Goal: Task Accomplishment & Management: Use online tool/utility

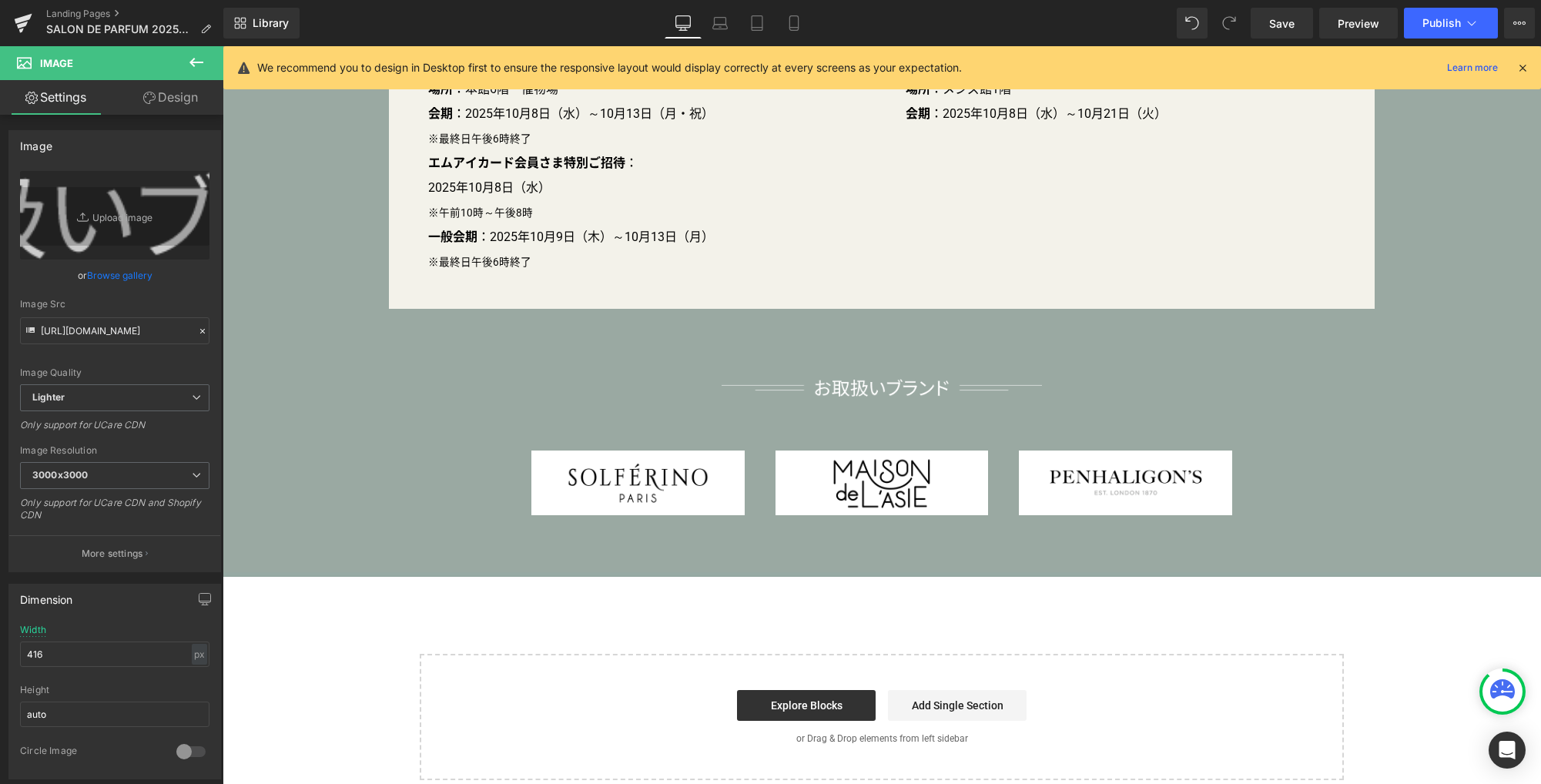
click at [192, 61] on icon at bounding box center [196, 63] width 14 height 9
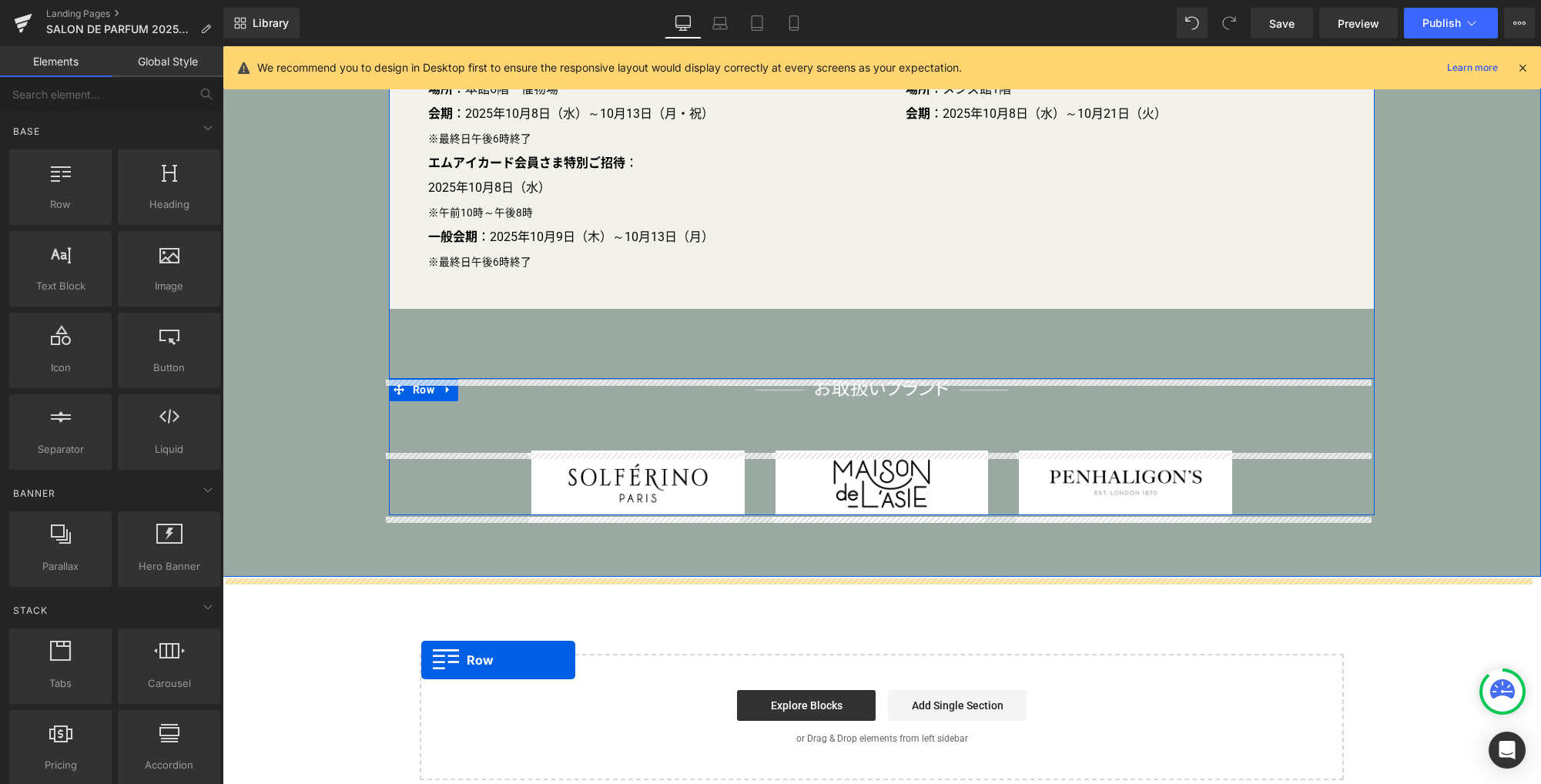
drag, startPoint x: 292, startPoint y: 234, endPoint x: 422, endPoint y: 660, distance: 445.4
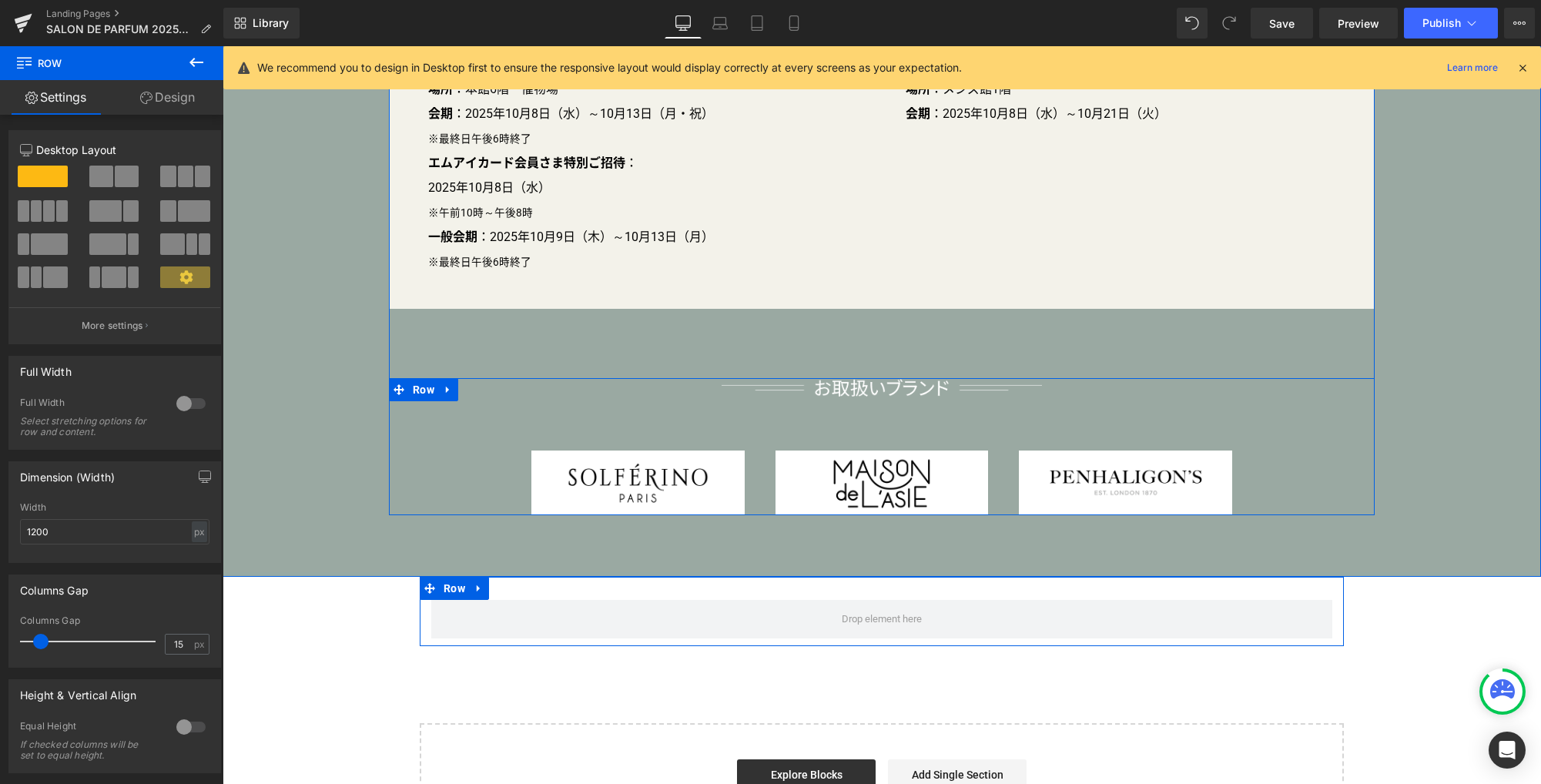
click at [178, 405] on div at bounding box center [191, 403] width 37 height 25
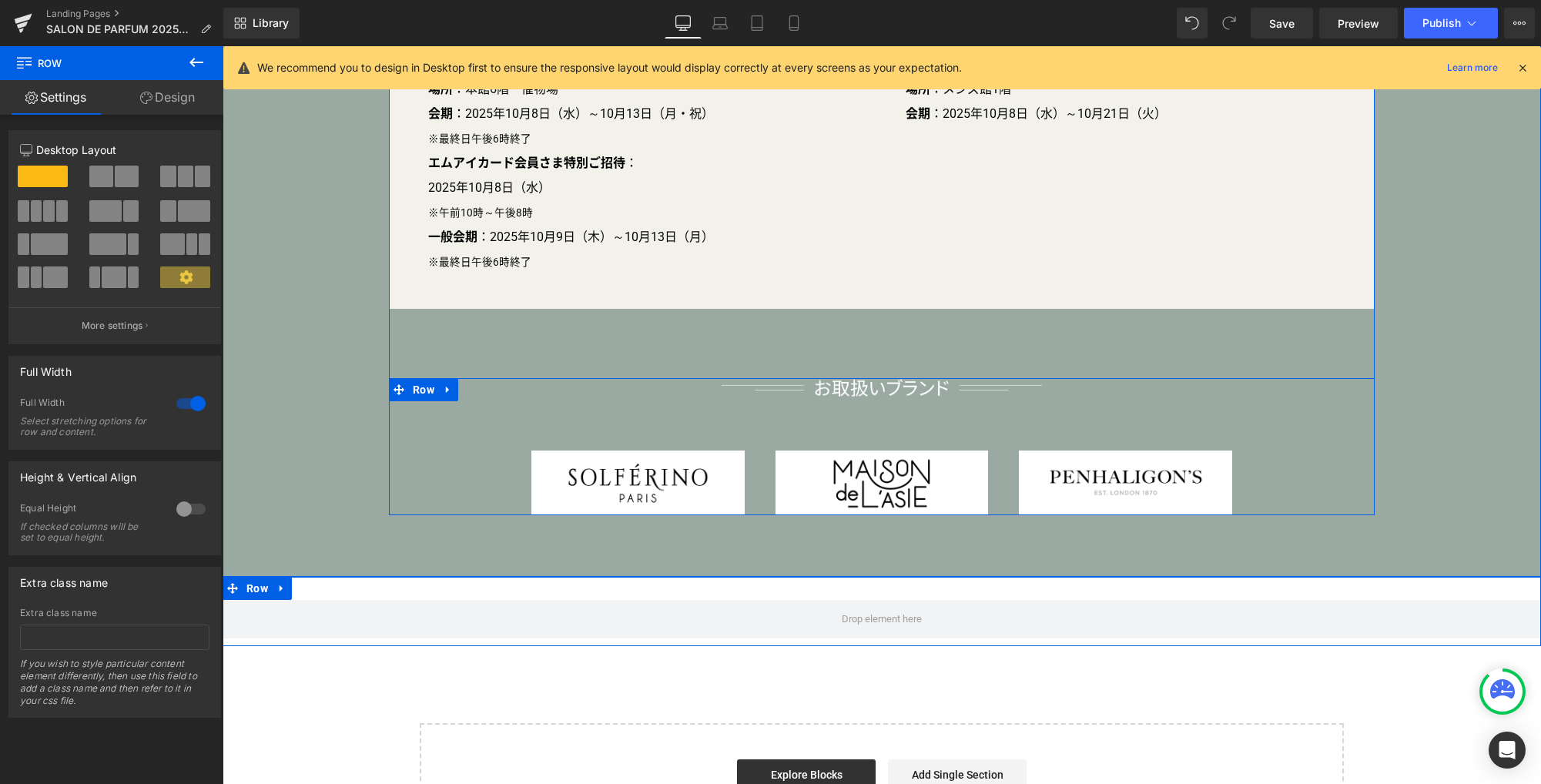
click at [182, 95] on link "Design" at bounding box center [167, 98] width 112 height 35
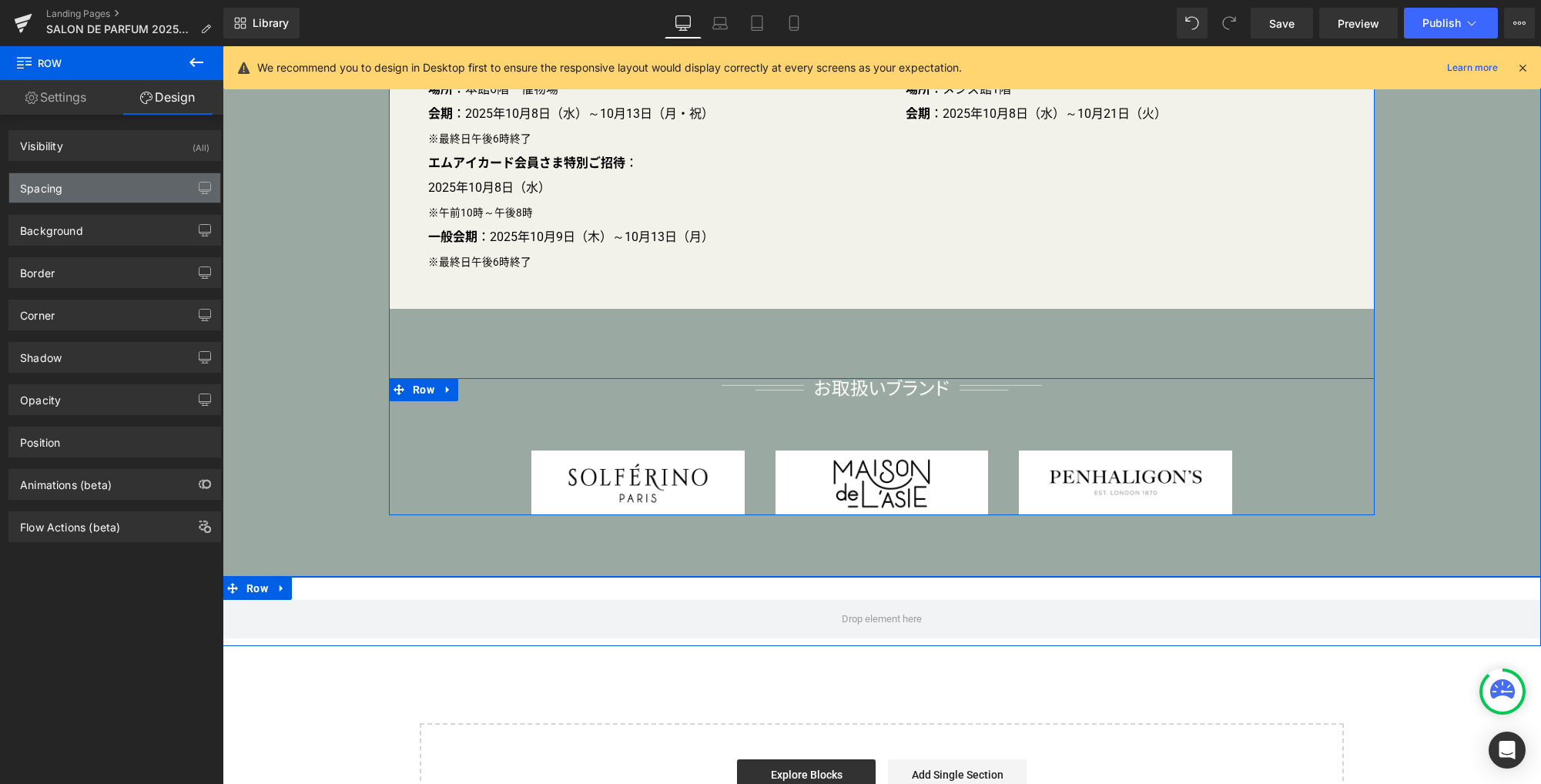
click at [110, 191] on div "Spacing" at bounding box center [114, 188] width 211 height 29
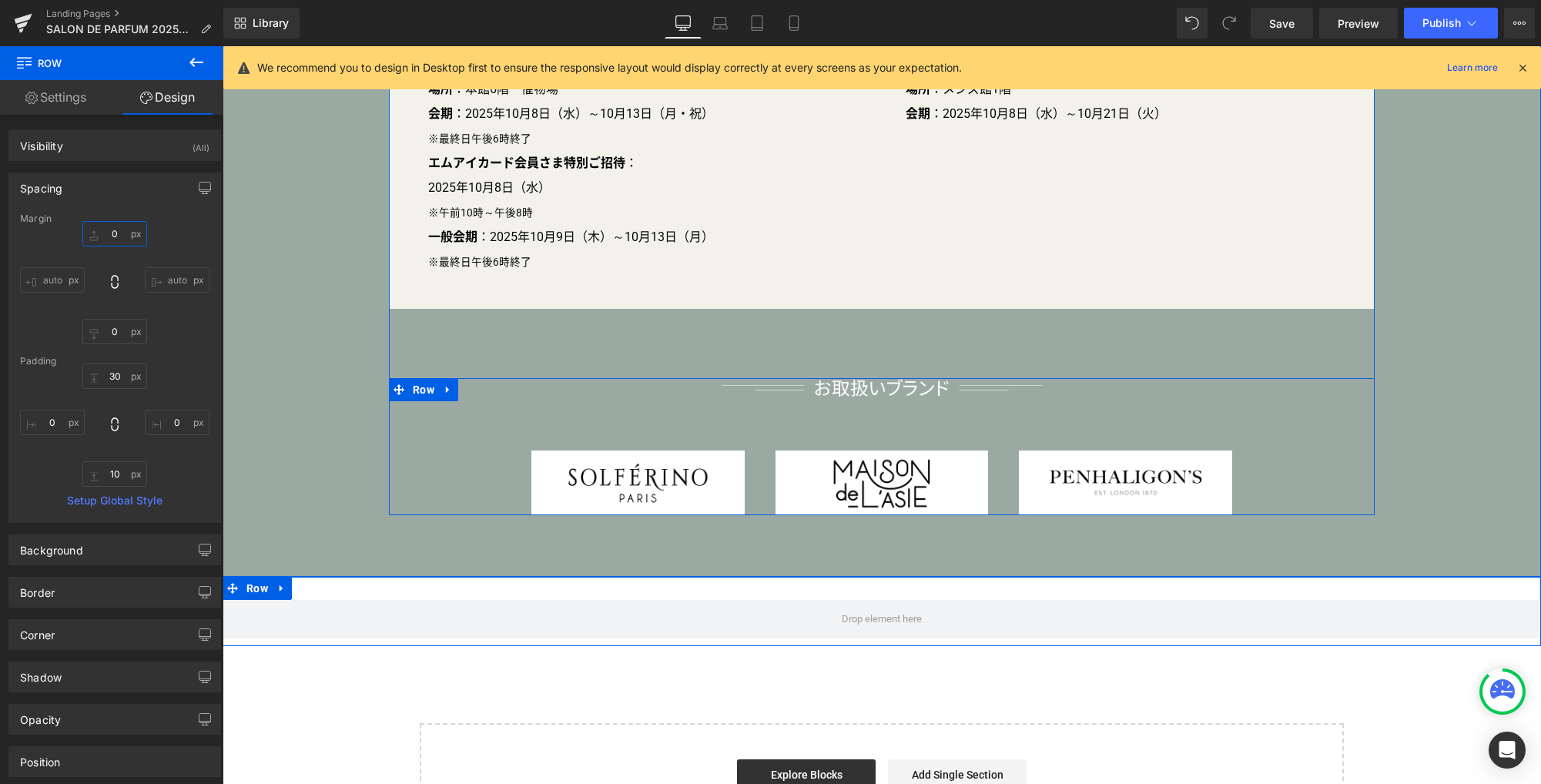
click at [117, 231] on input "0" at bounding box center [114, 234] width 65 height 26
type input "1"
type input "0"
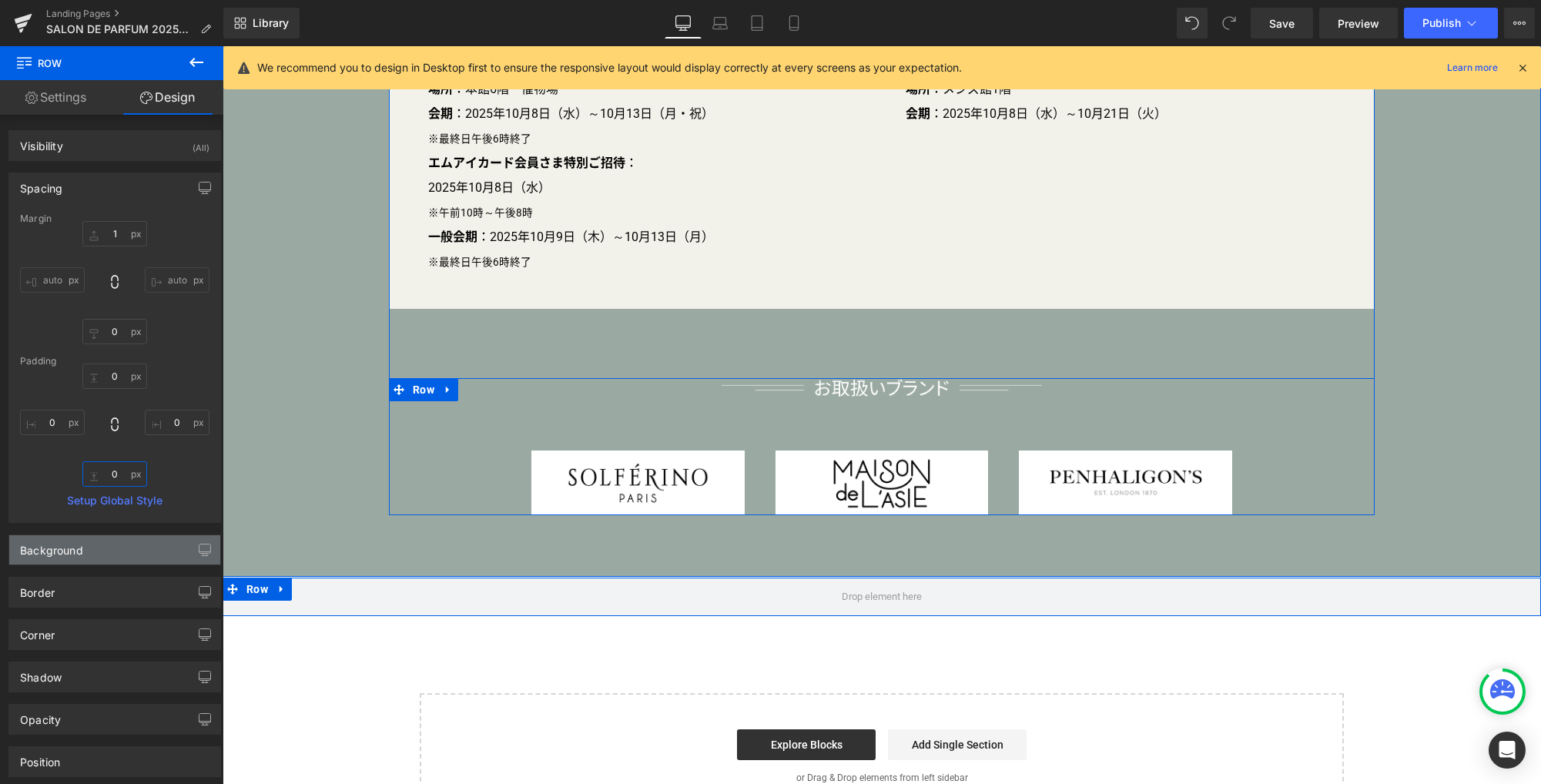
type input "0"
click at [105, 550] on div "Background" at bounding box center [114, 550] width 211 height 29
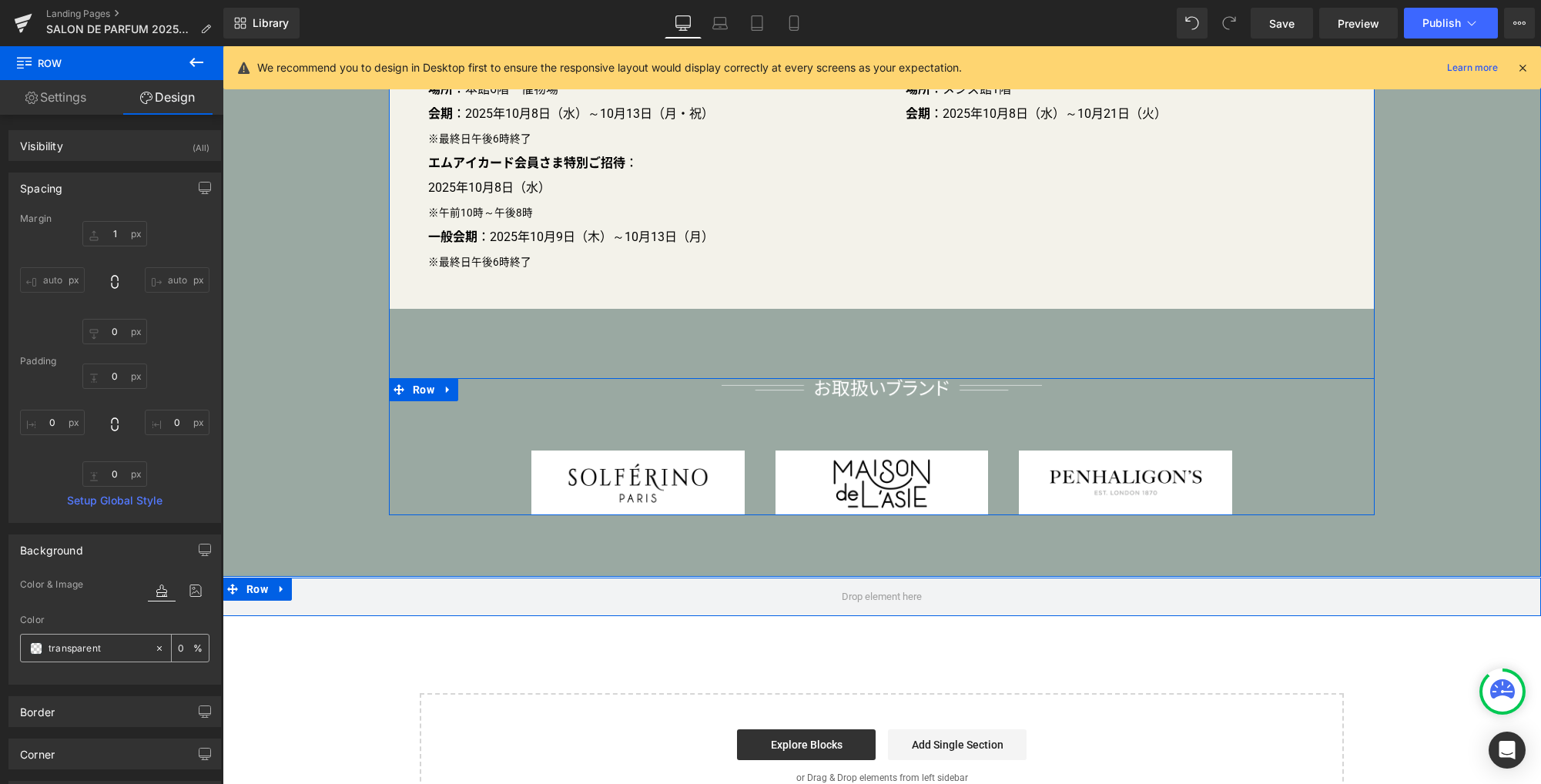
click at [32, 653] on span at bounding box center [36, 648] width 12 height 12
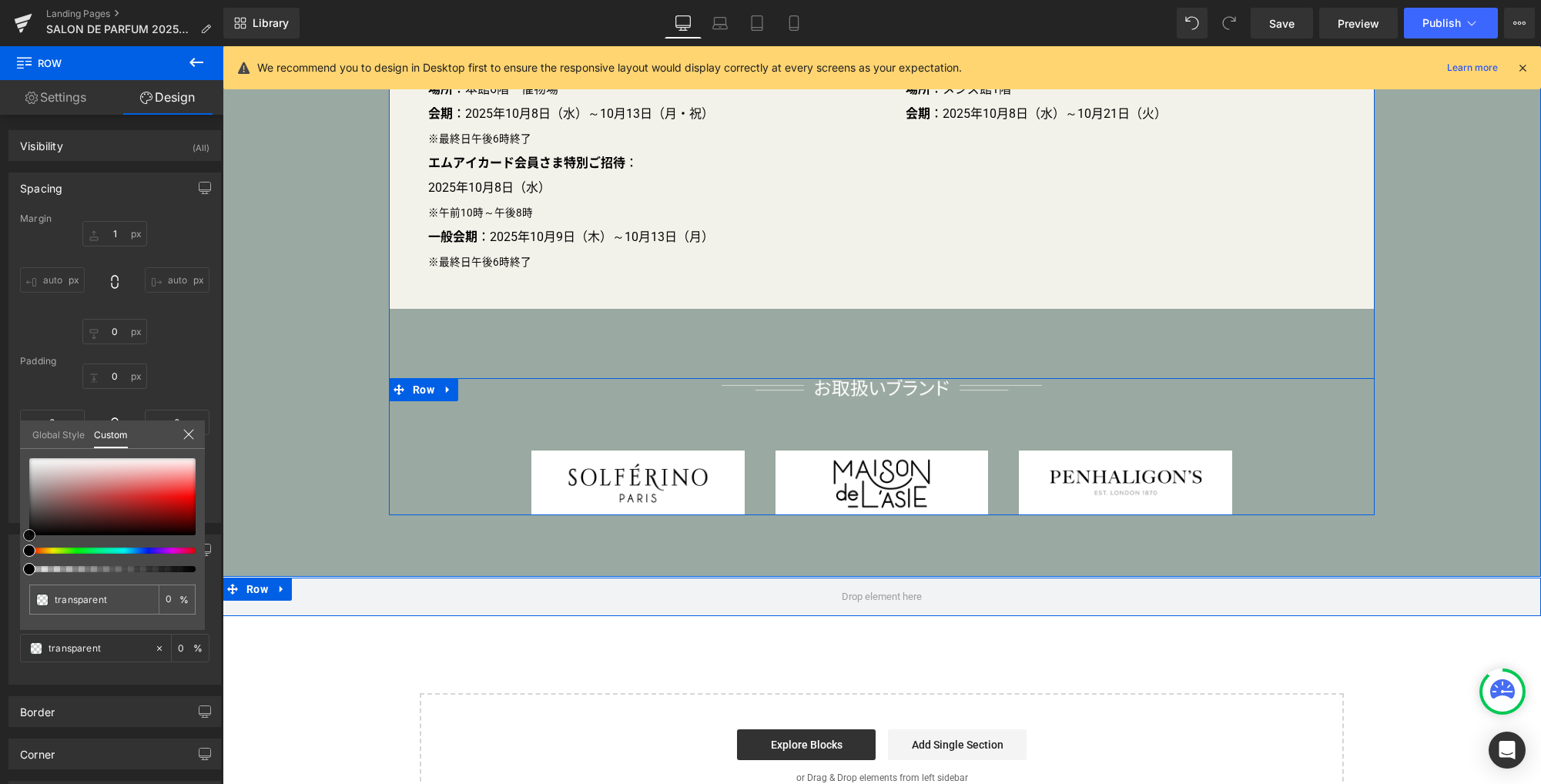
type input "#8f3c3c"
type input "100"
type input "#8f3c3c"
type input "100"
click at [98, 504] on div at bounding box center [112, 497] width 166 height 77
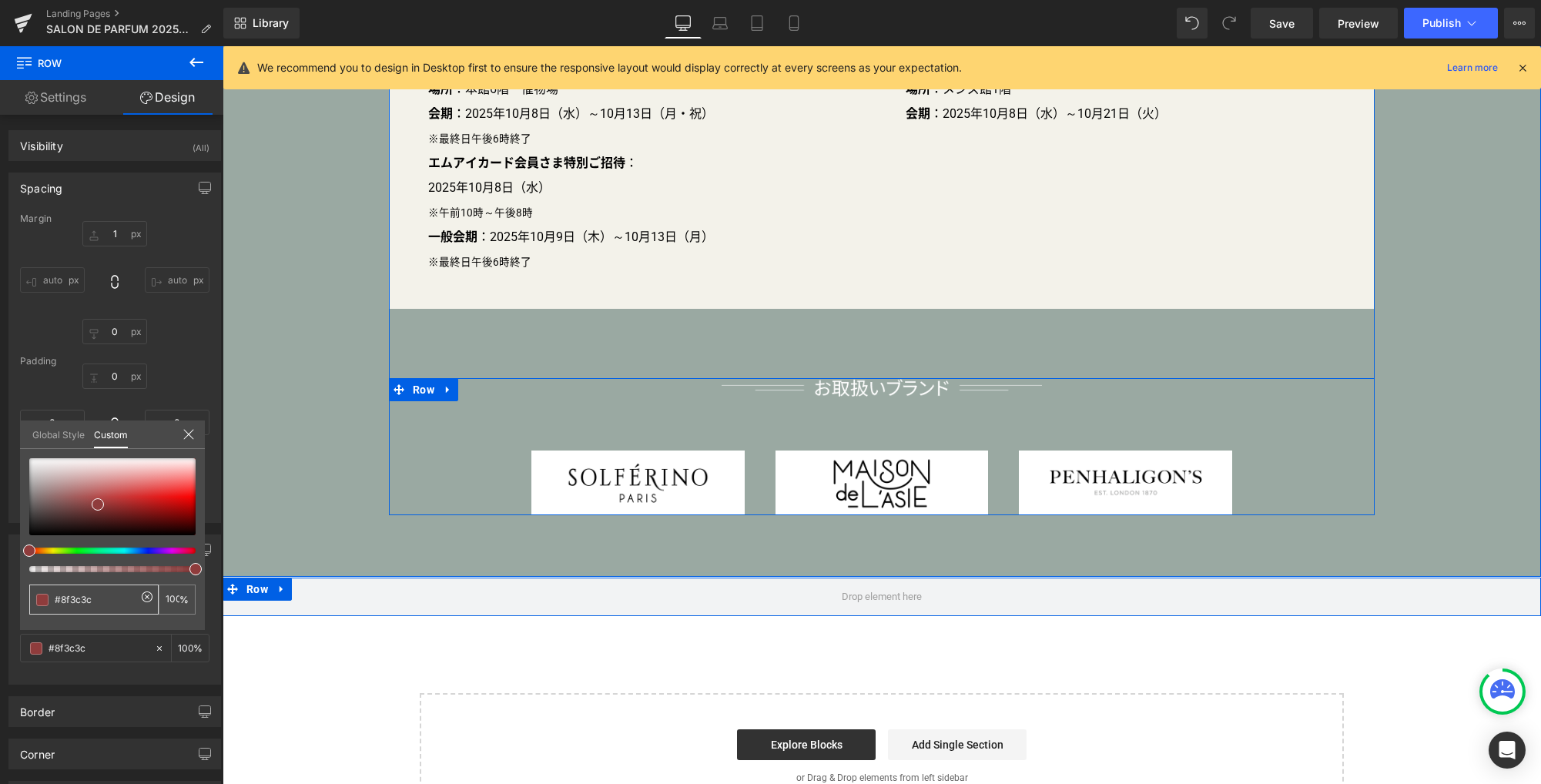
click at [91, 601] on input "#8f3c3c" at bounding box center [95, 600] width 82 height 17
click at [77, 603] on input "#8f3c3c" at bounding box center [95, 600] width 82 height 17
paste input "c3b5a2"
type input "#c3b5a2"
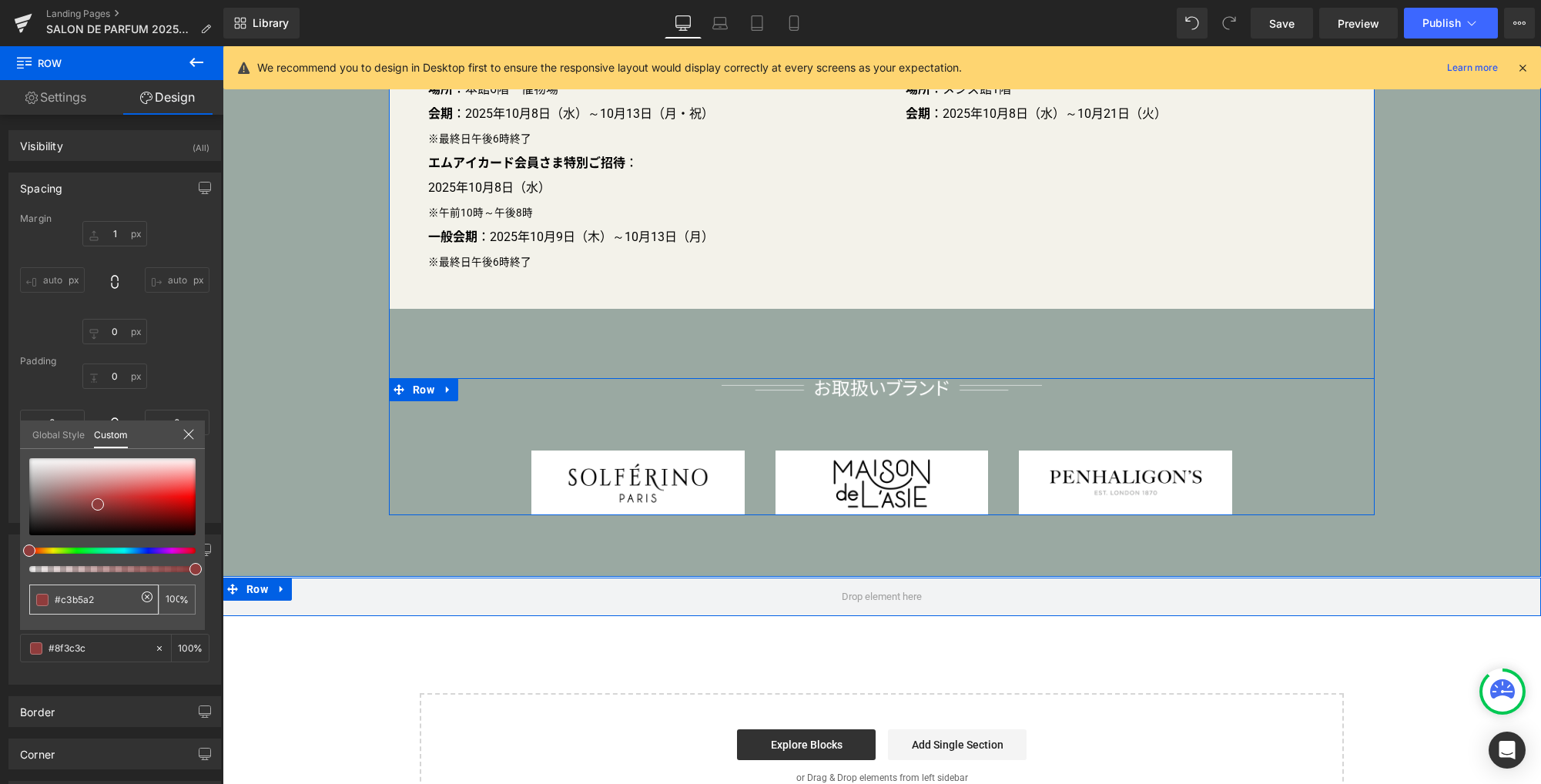
type input "#c3b5a2"
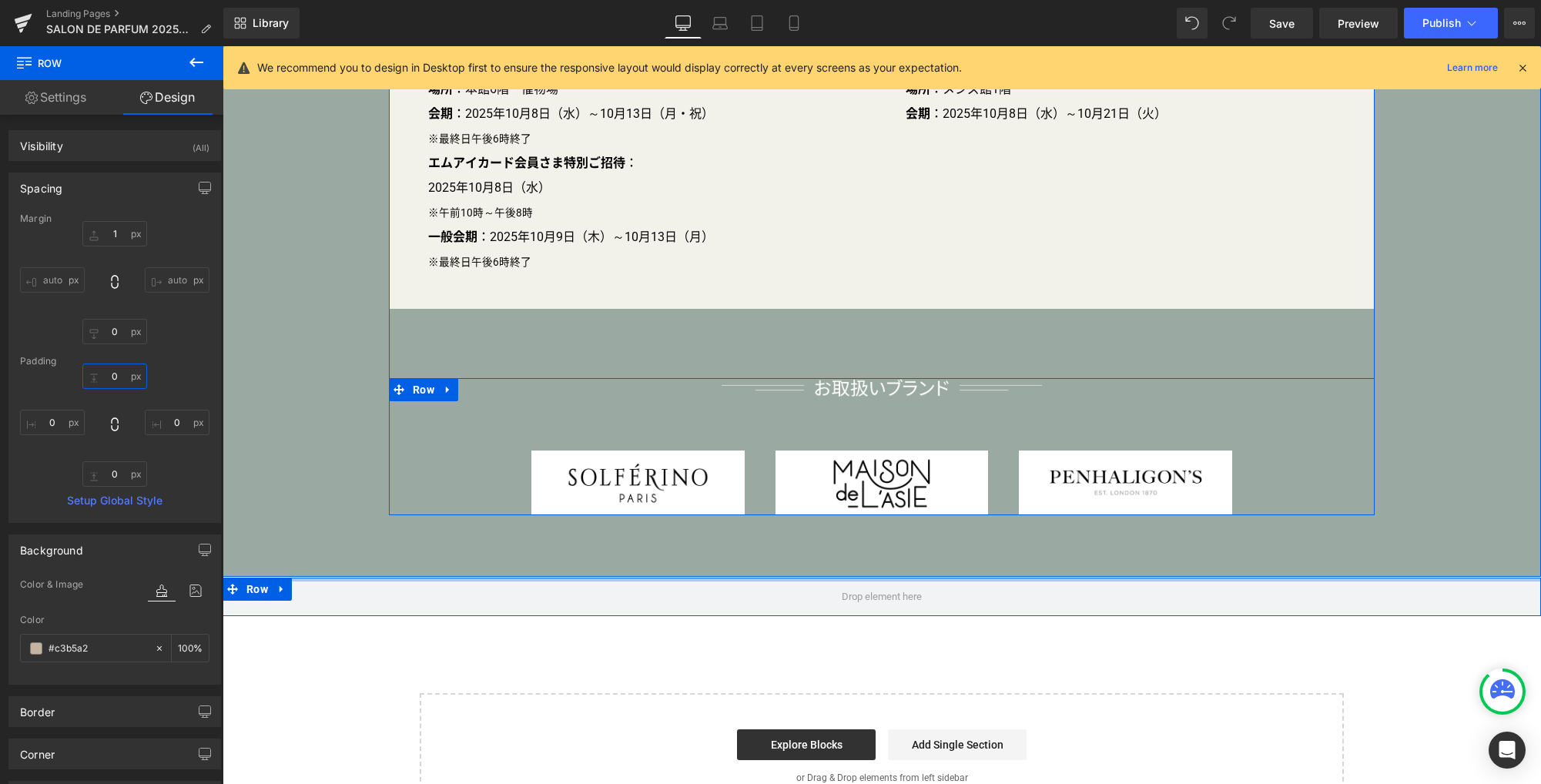
click at [106, 381] on input "0" at bounding box center [114, 376] width 65 height 26
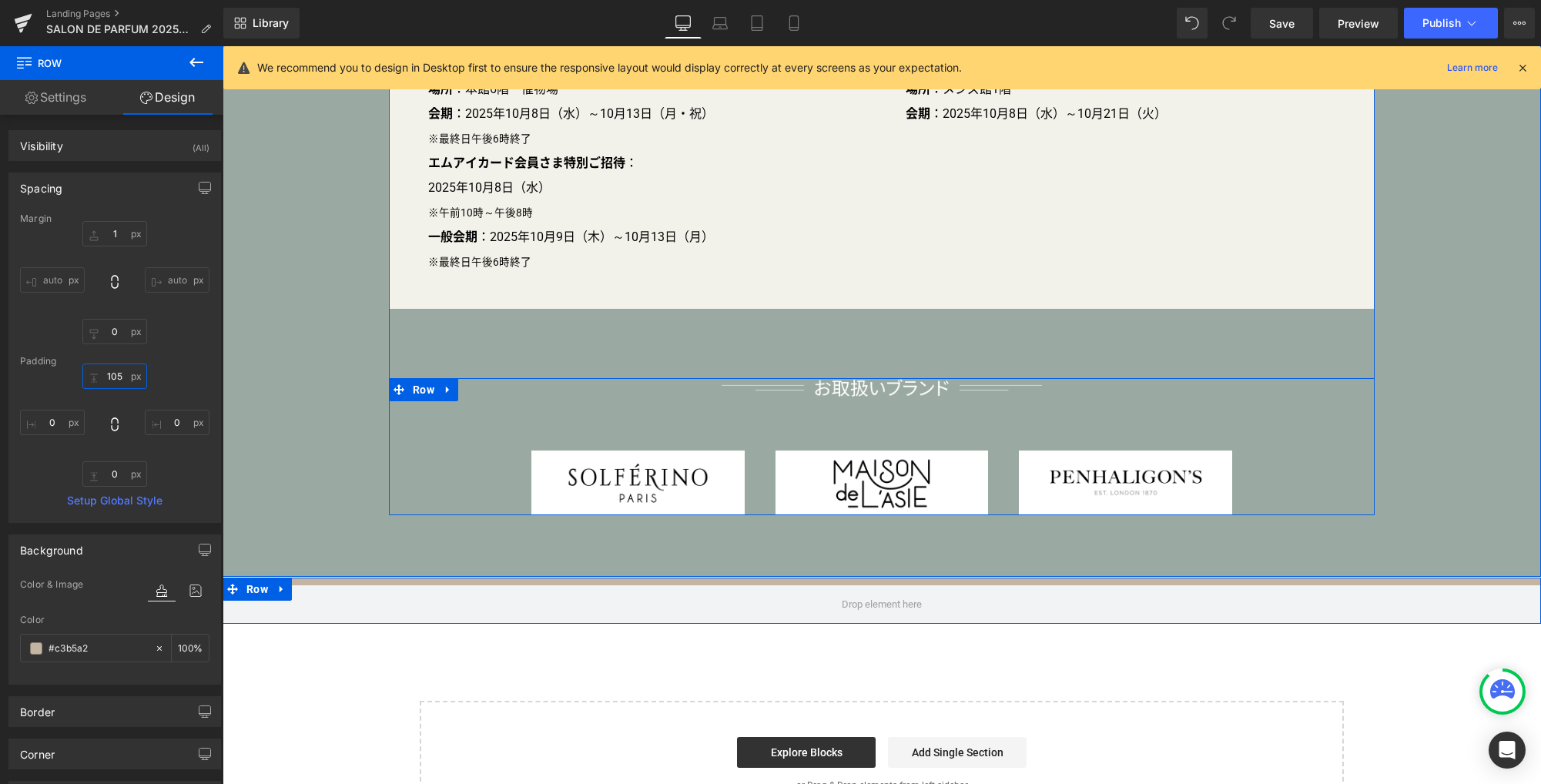
type input "105"
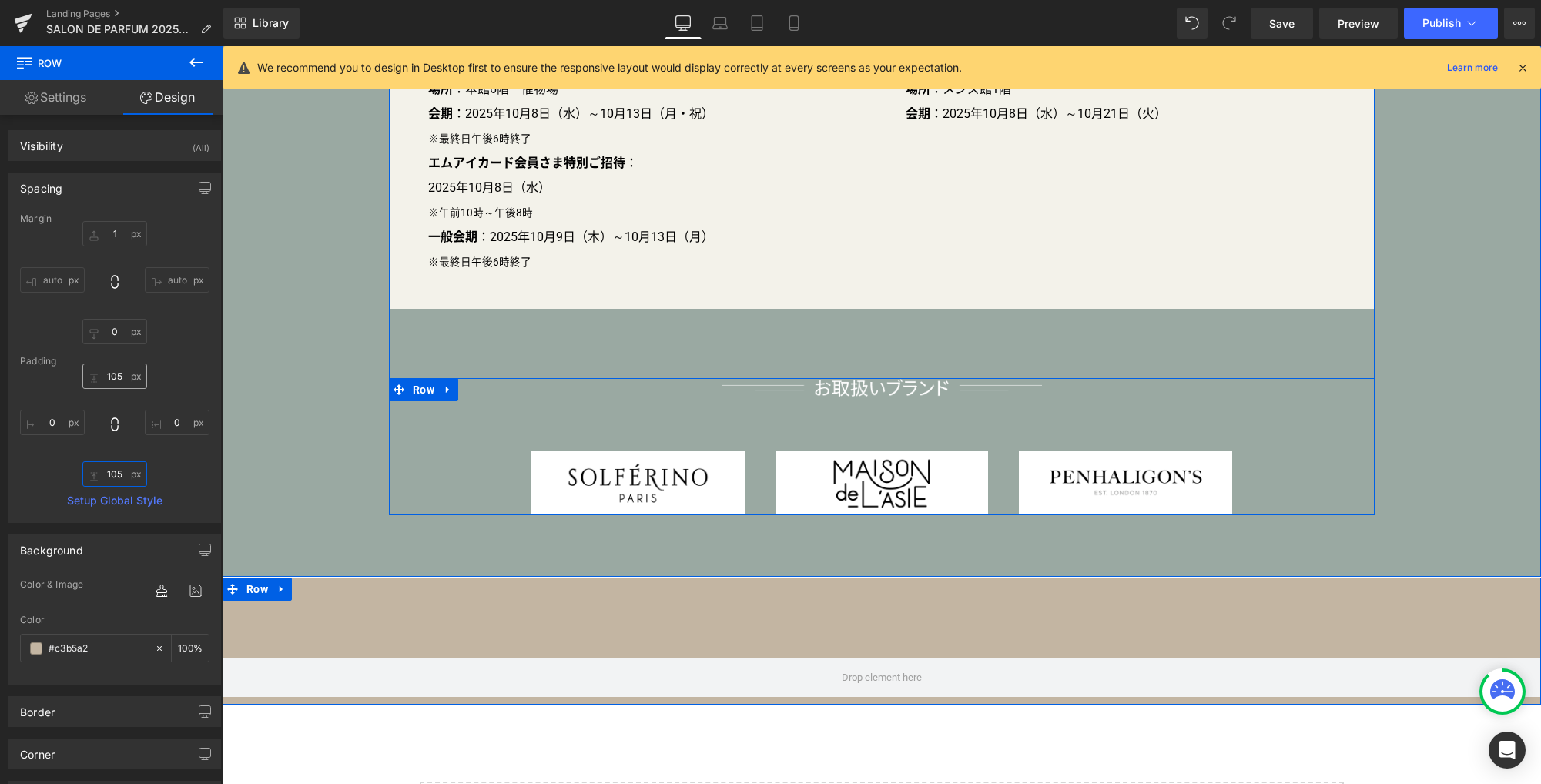
type input "105"
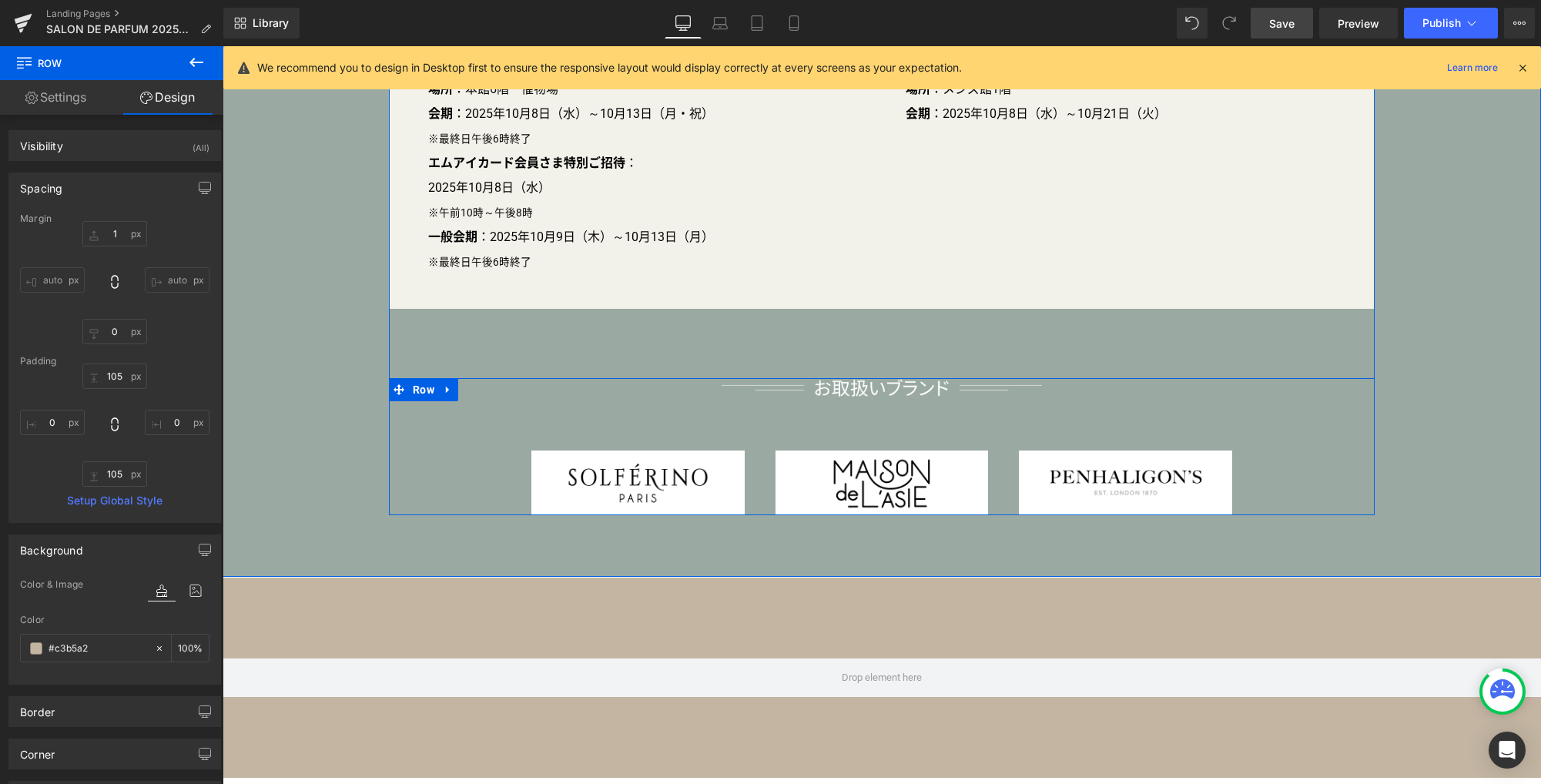
click at [1284, 18] on span "Save" at bounding box center [1282, 24] width 26 height 17
click at [194, 71] on icon at bounding box center [196, 63] width 18 height 18
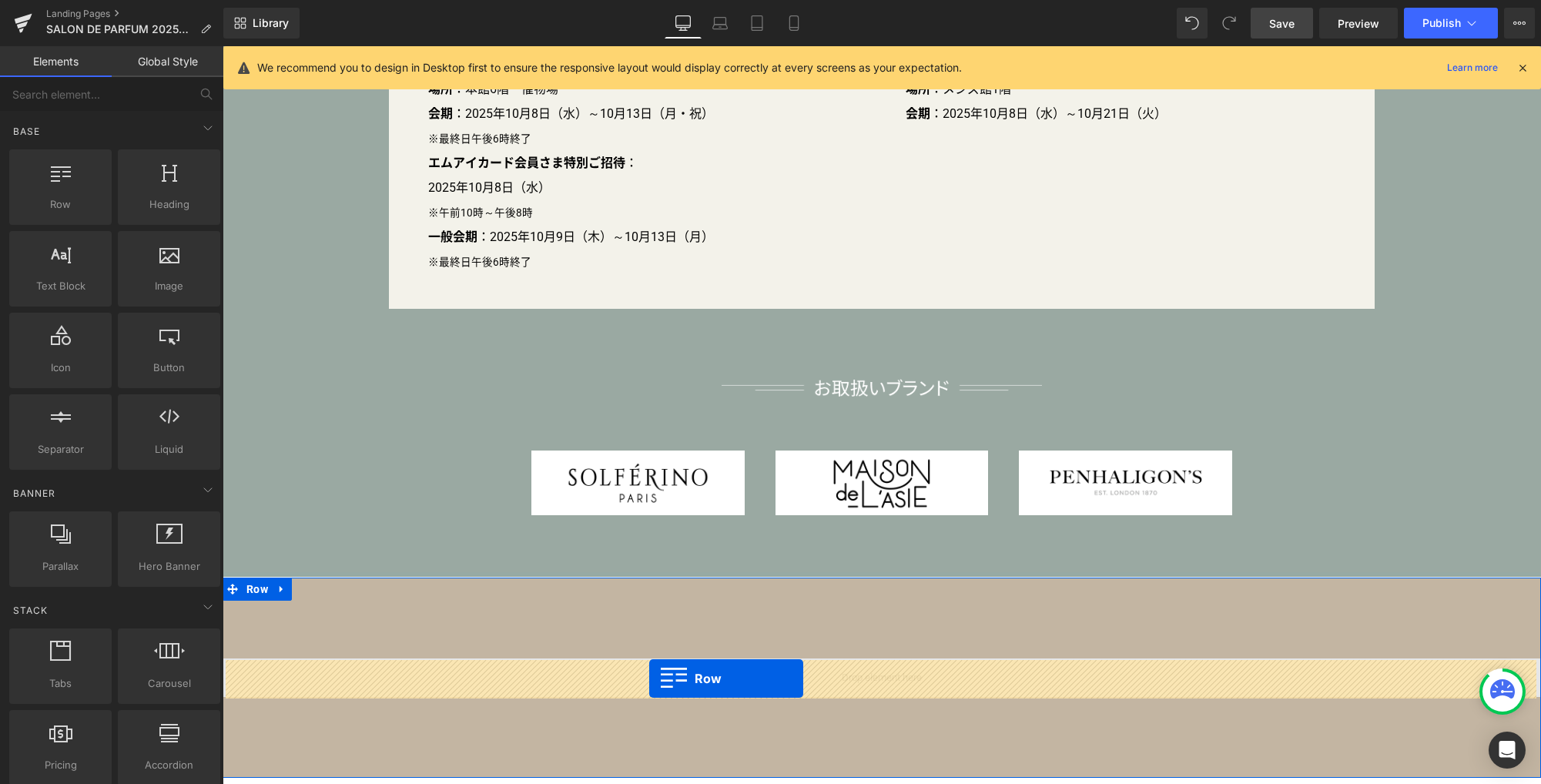
drag, startPoint x: 290, startPoint y: 231, endPoint x: 649, endPoint y: 677, distance: 572.5
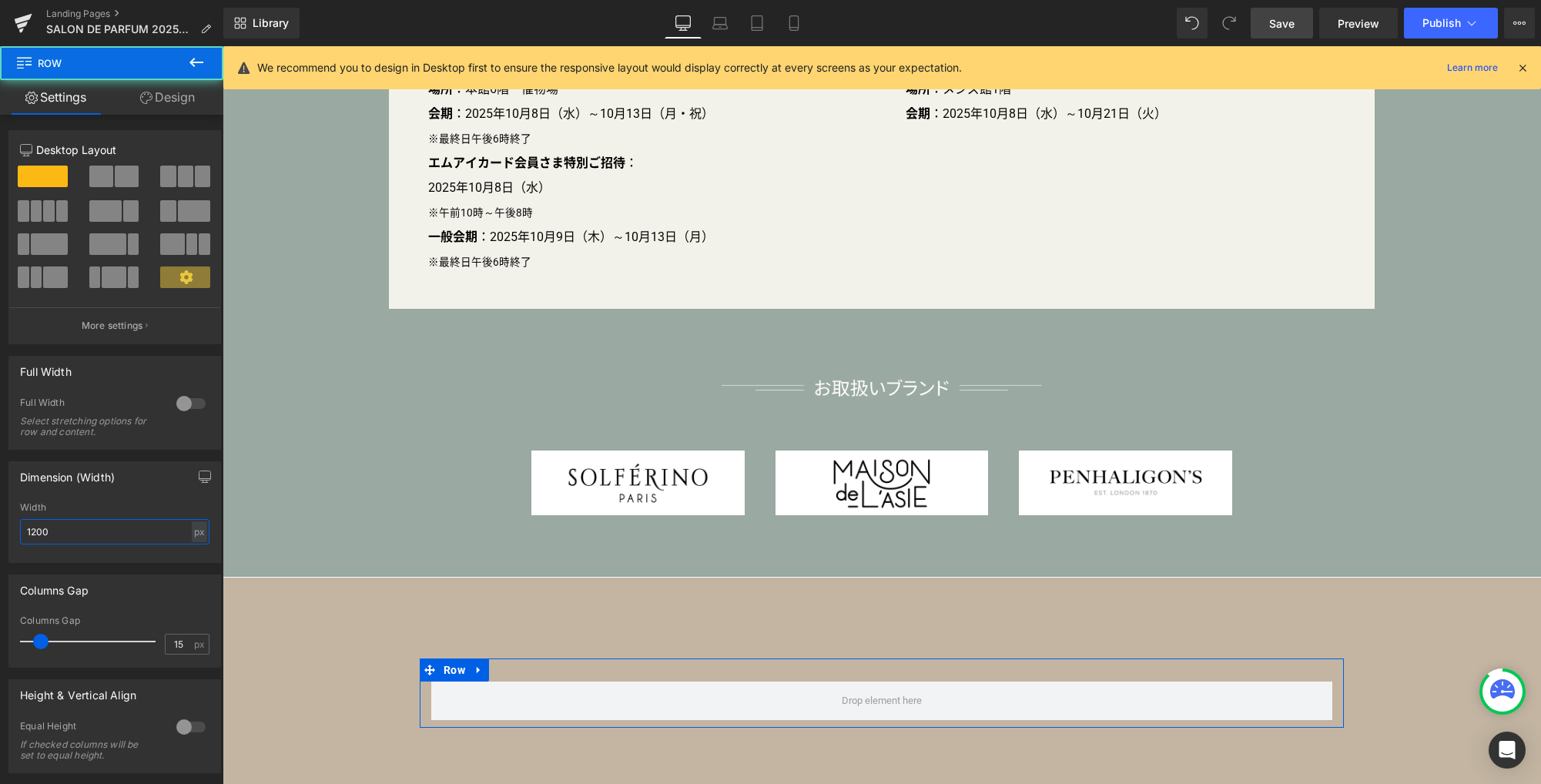
click at [115, 529] on input "1200" at bounding box center [115, 532] width 190 height 26
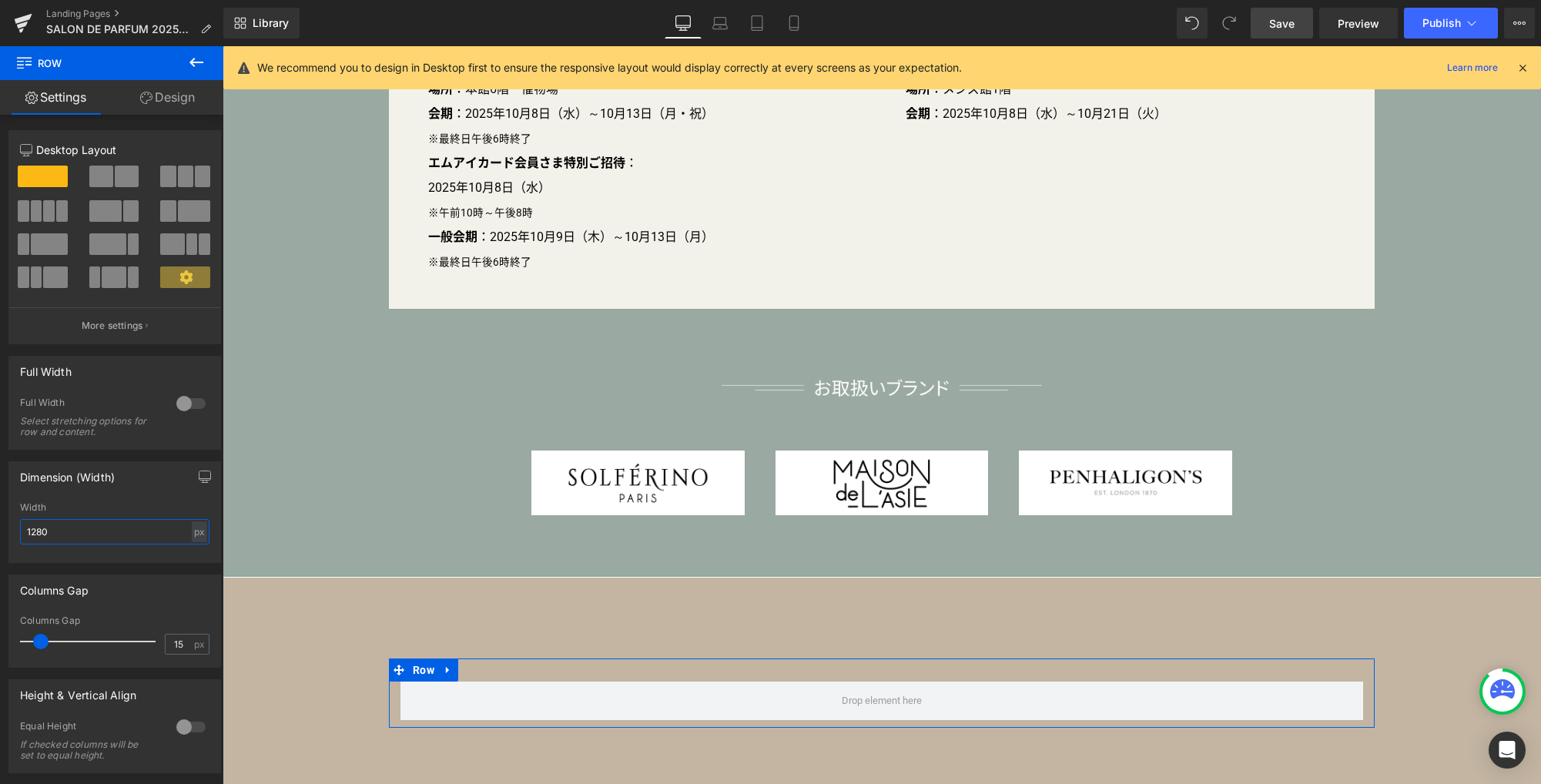
type input "1280"
type input "0"
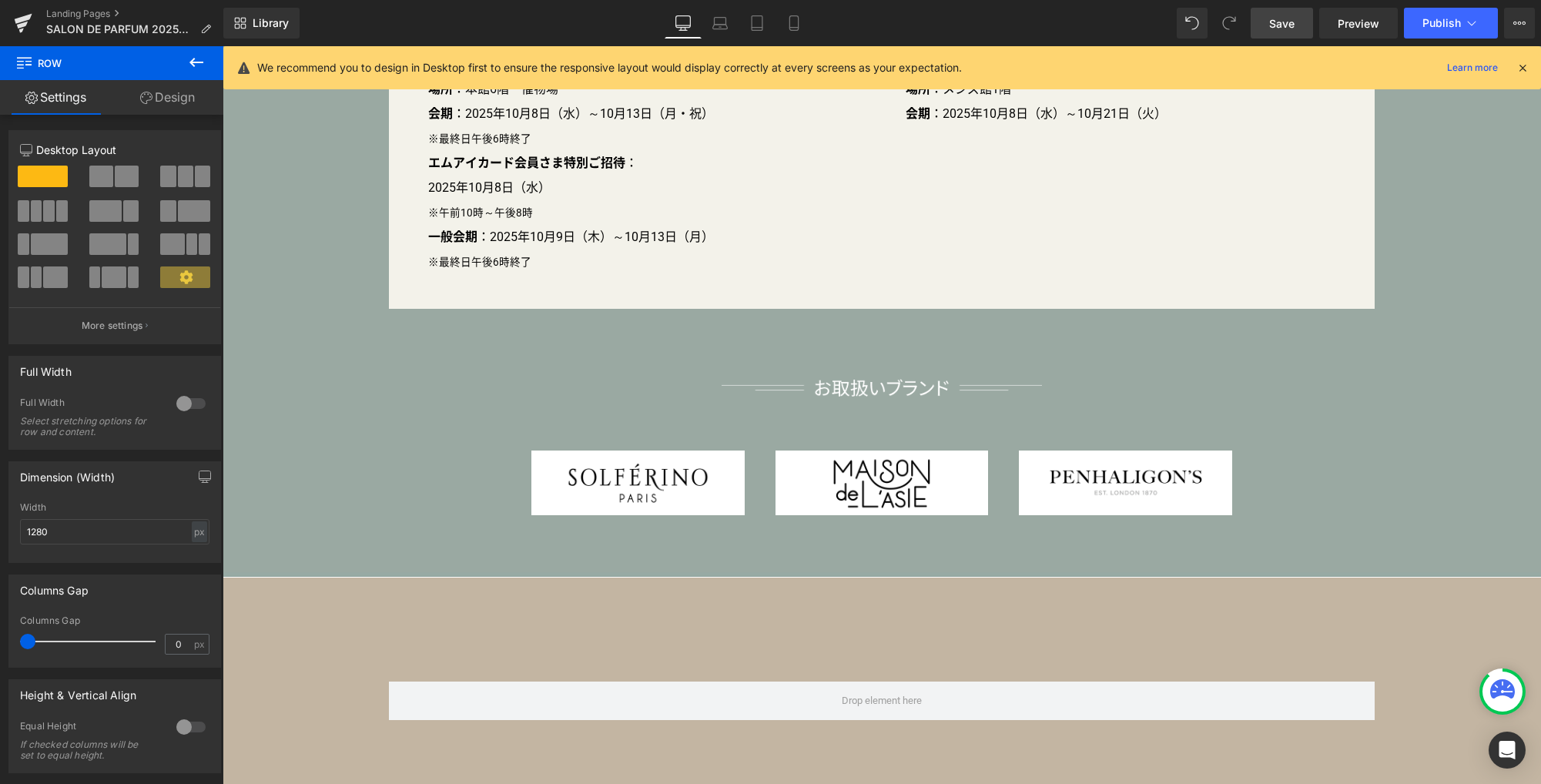
drag, startPoint x: 40, startPoint y: 643, endPoint x: -67, endPoint y: 643, distance: 107.0
click at [0, 643] on html "Row You are previewing how the will restyle your page. You can not edit Element…" at bounding box center [770, 392] width 1541 height 784
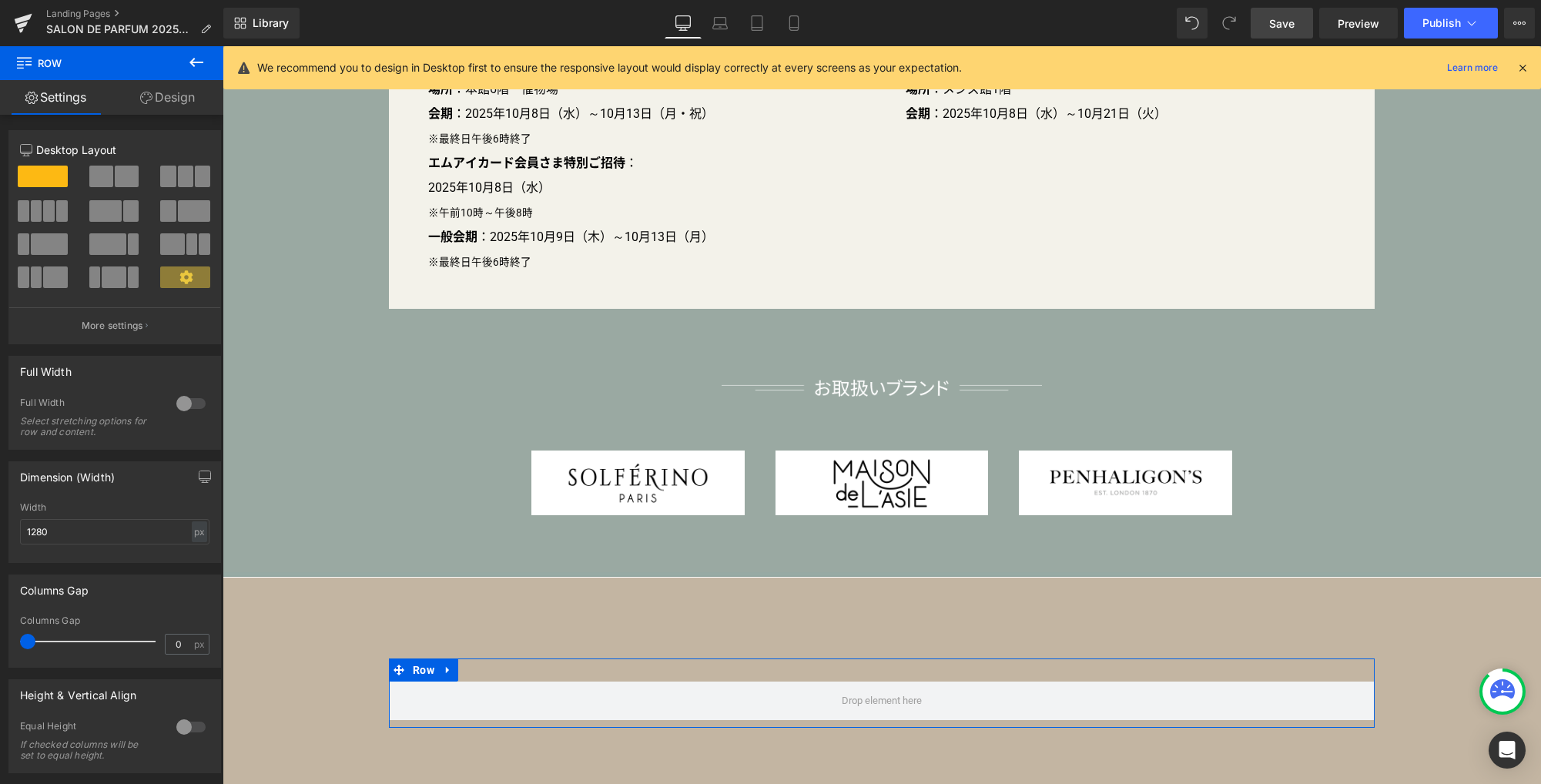
drag, startPoint x: 169, startPoint y: 90, endPoint x: 123, endPoint y: 155, distance: 79.6
click at [169, 89] on link "Design" at bounding box center [167, 98] width 112 height 35
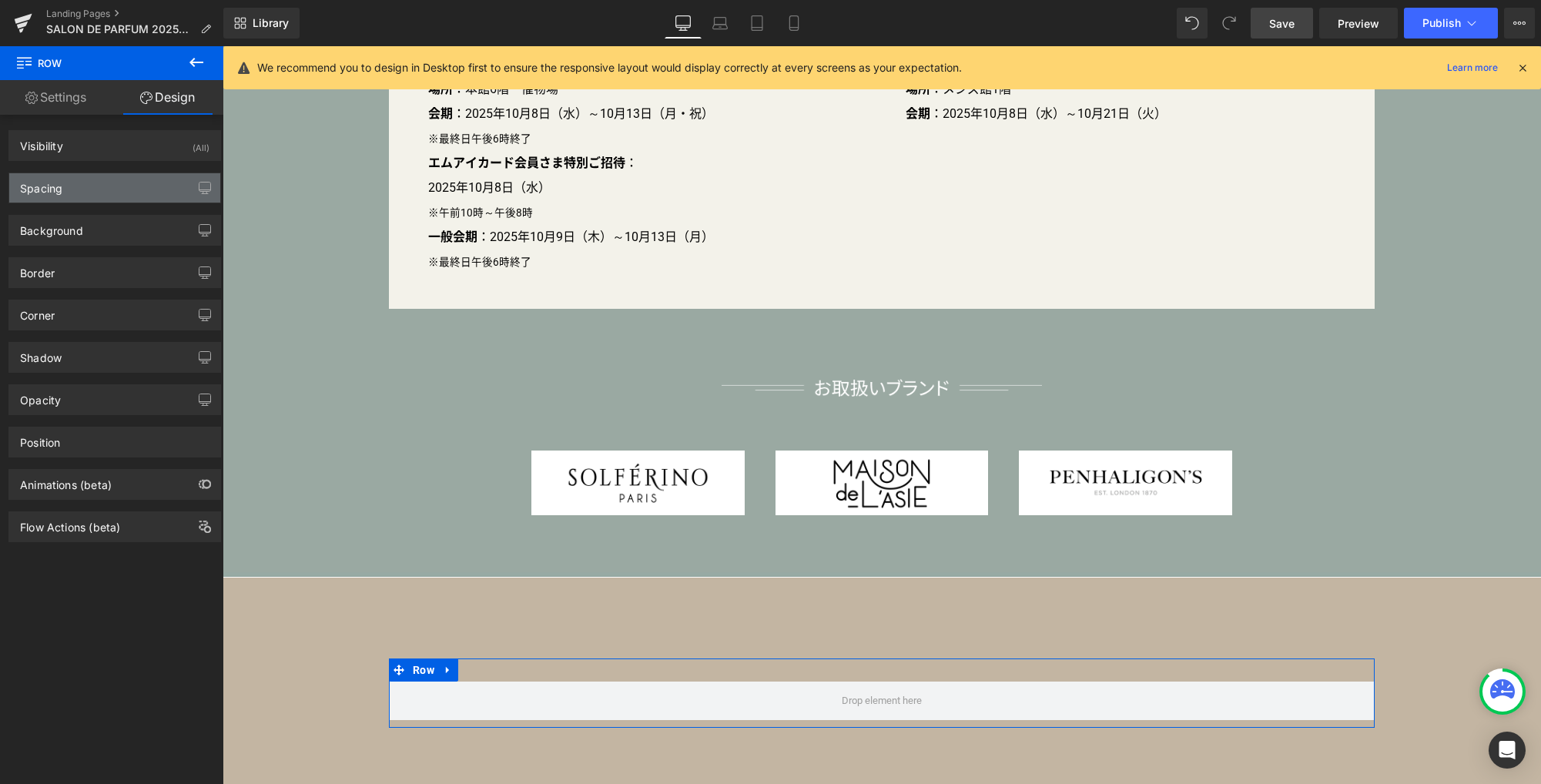
click at [111, 187] on div "Spacing" at bounding box center [114, 188] width 211 height 29
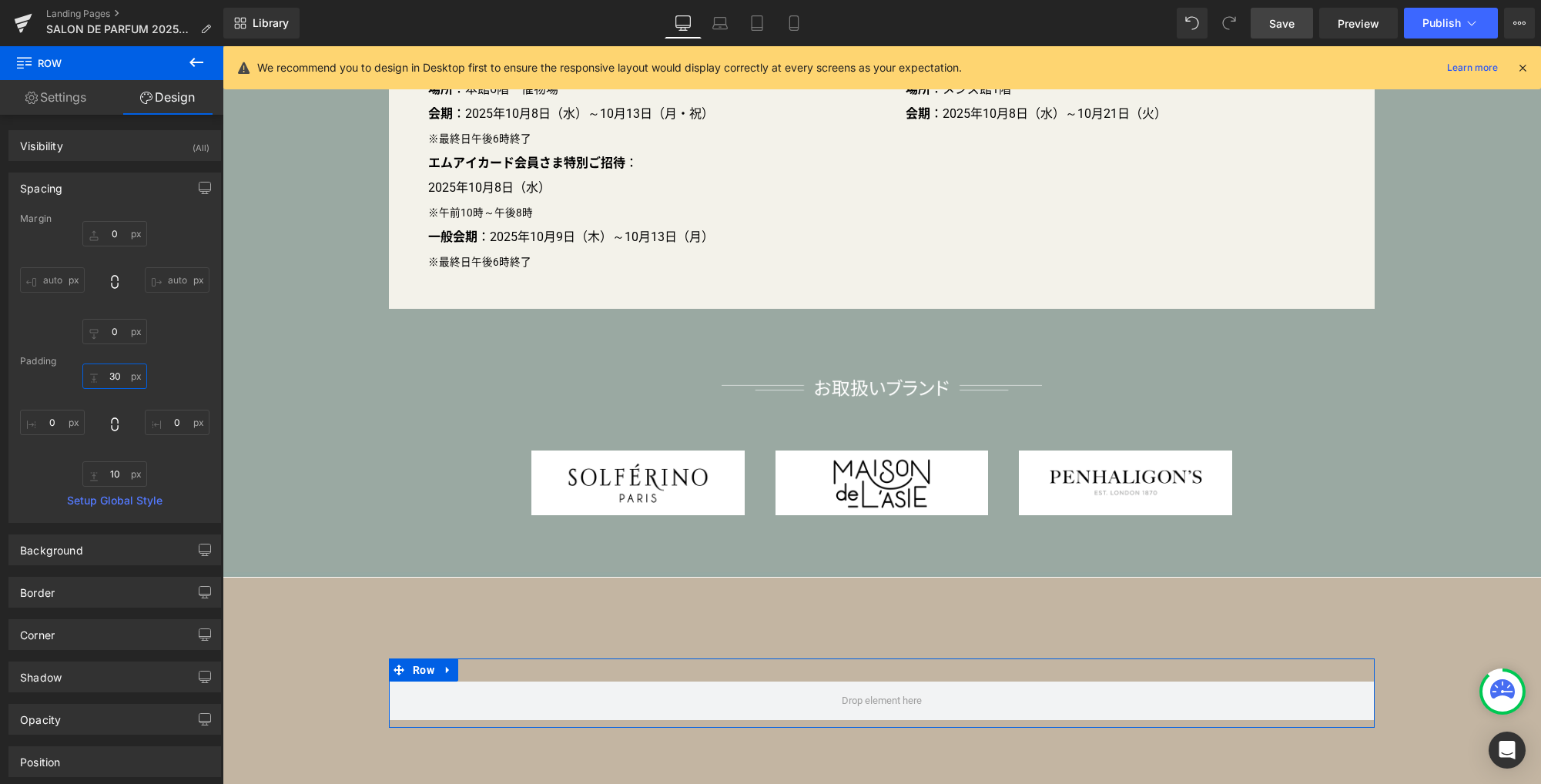
click at [122, 374] on input "30" at bounding box center [114, 376] width 65 height 26
type input "0"
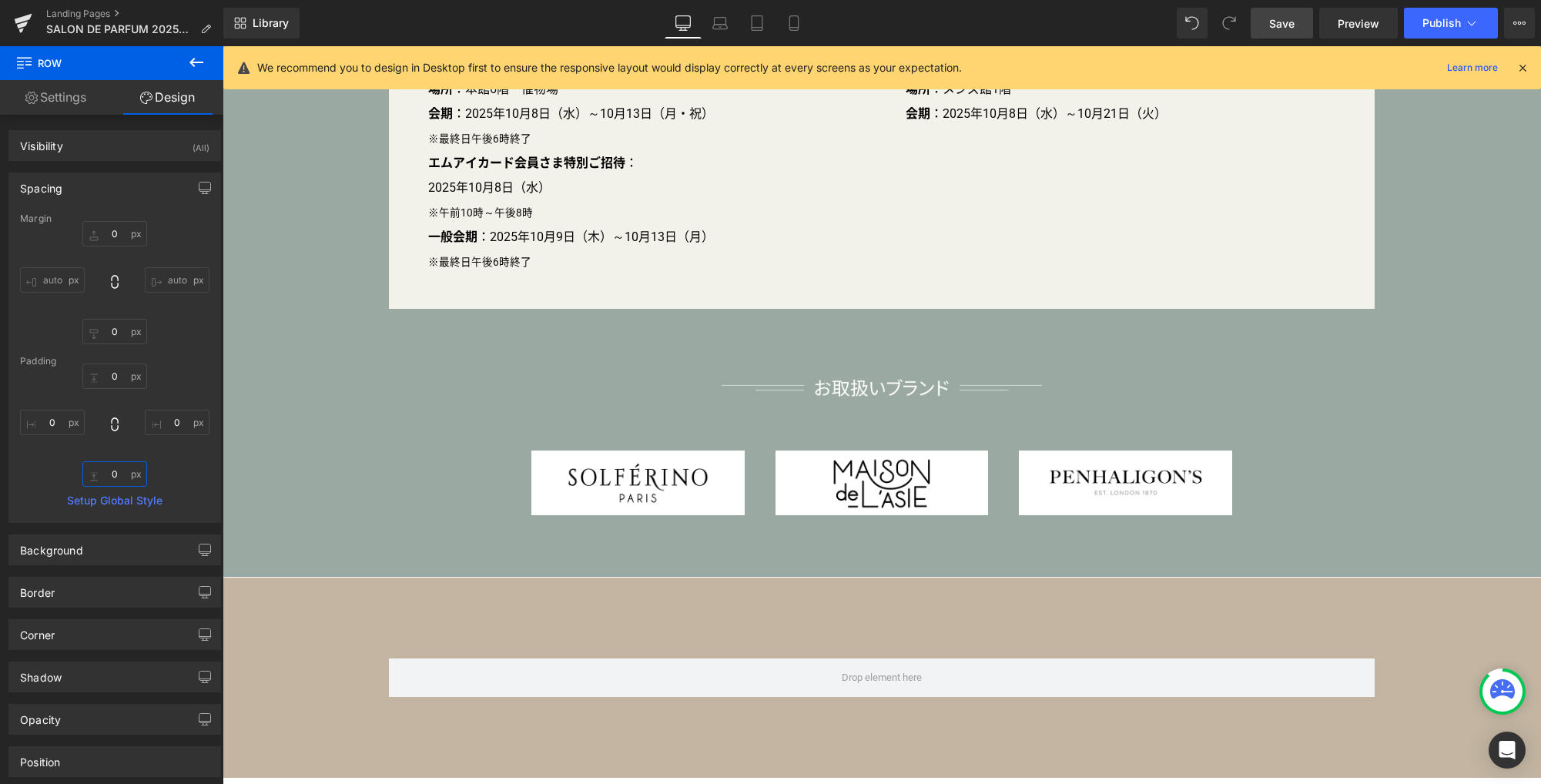
type input "0"
click at [196, 63] on icon at bounding box center [196, 63] width 14 height 9
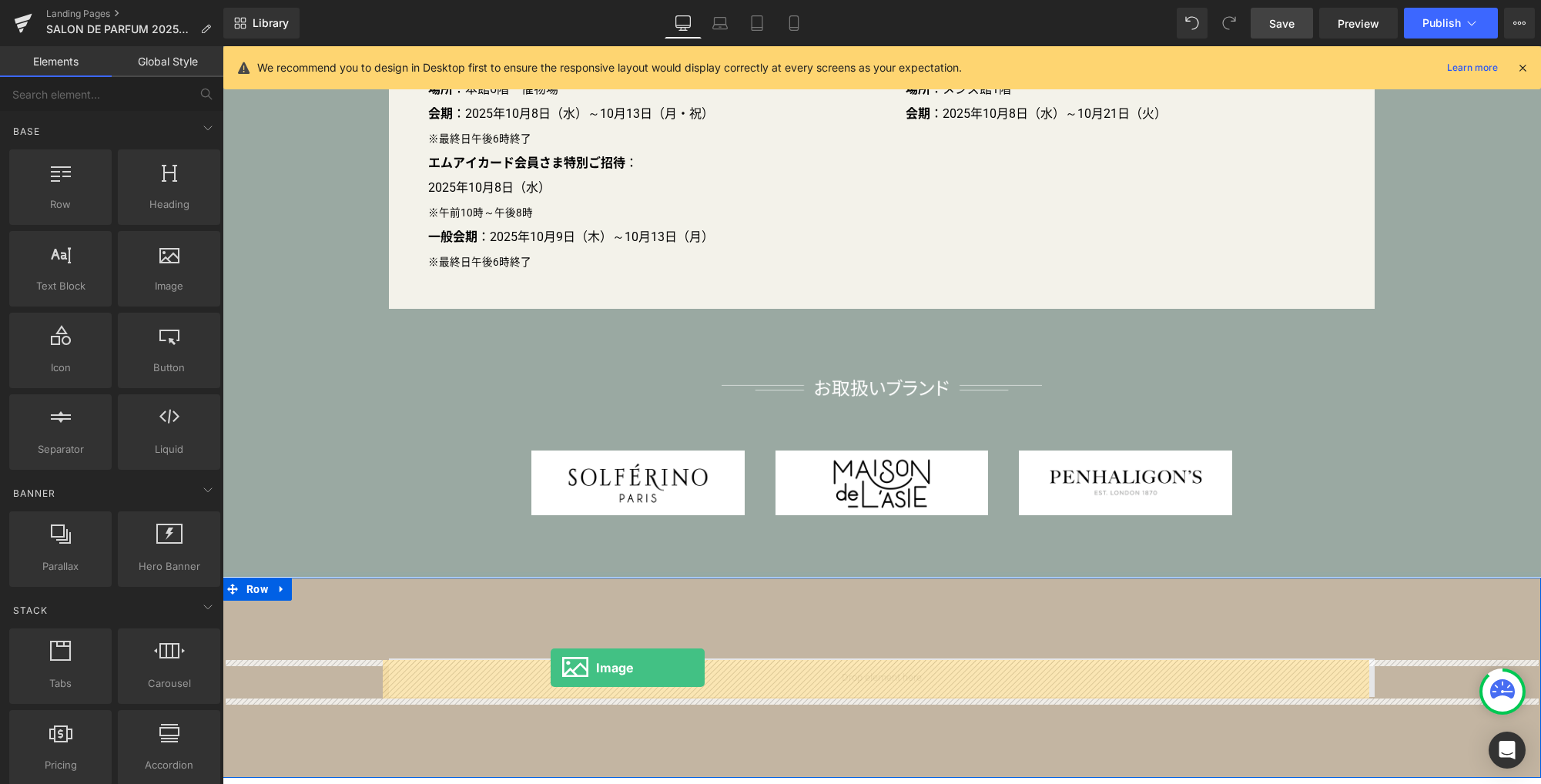
drag, startPoint x: 373, startPoint y: 311, endPoint x: 550, endPoint y: 667, distance: 397.6
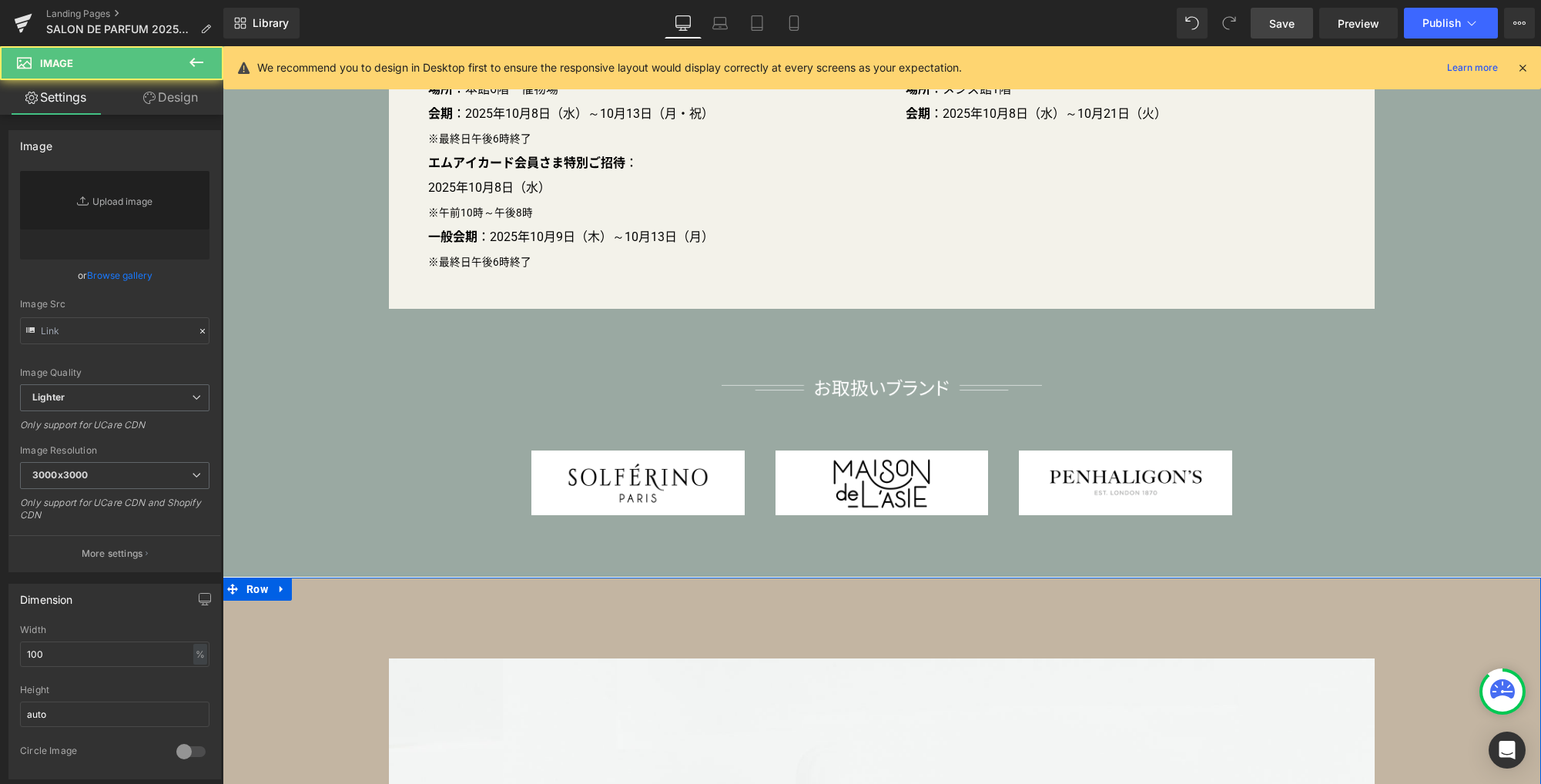
type input "//[DOMAIN_NAME][URL]"
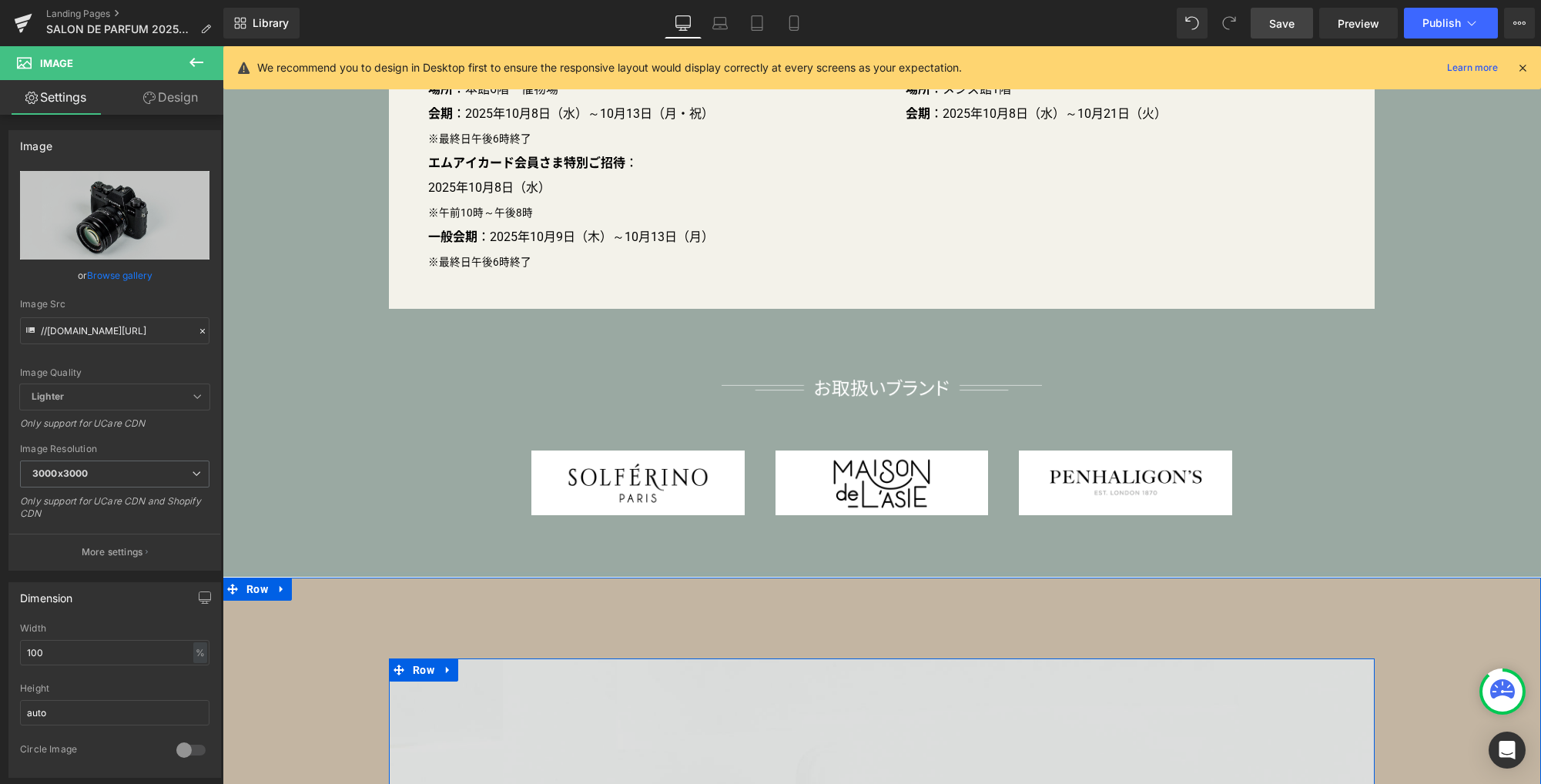
scroll to position [1367, 0]
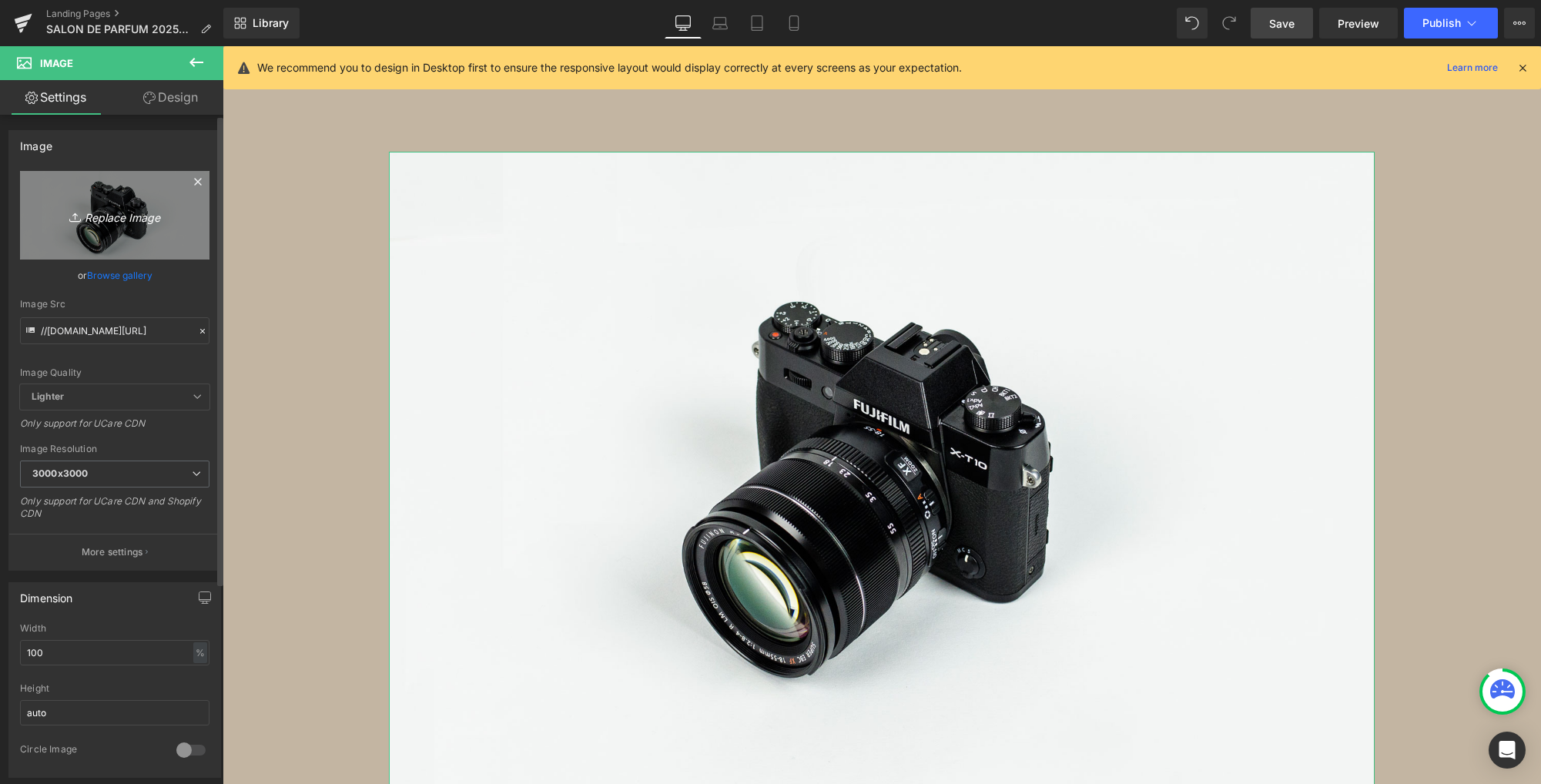
click at [139, 216] on icon "Replace Image" at bounding box center [115, 215] width 124 height 19
type input "C:\fakepath\waku1.png"
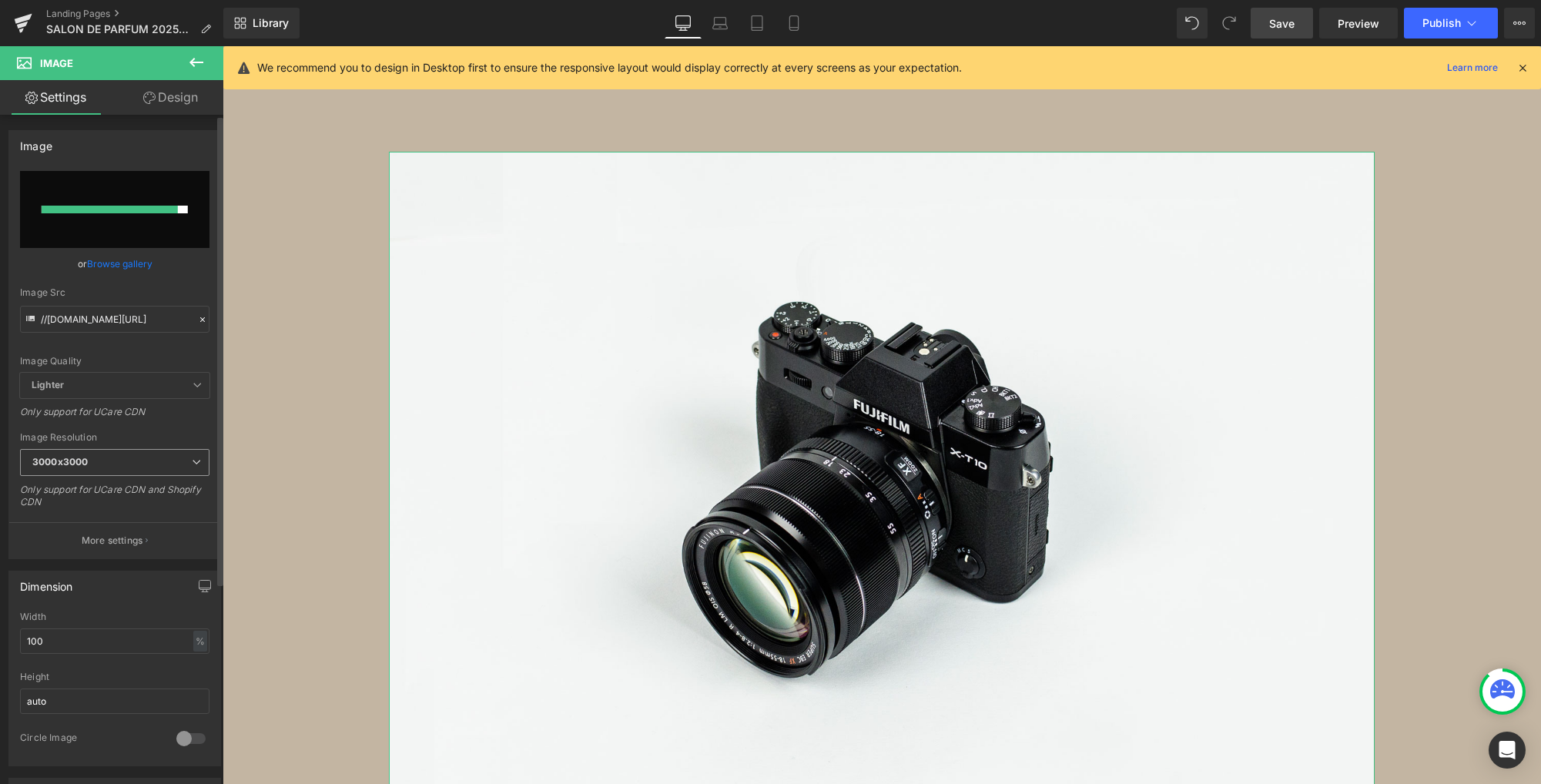
type input "[URL][DOMAIN_NAME]"
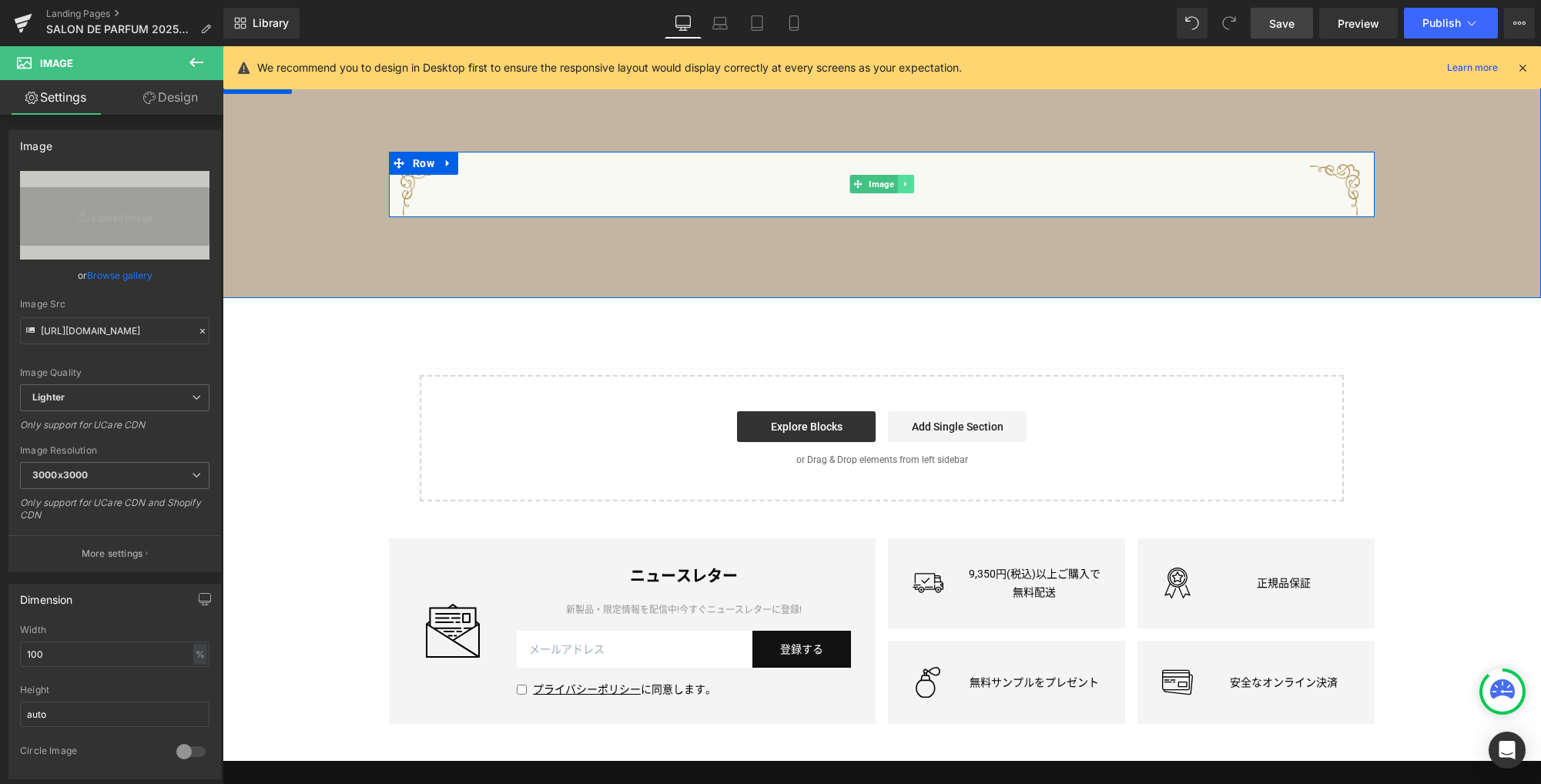
click at [903, 185] on icon at bounding box center [904, 184] width 3 height 6
click at [893, 186] on icon at bounding box center [897, 184] width 8 height 9
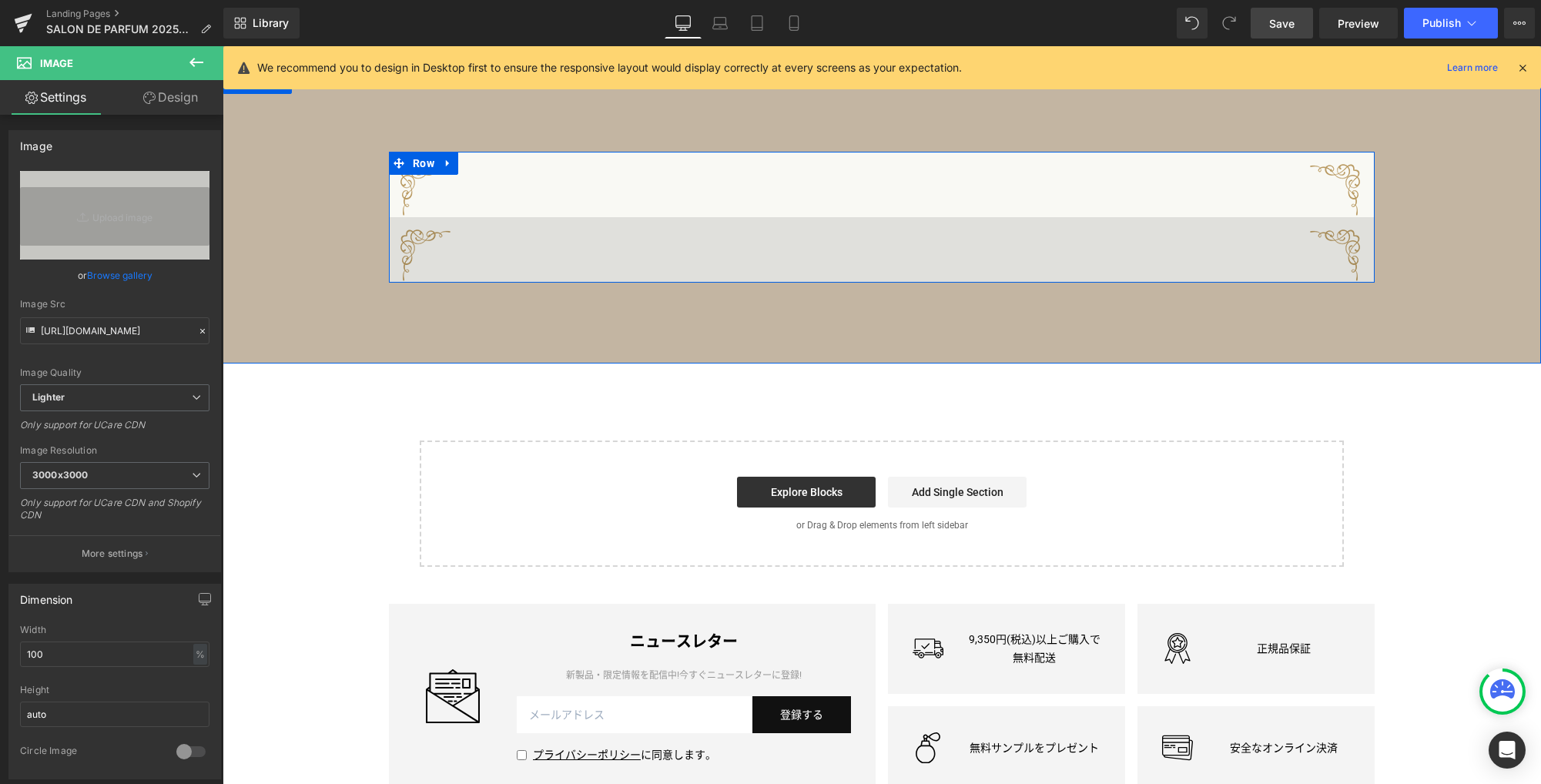
click at [819, 252] on img at bounding box center [881, 250] width 985 height 65
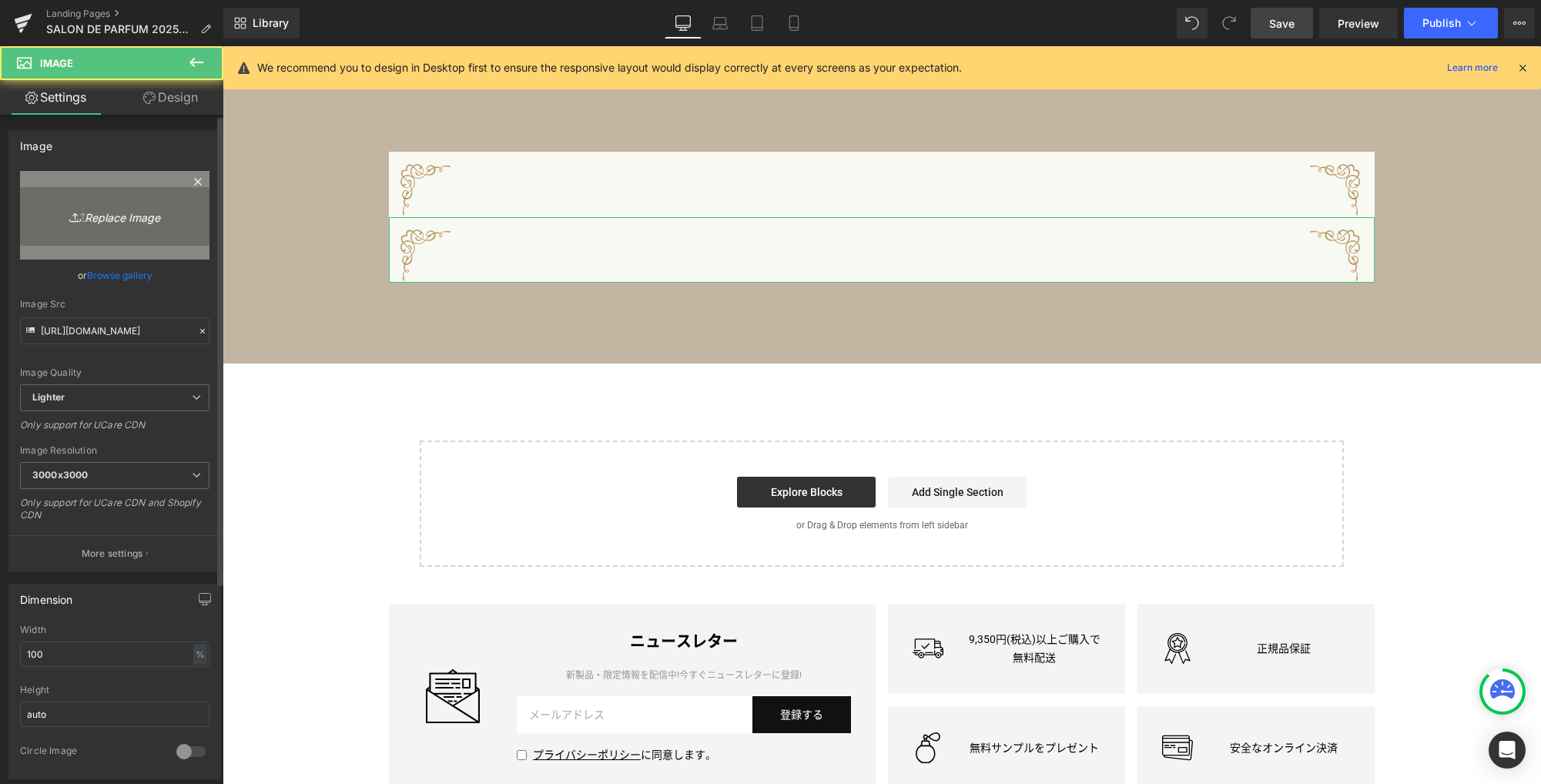
click at [95, 221] on icon "Replace Image" at bounding box center [115, 215] width 124 height 19
type input "C:\fakepath\waku2.png"
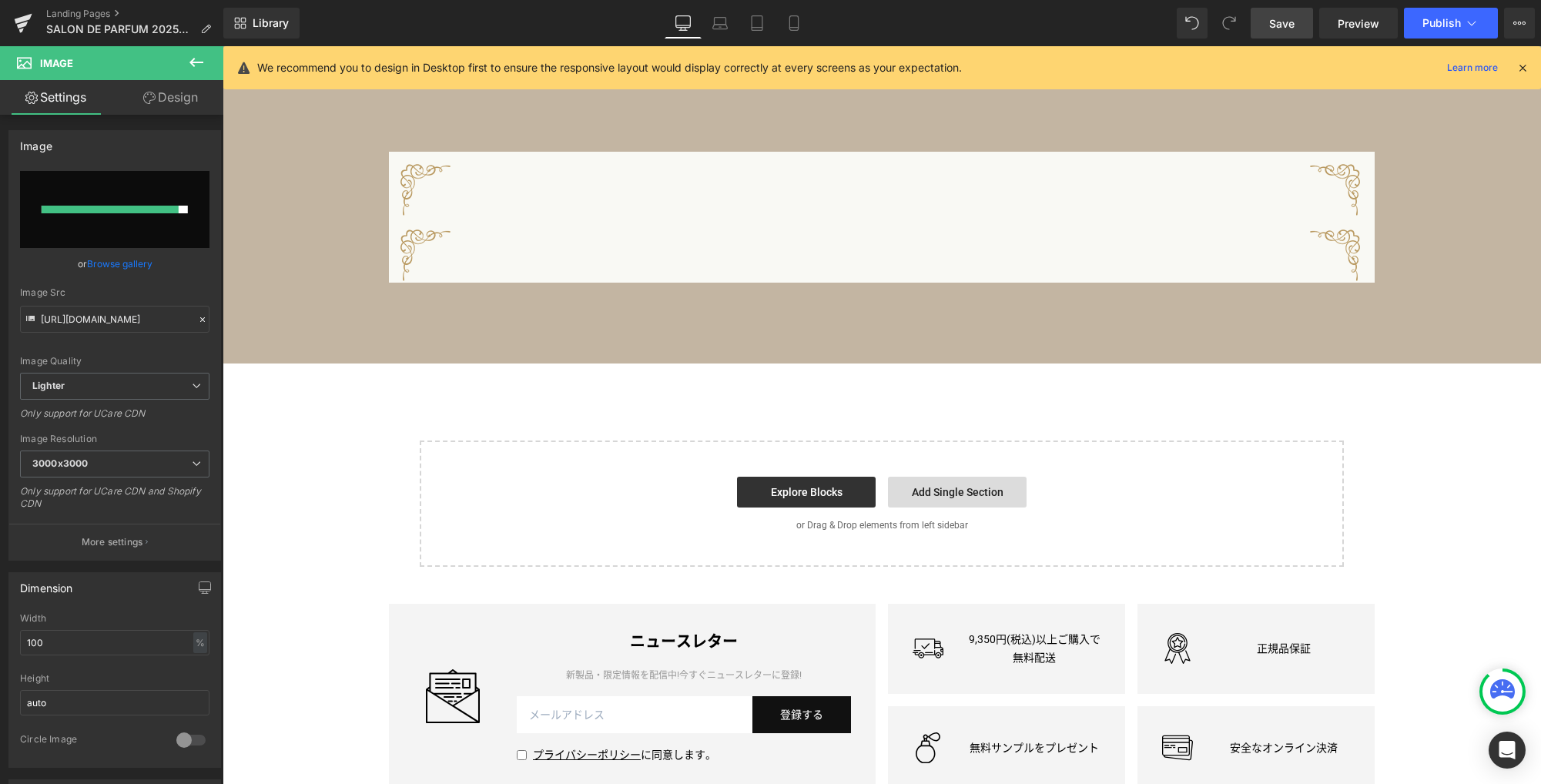
type input "[URL][DOMAIN_NAME]"
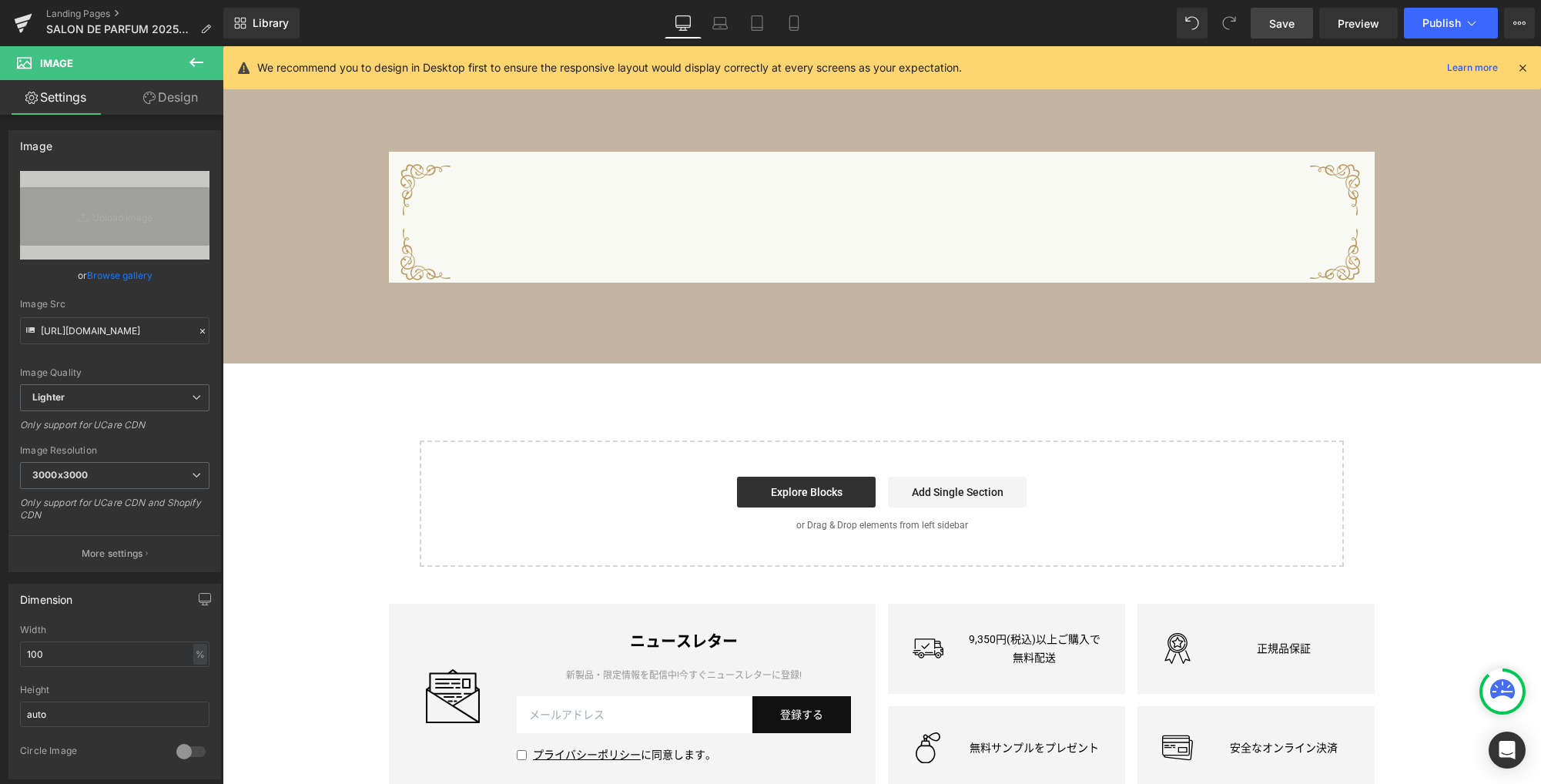
click at [196, 60] on icon at bounding box center [196, 63] width 18 height 18
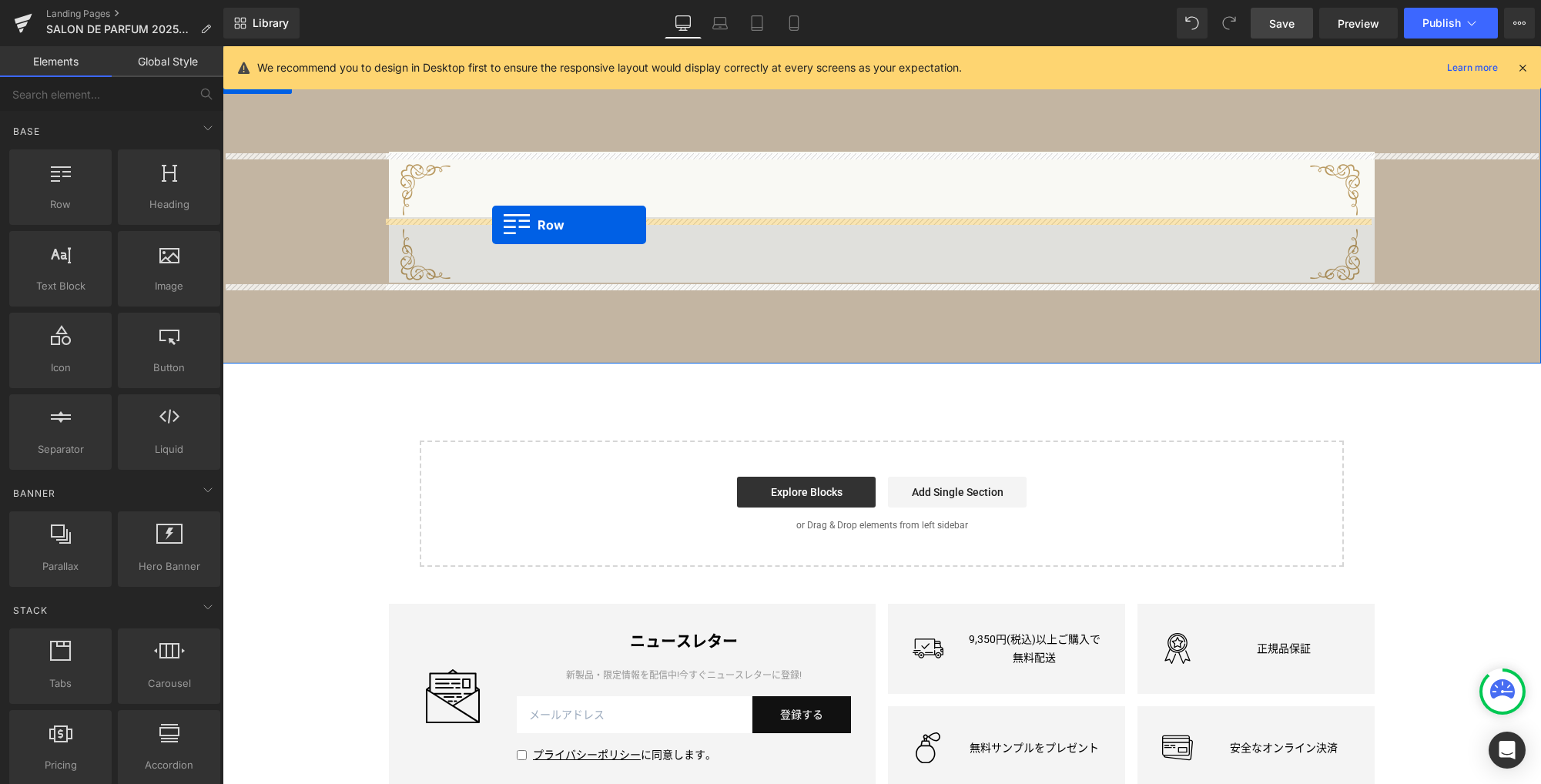
drag, startPoint x: 302, startPoint y: 223, endPoint x: 492, endPoint y: 224, distance: 190.0
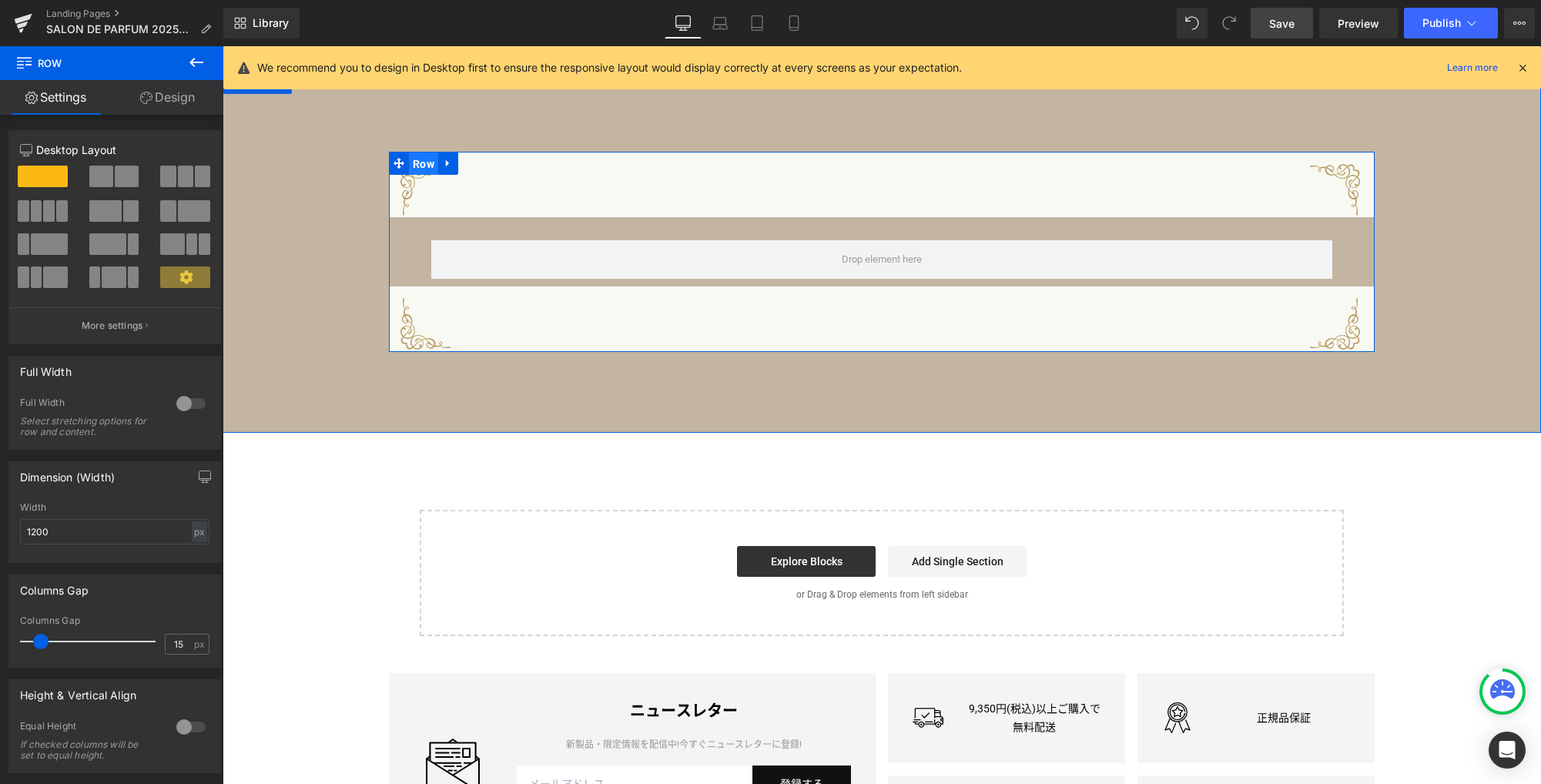
click at [412, 167] on span "Row" at bounding box center [424, 163] width 29 height 23
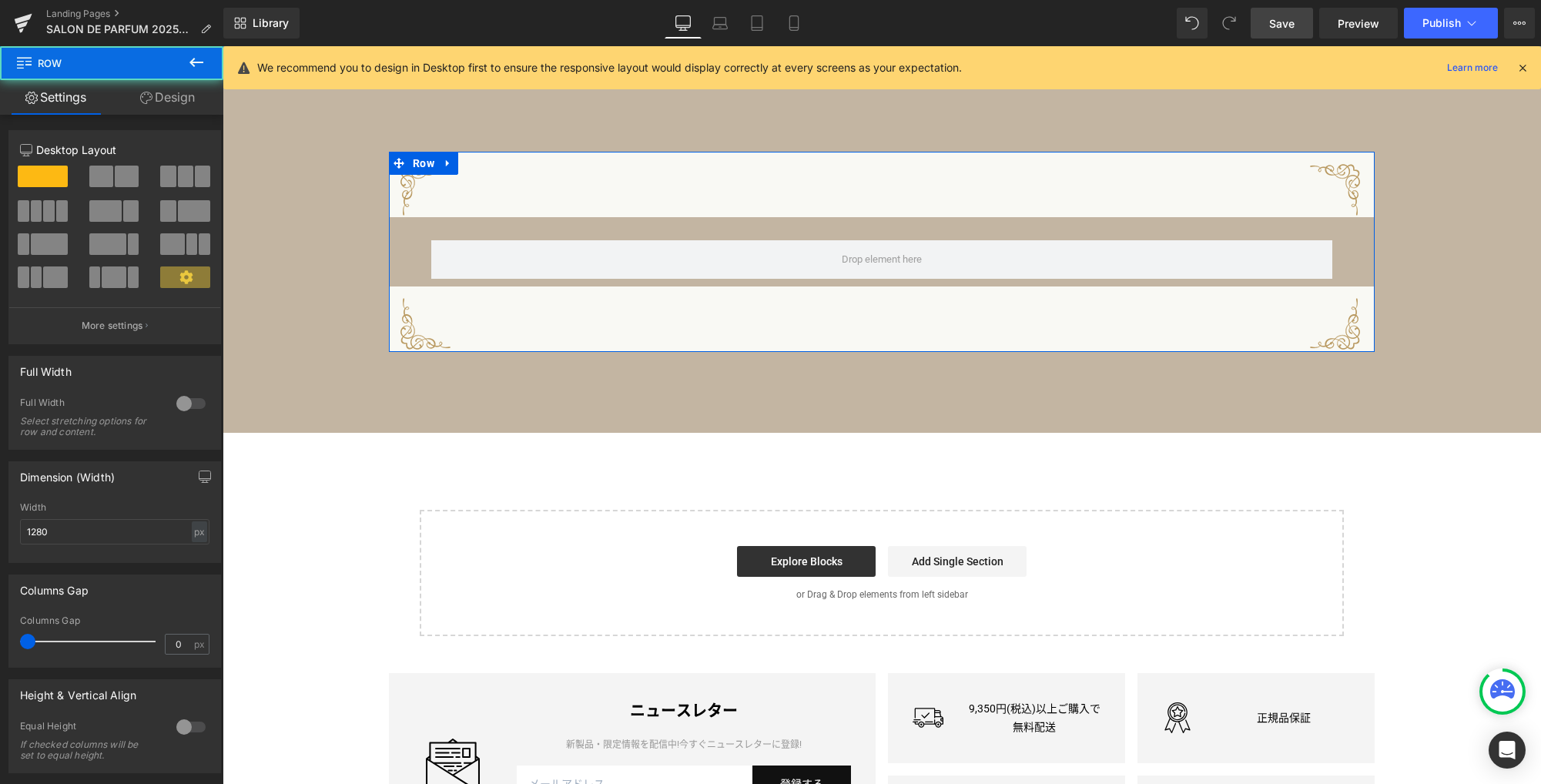
click at [185, 98] on link "Design" at bounding box center [167, 98] width 112 height 35
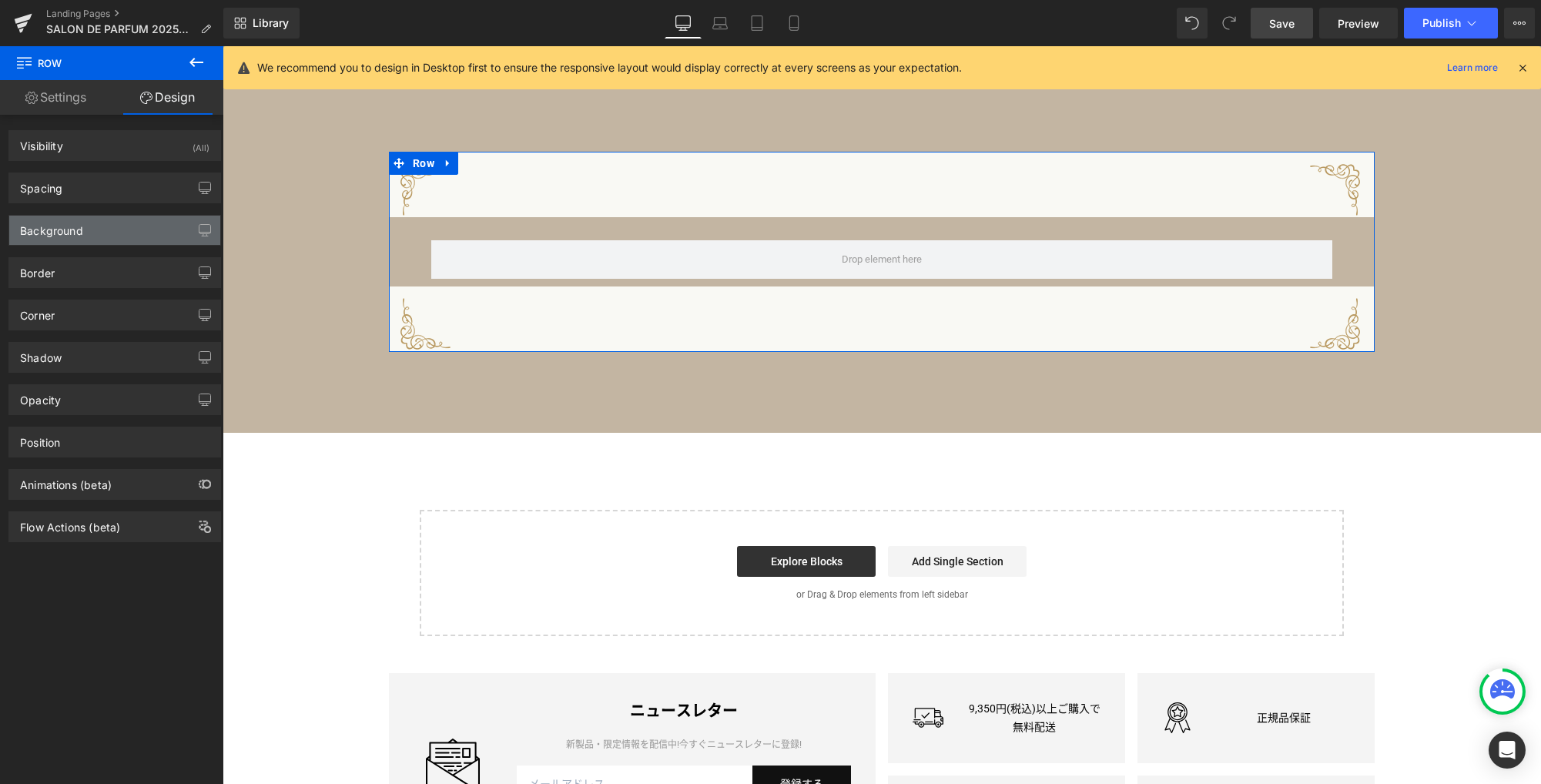
click at [76, 225] on div "Background" at bounding box center [52, 226] width 64 height 21
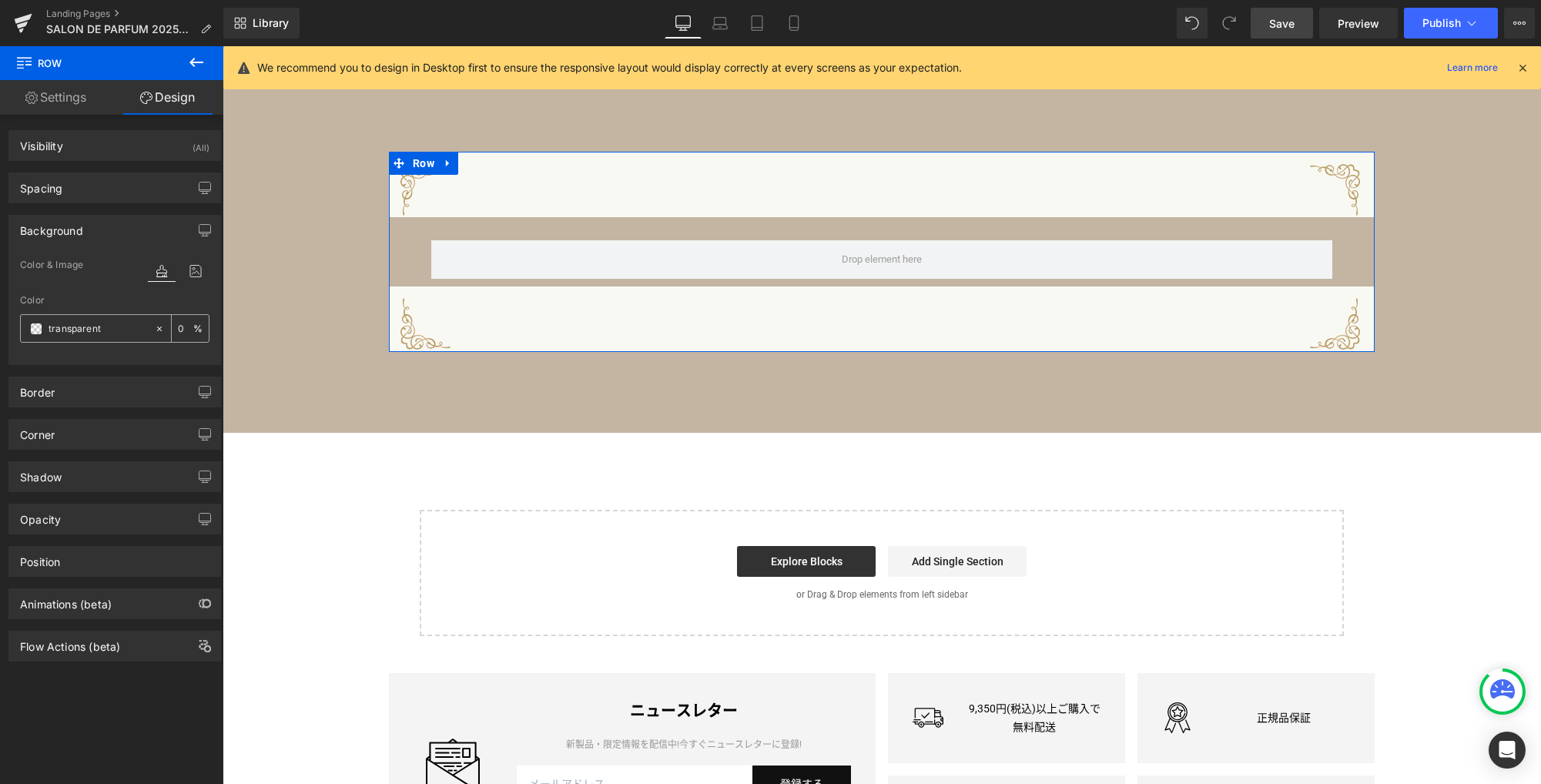
click at [35, 326] on span at bounding box center [36, 328] width 12 height 12
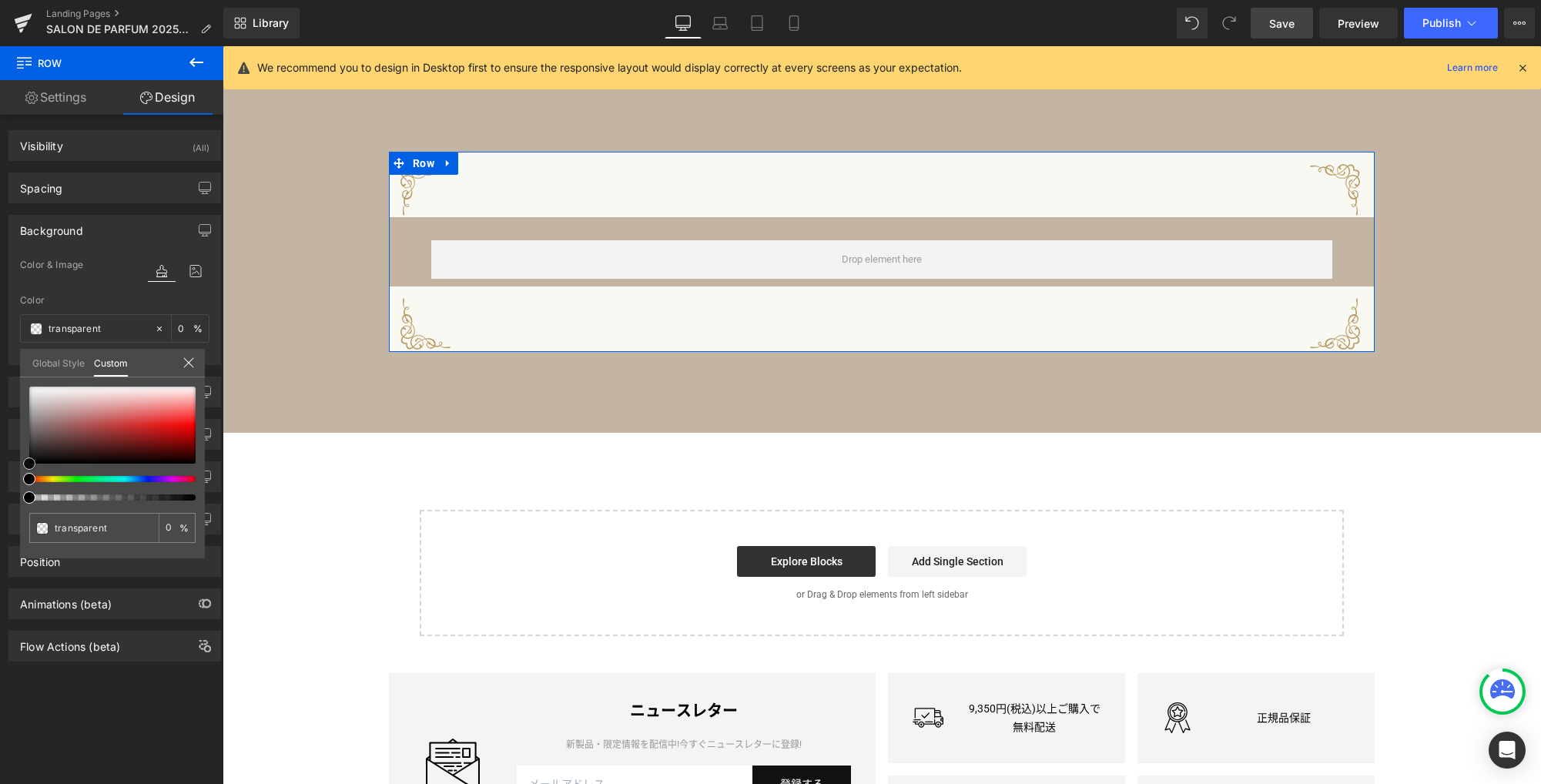
type input "#d73636"
type input "100"
type input "#d73636"
type input "100"
click at [142, 424] on div at bounding box center [112, 425] width 166 height 77
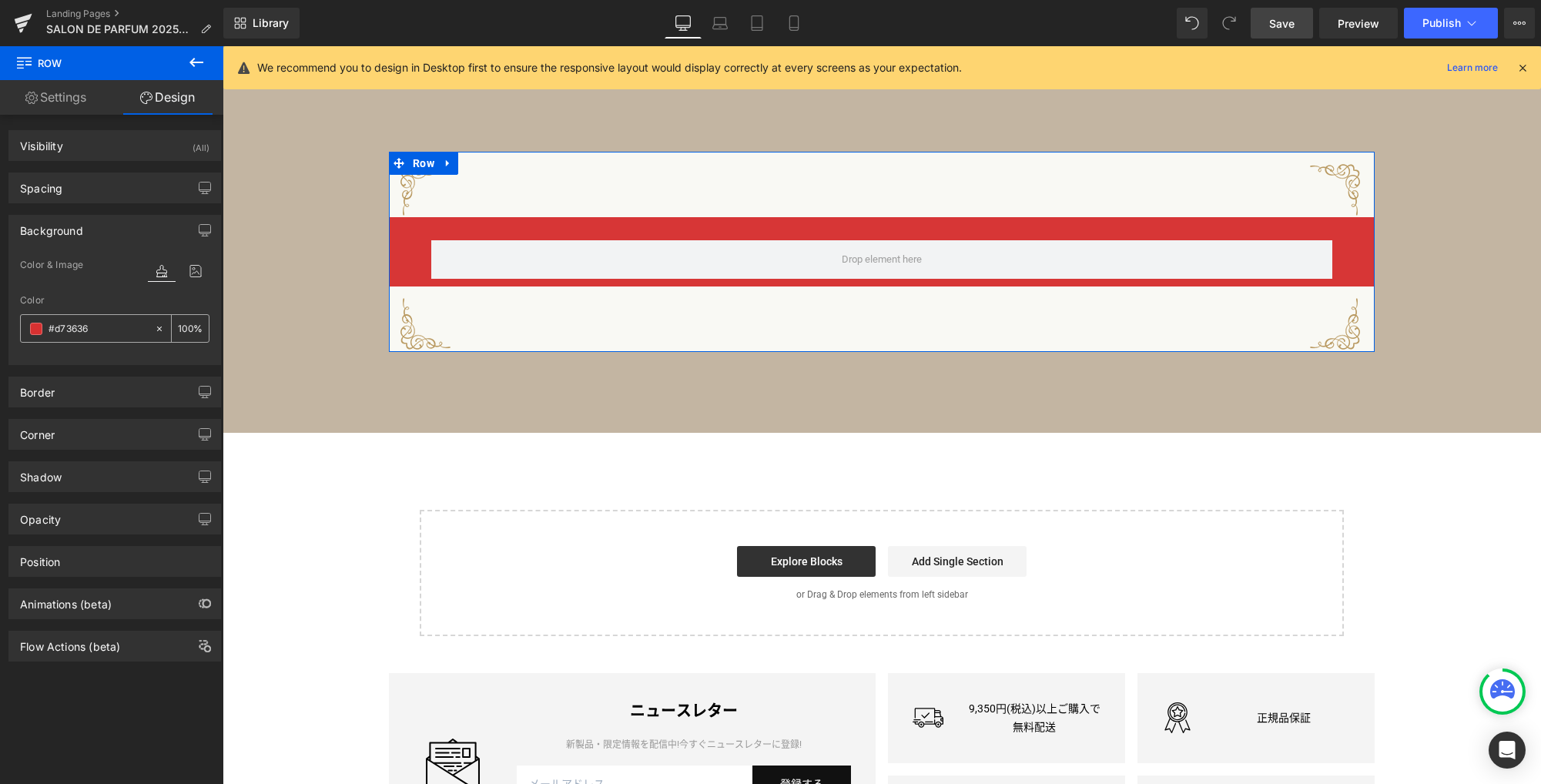
click at [91, 330] on input "#d73636" at bounding box center [98, 329] width 99 height 17
click at [77, 328] on input "#d73636" at bounding box center [98, 329] width 99 height 17
paste input "f9f9f4"
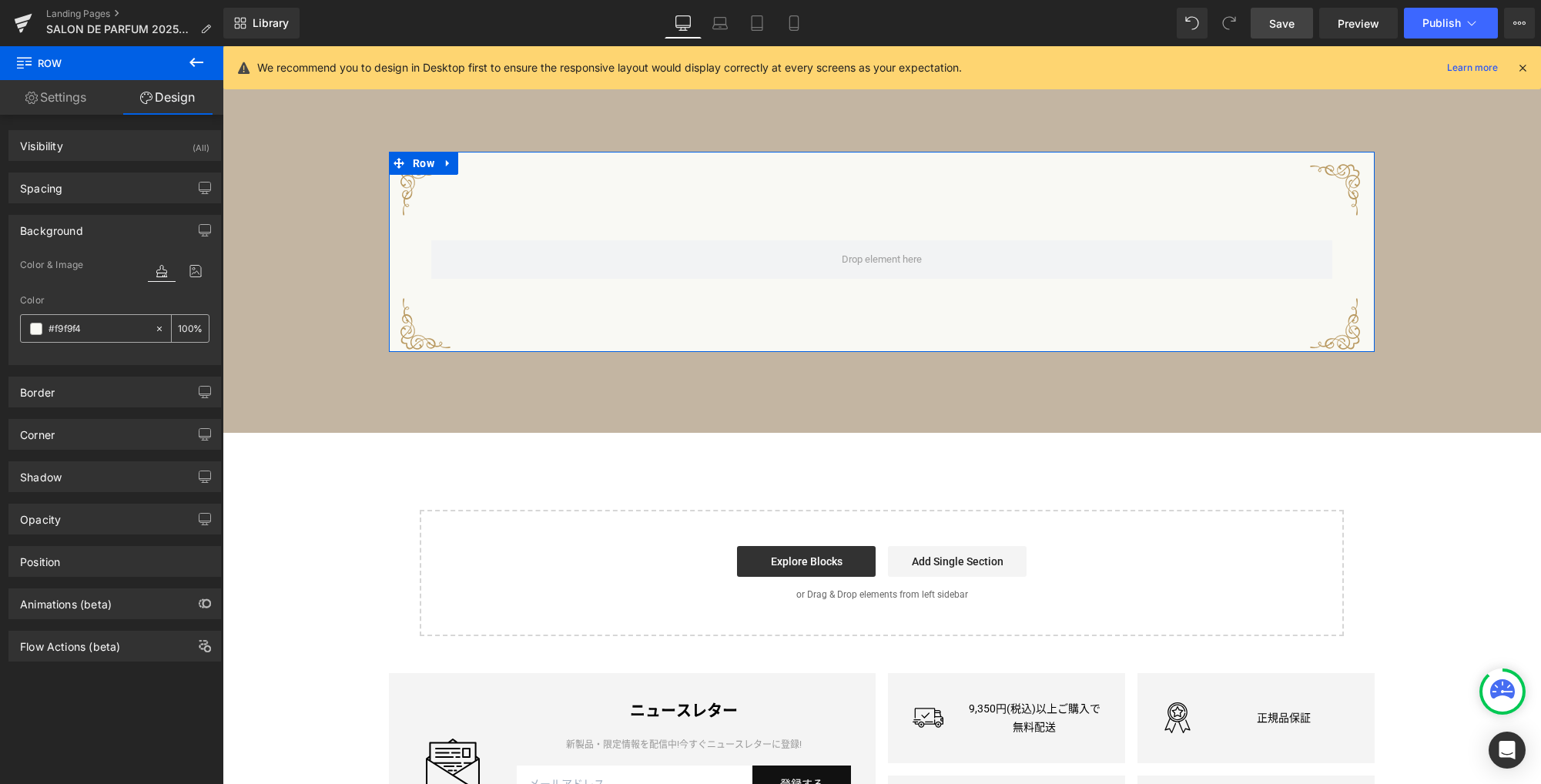
type input "#f9f9f4"
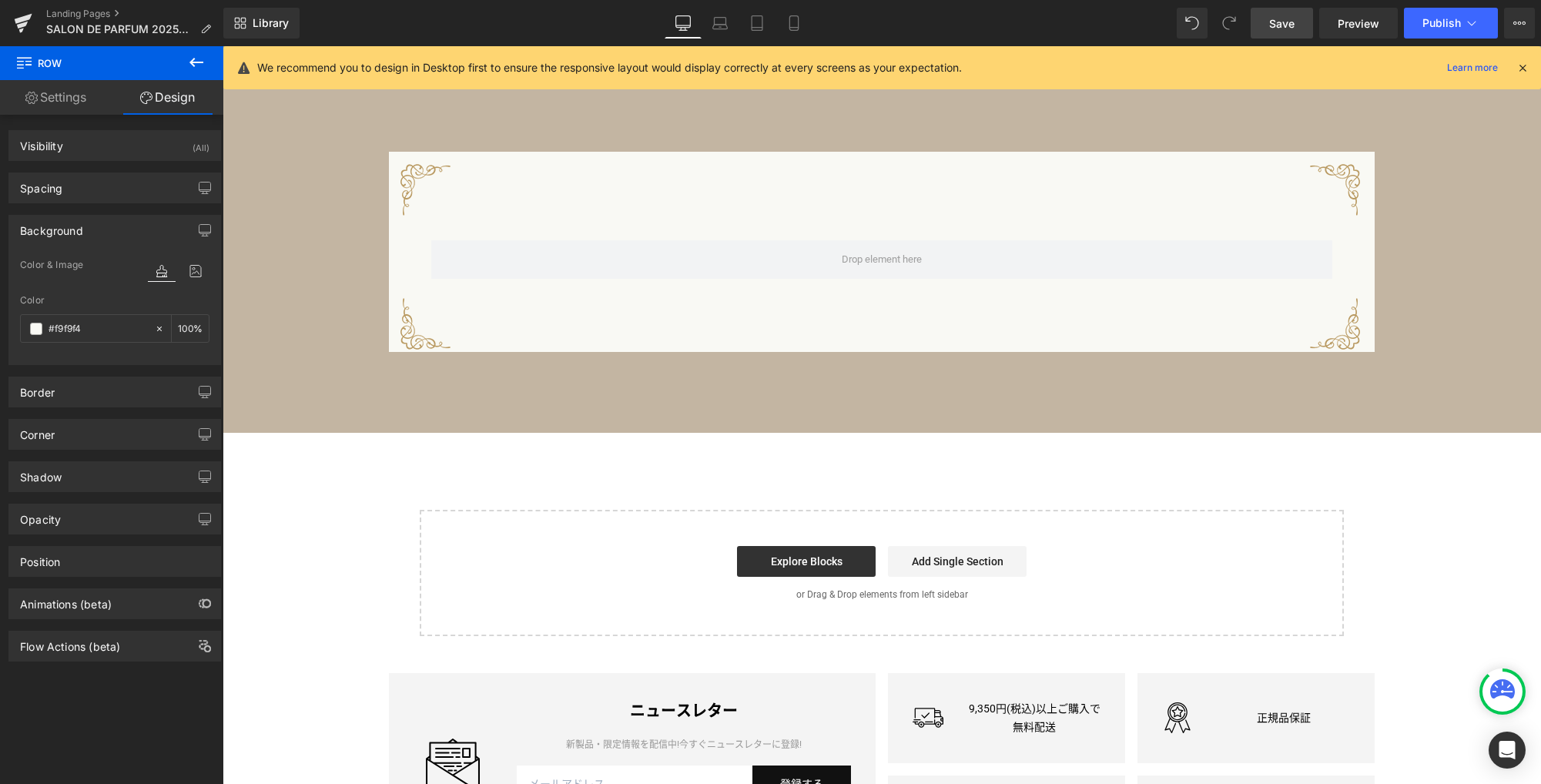
click at [547, 274] on body "[全製品対象] ご購入で選べるサンプル2点プレゼント！ LINE公式アカウントの友だち追加は こちらから ショッピングガイド お問い合わせ ログイン お気に入…" at bounding box center [881, 177] width 1318 height 2996
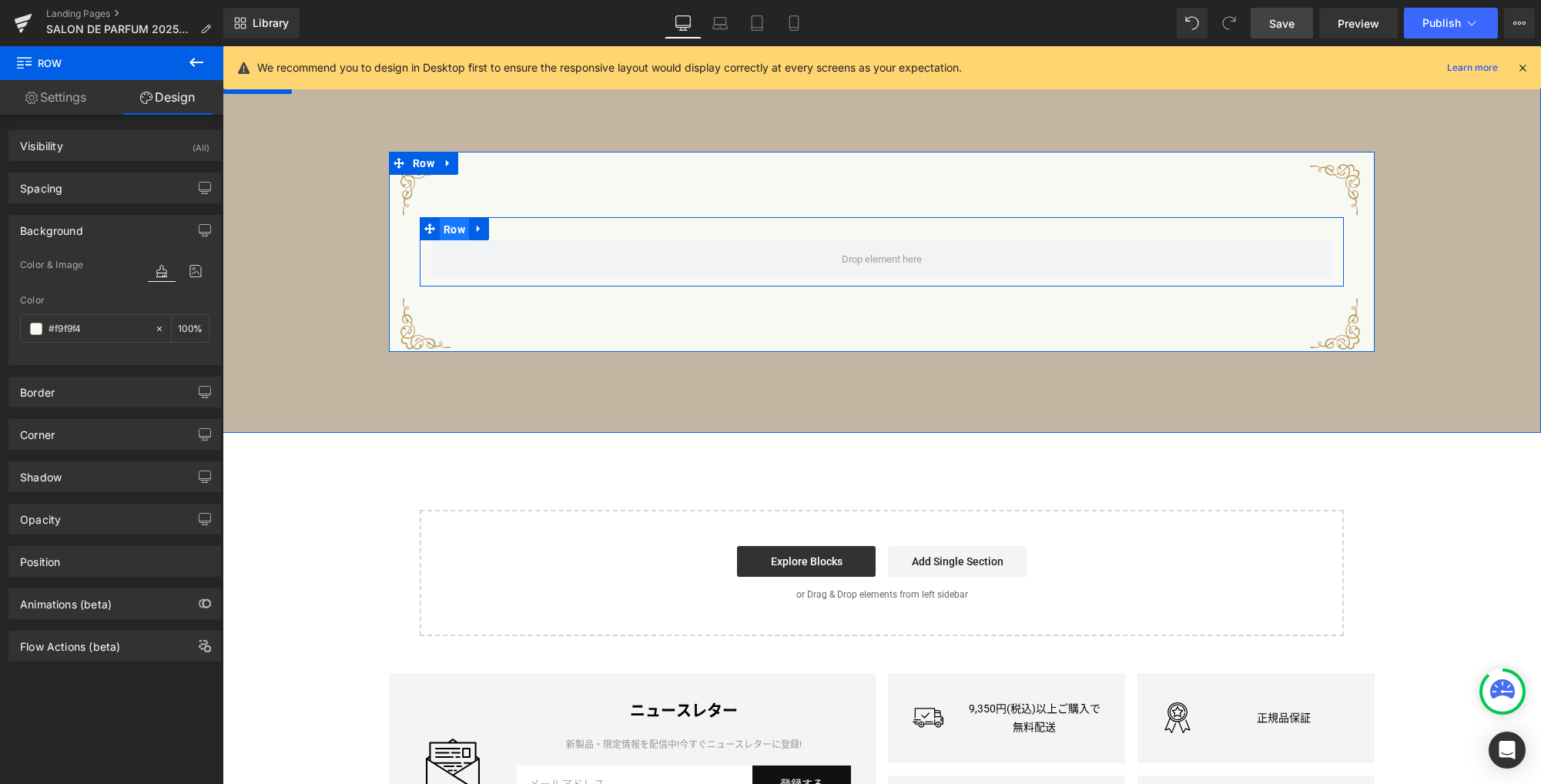
click at [452, 231] on span "Row" at bounding box center [454, 228] width 29 height 23
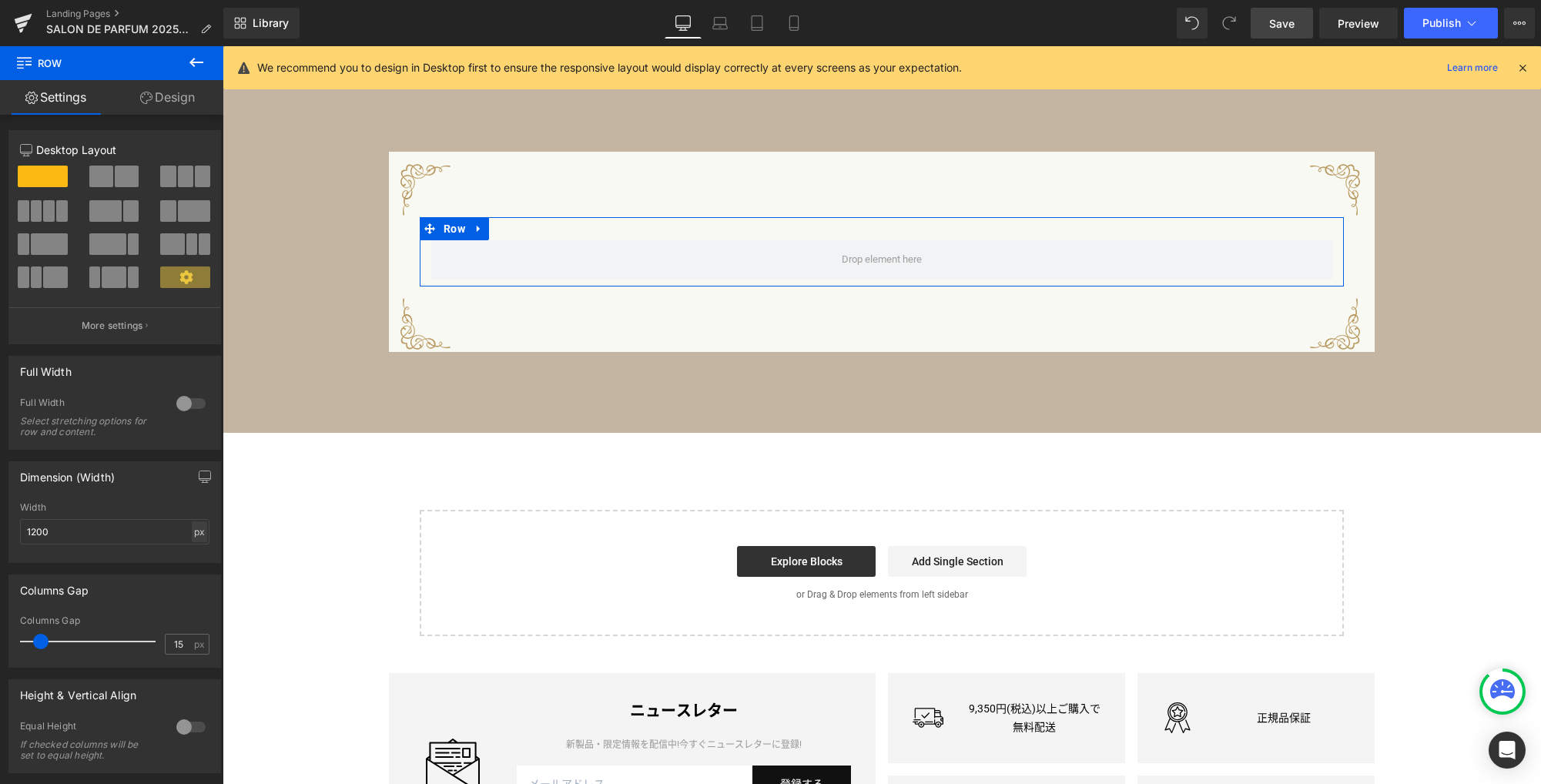
click at [198, 536] on div "px" at bounding box center [199, 532] width 16 height 21
click at [191, 553] on li "%" at bounding box center [199, 556] width 19 height 22
type input "100"
type input "0"
drag, startPoint x: -17, startPoint y: 646, endPoint x: -53, endPoint y: 646, distance: 36.0
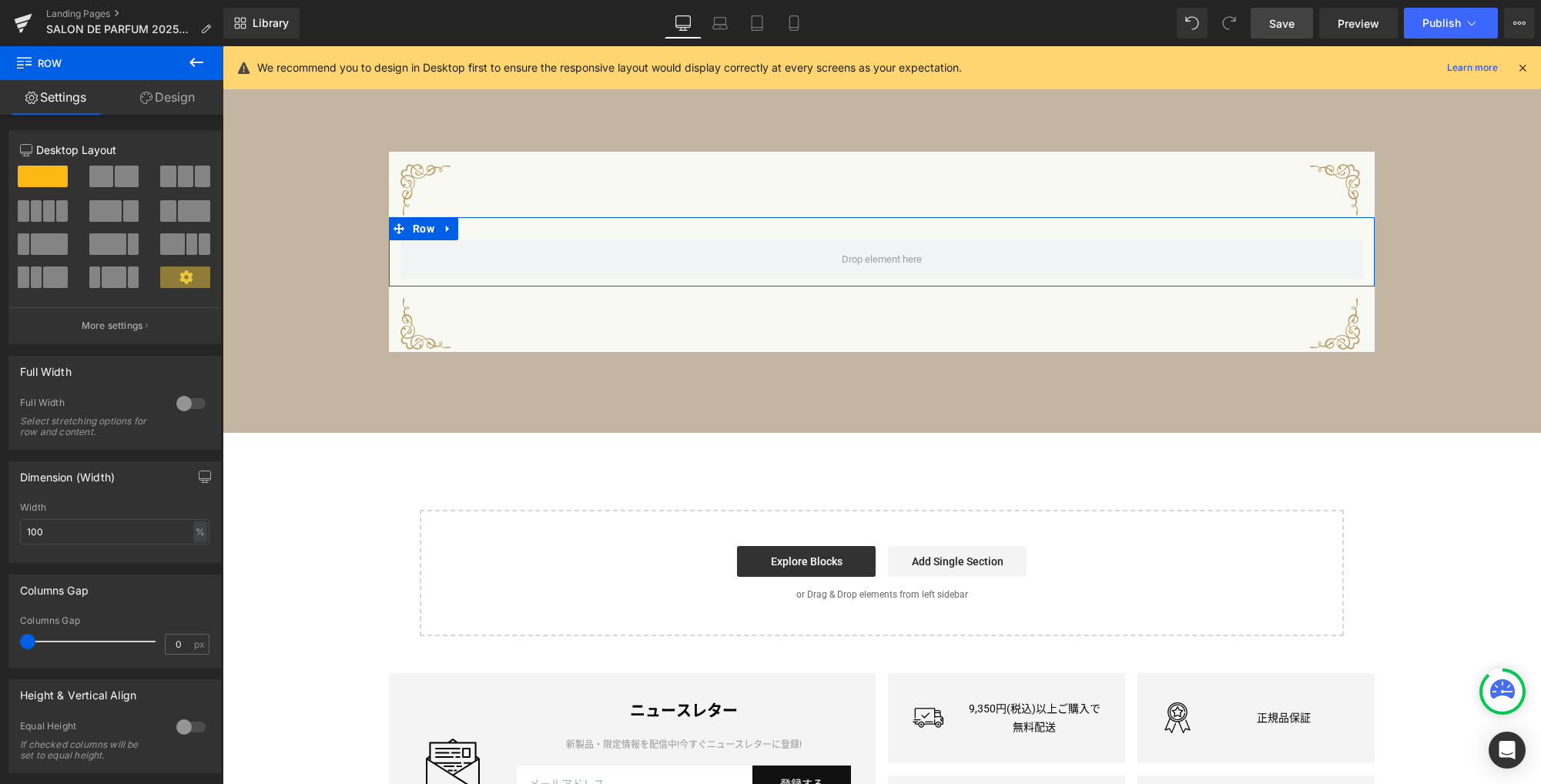
click at [0, 646] on html "Row You are previewing how the will restyle your page. You can not edit Element…" at bounding box center [770, 392] width 1541 height 784
click at [165, 100] on link "Design" at bounding box center [167, 98] width 112 height 35
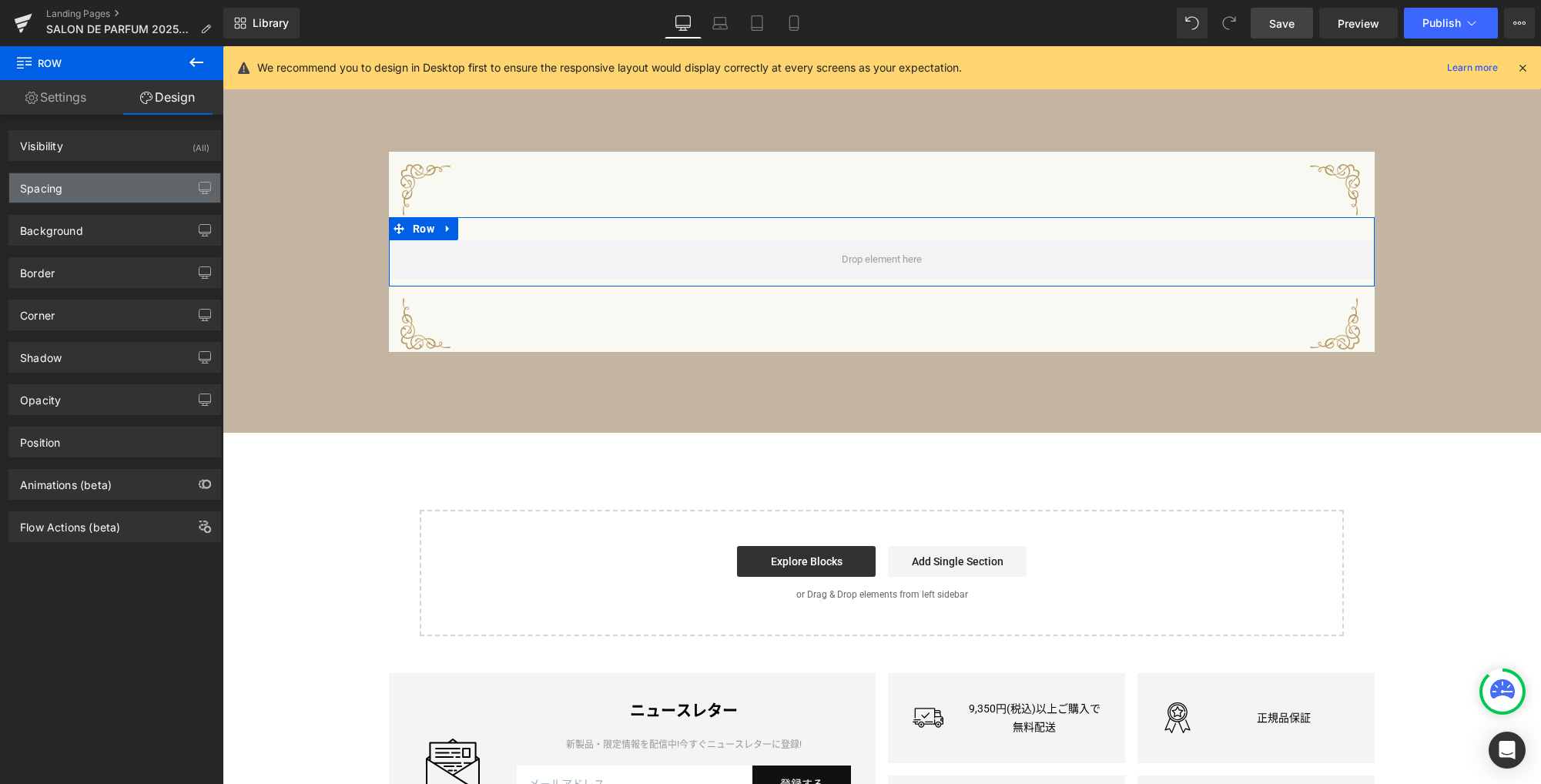
click at [91, 188] on div "Spacing" at bounding box center [114, 188] width 211 height 29
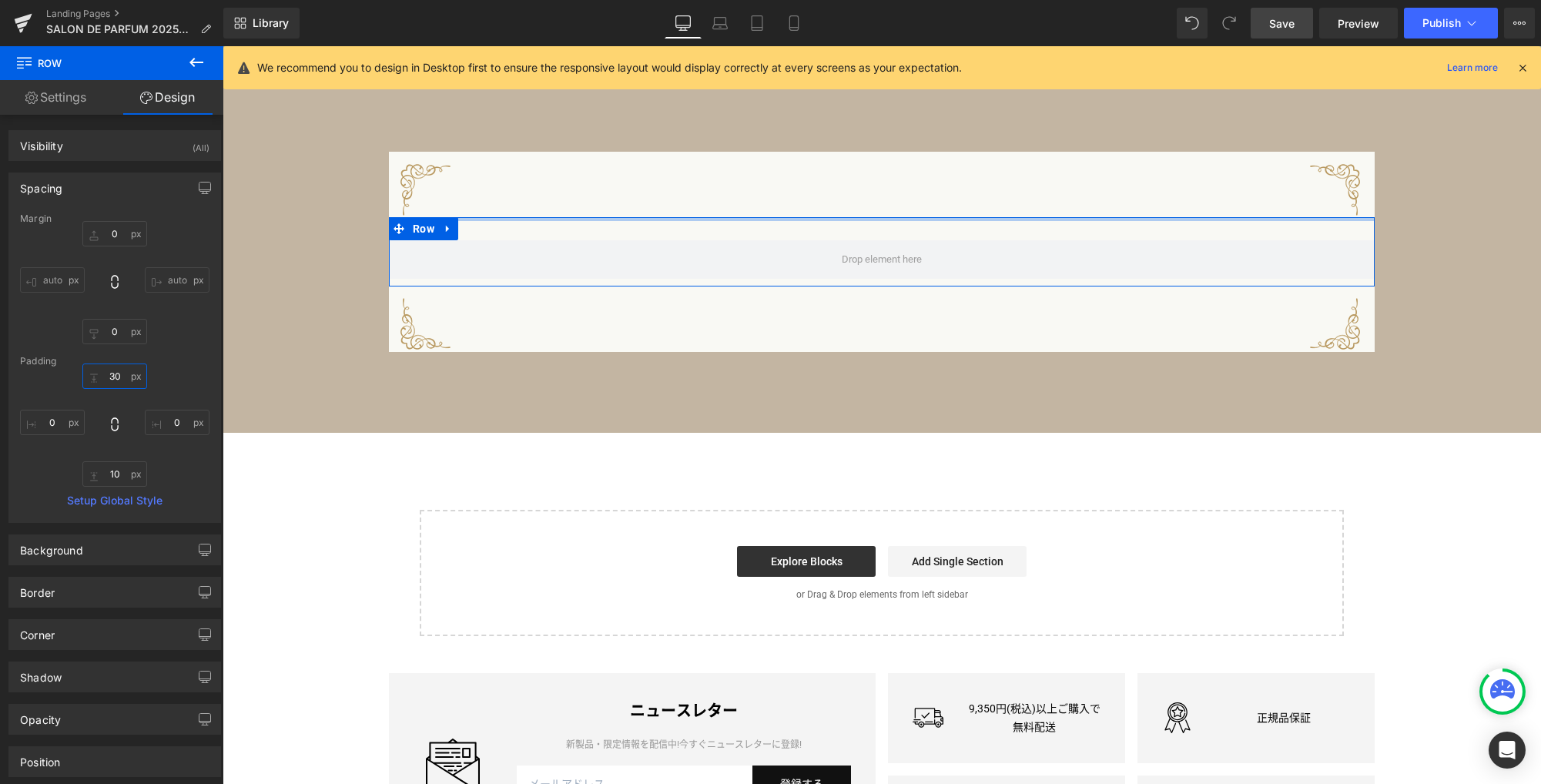
click at [118, 374] on input "30" at bounding box center [114, 376] width 65 height 26
type input "0"
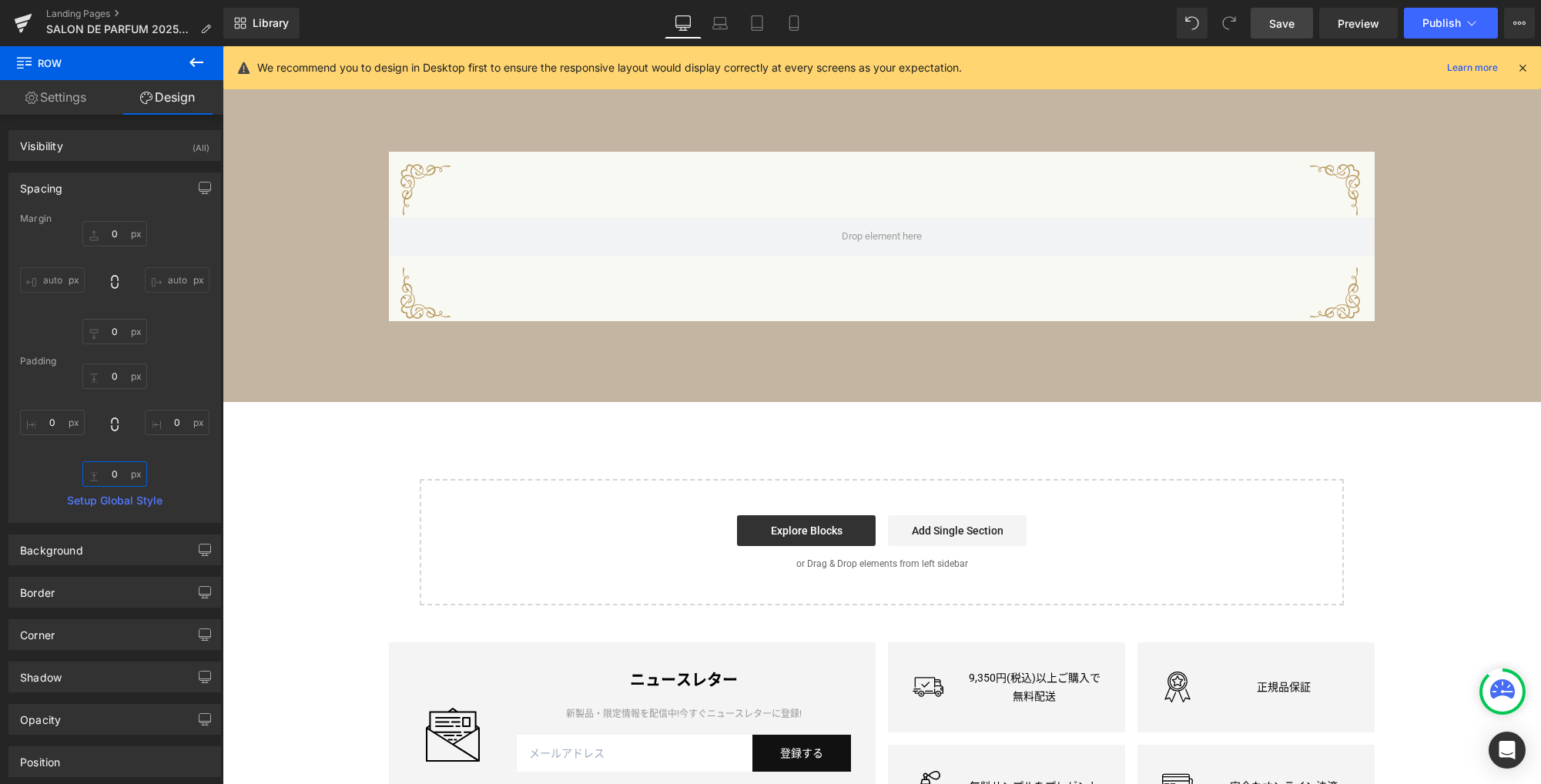
type input "0"
drag, startPoint x: 199, startPoint y: 59, endPoint x: 188, endPoint y: 82, distance: 25.5
click at [199, 58] on icon at bounding box center [196, 63] width 18 height 18
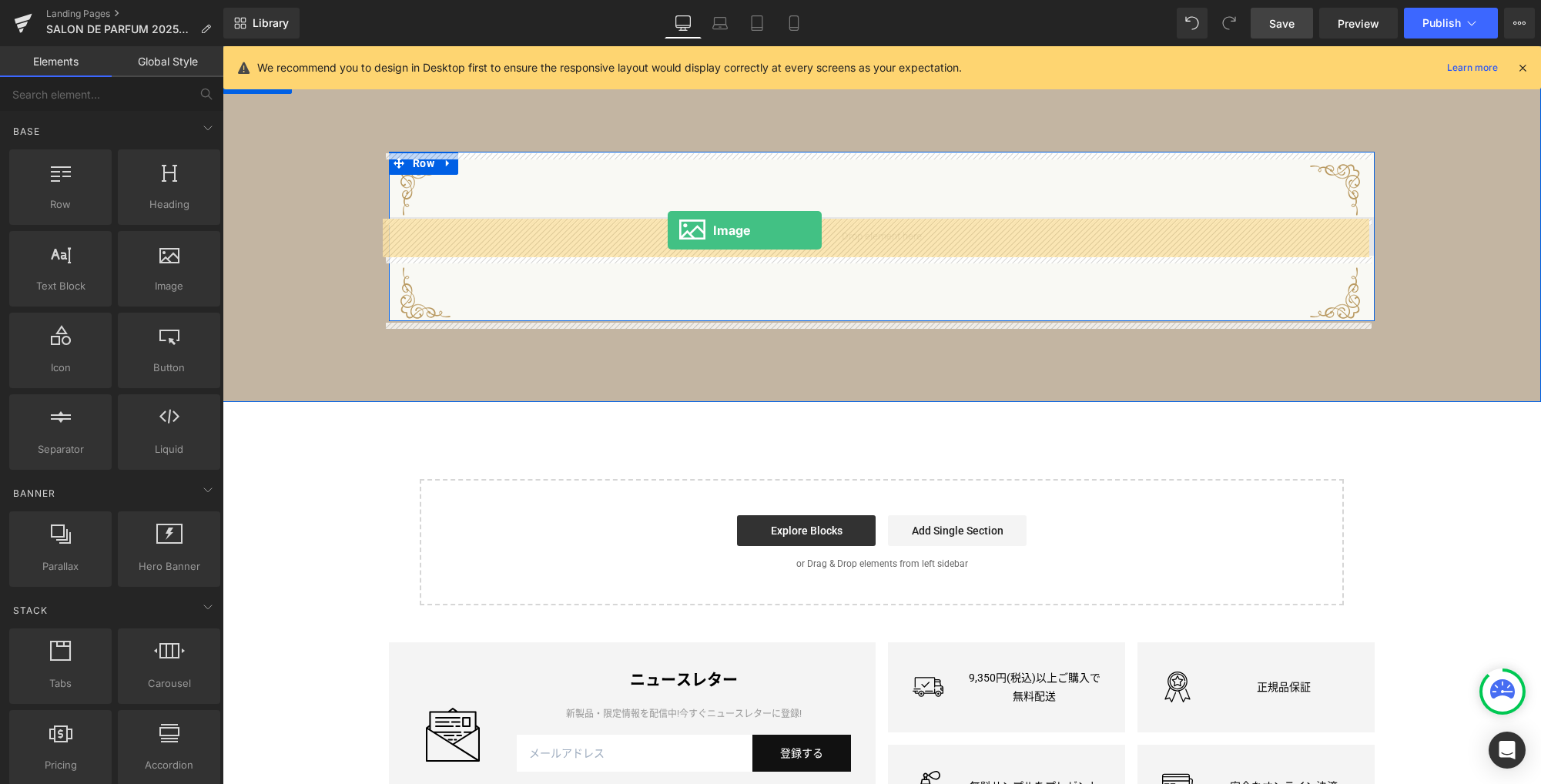
drag, startPoint x: 381, startPoint y: 315, endPoint x: 667, endPoint y: 229, distance: 298.7
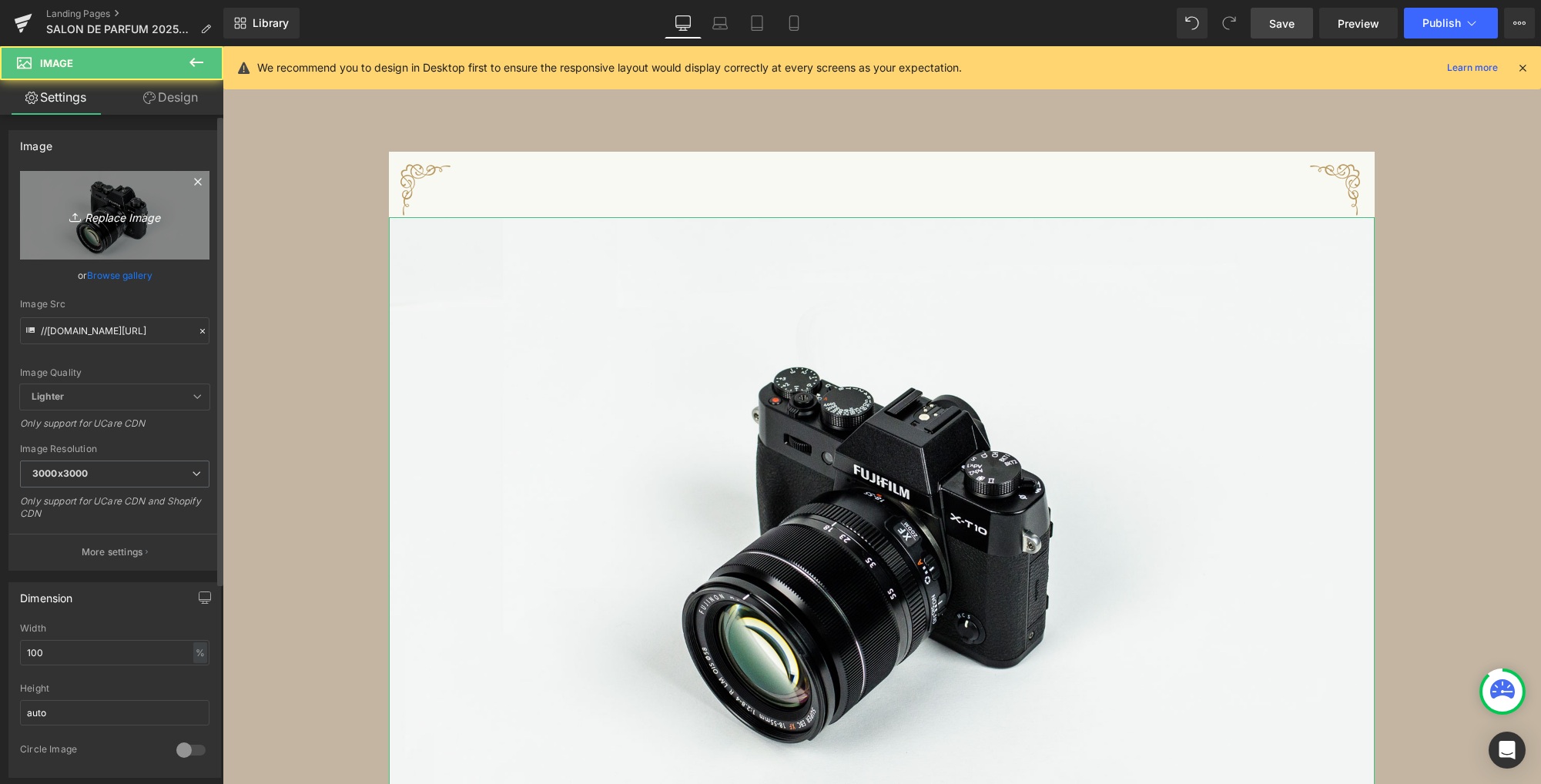
click at [124, 217] on icon "Replace Image" at bounding box center [115, 215] width 124 height 19
type input "C:\fakepath\sol_logo.png"
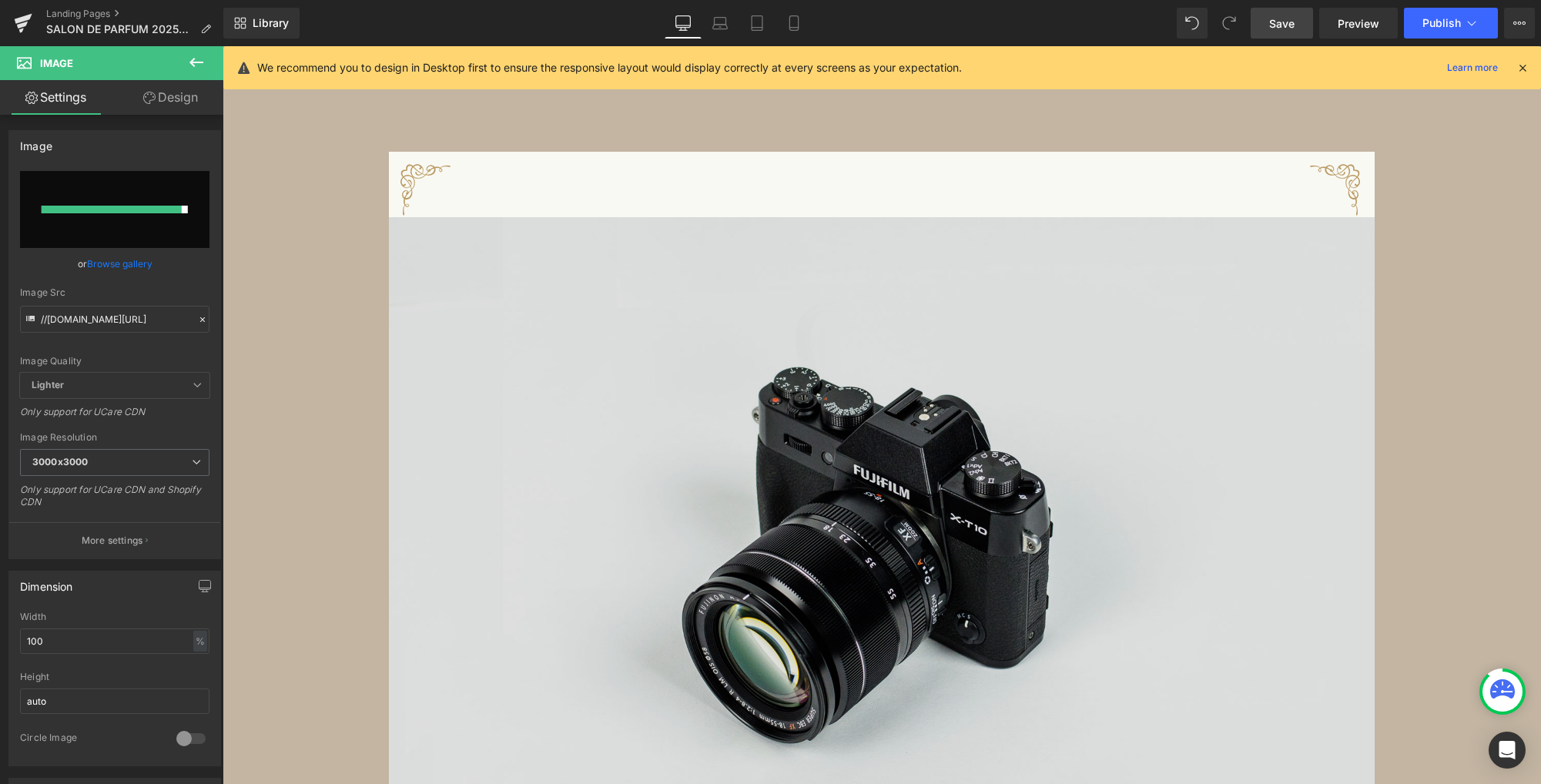
type input "[URL][DOMAIN_NAME]"
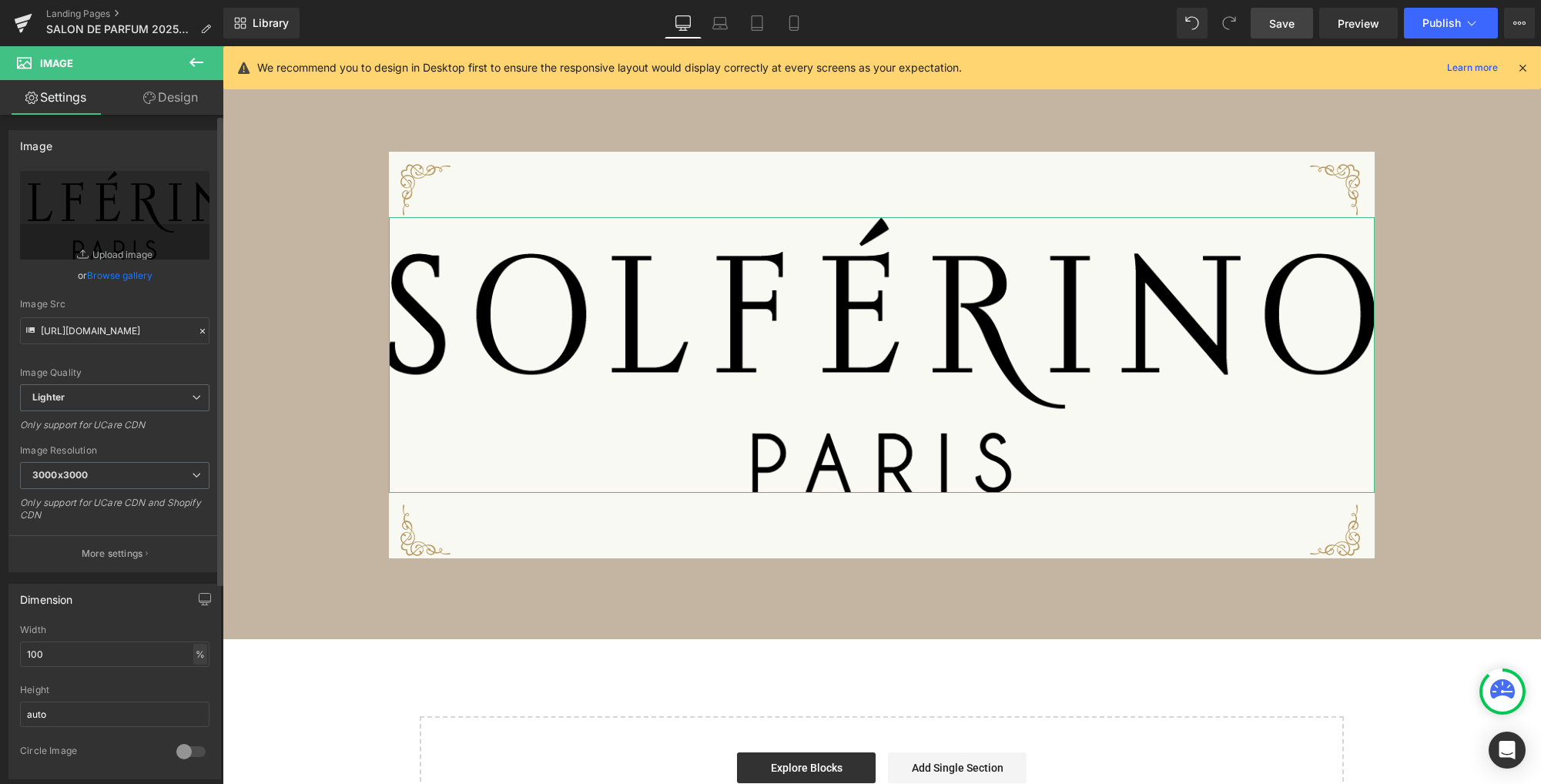
click at [196, 656] on div "%" at bounding box center [200, 653] width 14 height 21
click at [196, 699] on li "px" at bounding box center [199, 700] width 19 height 22
drag, startPoint x: 114, startPoint y: 657, endPoint x: -31, endPoint y: 656, distance: 145.0
click at [0, 656] on html "Image You are previewing how the will restyle your page. You can not edit Eleme…" at bounding box center [770, 392] width 1541 height 784
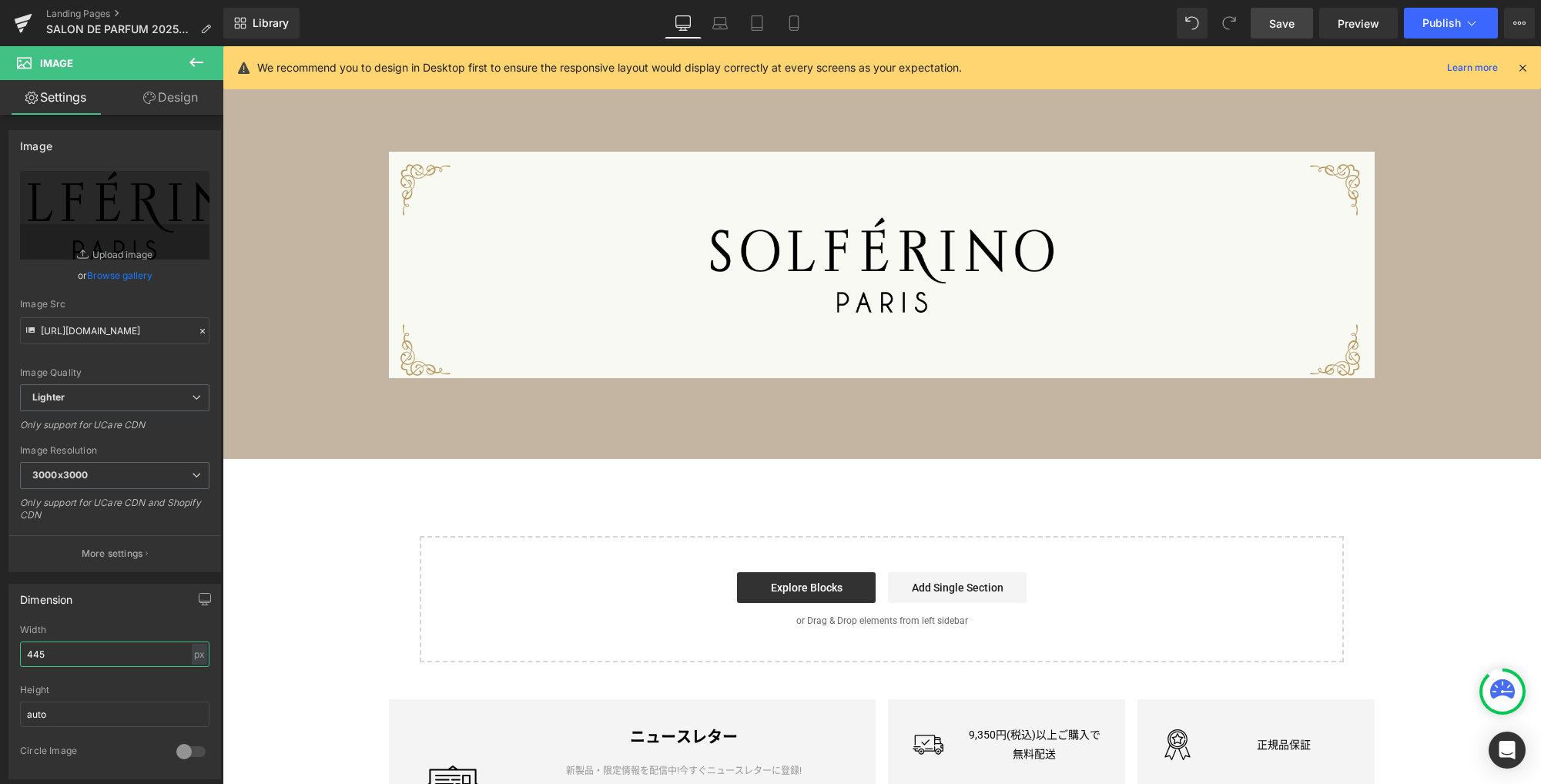
type input "445"
click at [1271, 31] on link "Save" at bounding box center [1282, 22] width 63 height 30
drag, startPoint x: 191, startPoint y: 98, endPoint x: 83, endPoint y: 184, distance: 138.1
click at [191, 99] on link "Design" at bounding box center [170, 98] width 112 height 35
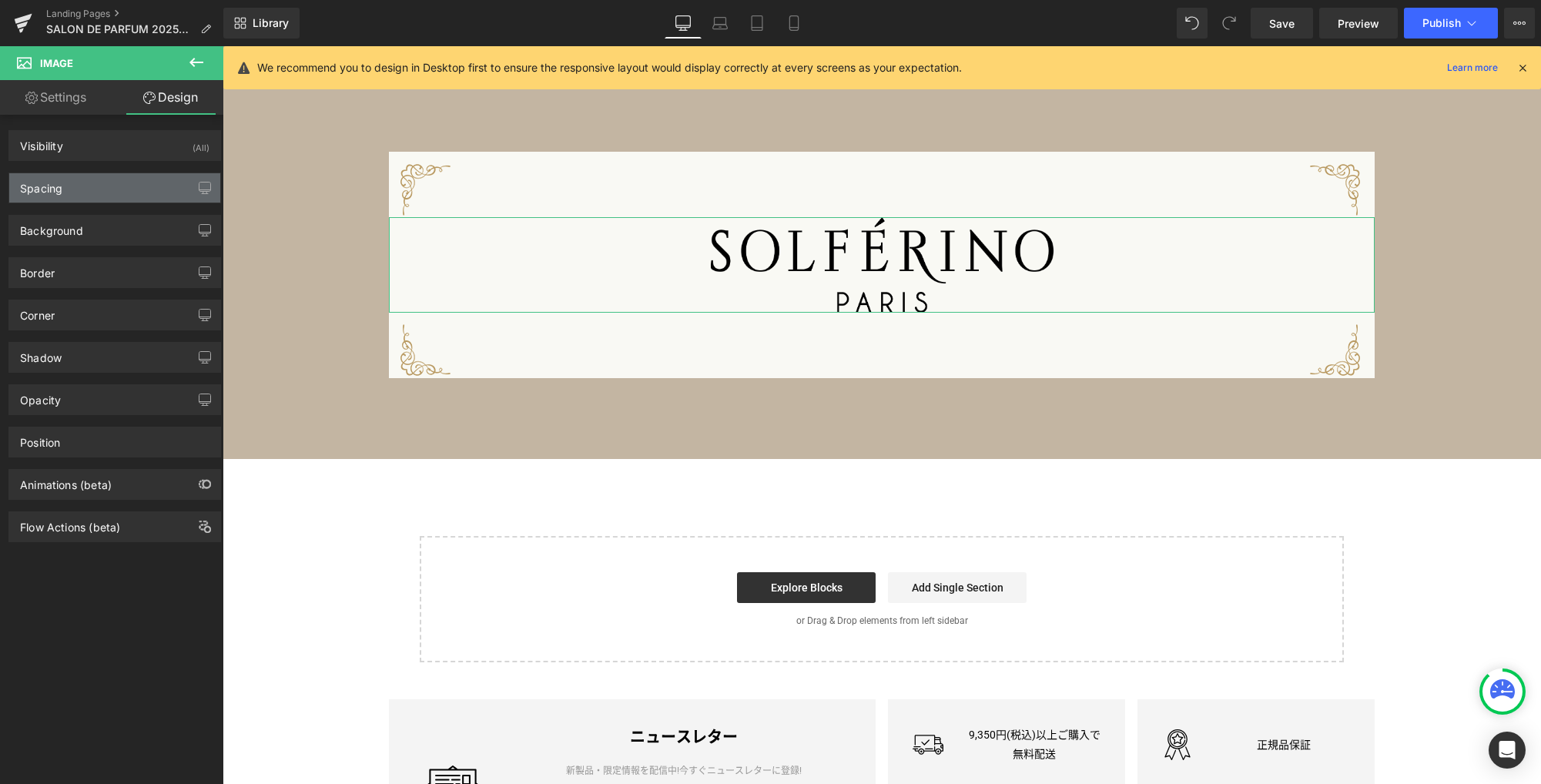
click at [82, 190] on div "Spacing" at bounding box center [114, 188] width 211 height 29
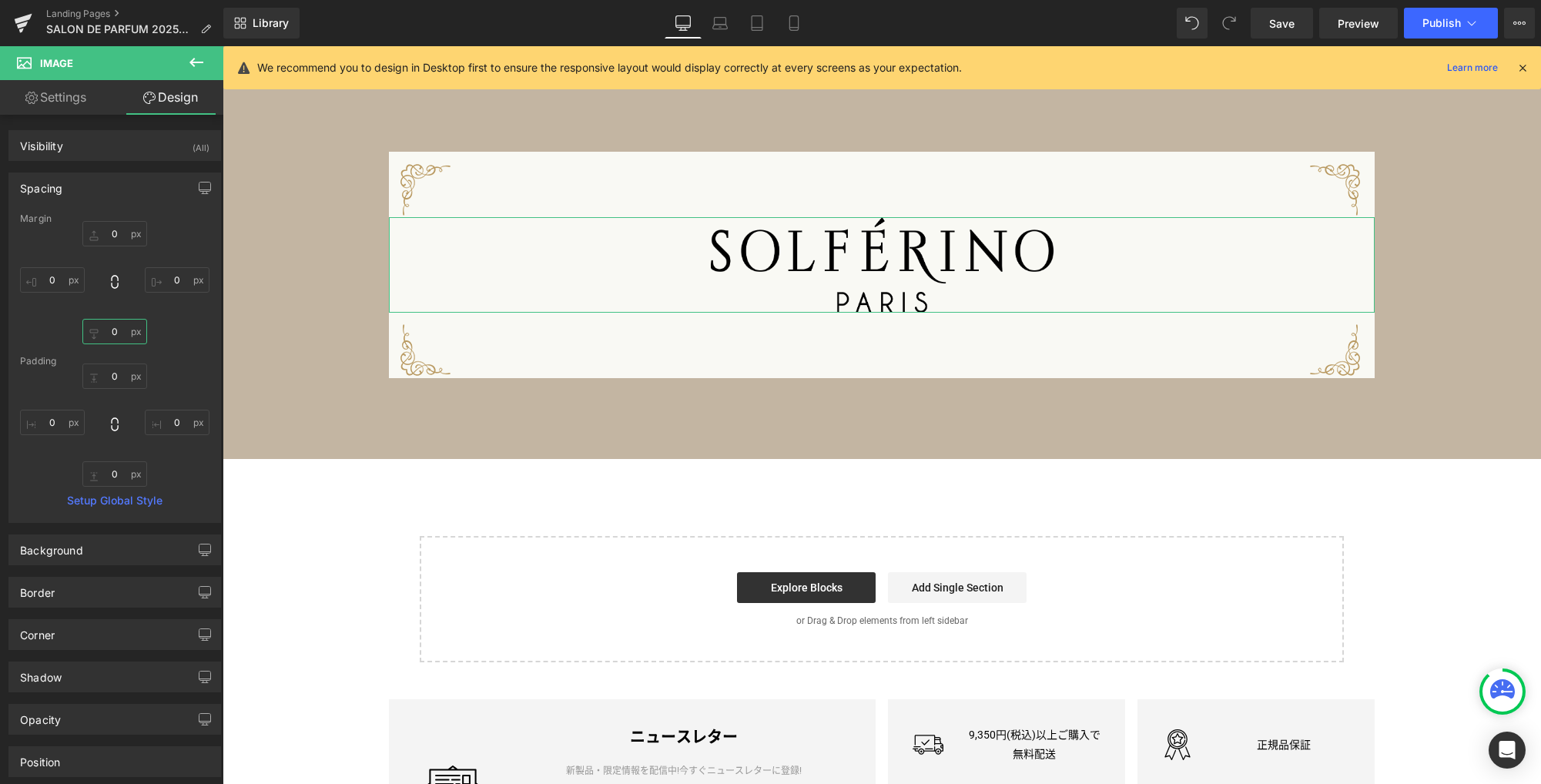
drag, startPoint x: 113, startPoint y: 331, endPoint x: 222, endPoint y: 334, distance: 109.0
click at [114, 331] on input "0" at bounding box center [114, 332] width 65 height 26
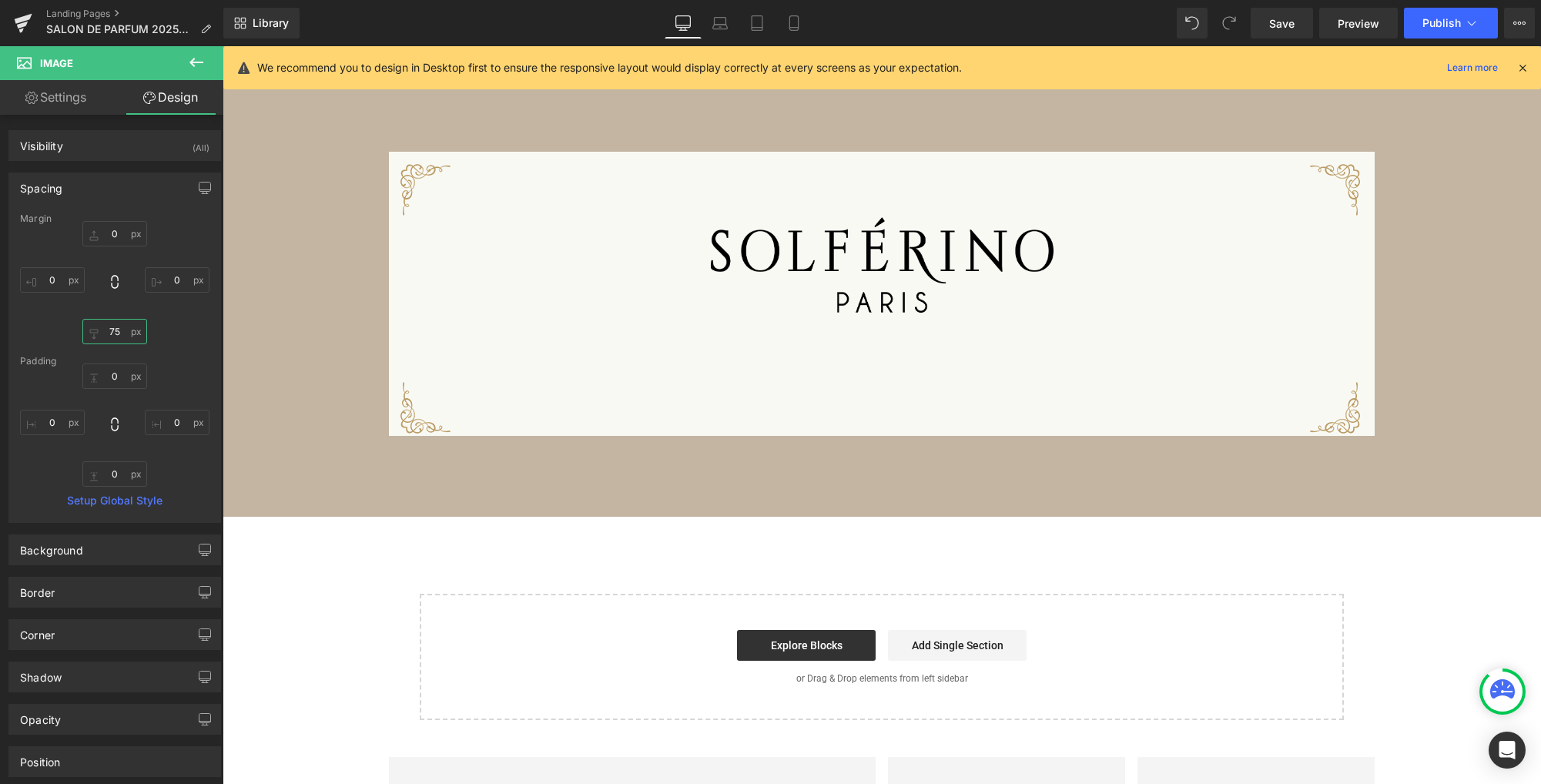
type input "75"
drag, startPoint x: 198, startPoint y: 62, endPoint x: 199, endPoint y: 69, distance: 7.1
click at [198, 64] on icon at bounding box center [196, 63] width 18 height 18
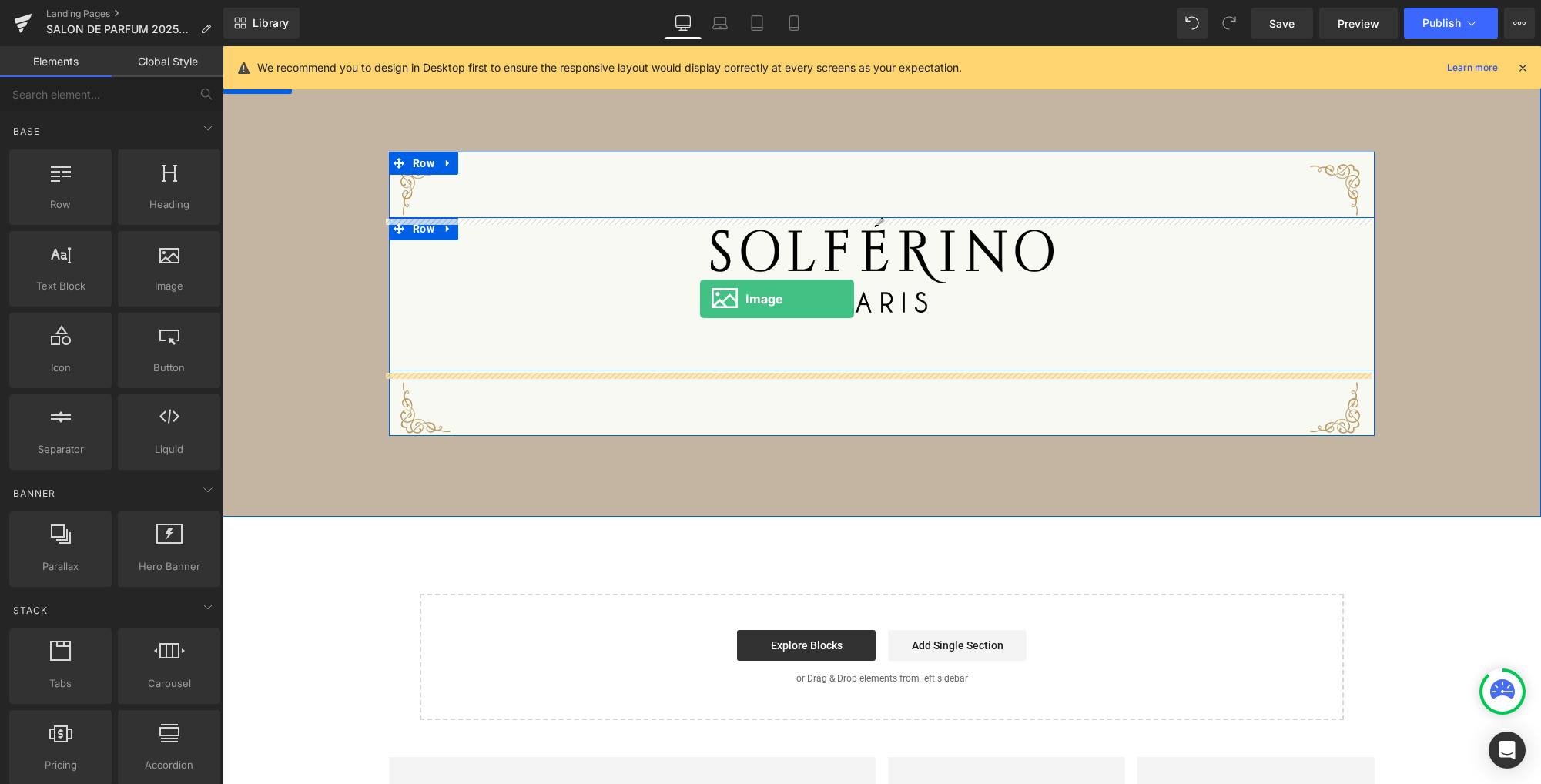
drag, startPoint x: 386, startPoint y: 306, endPoint x: 700, endPoint y: 298, distance: 314.1
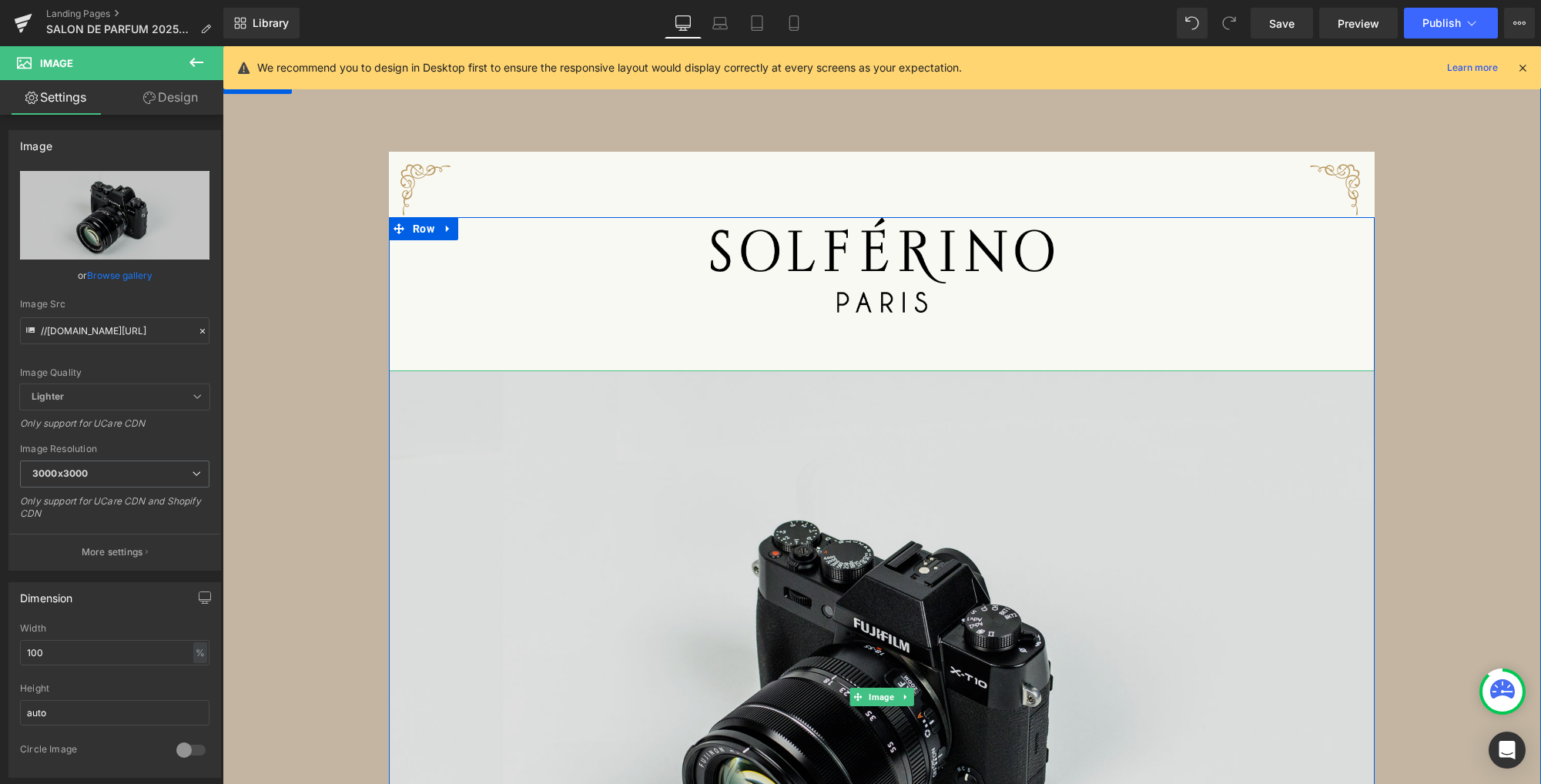
click at [684, 442] on img at bounding box center [881, 696] width 985 height 653
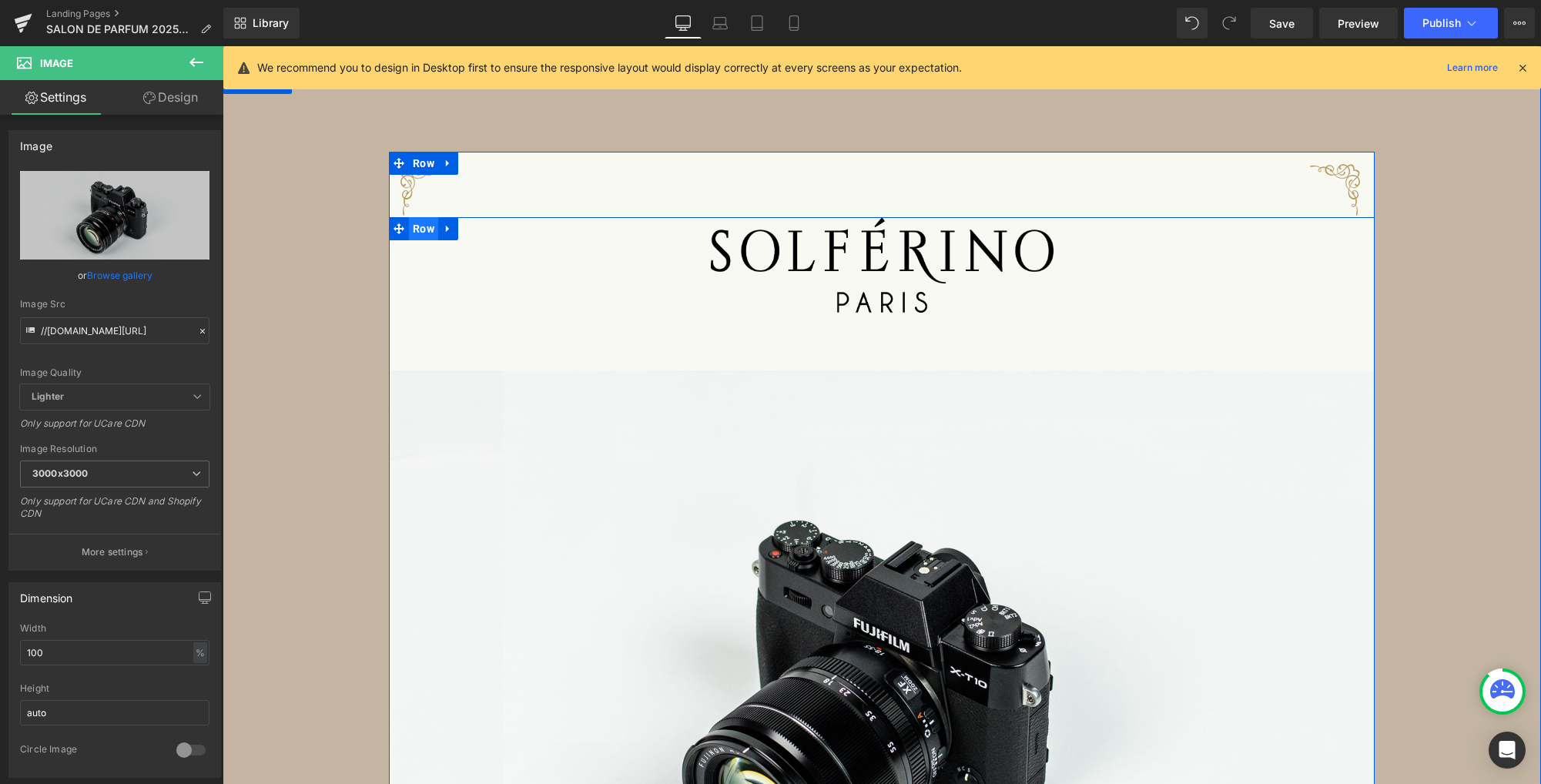
click at [418, 231] on span "Row" at bounding box center [424, 228] width 29 height 23
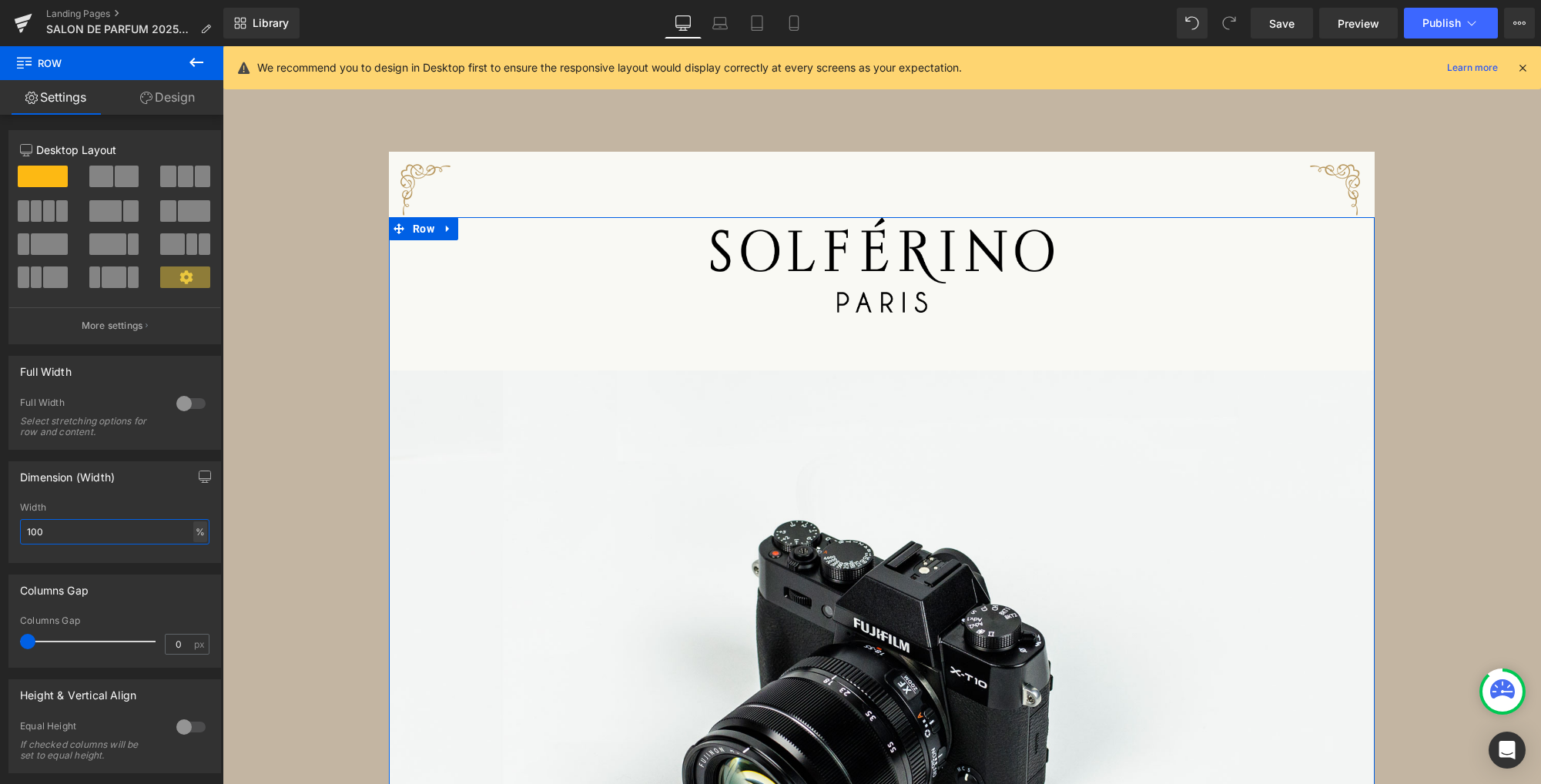
click at [201, 532] on input "100" at bounding box center [115, 532] width 190 height 26
click at [196, 532] on div "%" at bounding box center [200, 532] width 14 height 21
drag, startPoint x: 194, startPoint y: 577, endPoint x: 170, endPoint y: 560, distance: 29.4
click at [193, 576] on li "px" at bounding box center [199, 578] width 19 height 22
drag, startPoint x: 141, startPoint y: 538, endPoint x: -78, endPoint y: 513, distance: 220.4
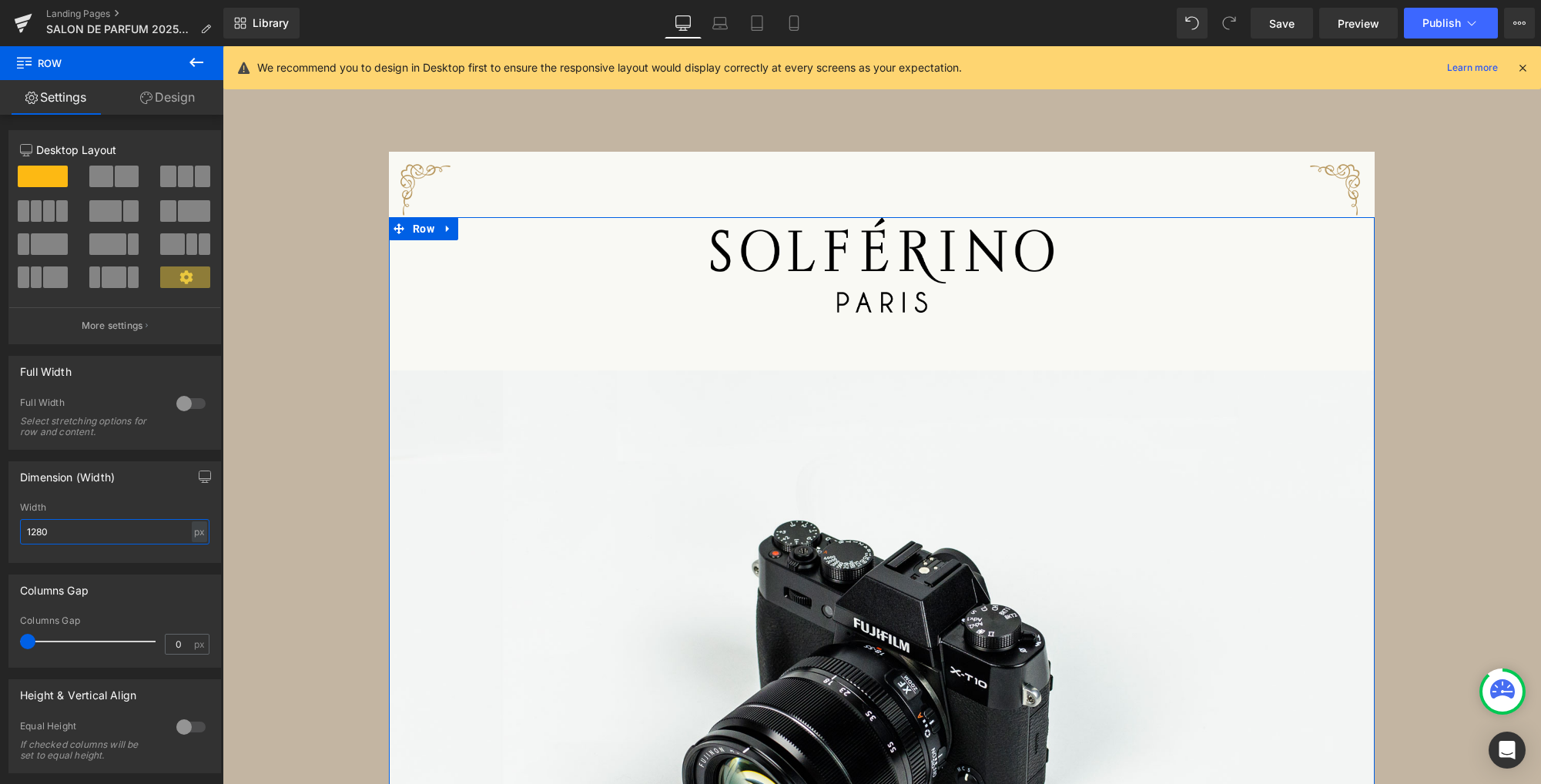
click at [0, 513] on html "Row You are previewing how the will restyle your page. You can not edit Element…" at bounding box center [770, 392] width 1541 height 784
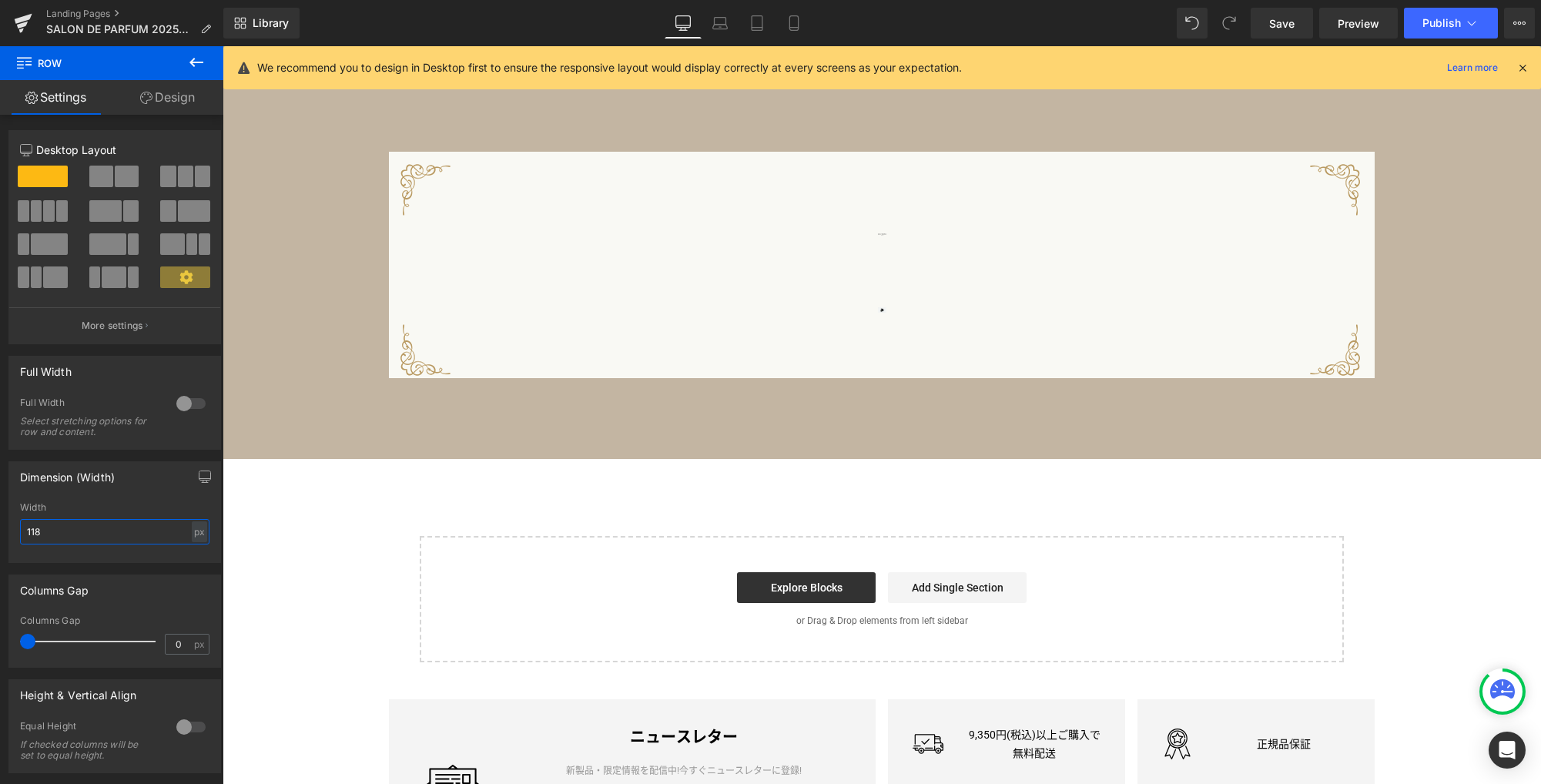
type input "1180"
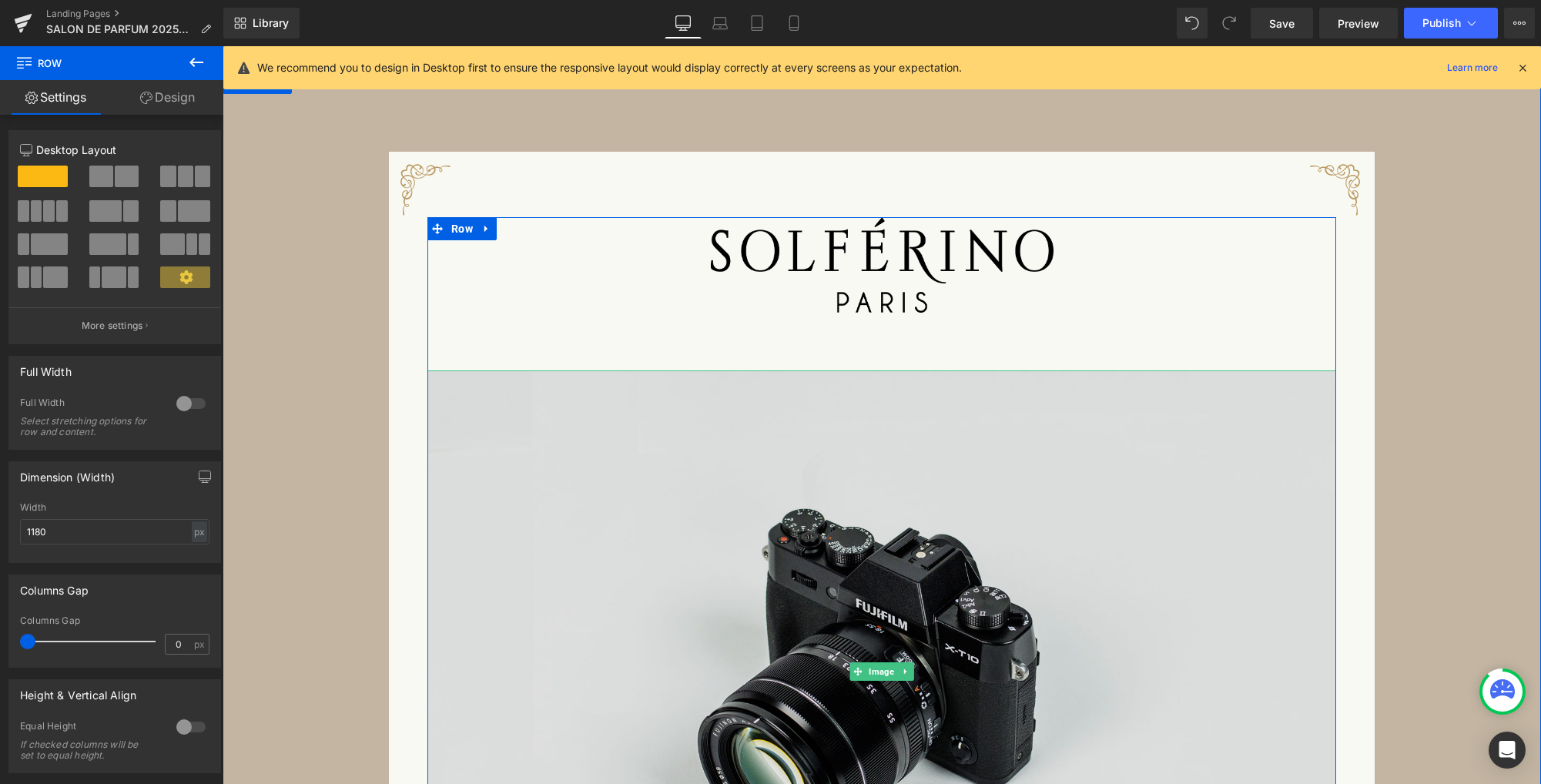
click at [500, 404] on img at bounding box center [882, 671] width 909 height 602
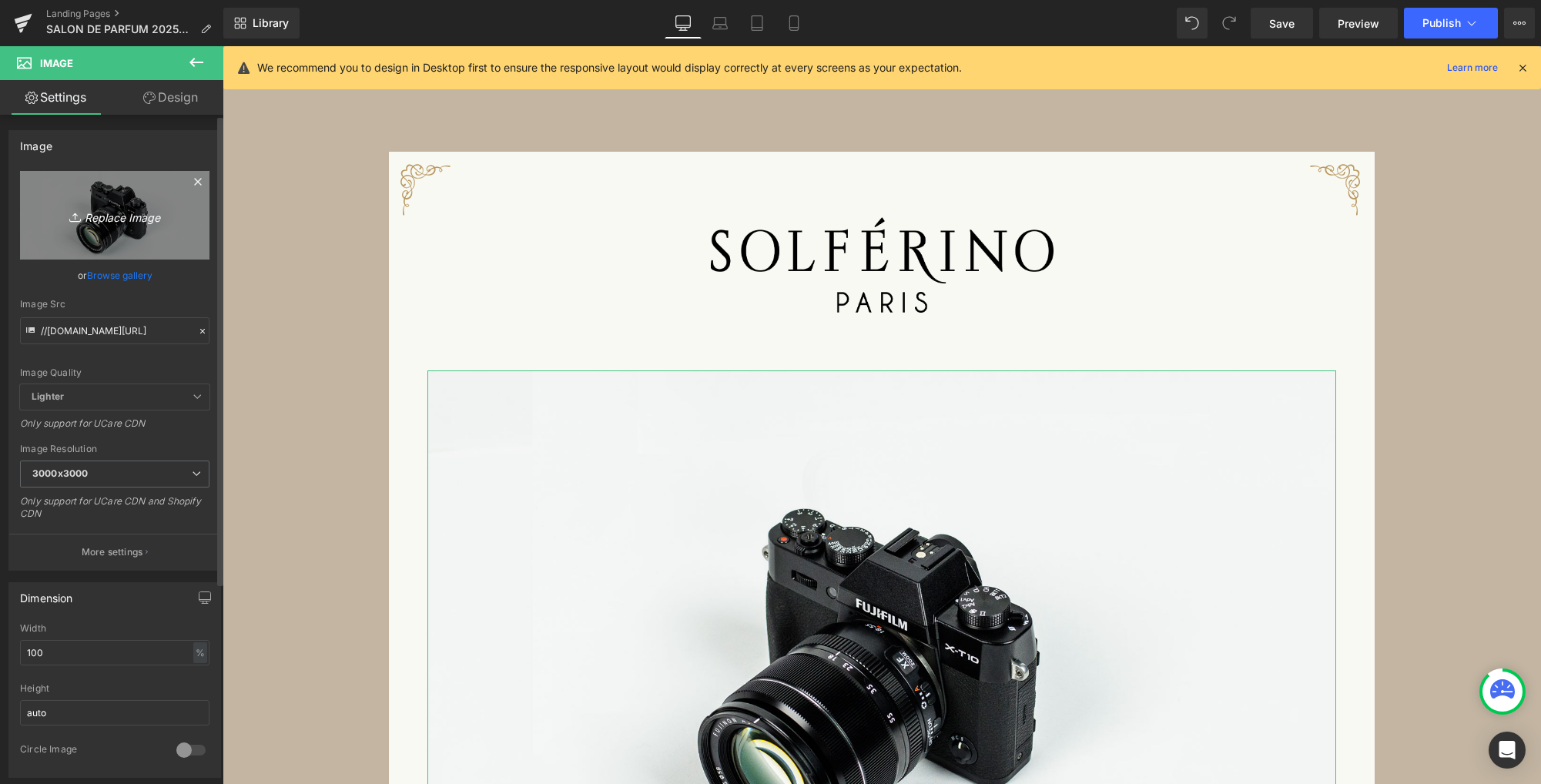
click at [137, 211] on icon "Replace Image" at bounding box center [115, 215] width 124 height 19
type input "C:\fakepath\sol_p.jpg"
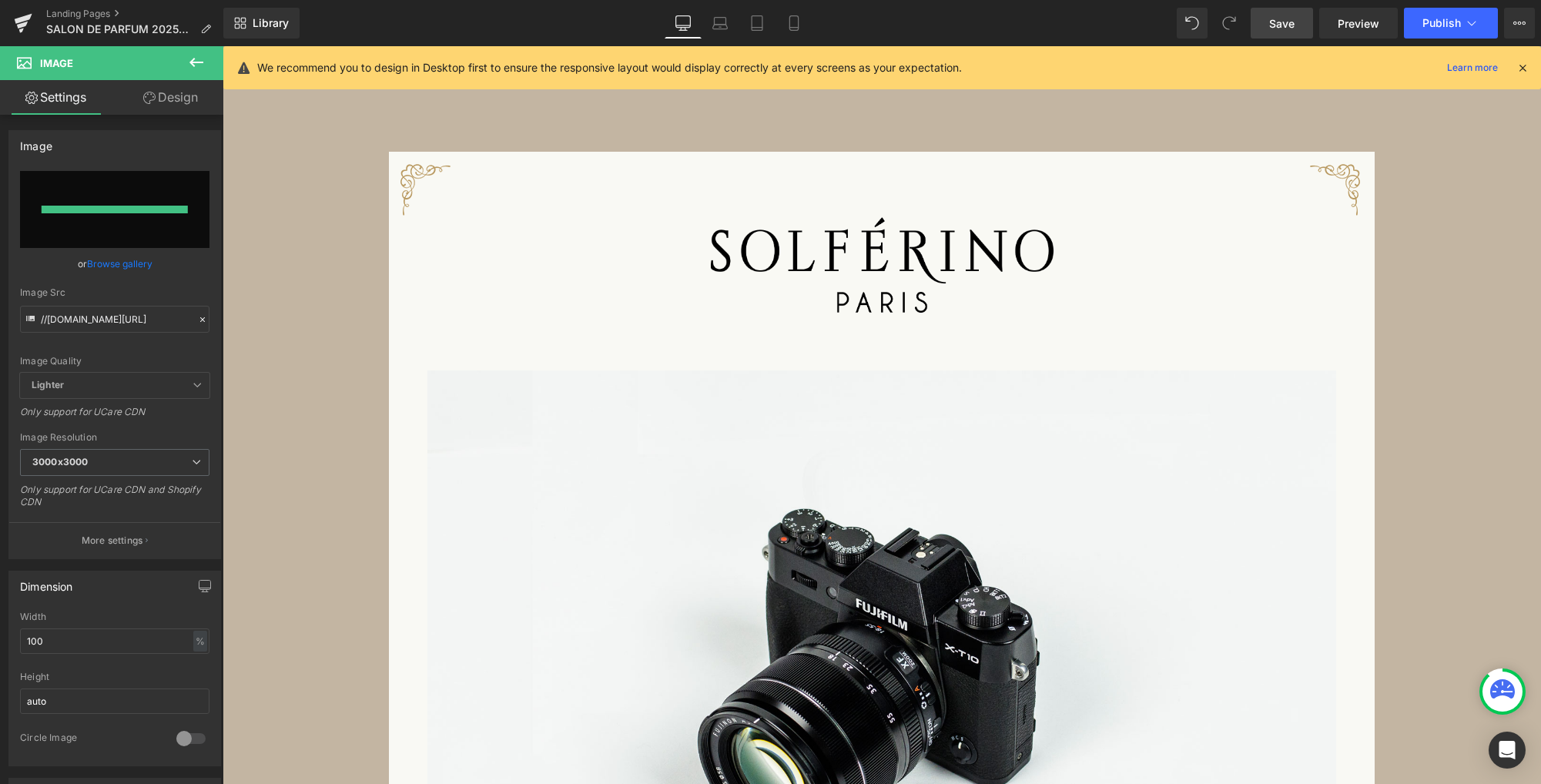
type input "[URL][DOMAIN_NAME]"
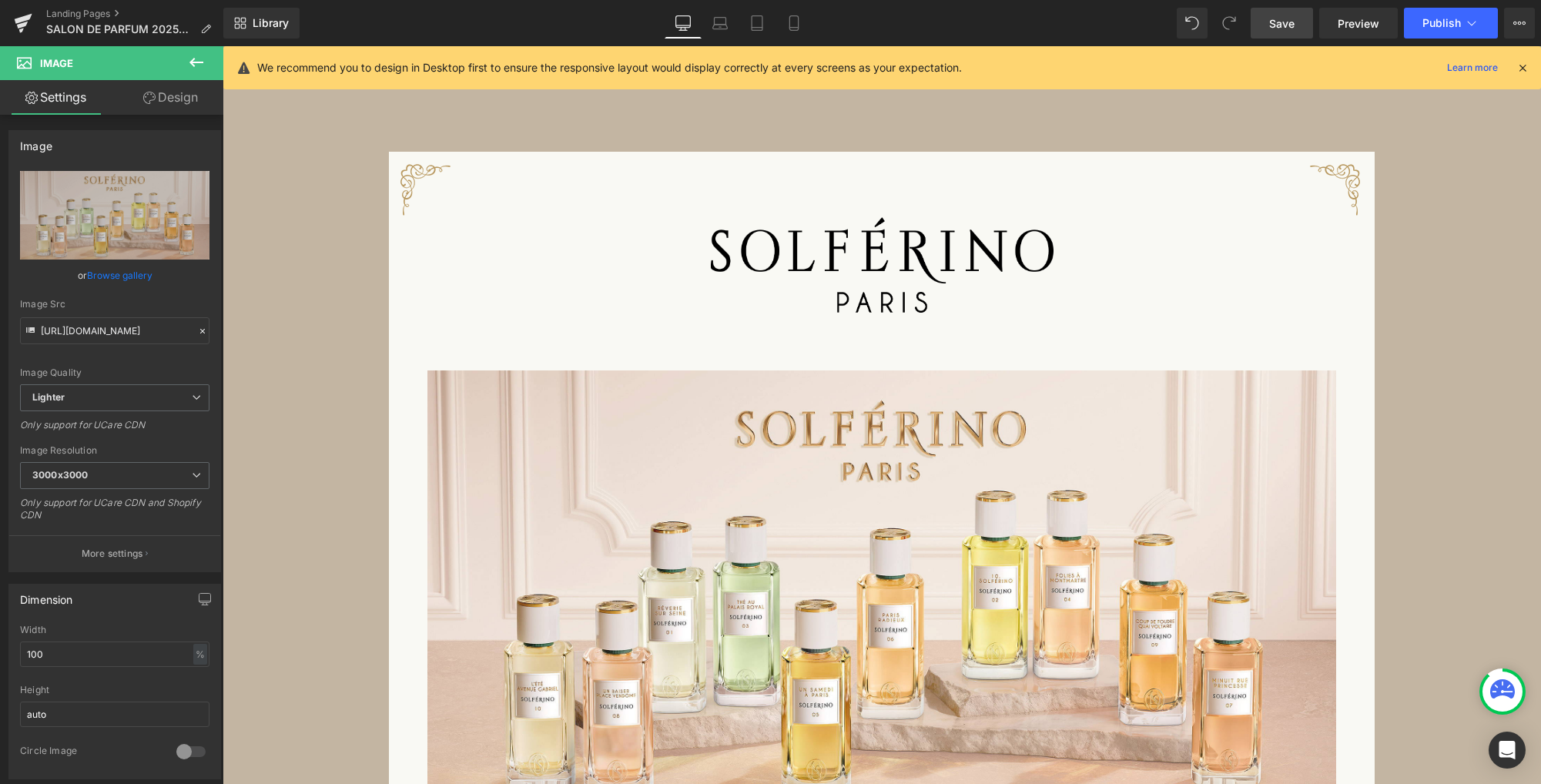
click at [1277, 29] on span "Save" at bounding box center [1282, 24] width 26 height 17
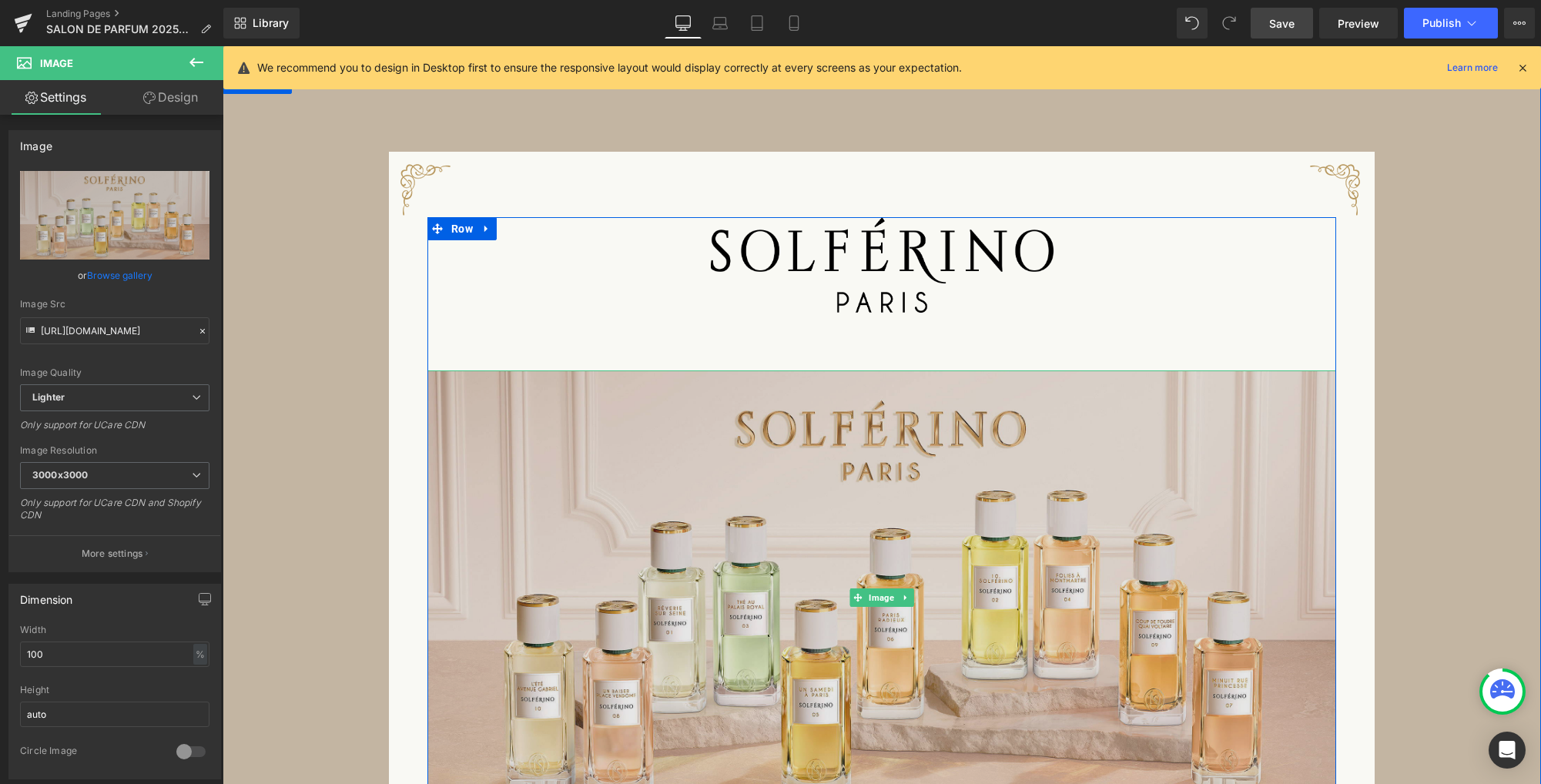
scroll to position [1824, 0]
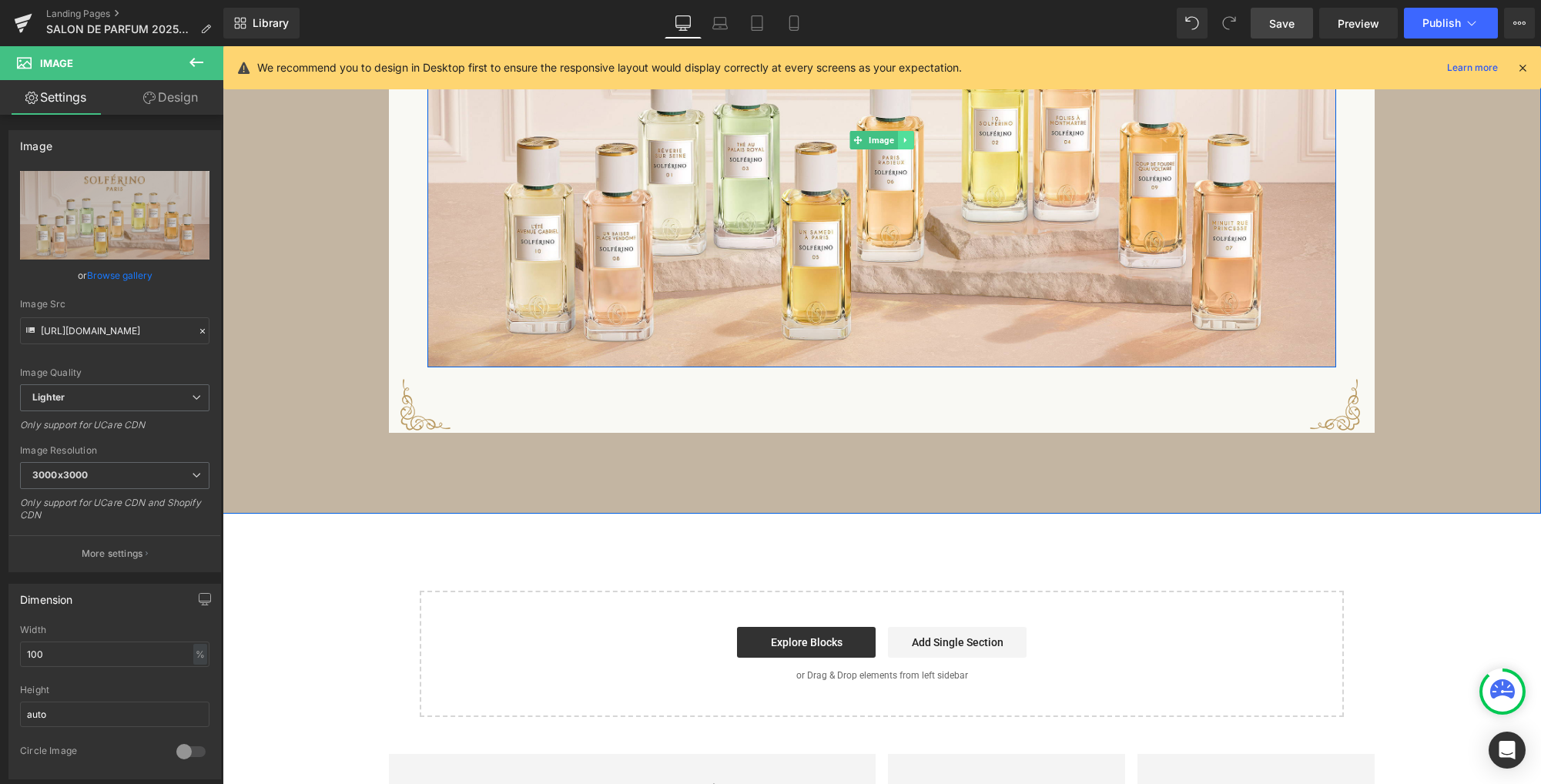
click at [901, 145] on icon at bounding box center [905, 140] width 8 height 9
click at [894, 145] on icon at bounding box center [897, 140] width 8 height 8
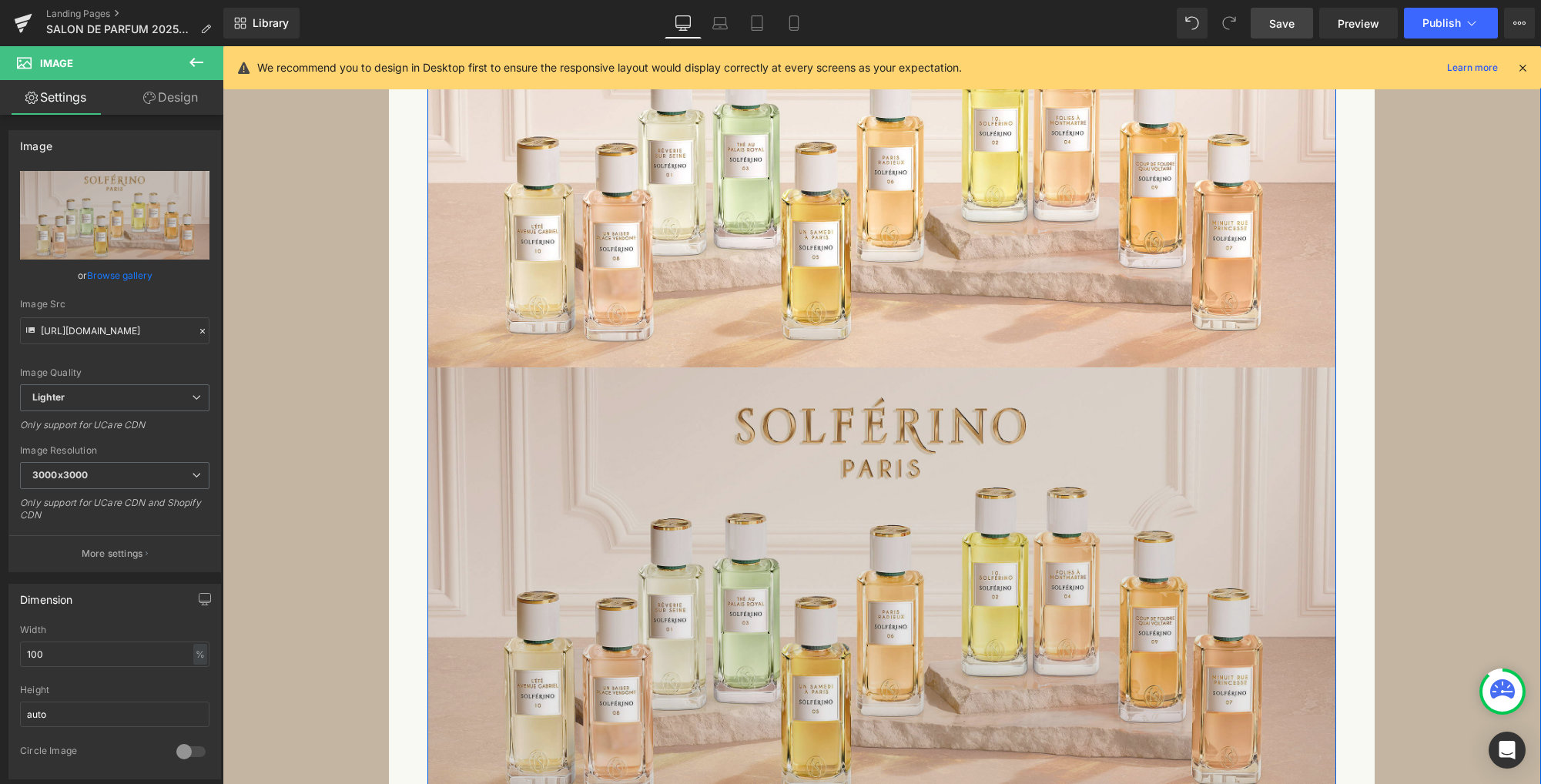
click at [782, 398] on img at bounding box center [882, 594] width 909 height 454
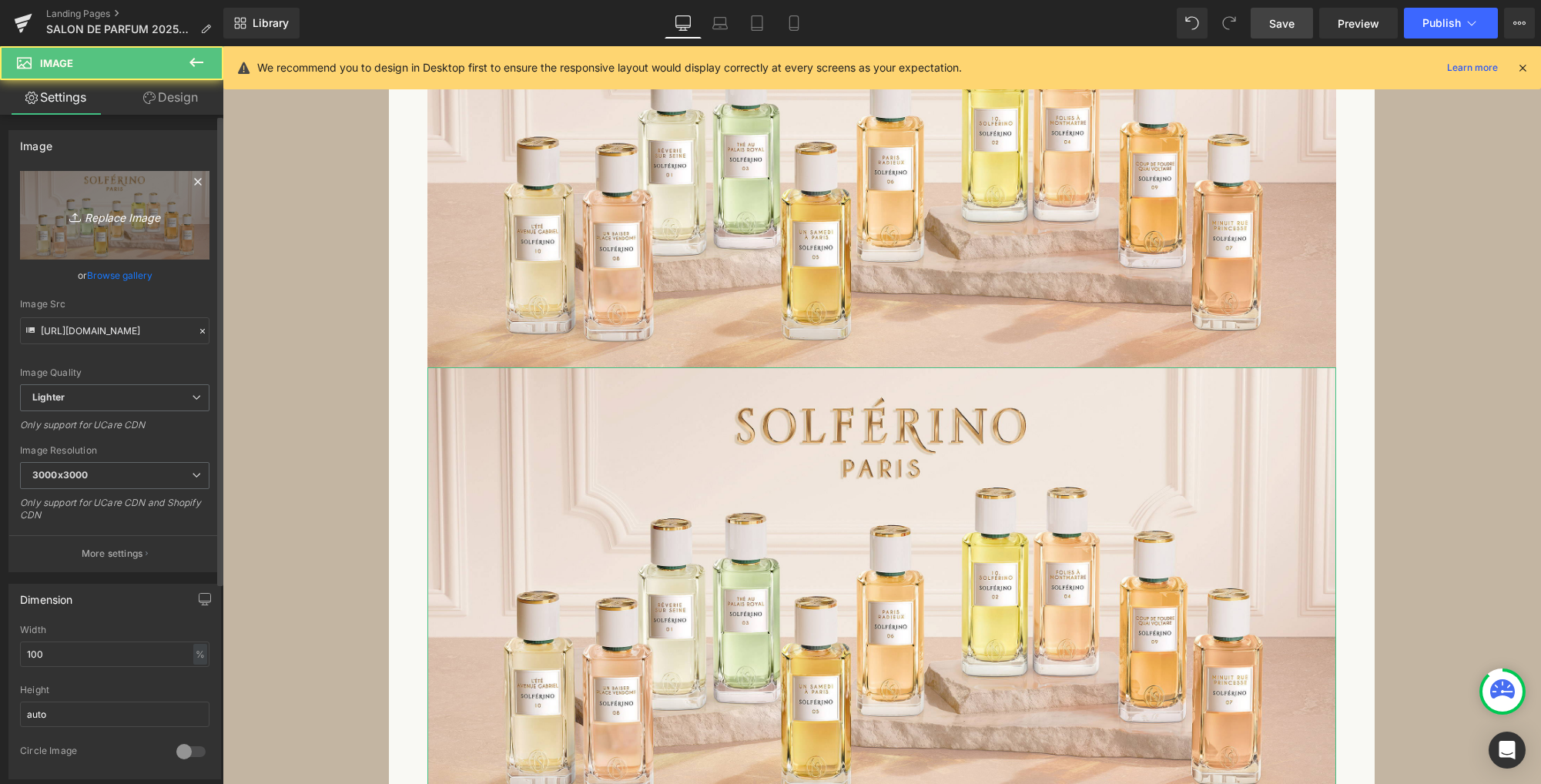
click at [143, 199] on link "Replace Image" at bounding box center [115, 215] width 190 height 88
type input "C:\fakepath\ic1.png"
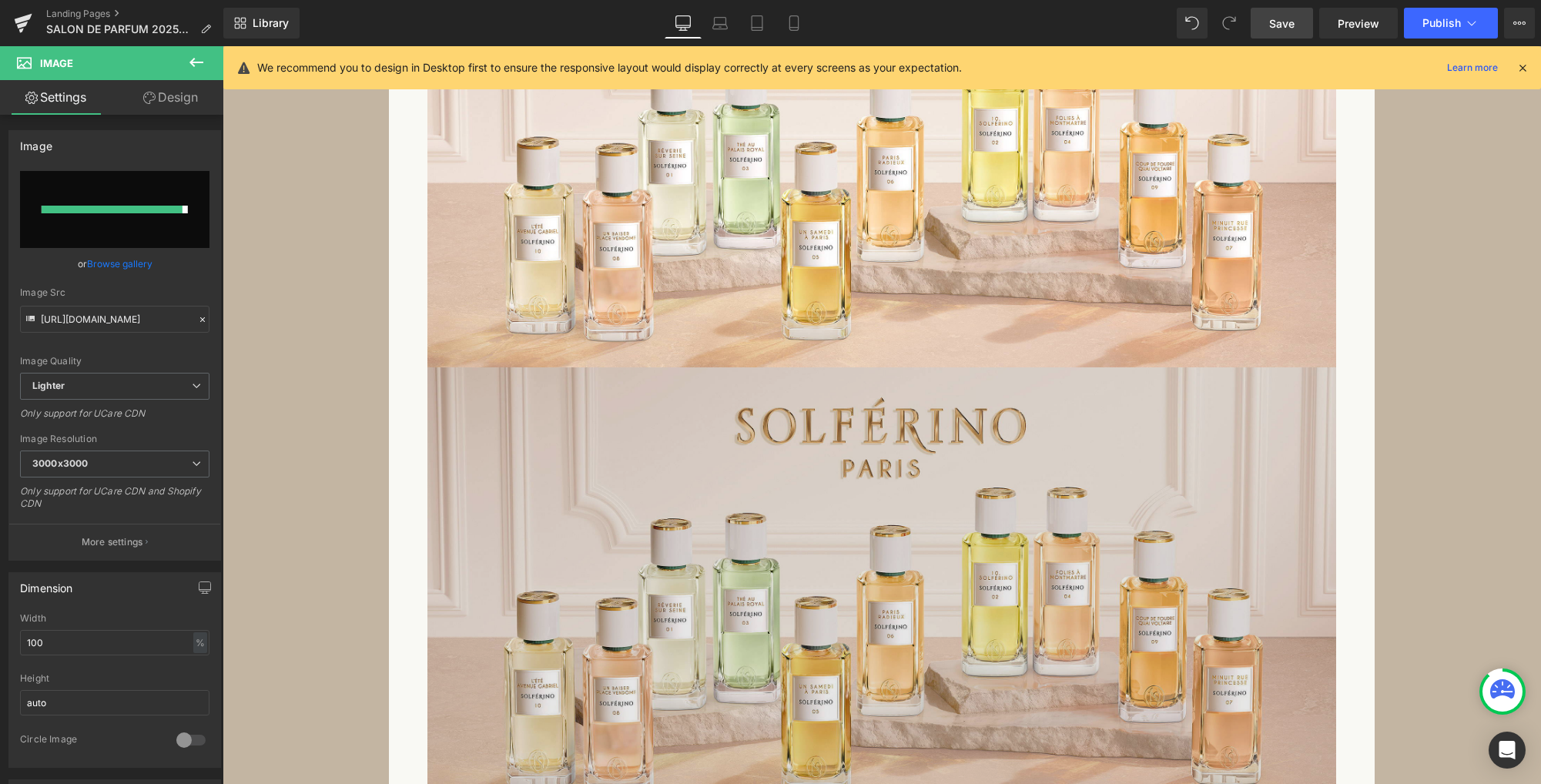
type input "[URL][DOMAIN_NAME]"
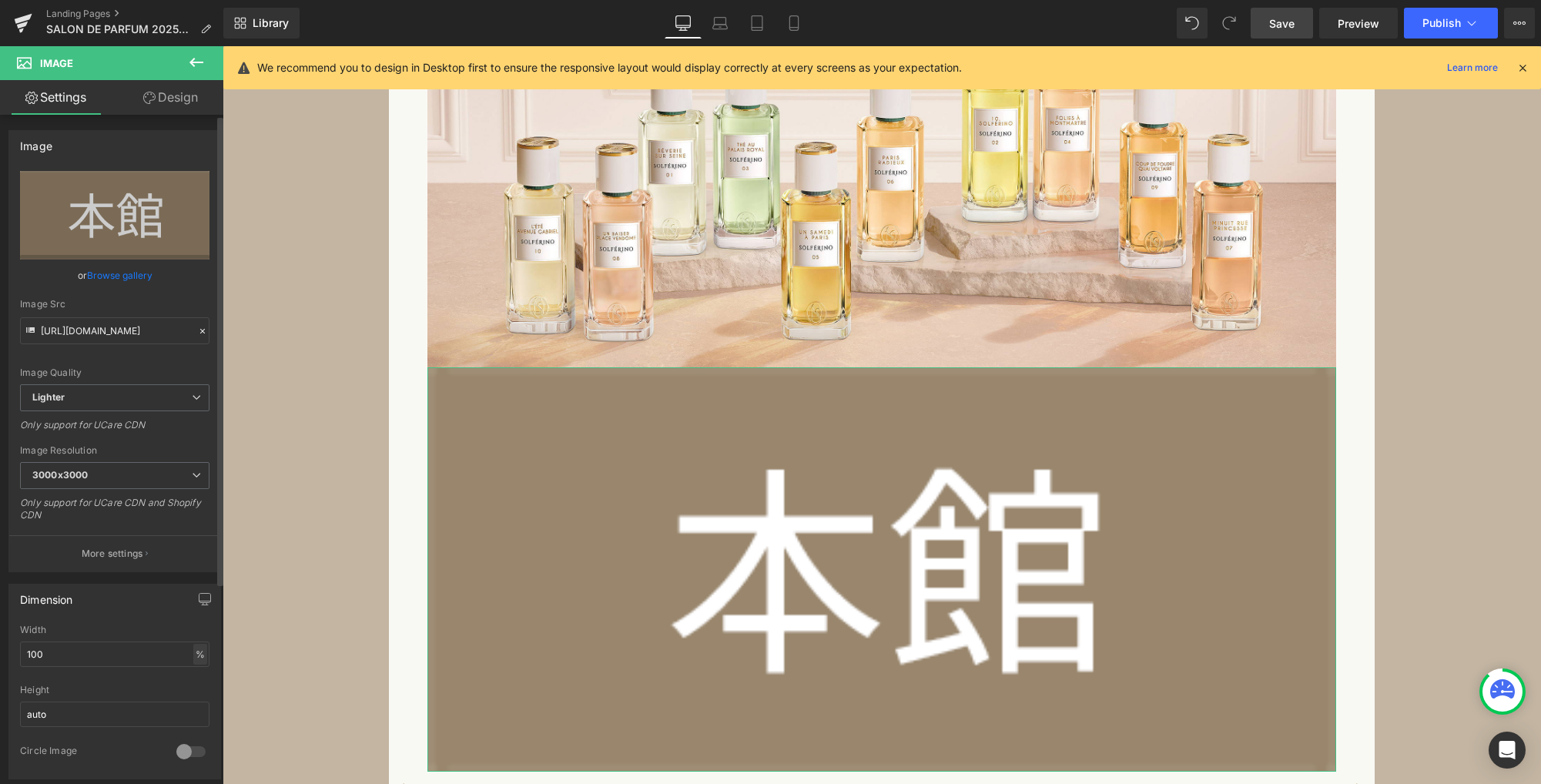
click at [194, 653] on div "%" at bounding box center [200, 653] width 14 height 21
drag, startPoint x: 196, startPoint y: 702, endPoint x: 134, endPoint y: 669, distance: 70.2
click at [196, 703] on li "px" at bounding box center [199, 700] width 19 height 22
drag, startPoint x: 95, startPoint y: 652, endPoint x: -40, endPoint y: 645, distance: 135.2
click at [0, 645] on html "Row You are previewing how the will restyle your page. You can not edit Element…" at bounding box center [770, 392] width 1541 height 784
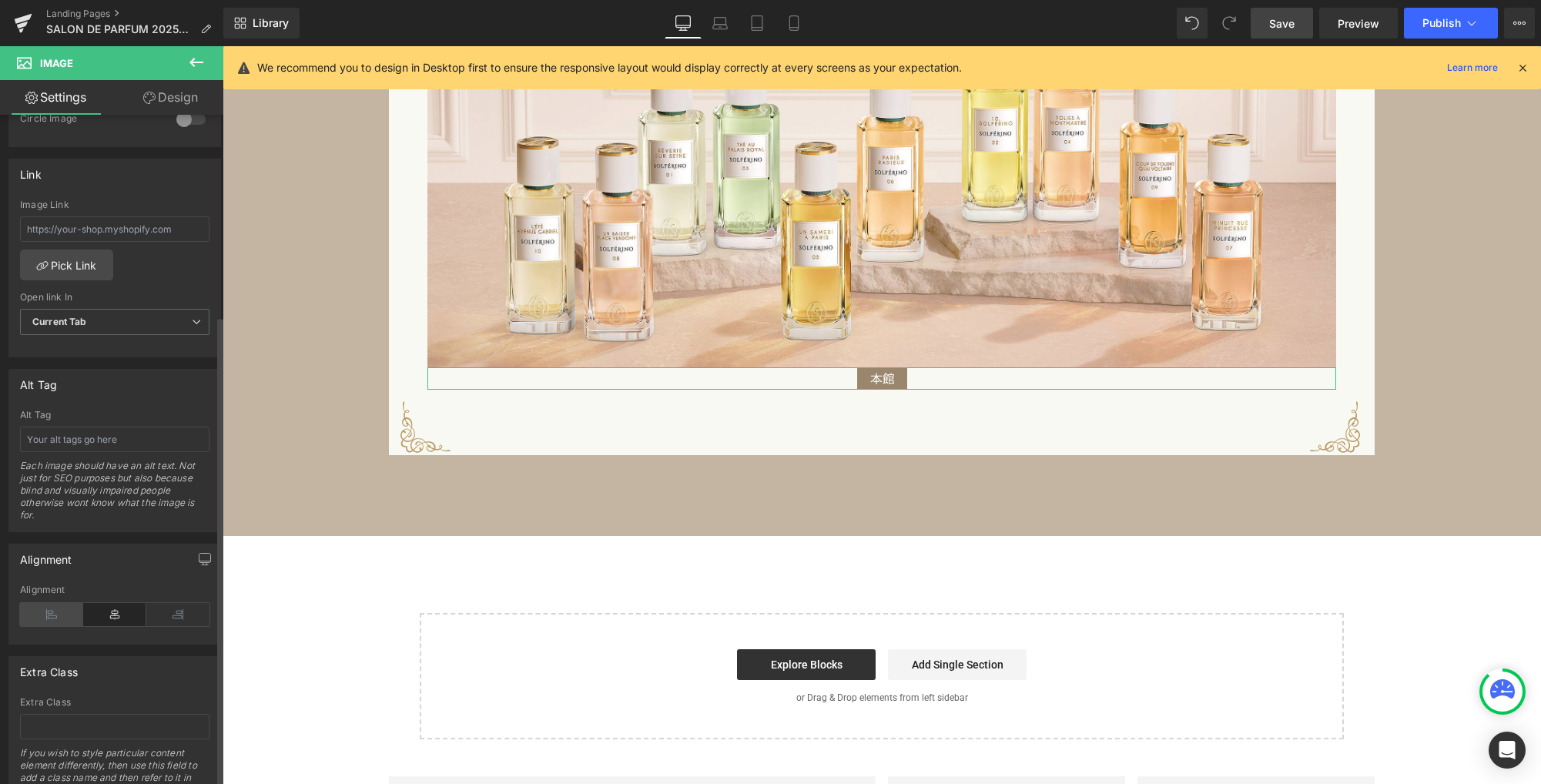
scroll to position [696, 0]
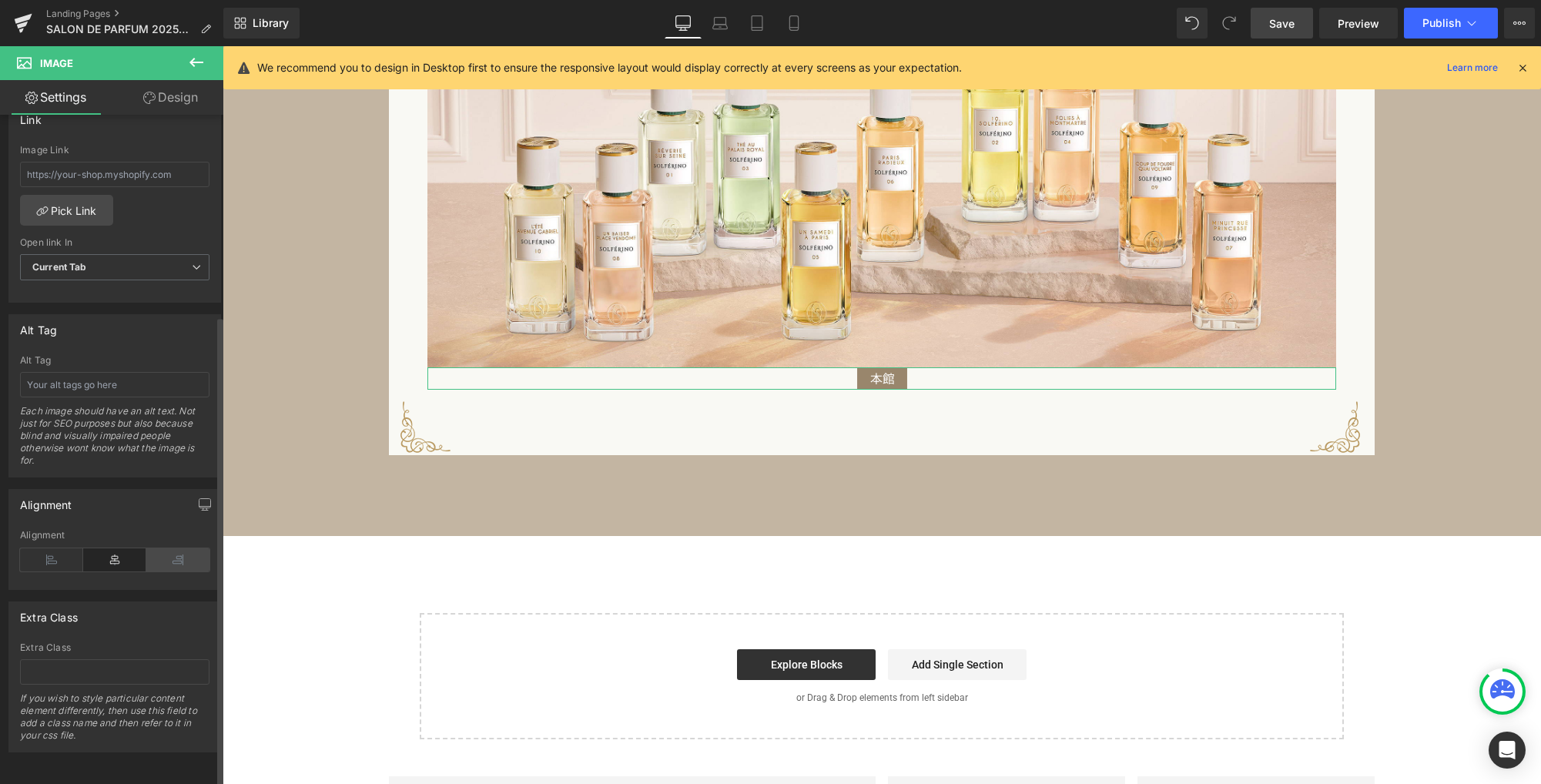
type input "65"
click at [184, 548] on icon at bounding box center [178, 559] width 64 height 23
click at [174, 105] on link "Design" at bounding box center [170, 98] width 112 height 35
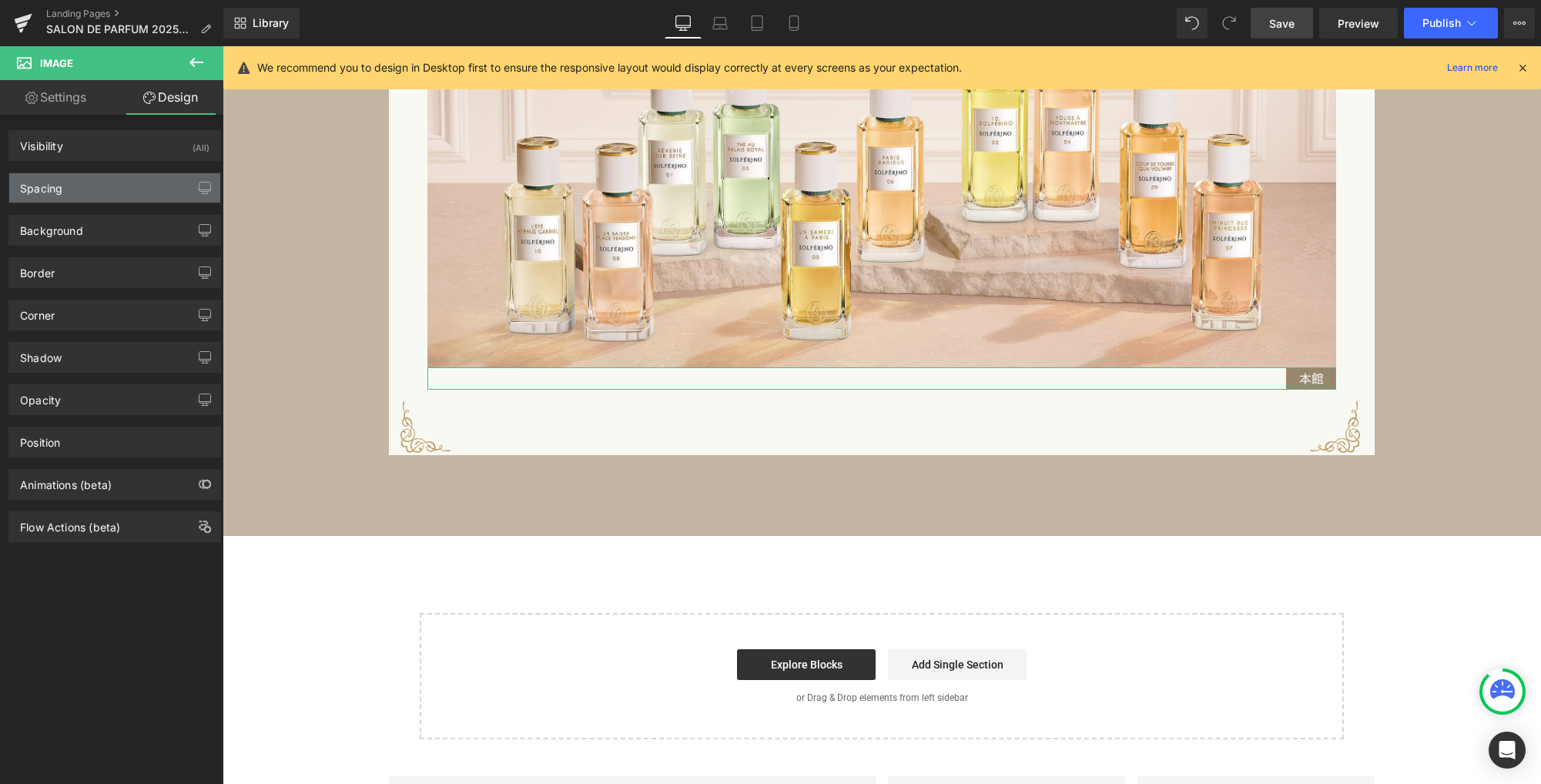
type input "0"
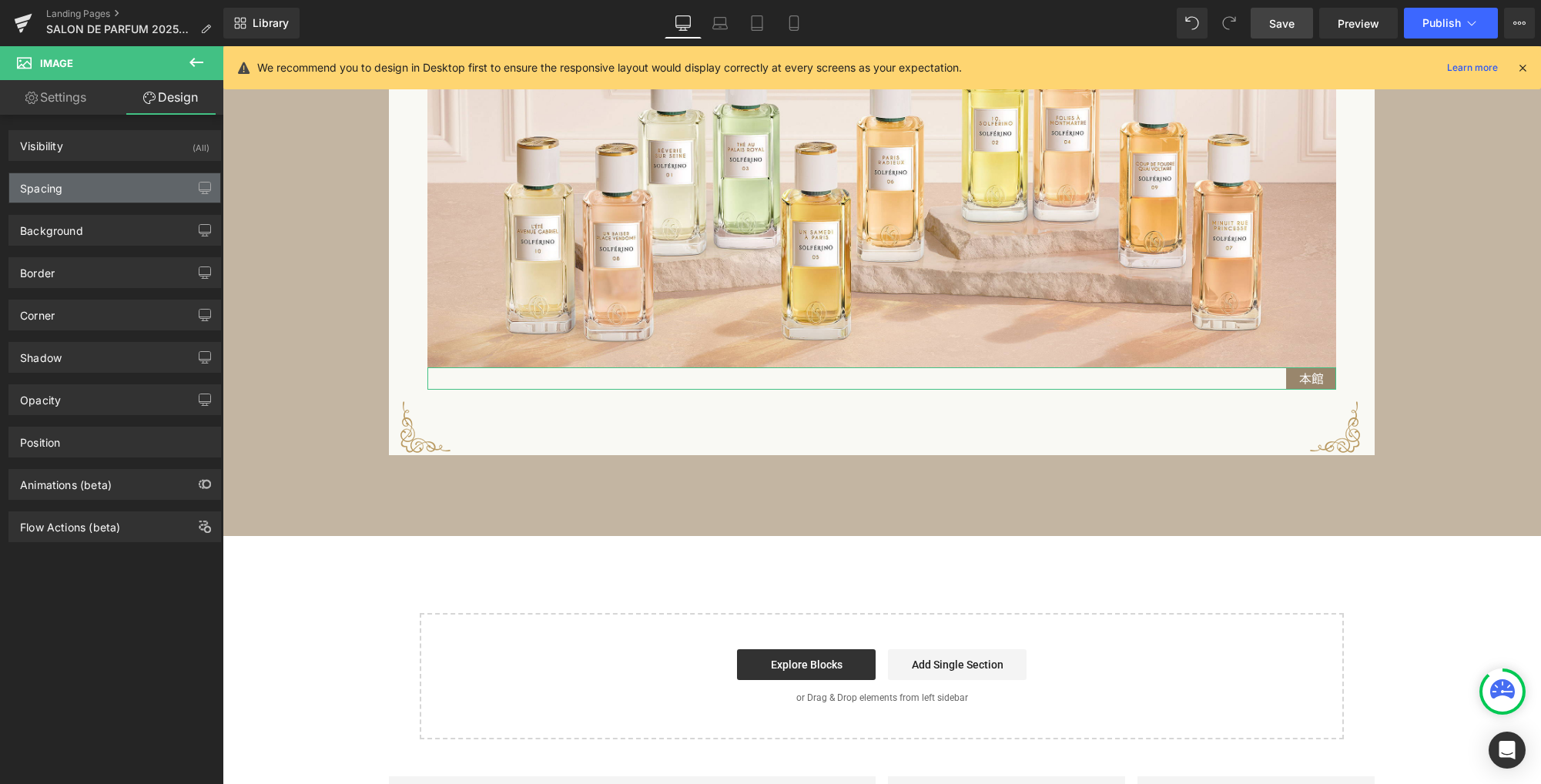
type input "0"
click at [114, 190] on div "Spacing" at bounding box center [114, 188] width 211 height 29
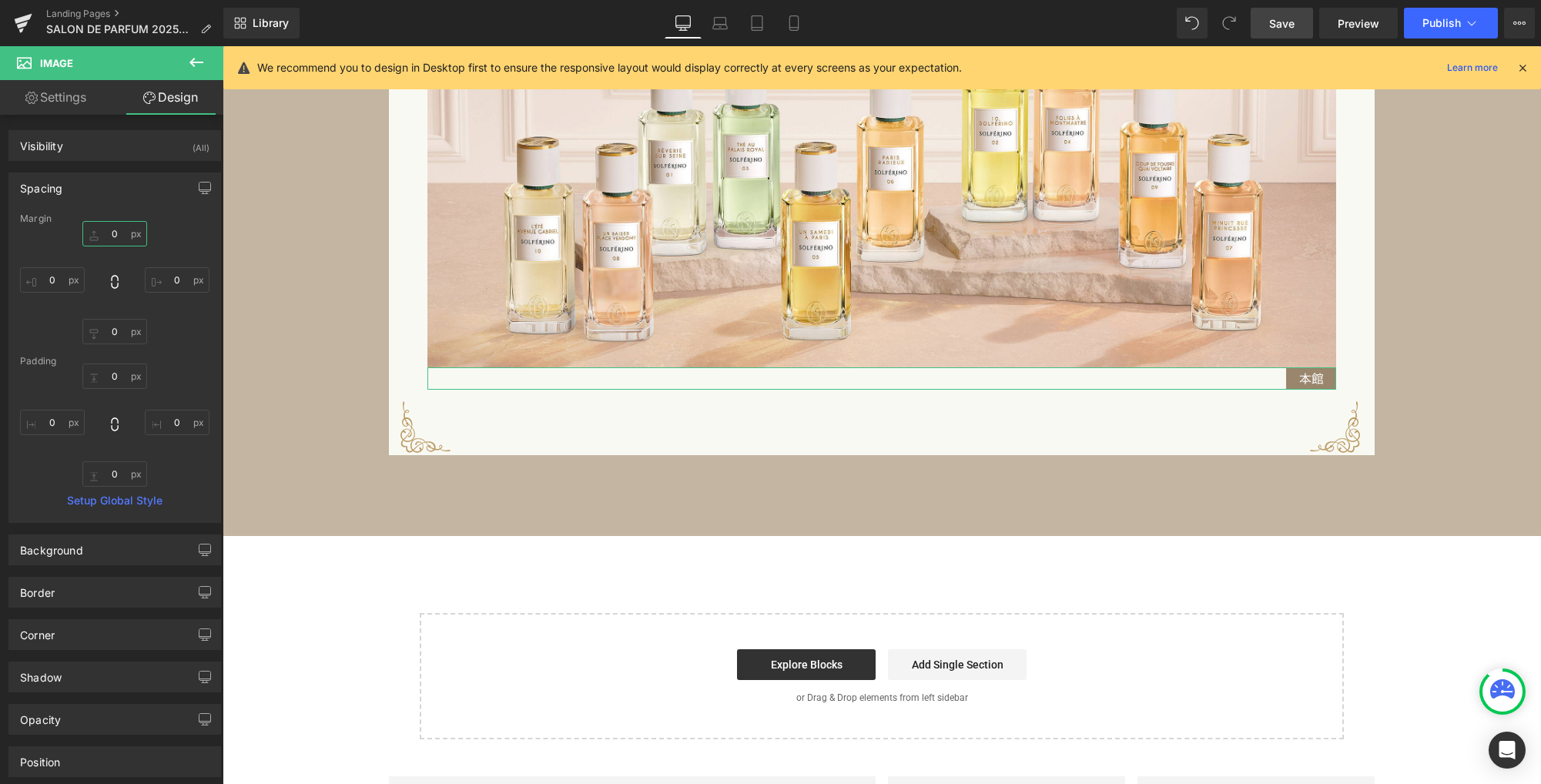
click at [115, 241] on input "0" at bounding box center [114, 234] width 65 height 26
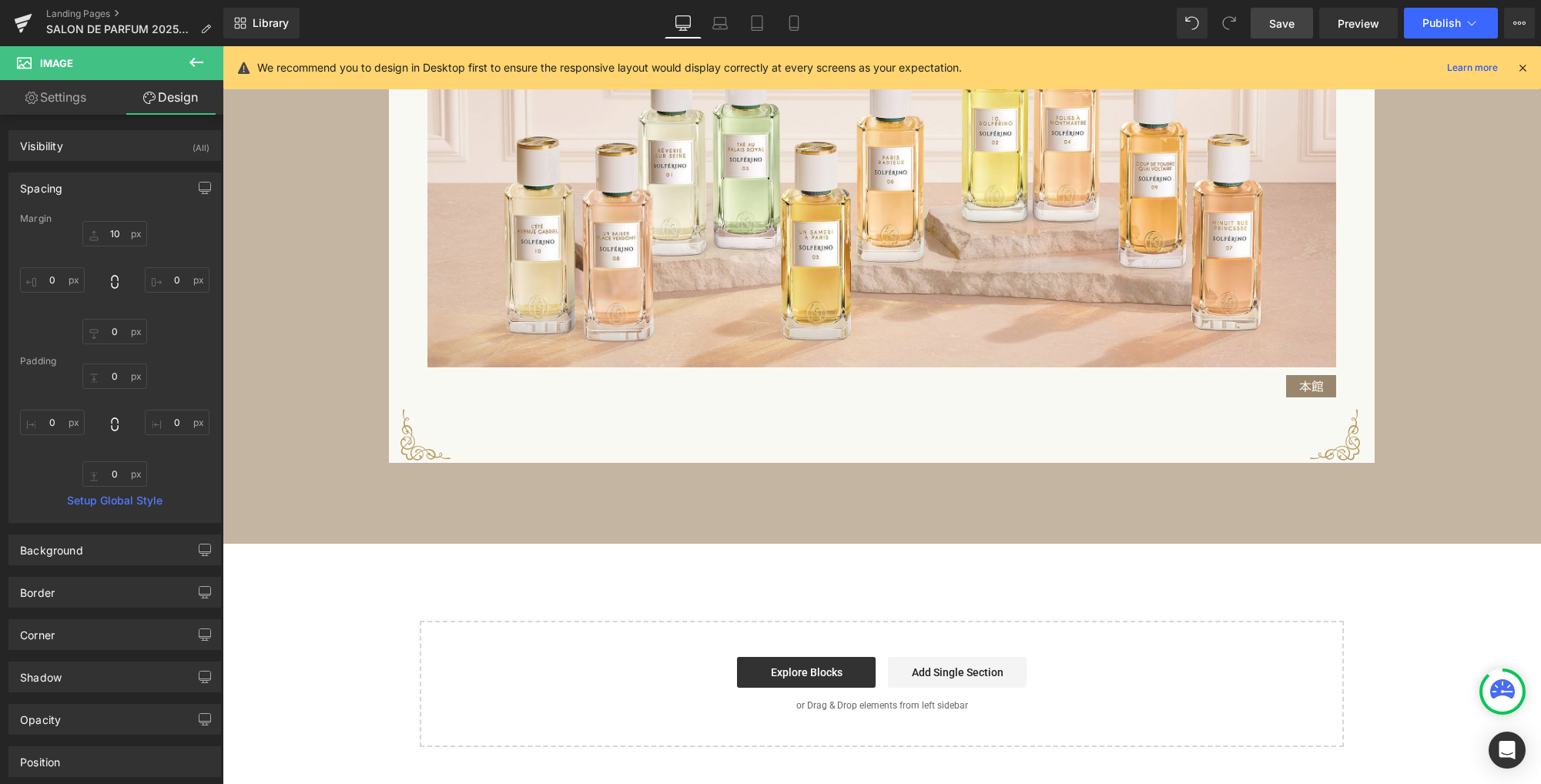
drag, startPoint x: 1281, startPoint y: 12, endPoint x: 1279, endPoint y: 33, distance: 21.1
click at [1281, 12] on link "Save" at bounding box center [1282, 22] width 63 height 30
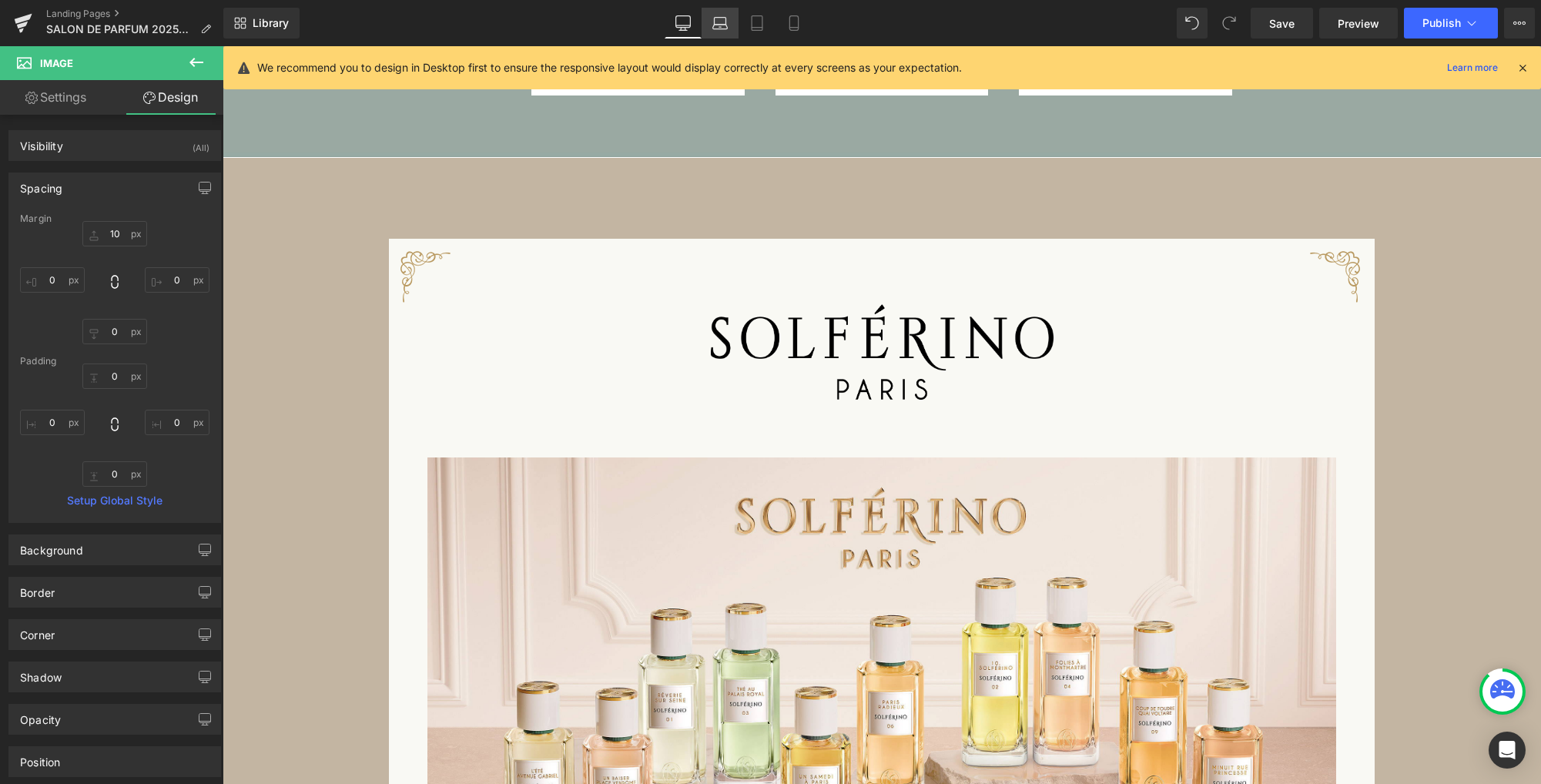
click at [722, 25] on icon at bounding box center [720, 27] width 15 height 5
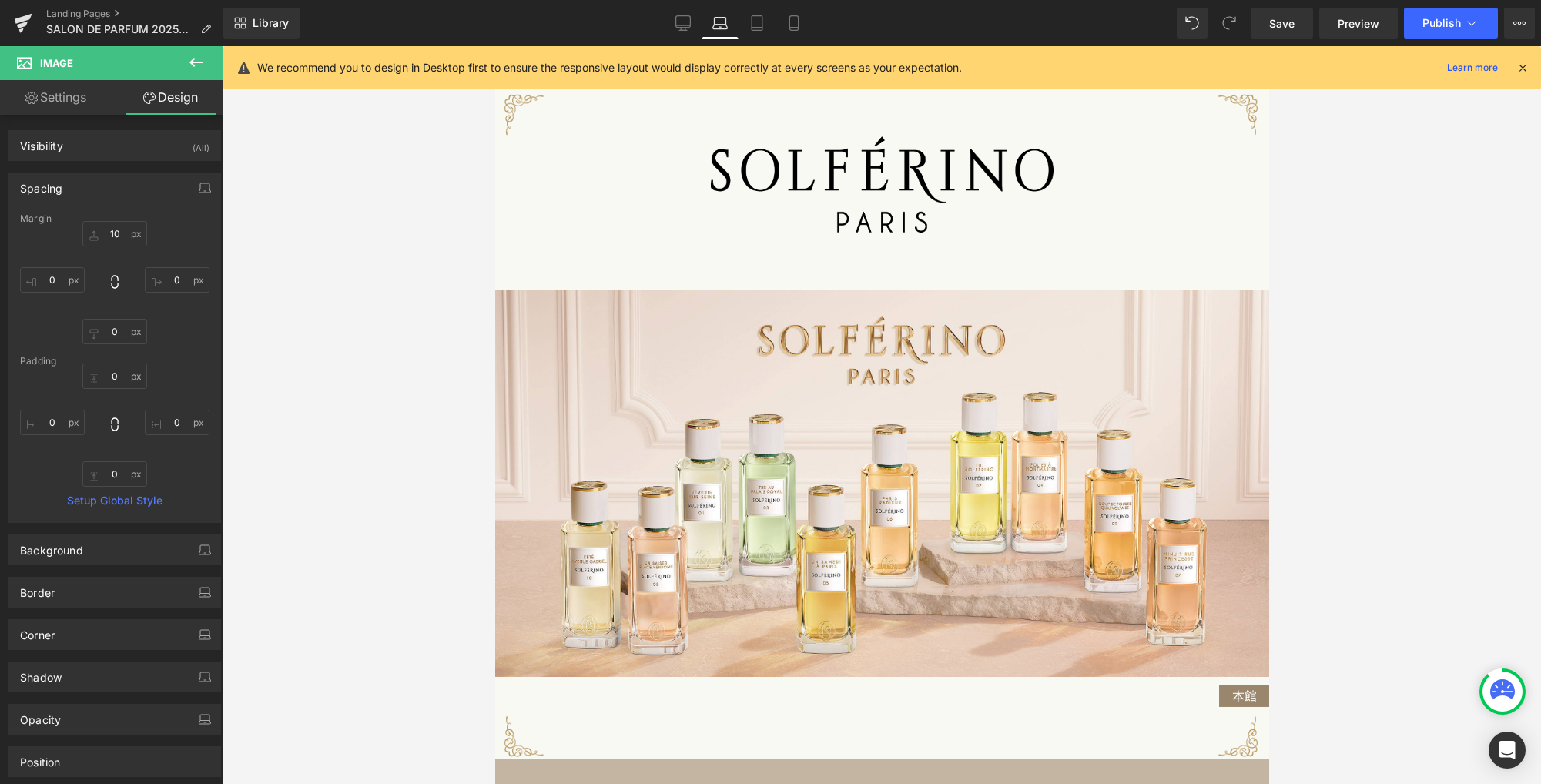
type input "10"
type input "0"
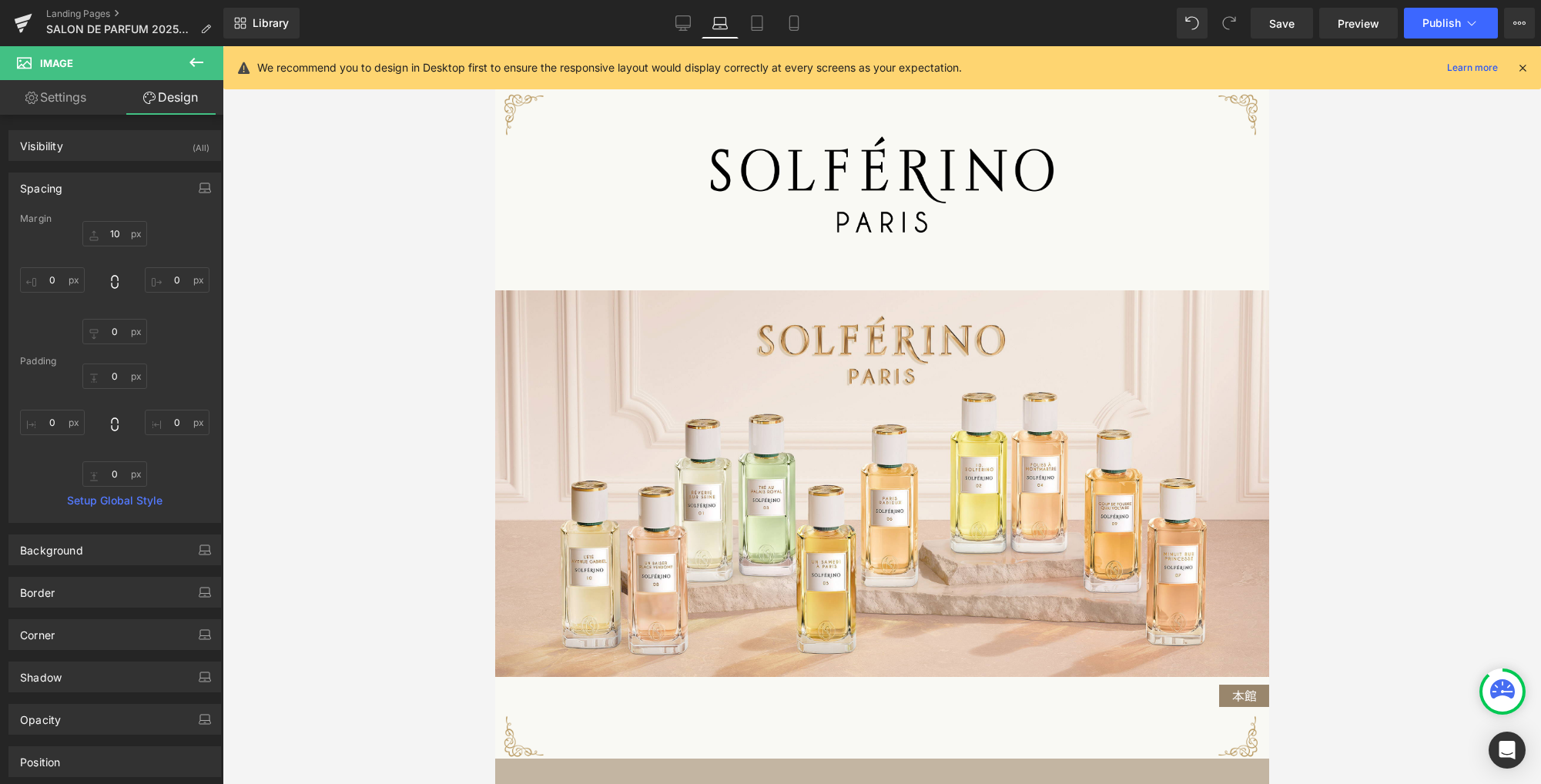
type input "0"
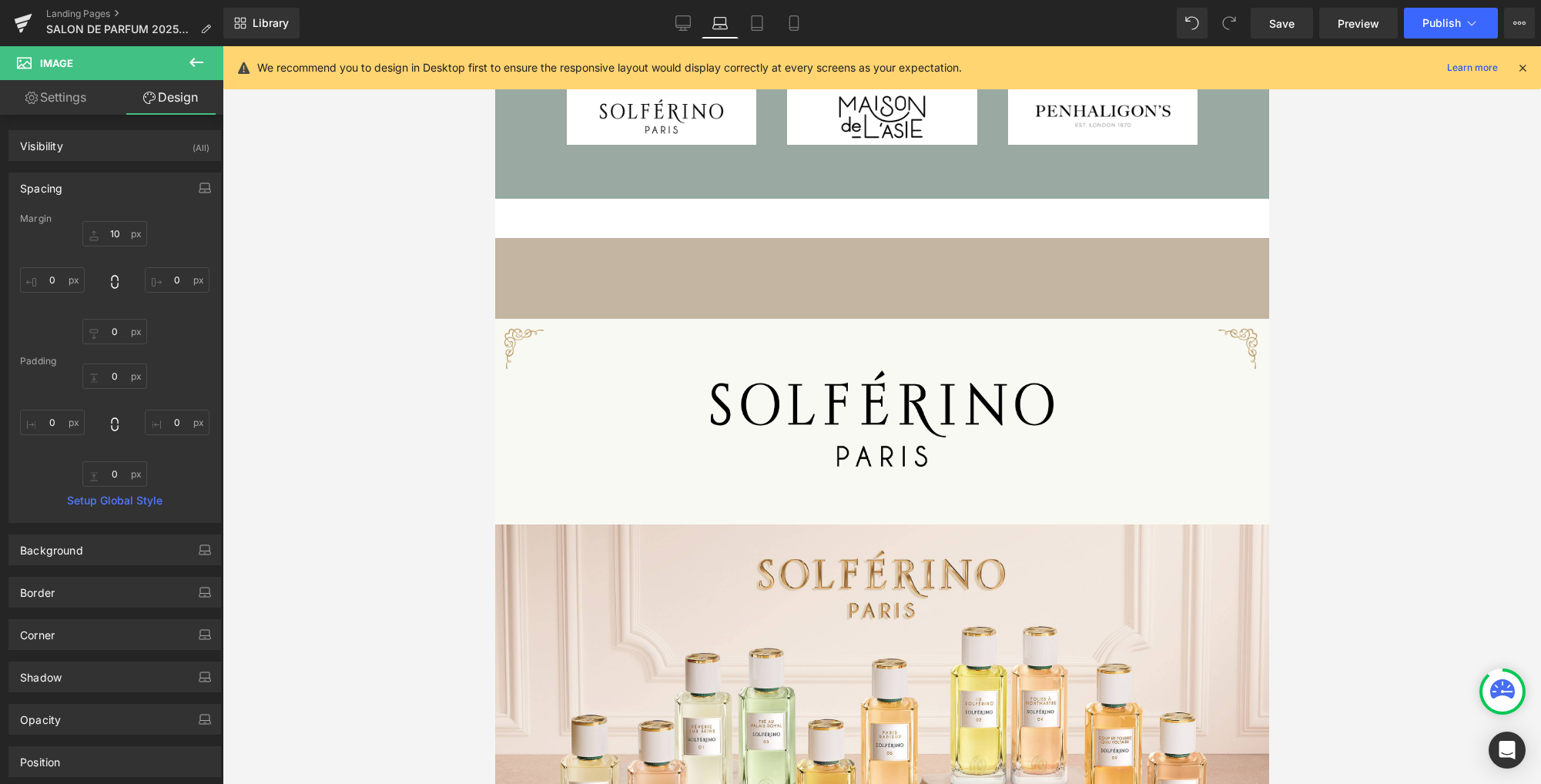
scroll to position [1046, 0]
click at [678, 19] on icon at bounding box center [683, 23] width 16 height 16
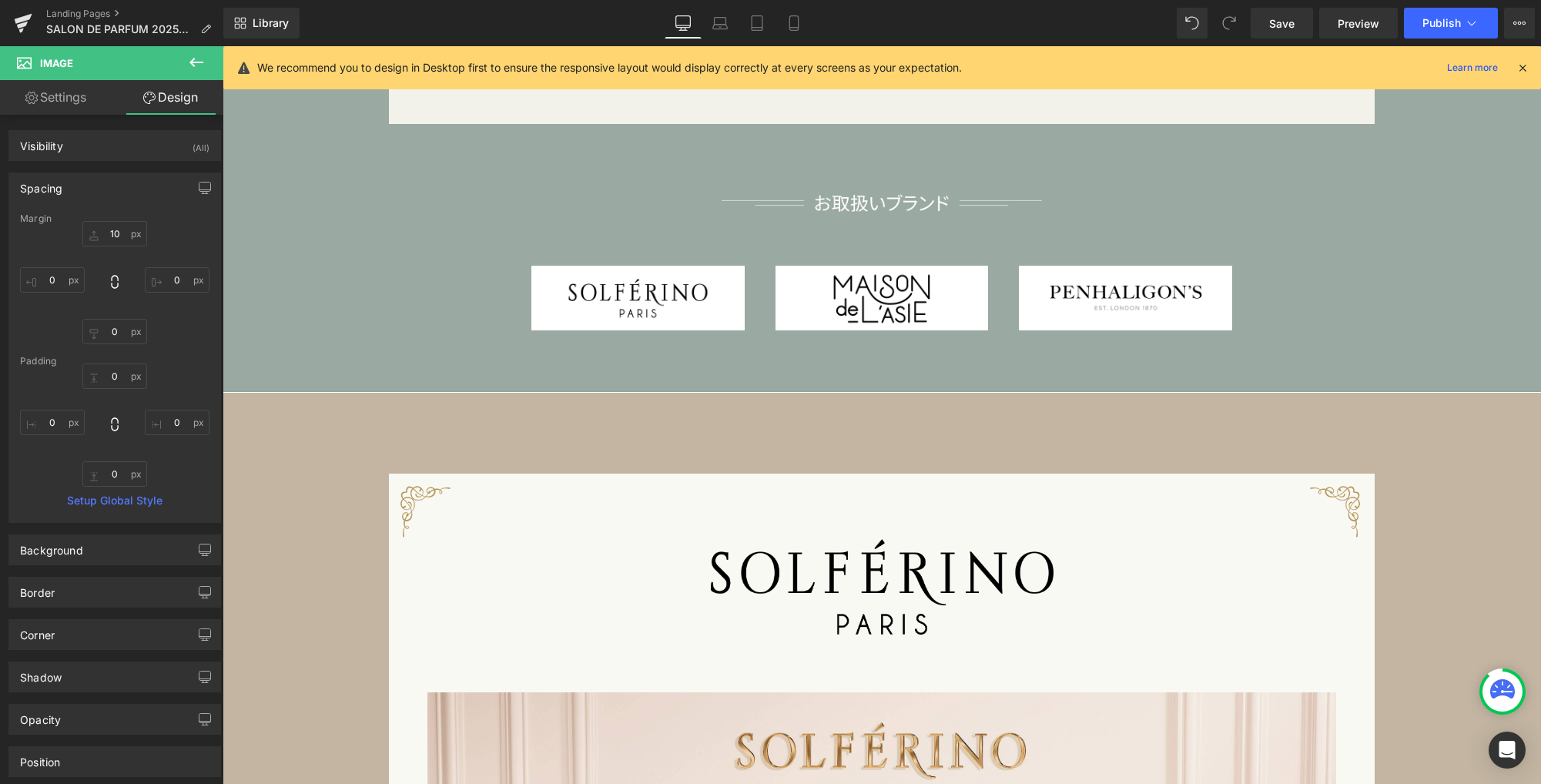
type input "10"
type input "0"
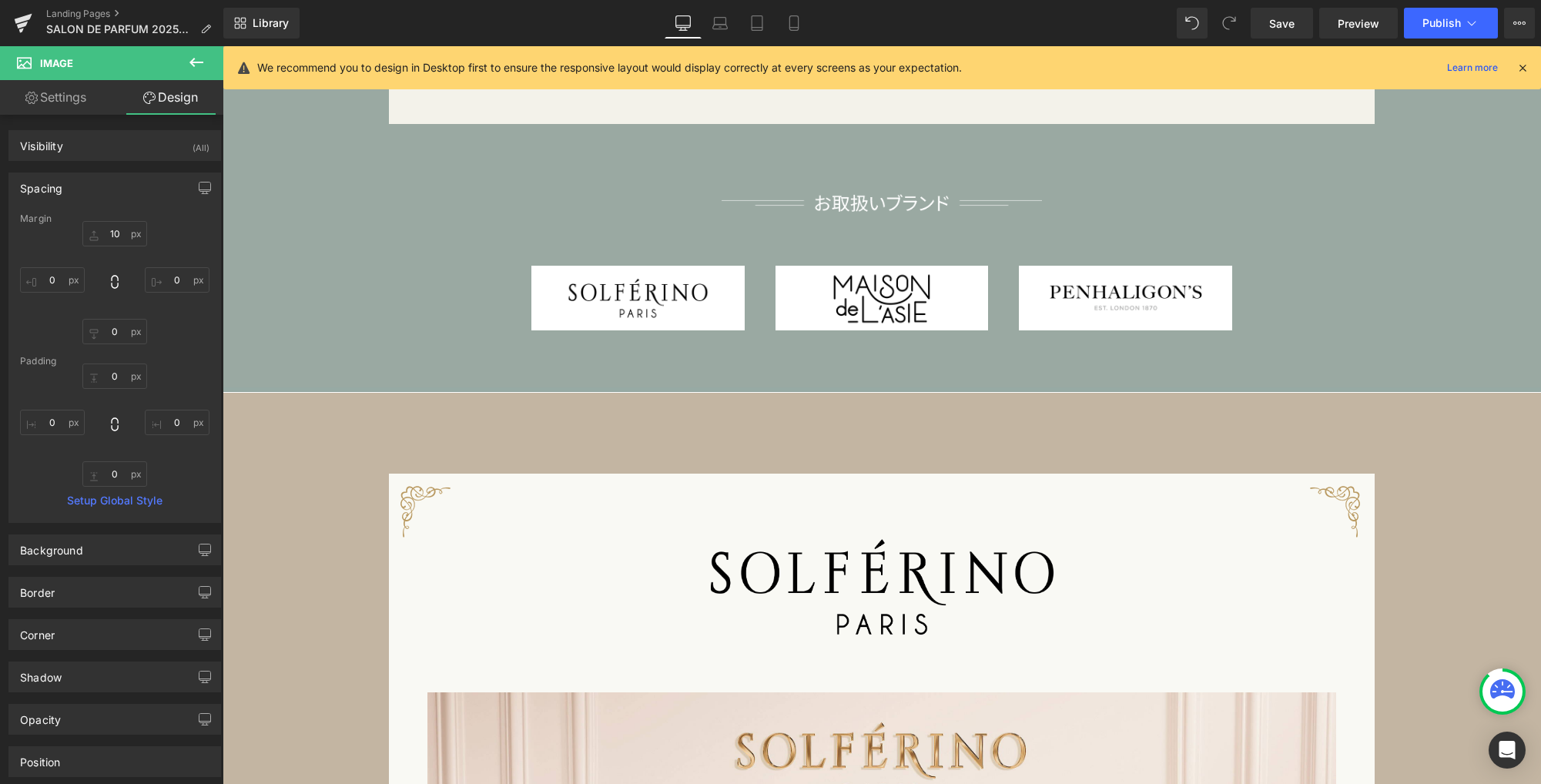
type input "0"
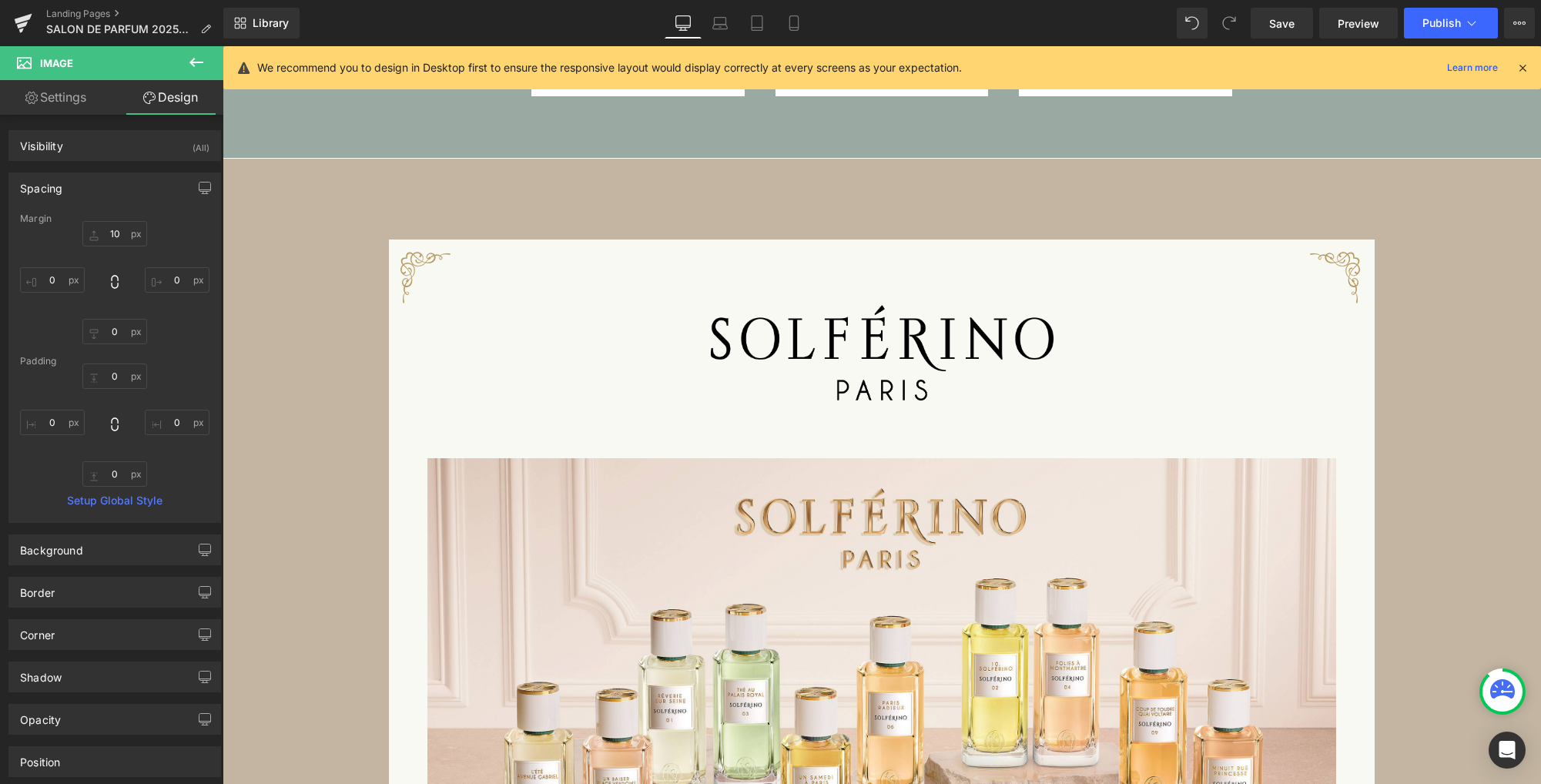
scroll to position [1280, 0]
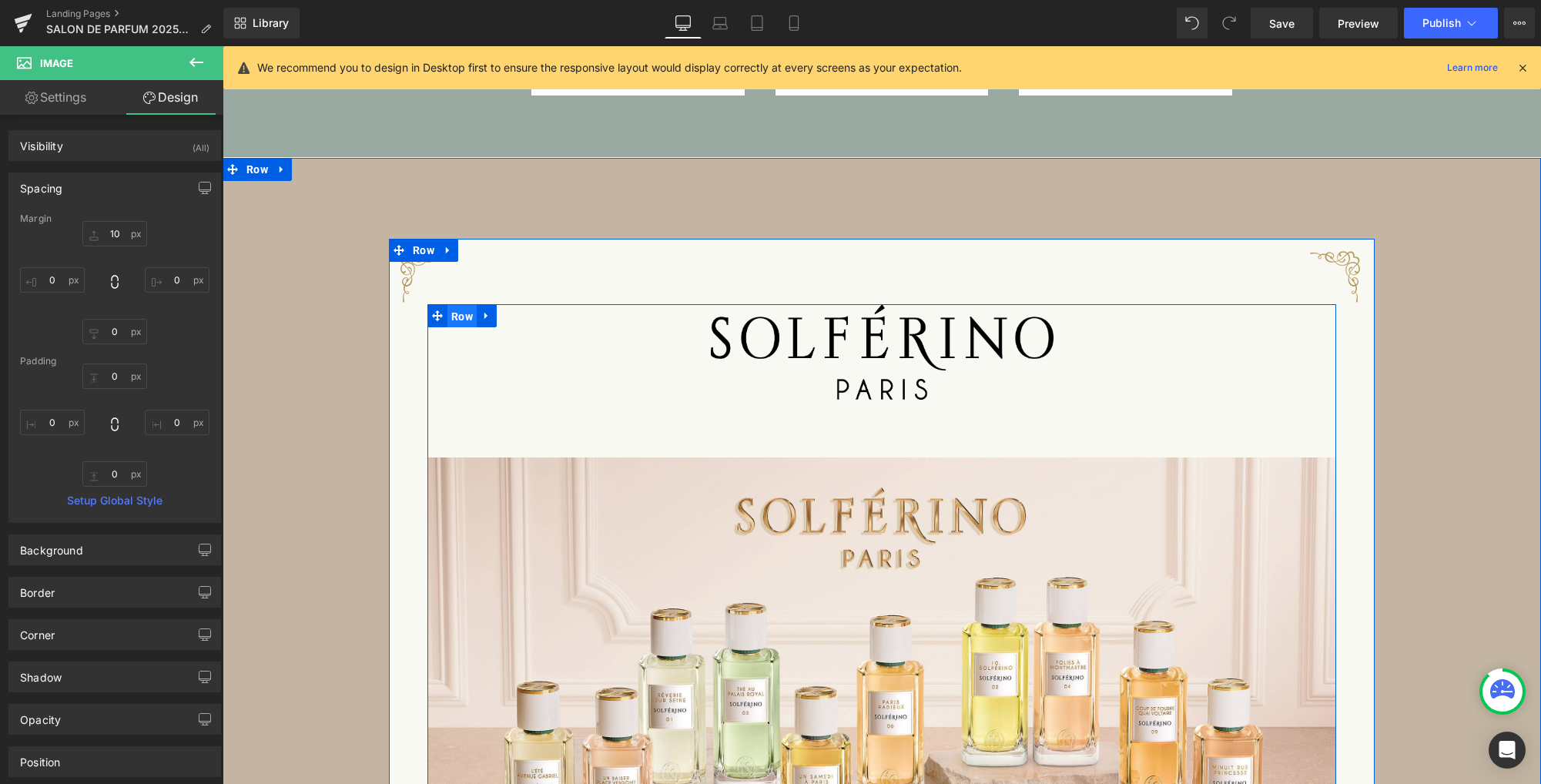
click at [456, 318] on span "Row" at bounding box center [462, 316] width 29 height 23
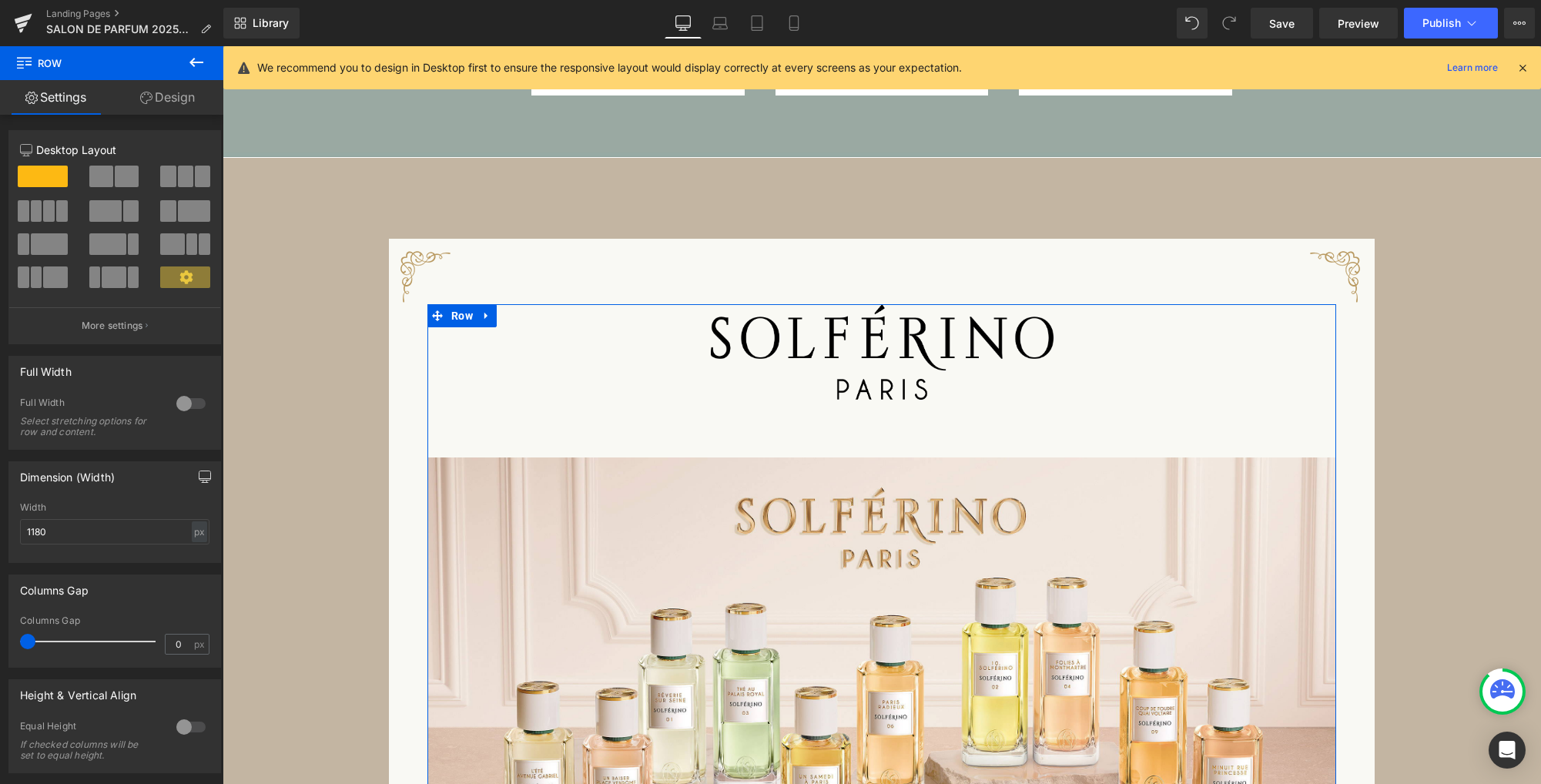
click at [201, 478] on icon "button" at bounding box center [205, 476] width 12 height 12
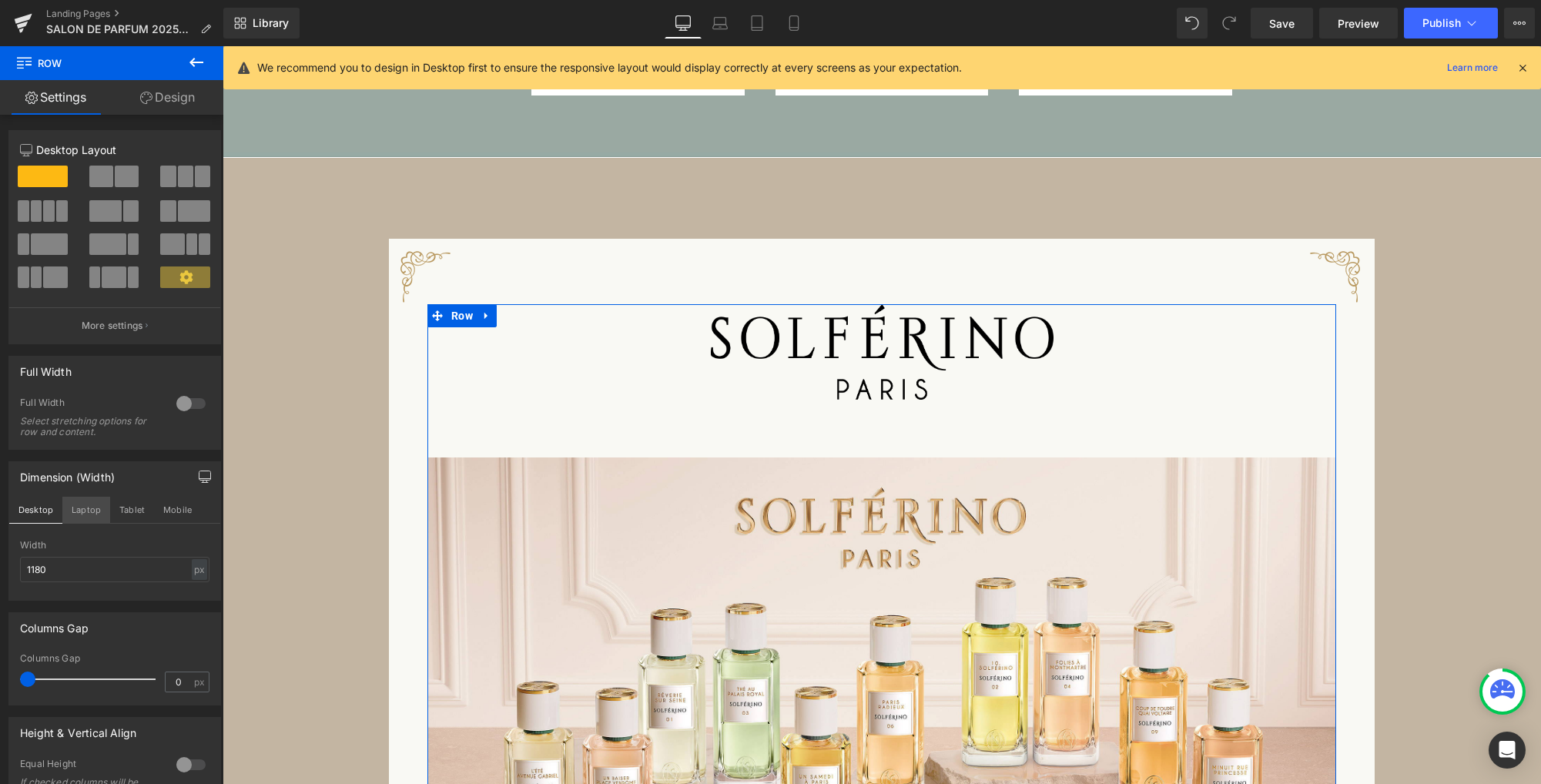
click at [84, 507] on button "Laptop" at bounding box center [87, 509] width 48 height 26
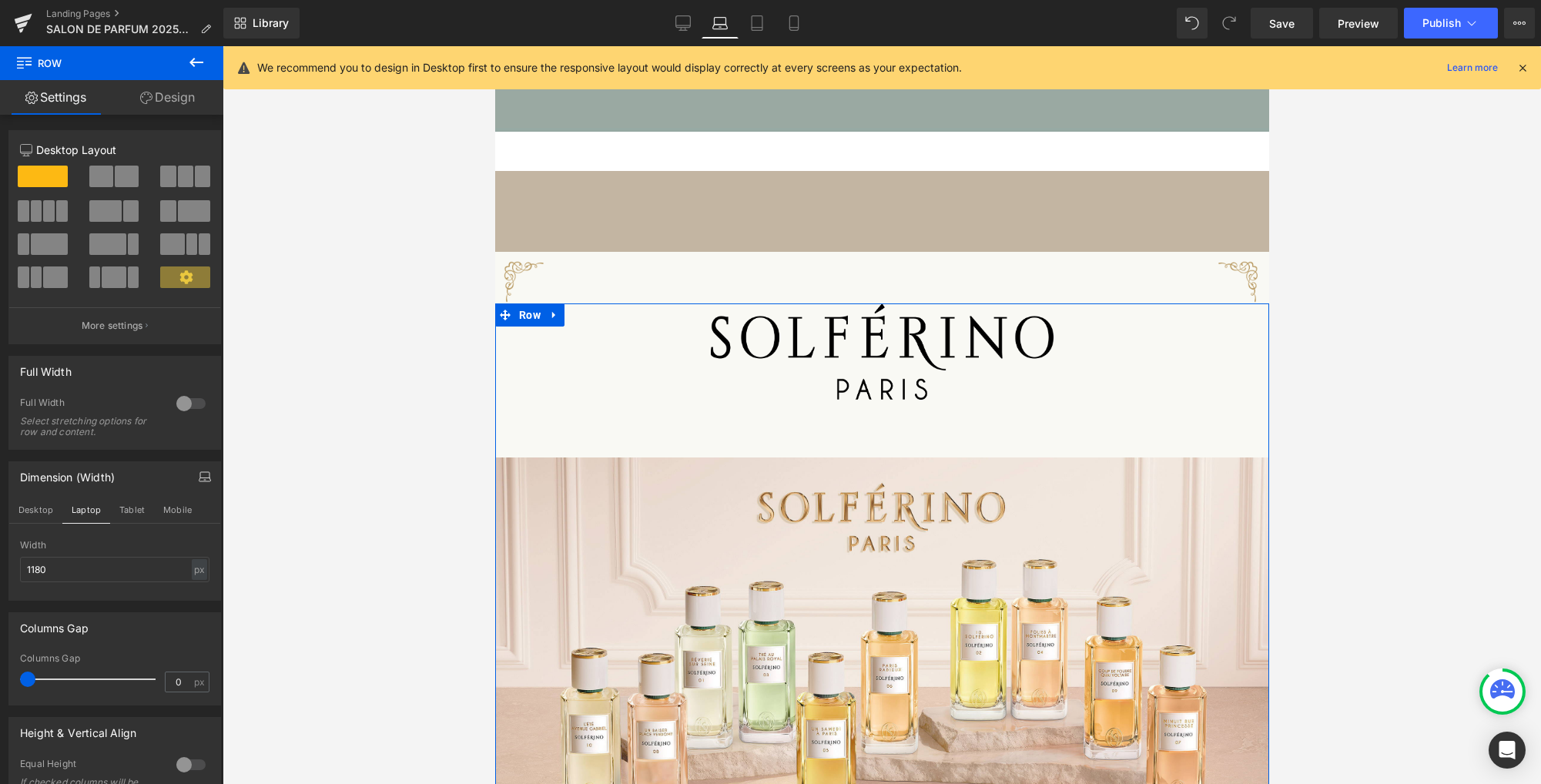
scroll to position [1112, 0]
click at [194, 568] on div "px" at bounding box center [199, 569] width 16 height 21
click at [194, 594] on li "%" at bounding box center [199, 593] width 19 height 22
drag, startPoint x: 152, startPoint y: 570, endPoint x: 47, endPoint y: 573, distance: 105.0
click at [49, 574] on input "100" at bounding box center [115, 569] width 190 height 26
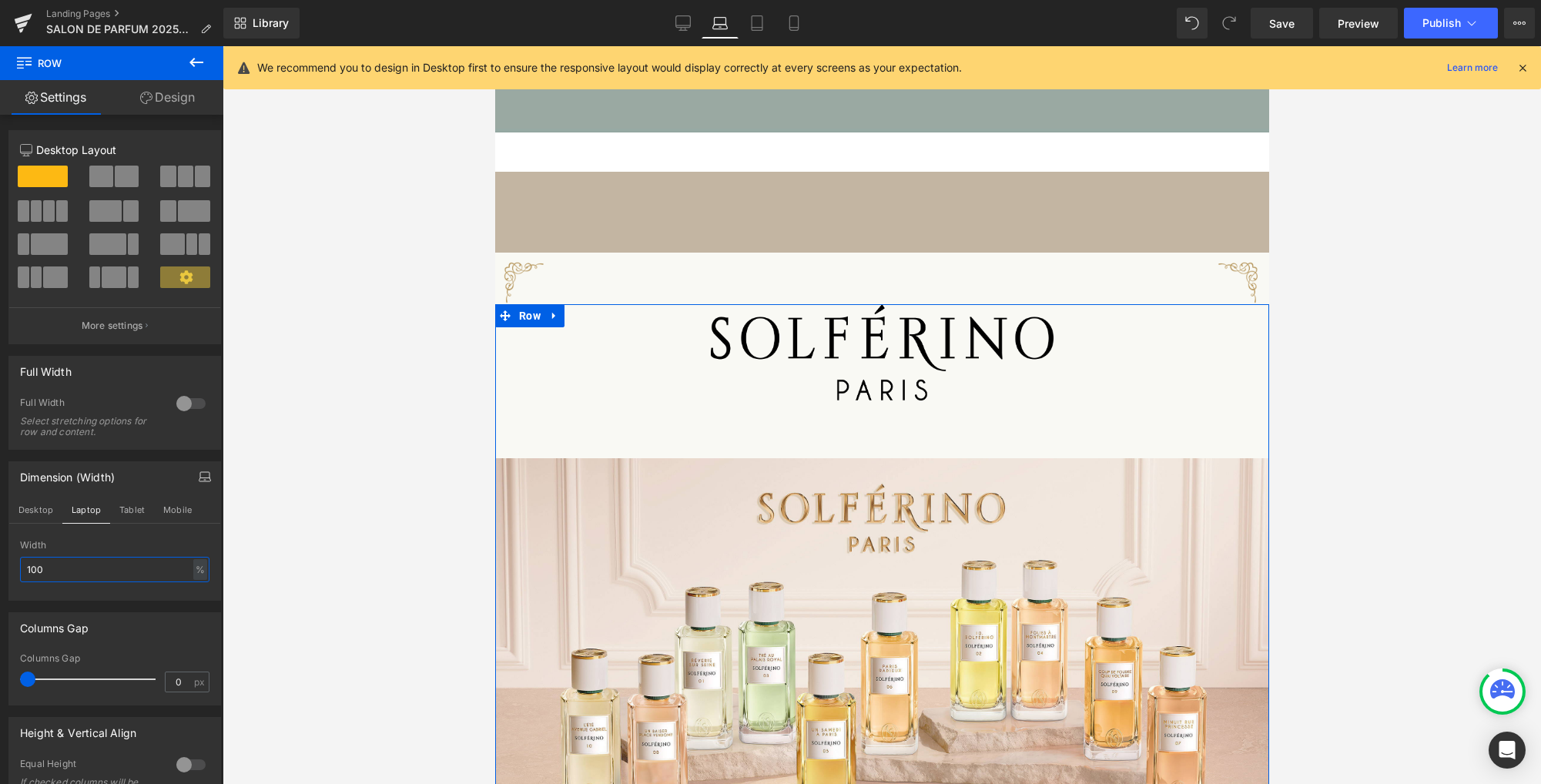
drag, startPoint x: 46, startPoint y: 573, endPoint x: 1, endPoint y: 572, distance: 45.0
click at [1, 572] on div "Dimension (Width) Desktop Laptop Tablet Mobile 100% Width 100 % % px" at bounding box center [115, 525] width 230 height 151
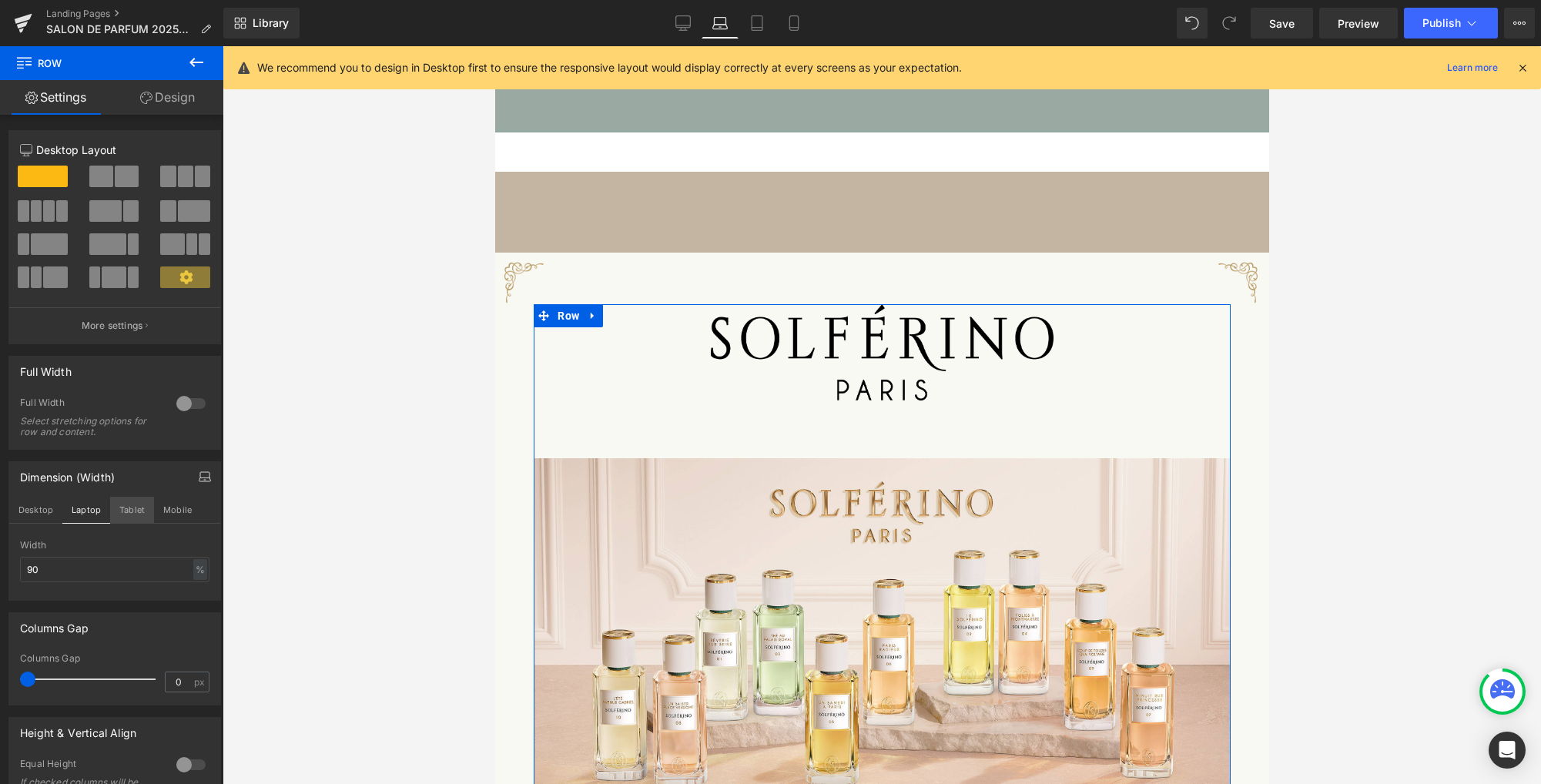
click at [139, 509] on button "Tablet" at bounding box center [132, 509] width 44 height 26
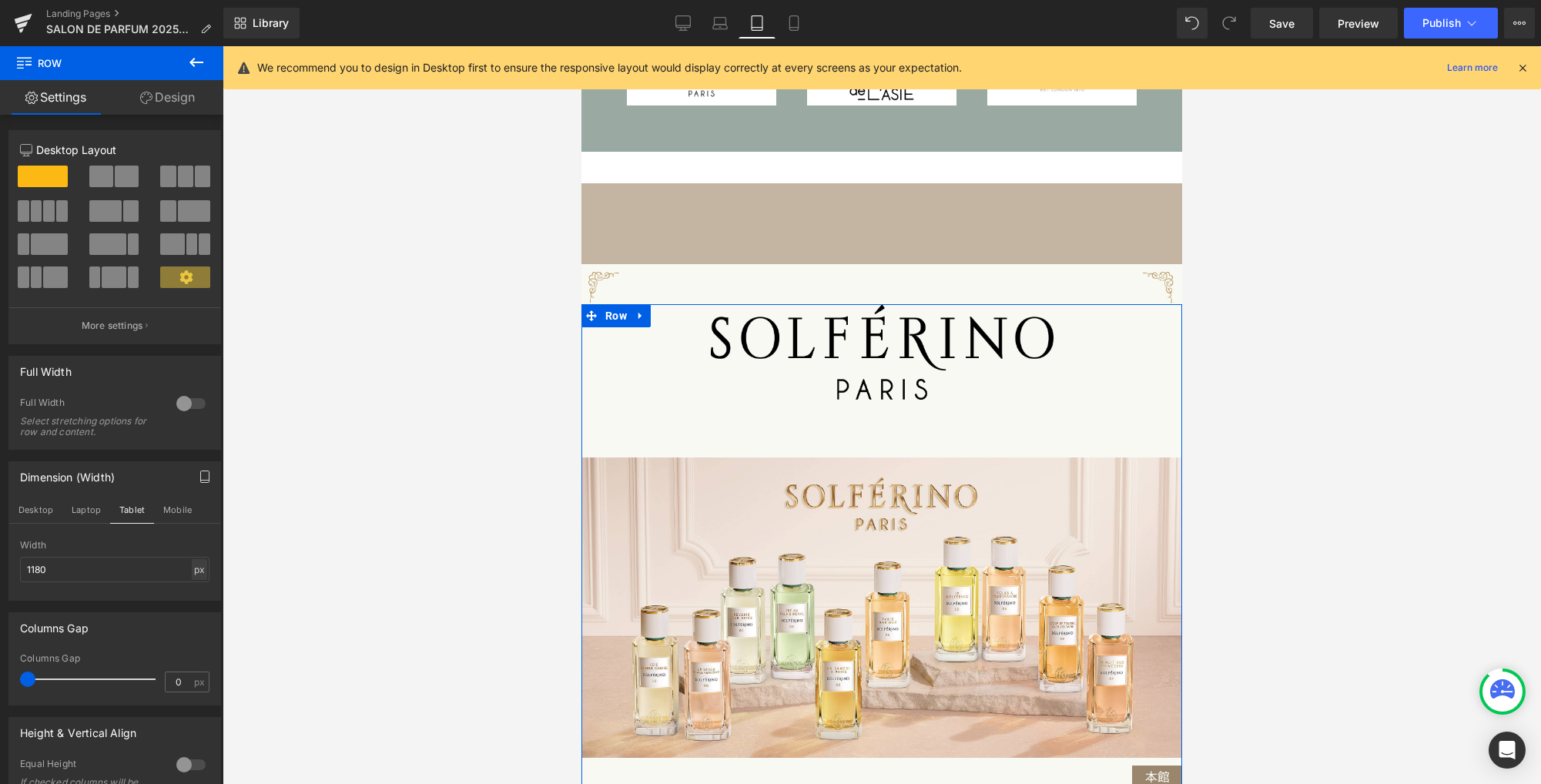
click at [194, 569] on div "px" at bounding box center [199, 569] width 16 height 21
click at [197, 596] on li "%" at bounding box center [199, 593] width 19 height 22
drag, startPoint x: 105, startPoint y: 574, endPoint x: -20, endPoint y: 551, distance: 127.1
click at [0, 551] on html "Row You are previewing how the will restyle your page. You can not edit Element…" at bounding box center [770, 392] width 1541 height 784
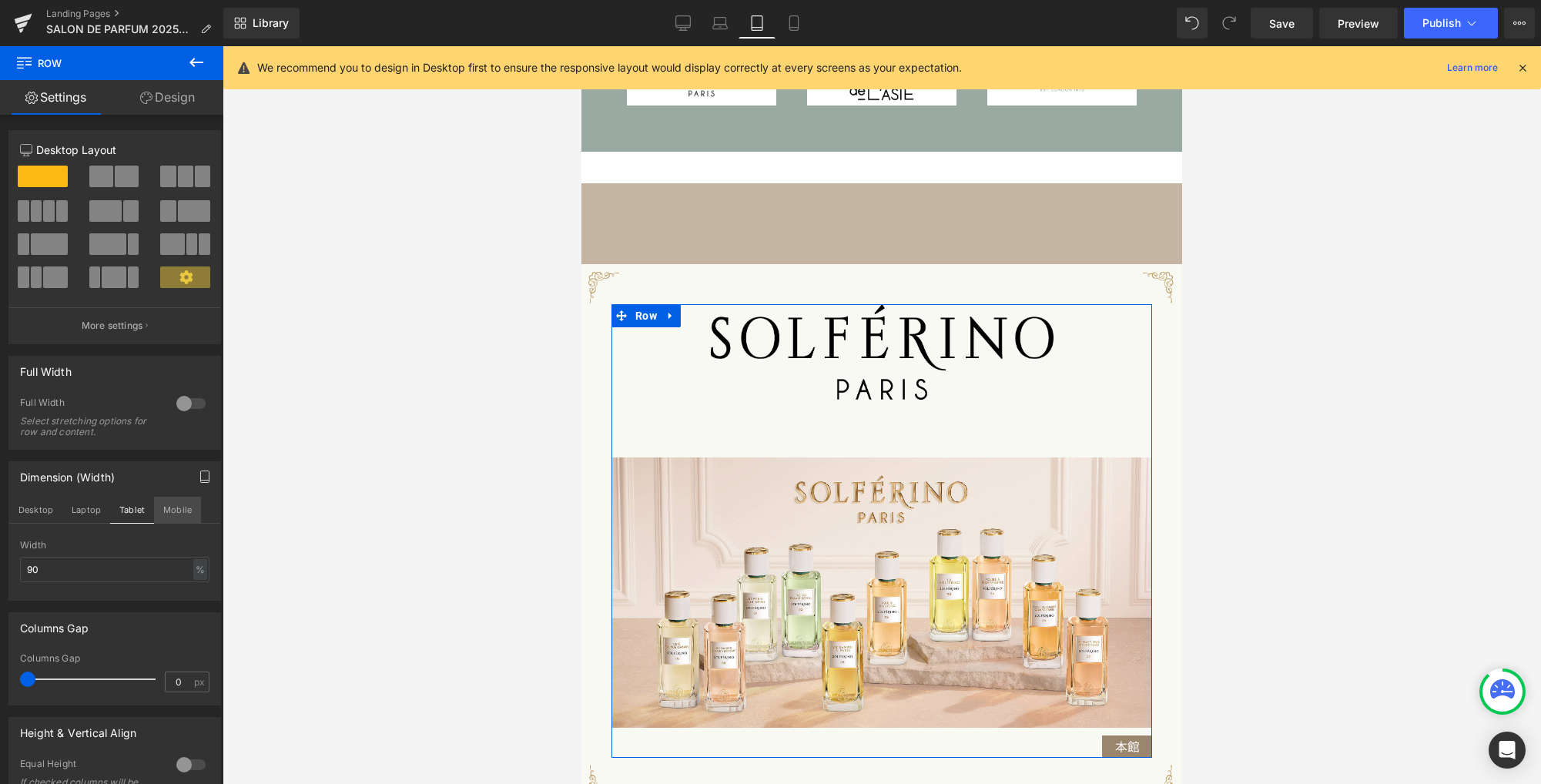
click at [182, 508] on button "Mobile" at bounding box center [177, 509] width 47 height 26
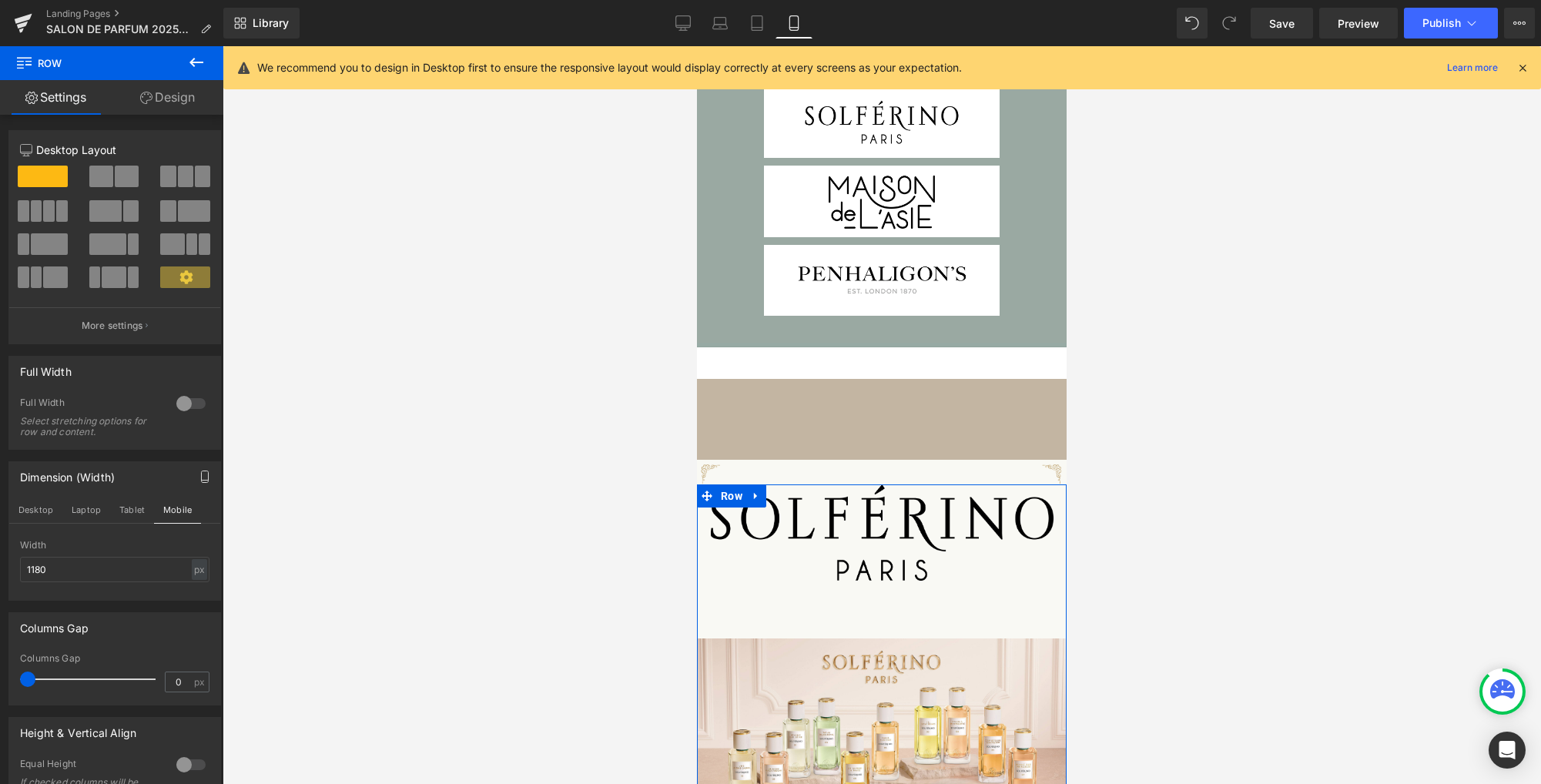
scroll to position [1141, 0]
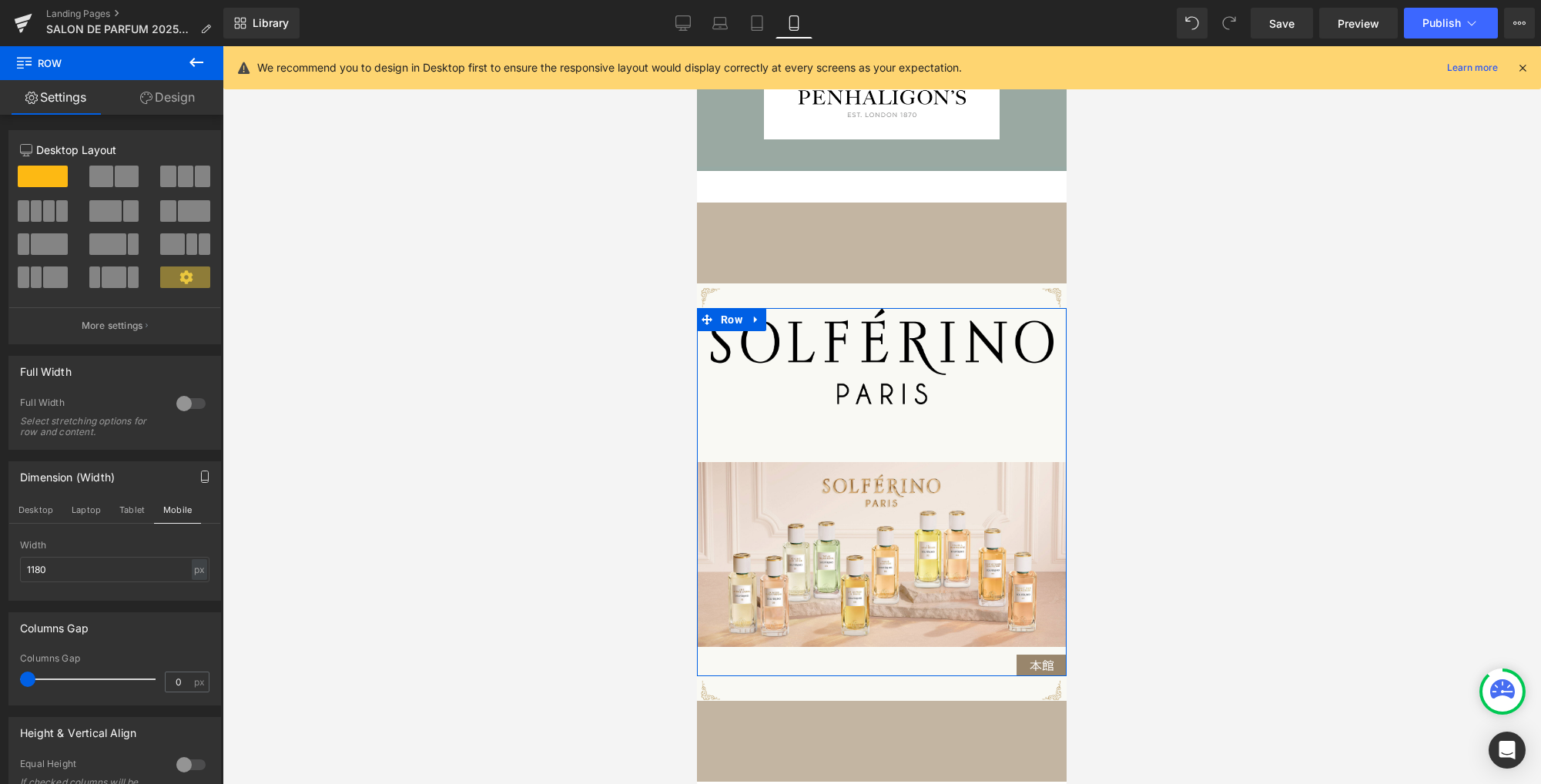
drag, startPoint x: 194, startPoint y: 573, endPoint x: 192, endPoint y: 587, distance: 14.1
click at [194, 571] on div "px" at bounding box center [199, 569] width 16 height 21
click at [191, 592] on li "%" at bounding box center [199, 593] width 19 height 22
drag, startPoint x: 149, startPoint y: 576, endPoint x: -73, endPoint y: 552, distance: 223.3
click at [0, 552] on html "Row You are previewing how the will restyle your page. You can not edit Element…" at bounding box center [770, 392] width 1541 height 784
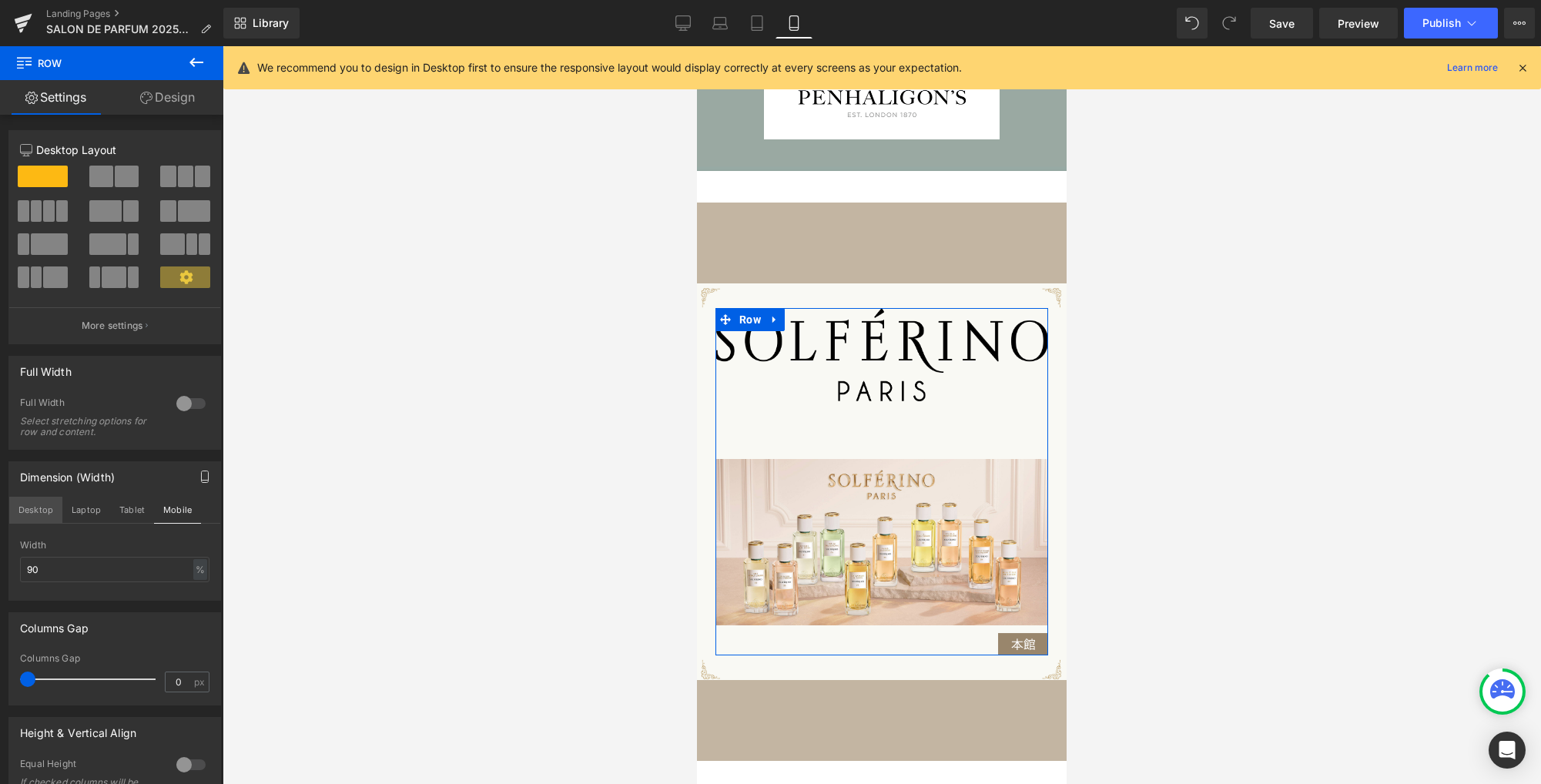
click at [48, 519] on button "Desktop" at bounding box center [36, 509] width 53 height 26
type input "1180"
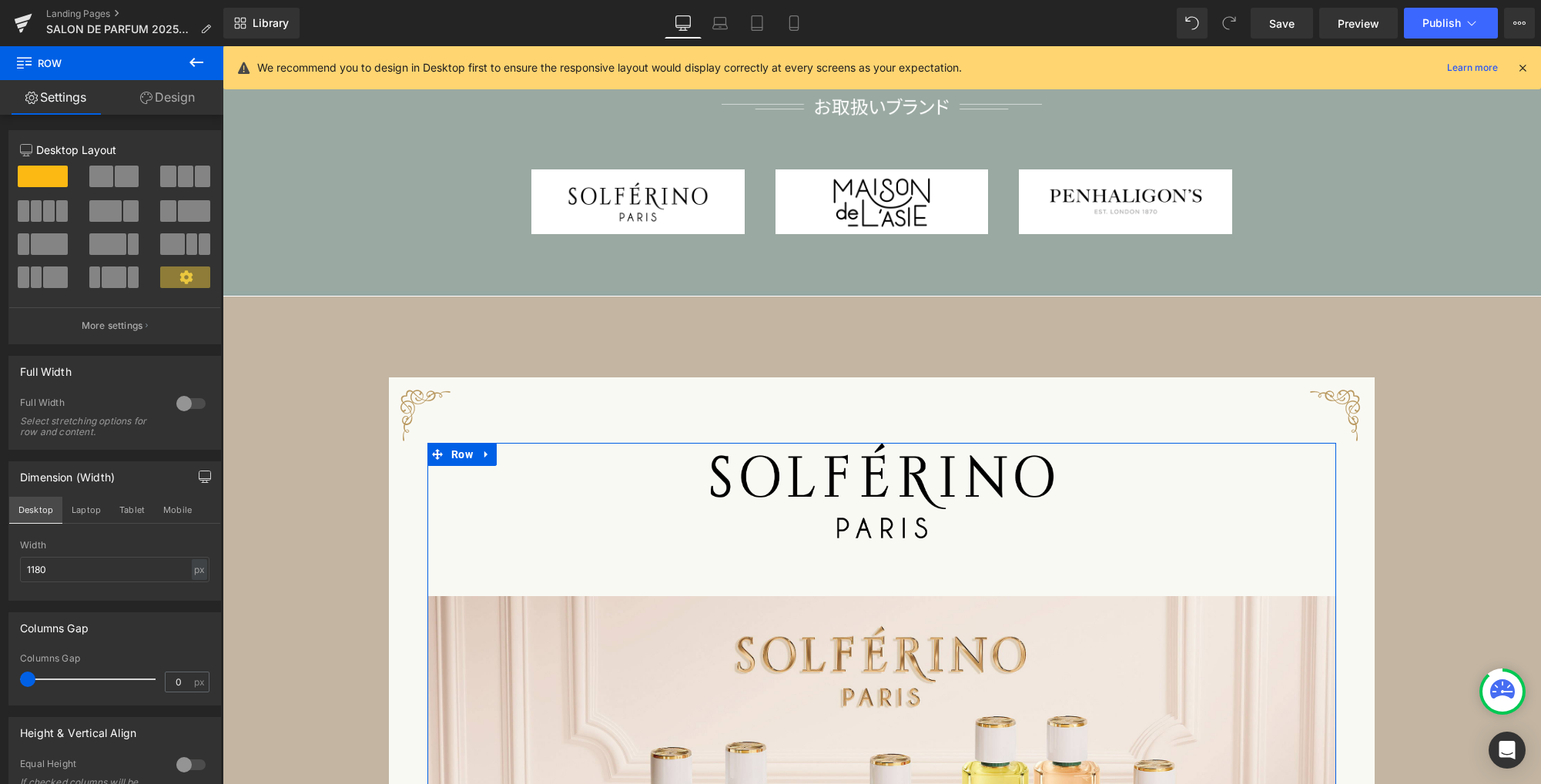
scroll to position [1280, 0]
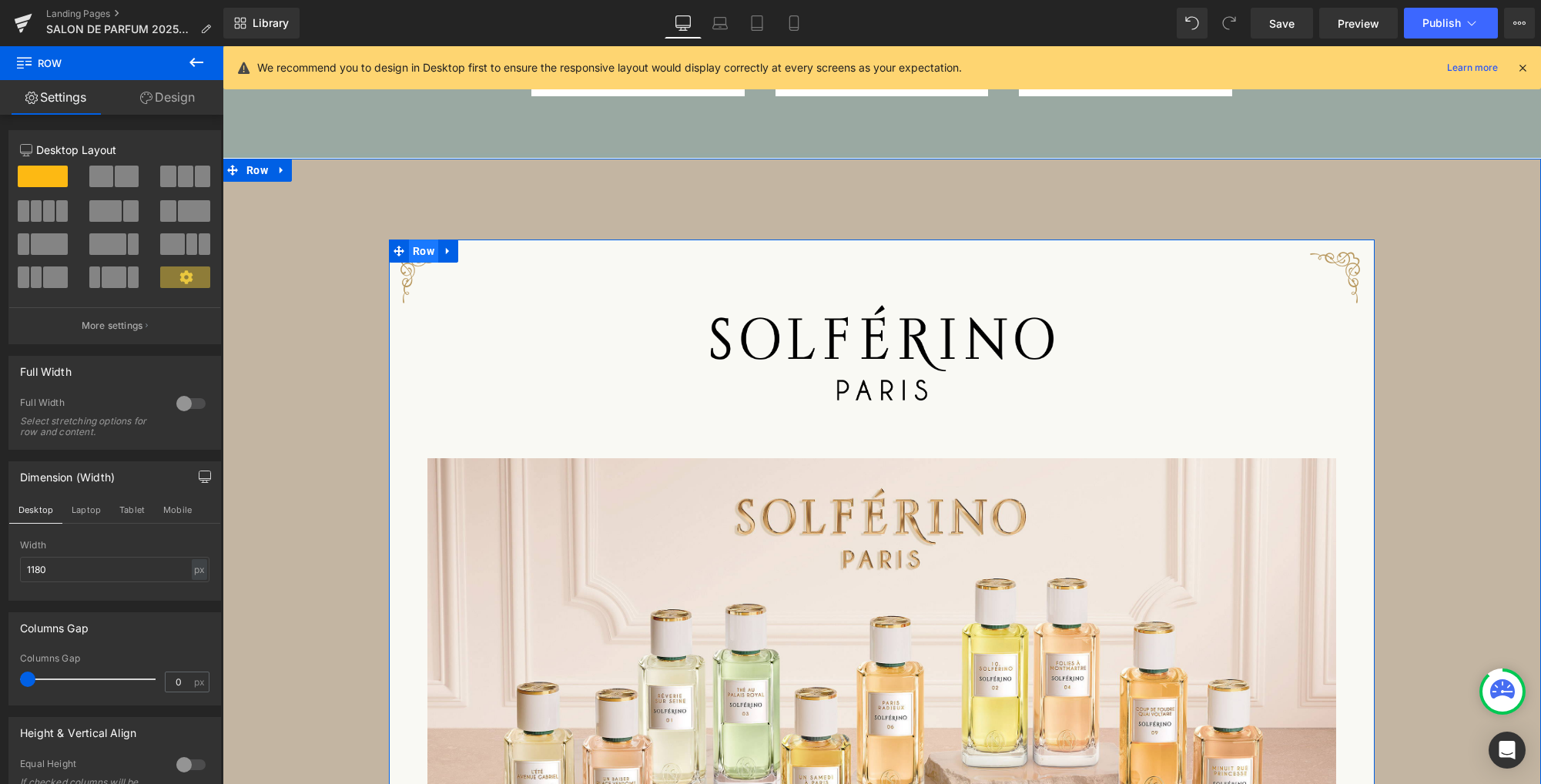
click at [413, 251] on span "Row" at bounding box center [424, 251] width 29 height 23
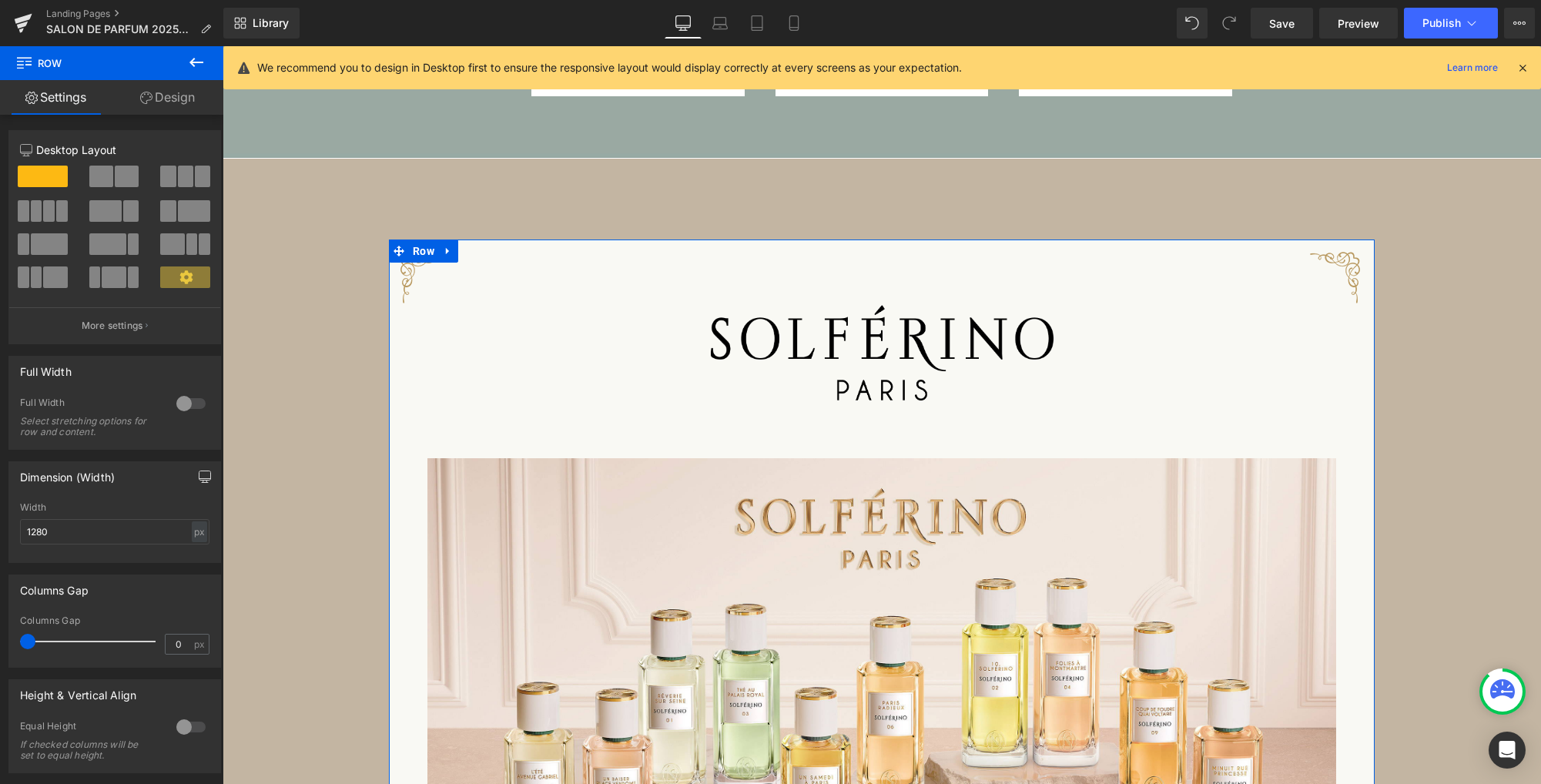
click at [199, 475] on icon "button" at bounding box center [205, 476] width 12 height 12
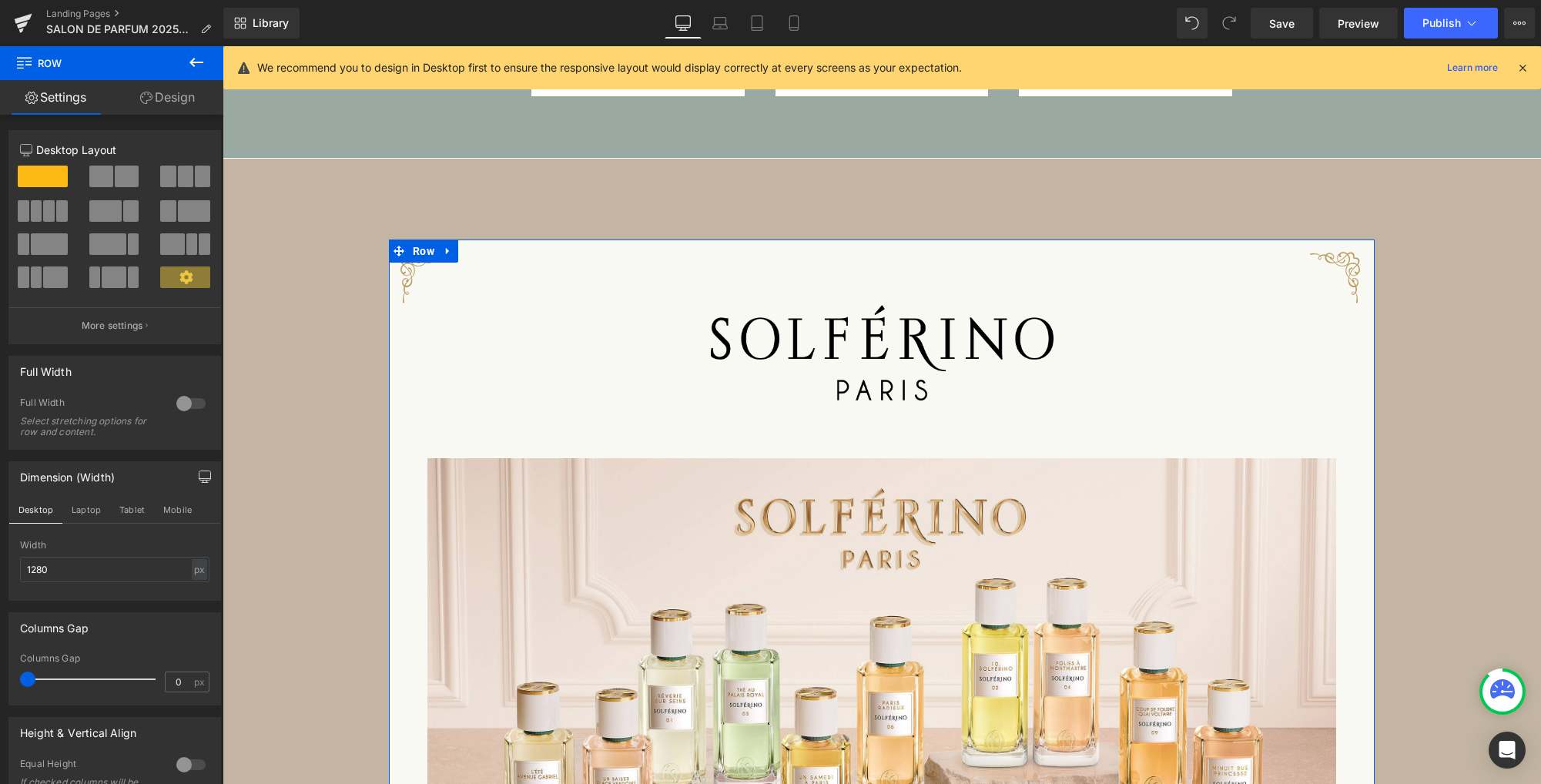
drag, startPoint x: 94, startPoint y: 508, endPoint x: 106, endPoint y: 536, distance: 30.5
click at [94, 508] on button "Laptop" at bounding box center [87, 509] width 48 height 26
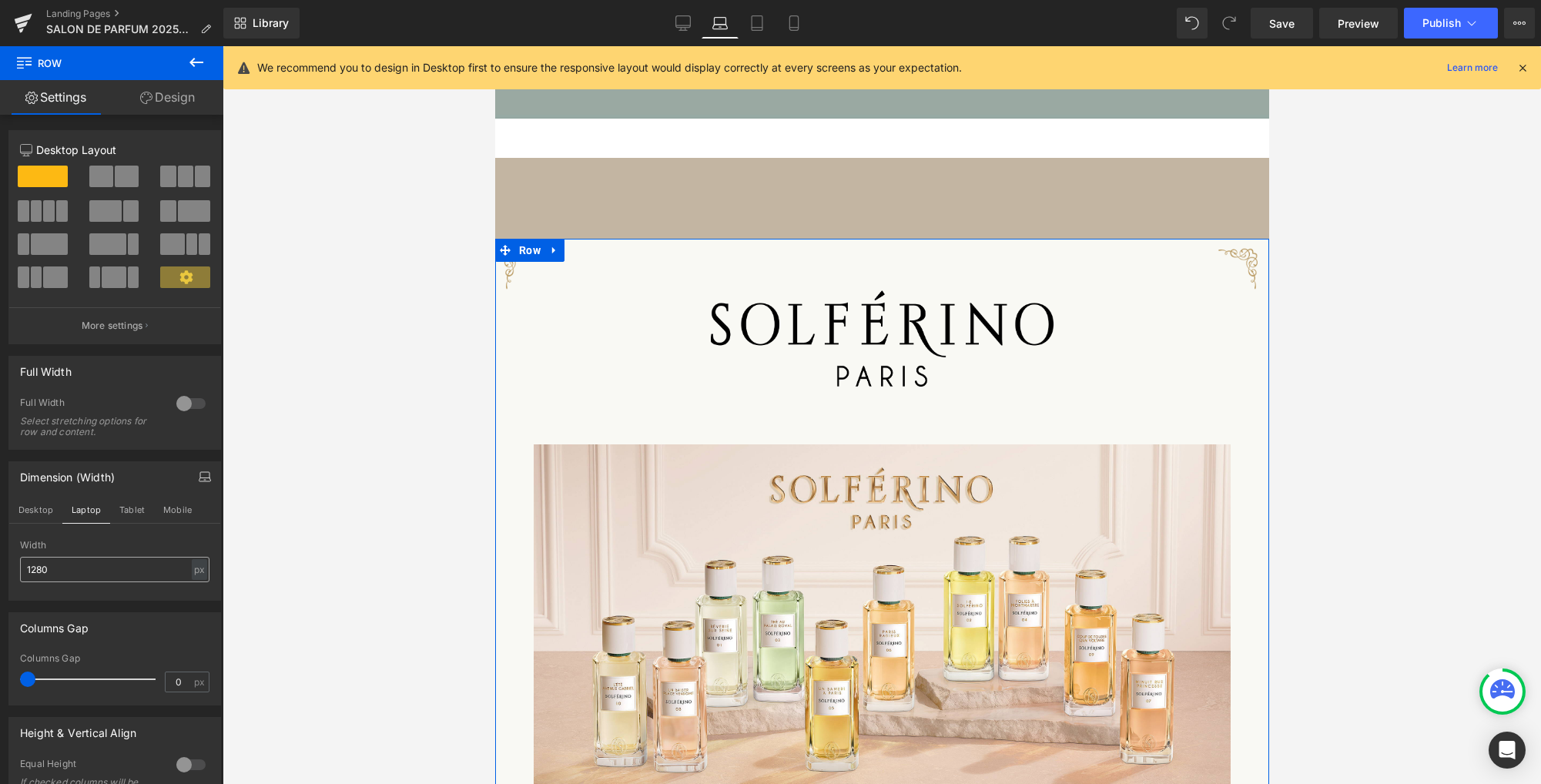
scroll to position [1126, 0]
click at [192, 573] on div "px" at bounding box center [199, 569] width 16 height 21
drag, startPoint x: 195, startPoint y: 592, endPoint x: 179, endPoint y: 590, distance: 16.1
click at [195, 592] on li "%" at bounding box center [199, 593] width 19 height 22
drag, startPoint x: 128, startPoint y: 575, endPoint x: -8, endPoint y: 569, distance: 136.1
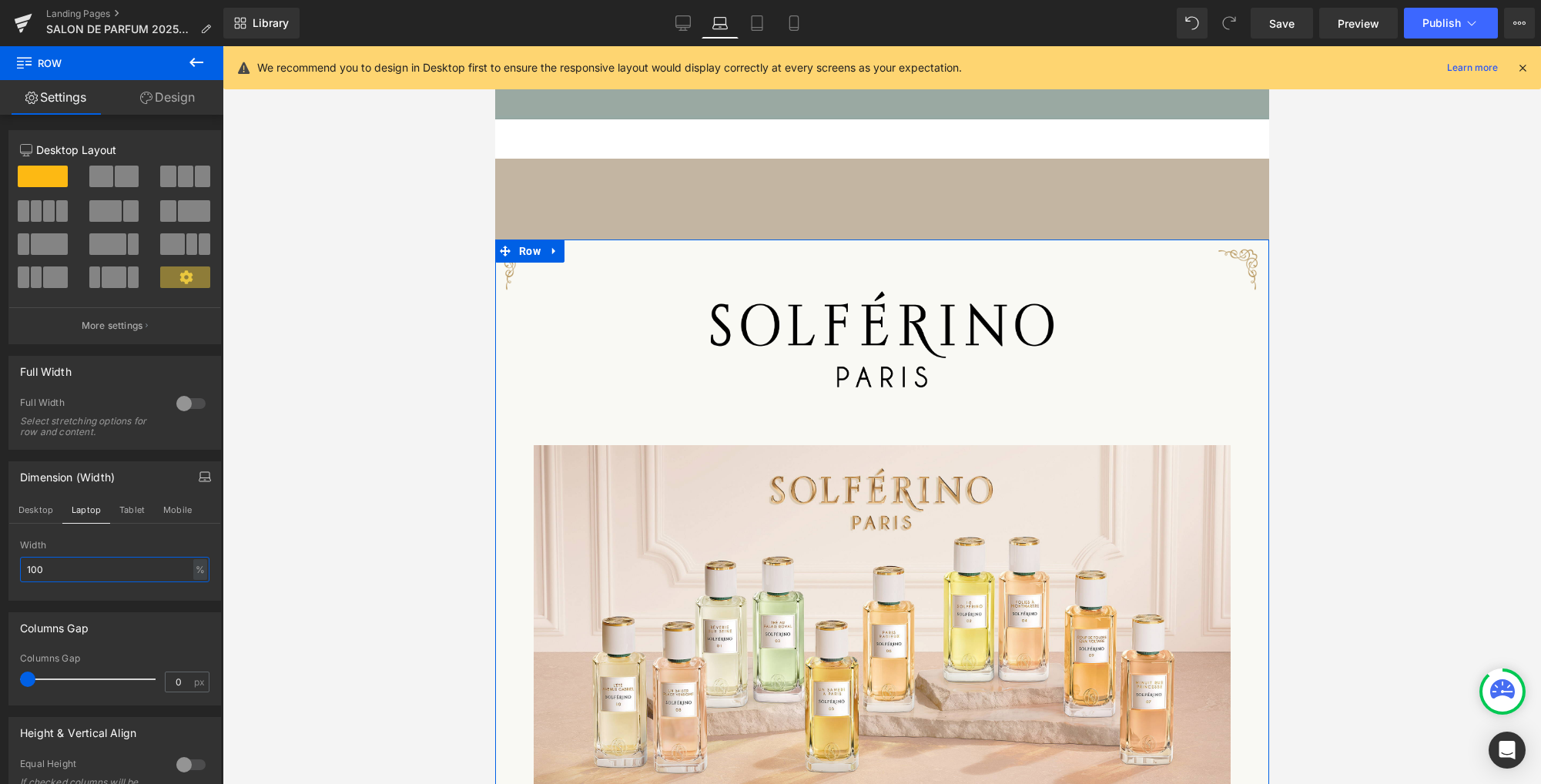
click at [0, 569] on html "Row You are previewing how the will restyle your page. You can not edit Element…" at bounding box center [770, 392] width 1541 height 784
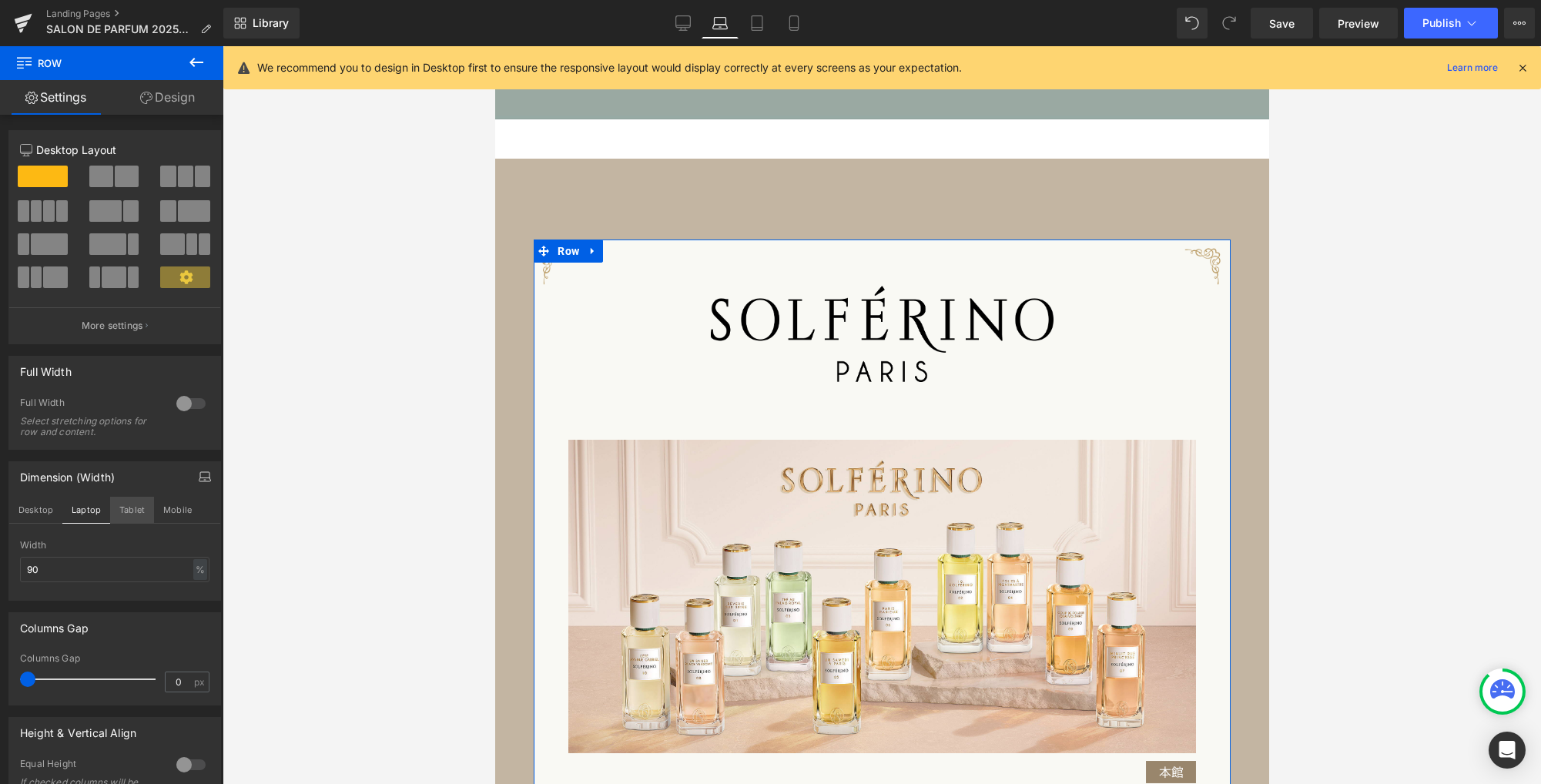
click at [135, 514] on button "Tablet" at bounding box center [132, 509] width 44 height 26
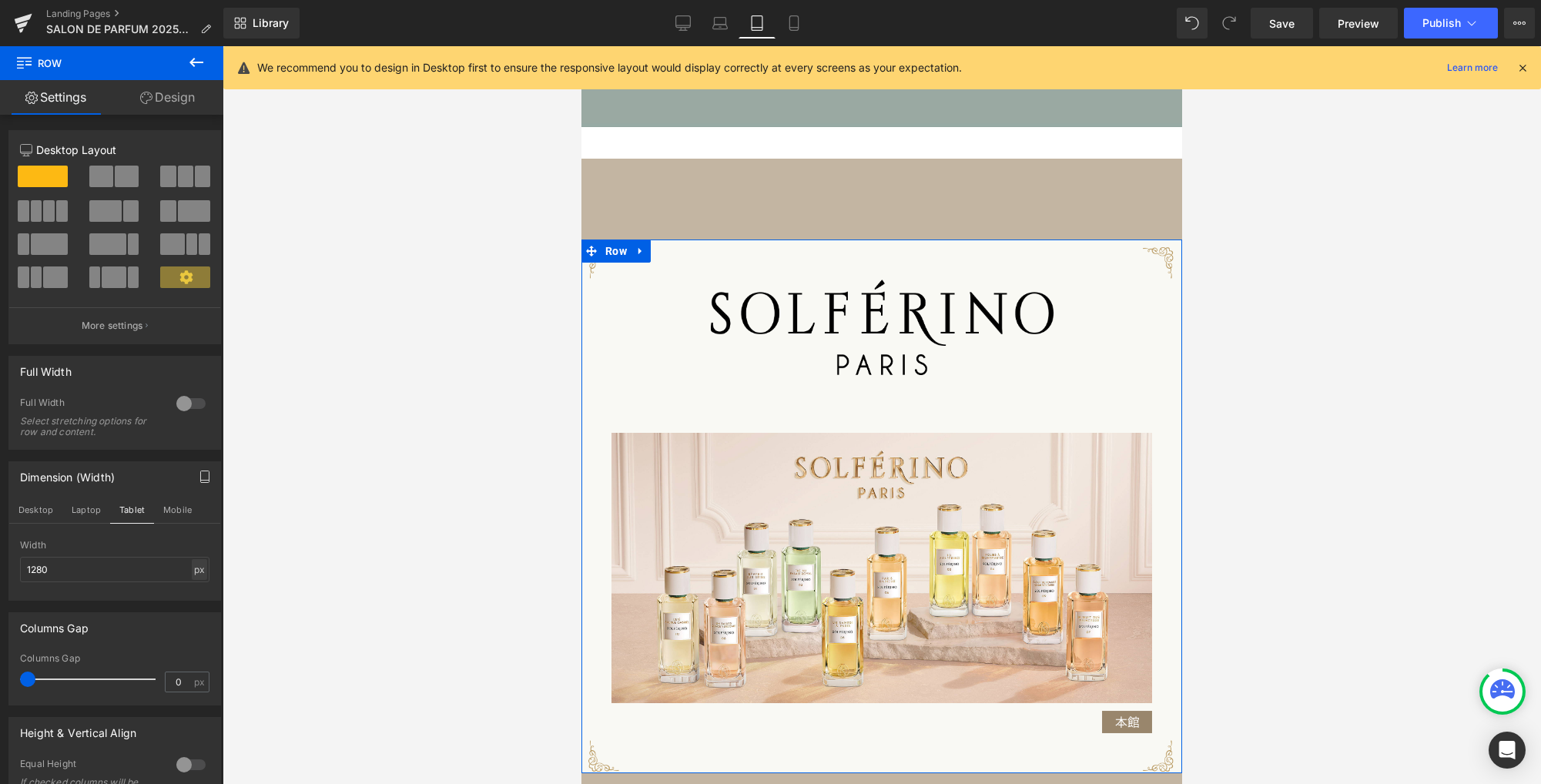
click at [199, 573] on div "px" at bounding box center [199, 569] width 16 height 21
drag, startPoint x: 195, startPoint y: 596, endPoint x: 184, endPoint y: 590, distance: 12.5
click at [194, 595] on li "%" at bounding box center [199, 593] width 19 height 22
drag, startPoint x: 145, startPoint y: 572, endPoint x: 46, endPoint y: 561, distance: 99.6
click at [46, 561] on input "100" at bounding box center [115, 569] width 190 height 26
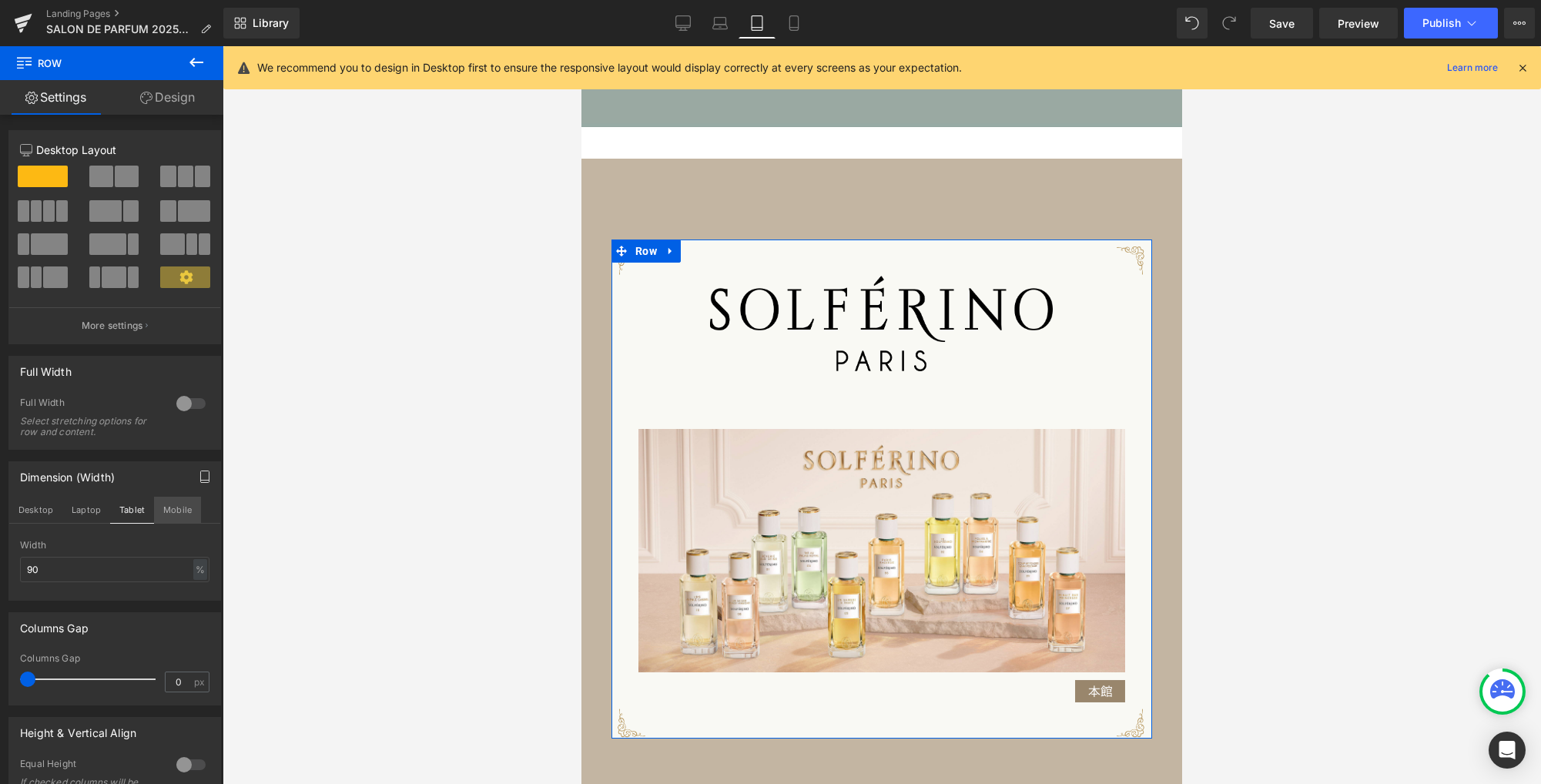
click at [174, 509] on button "Mobile" at bounding box center [177, 509] width 47 height 26
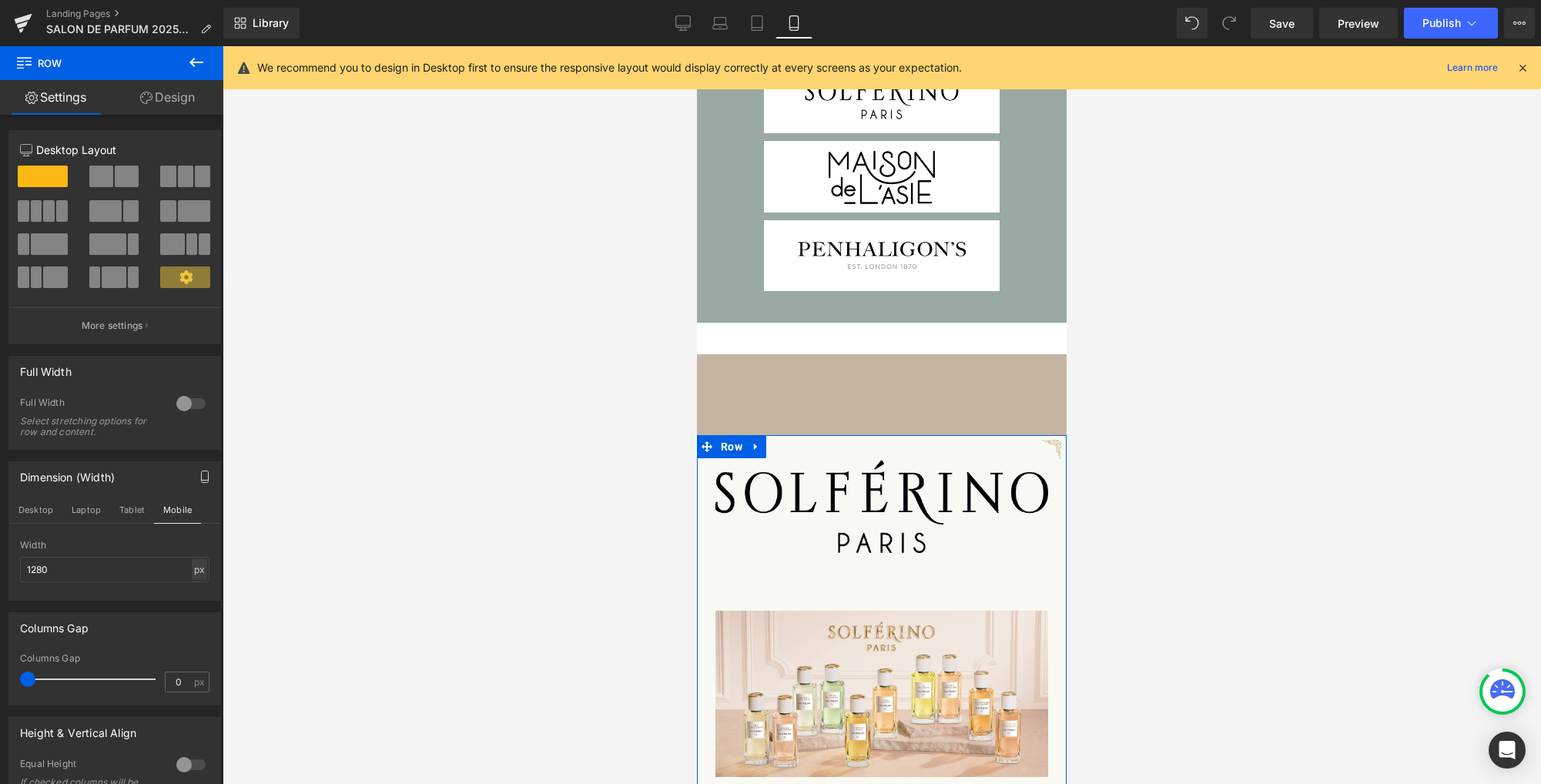
scroll to position [1182, 0]
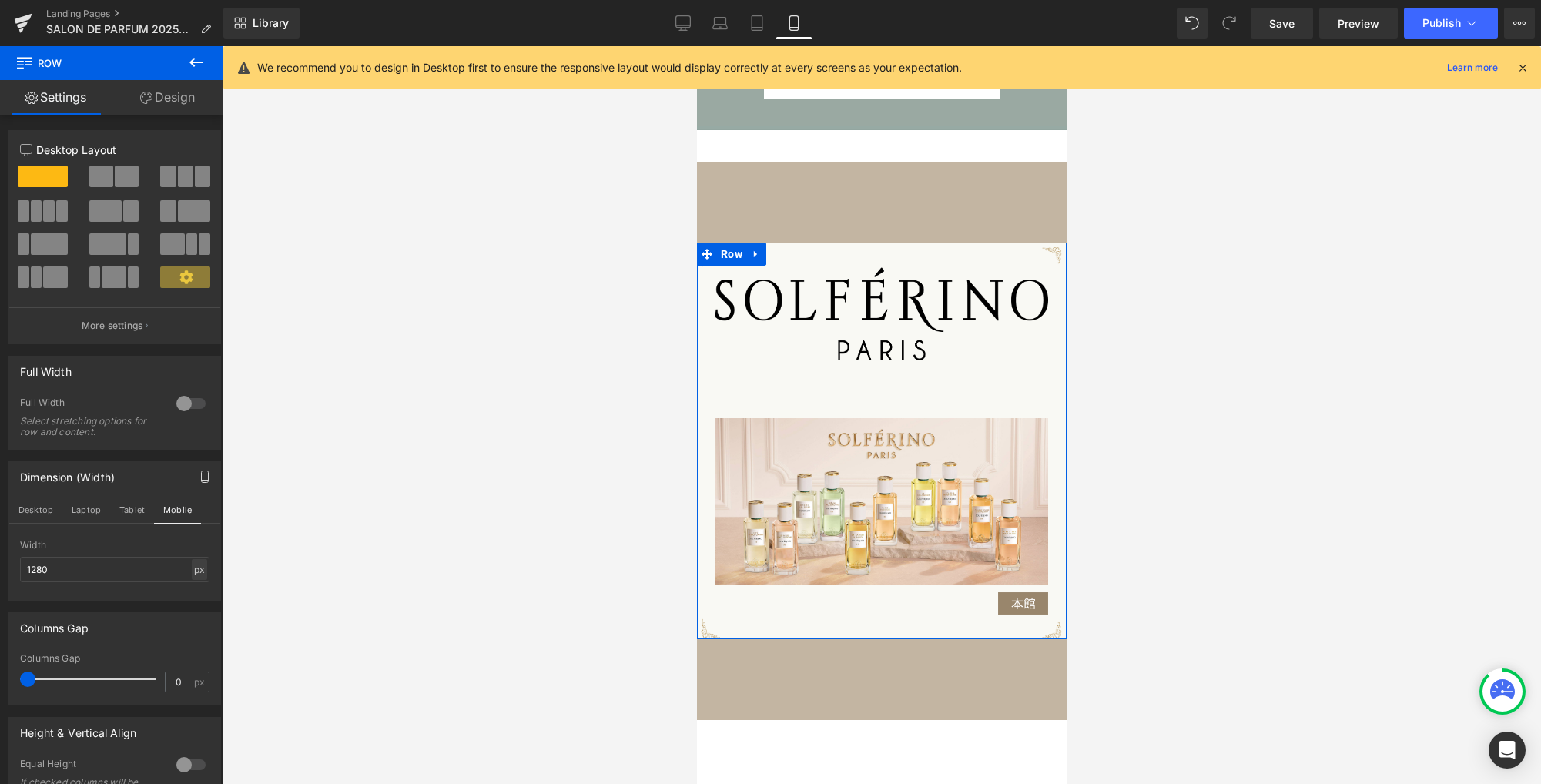
click at [196, 568] on div "px" at bounding box center [199, 569] width 16 height 21
drag, startPoint x: 192, startPoint y: 591, endPoint x: 144, endPoint y: 580, distance: 49.2
click at [192, 591] on li "%" at bounding box center [199, 593] width 19 height 22
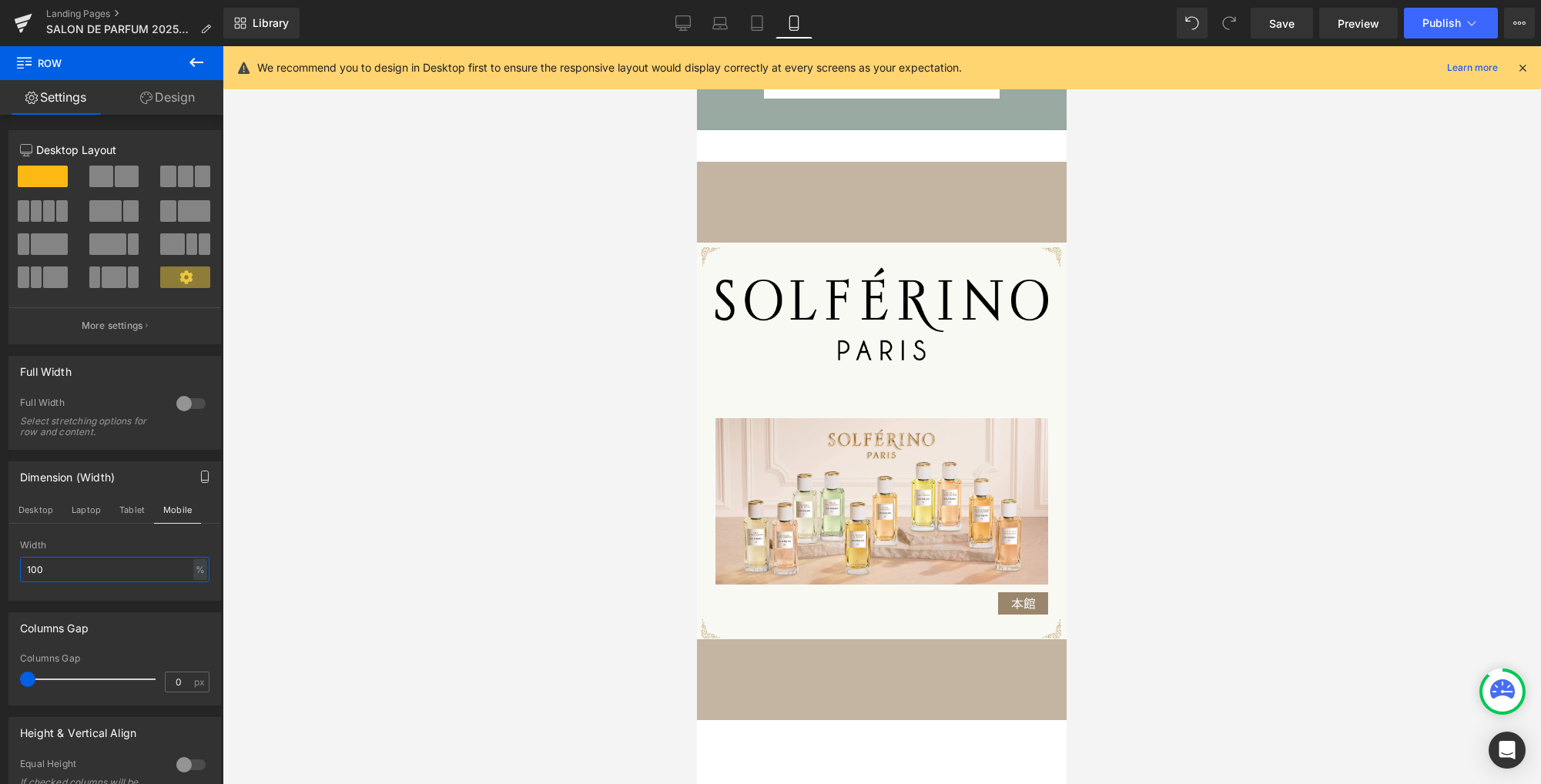
drag, startPoint x: 129, startPoint y: 572, endPoint x: -25, endPoint y: 558, distance: 154.6
click at [0, 558] on html "Row You are previewing how the will restyle your page. You can not edit Element…" at bounding box center [770, 392] width 1541 height 784
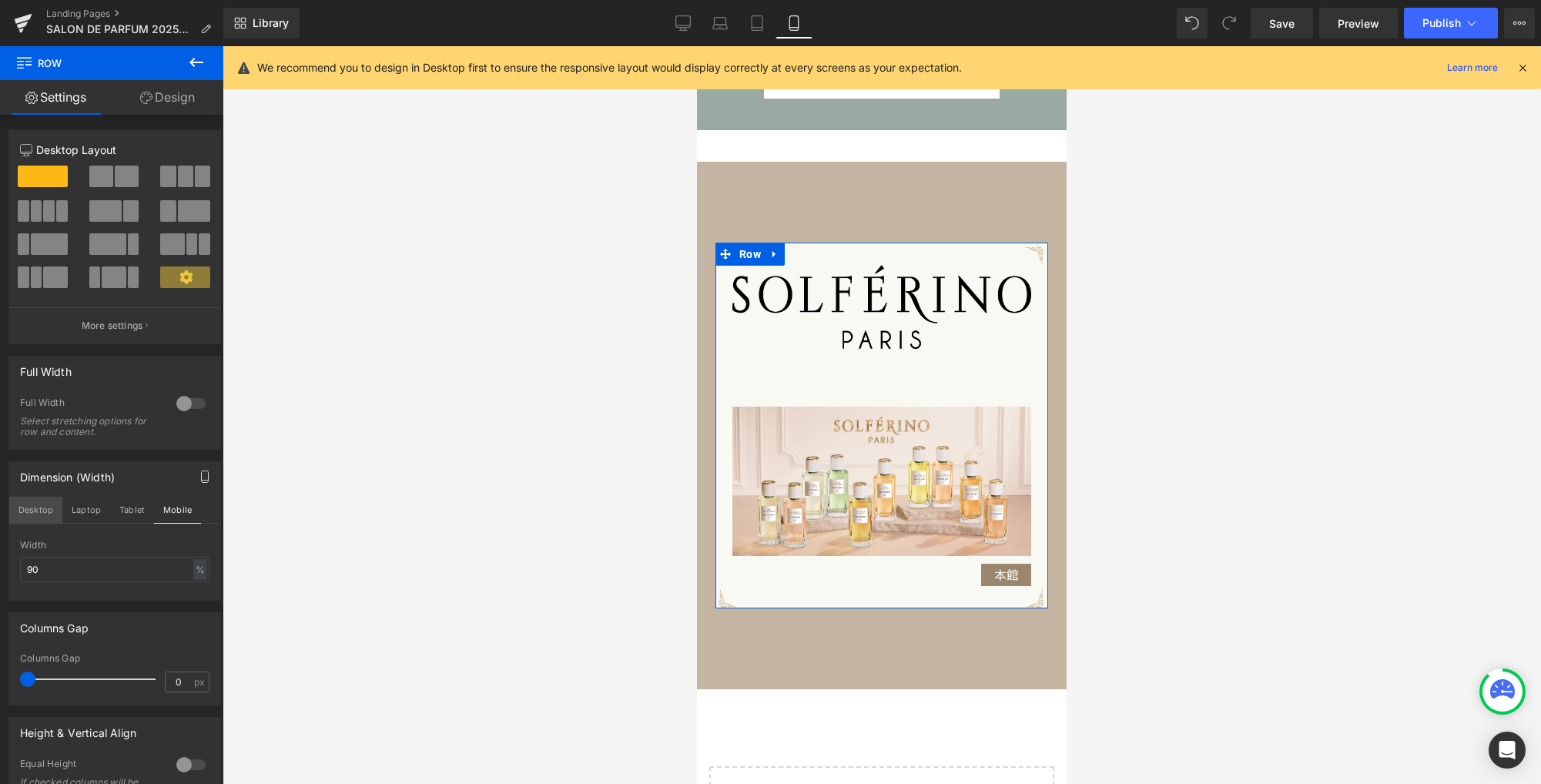
click at [43, 508] on button "Desktop" at bounding box center [36, 509] width 53 height 26
type input "1280"
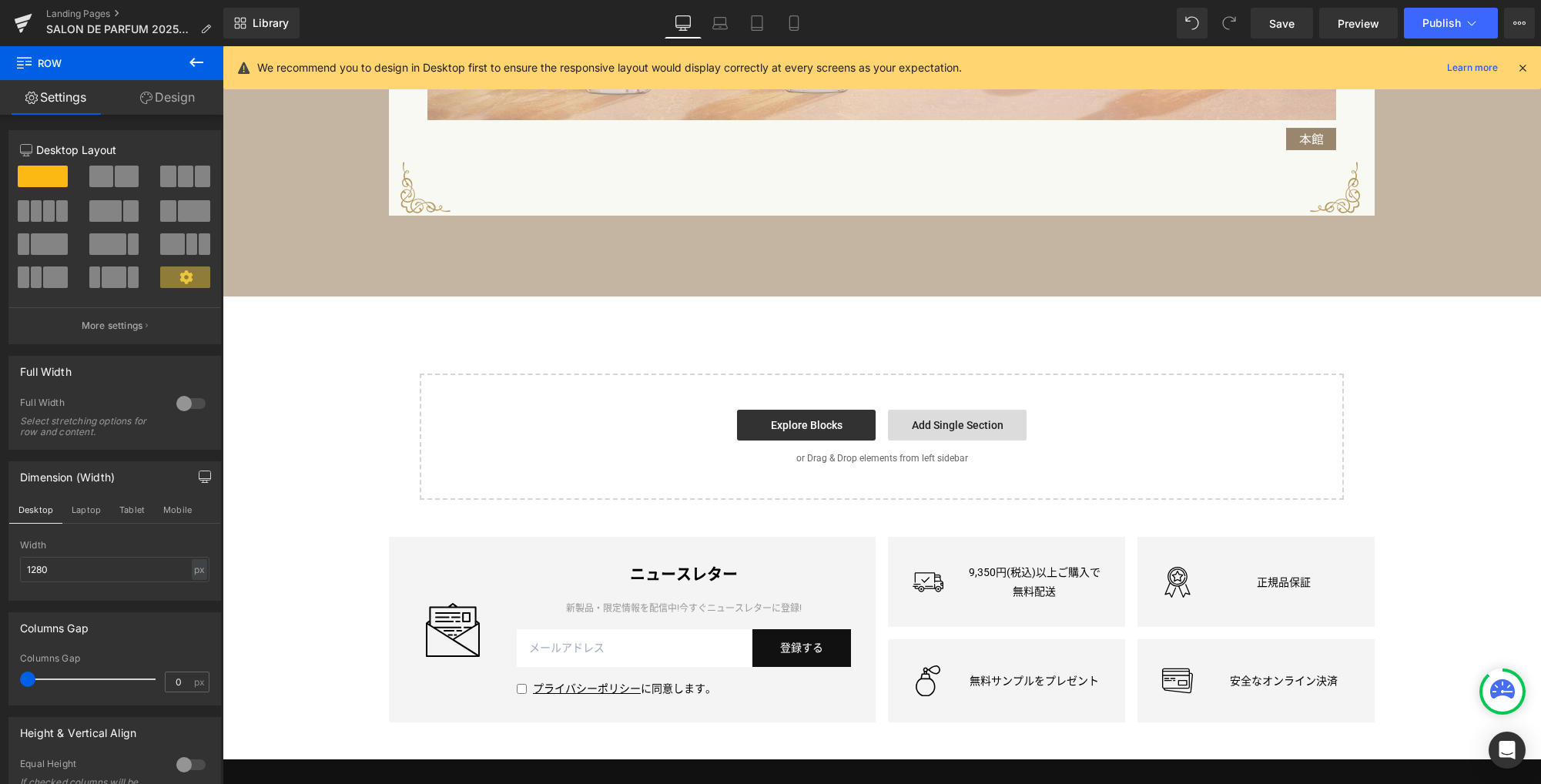
scroll to position [1974, 0]
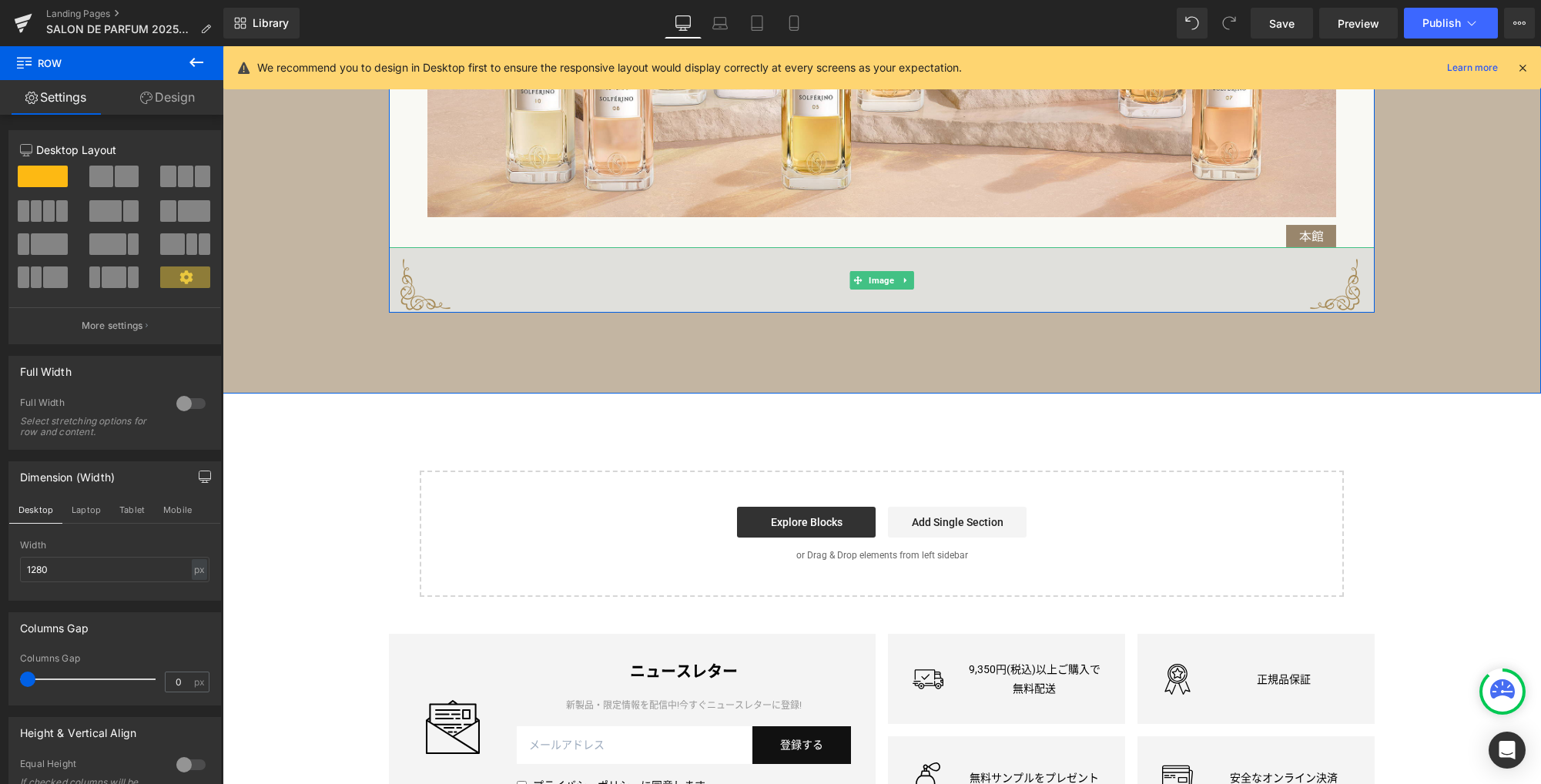
click at [499, 287] on img at bounding box center [881, 279] width 985 height 65
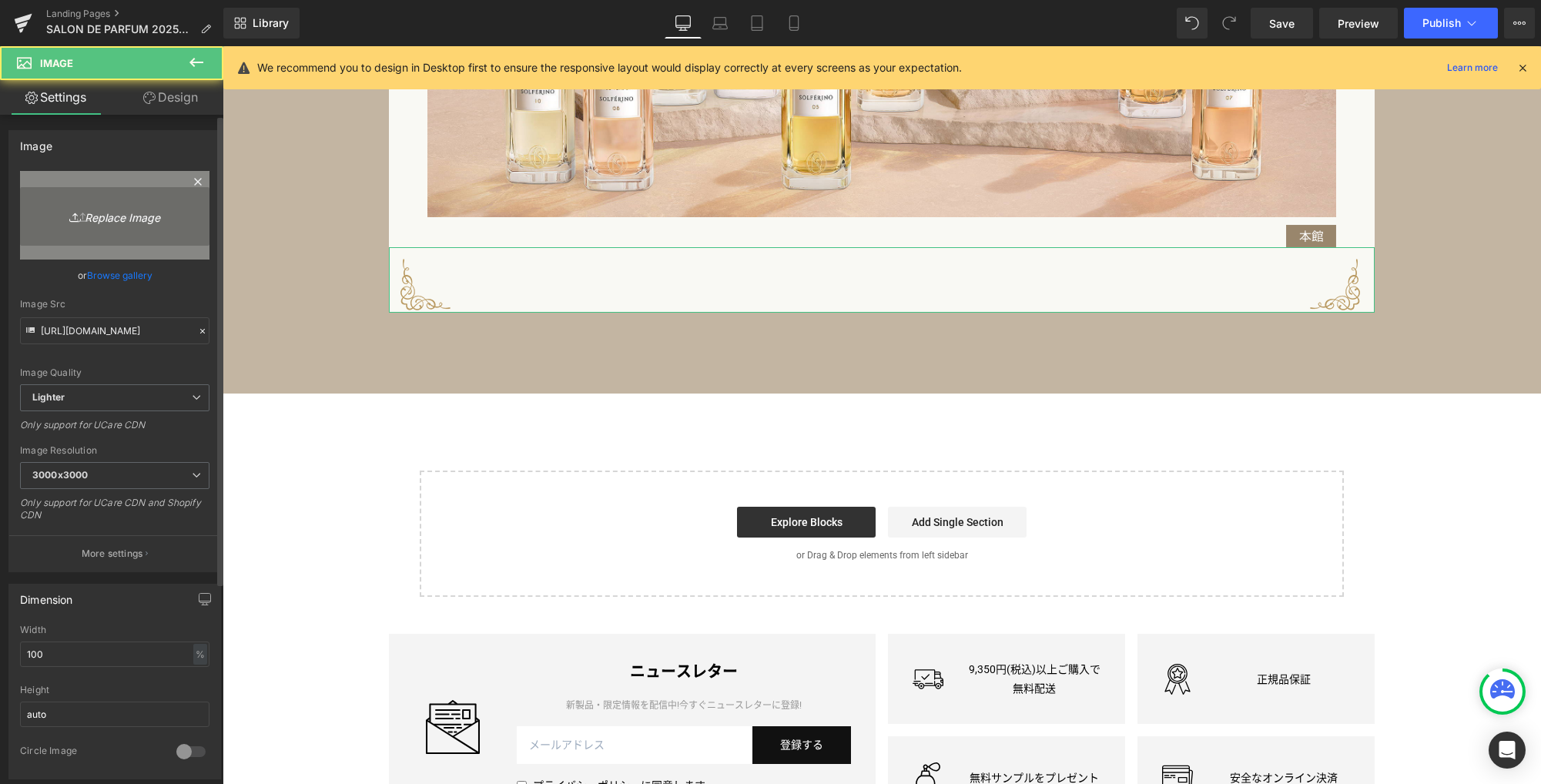
click at [114, 204] on link "Replace Image" at bounding box center [115, 215] width 190 height 88
type input "C:\fakepath\waku2.png"
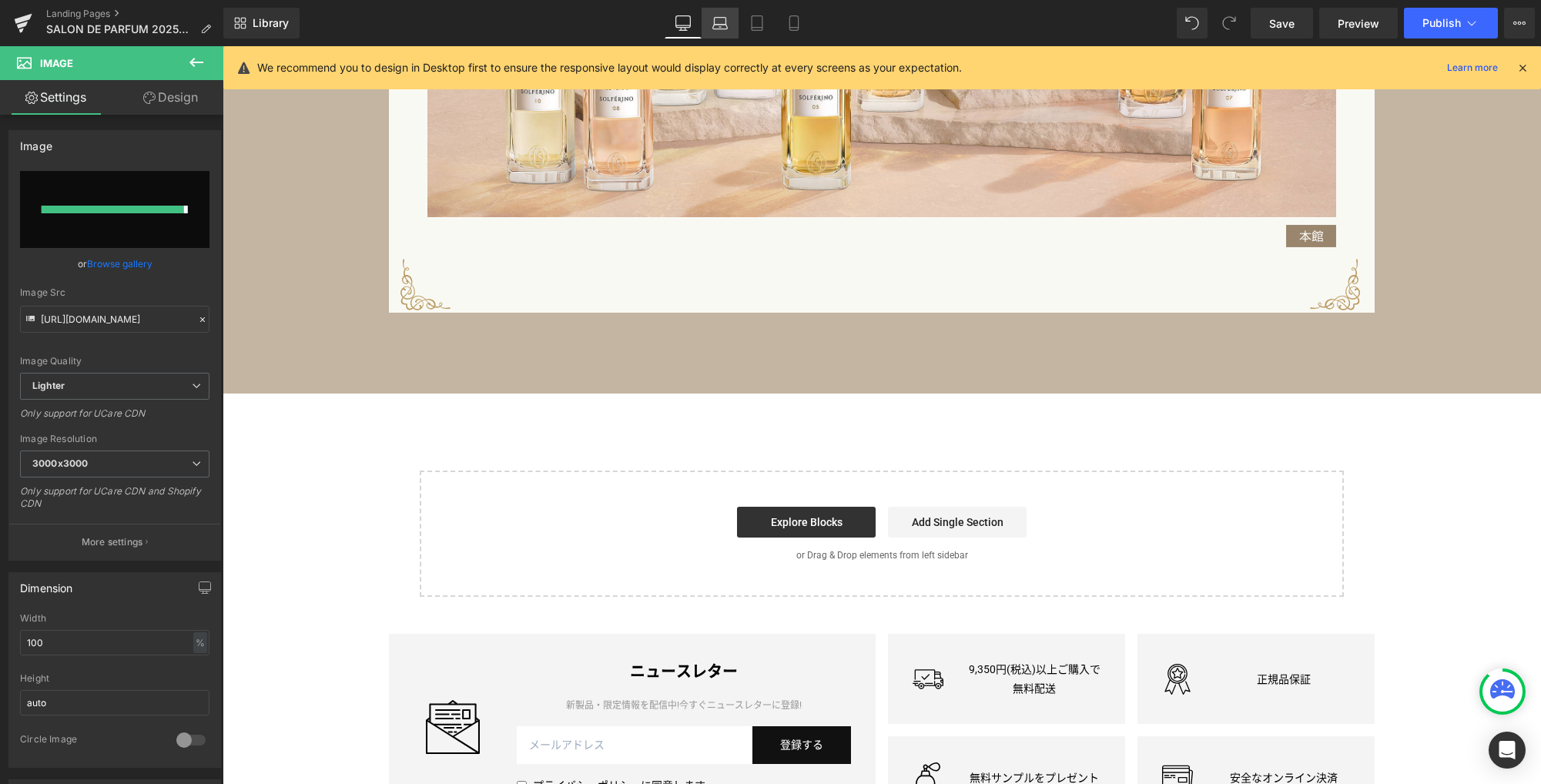
type input "[URL][DOMAIN_NAME]"
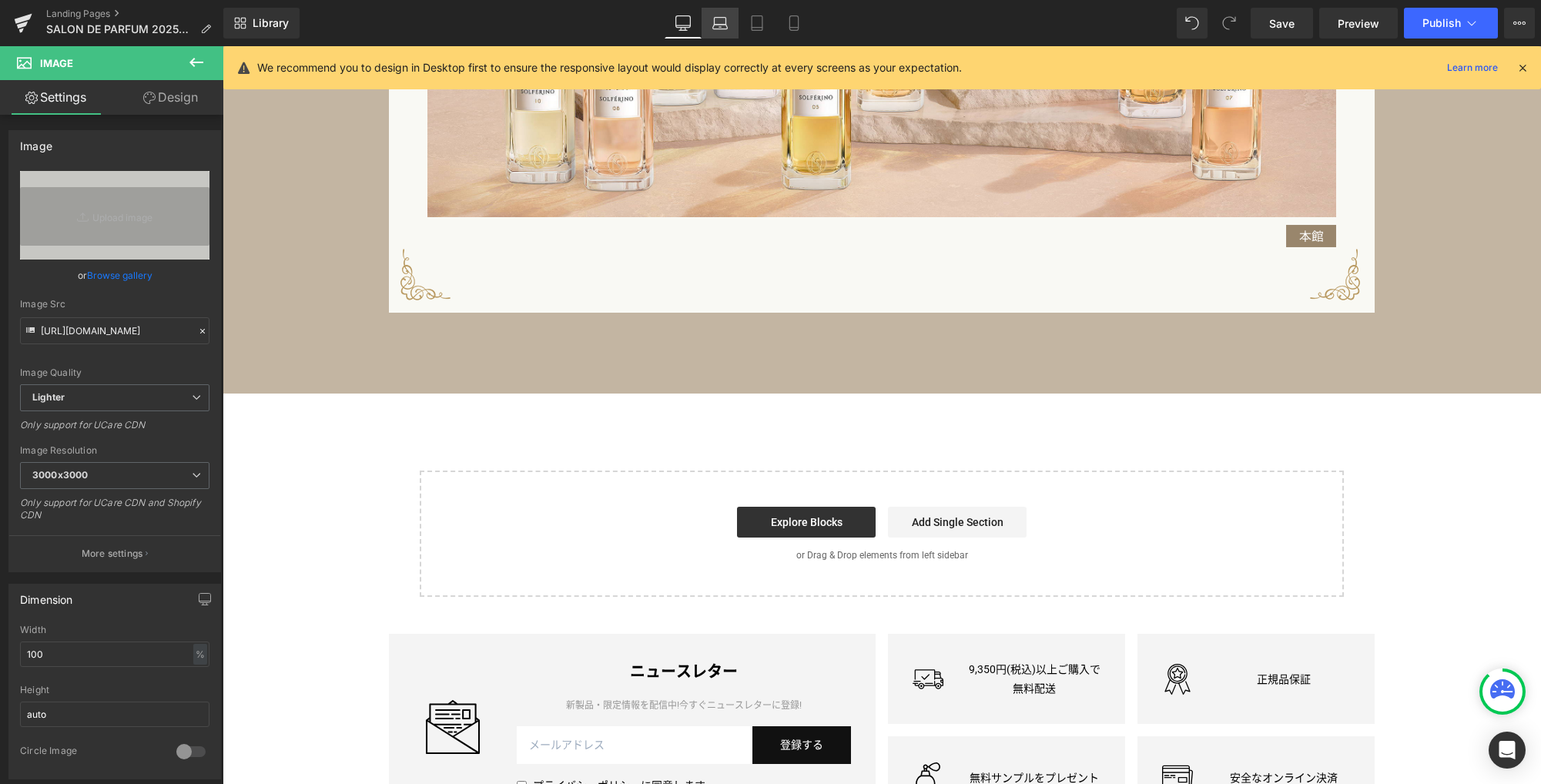
click at [718, 18] on icon at bounding box center [720, 23] width 16 height 16
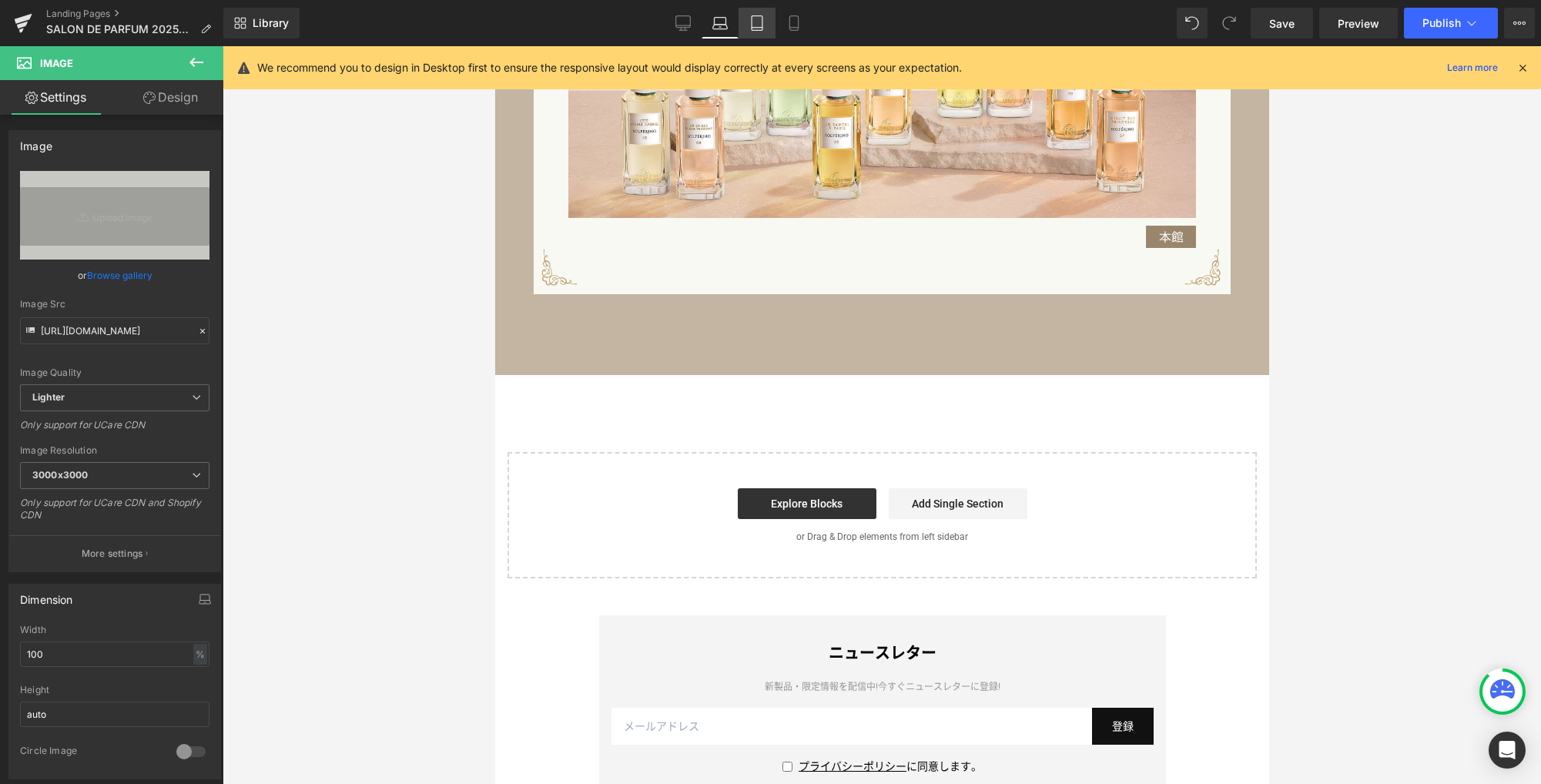
click at [761, 23] on icon at bounding box center [757, 23] width 16 height 16
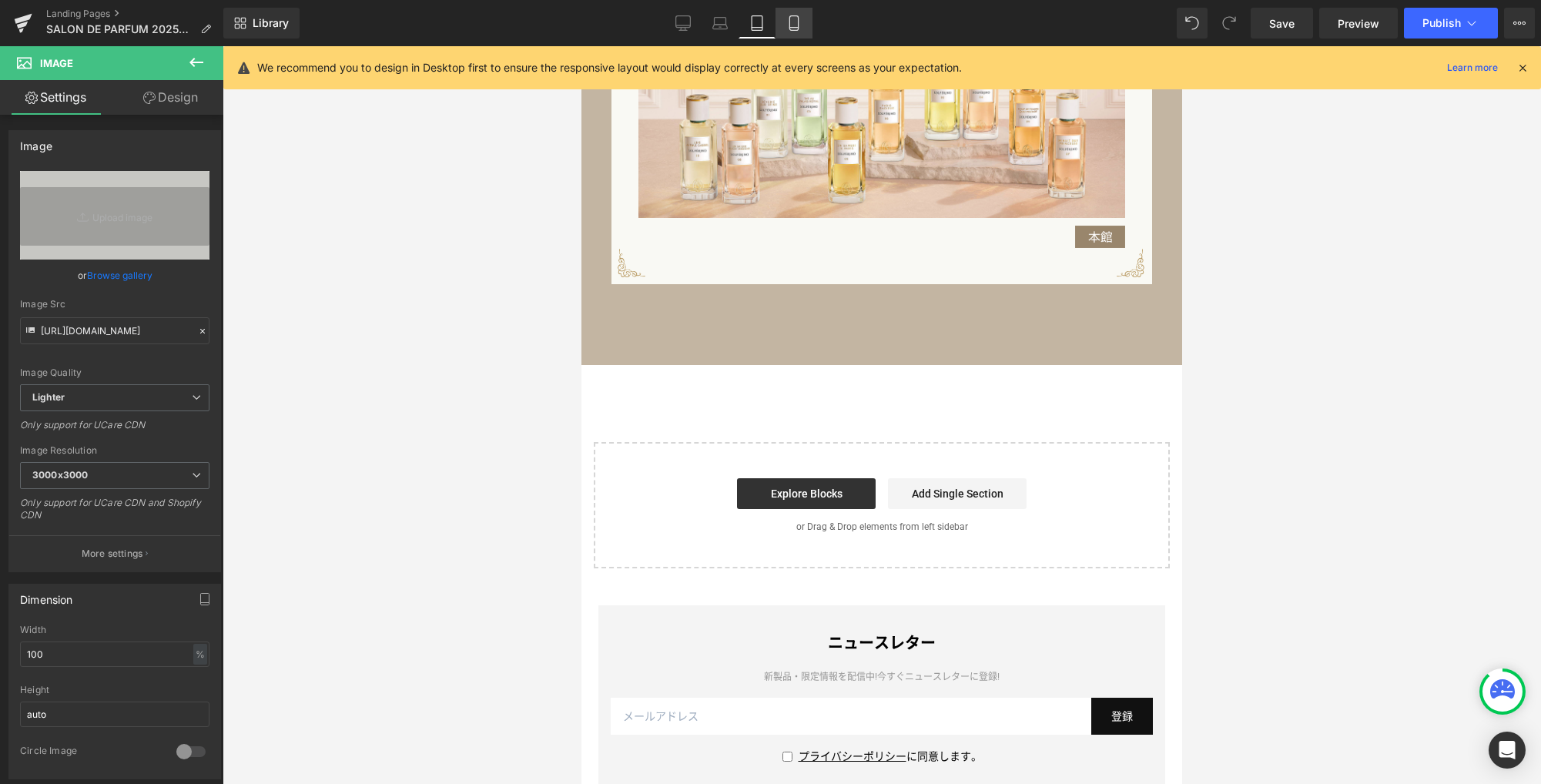
click at [794, 25] on icon at bounding box center [794, 23] width 16 height 16
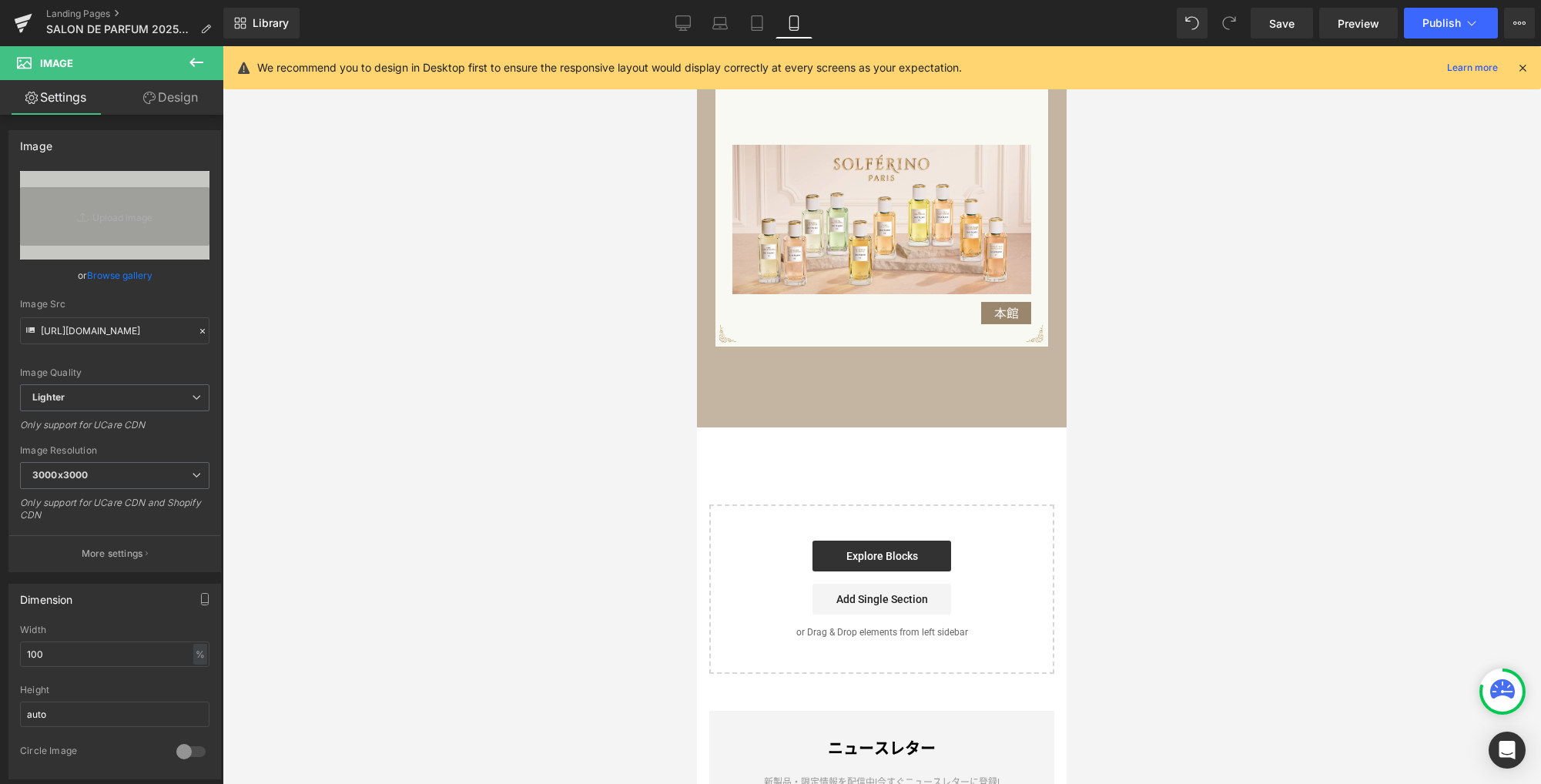
scroll to position [1517, 0]
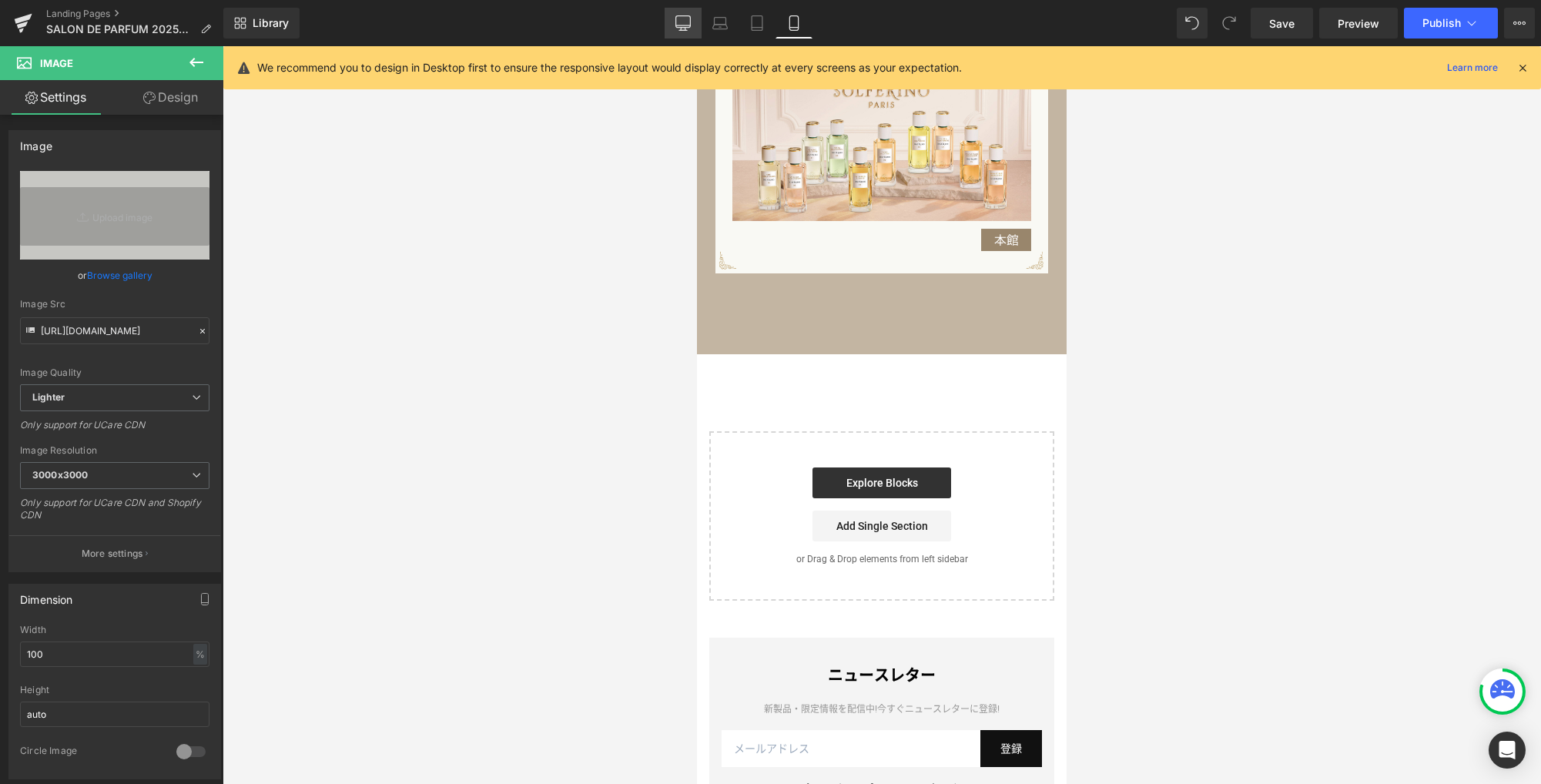
click at [688, 24] on icon at bounding box center [683, 23] width 16 height 16
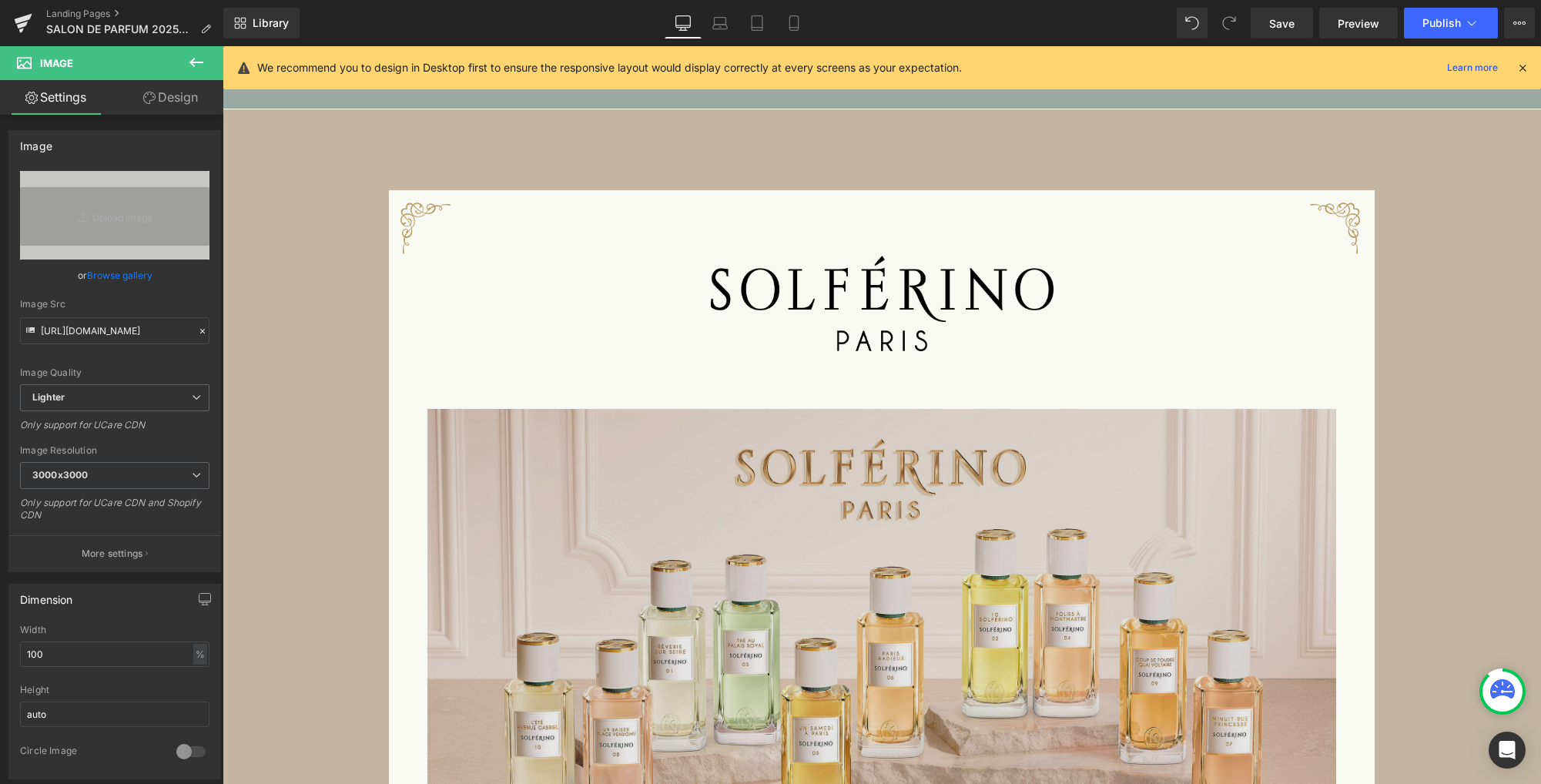
scroll to position [1146, 0]
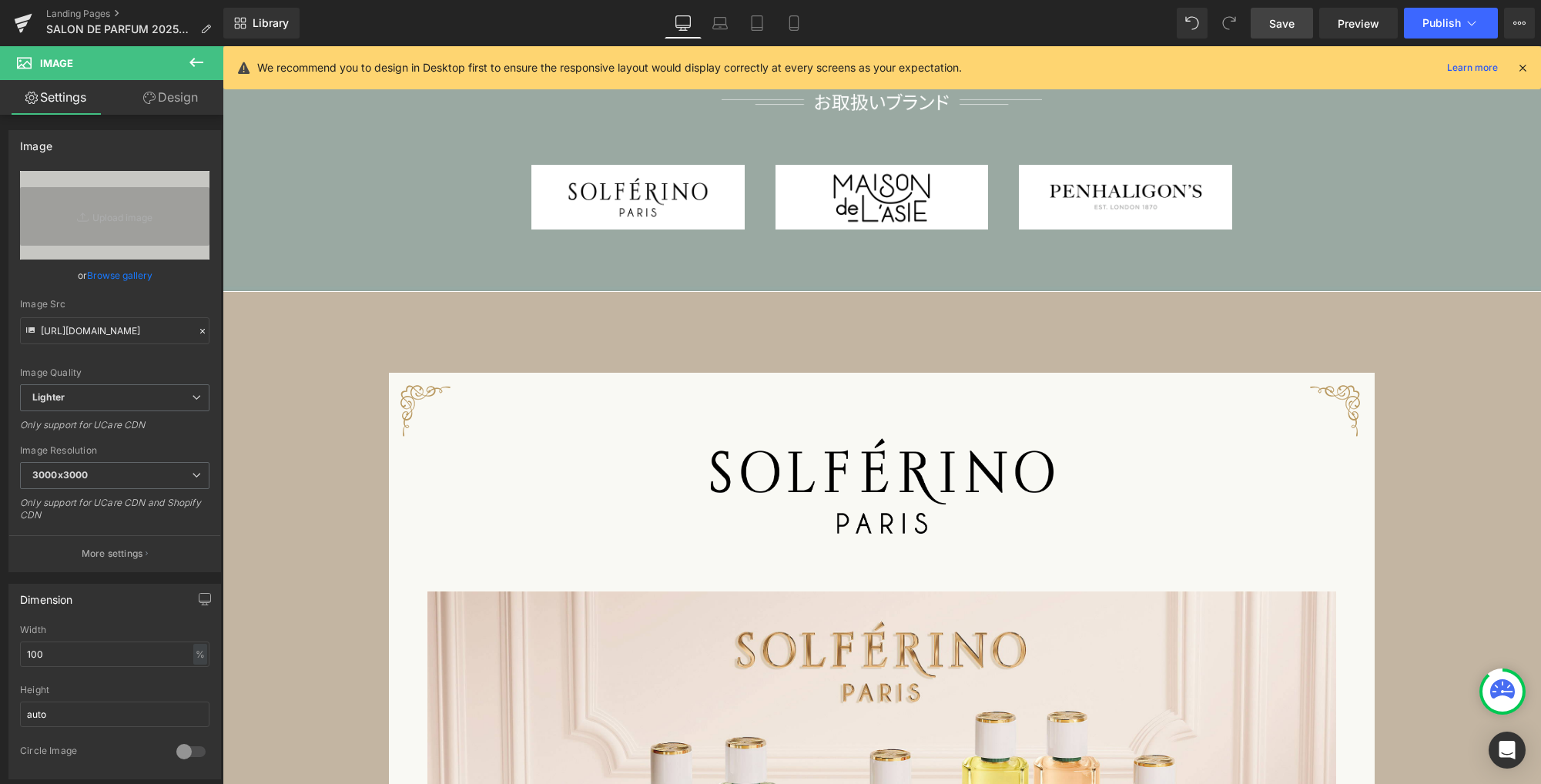
click at [1276, 29] on span "Save" at bounding box center [1282, 24] width 26 height 17
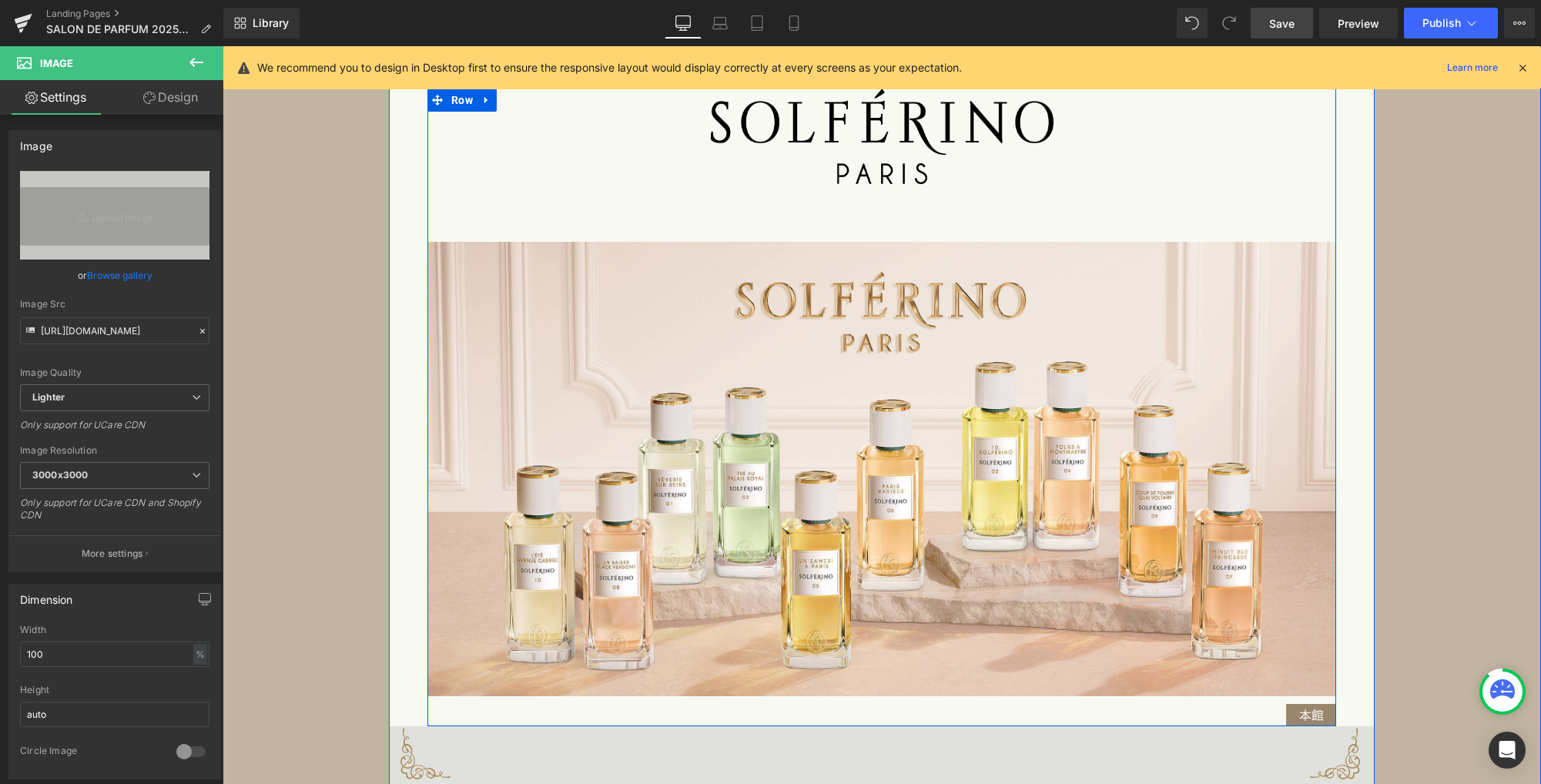
scroll to position [1664, 0]
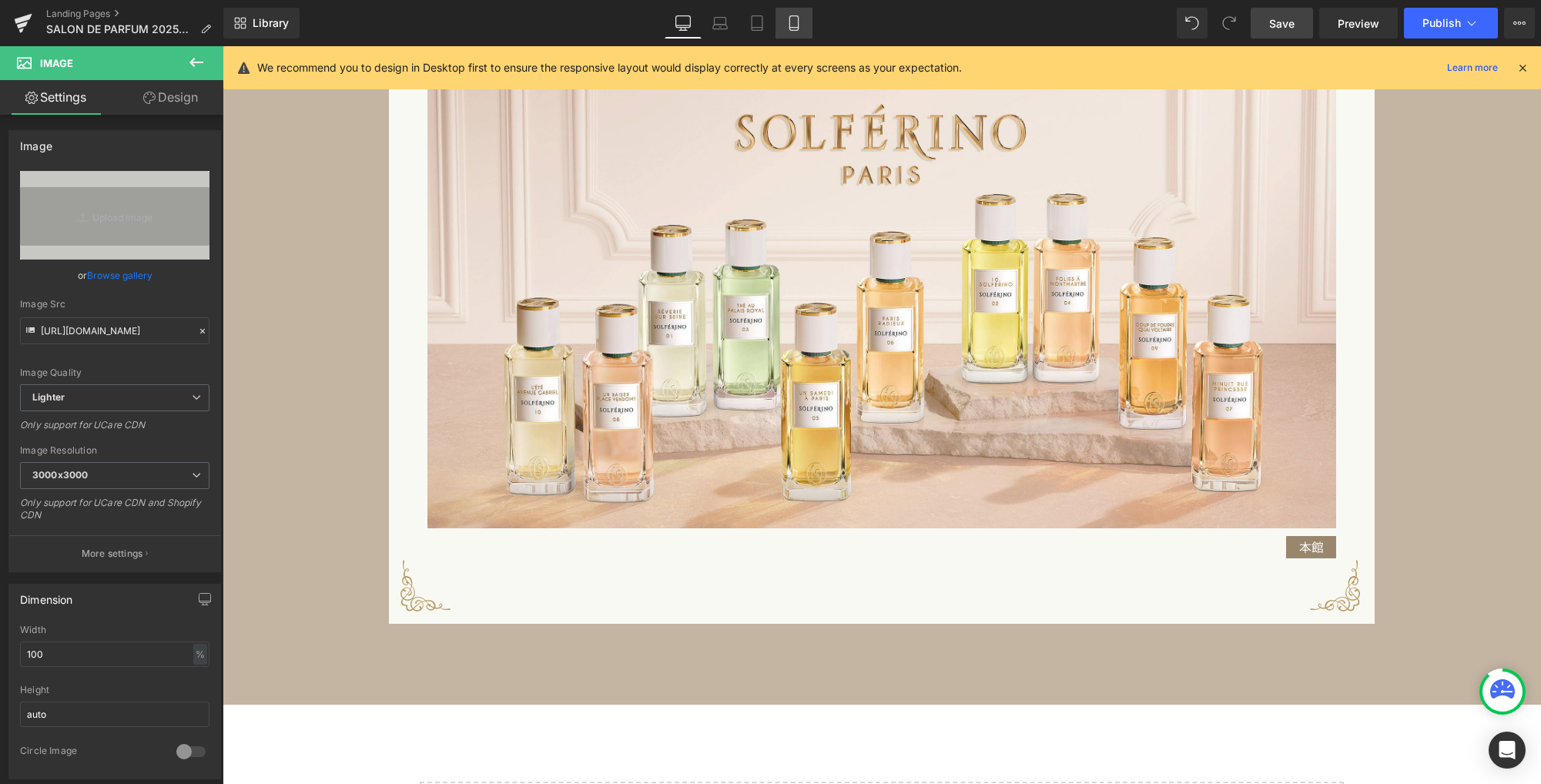
drag, startPoint x: 719, startPoint y: 22, endPoint x: 776, endPoint y: 36, distance: 58.7
click at [719, 21] on icon at bounding box center [720, 23] width 16 height 16
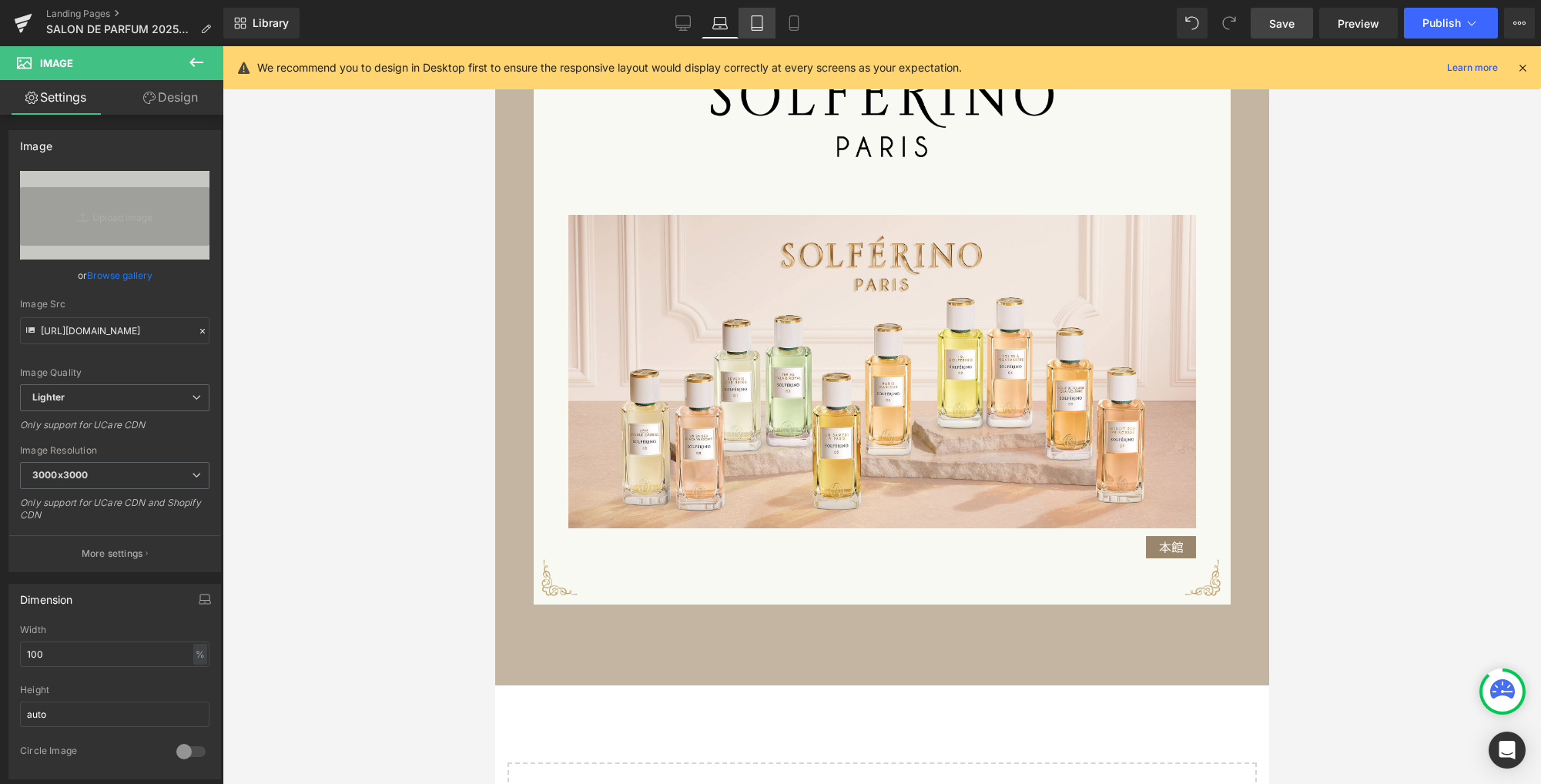
click at [756, 23] on icon at bounding box center [757, 23] width 16 height 16
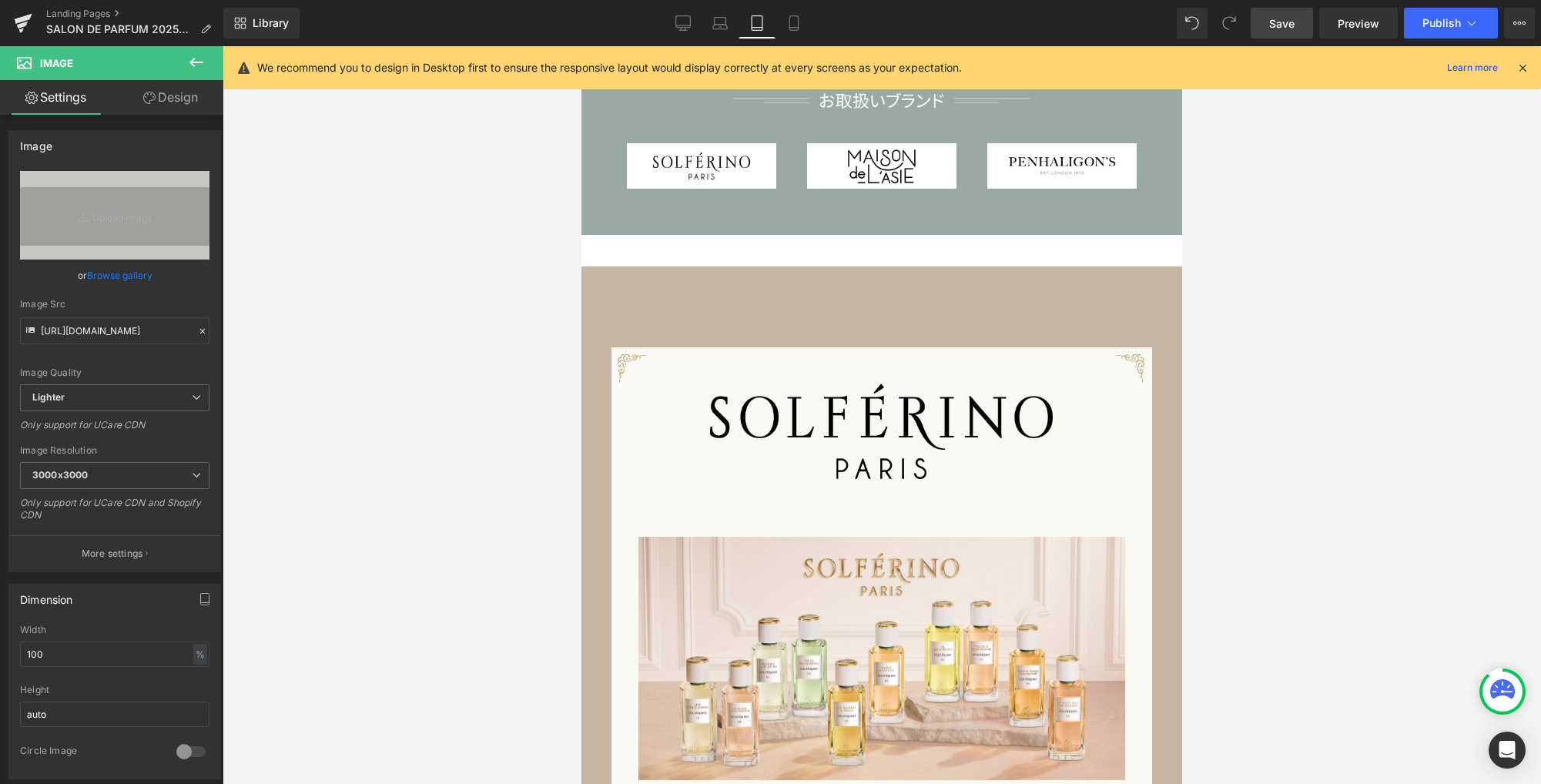
scroll to position [770, 0]
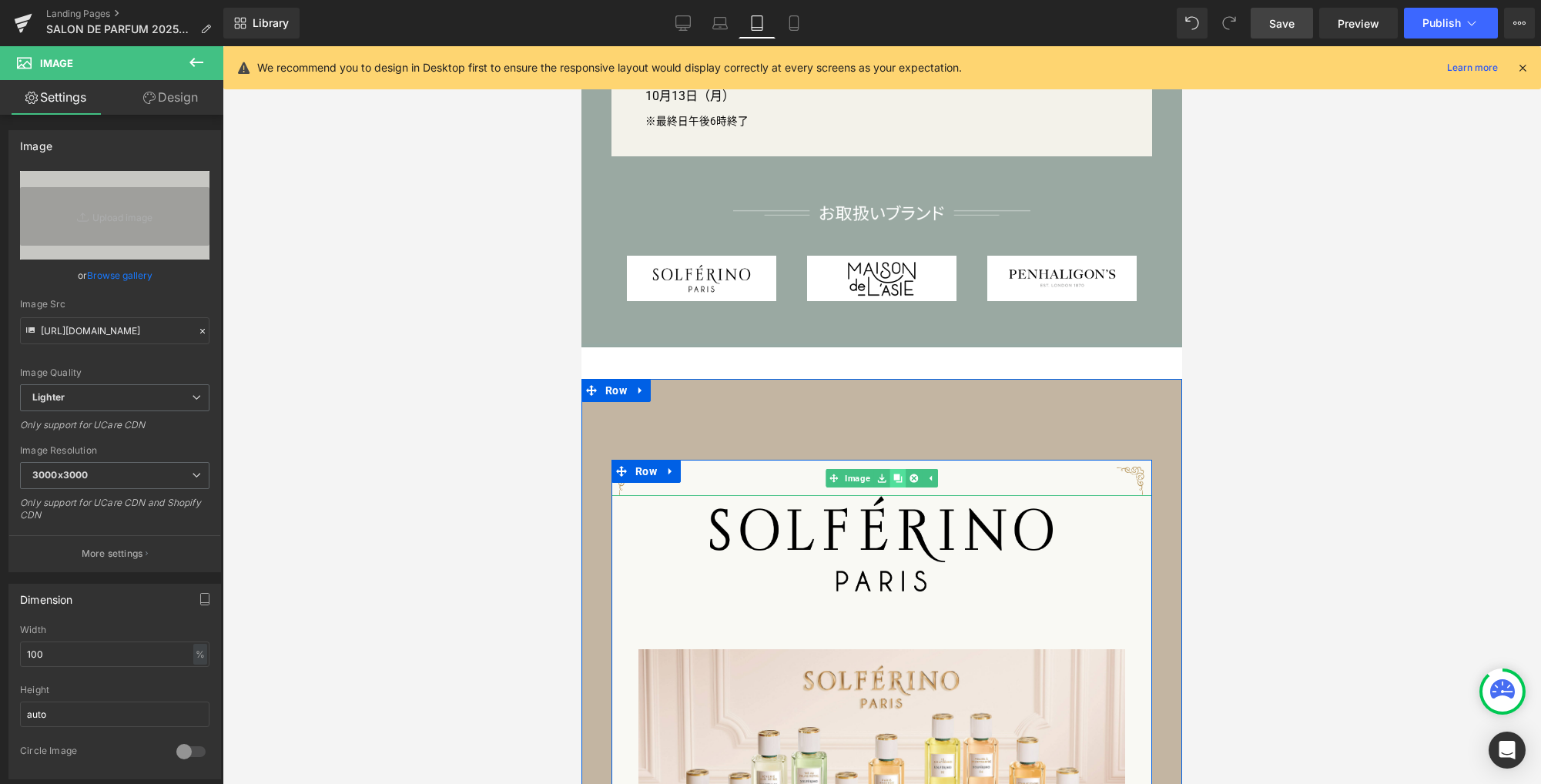
click at [893, 482] on icon at bounding box center [897, 478] width 8 height 9
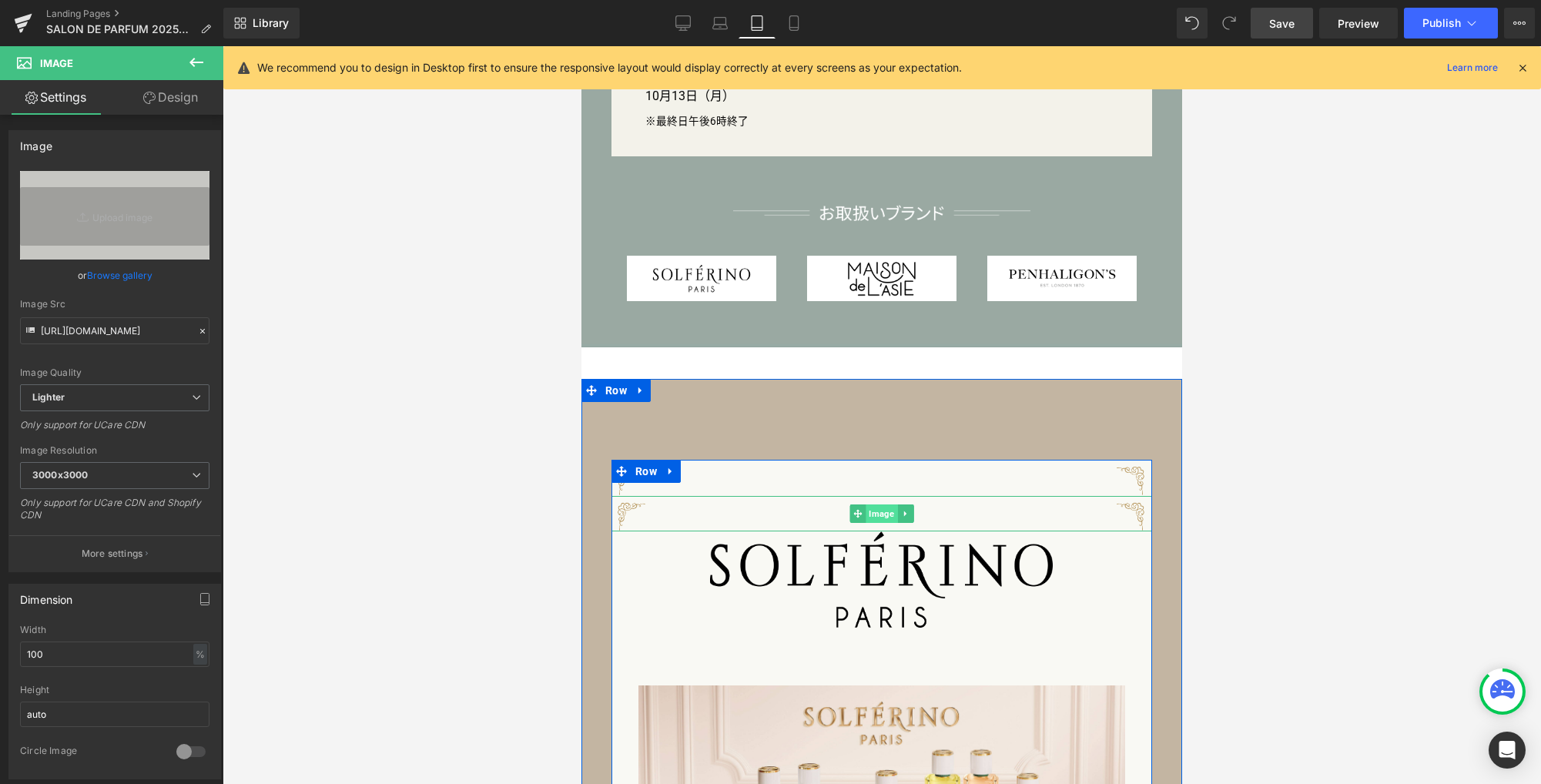
click at [879, 514] on span "Image" at bounding box center [881, 513] width 31 height 18
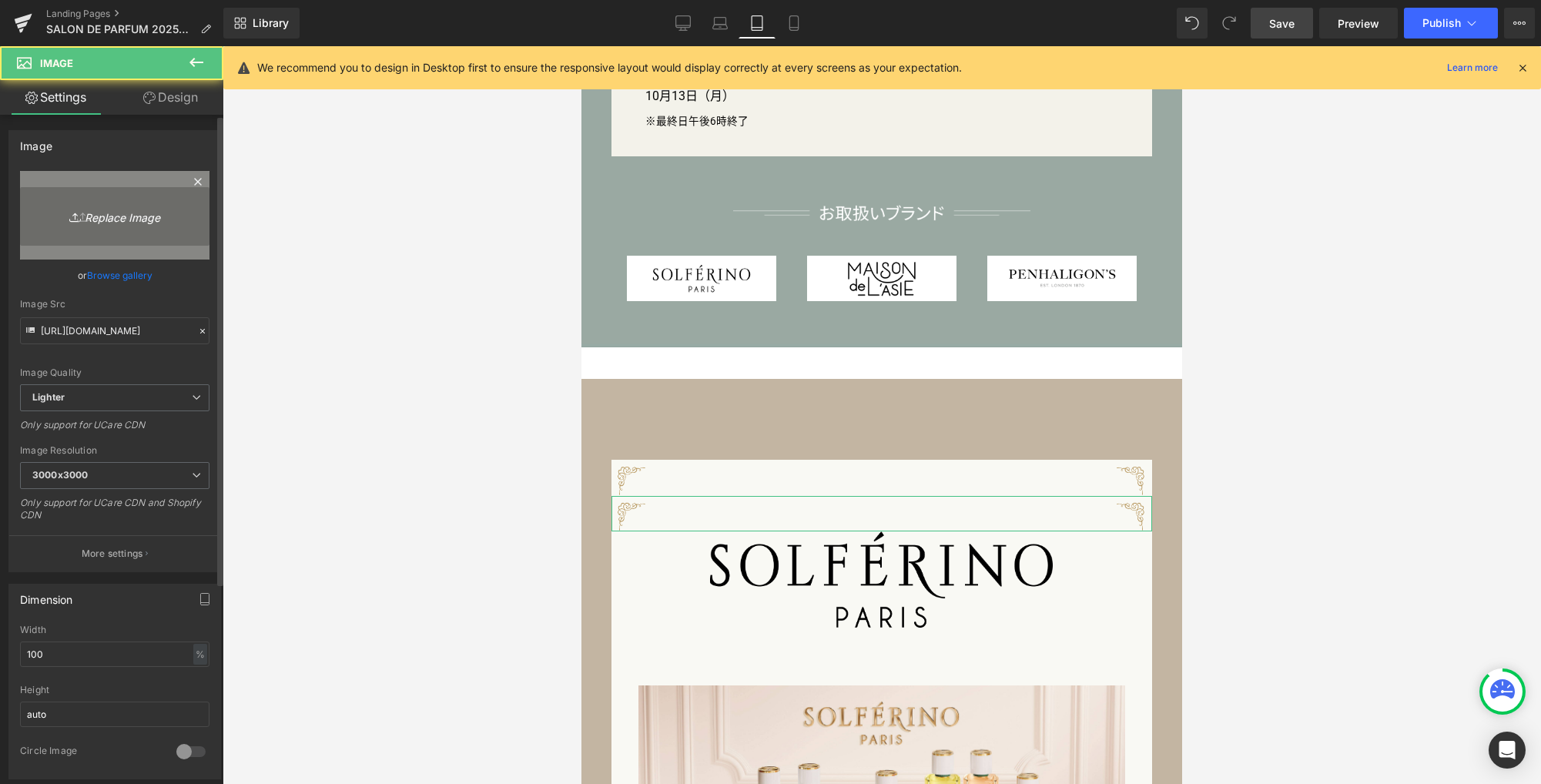
click at [138, 219] on icon "Replace Image" at bounding box center [115, 215] width 124 height 19
type input "C:\fakepath\waku_md1.png"
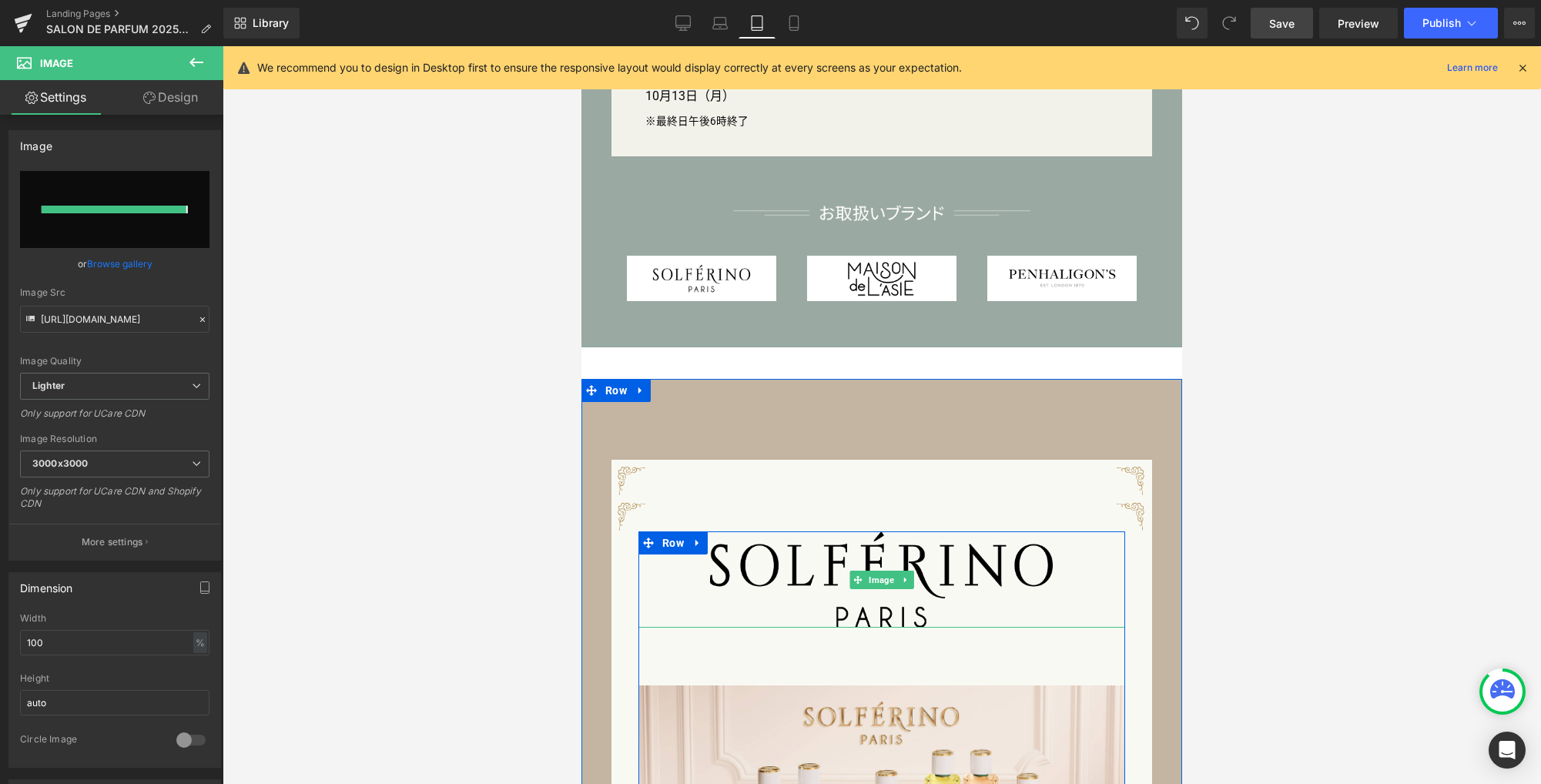
type input "[URL][DOMAIN_NAME]"
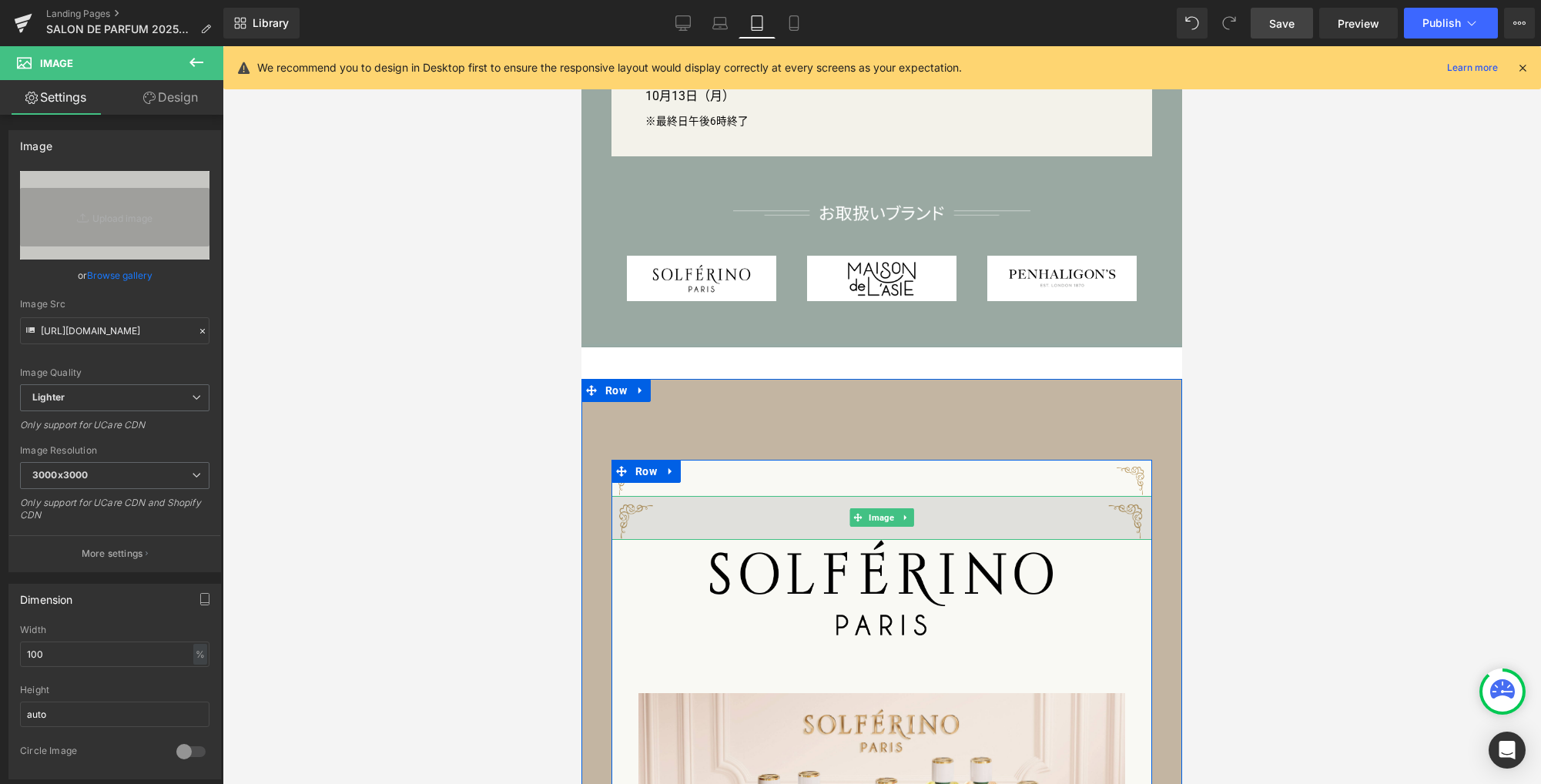
click at [751, 517] on img at bounding box center [881, 518] width 541 height 44
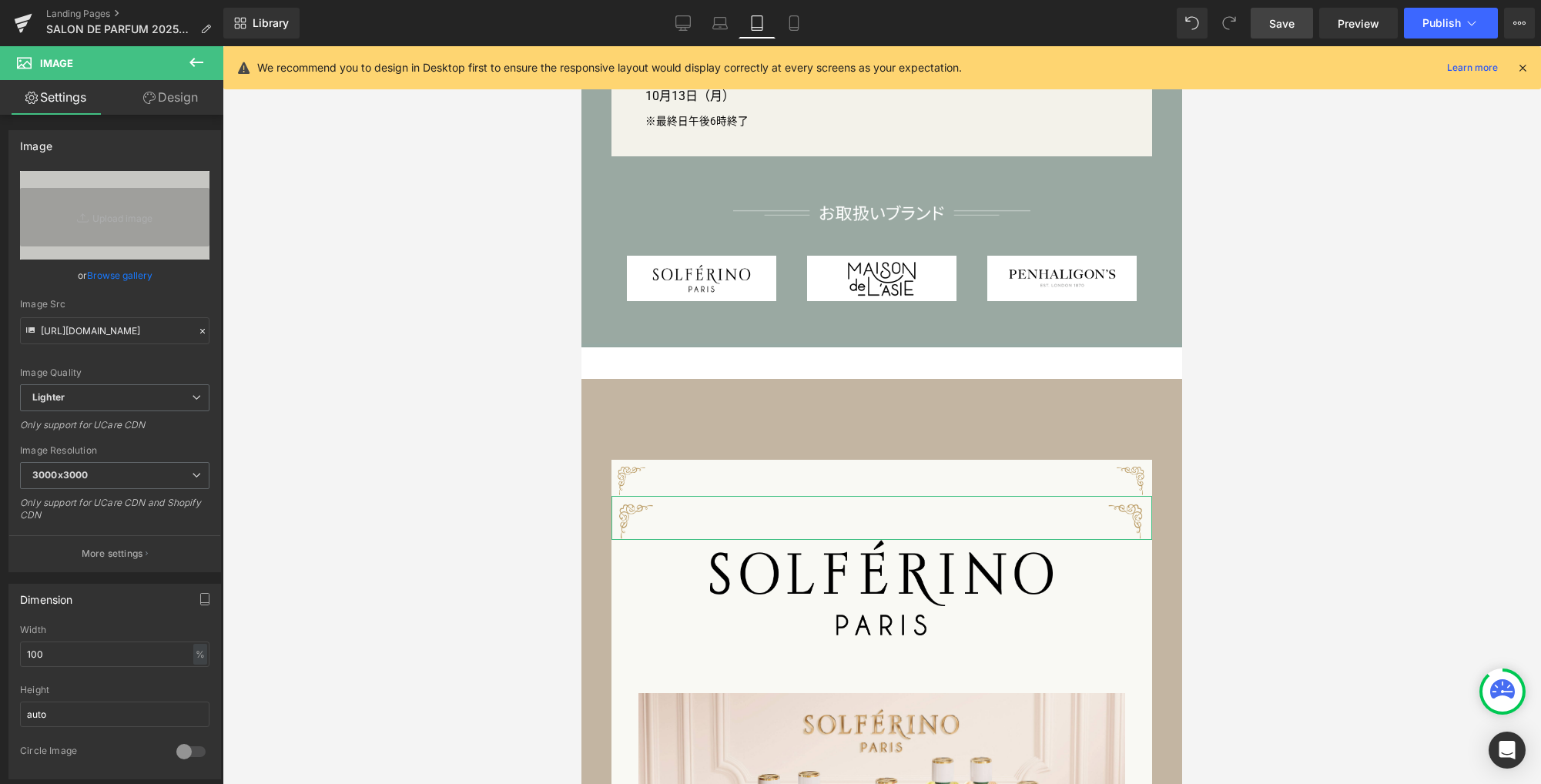
click at [189, 91] on link "Design" at bounding box center [170, 98] width 112 height 35
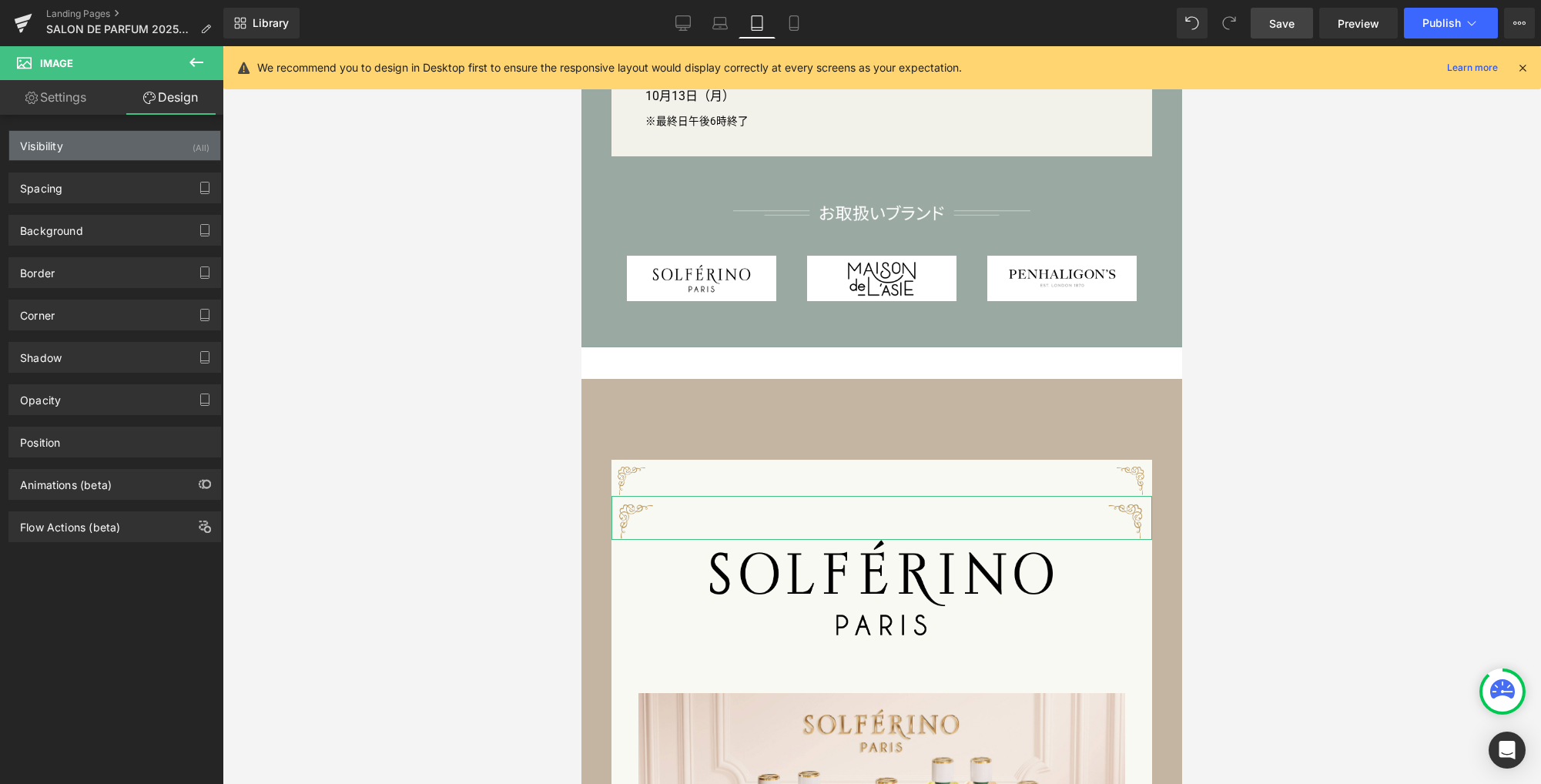
click at [159, 146] on div "Visibility (All)" at bounding box center [114, 146] width 211 height 29
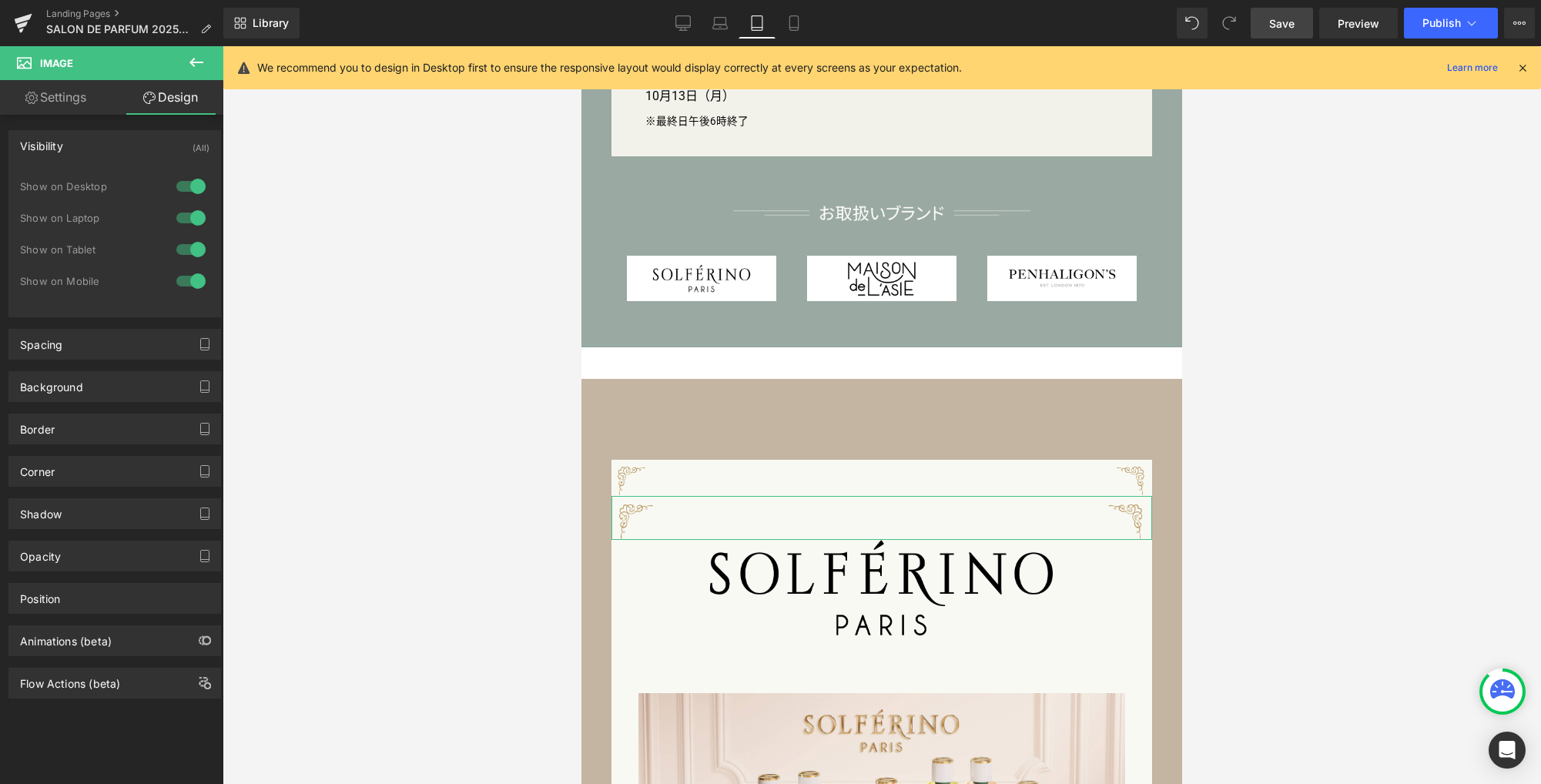
click at [190, 216] on div at bounding box center [191, 217] width 37 height 25
click at [194, 177] on div at bounding box center [191, 186] width 37 height 25
click at [194, 282] on div at bounding box center [191, 281] width 37 height 25
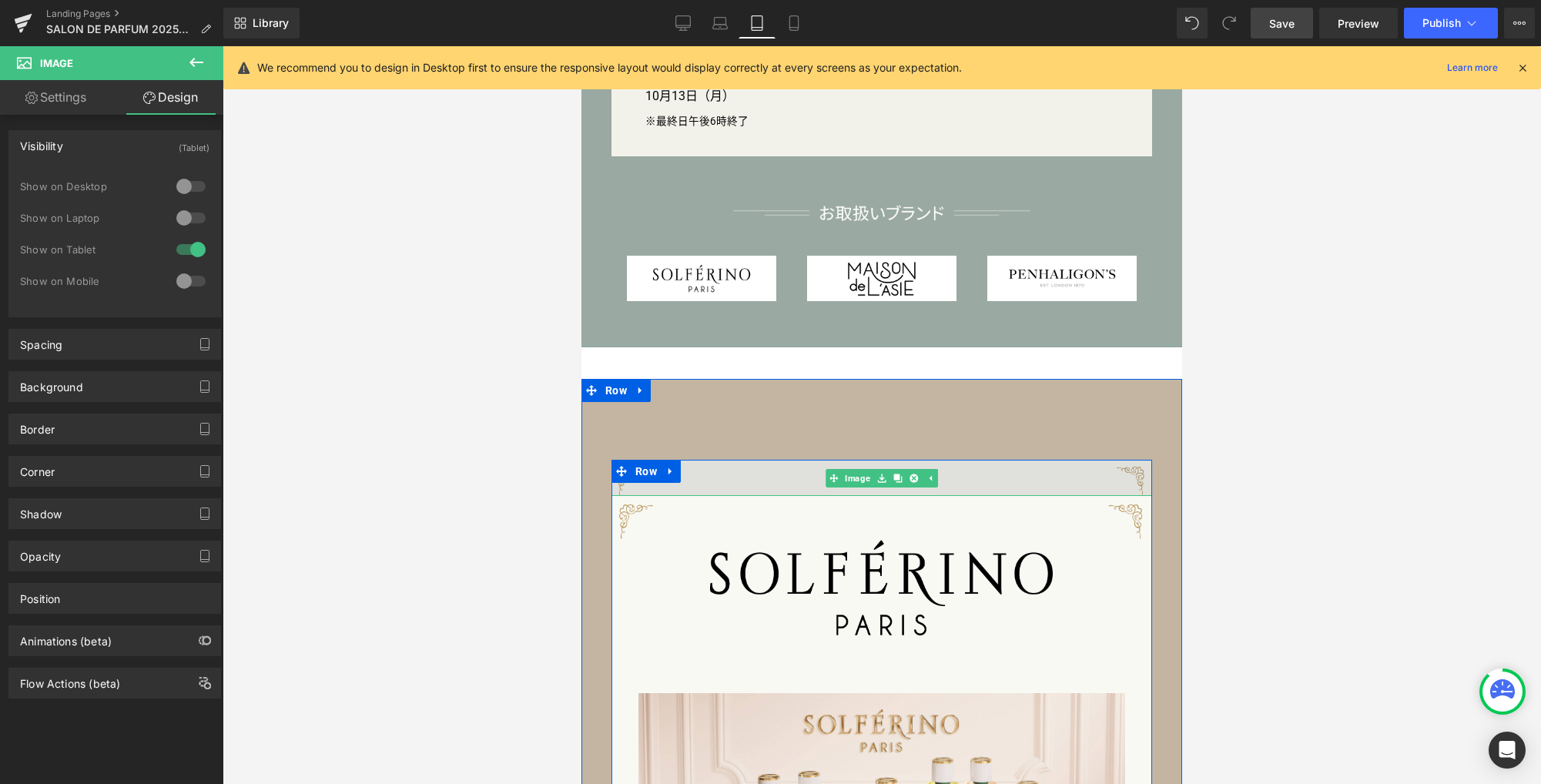
click at [710, 475] on img at bounding box center [881, 477] width 541 height 36
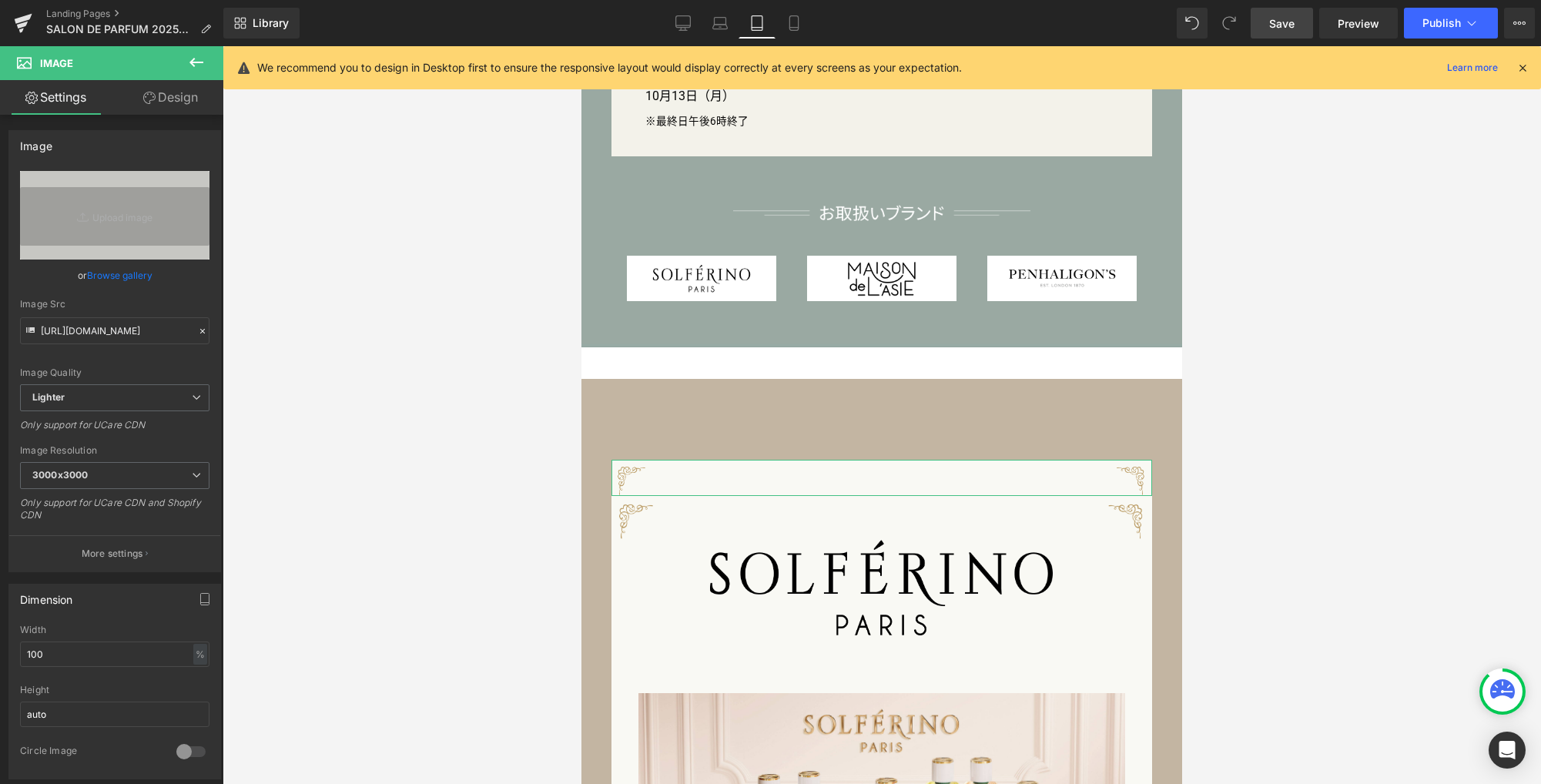
click at [186, 105] on link "Design" at bounding box center [170, 98] width 112 height 35
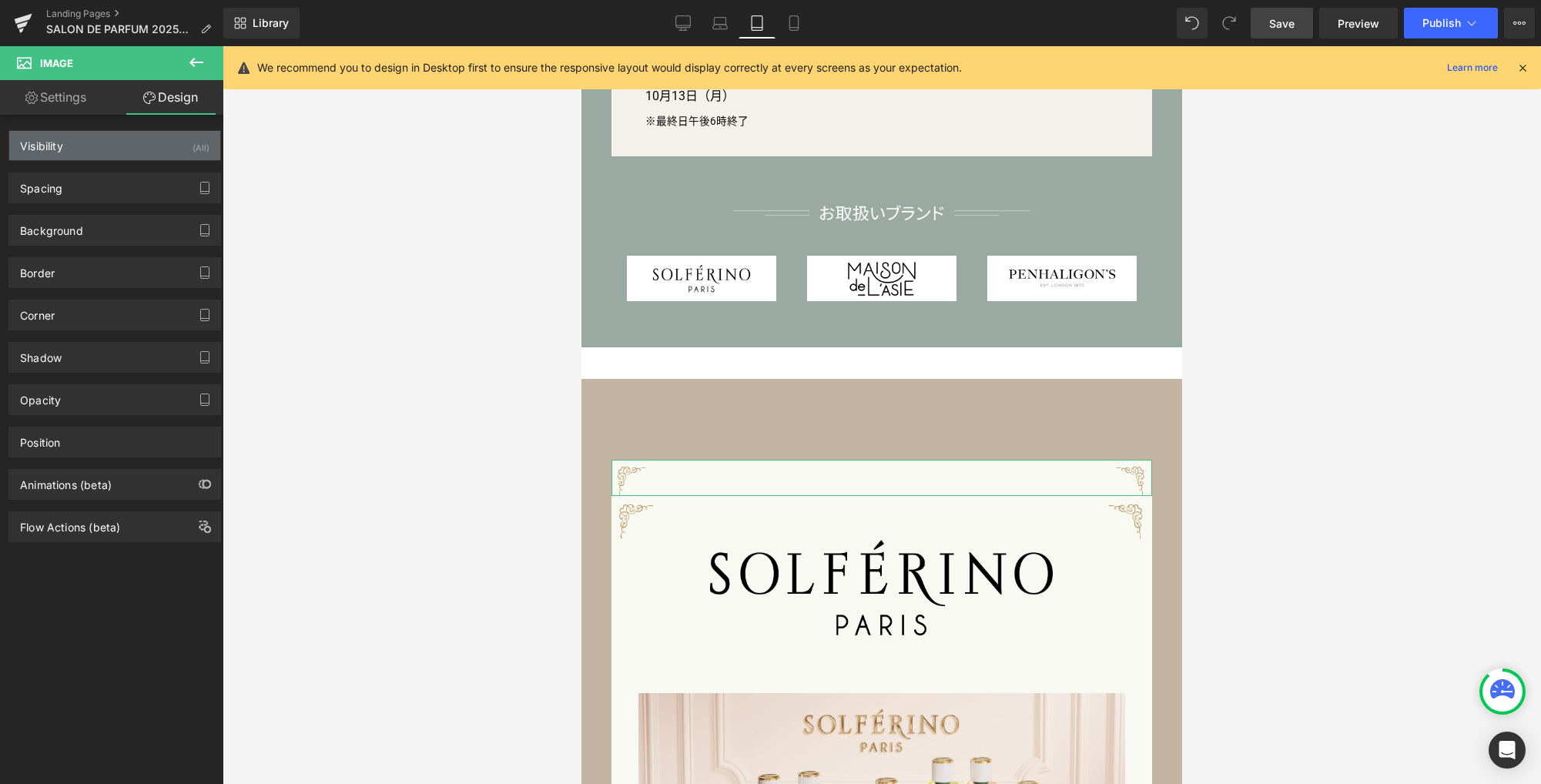
click at [151, 146] on div "Visibility (All)" at bounding box center [114, 146] width 211 height 29
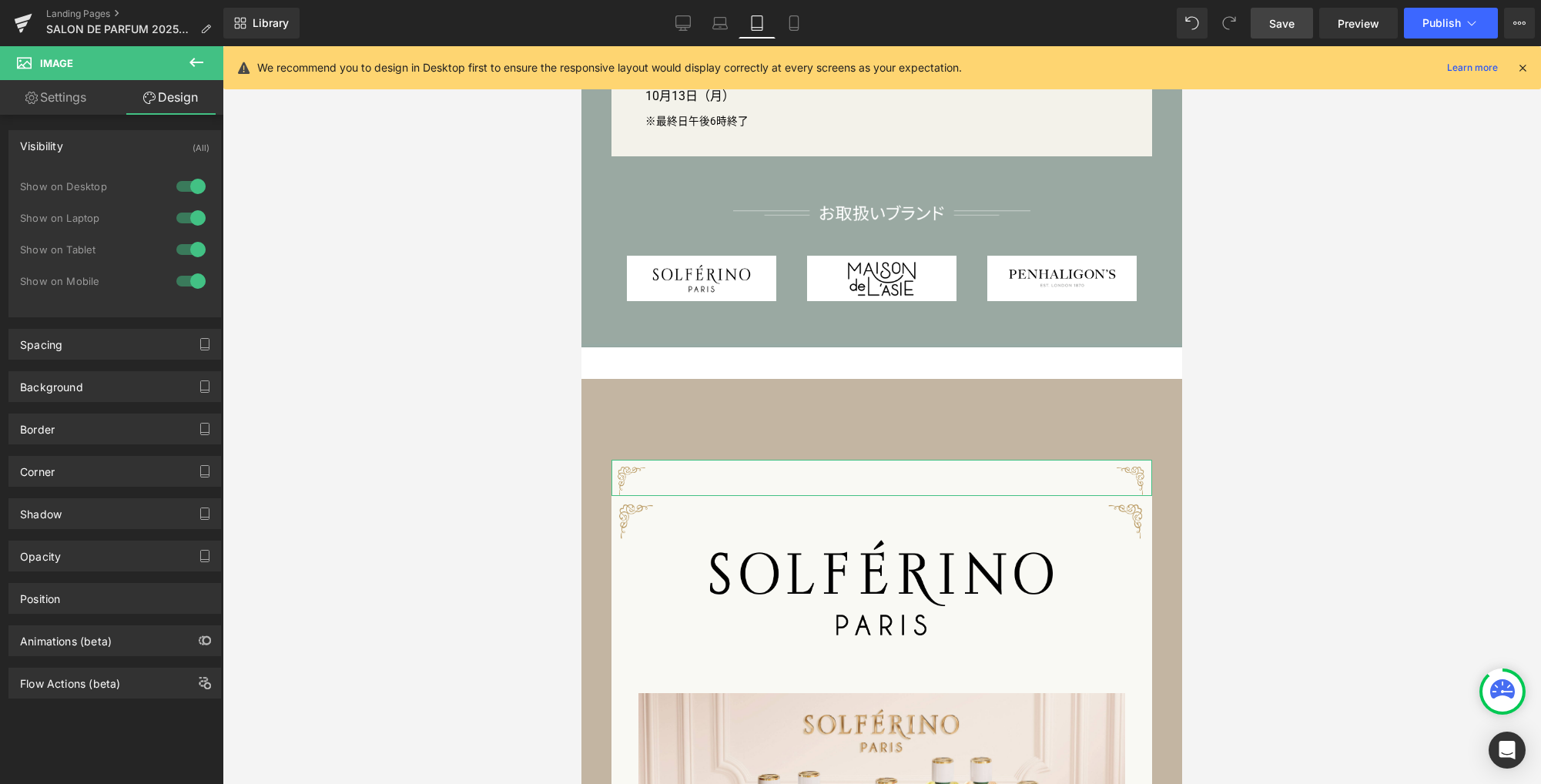
click at [186, 251] on div at bounding box center [191, 249] width 37 height 25
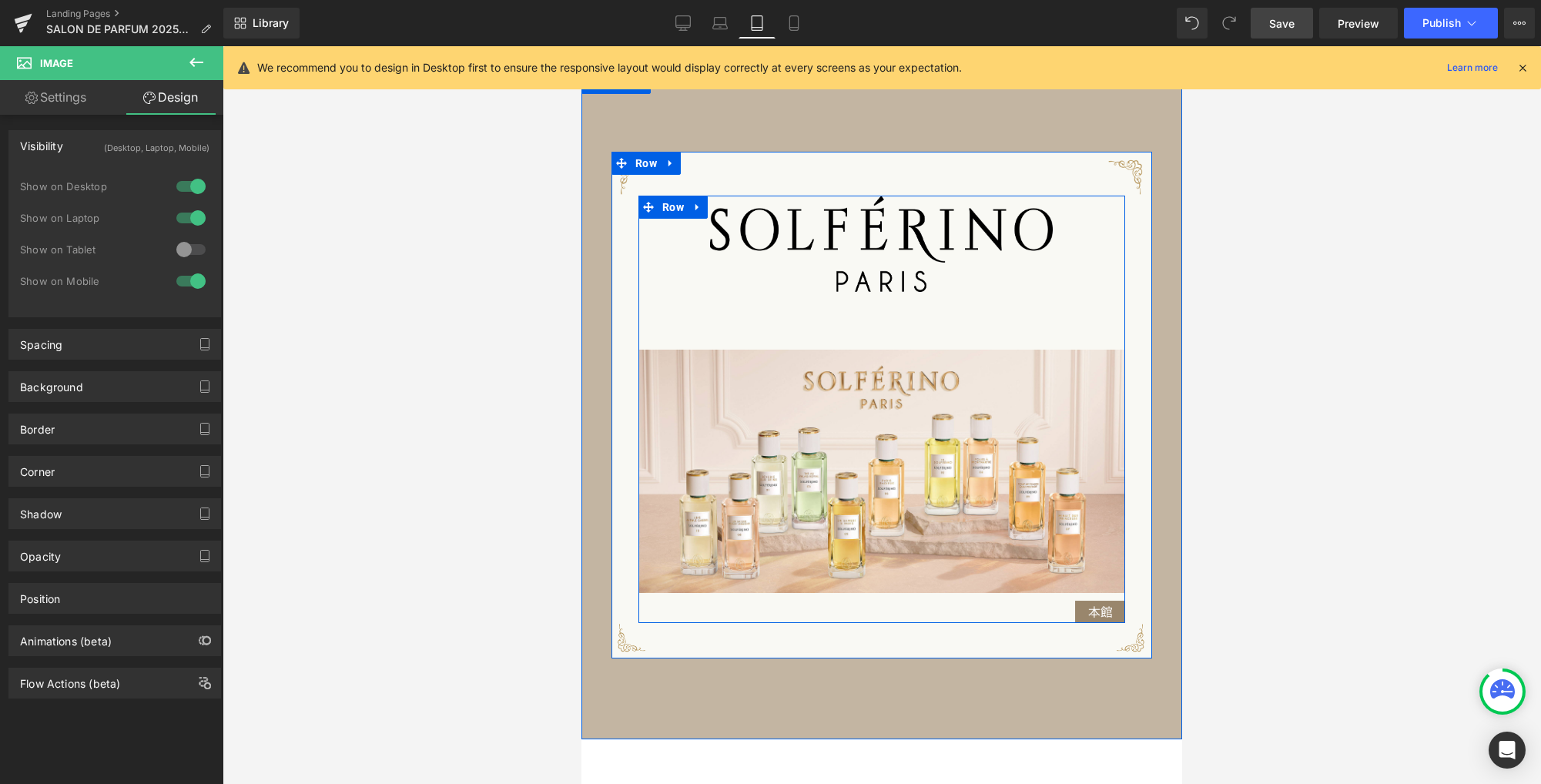
scroll to position [1079, 0]
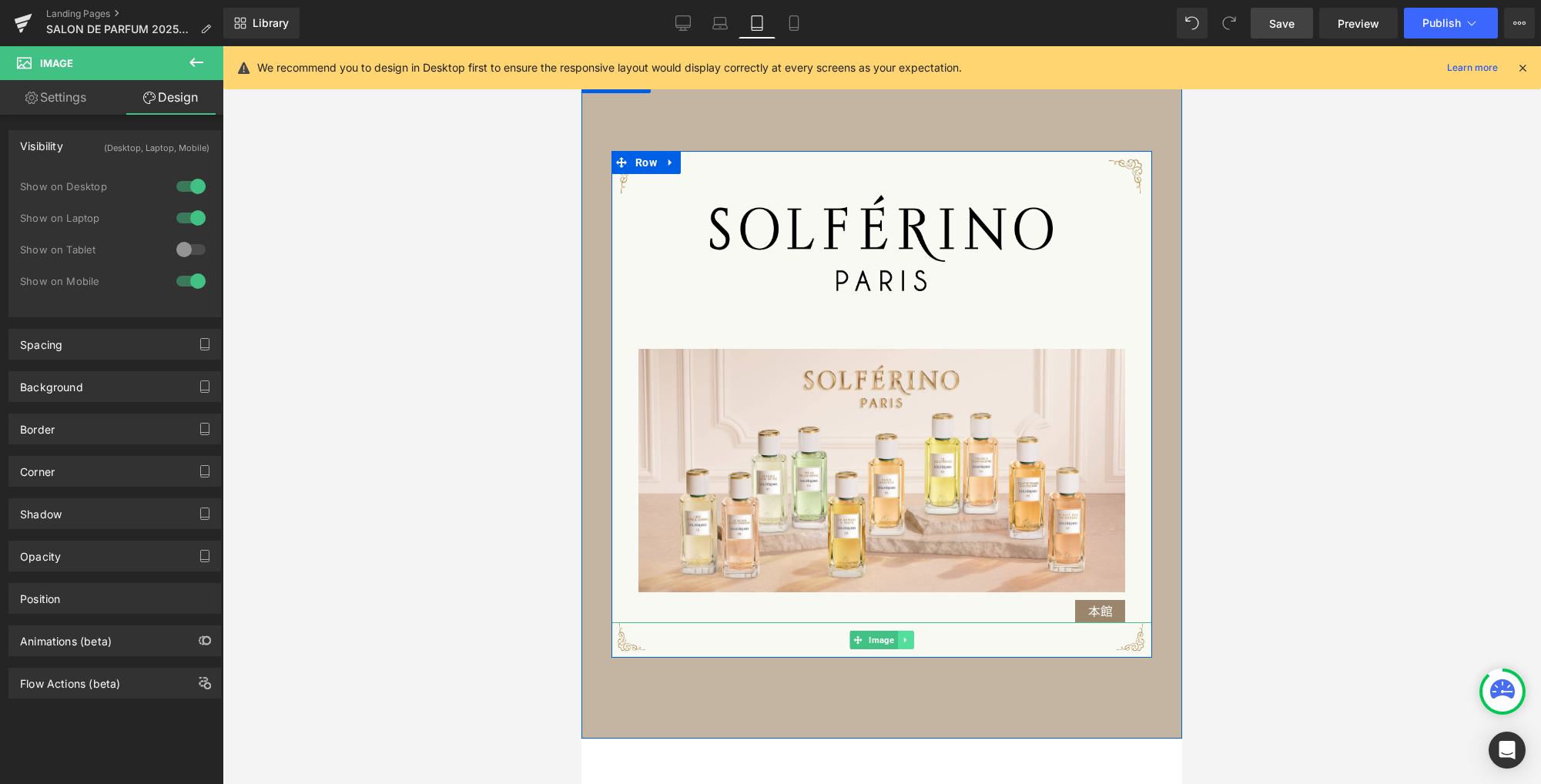
click at [902, 644] on icon at bounding box center [905, 639] width 8 height 9
click at [896, 643] on icon at bounding box center [897, 638] width 8 height 8
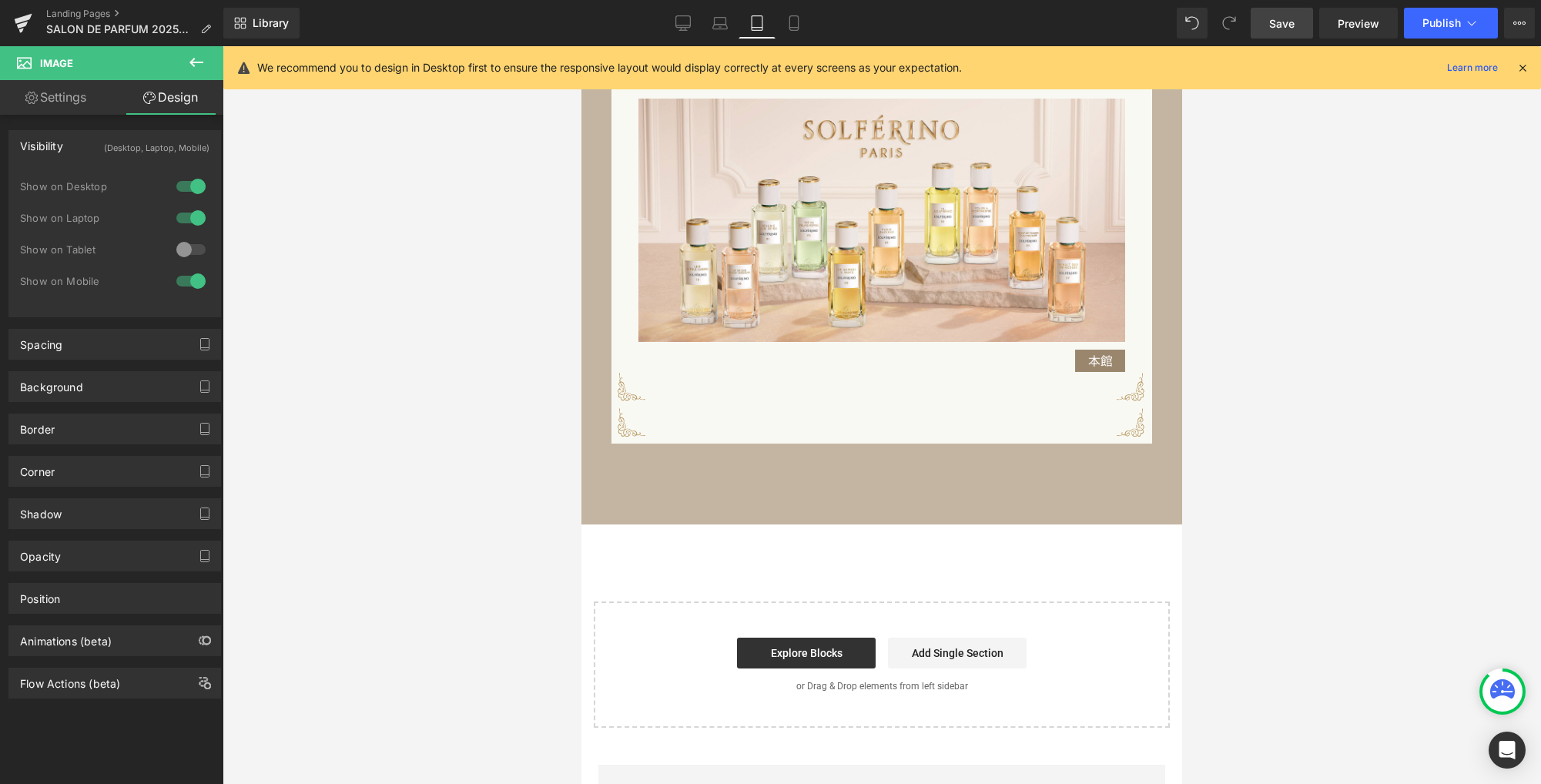
scroll to position [1322, 0]
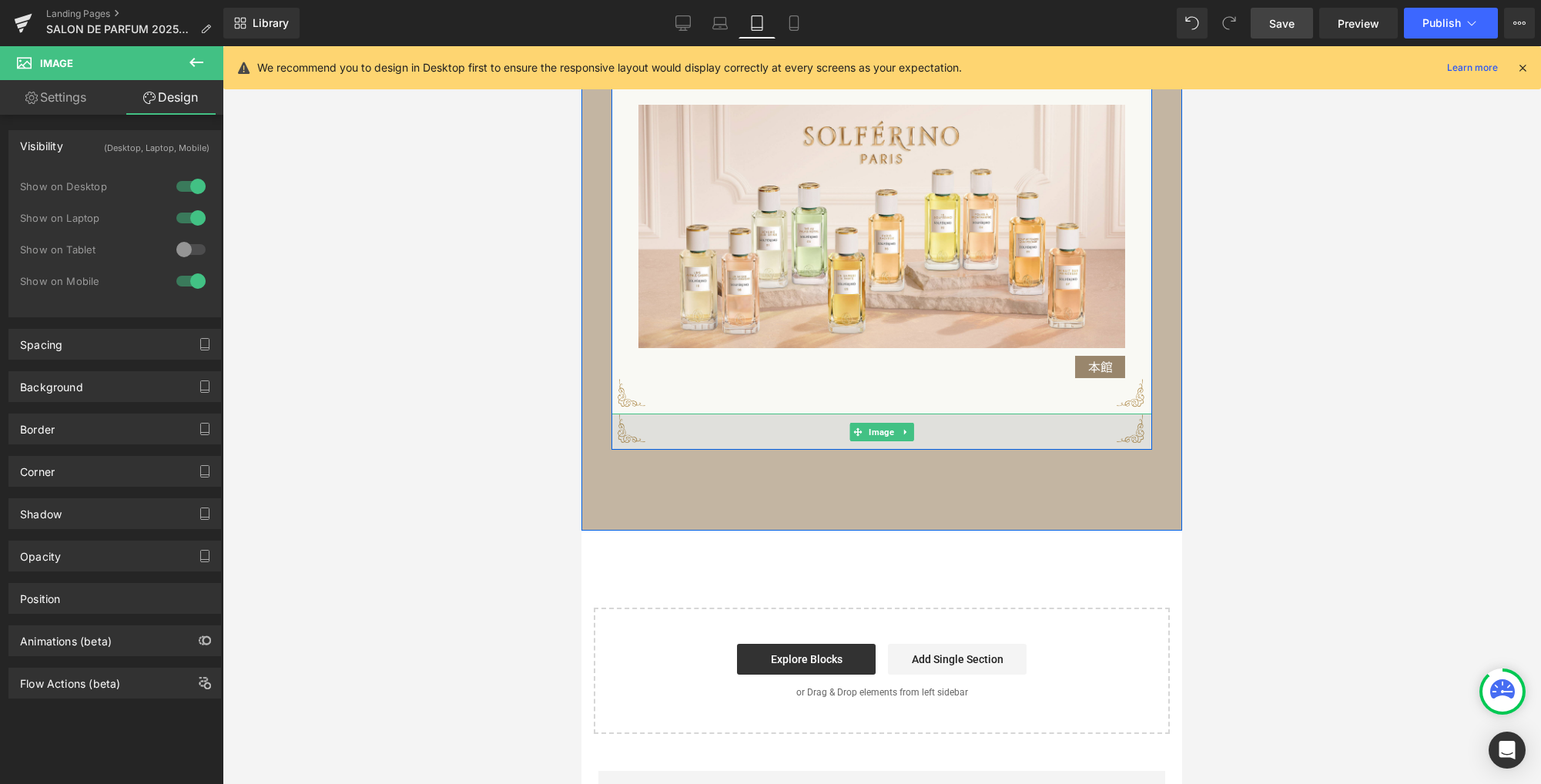
click at [753, 434] on img at bounding box center [881, 431] width 541 height 36
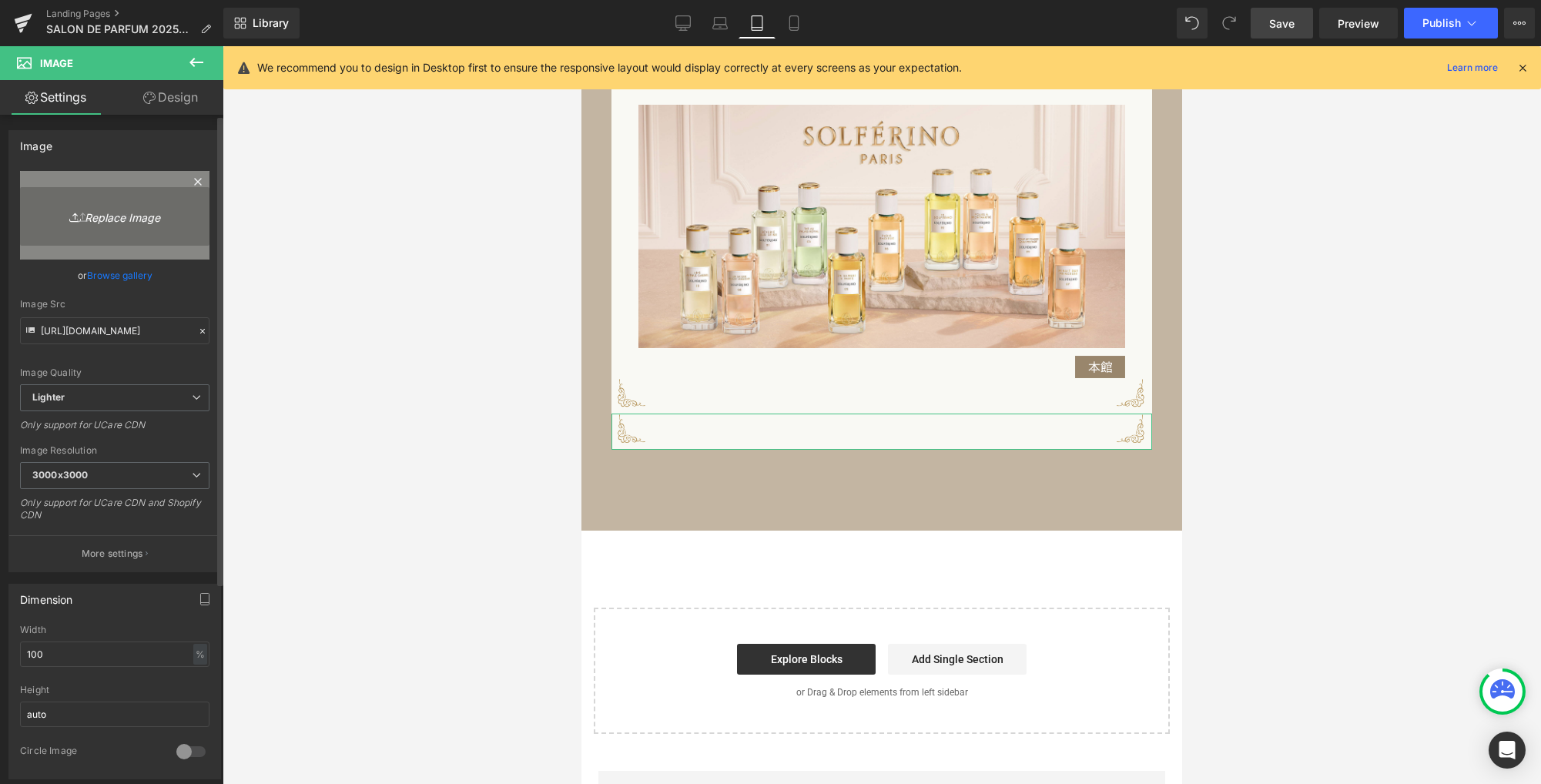
click at [129, 219] on icon "Replace Image" at bounding box center [115, 215] width 124 height 19
type input "C:\fakepath\waku_md2.png"
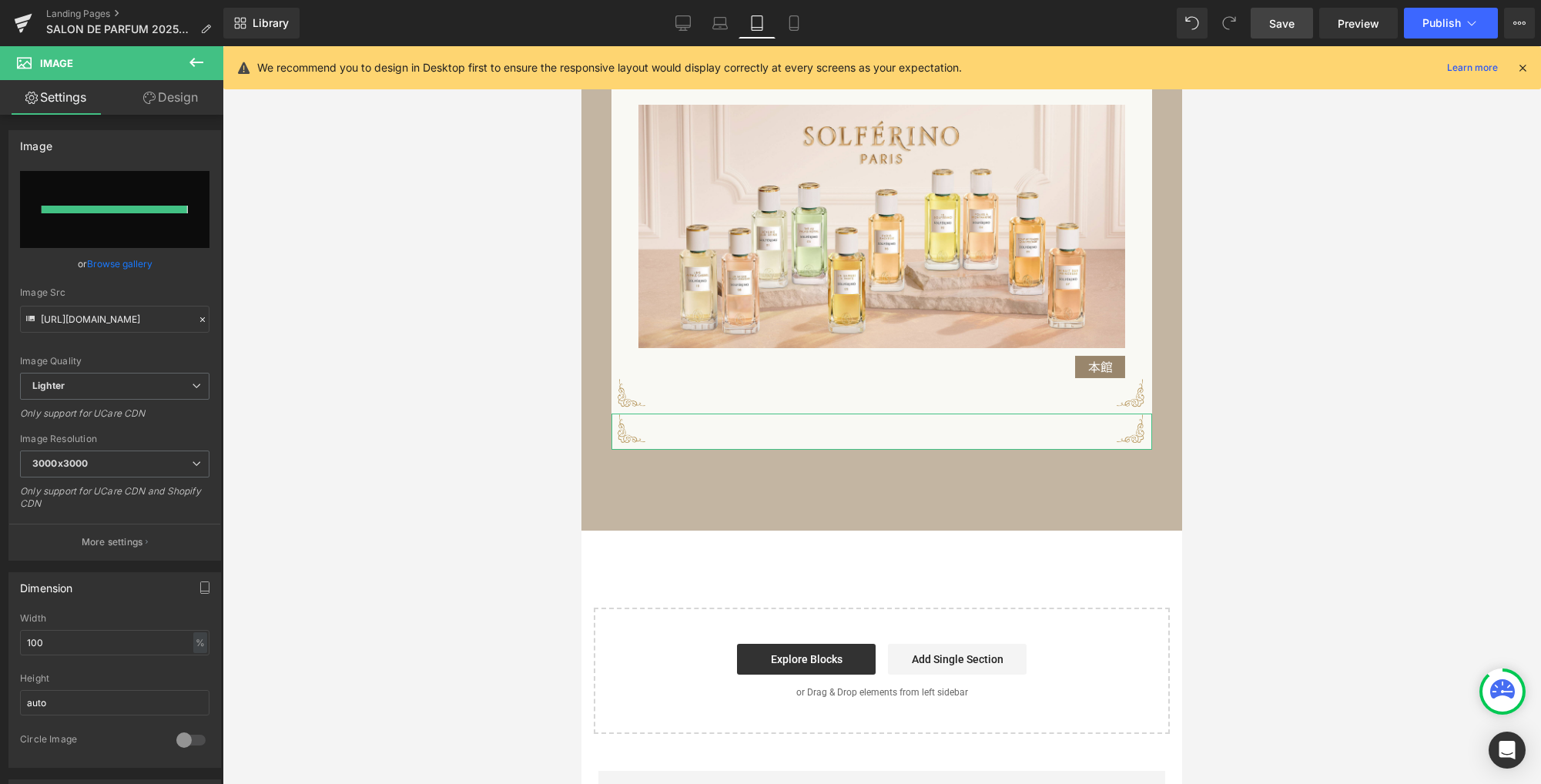
type input "[URL][DOMAIN_NAME]"
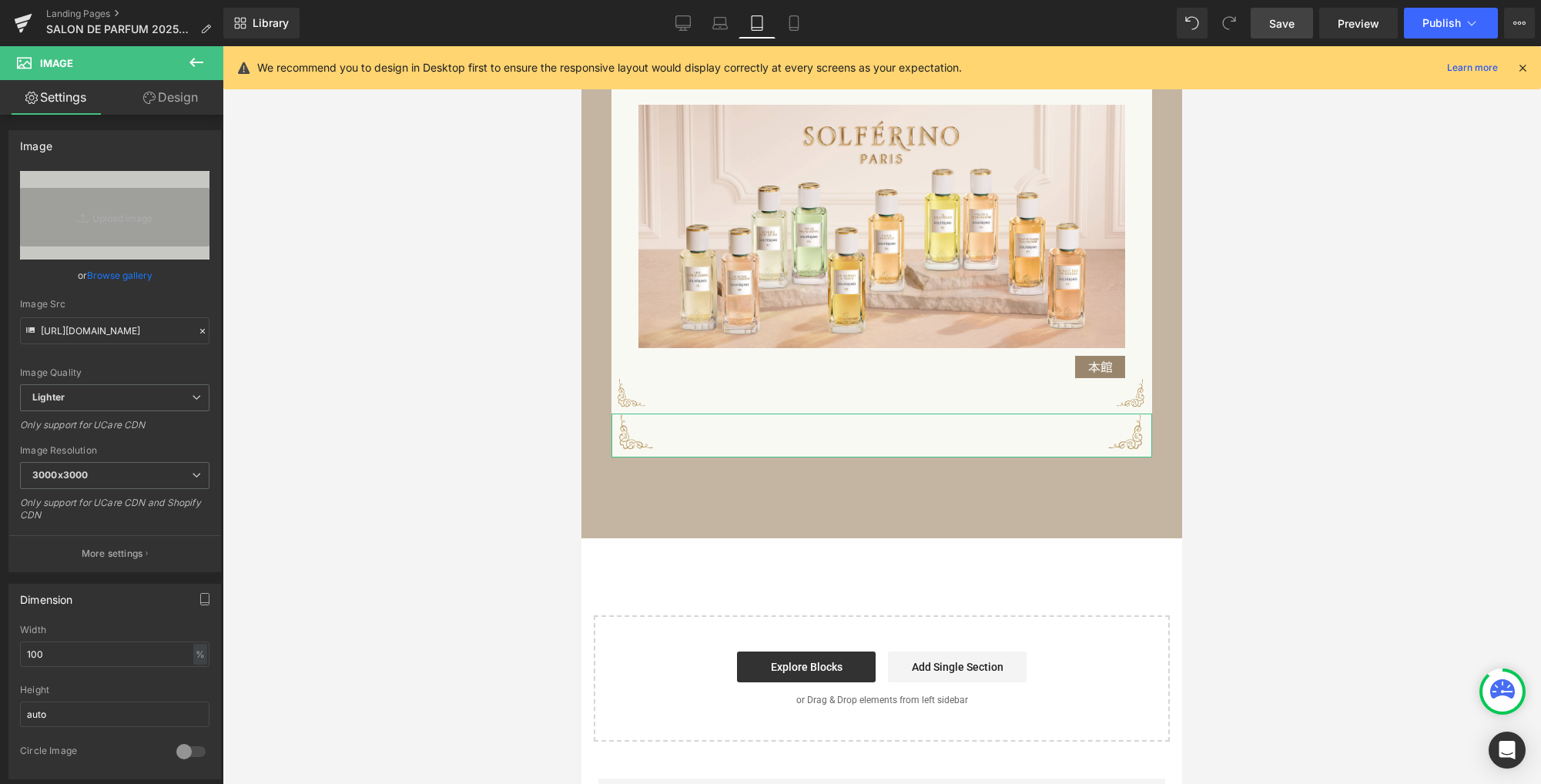
click at [185, 97] on link "Design" at bounding box center [170, 98] width 112 height 35
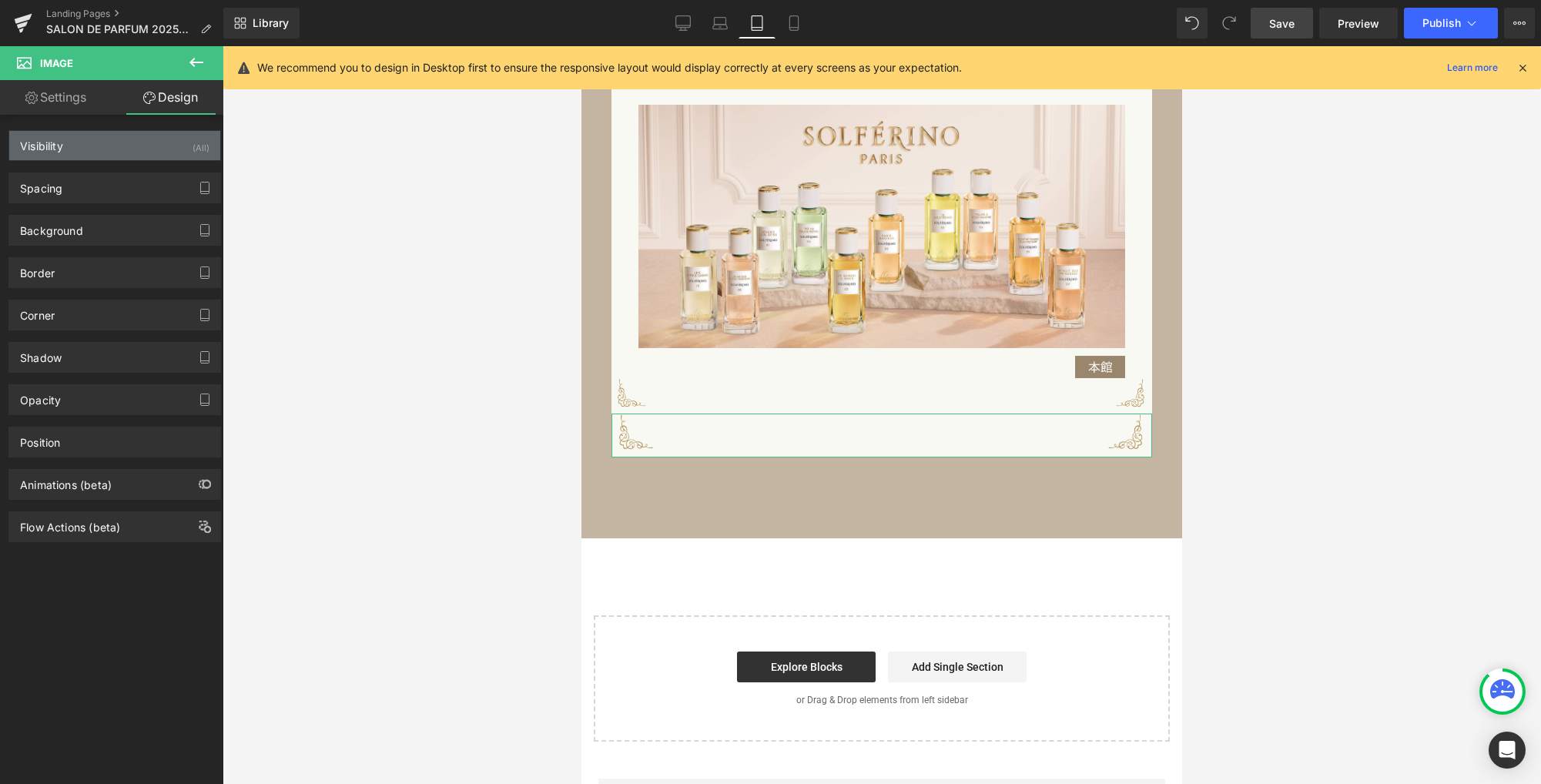
click at [108, 143] on div "Visibility (All)" at bounding box center [114, 146] width 211 height 29
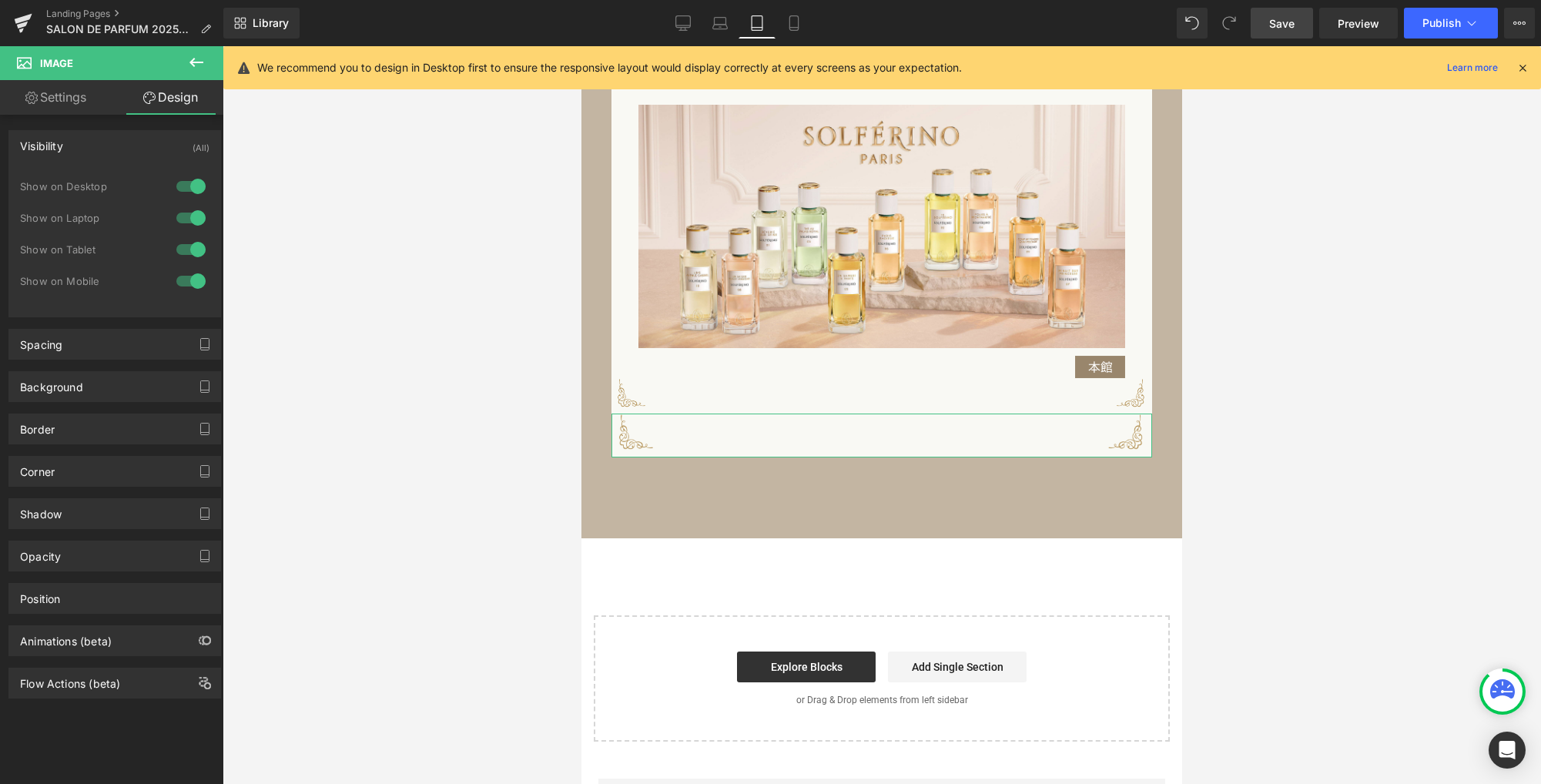
click at [189, 213] on div at bounding box center [191, 217] width 37 height 25
click at [195, 185] on div at bounding box center [191, 186] width 37 height 25
drag, startPoint x: 194, startPoint y: 285, endPoint x: 214, endPoint y: 289, distance: 20.4
click at [194, 284] on div at bounding box center [191, 281] width 37 height 25
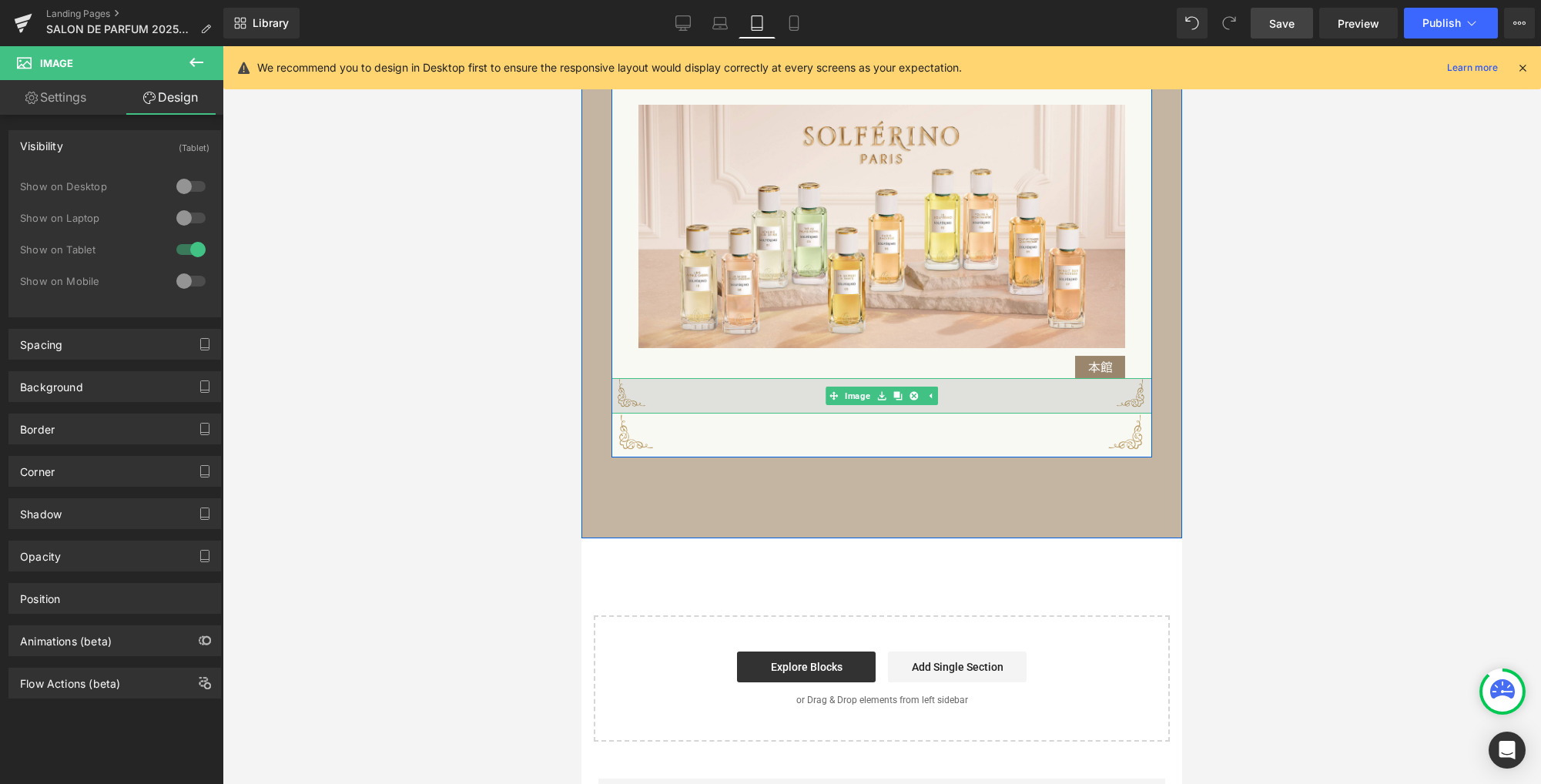
click at [653, 401] on img at bounding box center [881, 395] width 541 height 36
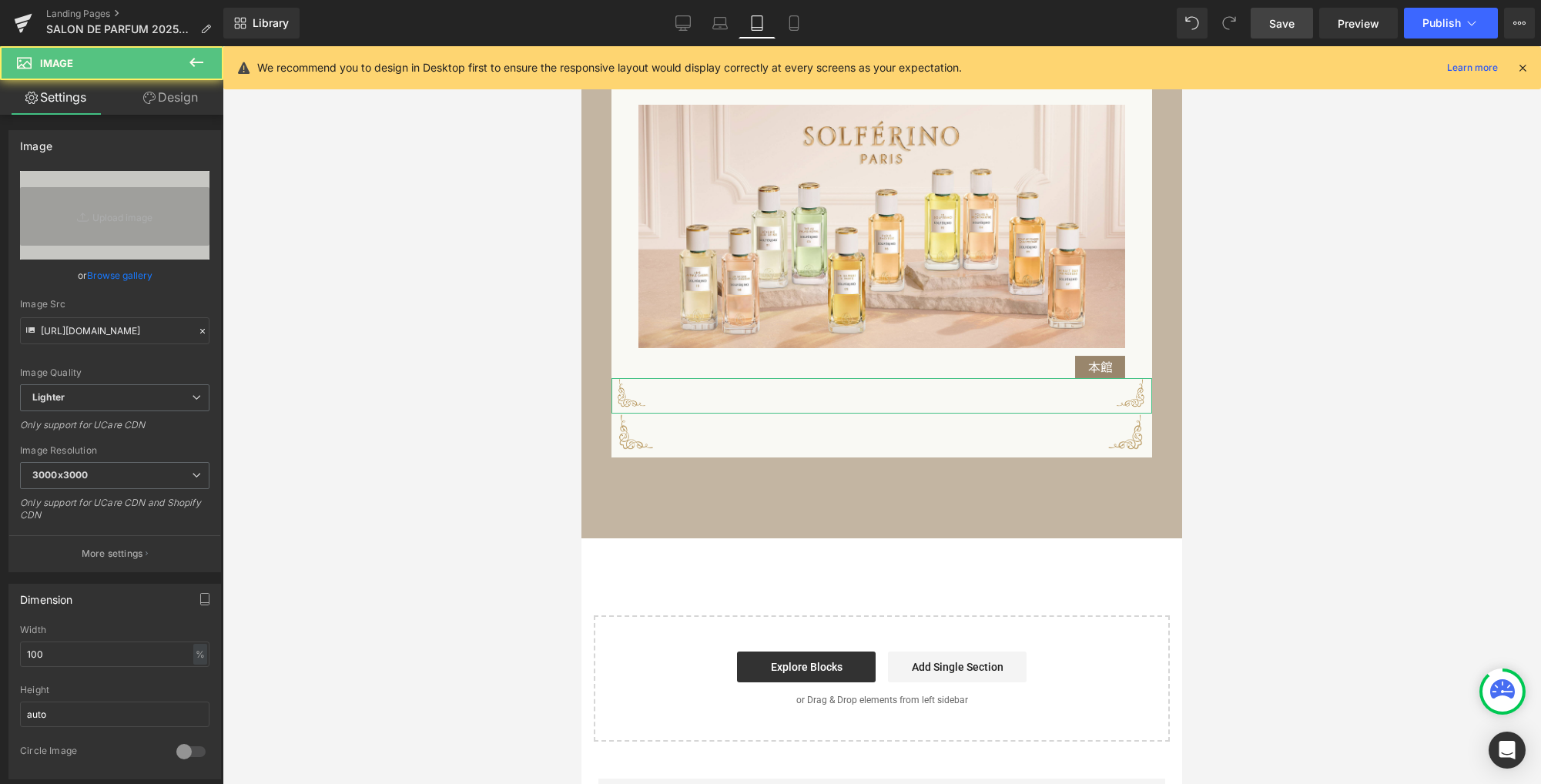
click at [165, 93] on link "Design" at bounding box center [170, 98] width 112 height 35
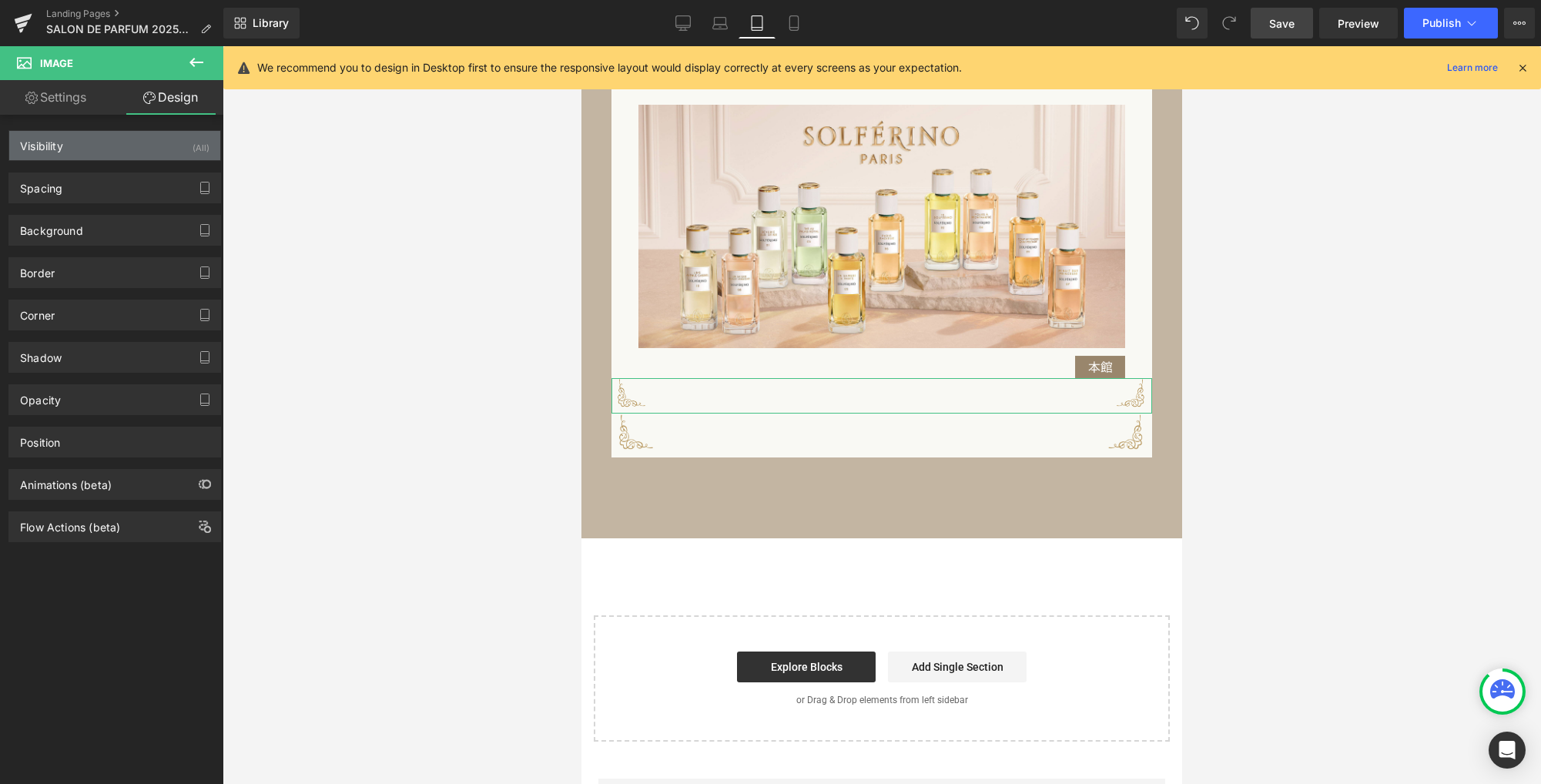
click at [96, 151] on div "Visibility (All)" at bounding box center [114, 146] width 211 height 29
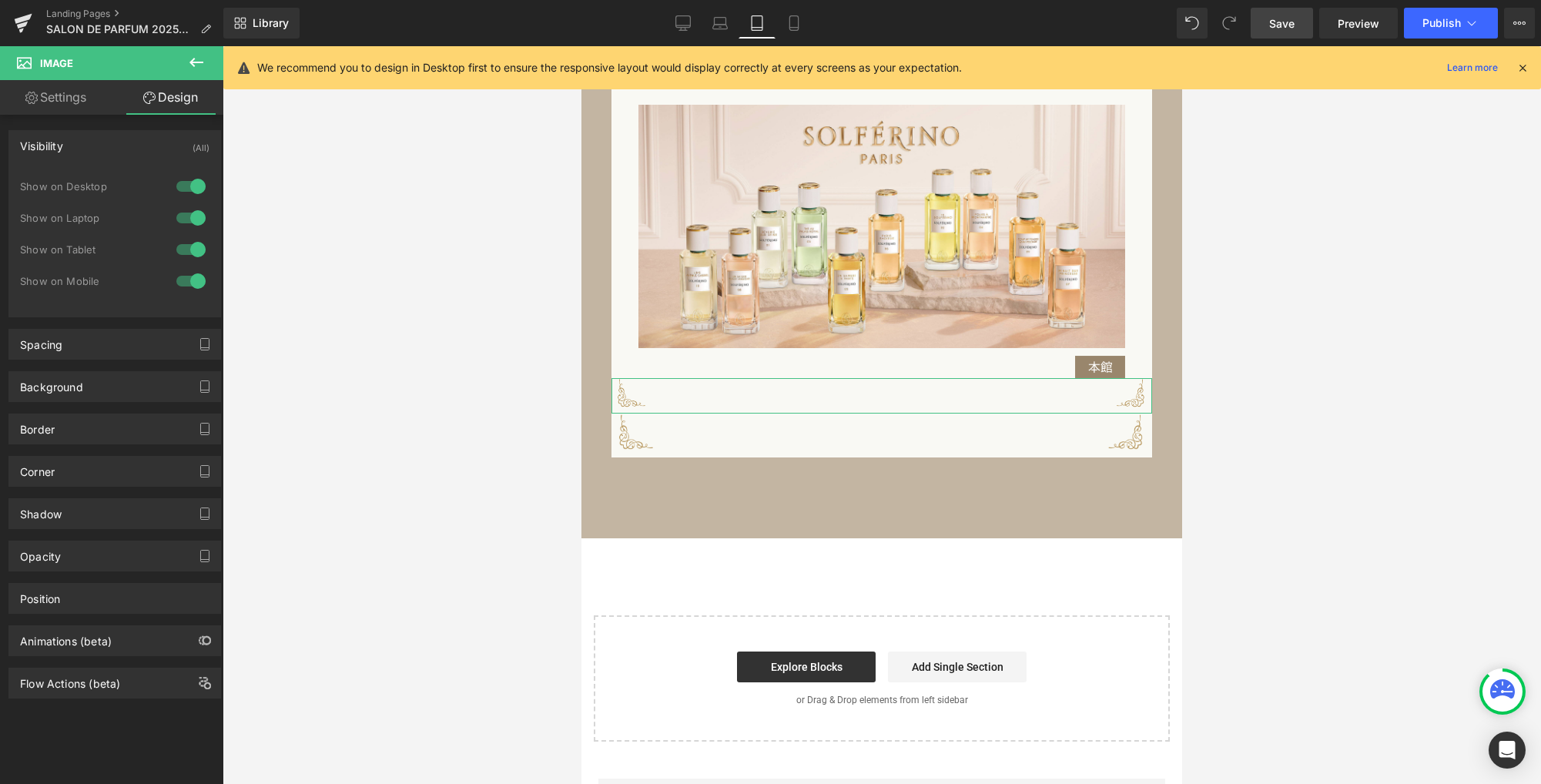
click at [194, 247] on div at bounding box center [191, 249] width 37 height 25
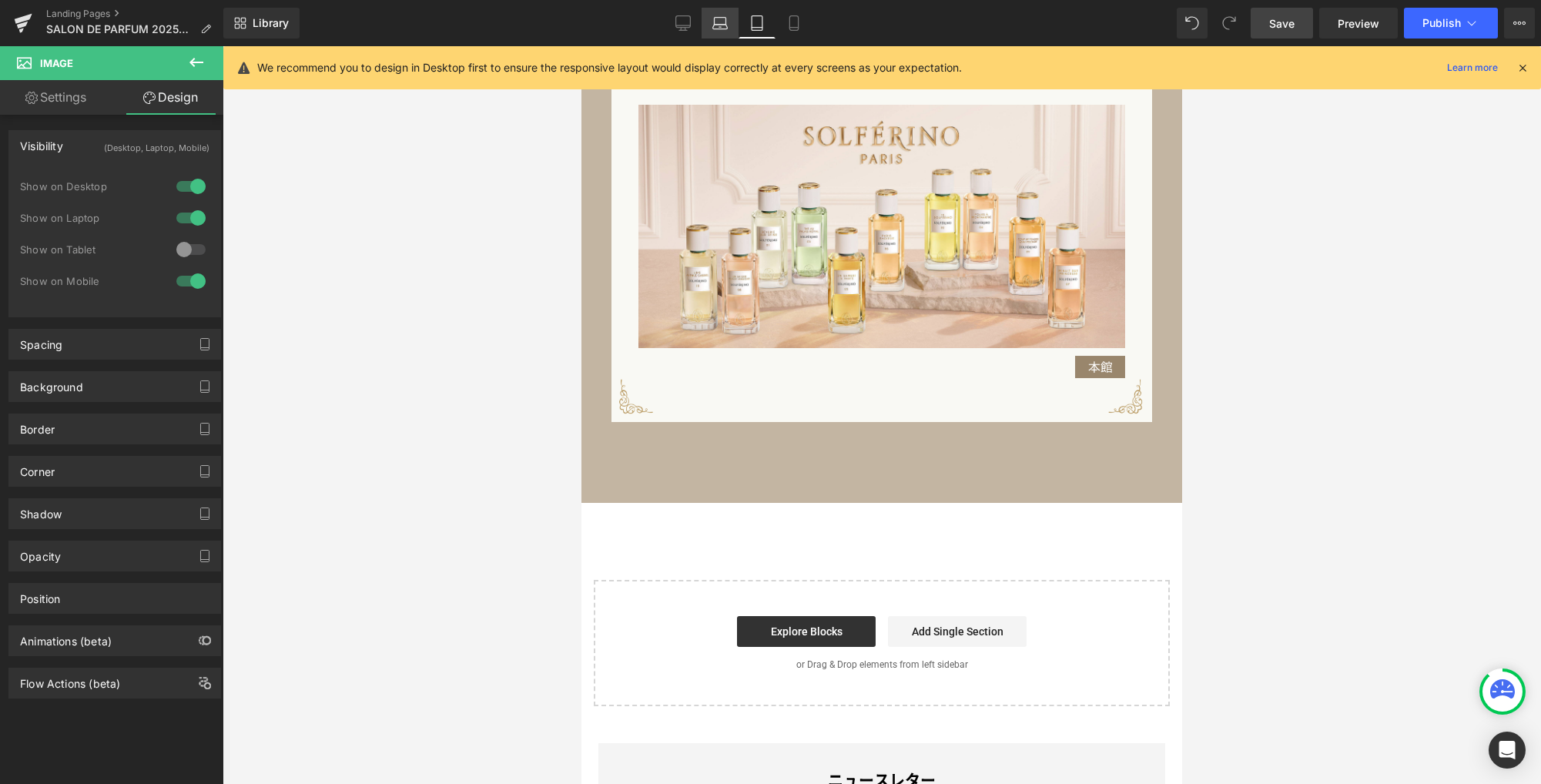
click at [715, 26] on icon at bounding box center [720, 23] width 16 height 16
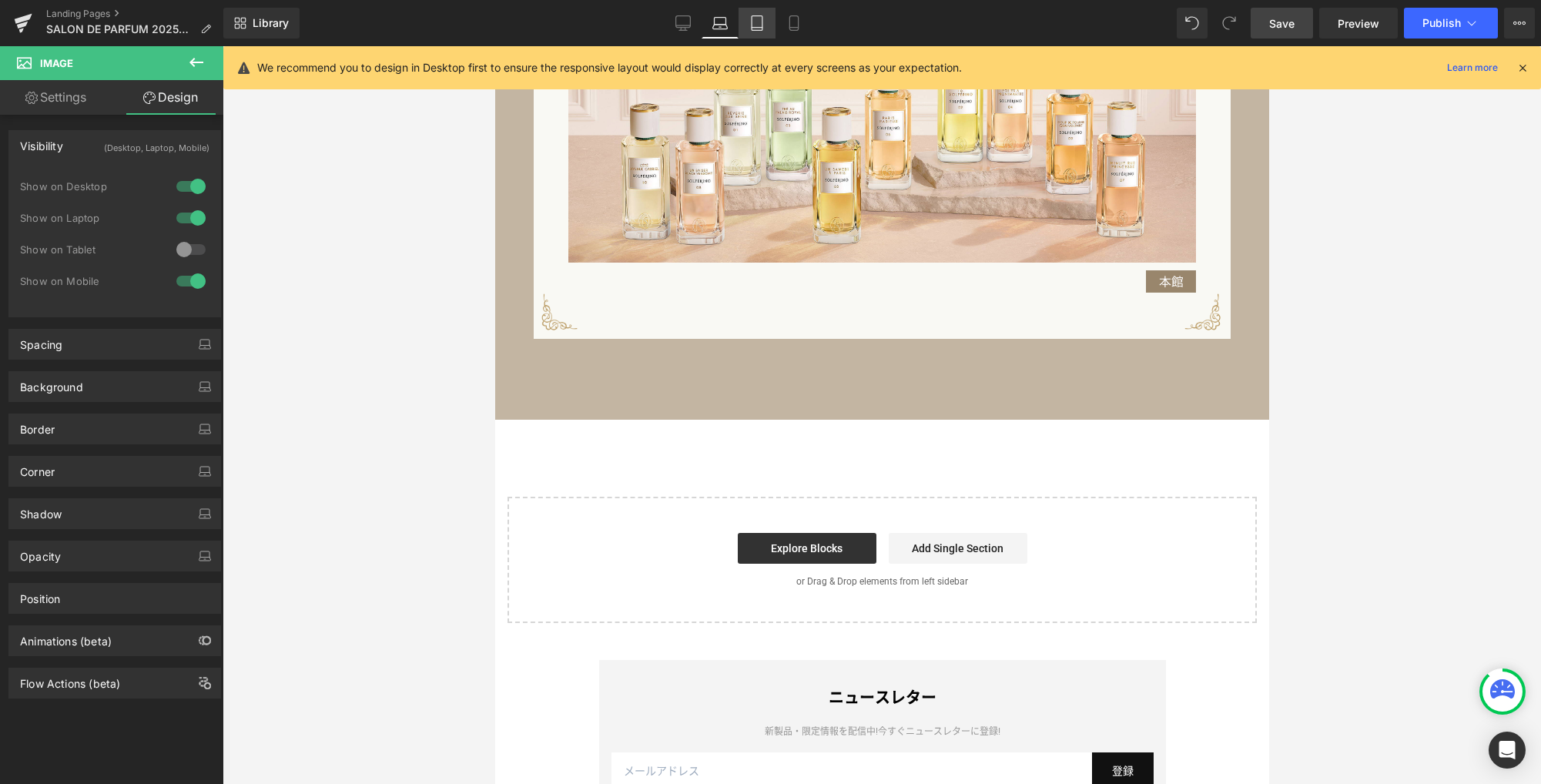
click at [763, 28] on icon at bounding box center [757, 23] width 16 height 16
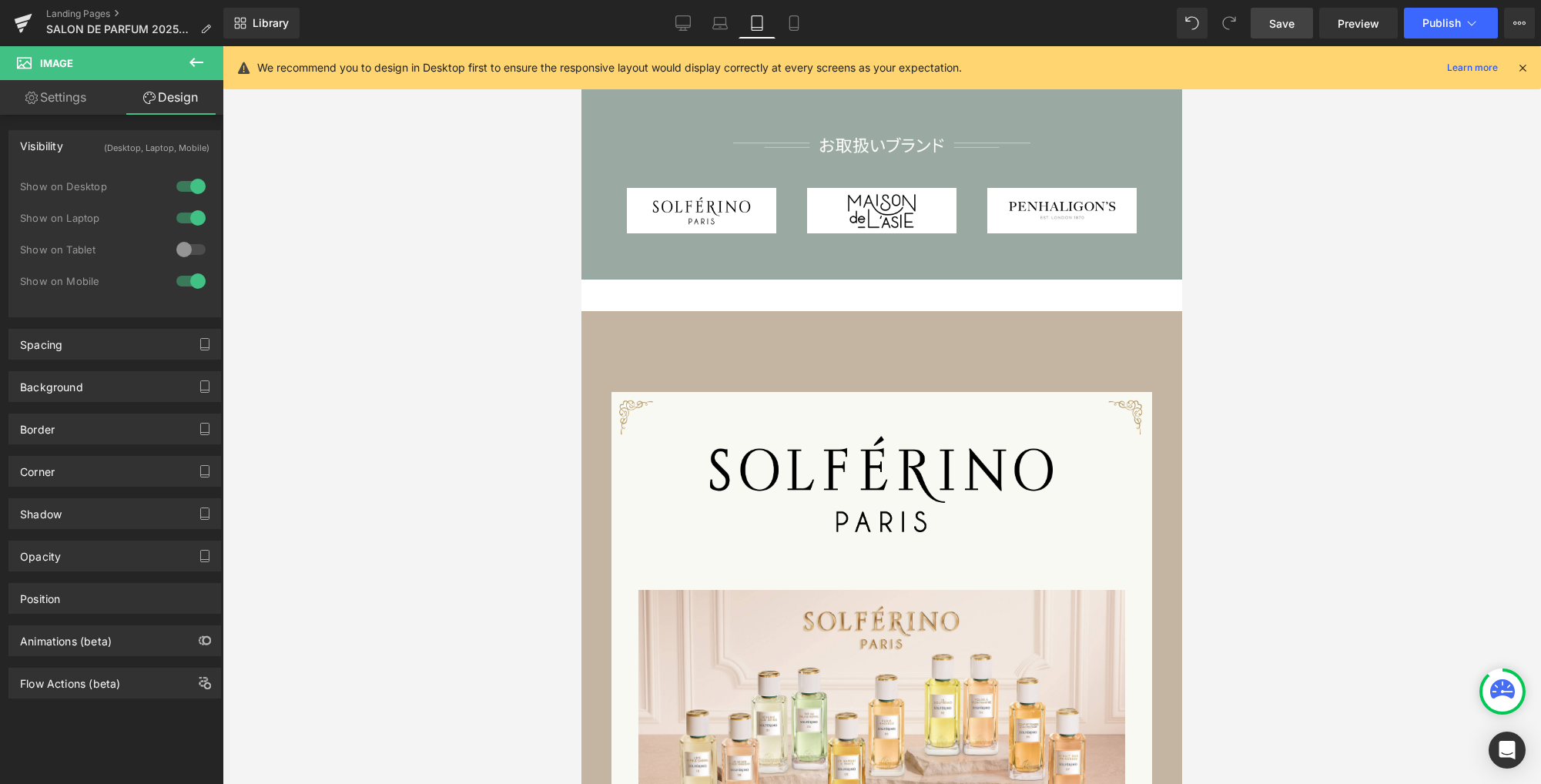
scroll to position [1141, 0]
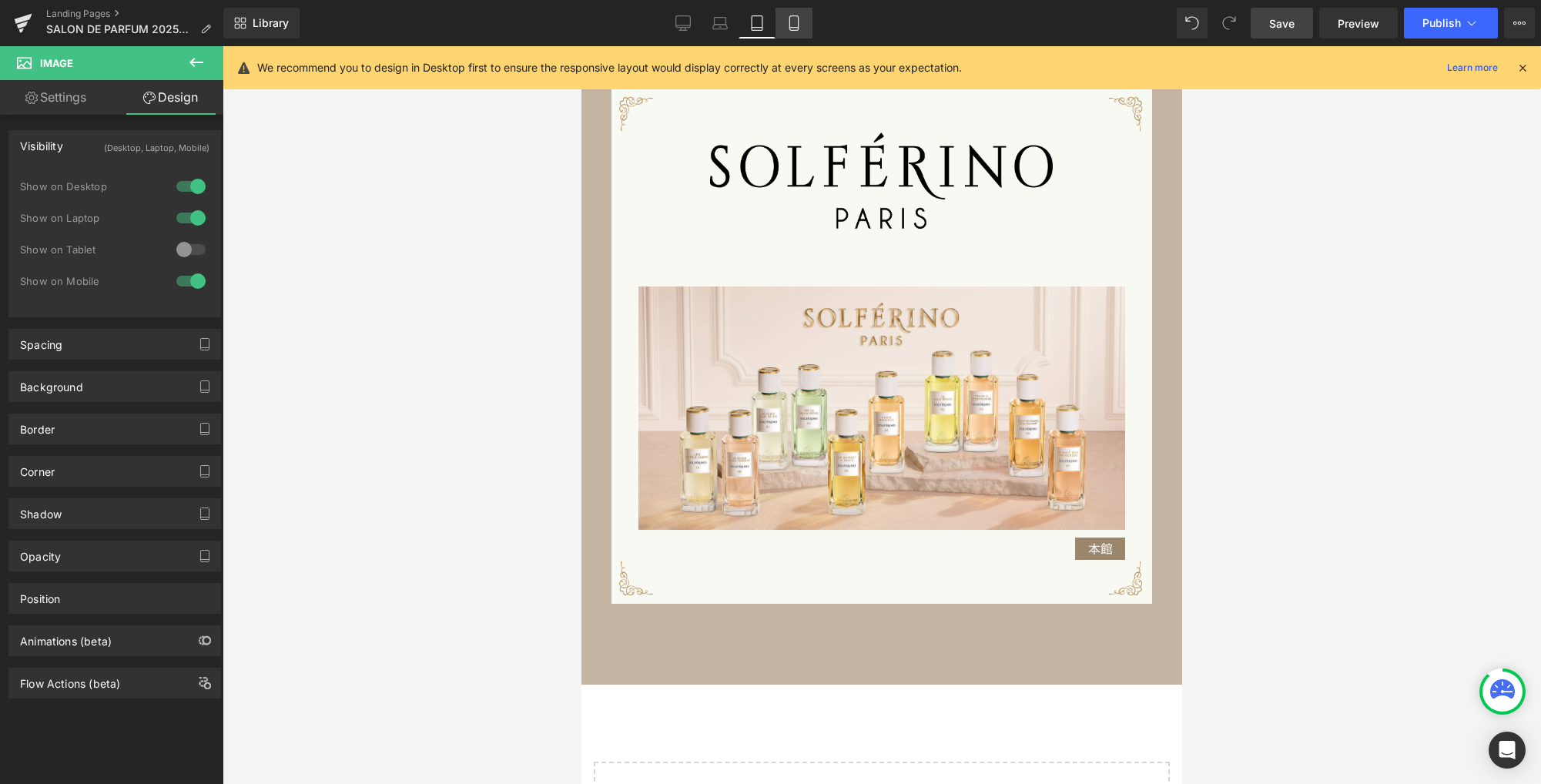
click at [799, 21] on icon at bounding box center [794, 23] width 16 height 16
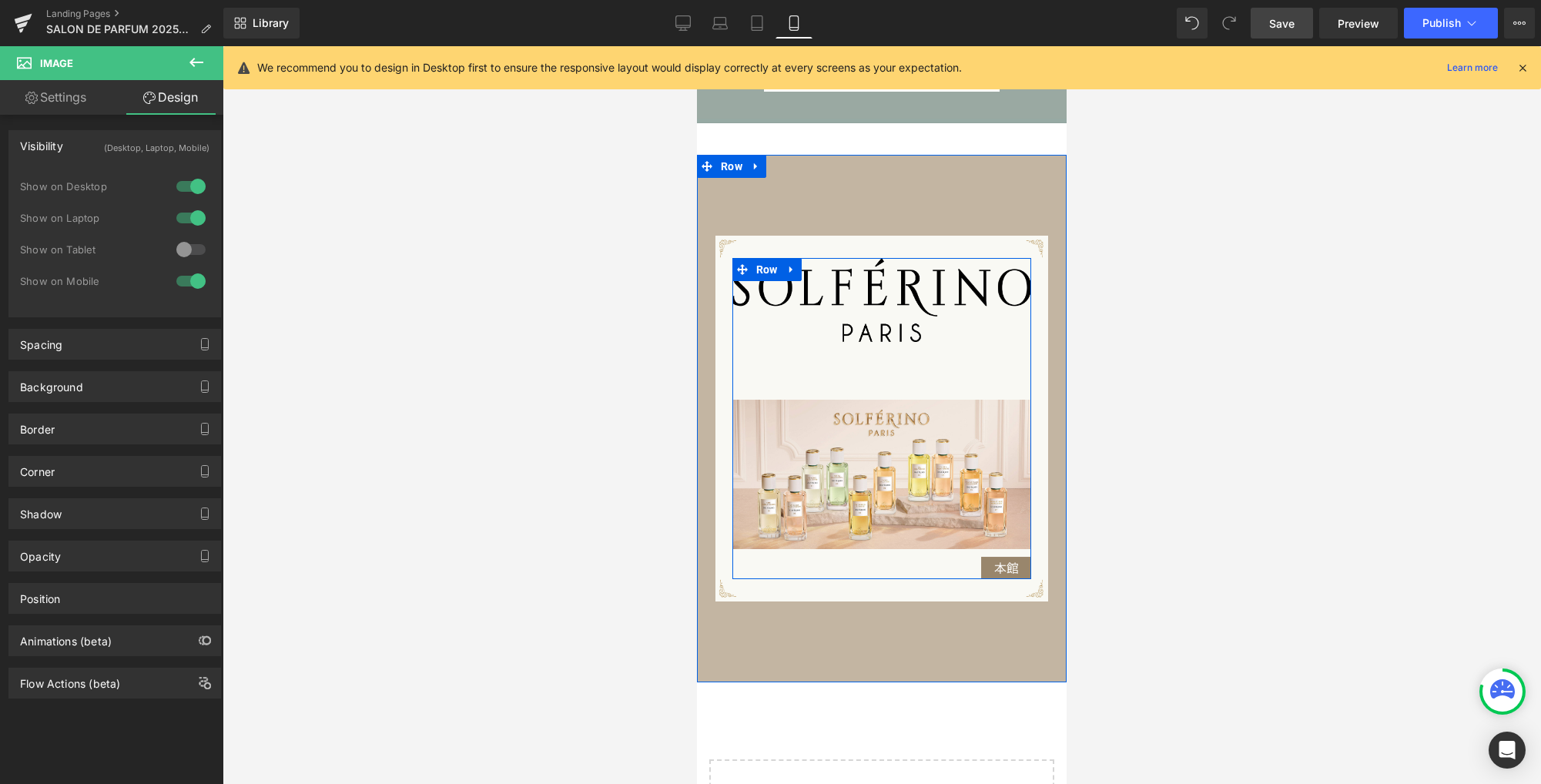
scroll to position [1153, 0]
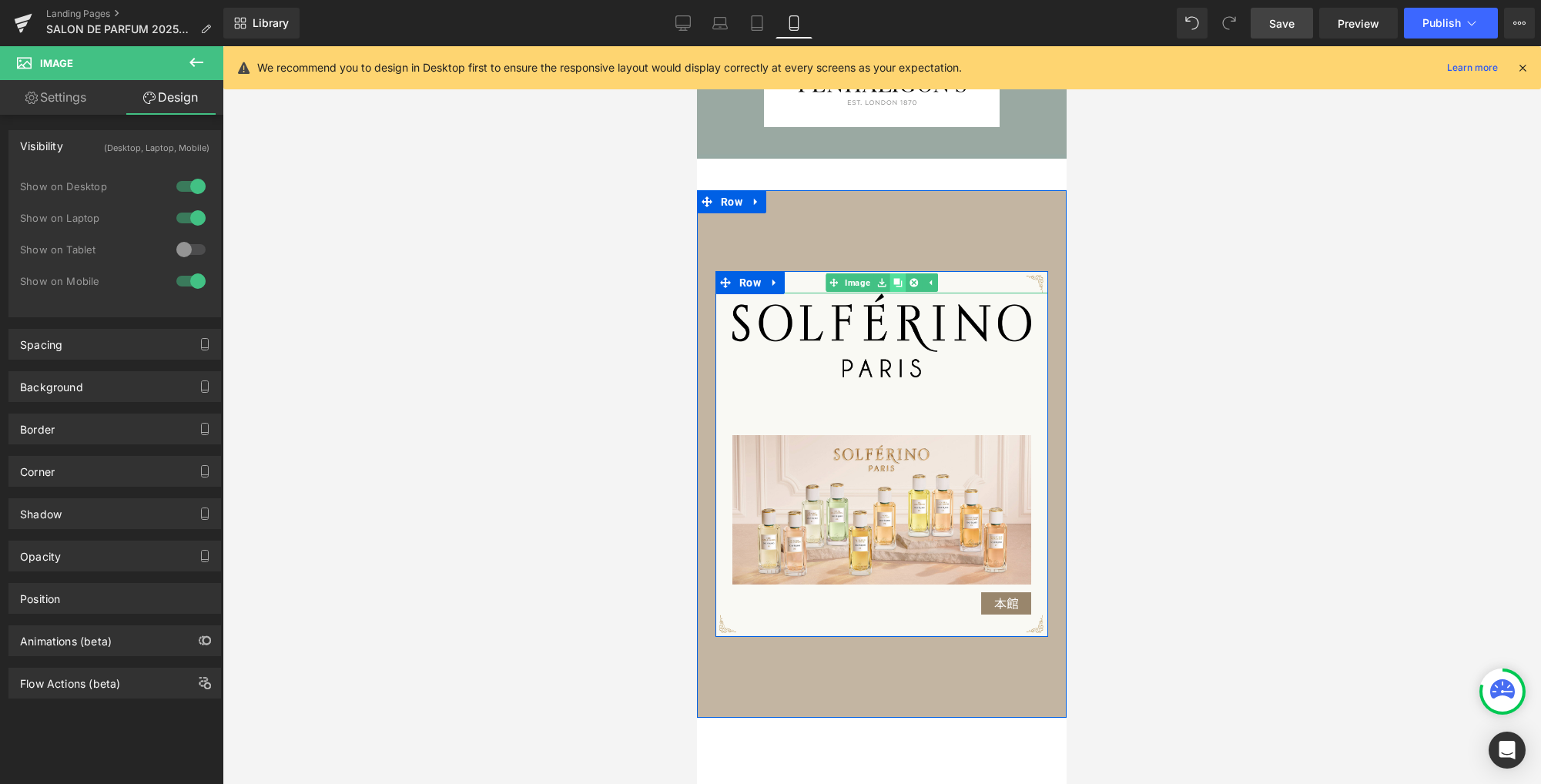
click at [893, 282] on icon at bounding box center [897, 282] width 8 height 8
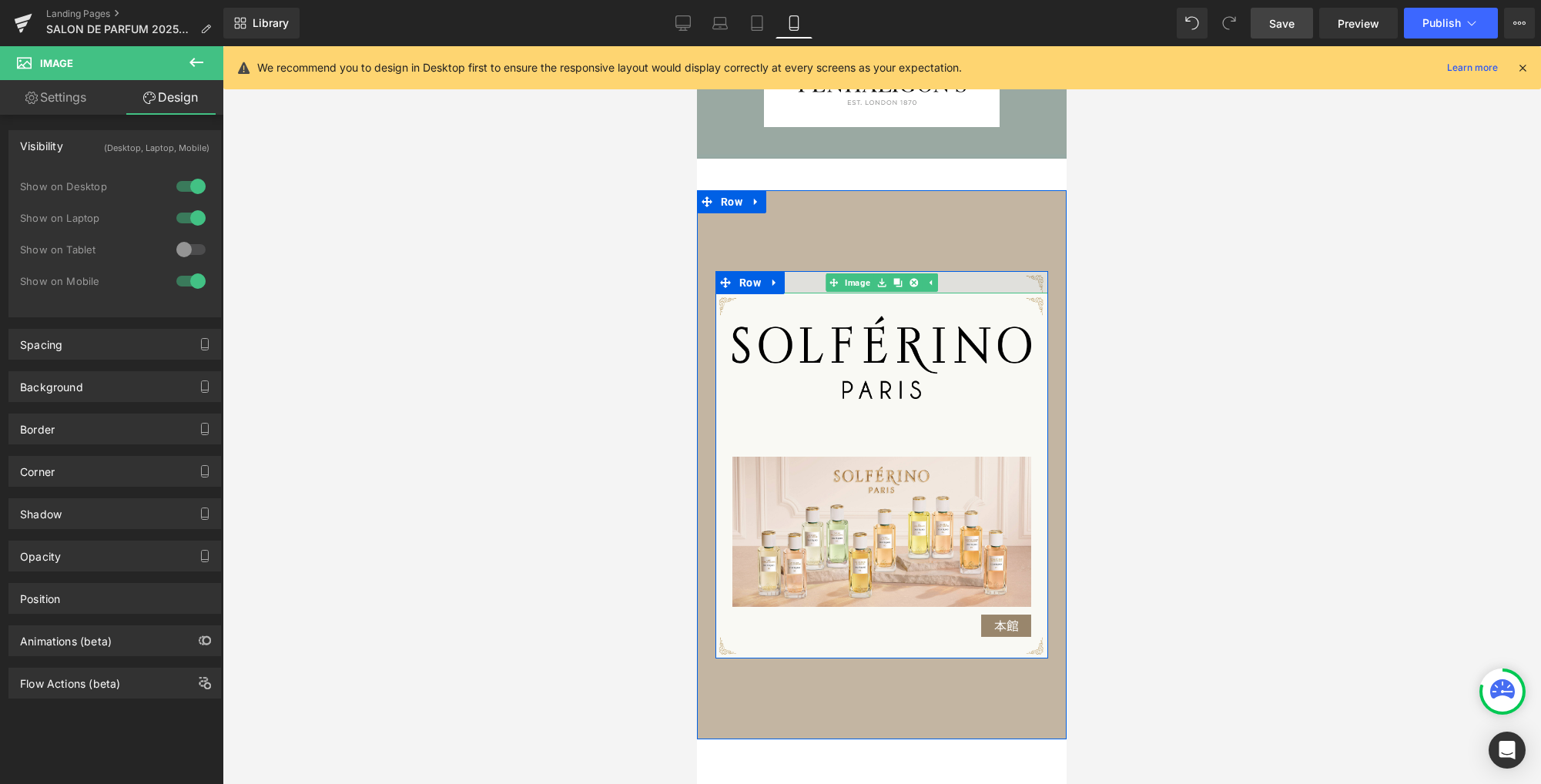
click at [966, 281] on img at bounding box center [881, 282] width 333 height 22
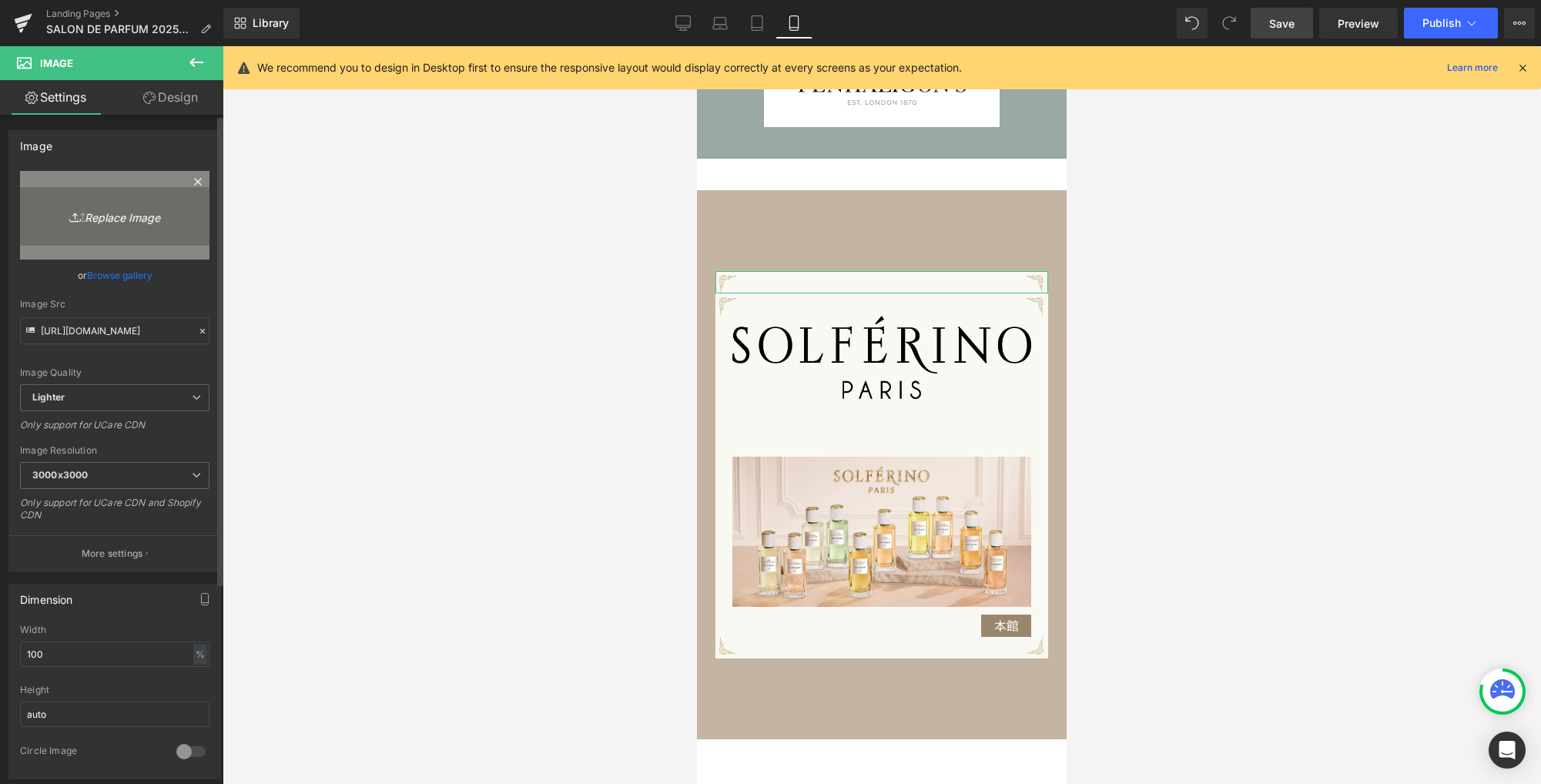
click at [132, 217] on icon "Replace Image" at bounding box center [115, 215] width 124 height 19
type input "C:\fakepath\waku_sp1.png"
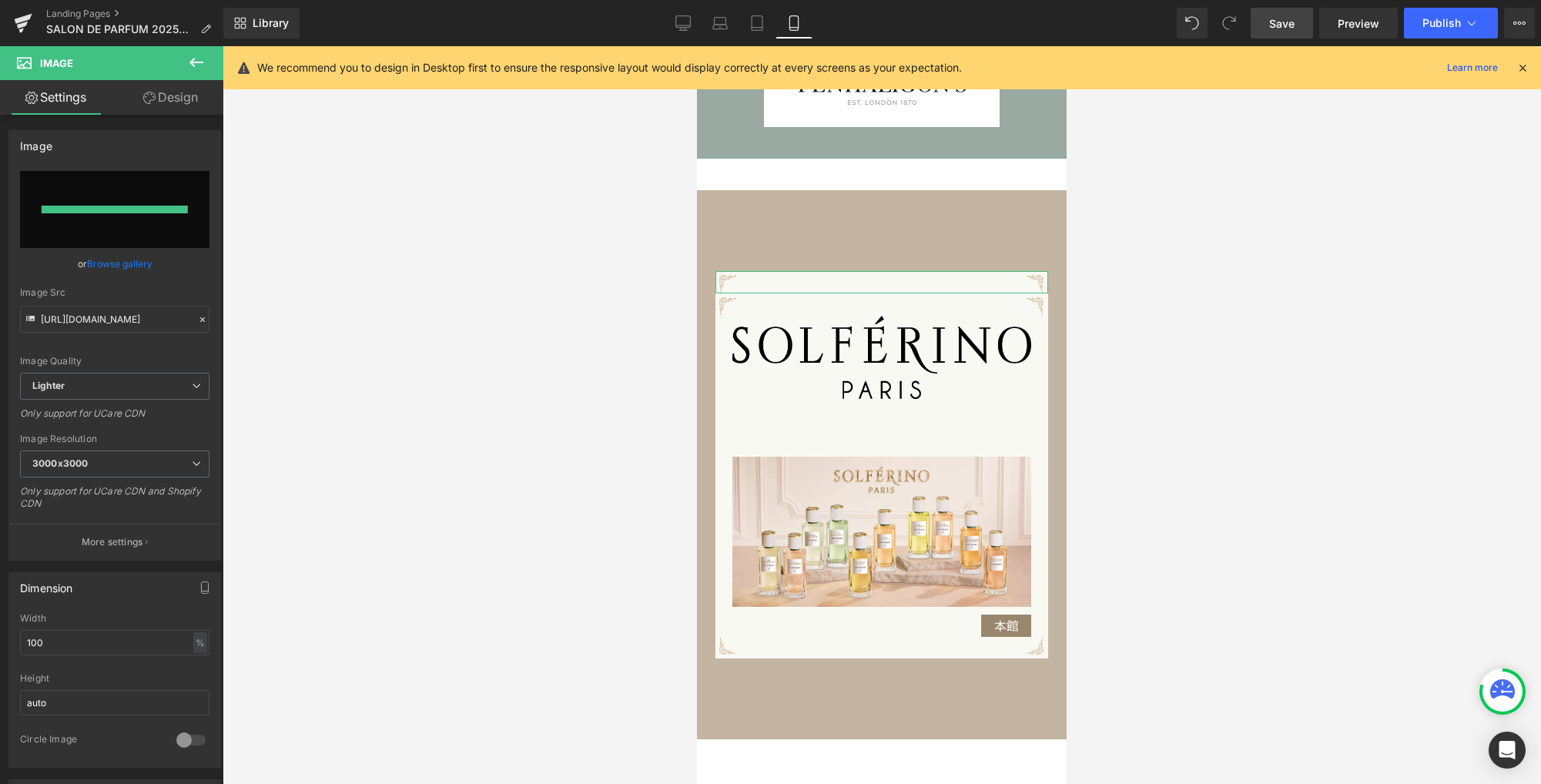
type input "[URL][DOMAIN_NAME]"
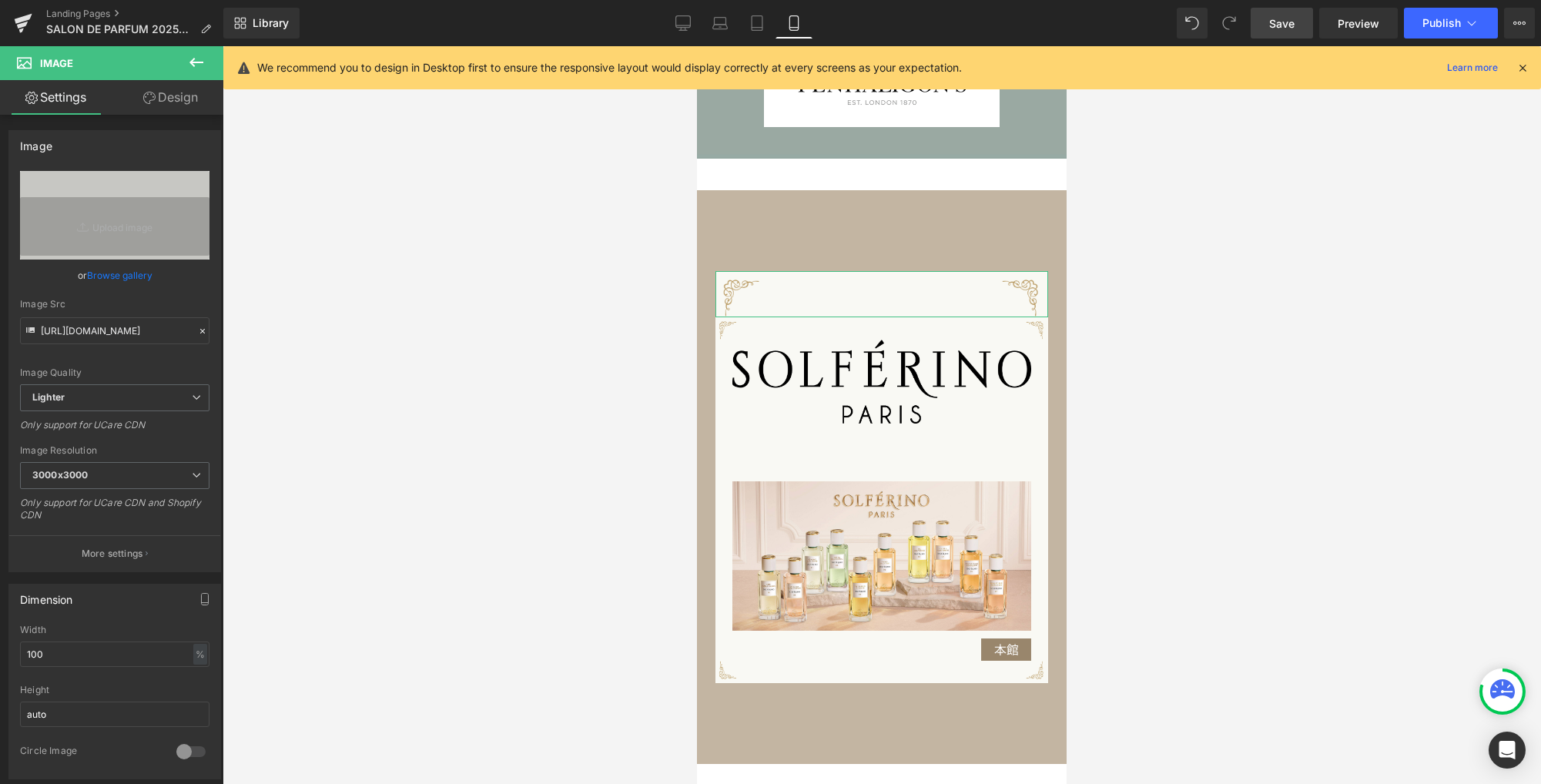
click at [189, 99] on link "Design" at bounding box center [170, 98] width 112 height 35
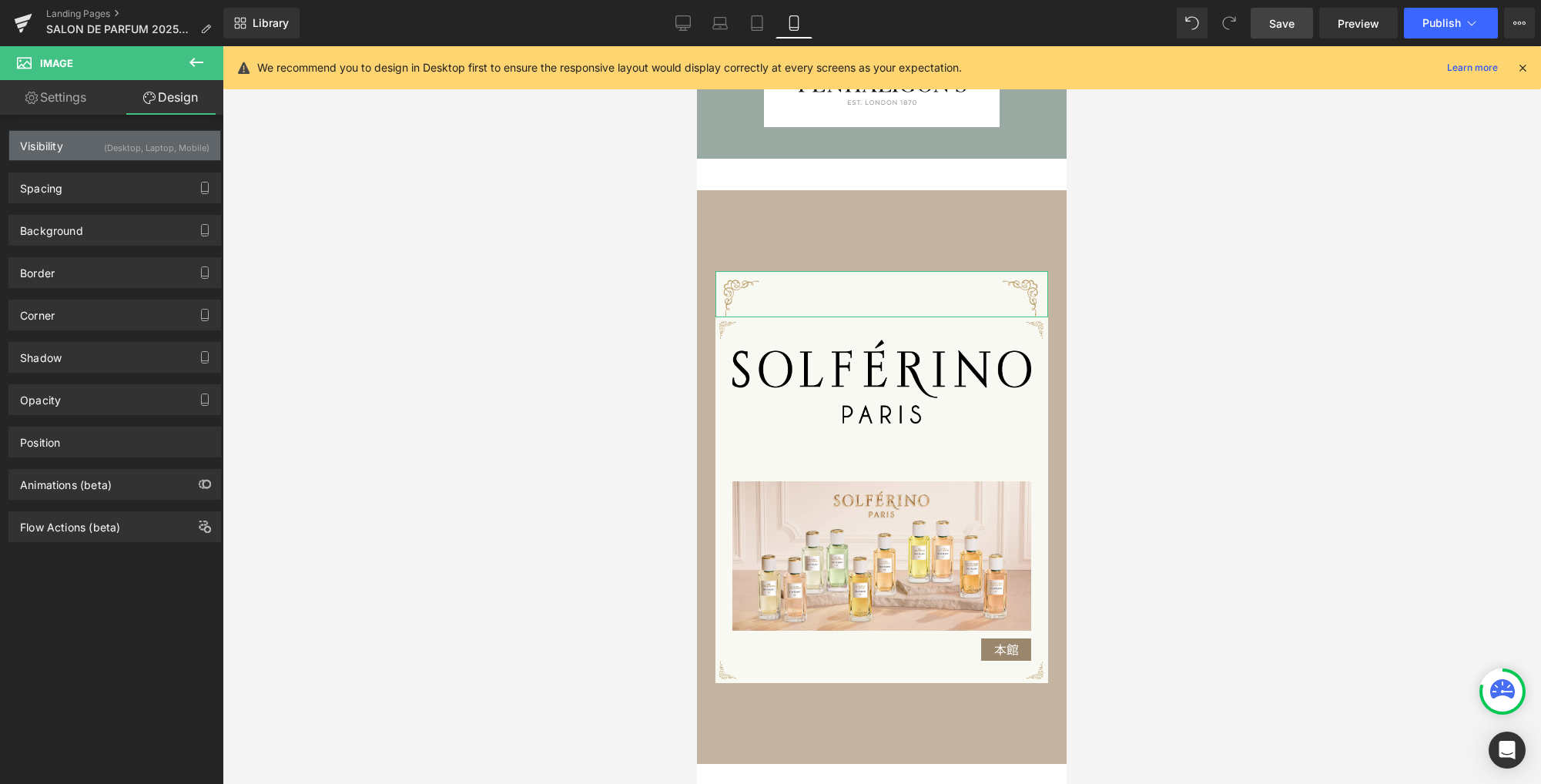
click at [163, 149] on div "(Desktop, Laptop, Mobile)" at bounding box center [157, 144] width 105 height 26
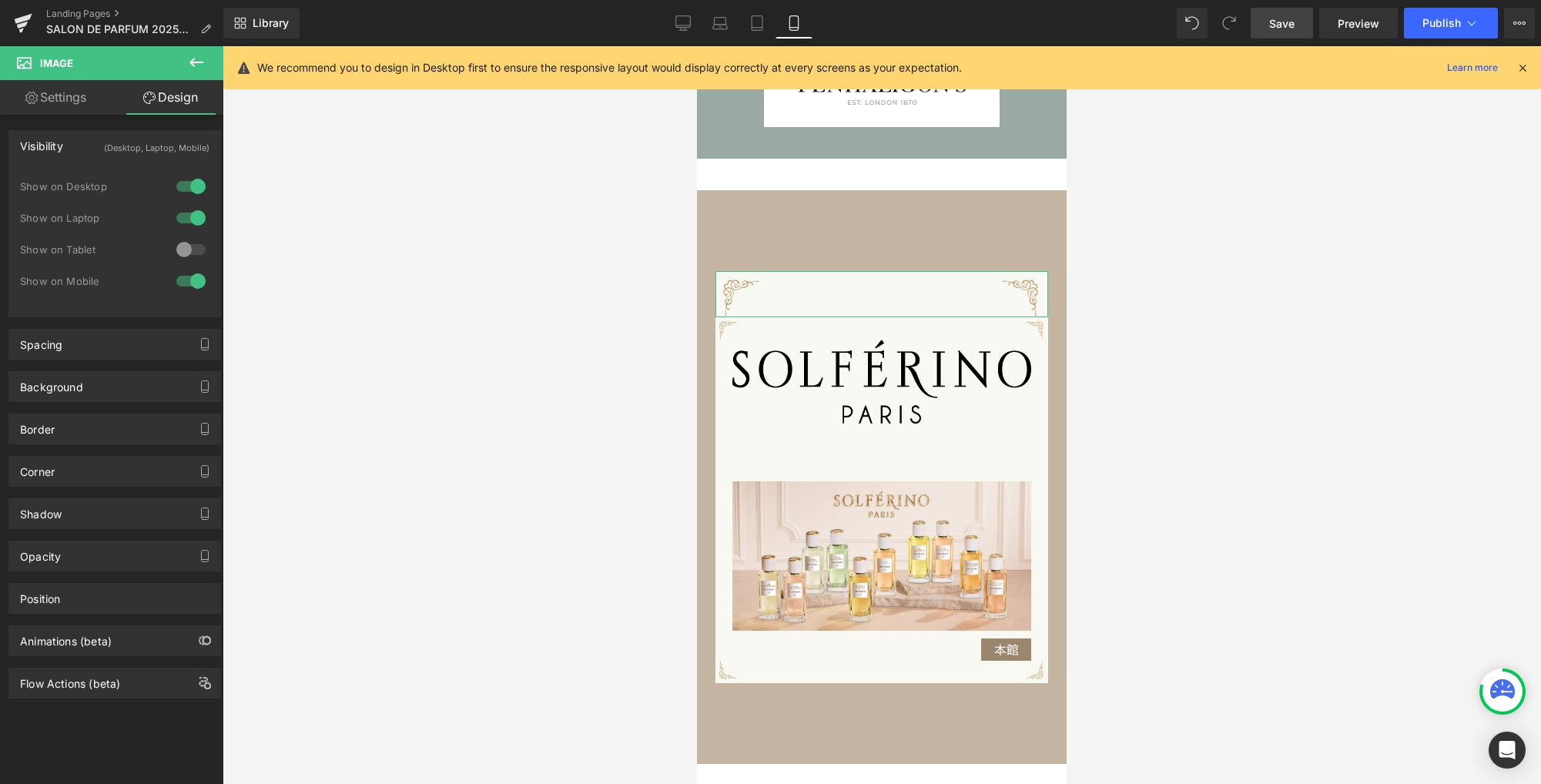
click at [191, 219] on div at bounding box center [191, 217] width 37 height 25
click at [192, 182] on div at bounding box center [191, 186] width 37 height 25
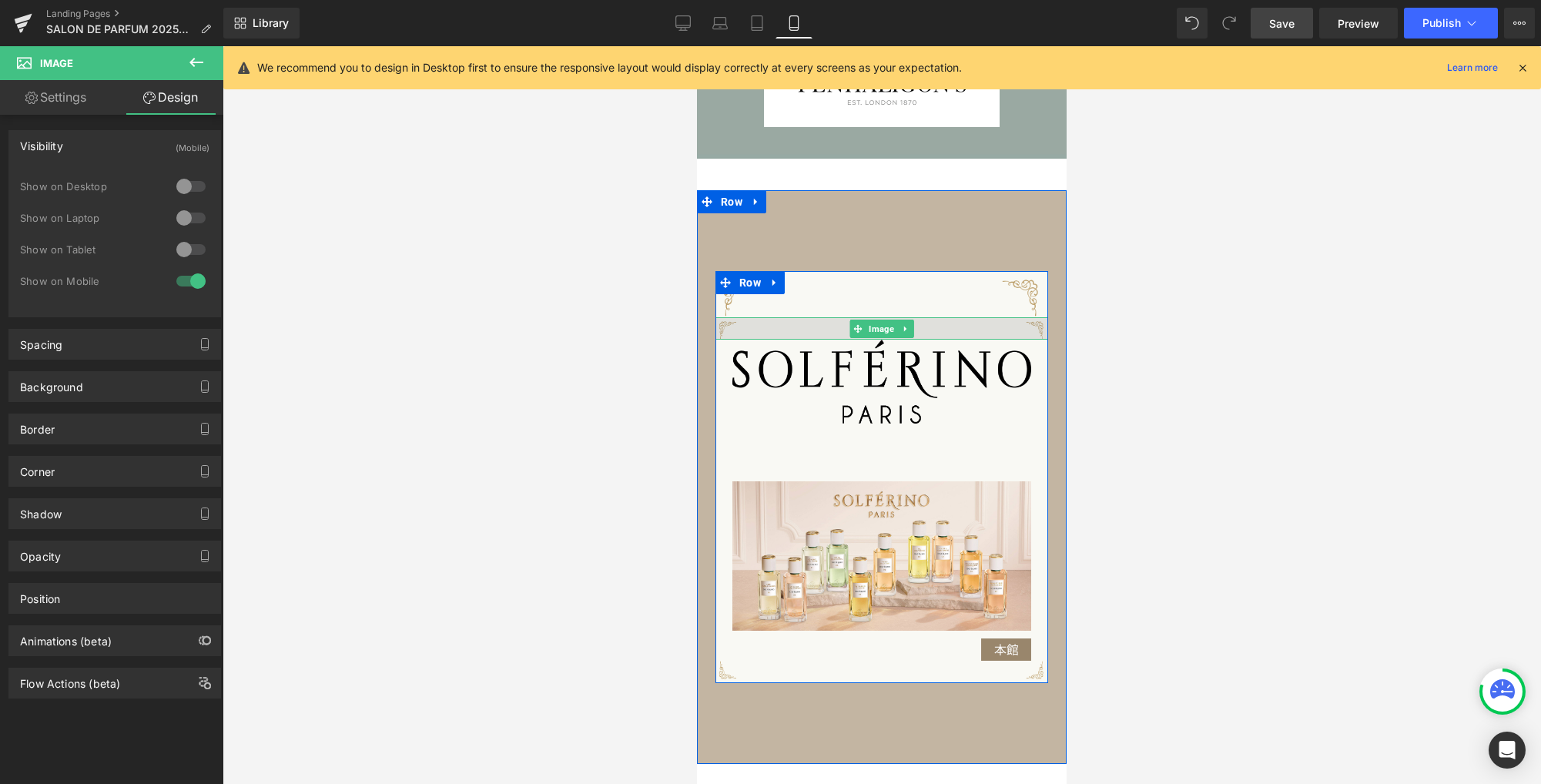
click at [755, 330] on img at bounding box center [881, 328] width 333 height 22
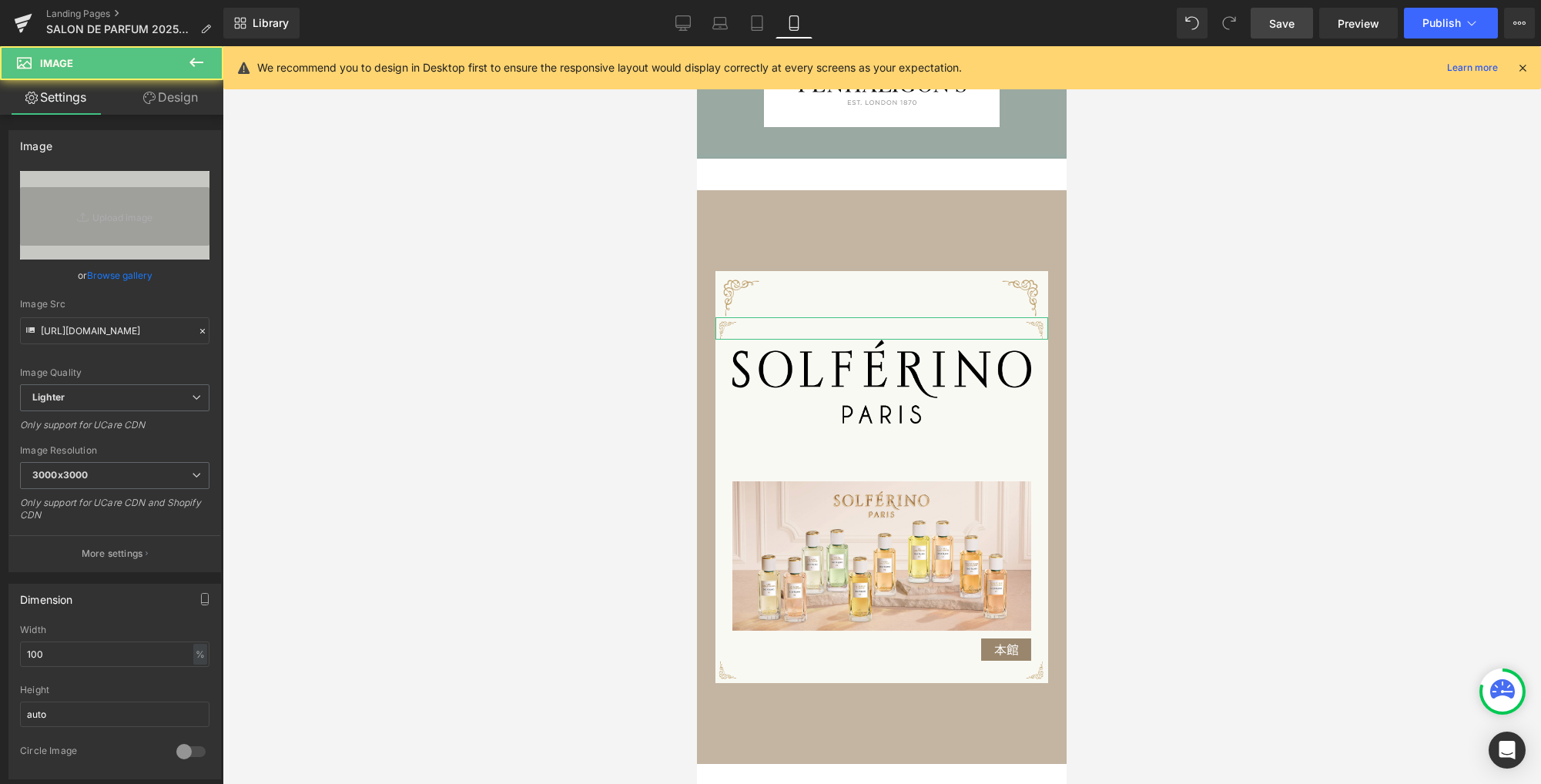
click at [190, 94] on link "Design" at bounding box center [170, 98] width 112 height 35
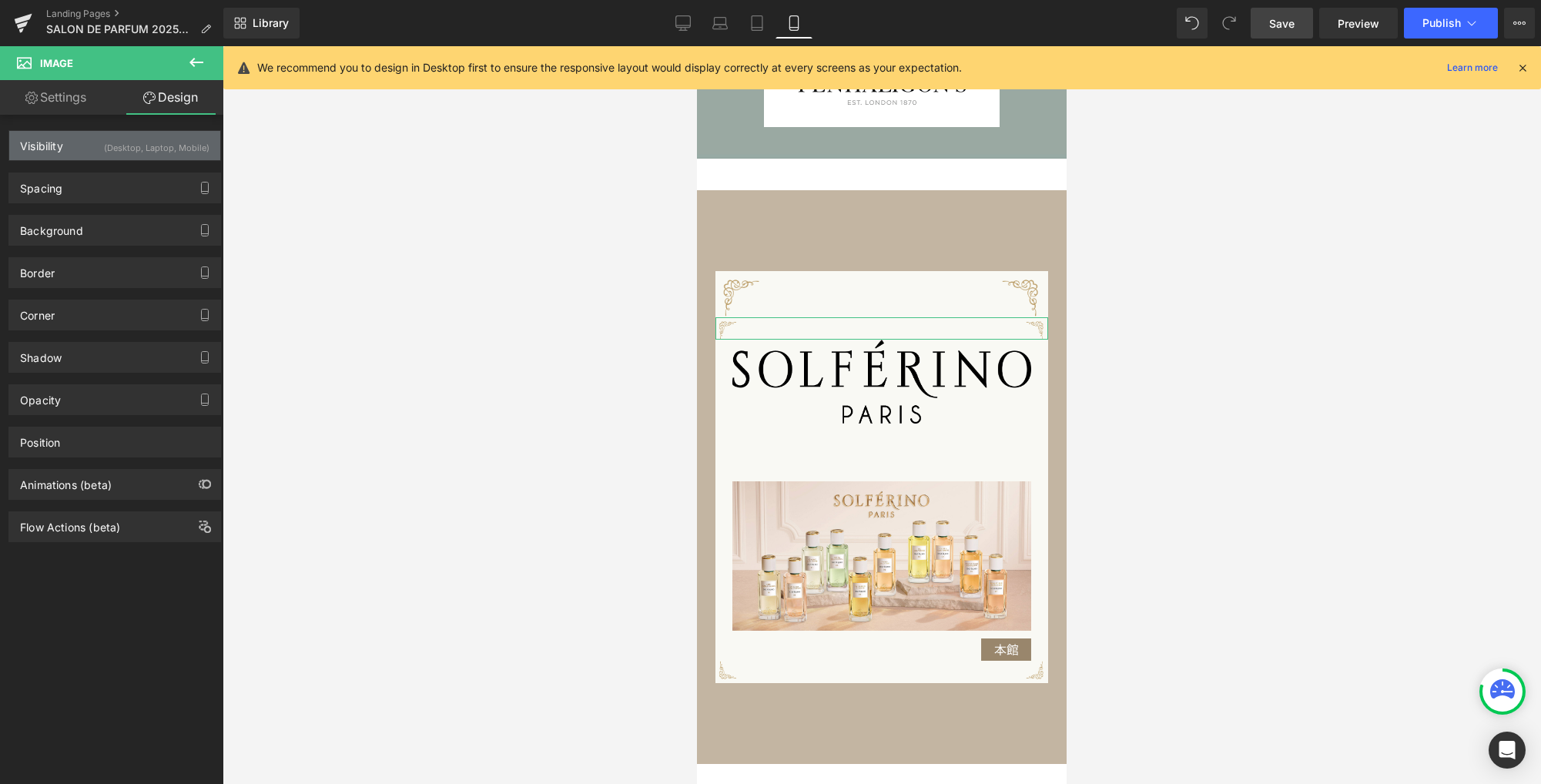
click at [131, 144] on div "(Desktop, Laptop, Mobile)" at bounding box center [157, 144] width 105 height 26
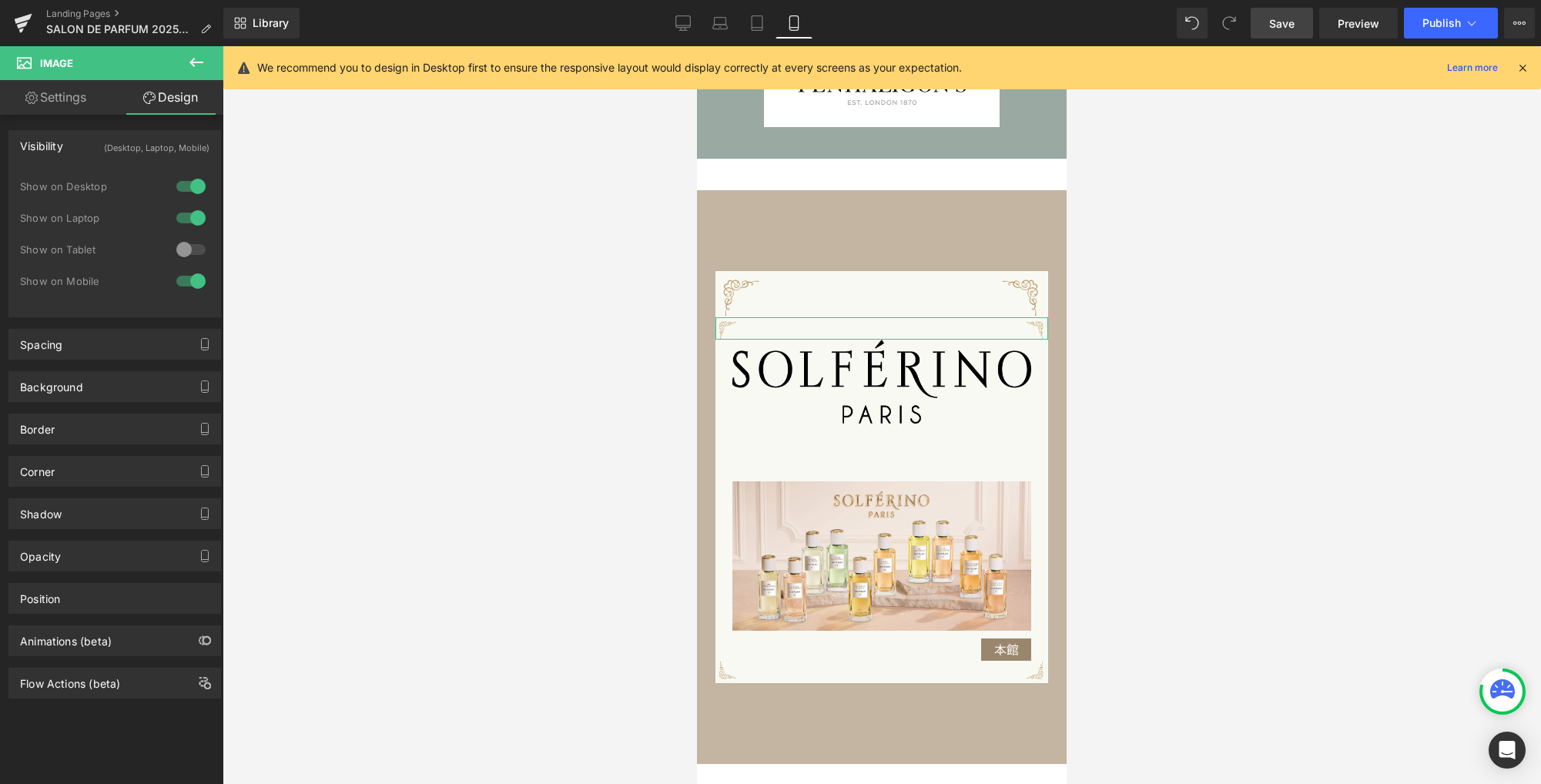
click at [194, 283] on div at bounding box center [191, 281] width 37 height 25
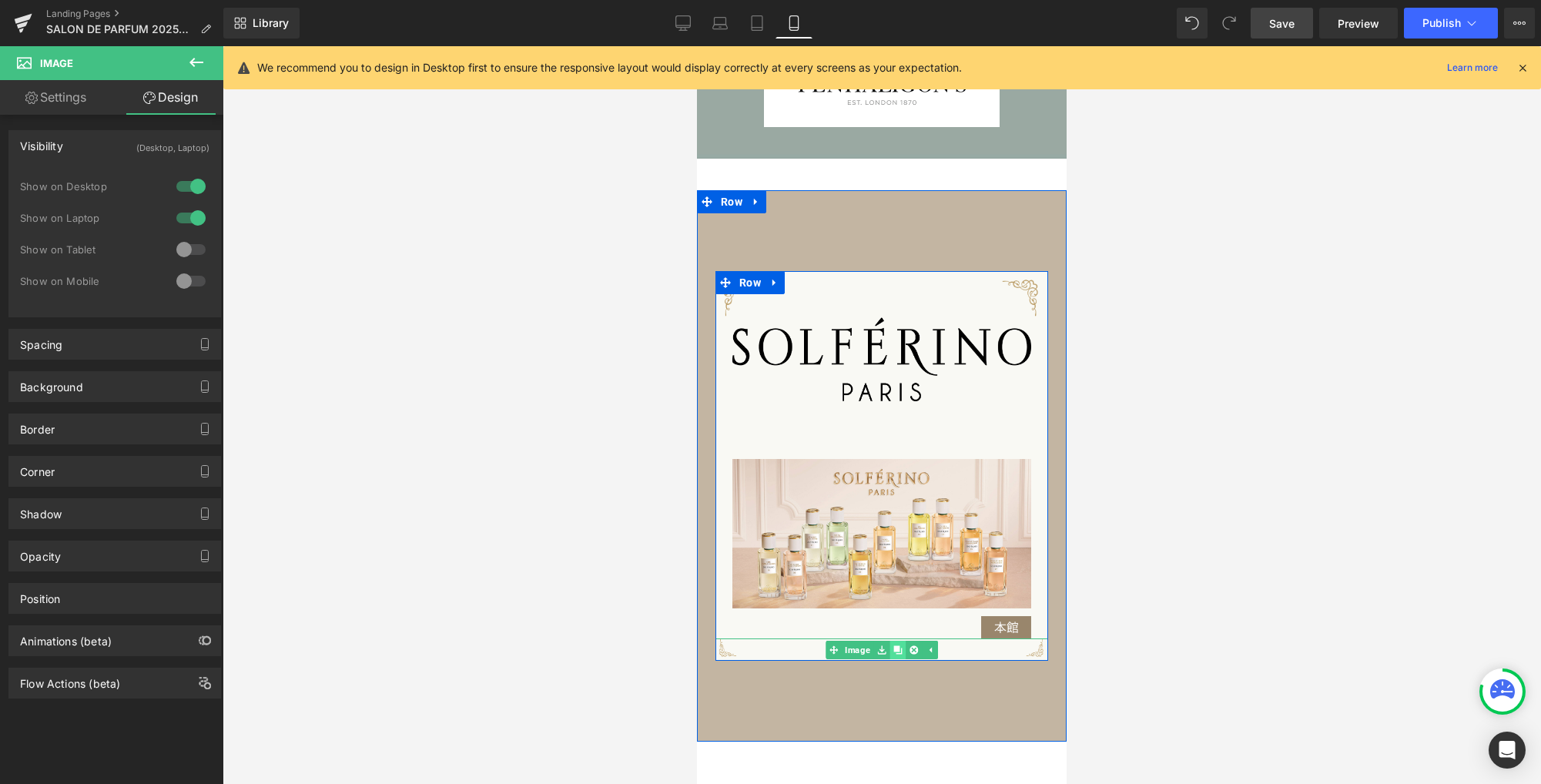
click at [894, 652] on icon at bounding box center [897, 649] width 8 height 8
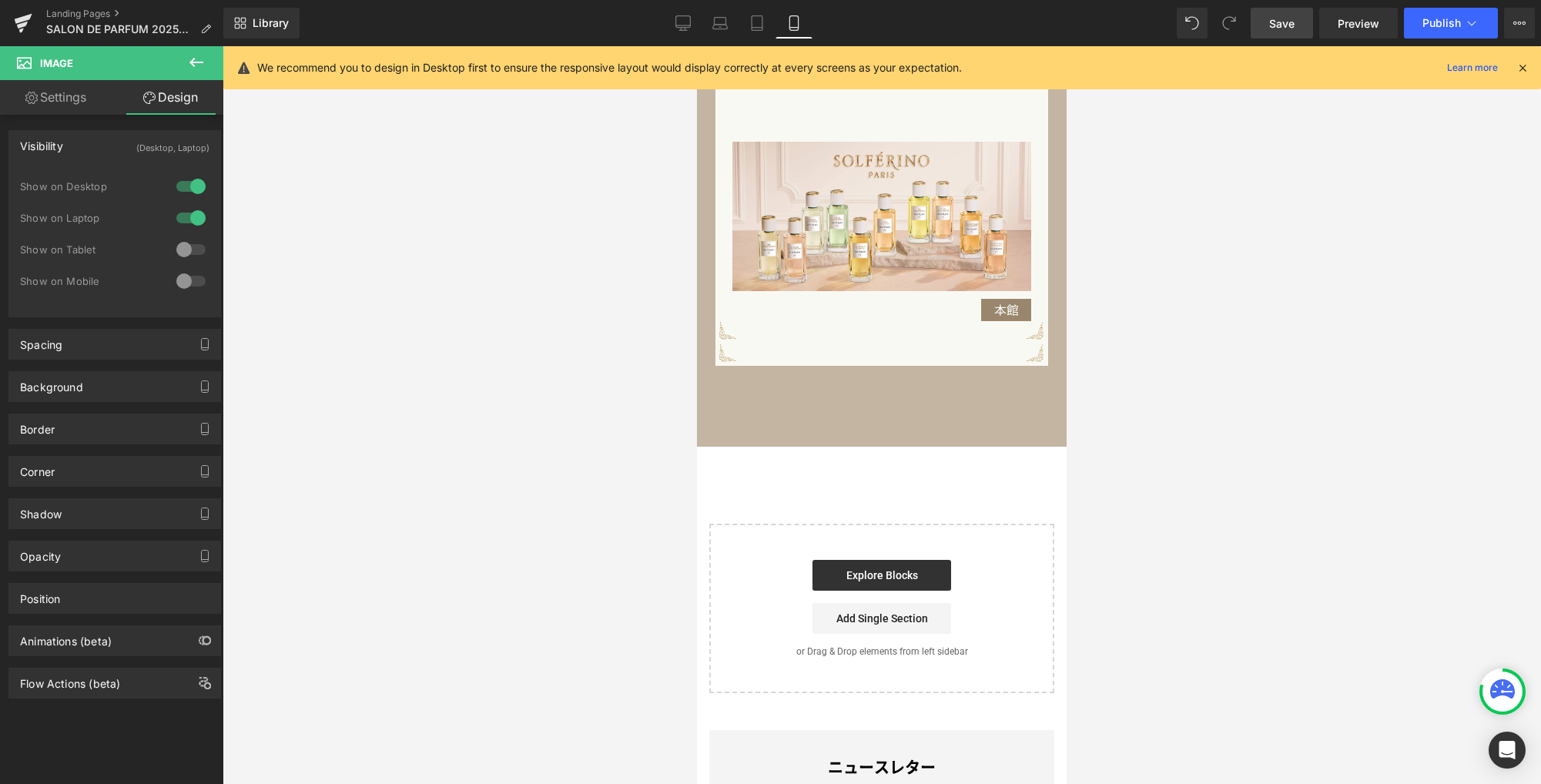
scroll to position [1198, 0]
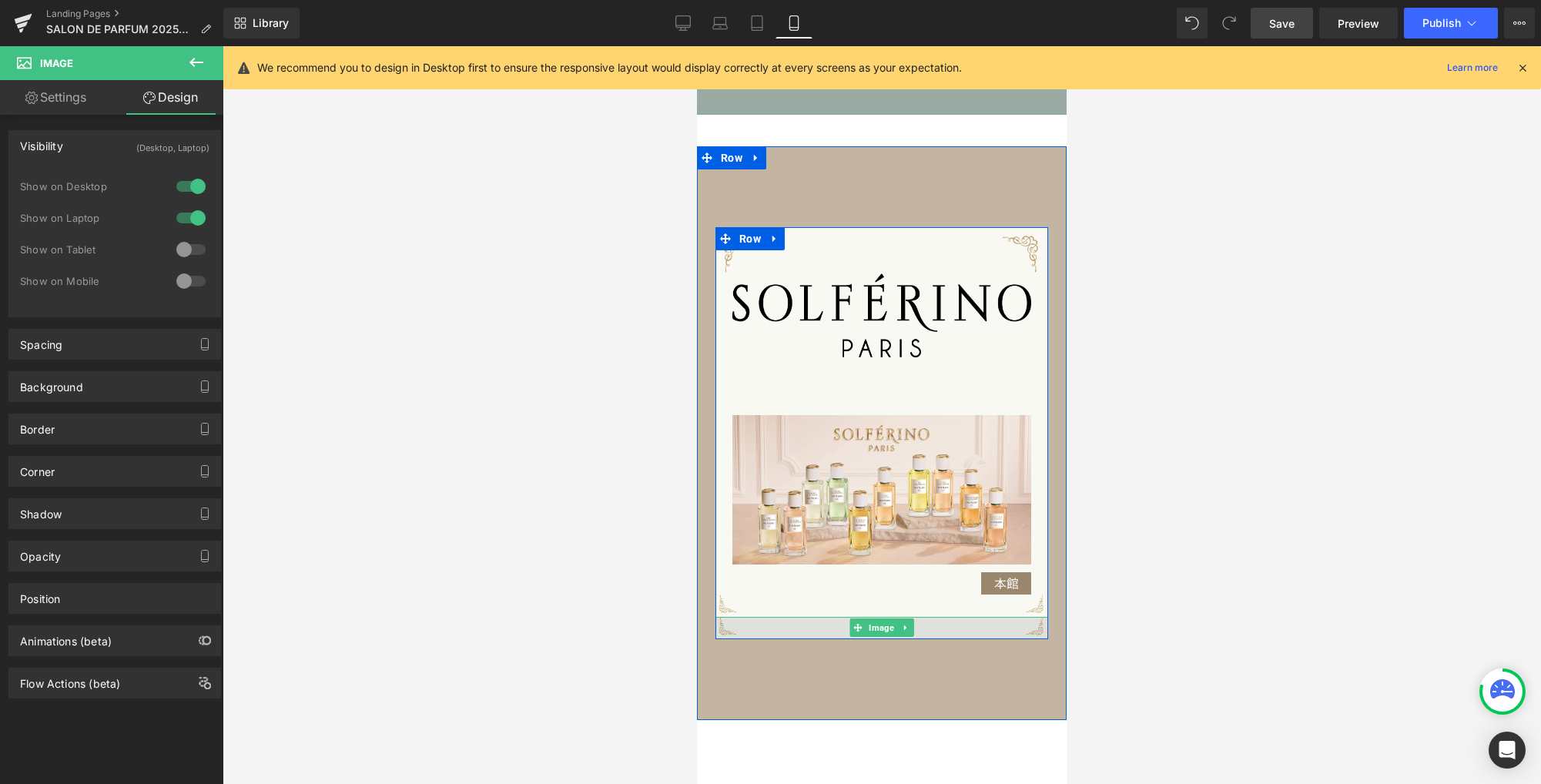
click at [958, 626] on img at bounding box center [881, 627] width 333 height 22
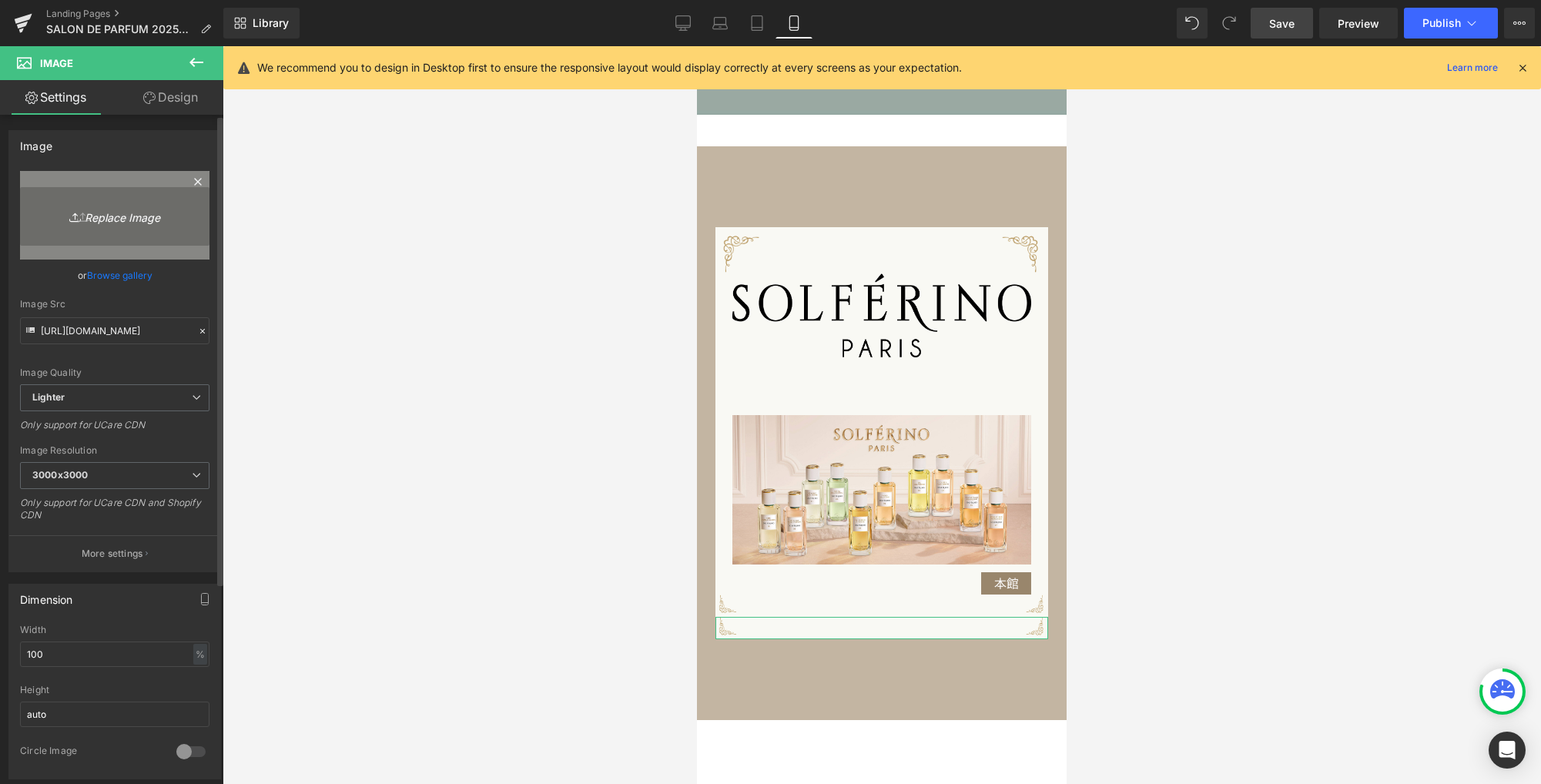
click at [138, 219] on icon "Replace Image" at bounding box center [115, 215] width 124 height 19
type input "C:\fakepath\waku_sp2.png"
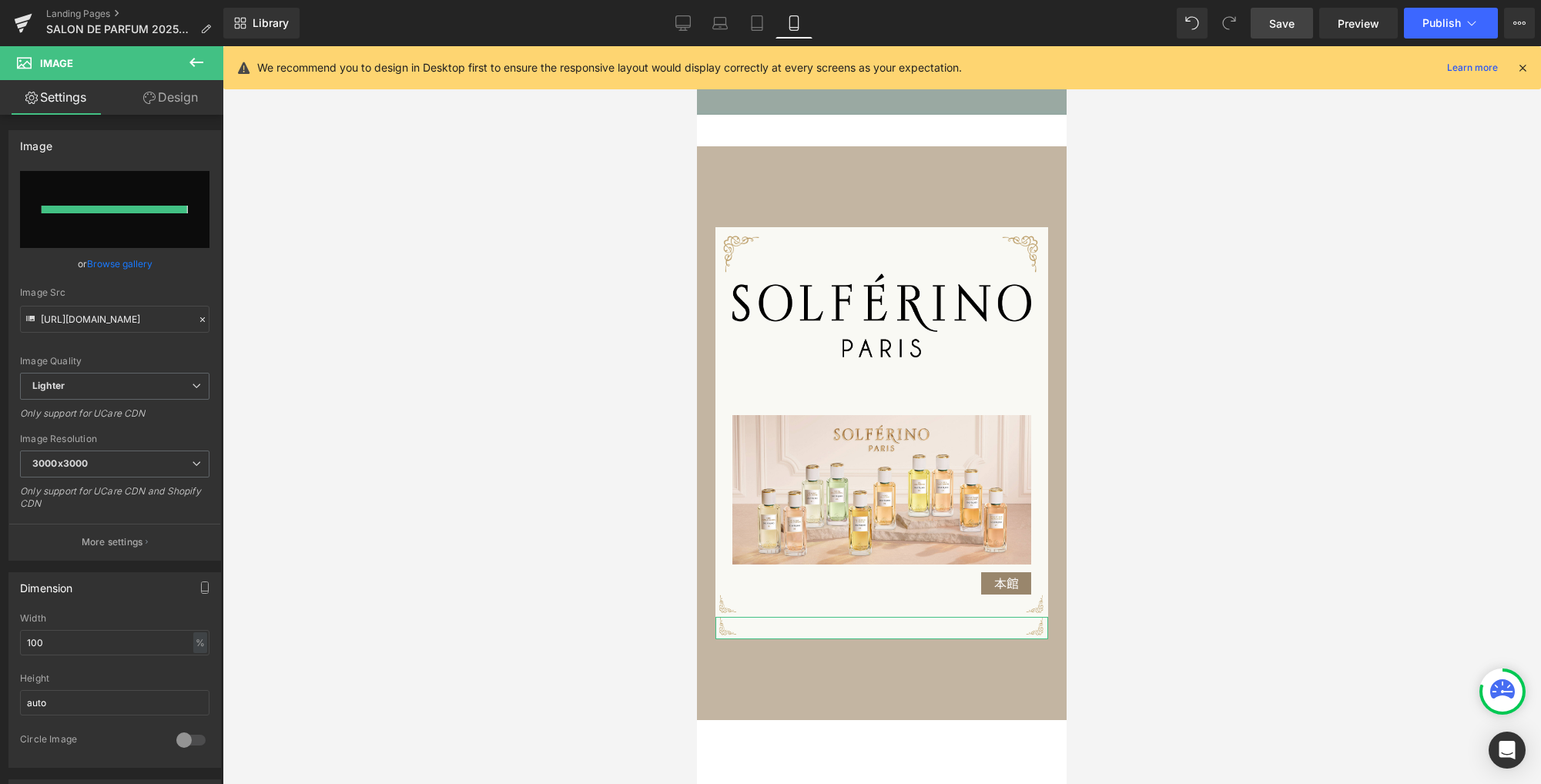
type input "[URL][DOMAIN_NAME]"
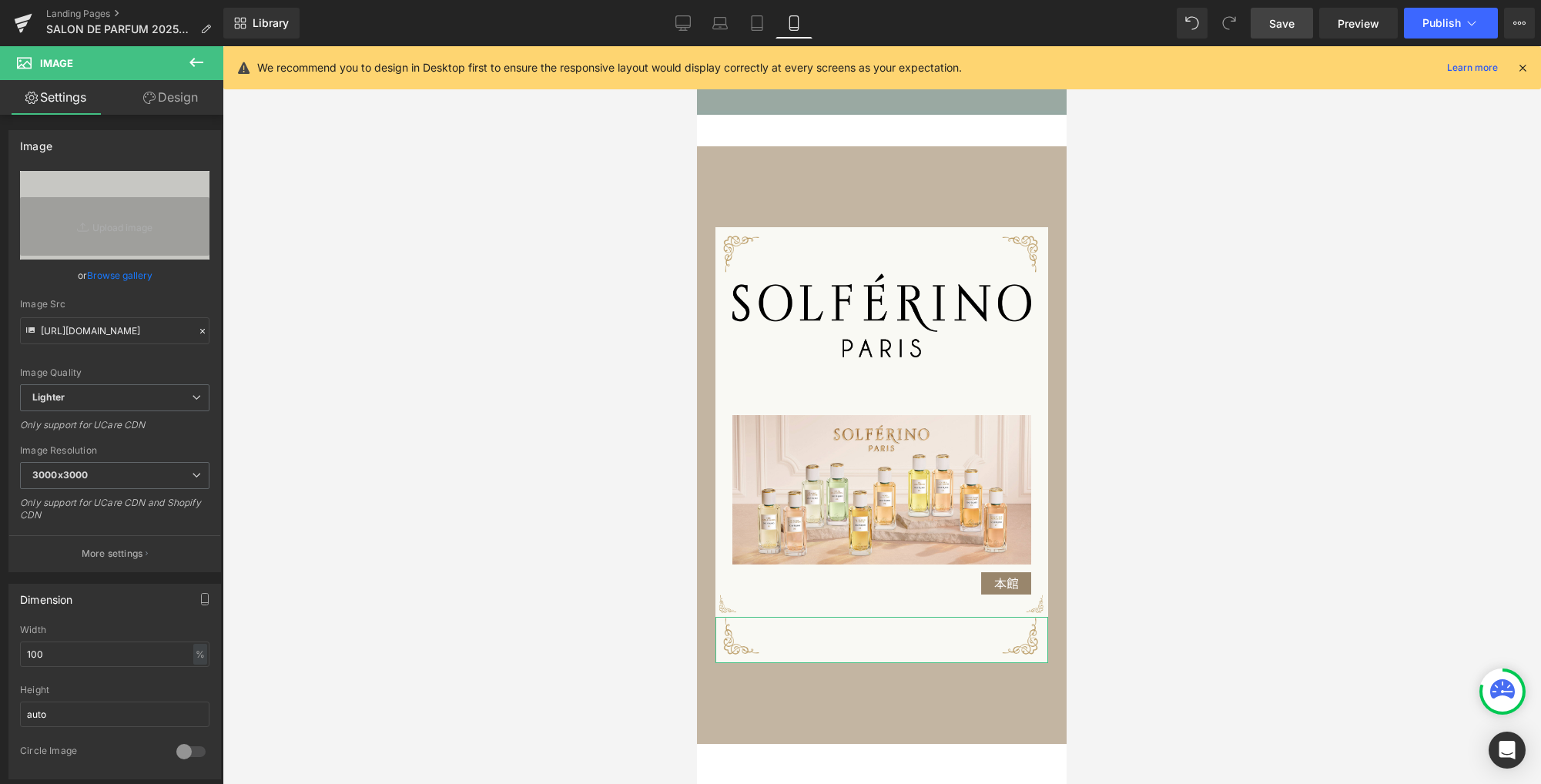
click at [164, 102] on link "Design" at bounding box center [170, 98] width 112 height 35
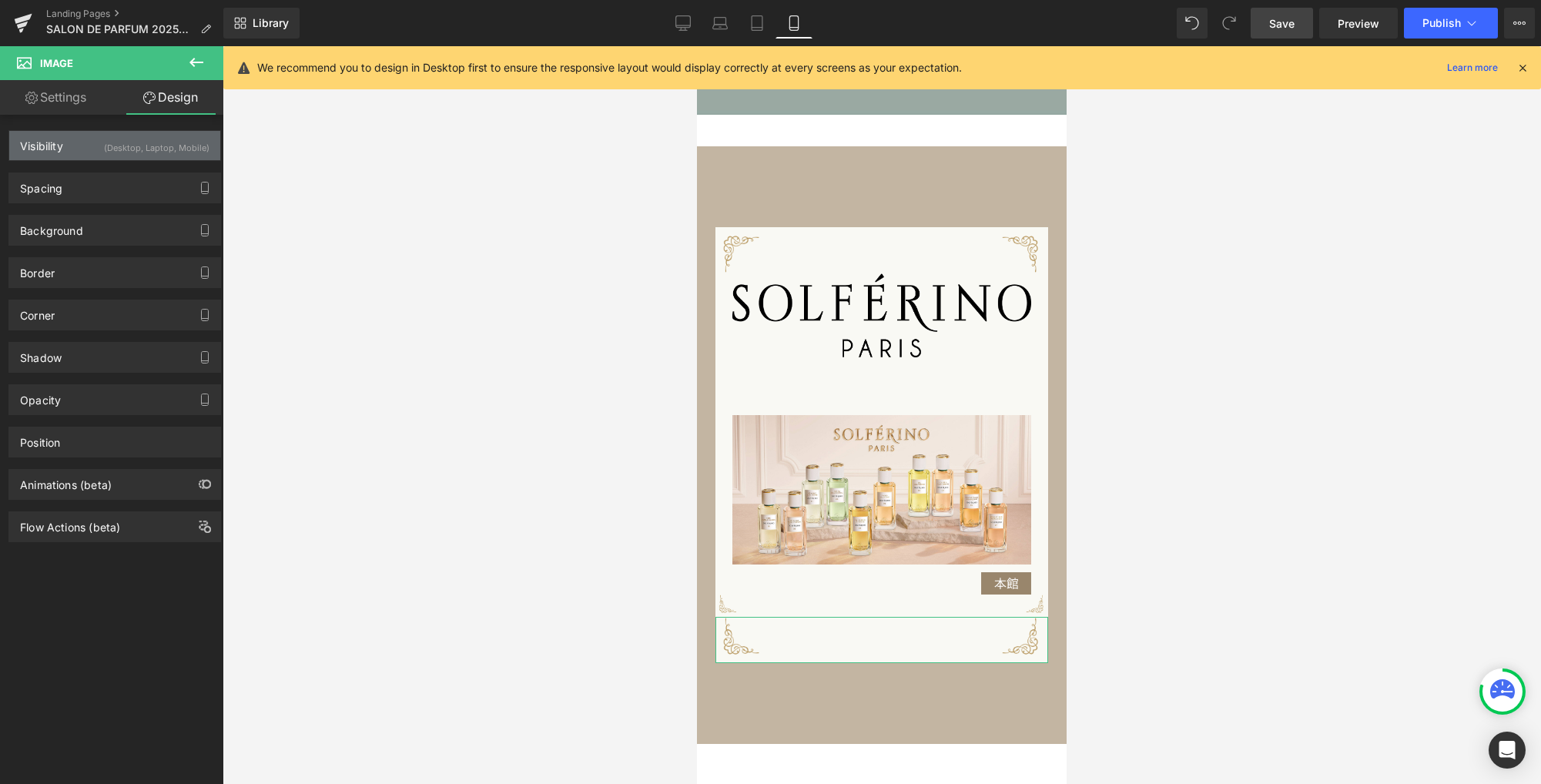
click at [131, 148] on div "(Desktop, Laptop, Mobile)" at bounding box center [157, 144] width 105 height 26
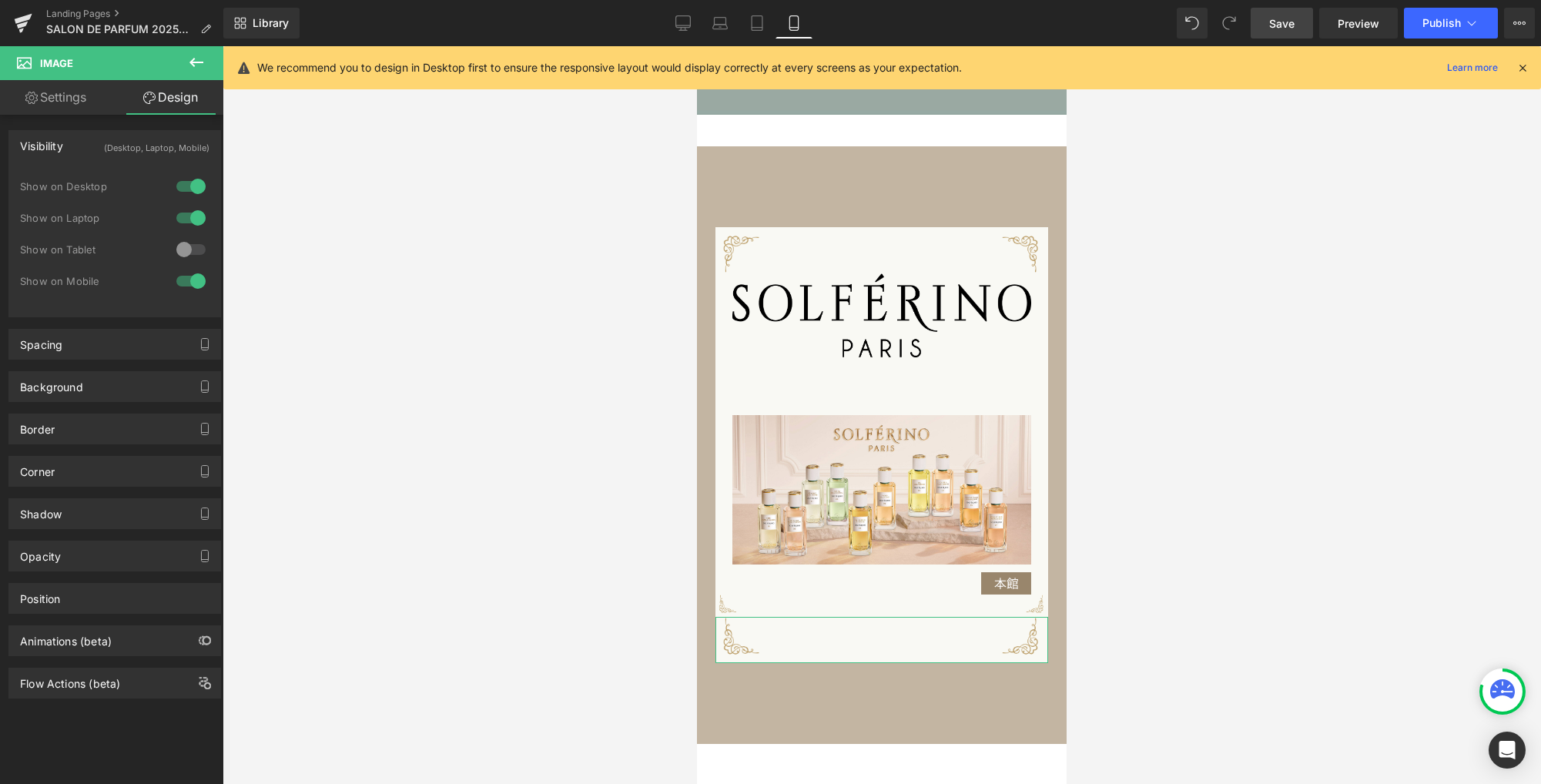
click at [186, 216] on div at bounding box center [191, 217] width 37 height 25
click at [190, 182] on div at bounding box center [191, 186] width 37 height 25
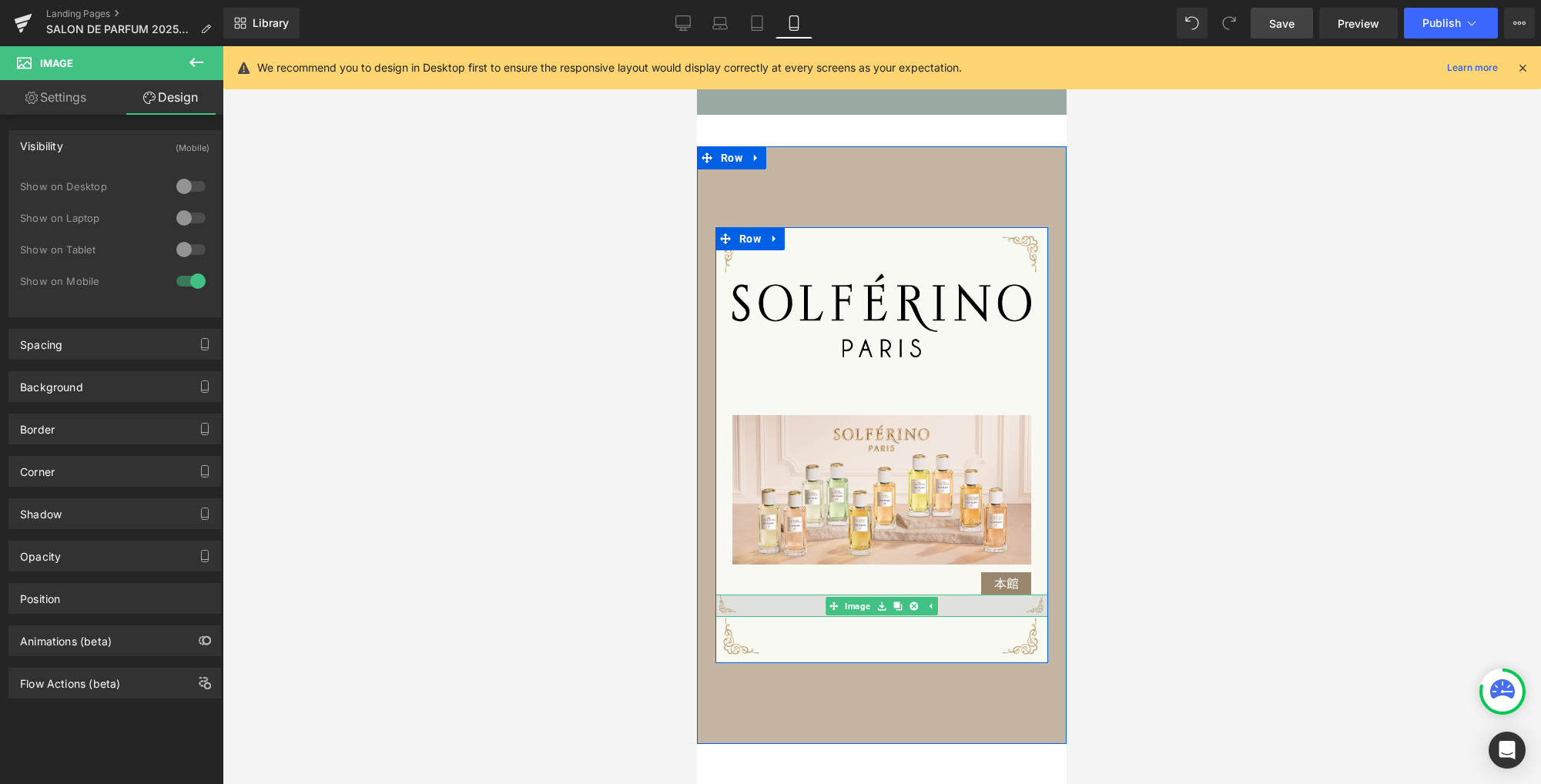
click at [766, 606] on img at bounding box center [881, 605] width 333 height 22
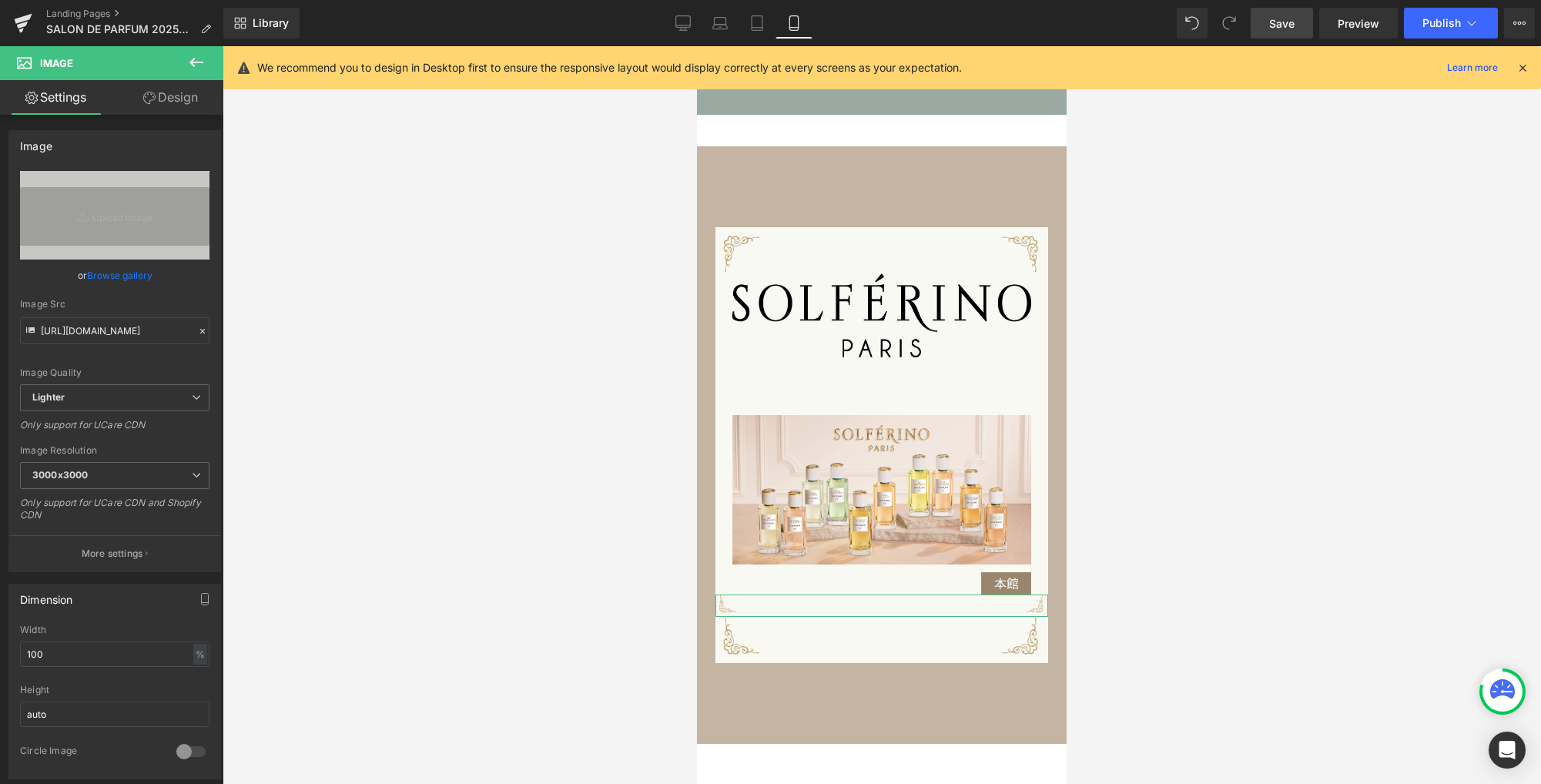
click at [185, 101] on link "Design" at bounding box center [170, 98] width 112 height 35
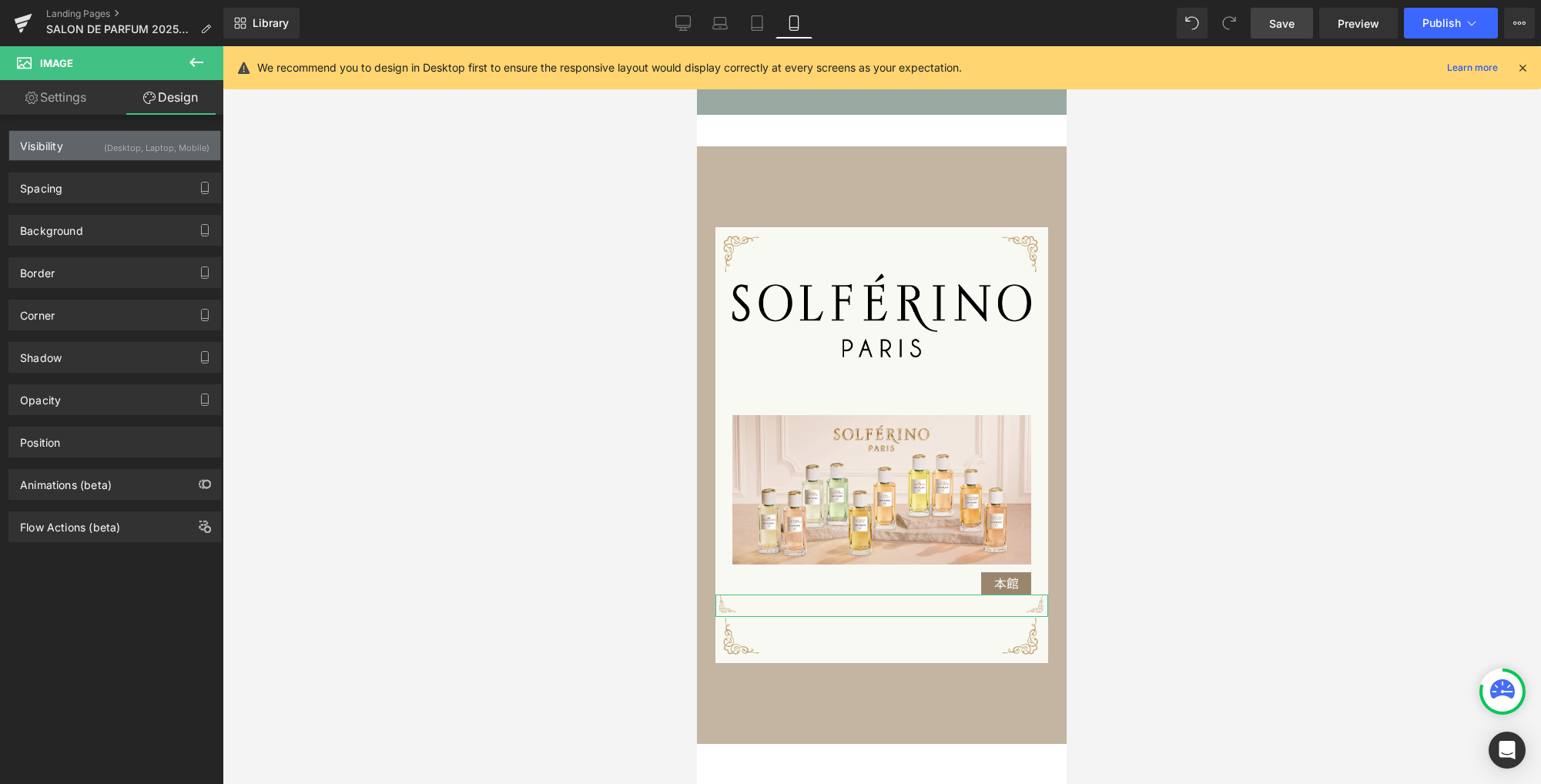
click at [133, 152] on div "(Desktop, Laptop, Mobile)" at bounding box center [157, 144] width 105 height 26
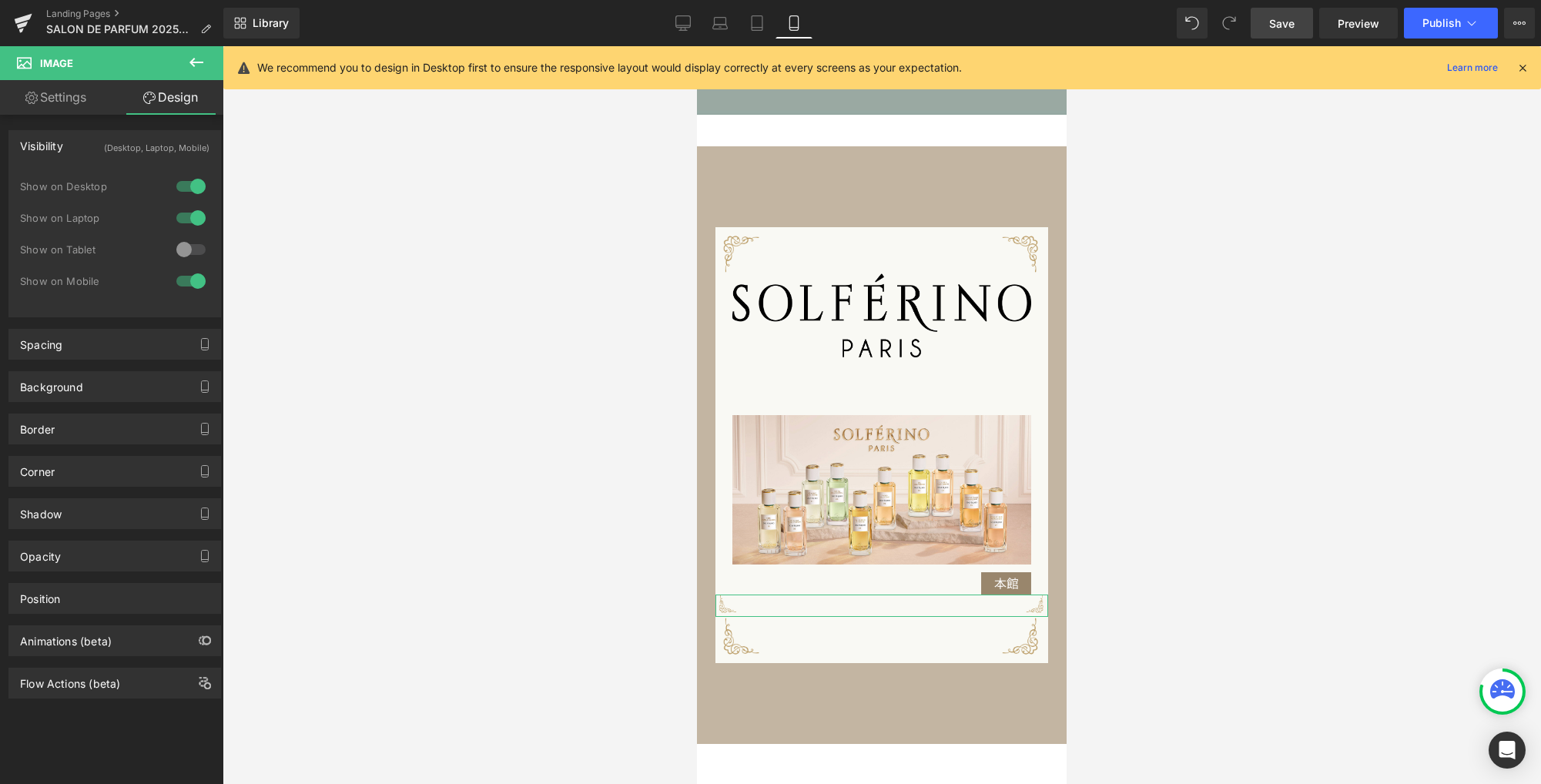
click at [190, 283] on div at bounding box center [191, 281] width 37 height 25
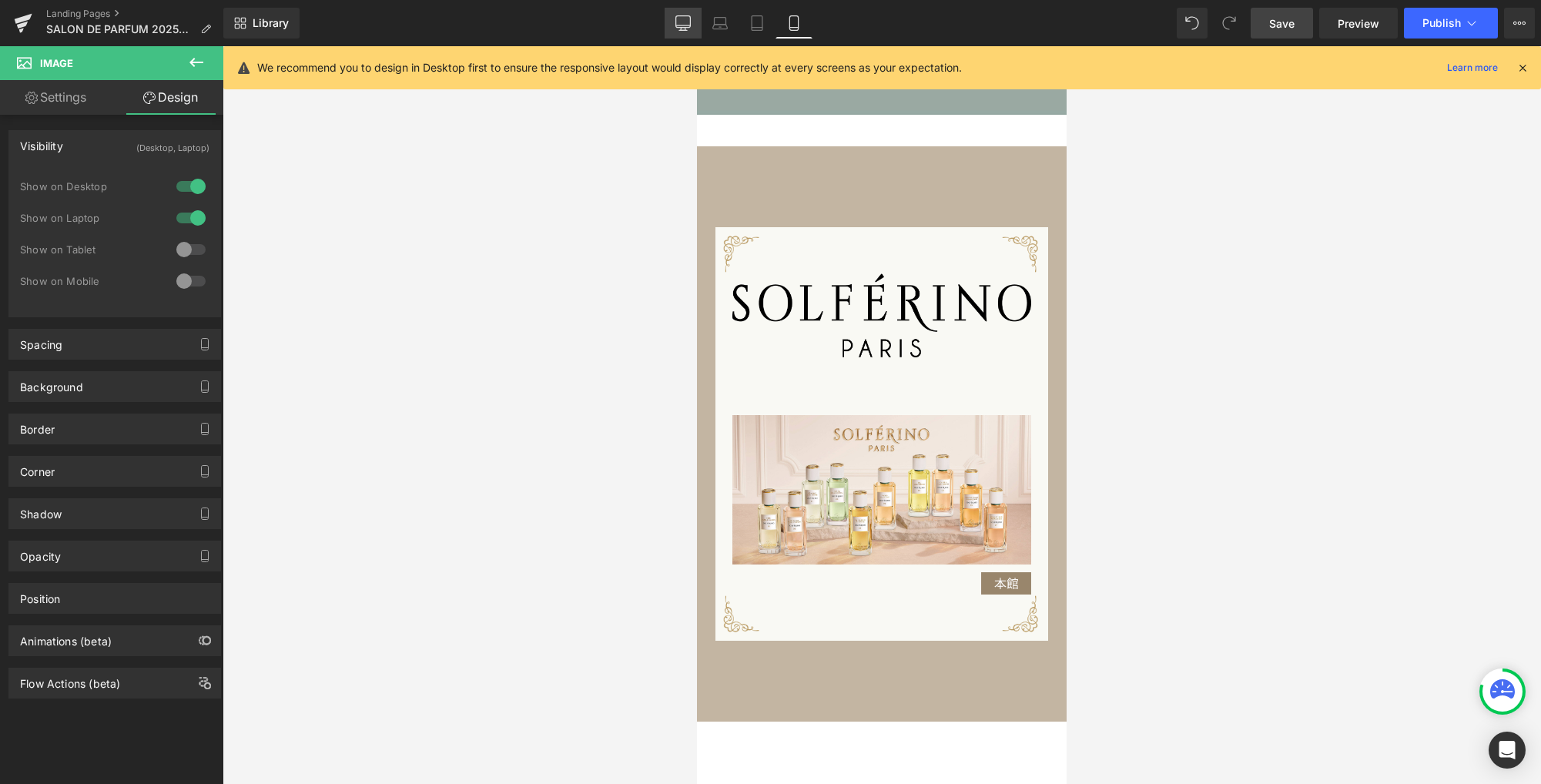
click at [689, 21] on icon at bounding box center [683, 23] width 16 height 16
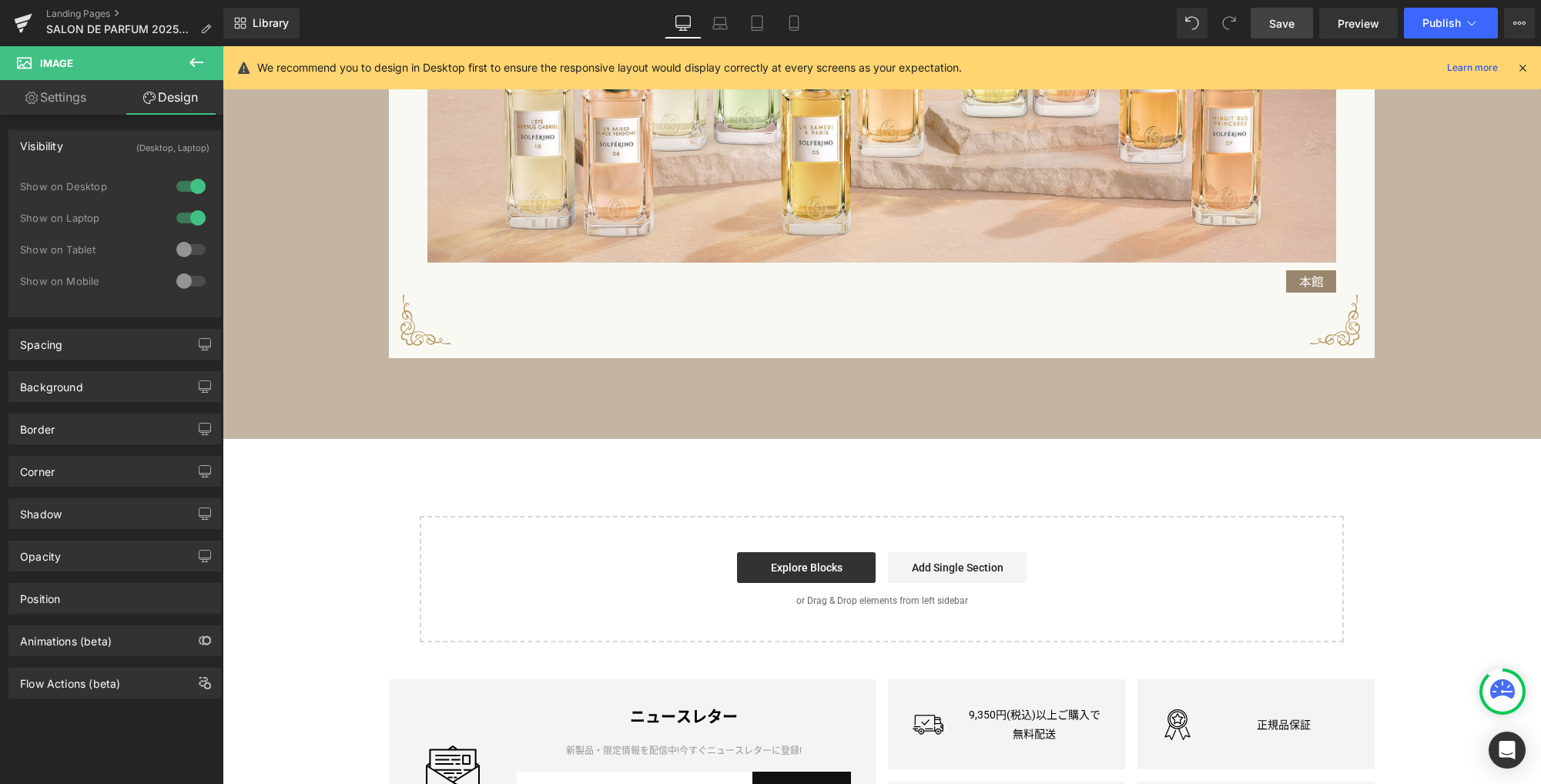
scroll to position [1930, 0]
click at [1281, 32] on link "Save" at bounding box center [1282, 22] width 63 height 30
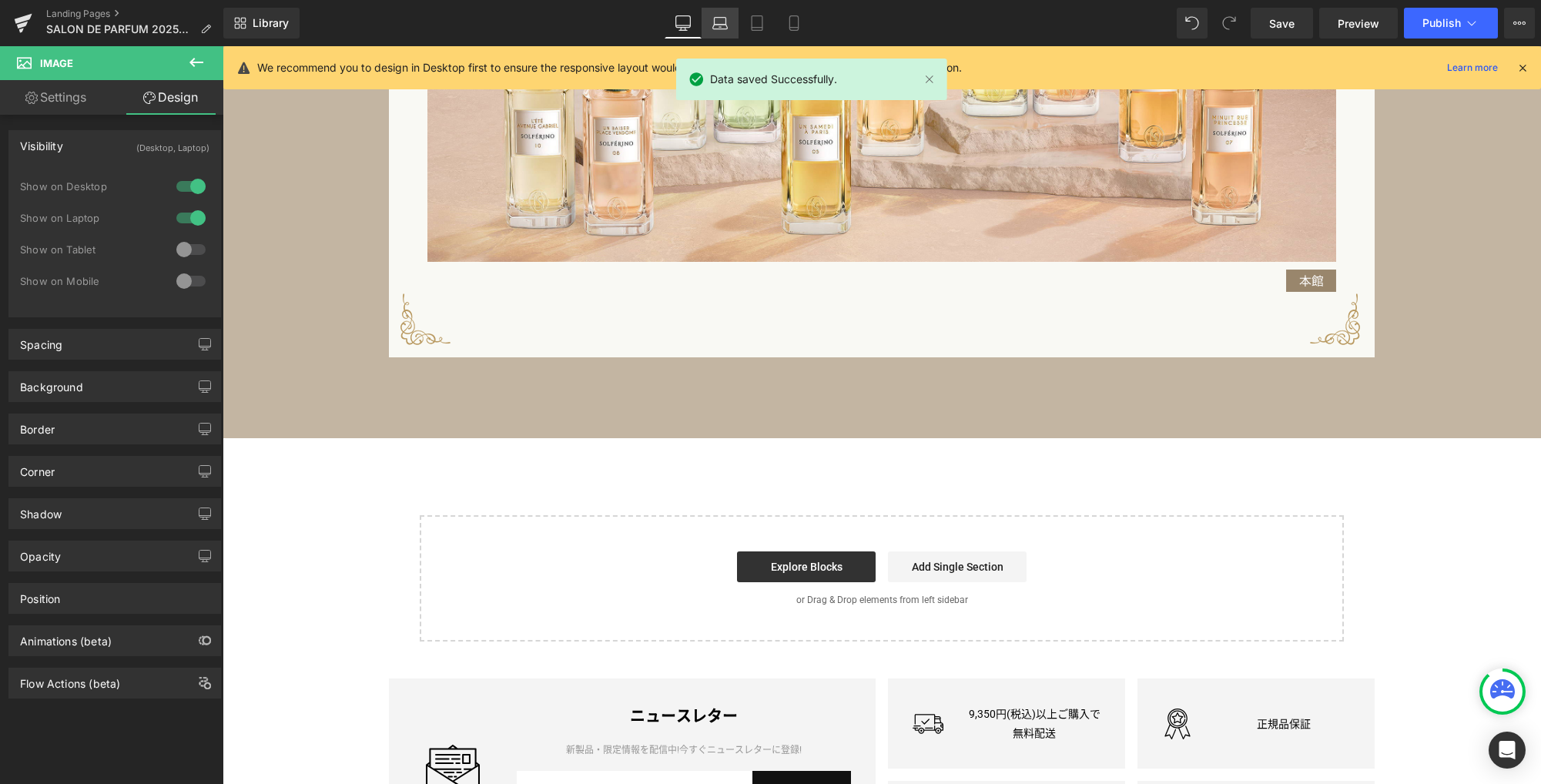
click at [703, 22] on link "Laptop" at bounding box center [720, 22] width 37 height 30
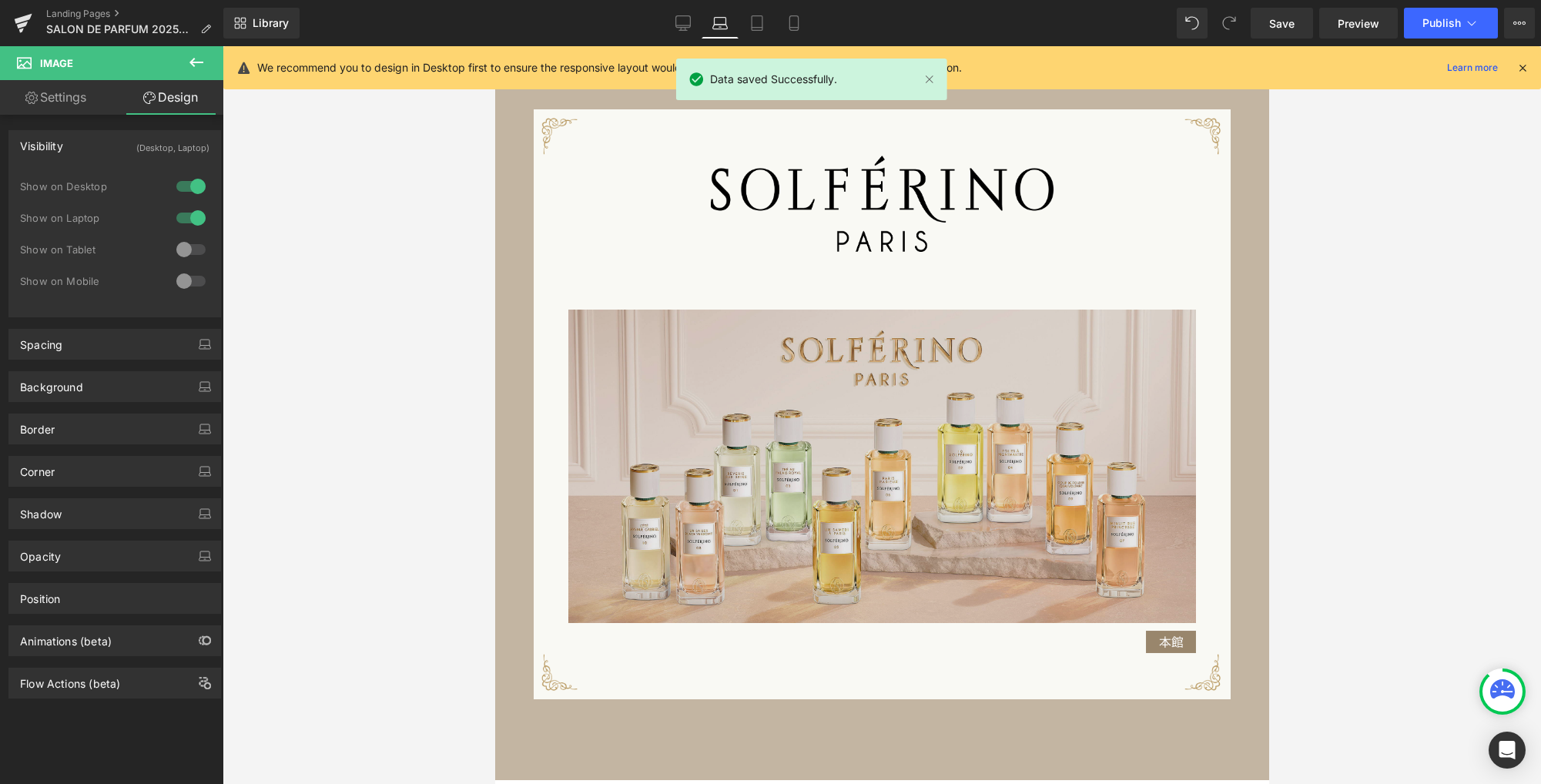
scroll to position [1198, 0]
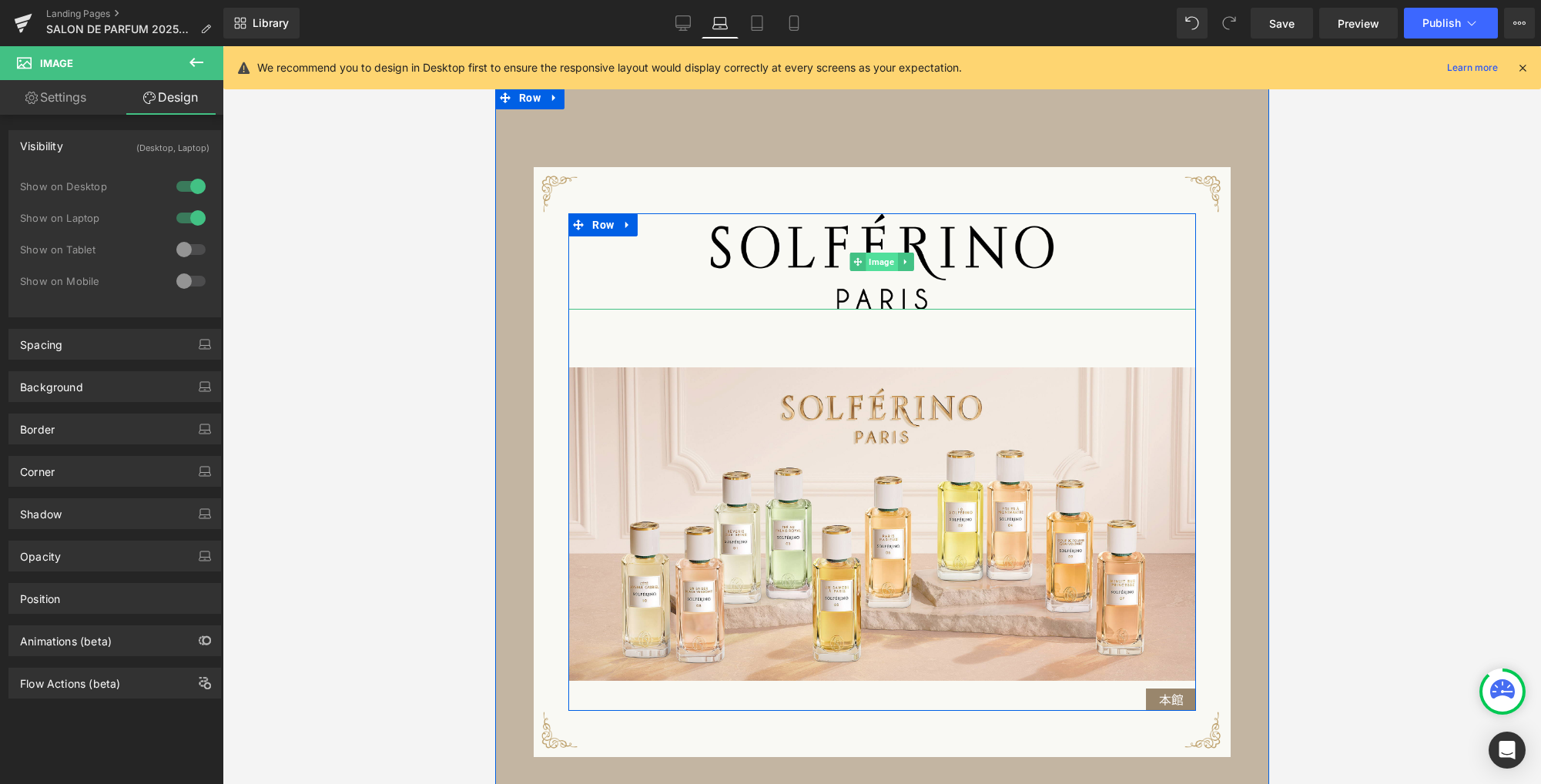
click at [873, 267] on span "Image" at bounding box center [881, 262] width 31 height 18
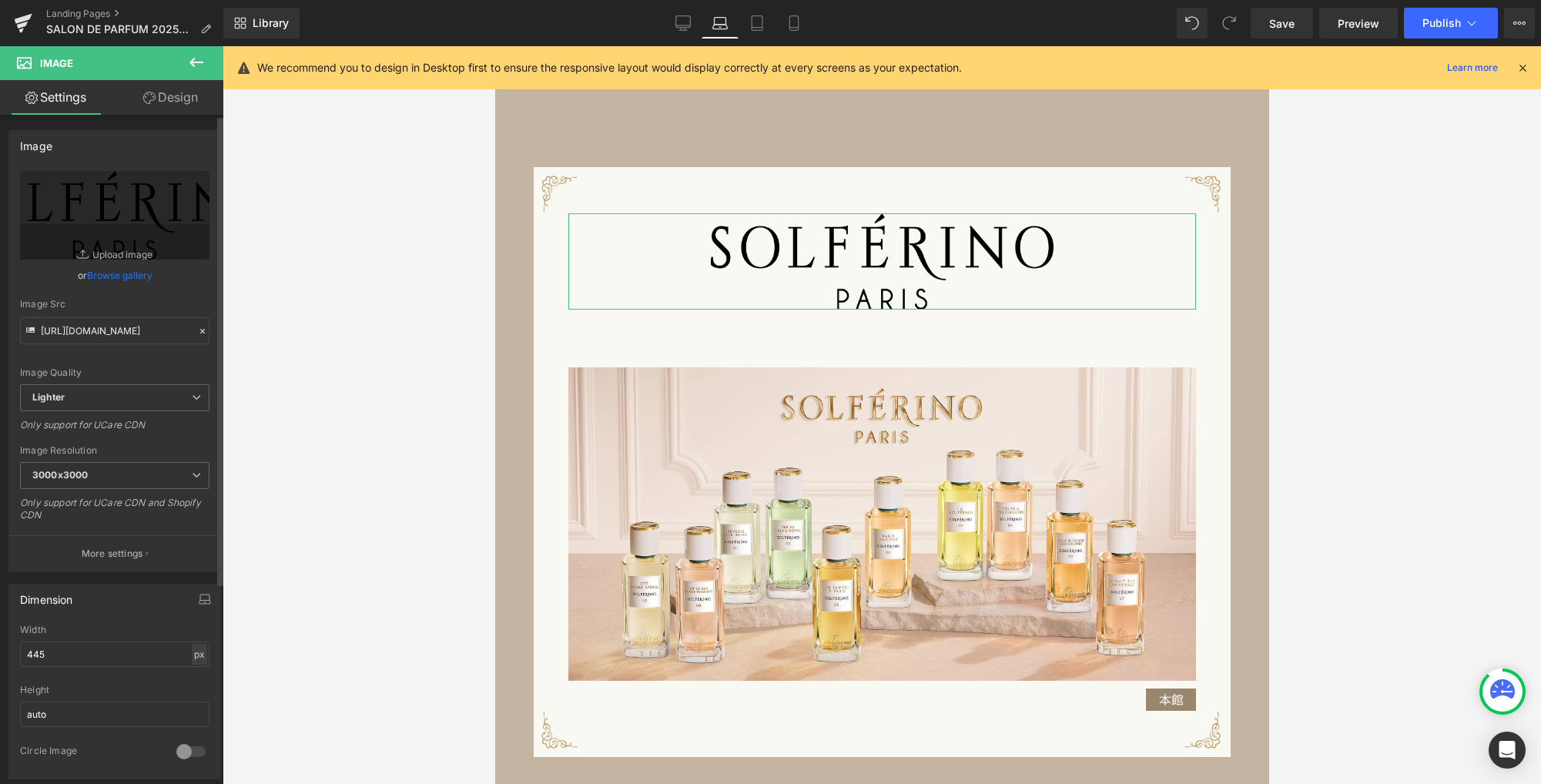
click at [192, 649] on div "px" at bounding box center [199, 653] width 16 height 21
drag, startPoint x: 194, startPoint y: 674, endPoint x: 185, endPoint y: 673, distance: 9.1
click at [194, 674] on li "%" at bounding box center [199, 678] width 19 height 22
drag, startPoint x: 100, startPoint y: 652, endPoint x: -81, endPoint y: 648, distance: 181.0
click at [0, 648] on html "Image You are previewing how the will restyle your page. You can not edit Eleme…" at bounding box center [770, 392] width 1541 height 784
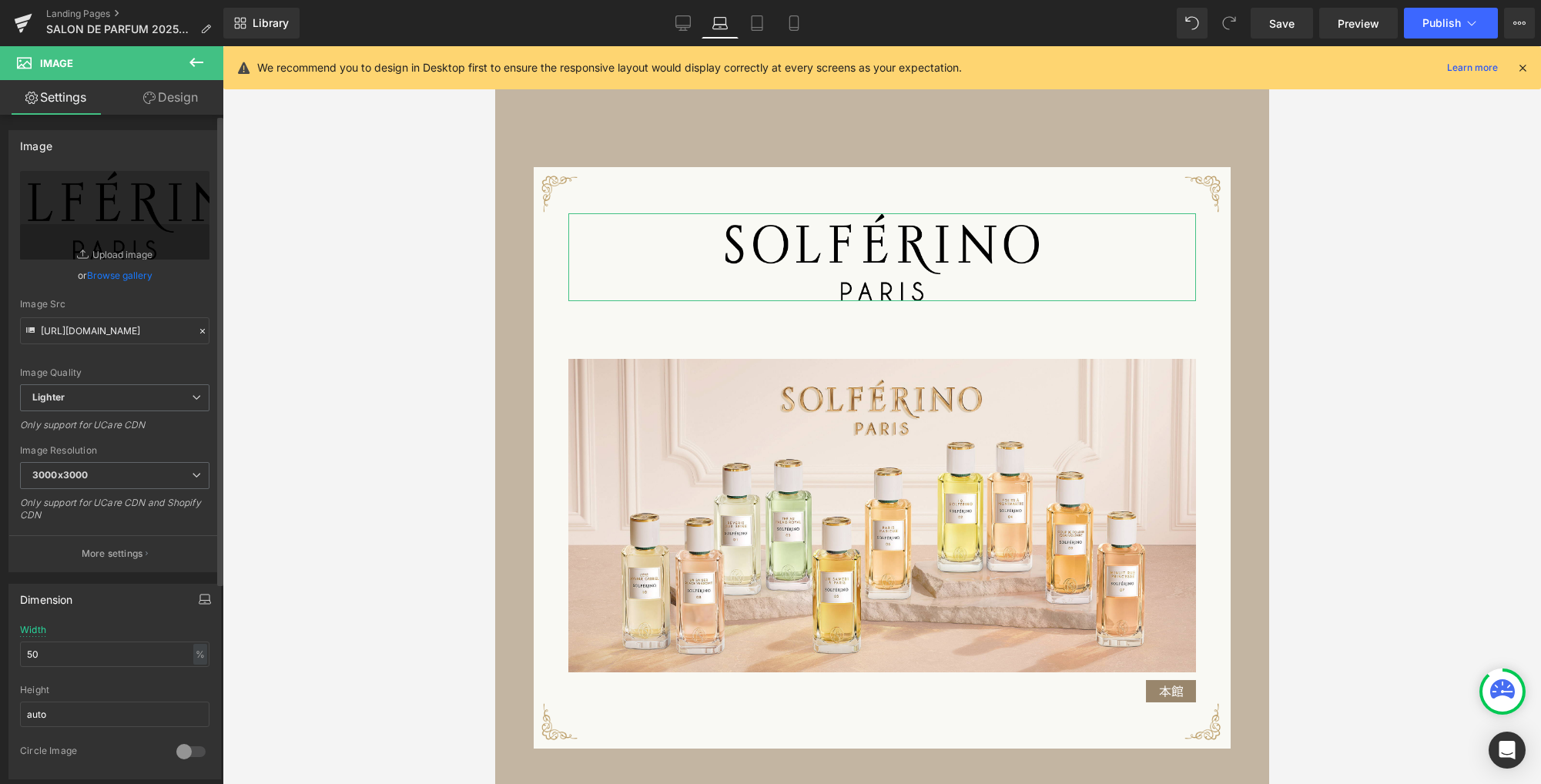
click at [199, 600] on icon "button" at bounding box center [205, 598] width 12 height 12
drag, startPoint x: 129, startPoint y: 631, endPoint x: 174, endPoint y: 696, distance: 79.1
click at [129, 631] on button "Tablet" at bounding box center [132, 632] width 44 height 26
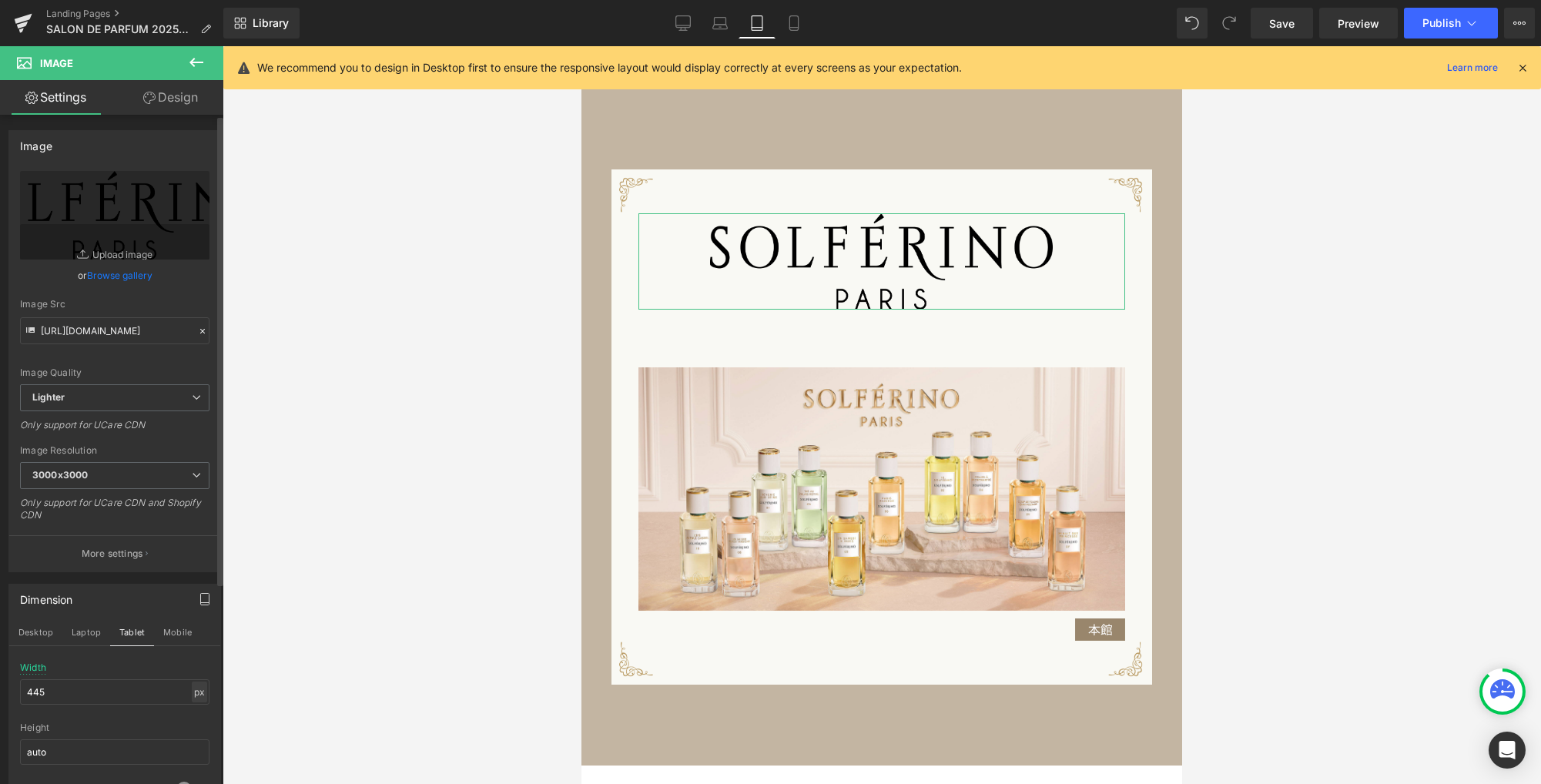
click at [193, 689] on div "px" at bounding box center [199, 691] width 16 height 21
click at [194, 714] on li "%" at bounding box center [199, 716] width 19 height 22
drag, startPoint x: 35, startPoint y: 686, endPoint x: -100, endPoint y: 674, distance: 135.5
click at [0, 674] on html "Image You are previewing how the will restyle your page. You can not edit Eleme…" at bounding box center [770, 392] width 1541 height 784
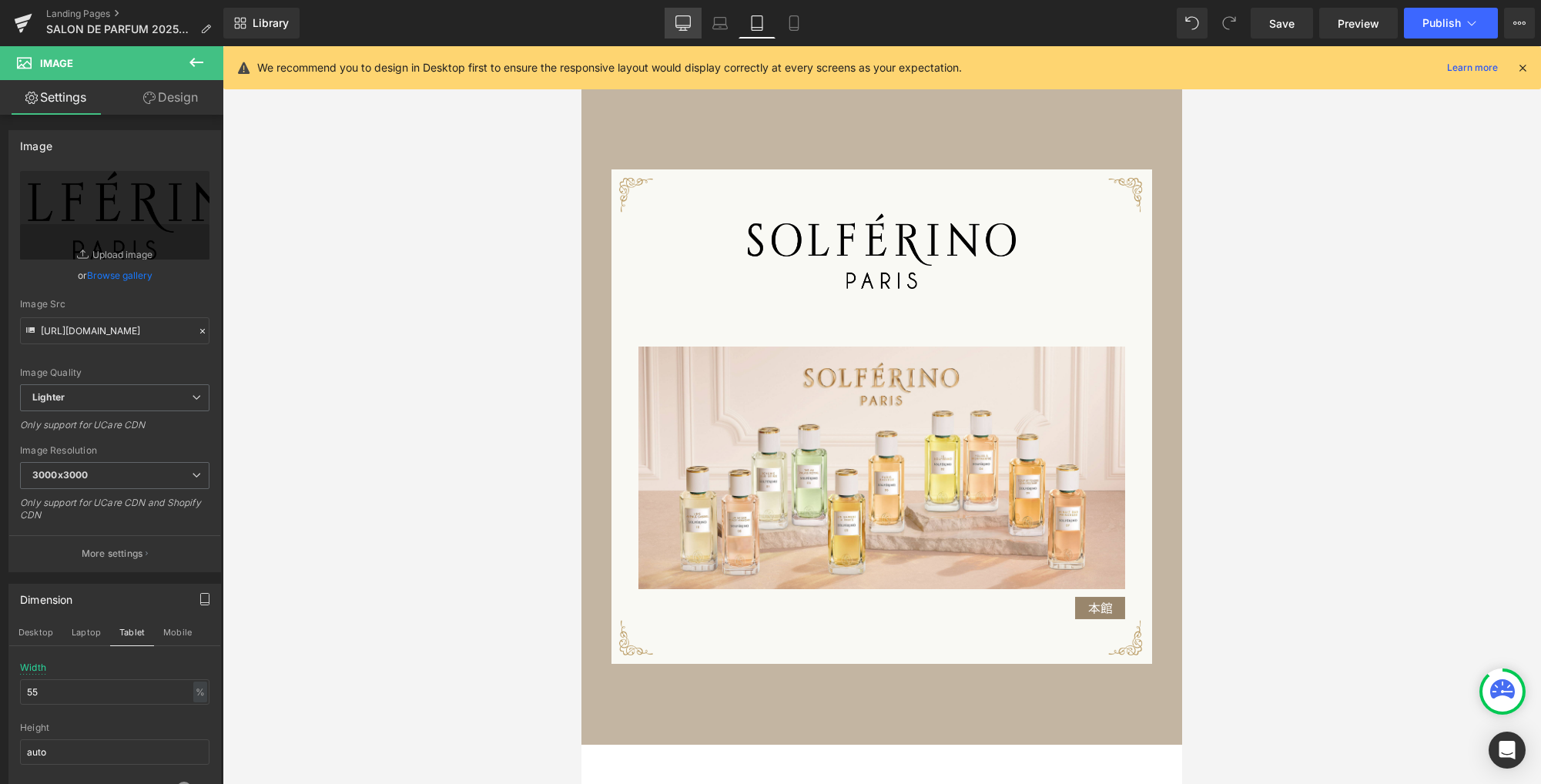
click at [685, 25] on icon at bounding box center [683, 23] width 16 height 16
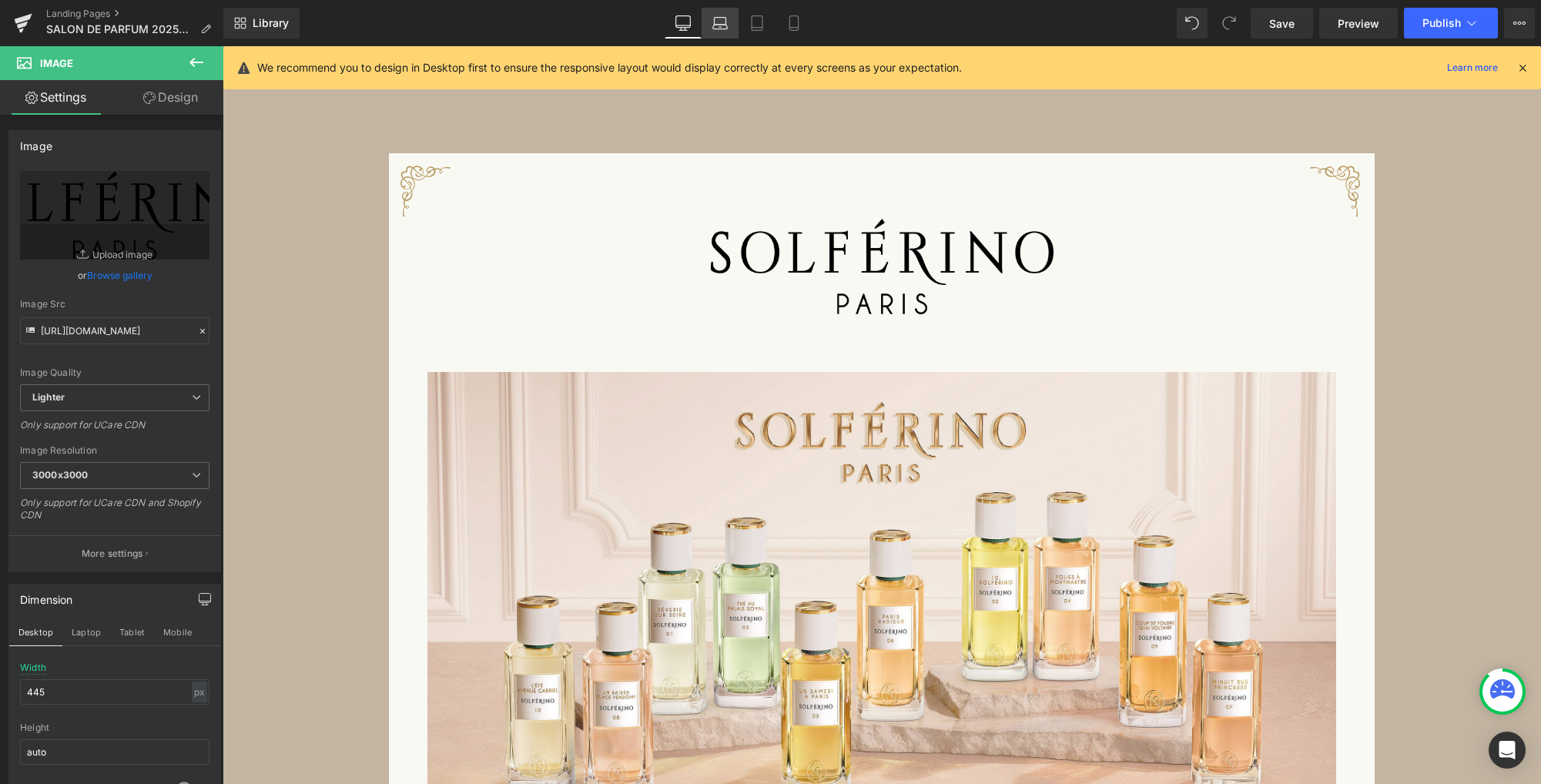
click at [714, 26] on icon at bounding box center [720, 23] width 16 height 16
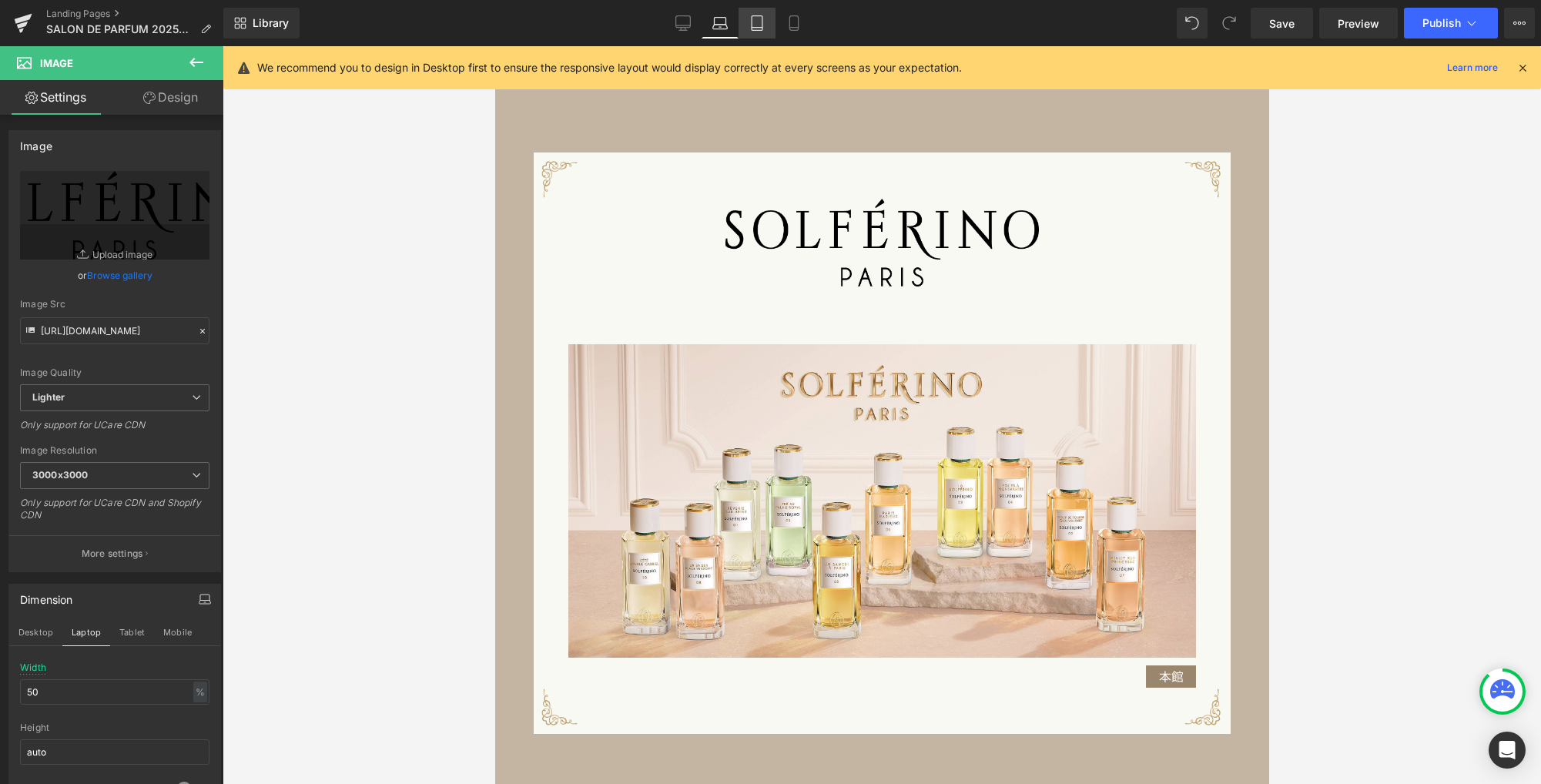
click at [749, 27] on icon at bounding box center [757, 23] width 16 height 16
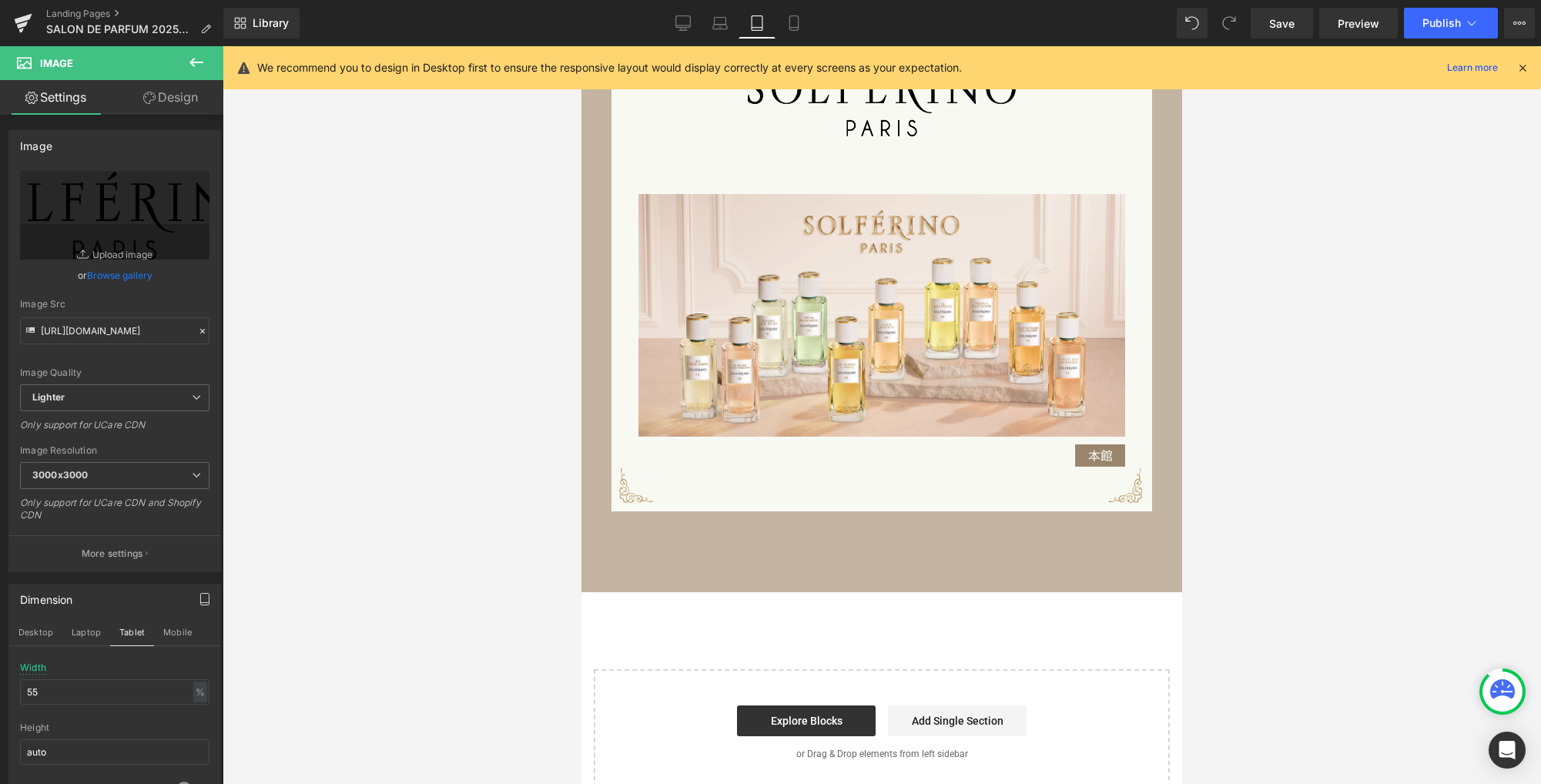
scroll to position [1074, 0]
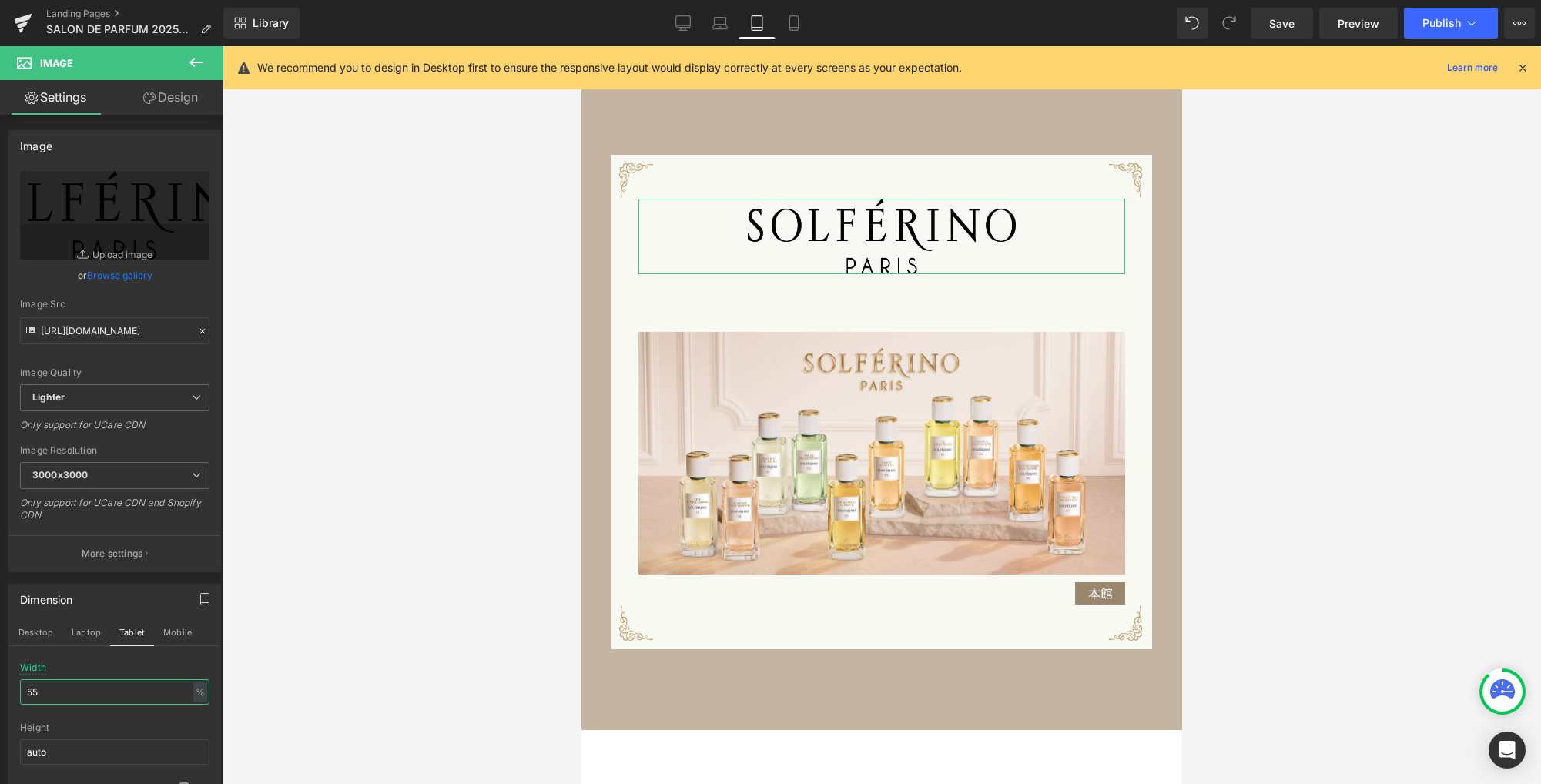
drag, startPoint x: 69, startPoint y: 689, endPoint x: -39, endPoint y: 685, distance: 108.1
click at [0, 685] on html "Image You are previewing how the will restyle your page. You can not edit Eleme…" at bounding box center [770, 392] width 1541 height 784
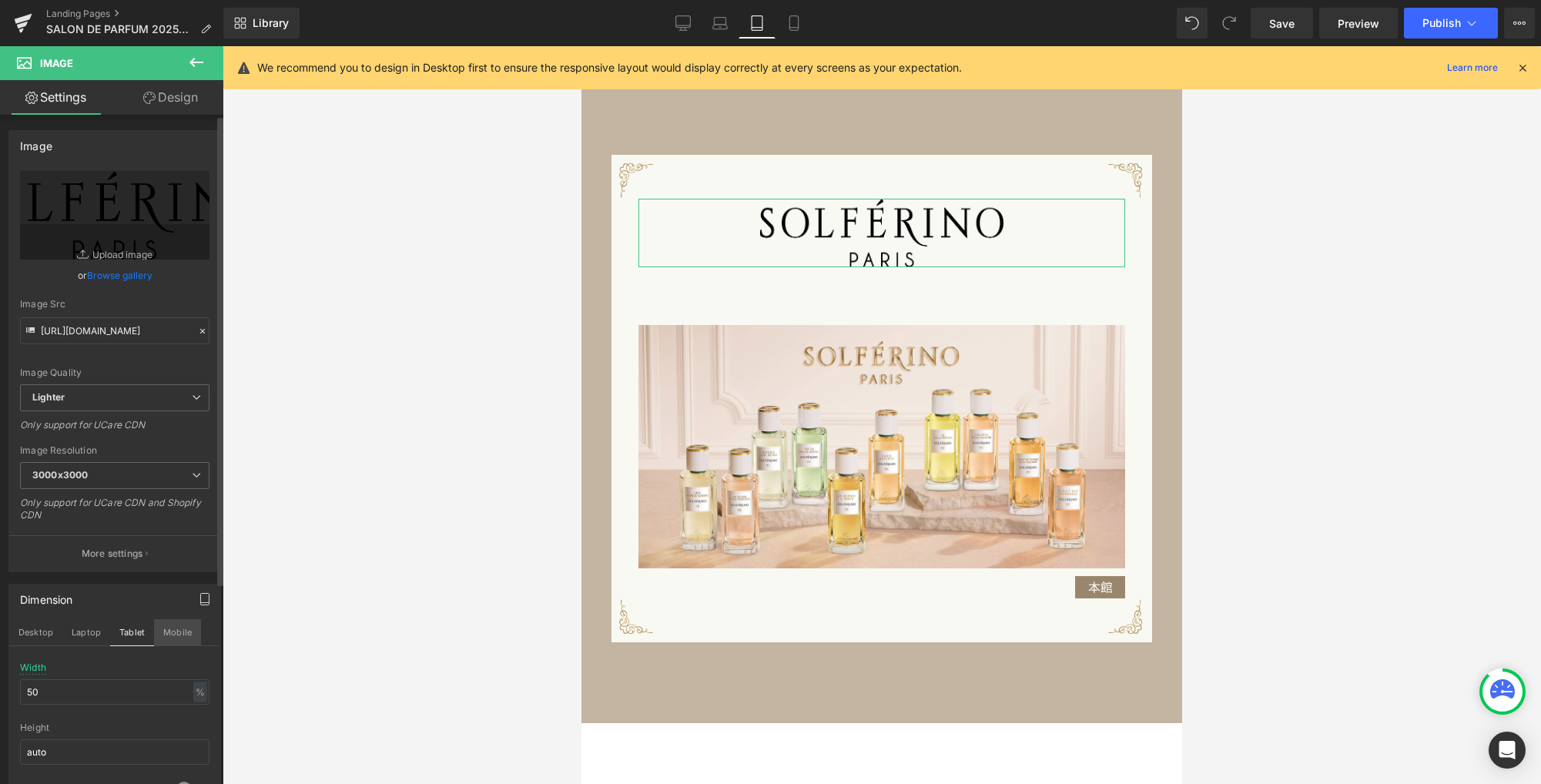
click at [181, 629] on button "Mobile" at bounding box center [177, 632] width 47 height 26
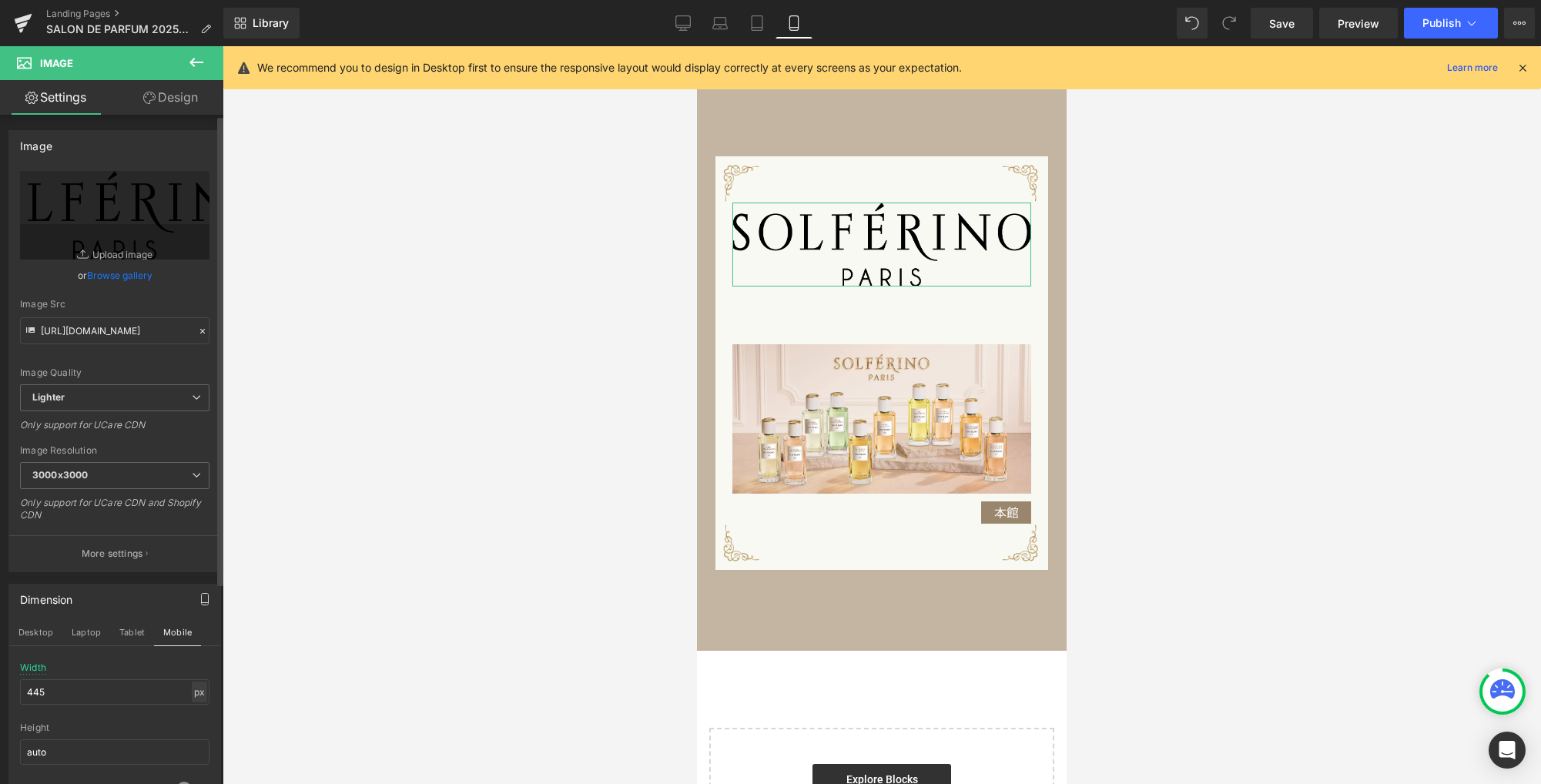
click at [197, 692] on div "px" at bounding box center [199, 691] width 16 height 21
click at [191, 714] on li "%" at bounding box center [199, 716] width 19 height 22
drag, startPoint x: 116, startPoint y: 692, endPoint x: -61, endPoint y: 688, distance: 177.0
click at [0, 688] on html "Image You are previewing how the will restyle your page. You can not edit Eleme…" at bounding box center [770, 392] width 1541 height 784
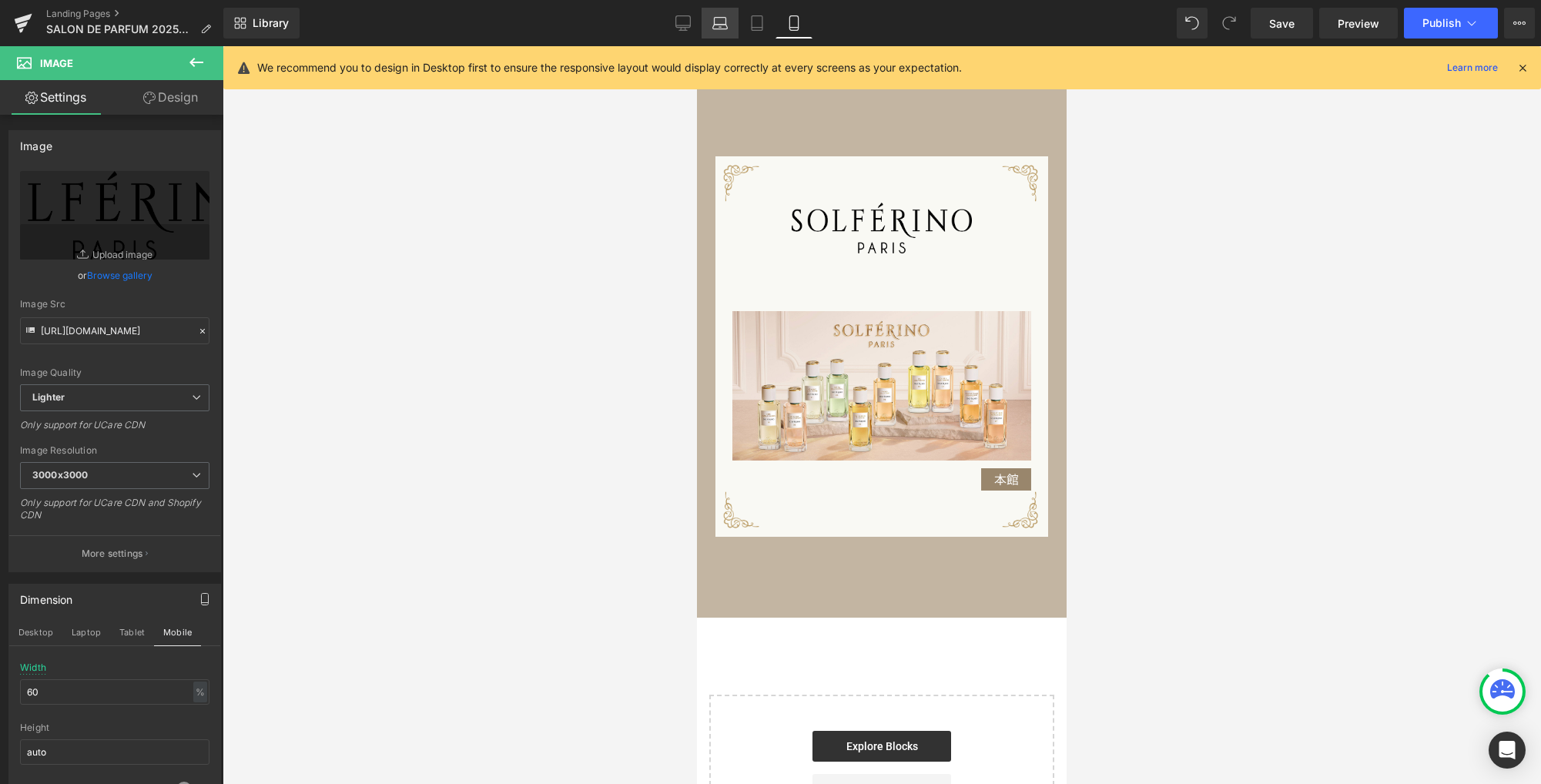
click at [722, 21] on icon at bounding box center [720, 23] width 16 height 16
type input "50"
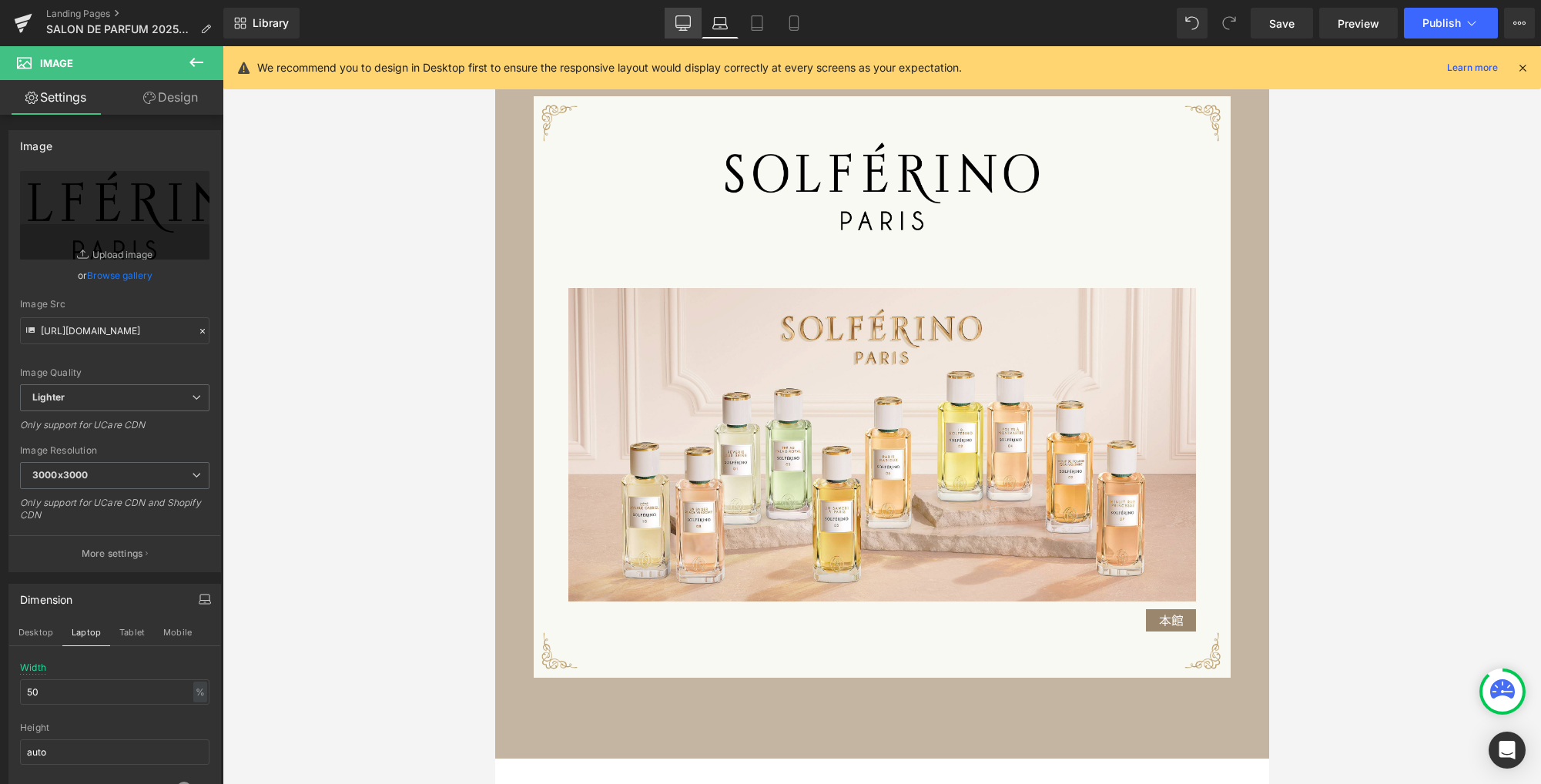
scroll to position [1212, 0]
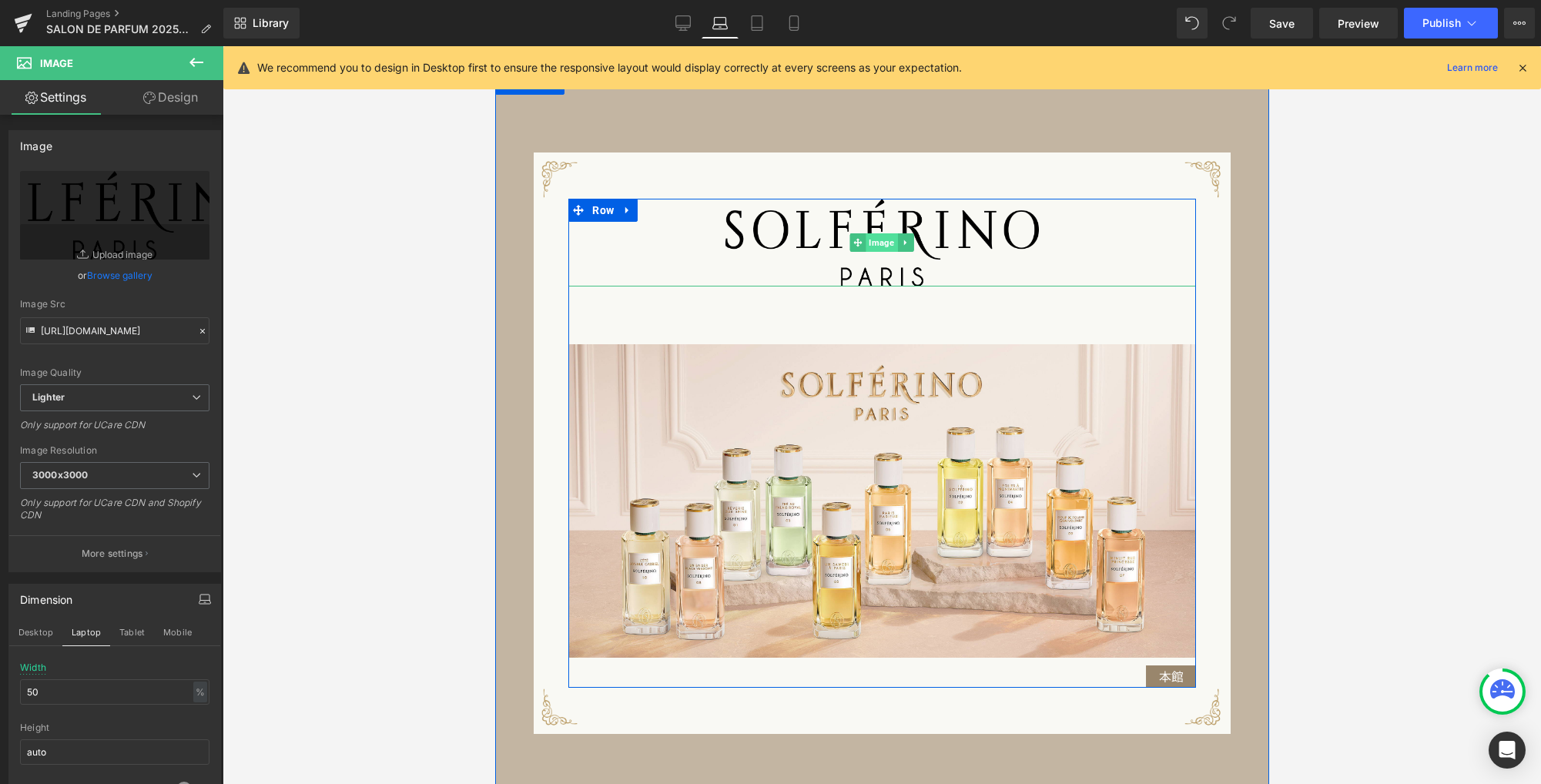
click at [869, 246] on span "Image" at bounding box center [881, 242] width 31 height 18
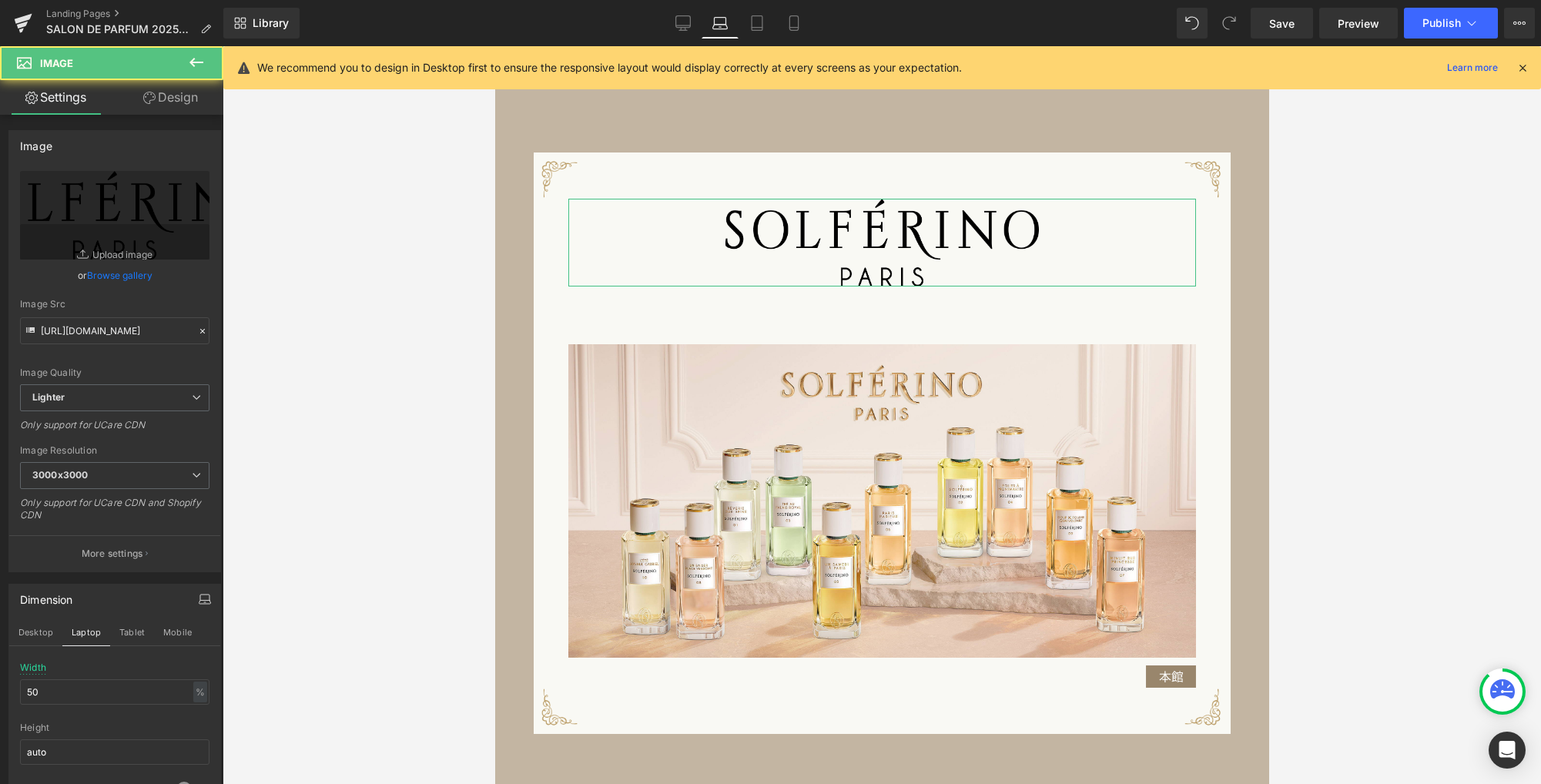
drag, startPoint x: 192, startPoint y: 93, endPoint x: 129, endPoint y: 187, distance: 113.2
click at [191, 94] on link "Design" at bounding box center [170, 98] width 112 height 35
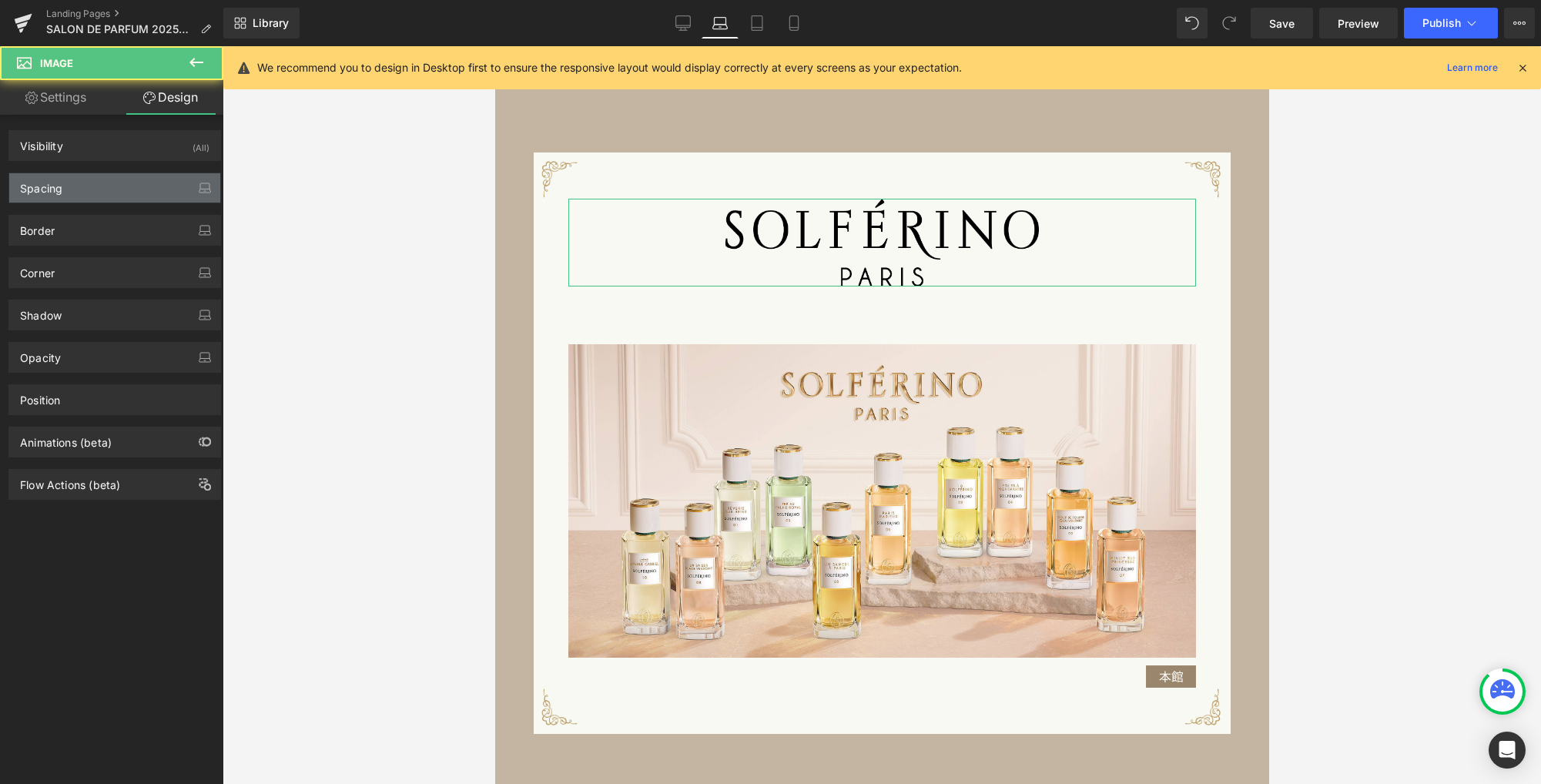
type input "0"
type input "75"
type input "0"
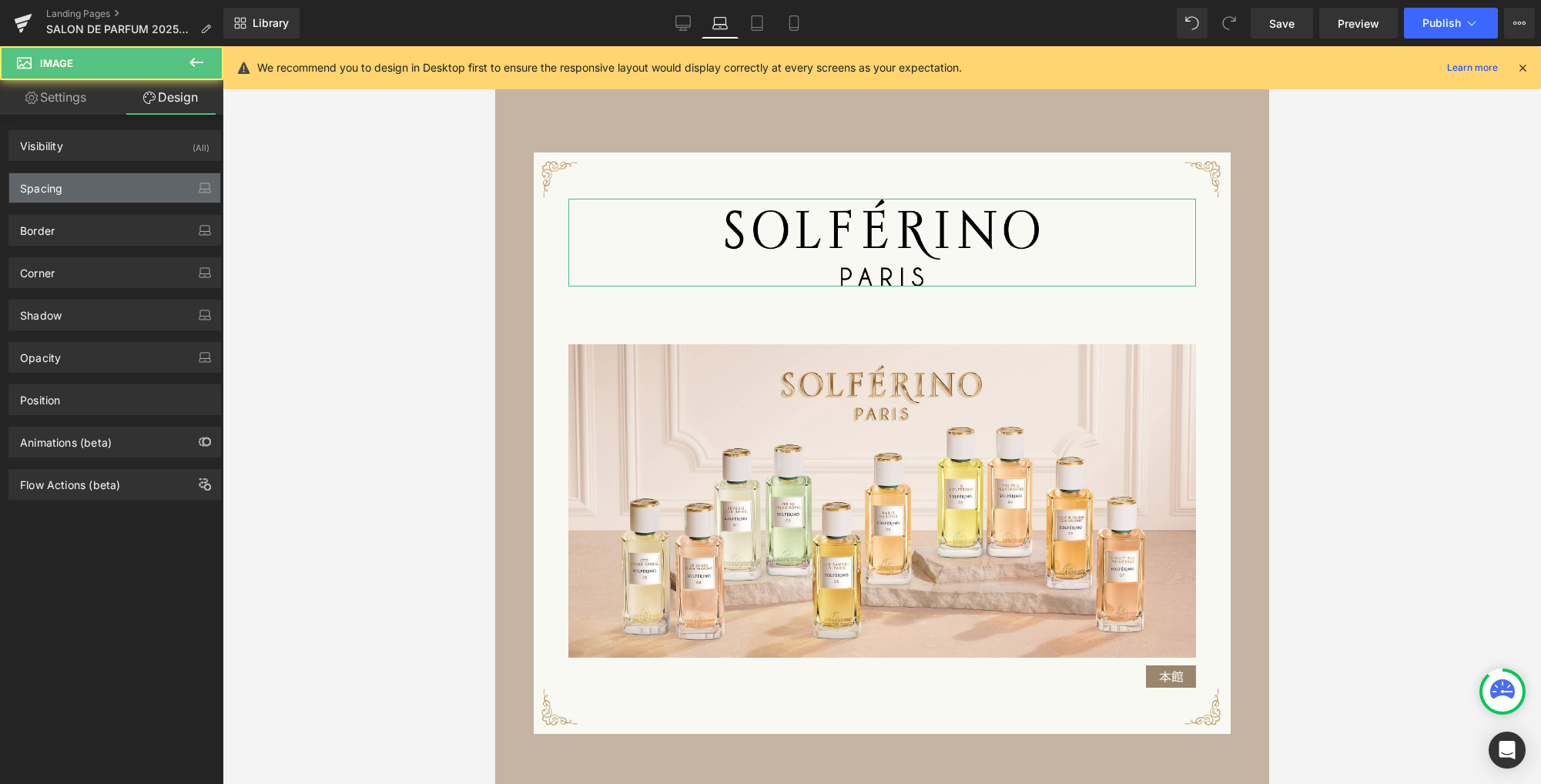
type input "0"
click at [129, 188] on div "Spacing" at bounding box center [114, 188] width 211 height 29
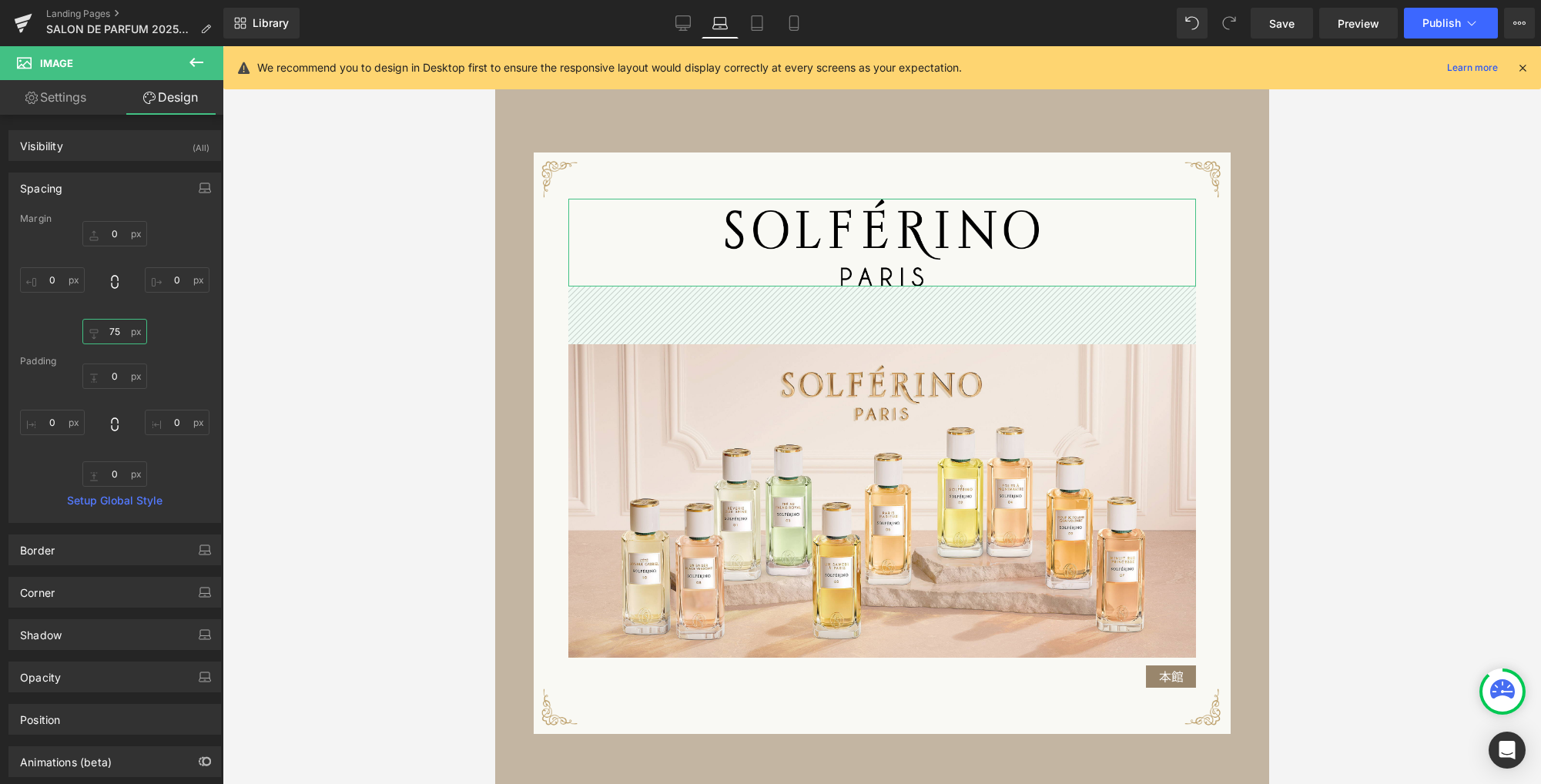
click at [124, 333] on input "75" at bounding box center [114, 332] width 65 height 26
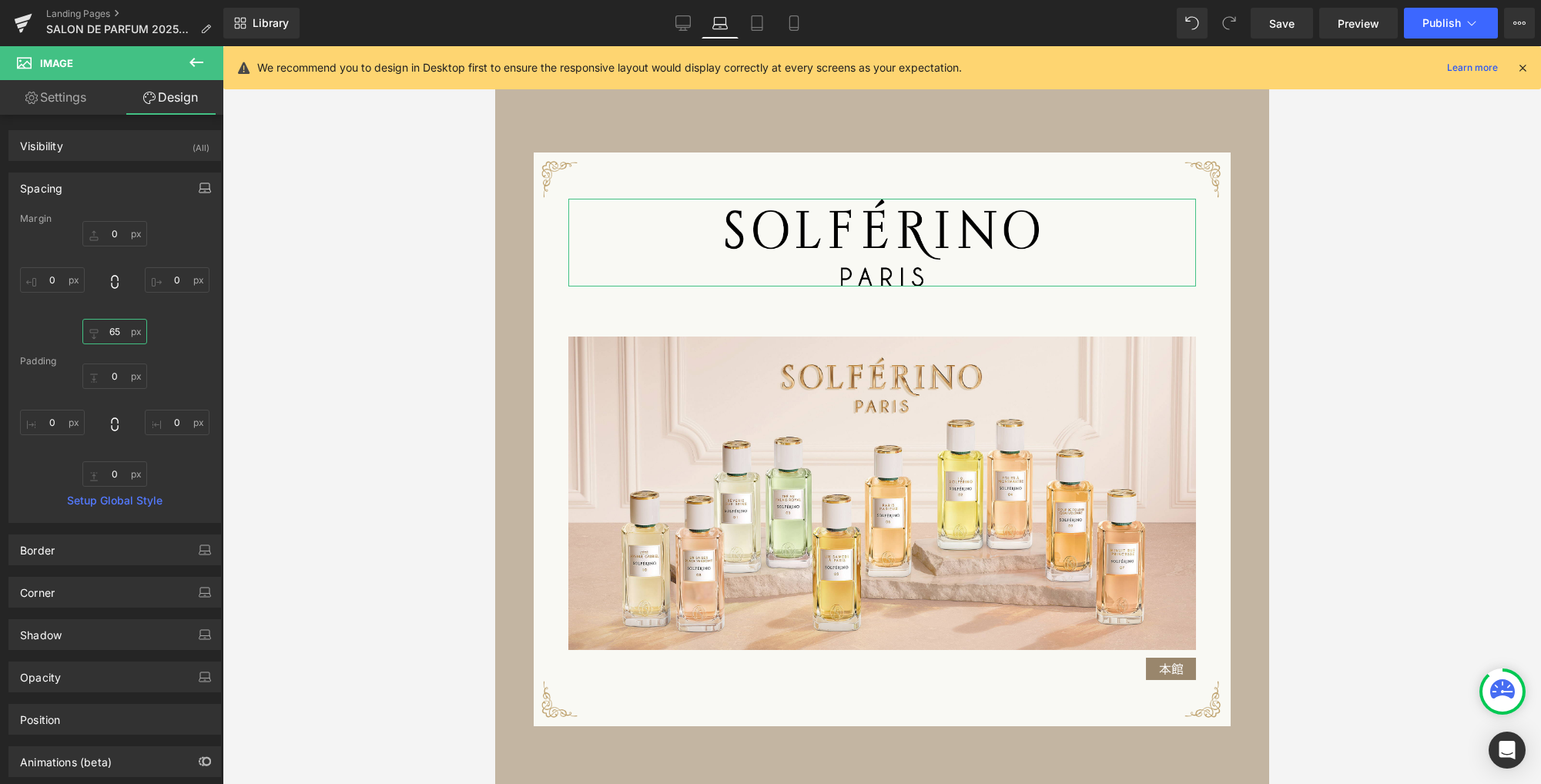
type input "65"
click at [199, 192] on icon "button" at bounding box center [205, 187] width 12 height 12
click at [37, 222] on button "Desktop" at bounding box center [36, 221] width 53 height 26
type input "0"
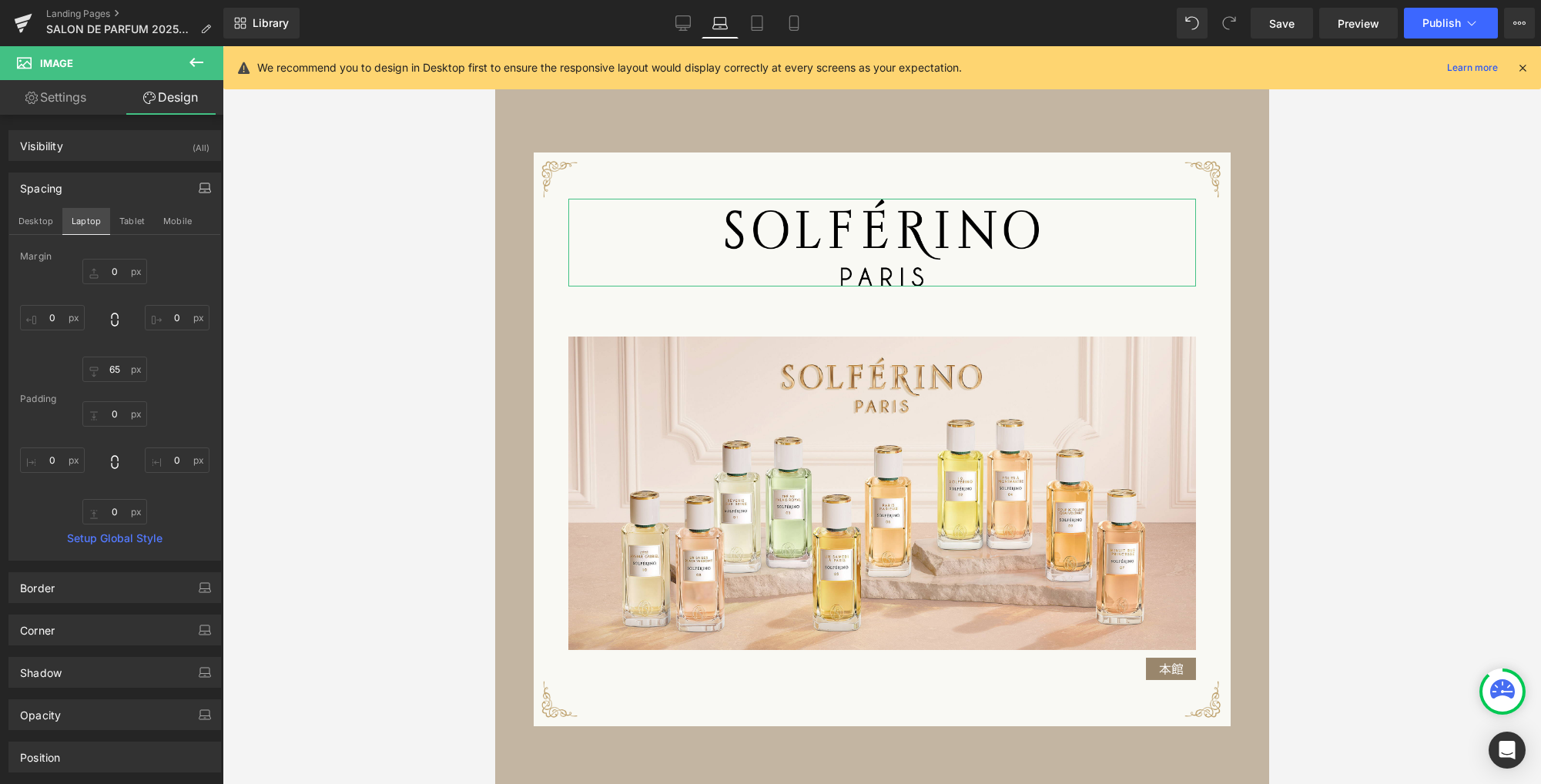
type input "75"
type input "0"
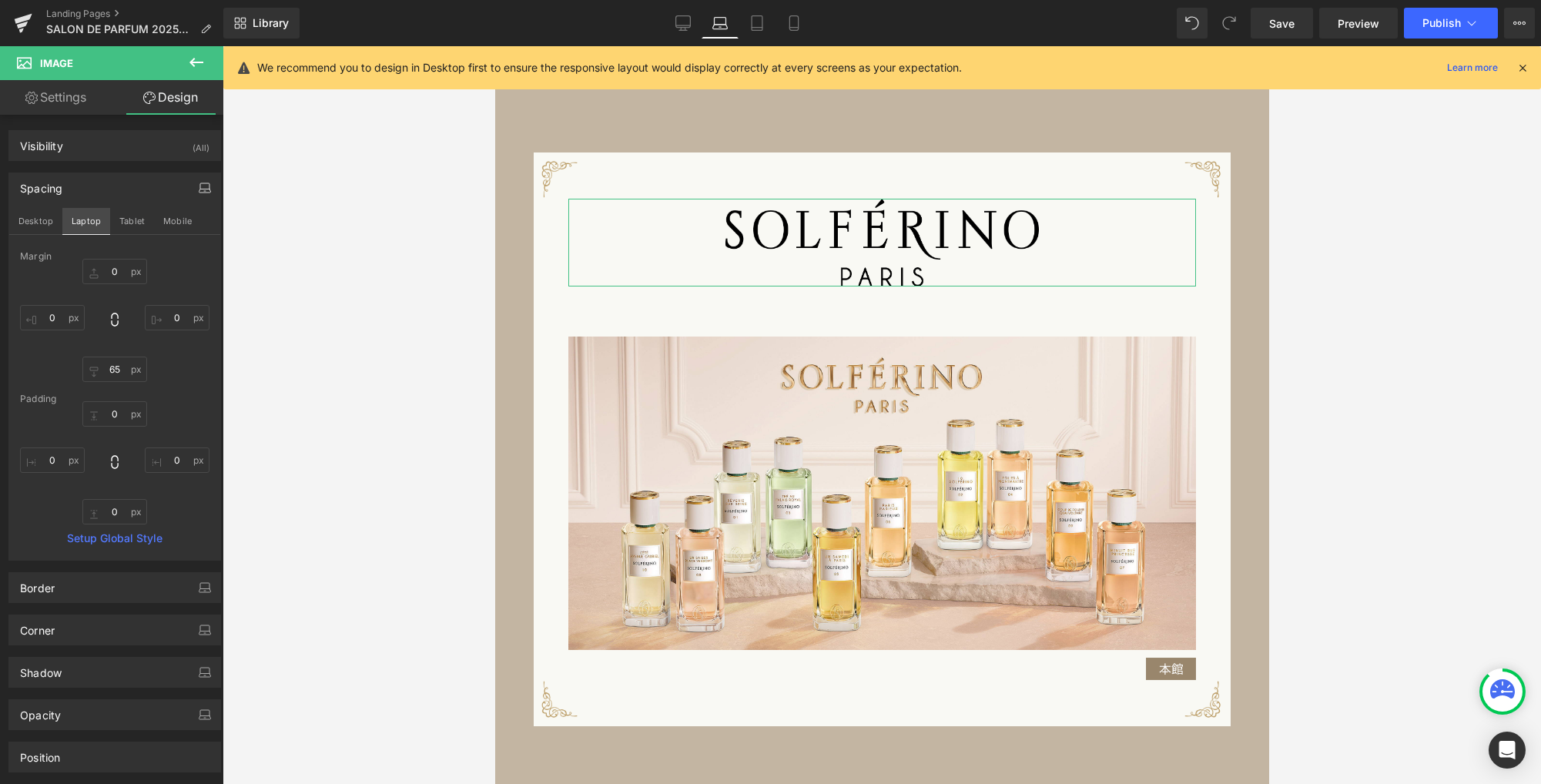
type input "0"
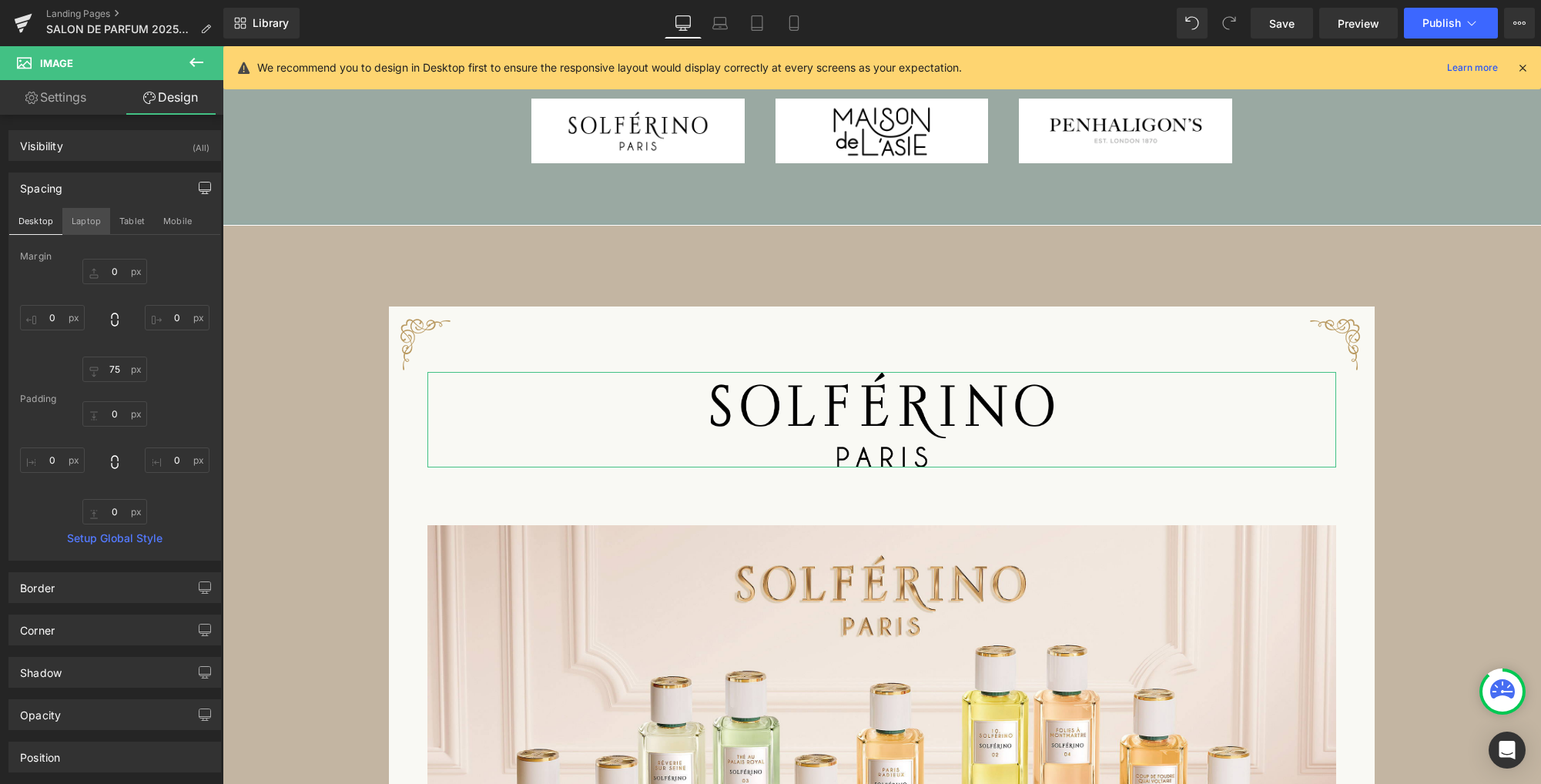
scroll to position [1369, 0]
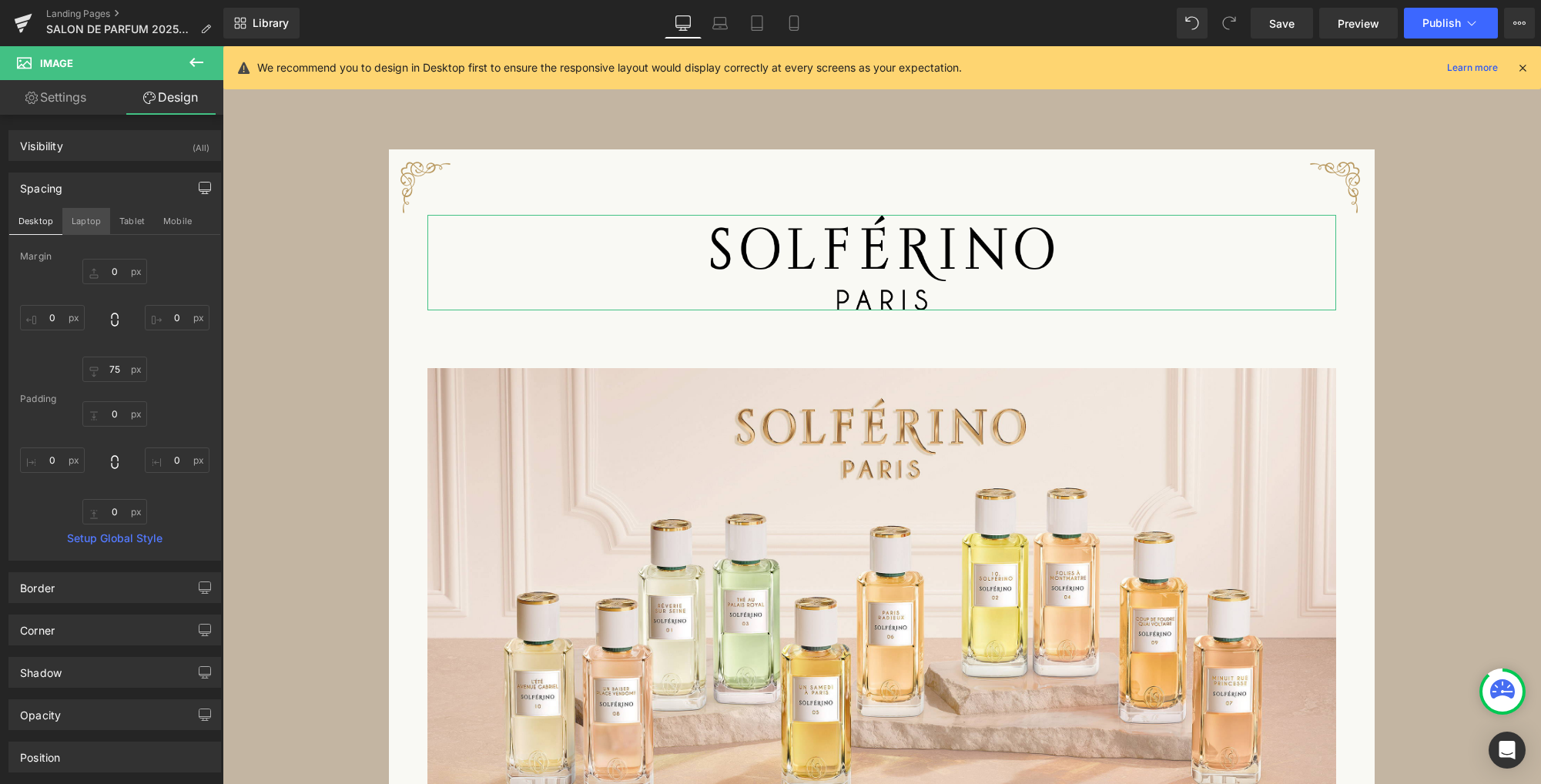
click at [87, 217] on button "Laptop" at bounding box center [87, 221] width 48 height 26
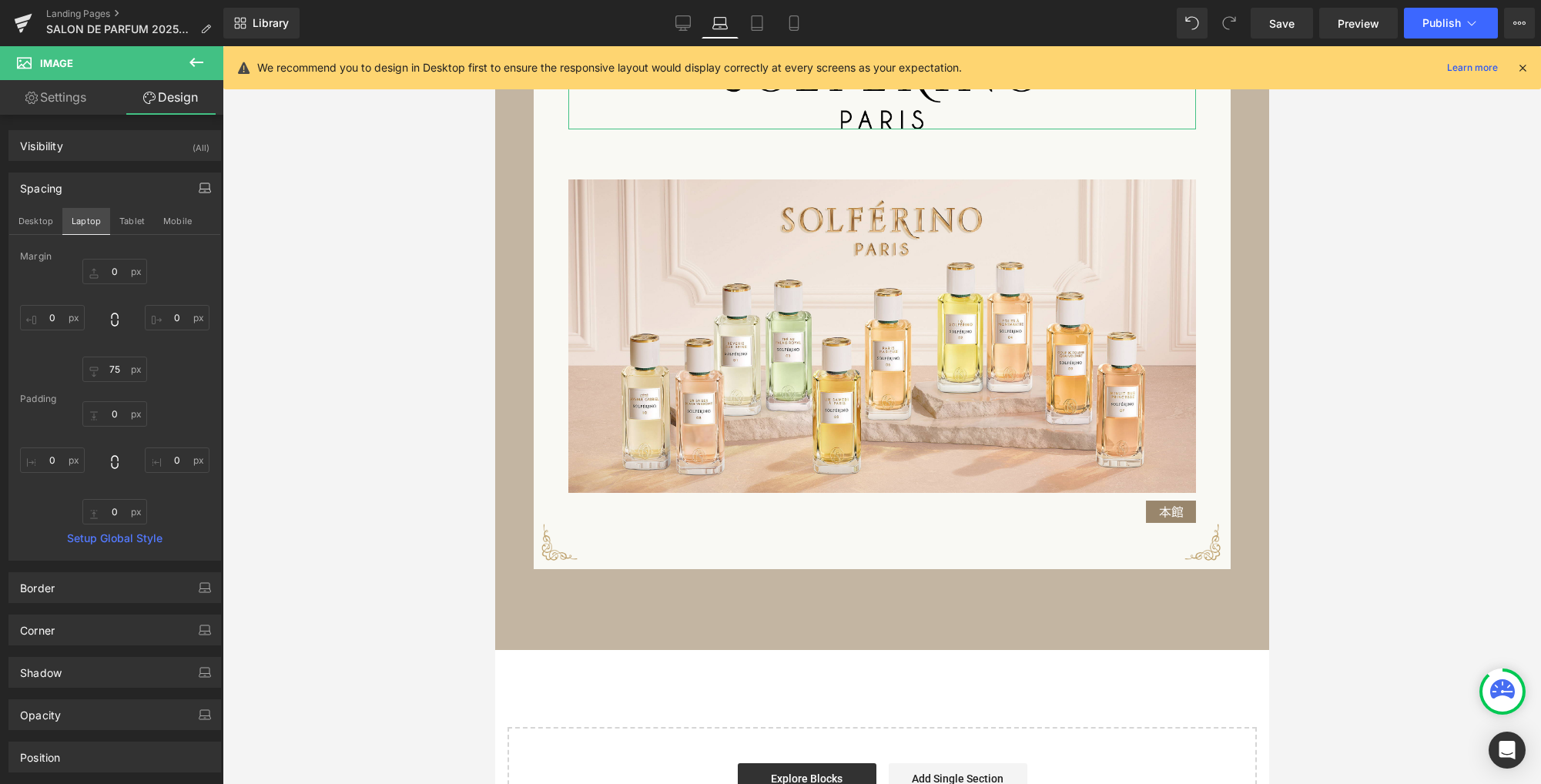
scroll to position [1216, 0]
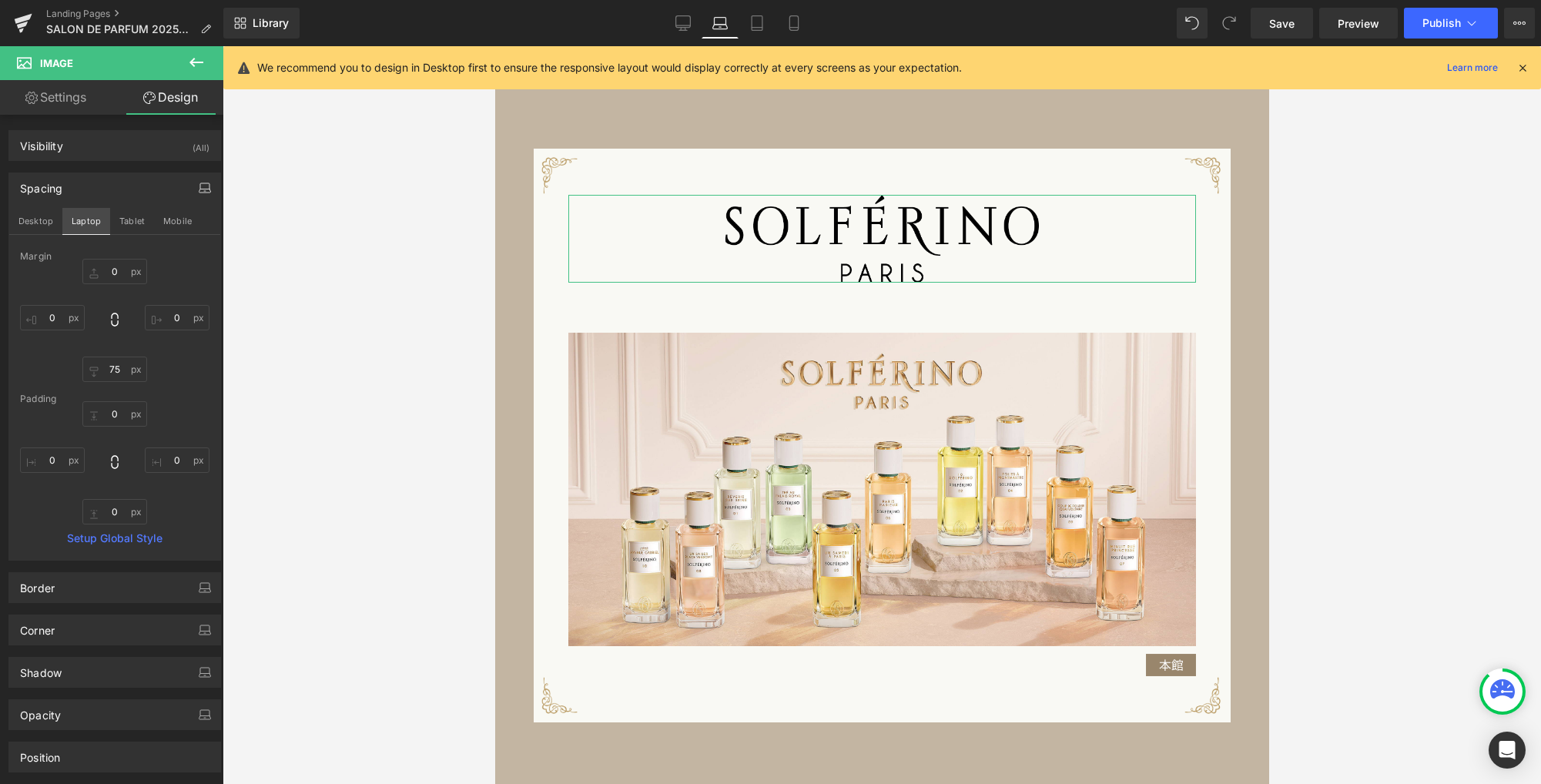
type input "0"
type input "65"
type input "0"
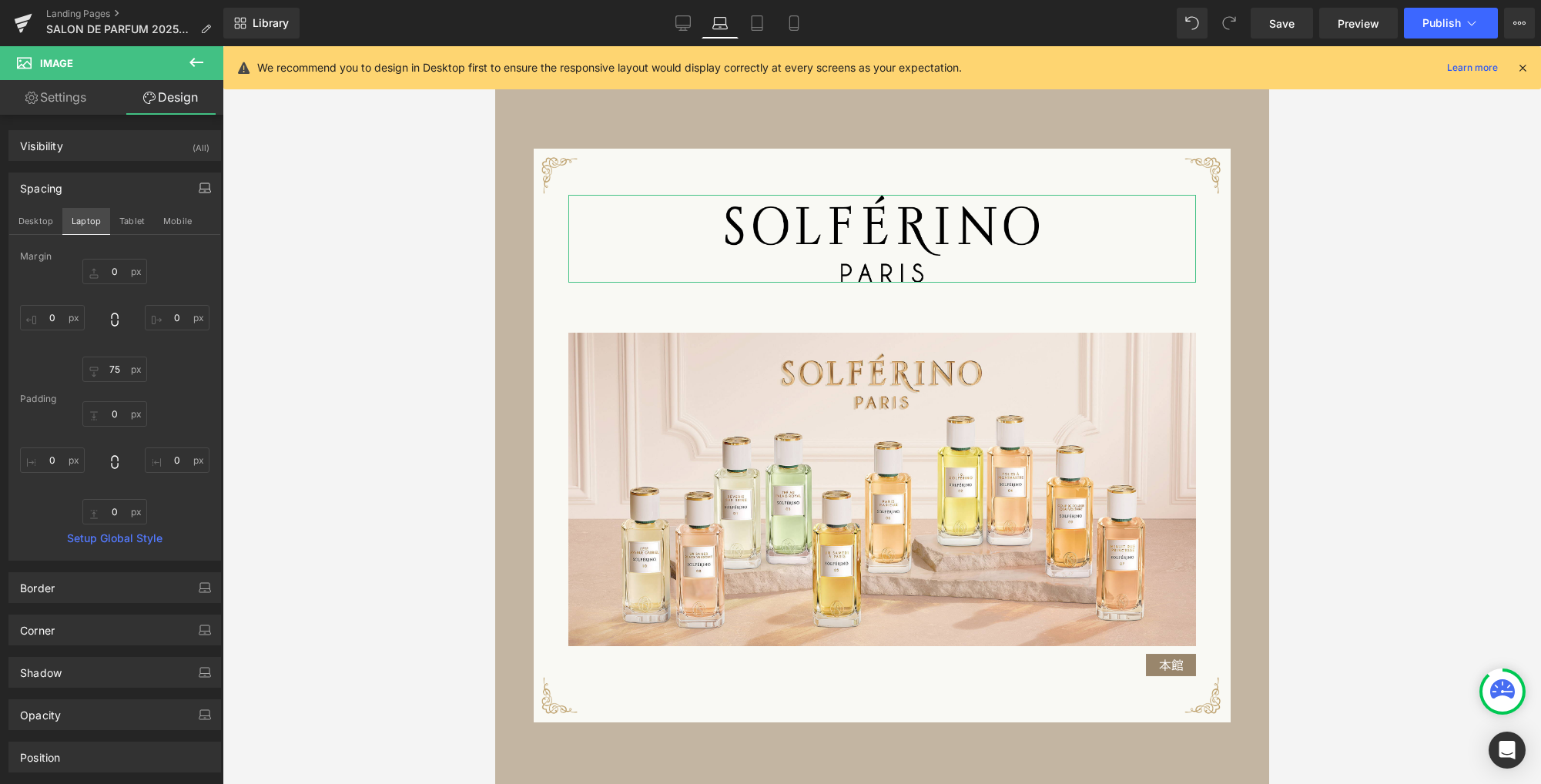
type input "0"
click at [145, 223] on button "Tablet" at bounding box center [132, 221] width 44 height 26
type input "0"
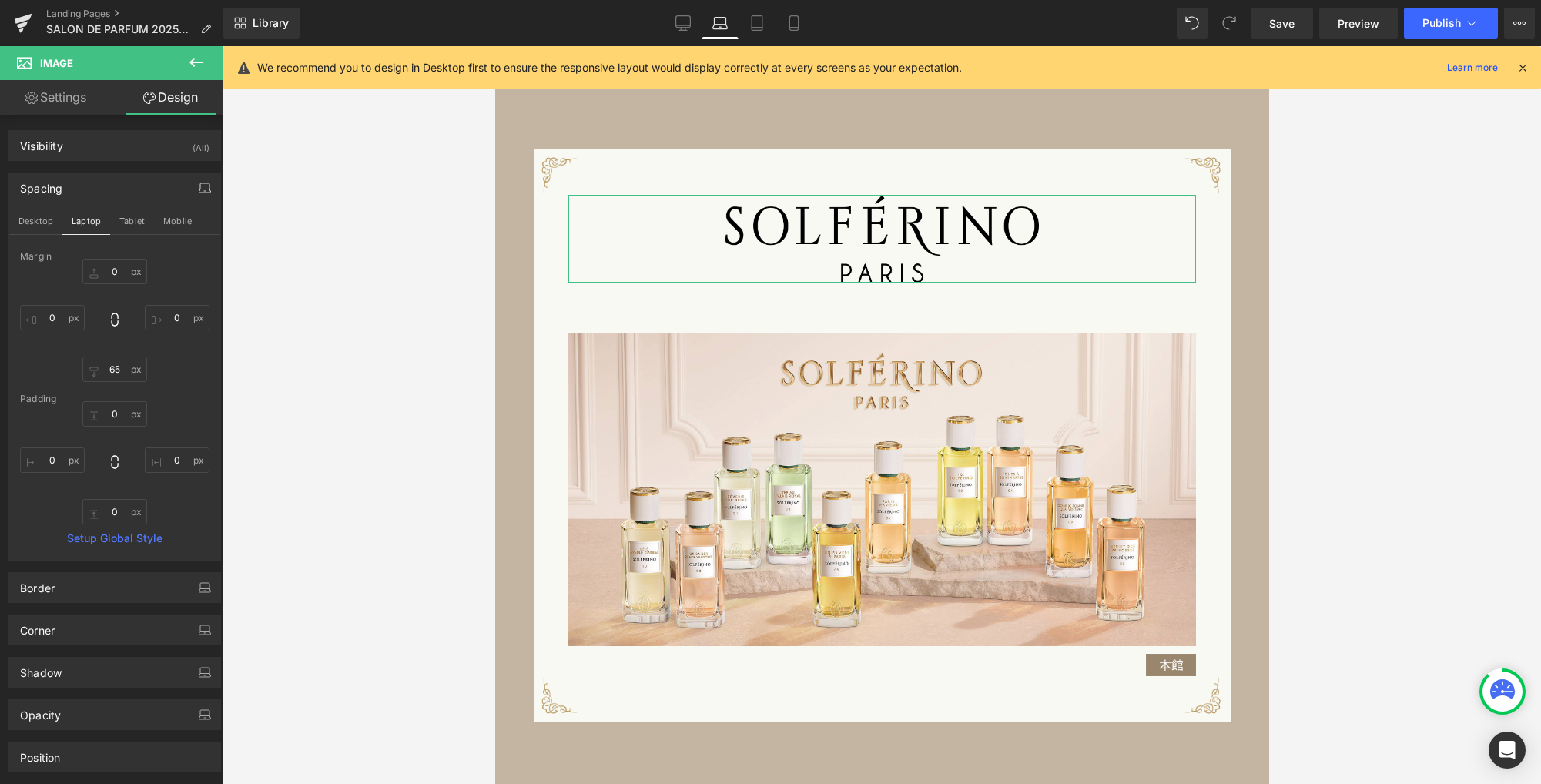
type input "0"
type input "75"
type input "0"
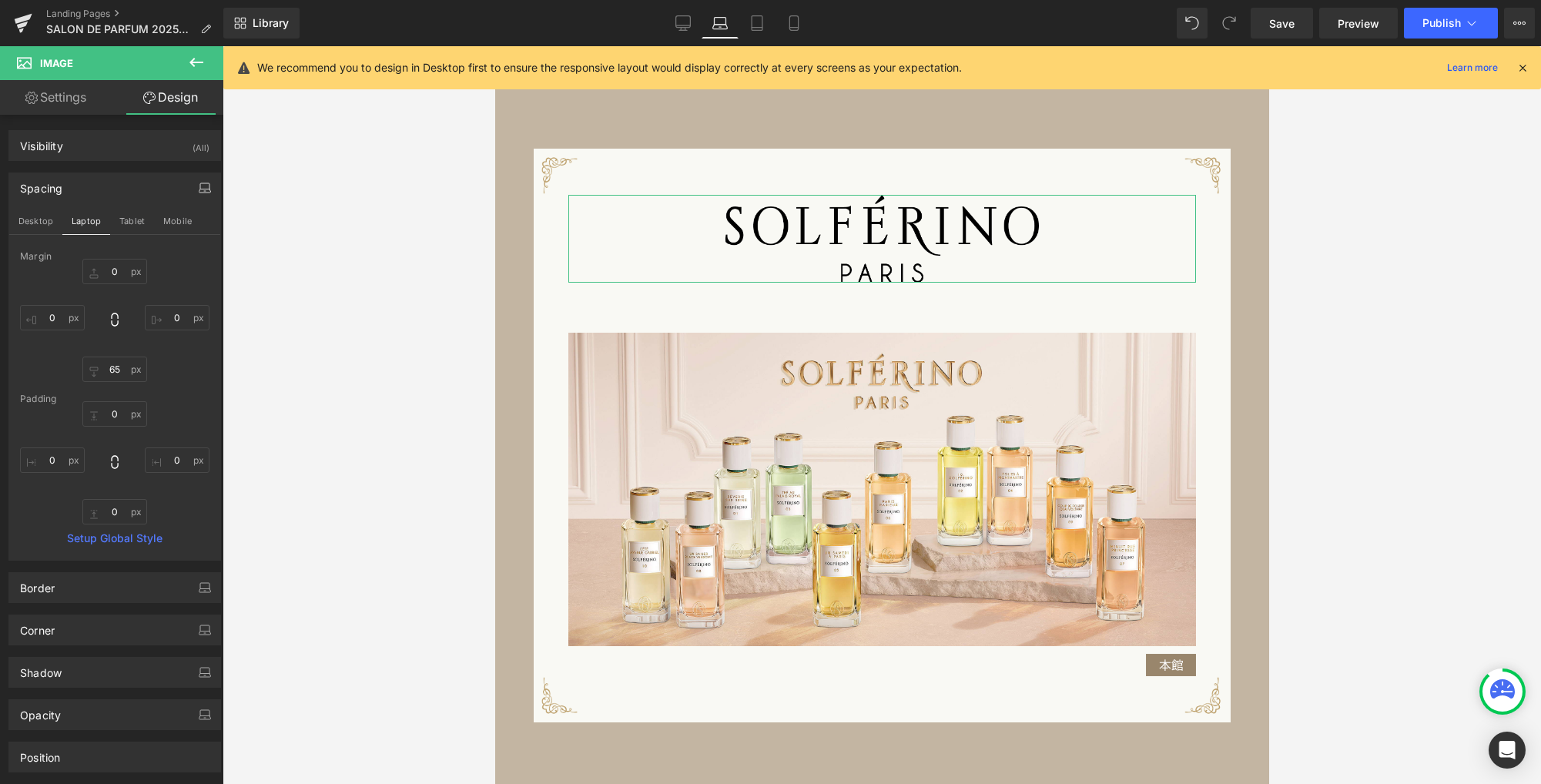
type input "0"
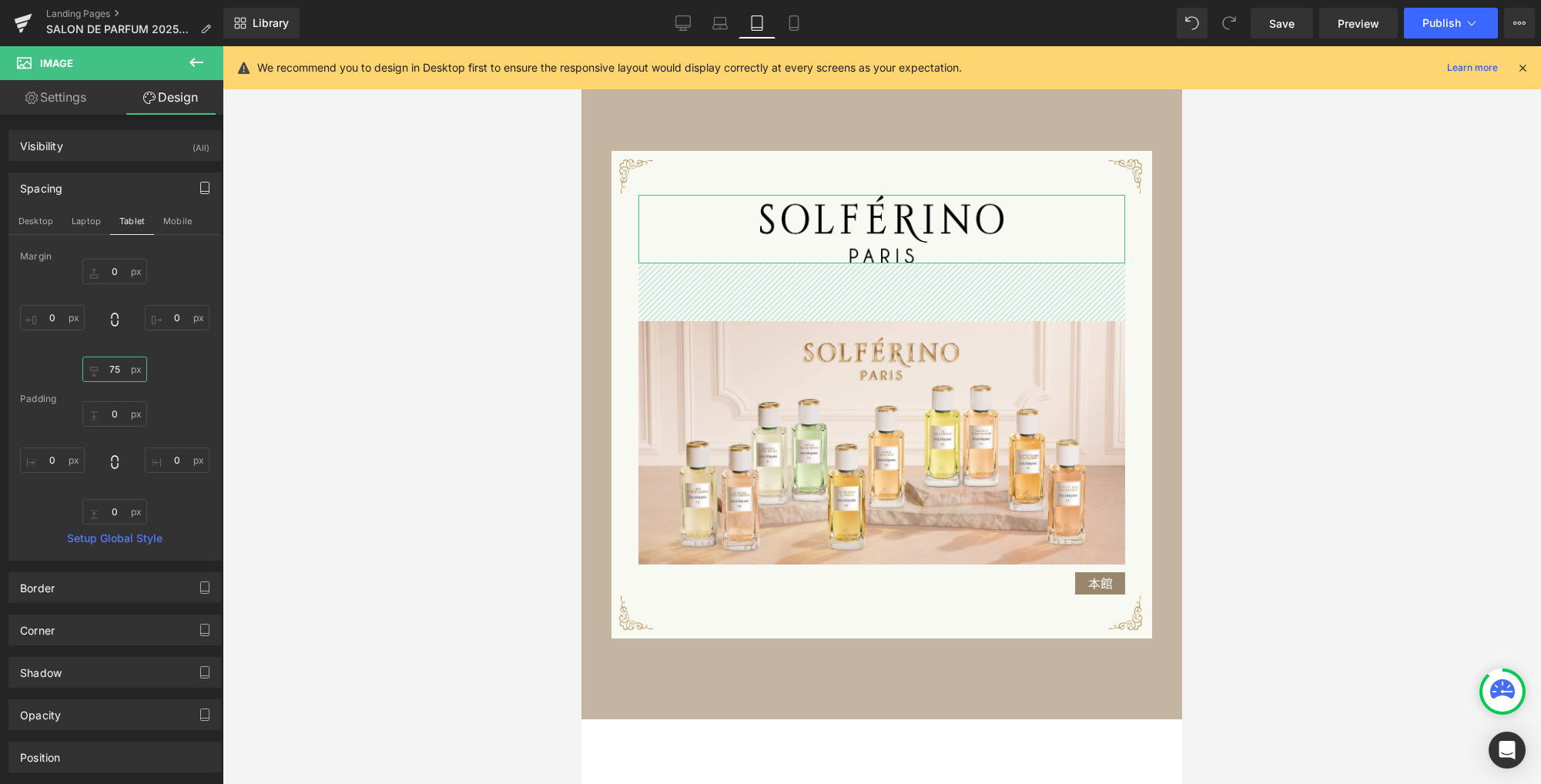
drag, startPoint x: 107, startPoint y: 367, endPoint x: 65, endPoint y: 361, distance: 42.4
click at [65, 362] on div "0px 0 0px 0 75px 75 0px 0" at bounding box center [115, 321] width 190 height 123
click at [116, 369] on input "75" at bounding box center [114, 369] width 65 height 26
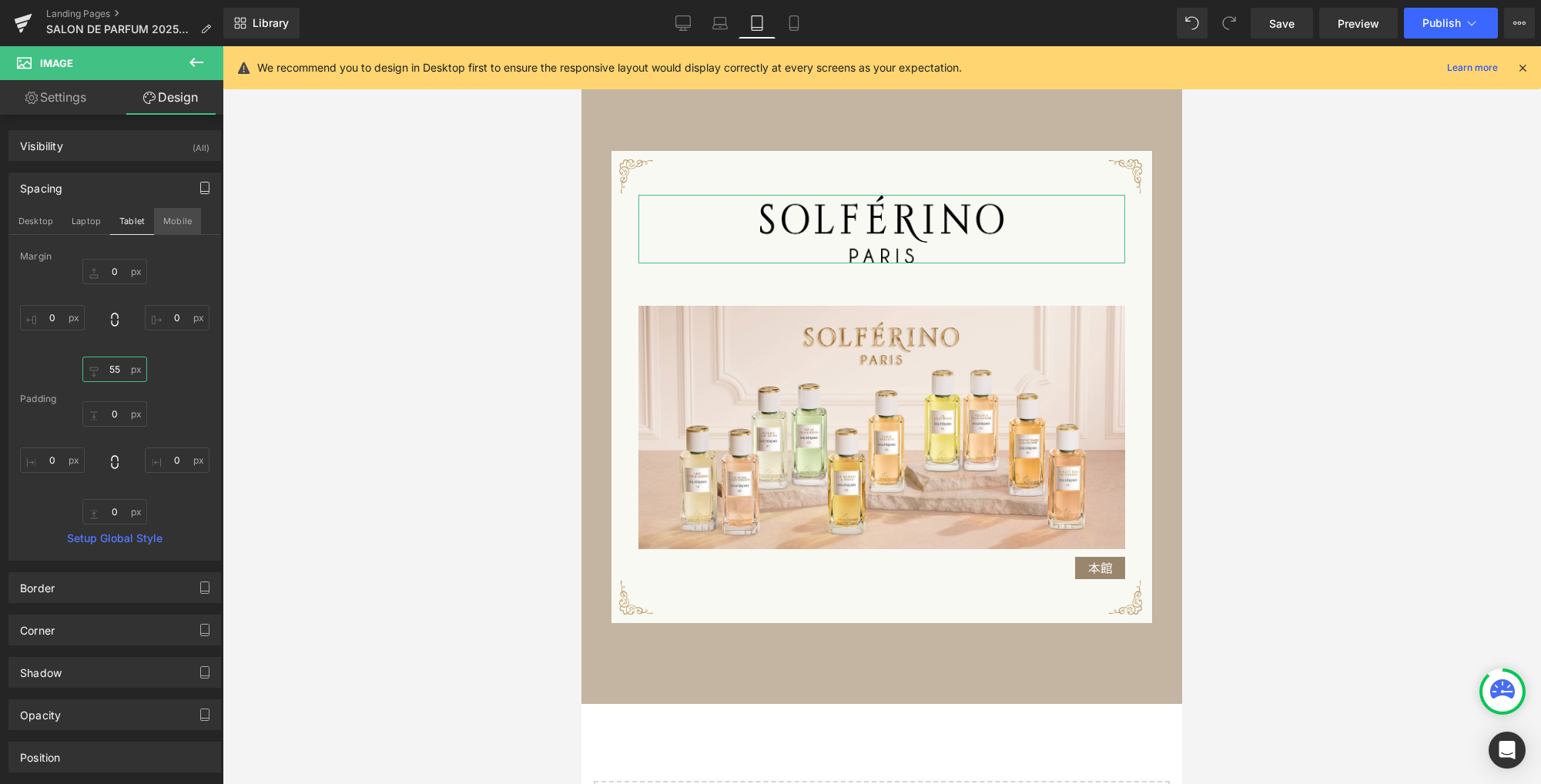
type input "55"
click at [181, 219] on button "Mobile" at bounding box center [177, 221] width 47 height 26
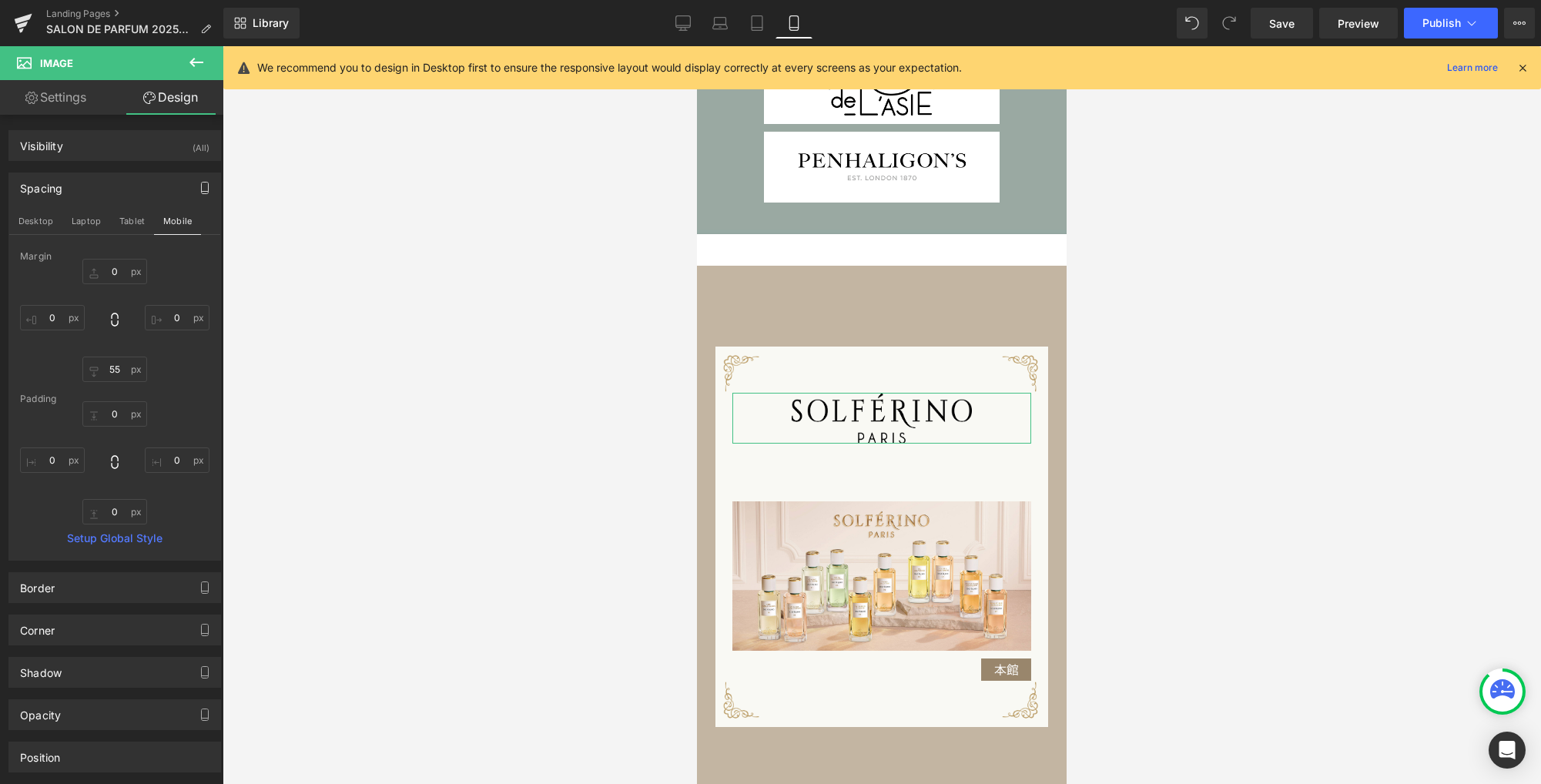
type input "0"
type input "75"
type input "0"
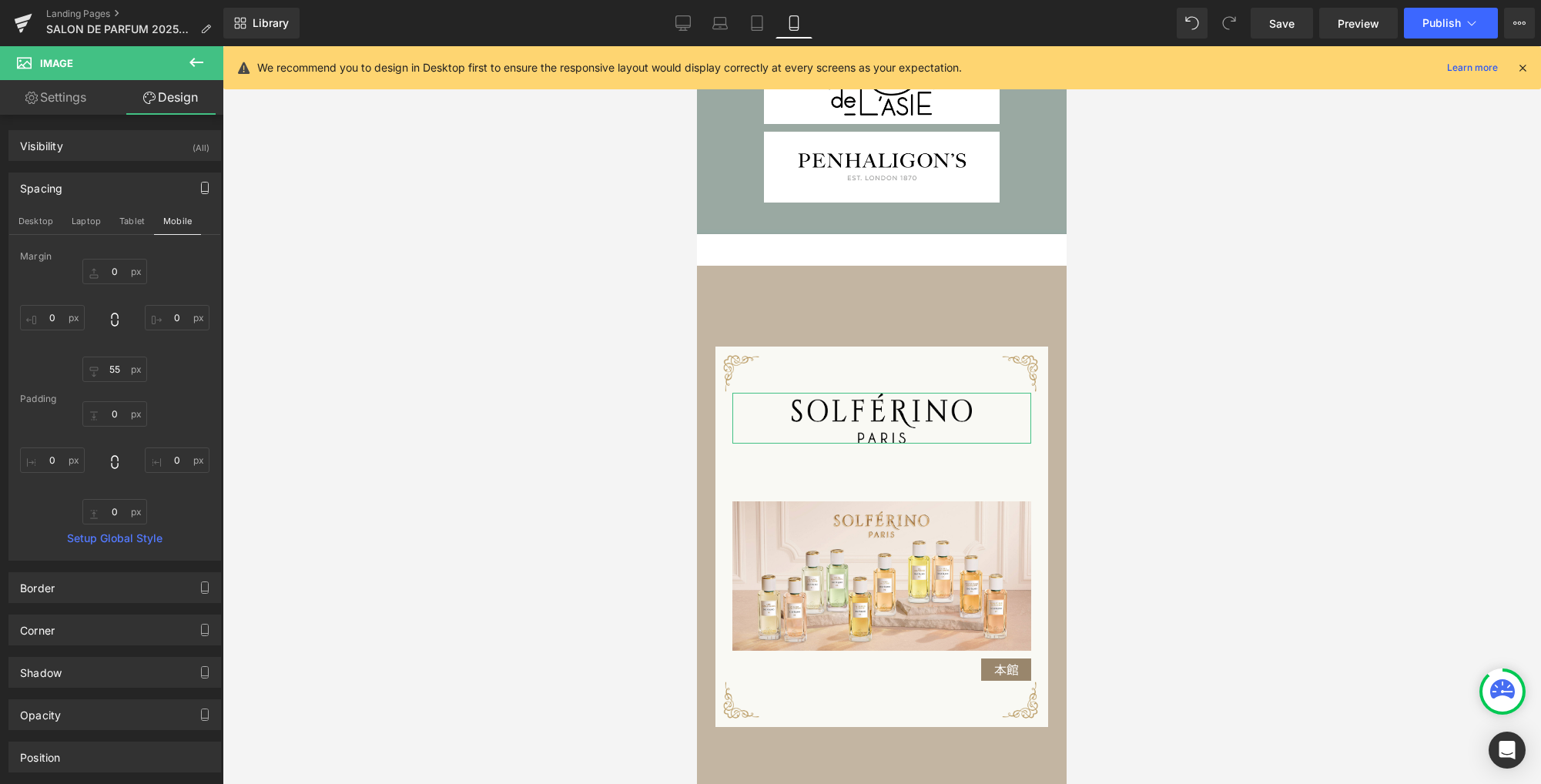
type input "0"
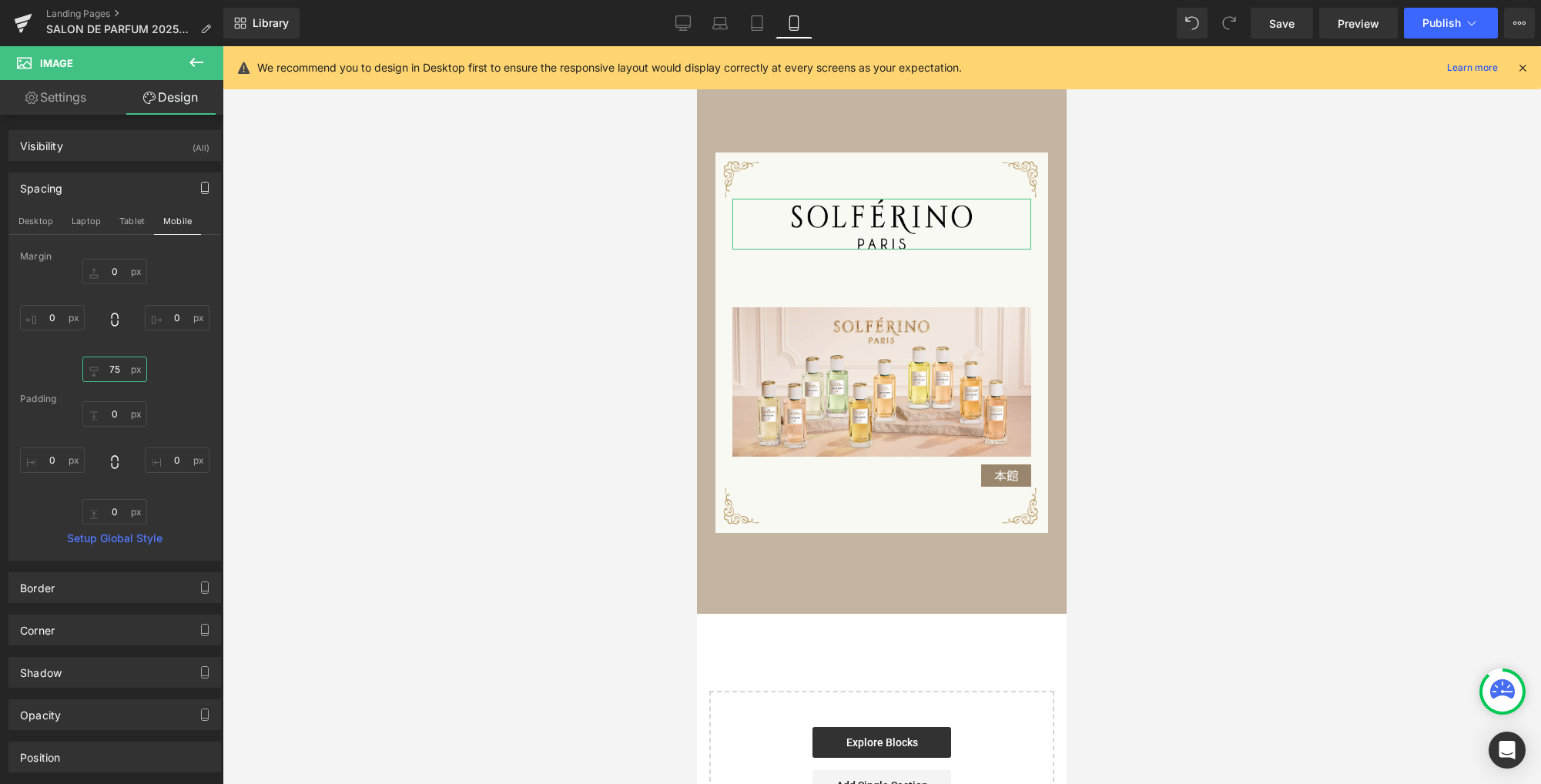
click at [122, 372] on input "75" at bounding box center [114, 369] width 65 height 26
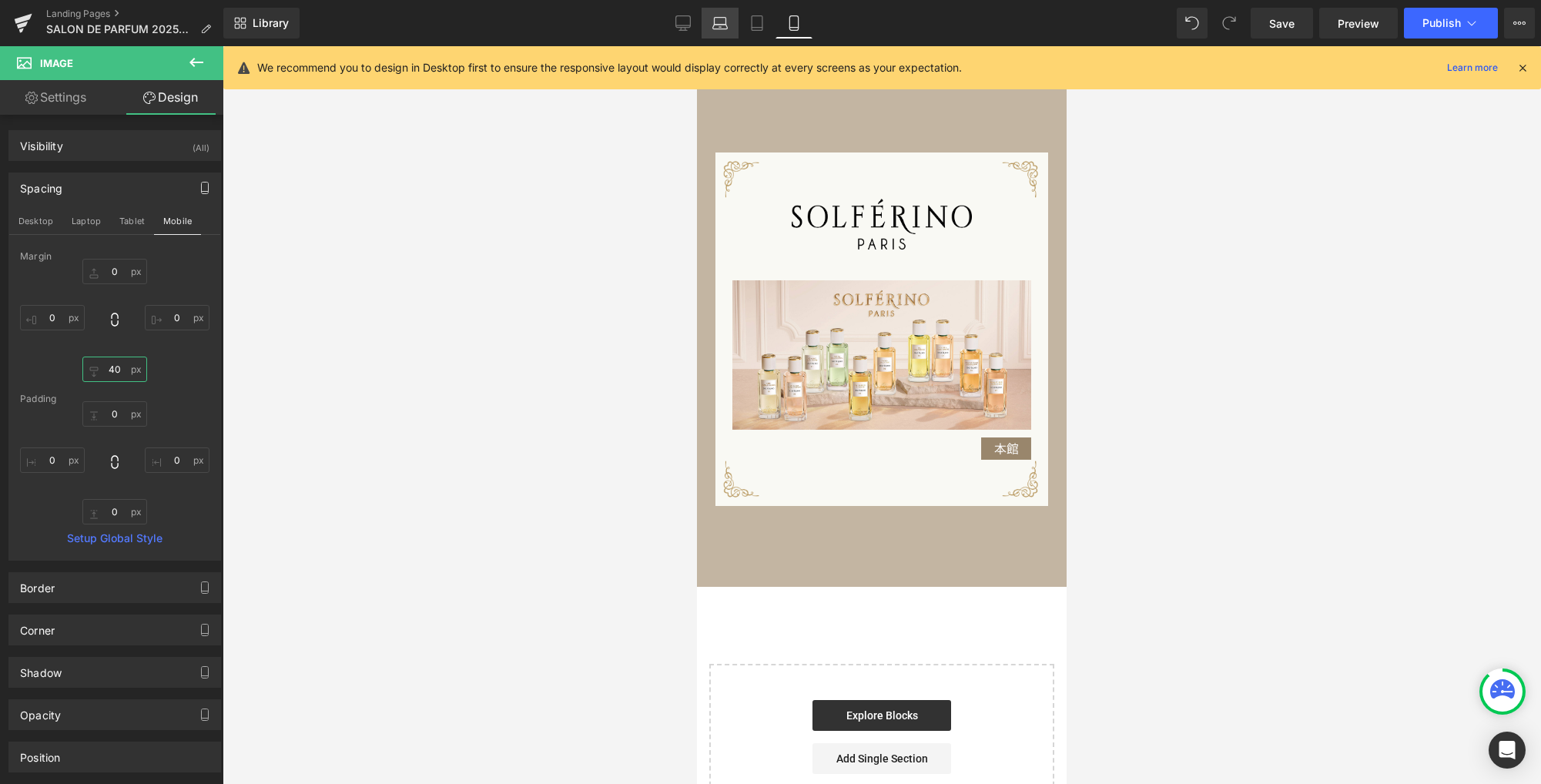
type input "40"
click at [717, 32] on link "Laptop" at bounding box center [720, 22] width 37 height 30
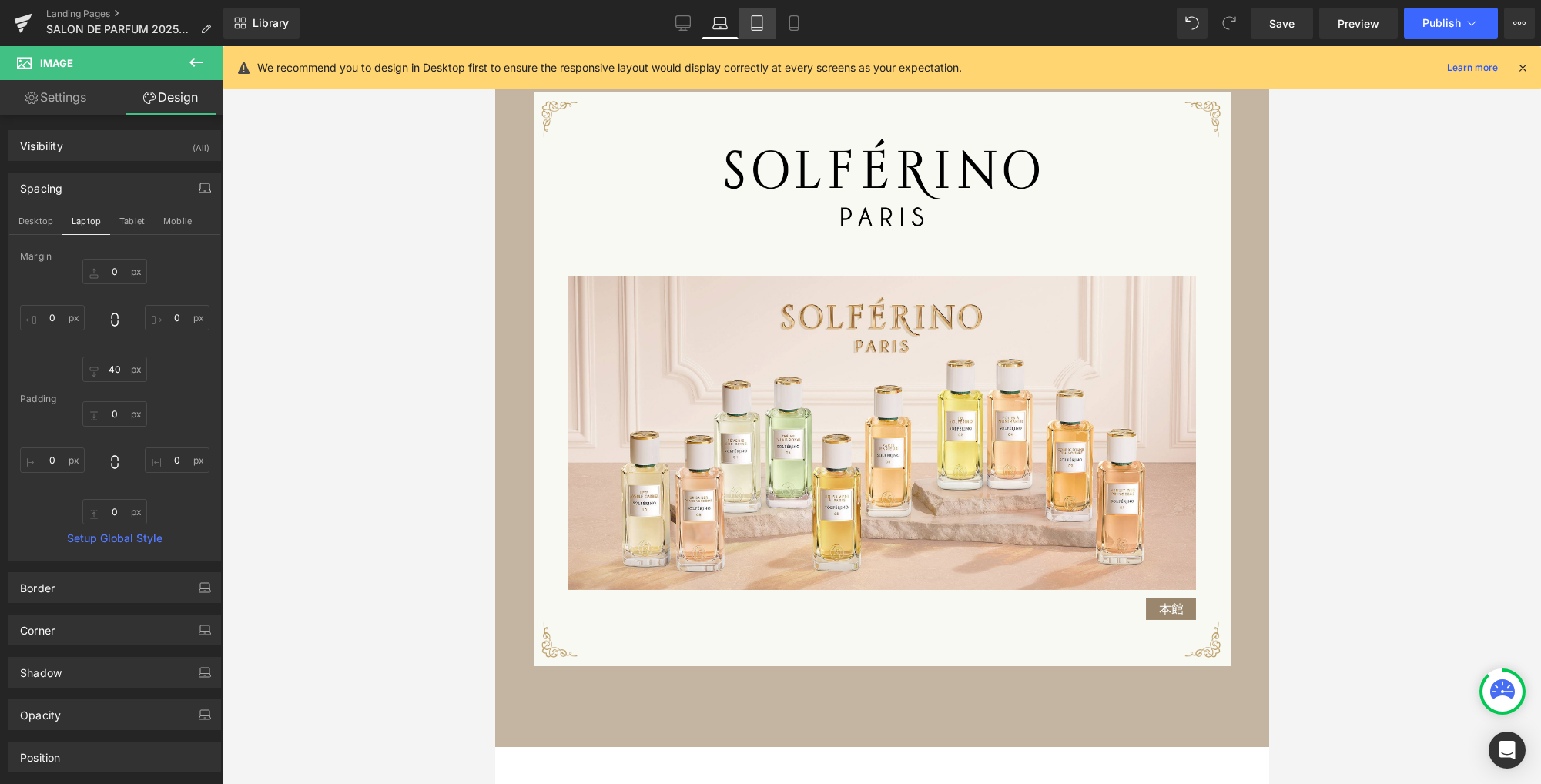
type input "0"
type input "65"
type input "0"
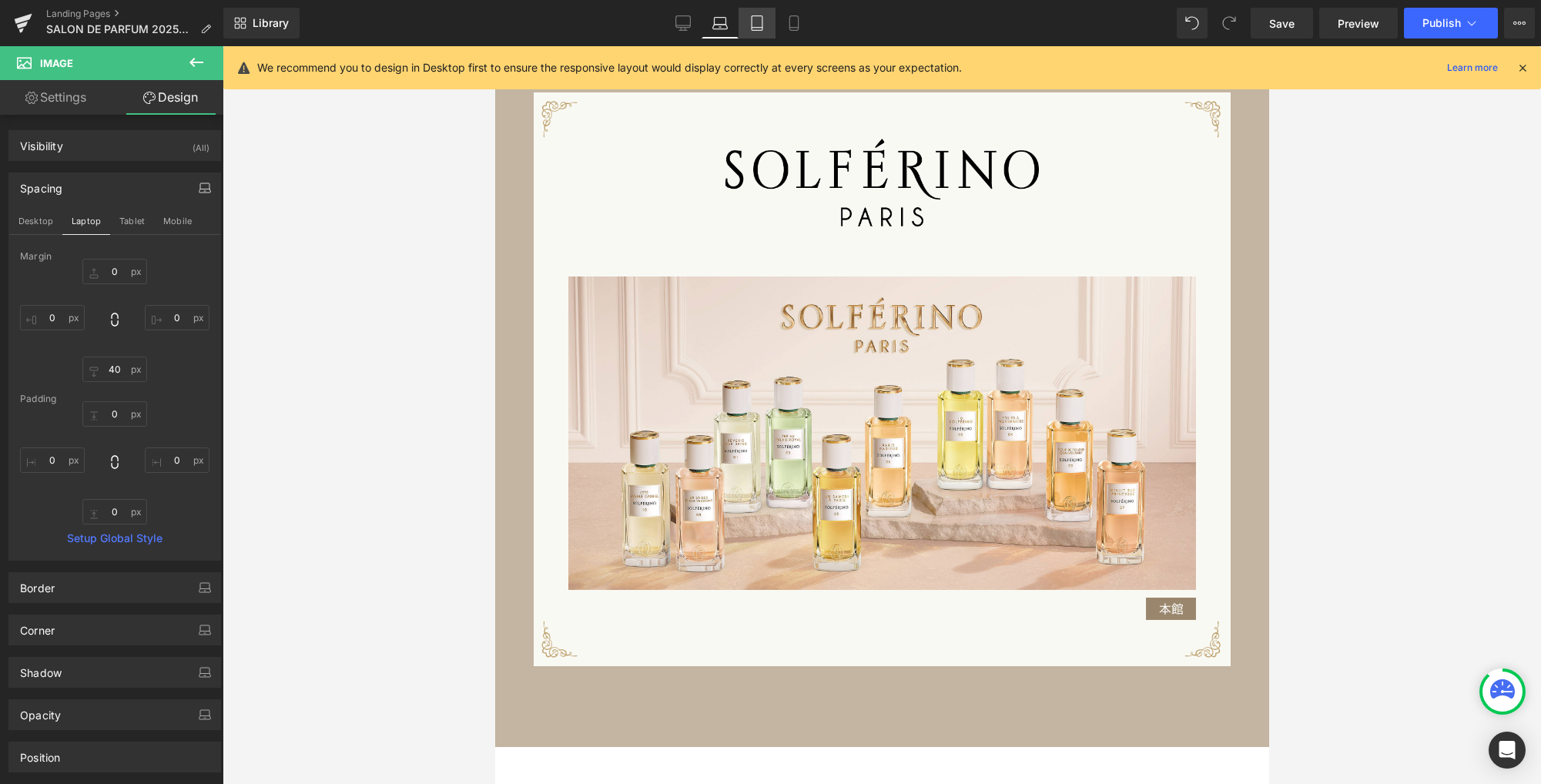
type input "0"
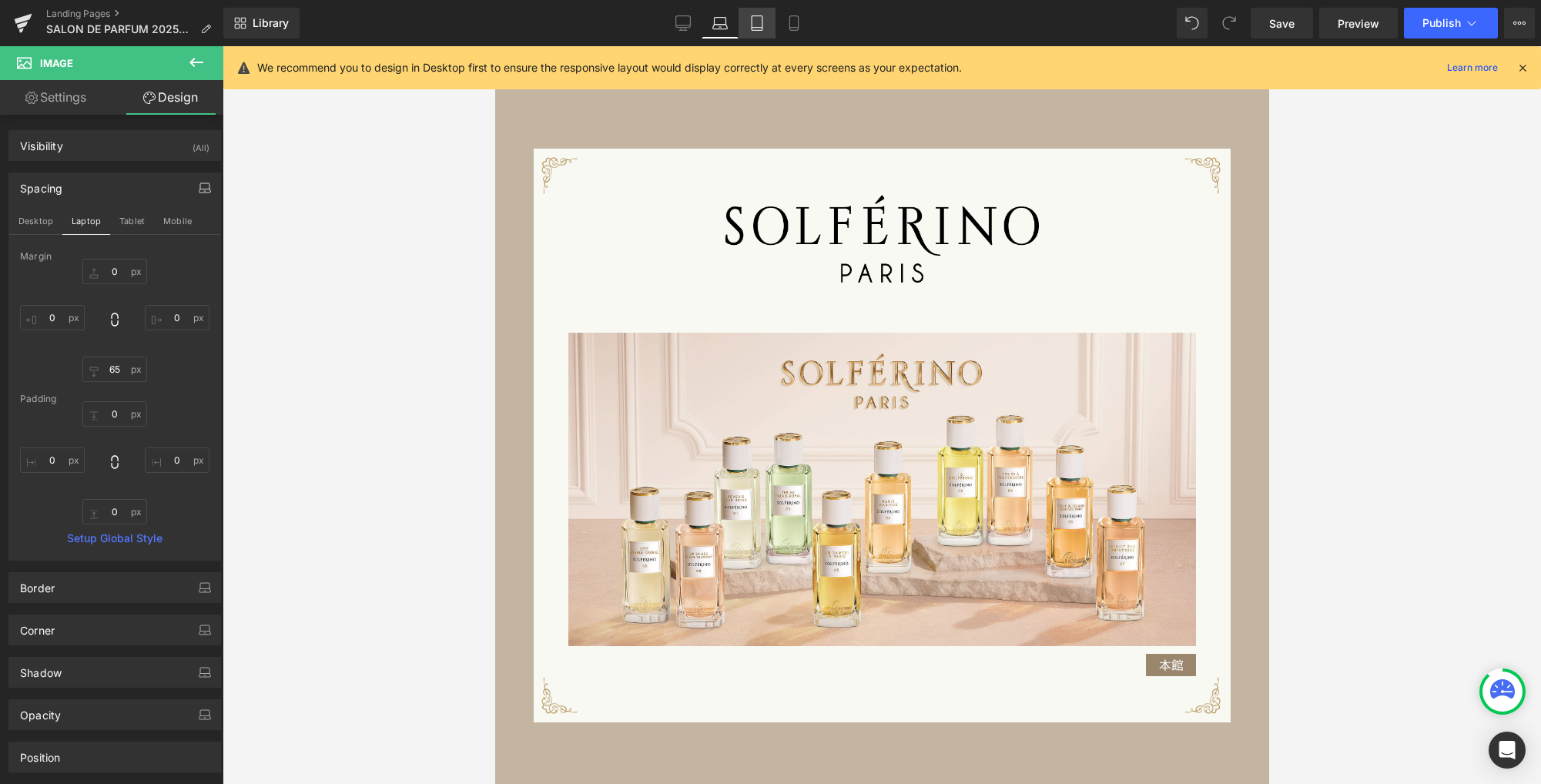
click at [759, 28] on icon at bounding box center [757, 28] width 11 height 0
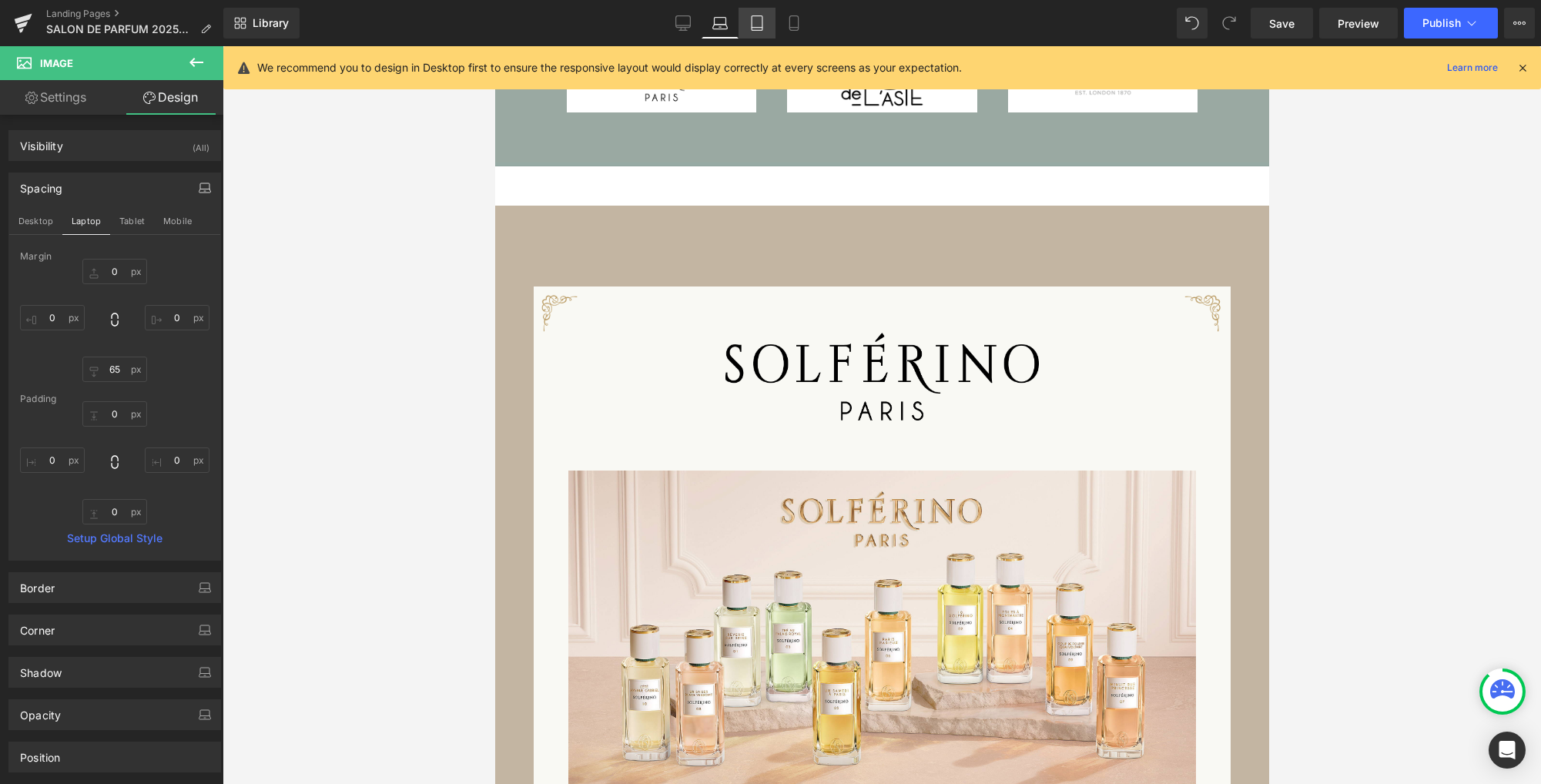
type input "0"
type input "55"
type input "0"
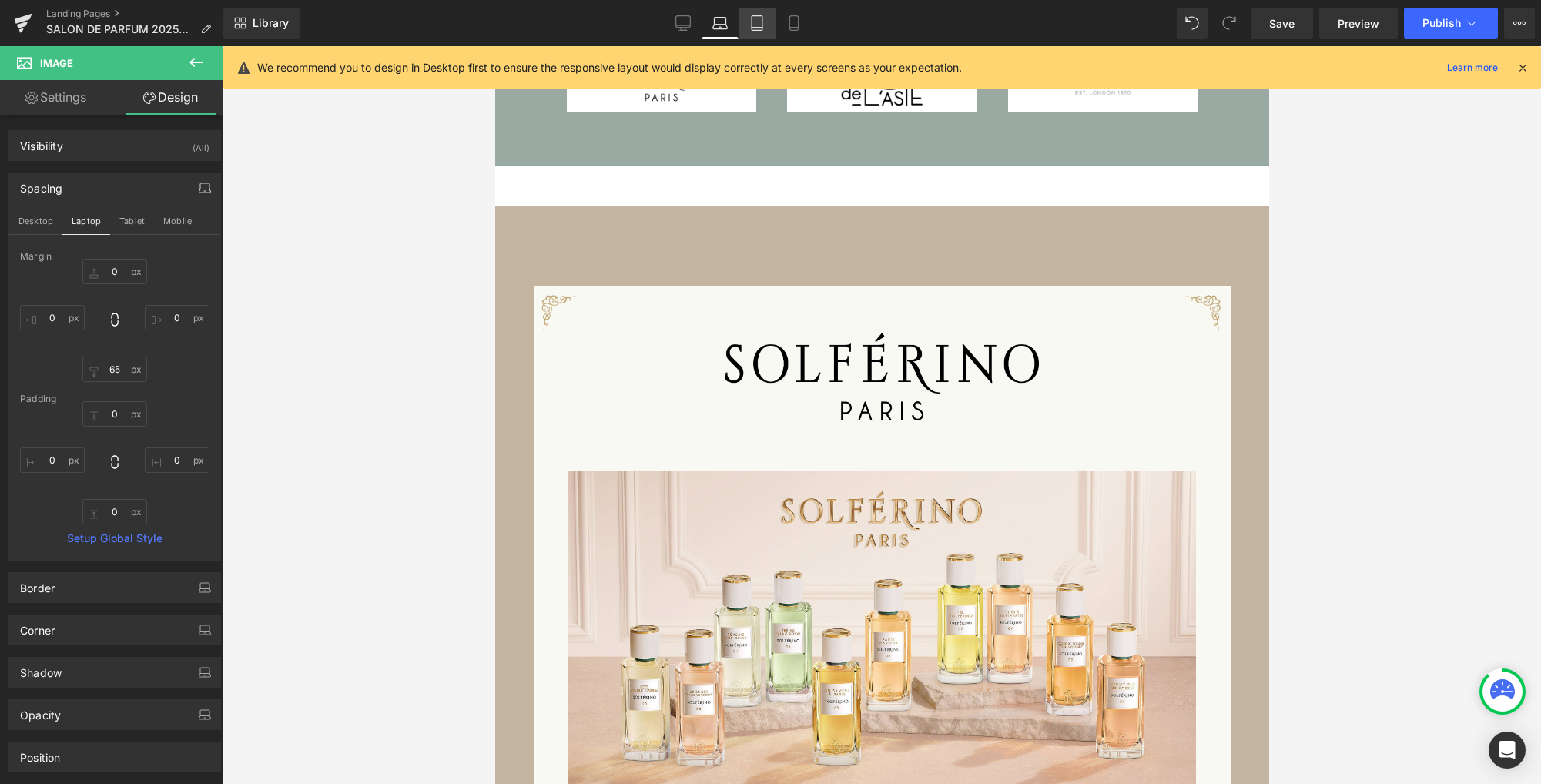
type input "0"
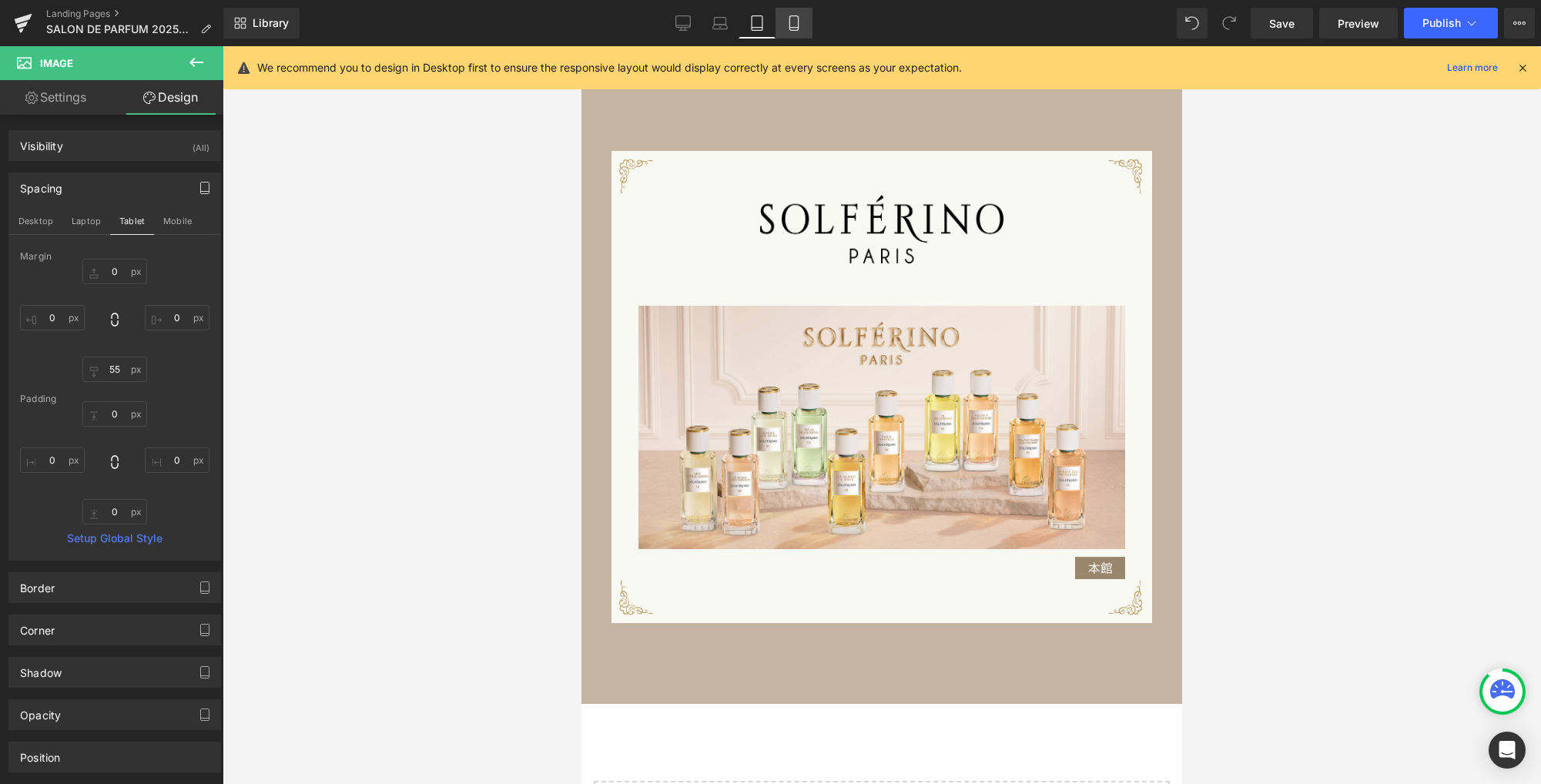
click at [792, 28] on icon at bounding box center [793, 28] width 8 height 0
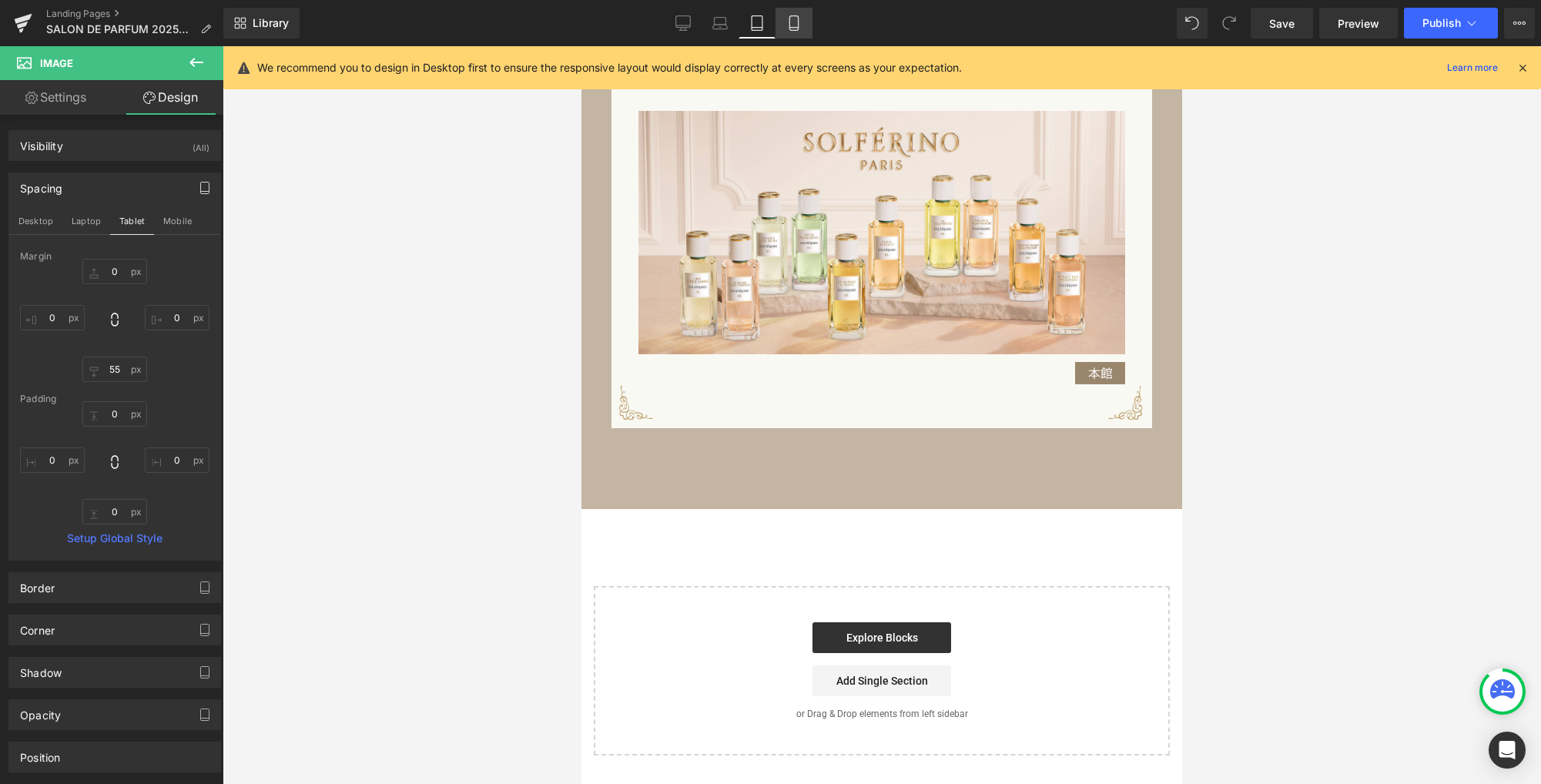
type input "0"
type input "40"
type input "0"
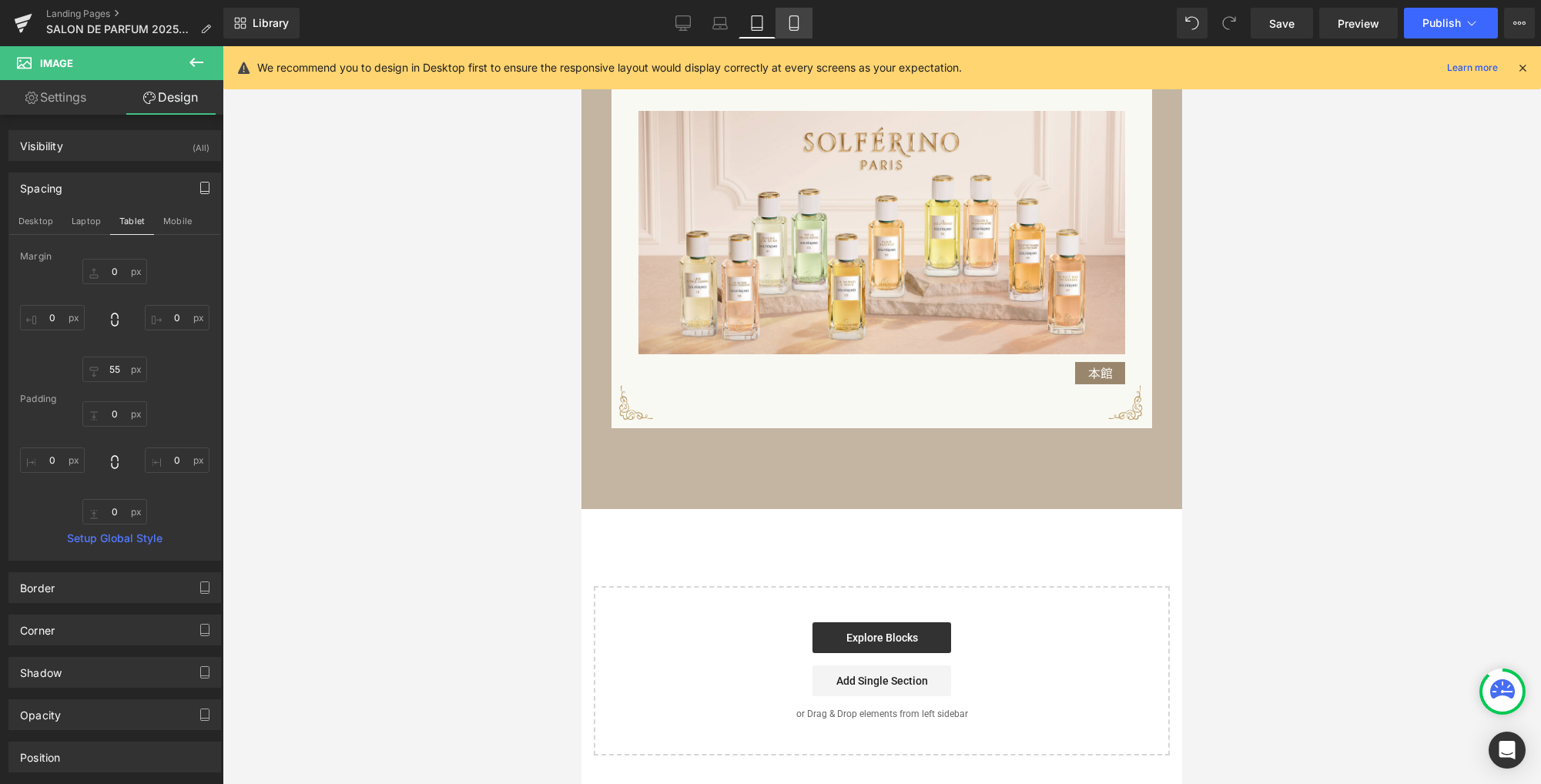
type input "0"
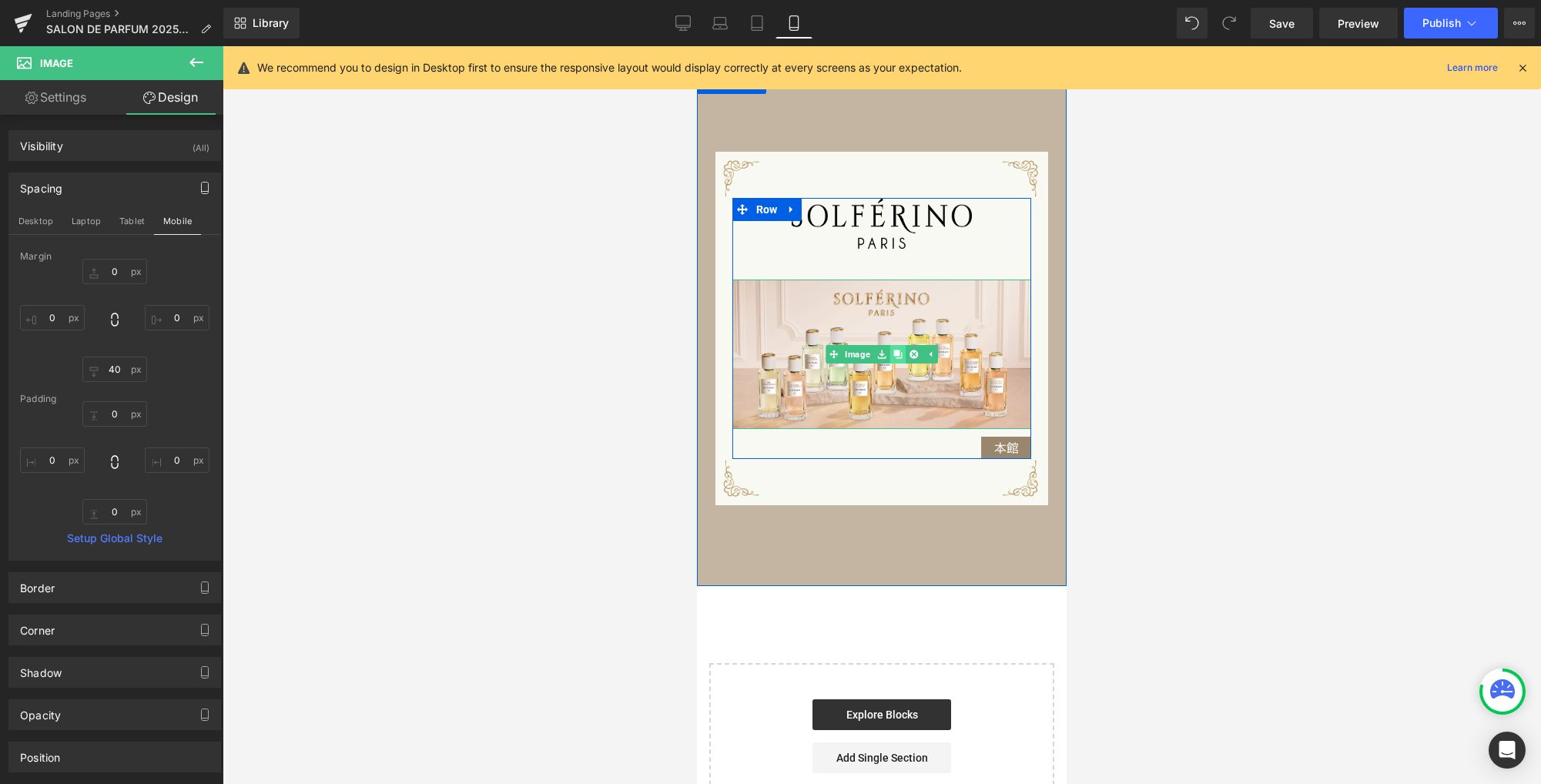
click at [894, 356] on icon at bounding box center [897, 353] width 8 height 8
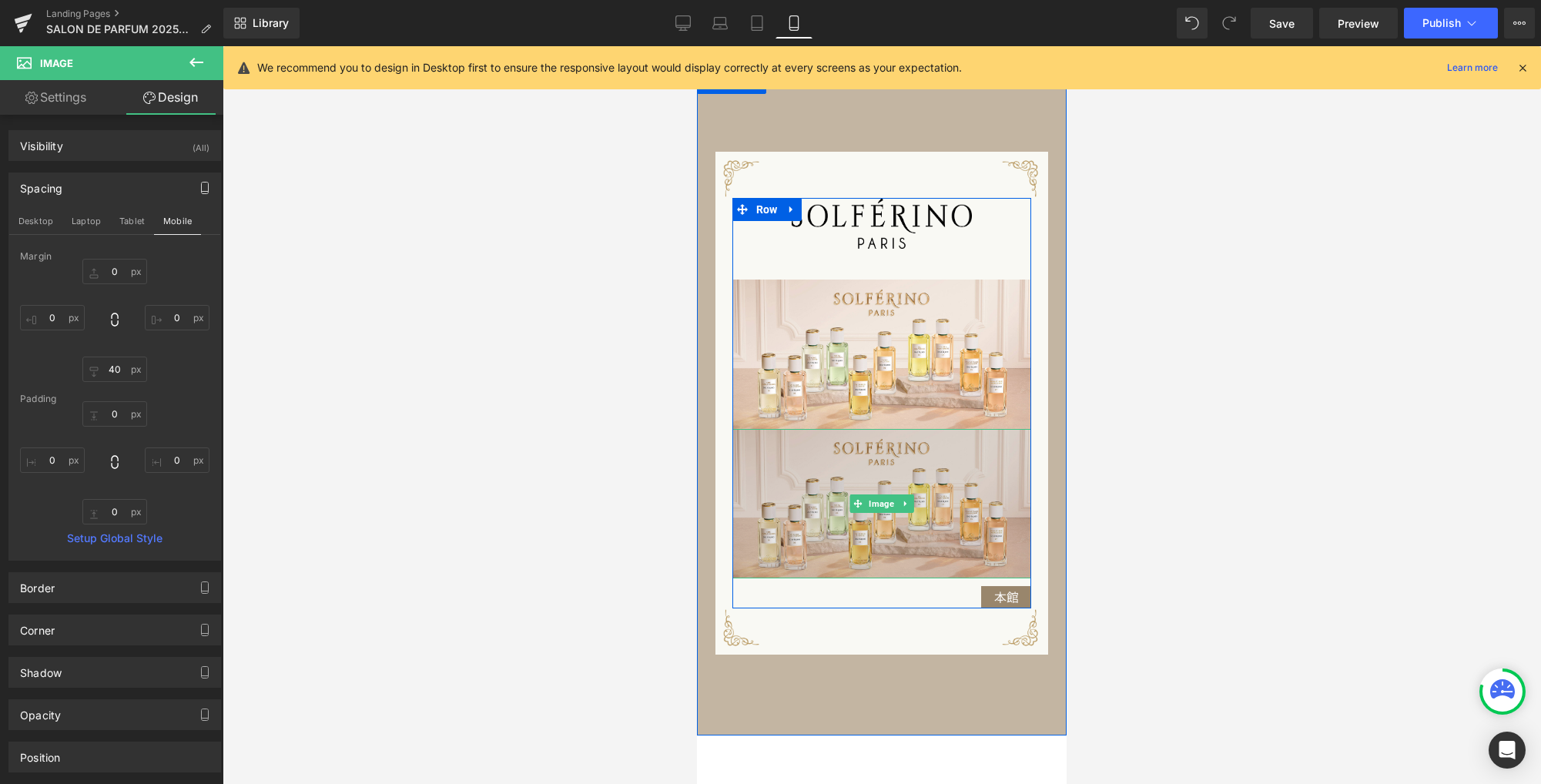
click at [853, 461] on img at bounding box center [882, 503] width 300 height 149
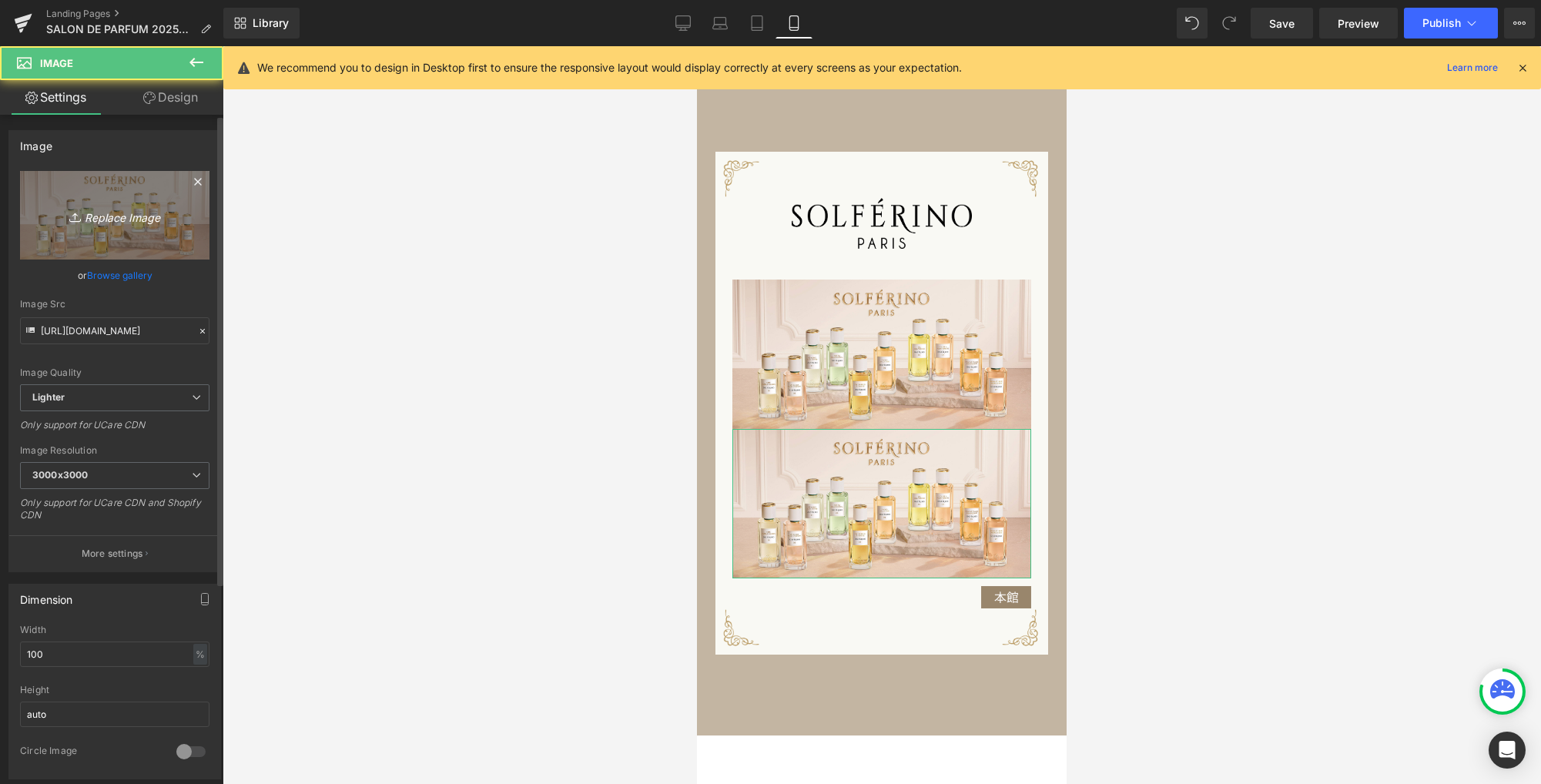
click at [152, 217] on icon "Replace Image" at bounding box center [115, 215] width 124 height 19
type input "C:\fakepath\sol_p_sp.jpg"
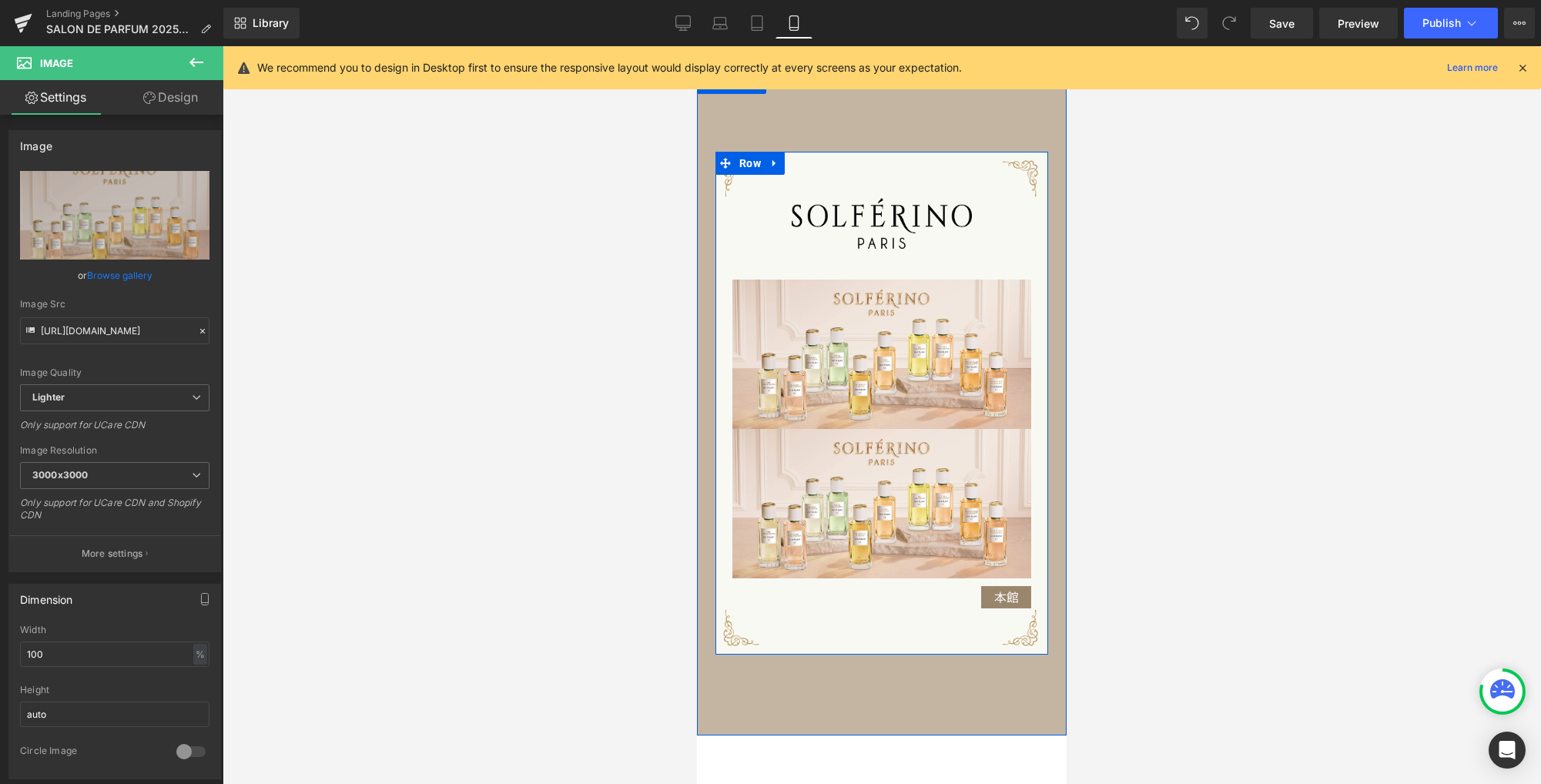
type input "[URL][DOMAIN_NAME]"
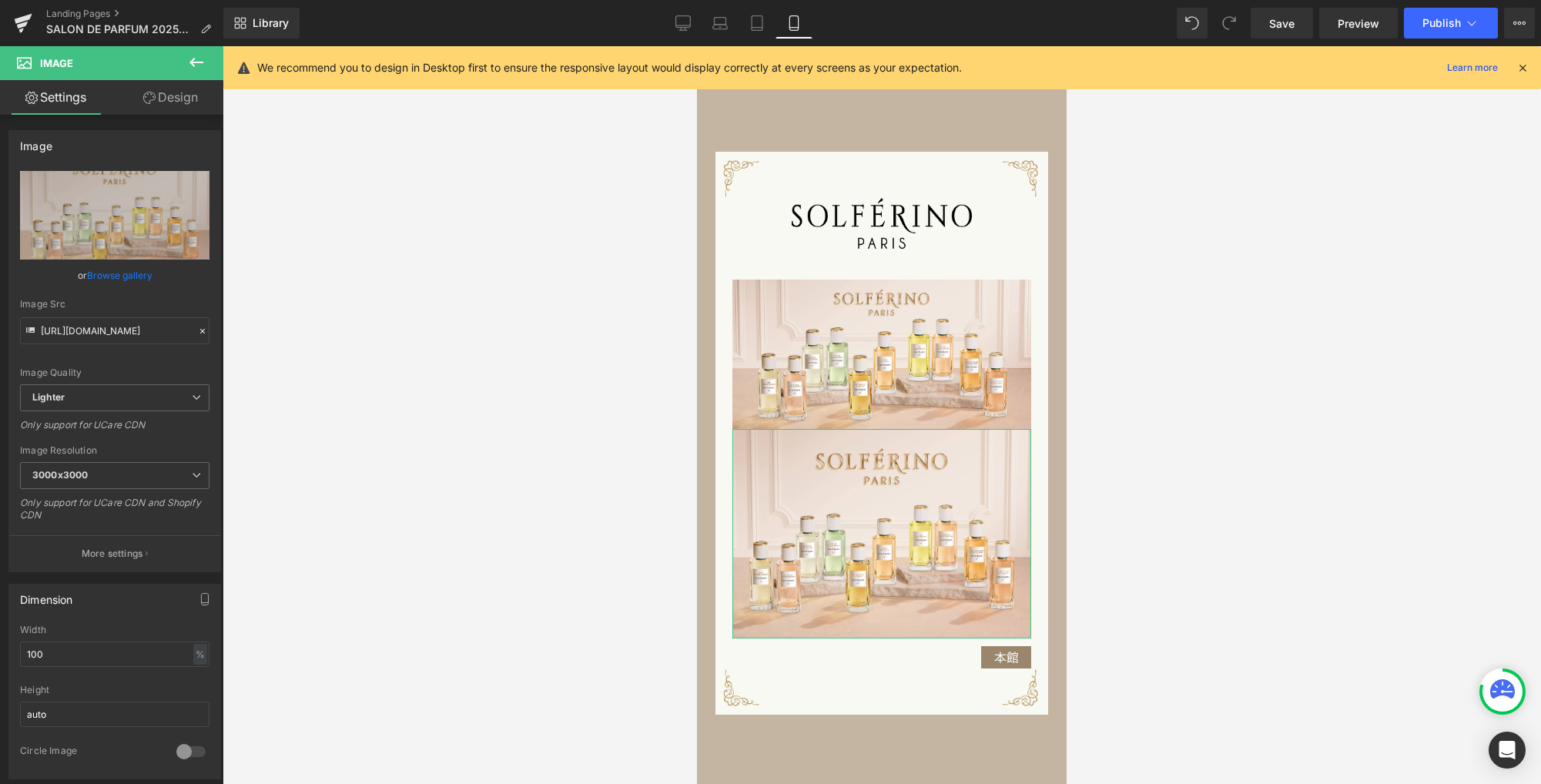
click at [171, 100] on link "Design" at bounding box center [170, 98] width 112 height 35
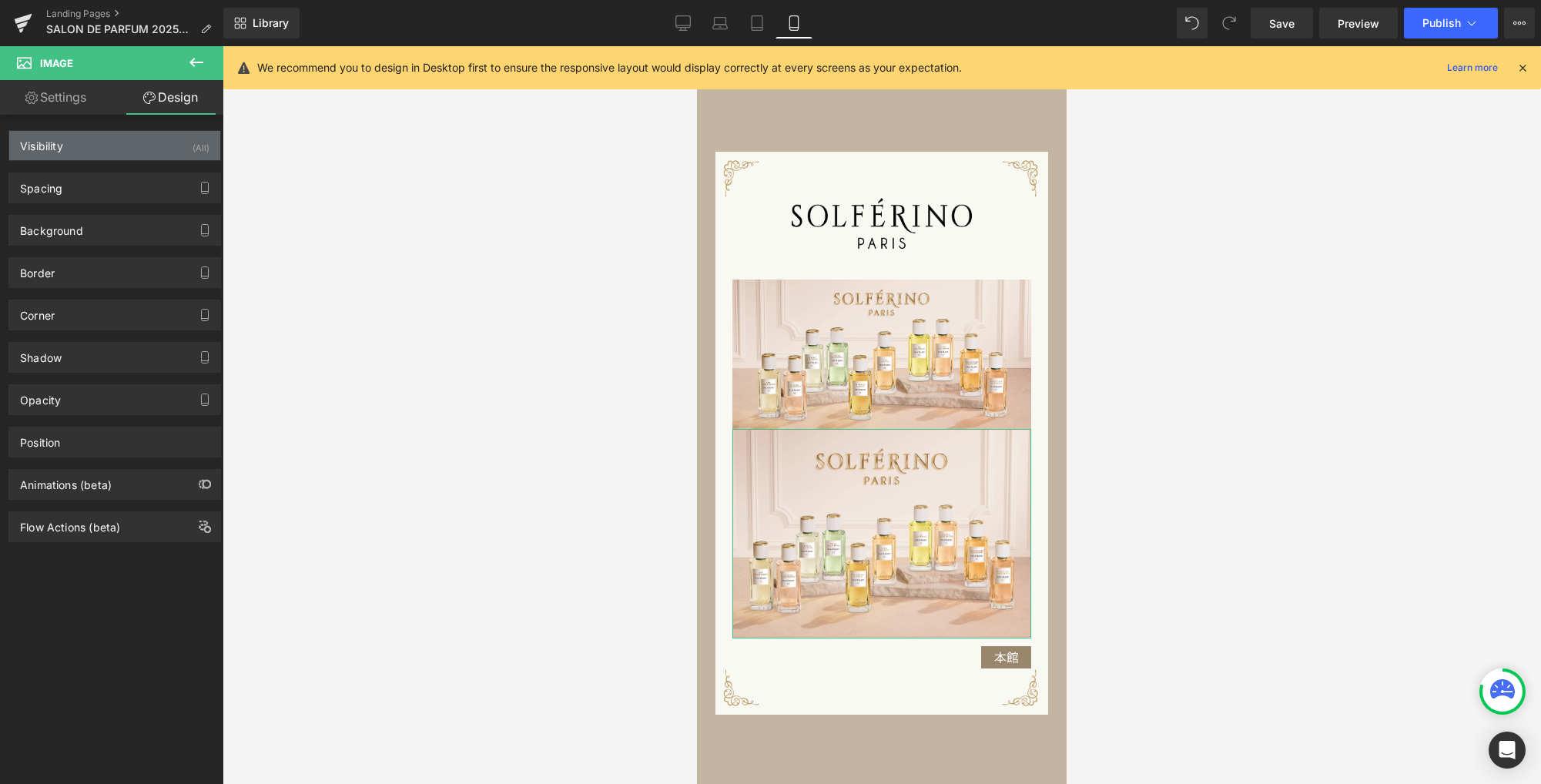
click at [128, 148] on div "Visibility (All)" at bounding box center [114, 146] width 211 height 29
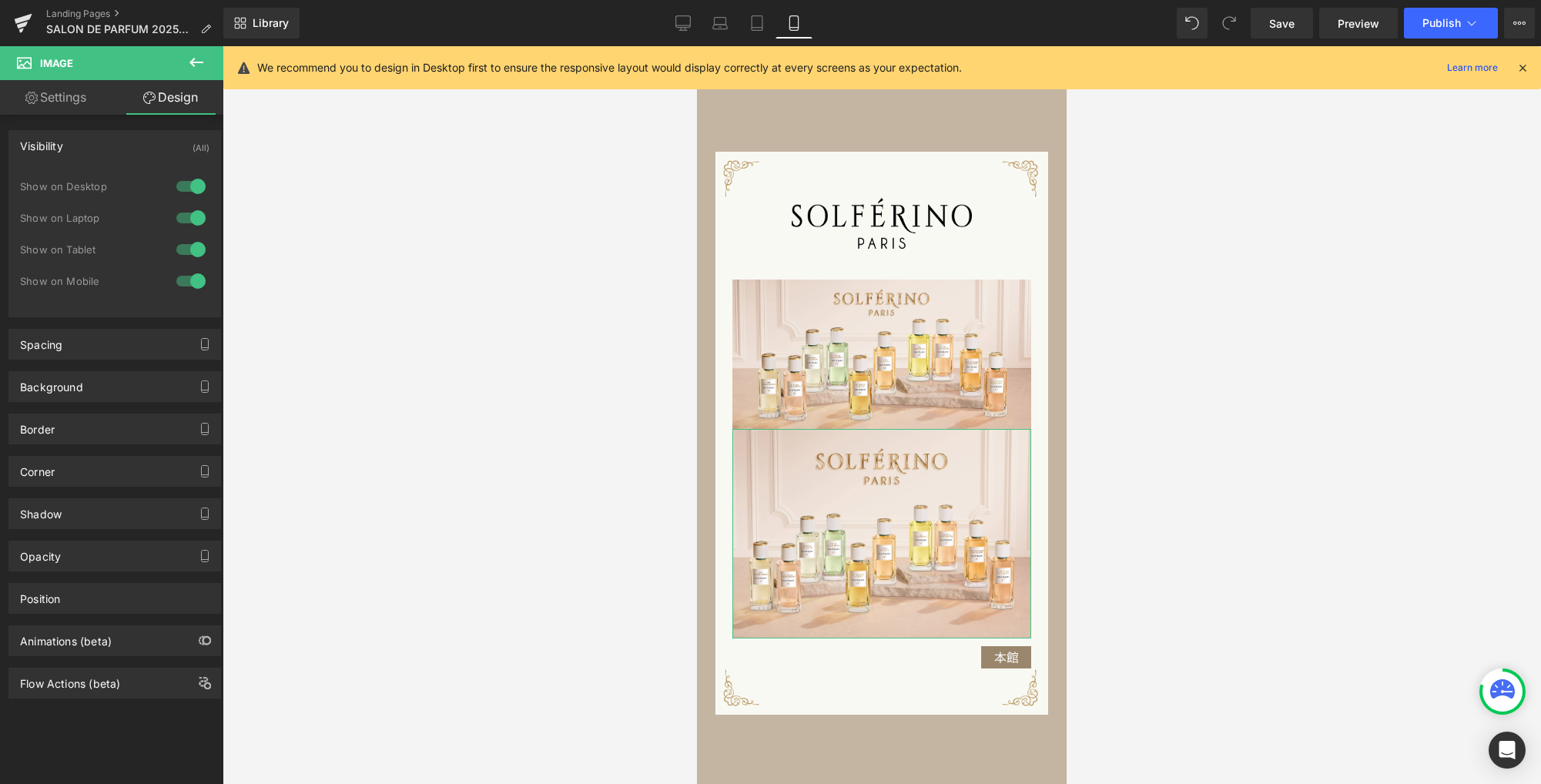
click at [190, 255] on div at bounding box center [191, 249] width 37 height 25
click at [192, 214] on div at bounding box center [191, 217] width 37 height 25
click at [190, 185] on div at bounding box center [191, 186] width 37 height 25
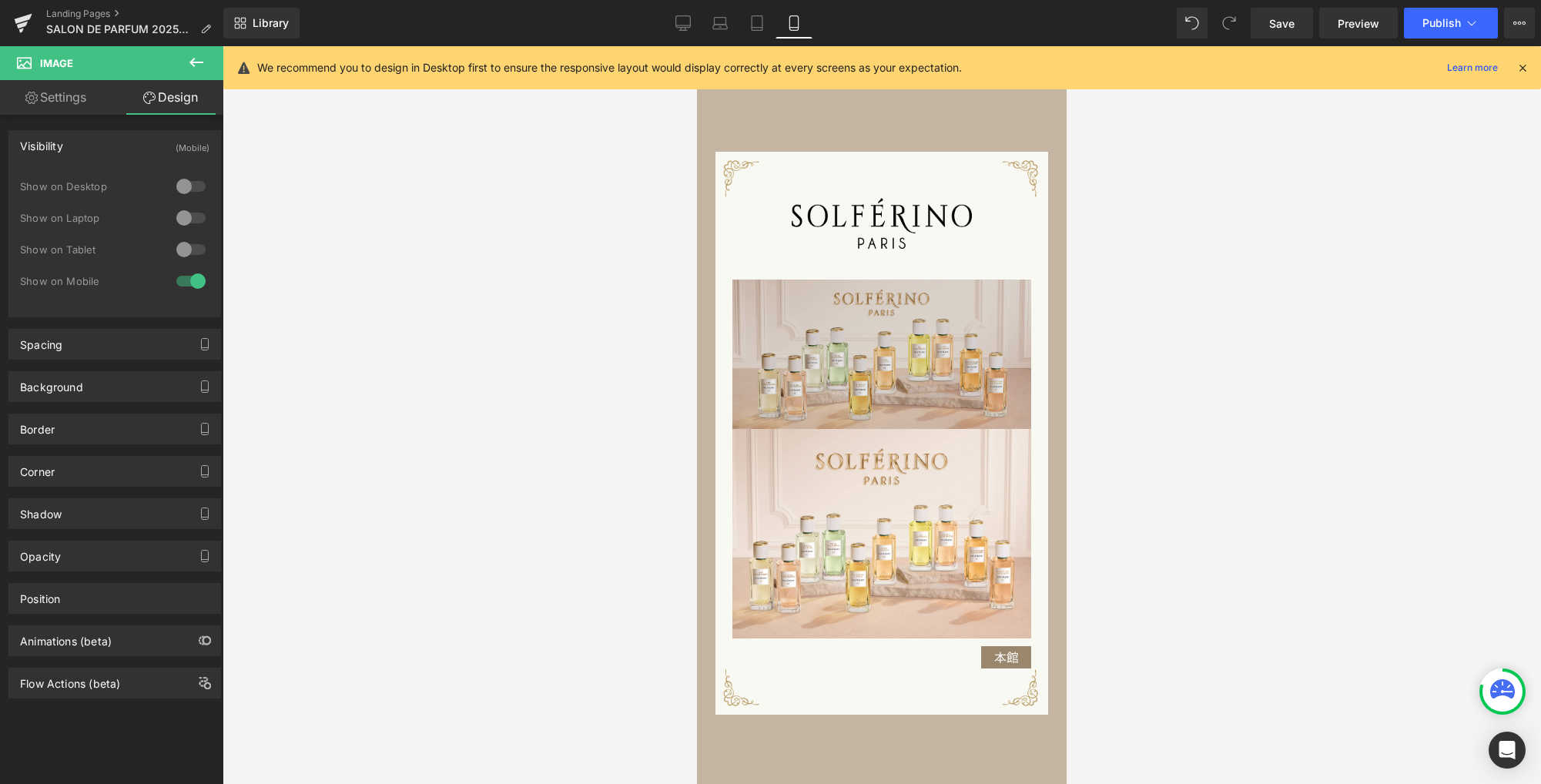
click at [777, 374] on img at bounding box center [882, 354] width 300 height 149
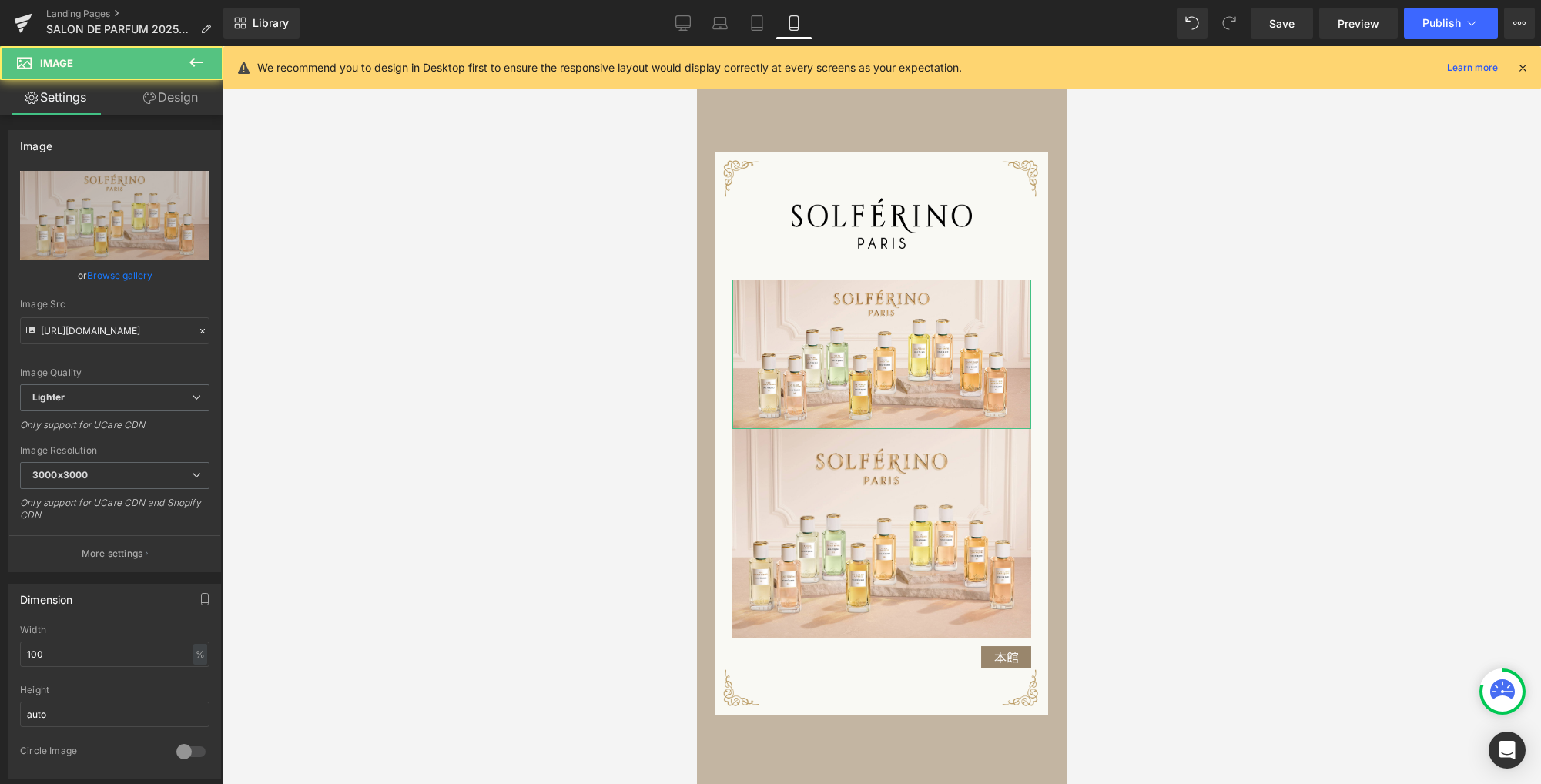
click at [186, 100] on link "Design" at bounding box center [170, 98] width 112 height 35
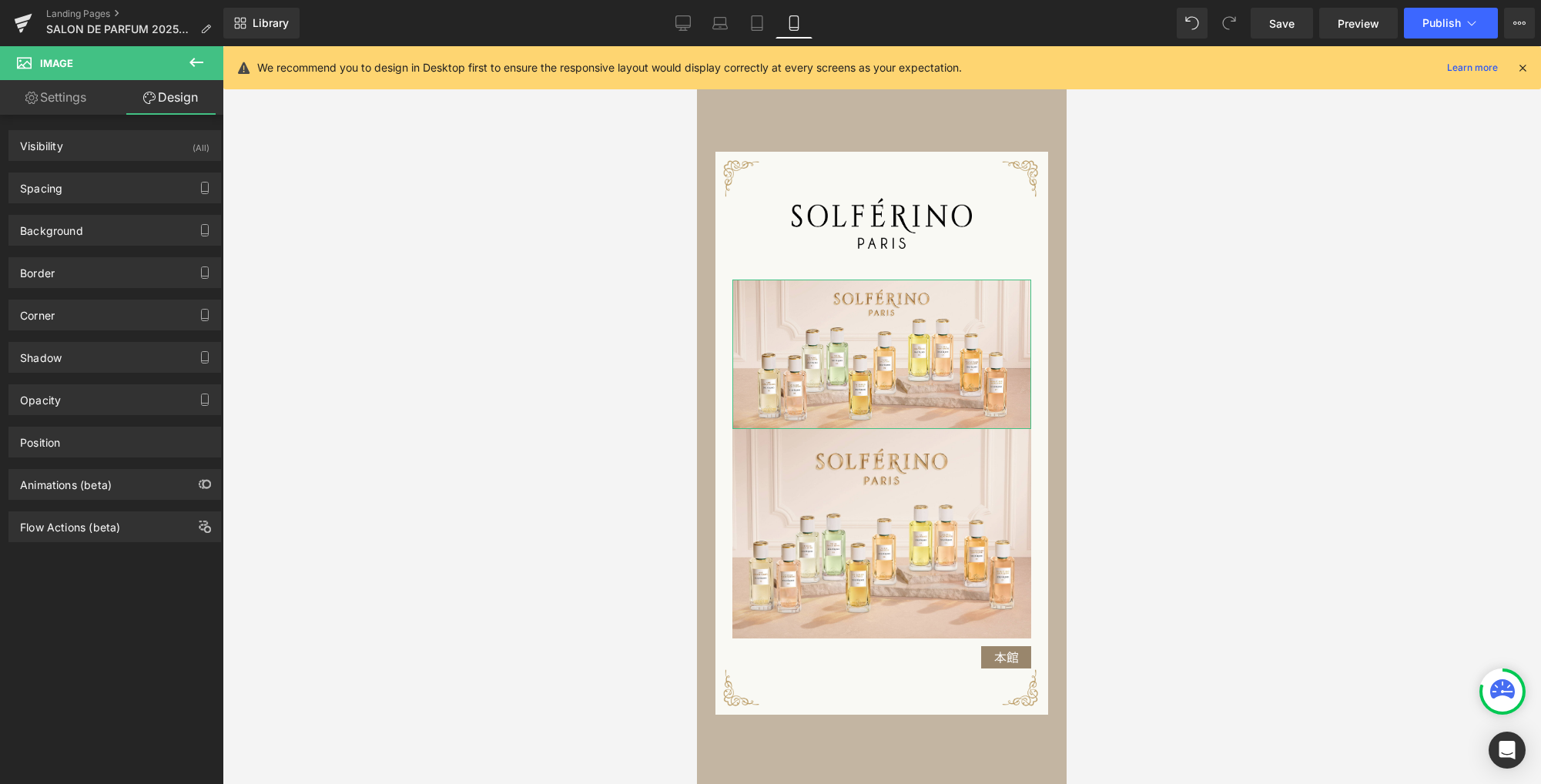
drag, startPoint x: 164, startPoint y: 146, endPoint x: 167, endPoint y: 174, distance: 28.2
click at [164, 147] on div "Visibility (All)" at bounding box center [114, 146] width 211 height 29
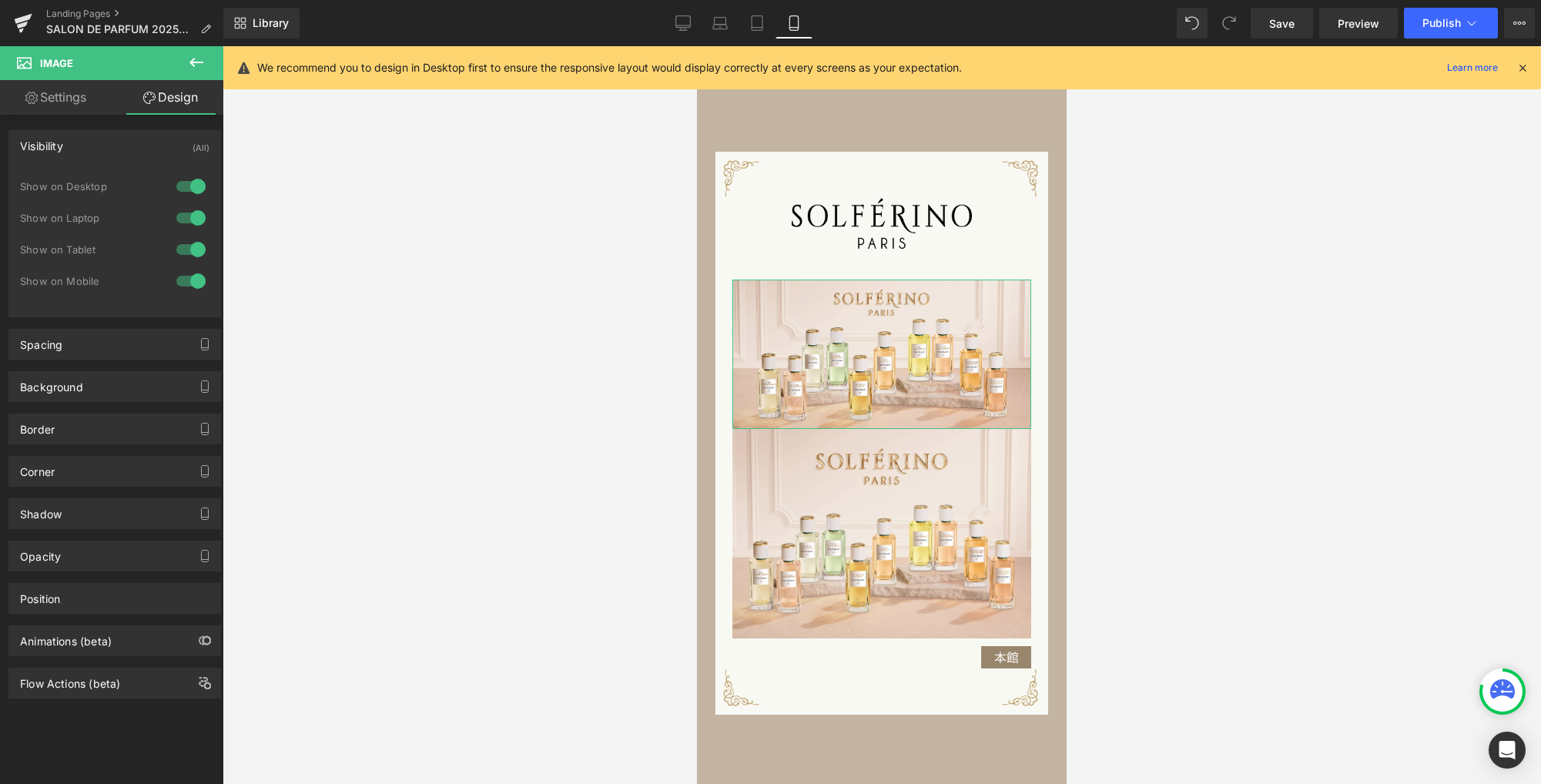
click at [192, 277] on div at bounding box center [191, 281] width 37 height 25
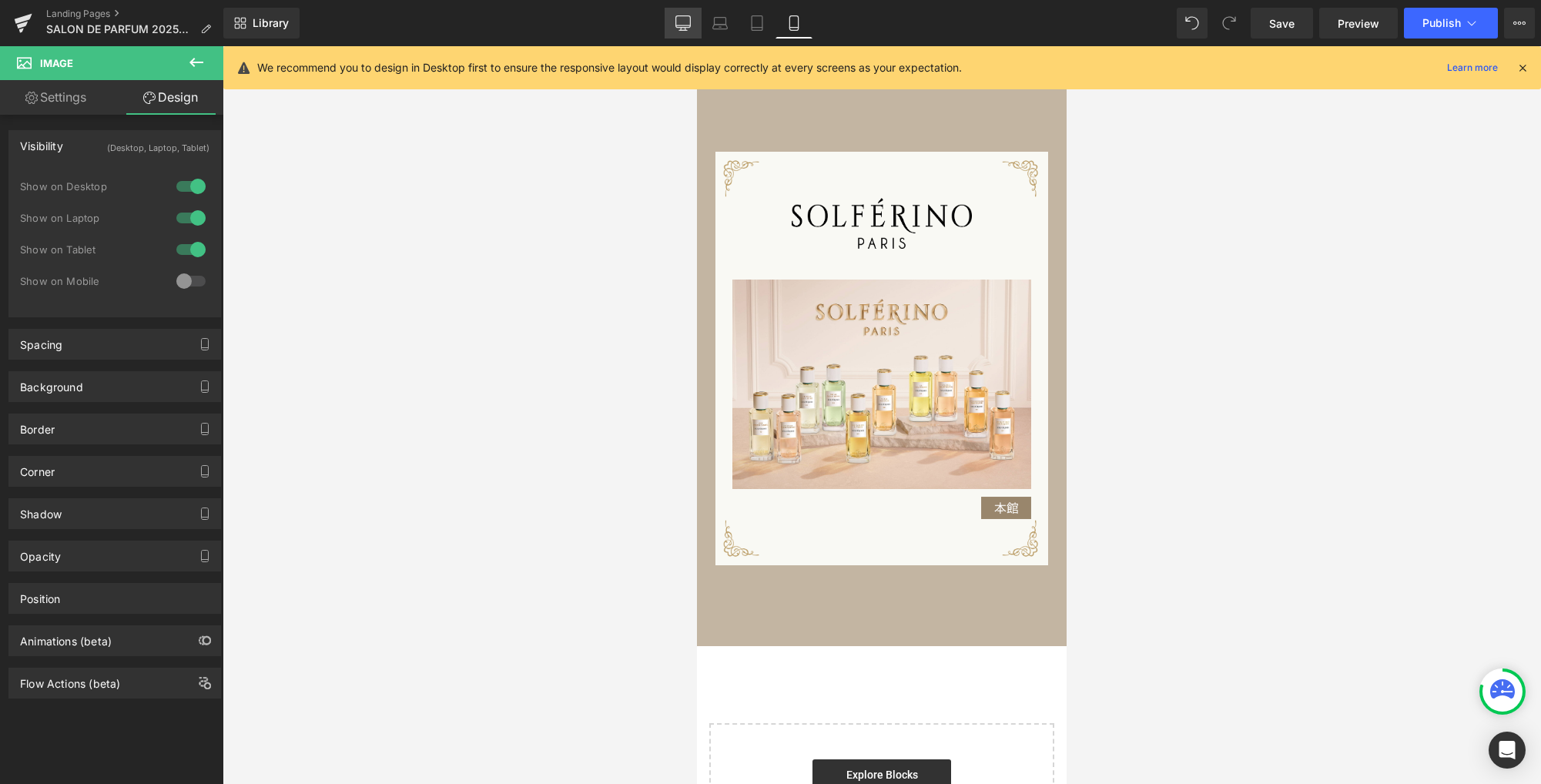
click at [690, 25] on icon at bounding box center [683, 22] width 15 height 12
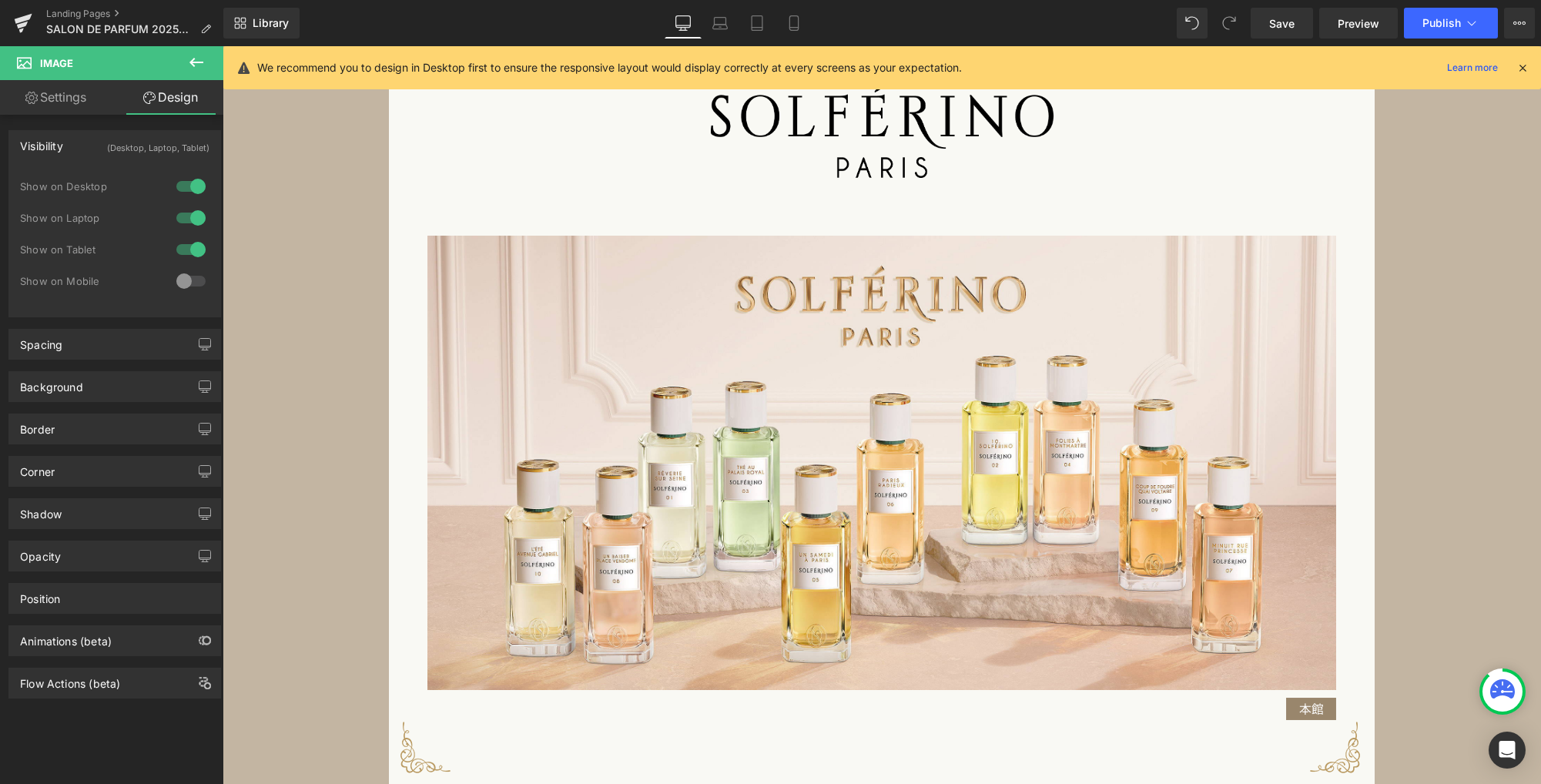
scroll to position [1502, 0]
click at [1279, 27] on span "Save" at bounding box center [1282, 24] width 26 height 17
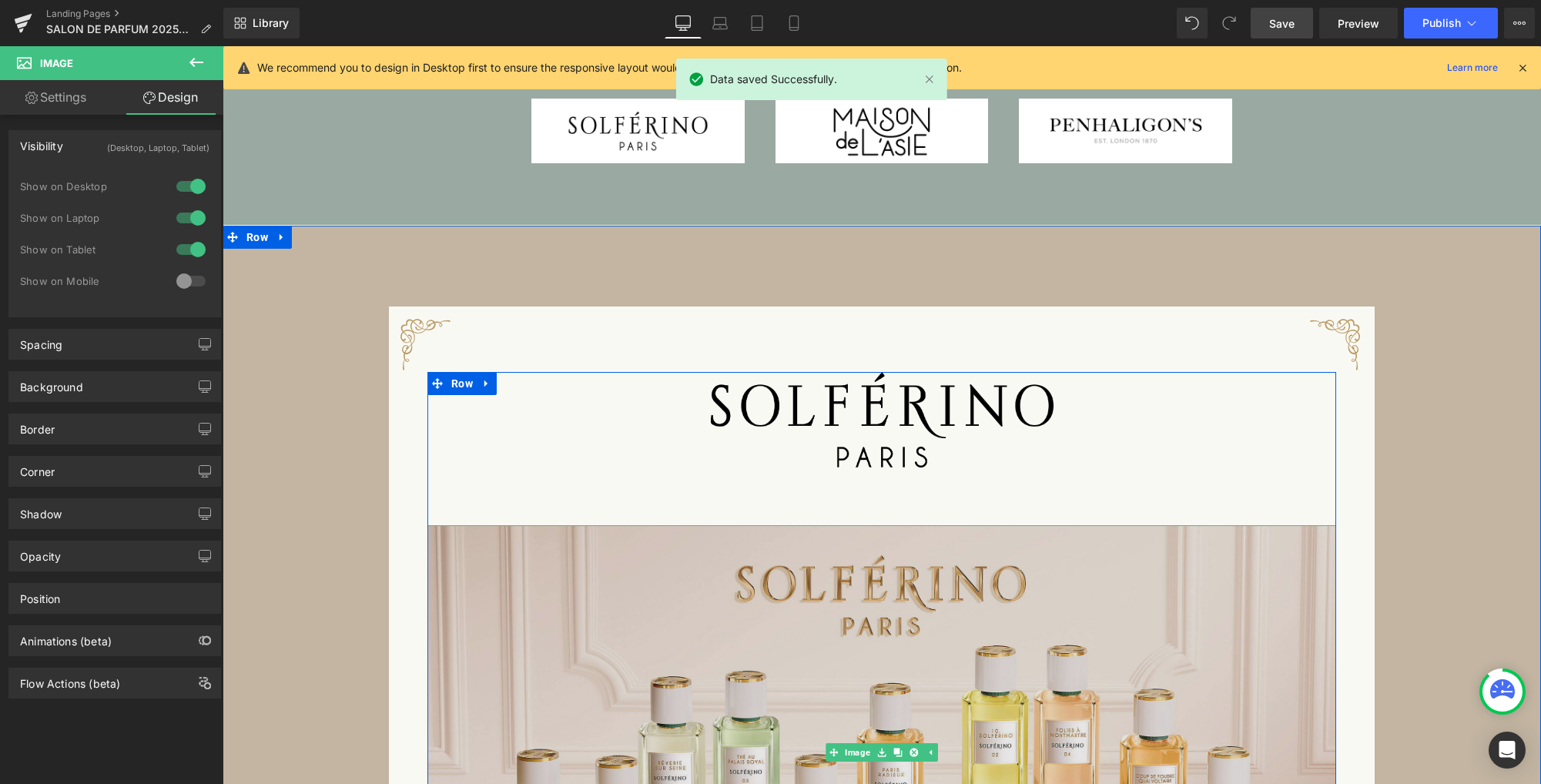
scroll to position [1646, 0]
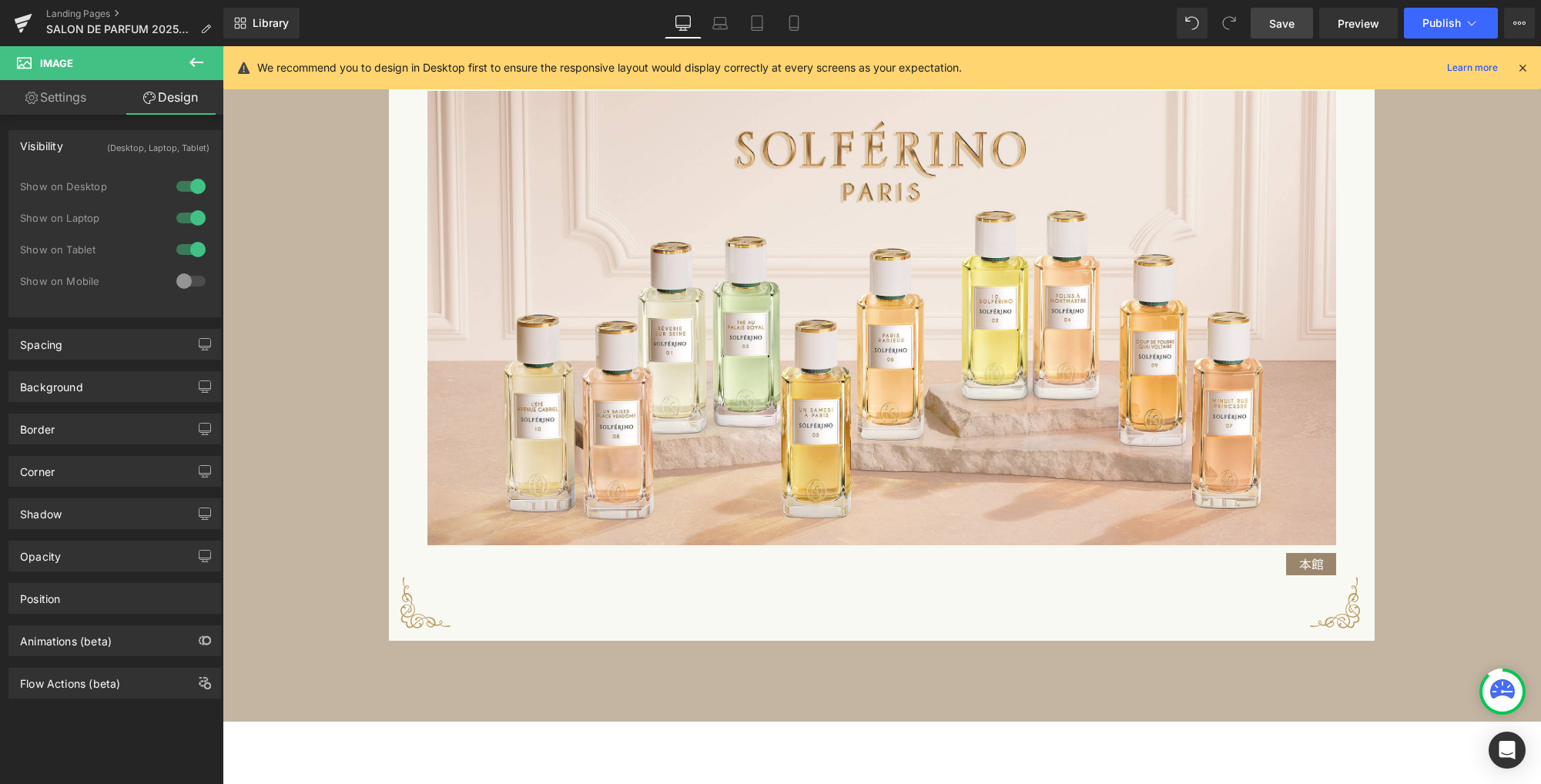
click at [198, 68] on icon at bounding box center [196, 63] width 18 height 18
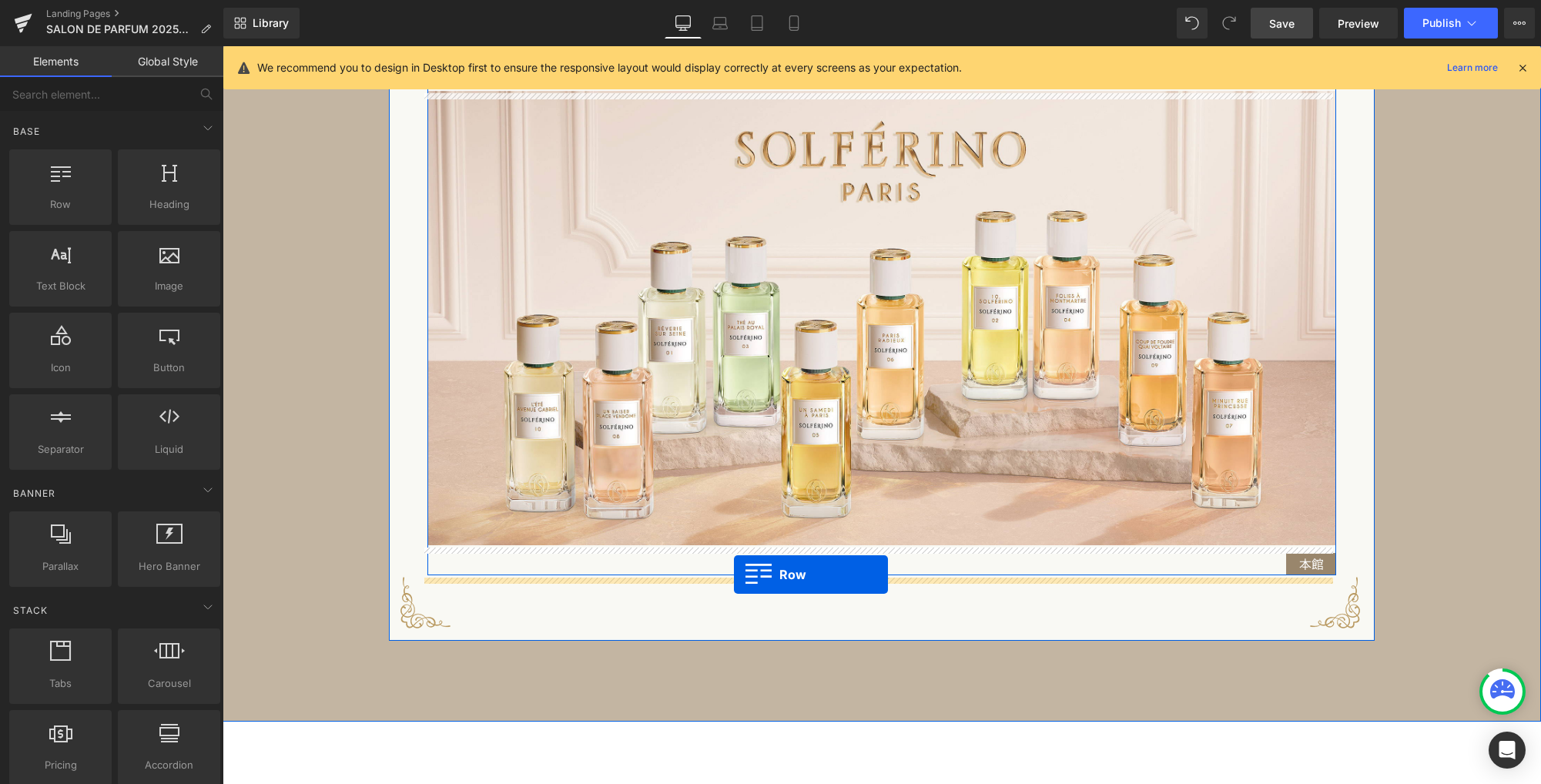
drag, startPoint x: 388, startPoint y: 298, endPoint x: 734, endPoint y: 574, distance: 442.6
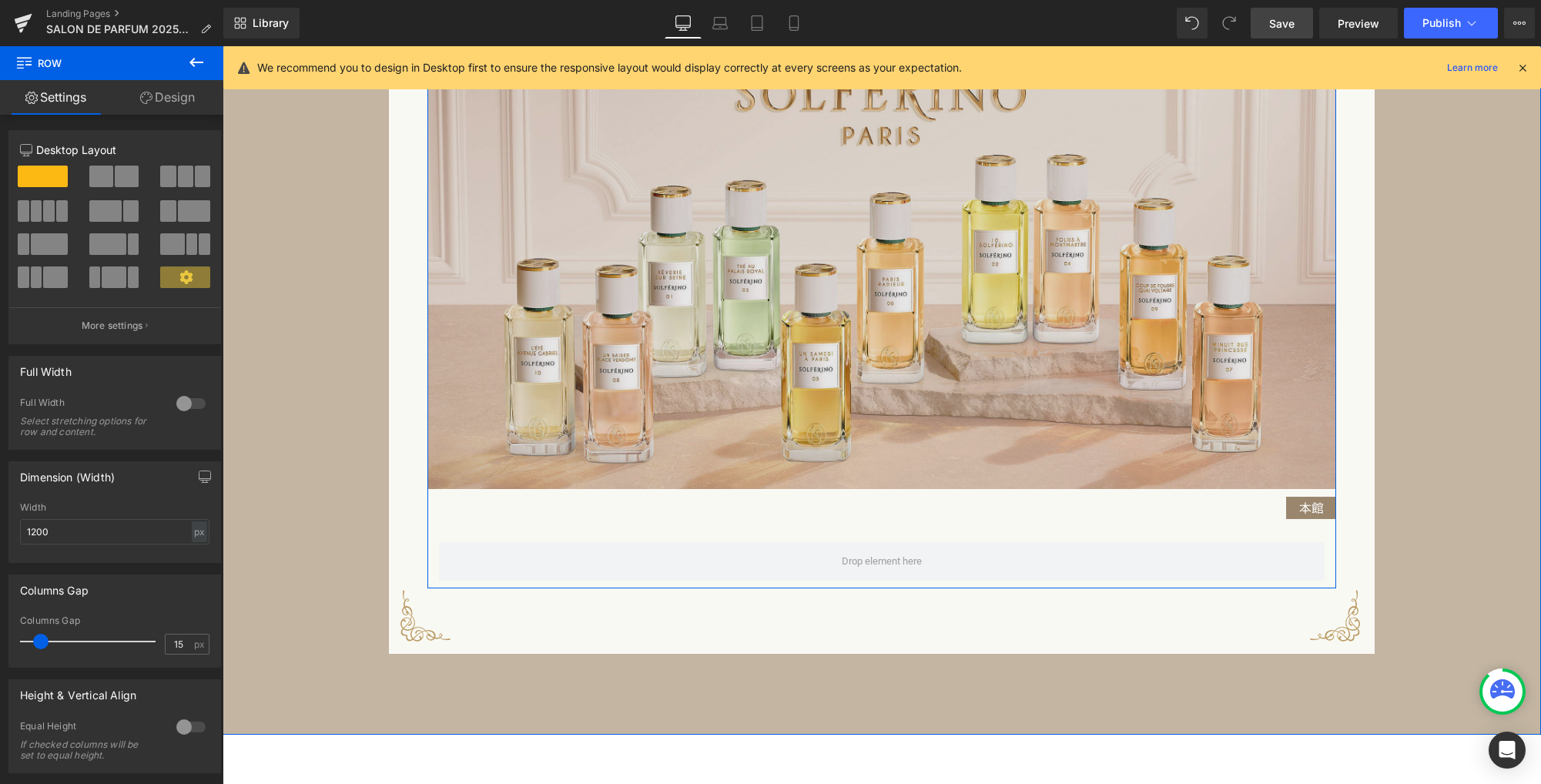
scroll to position [1835, 0]
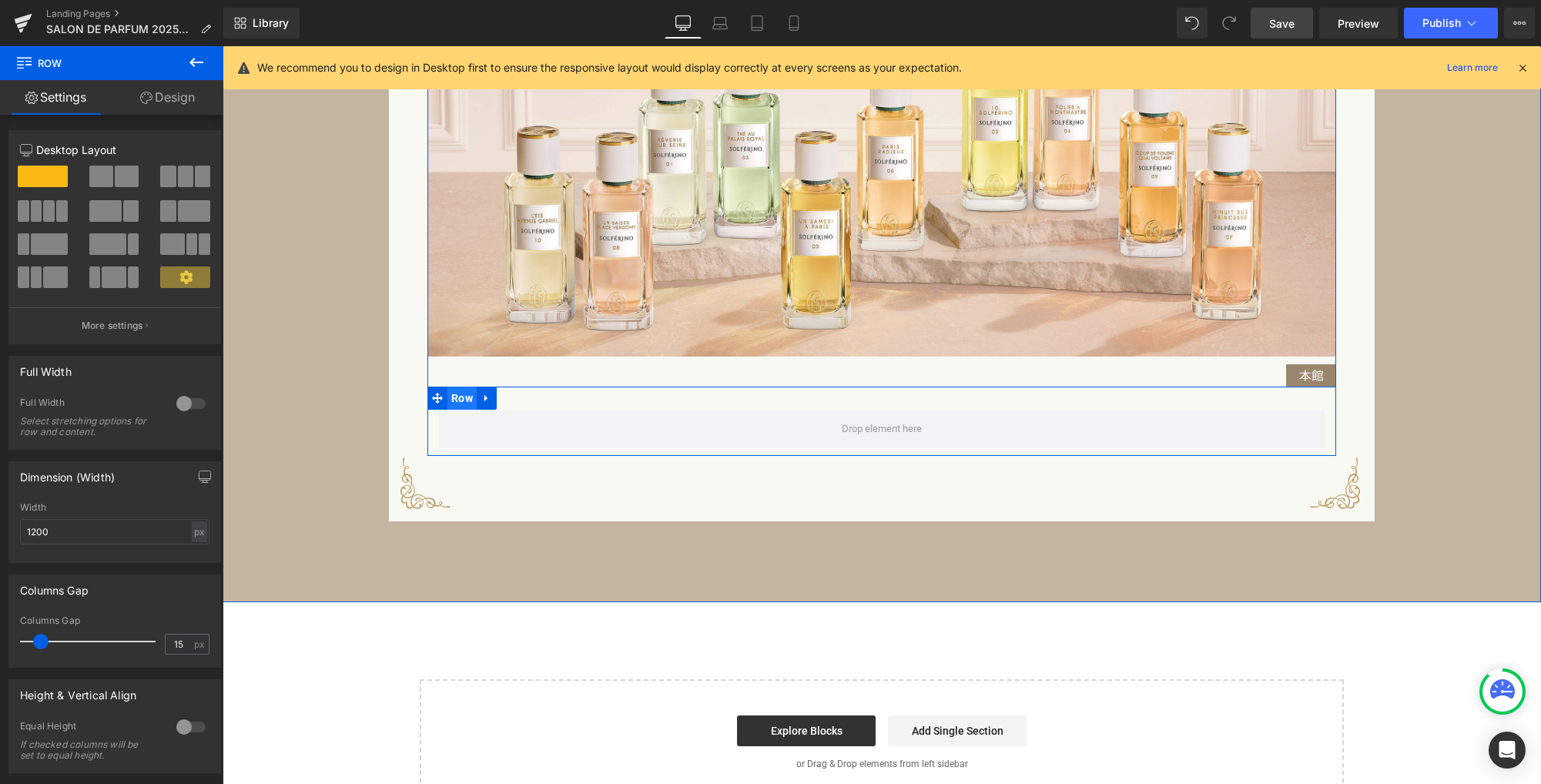
click at [455, 404] on span "Row" at bounding box center [462, 397] width 29 height 23
click at [194, 533] on div "px" at bounding box center [199, 532] width 16 height 21
click at [194, 552] on li "%" at bounding box center [199, 556] width 19 height 22
type input "100"
type input "0"
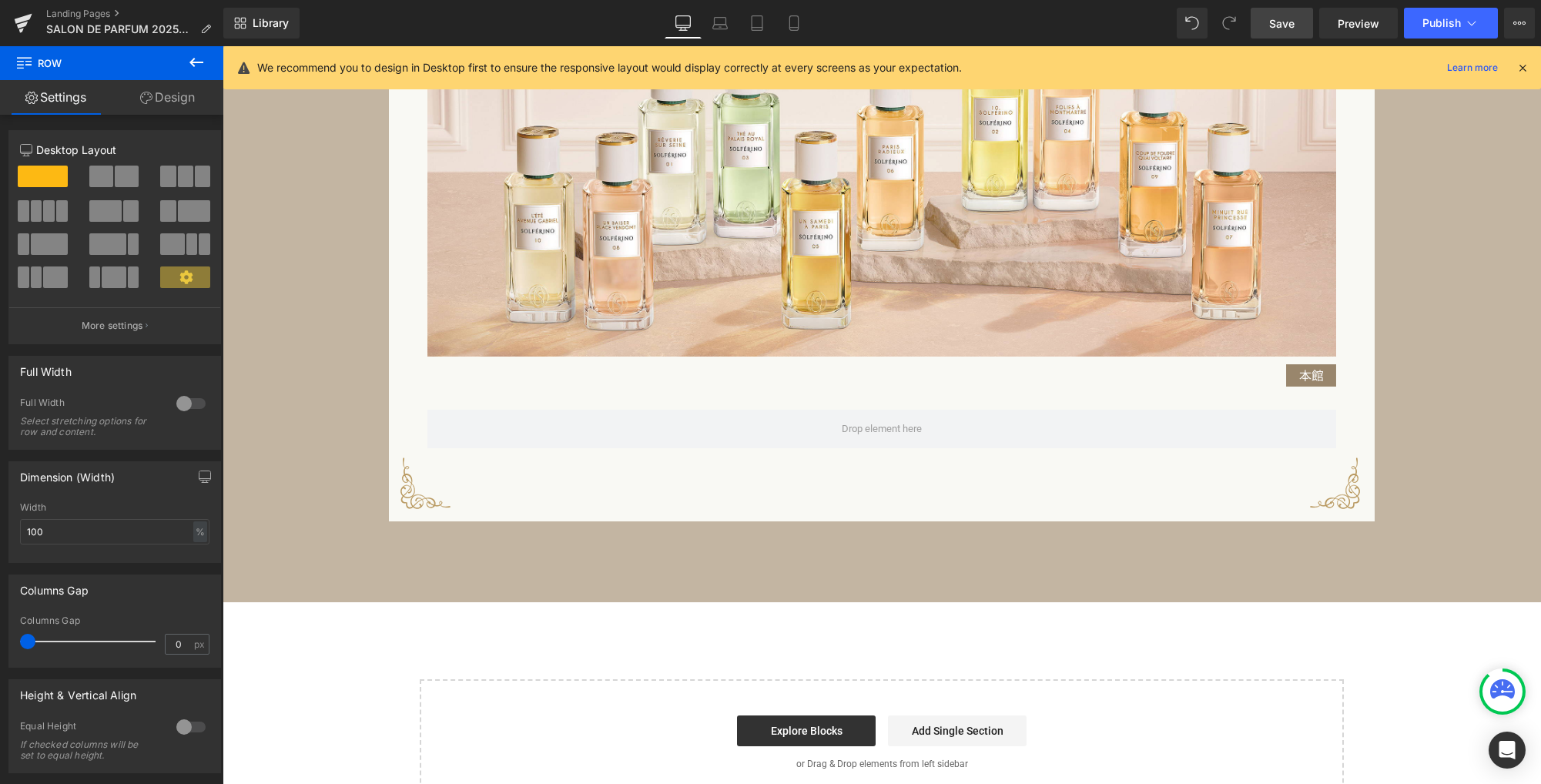
drag, startPoint x: 40, startPoint y: 645, endPoint x: -40, endPoint y: 644, distance: 80.0
click at [0, 644] on html "Row You are previewing how the will restyle your page. You can not edit Element…" at bounding box center [770, 392] width 1541 height 784
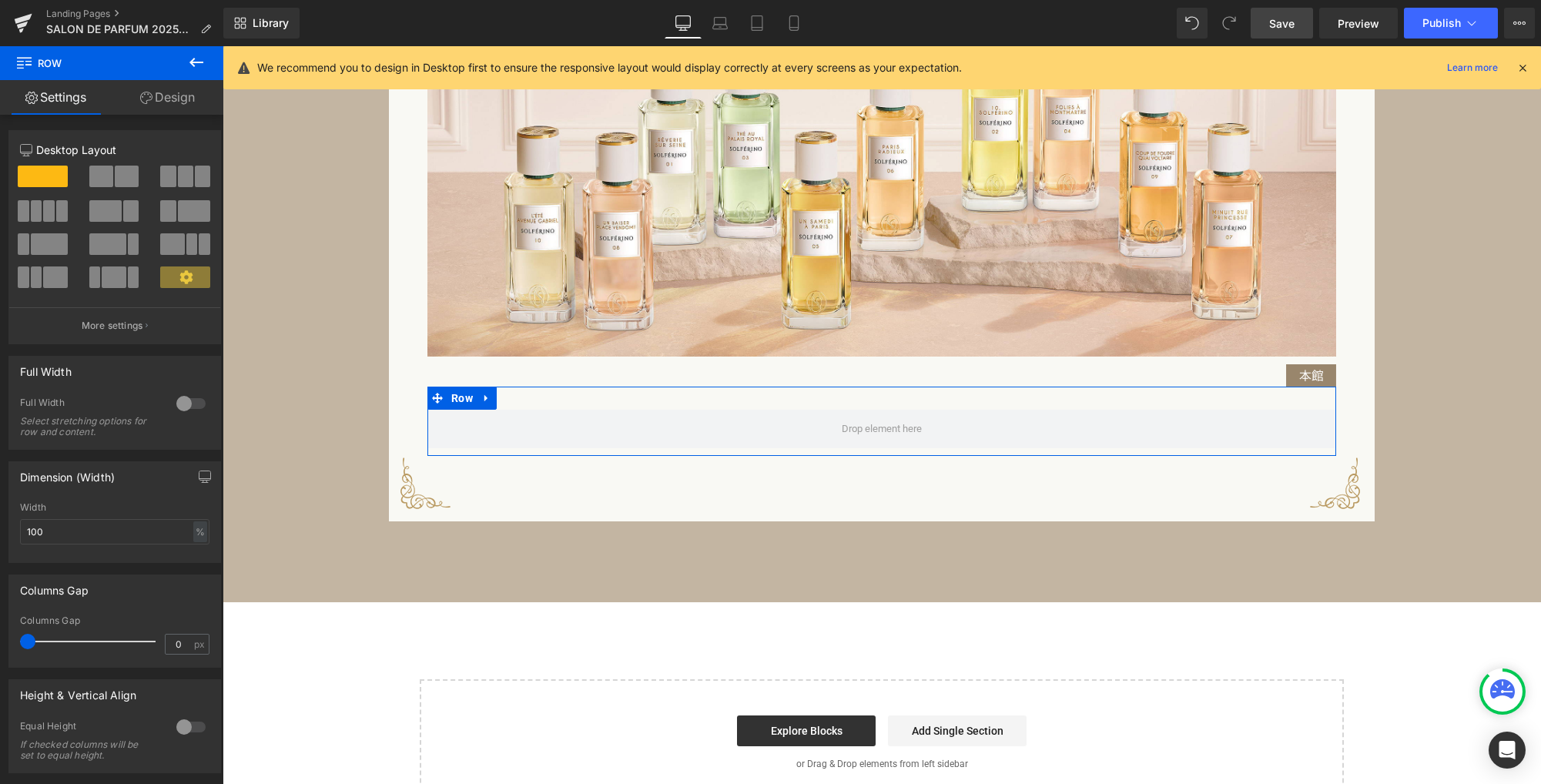
click at [175, 99] on link "Design" at bounding box center [167, 98] width 112 height 35
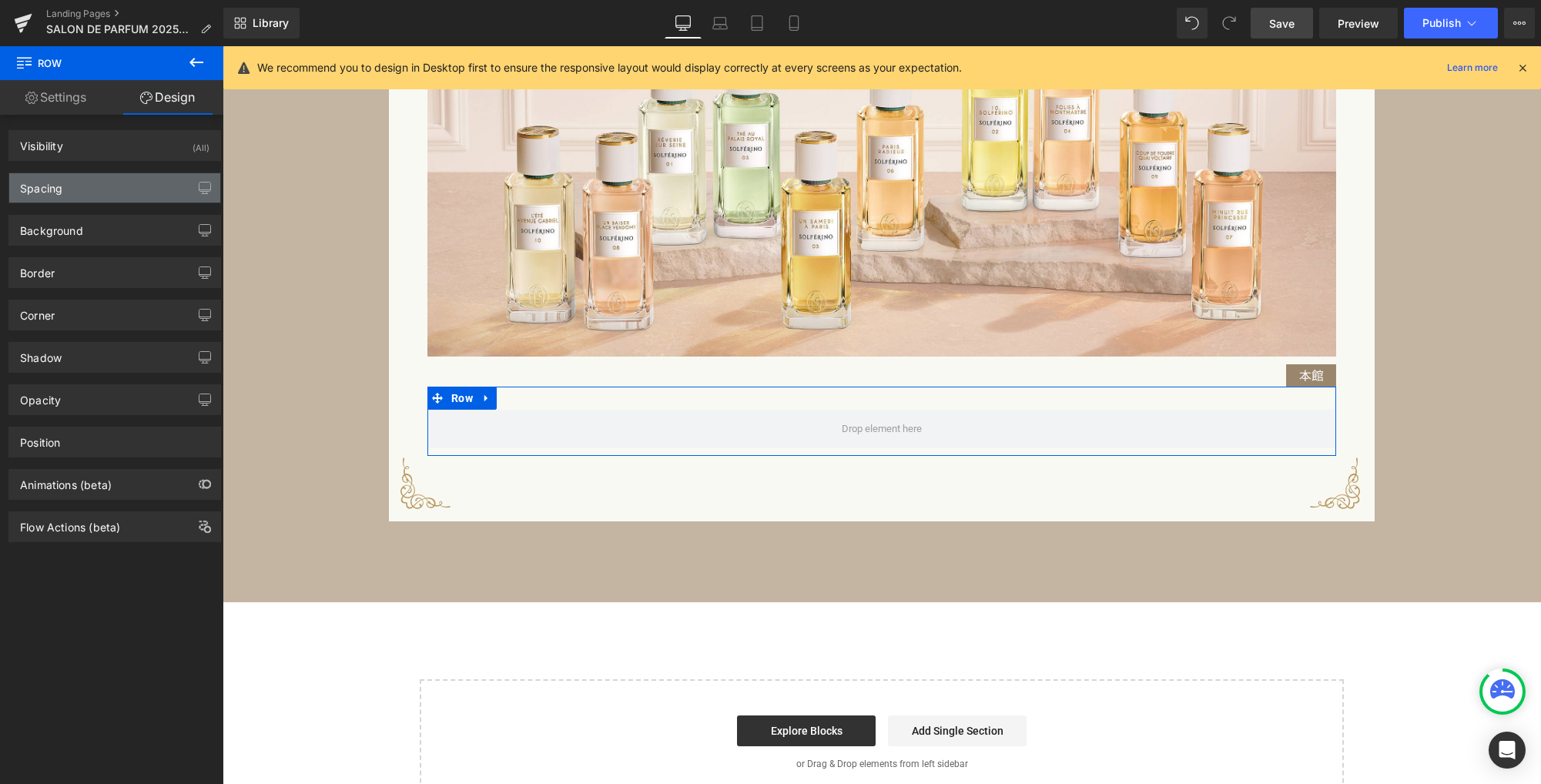
type input "0"
type input "30"
type input "0"
type input "10"
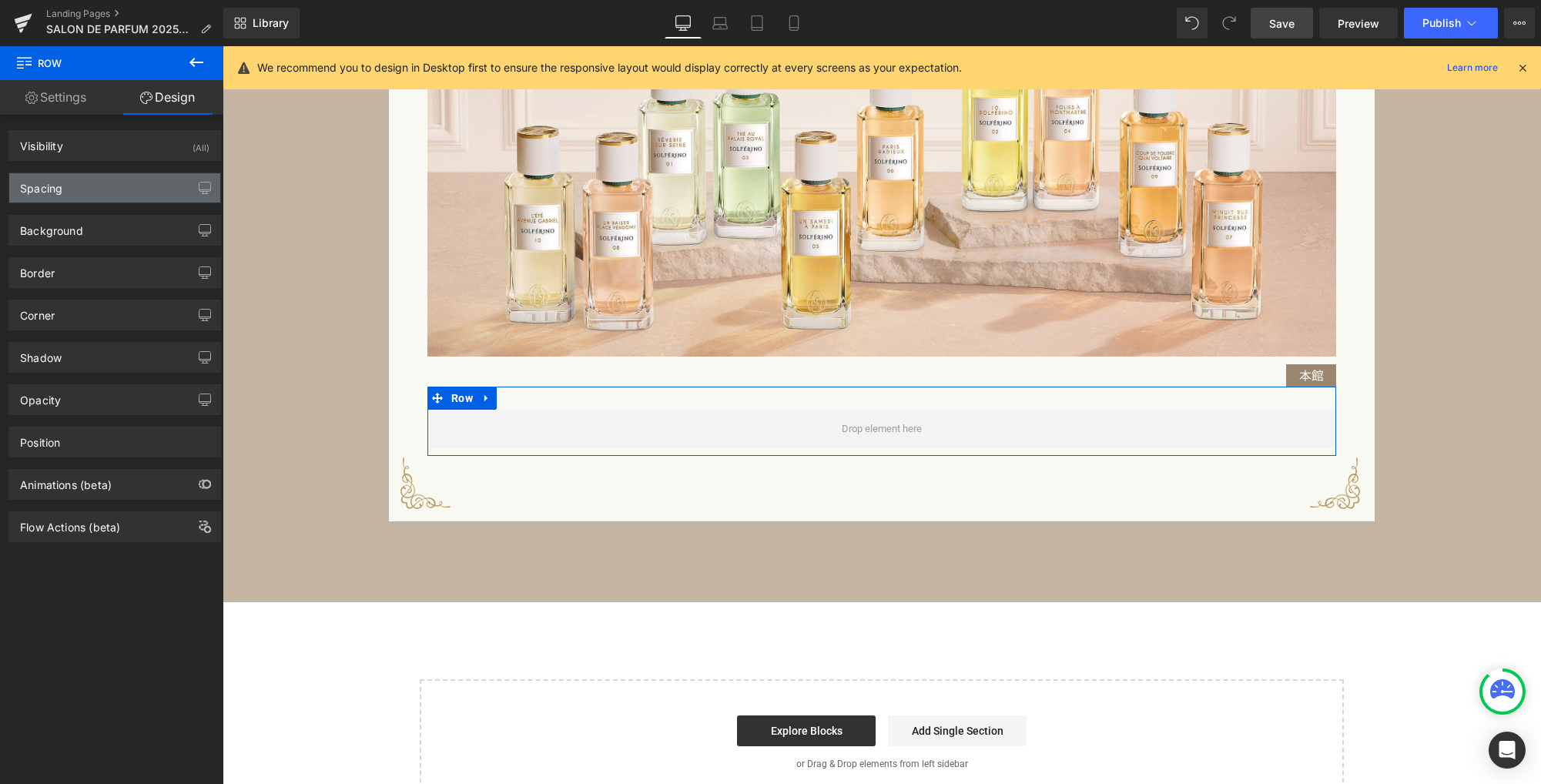
type input "0"
click at [120, 190] on div "Spacing" at bounding box center [114, 188] width 211 height 29
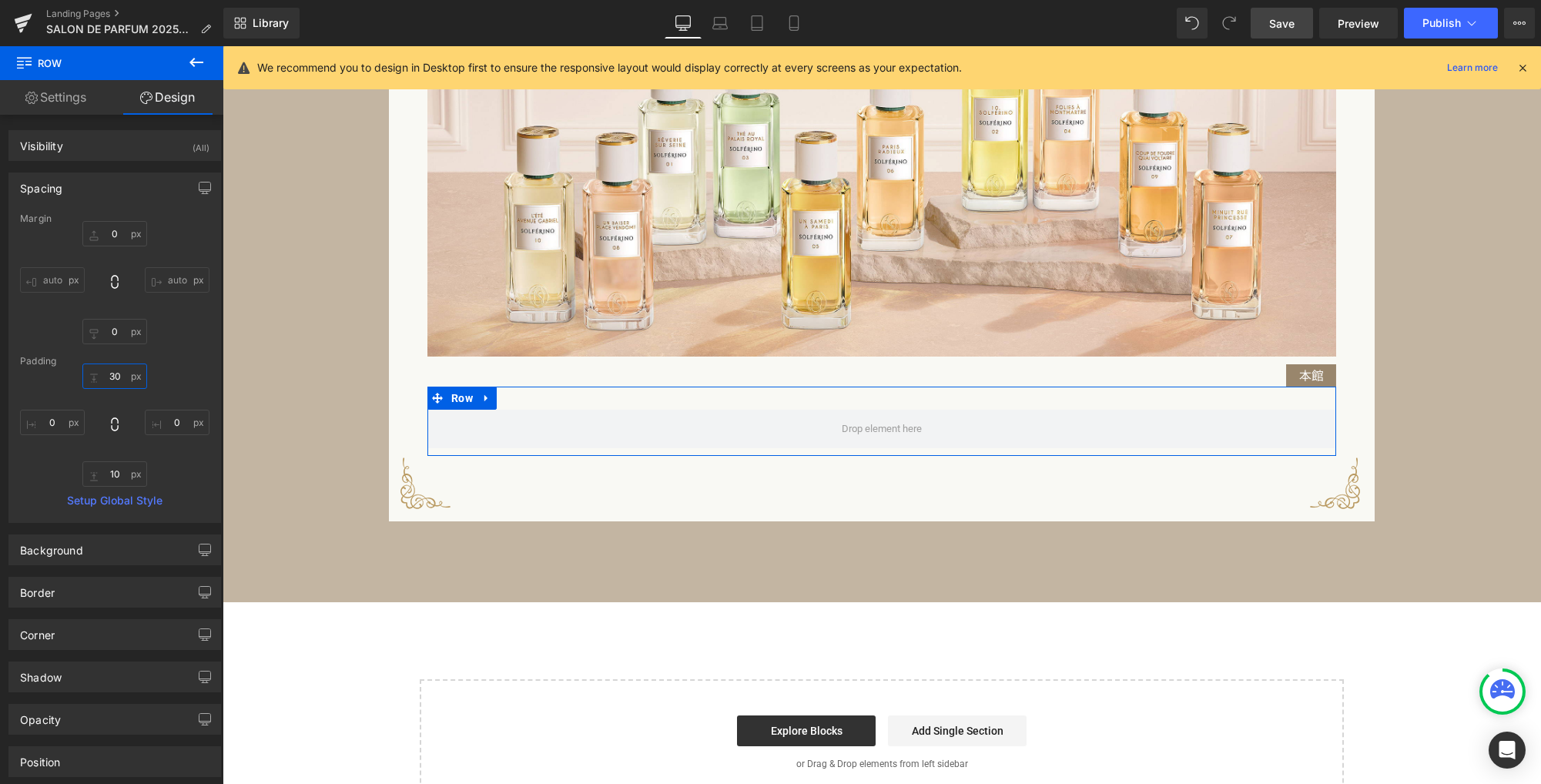
click at [119, 372] on input "30" at bounding box center [114, 376] width 65 height 26
type input "0"
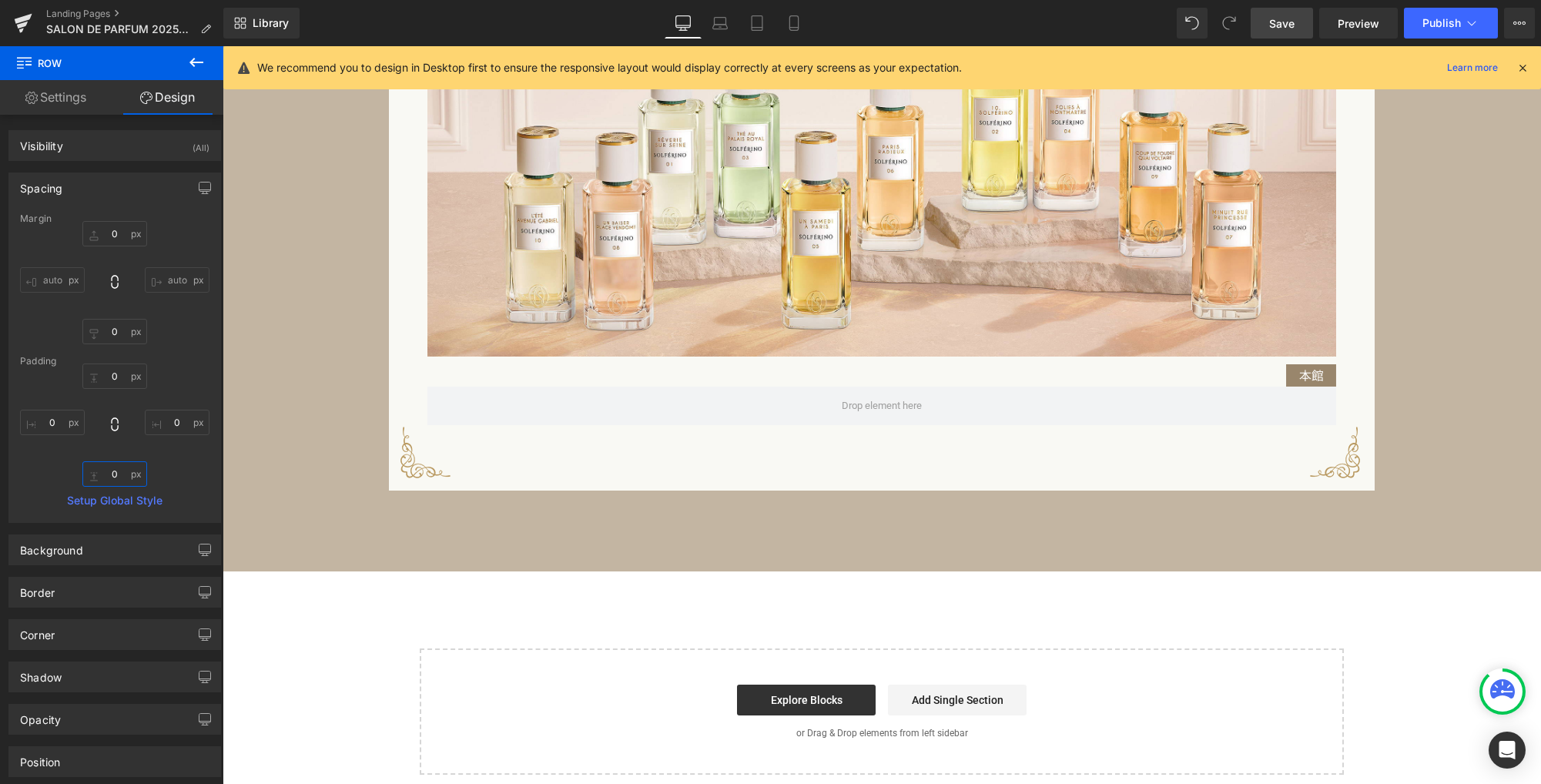
type input "0"
drag, startPoint x: 194, startPoint y: 59, endPoint x: 191, endPoint y: 75, distance: 16.3
click at [194, 59] on icon at bounding box center [196, 63] width 18 height 18
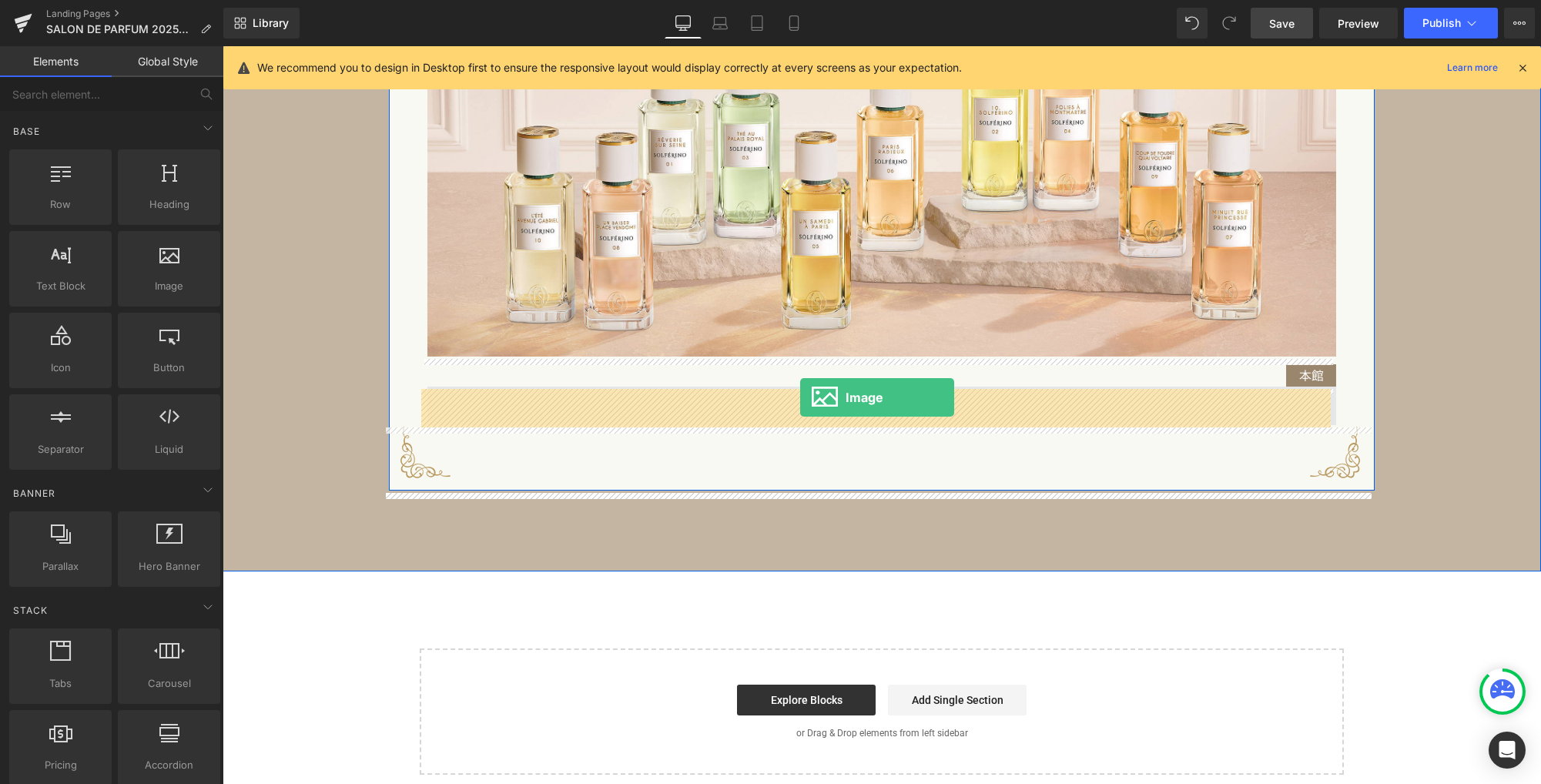
drag, startPoint x: 386, startPoint y: 327, endPoint x: 800, endPoint y: 397, distance: 419.9
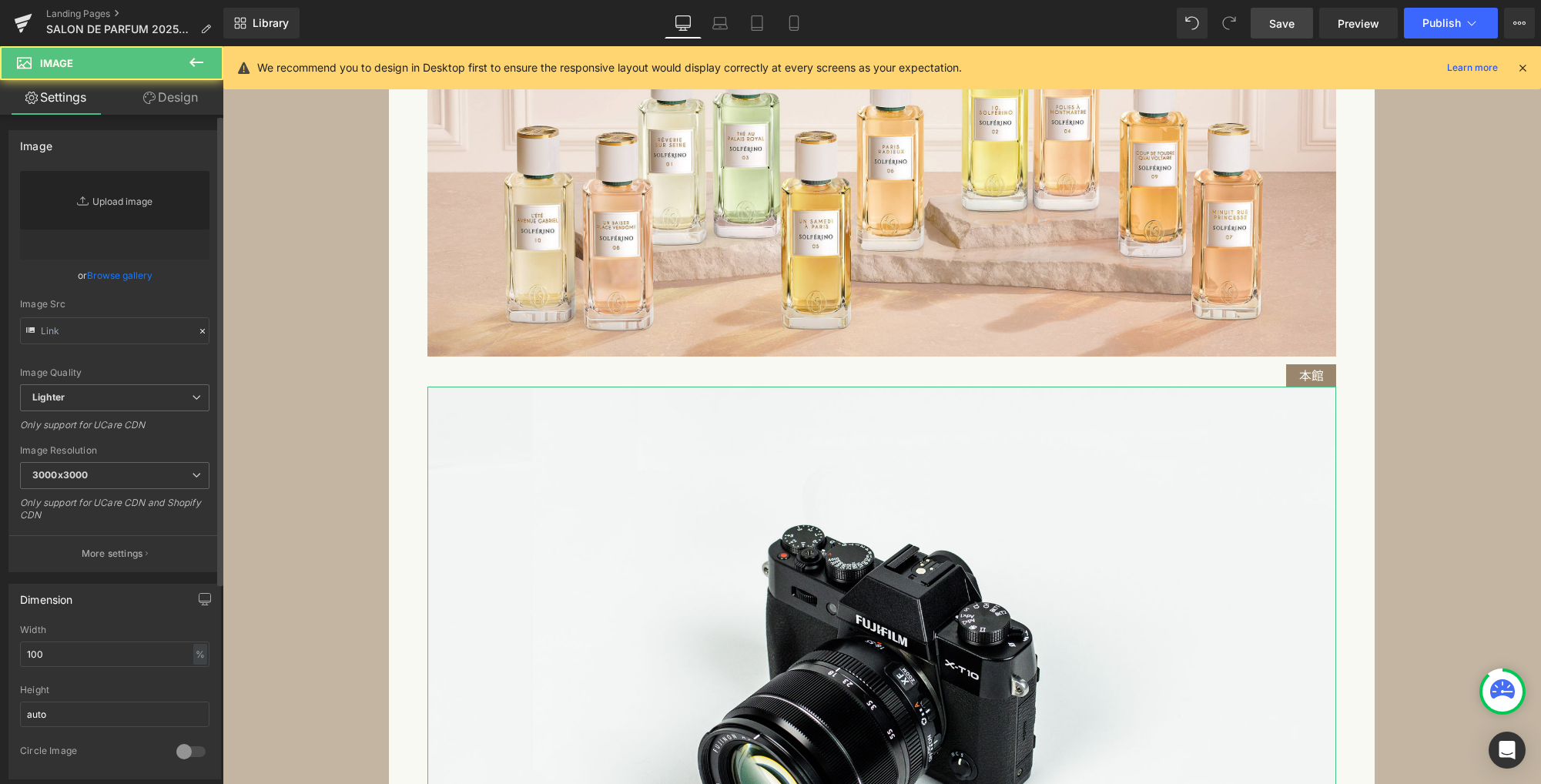
type input "//[DOMAIN_NAME][URL]"
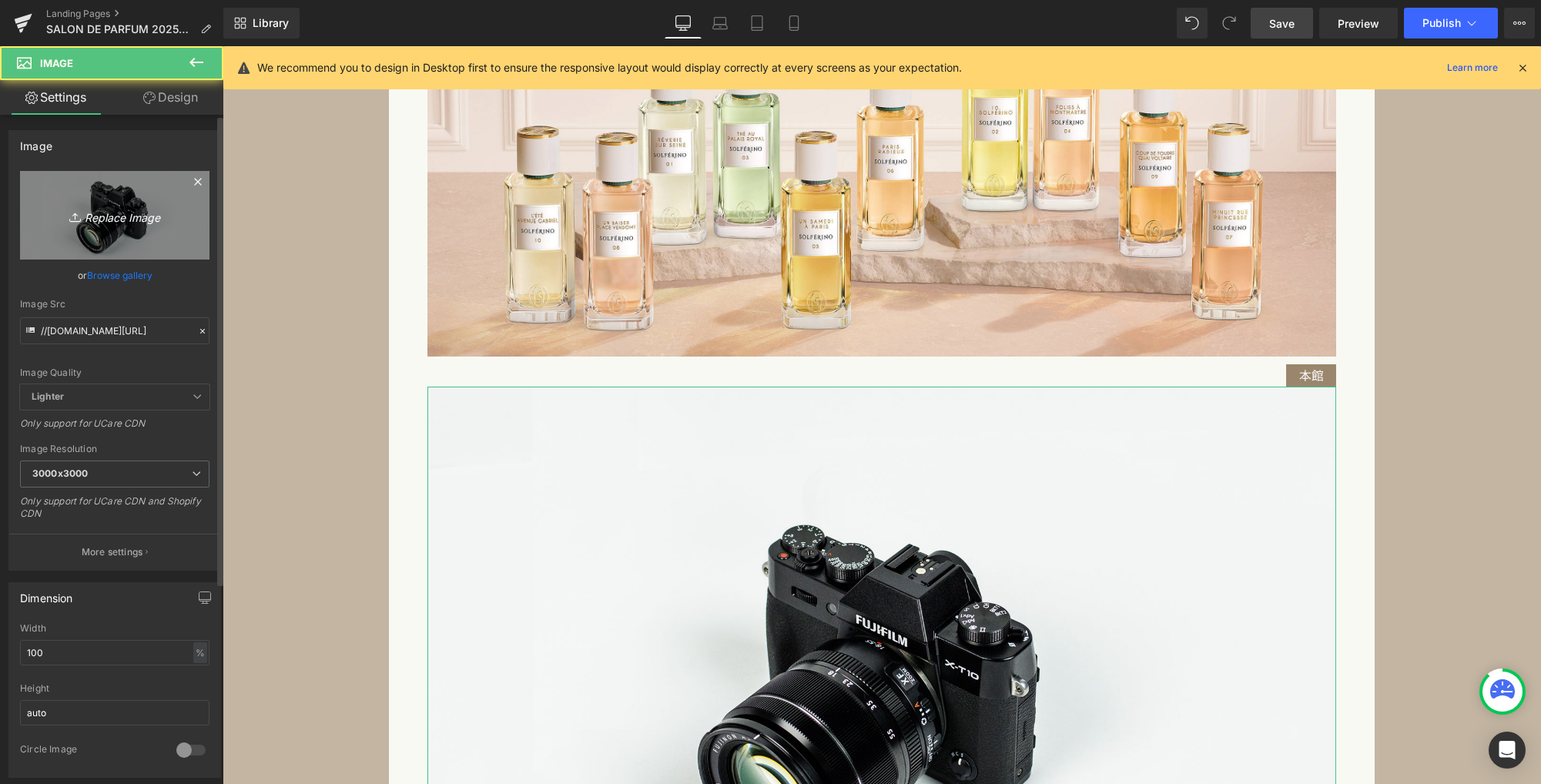
click at [135, 213] on icon "Replace Image" at bounding box center [115, 215] width 124 height 19
type input "C:\fakepath\mi1.png"
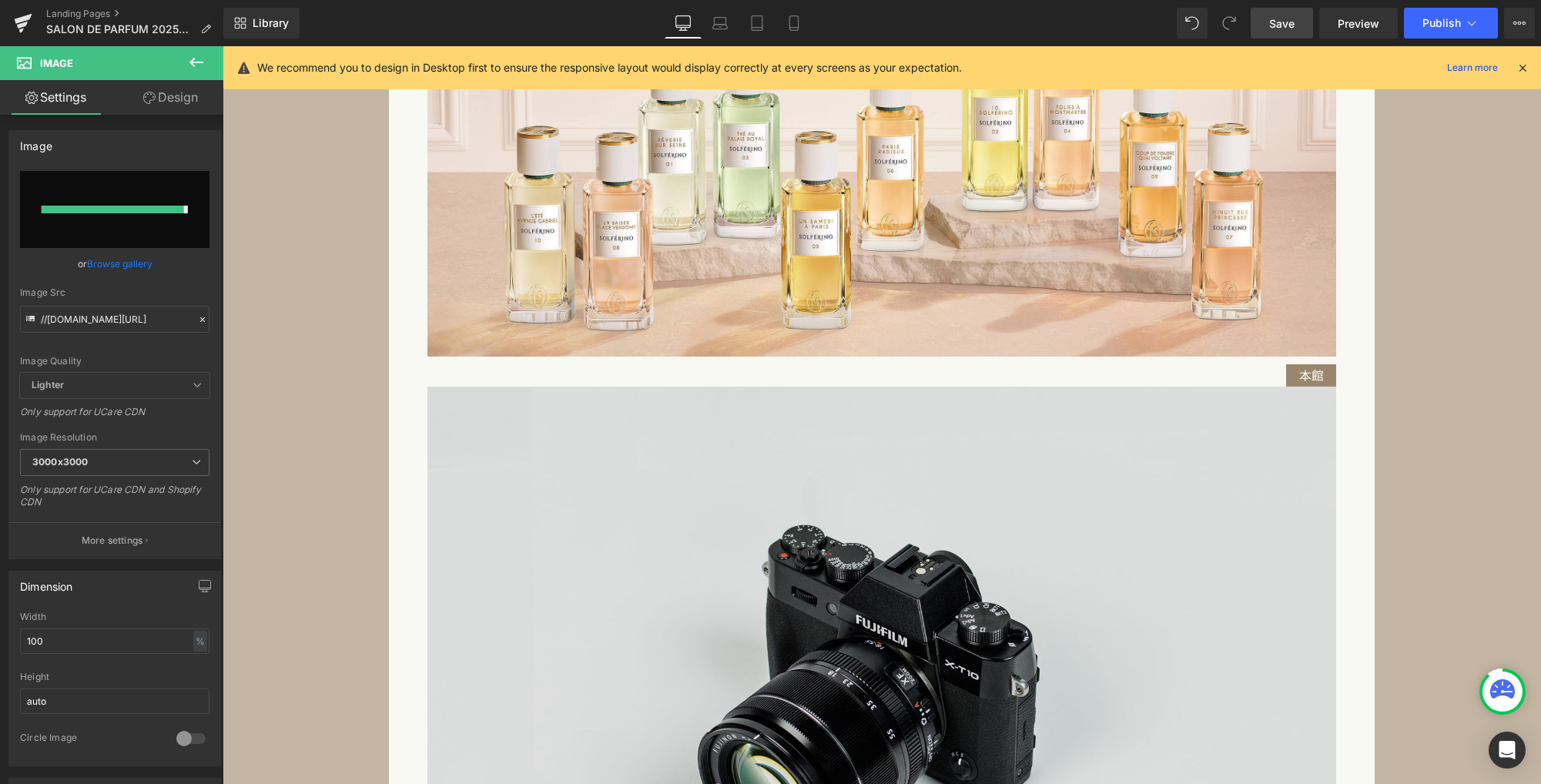
type input "[URL][DOMAIN_NAME]"
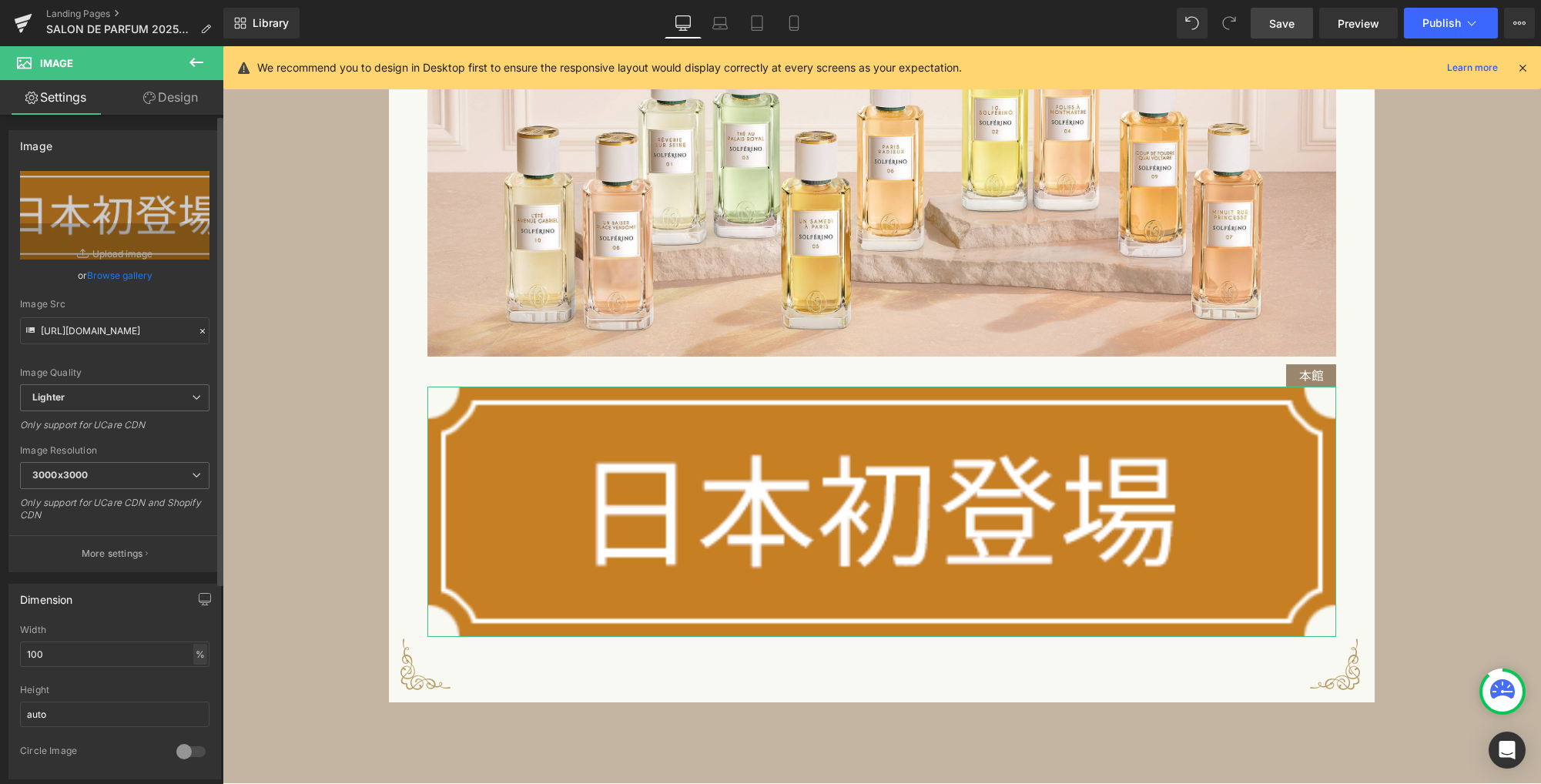
click at [198, 652] on div "%" at bounding box center [200, 653] width 14 height 21
click at [194, 704] on li "px" at bounding box center [199, 700] width 19 height 22
click at [100, 648] on input "1180" at bounding box center [115, 654] width 190 height 26
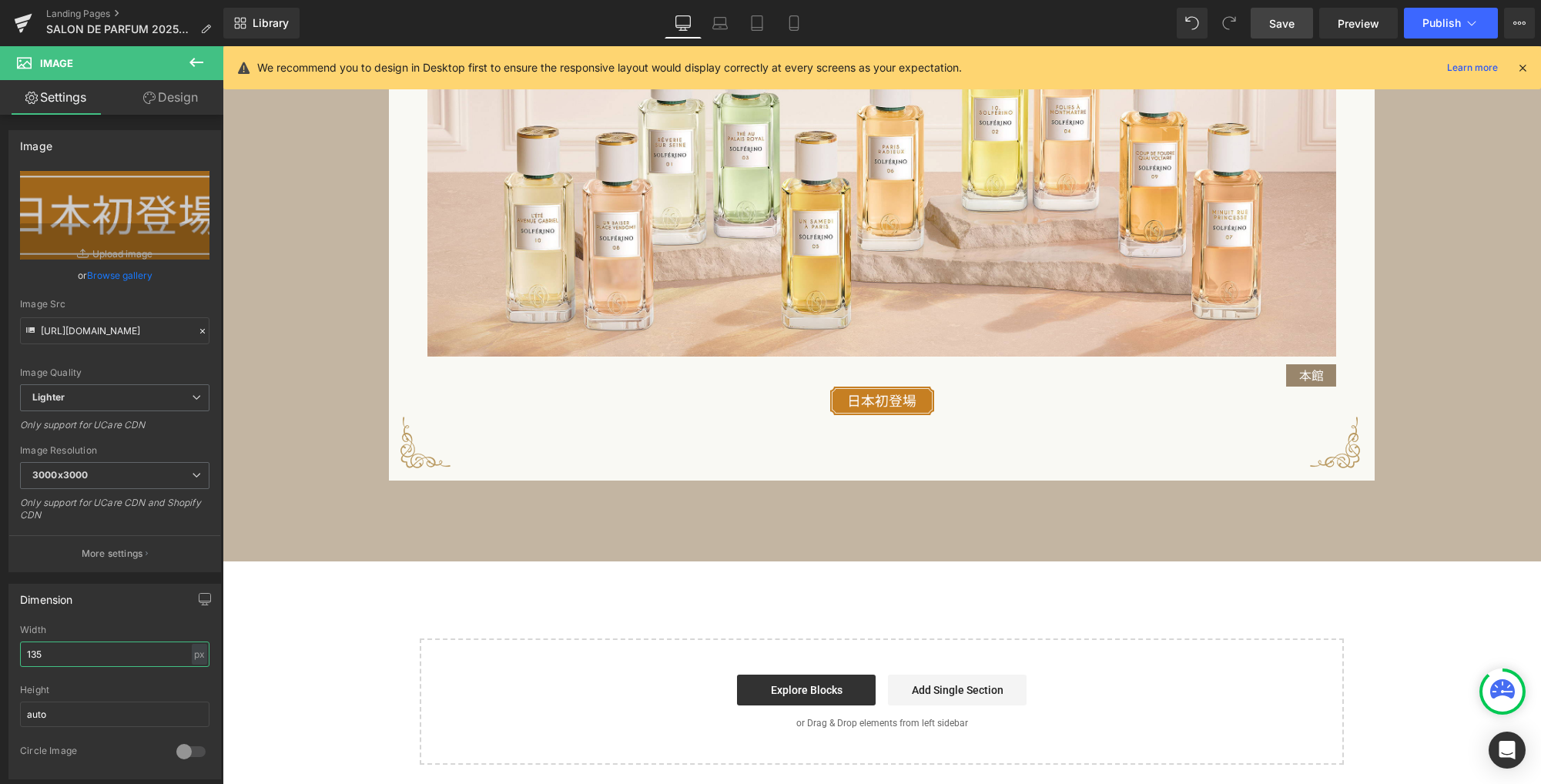
type input "135"
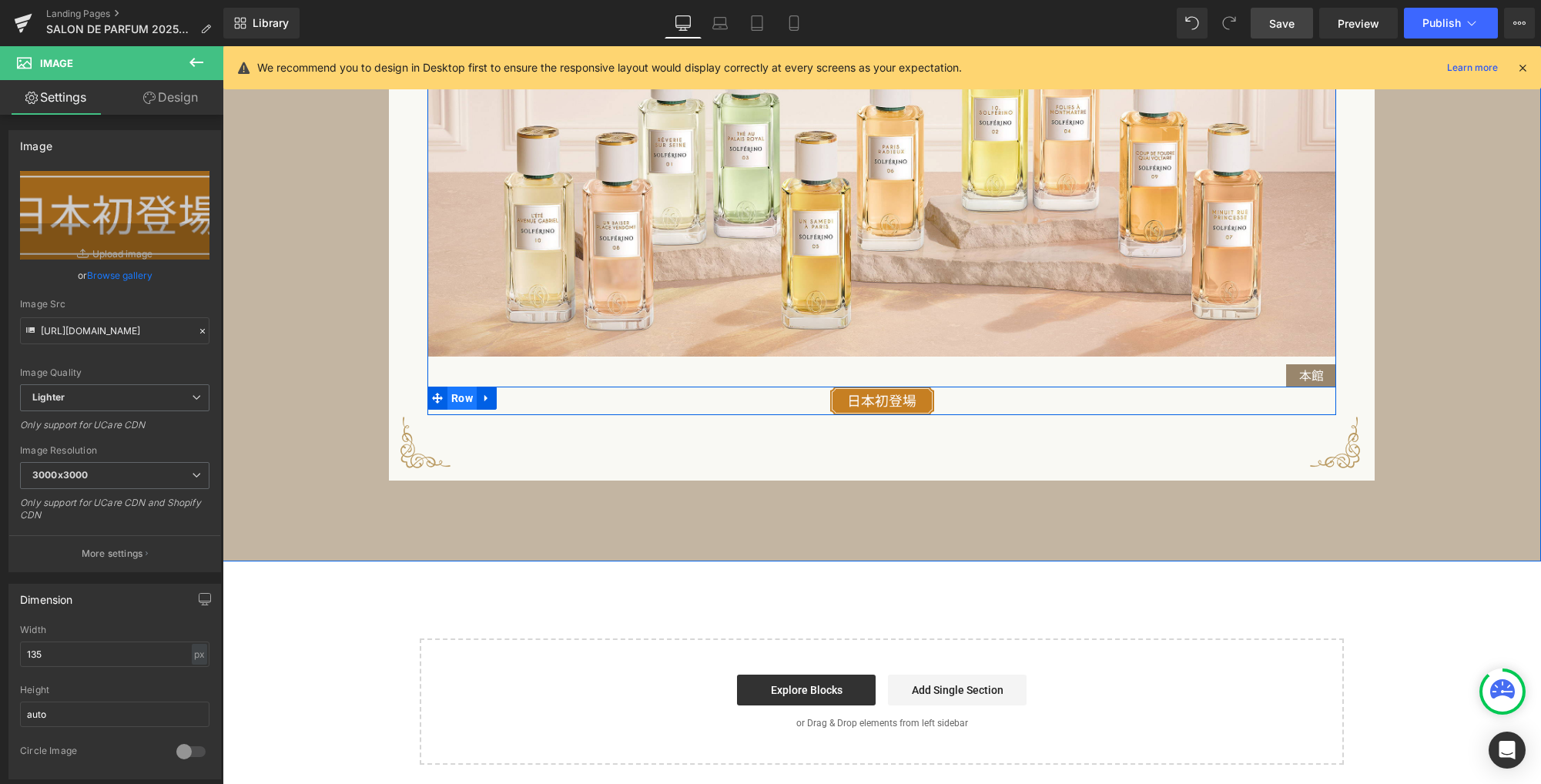
click at [457, 402] on span "Row" at bounding box center [462, 397] width 29 height 23
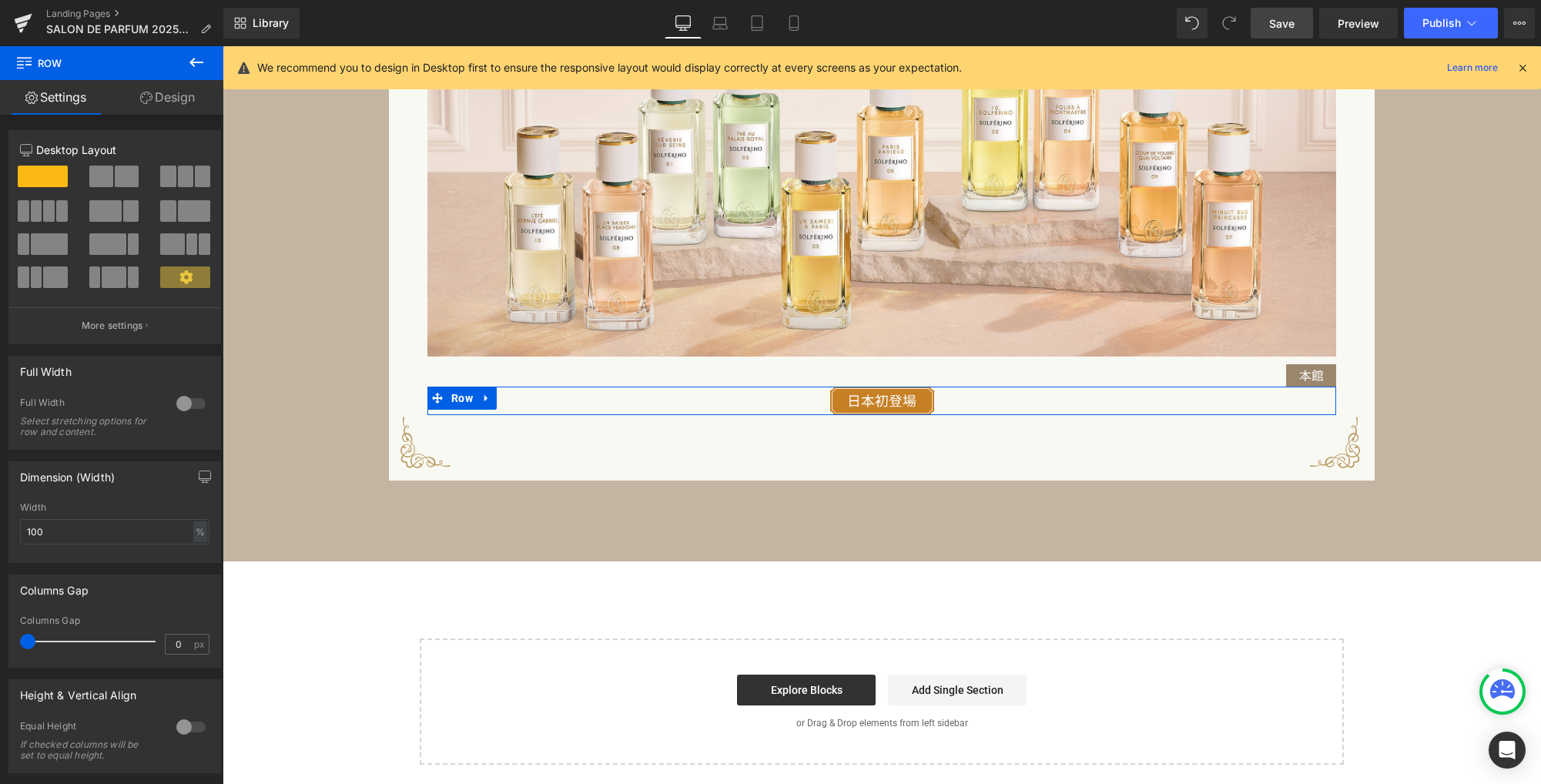
click at [180, 98] on link "Design" at bounding box center [167, 98] width 112 height 35
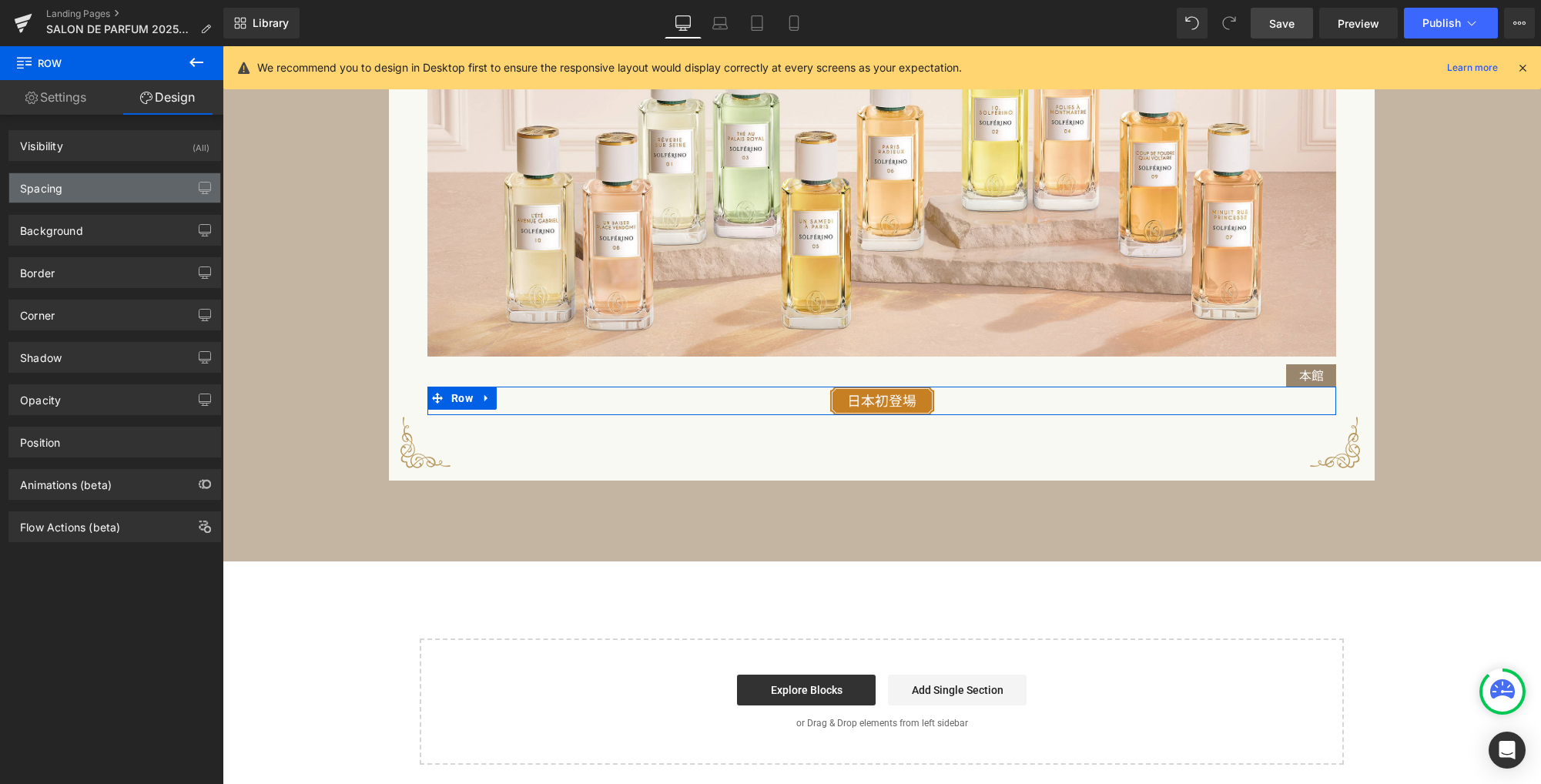
click at [99, 188] on div "Spacing" at bounding box center [114, 188] width 211 height 29
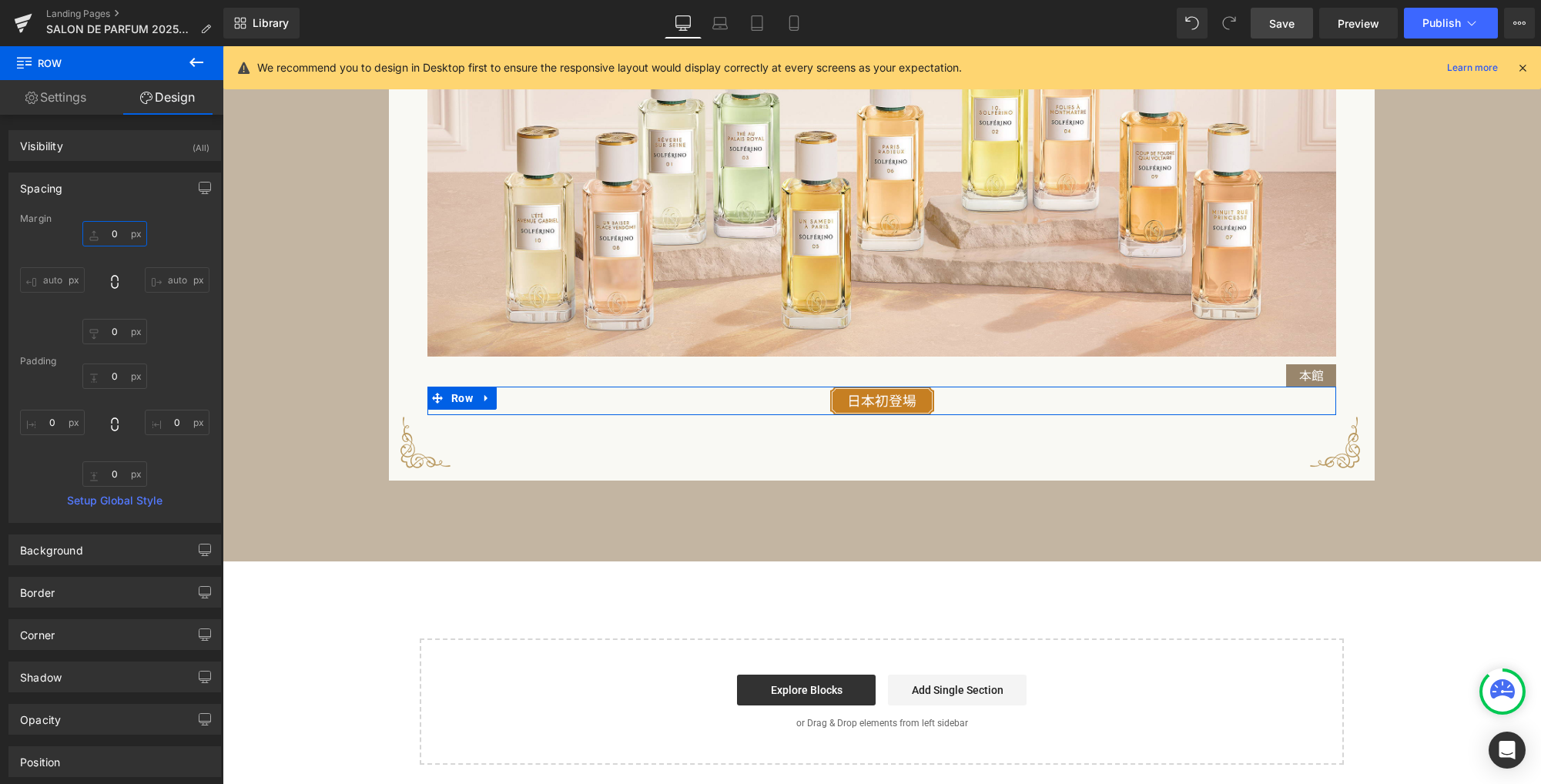
click at [117, 238] on input "0" at bounding box center [114, 234] width 65 height 26
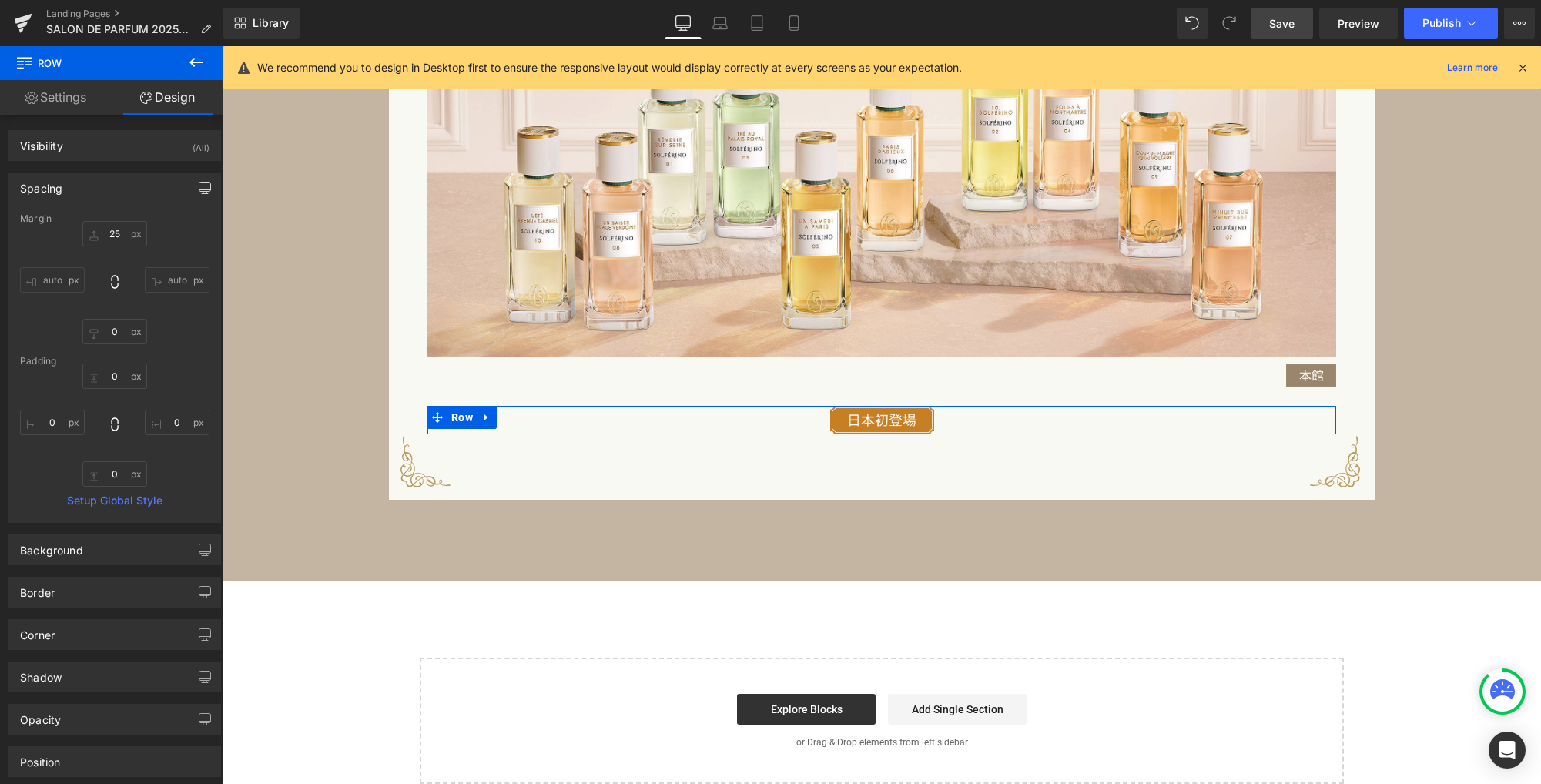
click at [204, 185] on icon "button" at bounding box center [205, 187] width 12 height 12
click at [77, 221] on button "Laptop" at bounding box center [87, 221] width 48 height 26
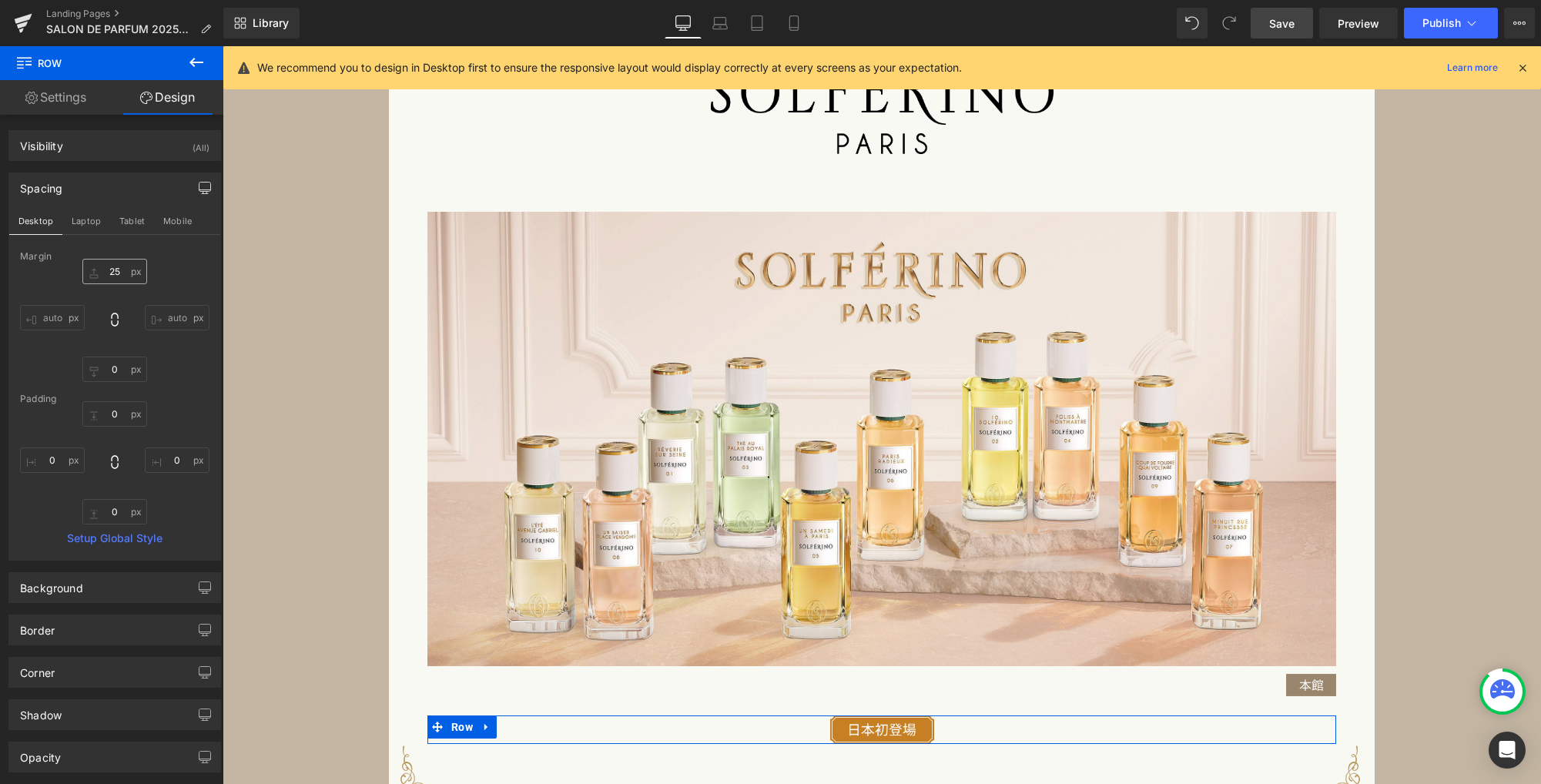
type input "25"
type input "0"
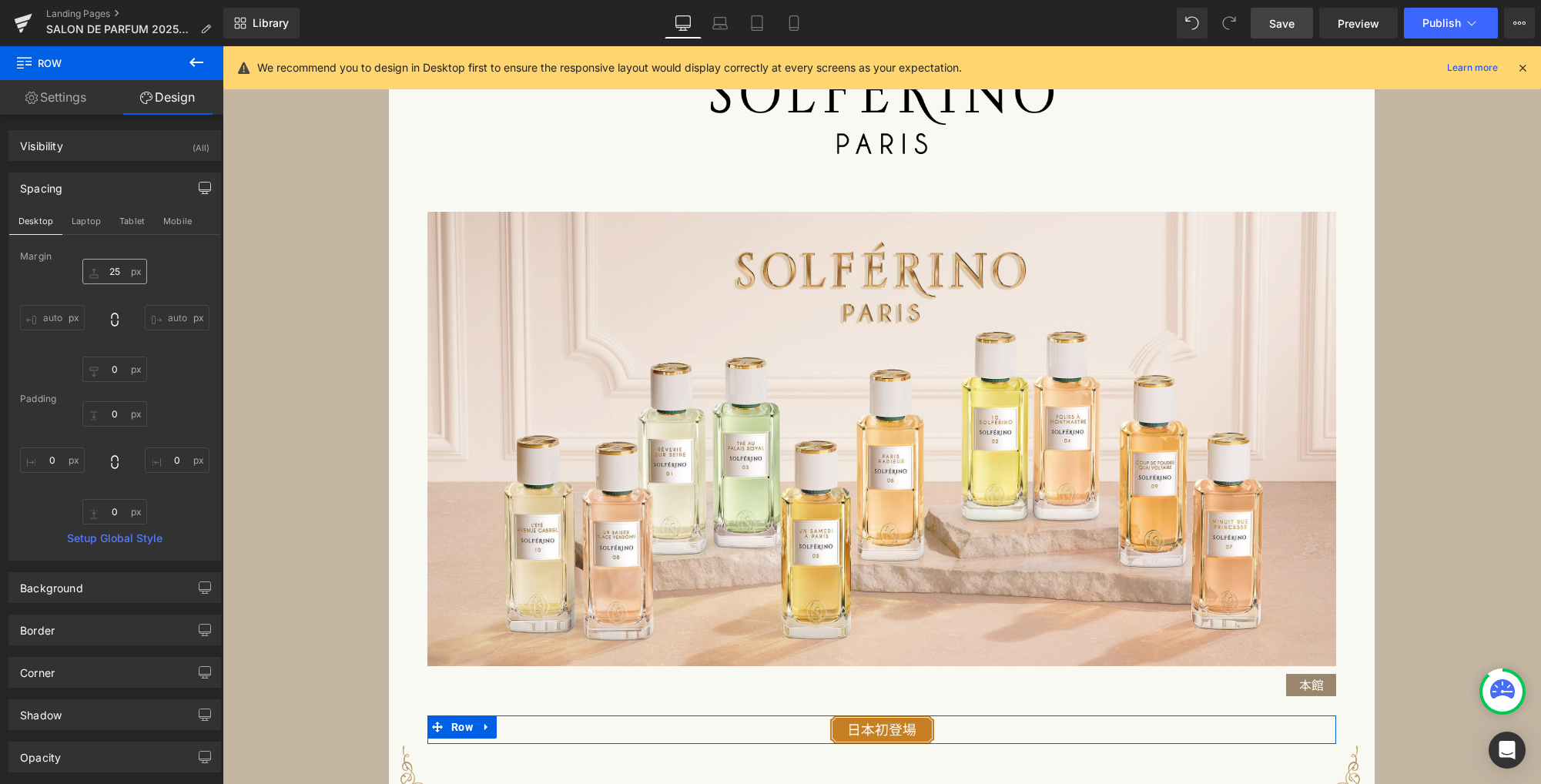
type input "0"
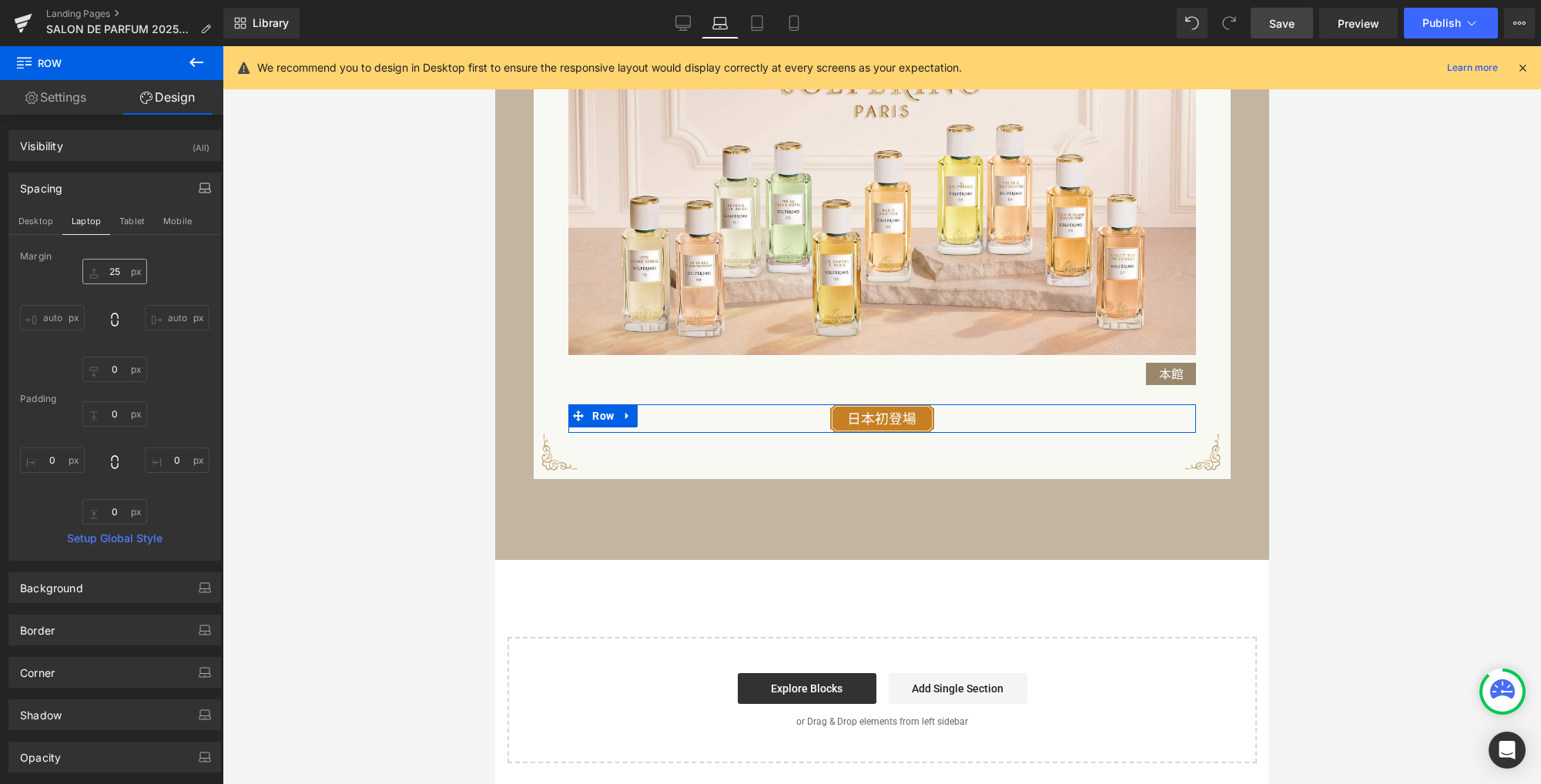
scroll to position [1505, 0]
click at [115, 274] on input "25" at bounding box center [114, 272] width 65 height 26
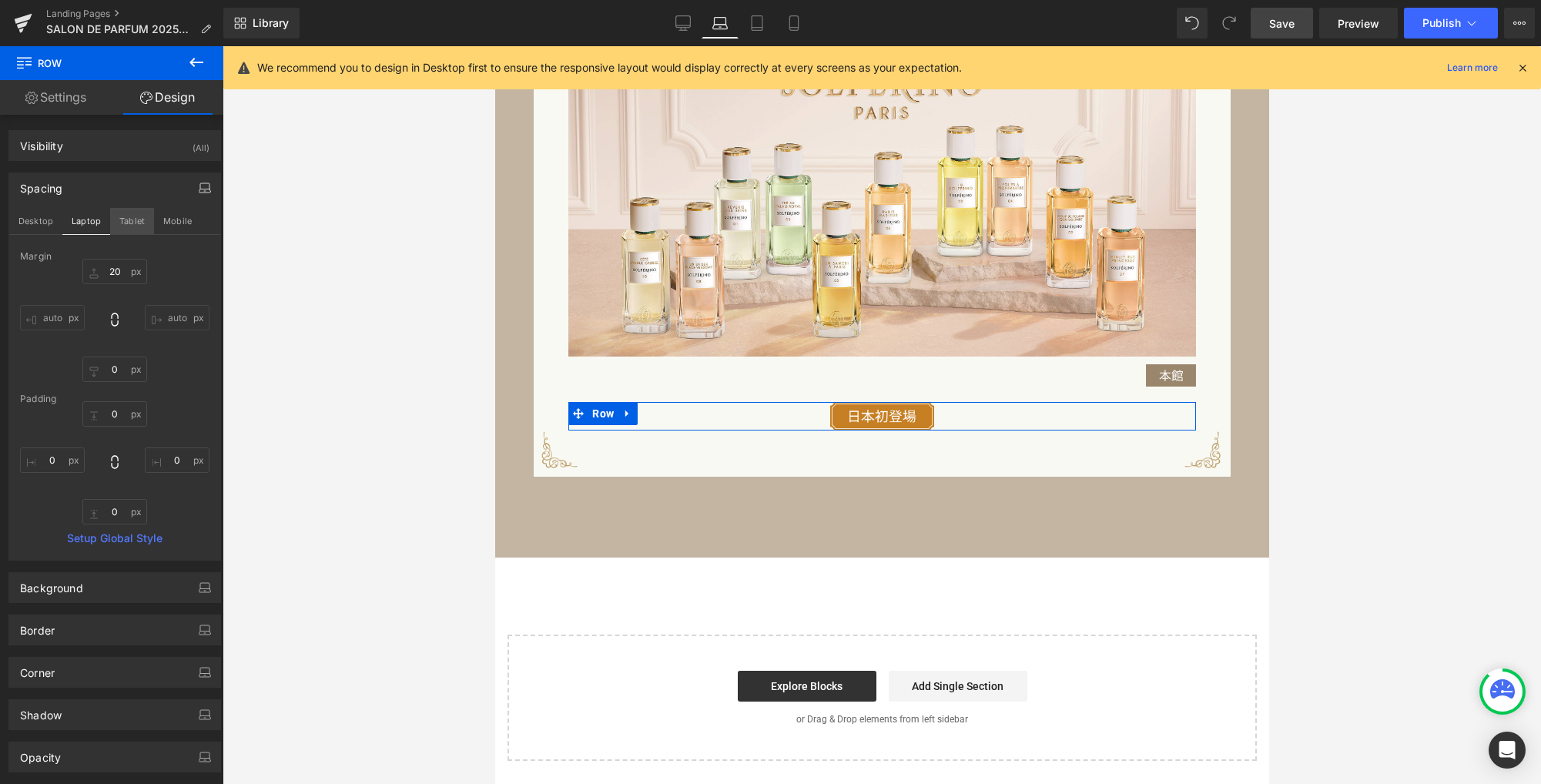
click at [123, 217] on button "Tablet" at bounding box center [132, 221] width 44 height 26
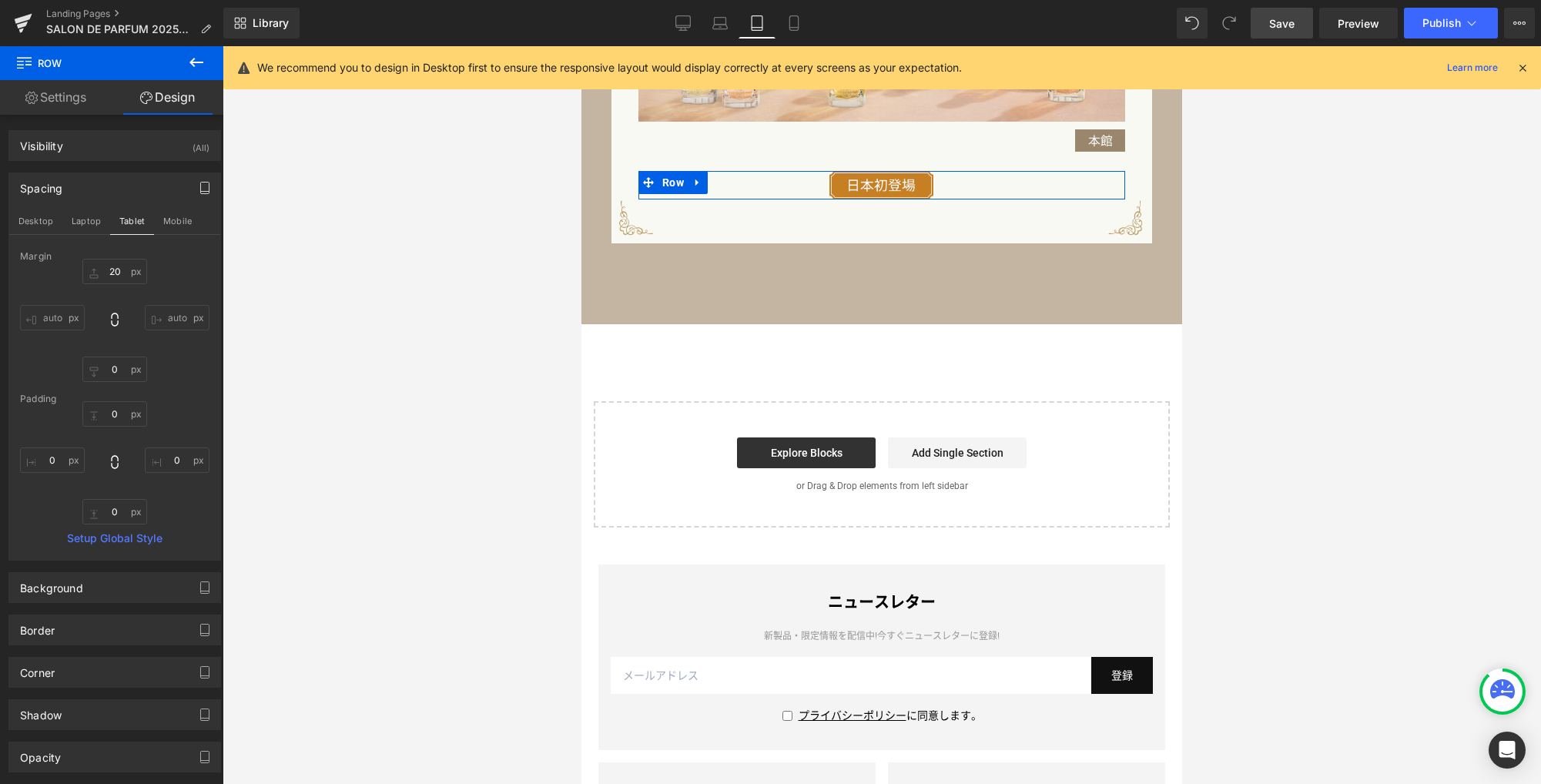
type input "25"
type input "0"
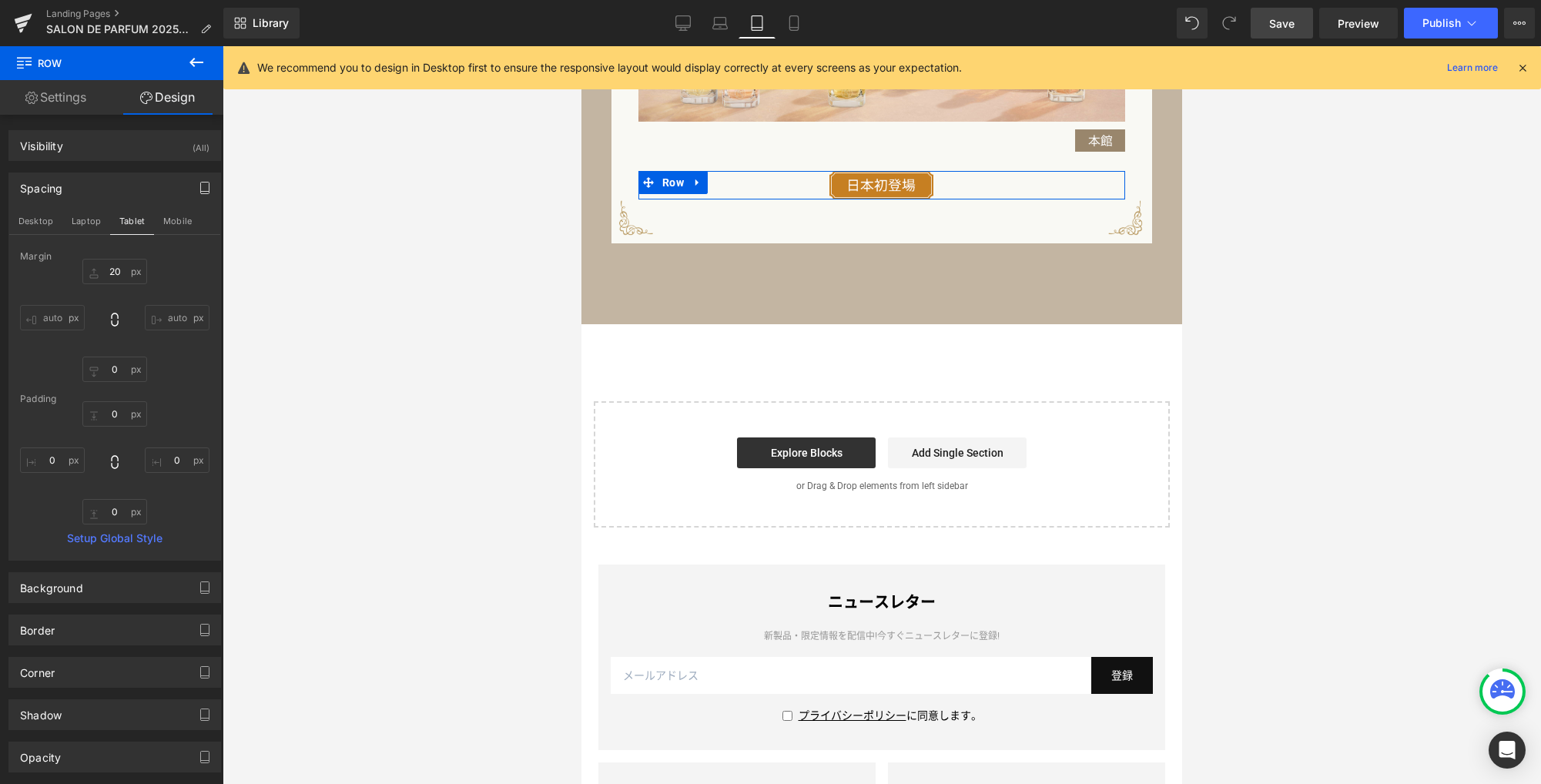
type input "0"
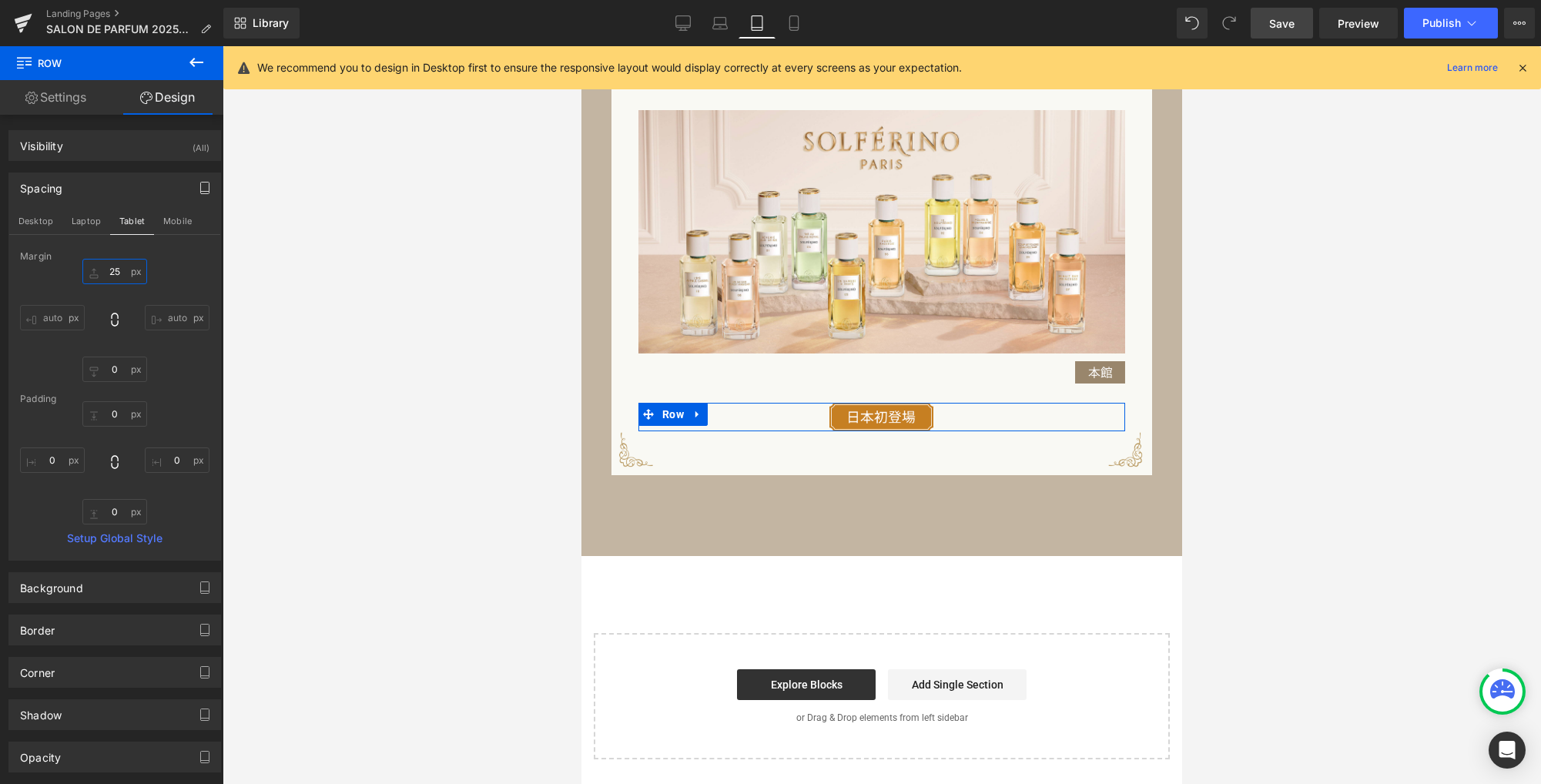
click at [115, 275] on input "25" at bounding box center [114, 272] width 65 height 26
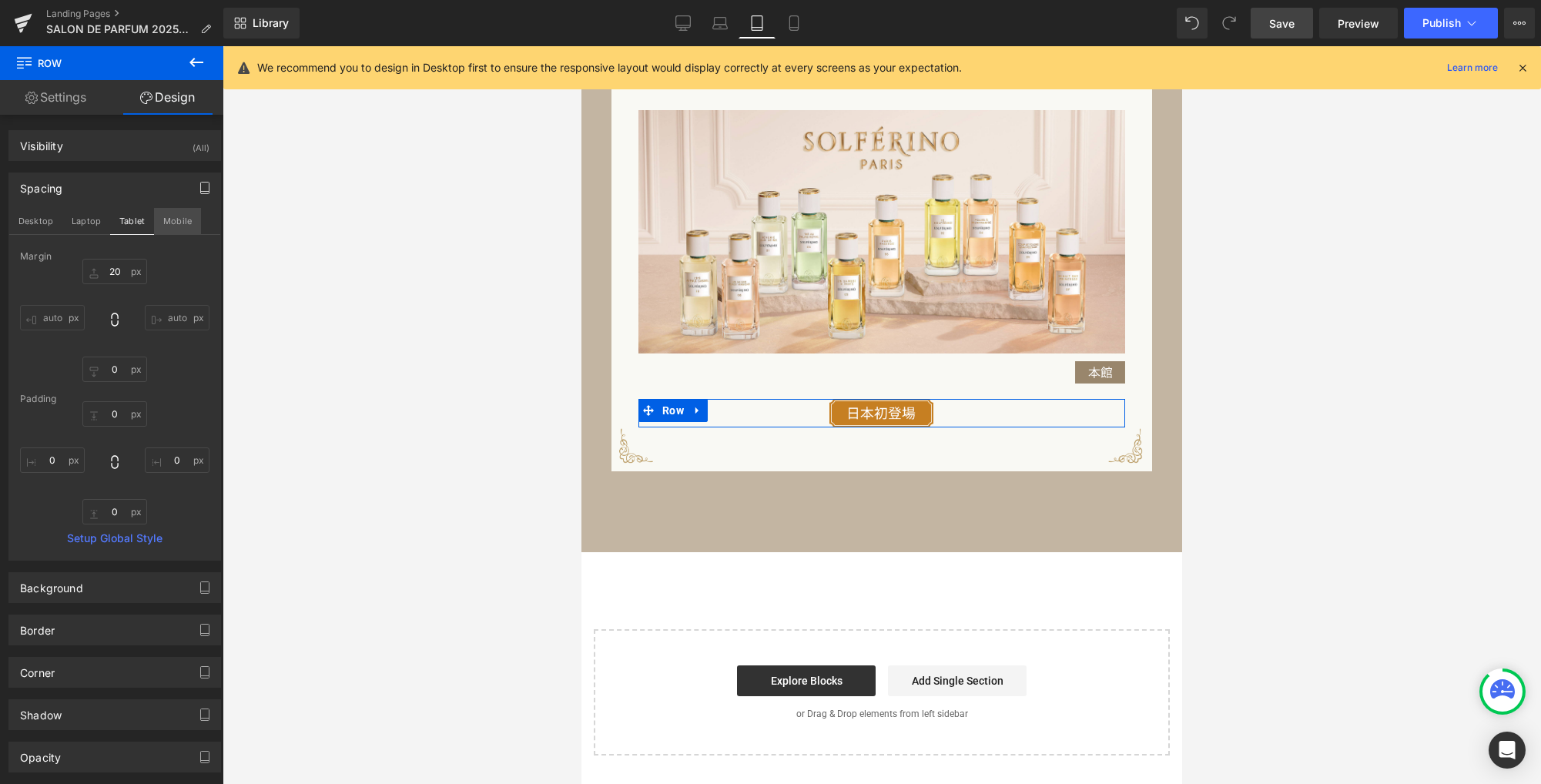
click at [174, 217] on button "Mobile" at bounding box center [177, 221] width 47 height 26
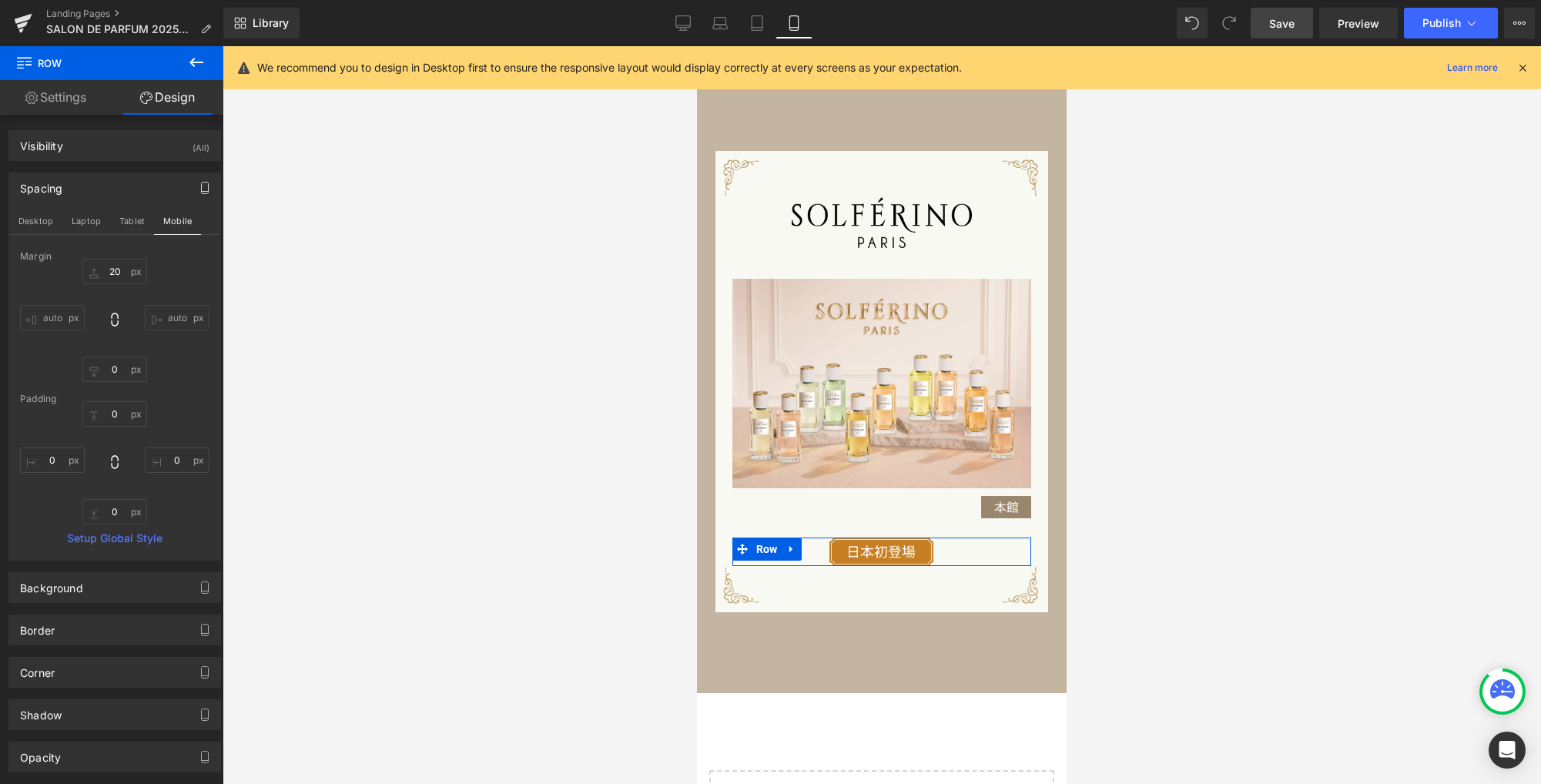
type input "25"
type input "0"
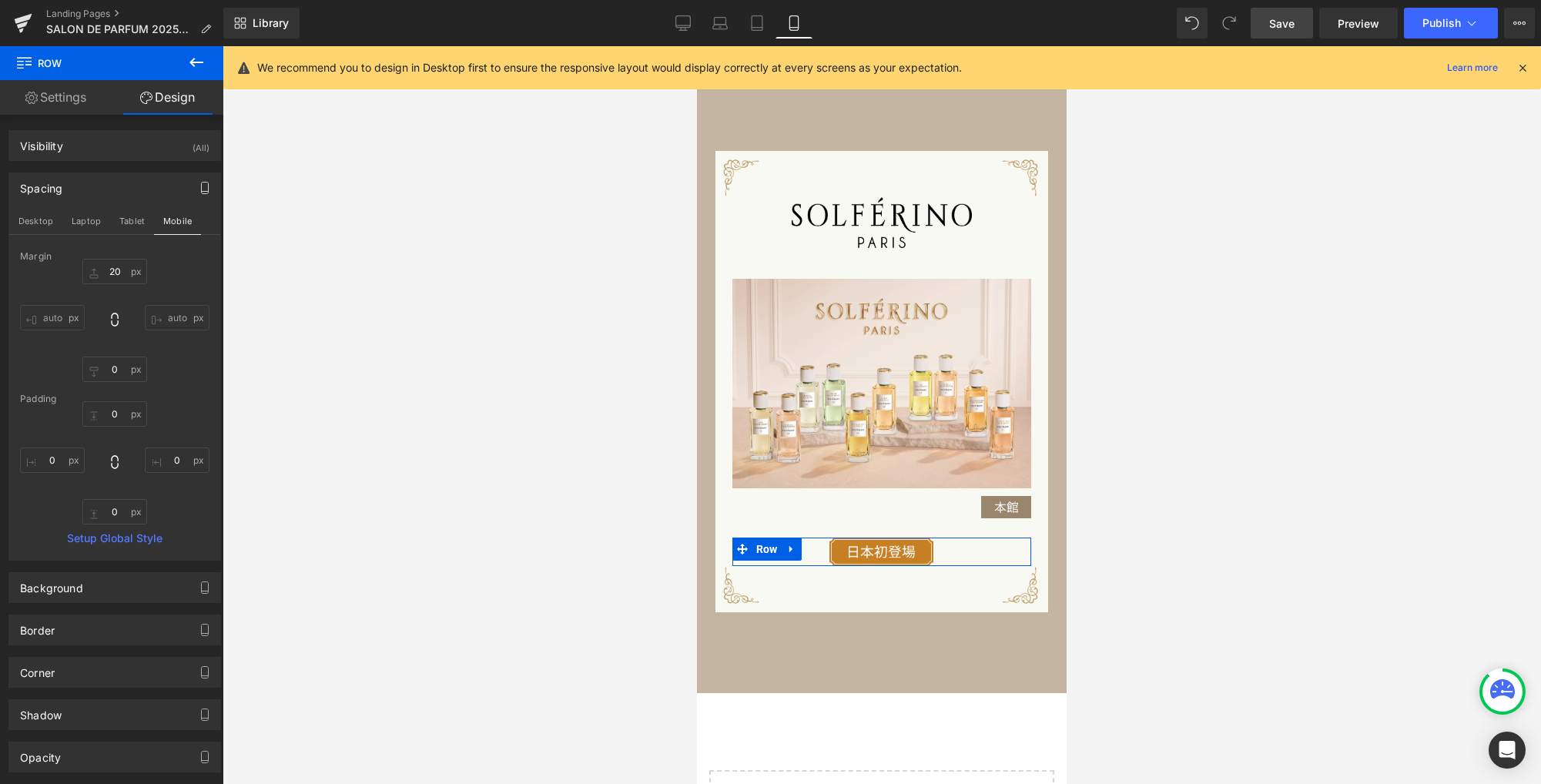
type input "0"
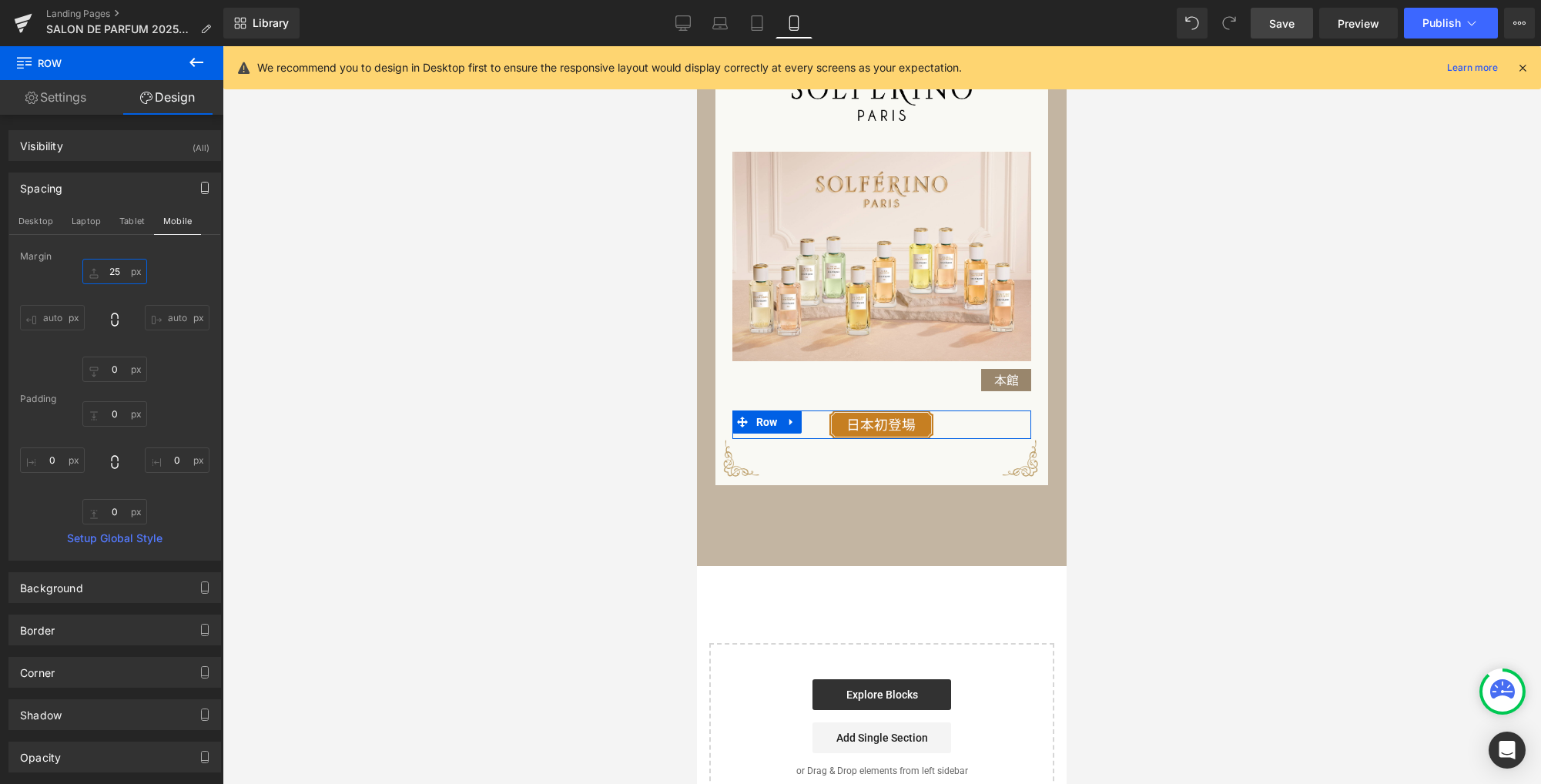
click at [121, 272] on input "25" at bounding box center [114, 272] width 65 height 26
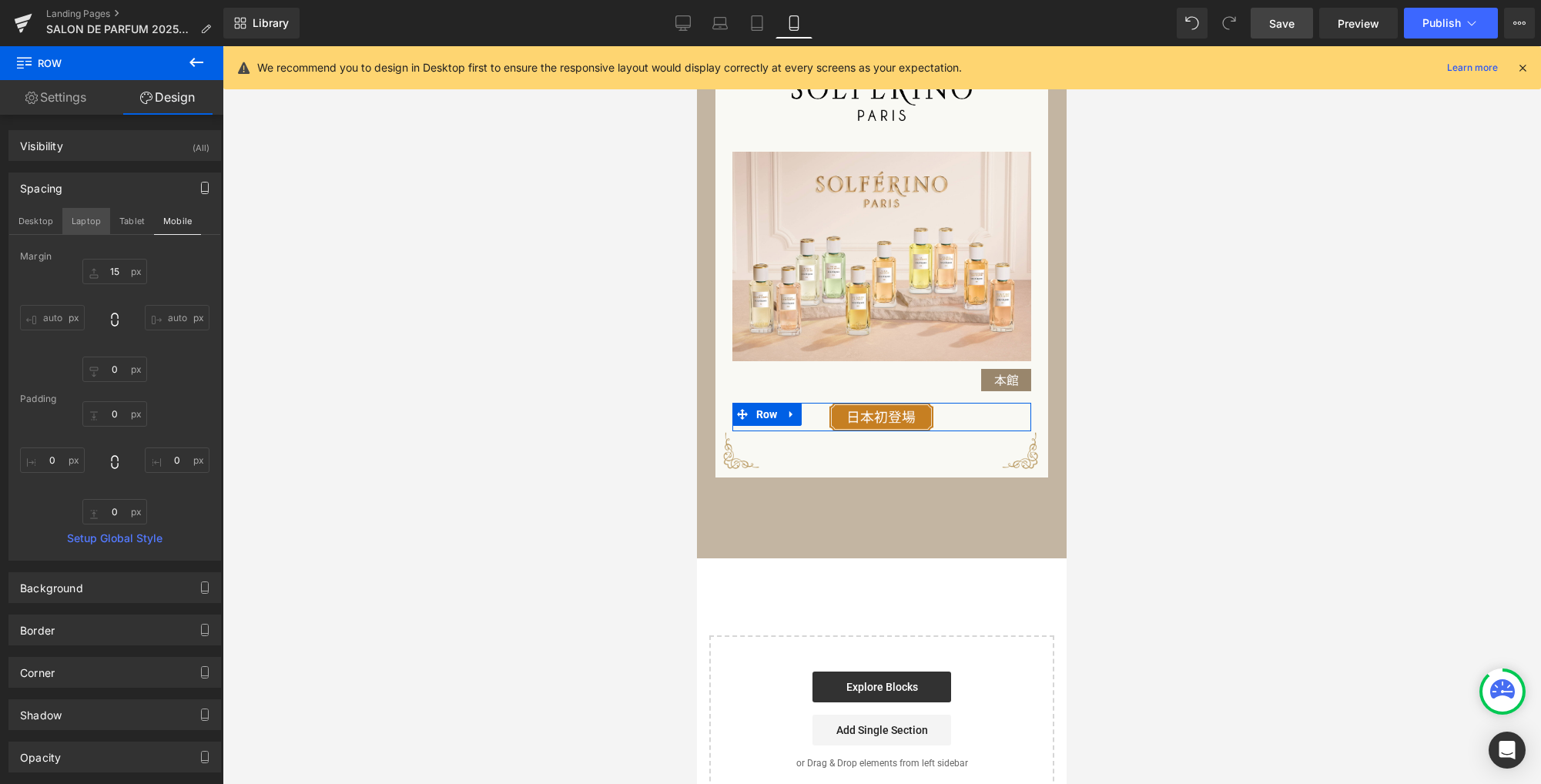
click at [77, 221] on button "Laptop" at bounding box center [87, 221] width 48 height 26
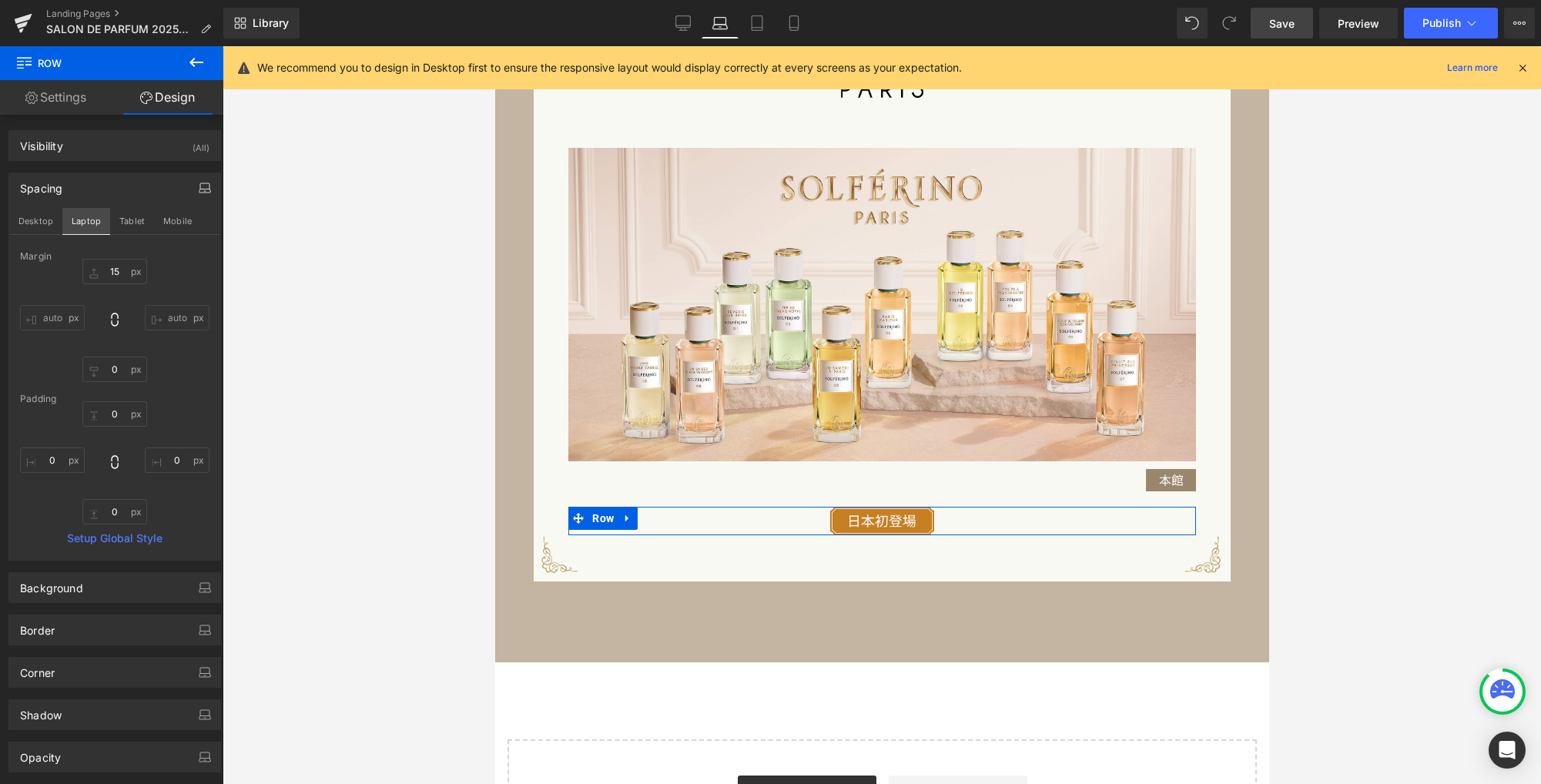
type input "20"
type input "0"
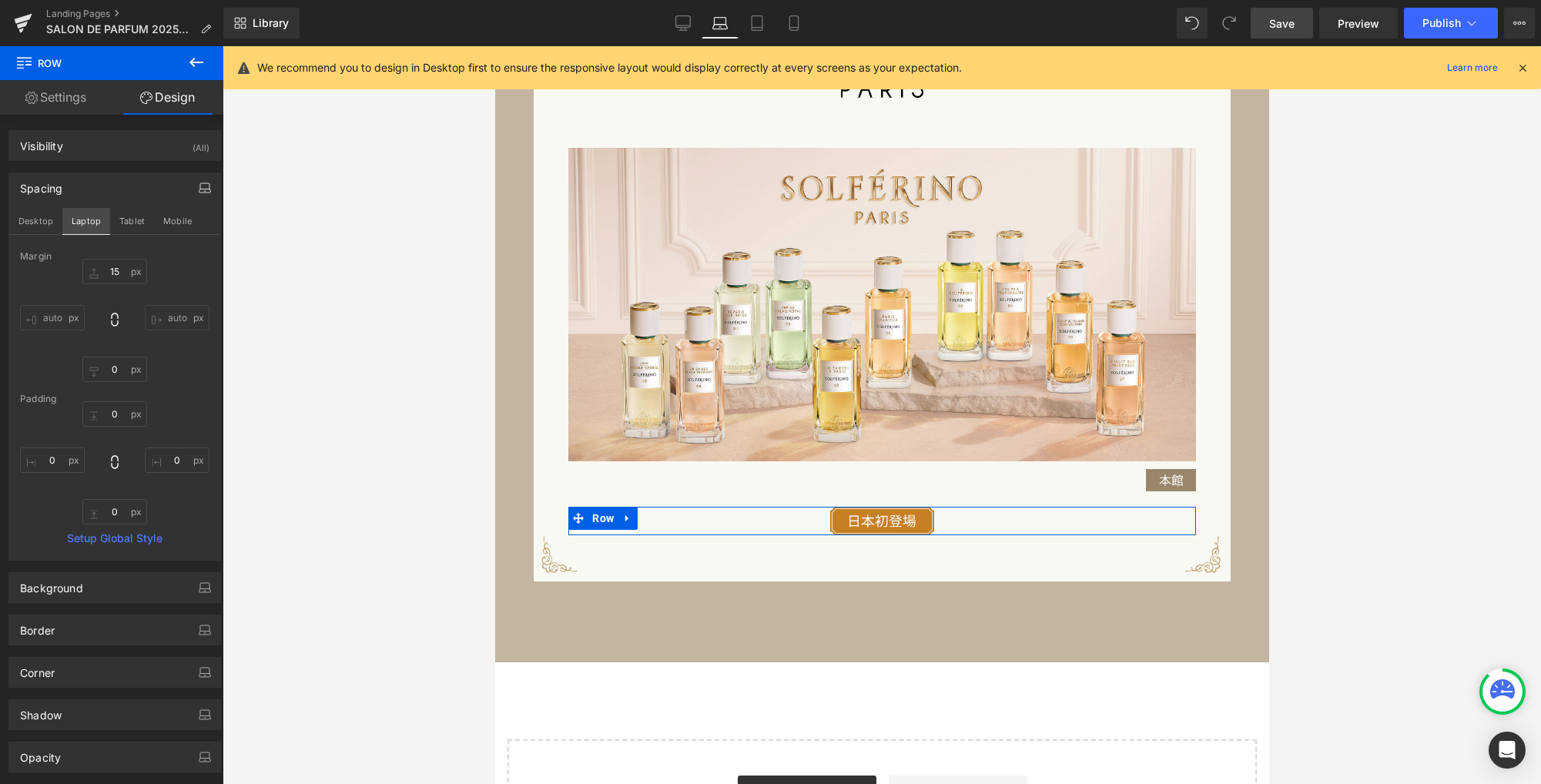
type input "0"
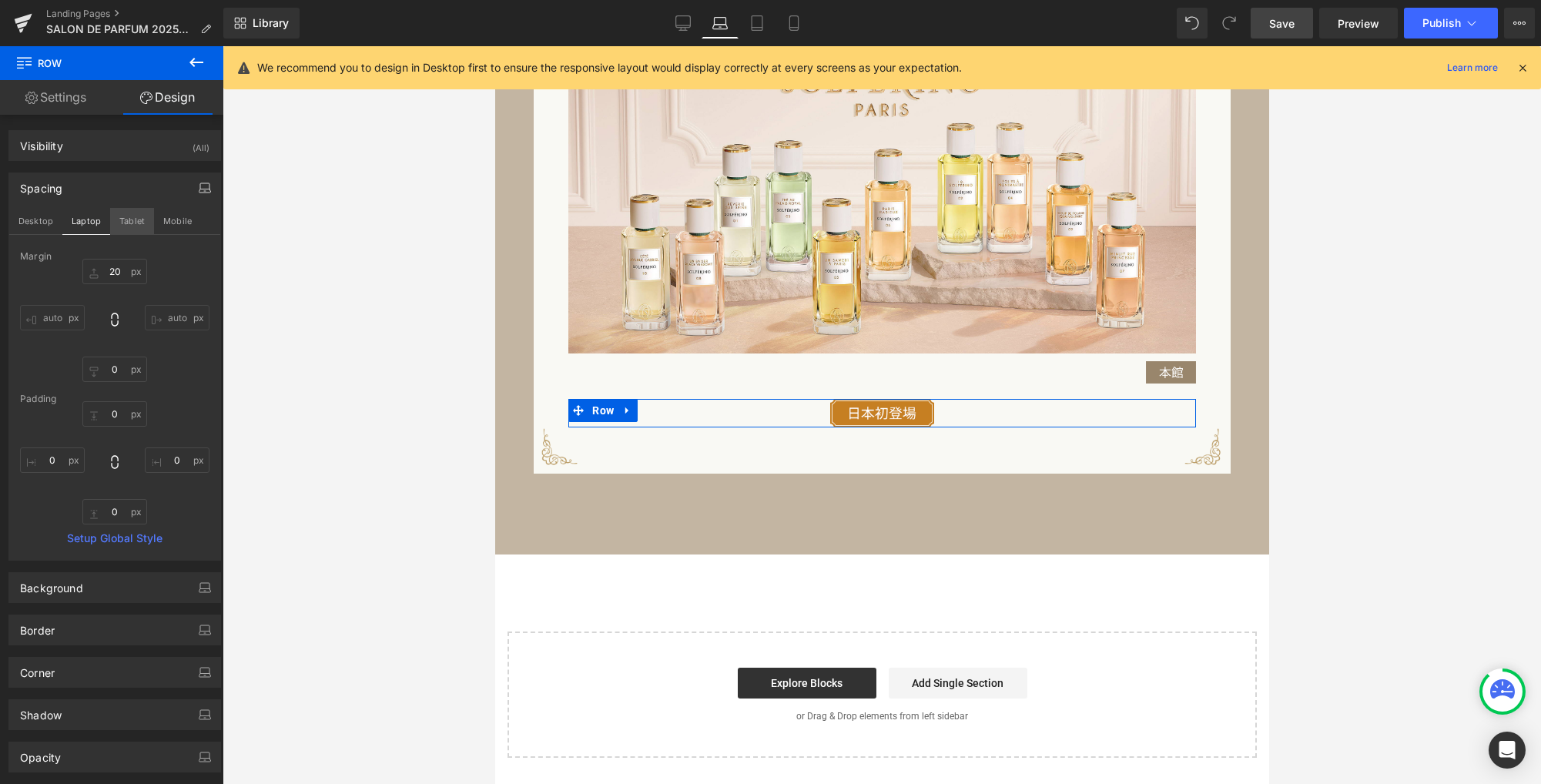
click at [135, 223] on button "Tablet" at bounding box center [132, 221] width 44 height 26
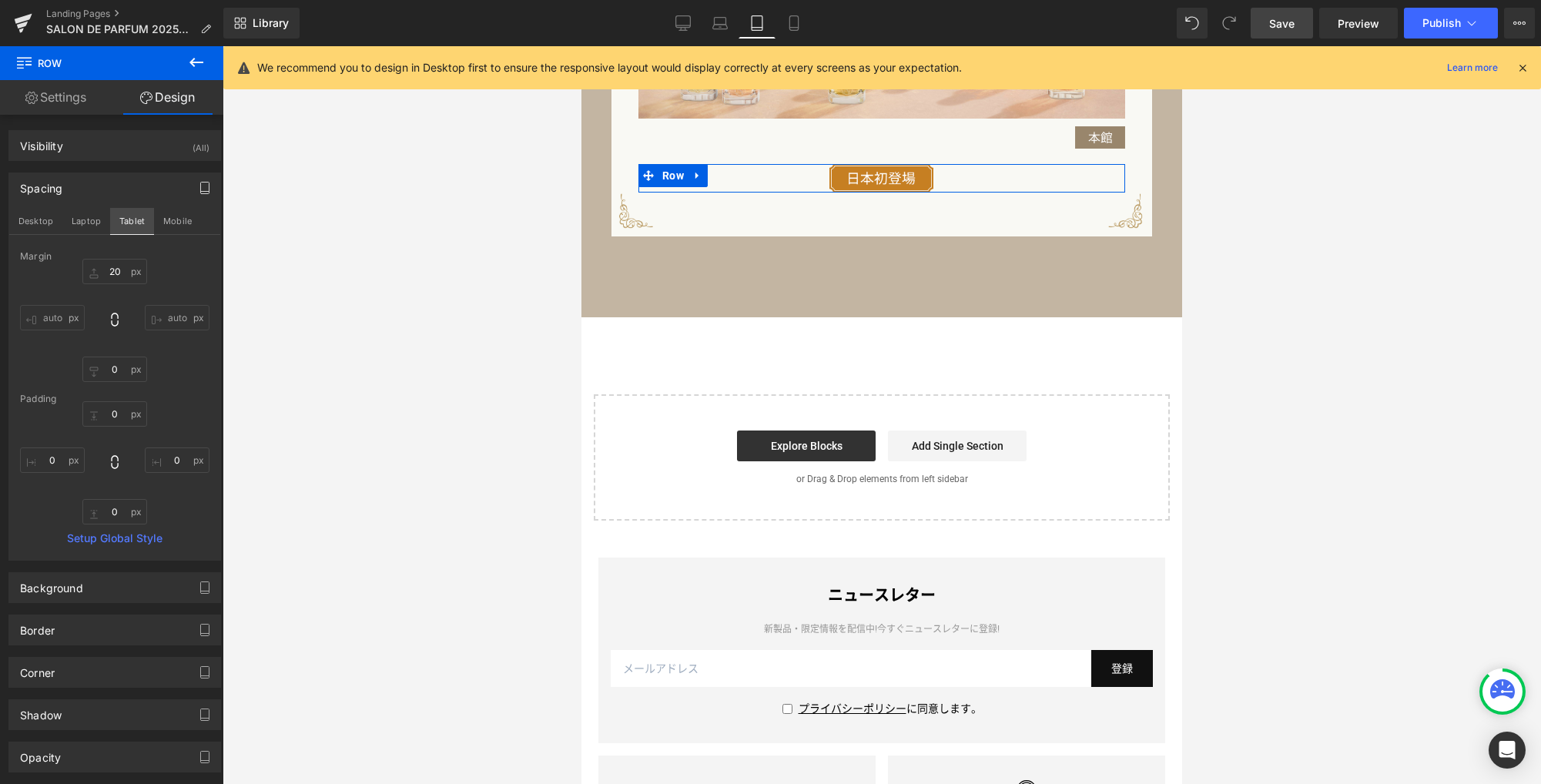
type input "20"
type input "0"
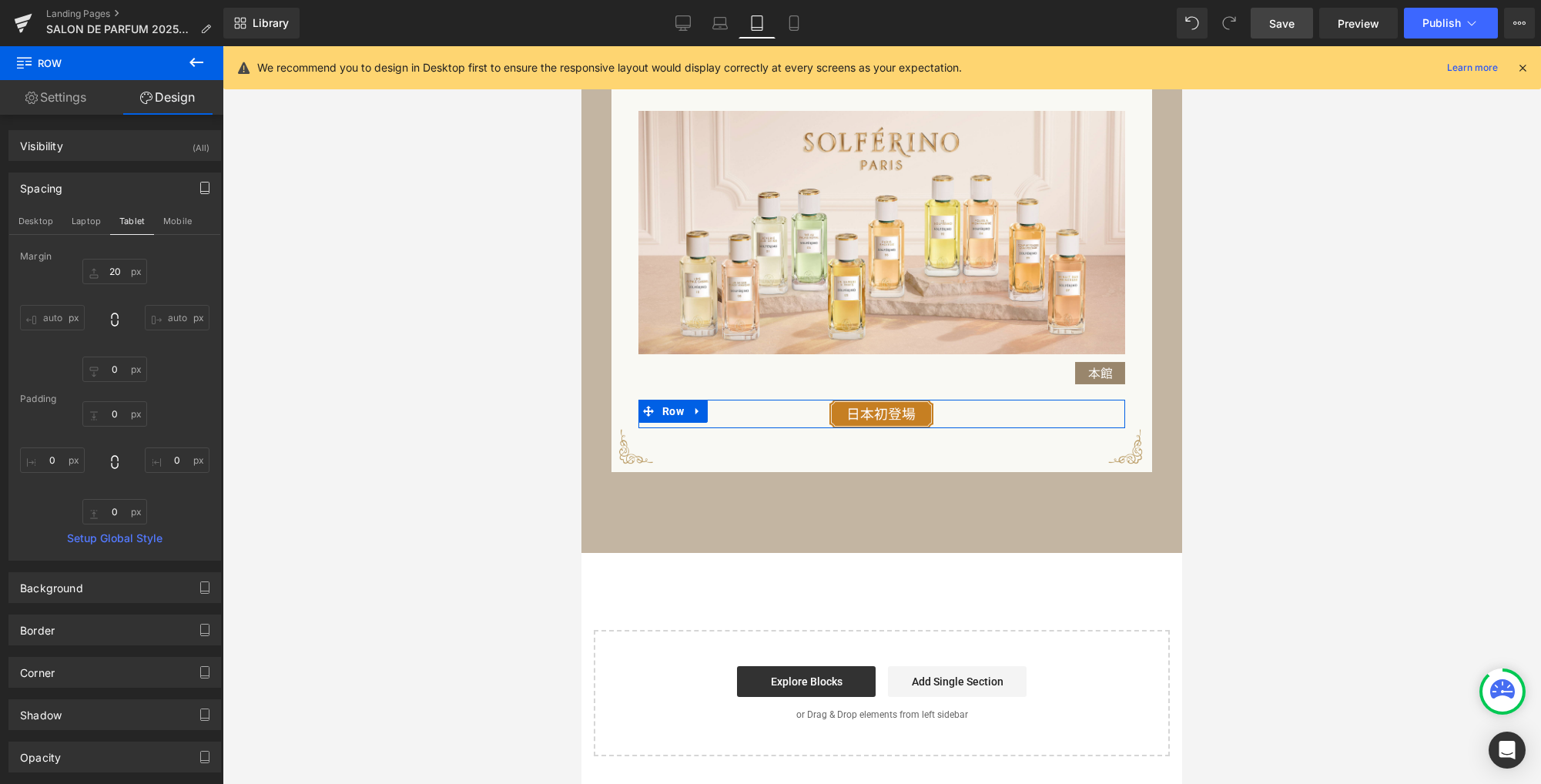
click at [78, 92] on link "Settings" at bounding box center [55, 98] width 112 height 35
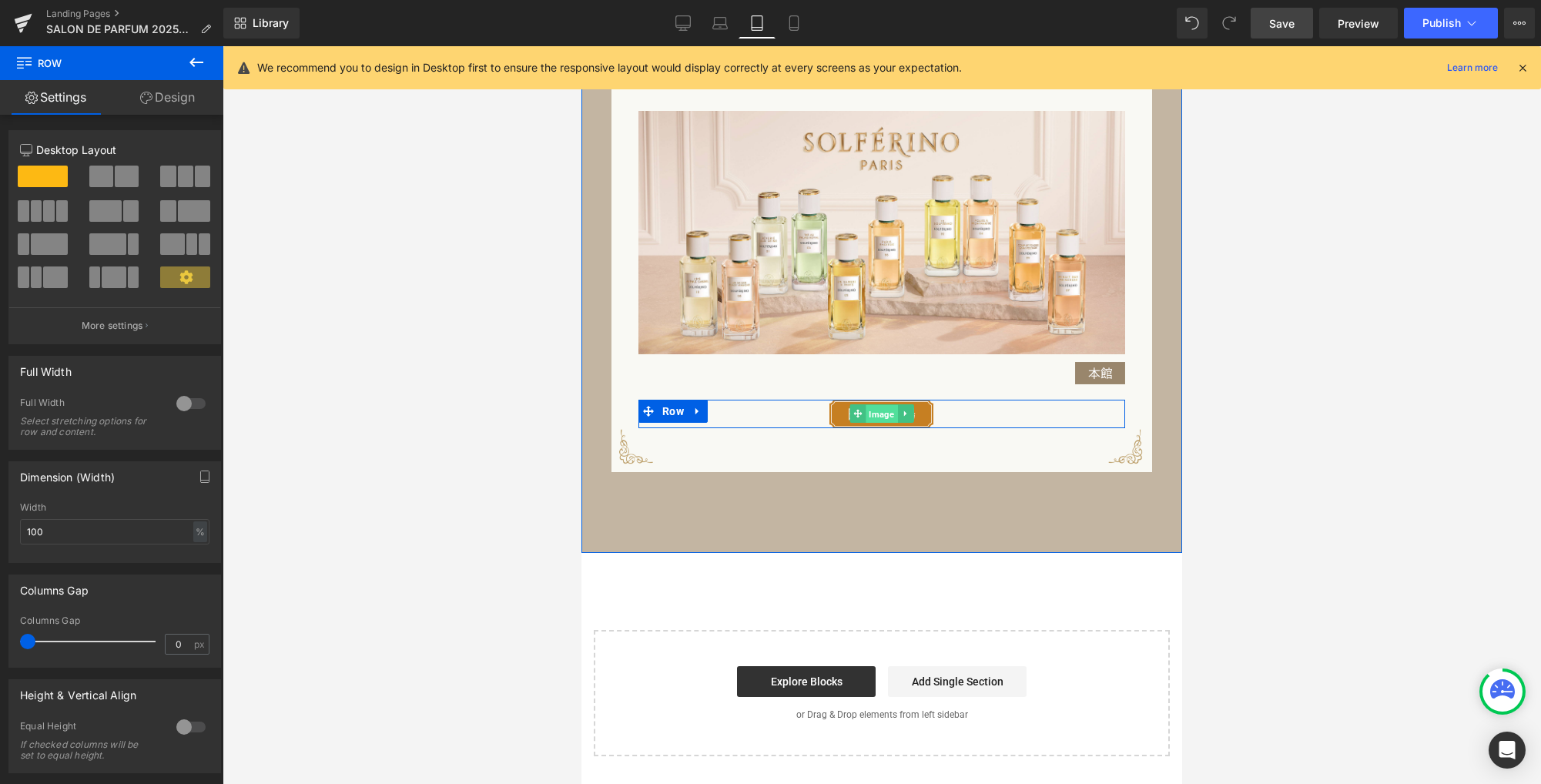
click at [876, 413] on span "Image" at bounding box center [881, 414] width 31 height 18
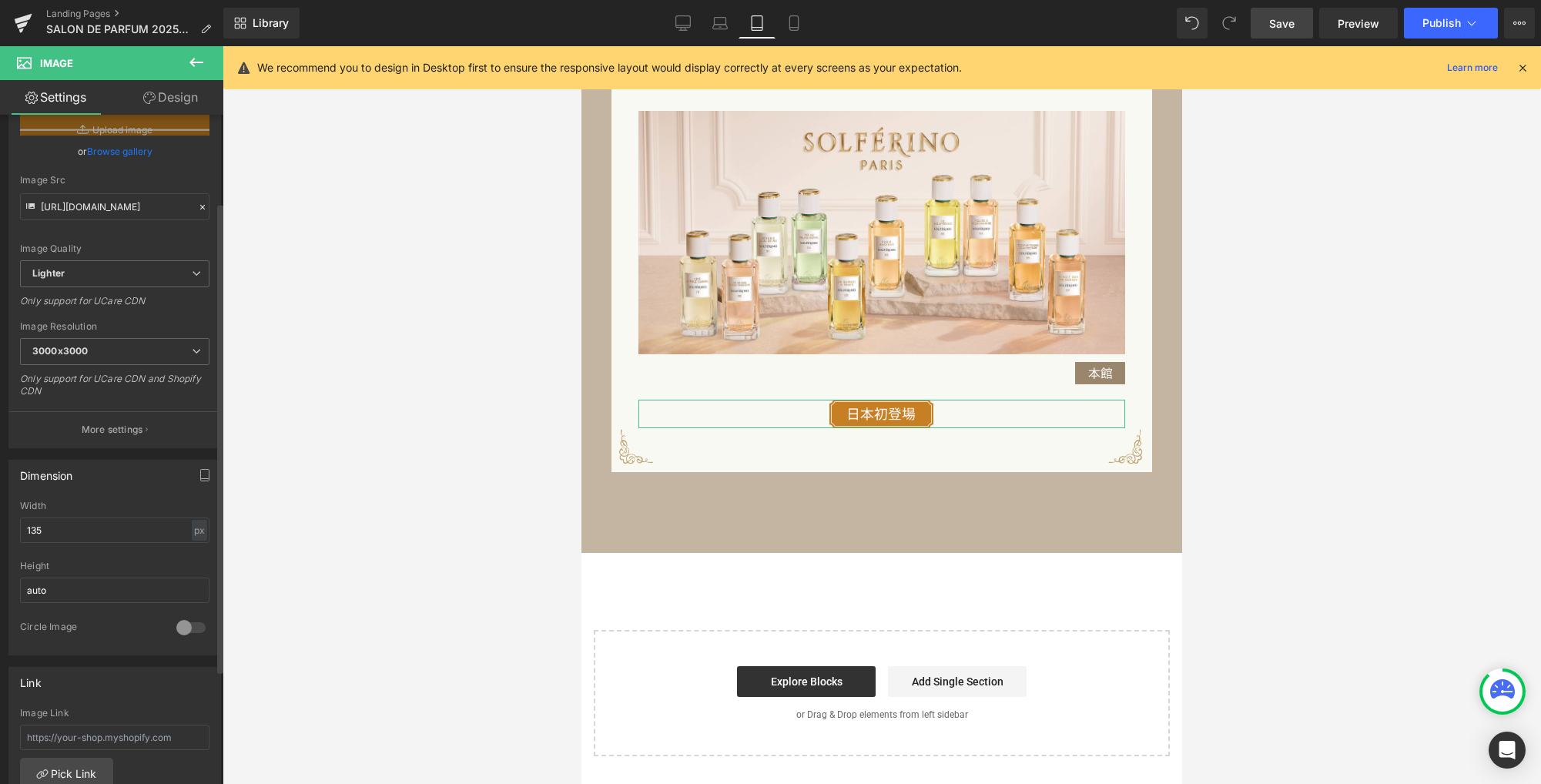
scroll to position [124, 0]
click at [192, 530] on div "px" at bounding box center [199, 530] width 16 height 21
click at [193, 557] on li "%" at bounding box center [199, 554] width 19 height 22
drag, startPoint x: 77, startPoint y: 529, endPoint x: -91, endPoint y: 521, distance: 168.2
click at [0, 521] on html "Image You are previewing how the will restyle your page. You can not edit Eleme…" at bounding box center [770, 392] width 1541 height 784
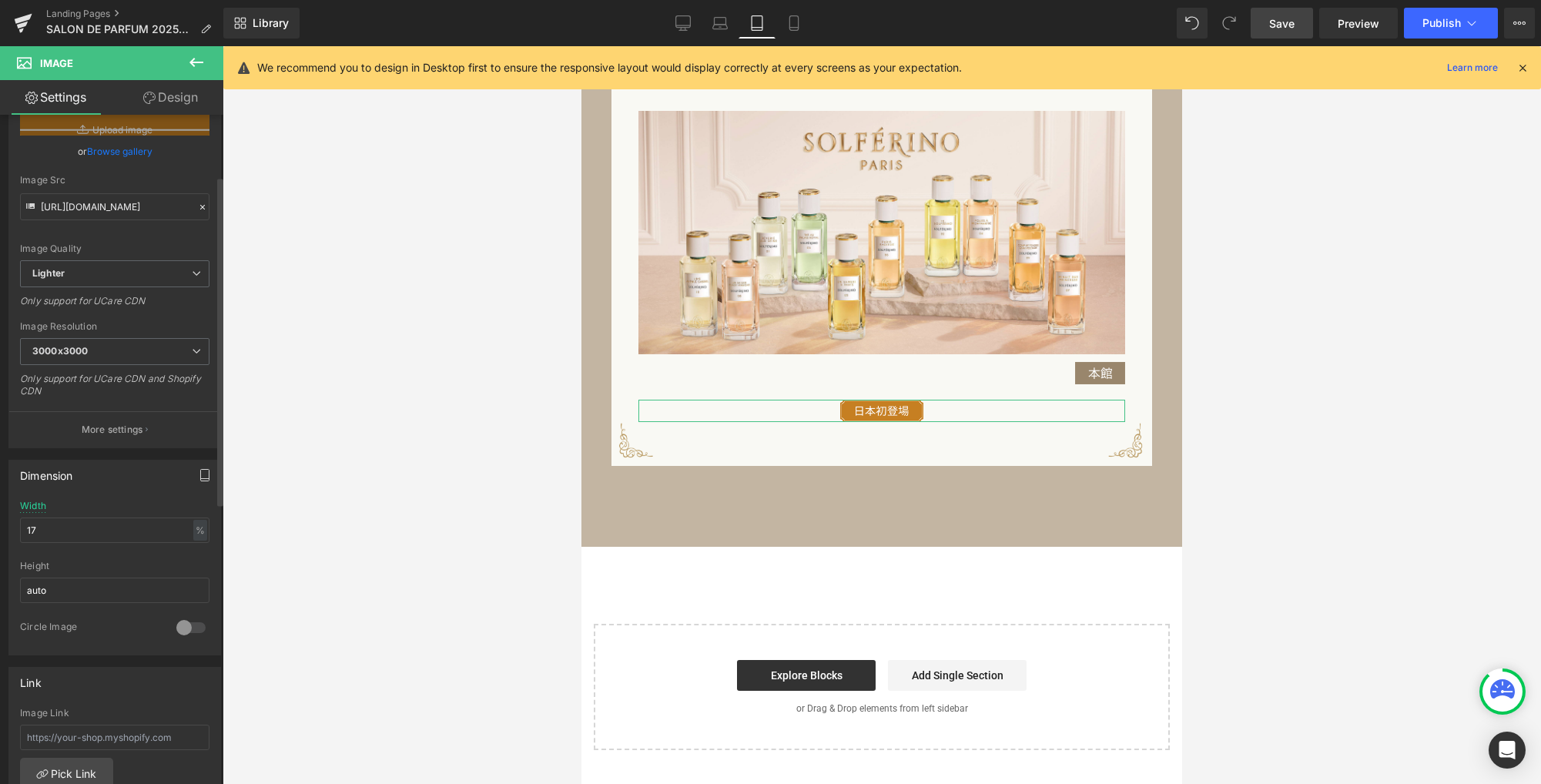
click at [193, 479] on button "button" at bounding box center [205, 475] width 25 height 29
click at [40, 506] on button "Desktop" at bounding box center [36, 508] width 53 height 26
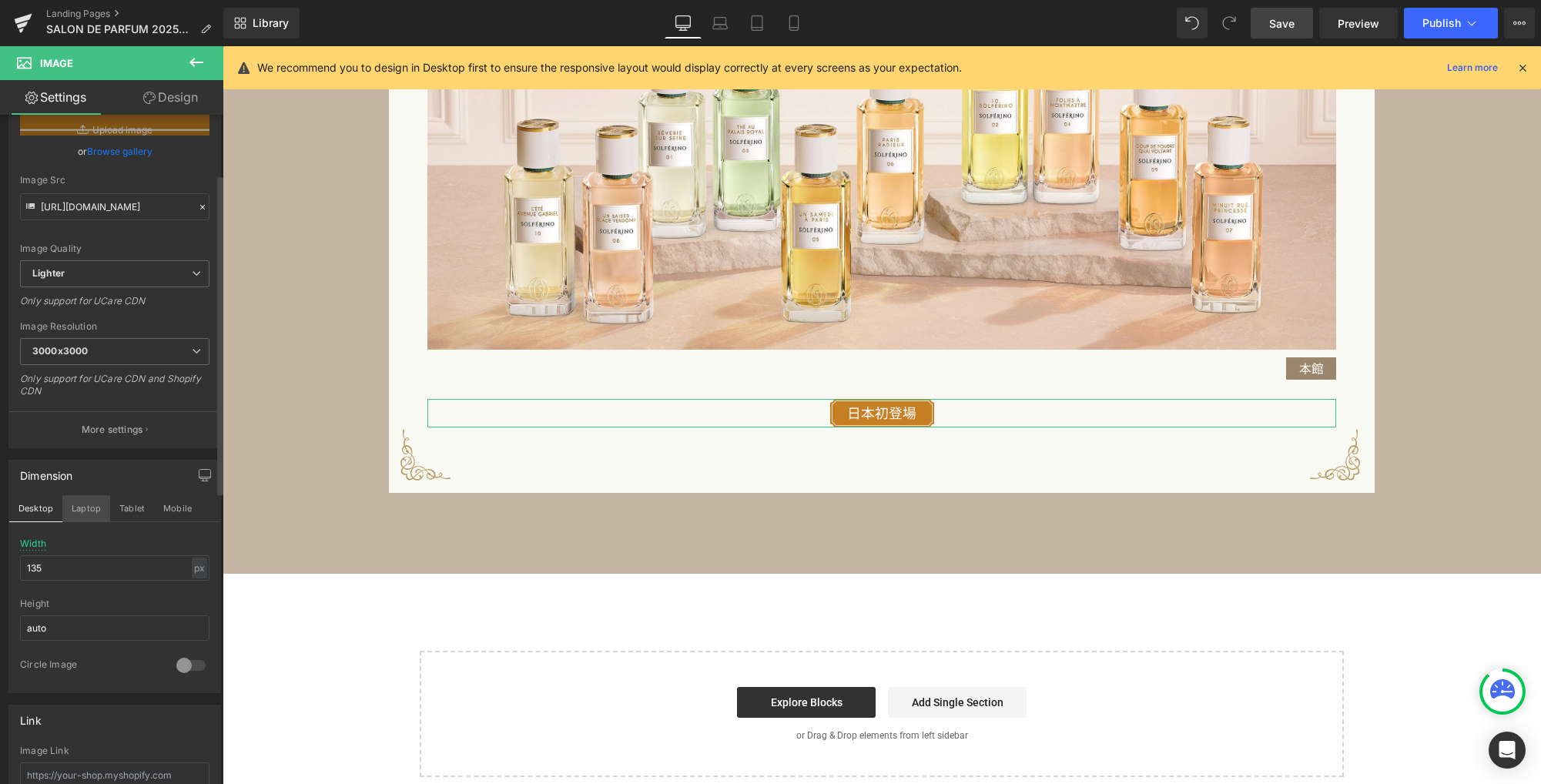
click at [78, 508] on button "Laptop" at bounding box center [87, 508] width 48 height 26
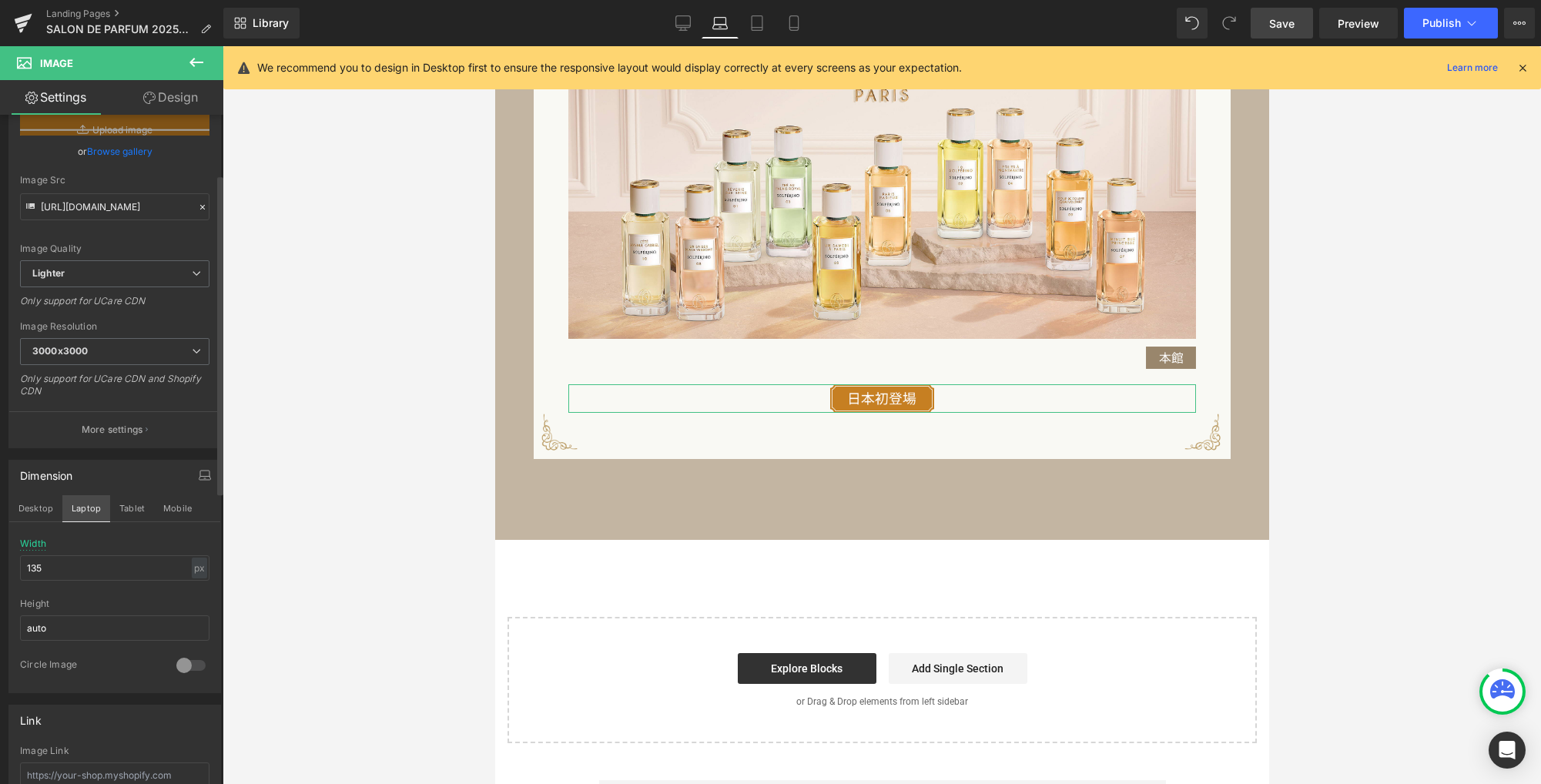
scroll to position [1509, 0]
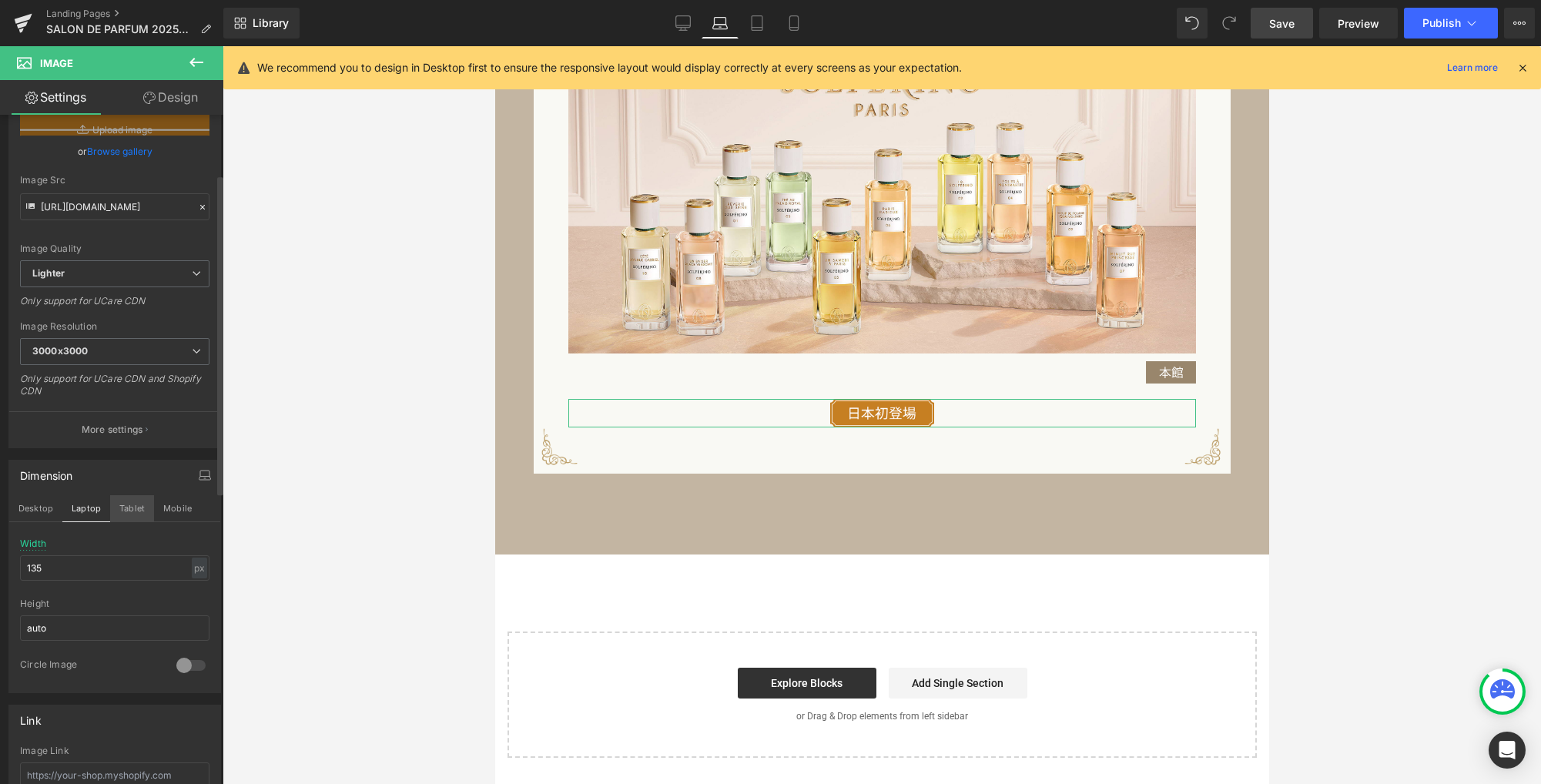
click at [130, 509] on button "Tablet" at bounding box center [132, 508] width 44 height 26
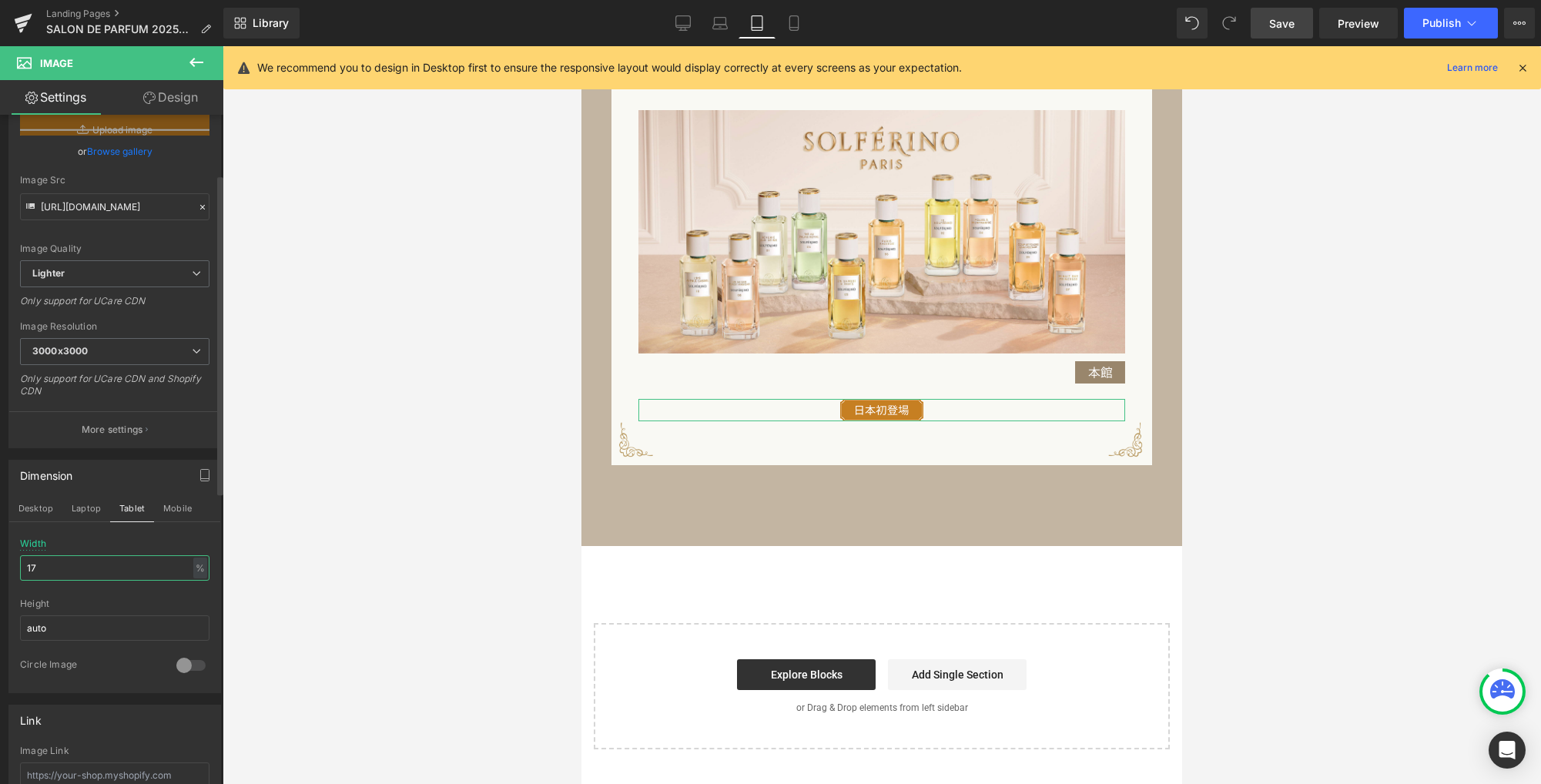
drag, startPoint x: 88, startPoint y: 561, endPoint x: 26, endPoint y: 555, distance: 62.3
click at [26, 556] on input "17" at bounding box center [115, 568] width 190 height 26
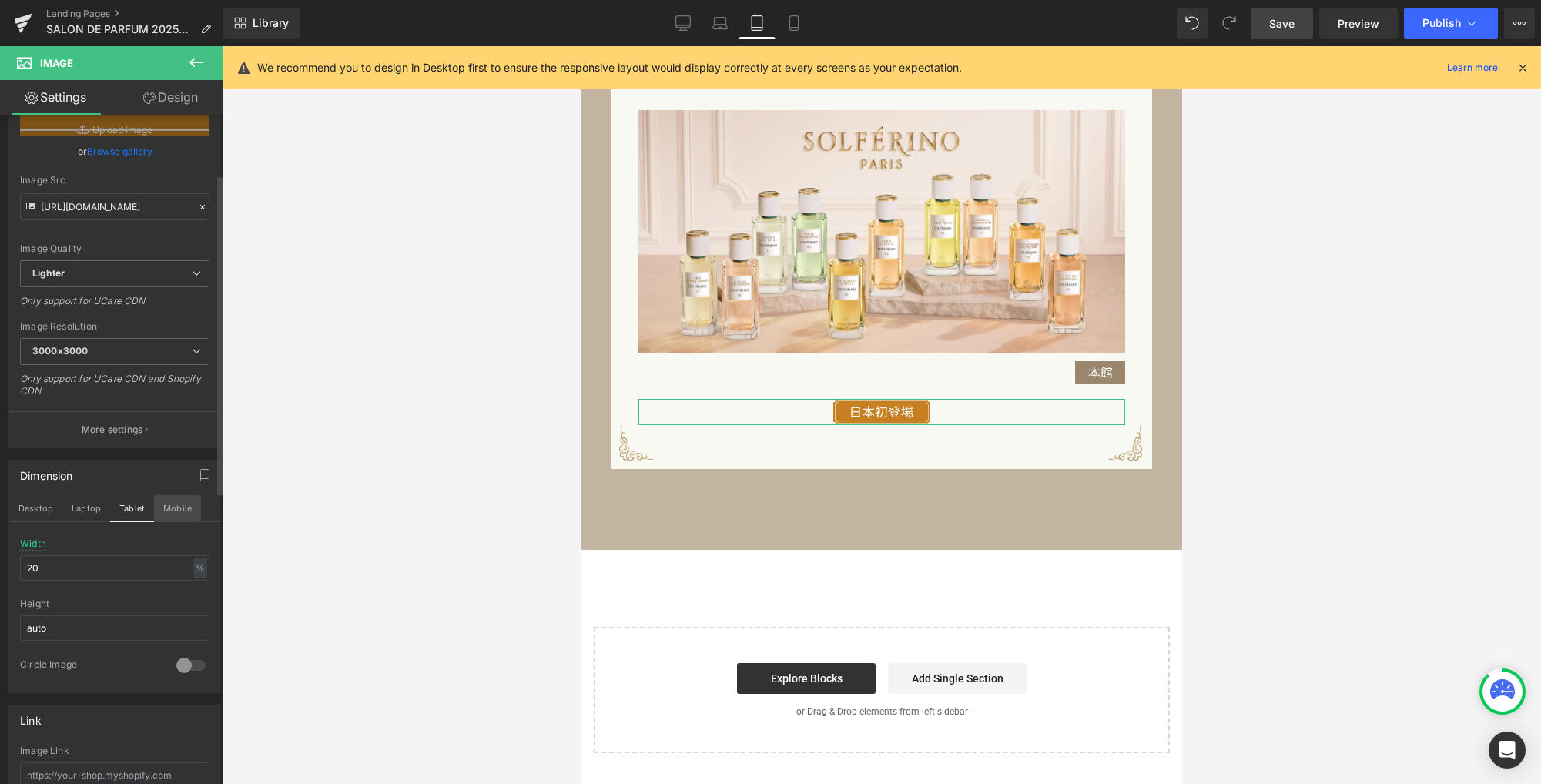
click at [171, 508] on button "Mobile" at bounding box center [177, 508] width 47 height 26
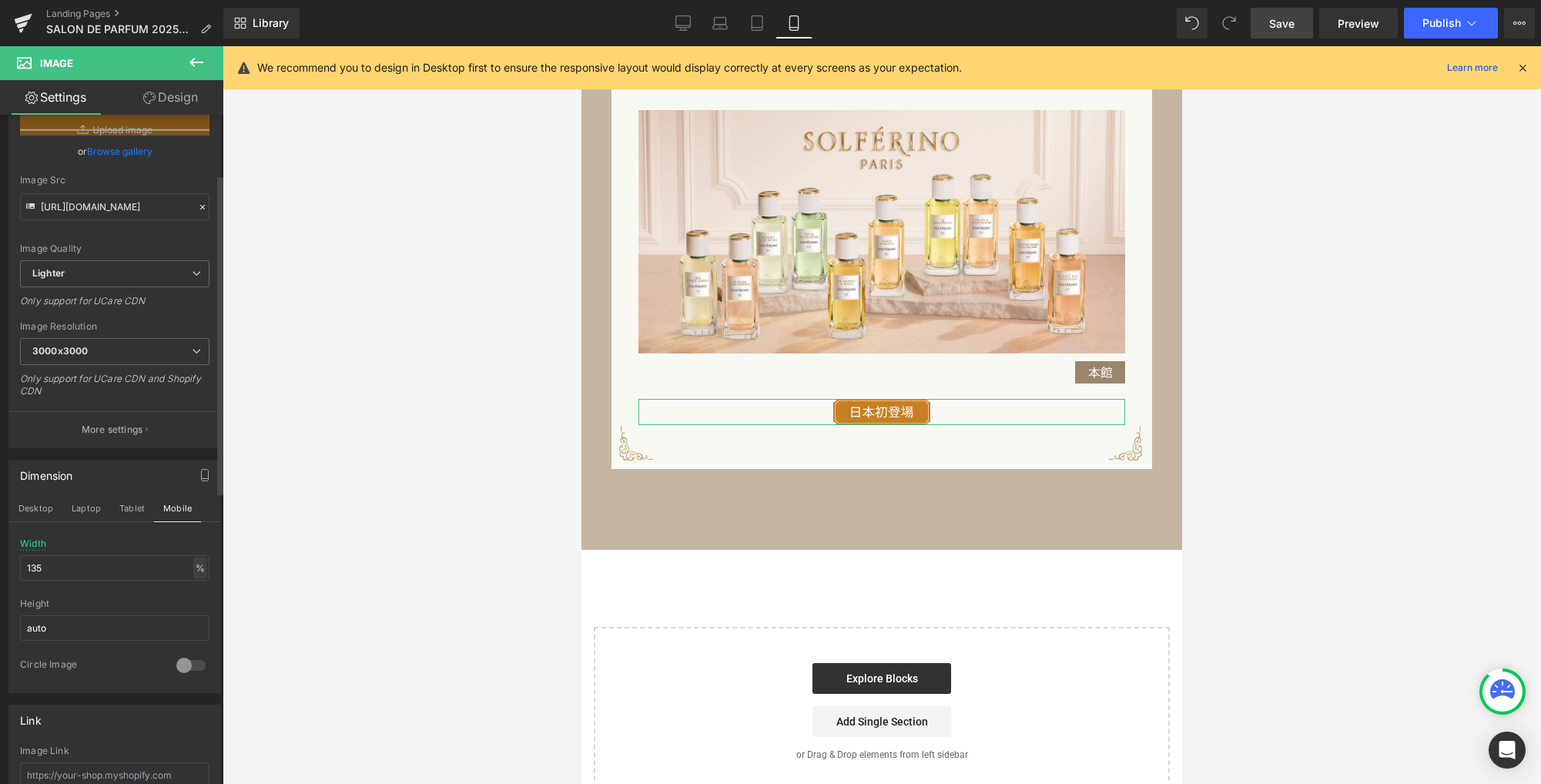
scroll to position [1392, 0]
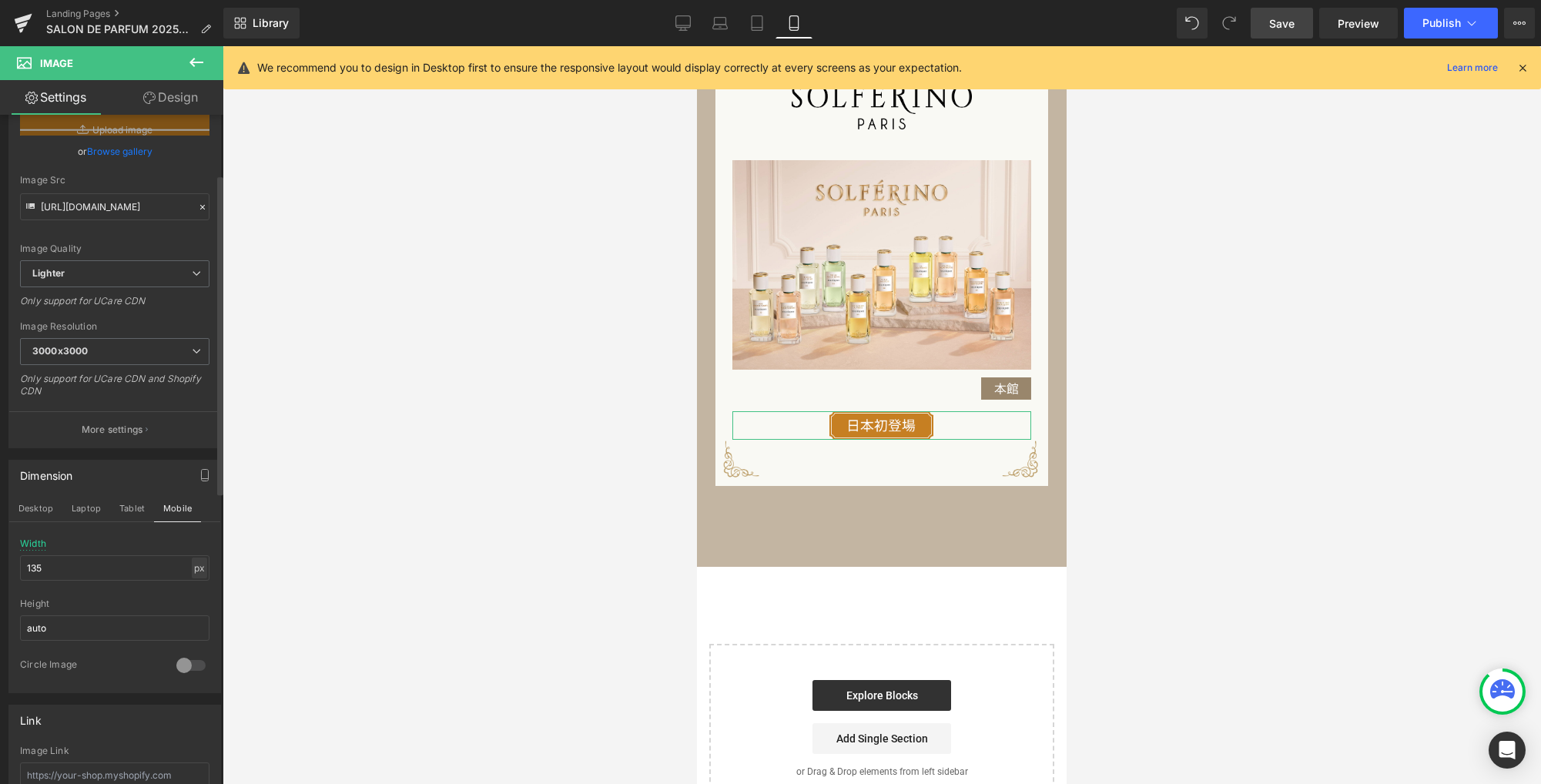
click at [195, 568] on div "px" at bounding box center [199, 568] width 16 height 21
click at [190, 589] on li "%" at bounding box center [199, 591] width 19 height 22
drag, startPoint x: 84, startPoint y: 568, endPoint x: -76, endPoint y: 556, distance: 160.4
click at [0, 556] on html "Image You are previewing how the will restyle your page. You can not edit Eleme…" at bounding box center [770, 392] width 1541 height 784
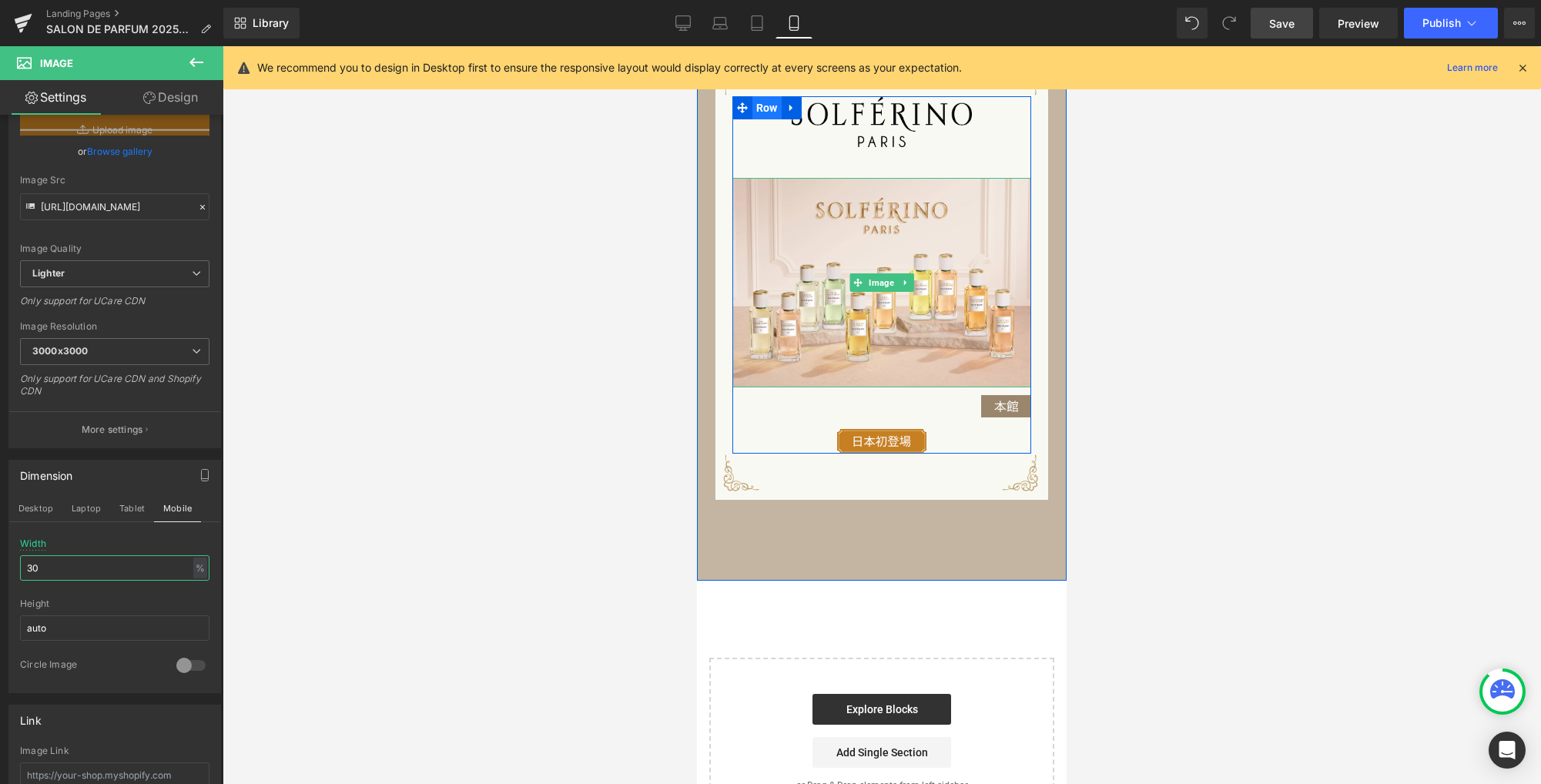
scroll to position [1375, 0]
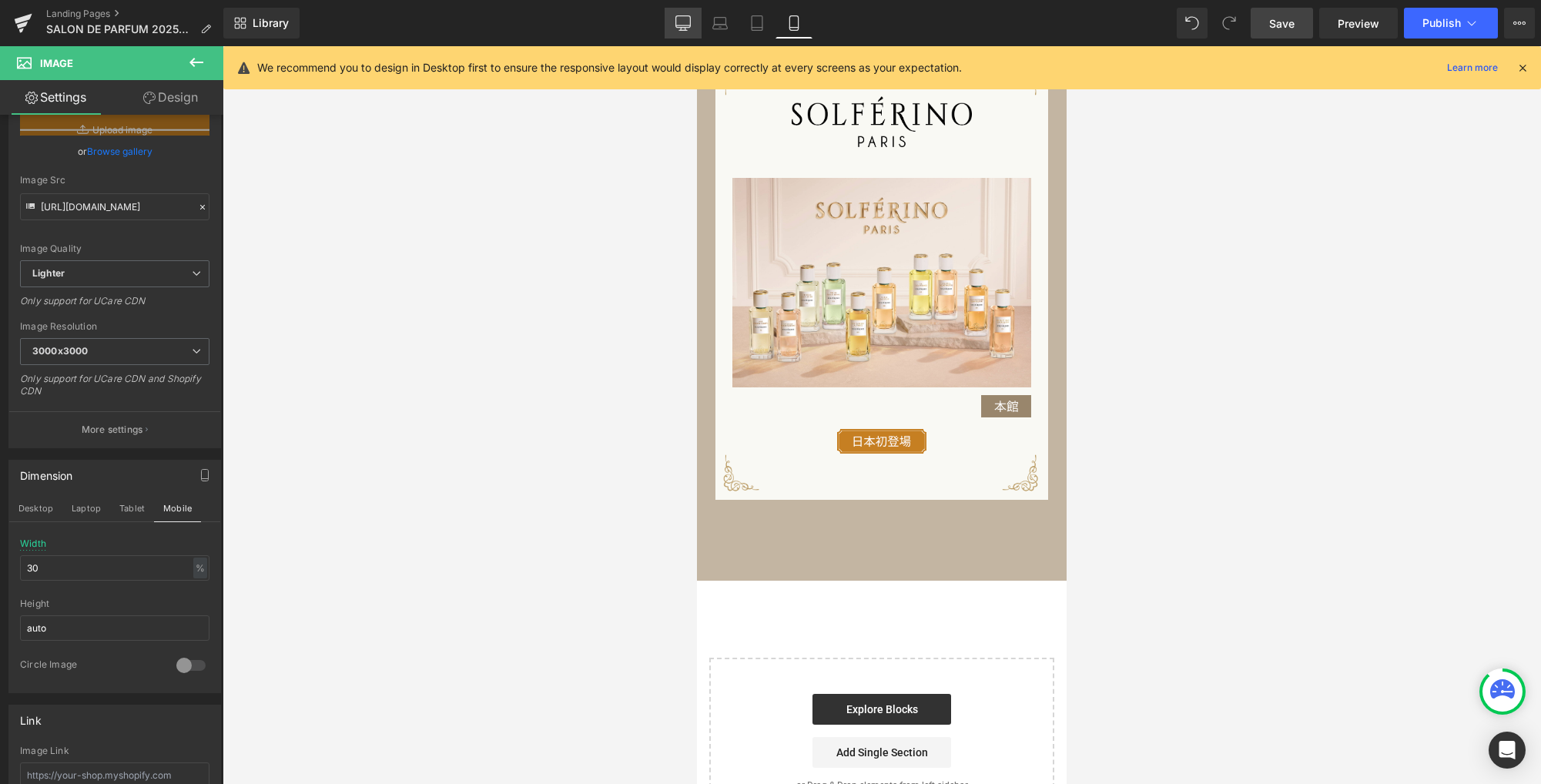
click at [688, 23] on icon at bounding box center [683, 23] width 16 height 16
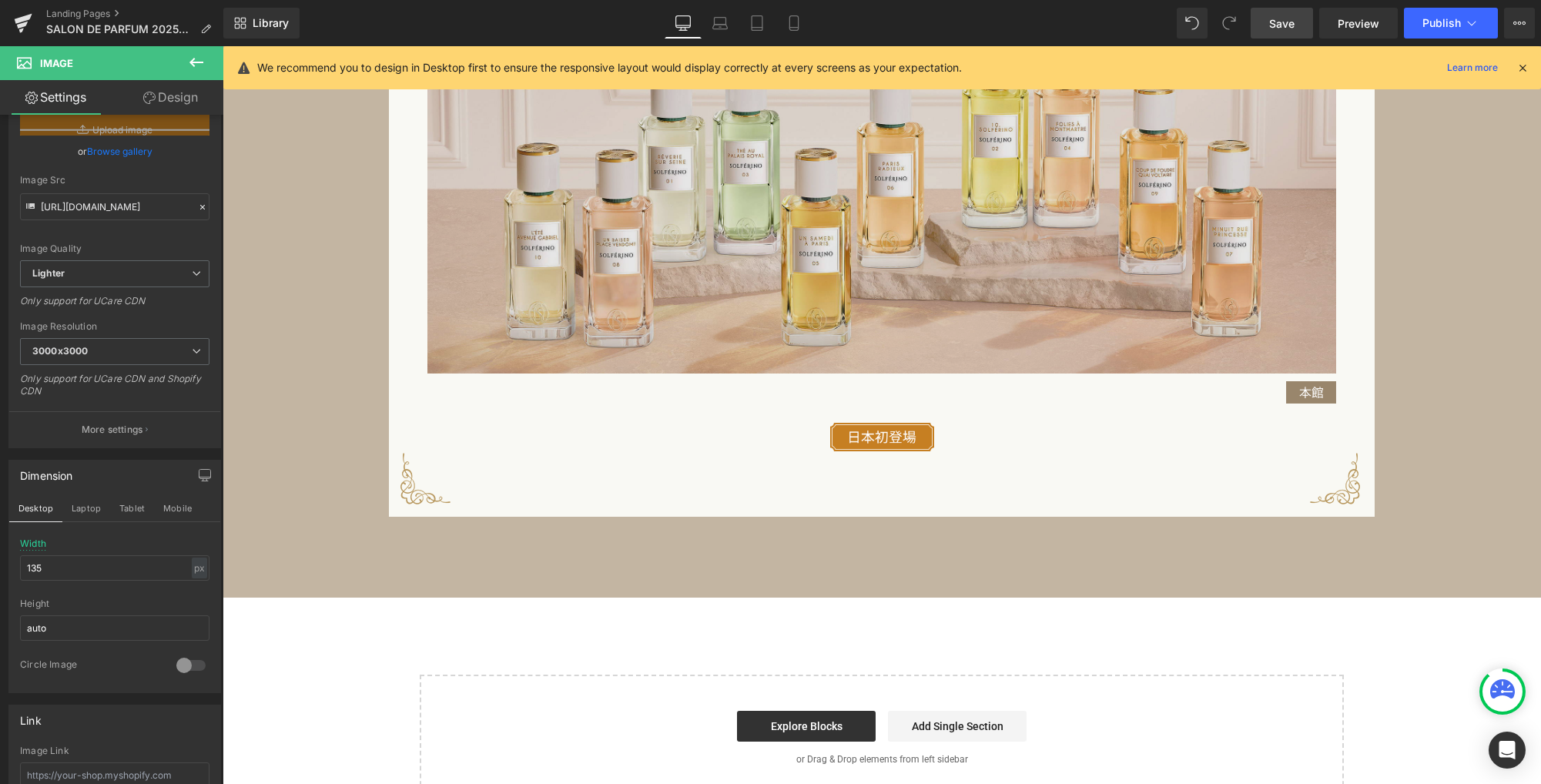
scroll to position [1816, 0]
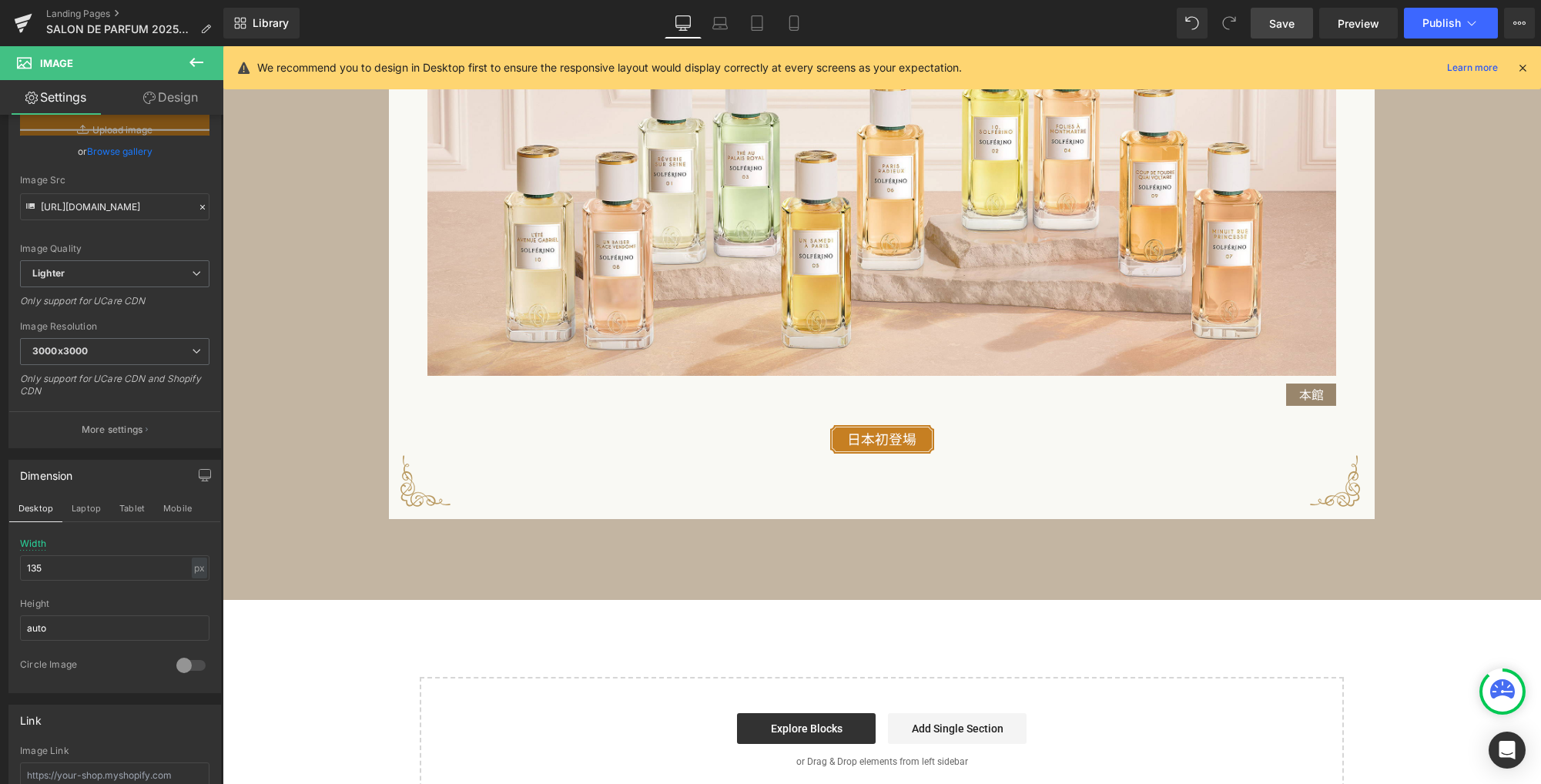
click at [1279, 21] on span "Save" at bounding box center [1282, 24] width 26 height 17
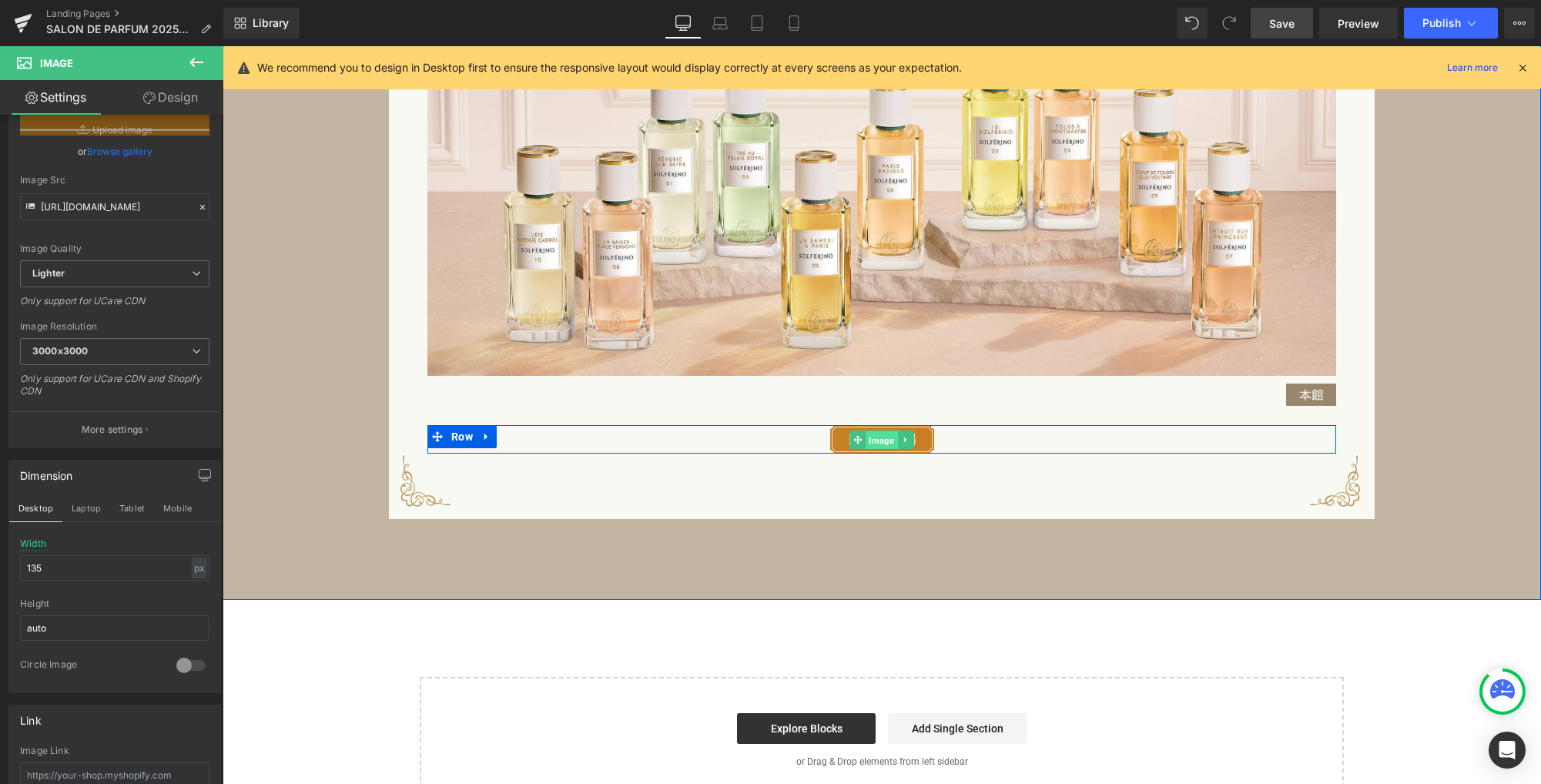
click at [873, 442] on span "Image" at bounding box center [881, 440] width 31 height 18
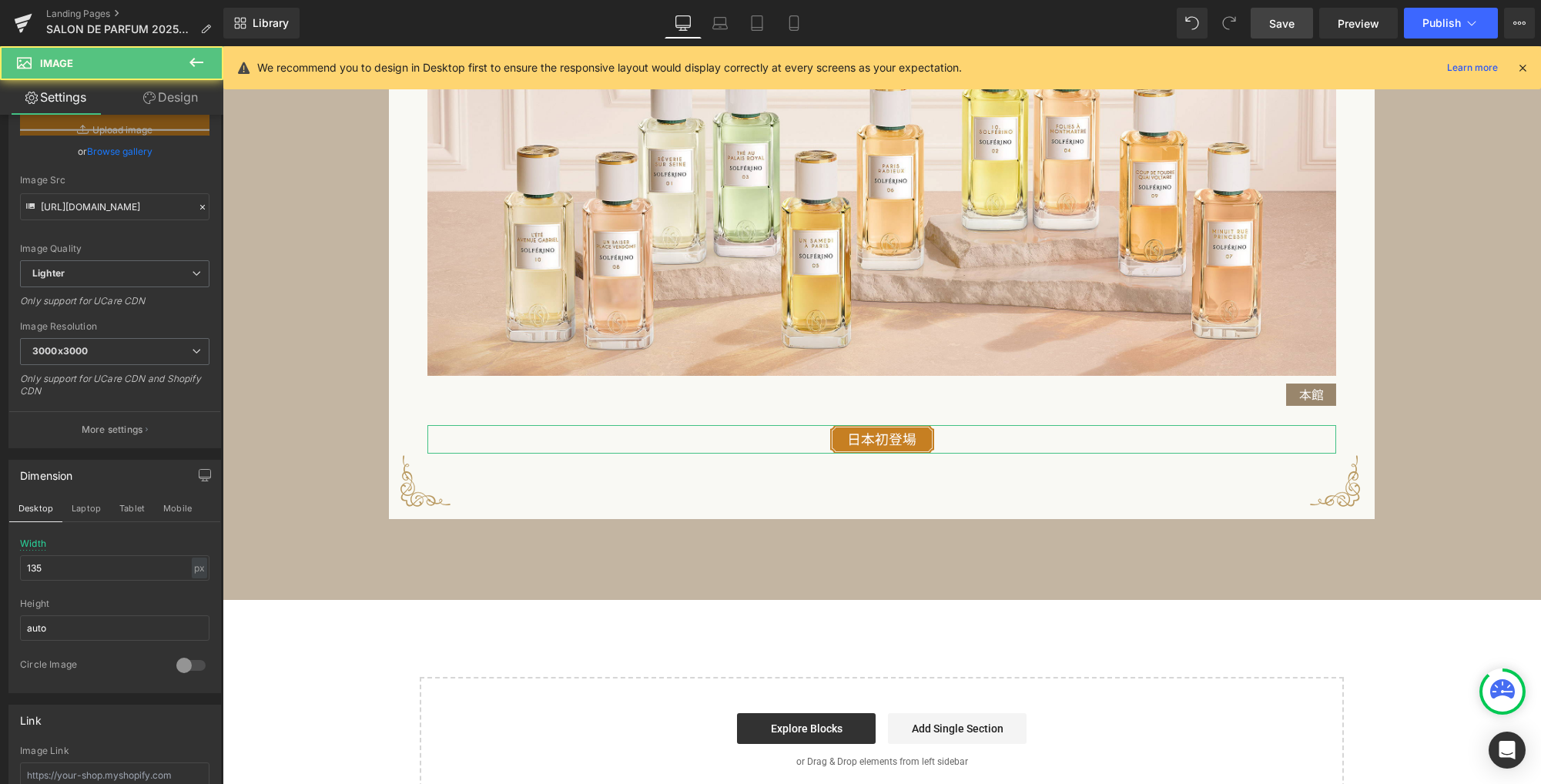
click at [171, 103] on link "Design" at bounding box center [170, 98] width 112 height 35
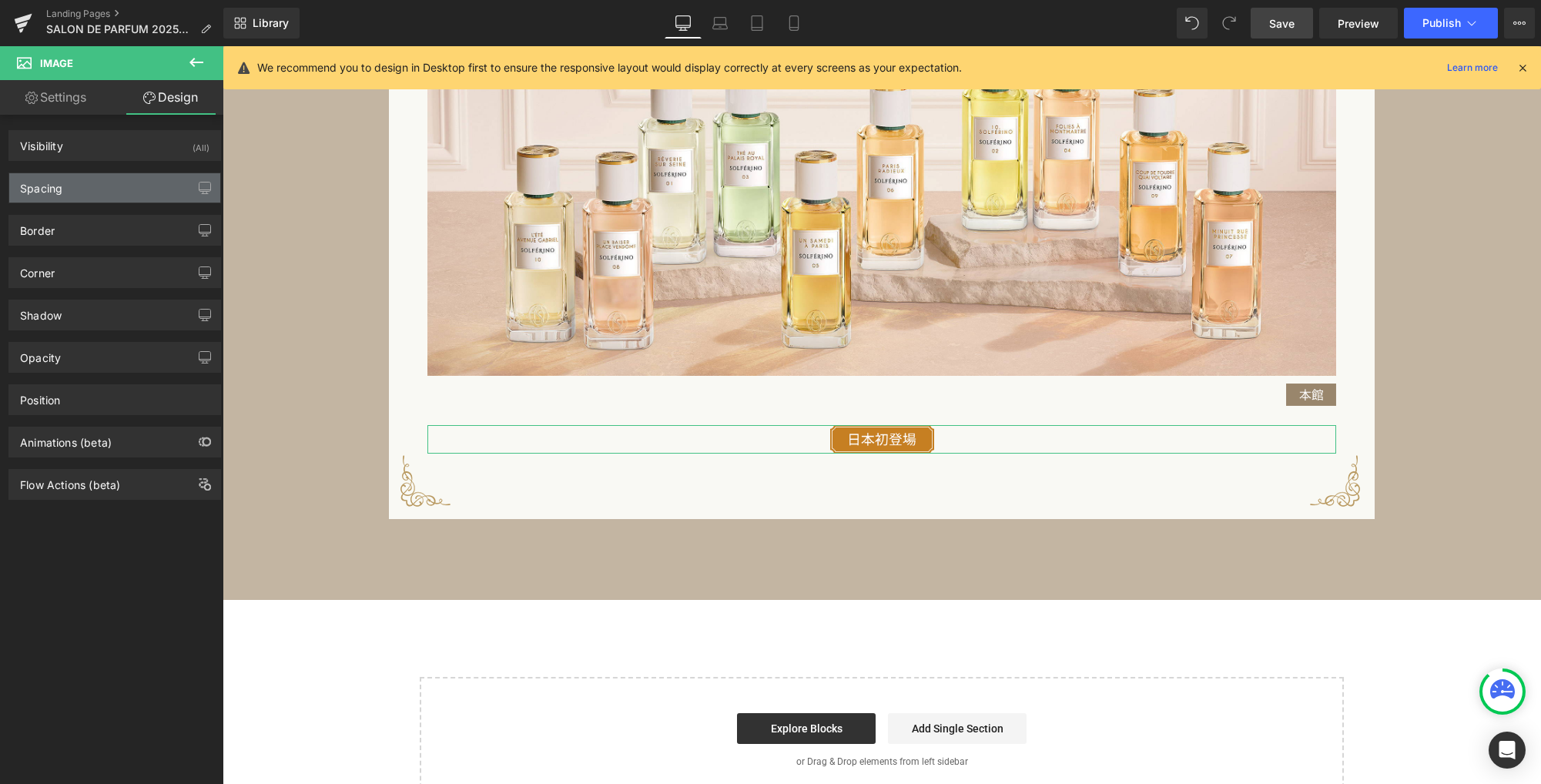
click at [112, 189] on div "Spacing" at bounding box center [114, 188] width 211 height 29
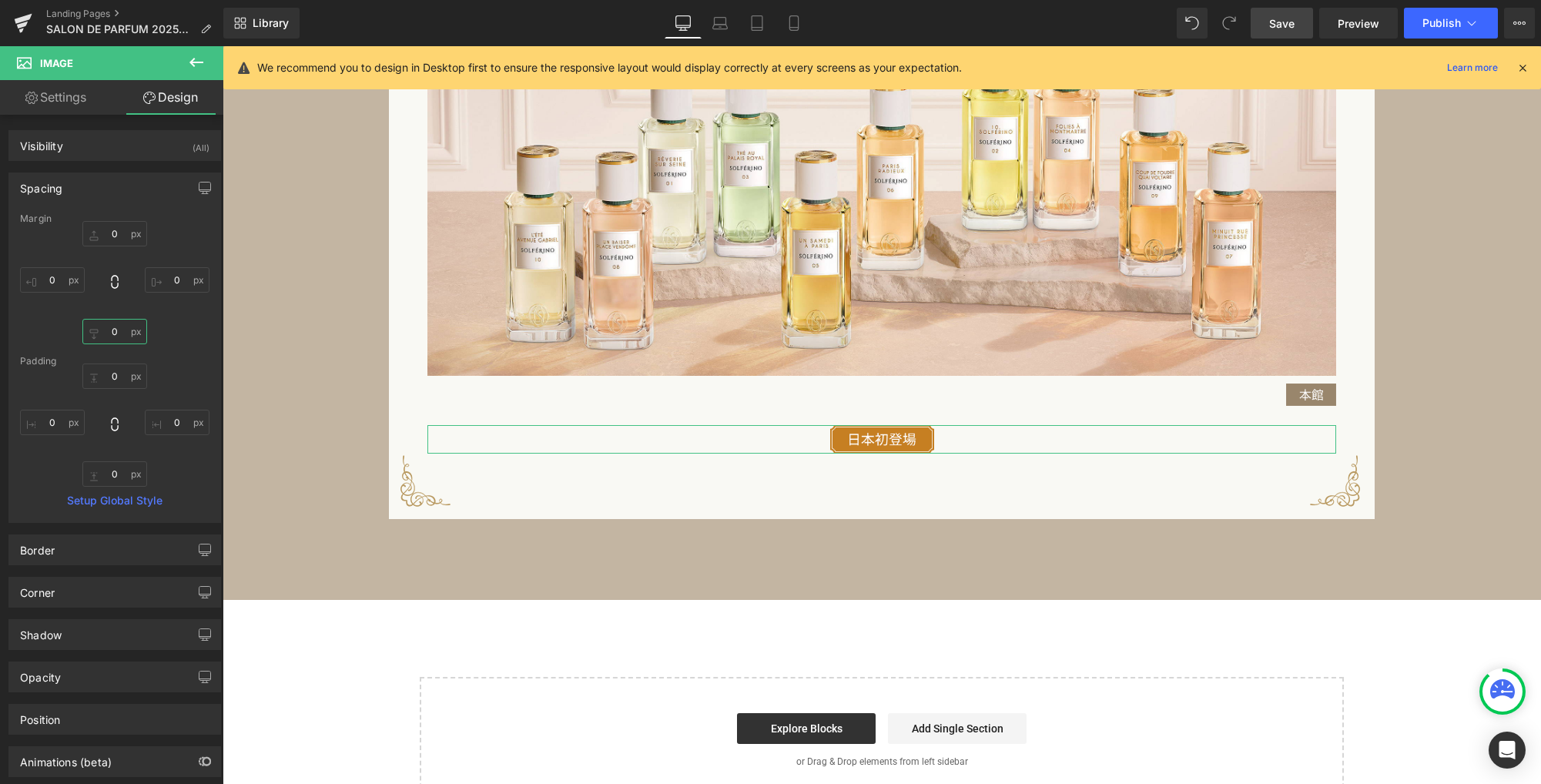
click at [117, 331] on input "0" at bounding box center [114, 332] width 65 height 26
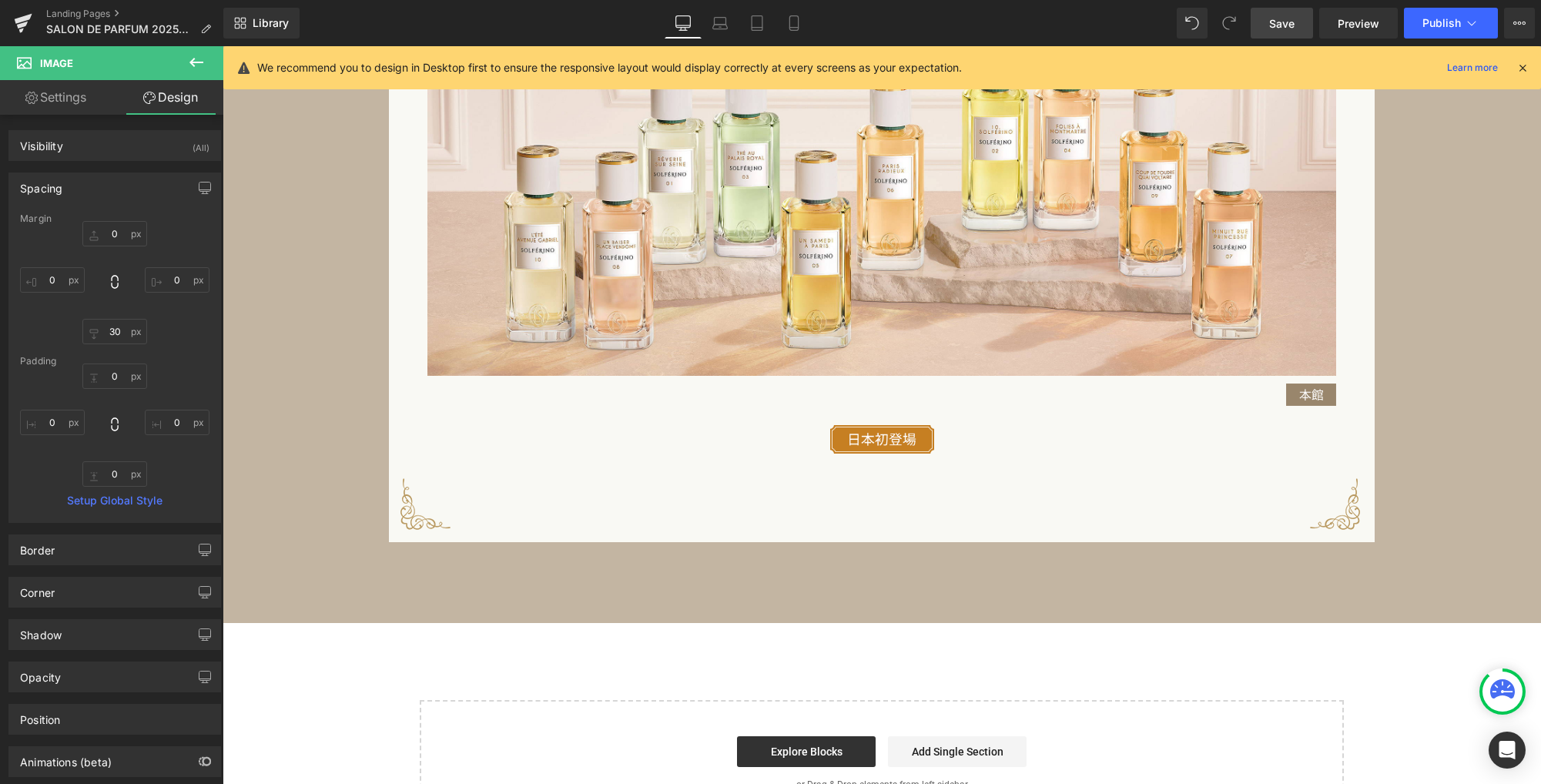
click at [198, 57] on icon at bounding box center [196, 63] width 18 height 18
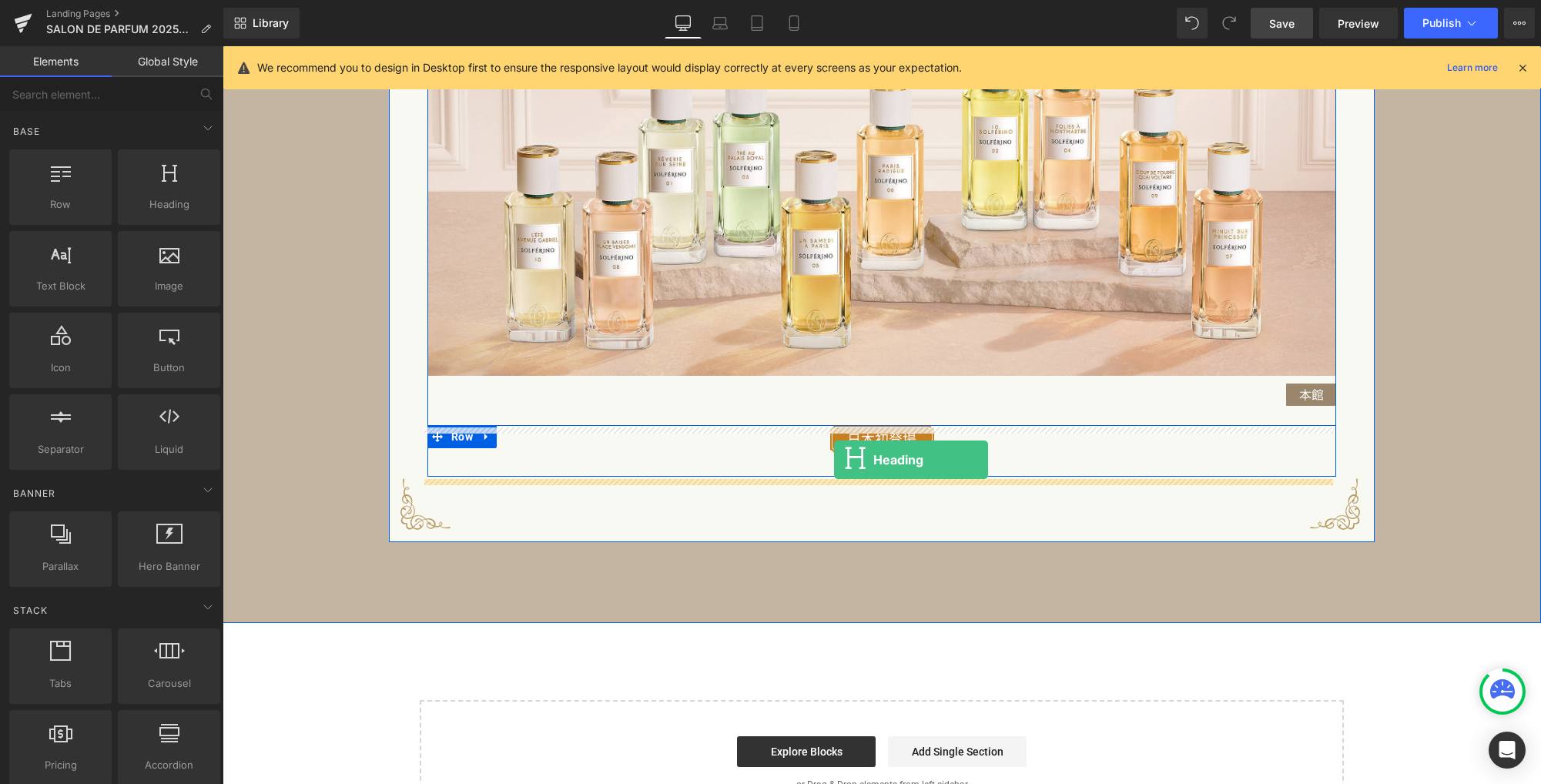
drag, startPoint x: 399, startPoint y: 242, endPoint x: 834, endPoint y: 460, distance: 486.6
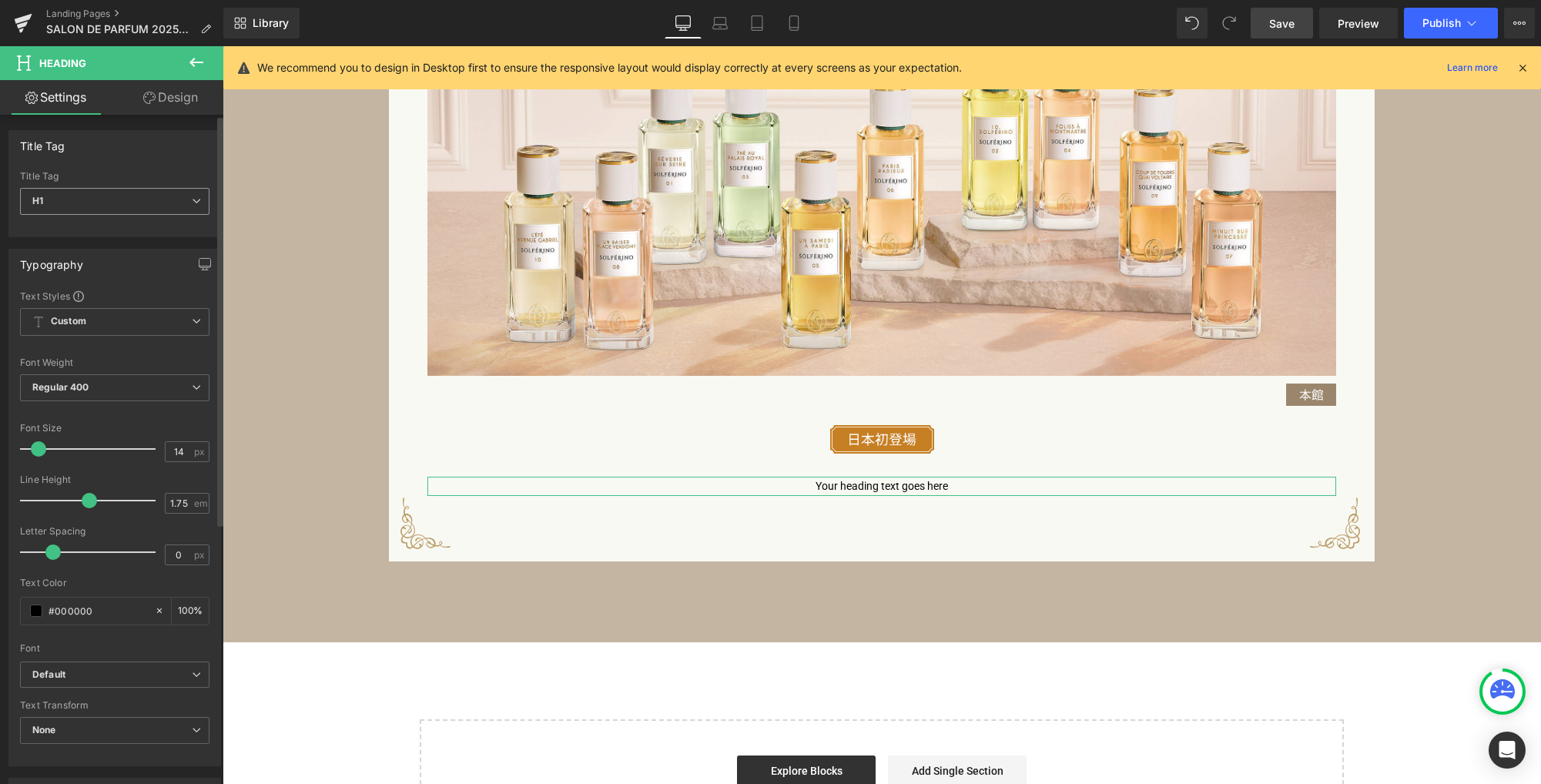
click at [114, 207] on span "H1" at bounding box center [115, 201] width 190 height 27
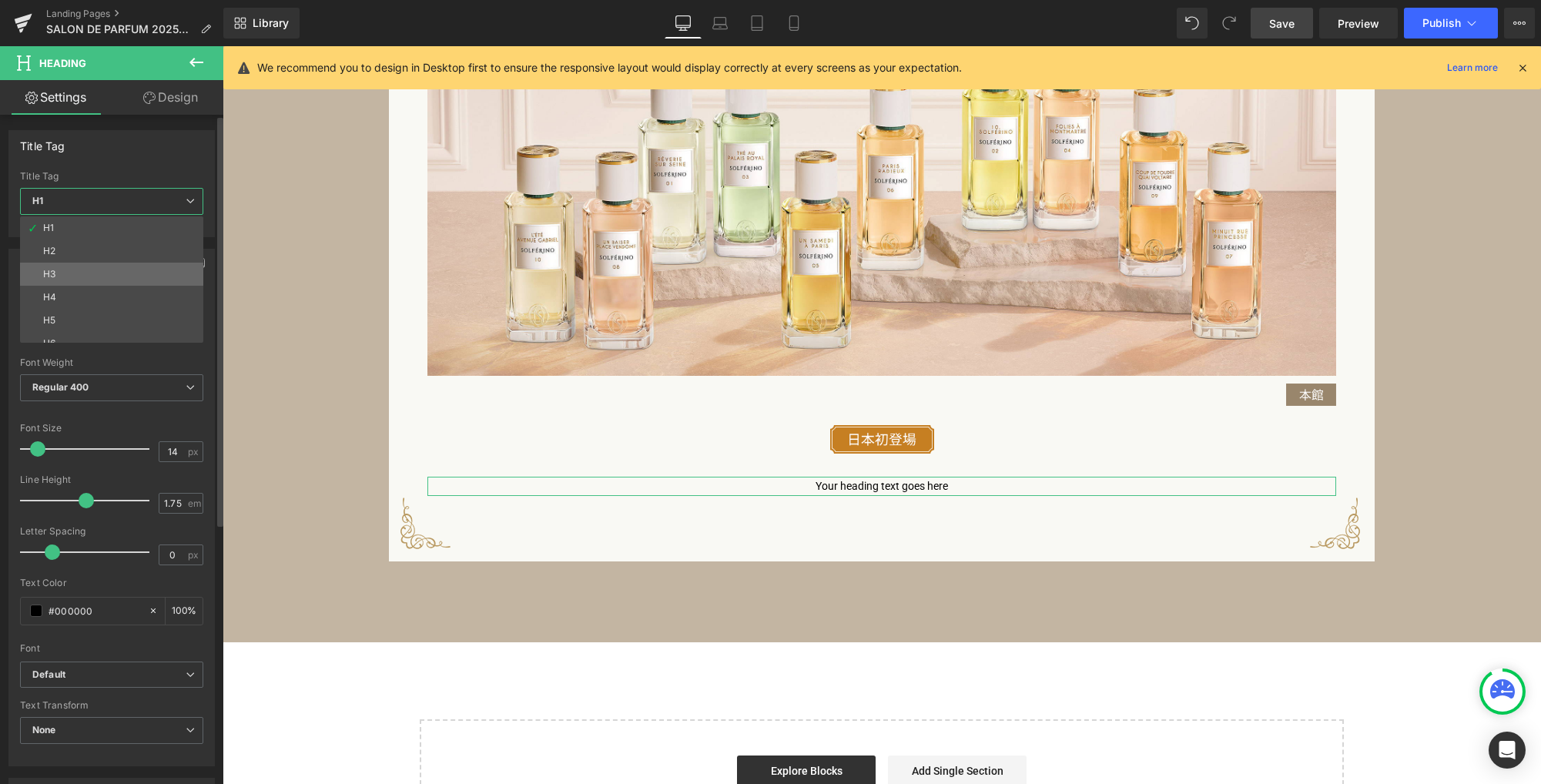
click at [90, 277] on li "H3" at bounding box center [115, 274] width 190 height 23
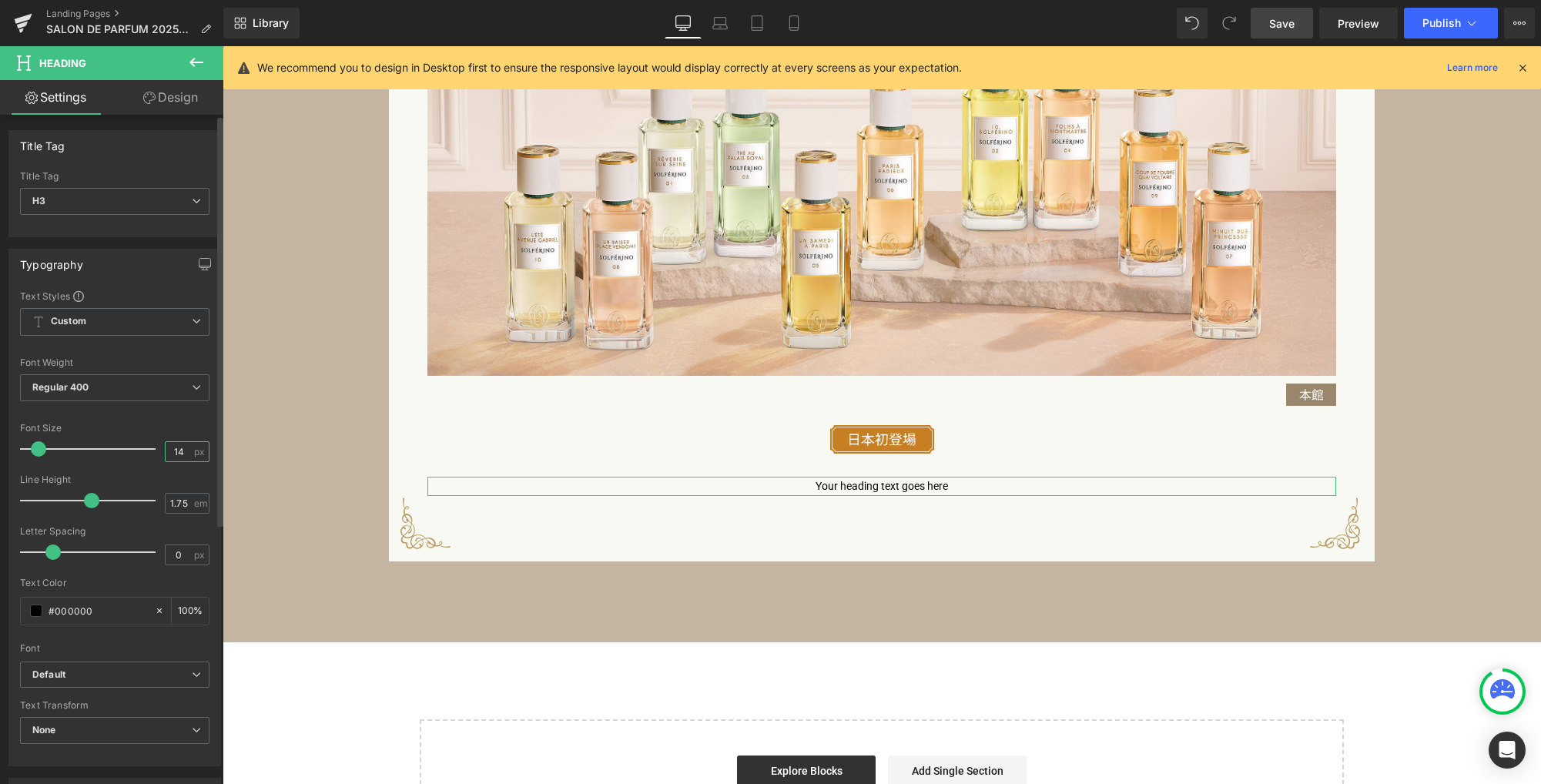
drag, startPoint x: 143, startPoint y: 449, endPoint x: 100, endPoint y: 429, distance: 47.4
click at [97, 443] on div "Font Size 14 px" at bounding box center [115, 449] width 190 height 52
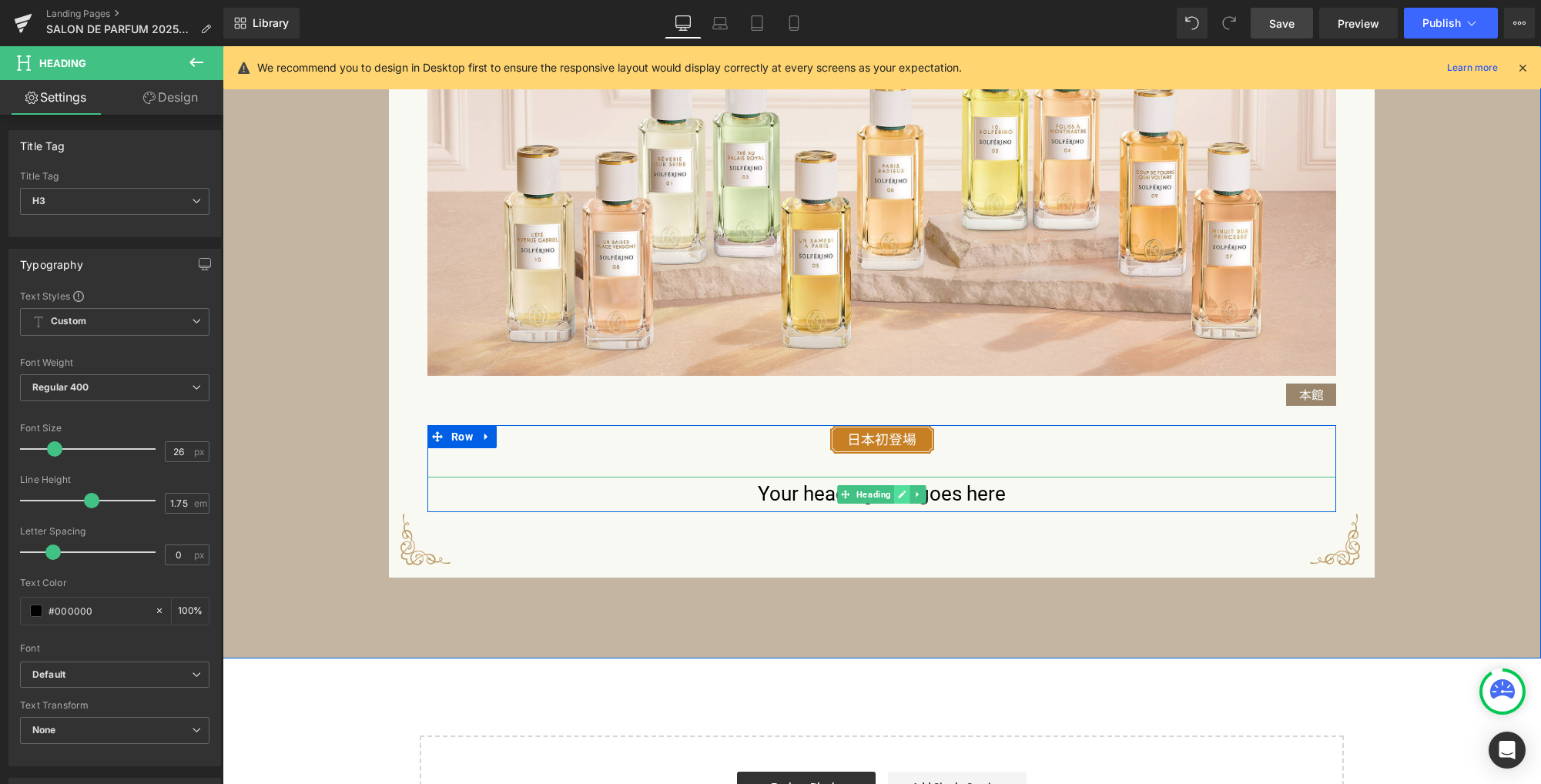
click at [899, 497] on icon at bounding box center [901, 494] width 8 height 9
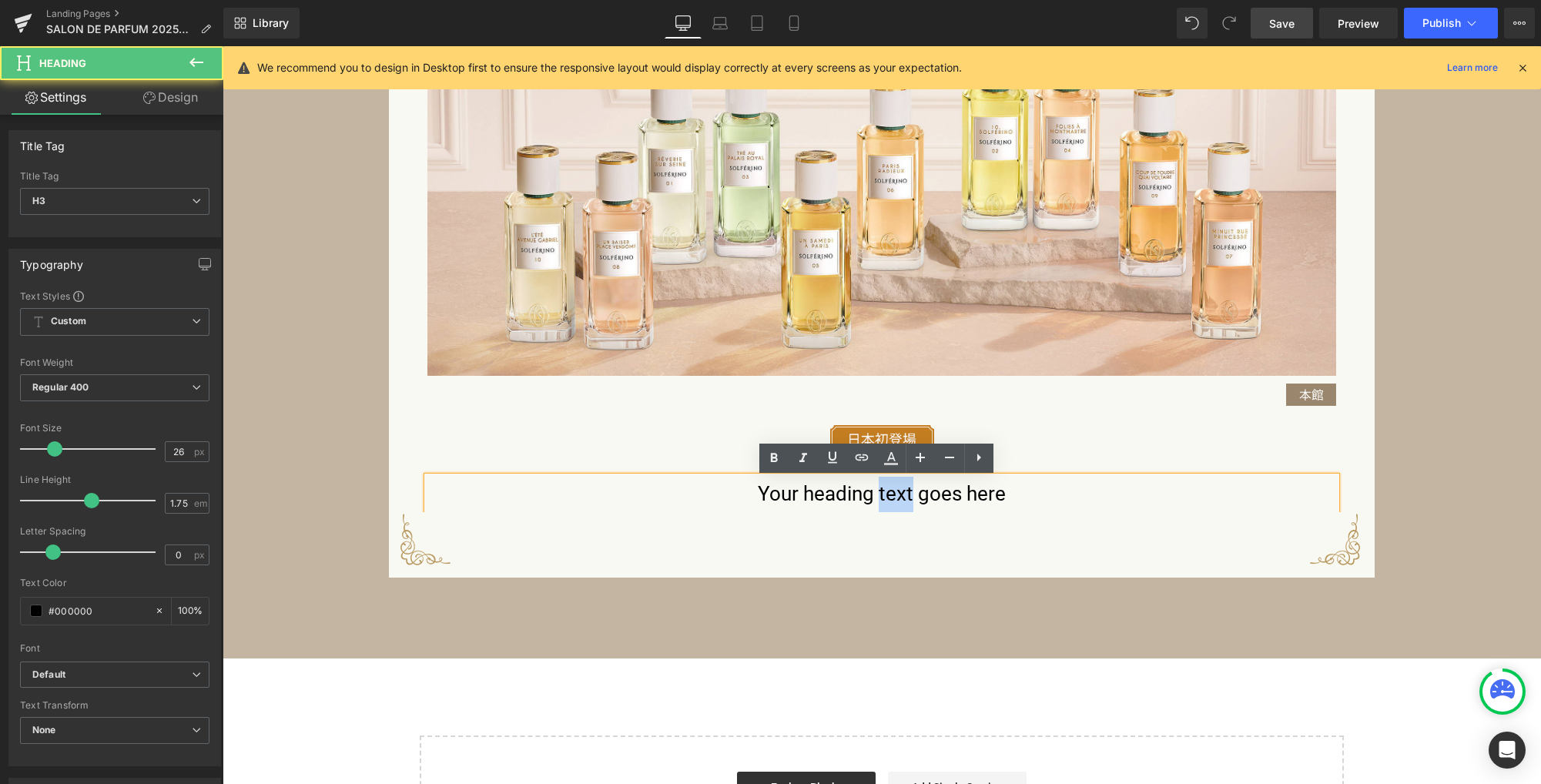
click at [898, 497] on h3 "Your heading text goes here" at bounding box center [882, 494] width 909 height 35
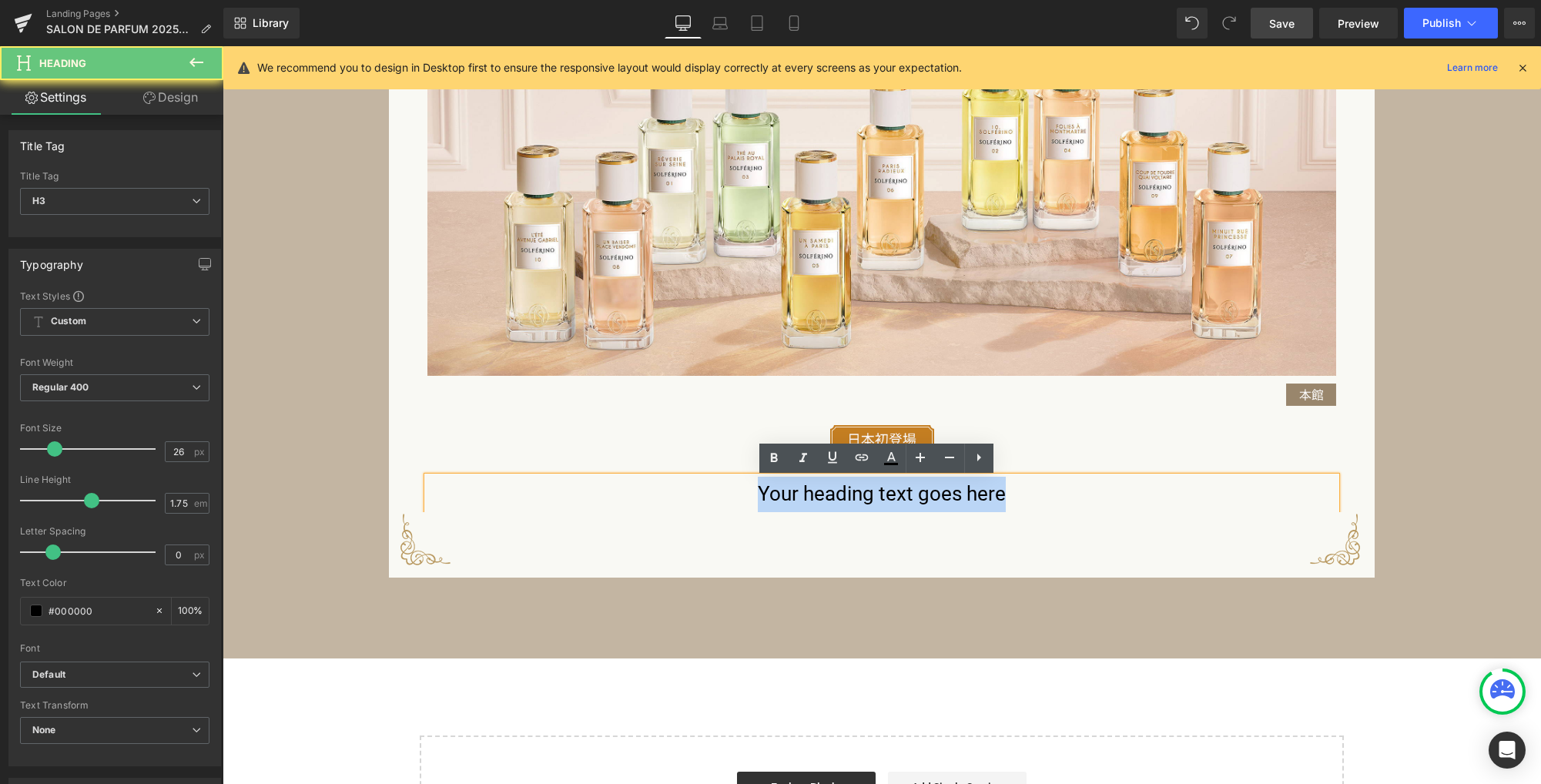
click at [898, 497] on h3 "Your heading text goes here" at bounding box center [882, 494] width 909 height 35
paste div
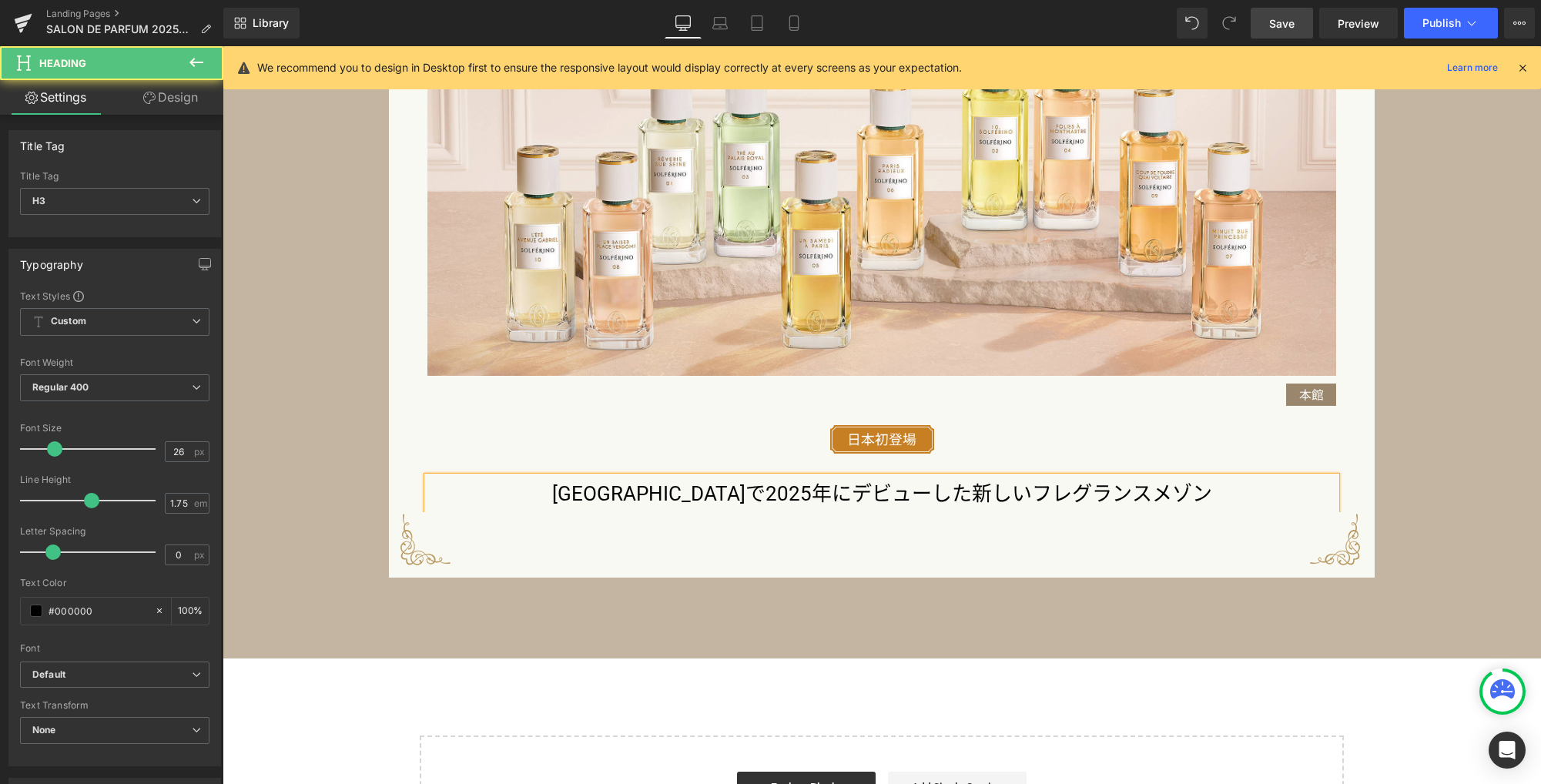
click at [896, 498] on h3 "[GEOGRAPHIC_DATA]で2025年にデビューした新しいフレグランスメゾン" at bounding box center [882, 494] width 909 height 35
click at [874, 609] on div "Image Image Image Image Image Image Image Image [GEOGRAPHIC_DATA]で2025年にデビューした新…" at bounding box center [881, 140] width 1318 height 1036
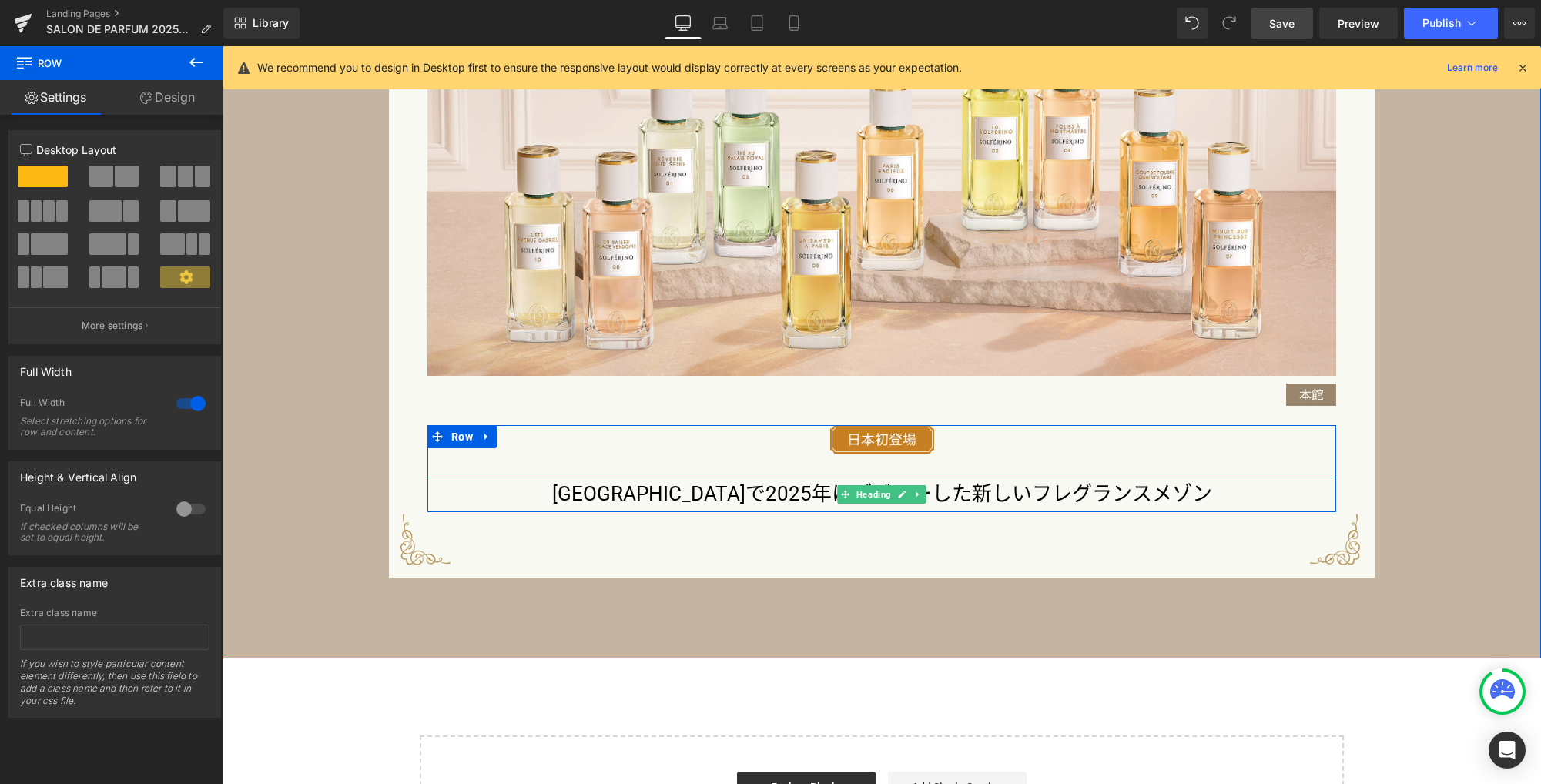
click at [739, 489] on h3 "[GEOGRAPHIC_DATA]で2025年にデビューした新しいフレグランスメゾン" at bounding box center [882, 494] width 909 height 35
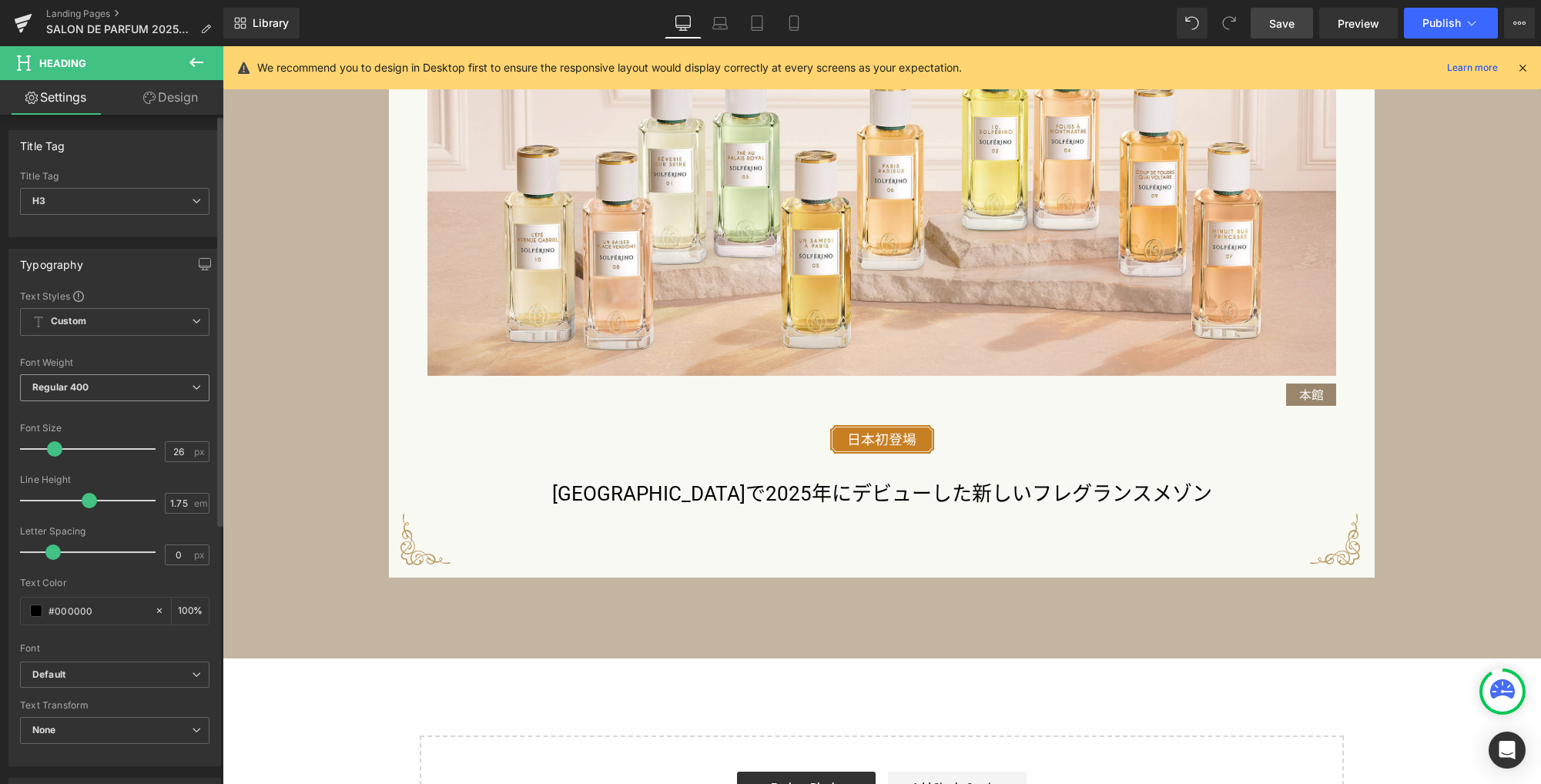
click at [135, 394] on span "Regular 400" at bounding box center [115, 387] width 190 height 27
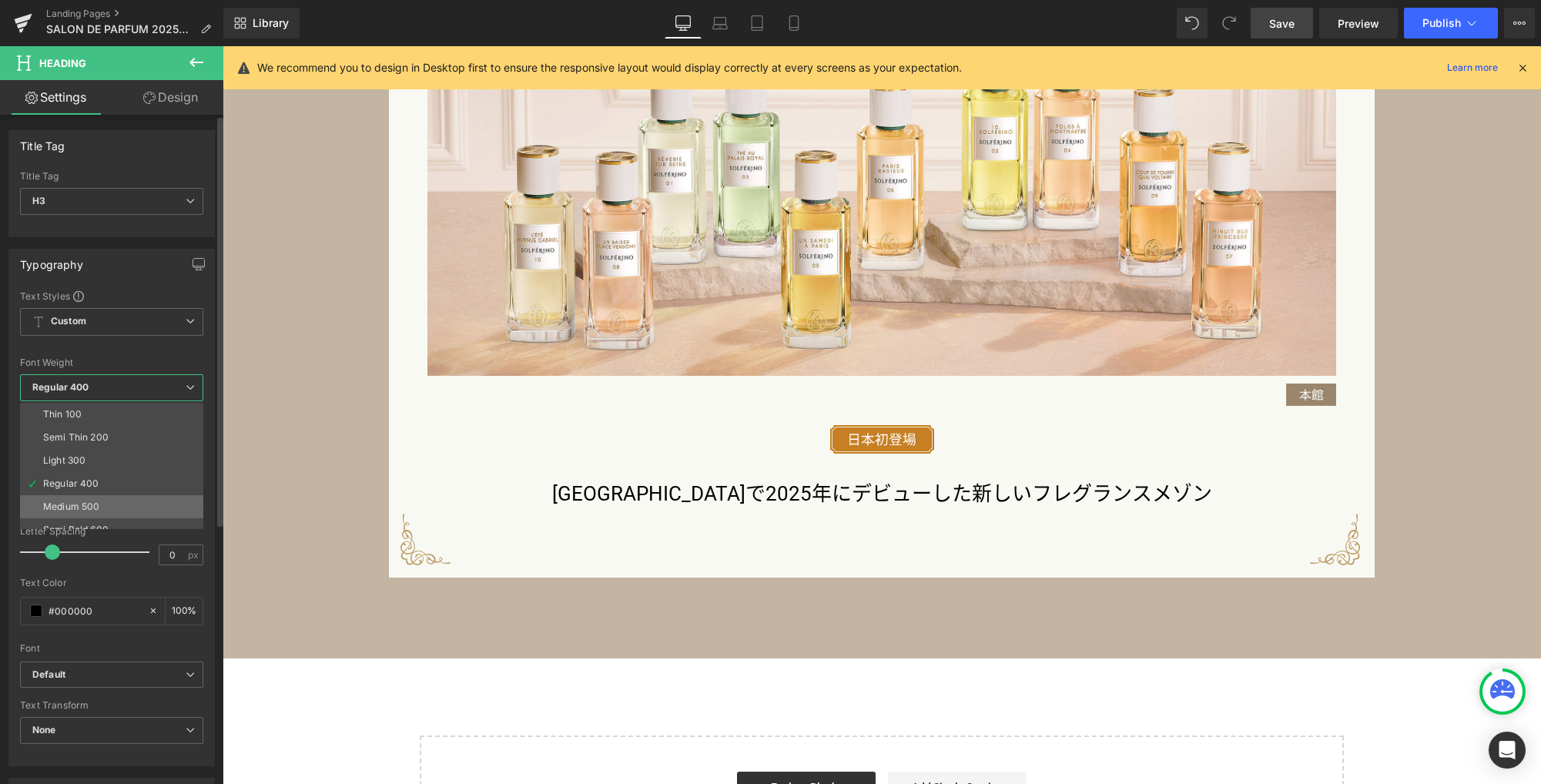
click at [114, 504] on li "Medium 500" at bounding box center [115, 506] width 190 height 23
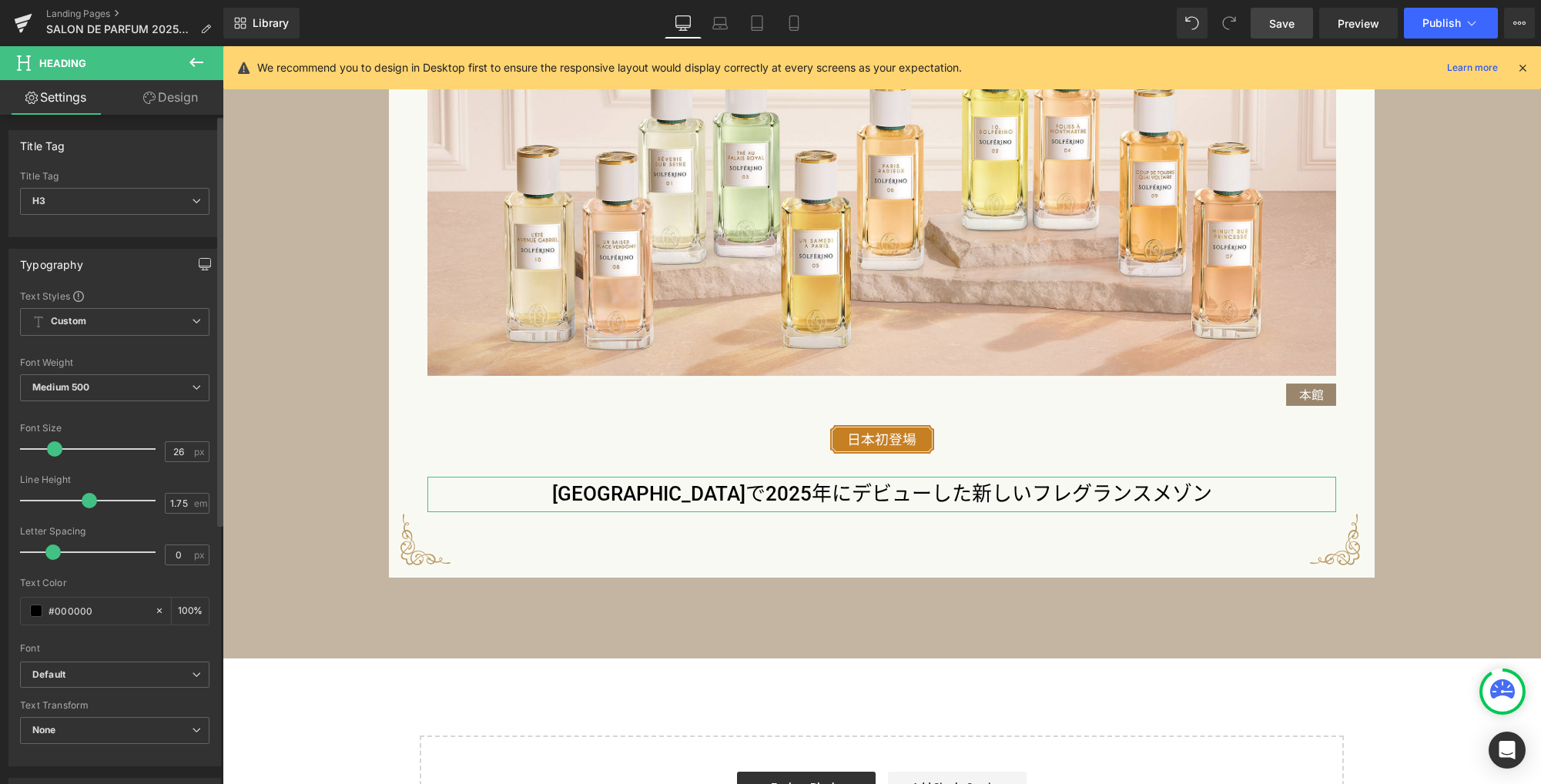
click at [199, 264] on icon "button" at bounding box center [205, 263] width 12 height 12
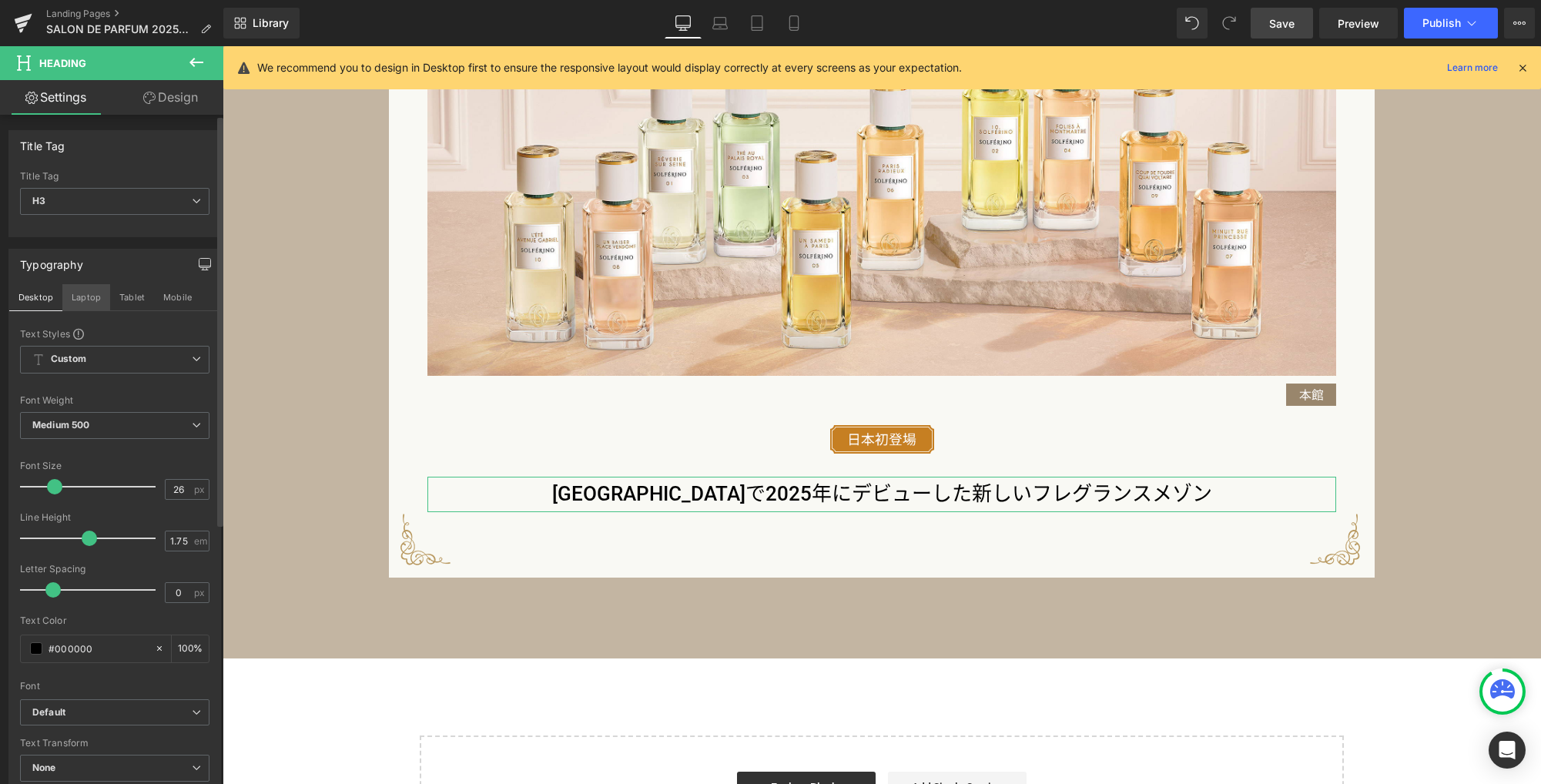
click at [88, 298] on button "Laptop" at bounding box center [87, 297] width 48 height 26
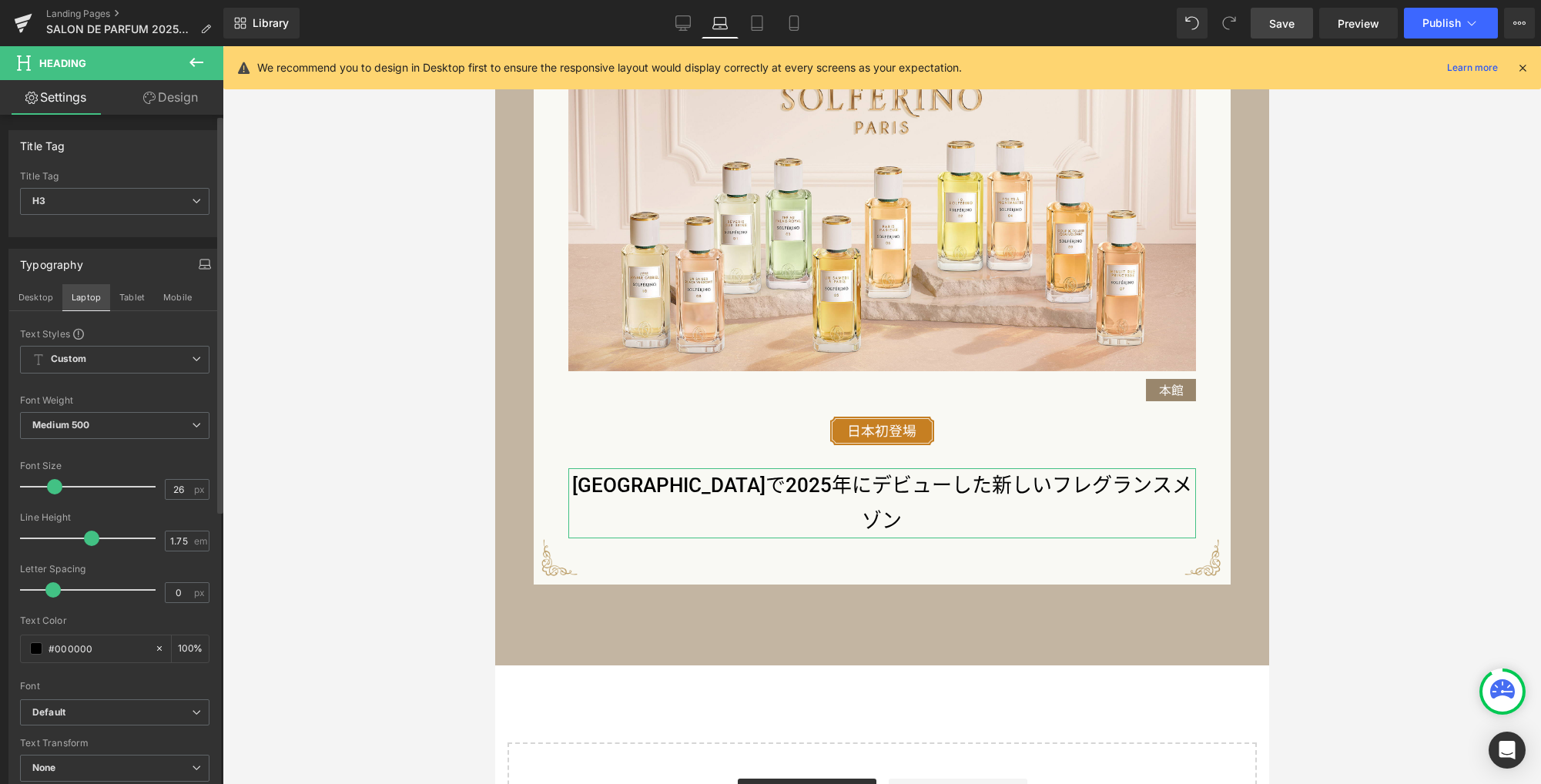
scroll to position [1482, 0]
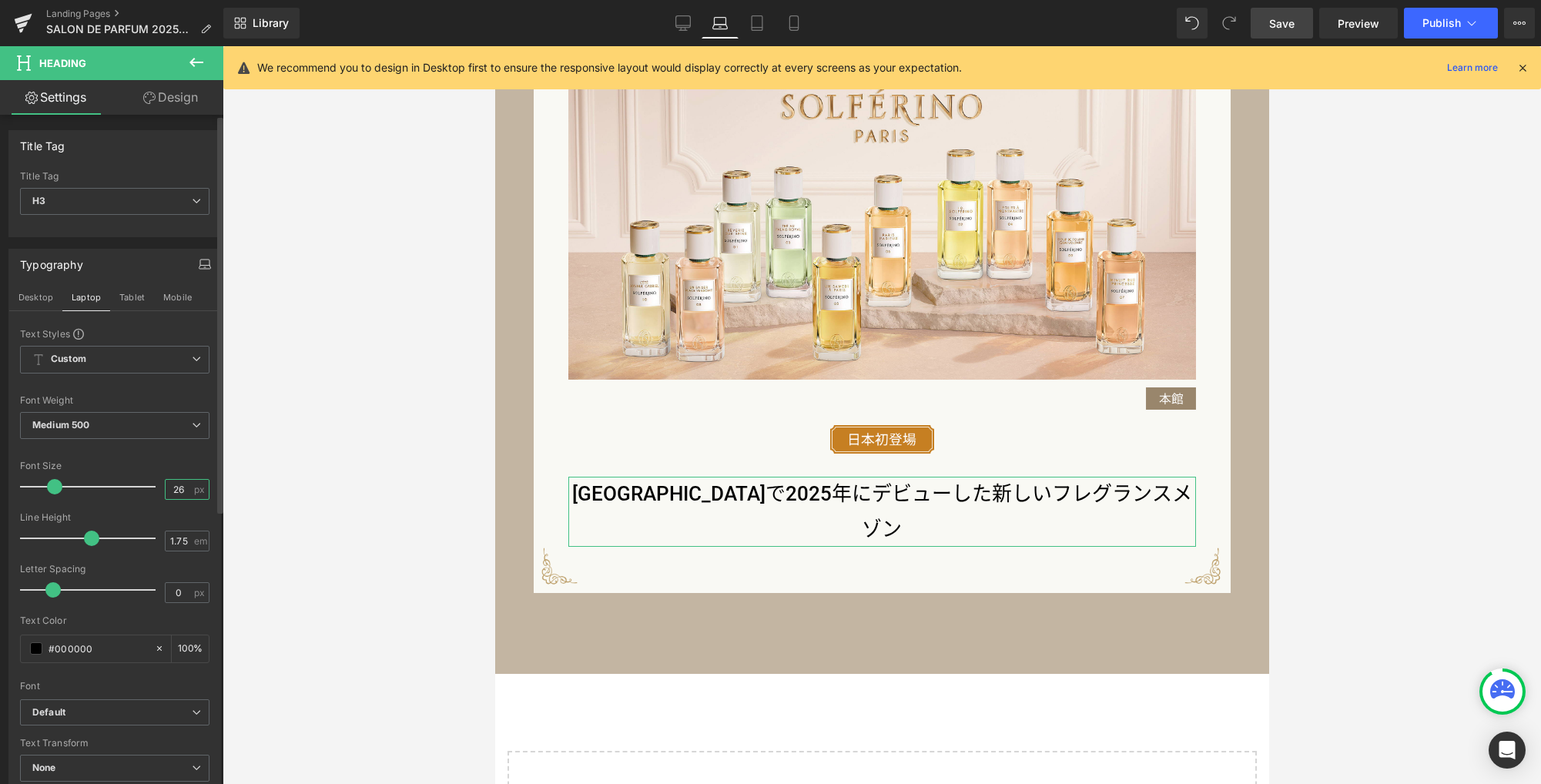
drag, startPoint x: 180, startPoint y: 488, endPoint x: 94, endPoint y: 459, distance: 90.8
click at [82, 471] on div "Font Size 26 px" at bounding box center [115, 486] width 190 height 52
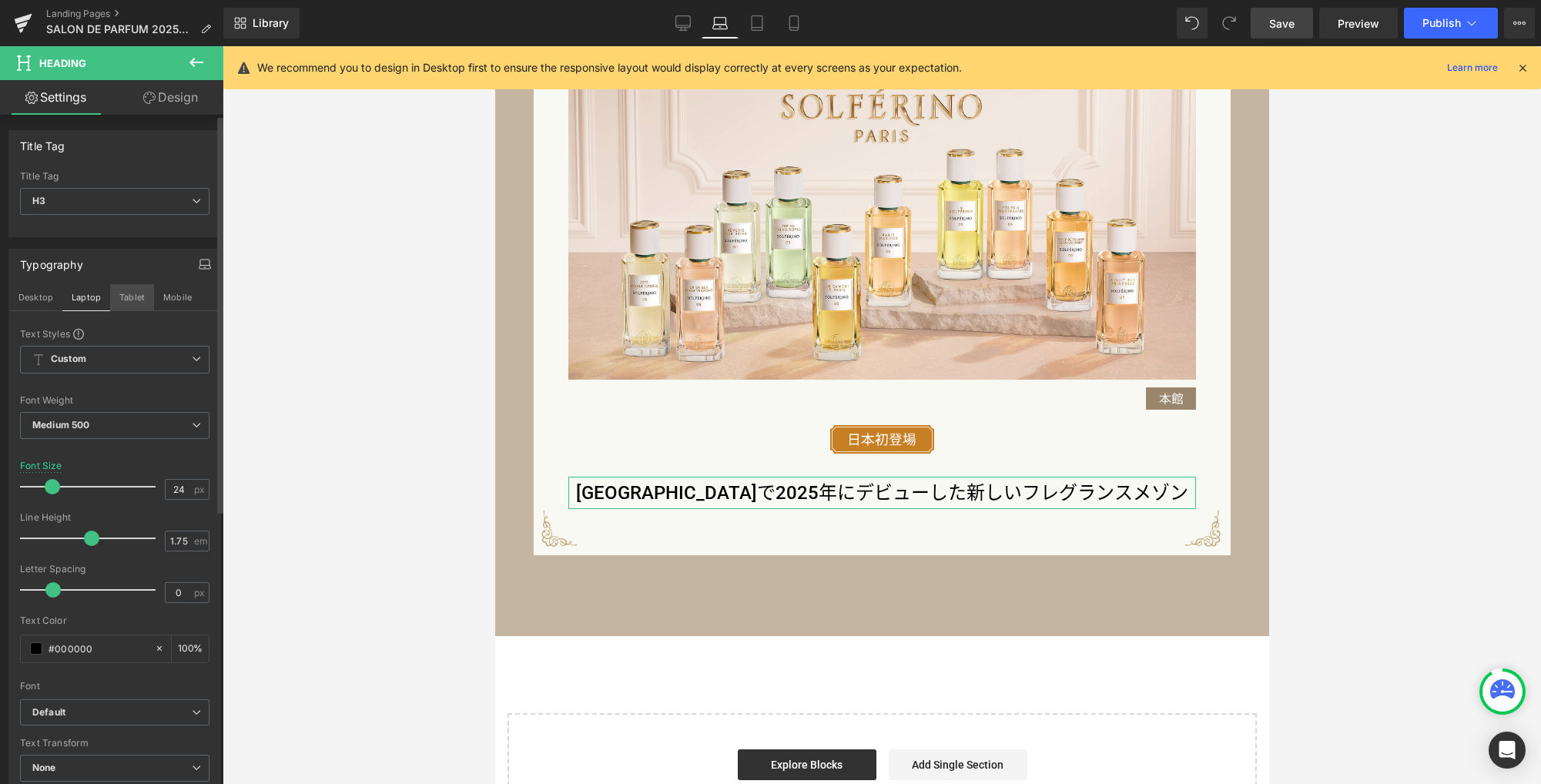
click at [135, 297] on button "Tablet" at bounding box center [132, 297] width 44 height 26
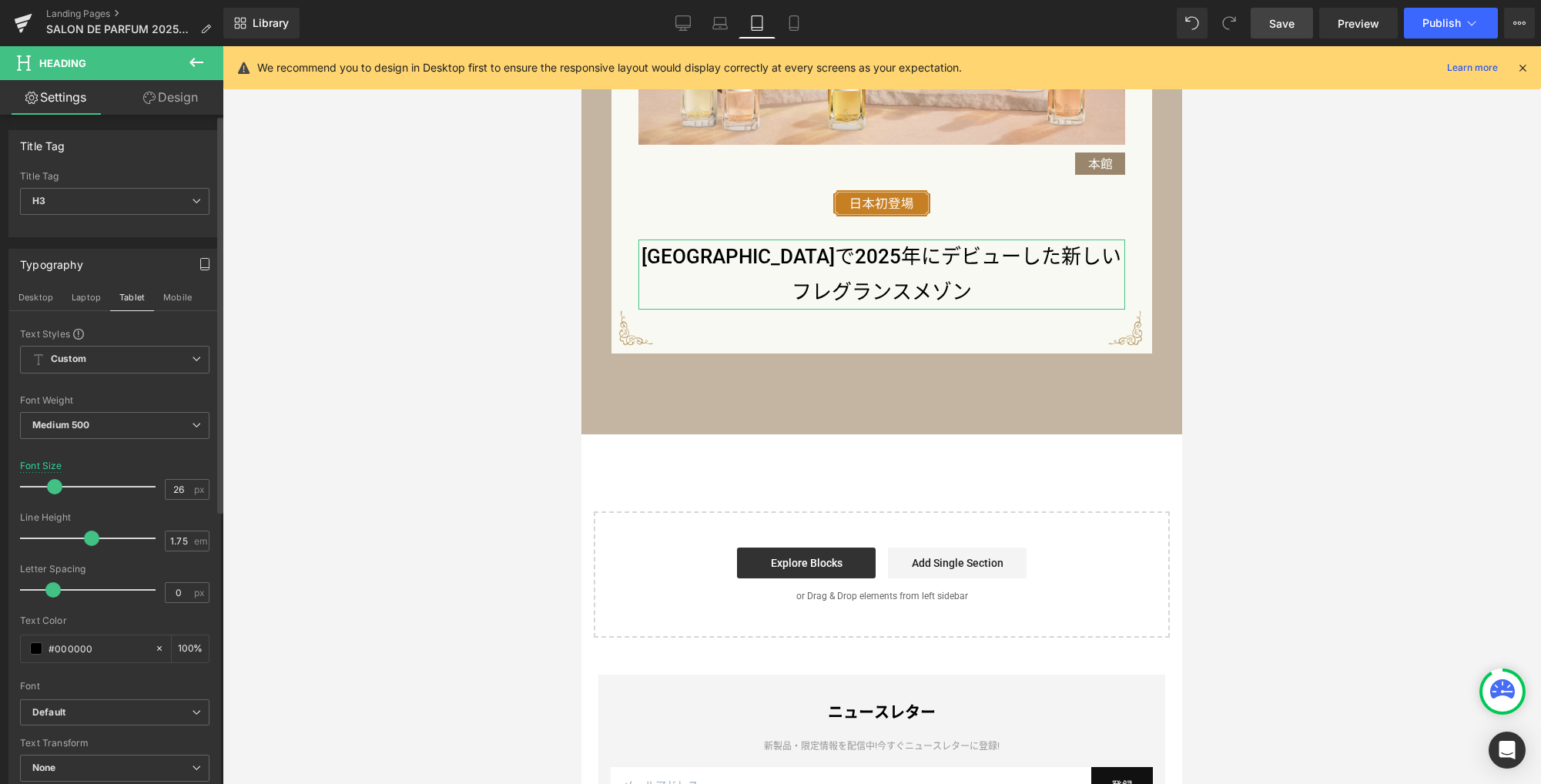
scroll to position [1247, 0]
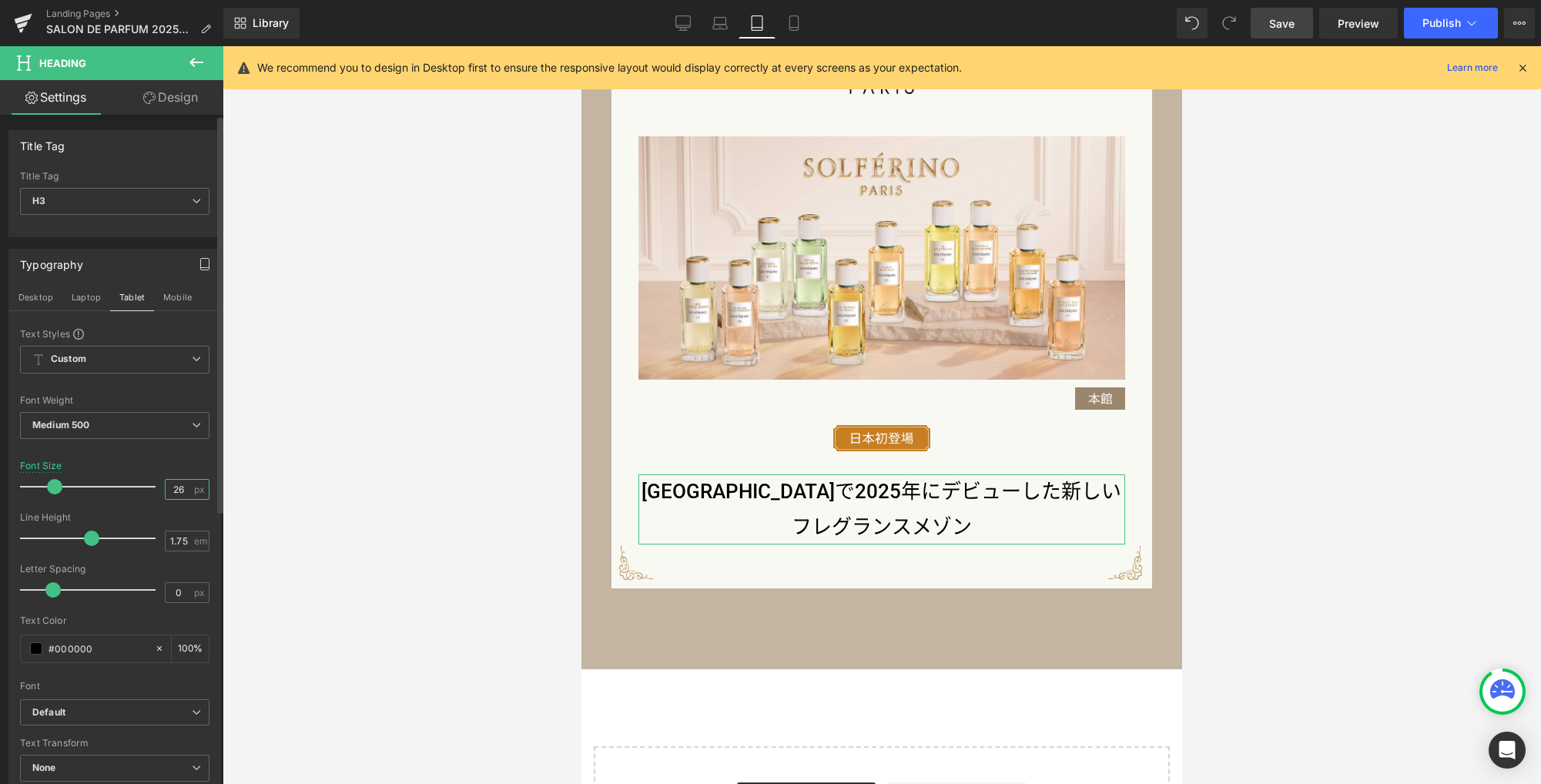
drag, startPoint x: 183, startPoint y: 489, endPoint x: 147, endPoint y: 482, distance: 36.7
click at [147, 486] on div "Font Size 26 px" at bounding box center [115, 486] width 190 height 52
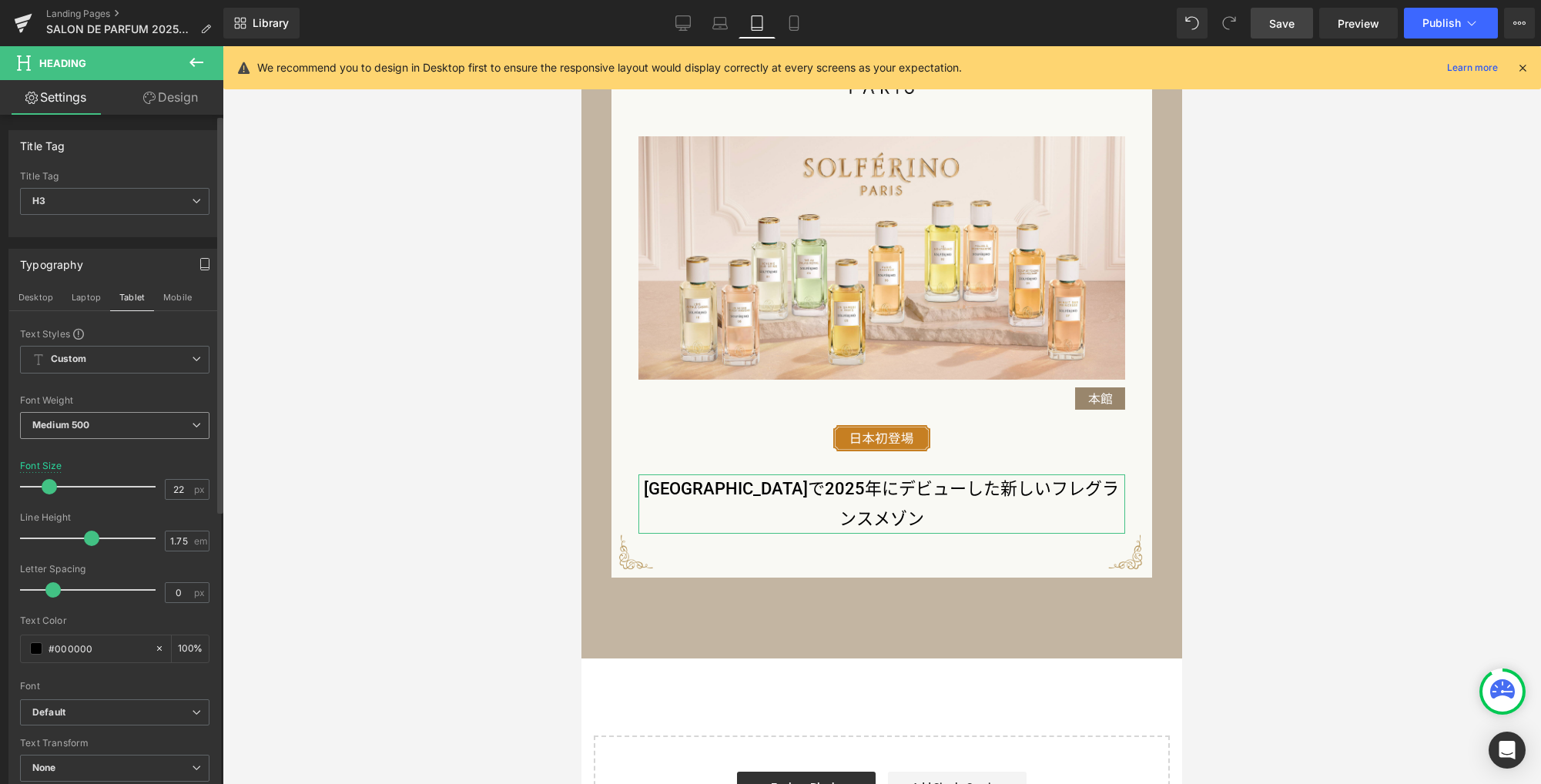
drag, startPoint x: 178, startPoint y: 298, endPoint x: 176, endPoint y: 411, distance: 113.0
click at [178, 298] on button "Mobile" at bounding box center [177, 297] width 47 height 26
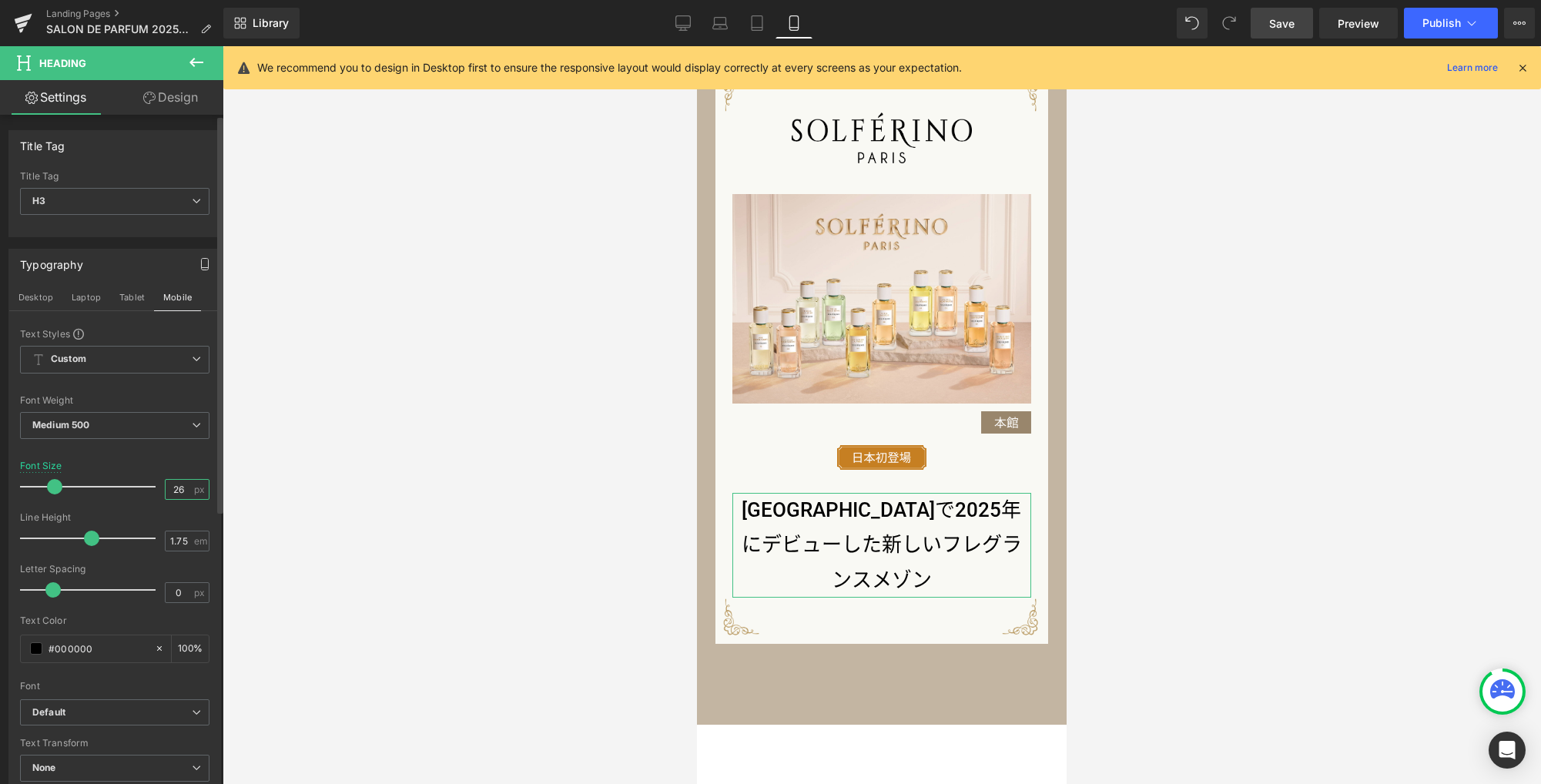
drag, startPoint x: 167, startPoint y: 487, endPoint x: 126, endPoint y: 485, distance: 41.0
click at [126, 485] on div "Font Size 26 px" at bounding box center [115, 486] width 190 height 52
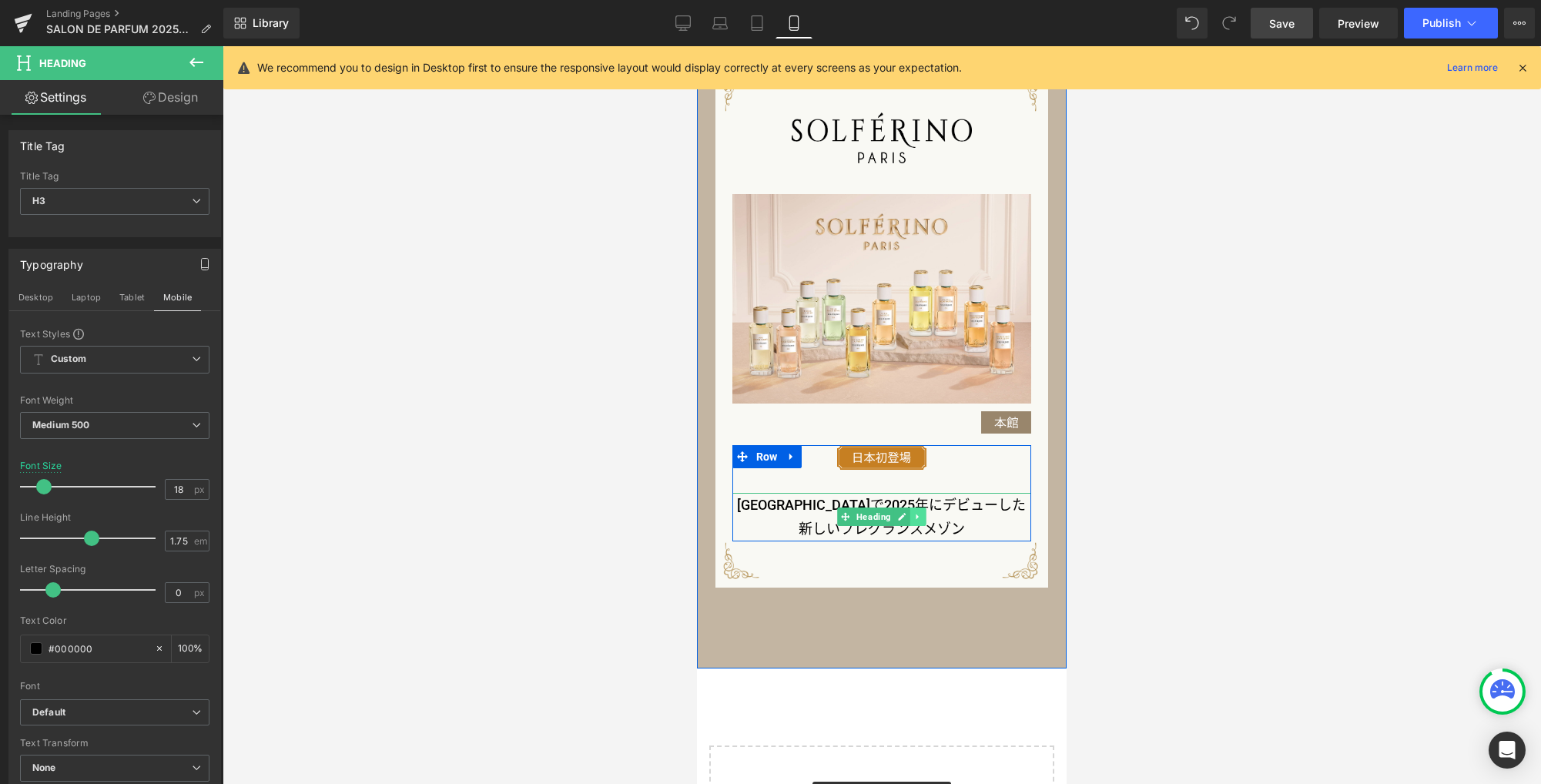
click at [911, 520] on link at bounding box center [919, 517] width 17 height 18
click at [906, 518] on icon at bounding box center [910, 516] width 8 height 8
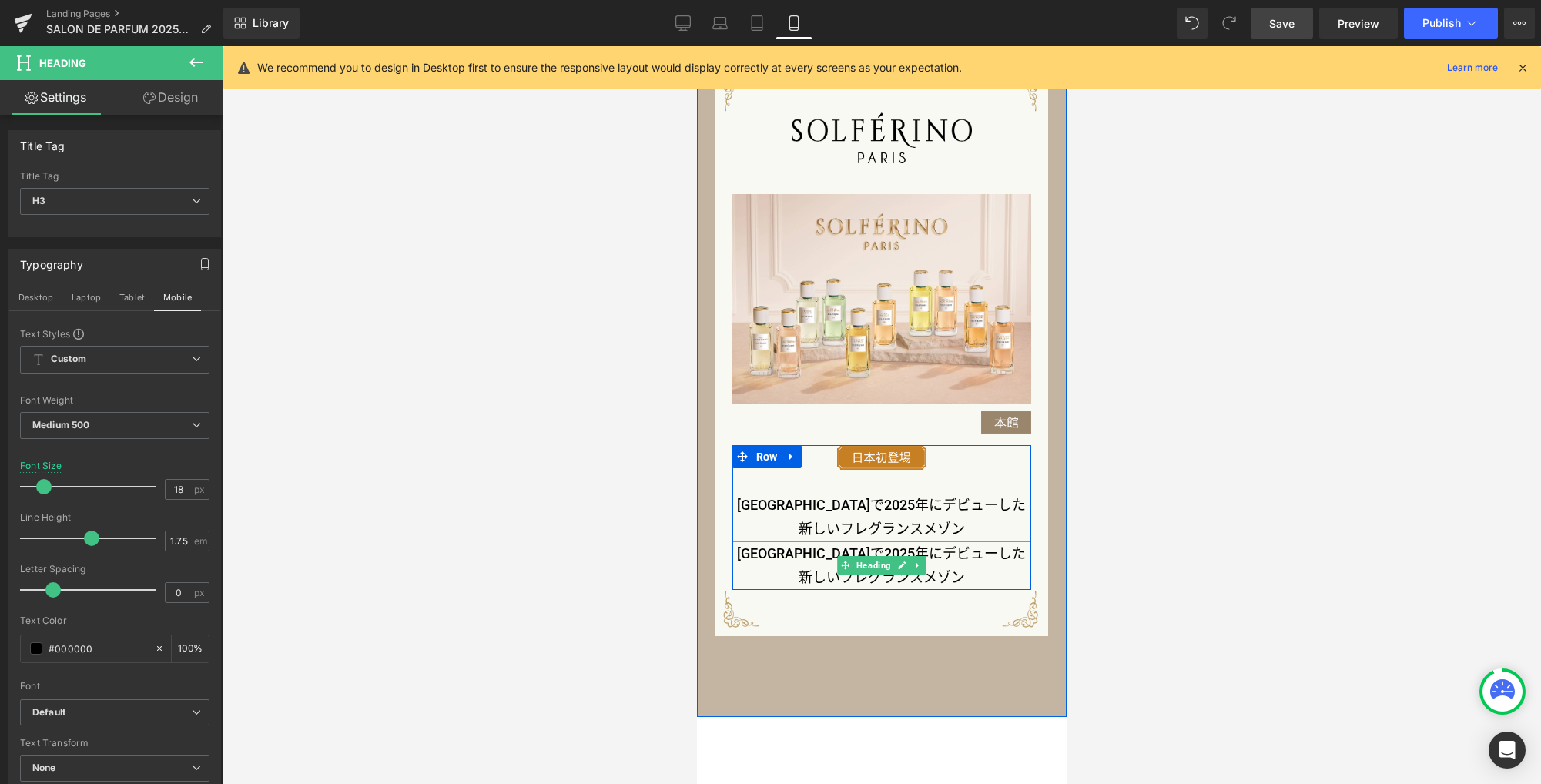
drag, startPoint x: 939, startPoint y: 548, endPoint x: 991, endPoint y: 556, distance: 52.6
click at [939, 549] on h3 "[GEOGRAPHIC_DATA]で2025年にデビューした新しいフレグランスメゾン" at bounding box center [882, 565] width 300 height 49
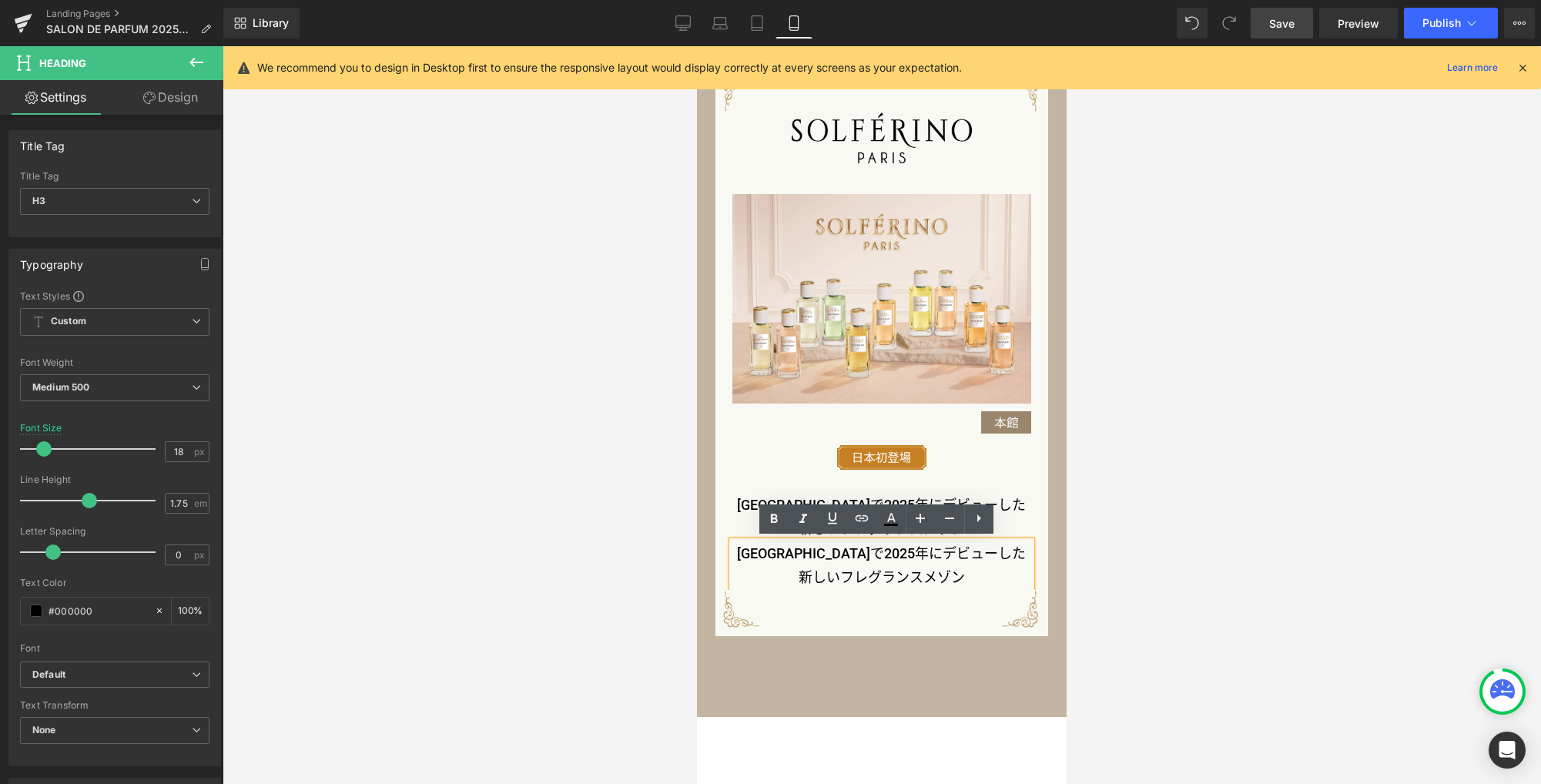
click at [947, 550] on h3 "[GEOGRAPHIC_DATA]で2025年にデビューした新しいフレグランスメゾン" at bounding box center [882, 565] width 300 height 49
click at [190, 99] on link "Design" at bounding box center [170, 98] width 112 height 35
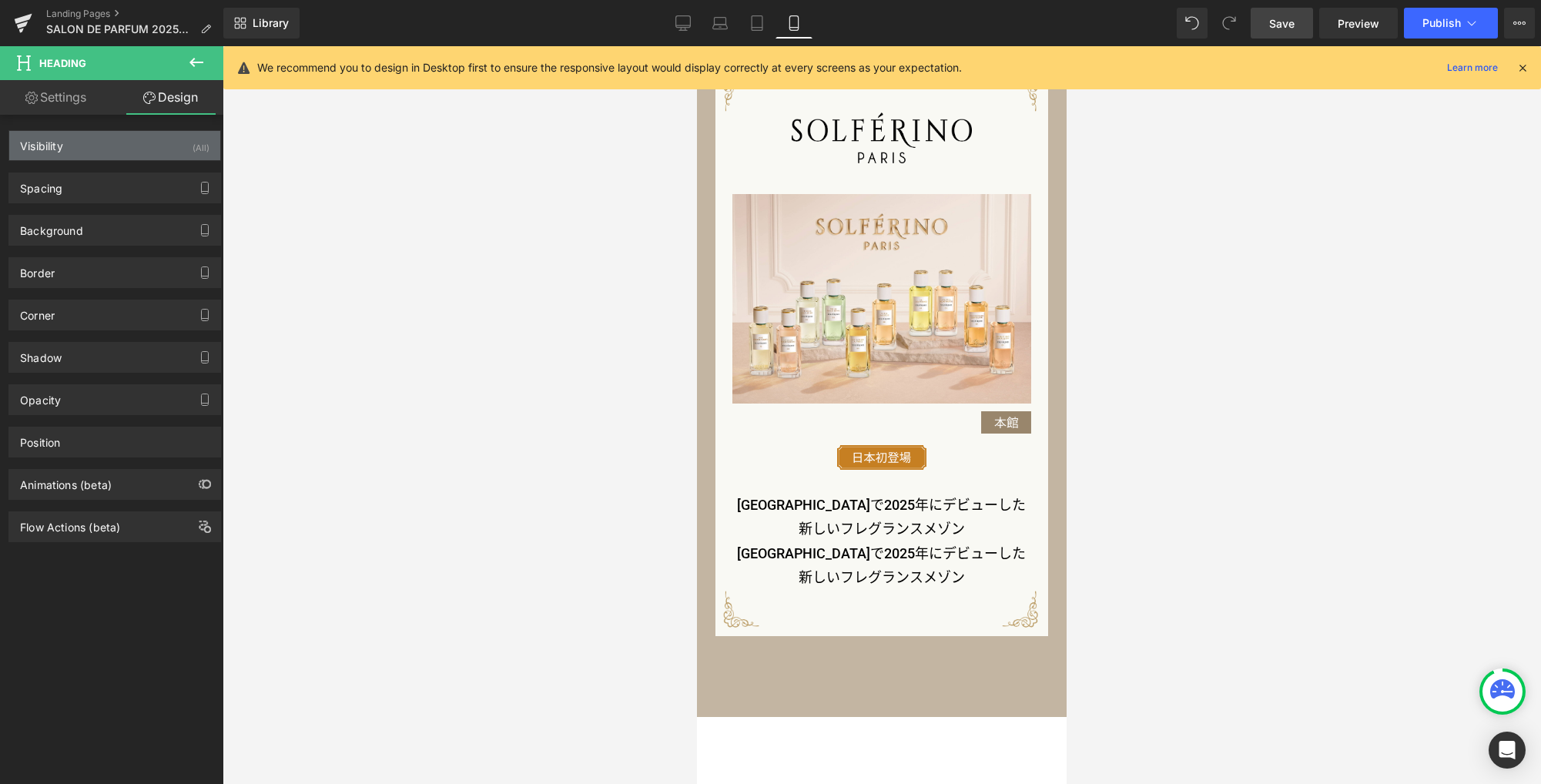
click at [126, 143] on div "Visibility (All)" at bounding box center [114, 146] width 211 height 29
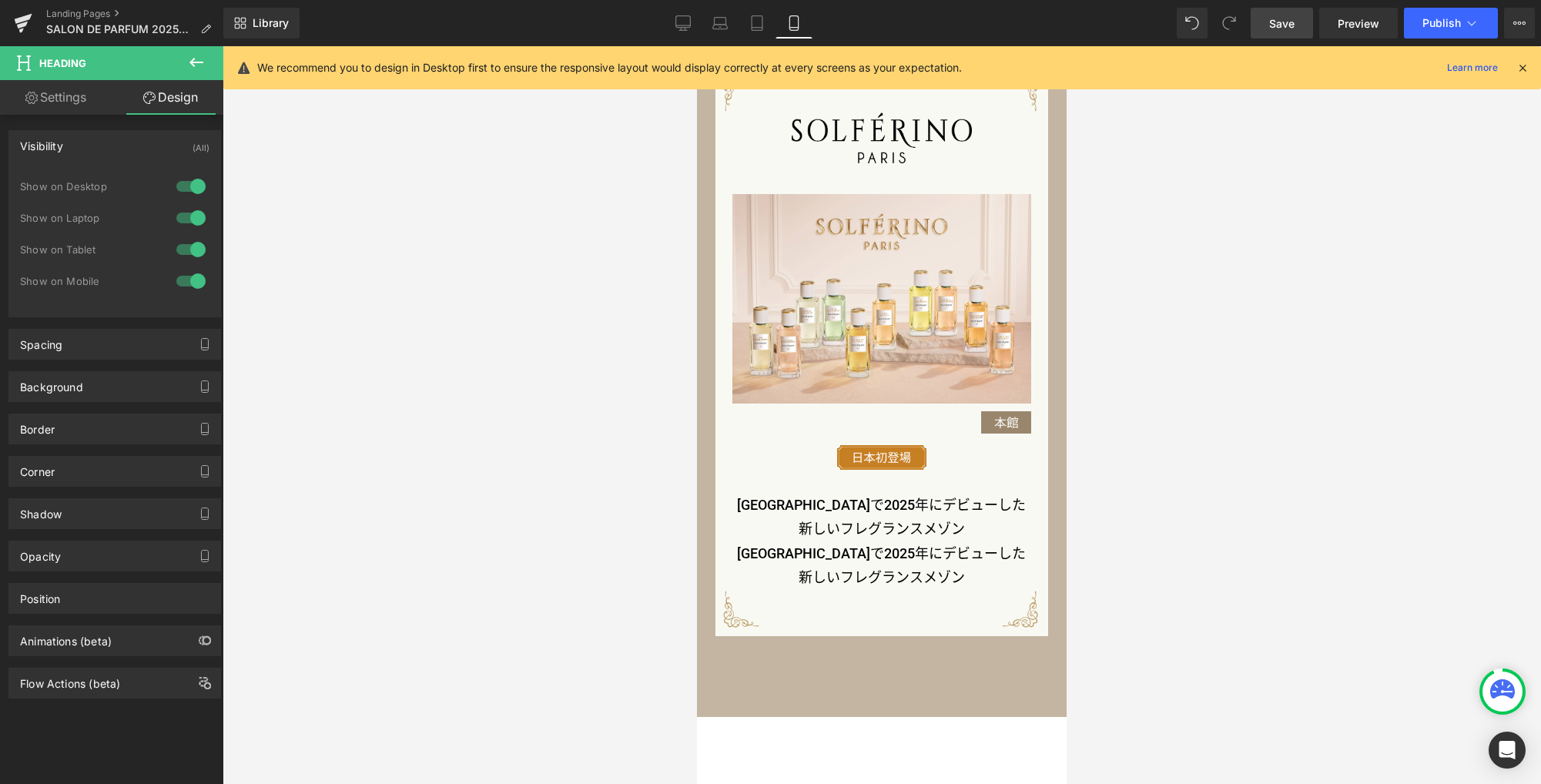
drag, startPoint x: 192, startPoint y: 252, endPoint x: 186, endPoint y: 224, distance: 28.6
click at [192, 251] on div at bounding box center [191, 249] width 37 height 25
click at [188, 214] on div at bounding box center [191, 217] width 37 height 25
click at [193, 186] on div at bounding box center [191, 186] width 37 height 25
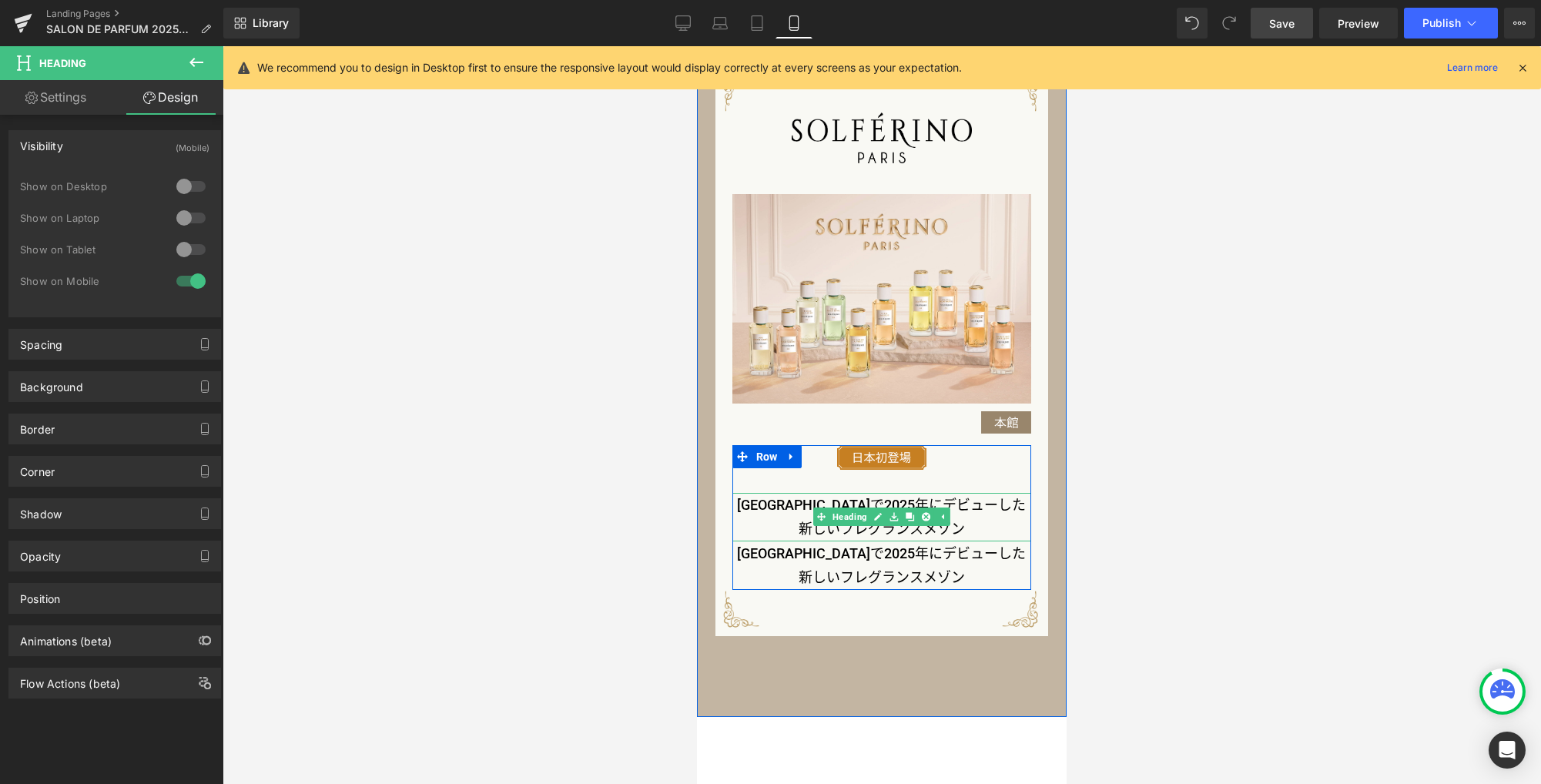
click at [763, 500] on h3 "[GEOGRAPHIC_DATA]で2025年にデビューした新しいフレグランスメゾン" at bounding box center [882, 517] width 300 height 49
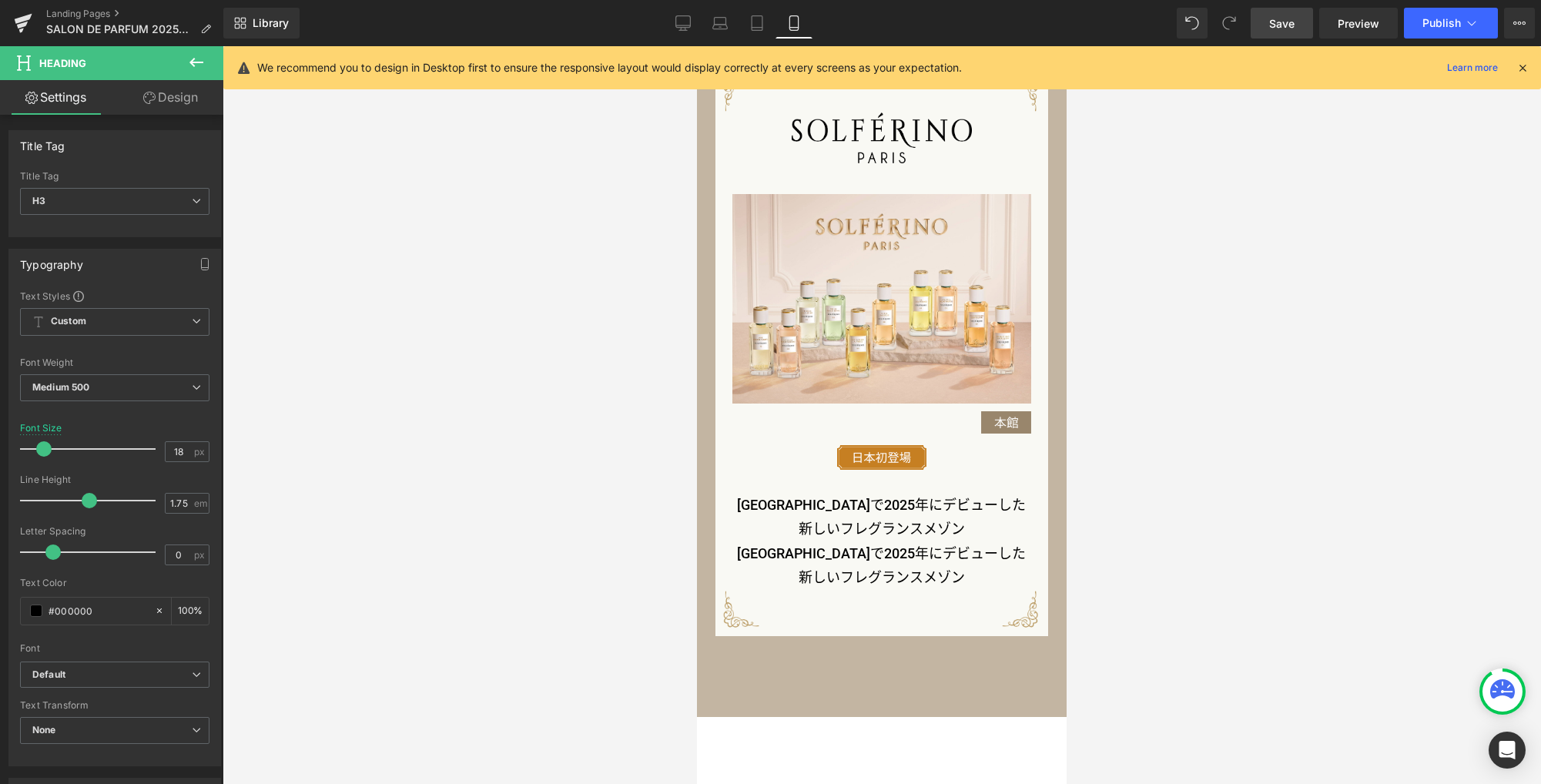
drag, startPoint x: 190, startPoint y: 101, endPoint x: 136, endPoint y: 144, distance: 69.0
click at [190, 101] on link "Design" at bounding box center [170, 98] width 112 height 35
click at [0, 0] on div "Visibility" at bounding box center [0, 0] width 0 height 0
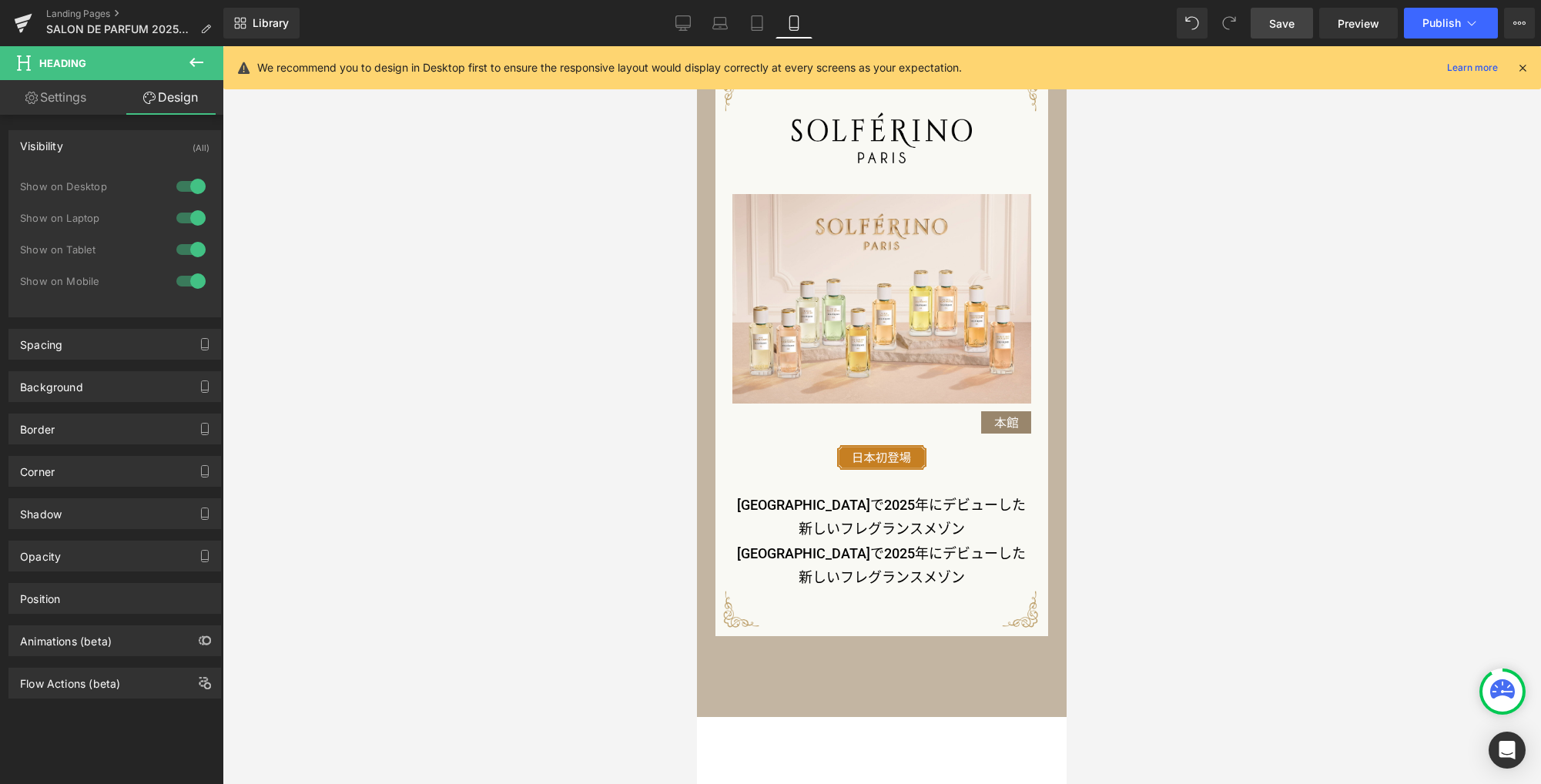
click at [187, 283] on div at bounding box center [191, 281] width 37 height 25
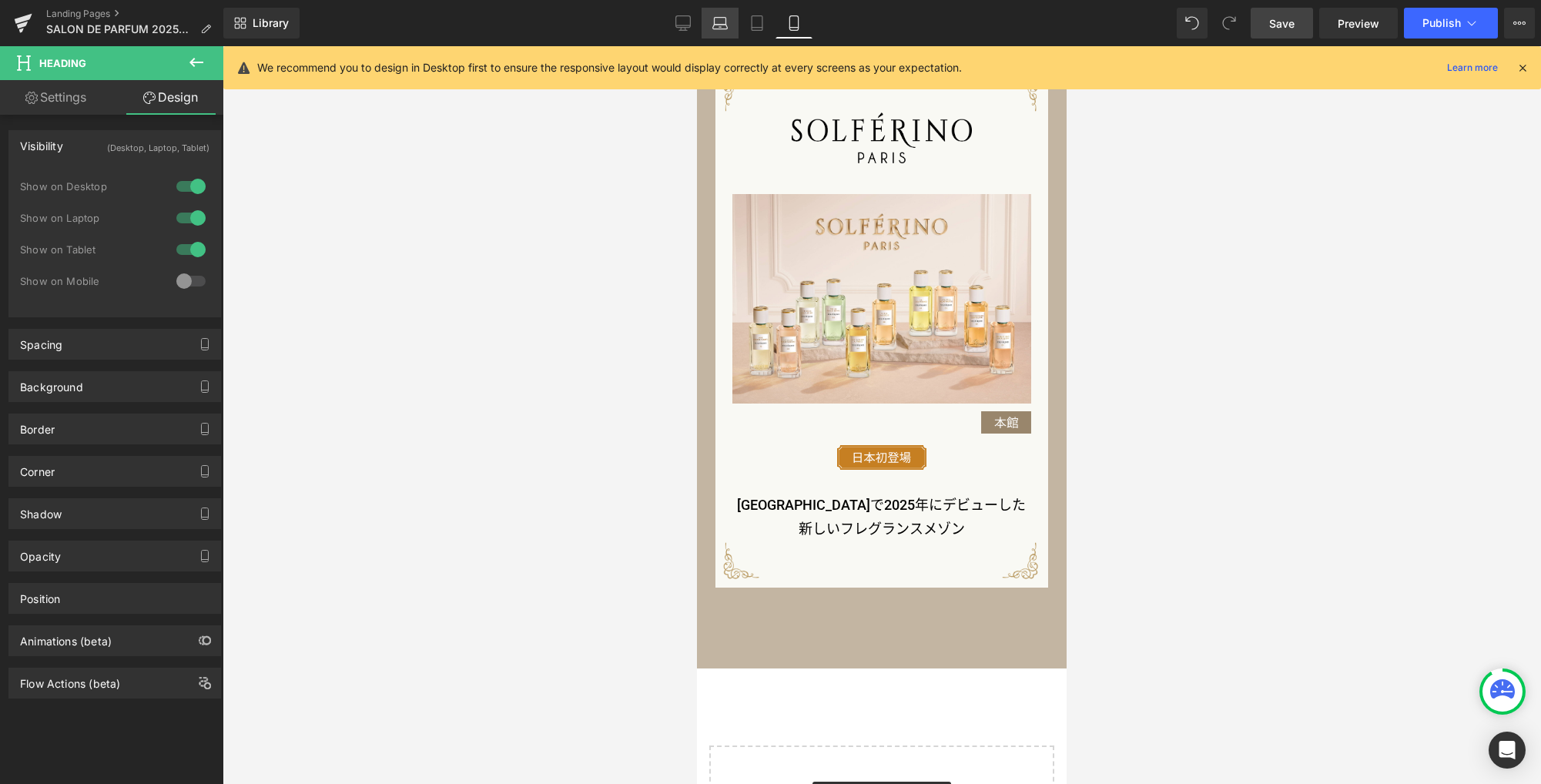
click at [717, 25] on icon at bounding box center [720, 27] width 15 height 5
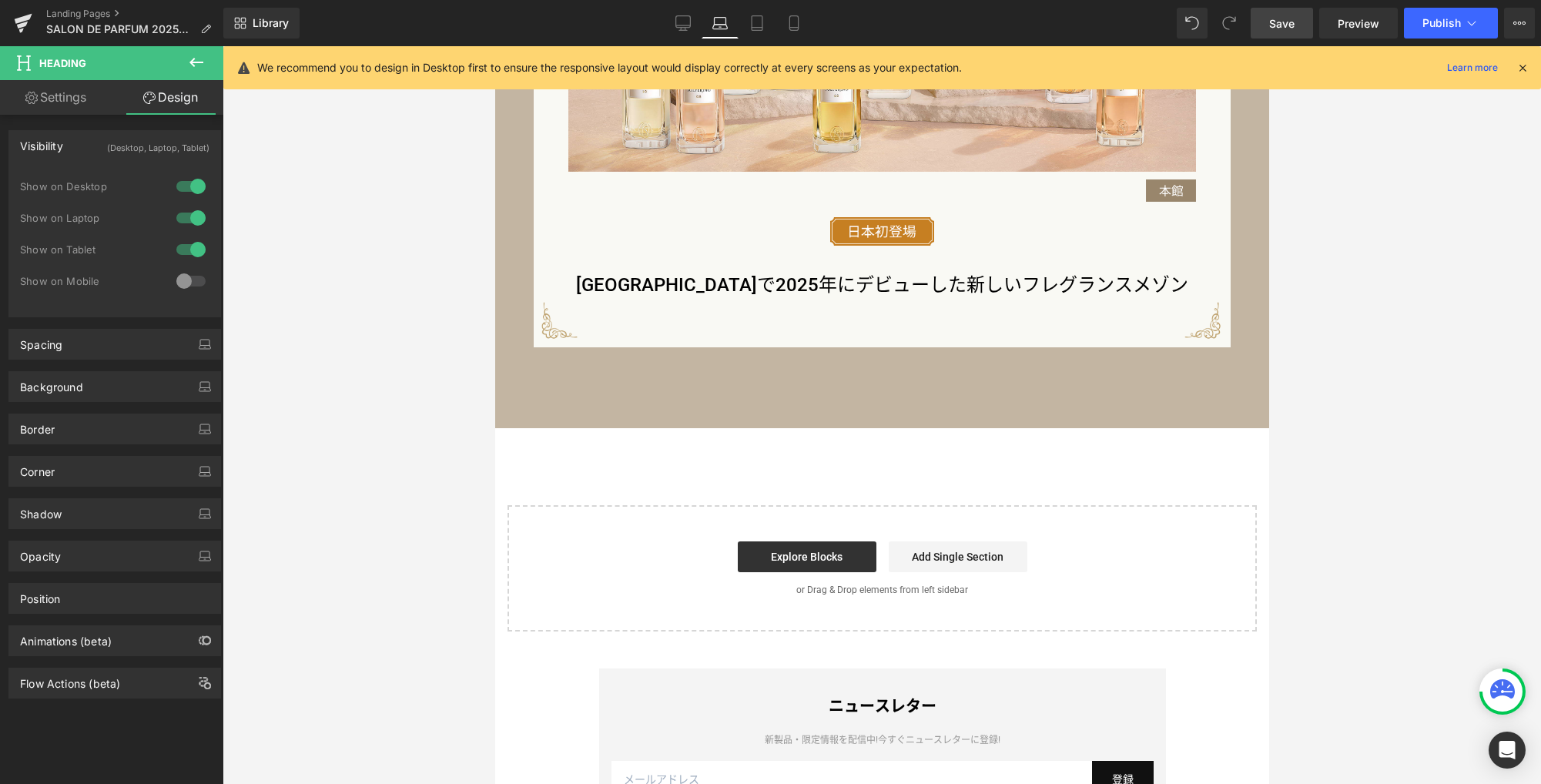
scroll to position [1690, 0]
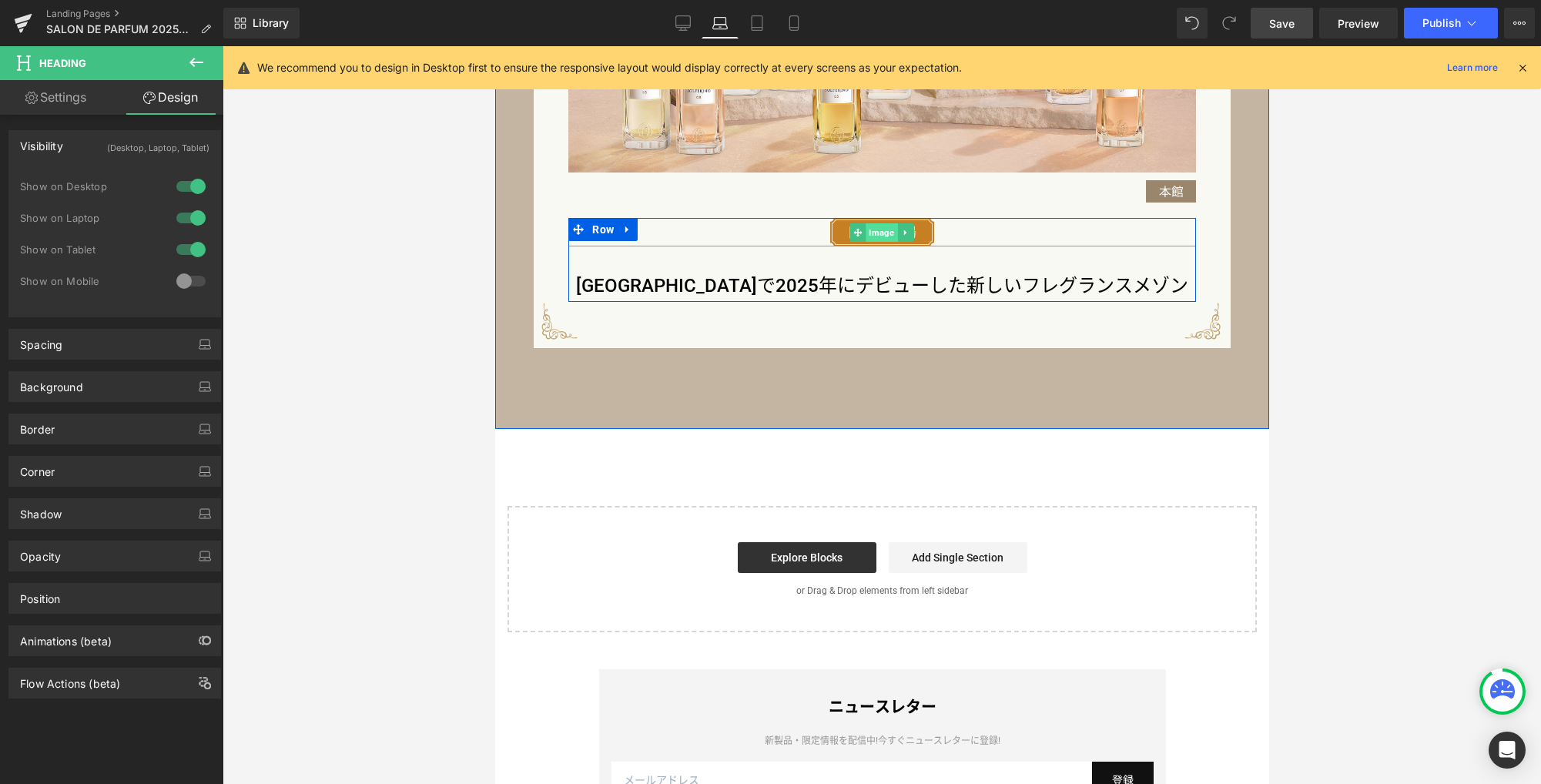
click at [872, 235] on span "Image" at bounding box center [881, 232] width 31 height 18
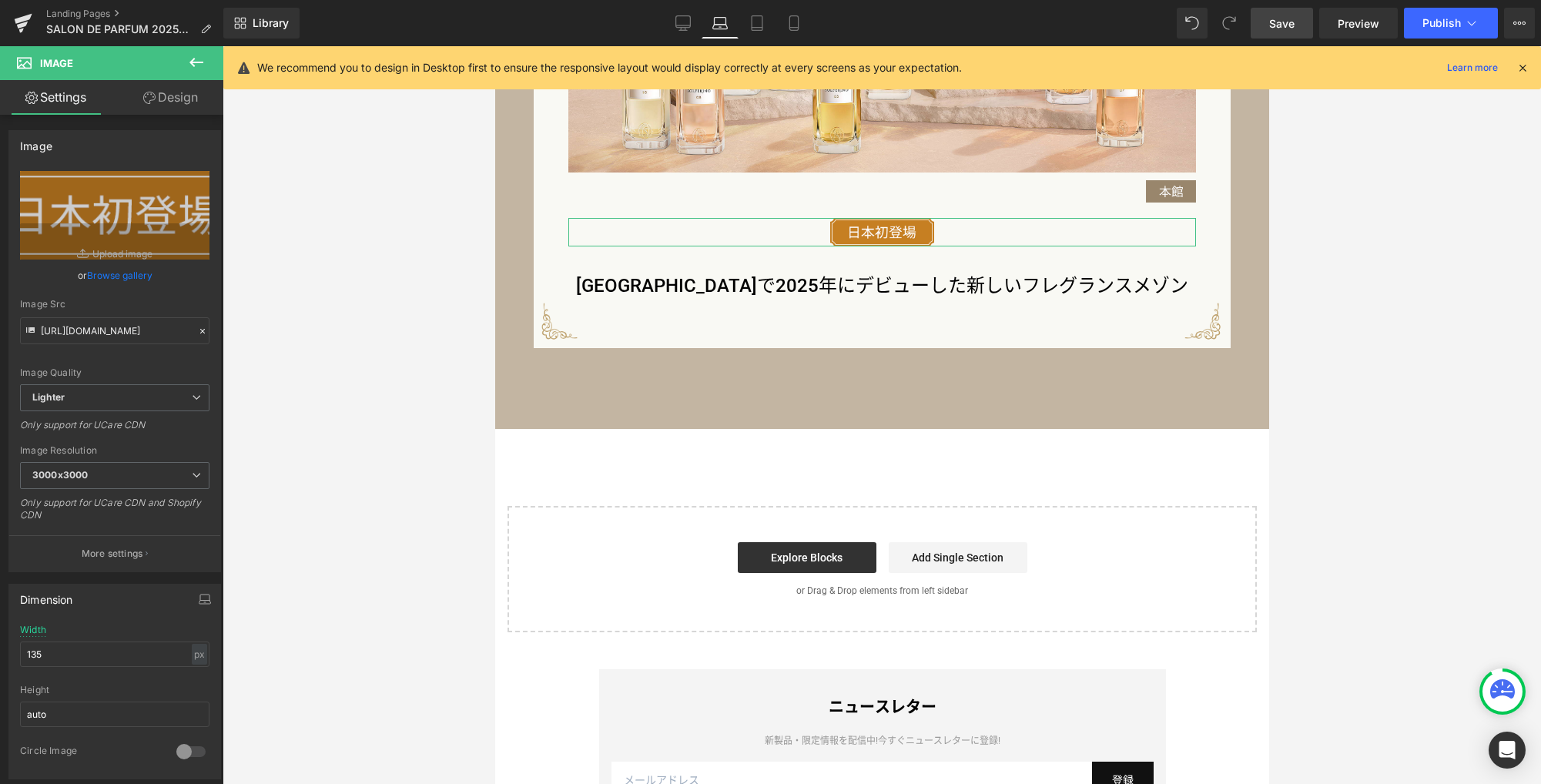
click at [181, 93] on link "Design" at bounding box center [170, 98] width 112 height 35
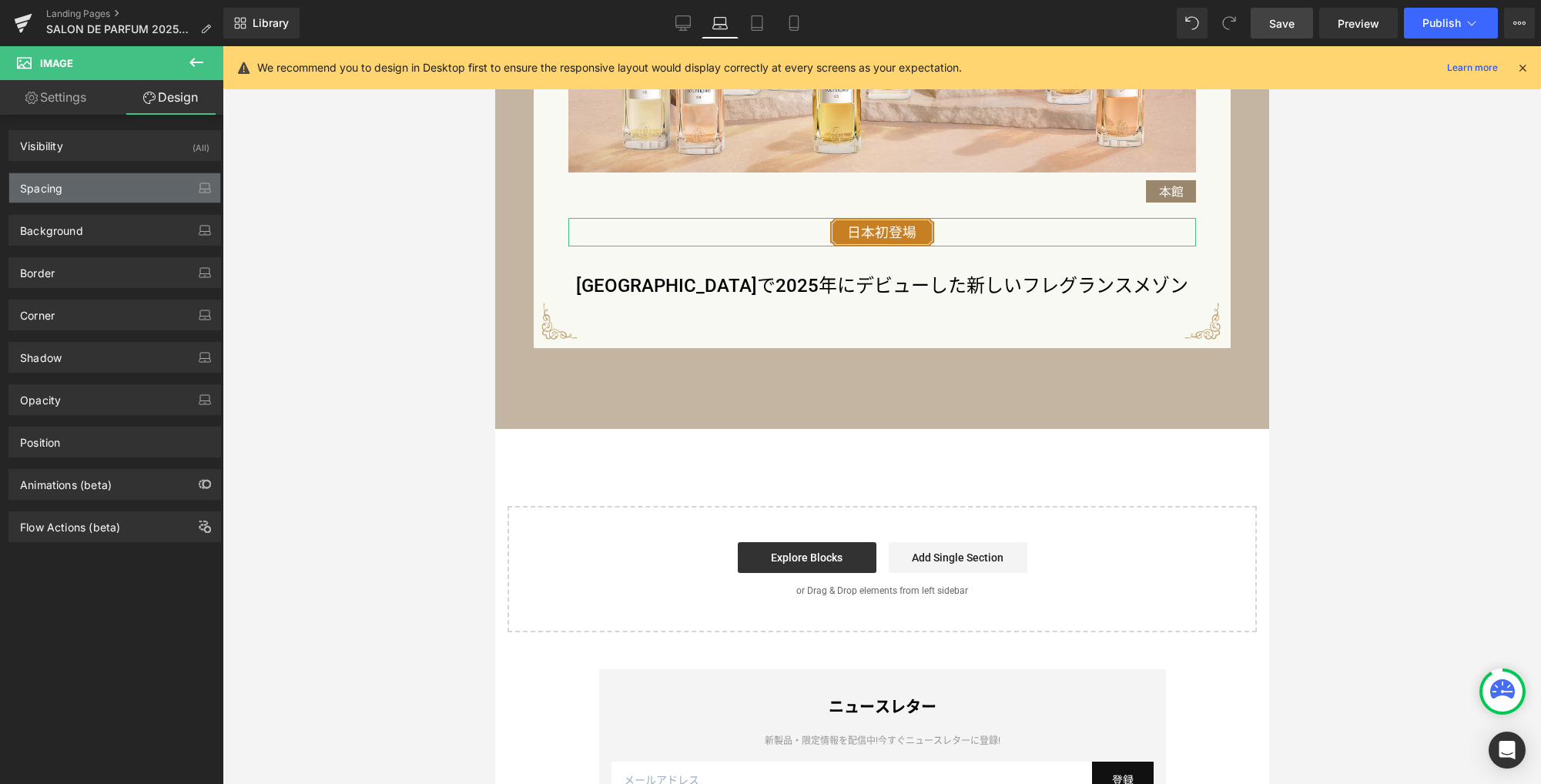
click at [114, 194] on div "Spacing" at bounding box center [114, 188] width 211 height 29
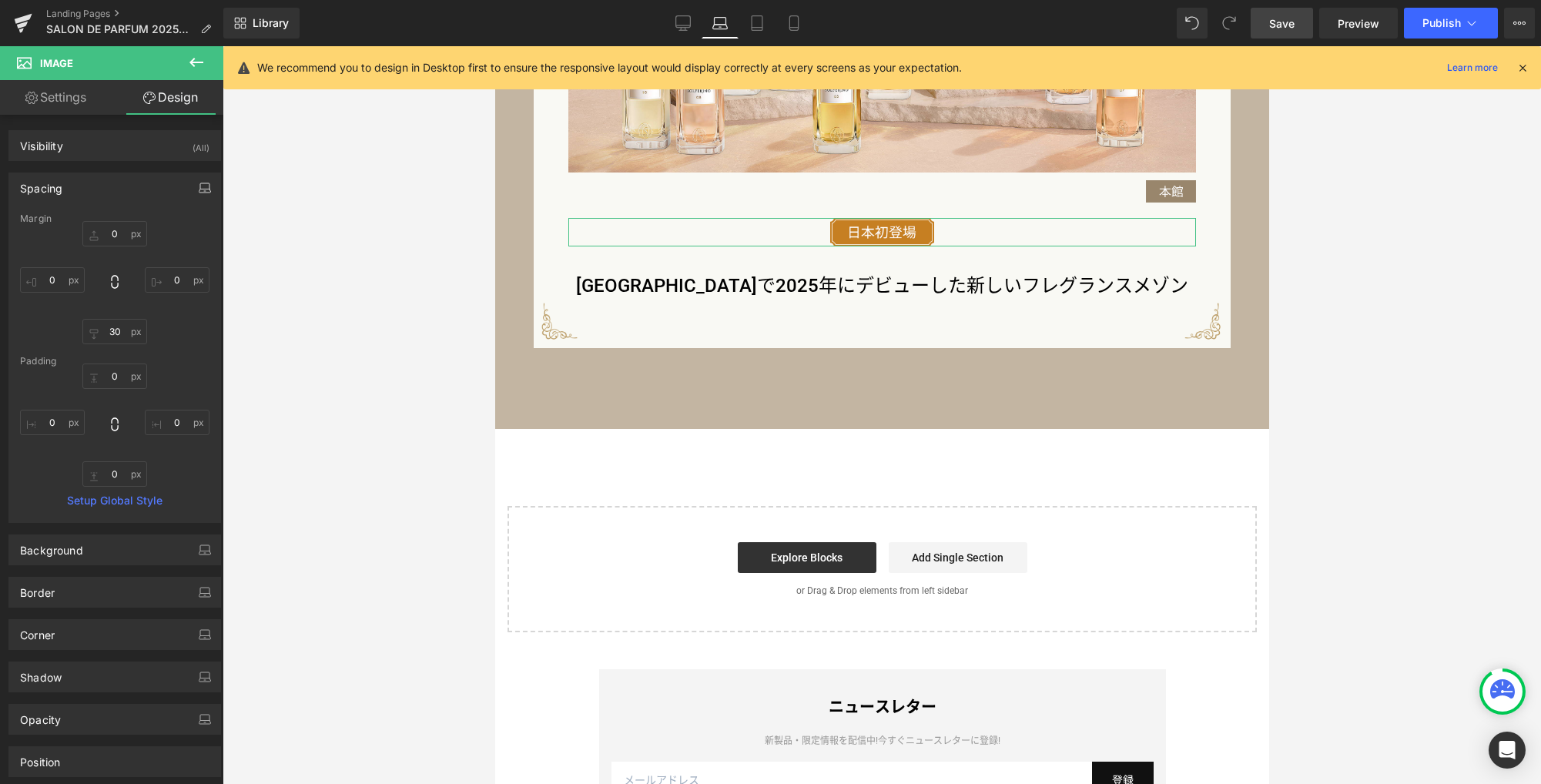
click at [202, 190] on icon "button" at bounding box center [205, 187] width 12 height 12
click at [45, 219] on button "Desktop" at bounding box center [36, 221] width 53 height 26
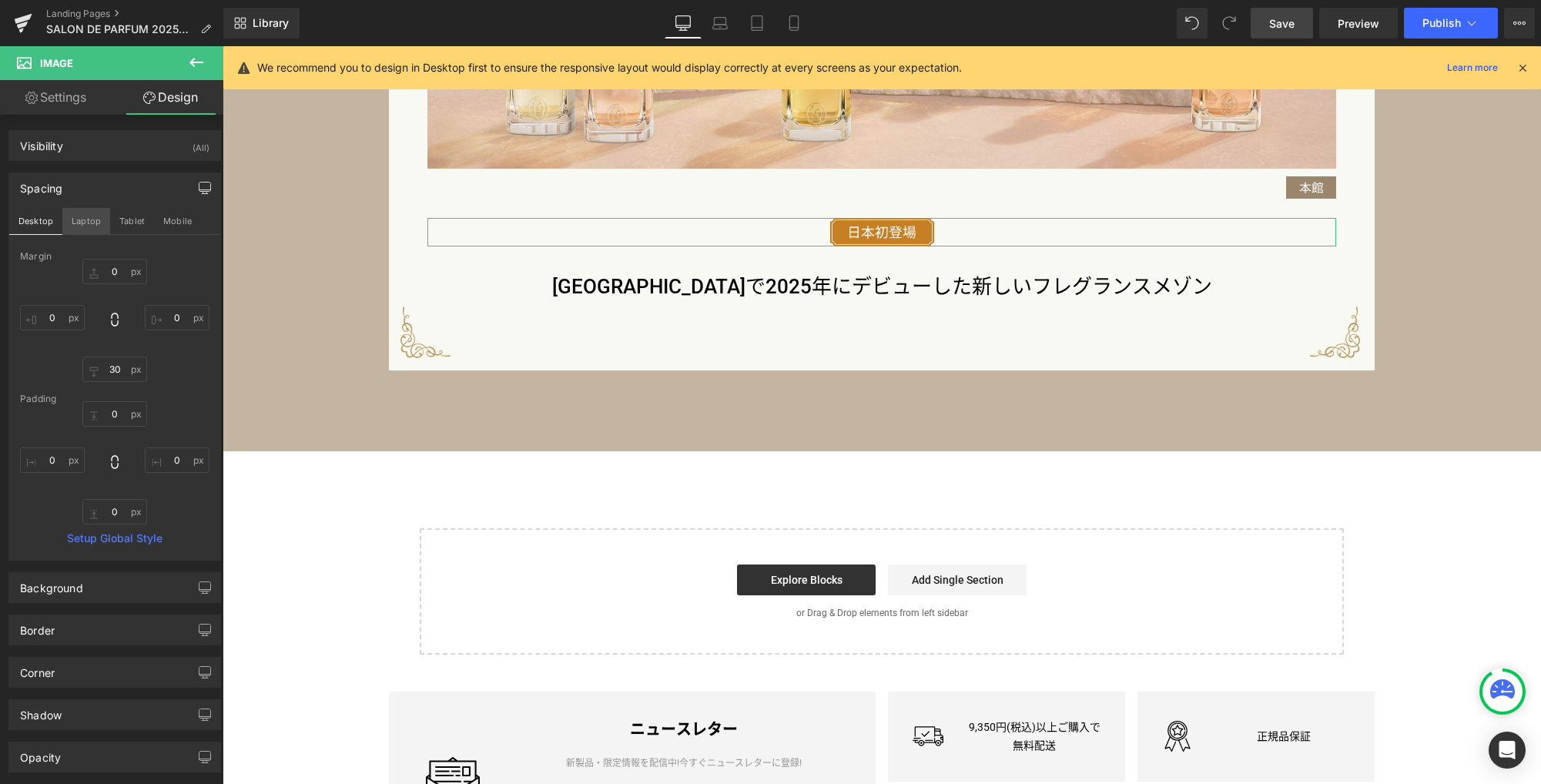
click at [87, 218] on button "Laptop" at bounding box center [87, 221] width 48 height 26
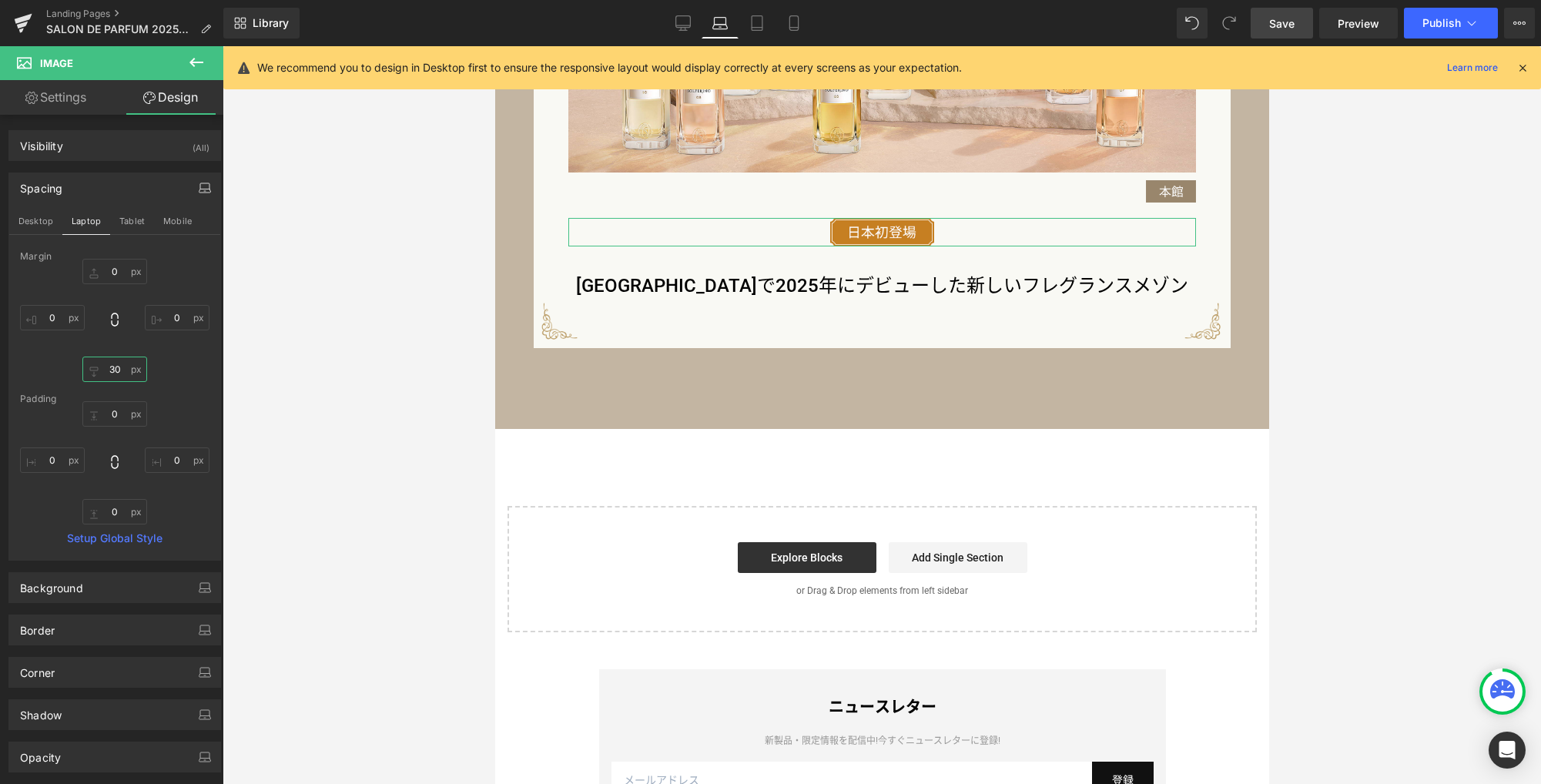
click at [114, 366] on input "30" at bounding box center [114, 369] width 65 height 26
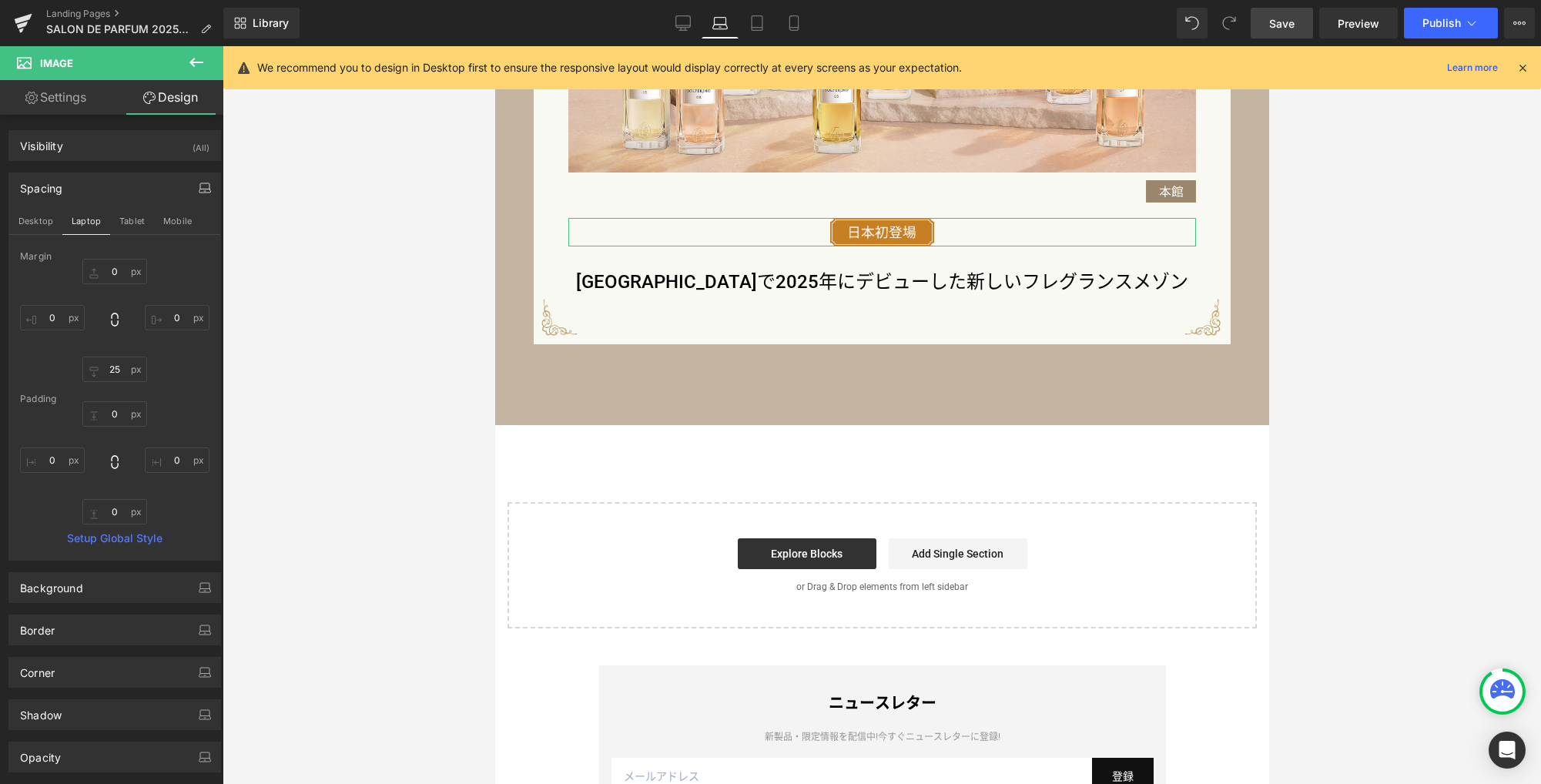
drag, startPoint x: 138, startPoint y: 217, endPoint x: 152, endPoint y: 302, distance: 86.1
click at [138, 217] on button "Tablet" at bounding box center [132, 221] width 44 height 26
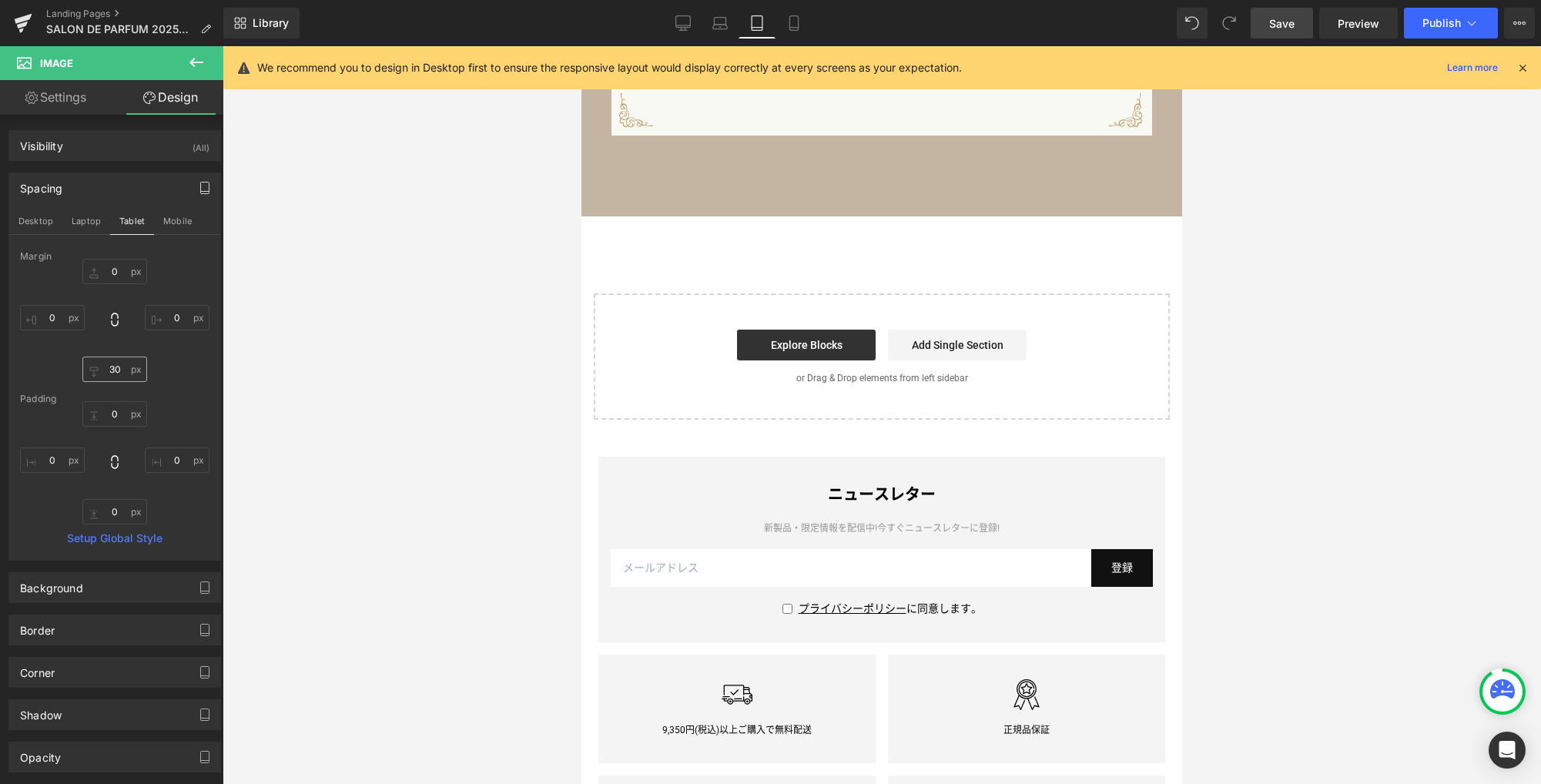
scroll to position [1455, 0]
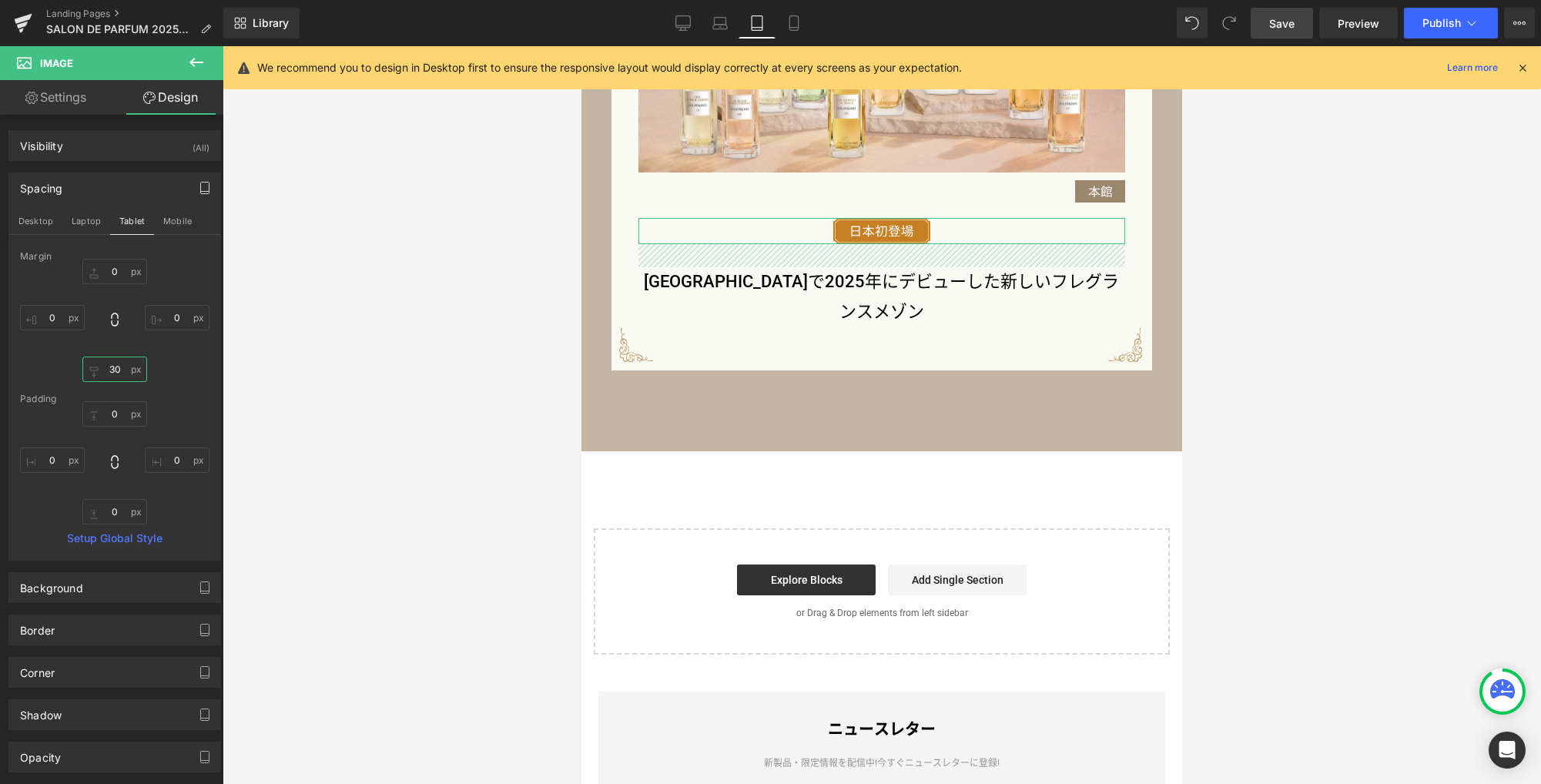
drag, startPoint x: 118, startPoint y: 372, endPoint x: 367, endPoint y: 379, distance: 249.1
click at [119, 371] on input "30" at bounding box center [114, 369] width 65 height 26
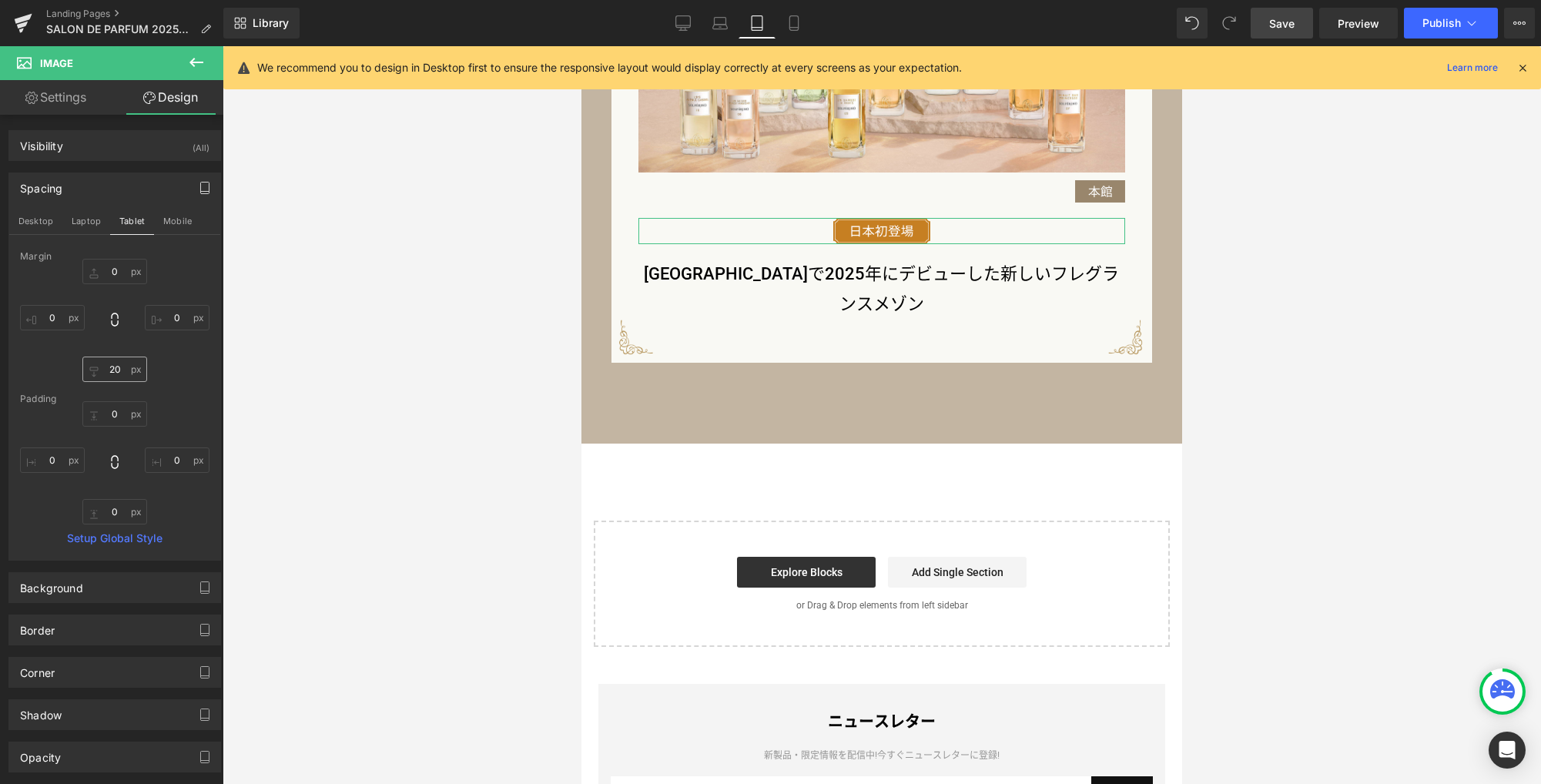
drag, startPoint x: 178, startPoint y: 222, endPoint x: 136, endPoint y: 357, distance: 141.4
click at [177, 221] on button "Mobile" at bounding box center [177, 221] width 47 height 26
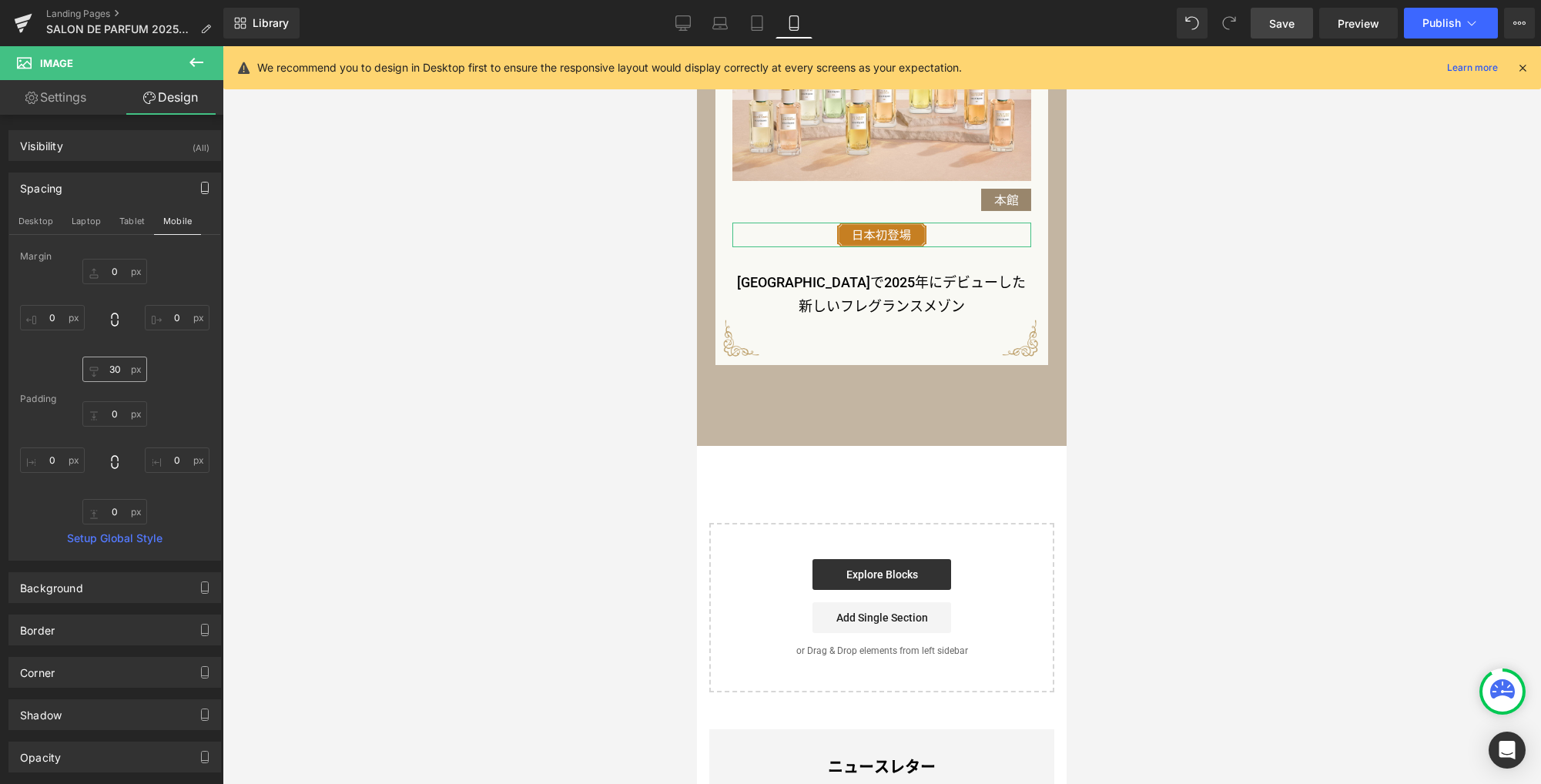
scroll to position [1582, 0]
click at [117, 373] on input "30" at bounding box center [114, 369] width 65 height 26
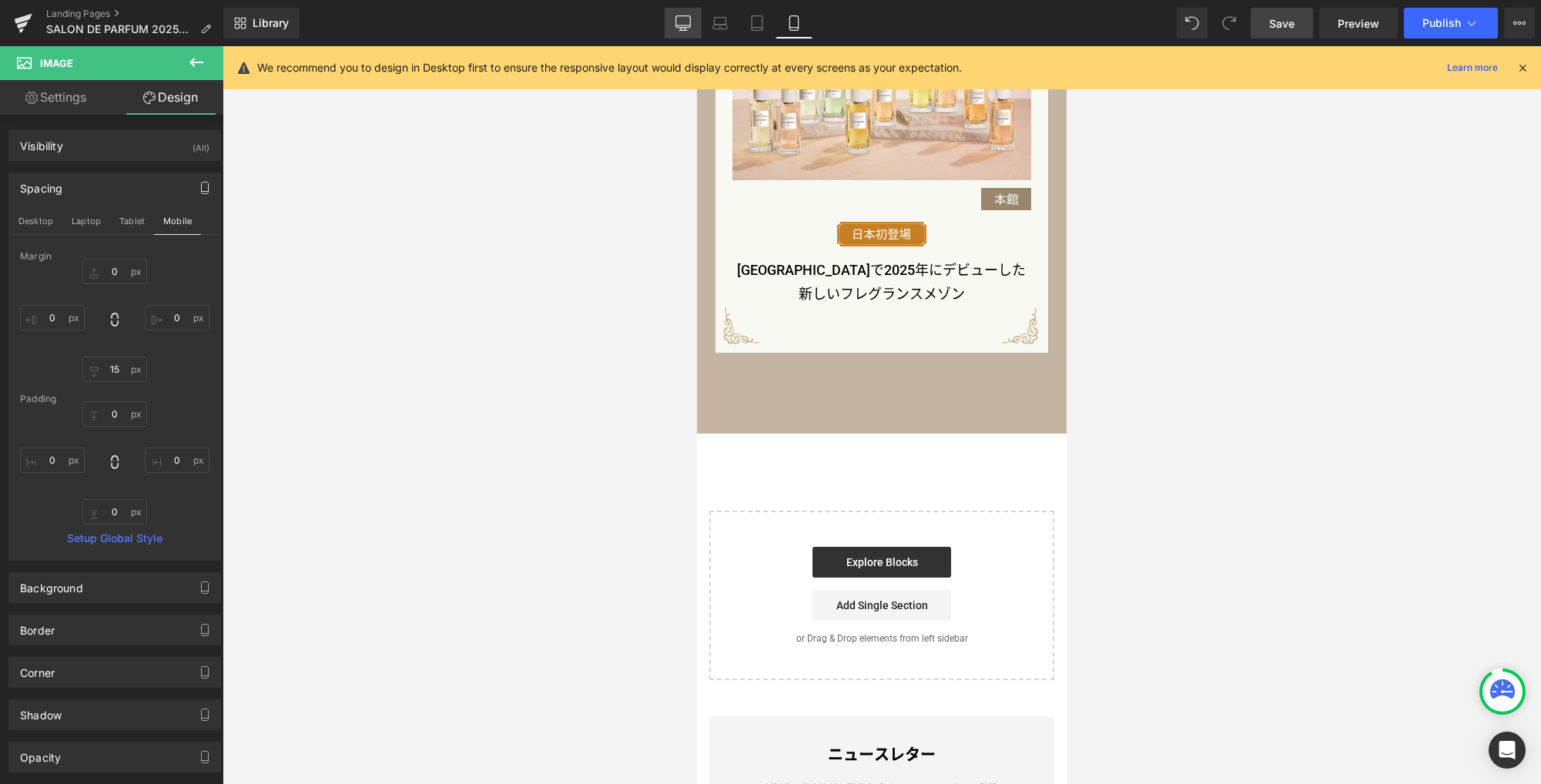
click at [686, 27] on icon at bounding box center [683, 22] width 15 height 12
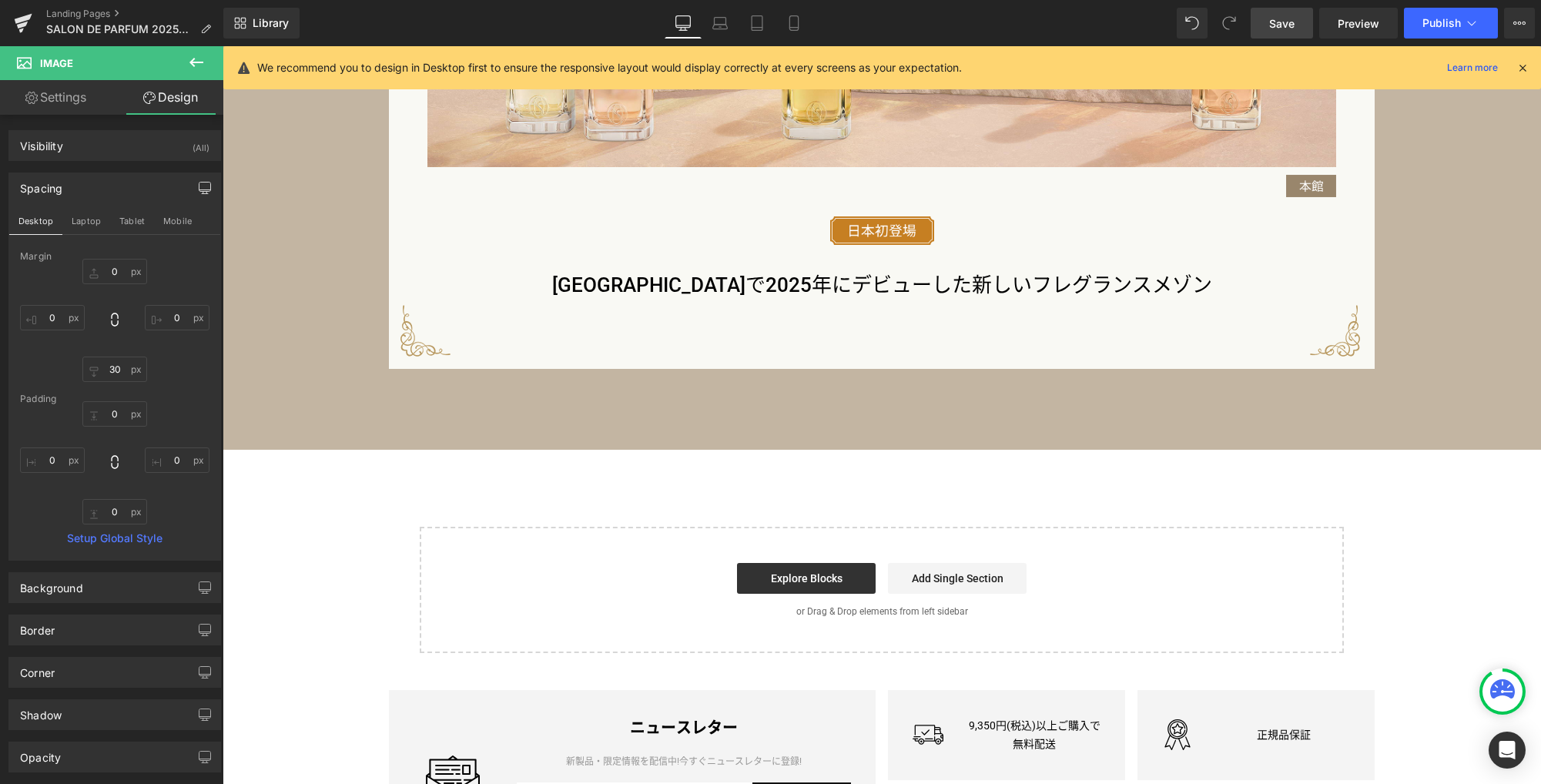
scroll to position [2024, 0]
click at [1284, 29] on span "Save" at bounding box center [1282, 24] width 26 height 17
click at [204, 61] on icon at bounding box center [196, 63] width 18 height 18
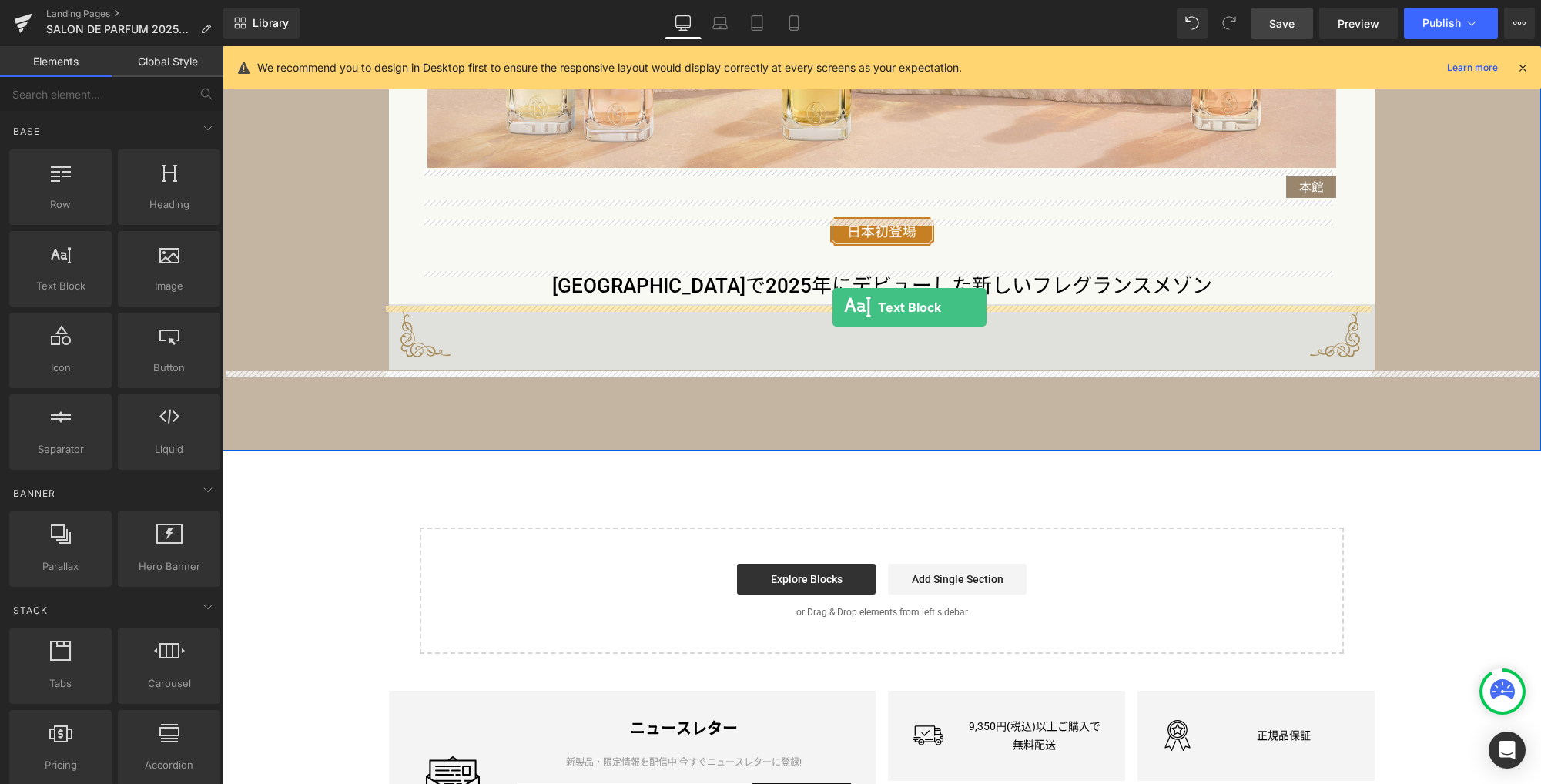
drag, startPoint x: 301, startPoint y: 308, endPoint x: 832, endPoint y: 307, distance: 531.0
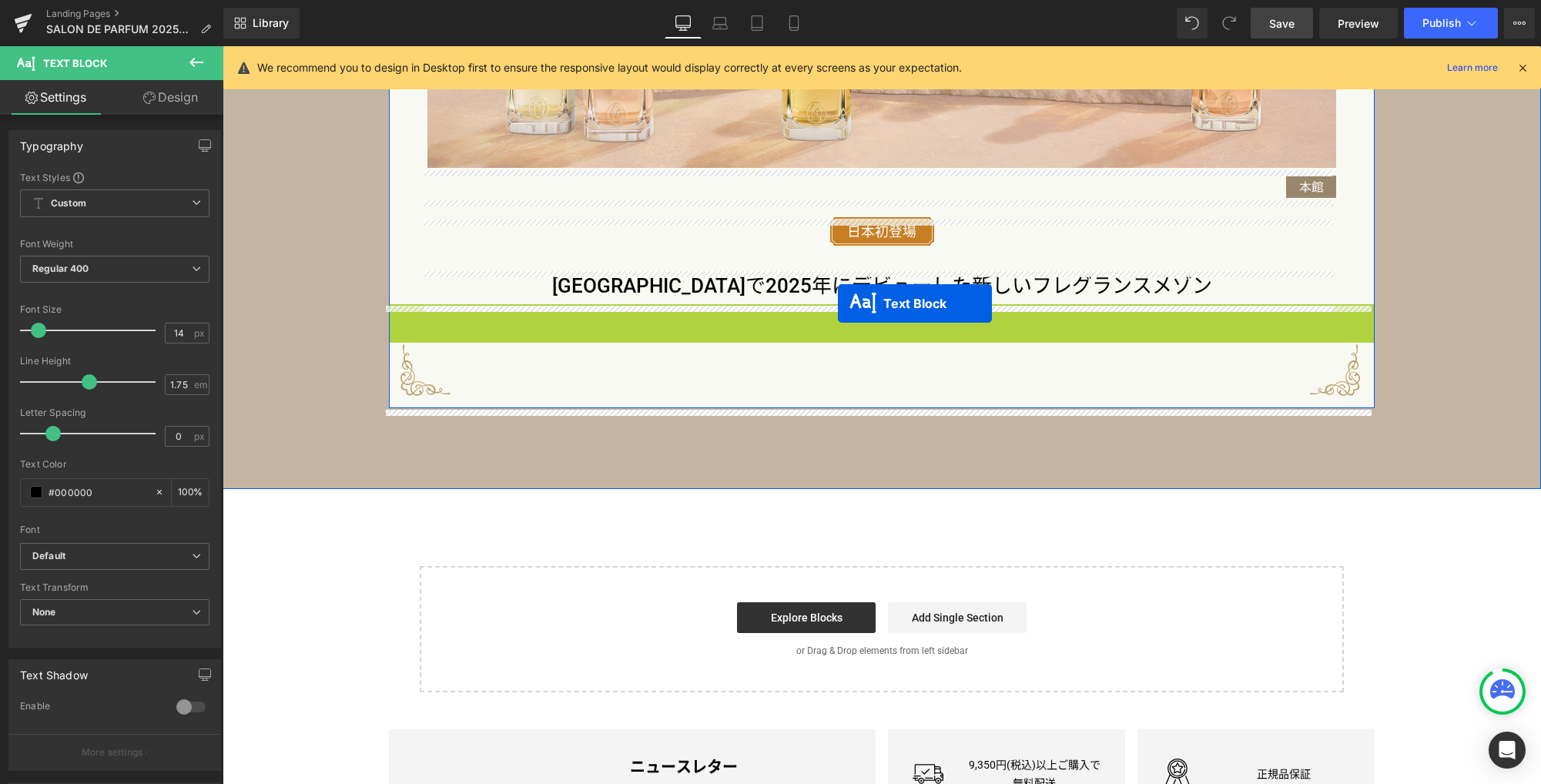
drag, startPoint x: 834, startPoint y: 334, endPoint x: 838, endPoint y: 302, distance: 32.2
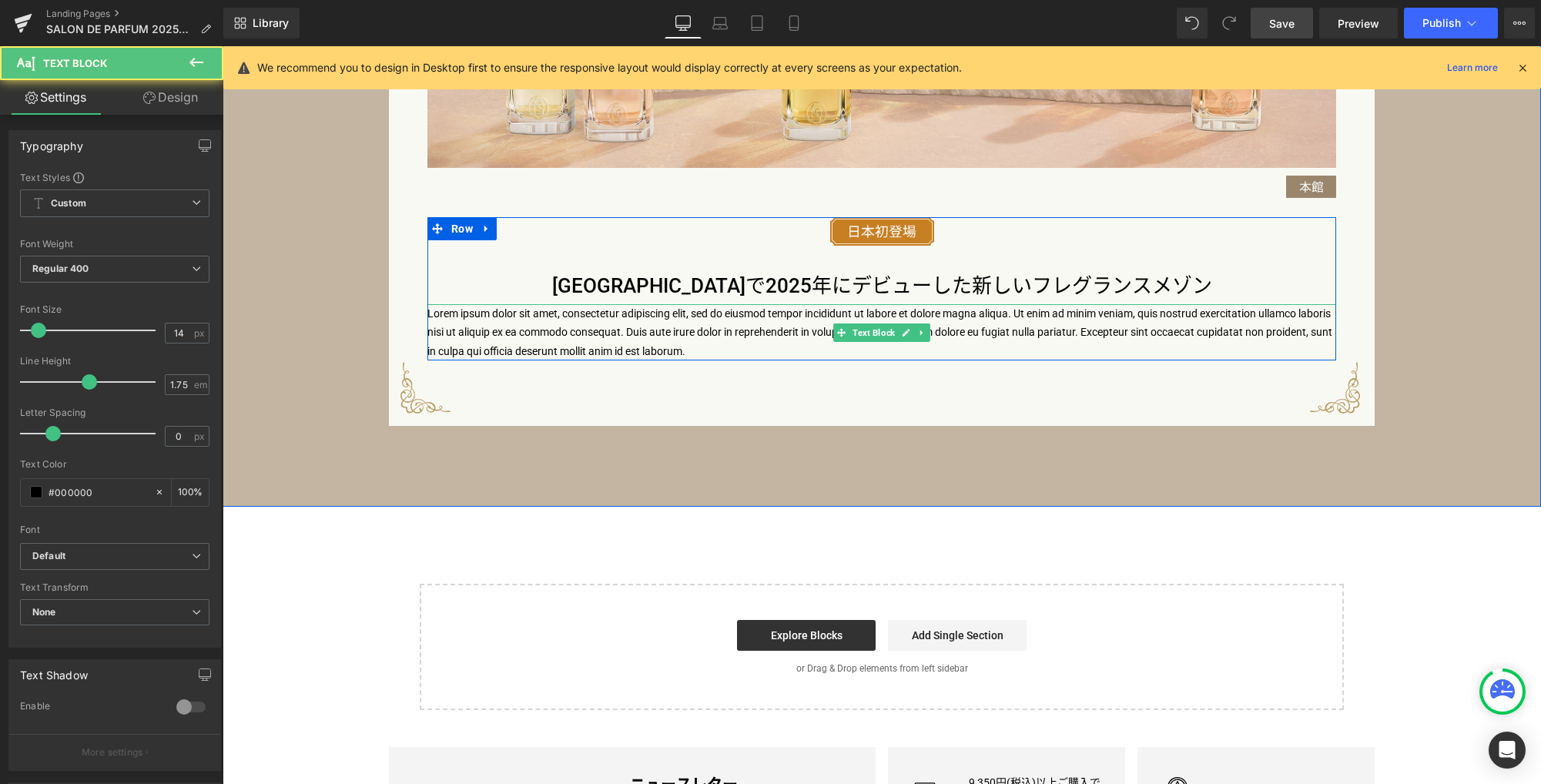
click at [794, 325] on p "Lorem ipsum dolor sit amet, consectetur adipiscing elit, sed do eiusmod tempor …" at bounding box center [882, 333] width 909 height 57
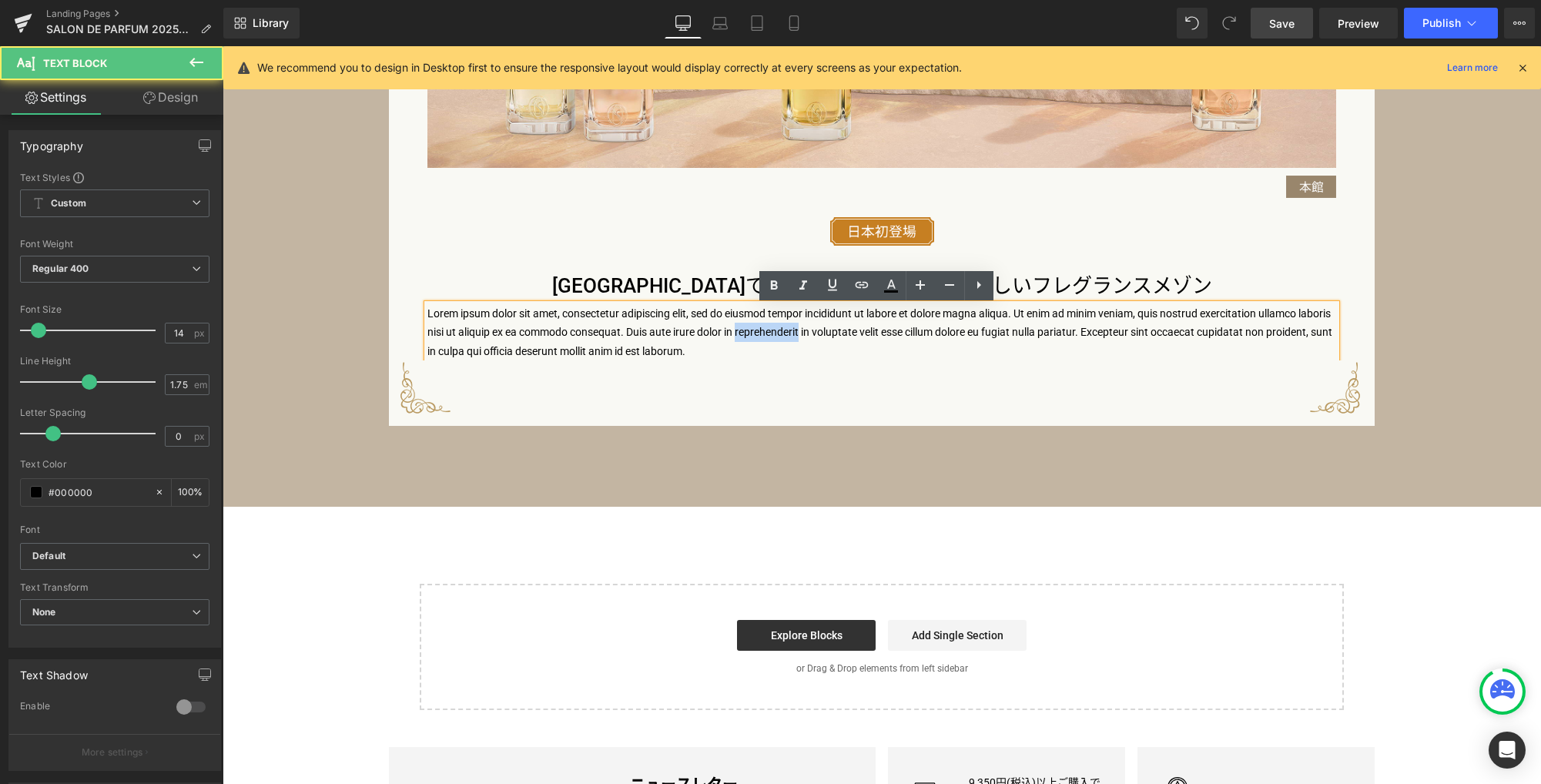
click at [794, 325] on p "Lorem ipsum dolor sit amet, consectetur adipiscing elit, sed do eiusmod tempor …" at bounding box center [882, 333] width 909 height 57
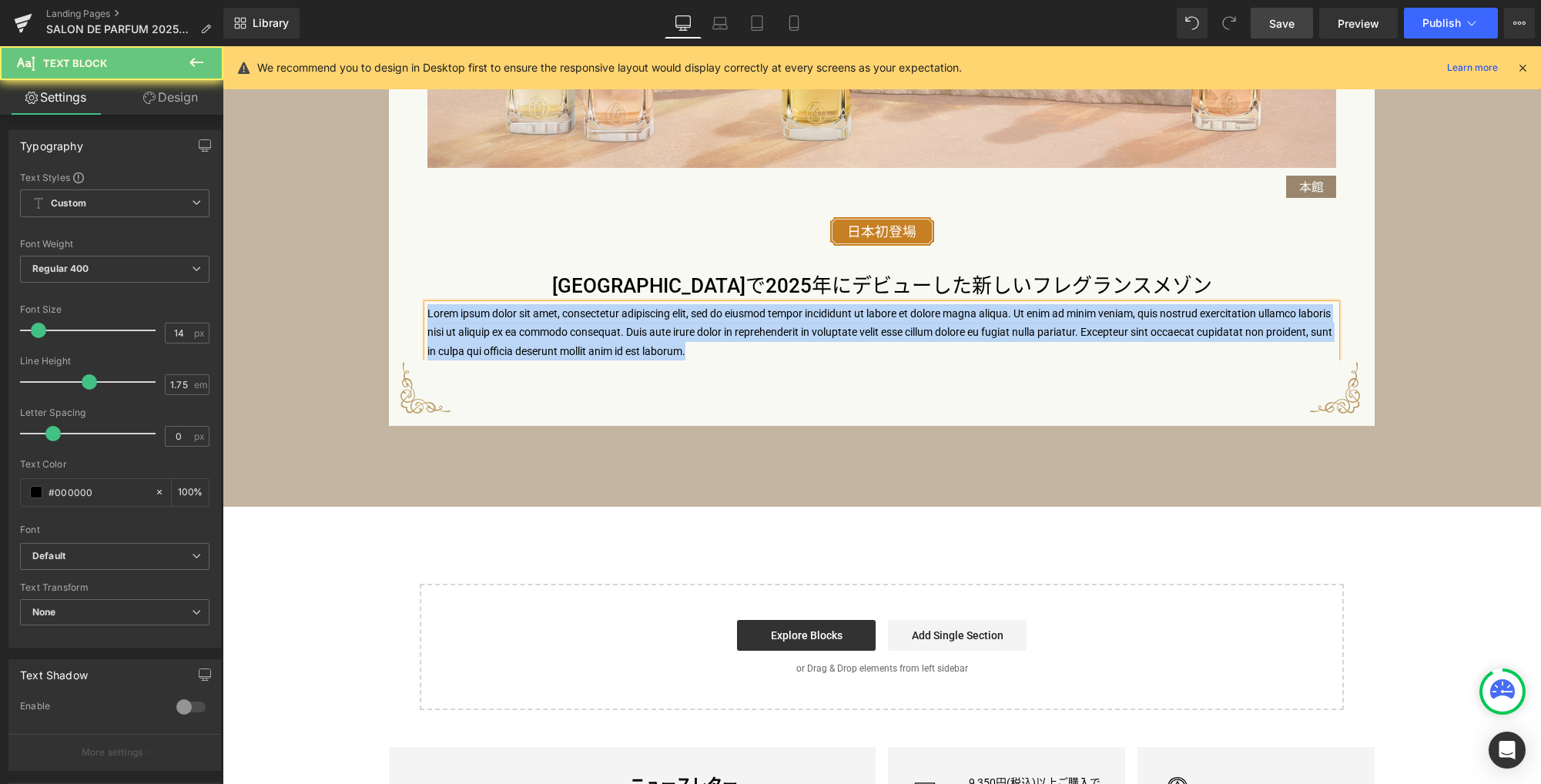
paste div
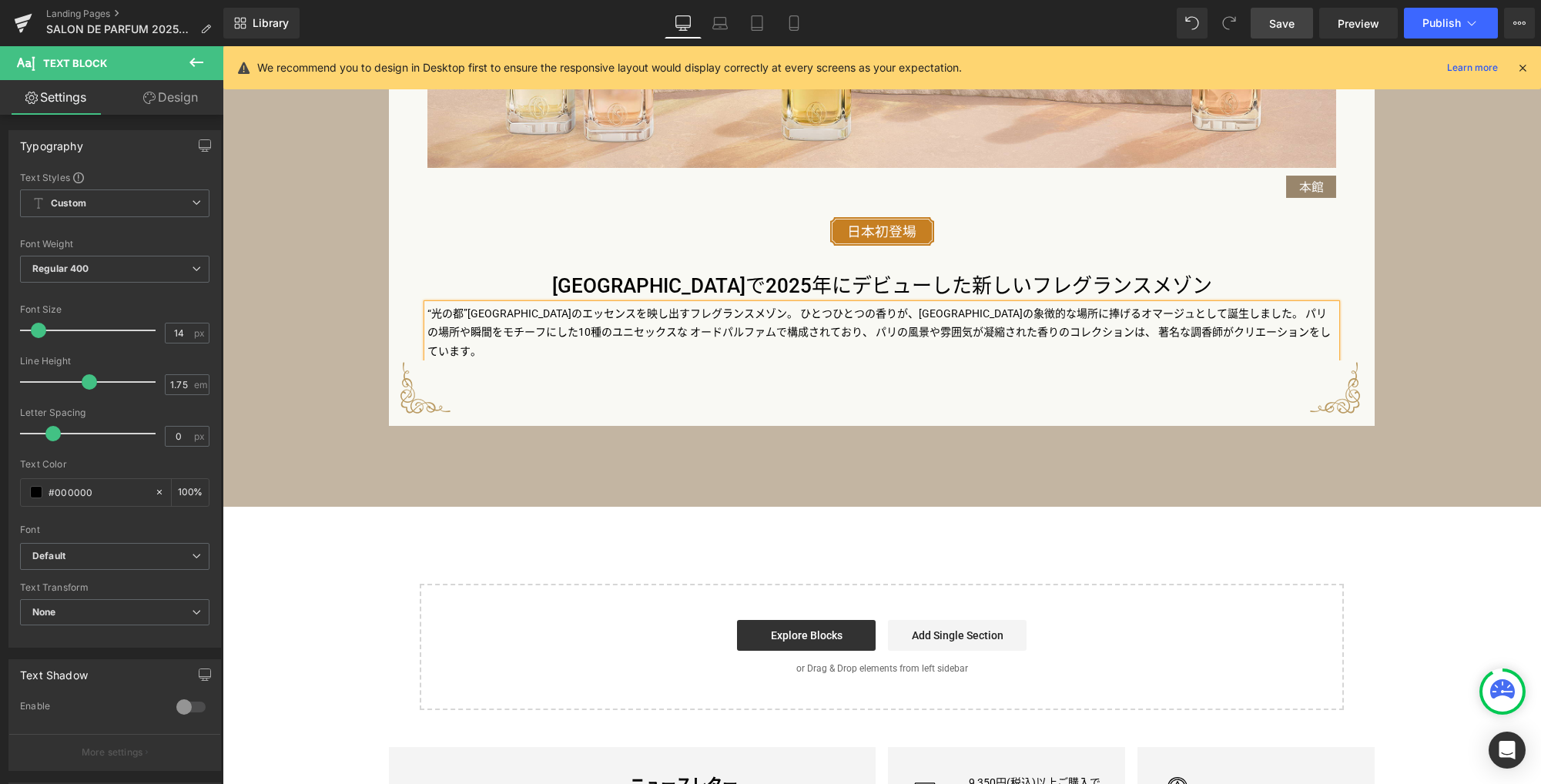
click at [723, 327] on p "“光の都”[GEOGRAPHIC_DATA]のエッセンスを映し出すフレグランスメゾン。ひとつひとつの香りが、[GEOGRAPHIC_DATA]の象徴的な場所…" at bounding box center [882, 333] width 909 height 57
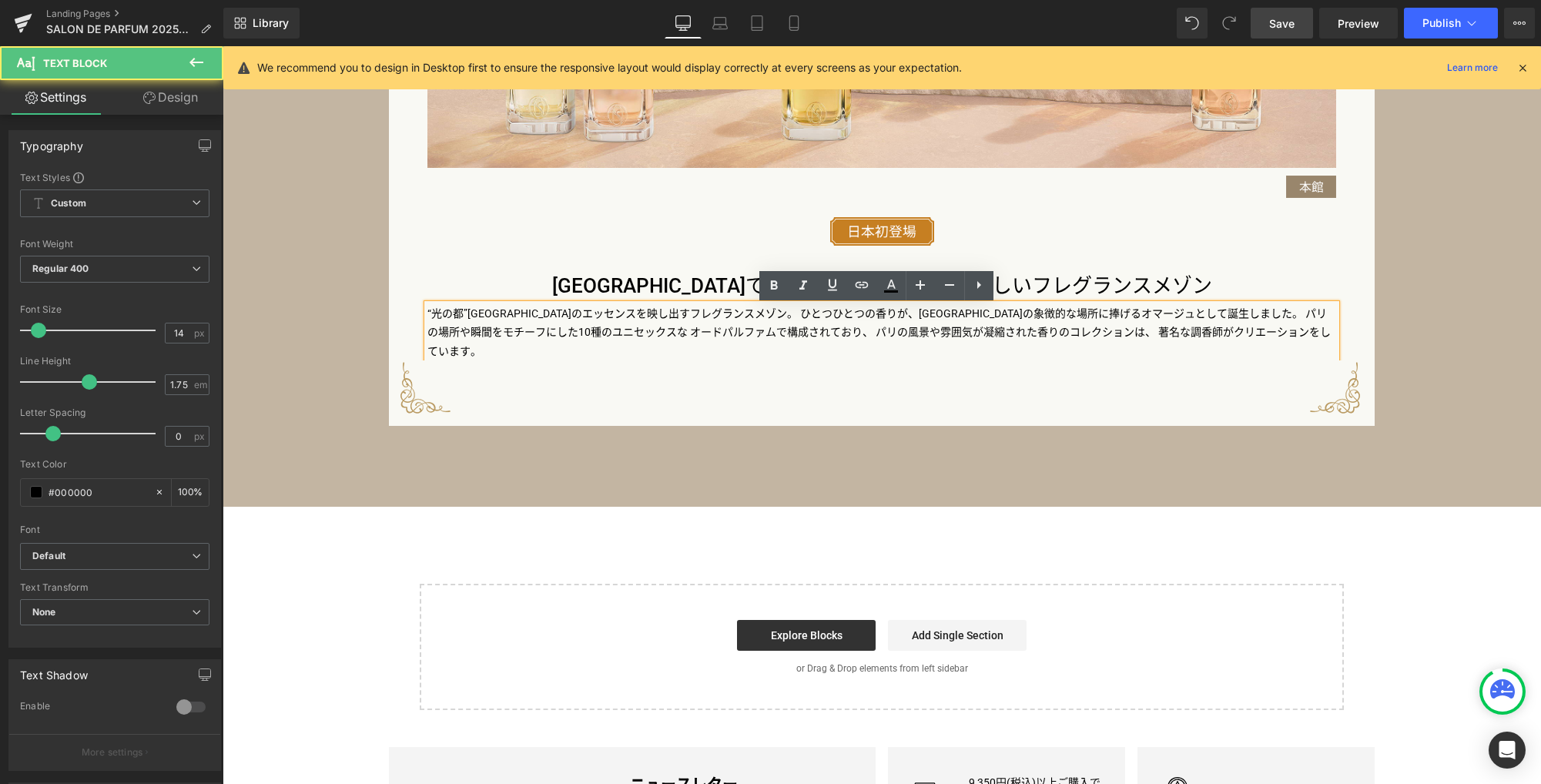
click at [786, 330] on p "“光の都”[GEOGRAPHIC_DATA]のエッセンスを映し出すフレグランスメゾン。ひとつひとつの香りが、[GEOGRAPHIC_DATA]の象徴的な場所…" at bounding box center [882, 333] width 909 height 57
click at [767, 334] on p "“光の都”[GEOGRAPHIC_DATA]のエッセンスを映し出すフレグランスメゾン。ひとつひとつの香りが、[GEOGRAPHIC_DATA]の象徴的な場所…" at bounding box center [882, 333] width 909 height 57
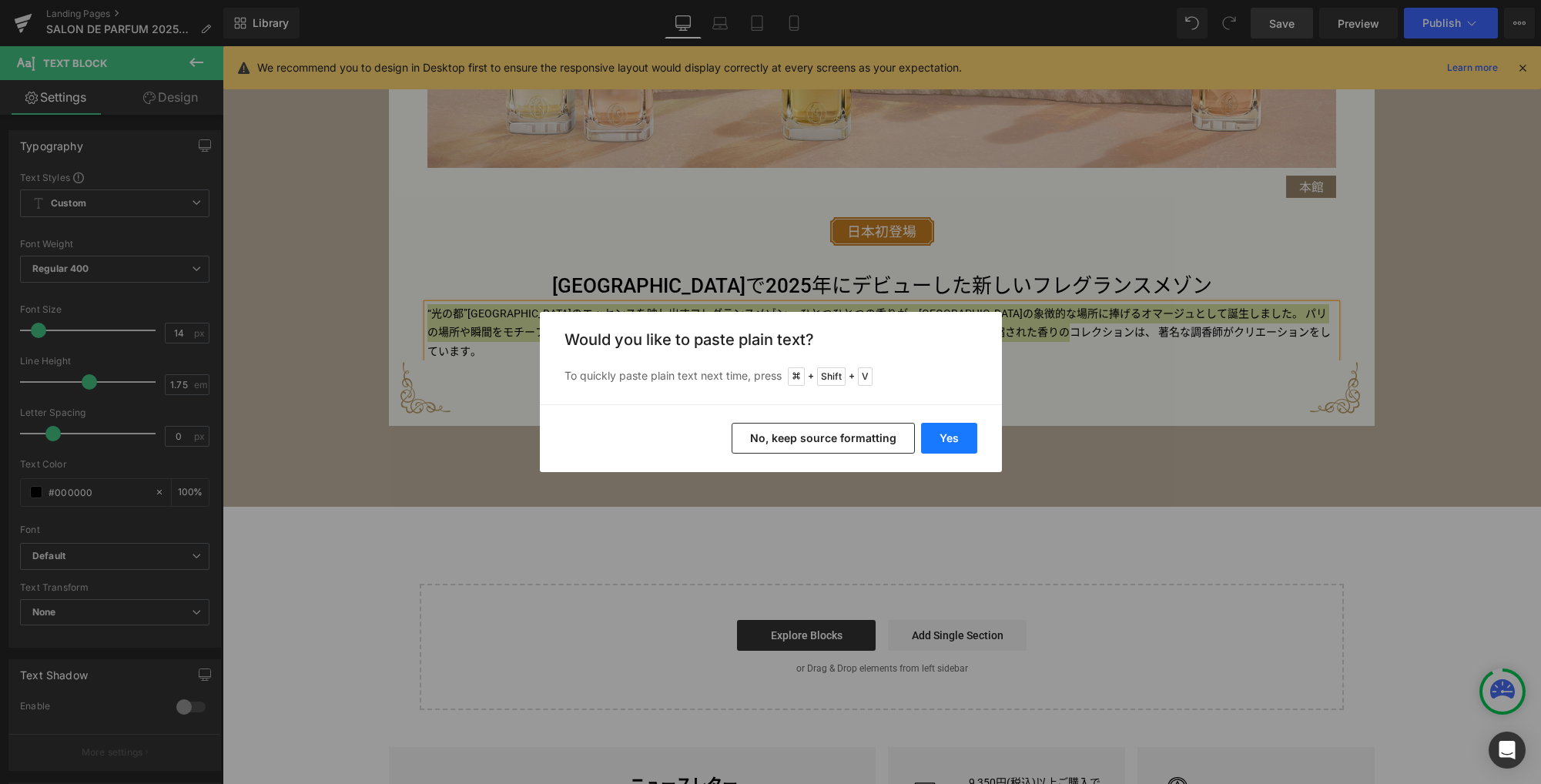
click at [967, 442] on button "Yes" at bounding box center [948, 438] width 56 height 30
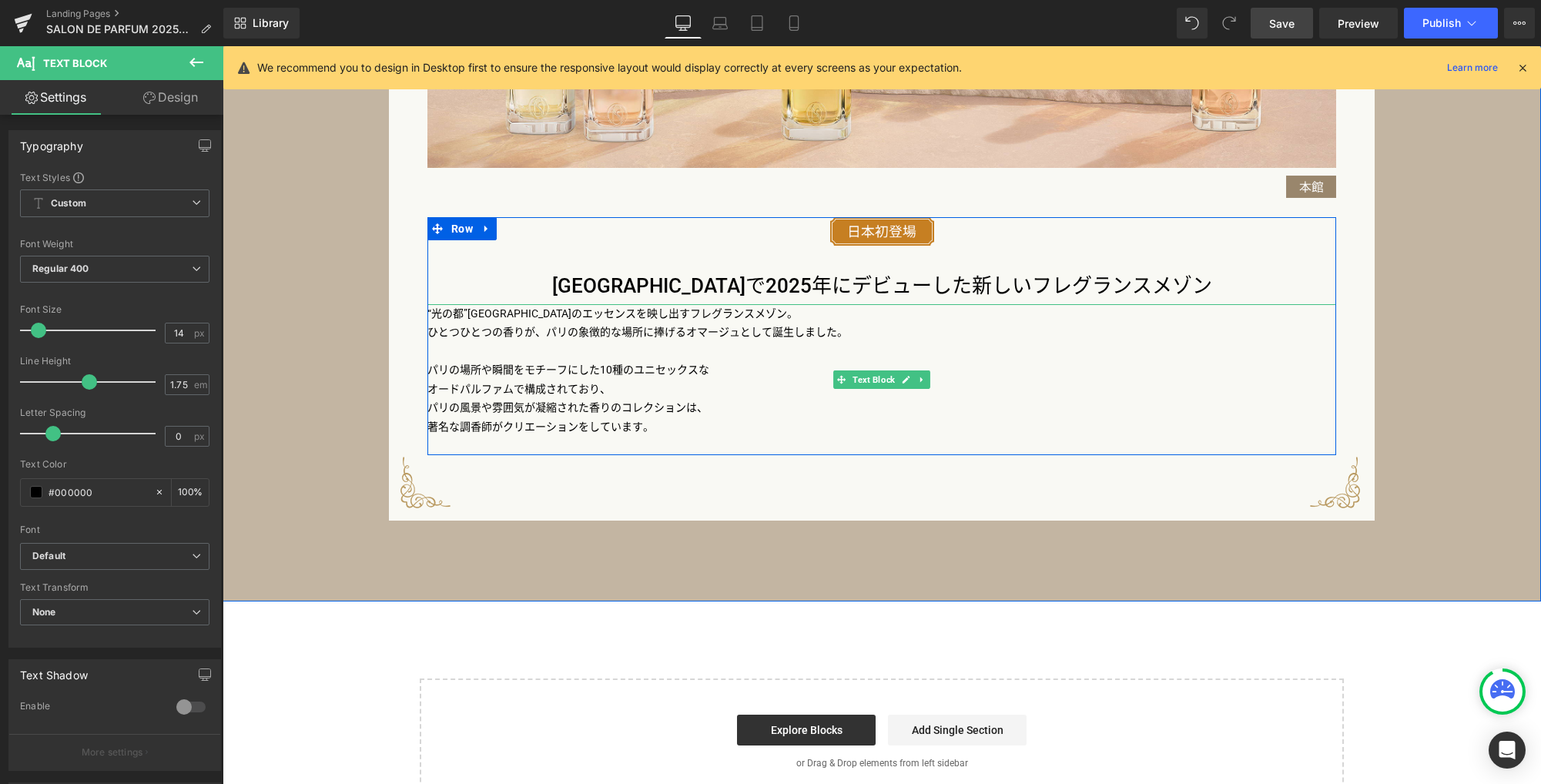
click at [629, 322] on p "“光の都”[GEOGRAPHIC_DATA]のエッセンスを映し出すフレグランスメゾン。" at bounding box center [882, 313] width 909 height 19
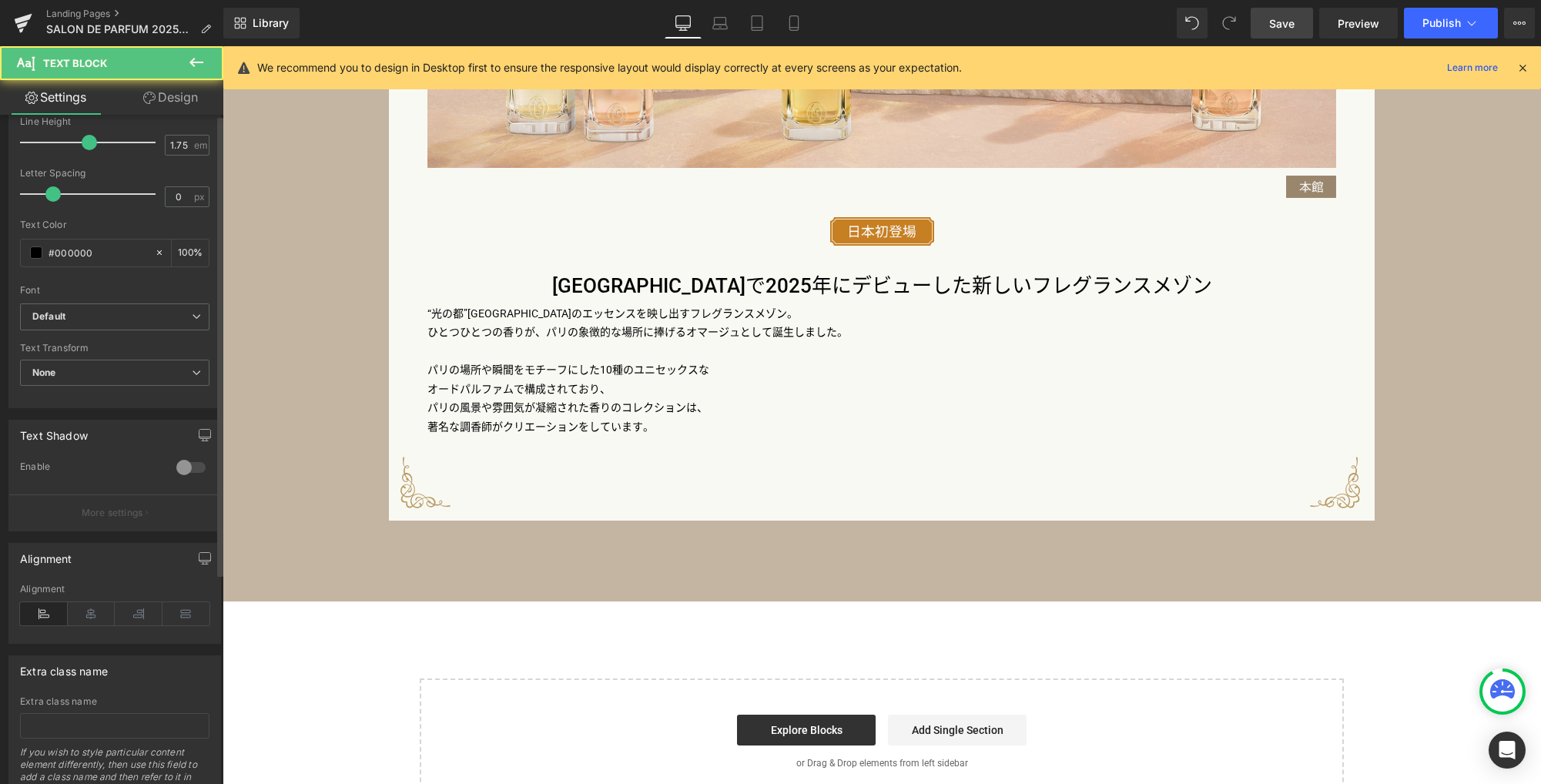
scroll to position [305, 0]
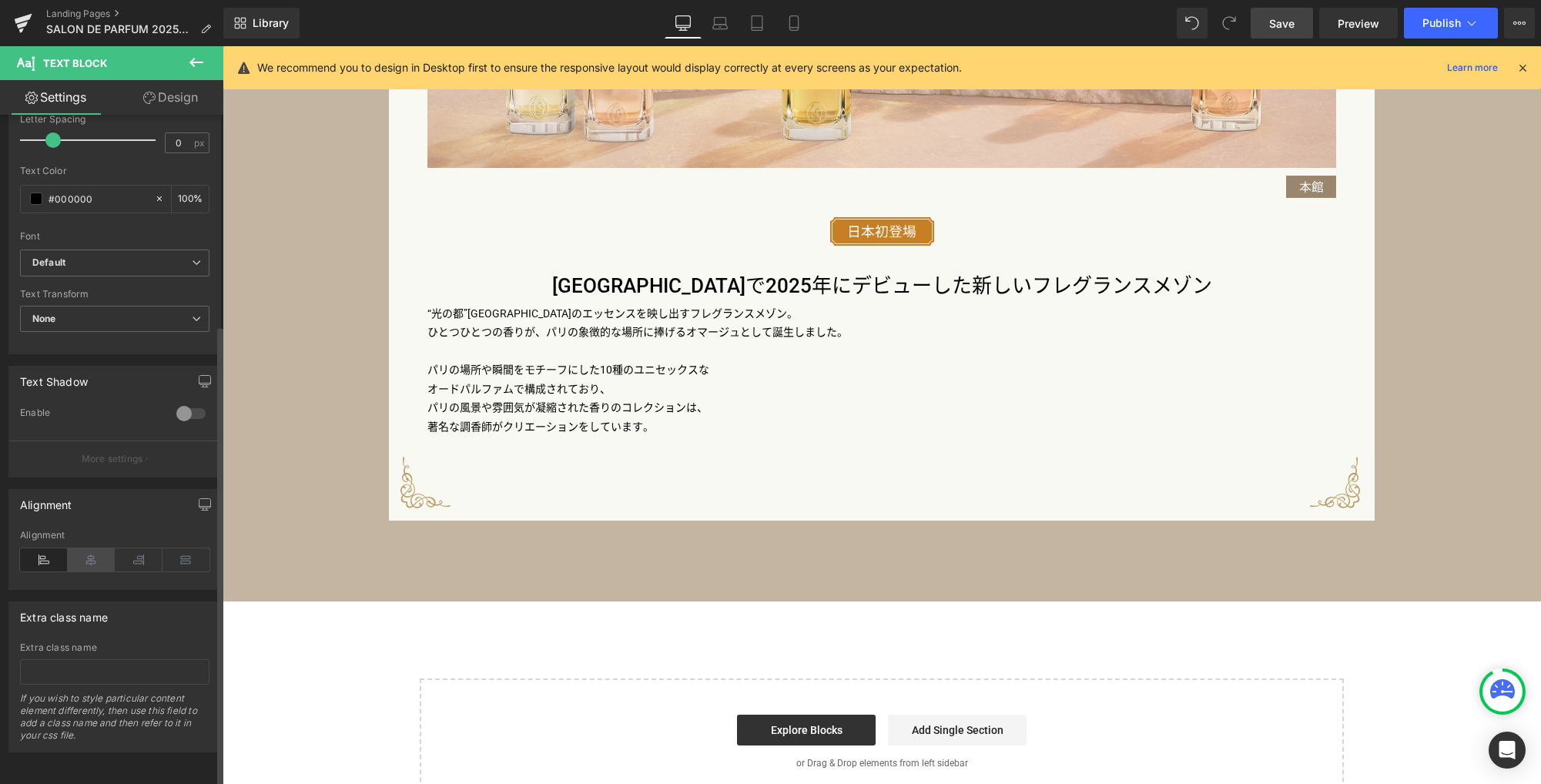
click at [79, 548] on icon at bounding box center [92, 559] width 48 height 23
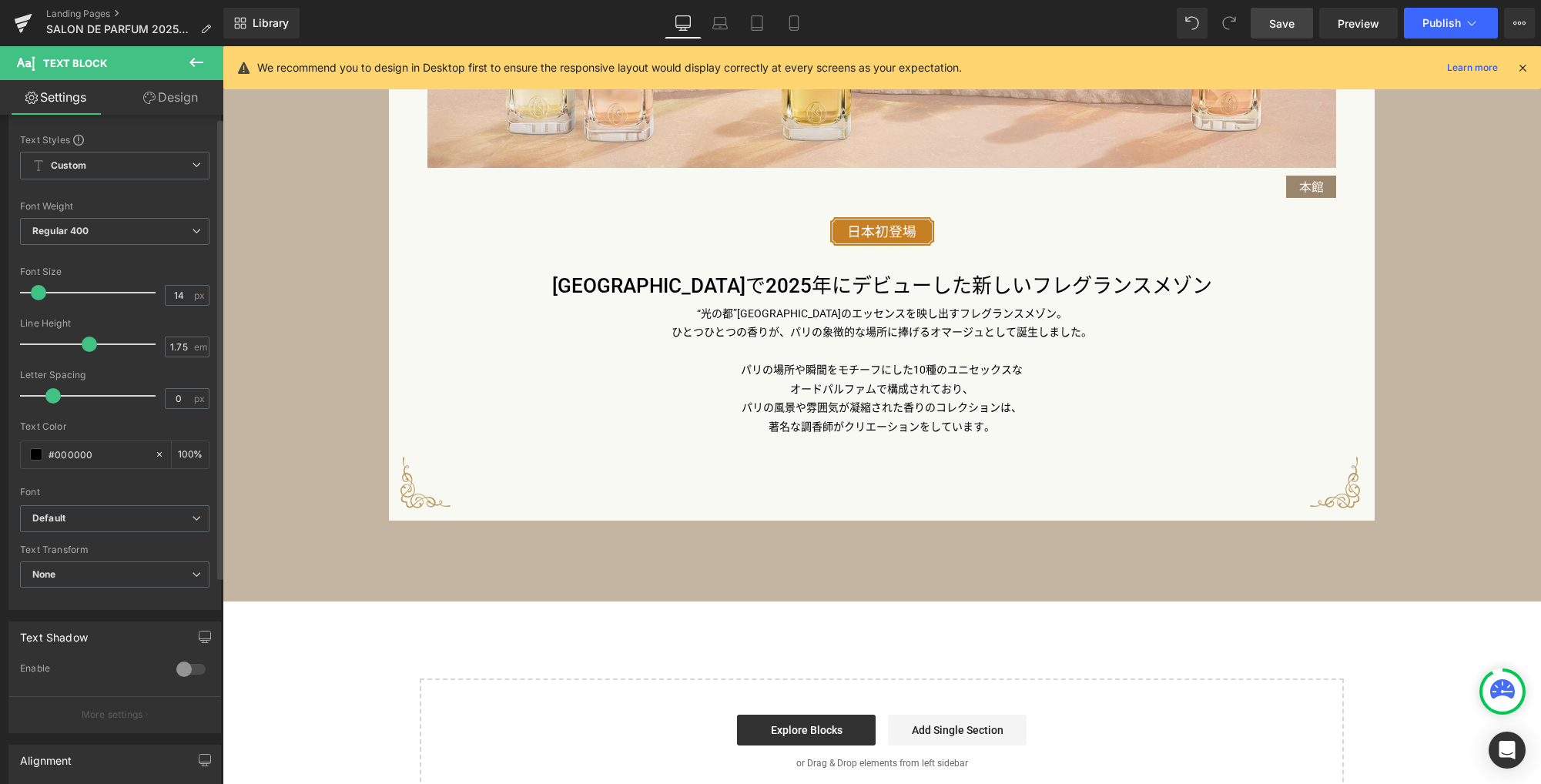
scroll to position [0, 0]
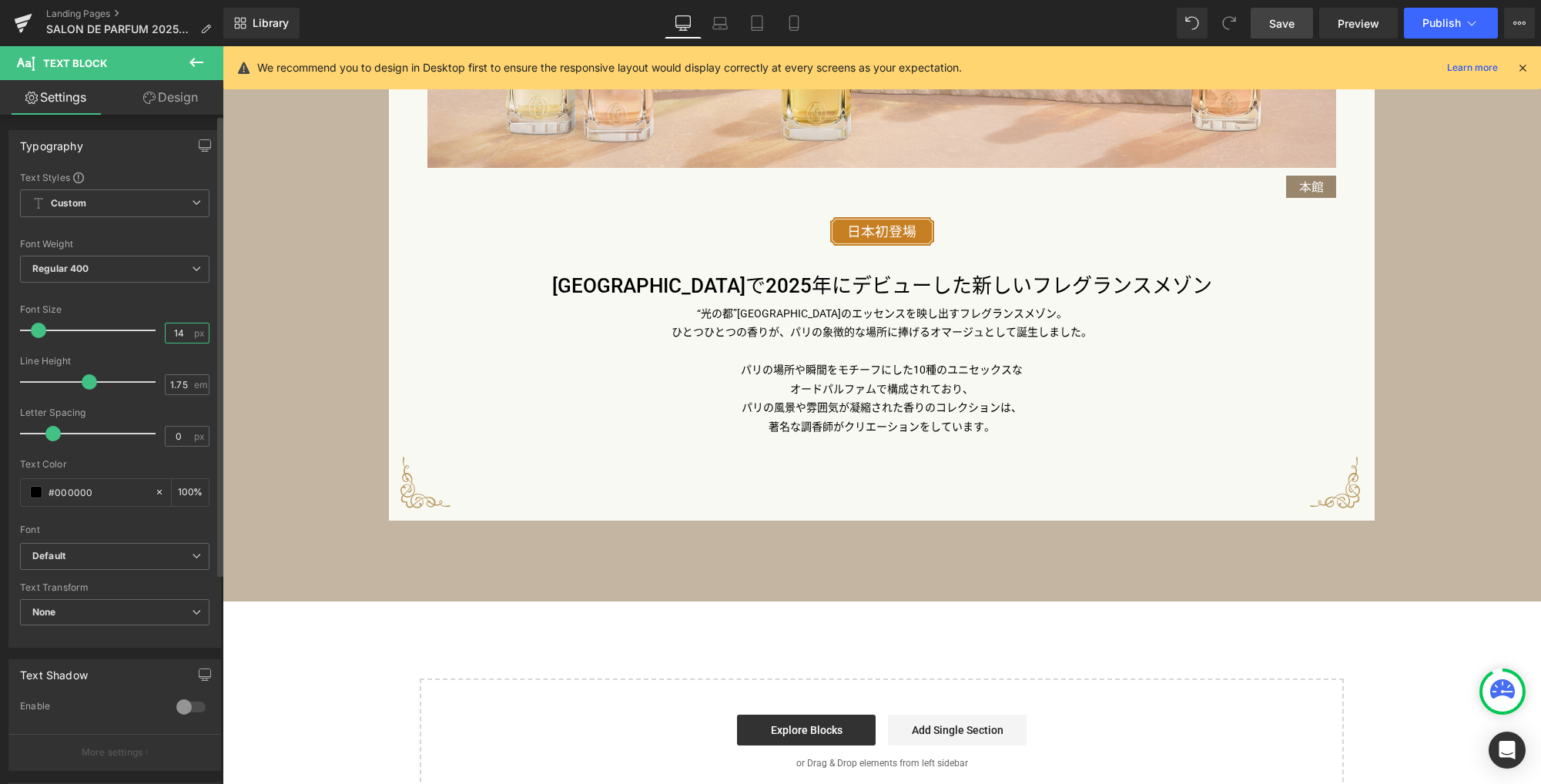
drag, startPoint x: 149, startPoint y: 333, endPoint x: 141, endPoint y: 326, distance: 10.6
click at [140, 330] on div "Font Size 14 px" at bounding box center [115, 330] width 190 height 52
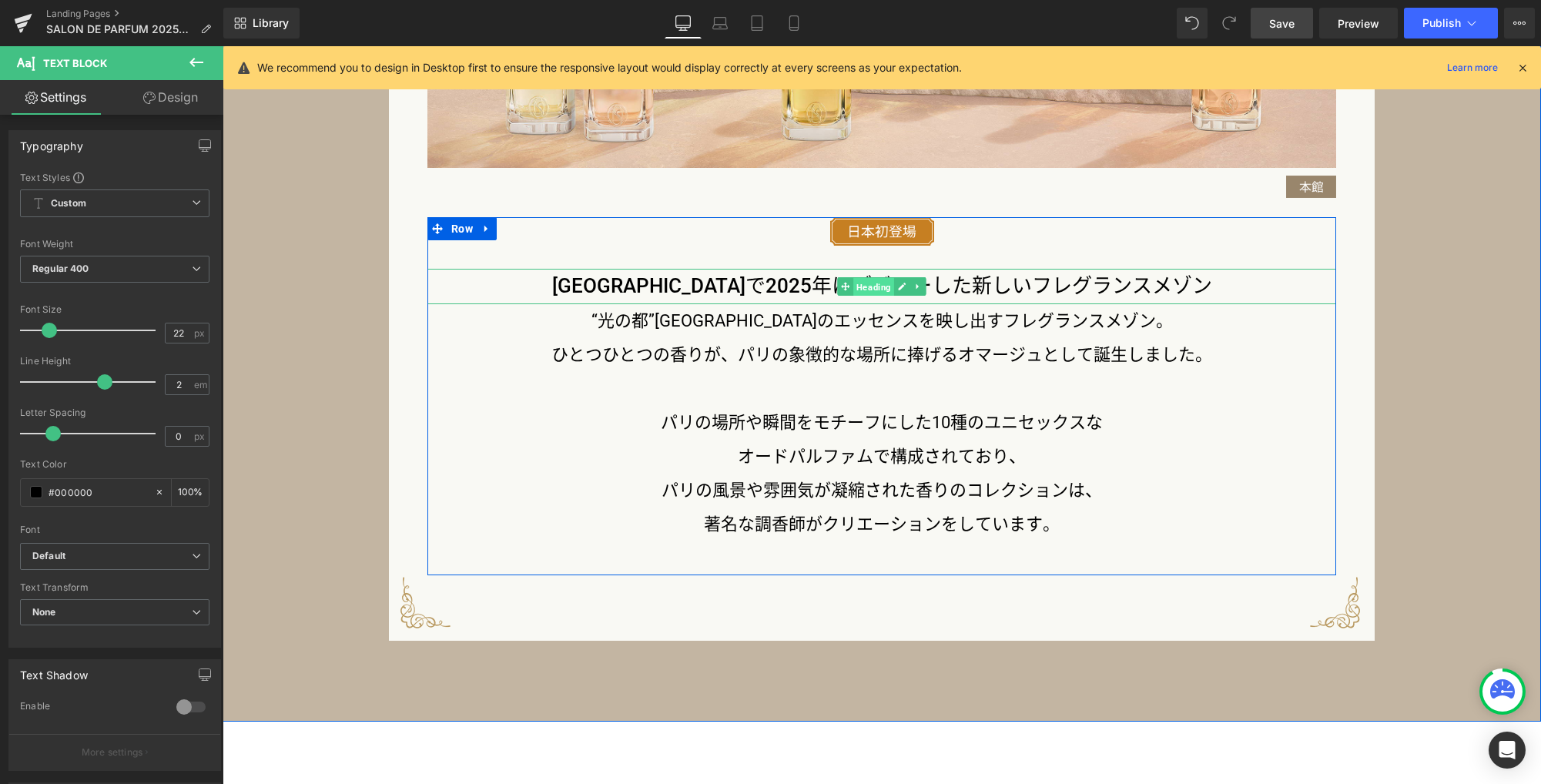
click at [844, 287] on link "Heading" at bounding box center [865, 287] width 57 height 18
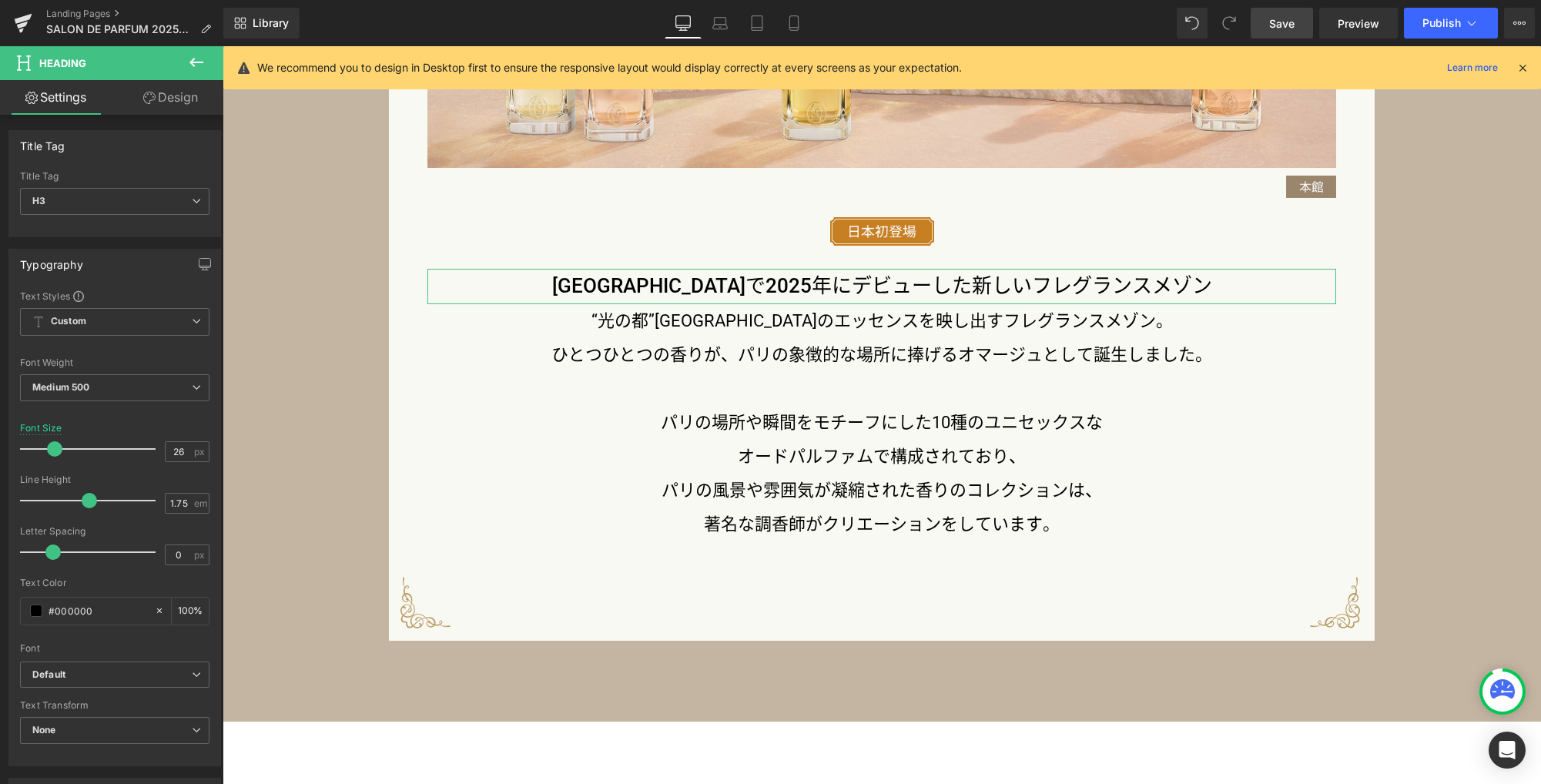
click at [182, 98] on link "Design" at bounding box center [170, 98] width 112 height 35
click at [0, 0] on div "Spacing" at bounding box center [0, 0] width 0 height 0
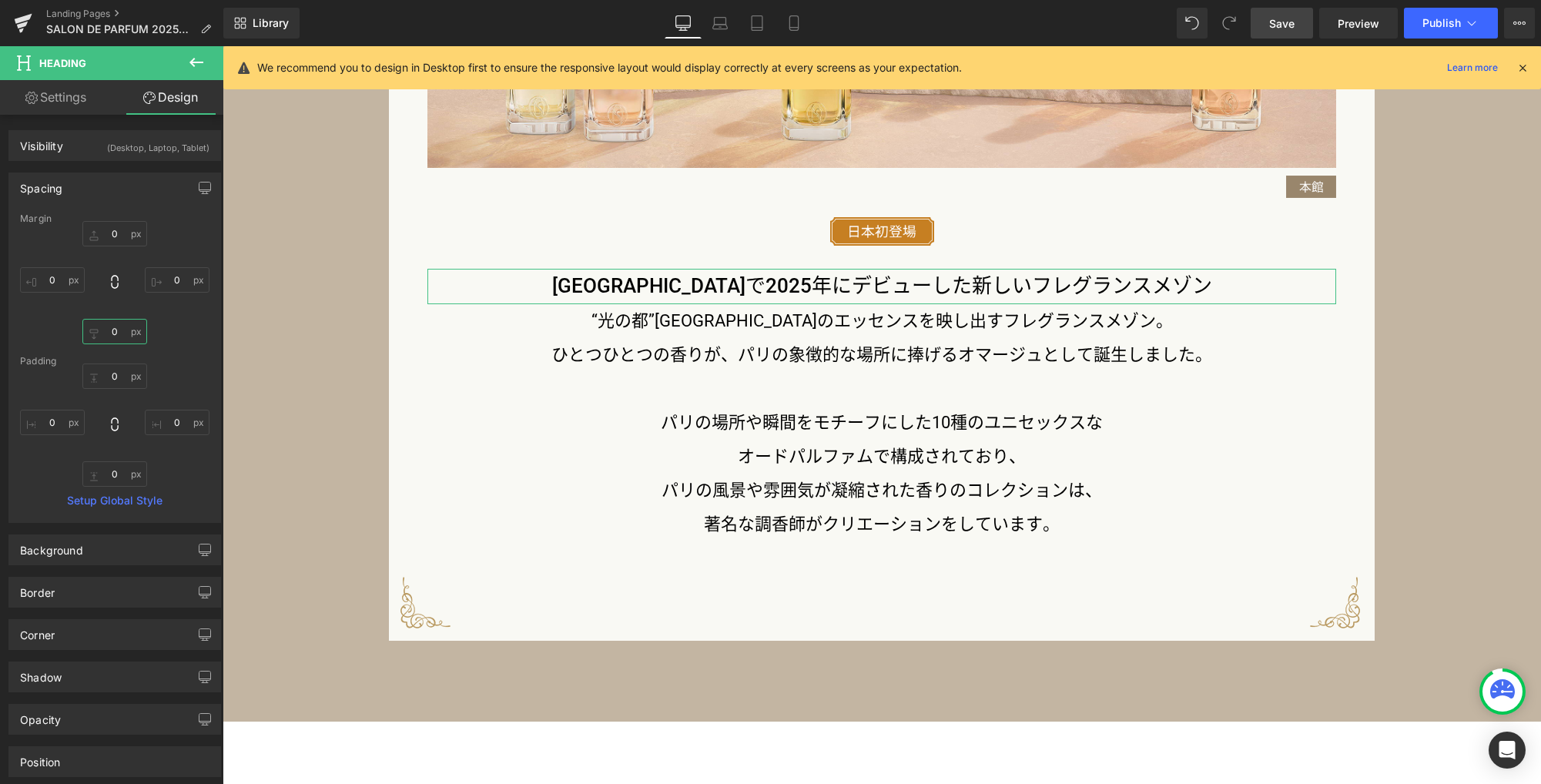
click at [116, 337] on input "0" at bounding box center [114, 332] width 65 height 26
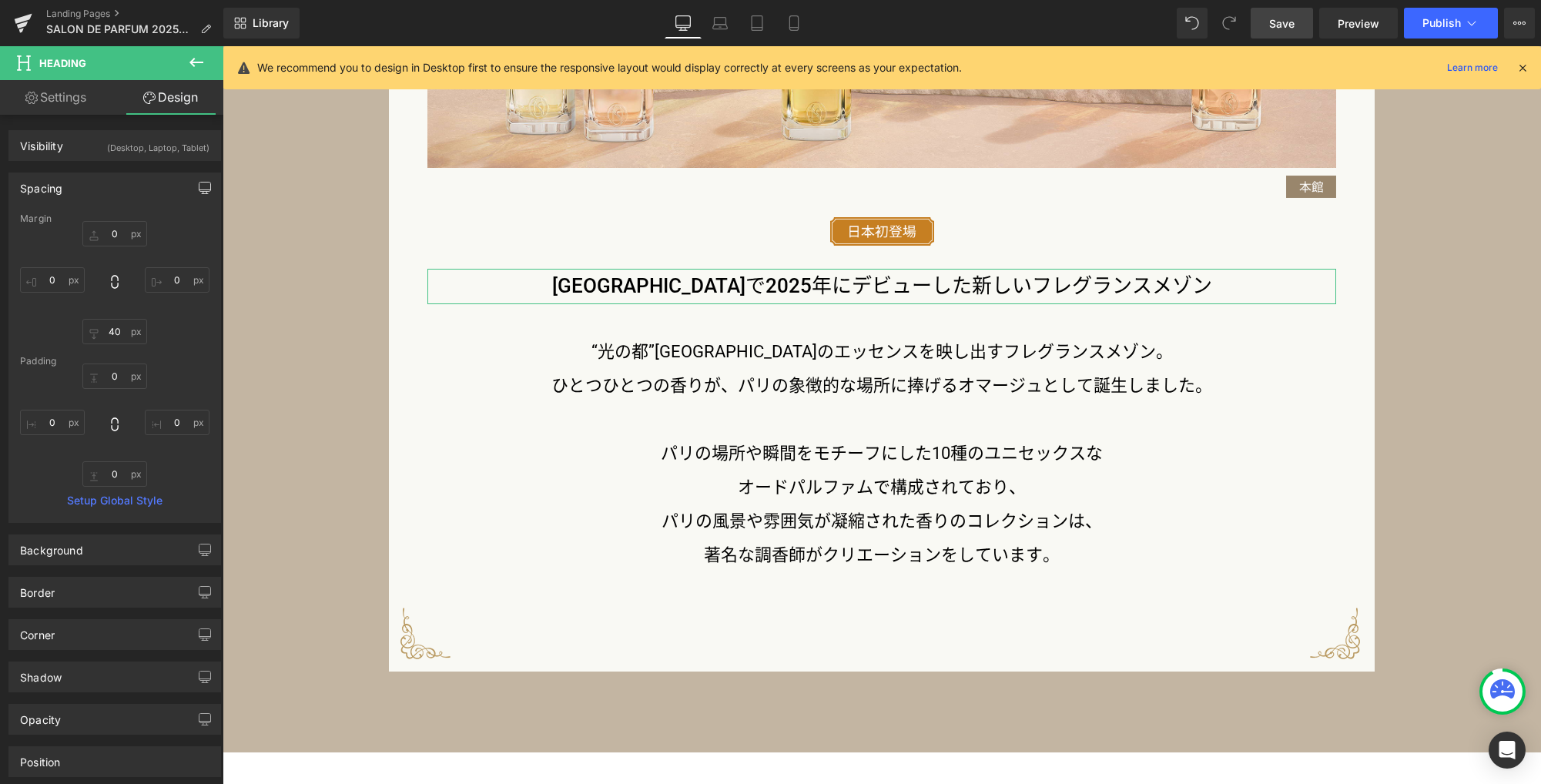
click at [199, 191] on icon "button" at bounding box center [205, 187] width 12 height 12
click at [90, 222] on button "Laptop" at bounding box center [87, 221] width 48 height 26
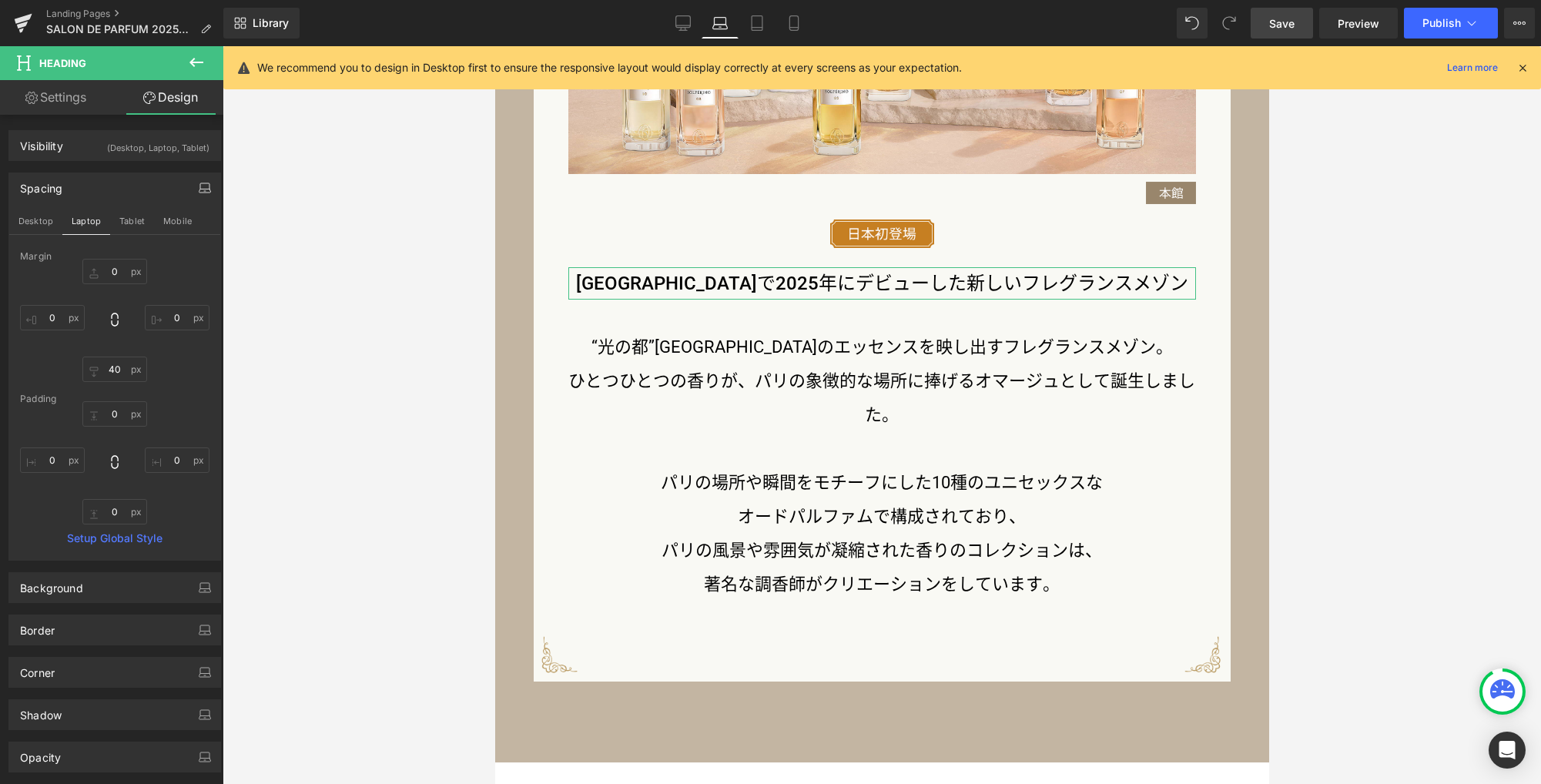
scroll to position [1687, 0]
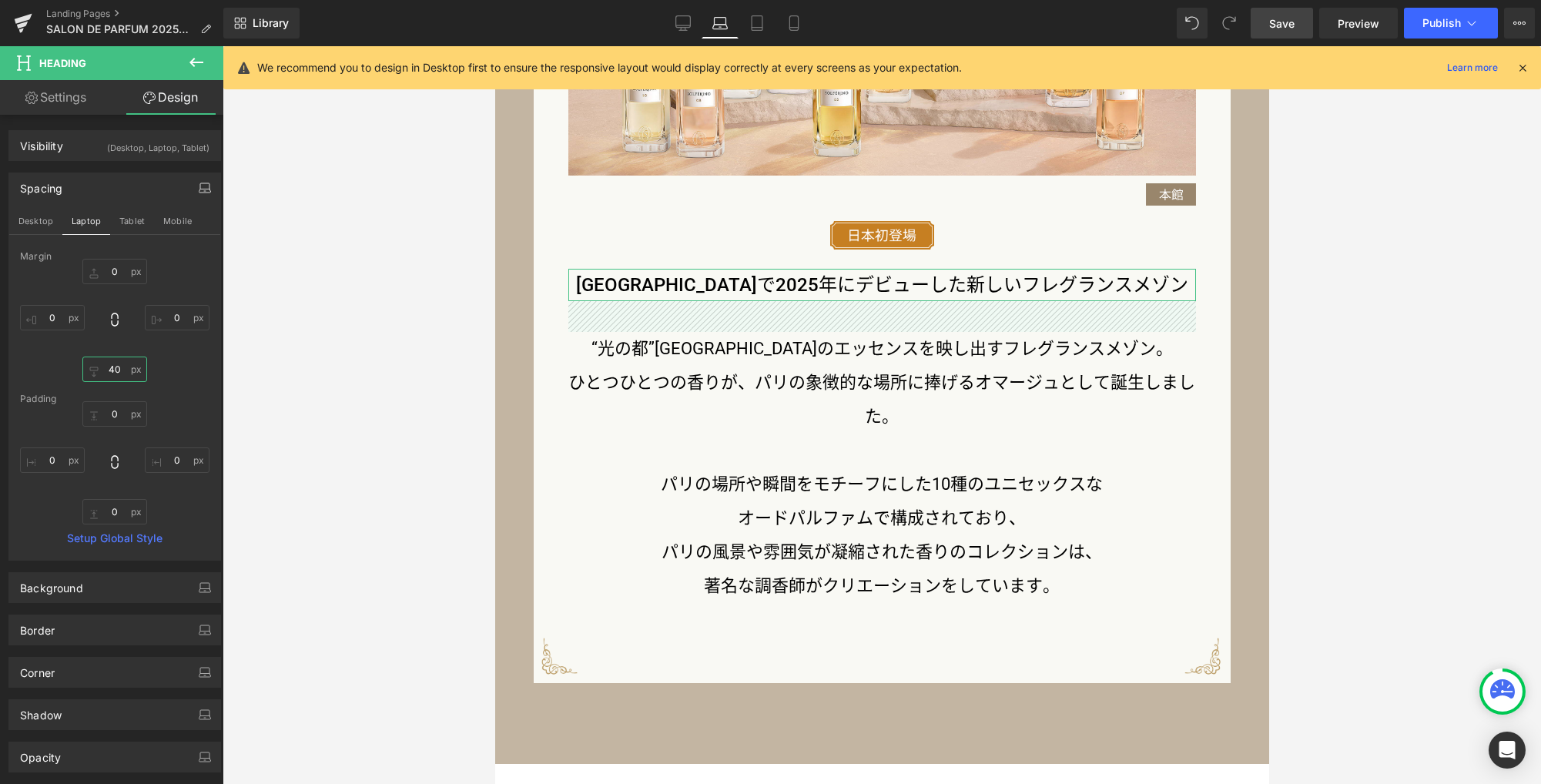
click at [123, 372] on input "40" at bounding box center [114, 369] width 65 height 26
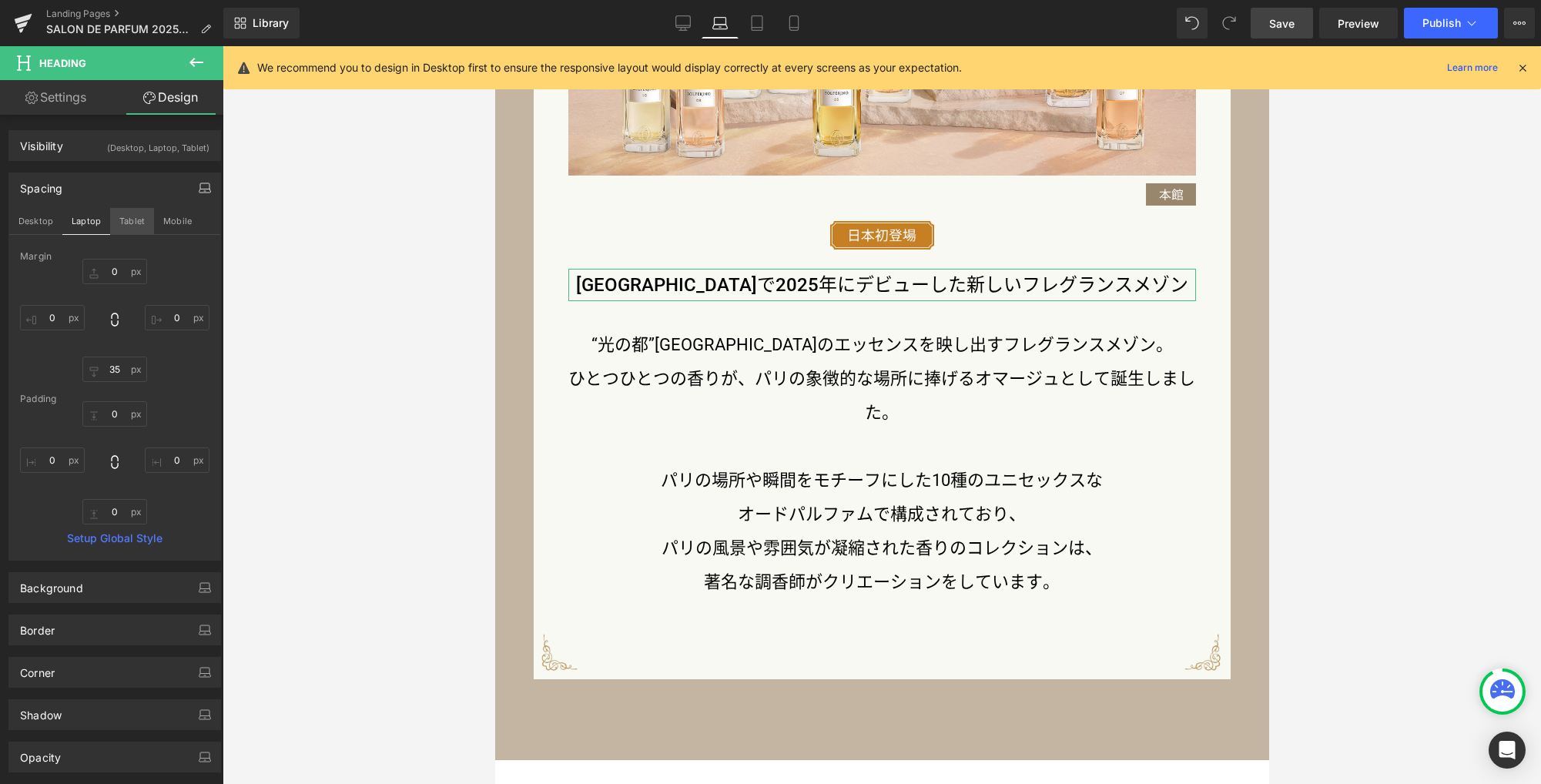
click at [140, 219] on button "Tablet" at bounding box center [132, 221] width 44 height 26
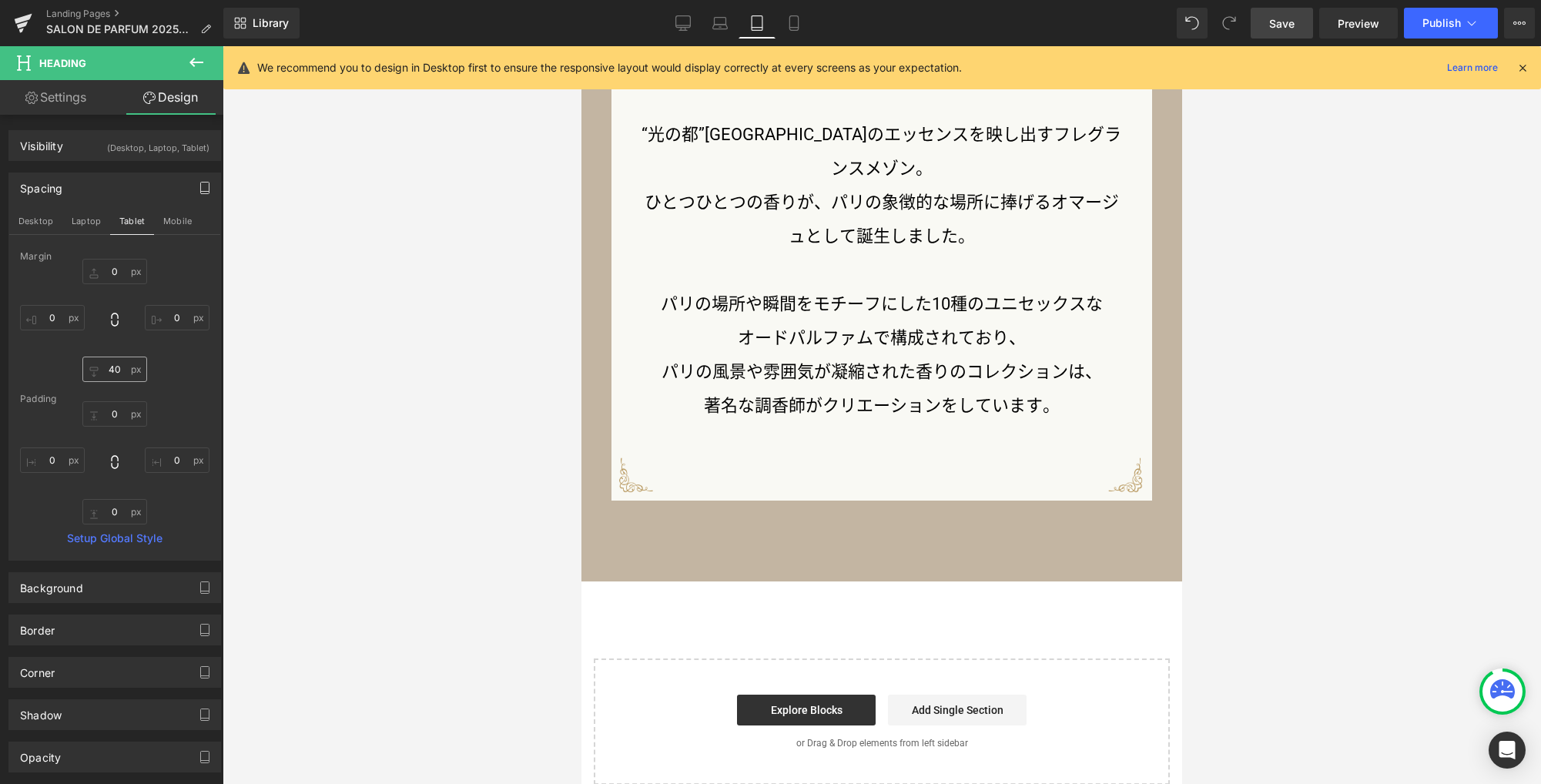
scroll to position [1447, 0]
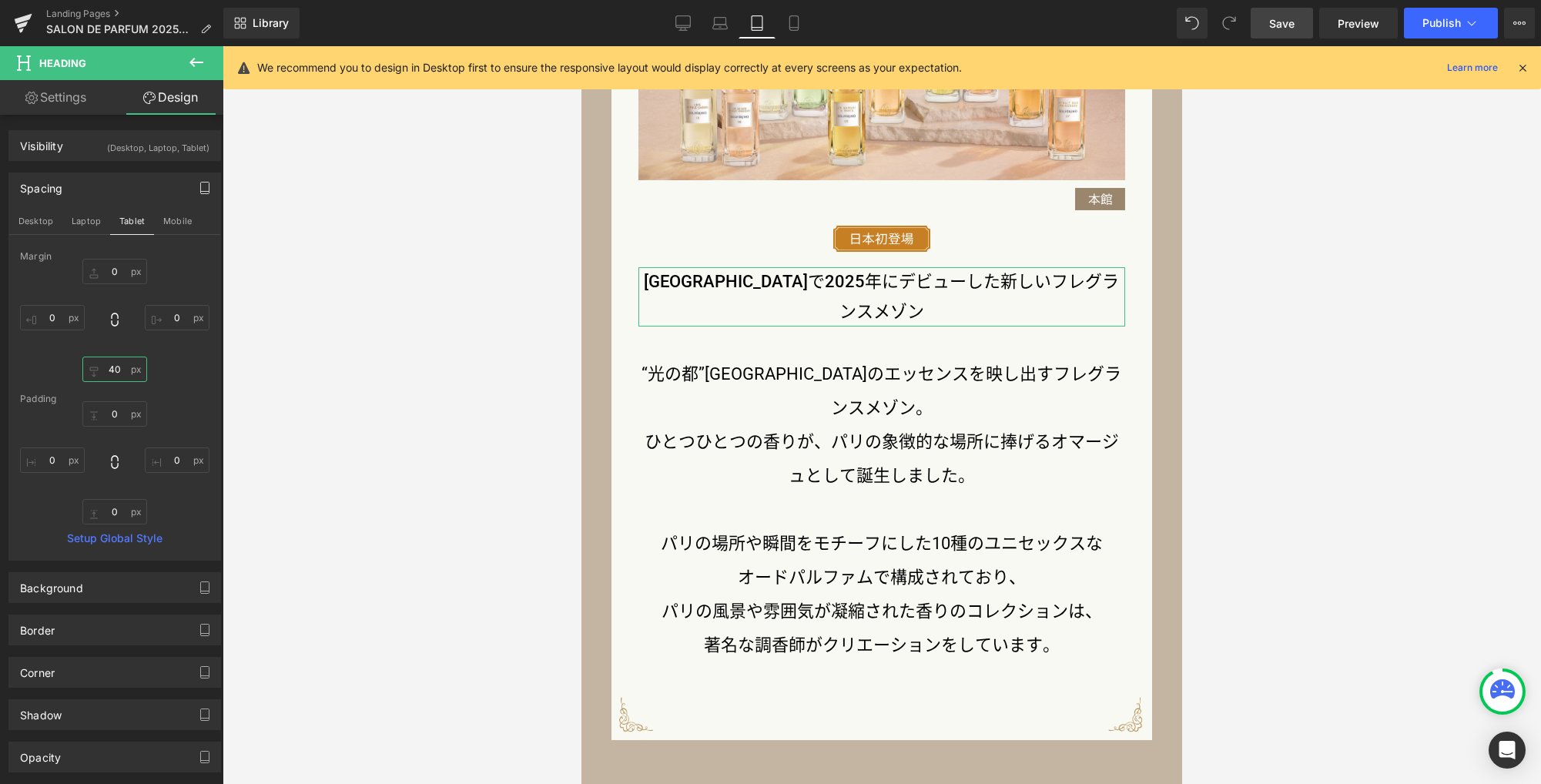
click at [120, 371] on input "40" at bounding box center [114, 369] width 65 height 26
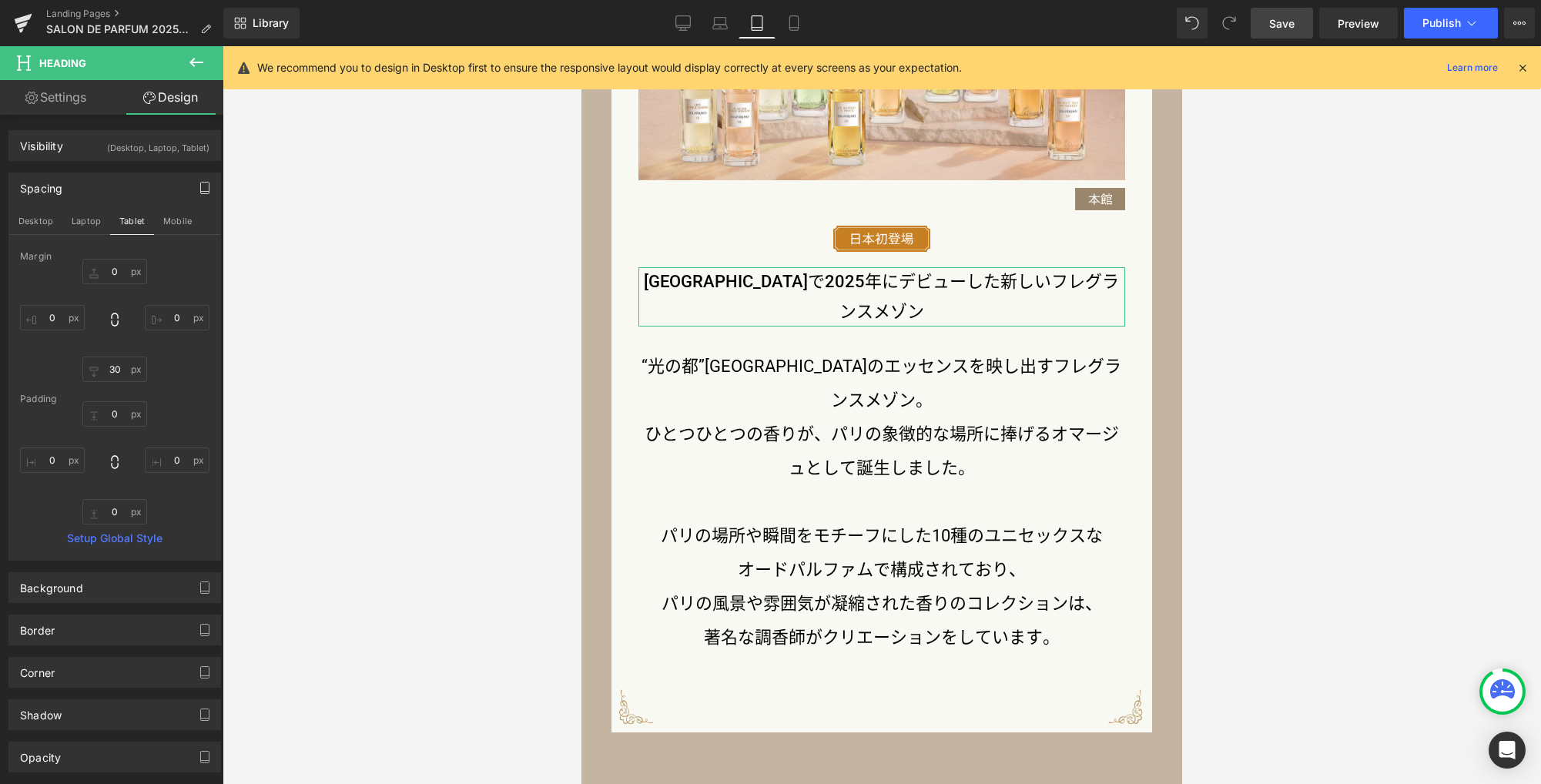
drag, startPoint x: 169, startPoint y: 216, endPoint x: 160, endPoint y: 241, distance: 26.6
click at [169, 216] on button "Mobile" at bounding box center [177, 221] width 47 height 26
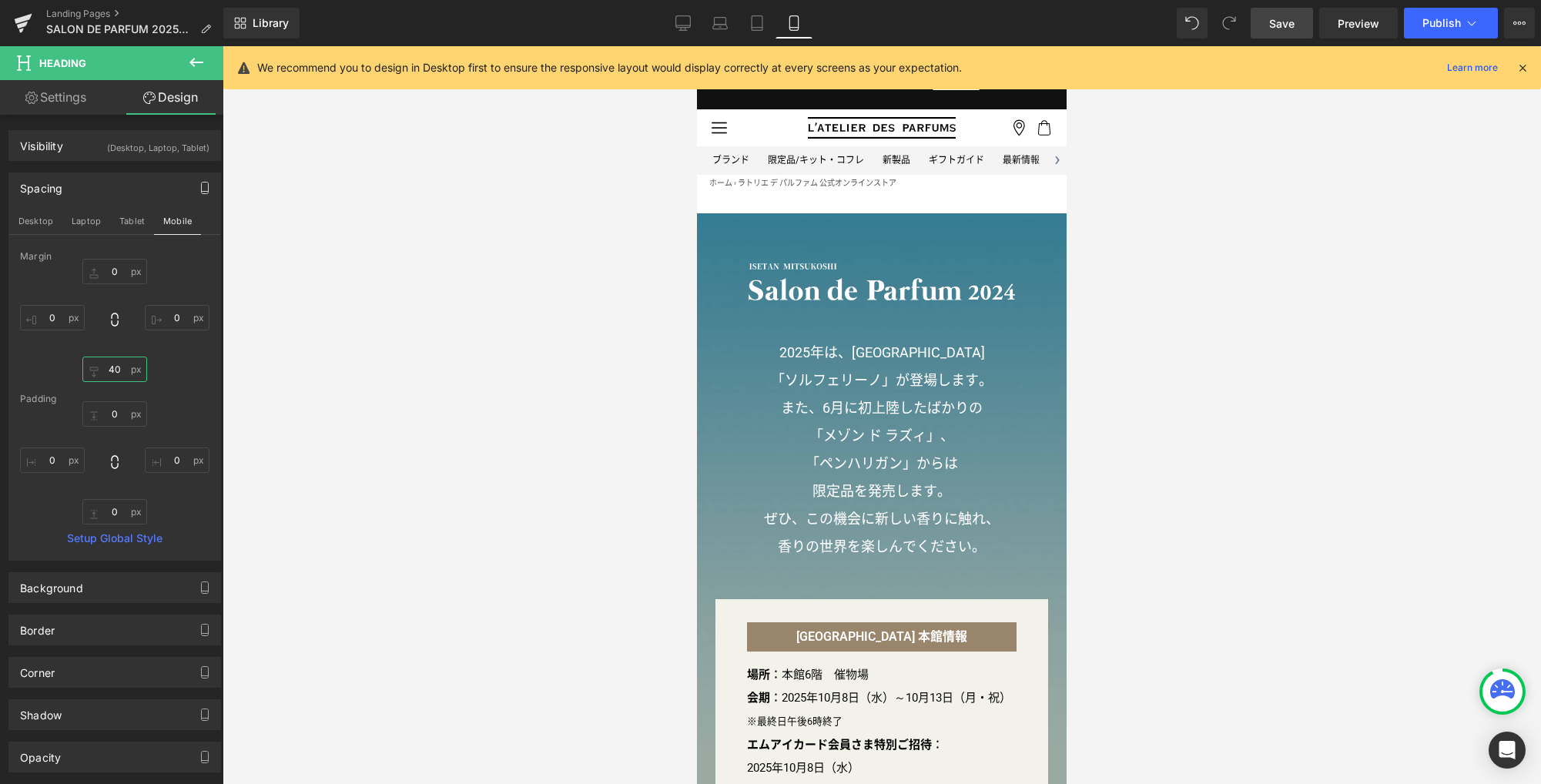
click at [125, 373] on input "40" at bounding box center [114, 369] width 65 height 26
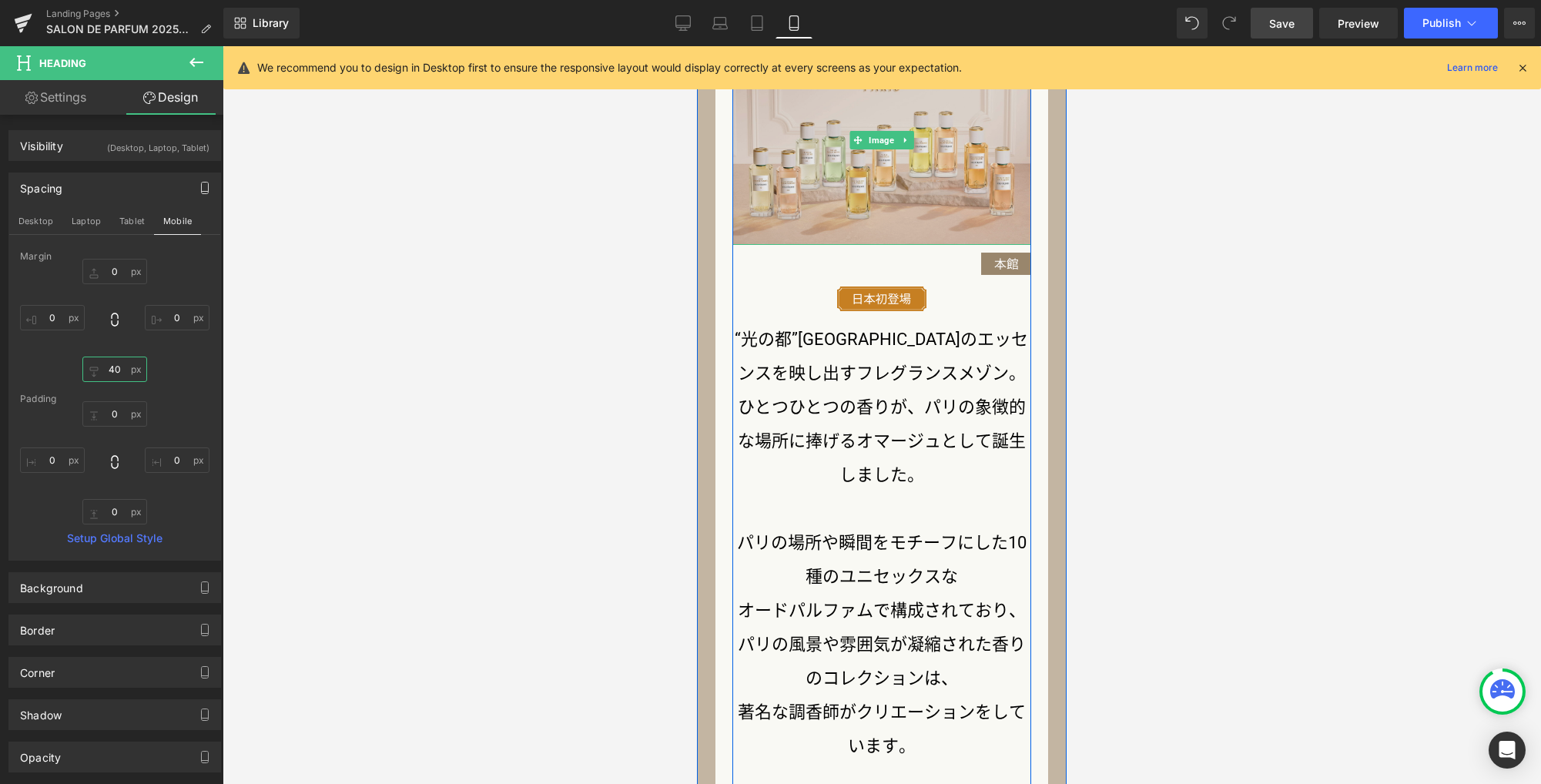
scroll to position [1530, 0]
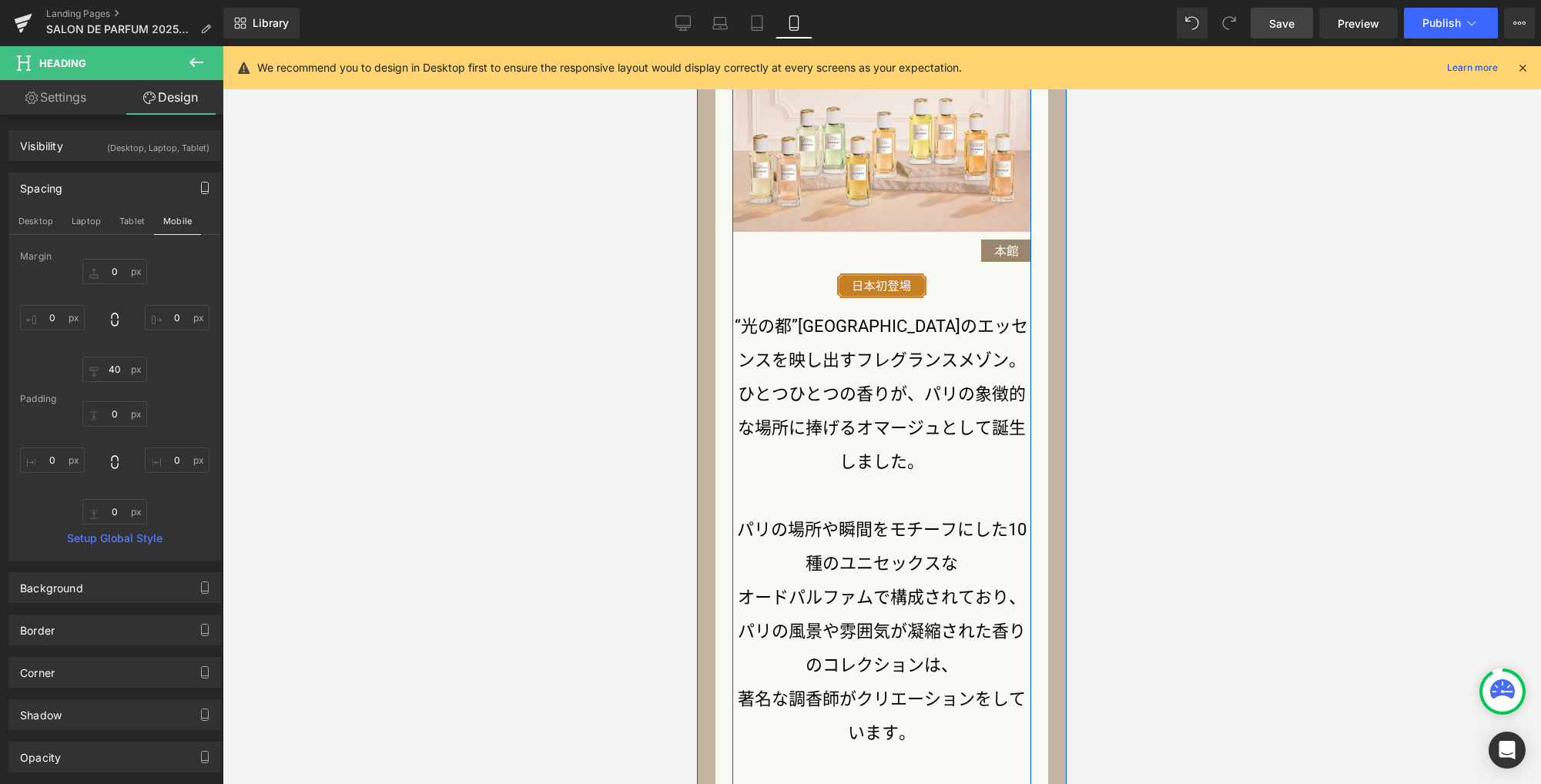
click at [856, 446] on p "ひとつひとつの香りが、パリの象徴的な場所に捧げるオマージュとして誕生しました。" at bounding box center [882, 427] width 300 height 101
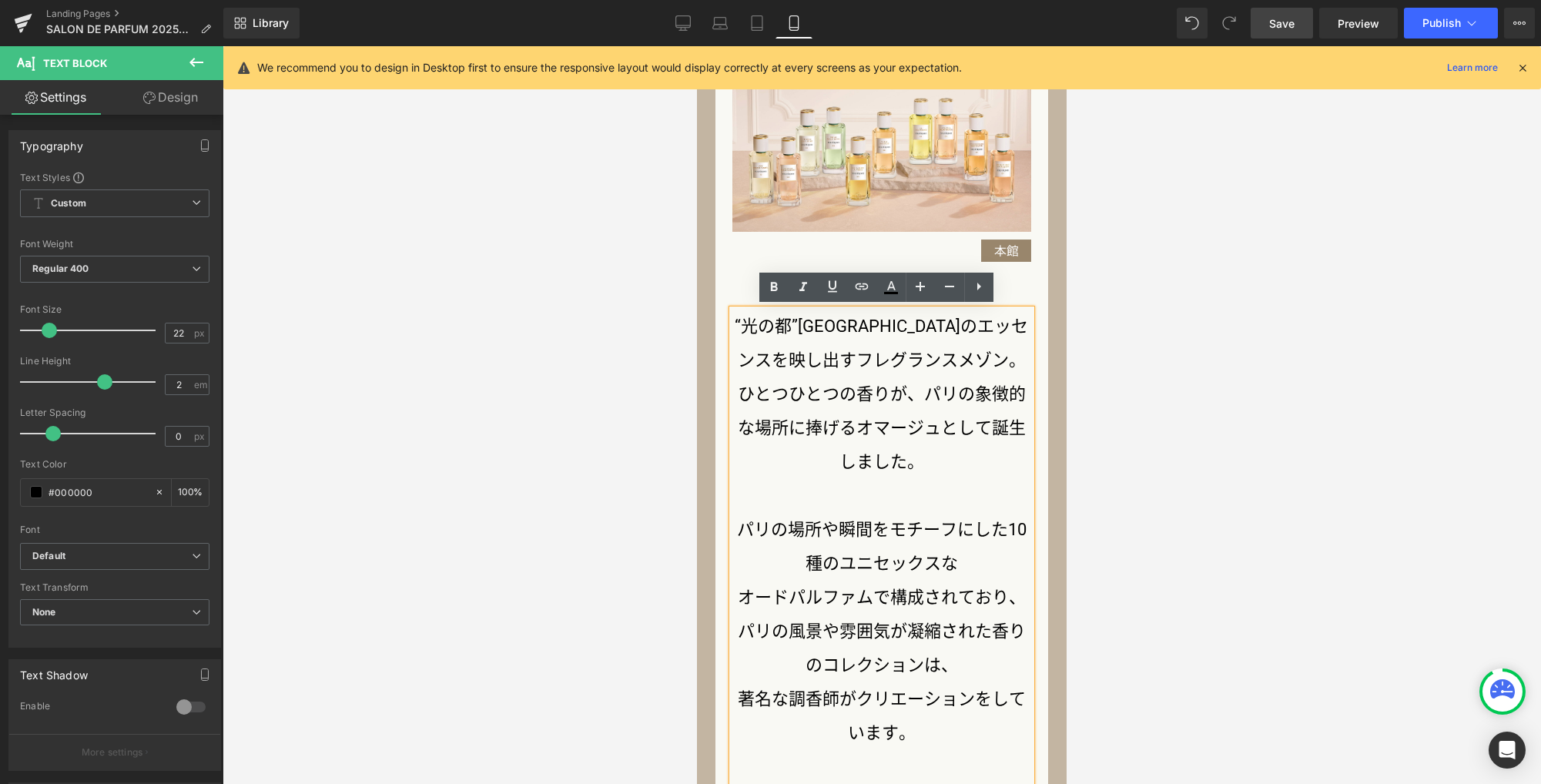
click at [1248, 441] on div at bounding box center [881, 415] width 1318 height 737
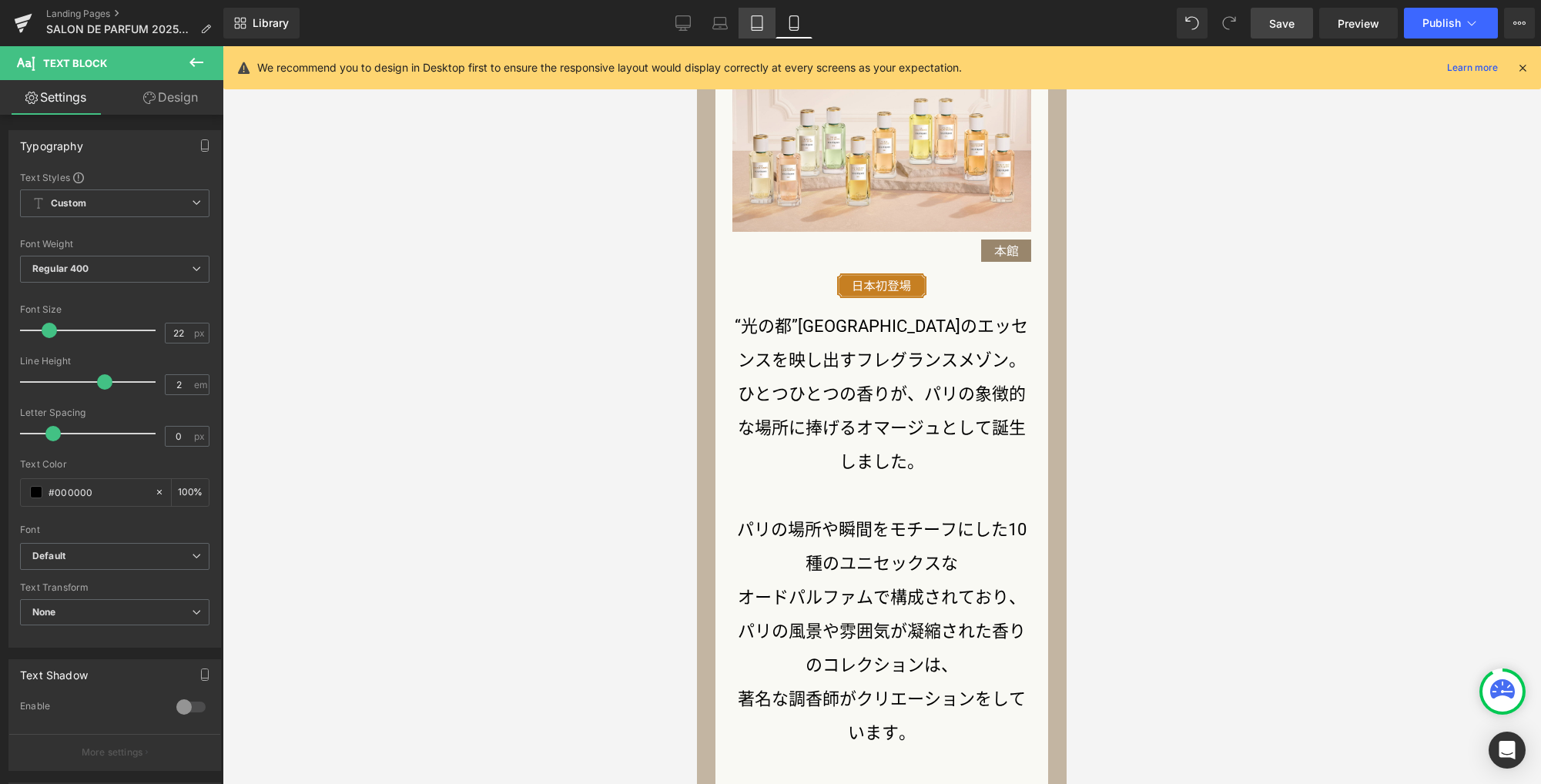
click at [758, 25] on icon at bounding box center [757, 23] width 16 height 16
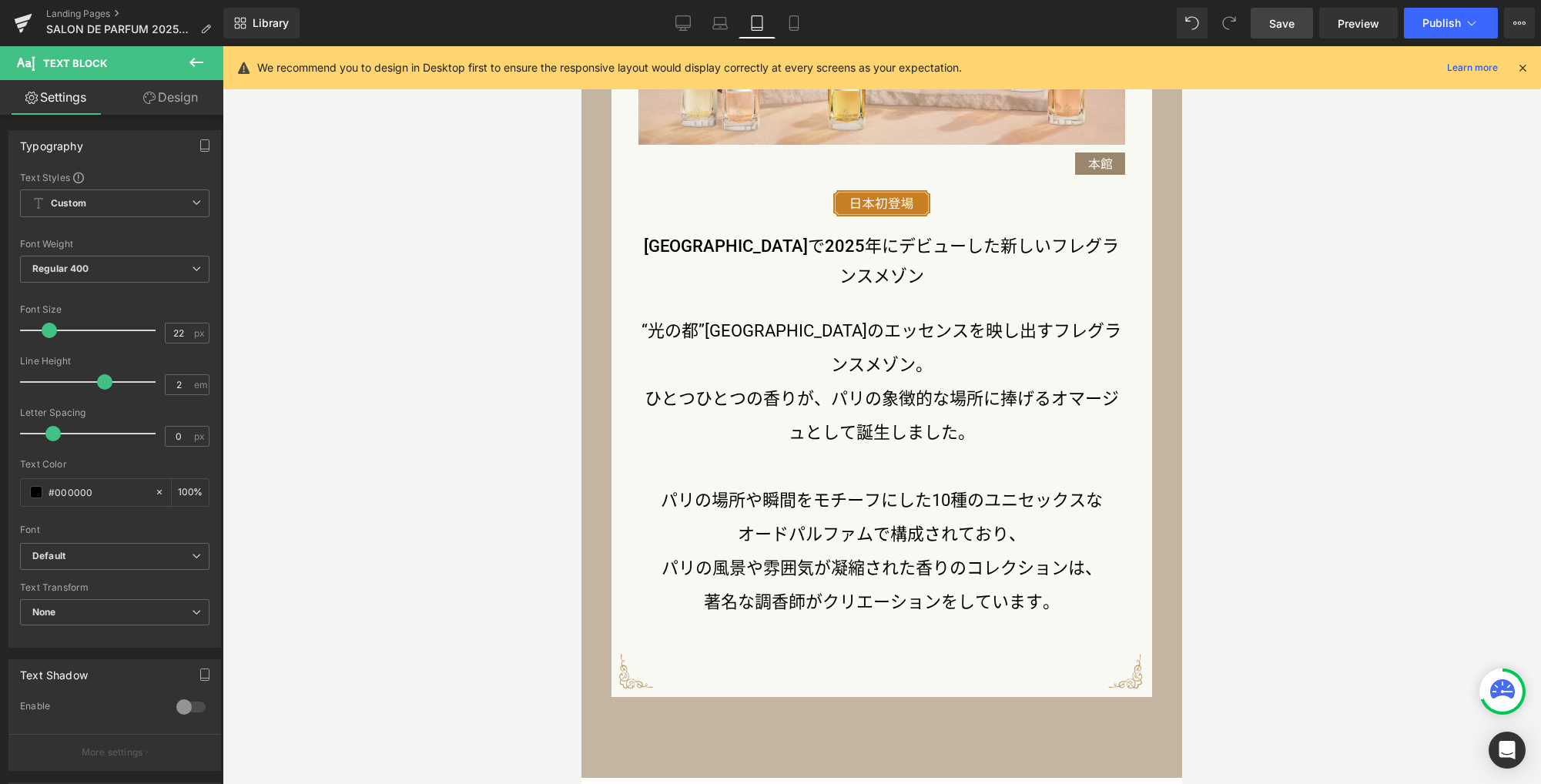
scroll to position [1475, 0]
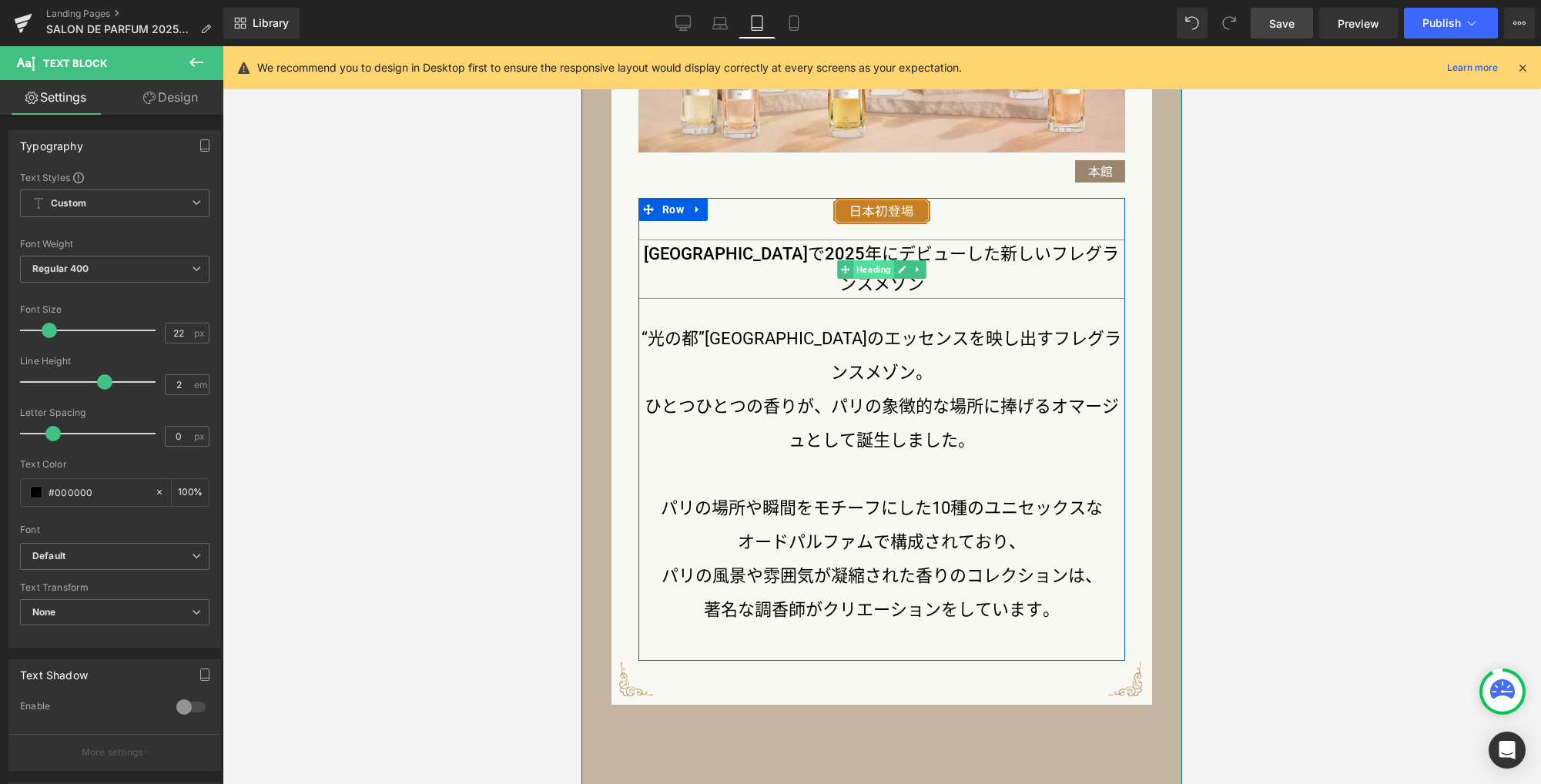
click at [865, 260] on span "Heading" at bounding box center [874, 269] width 41 height 18
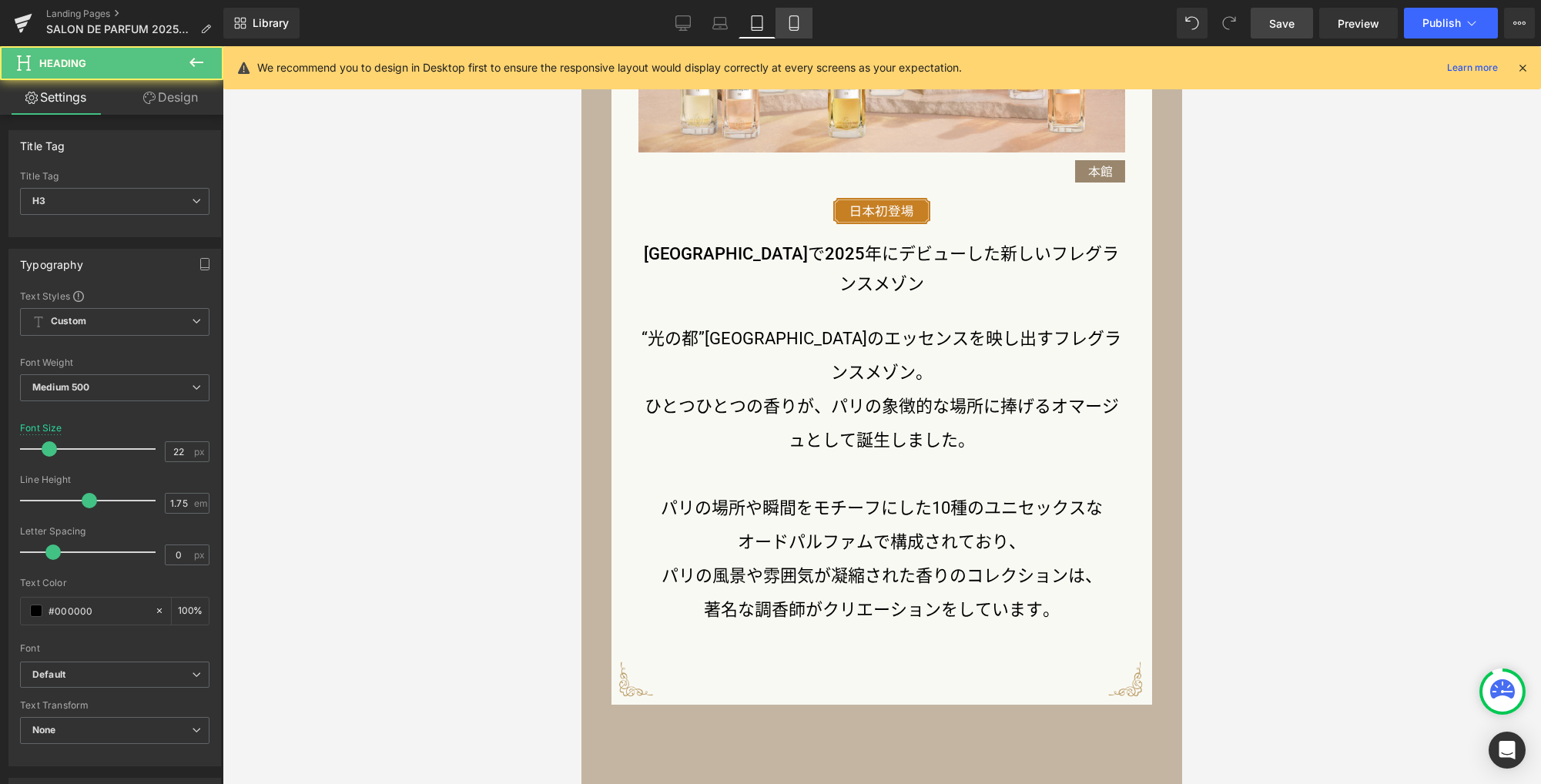
click at [788, 15] on link "Mobile" at bounding box center [794, 22] width 37 height 30
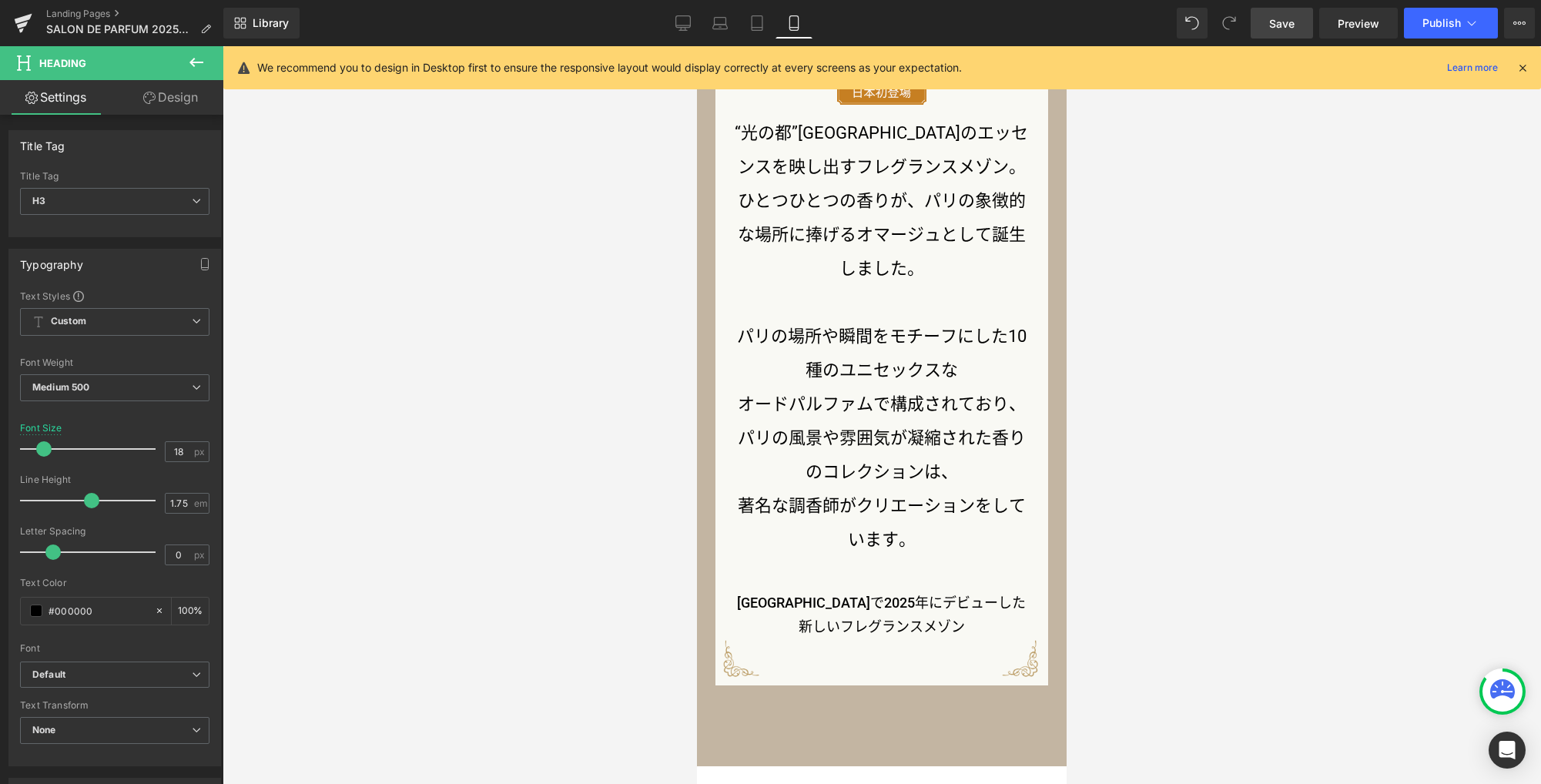
scroll to position [1724, 0]
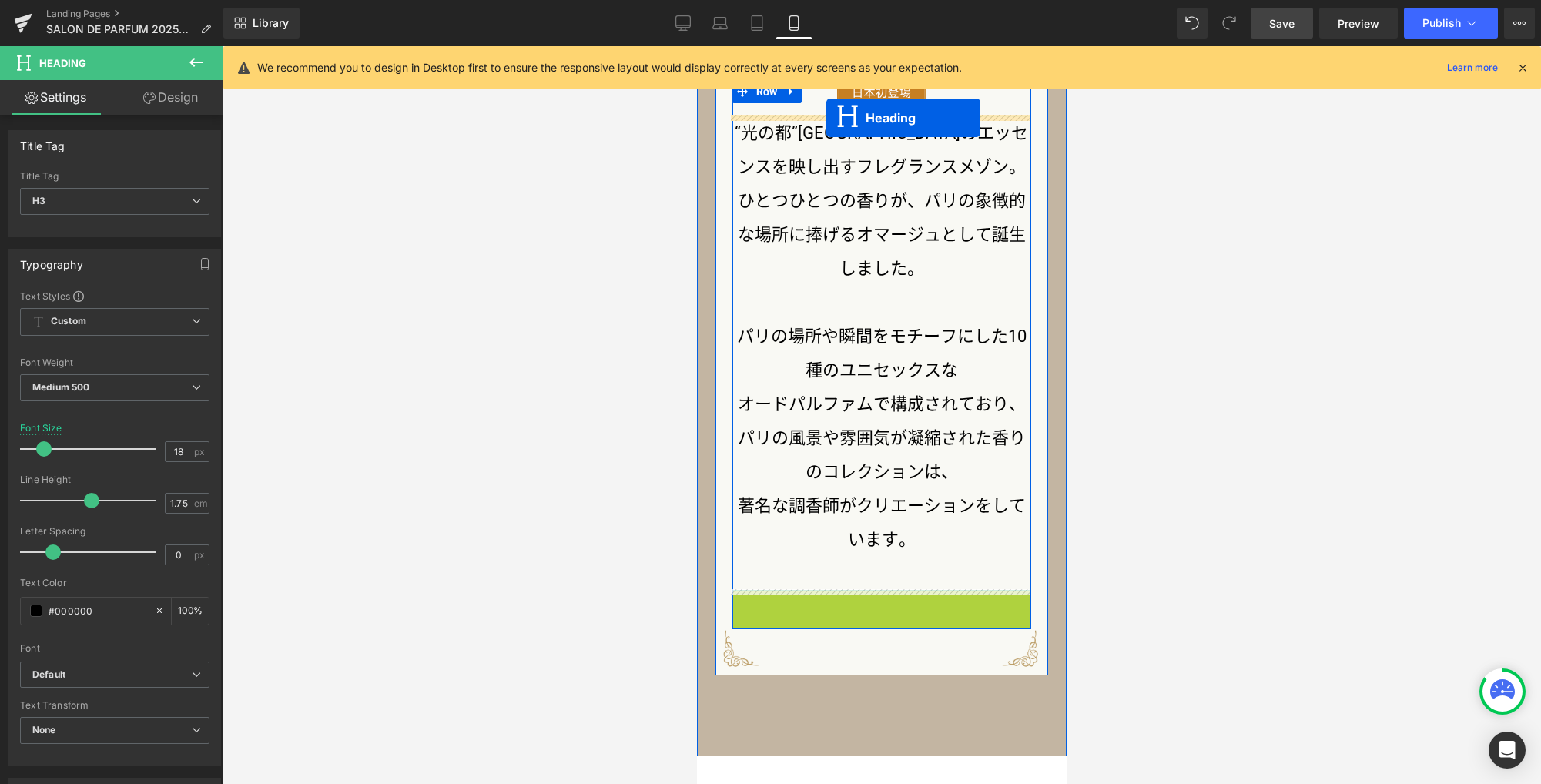
drag, startPoint x: 839, startPoint y: 614, endPoint x: 827, endPoint y: 118, distance: 496.1
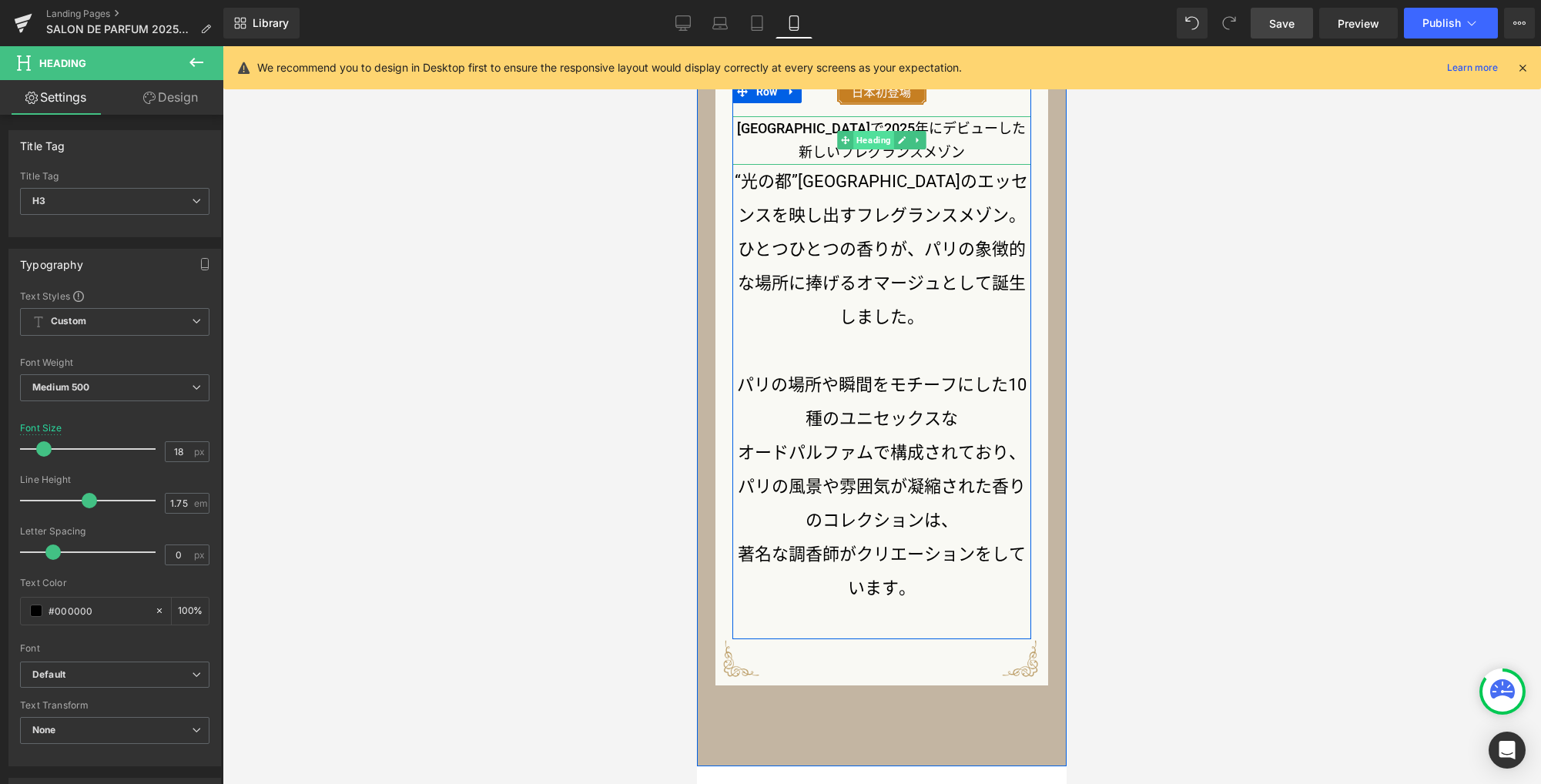
click at [872, 138] on span "Heading" at bounding box center [874, 140] width 41 height 18
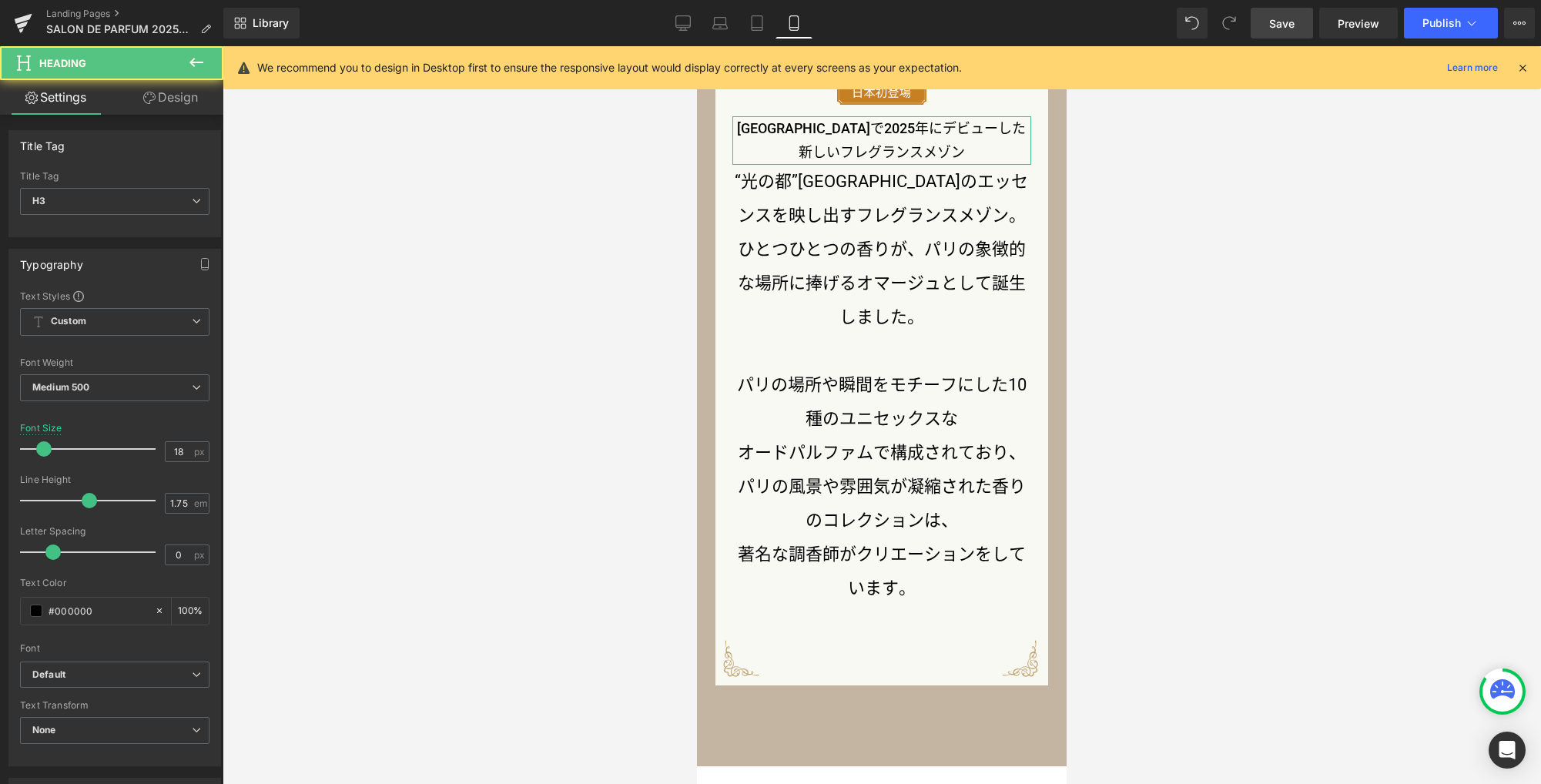
click at [182, 98] on link "Design" at bounding box center [170, 98] width 112 height 35
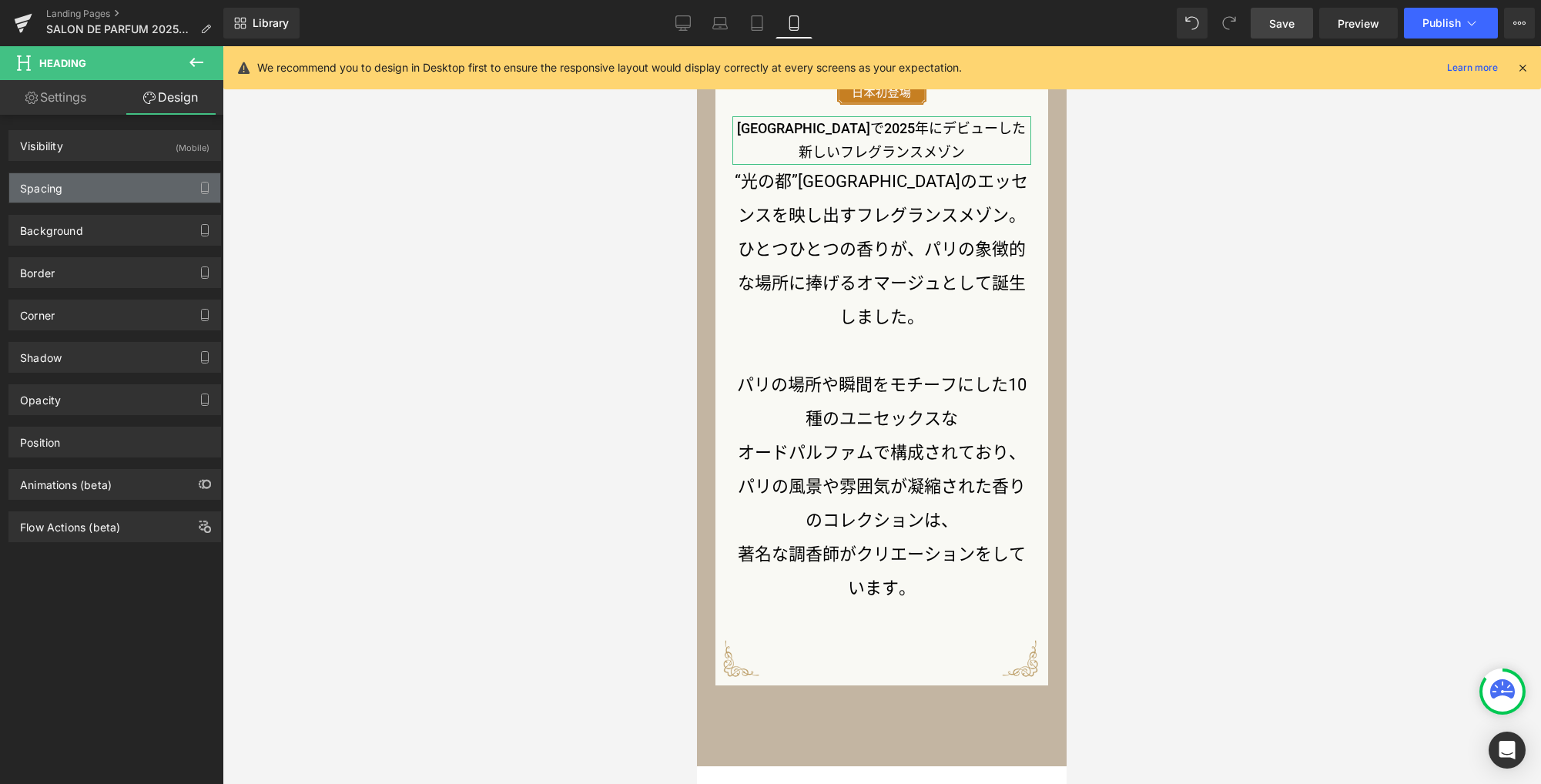
click at [132, 191] on div "Spacing" at bounding box center [114, 188] width 211 height 29
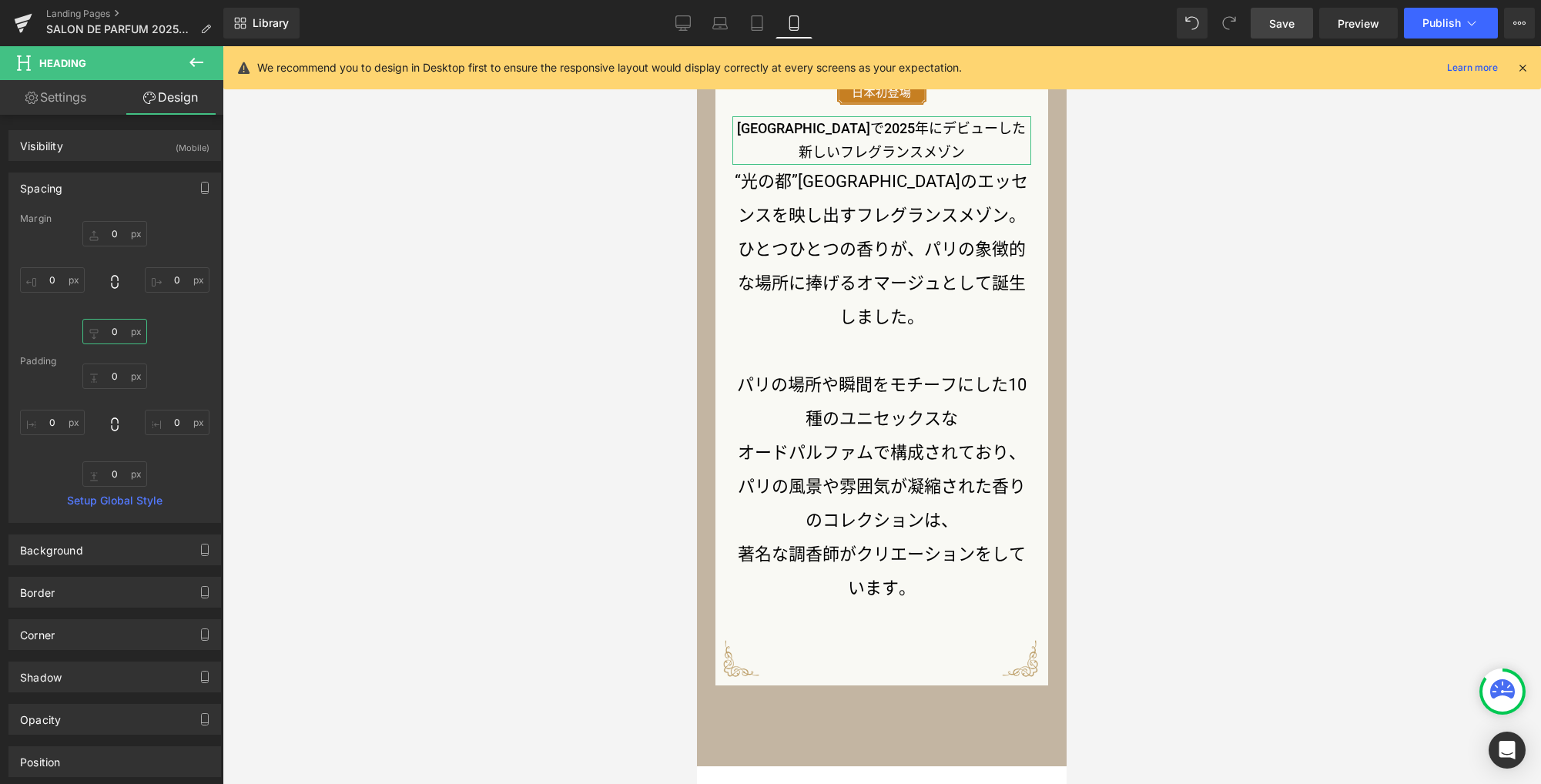
click at [115, 330] on input "0" at bounding box center [114, 332] width 65 height 26
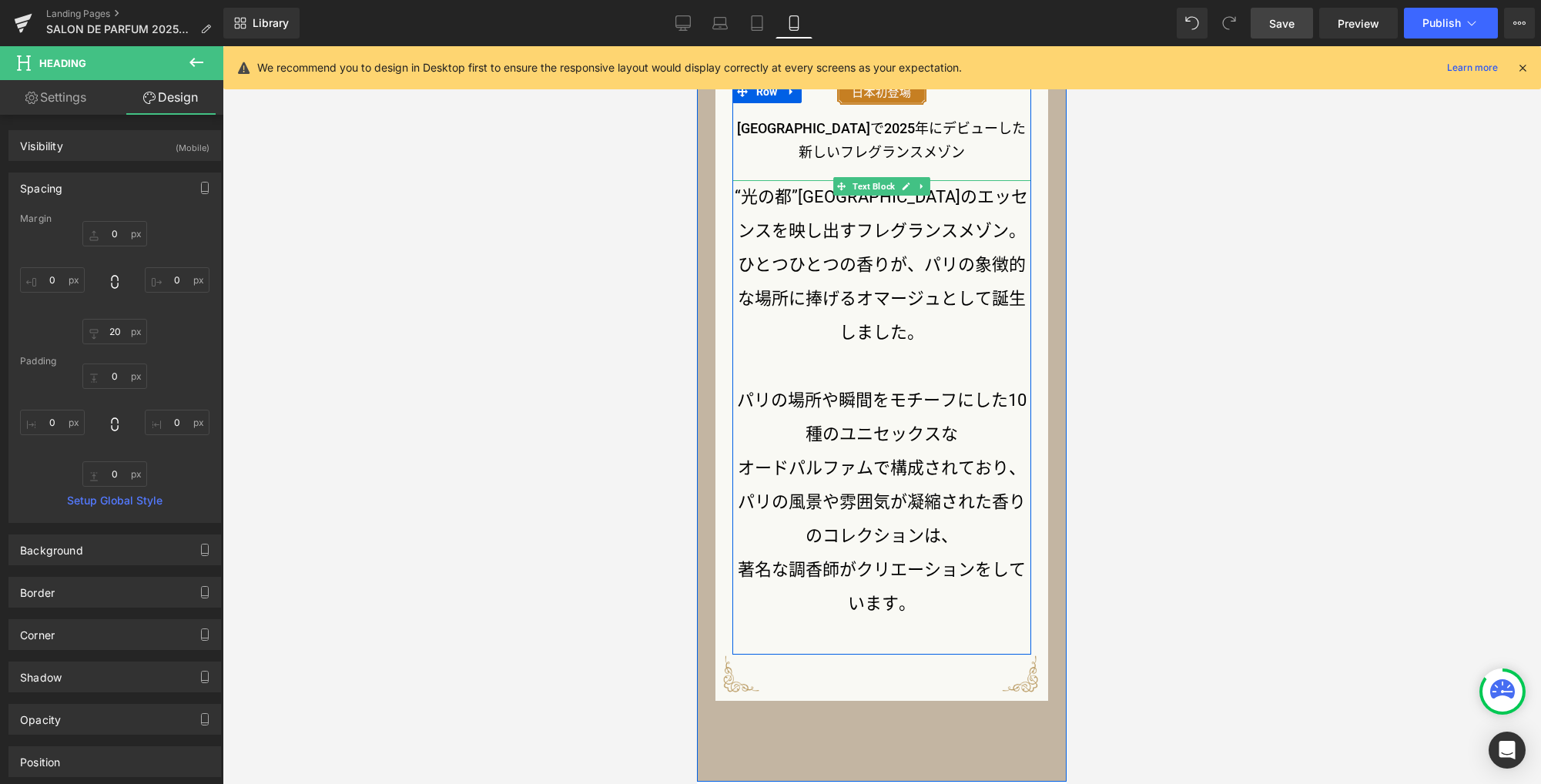
click at [784, 193] on p "“光の都”[GEOGRAPHIC_DATA]のエッセンスを映し出すフレグランスメゾン。" at bounding box center [882, 215] width 300 height 68
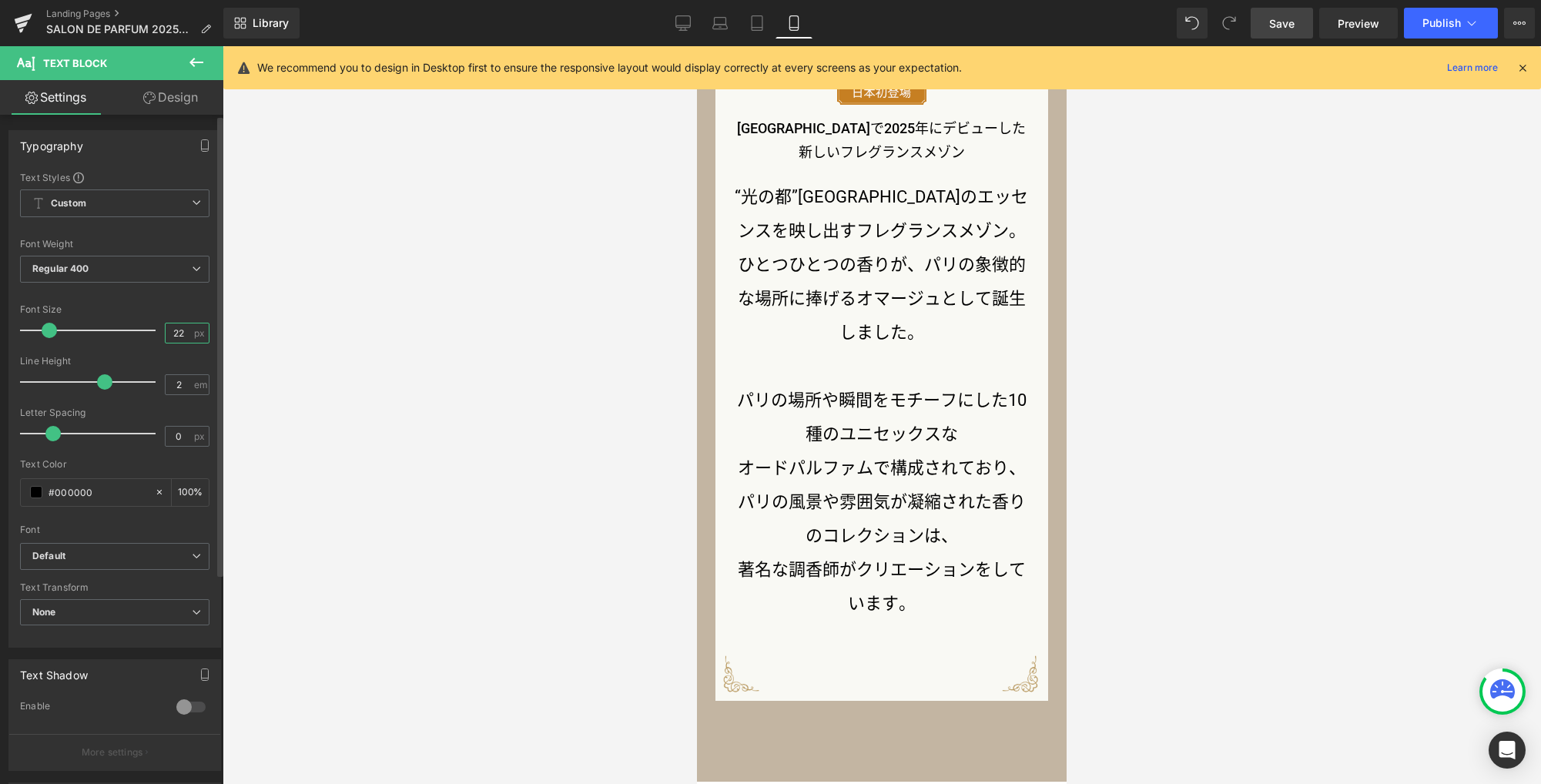
drag, startPoint x: 185, startPoint y: 333, endPoint x: 126, endPoint y: 325, distance: 59.5
click at [126, 328] on div "Font Size 22 px" at bounding box center [115, 330] width 190 height 52
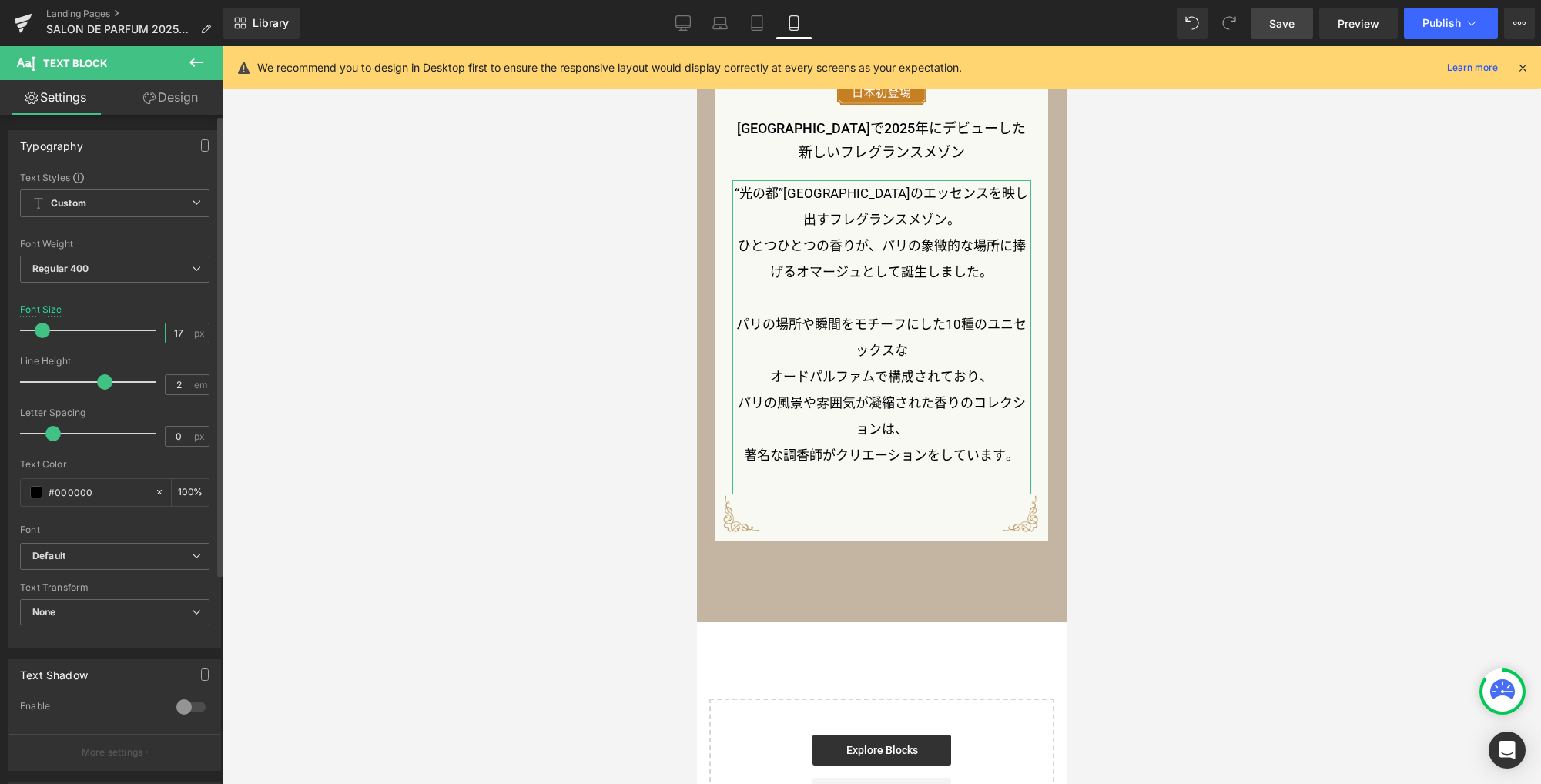
drag, startPoint x: 170, startPoint y: 332, endPoint x: 110, endPoint y: 326, distance: 60.3
click at [110, 326] on div "Font Size 17 px" at bounding box center [115, 330] width 190 height 52
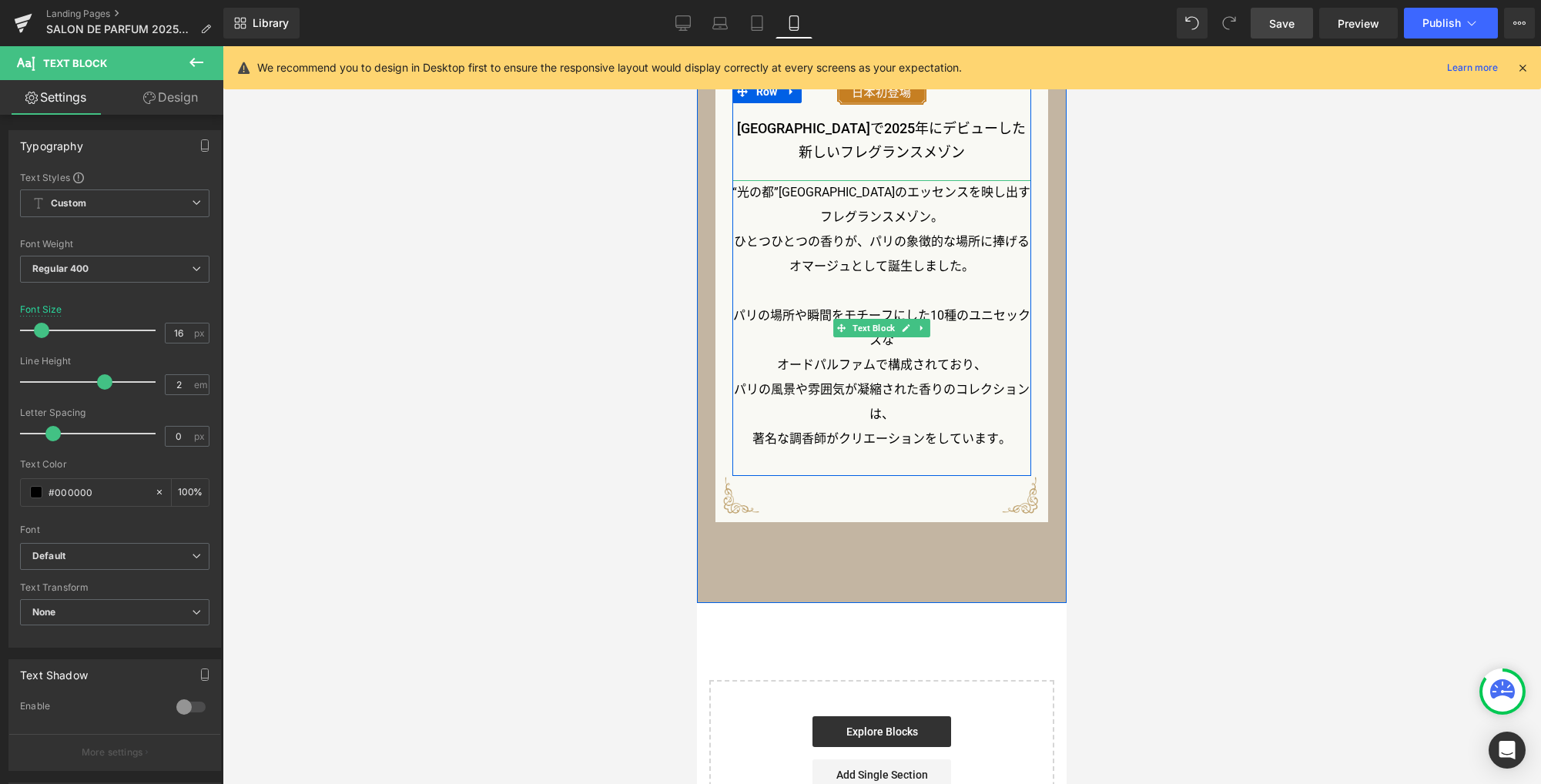
click at [798, 239] on p "ひとつひとつの香りが、パリの象徴的な場所に捧げるオマージュとして誕生しました。" at bounding box center [882, 253] width 300 height 49
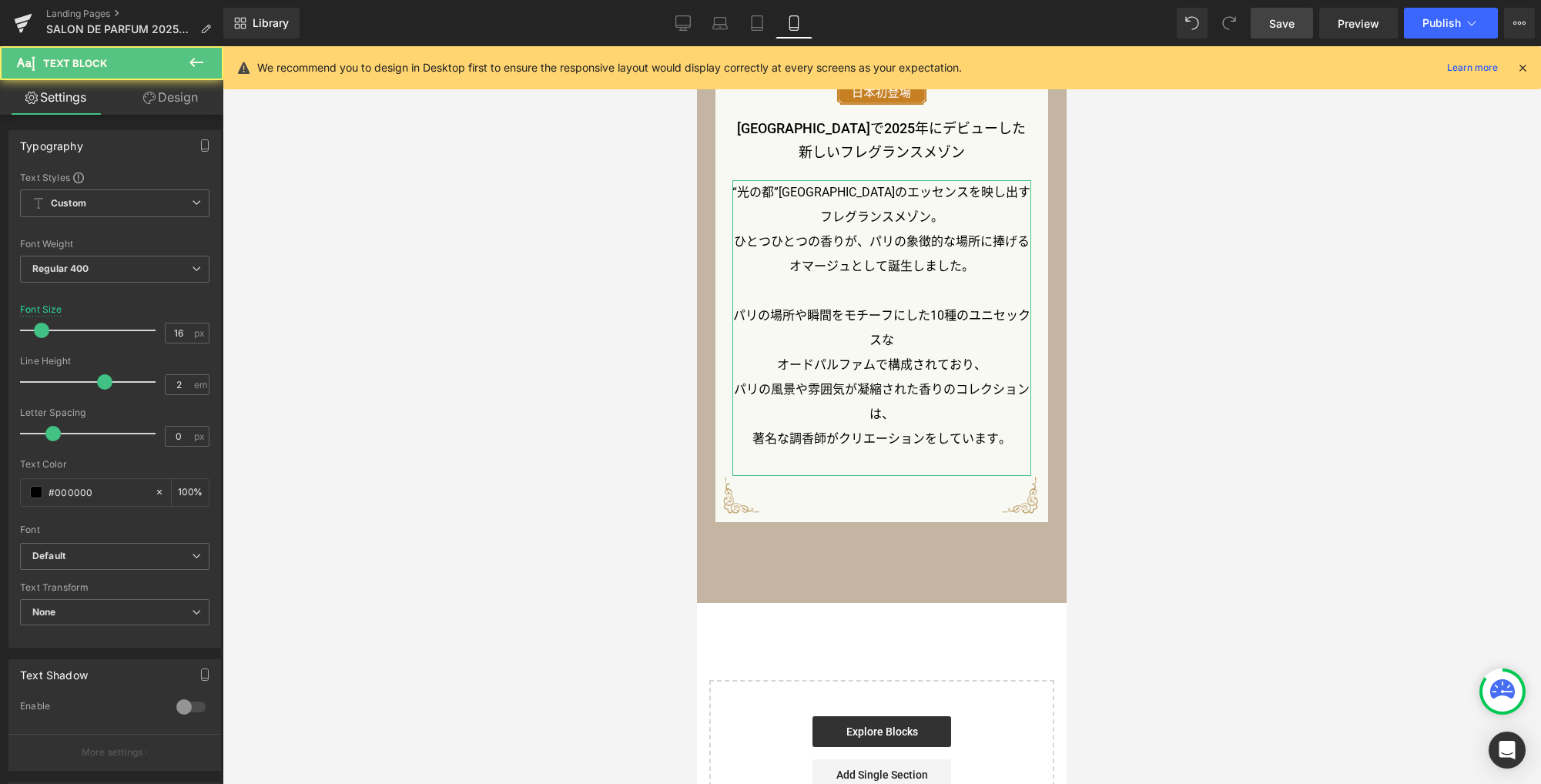
click at [164, 100] on link "Design" at bounding box center [170, 98] width 112 height 35
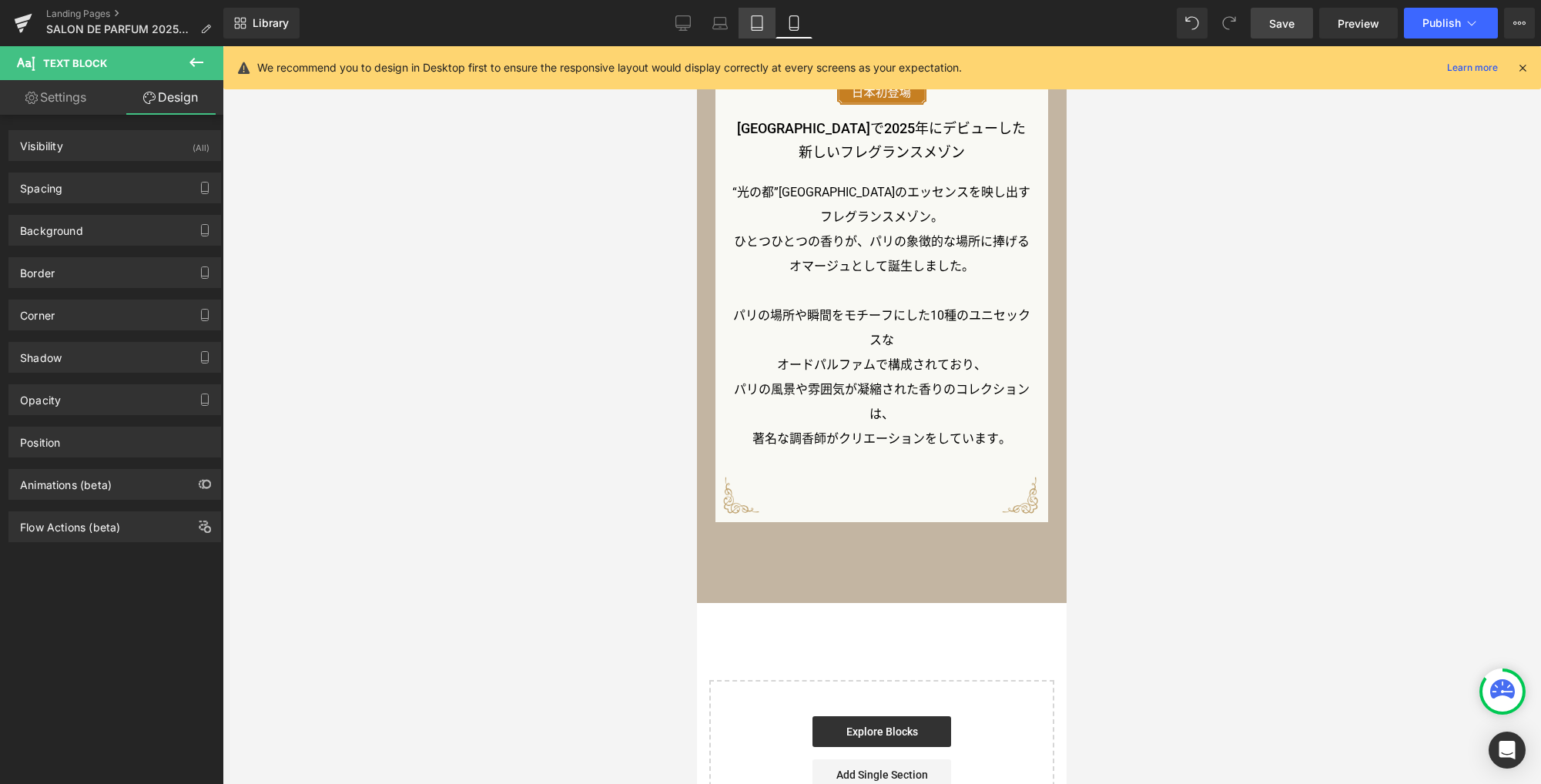
click at [769, 23] on link "Tablet" at bounding box center [757, 22] width 37 height 30
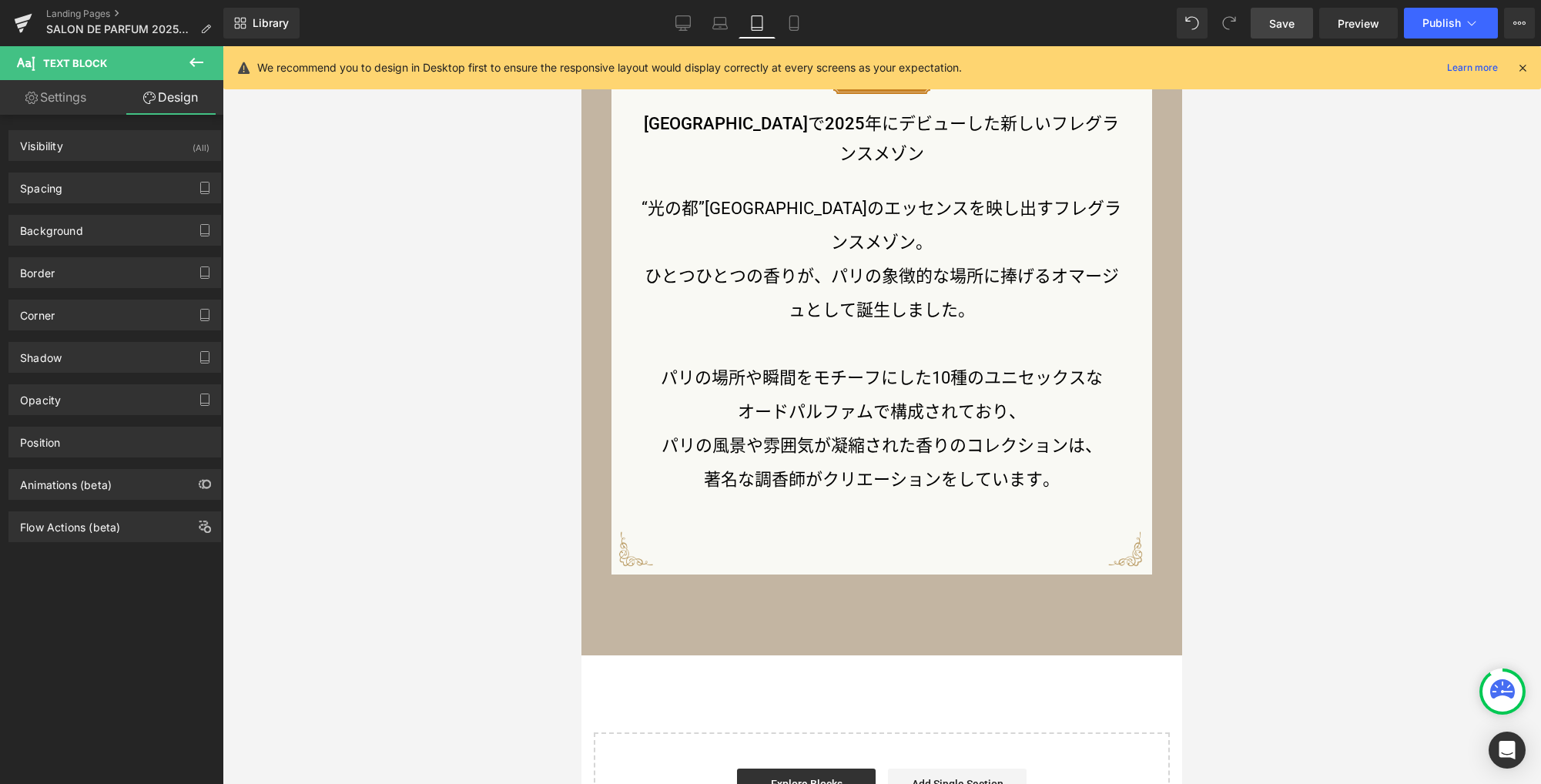
scroll to position [1604, 0]
click at [681, 20] on icon at bounding box center [683, 23] width 16 height 16
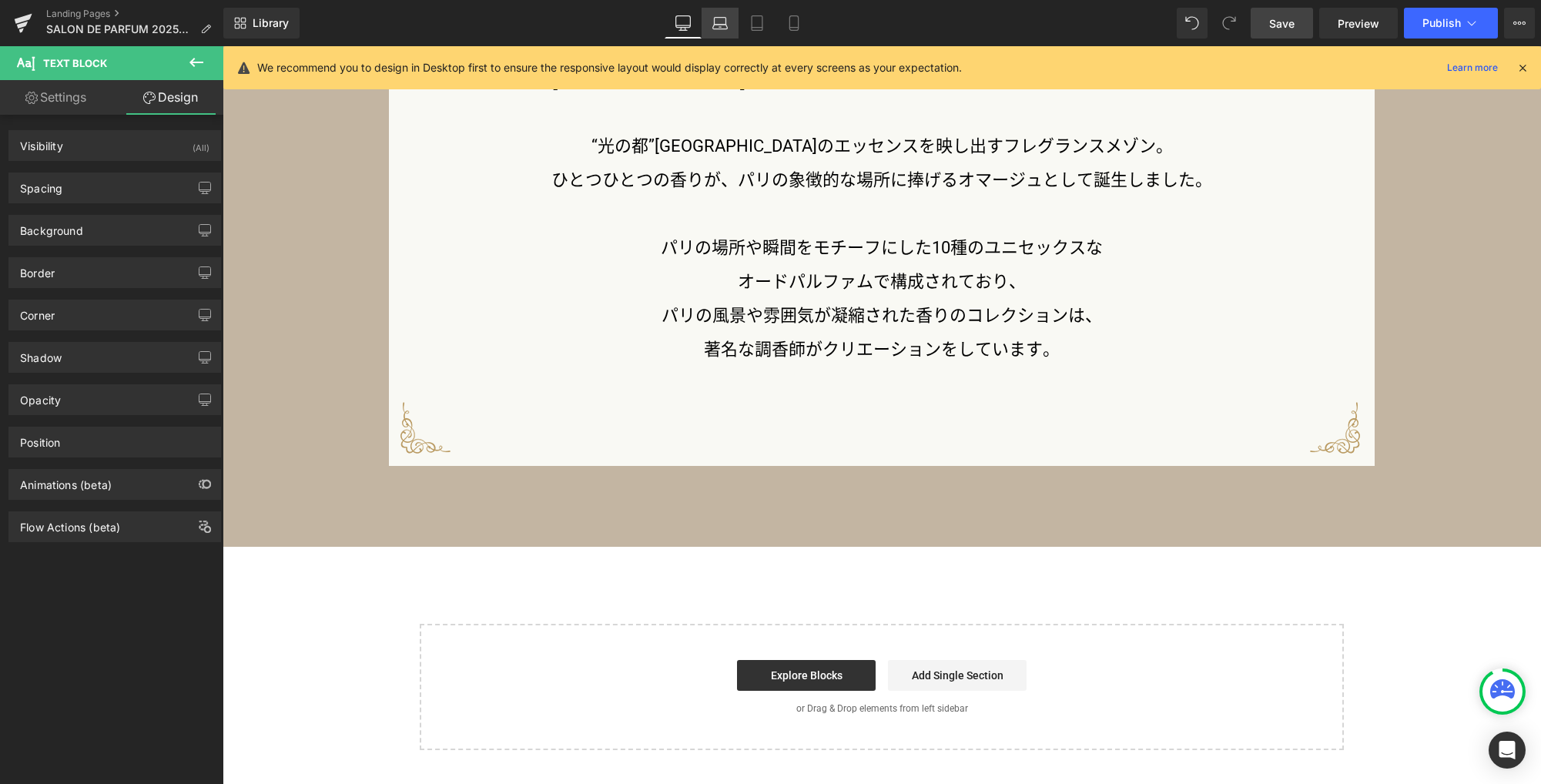
scroll to position [2228, 0]
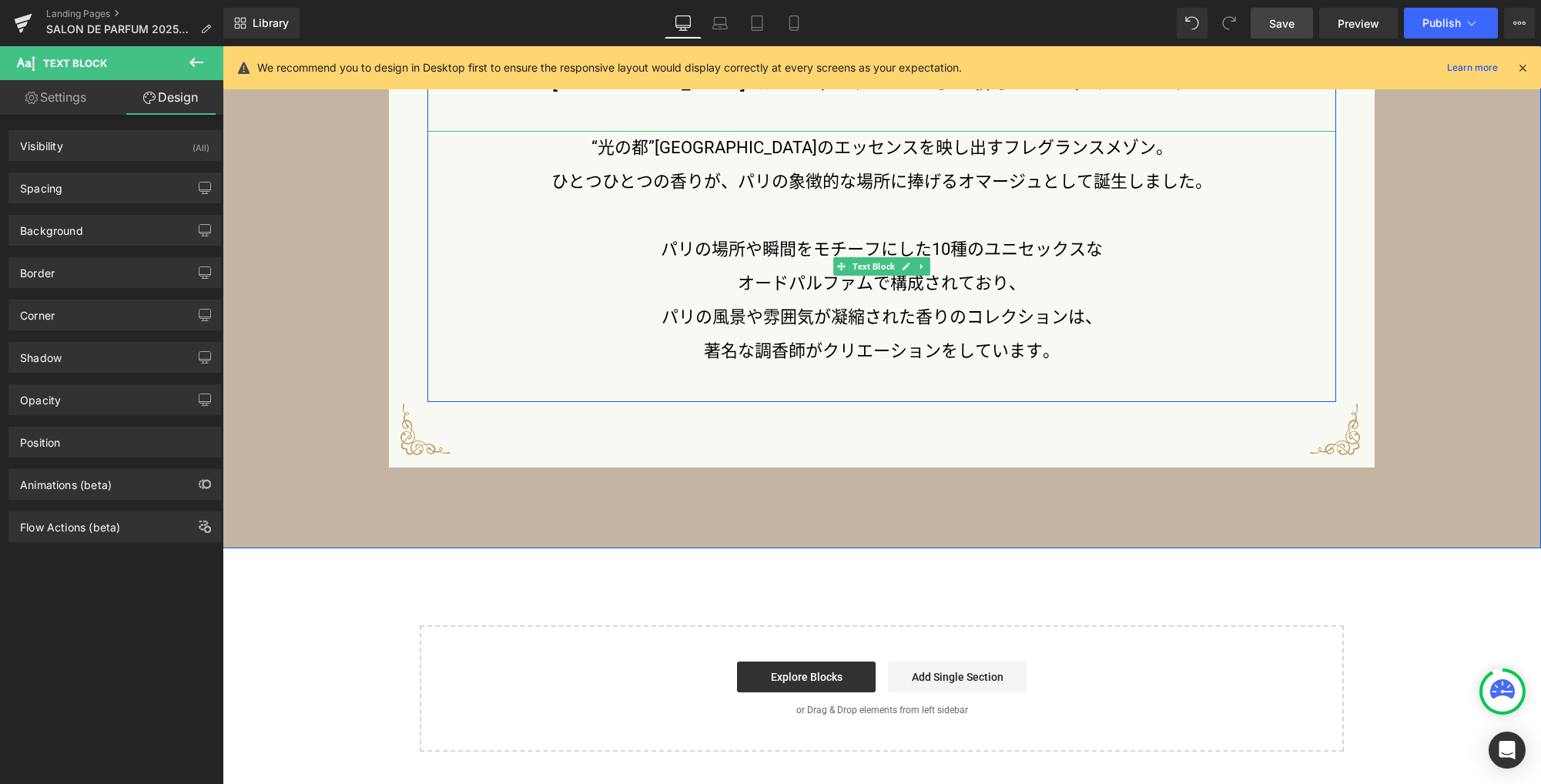
drag, startPoint x: 751, startPoint y: 170, endPoint x: 710, endPoint y: 186, distance: 44.0
click at [751, 170] on p "ひとつひとつの香りが、パリの象徴的な場所に捧げるオマージュとして誕生しました。" at bounding box center [882, 181] width 909 height 34
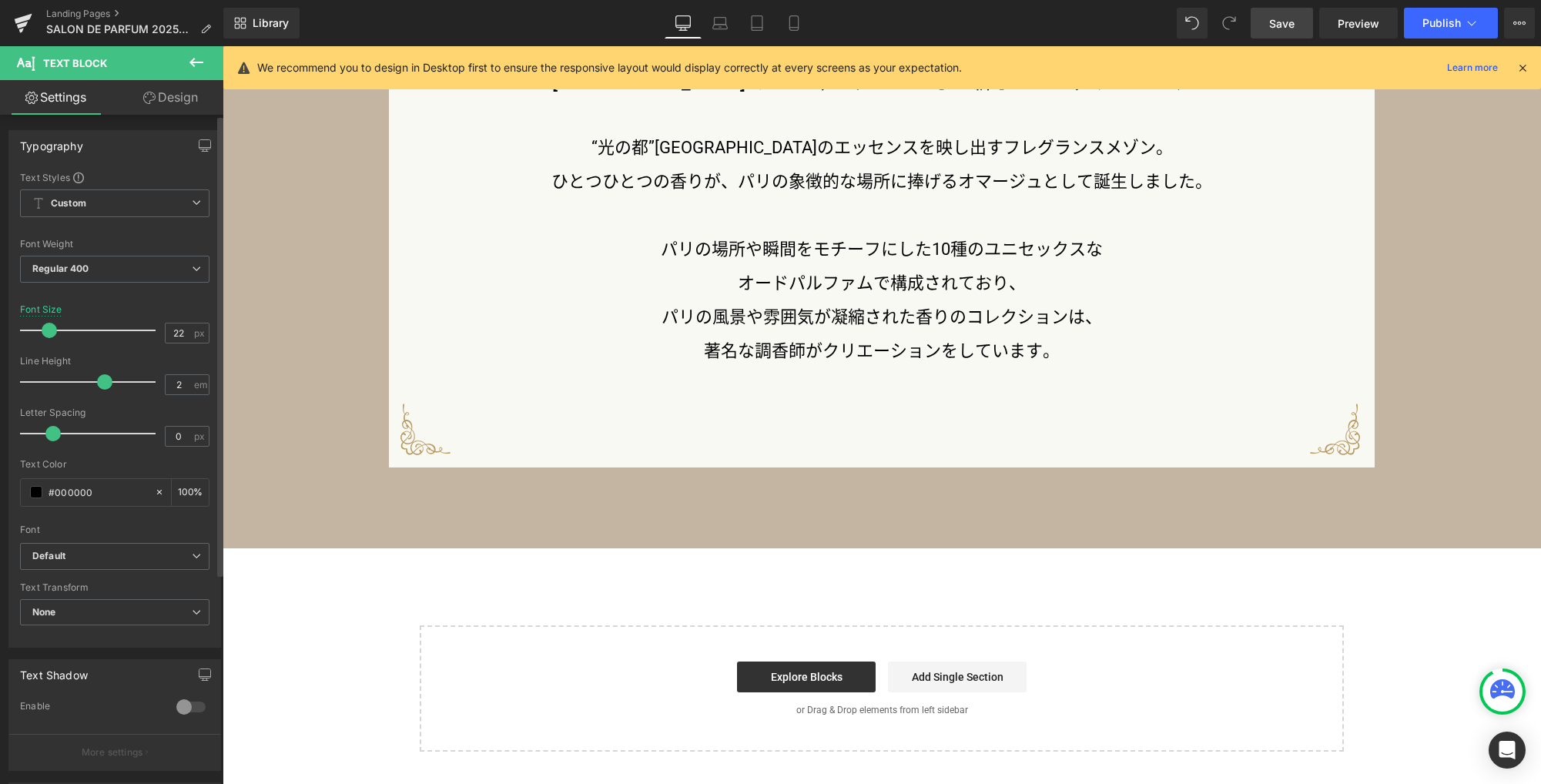
click at [200, 143] on icon "button" at bounding box center [205, 145] width 12 height 12
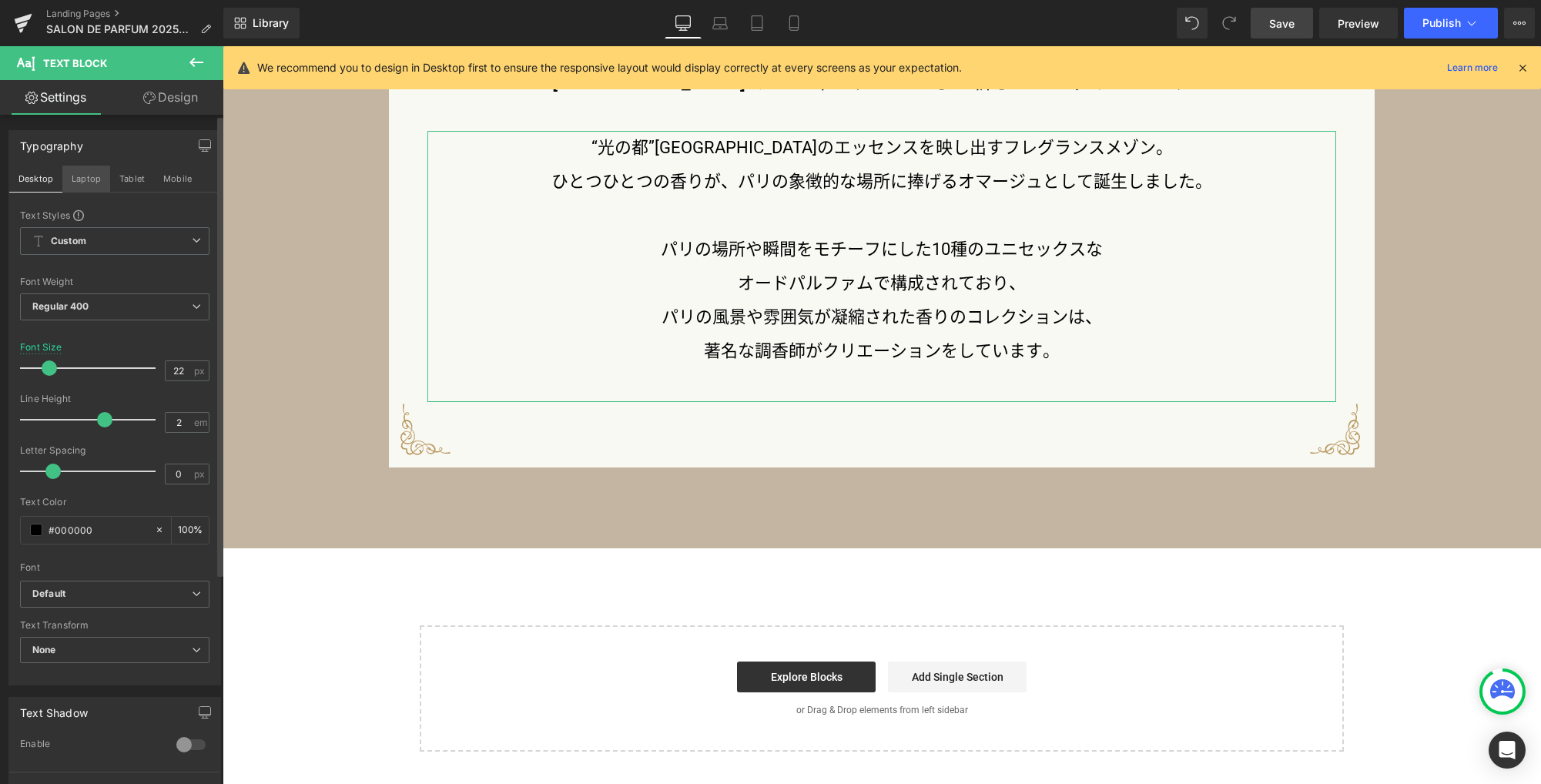
click at [92, 185] on button "Laptop" at bounding box center [87, 179] width 48 height 26
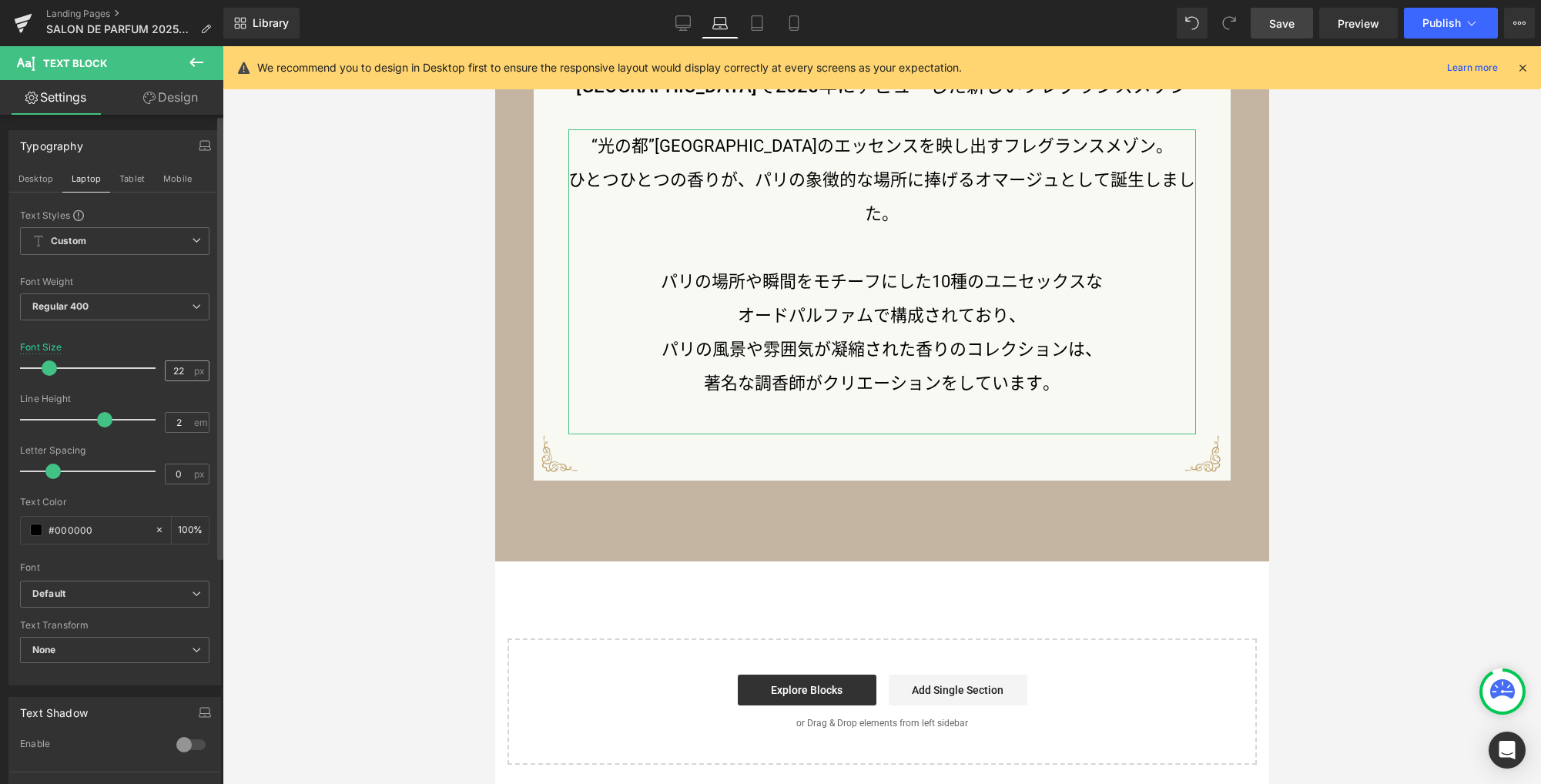
scroll to position [1884, 0]
drag, startPoint x: 182, startPoint y: 371, endPoint x: 126, endPoint y: 358, distance: 57.5
click at [125, 359] on div "Font Size 22 px" at bounding box center [115, 368] width 190 height 52
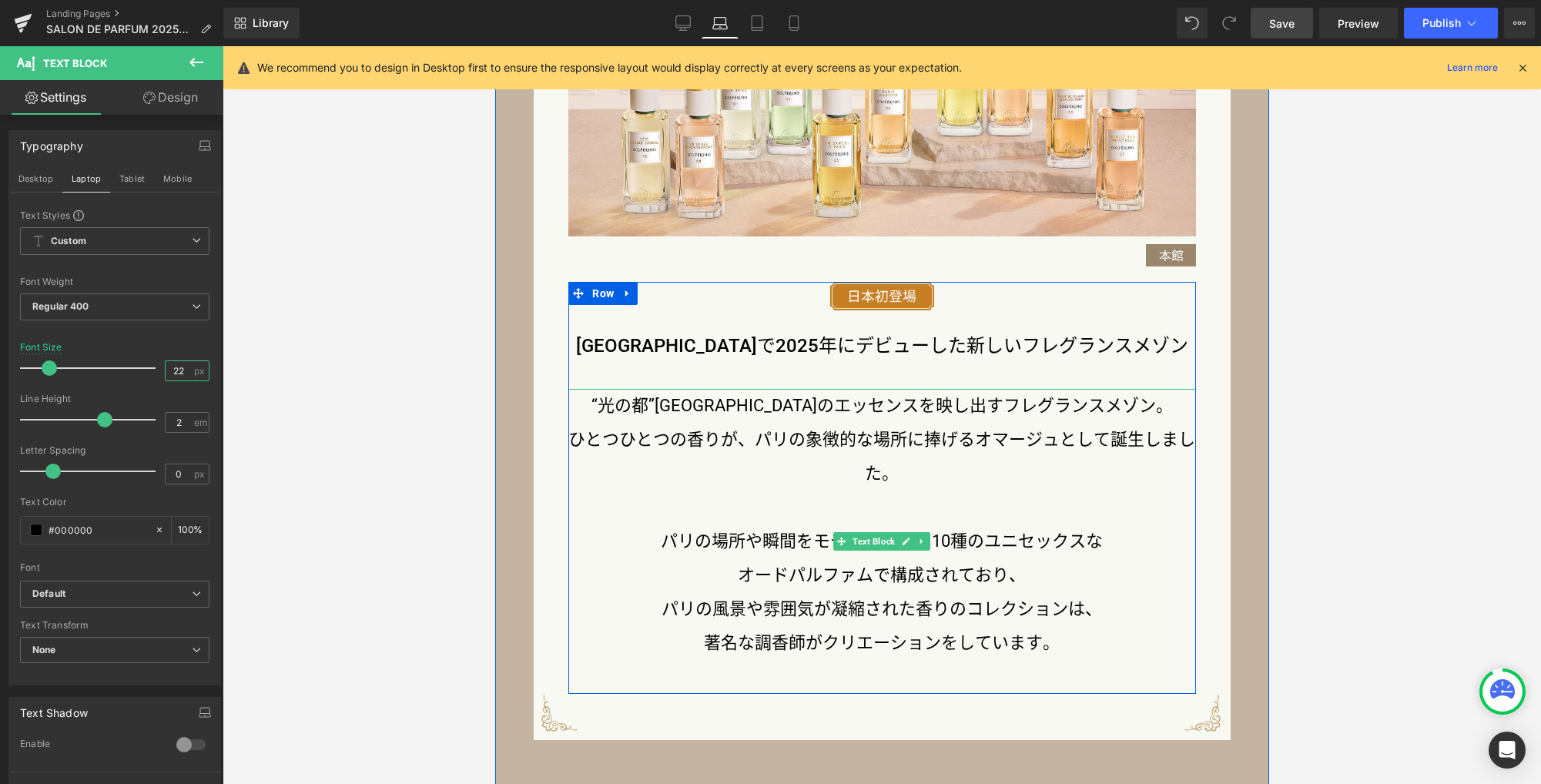
scroll to position [1559, 0]
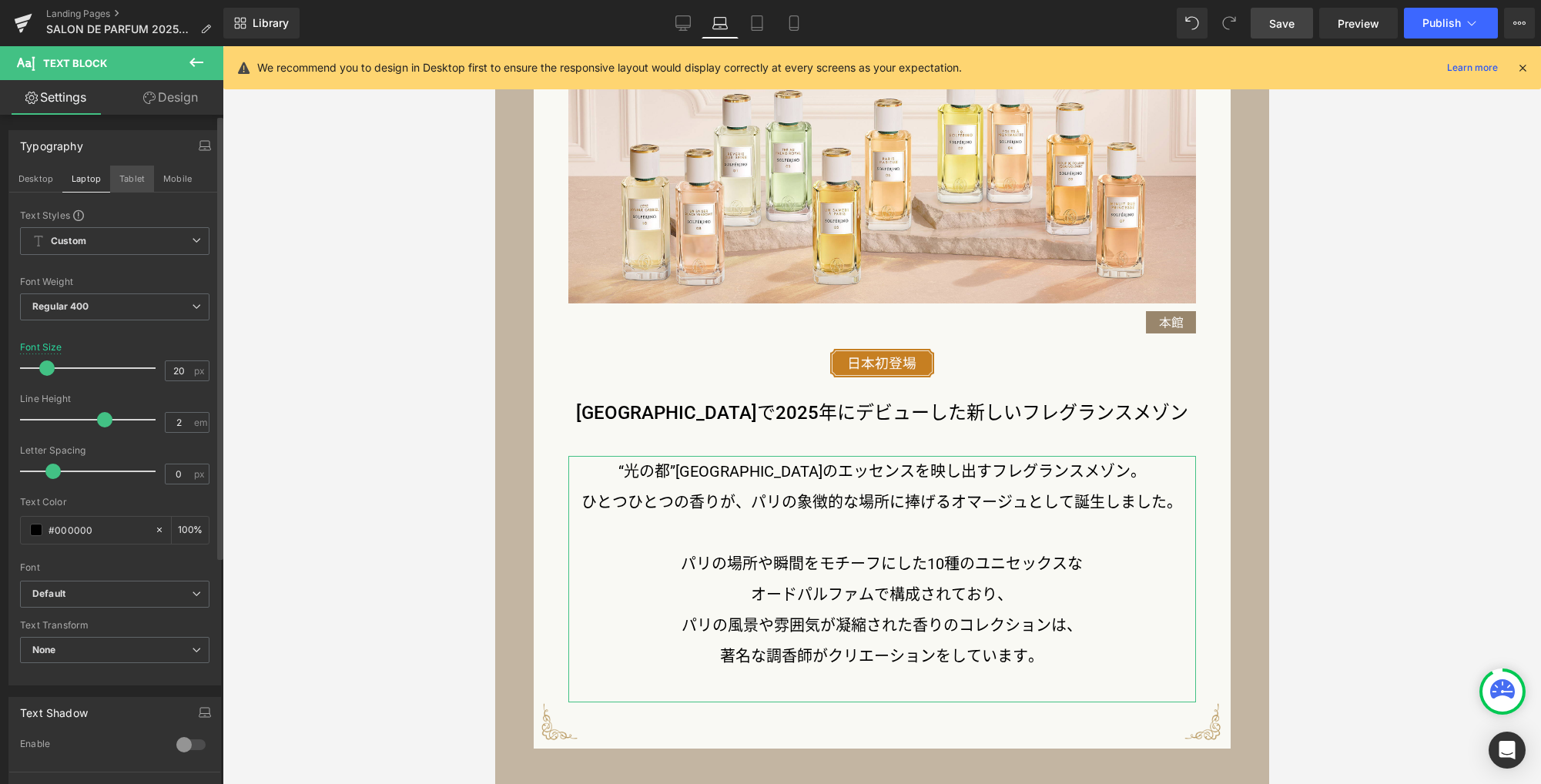
click at [134, 181] on button "Tablet" at bounding box center [132, 179] width 44 height 26
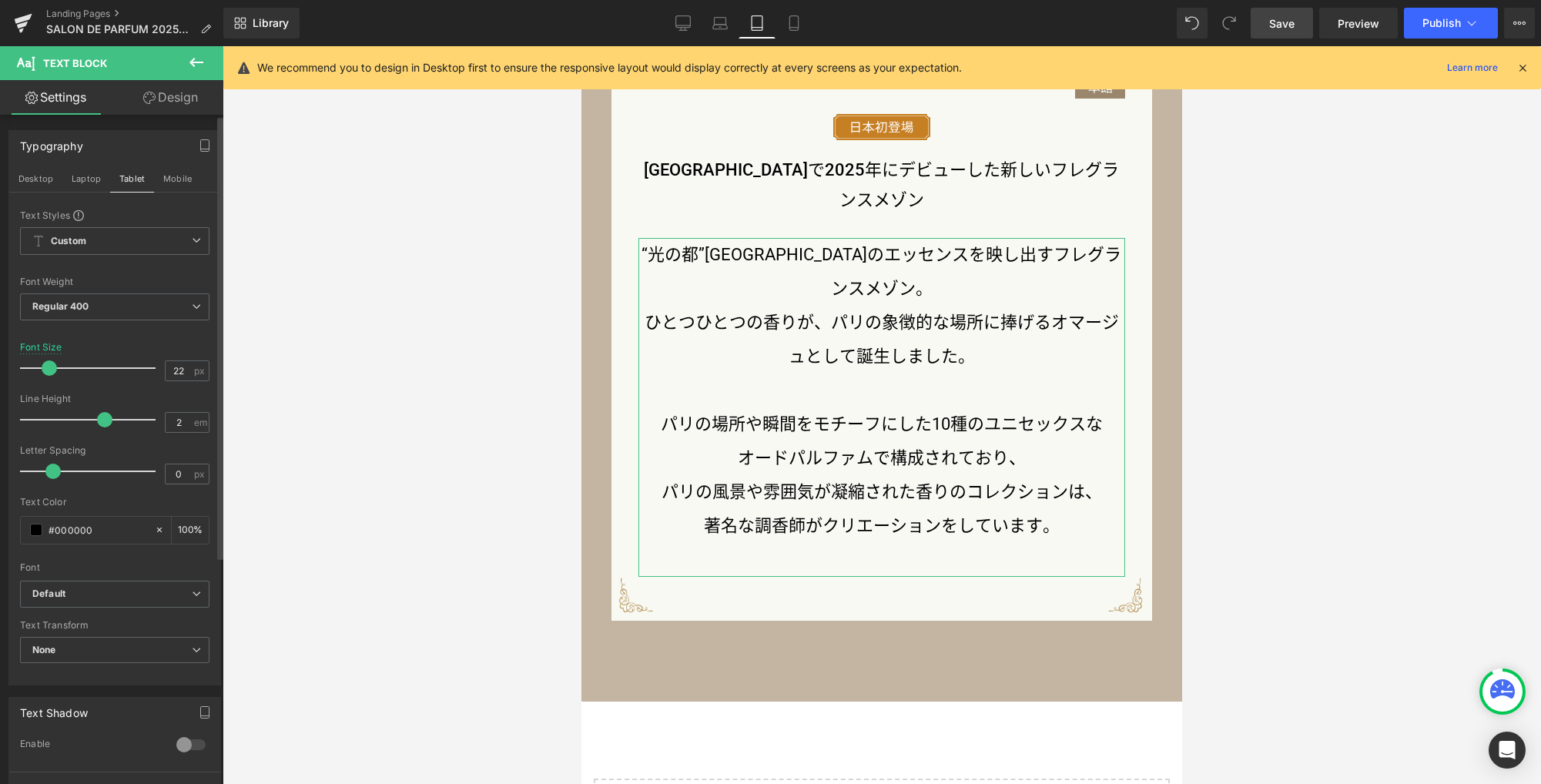
scroll to position [1313, 0]
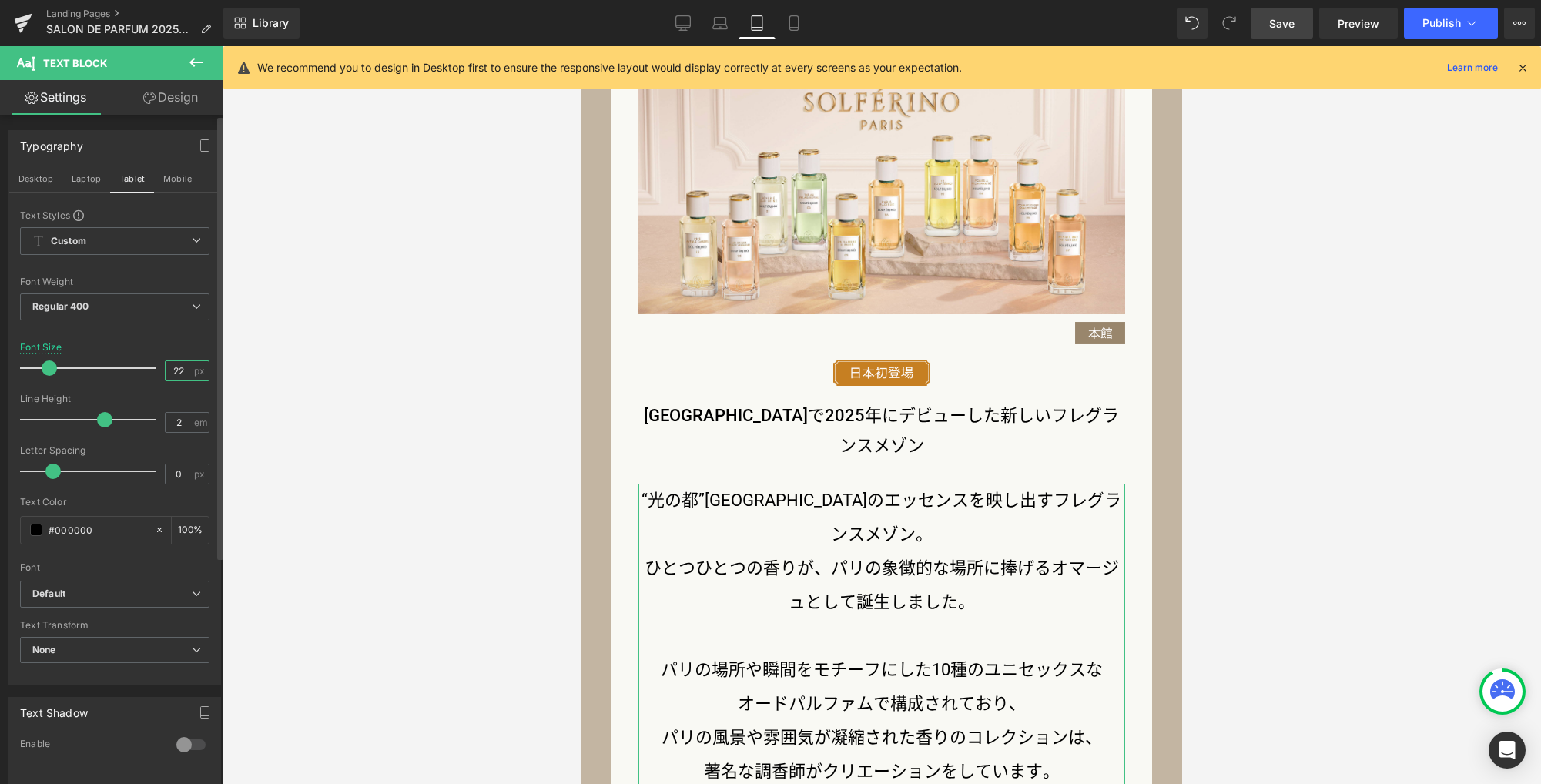
drag, startPoint x: 181, startPoint y: 371, endPoint x: 124, endPoint y: 356, distance: 58.9
click at [121, 362] on div "Font Size 22 px" at bounding box center [115, 368] width 190 height 52
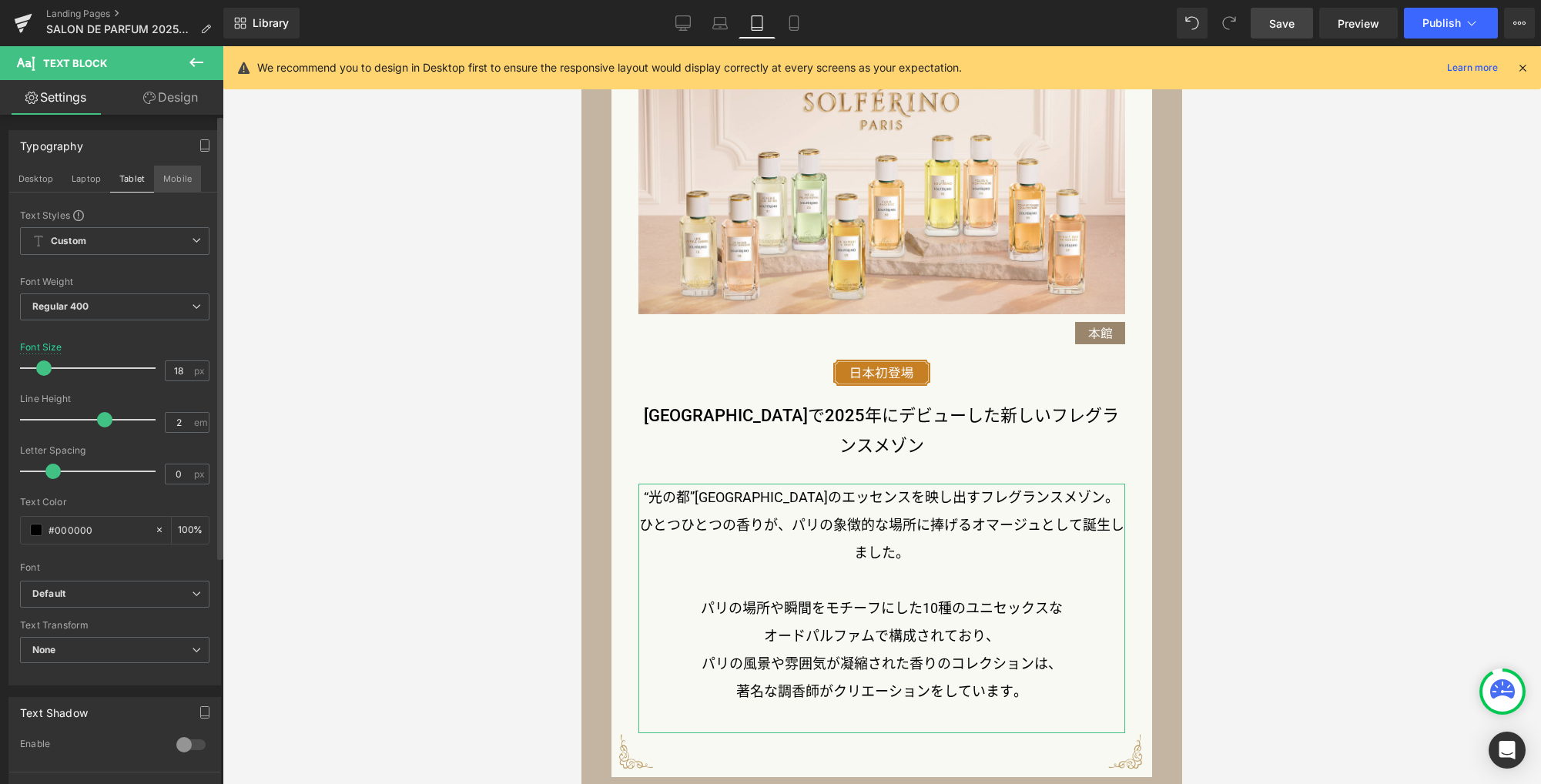
click at [171, 175] on button "Mobile" at bounding box center [177, 179] width 47 height 26
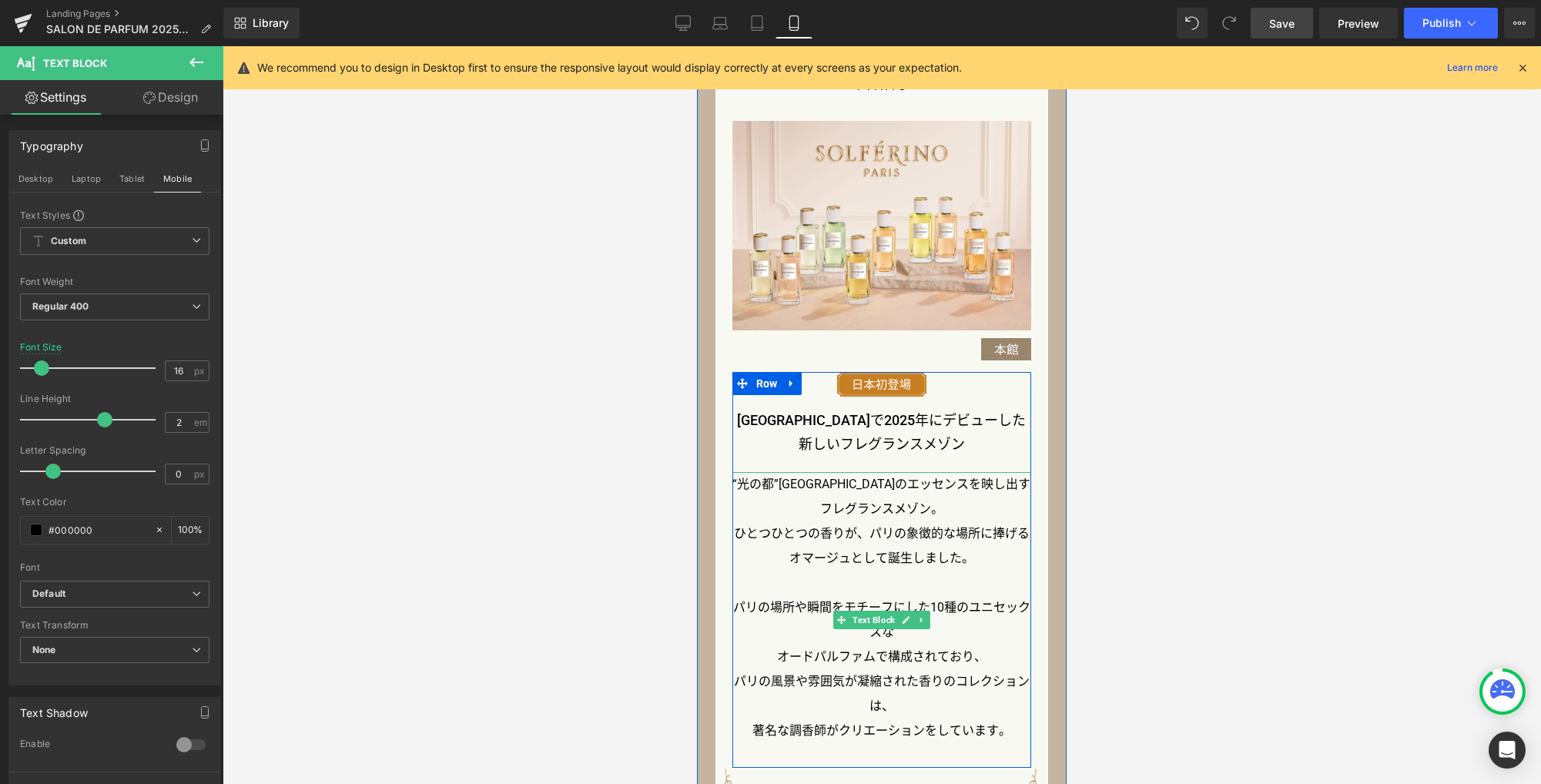
click at [920, 617] on icon at bounding box center [922, 620] width 8 height 9
click at [911, 618] on icon at bounding box center [913, 620] width 8 height 9
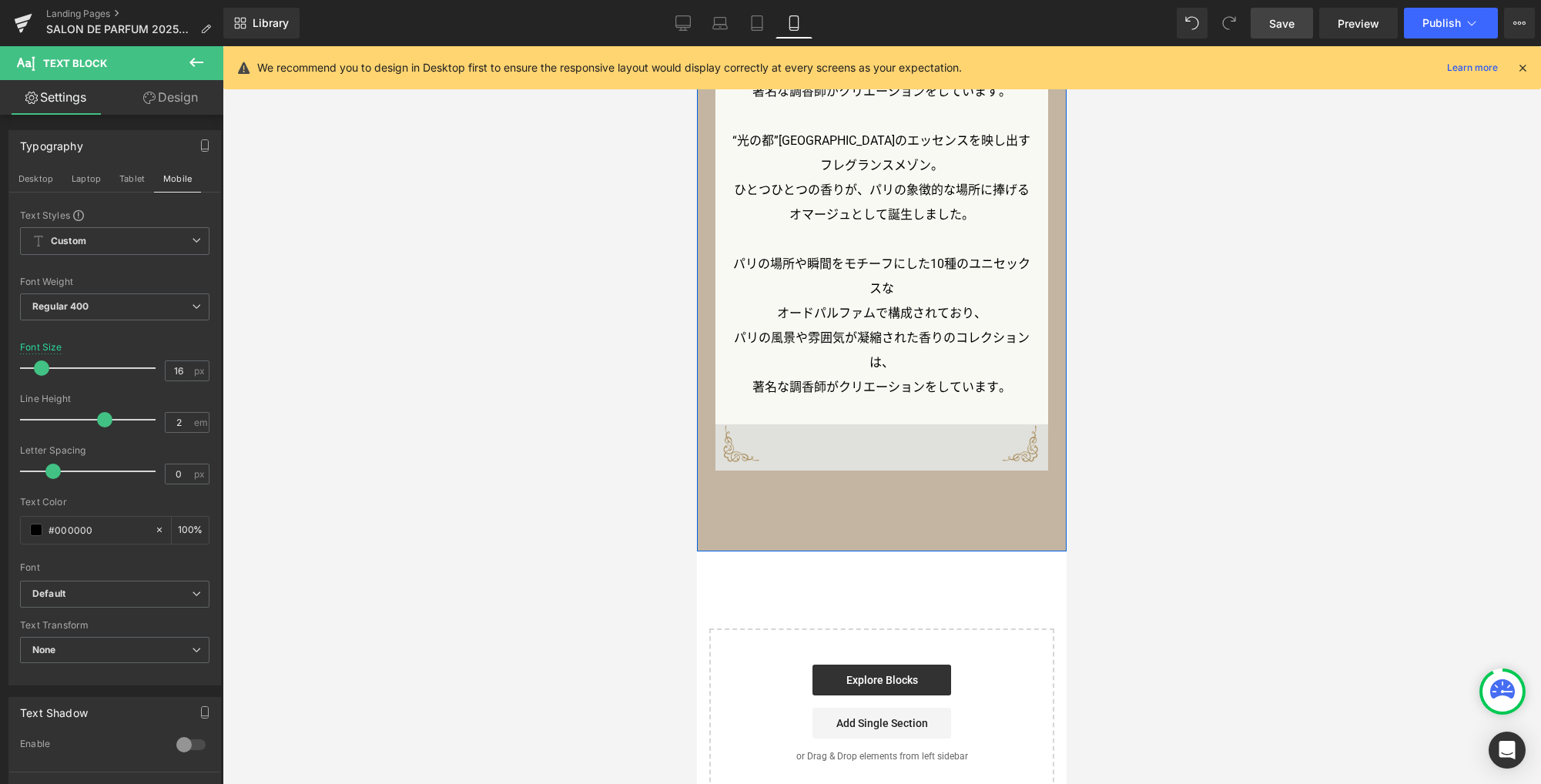
scroll to position [2089, 0]
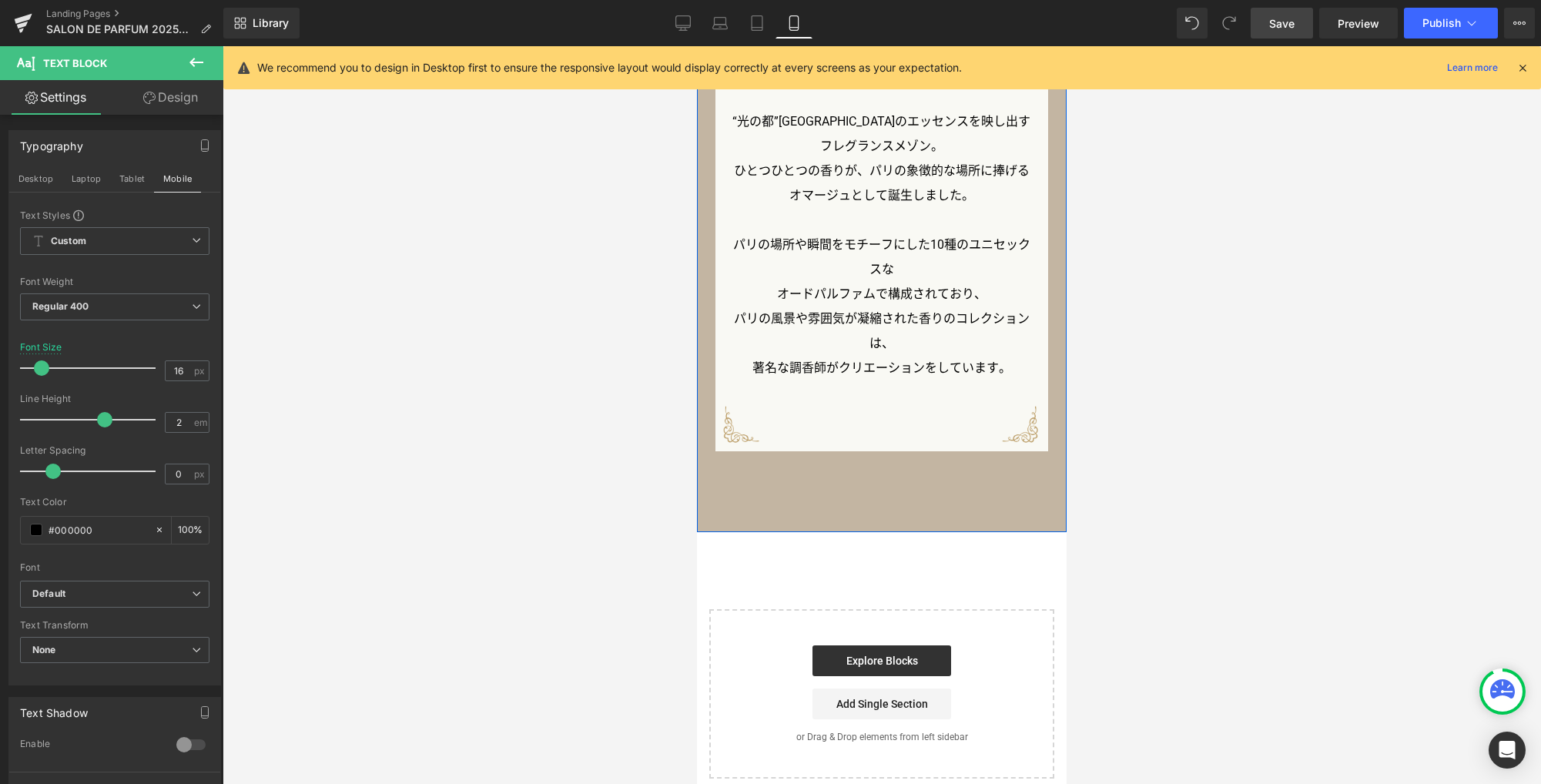
click at [880, 317] on p "パリの風景や雰囲気が凝縮された香りのコレクションは、" at bounding box center [882, 331] width 300 height 49
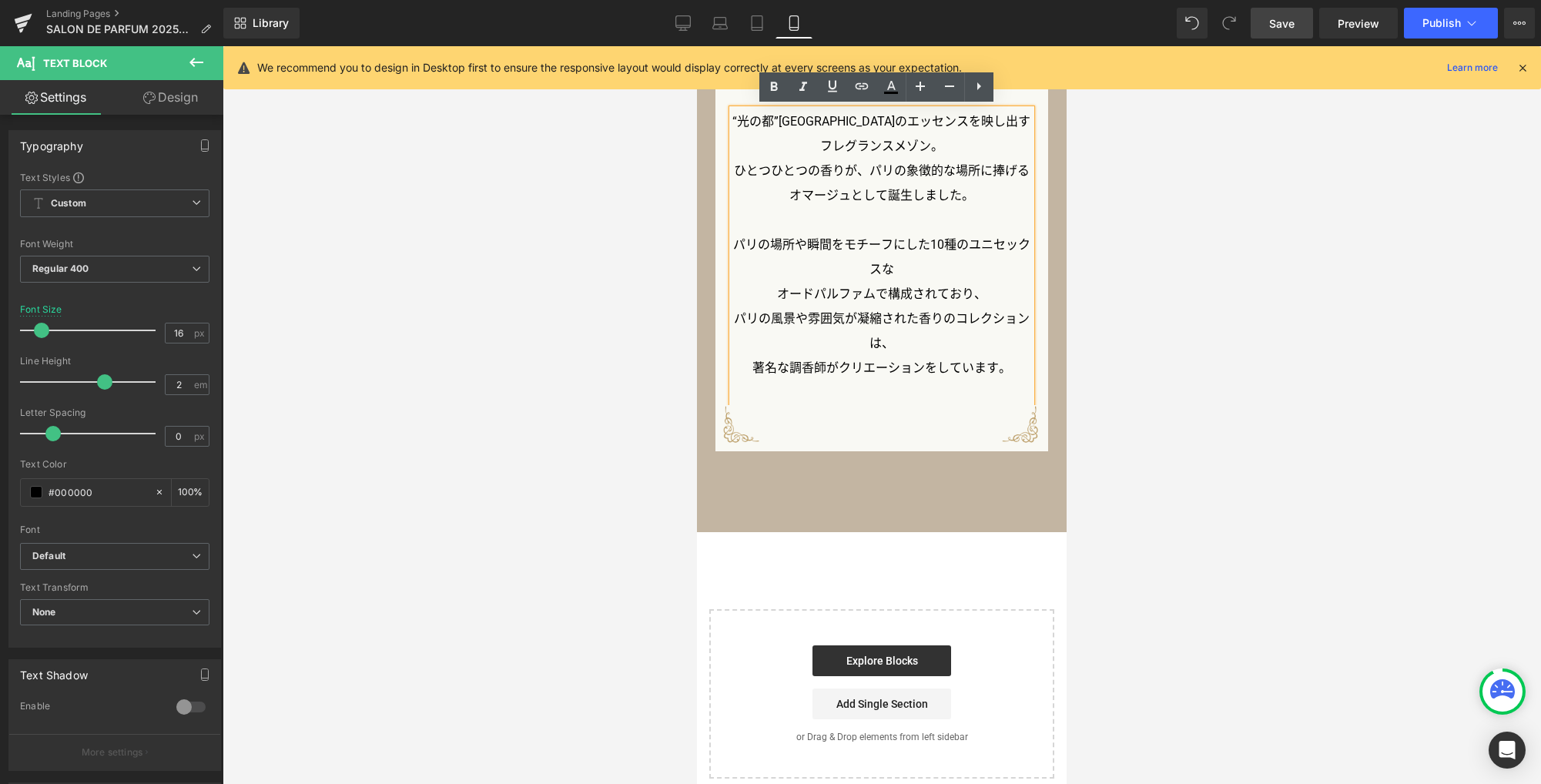
click at [862, 316] on p "パリの風景や雰囲気が凝縮された香りのコレクションは、" at bounding box center [882, 331] width 300 height 49
click at [190, 99] on link "Design" at bounding box center [170, 98] width 112 height 35
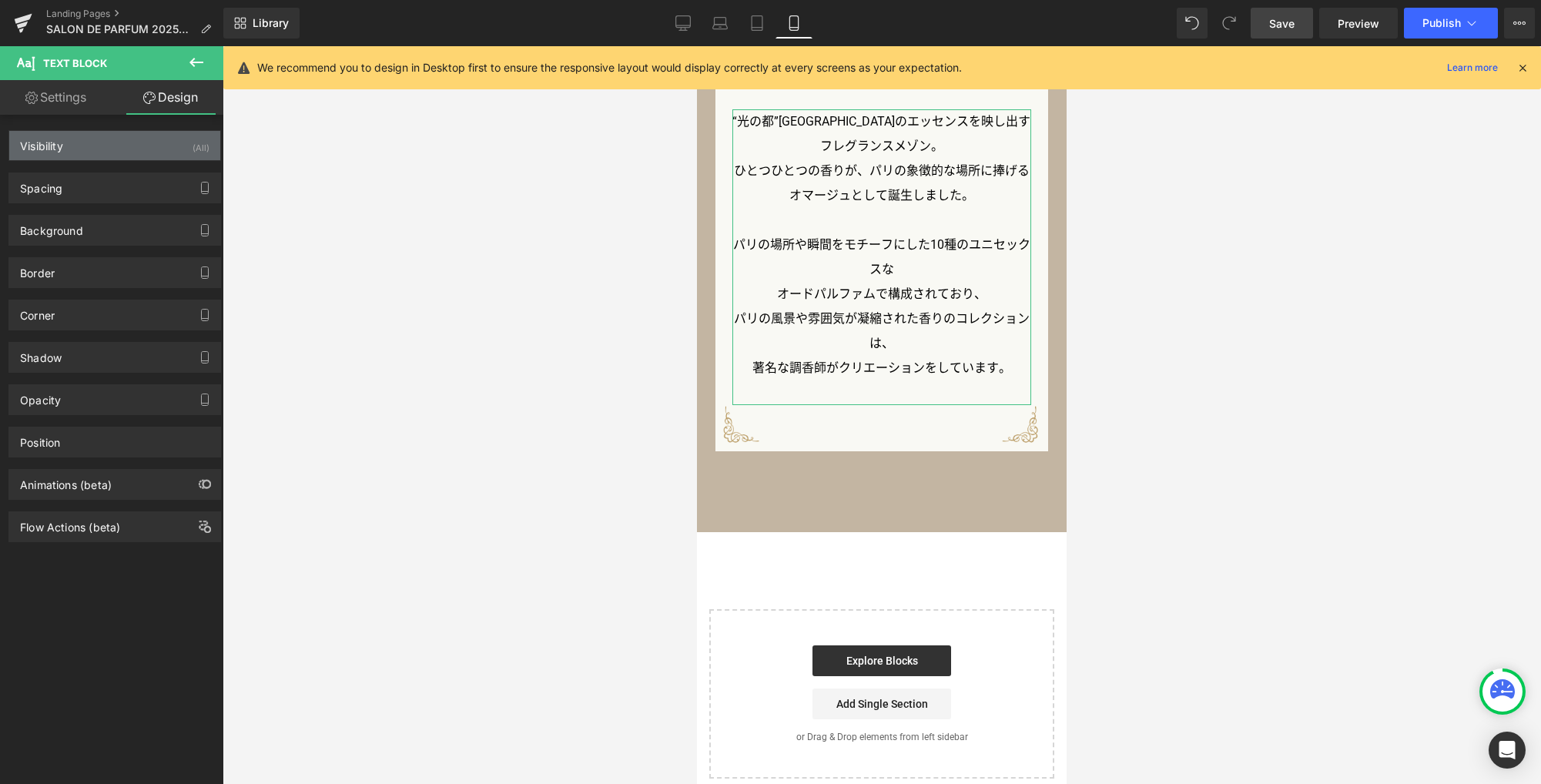
click at [153, 148] on div "Visibility (All)" at bounding box center [114, 146] width 211 height 29
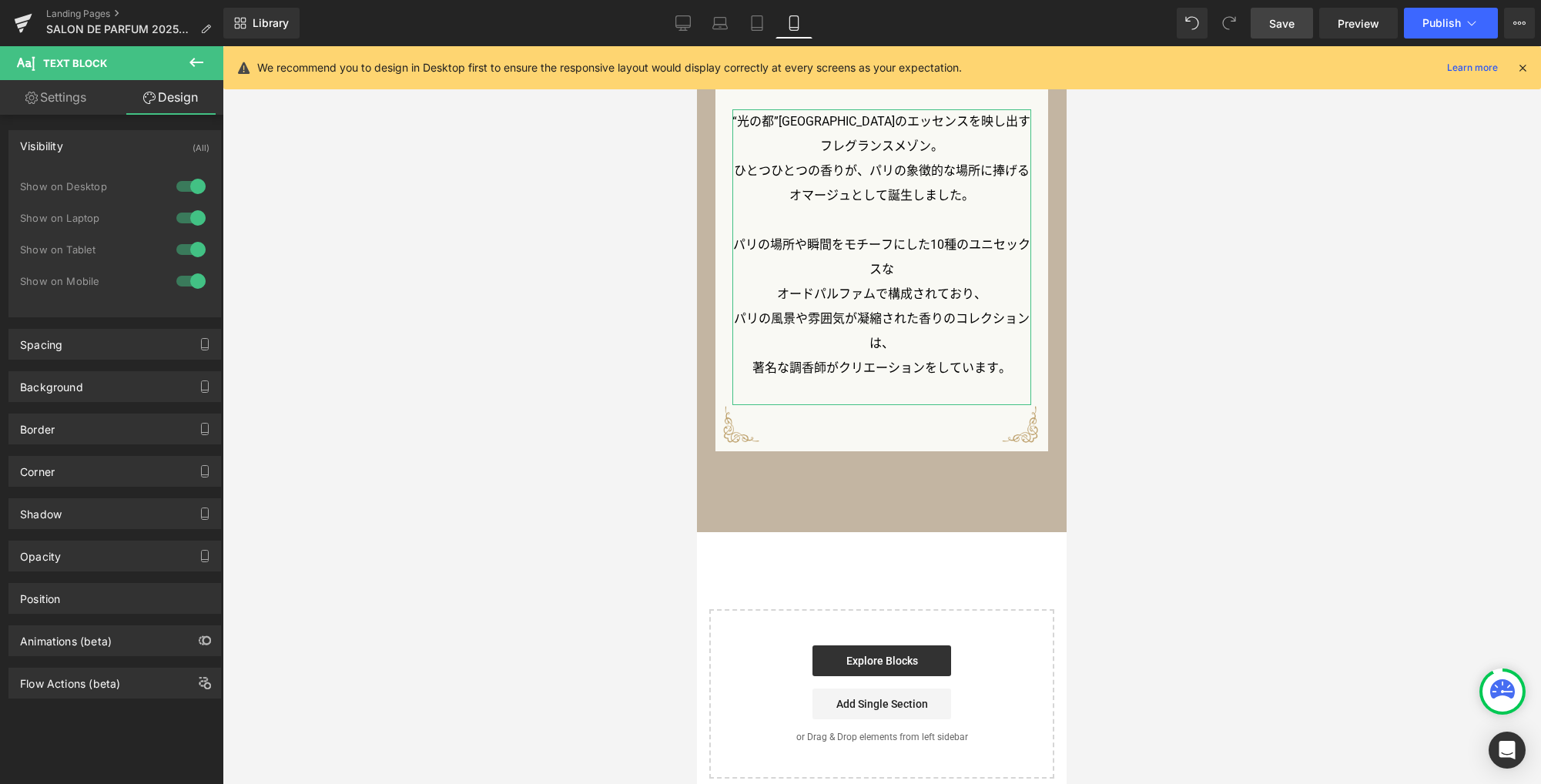
click at [194, 255] on div at bounding box center [191, 249] width 37 height 25
click at [190, 213] on div at bounding box center [191, 217] width 37 height 25
click at [194, 178] on div at bounding box center [191, 186] width 37 height 25
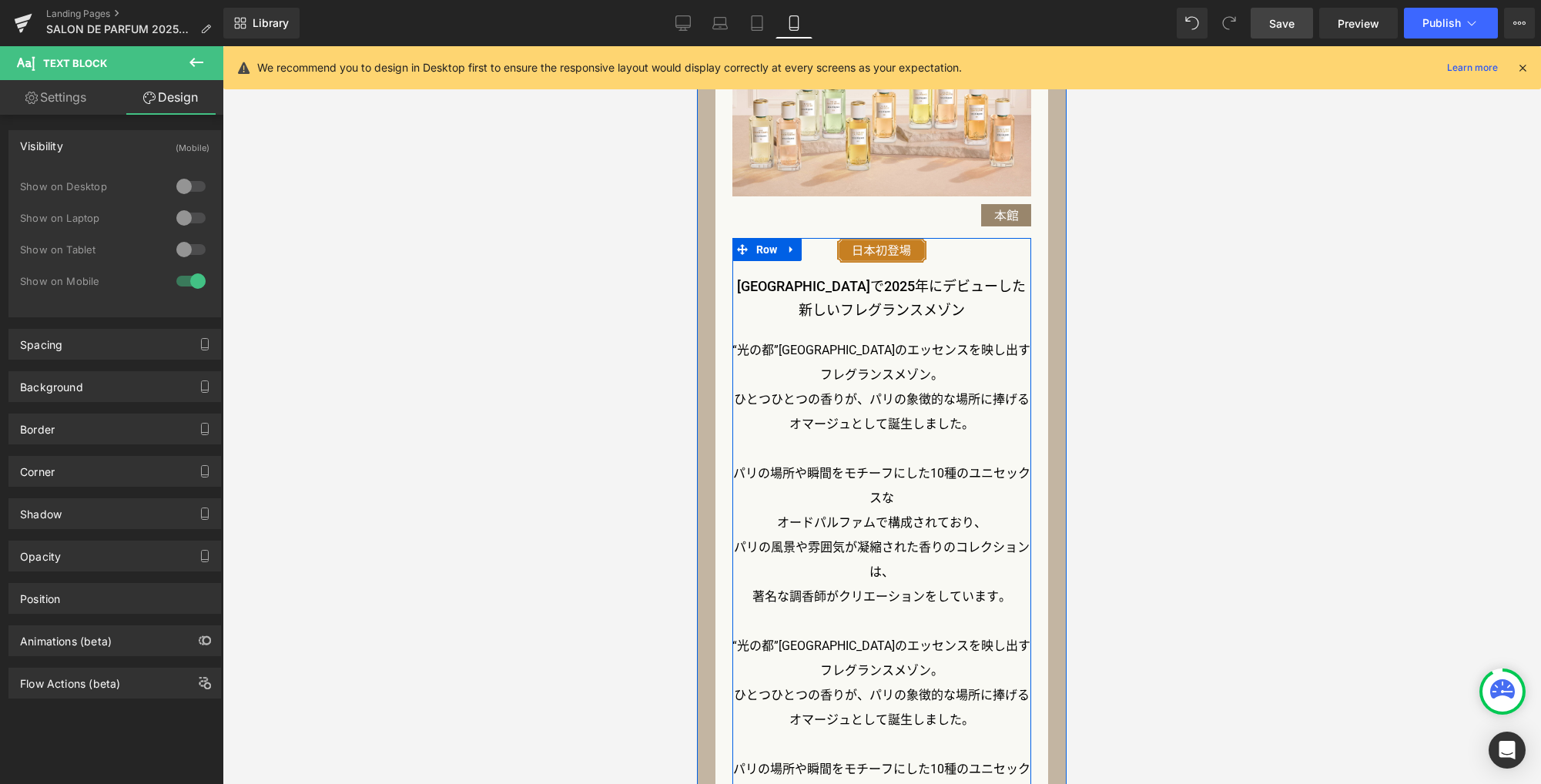
scroll to position [1562, 0]
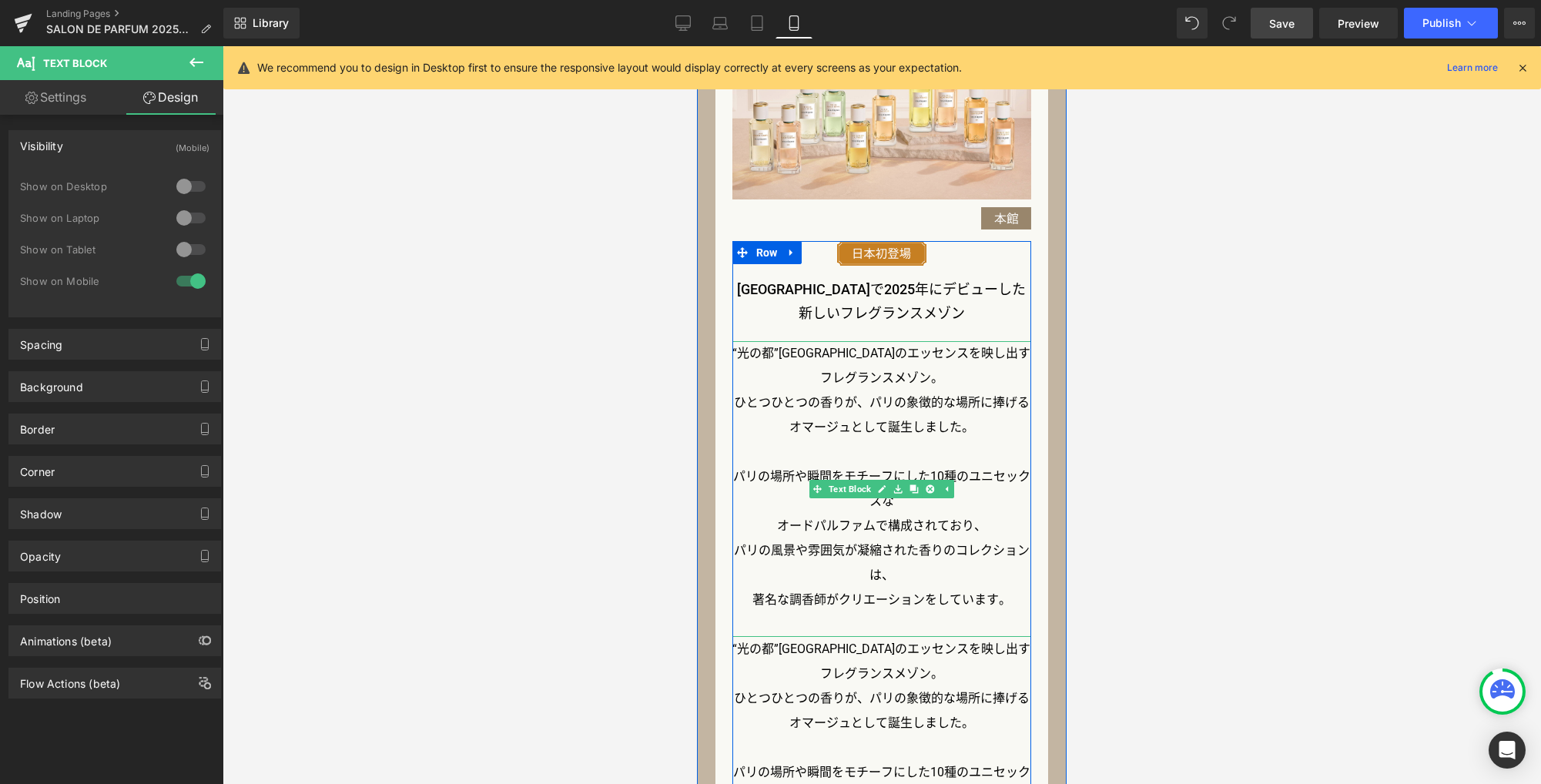
click at [865, 348] on p "“光の都”[GEOGRAPHIC_DATA]のエッセンスを映し出すフレグランスメゾン。" at bounding box center [882, 365] width 300 height 49
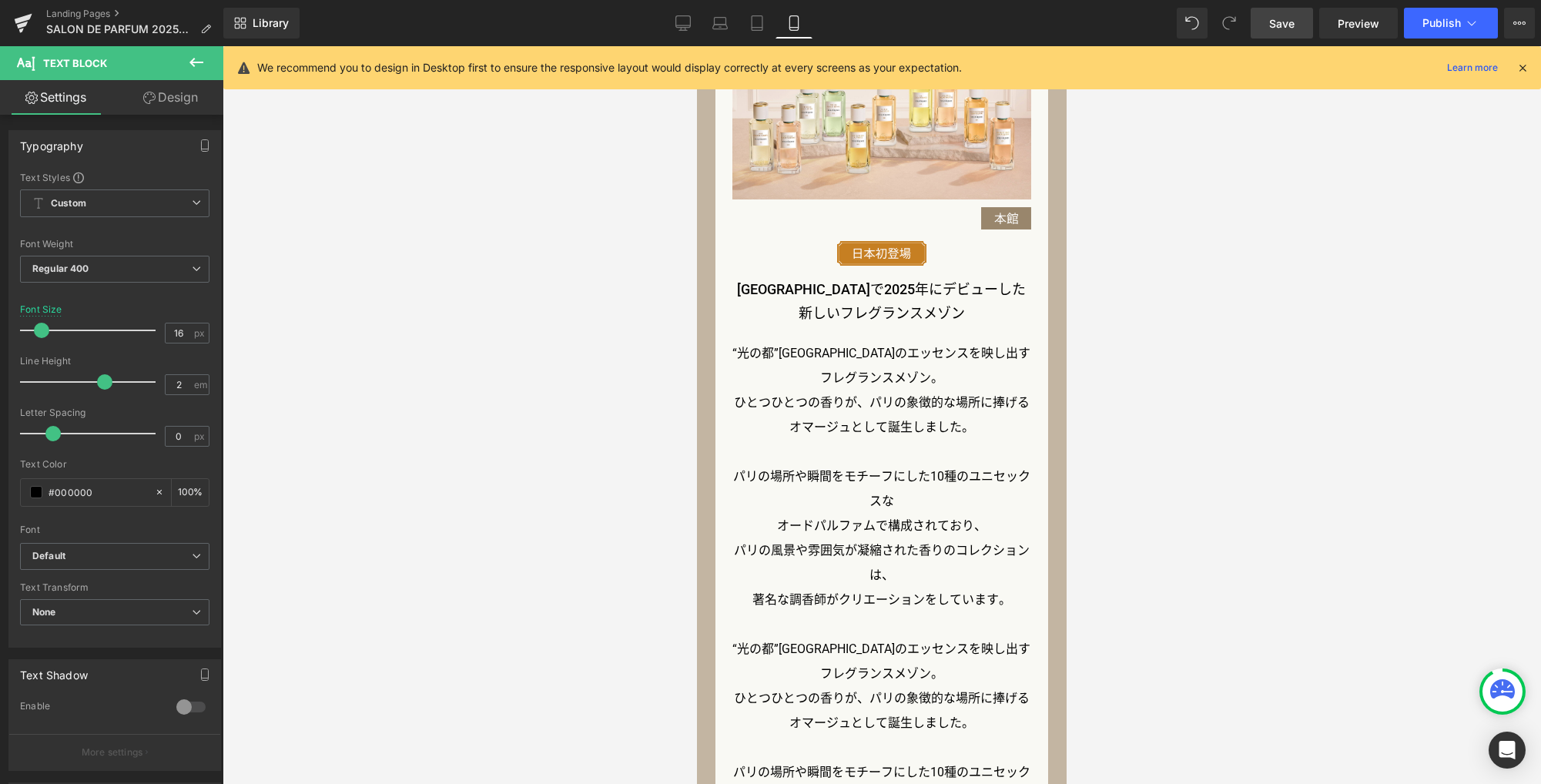
click at [175, 100] on link "Design" at bounding box center [170, 98] width 112 height 35
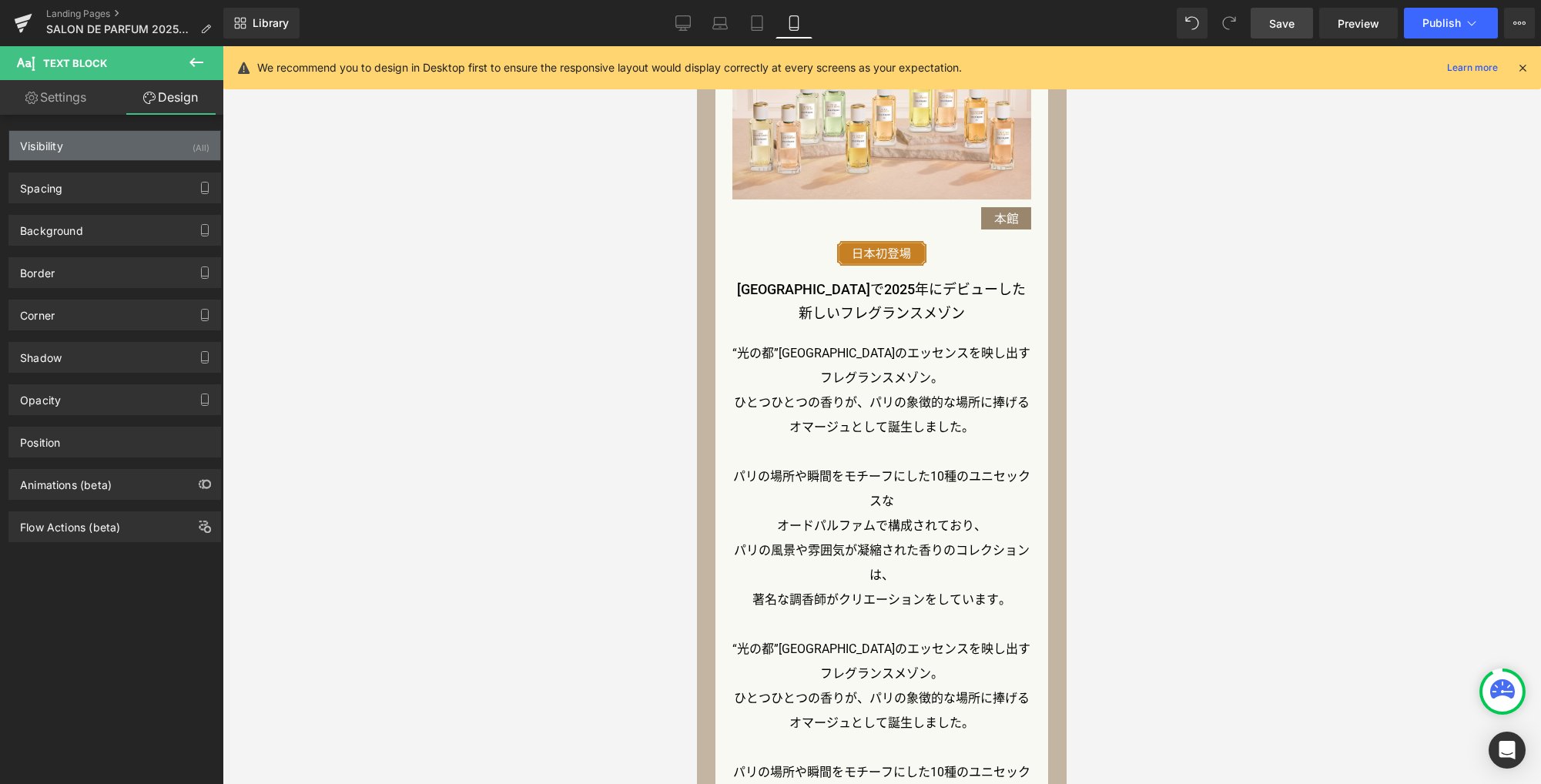
click at [152, 151] on div "Visibility (All)" at bounding box center [114, 146] width 211 height 29
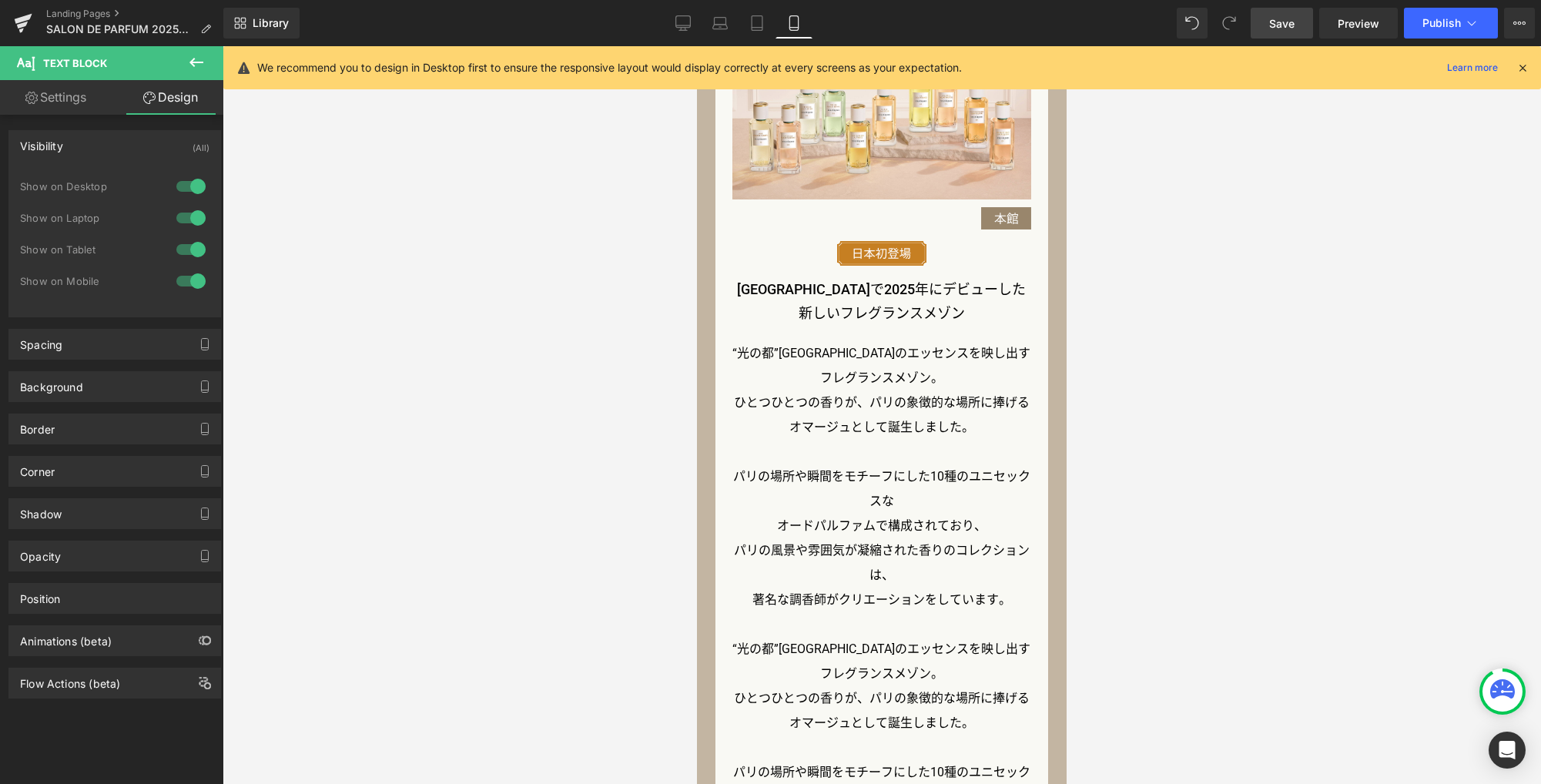
click at [193, 283] on div at bounding box center [191, 281] width 37 height 25
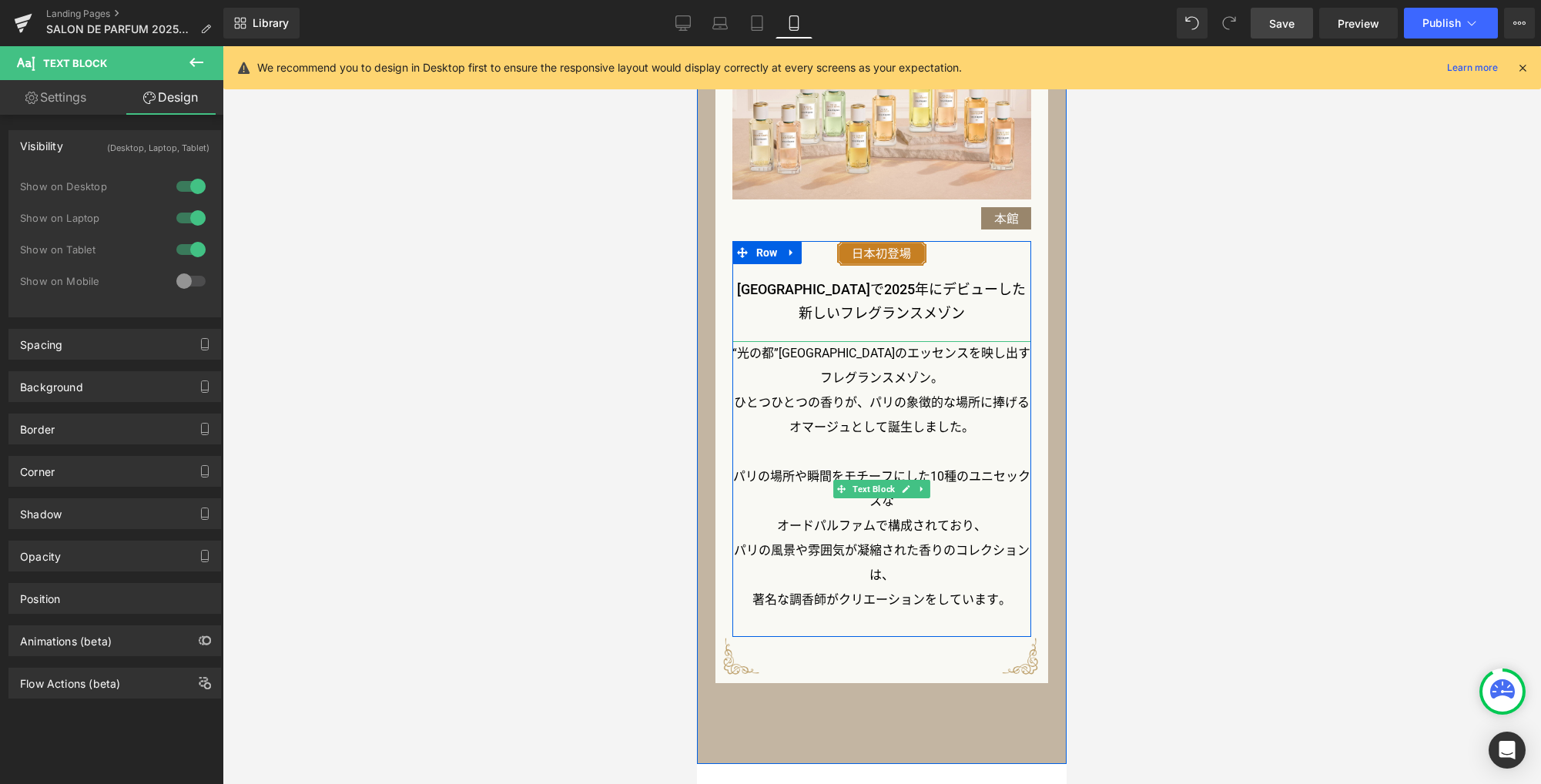
click at [914, 401] on p "ひとつひとつの香りが、パリの象徴的な場所に捧げるオマージュとして誕生しました。" at bounding box center [882, 415] width 300 height 49
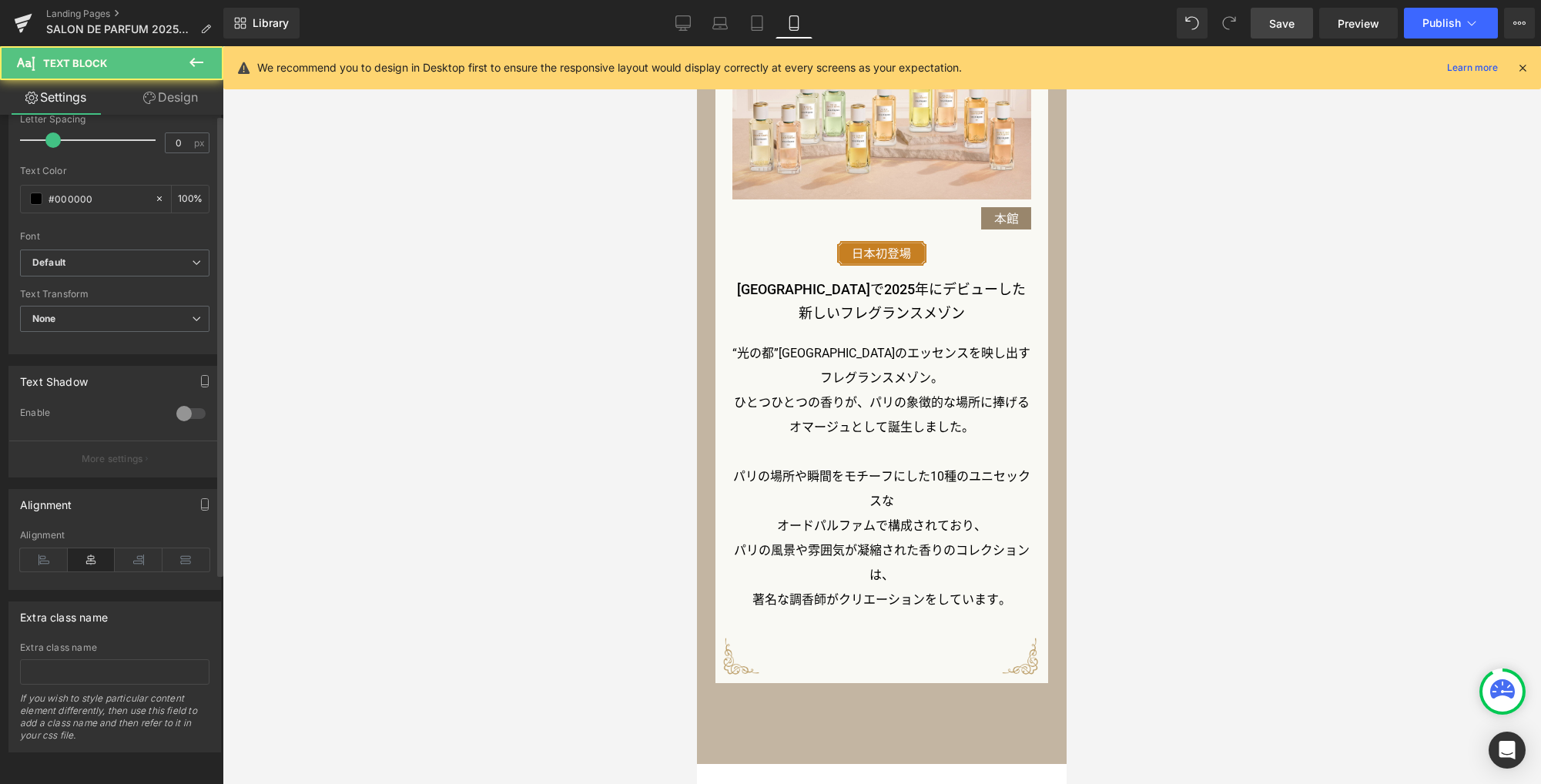
scroll to position [305, 0]
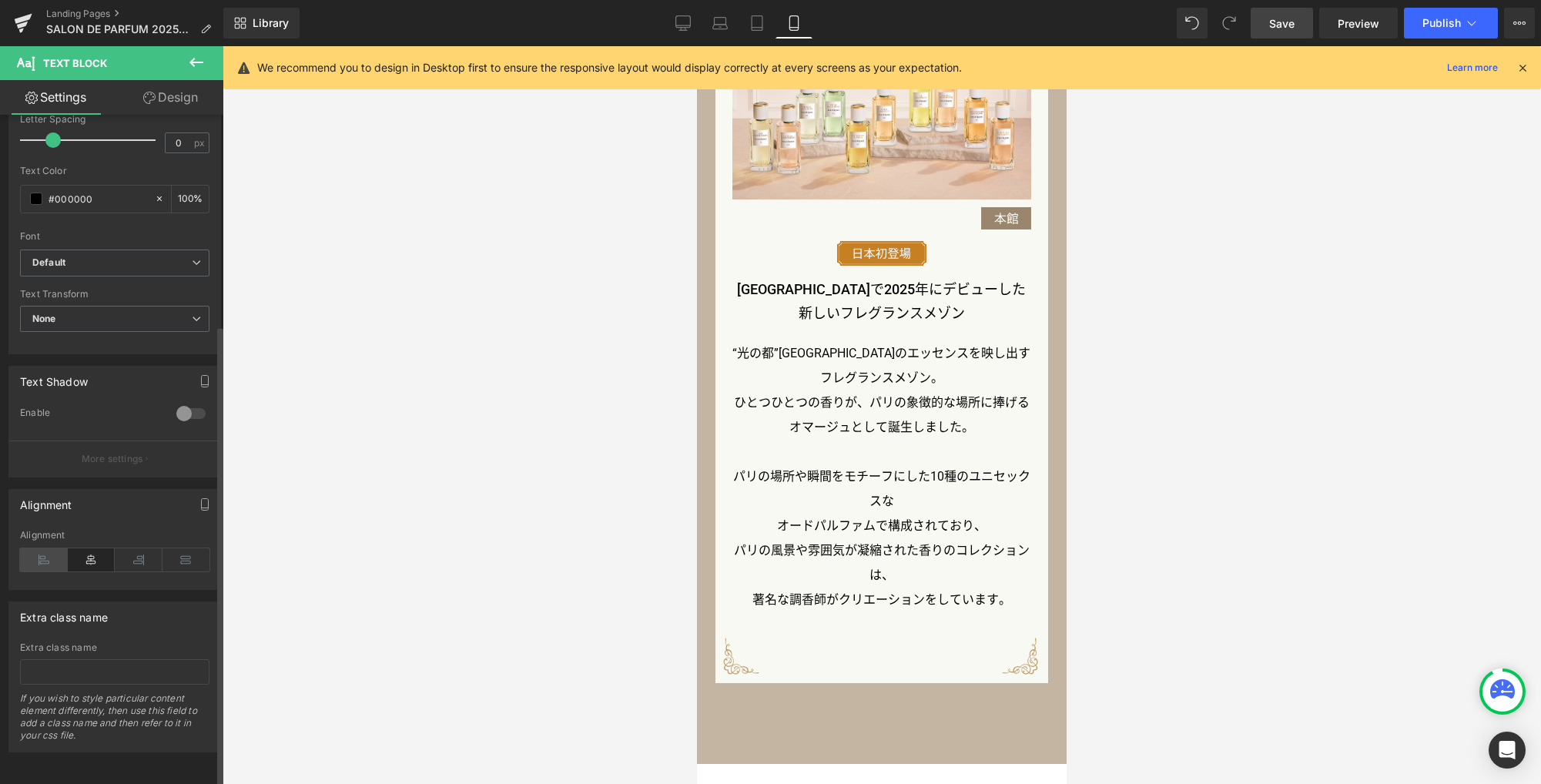
click at [42, 548] on icon at bounding box center [44, 559] width 48 height 23
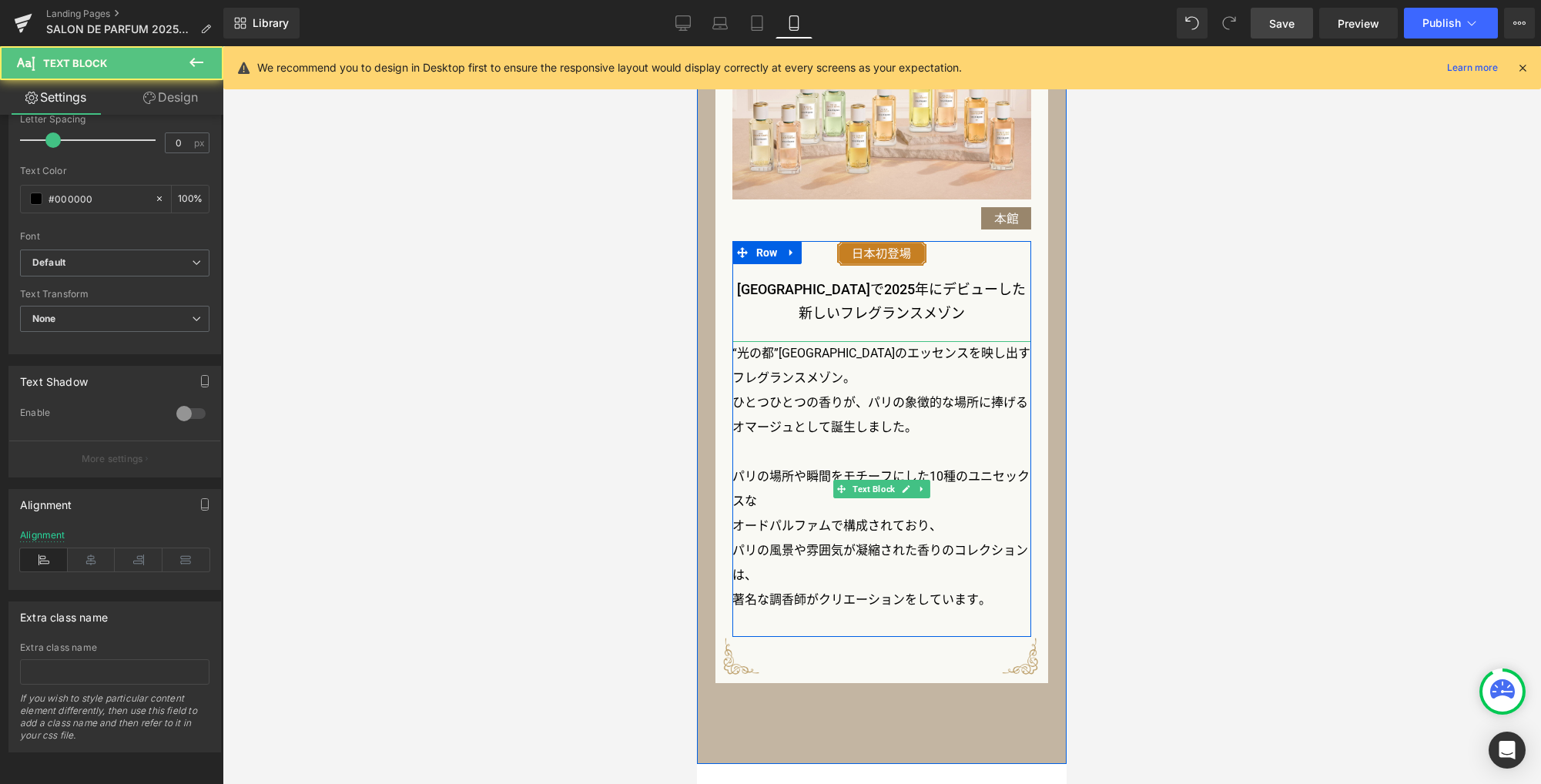
click at [794, 503] on p "パリの場所や瞬間をモチーフにした10種のユニセックスな" at bounding box center [882, 488] width 300 height 49
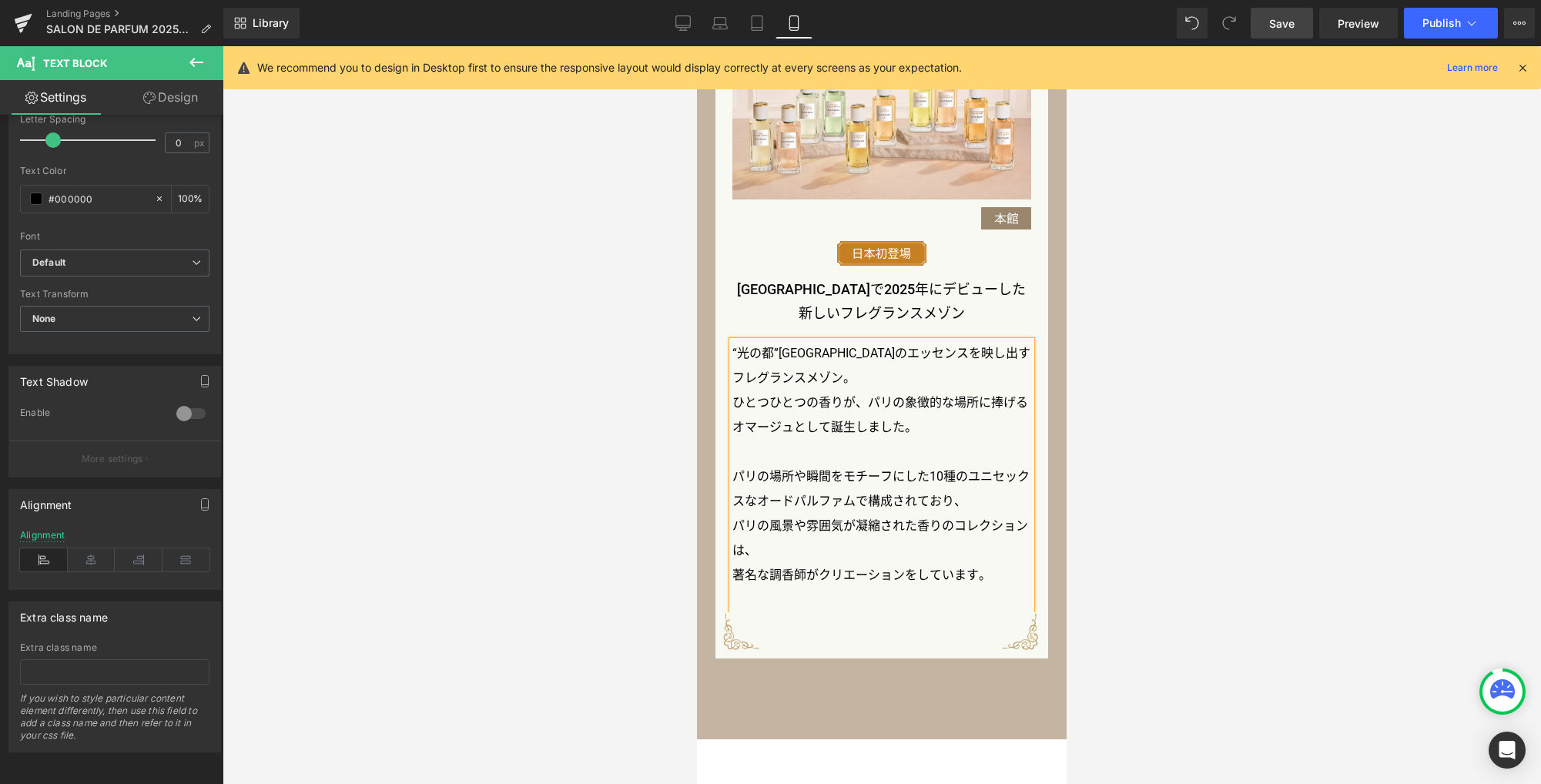
click at [963, 498] on p "パリの場所や瞬間をモチーフにした10種のユニセックスな オードパルファムで構成されており、" at bounding box center [882, 488] width 300 height 49
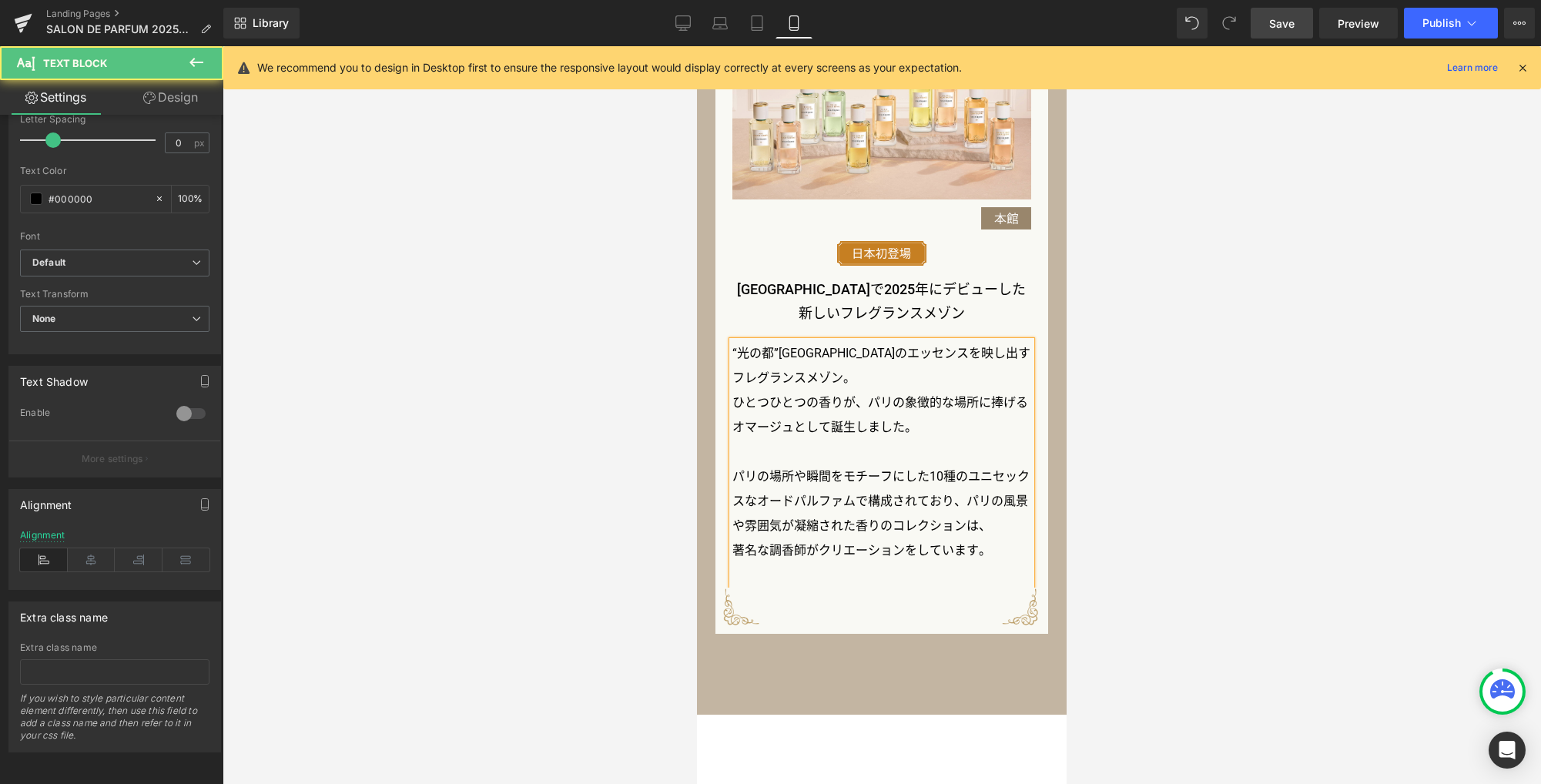
click at [990, 522] on p "パリの場所や瞬間をモチーフにした10種のユニセックスな オードパルファムで構成されており、 パリの風景や雰囲気が凝縮された香りのコレクションは、" at bounding box center [882, 501] width 300 height 74
click at [957, 542] on p "パリの場所や瞬間をモチーフにした10種のユニセックスな オードパルファムで構成されており、 パリの風景や雰囲気が凝縮された香りのコレクションは、 著名な調香師…" at bounding box center [882, 513] width 300 height 99
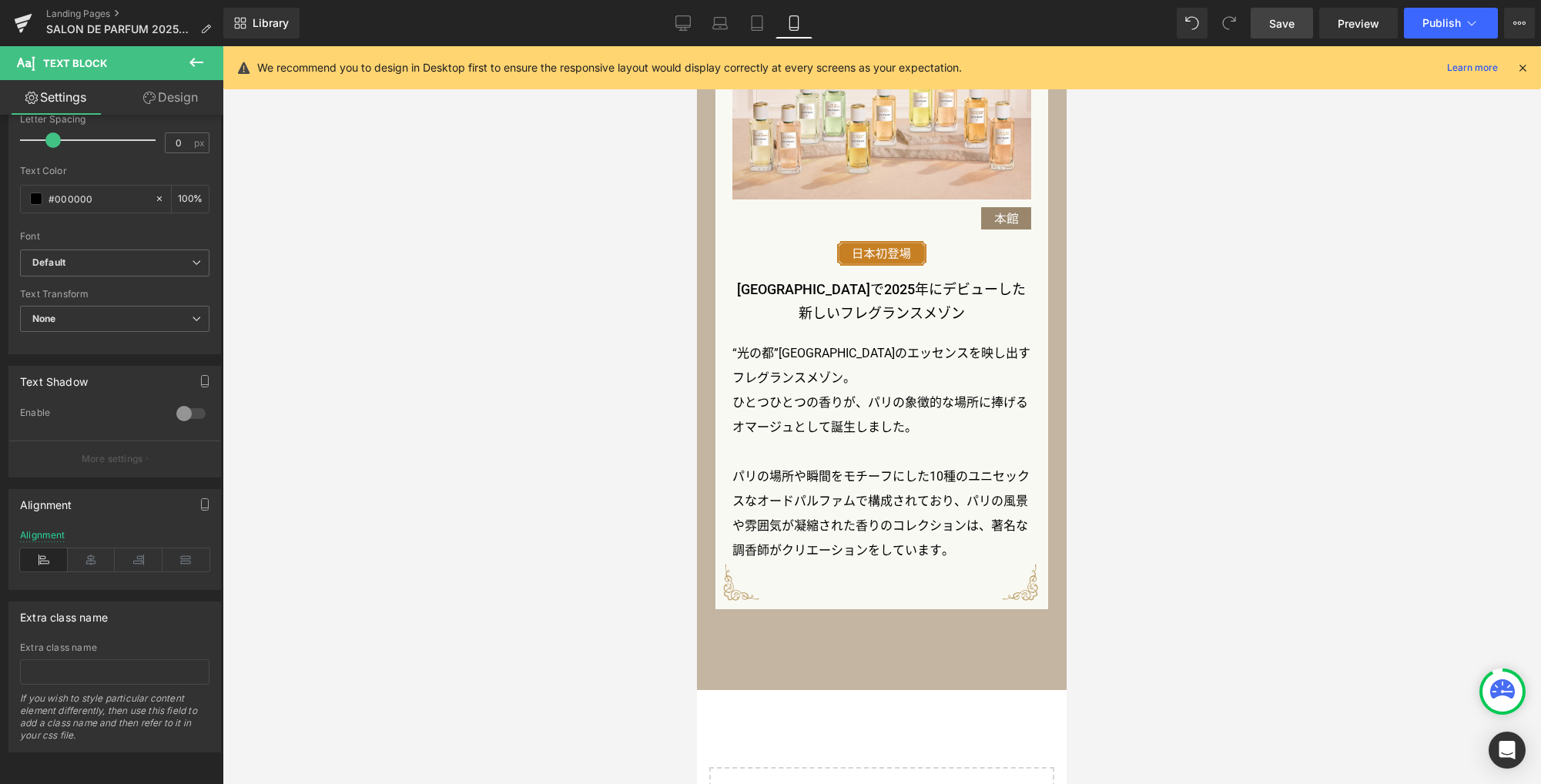
click at [1182, 424] on div at bounding box center [881, 415] width 1318 height 737
click at [723, 33] on link "Laptop" at bounding box center [720, 22] width 37 height 30
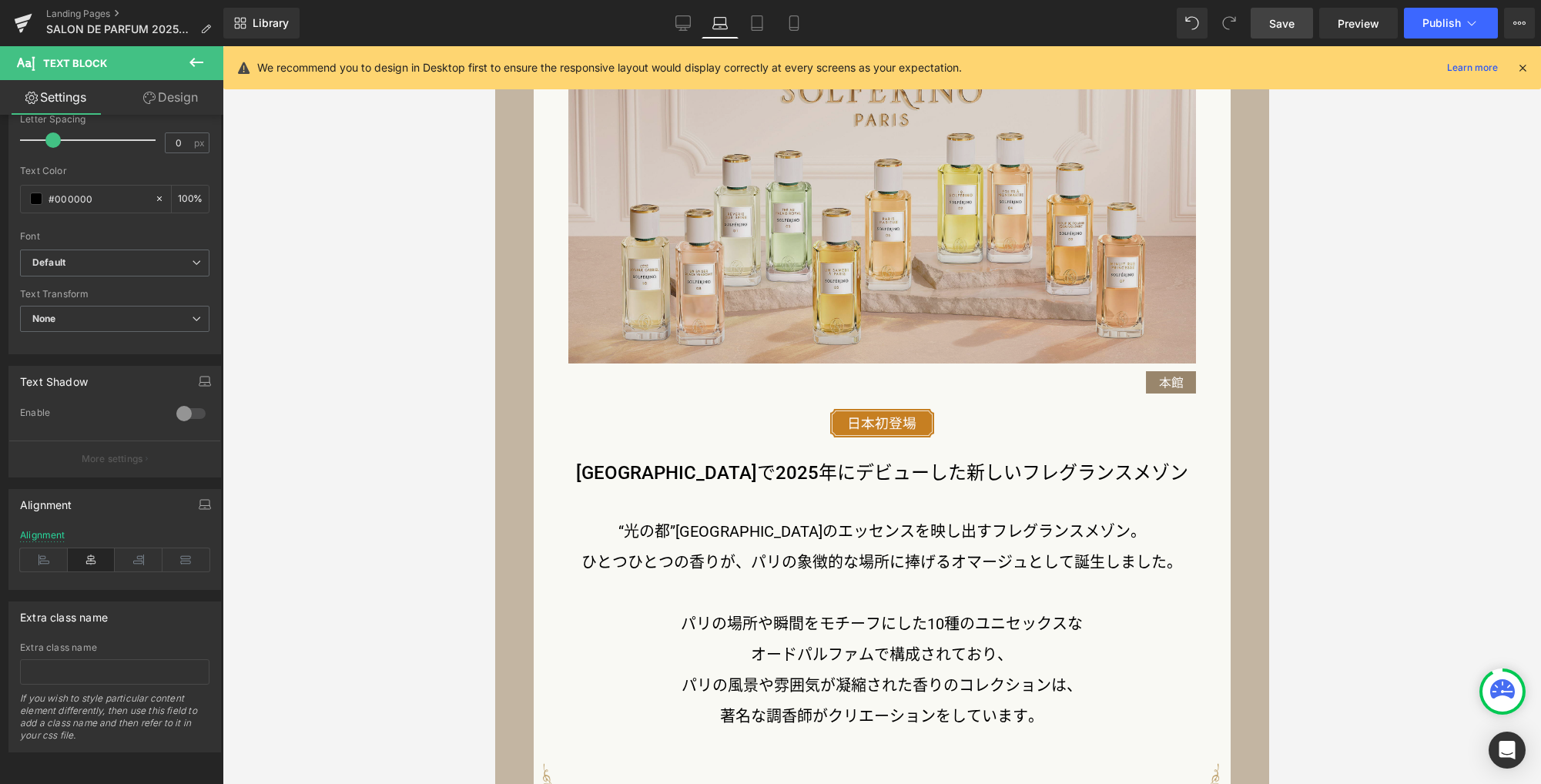
scroll to position [1595, 0]
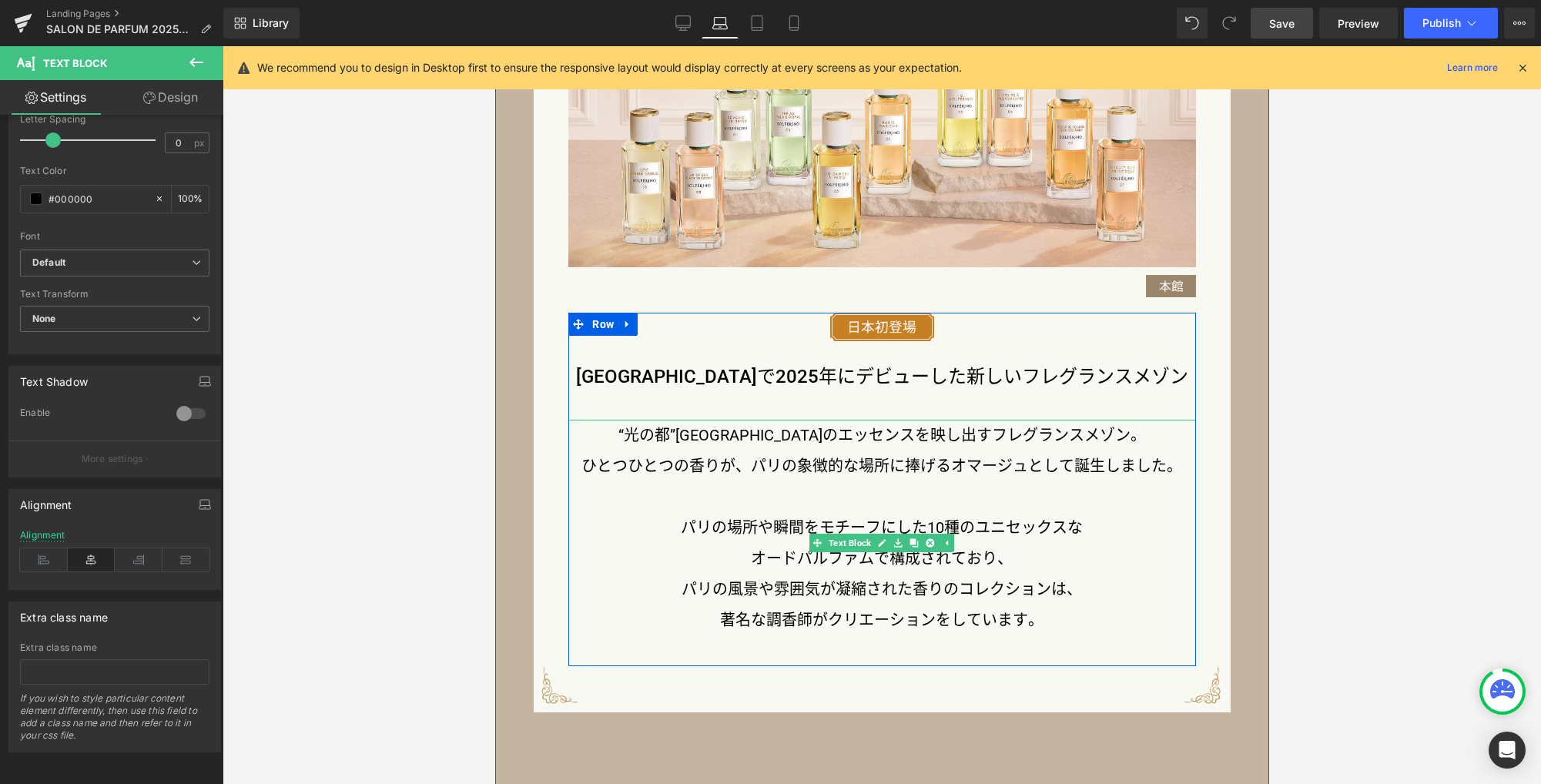
click at [898, 473] on p "ひとつひとつの香りが、パリの象徴的な場所に捧げるオマージュとして誕生しました。" at bounding box center [881, 465] width 627 height 30
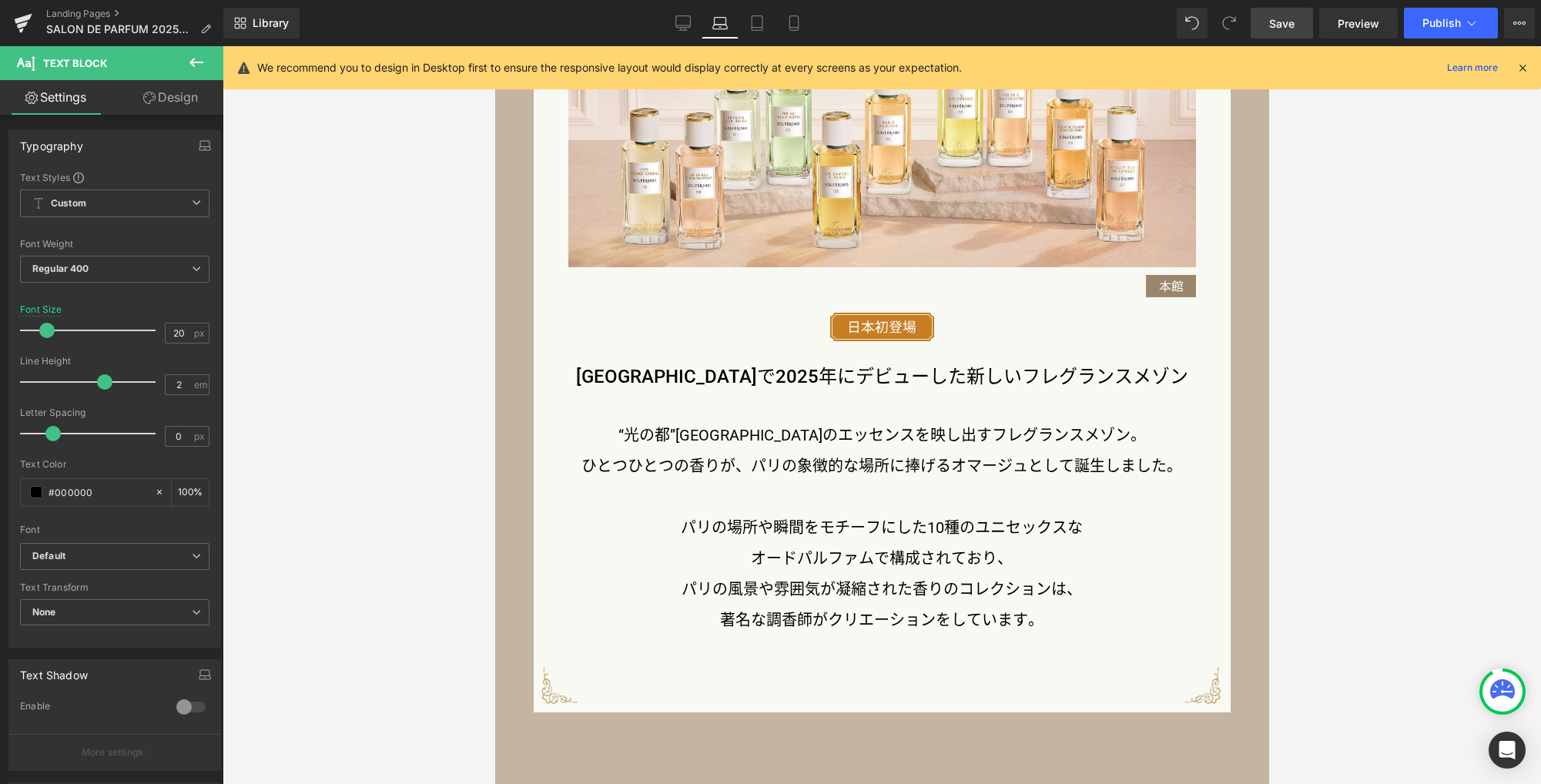
drag, startPoint x: 752, startPoint y: 21, endPoint x: 757, endPoint y: 79, distance: 58.2
click at [752, 21] on icon at bounding box center [757, 24] width 11 height 15
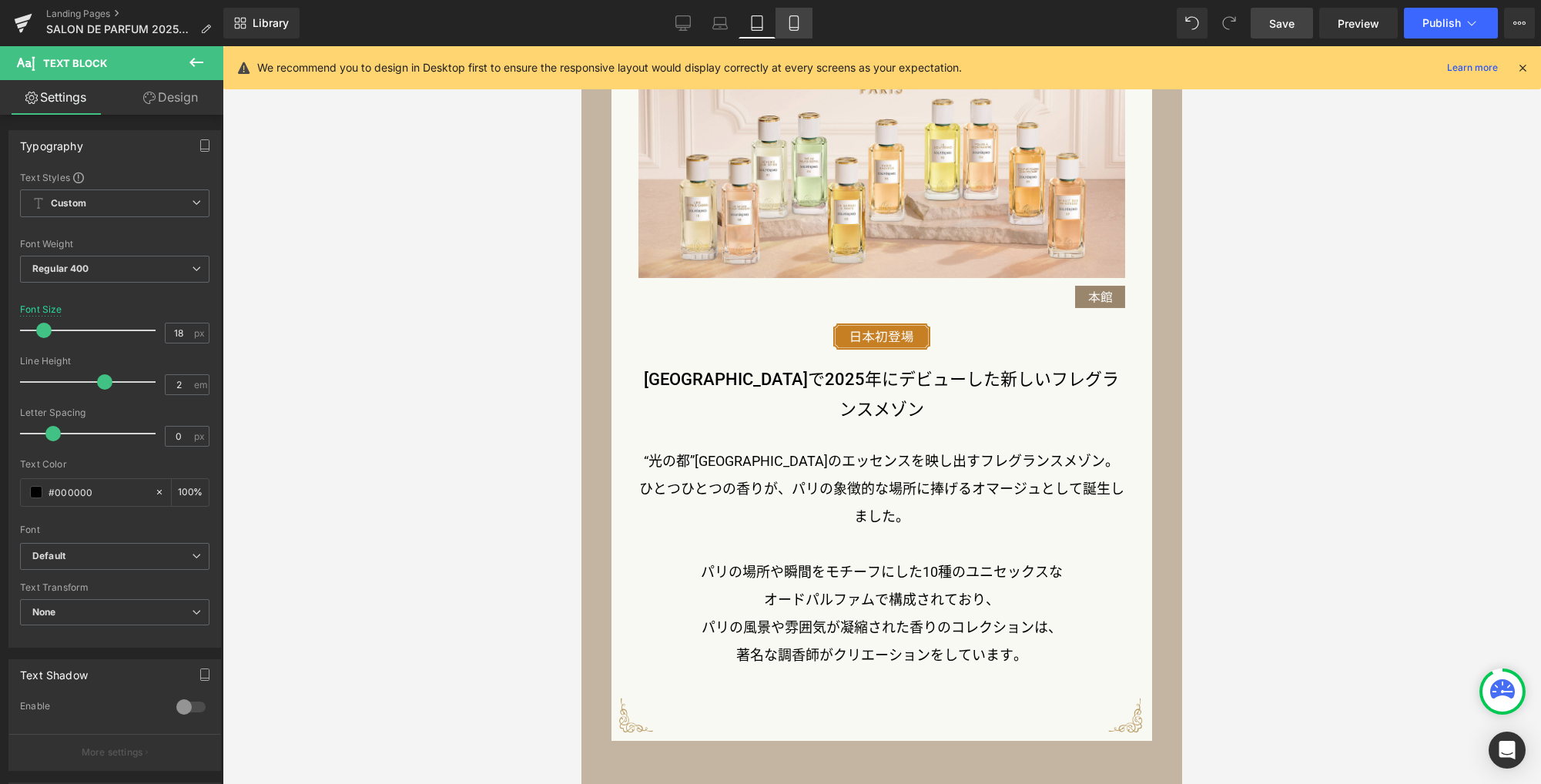
click at [801, 19] on icon at bounding box center [794, 23] width 16 height 16
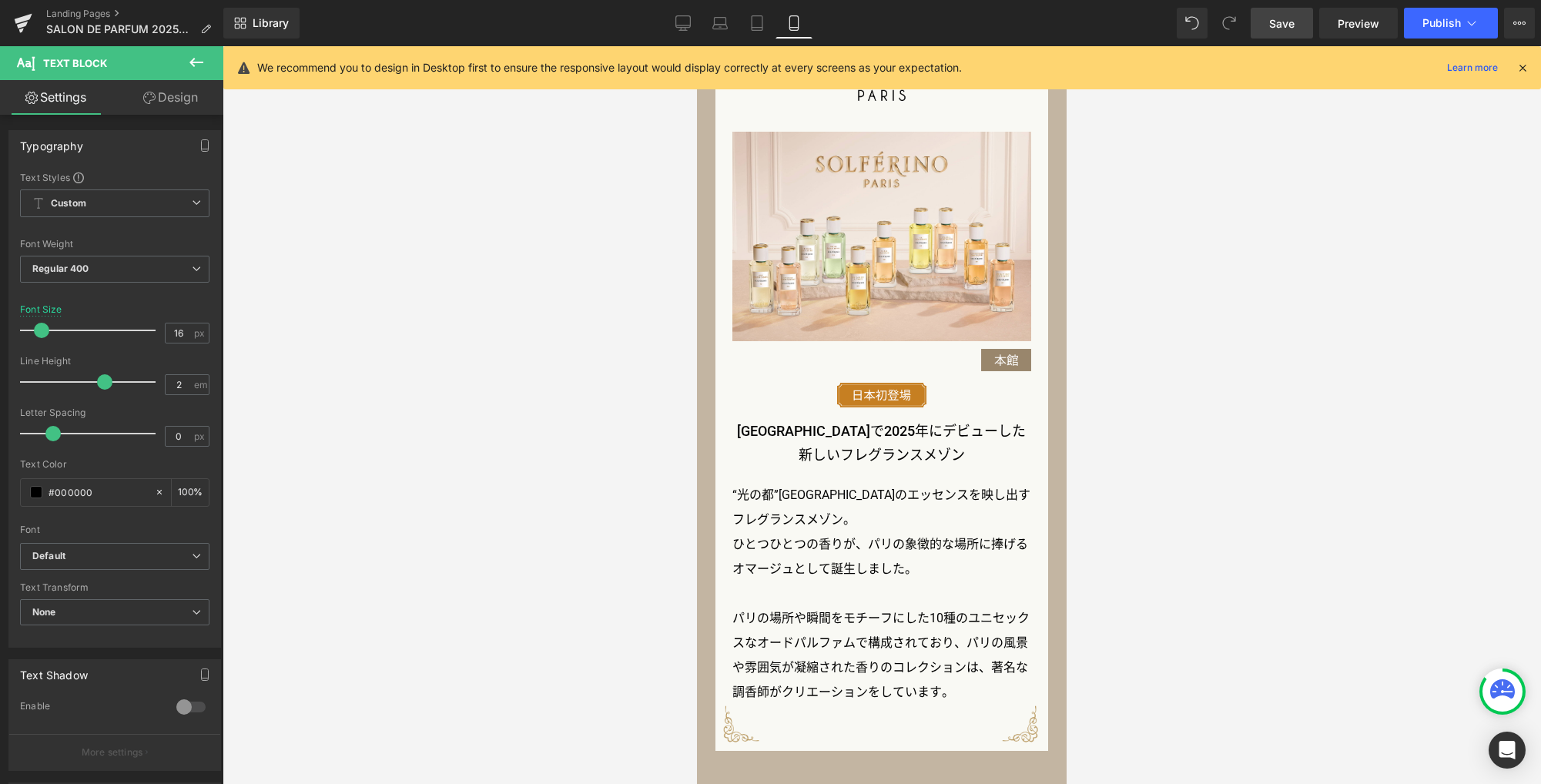
scroll to position [1448, 0]
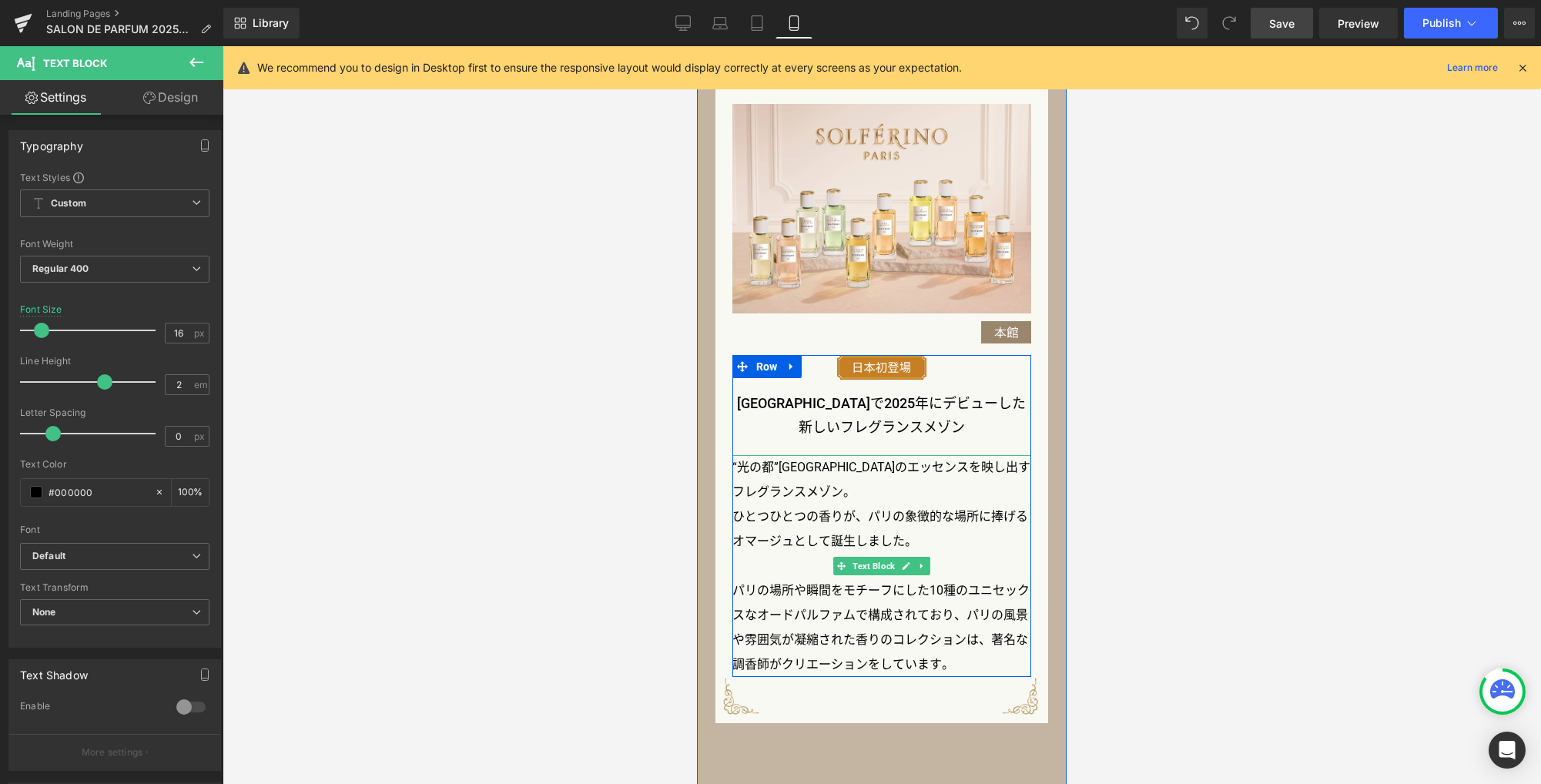
click at [882, 519] on p "ひとつひとつの香りが、パリの象徴的な場所に捧げるオマージュとして誕生しました。" at bounding box center [882, 528] width 300 height 49
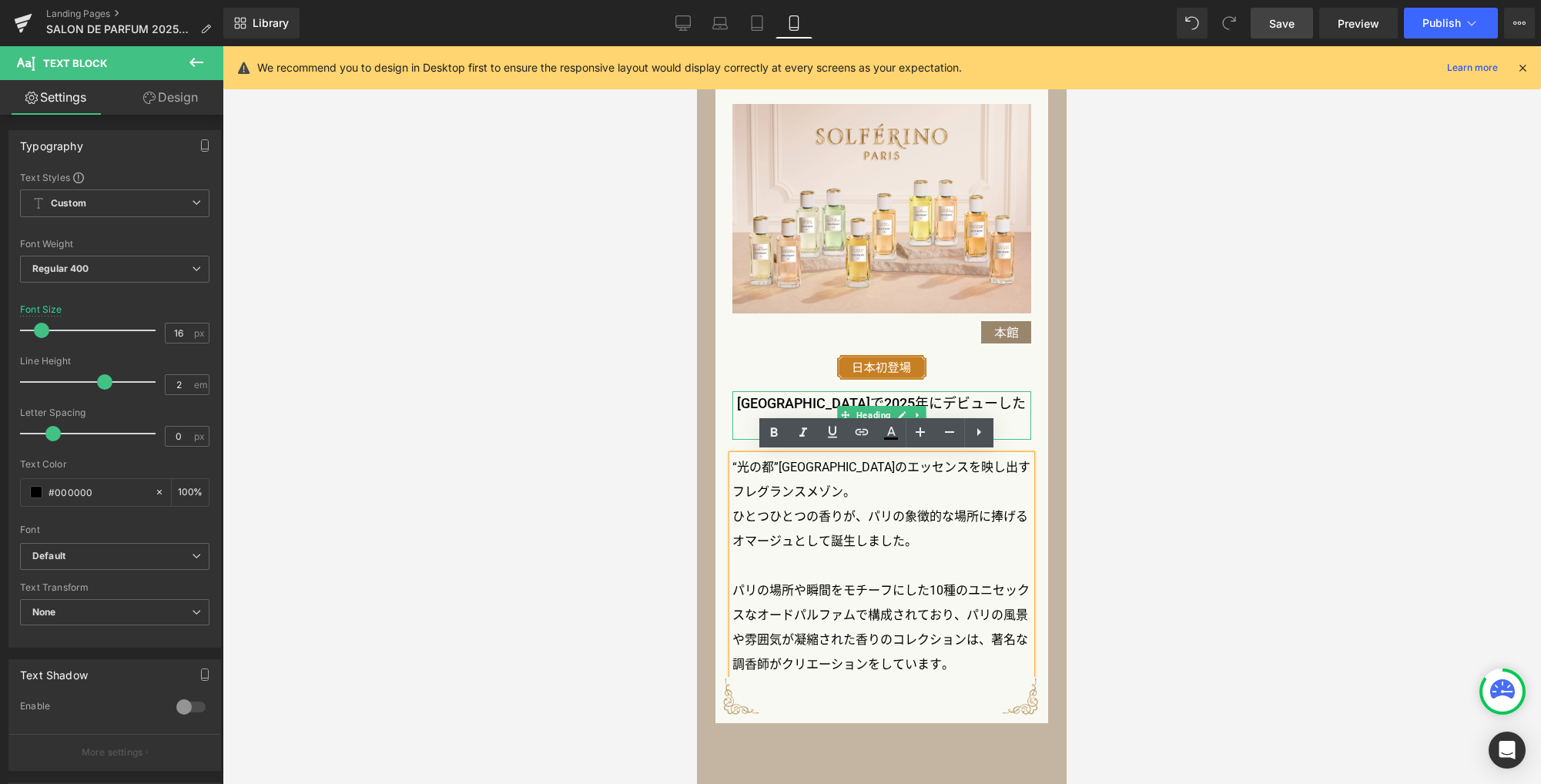
click at [846, 401] on h3 "[GEOGRAPHIC_DATA]で2025年にデビューした" at bounding box center [882, 403] width 300 height 25
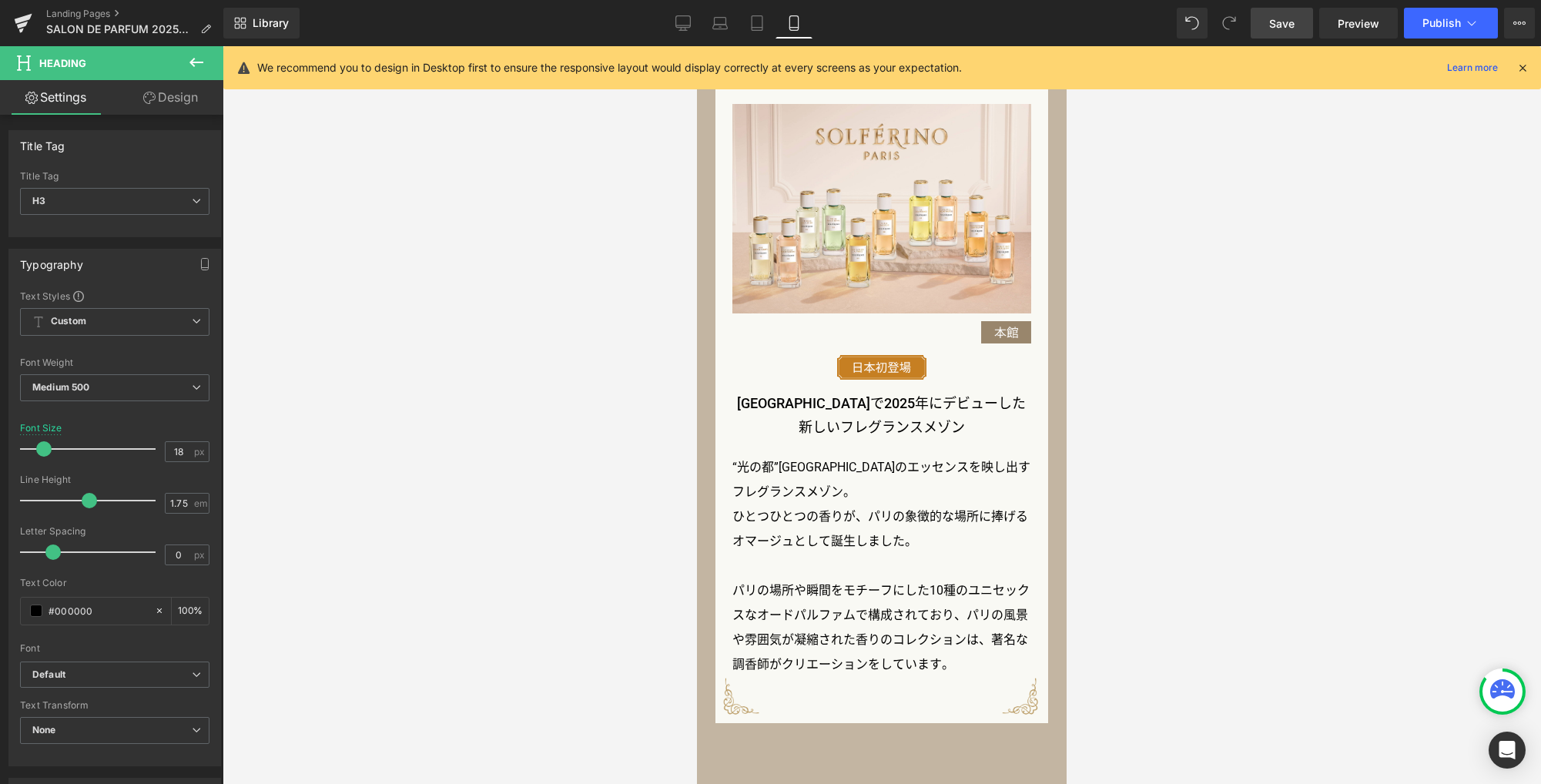
click at [1114, 527] on div at bounding box center [881, 415] width 1318 height 737
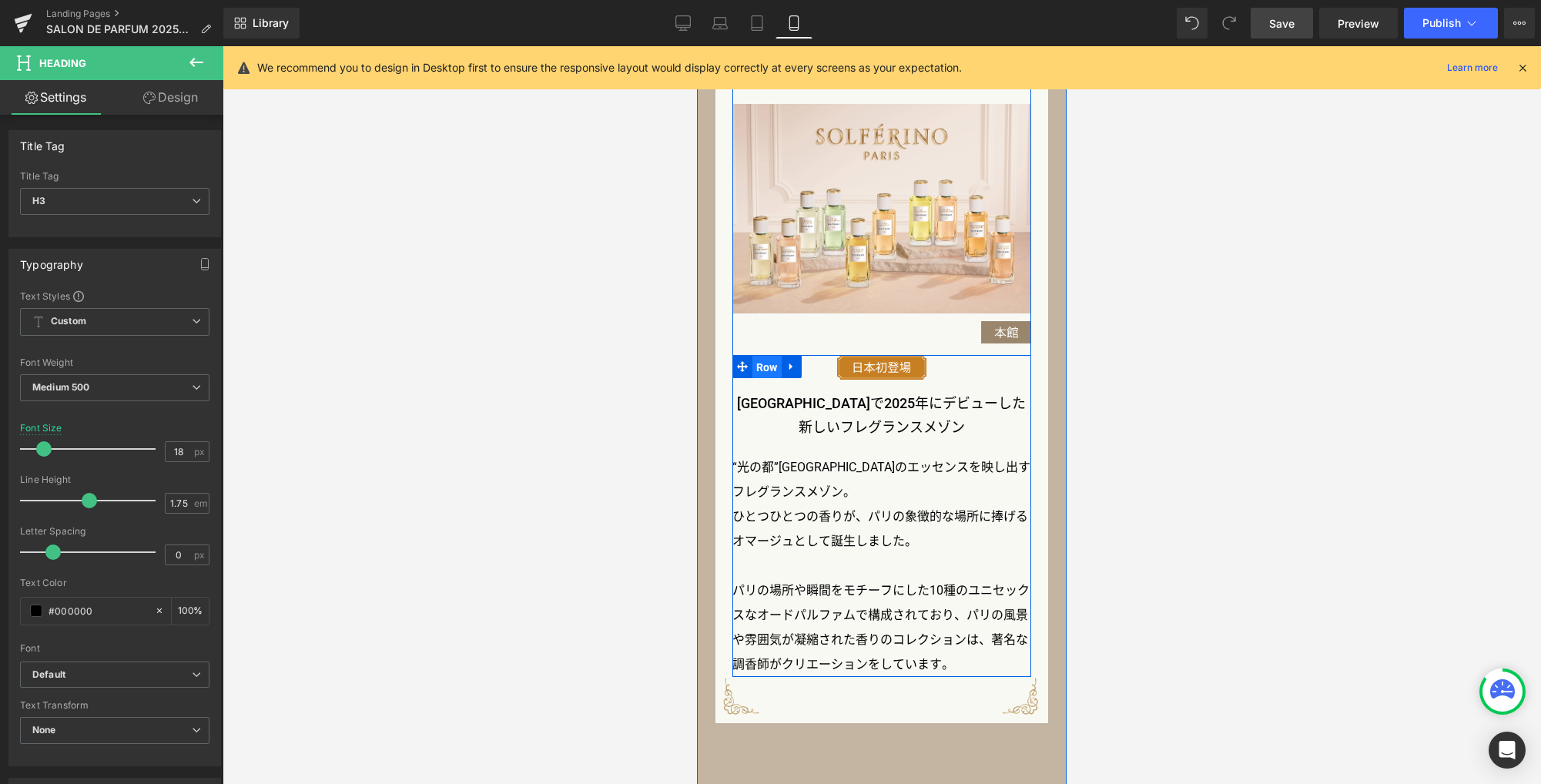
click at [757, 369] on span "Row" at bounding box center [767, 367] width 29 height 23
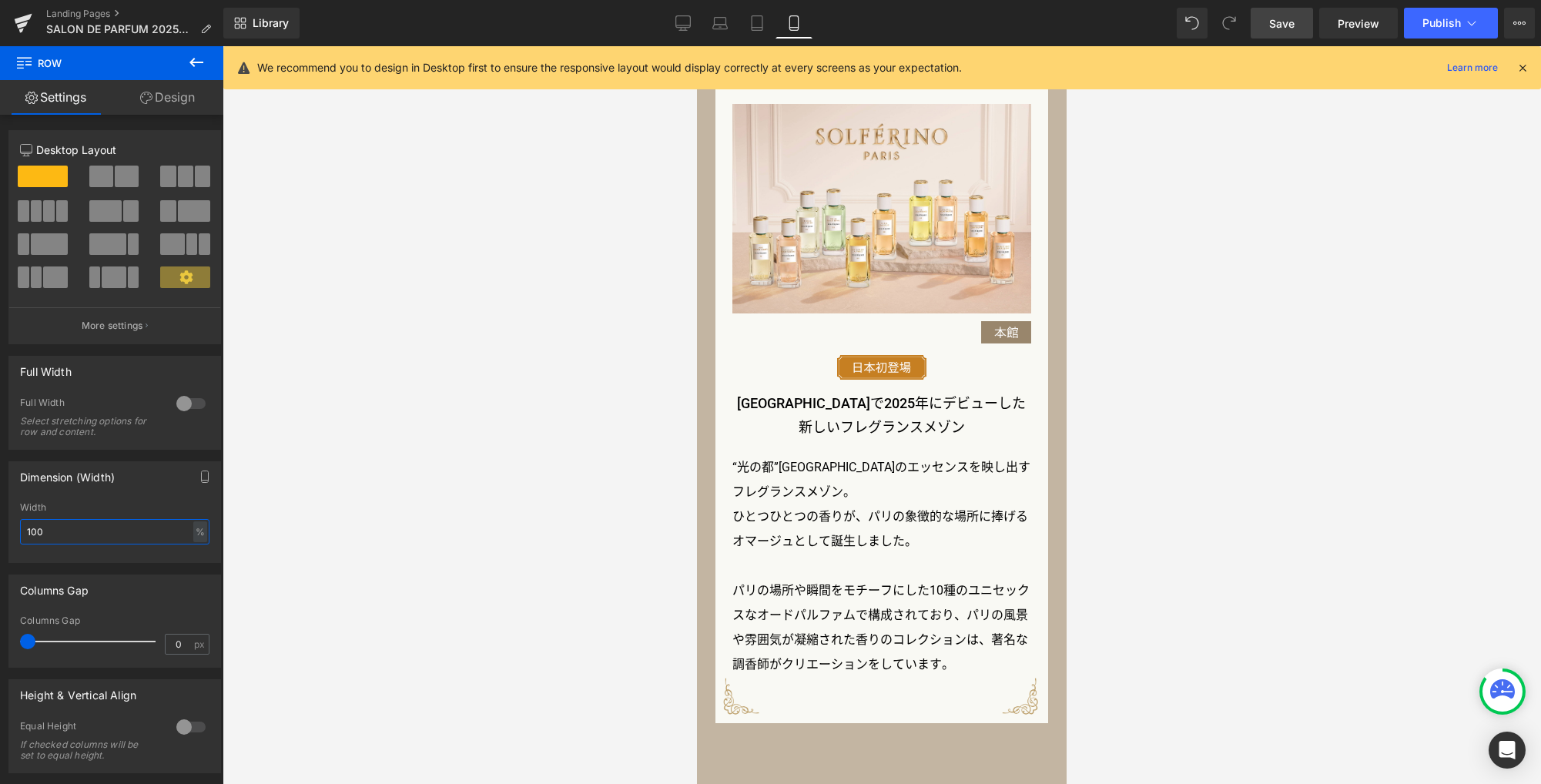
drag, startPoint x: 100, startPoint y: 532, endPoint x: -87, endPoint y: 524, distance: 187.2
click at [0, 524] on html "Row You are previewing how the will restyle your page. You can not edit Element…" at bounding box center [770, 392] width 1541 height 784
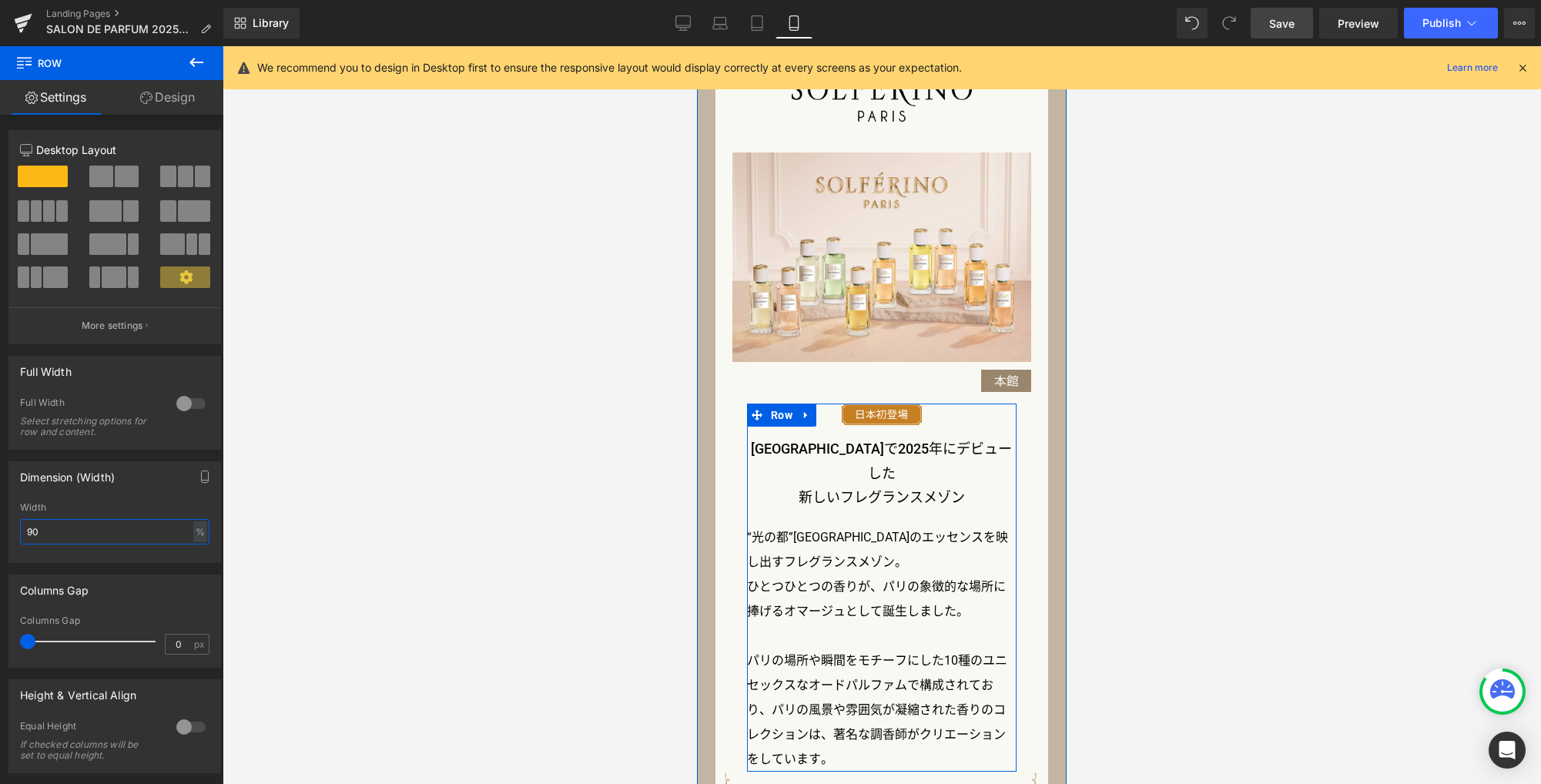
scroll to position [1305, 0]
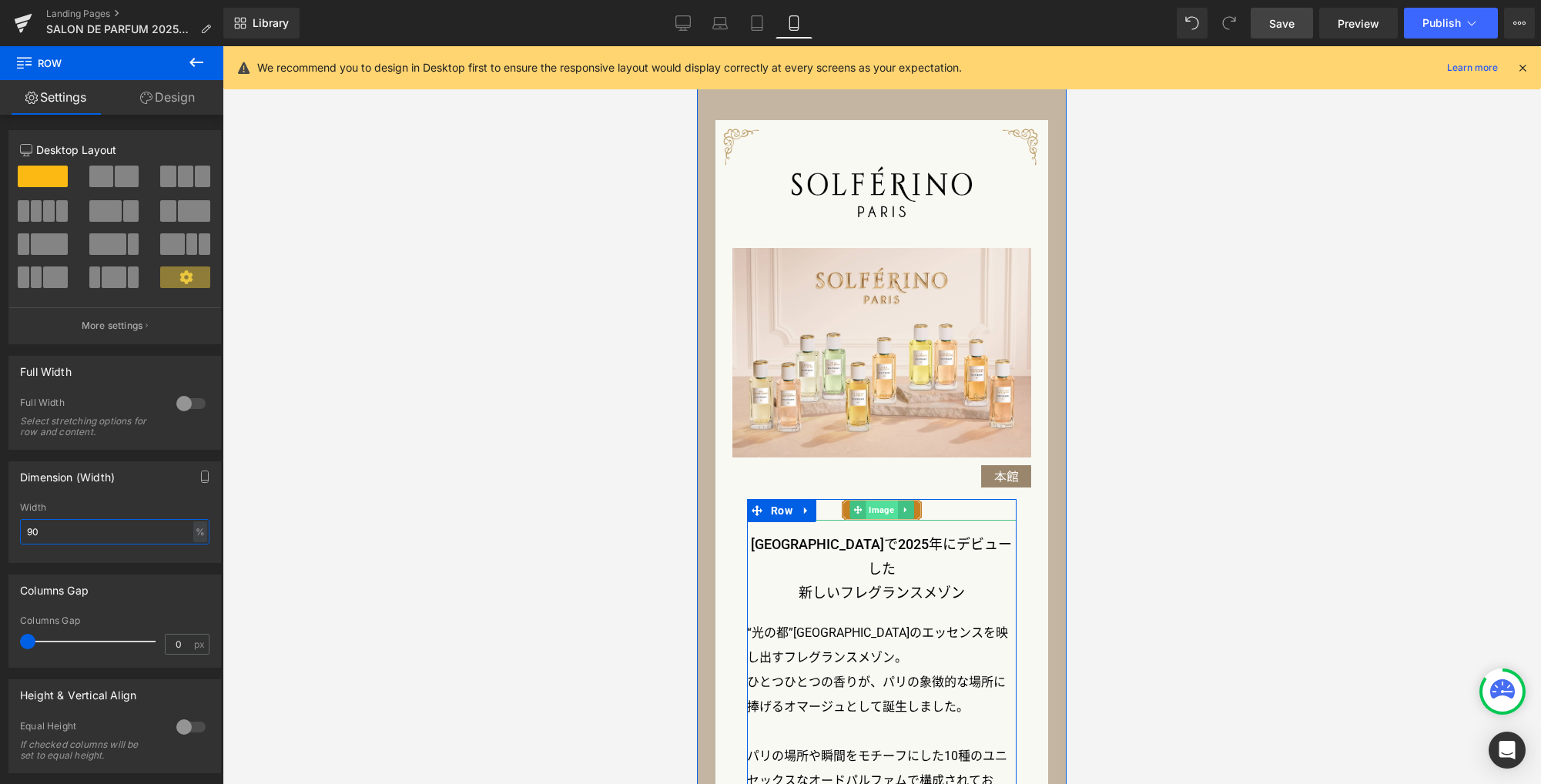
drag, startPoint x: 874, startPoint y: 509, endPoint x: 1315, endPoint y: 588, distance: 448.0
click at [874, 509] on span "Image" at bounding box center [881, 509] width 31 height 18
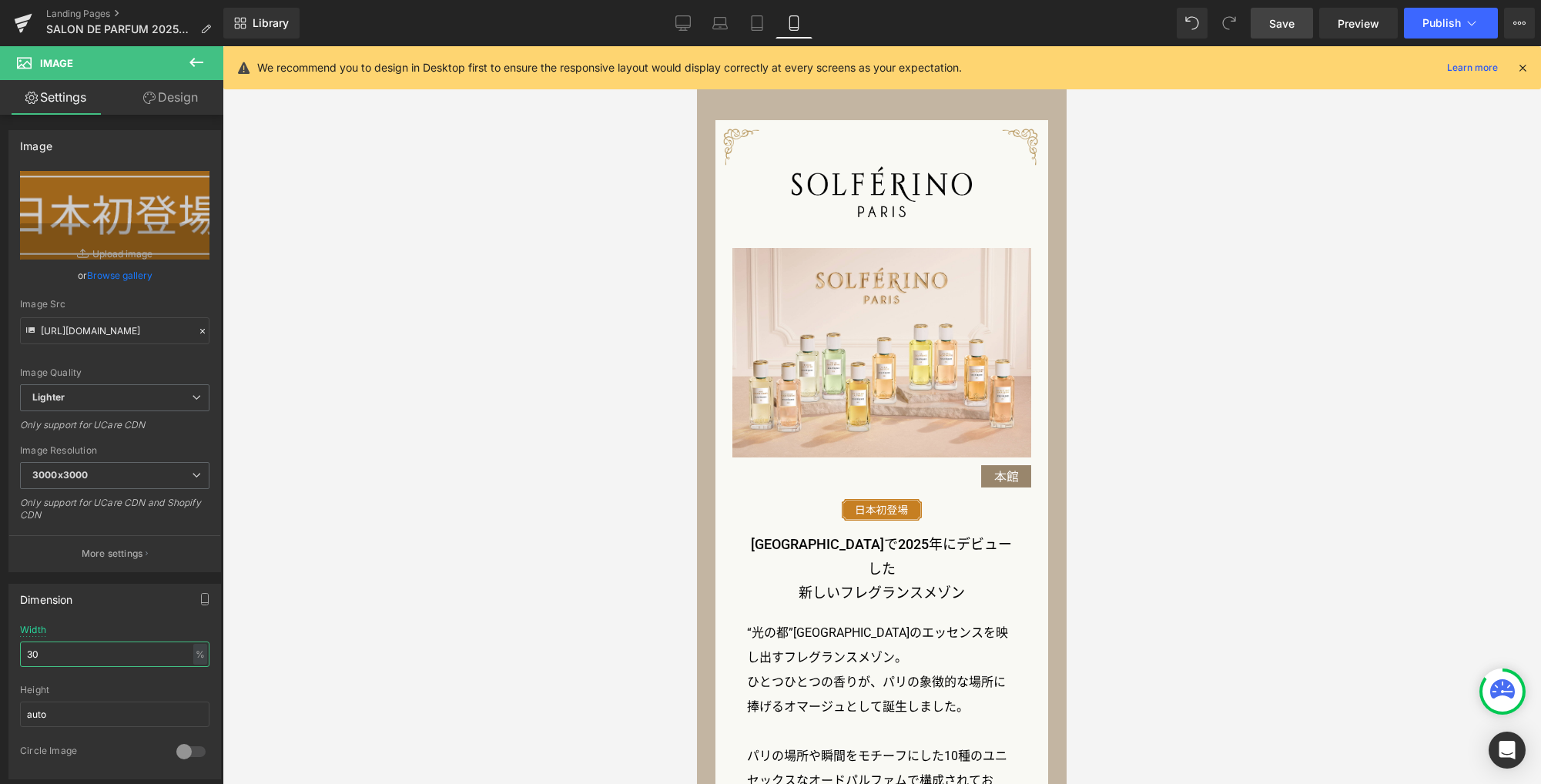
drag, startPoint x: 53, startPoint y: 653, endPoint x: -77, endPoint y: 647, distance: 130.1
click at [0, 647] on html "Image You are previewing how the will restyle your page. You can not edit Eleme…" at bounding box center [770, 392] width 1541 height 784
drag, startPoint x: 30, startPoint y: 649, endPoint x: -22, endPoint y: 644, distance: 52.2
click at [0, 644] on html "Image You are previewing how the will restyle your page. You can not edit Eleme…" at bounding box center [770, 392] width 1541 height 784
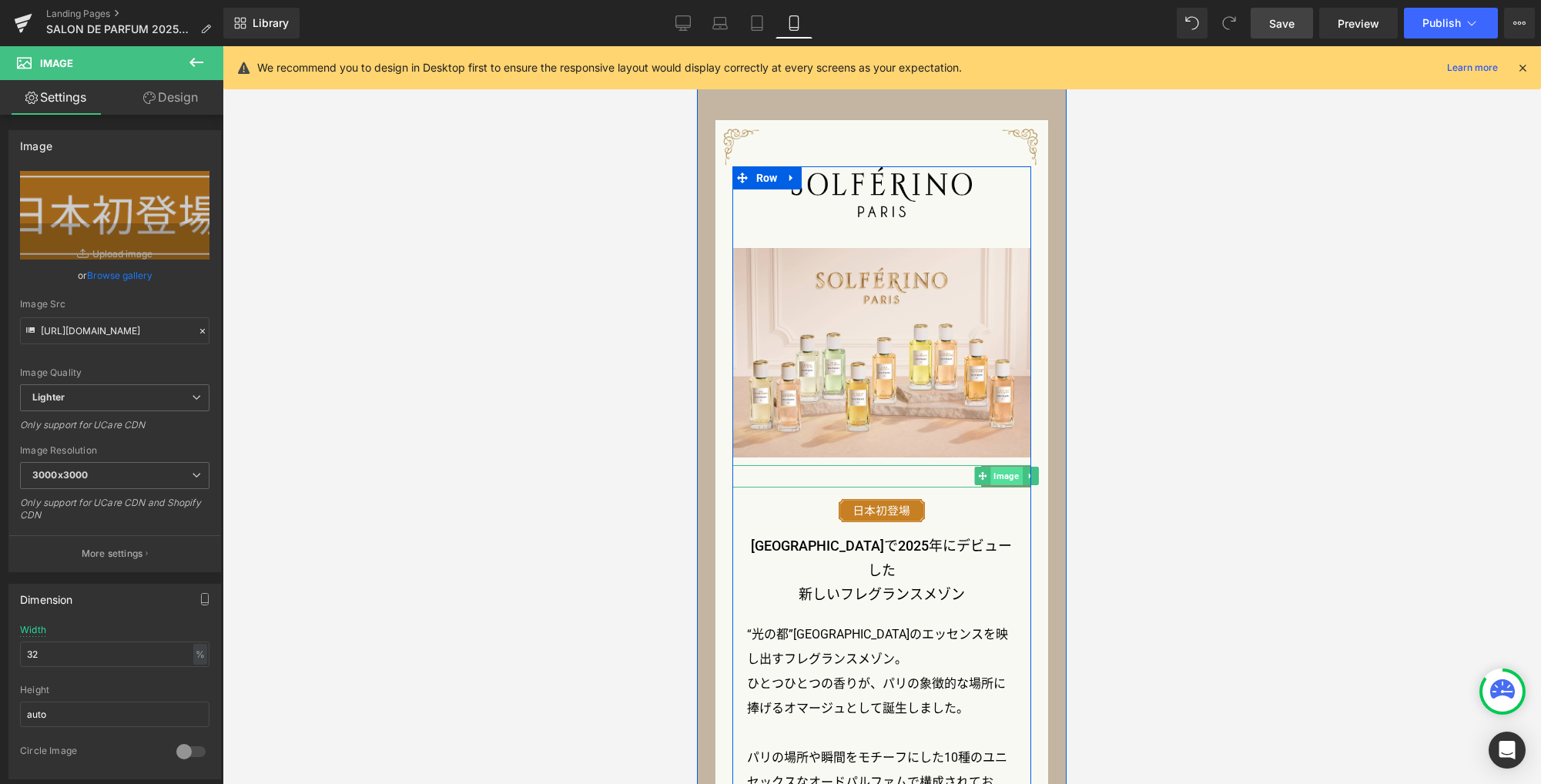
click at [1005, 476] on span "Image" at bounding box center [1006, 475] width 31 height 18
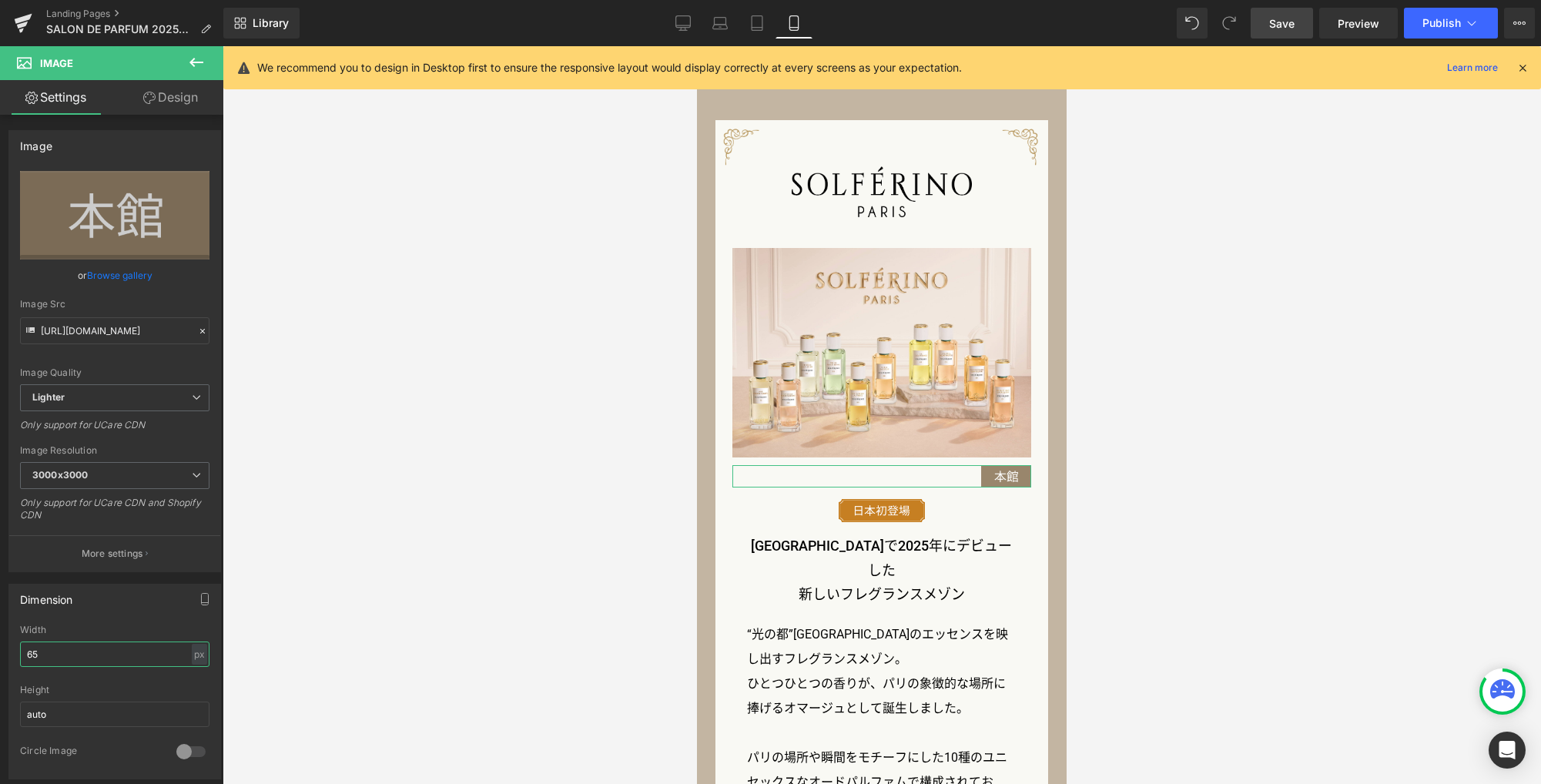
drag, startPoint x: 133, startPoint y: 653, endPoint x: -85, endPoint y: 654, distance: 218.0
click at [0, 654] on html "Image You are previewing how the will restyle your page. You can not edit Eleme…" at bounding box center [770, 392] width 1541 height 784
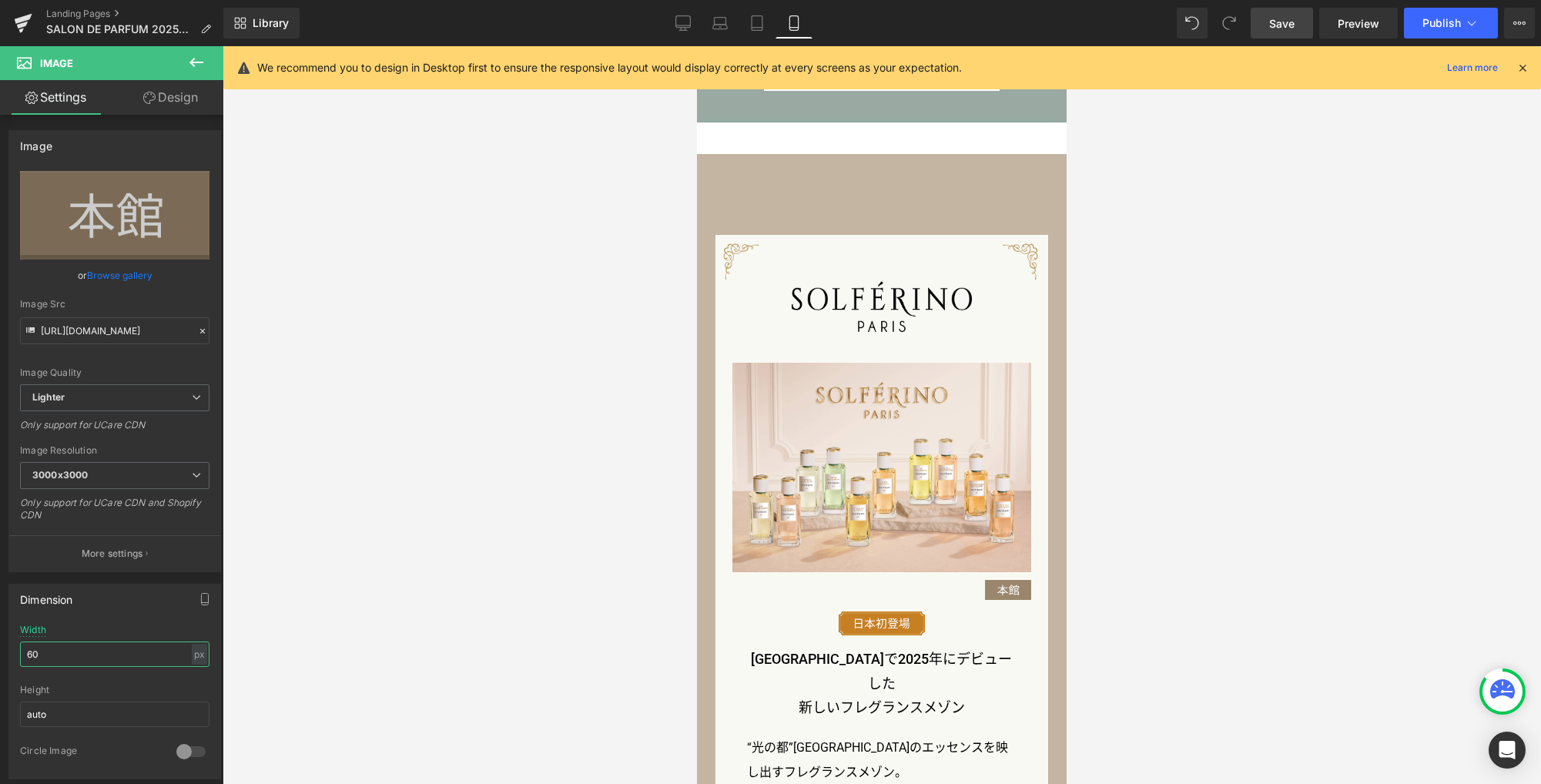
scroll to position [1195, 0]
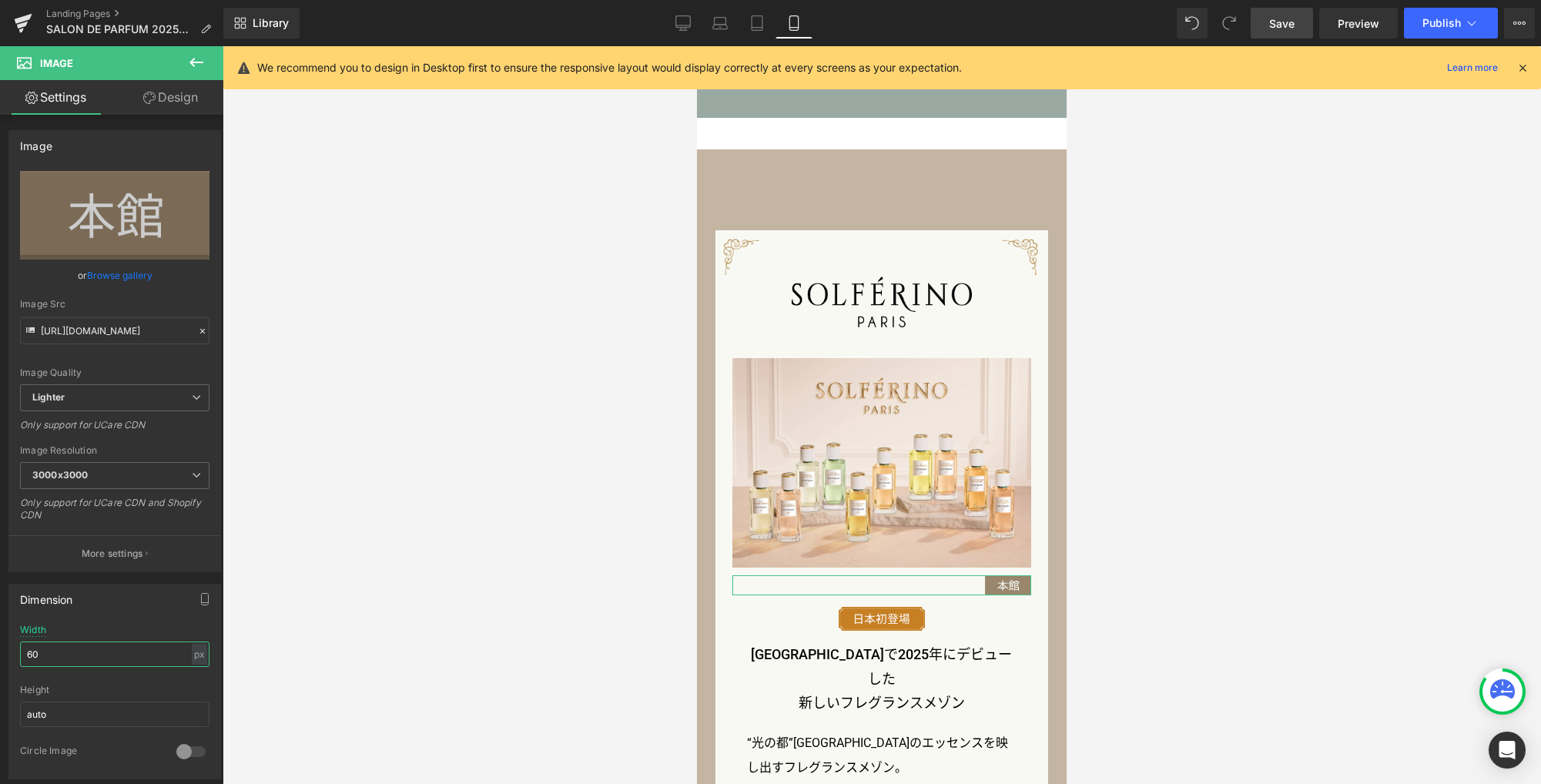
drag, startPoint x: 54, startPoint y: 657, endPoint x: -48, endPoint y: 650, distance: 102.2
click at [0, 650] on html "Image You are previewing how the will restyle your page. You can not edit Eleme…" at bounding box center [770, 392] width 1541 height 784
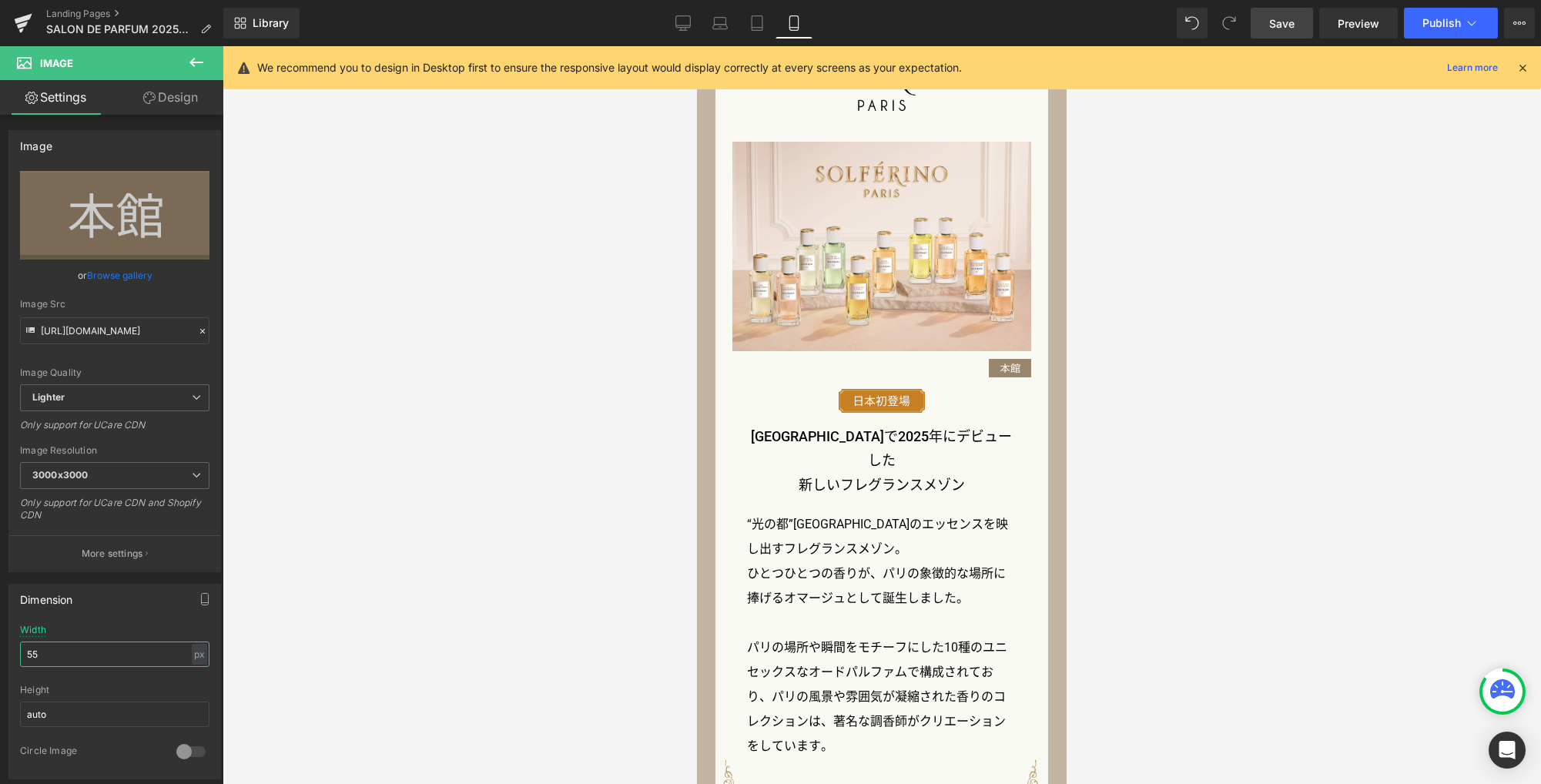
scroll to position [1439, 0]
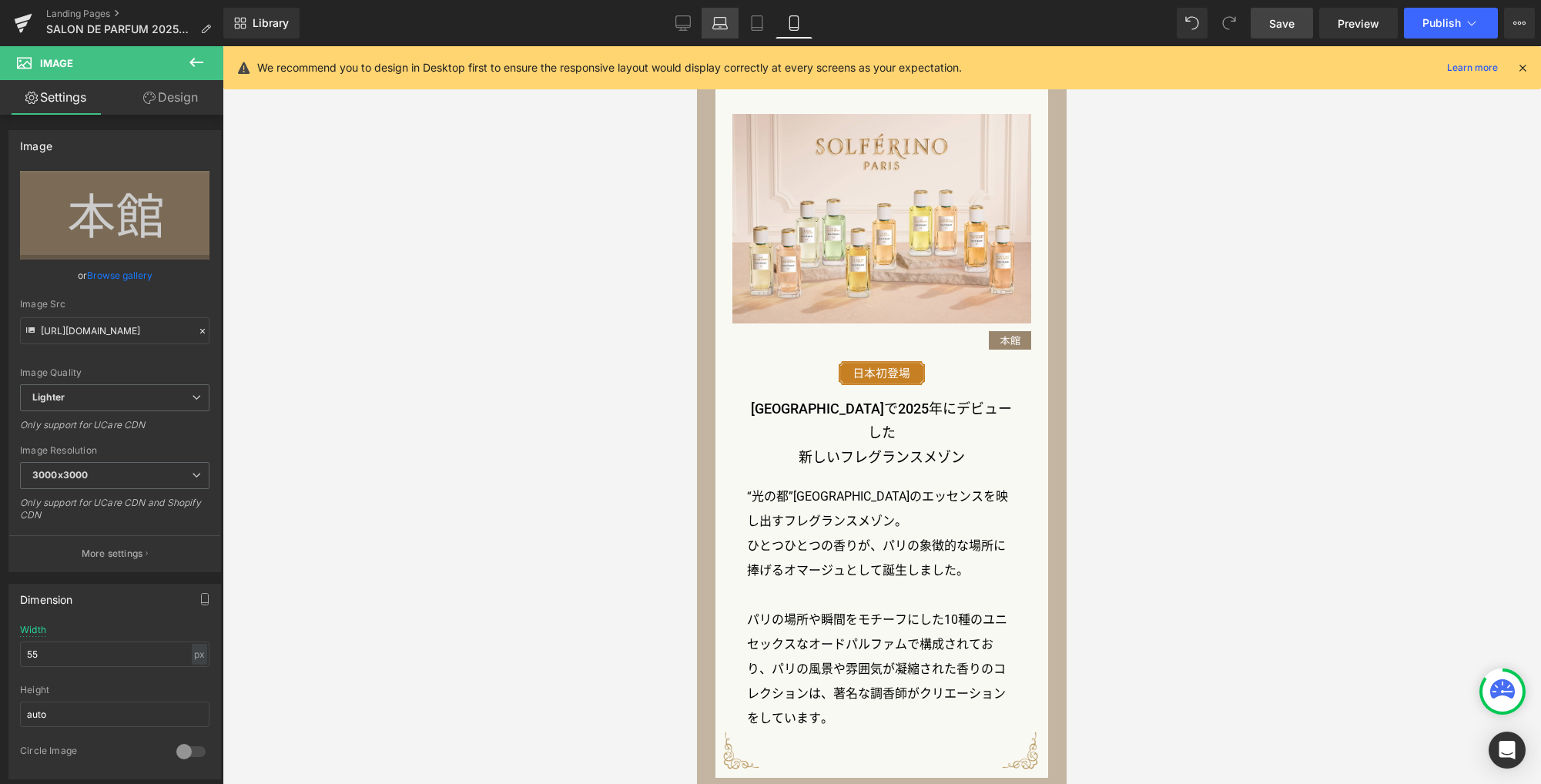
click at [724, 30] on icon at bounding box center [720, 23] width 16 height 16
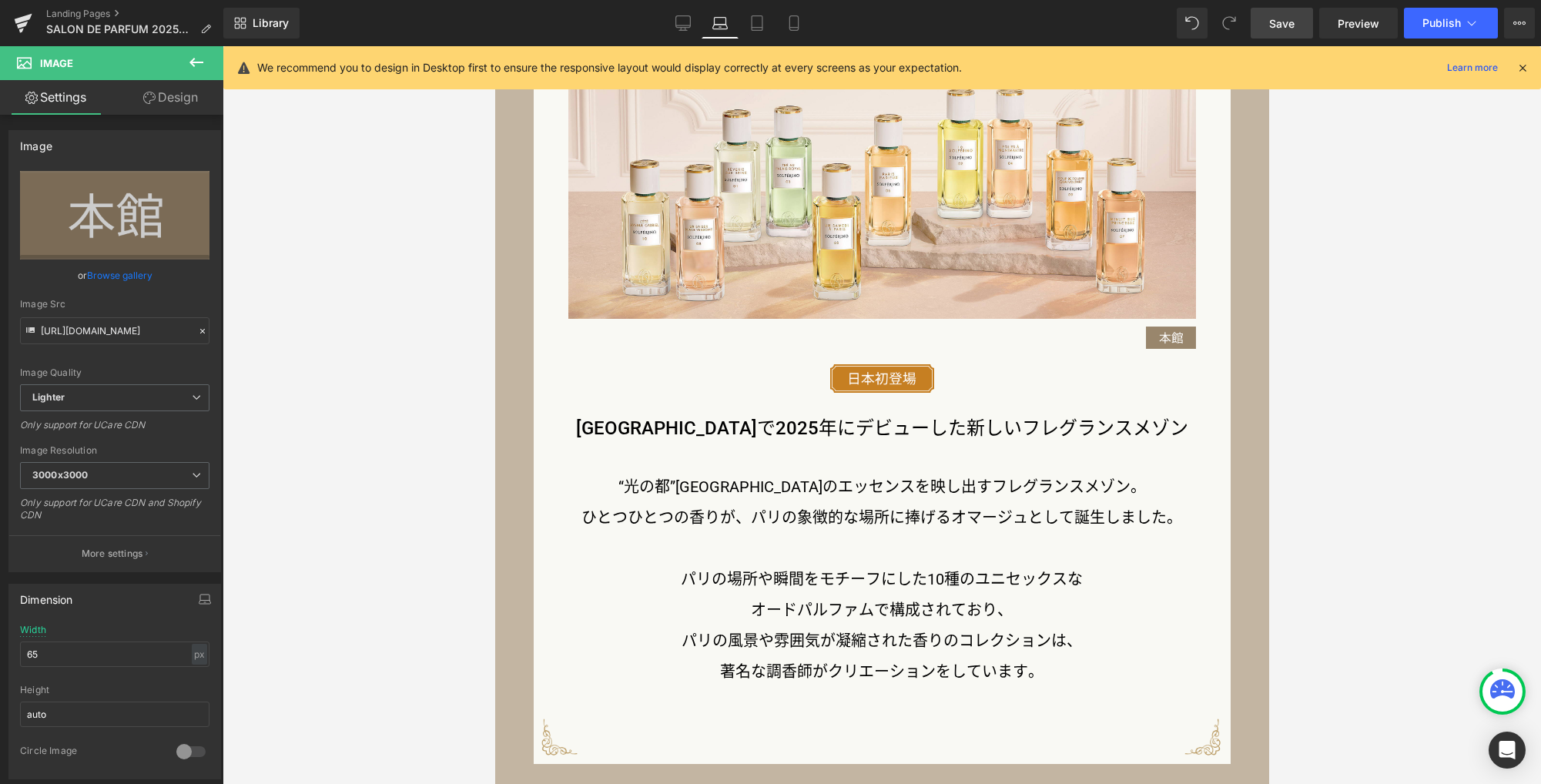
scroll to position [1542, 0]
click at [750, 29] on icon at bounding box center [757, 23] width 16 height 16
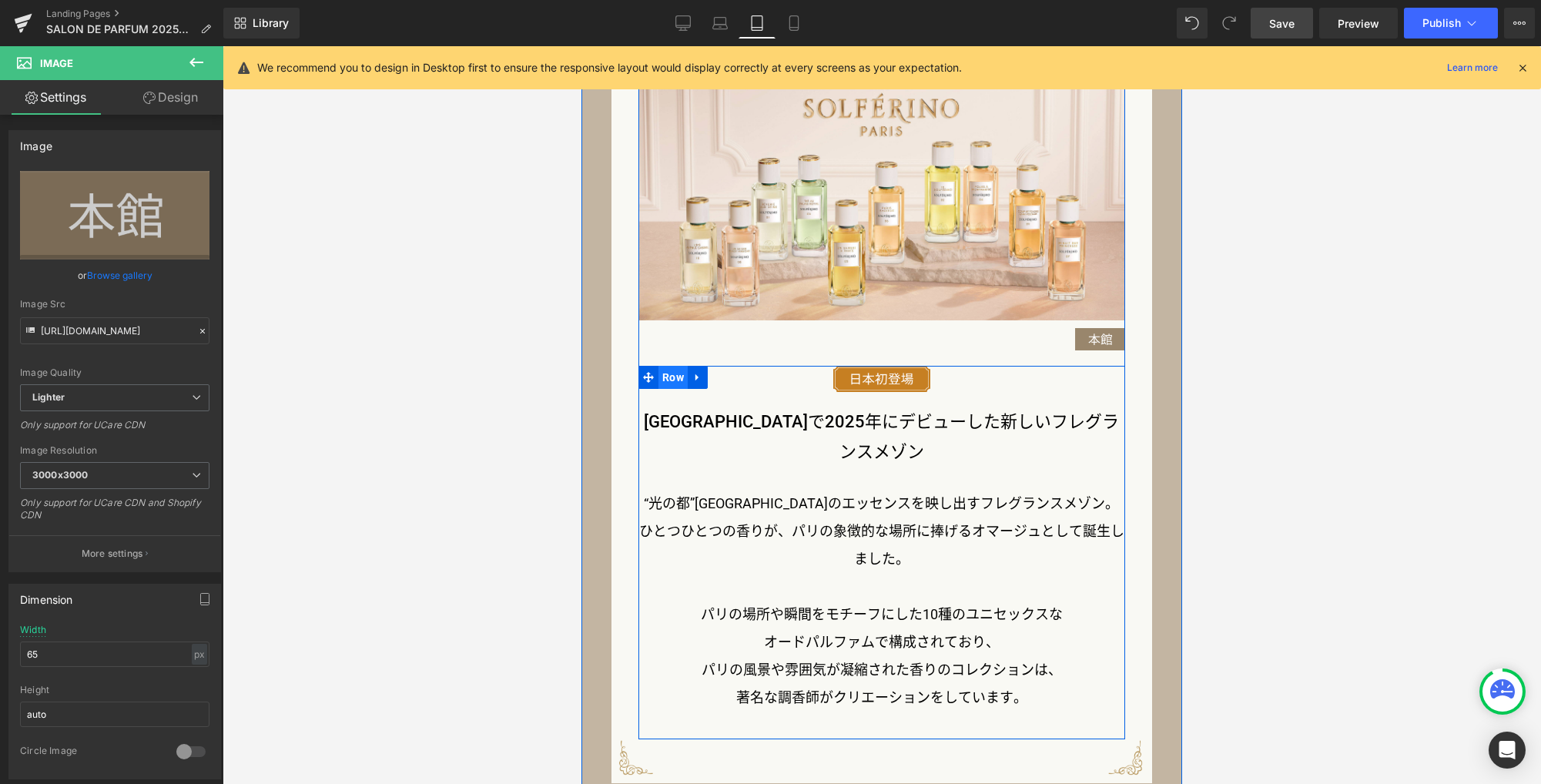
click at [669, 377] on span "Row" at bounding box center [673, 377] width 29 height 23
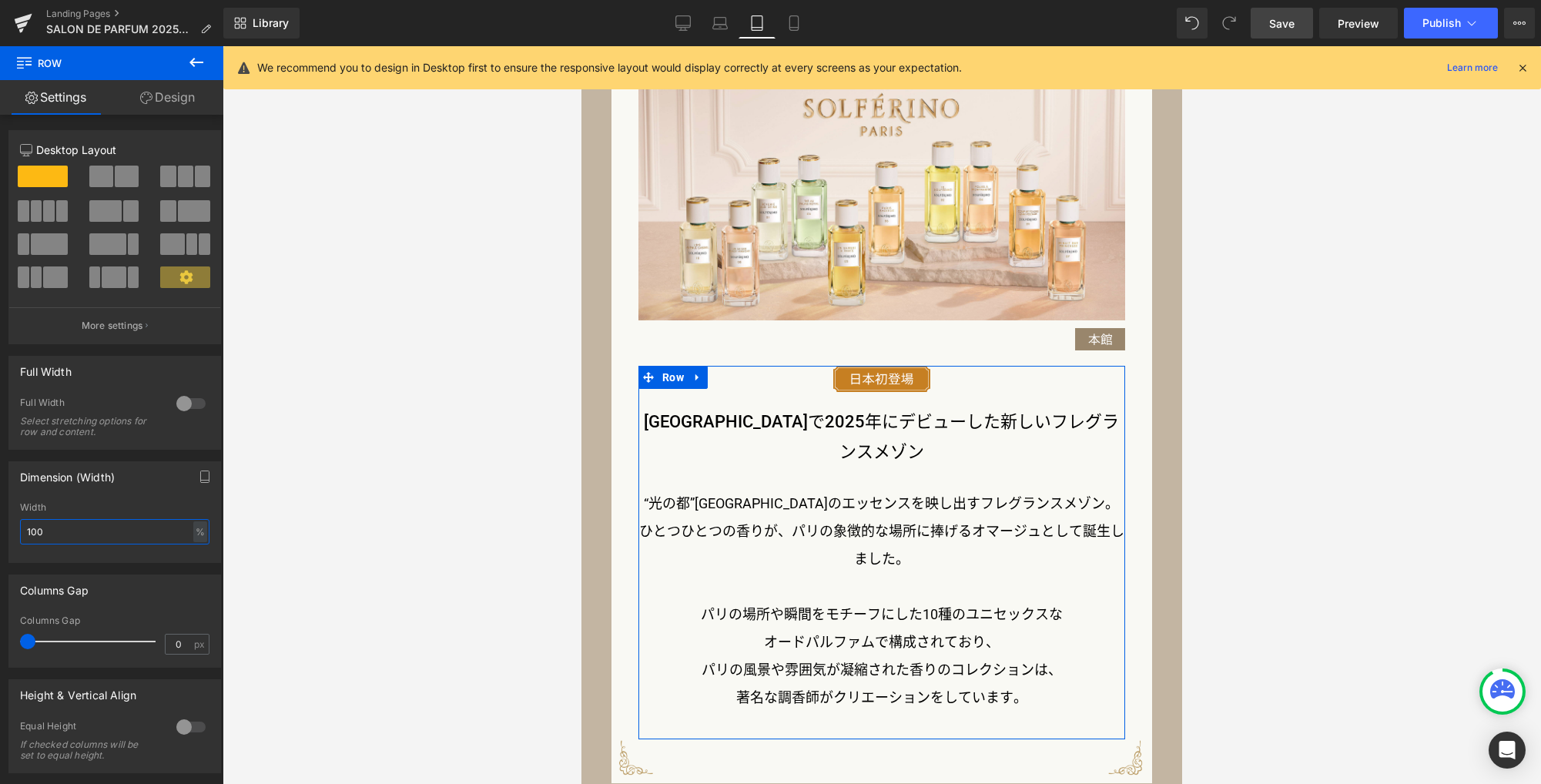
drag, startPoint x: 96, startPoint y: 532, endPoint x: -85, endPoint y: 519, distance: 181.5
click at [0, 519] on html "Row You are previewing how the will restyle your page. You can not edit Element…" at bounding box center [770, 392] width 1541 height 784
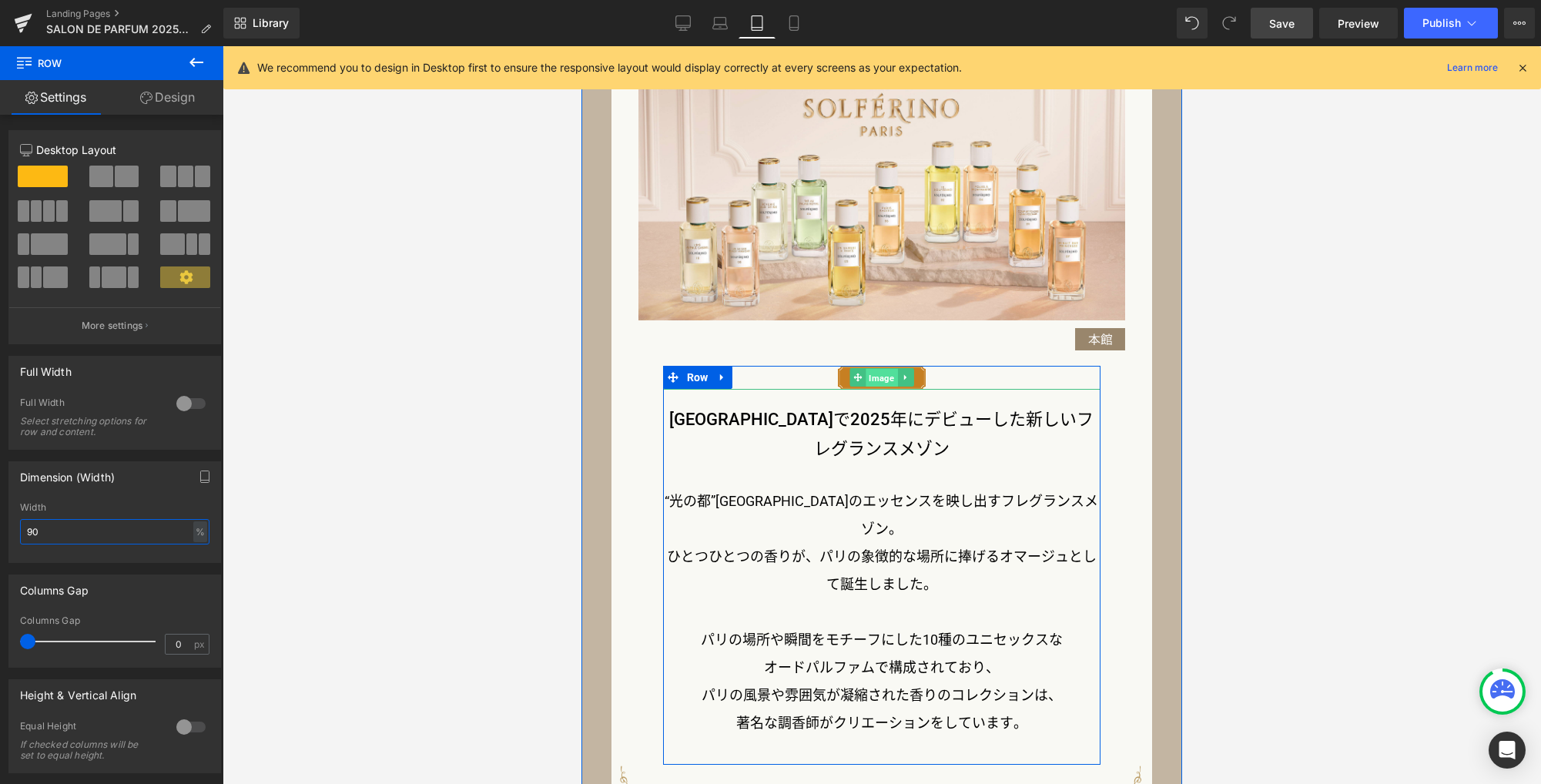
drag, startPoint x: 876, startPoint y: 380, endPoint x: 887, endPoint y: 545, distance: 165.4
click at [876, 380] on span "Image" at bounding box center [881, 378] width 31 height 18
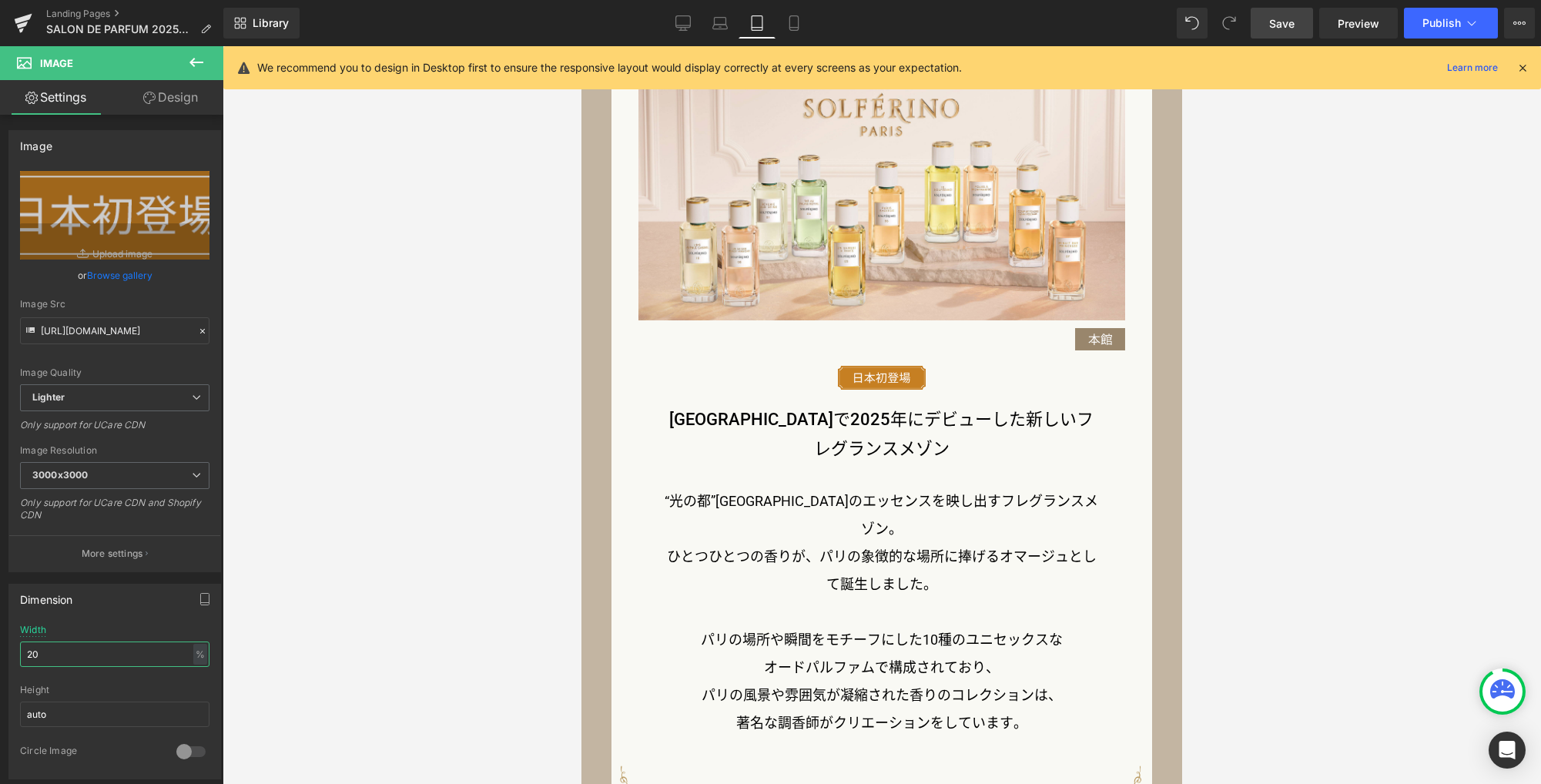
drag, startPoint x: 68, startPoint y: 657, endPoint x: -96, endPoint y: 639, distance: 165.0
click at [0, 639] on html "Image You are previewing how the will restyle your page. You can not edit Eleme…" at bounding box center [770, 392] width 1541 height 784
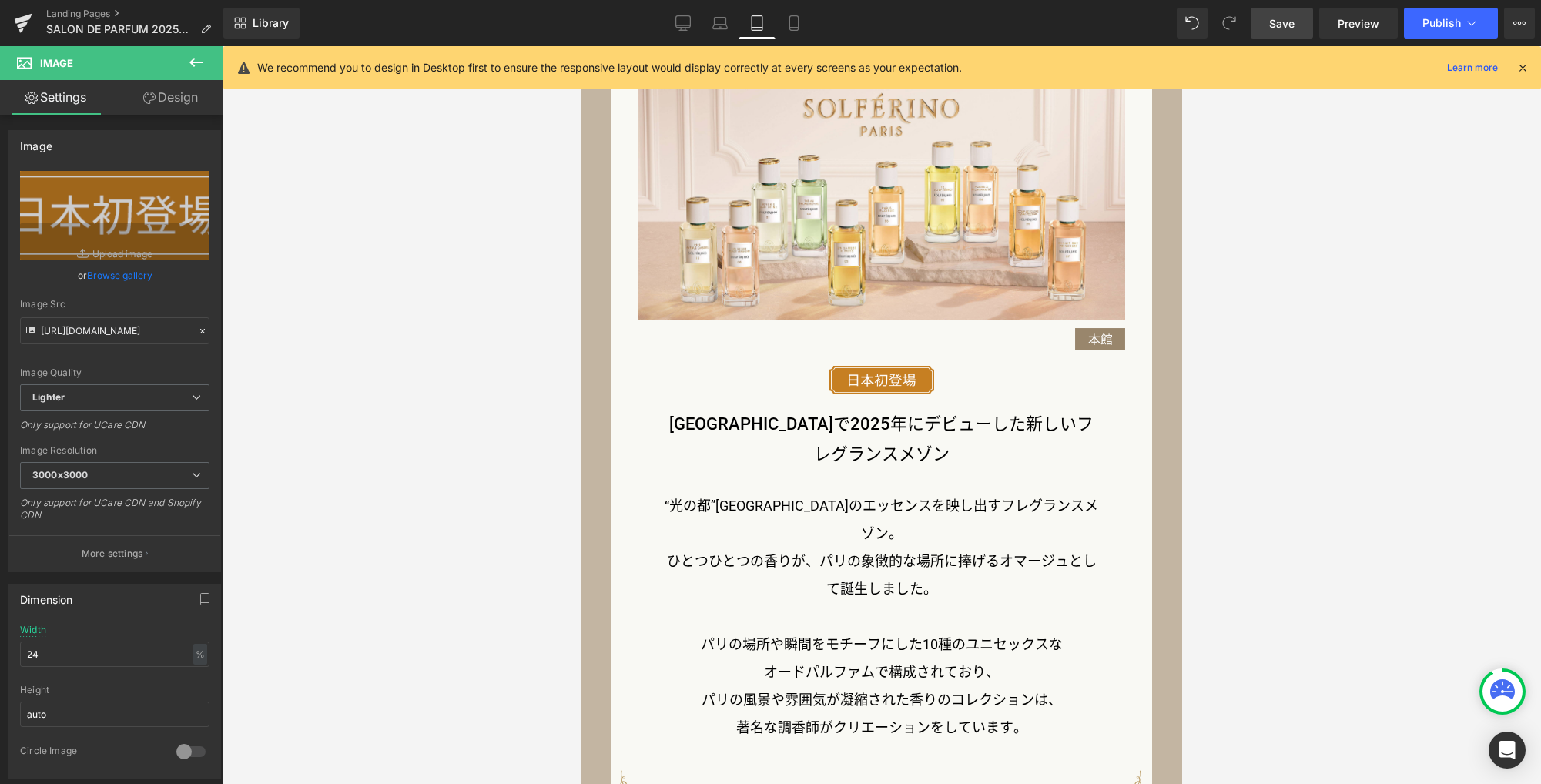
drag, startPoint x: 801, startPoint y: 27, endPoint x: 798, endPoint y: 40, distance: 13.3
click at [800, 27] on icon at bounding box center [794, 23] width 16 height 16
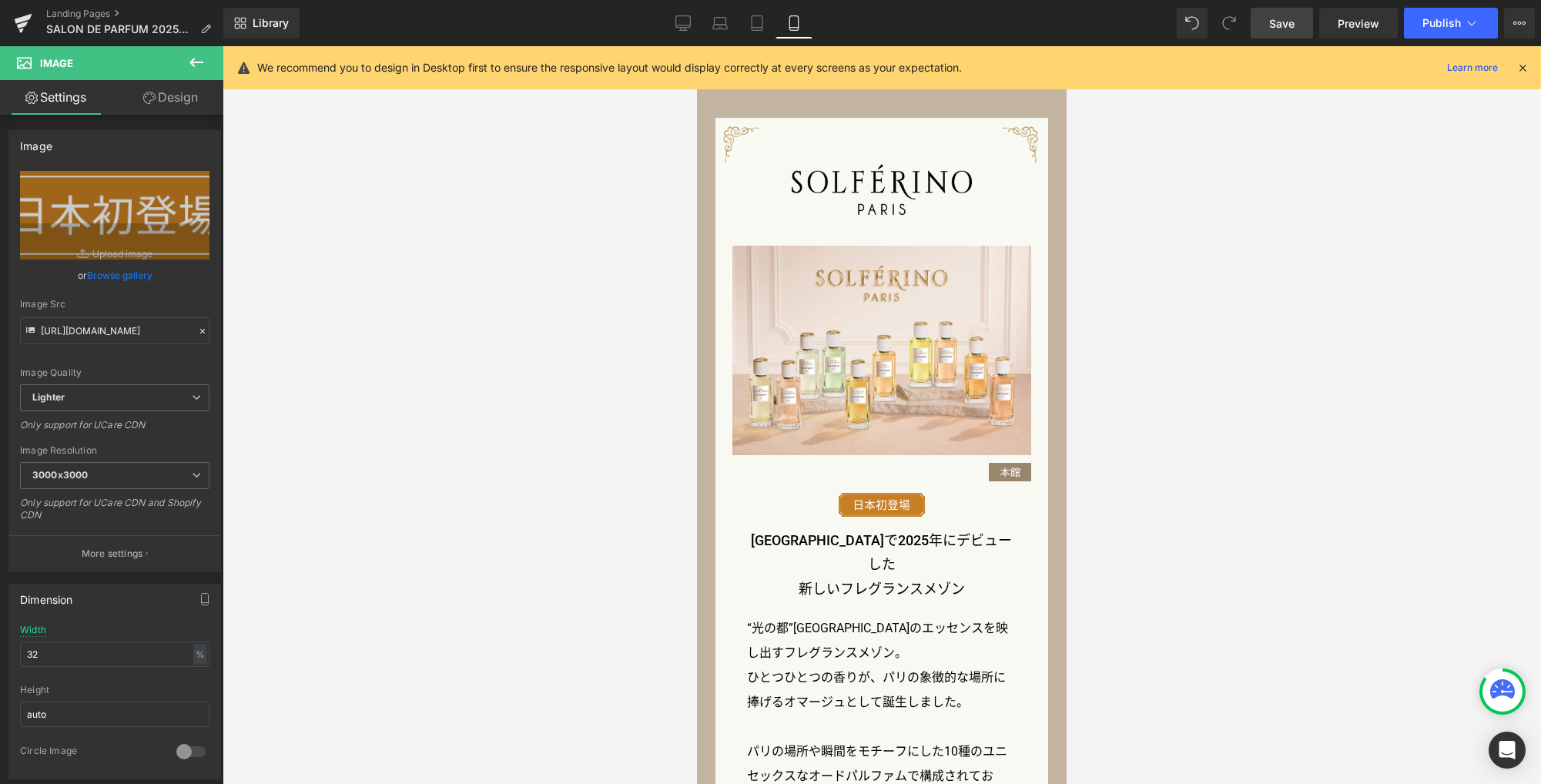
scroll to position [1426, 0]
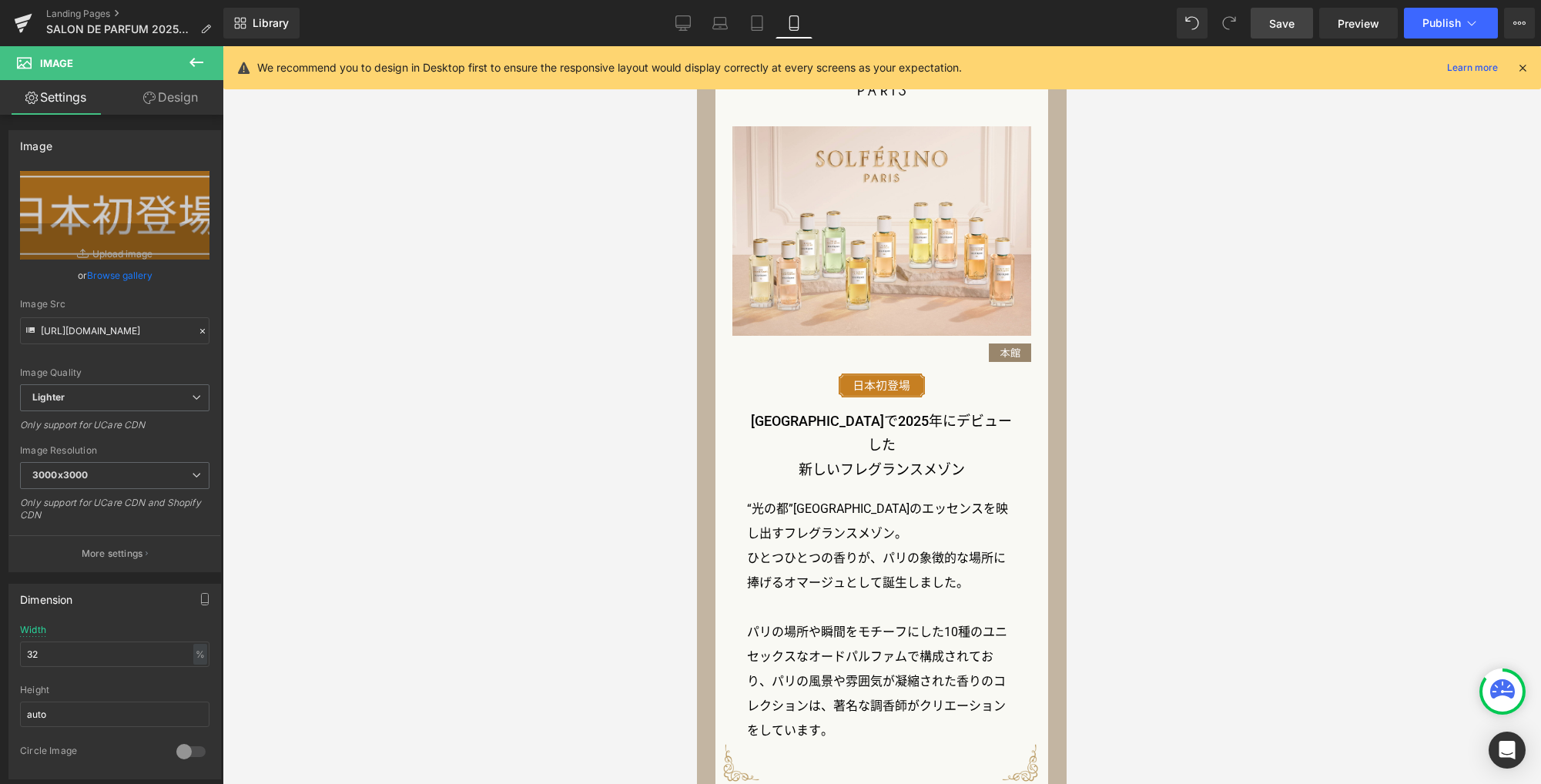
click at [868, 457] on h3 "新しいフレグランスメゾン" at bounding box center [881, 469] width 269 height 25
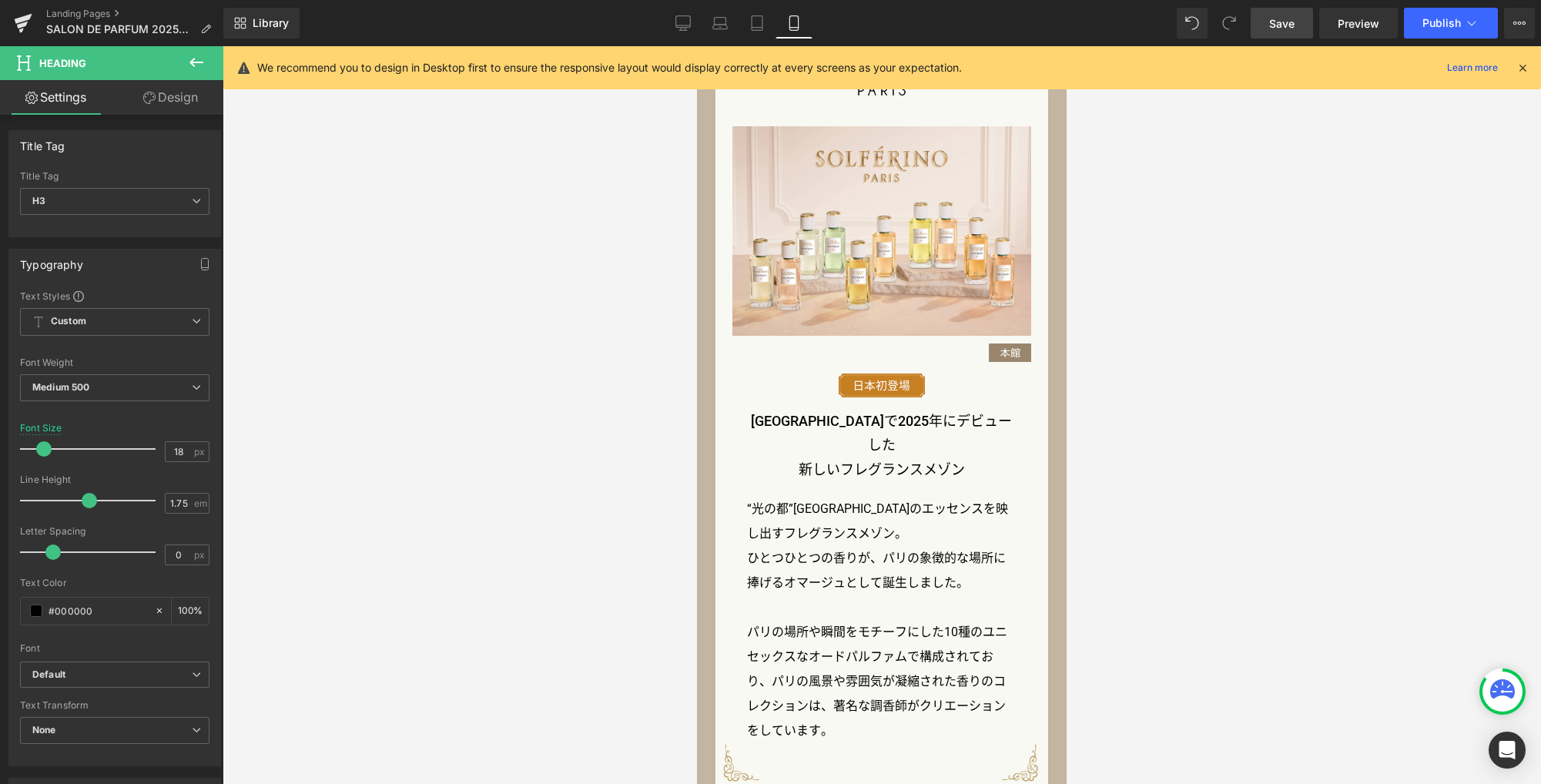
click at [168, 96] on link "Design" at bounding box center [170, 98] width 112 height 35
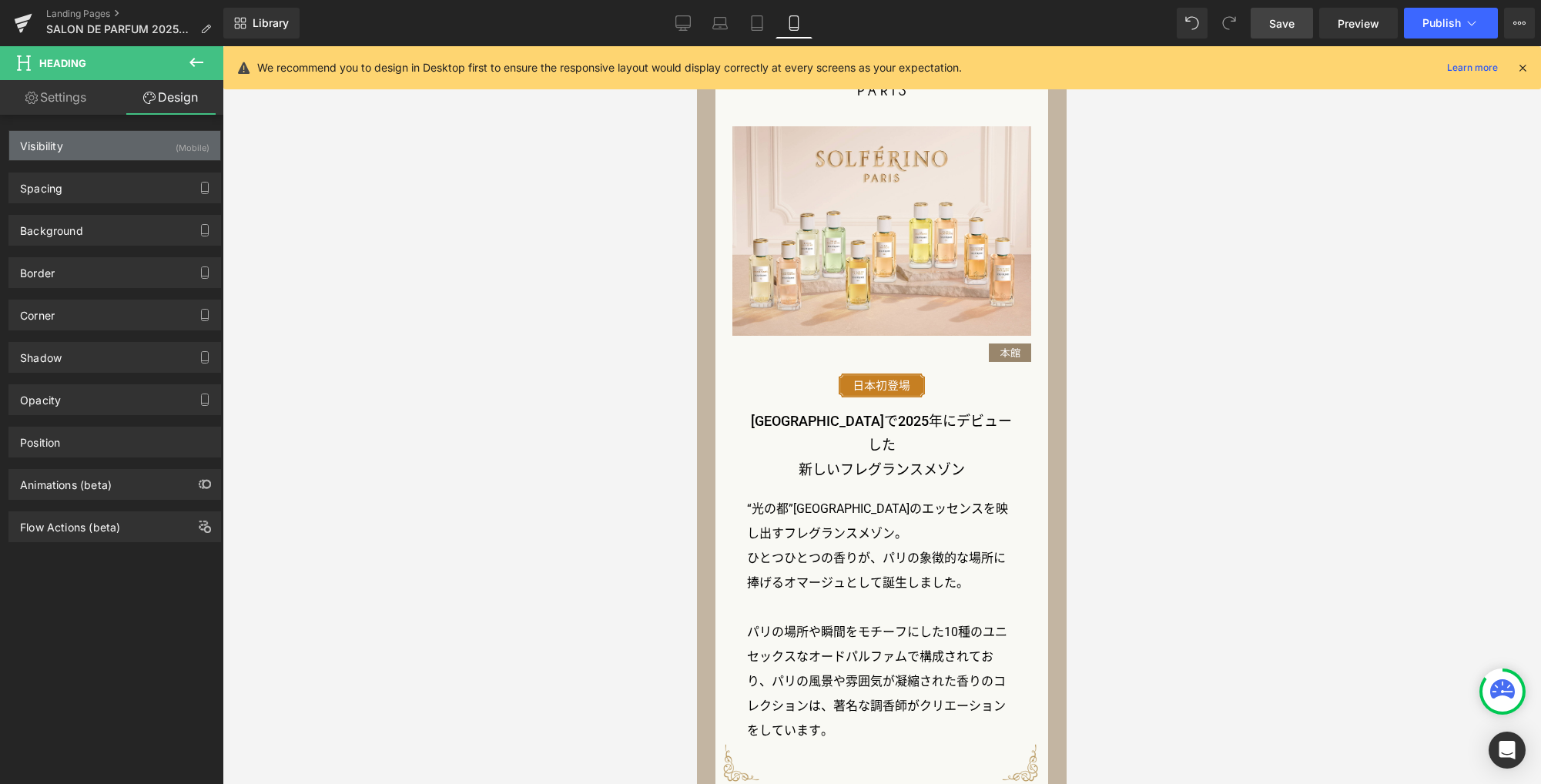
click at [124, 143] on div "Visibility (Mobile)" at bounding box center [114, 146] width 211 height 29
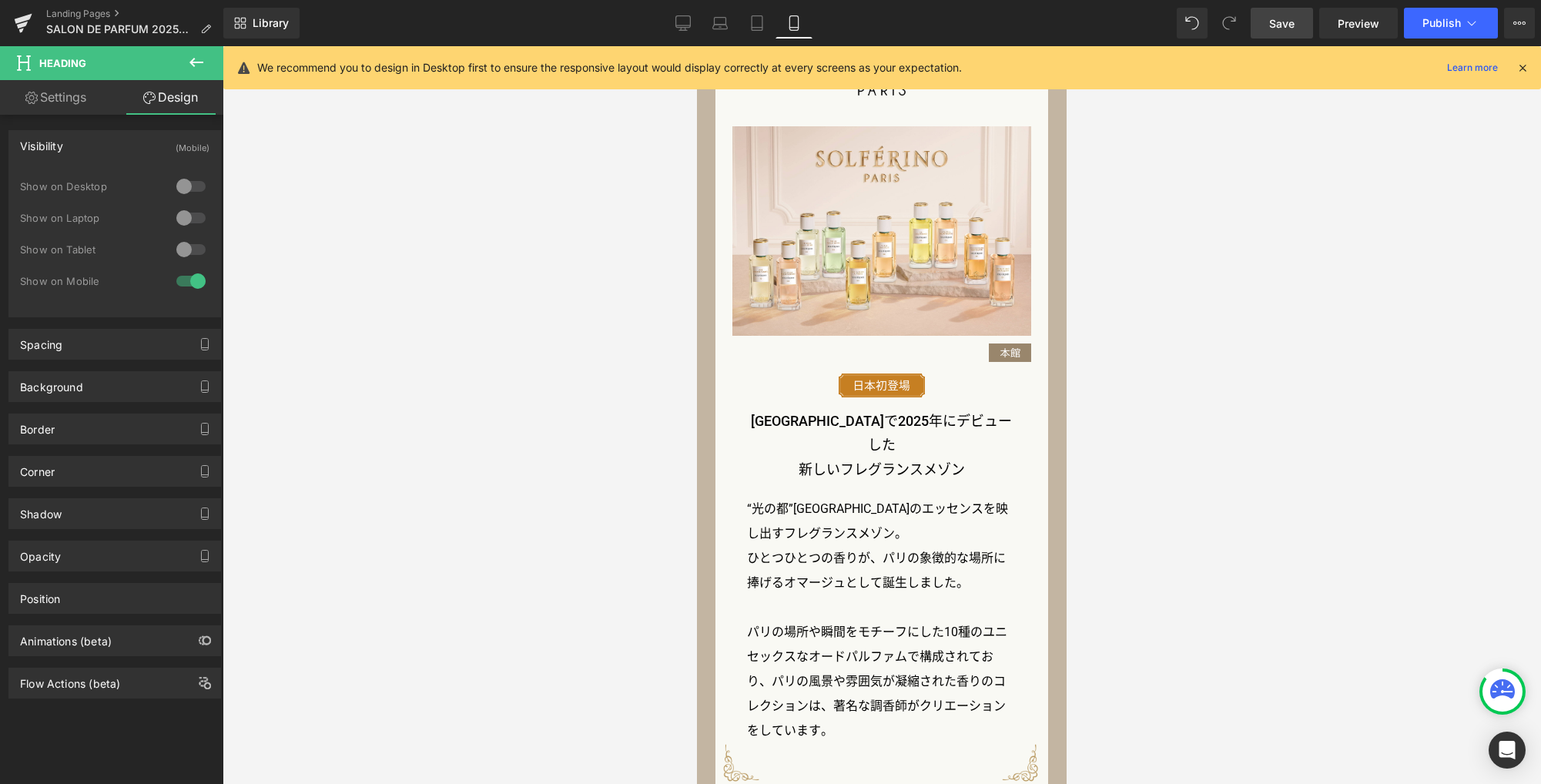
drag, startPoint x: 173, startPoint y: 252, endPoint x: 187, endPoint y: 243, distance: 16.6
click at [174, 251] on div at bounding box center [191, 249] width 37 height 25
click at [759, 31] on link "Tablet" at bounding box center [757, 22] width 37 height 30
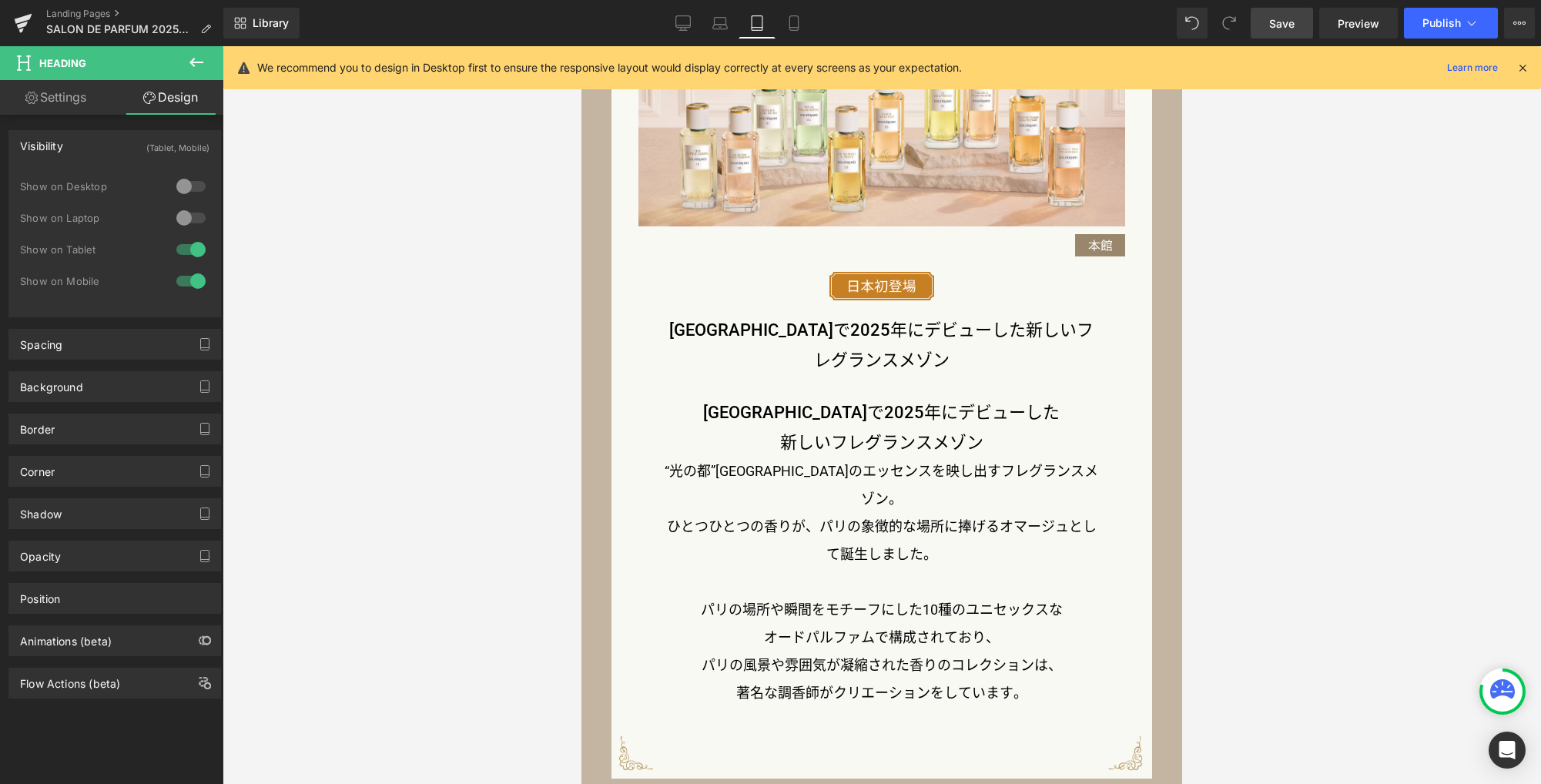
scroll to position [1399, 0]
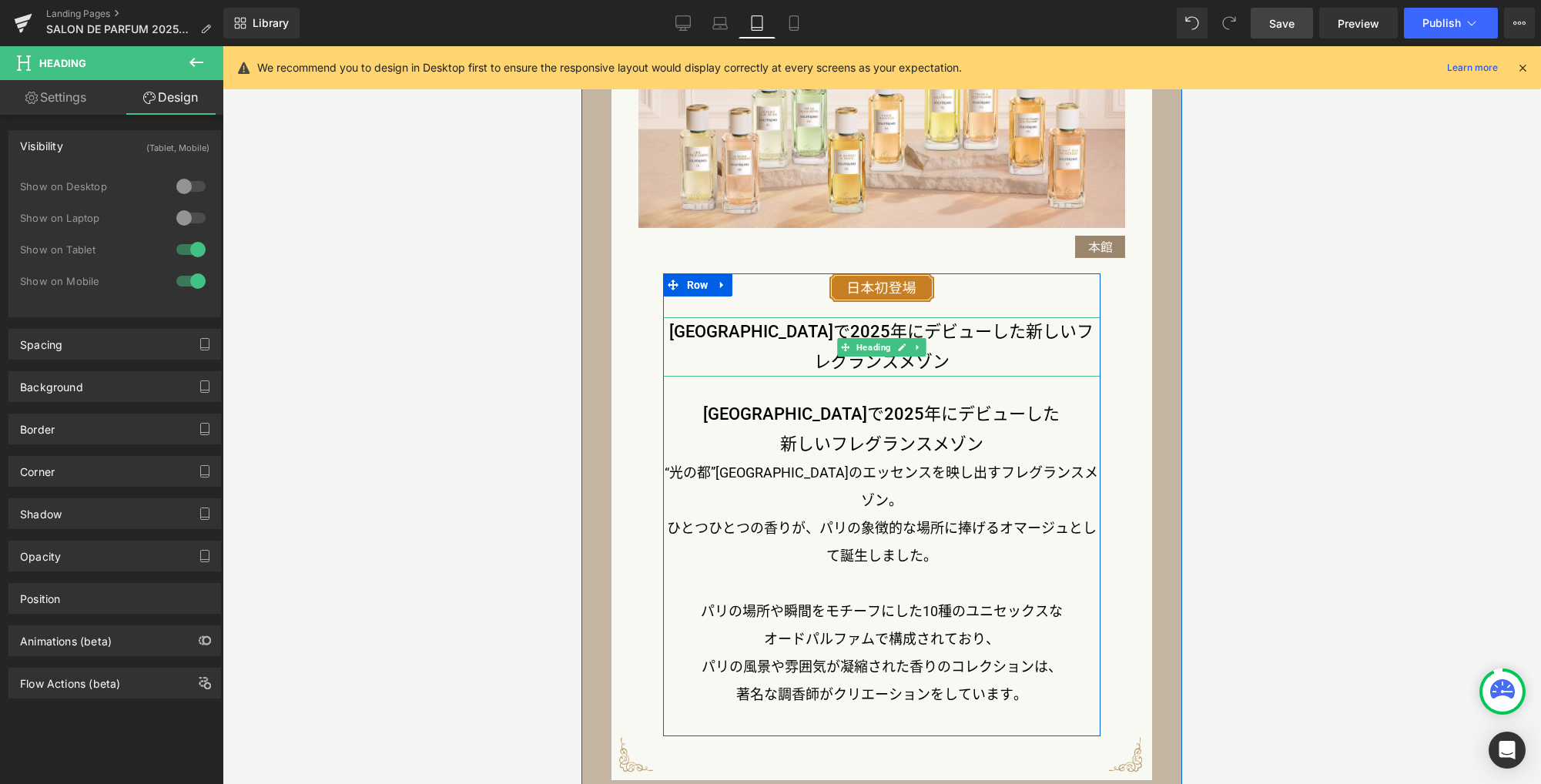
click at [875, 368] on h3 "[GEOGRAPHIC_DATA]で2025年にデビューした新しいフレグランスメゾン" at bounding box center [881, 346] width 438 height 59
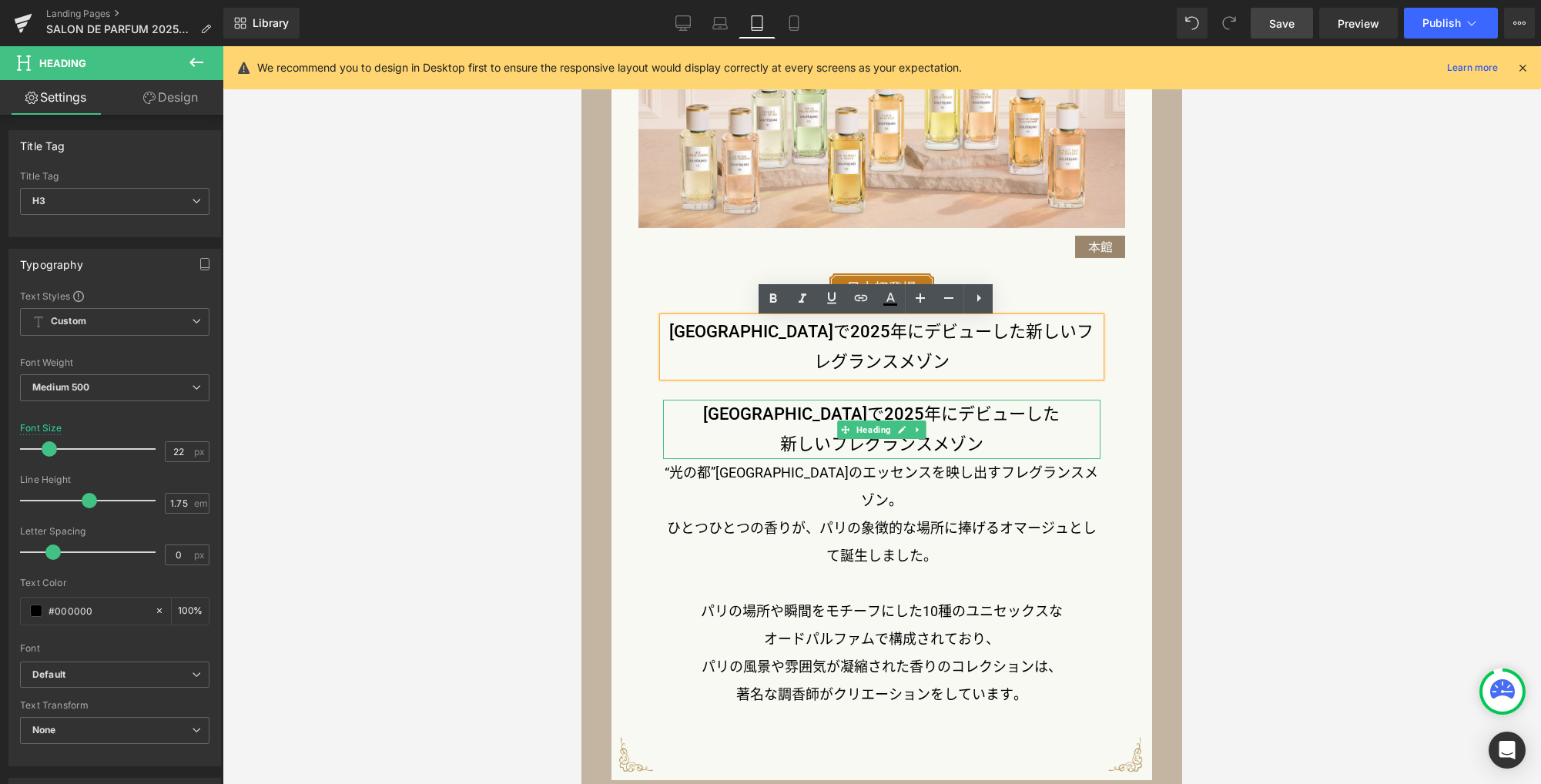
click at [873, 415] on h3 "[GEOGRAPHIC_DATA]で2025年にデビューした" at bounding box center [881, 415] width 438 height 30
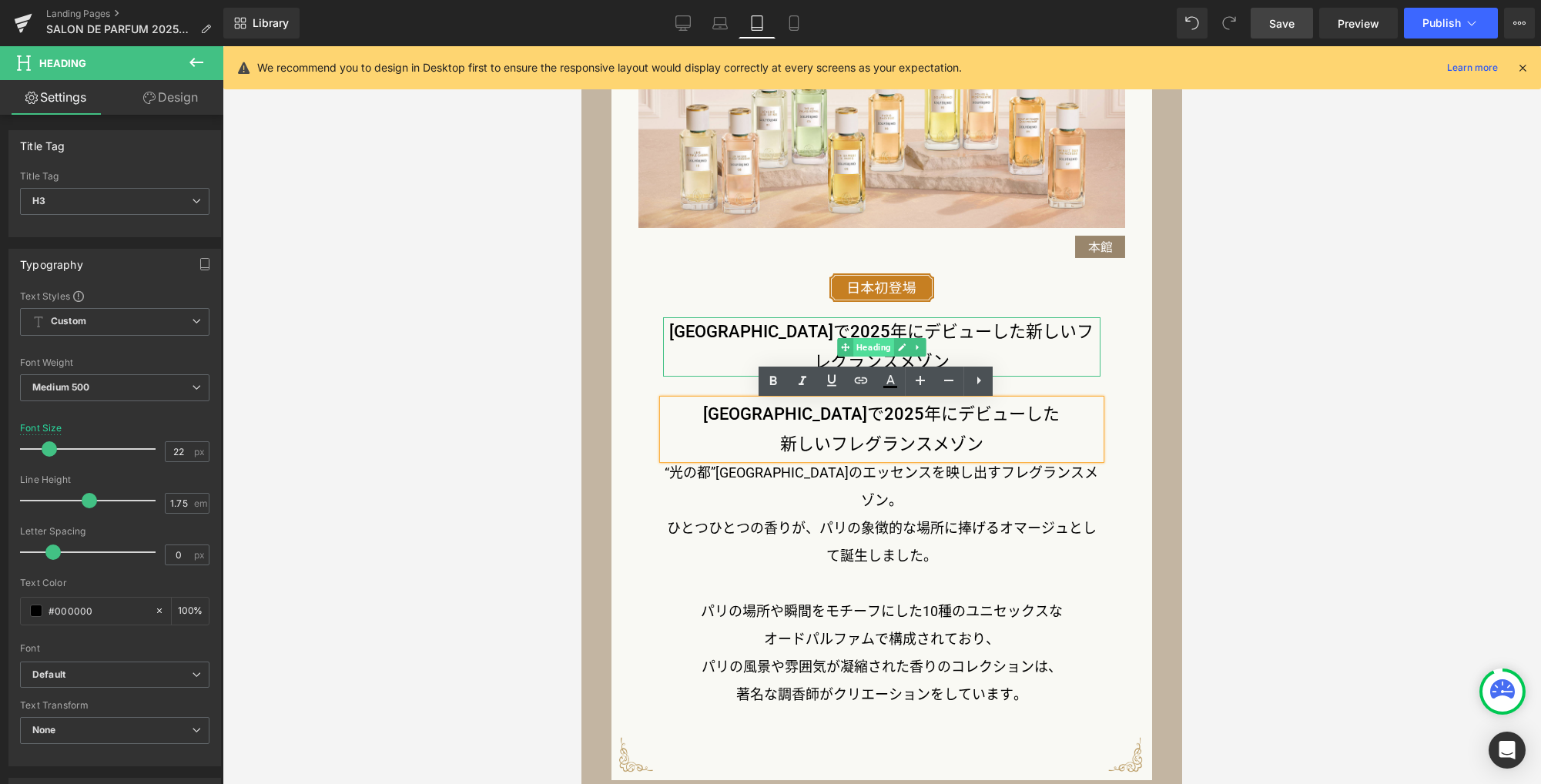
click at [868, 348] on span "Heading" at bounding box center [874, 347] width 41 height 18
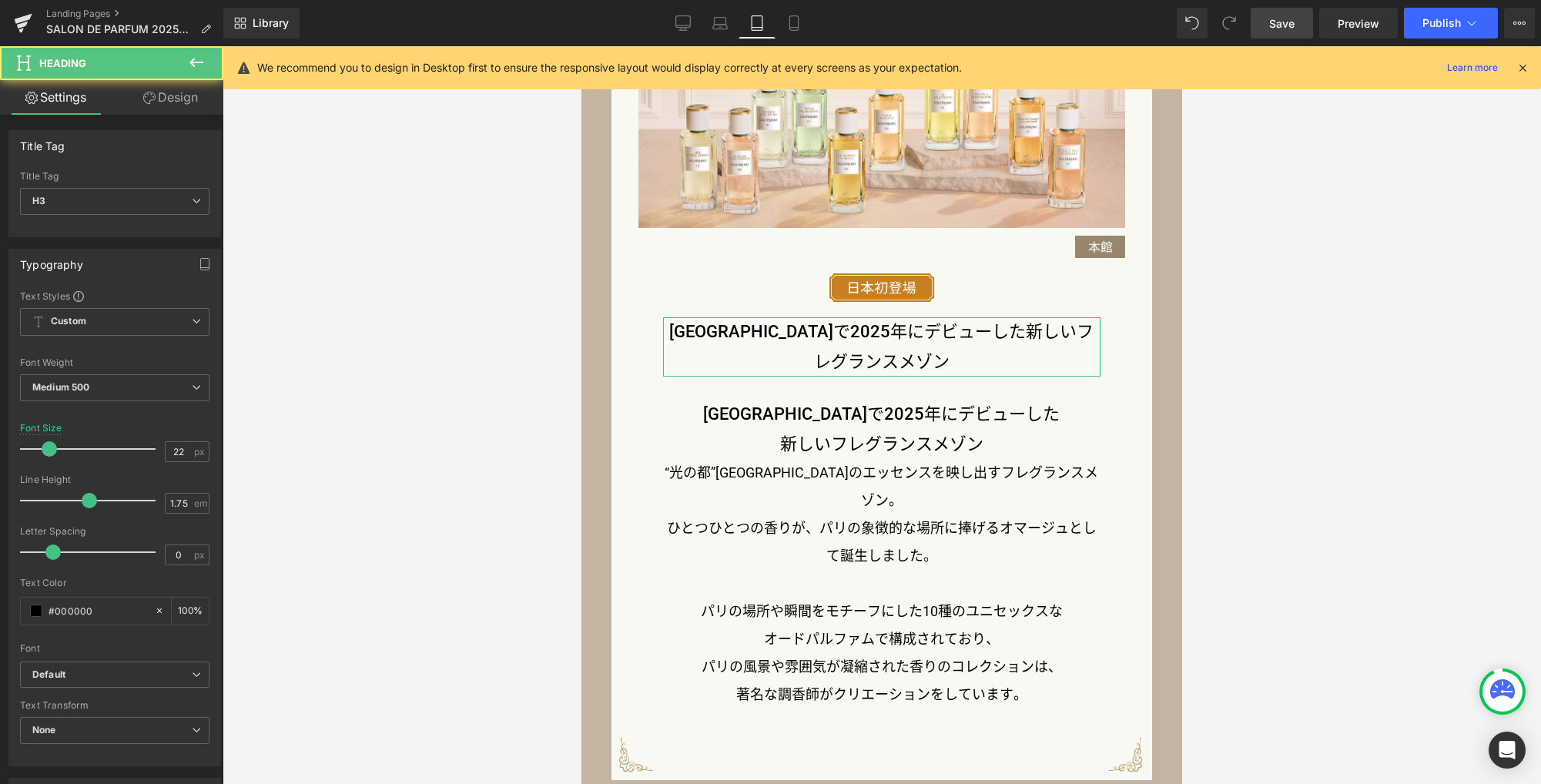
click at [166, 107] on link "Design" at bounding box center [170, 98] width 112 height 35
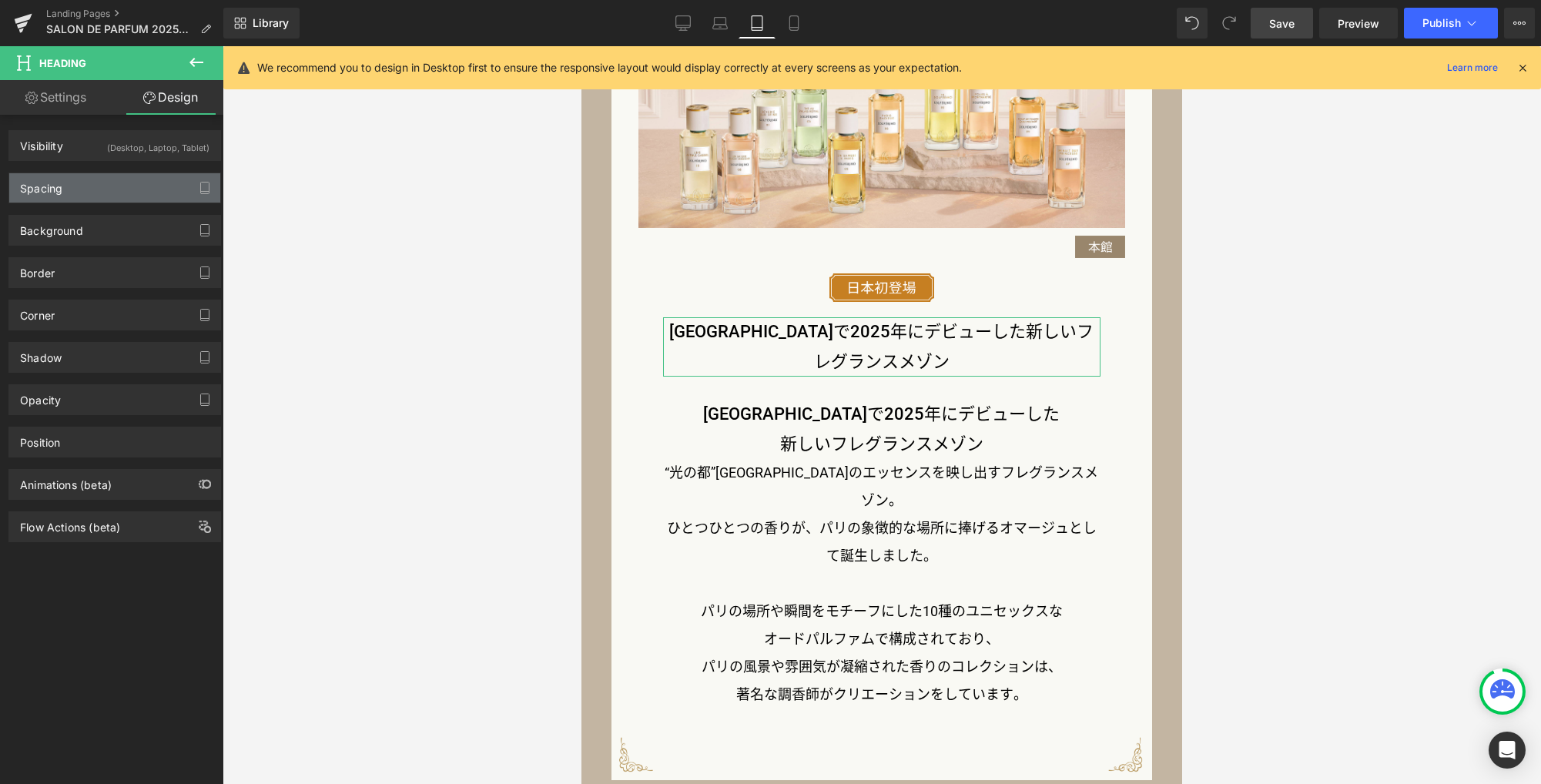
click at [138, 185] on div "Spacing" at bounding box center [114, 188] width 211 height 29
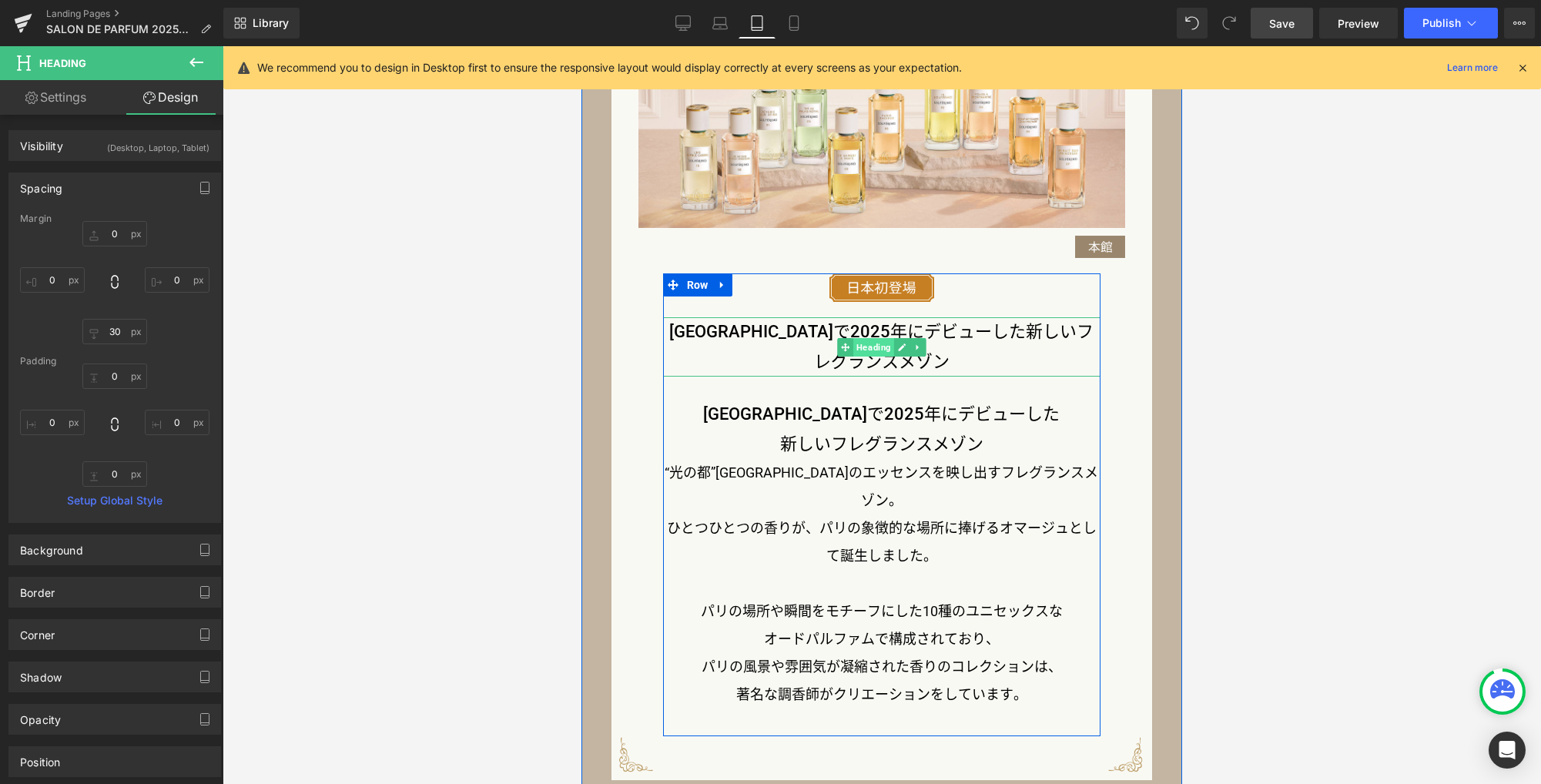
click at [864, 348] on span "Heading" at bounding box center [874, 347] width 41 height 18
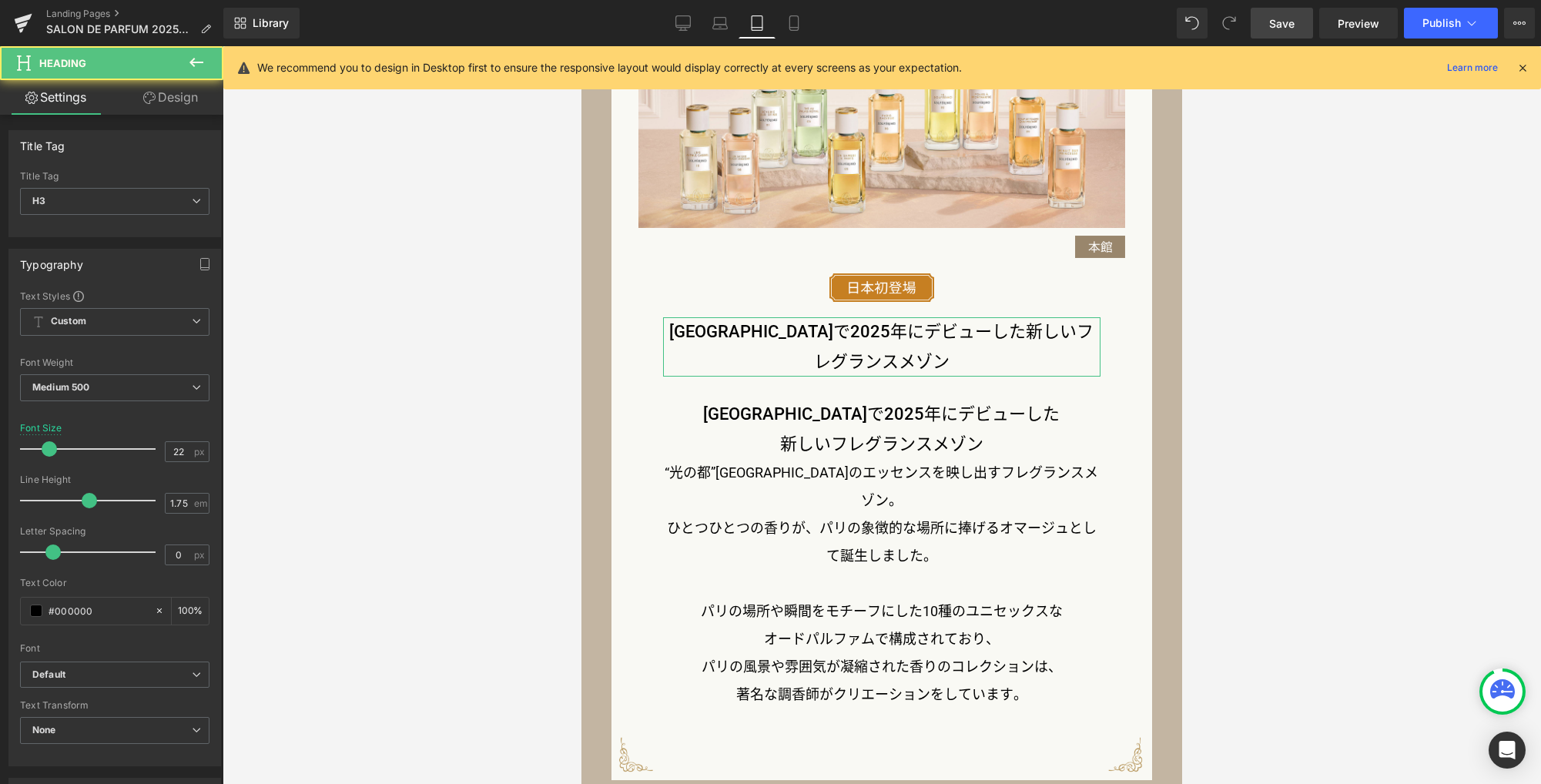
click at [184, 101] on link "Design" at bounding box center [170, 98] width 112 height 35
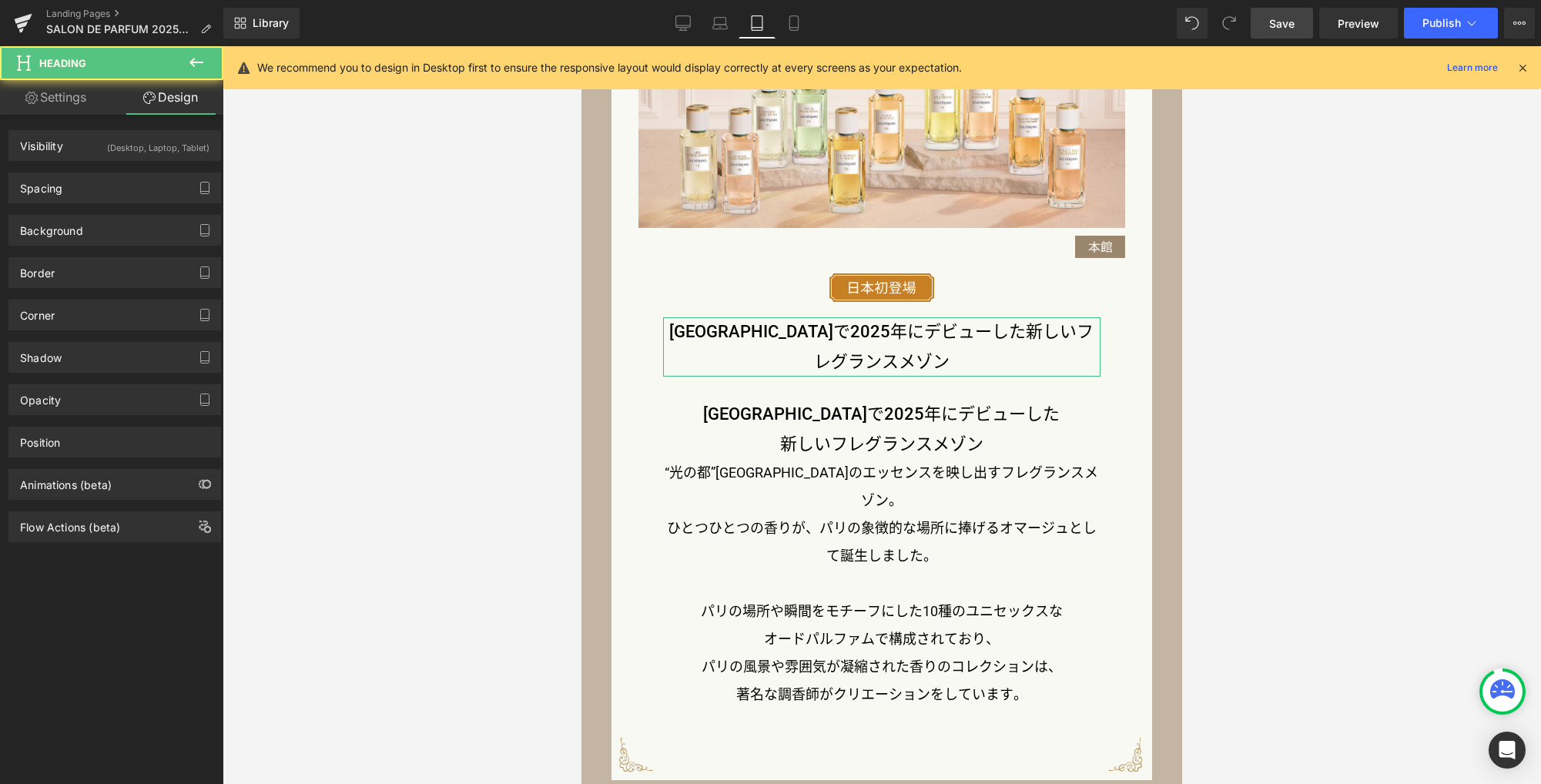
click at [144, 152] on div "(Desktop, Laptop, Tablet)" at bounding box center [158, 144] width 102 height 26
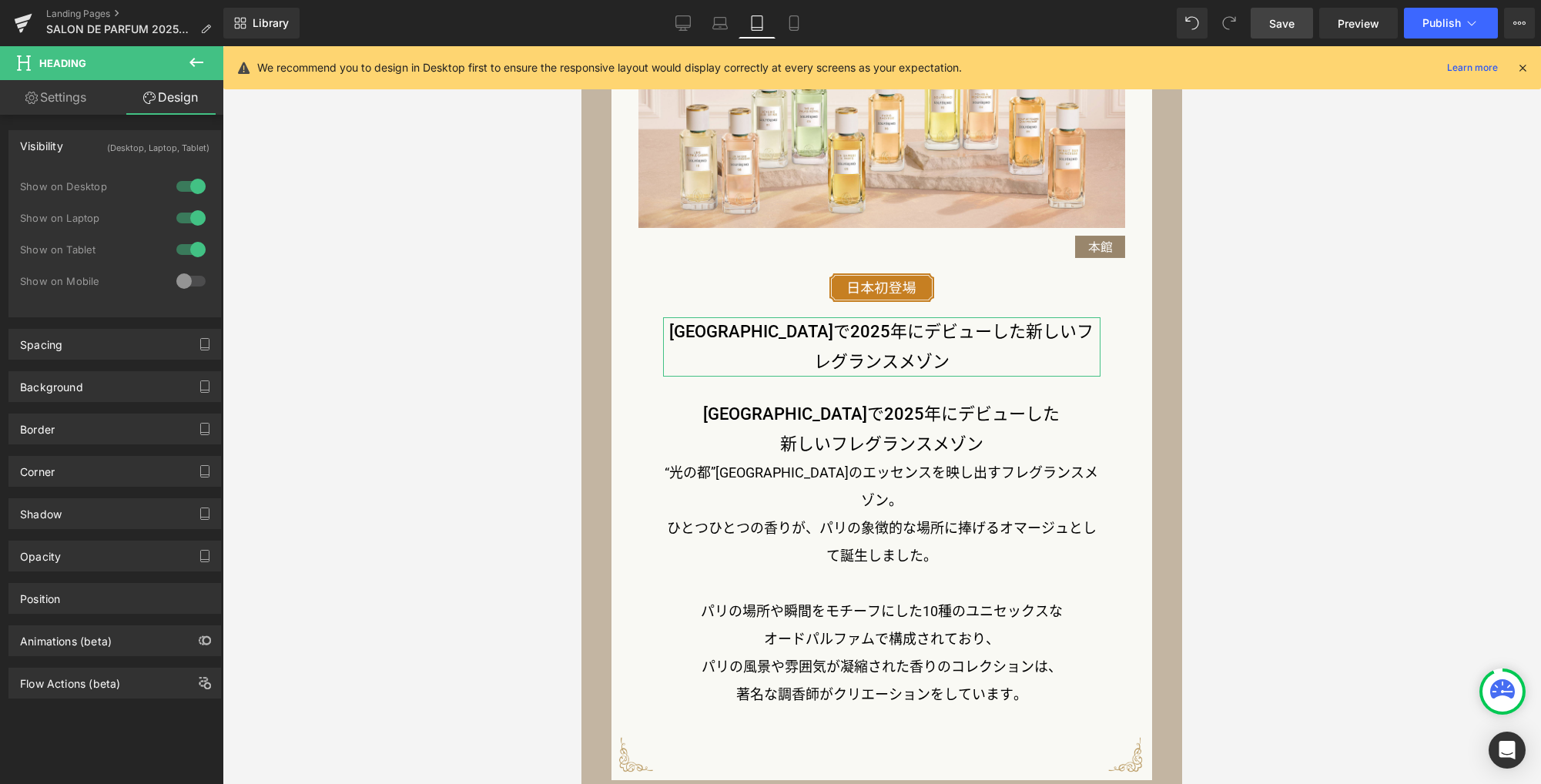
click at [191, 253] on div at bounding box center [191, 249] width 37 height 25
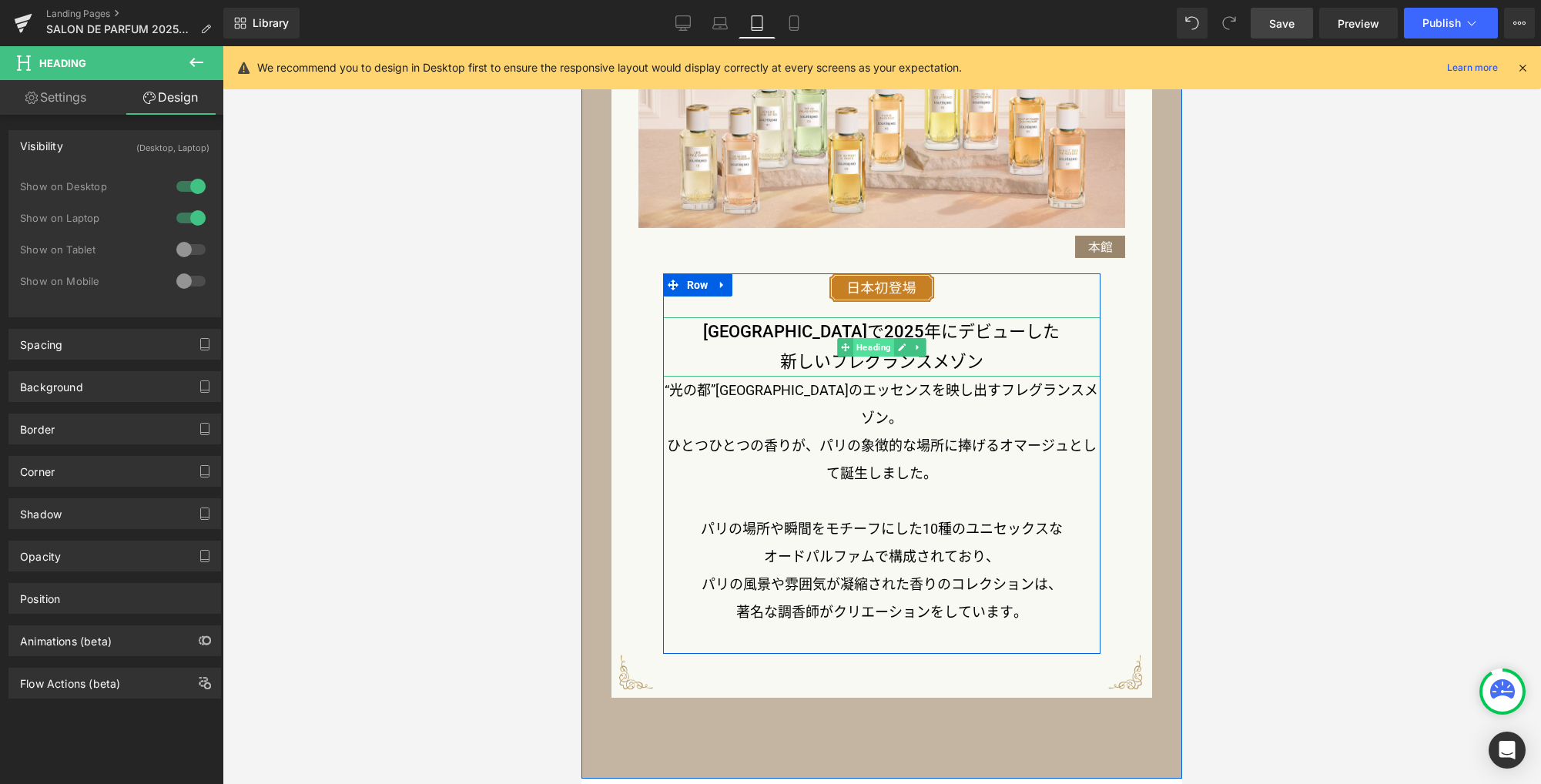
click at [872, 354] on span "Heading" at bounding box center [874, 347] width 41 height 18
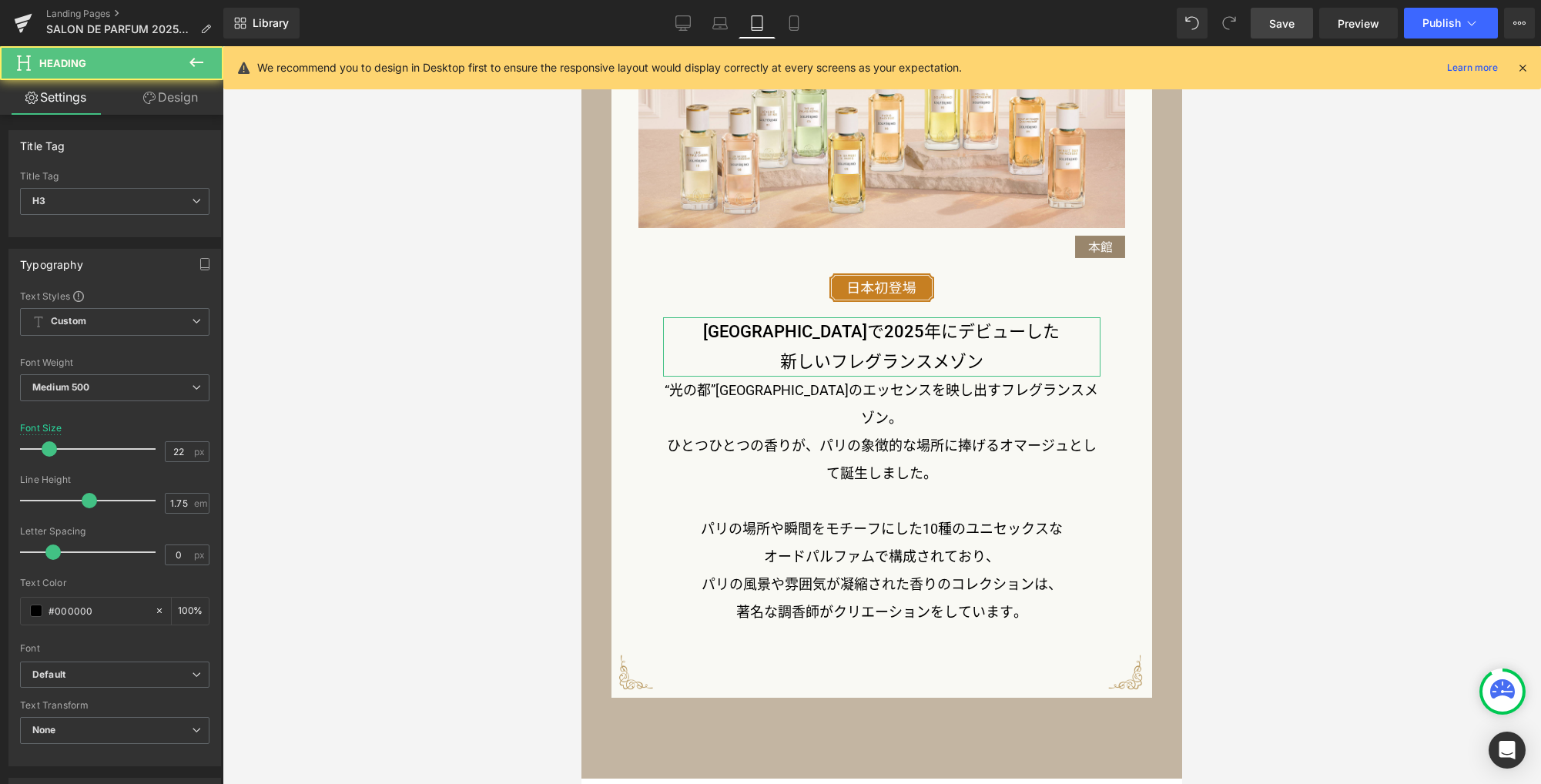
click at [186, 100] on link "Design" at bounding box center [170, 98] width 112 height 35
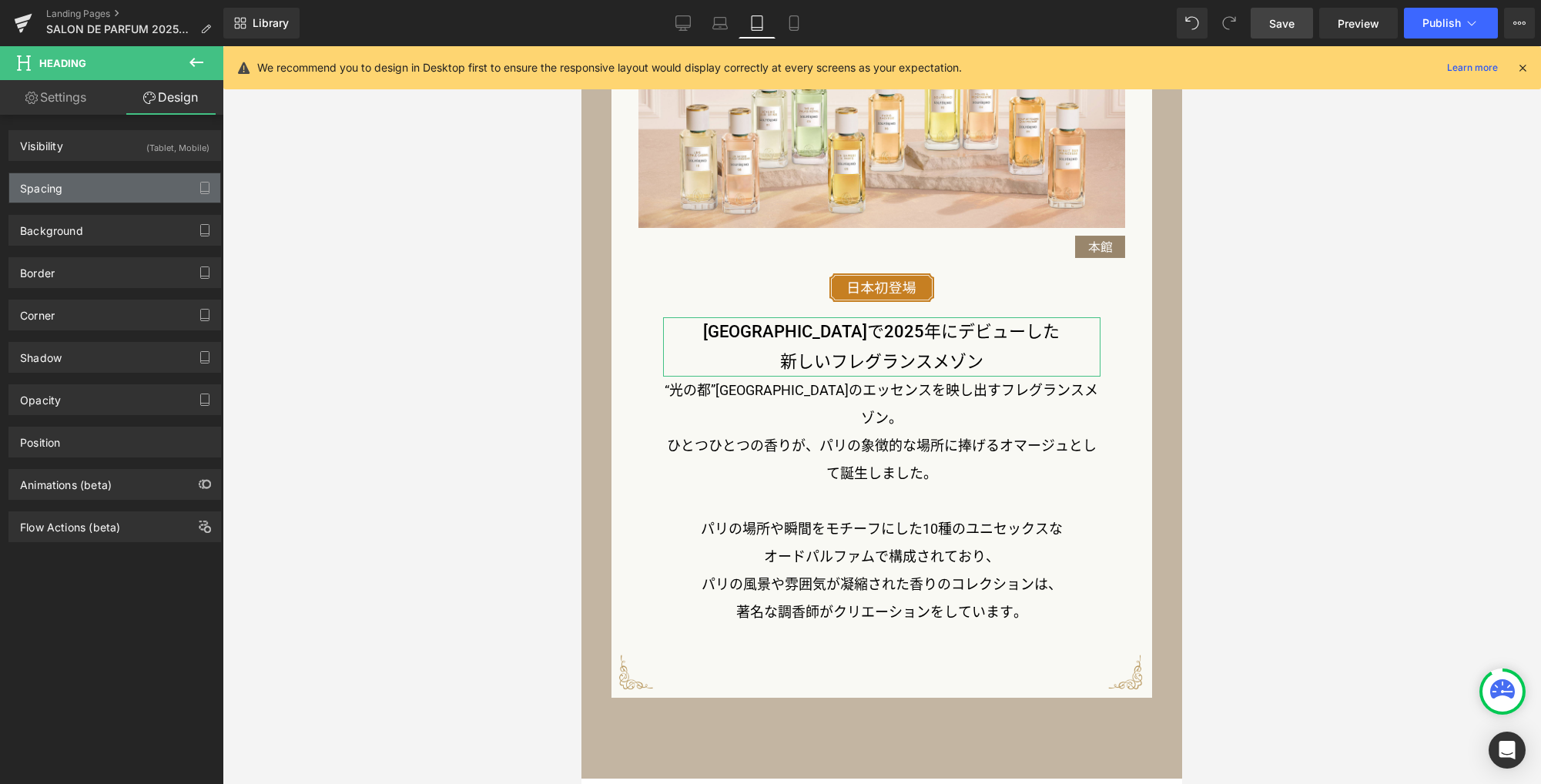
click at [99, 194] on div "Spacing" at bounding box center [114, 188] width 211 height 29
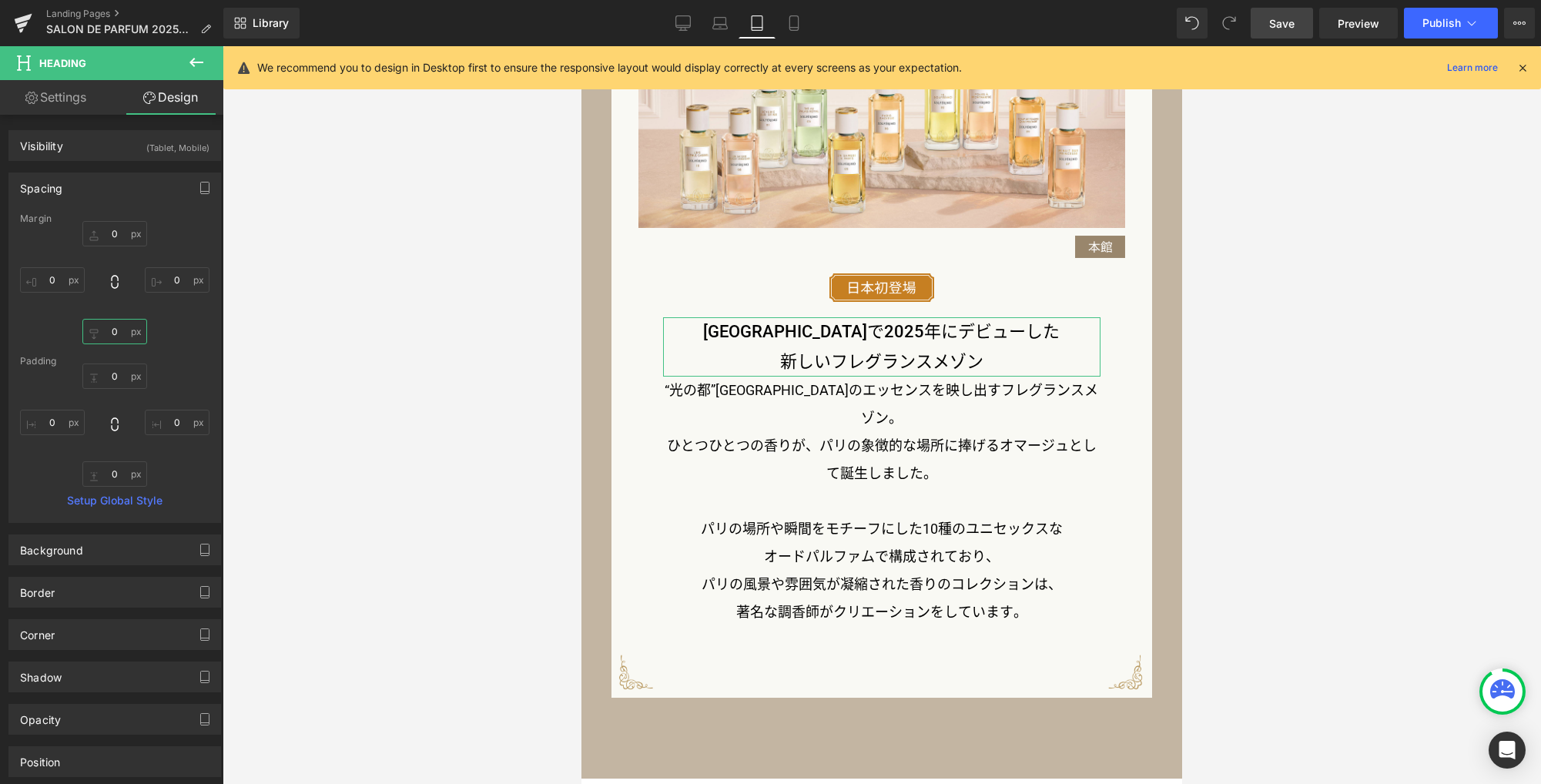
click at [121, 330] on input "0" at bounding box center [114, 332] width 65 height 26
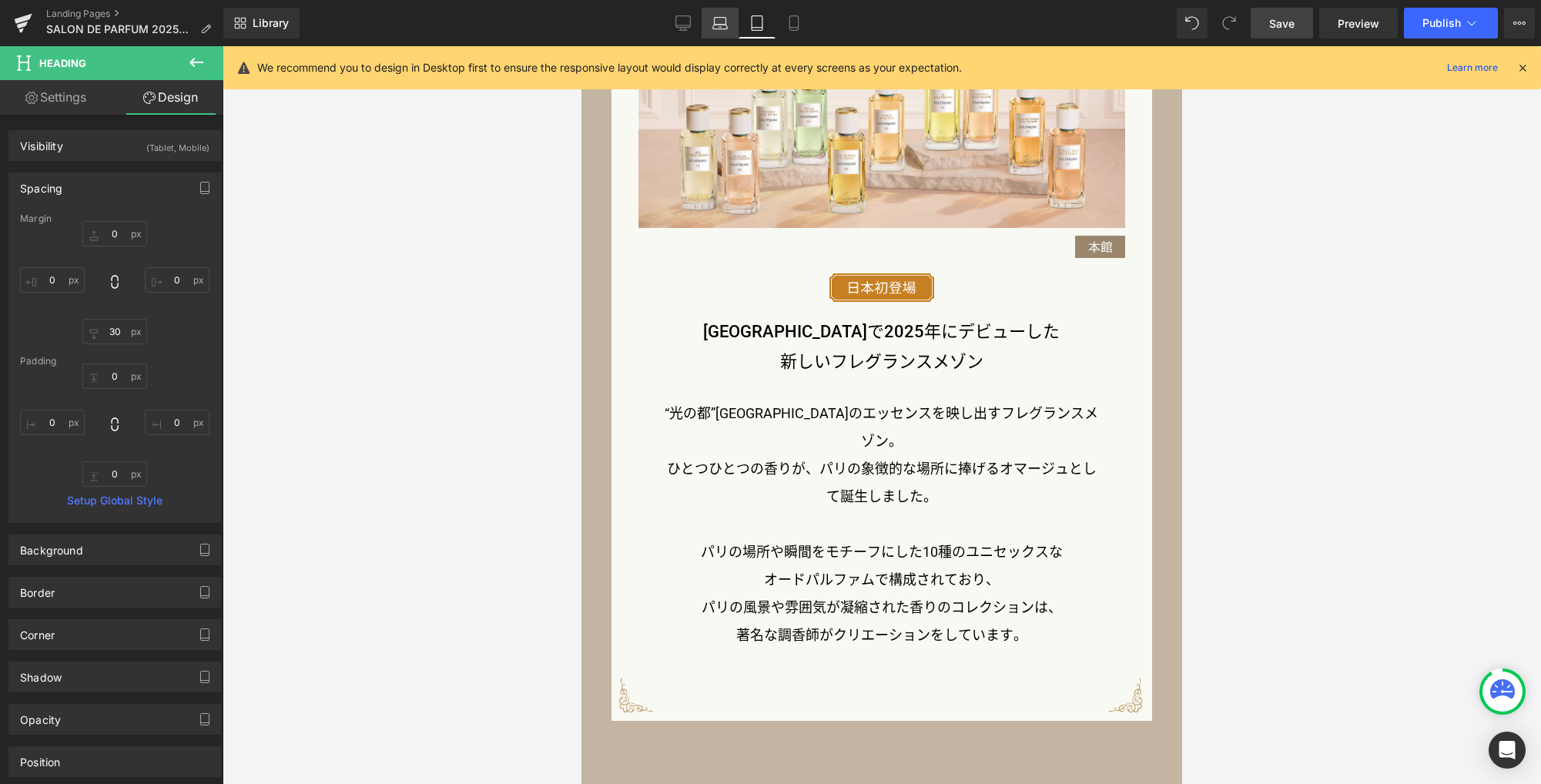
click at [721, 21] on icon at bounding box center [720, 23] width 16 height 16
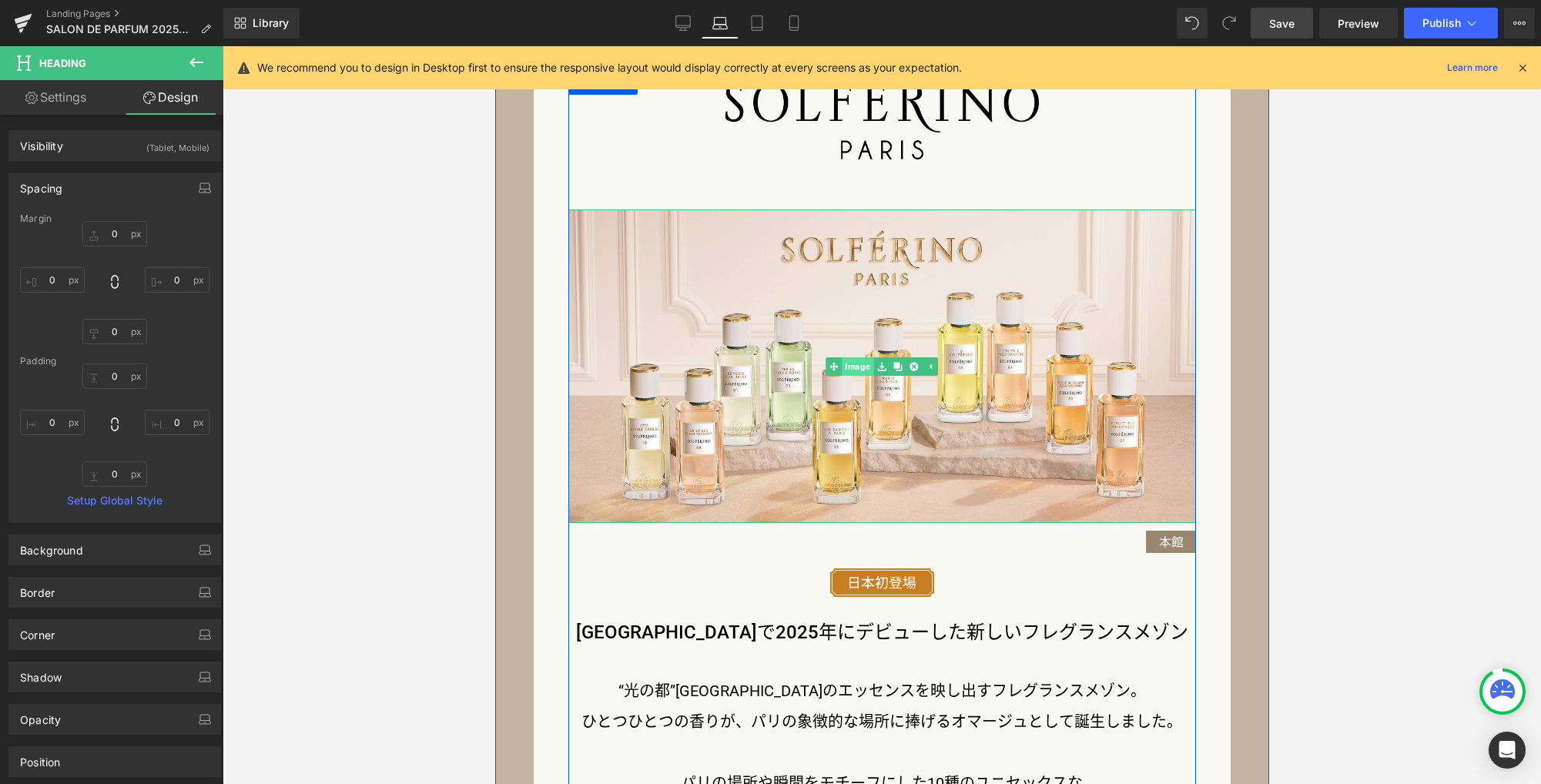
scroll to position [1632, 0]
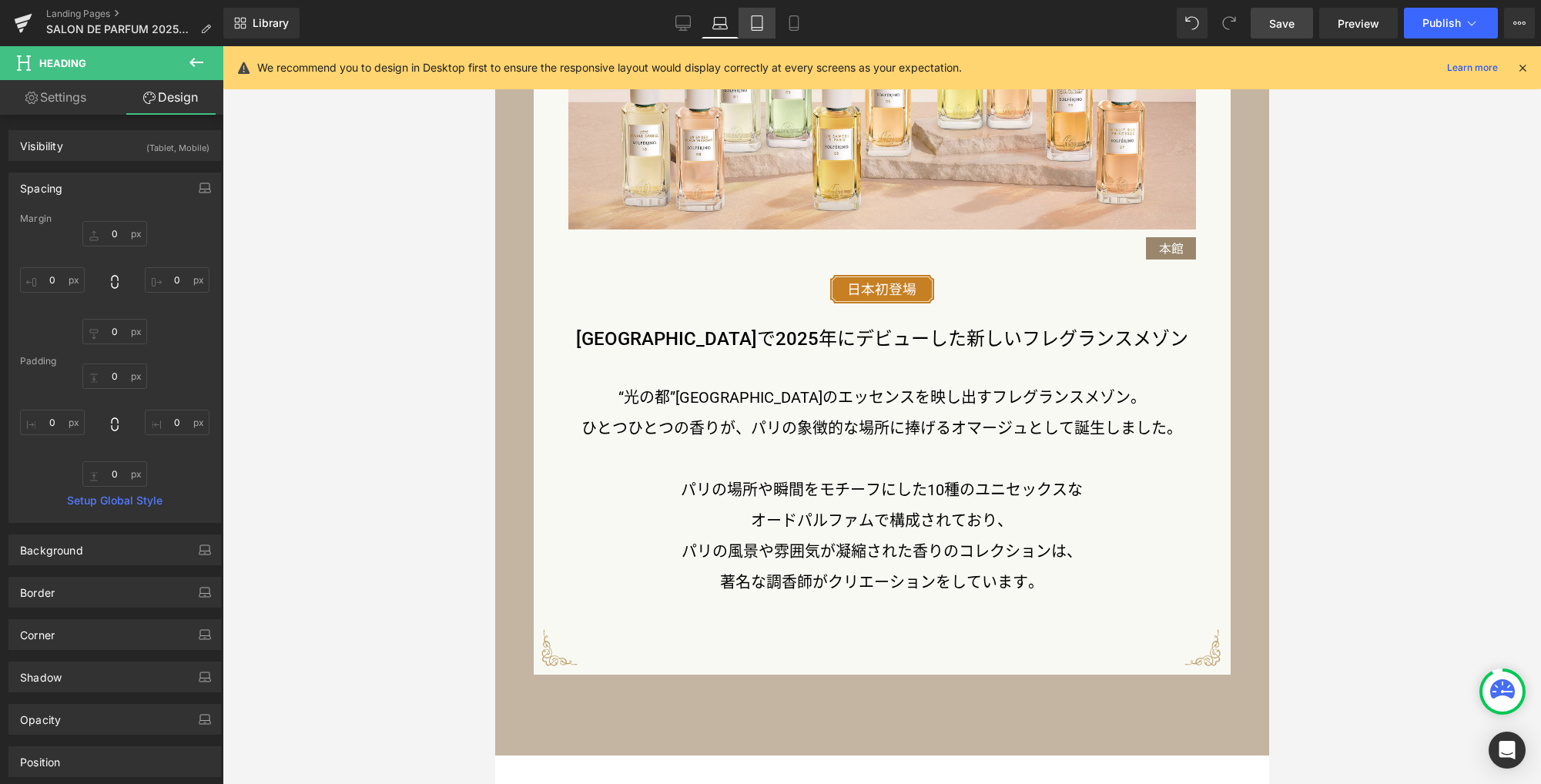
click at [753, 24] on icon at bounding box center [757, 23] width 16 height 16
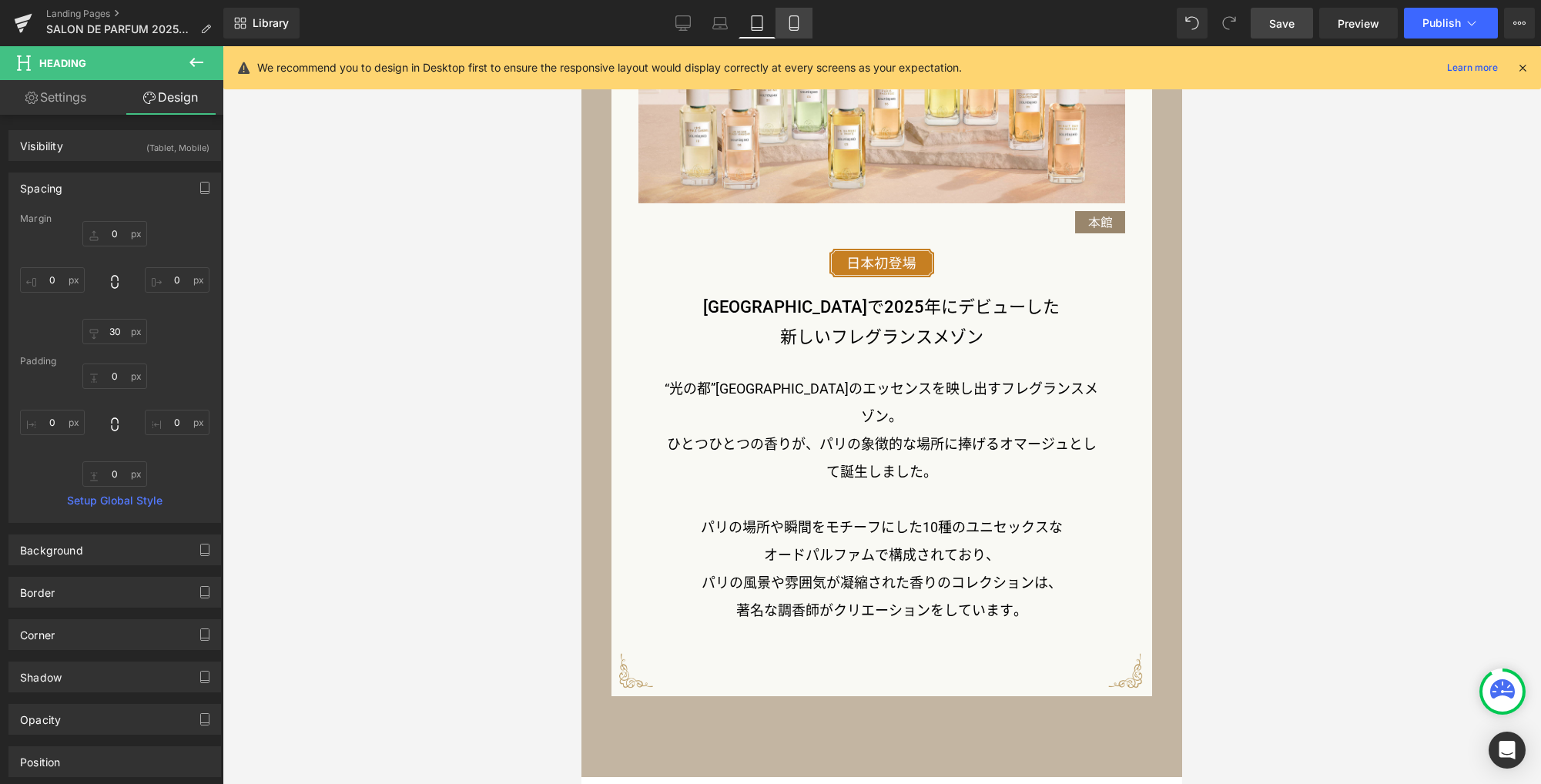
click at [792, 26] on icon at bounding box center [794, 23] width 16 height 16
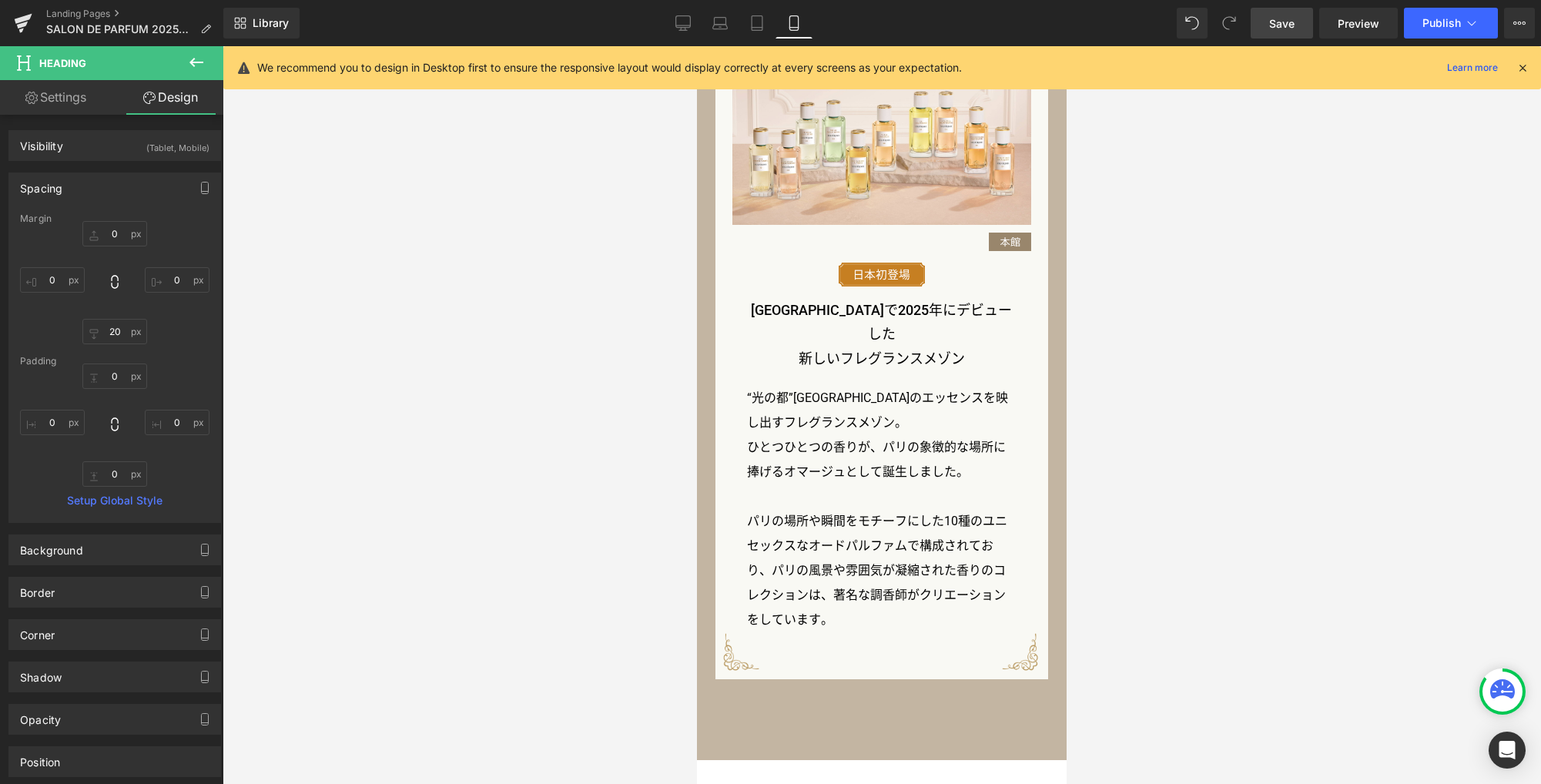
scroll to position [1538, 0]
click at [764, 29] on icon at bounding box center [757, 23] width 16 height 16
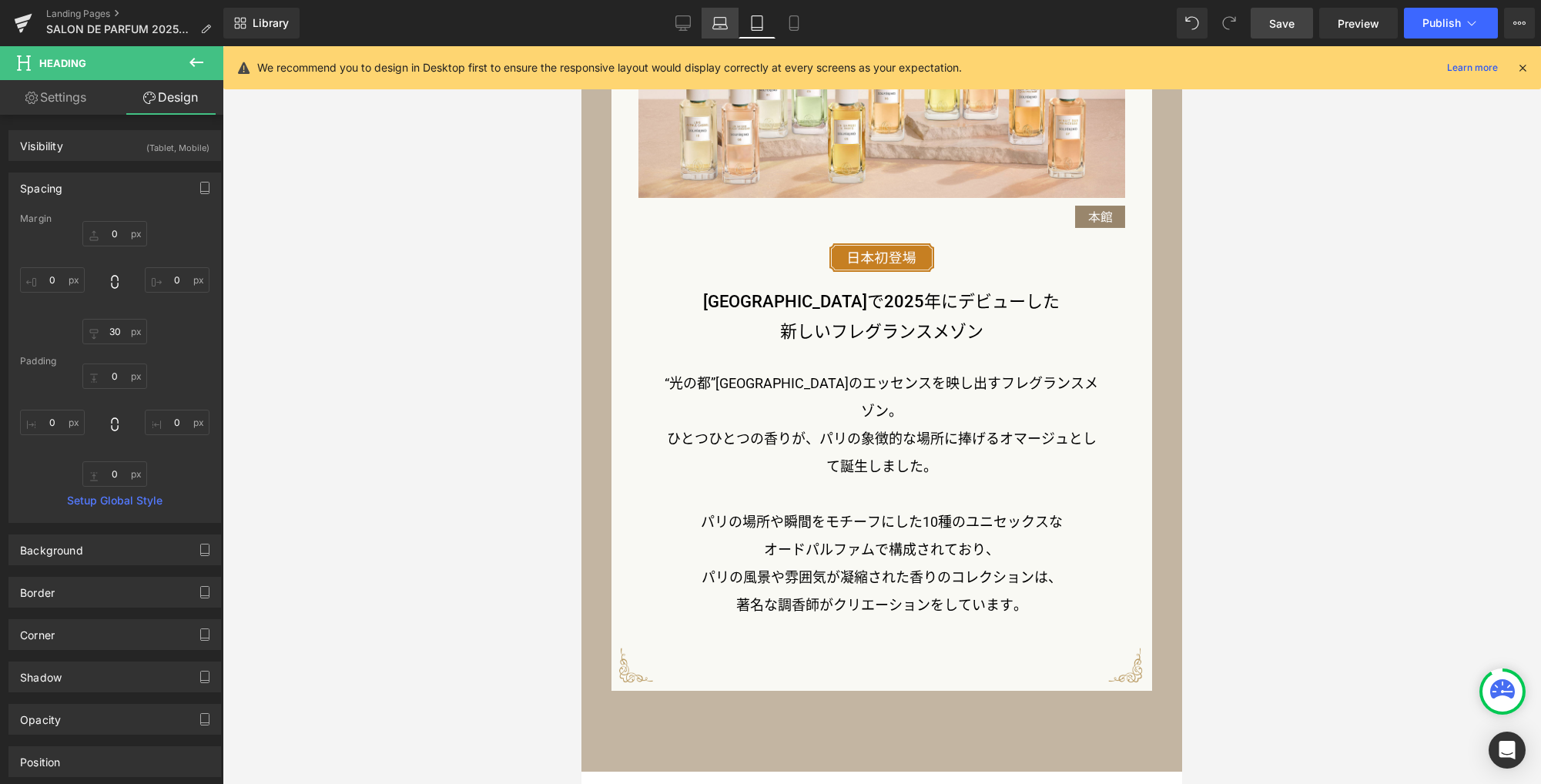
scroll to position [1429, 0]
click at [719, 25] on icon at bounding box center [720, 23] width 16 height 16
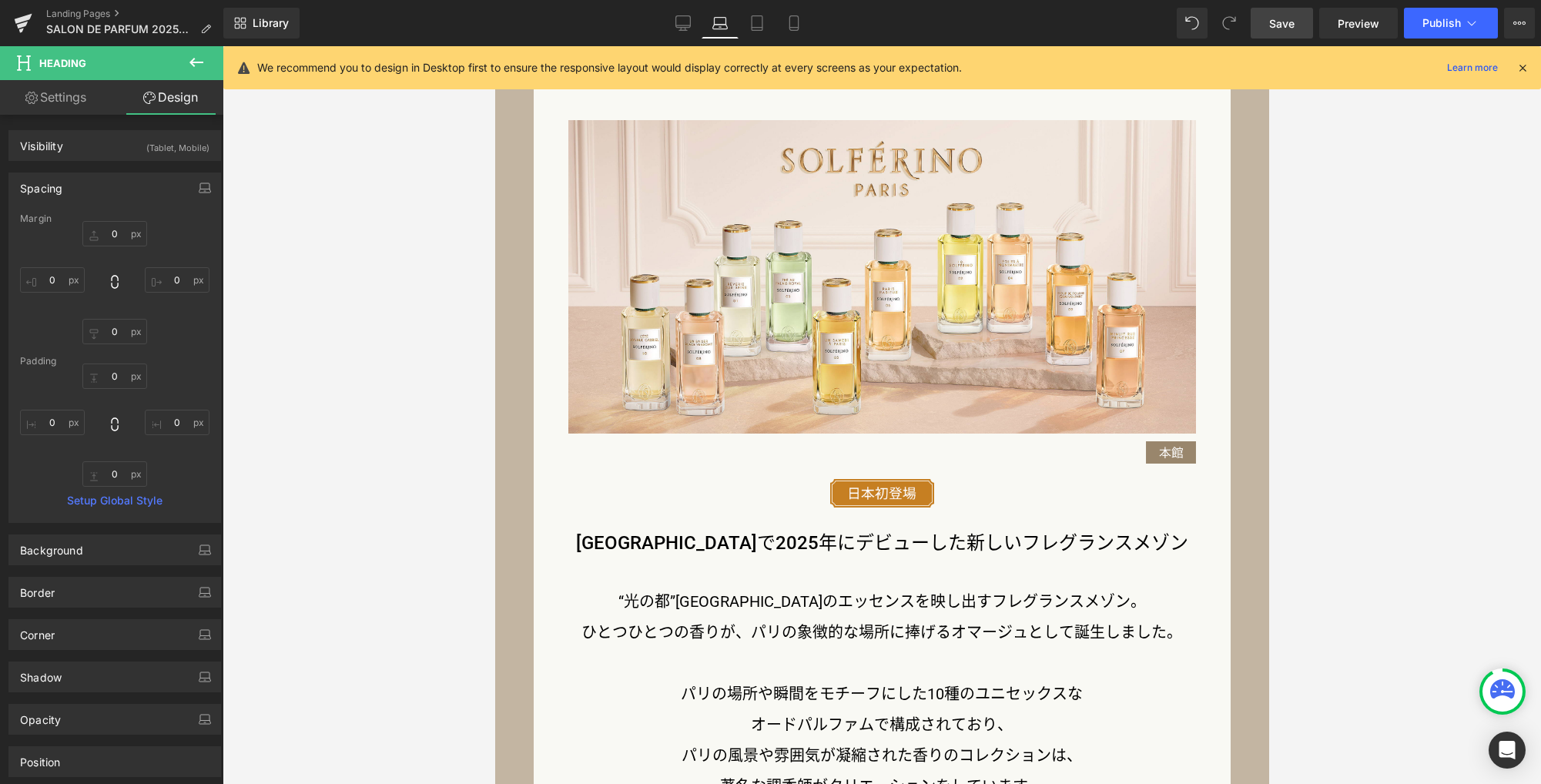
scroll to position [0, 0]
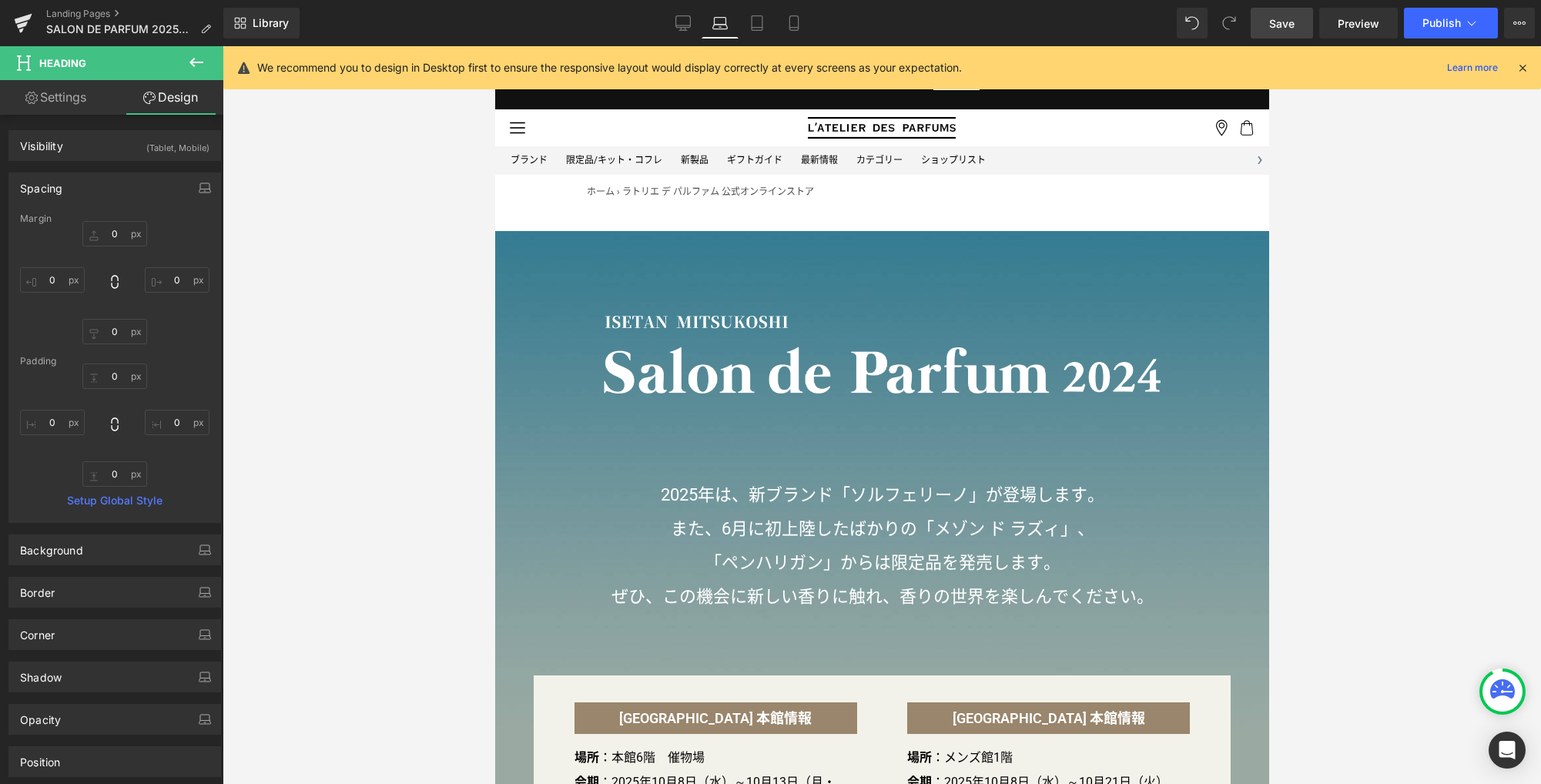
click at [686, 27] on icon at bounding box center [683, 22] width 15 height 12
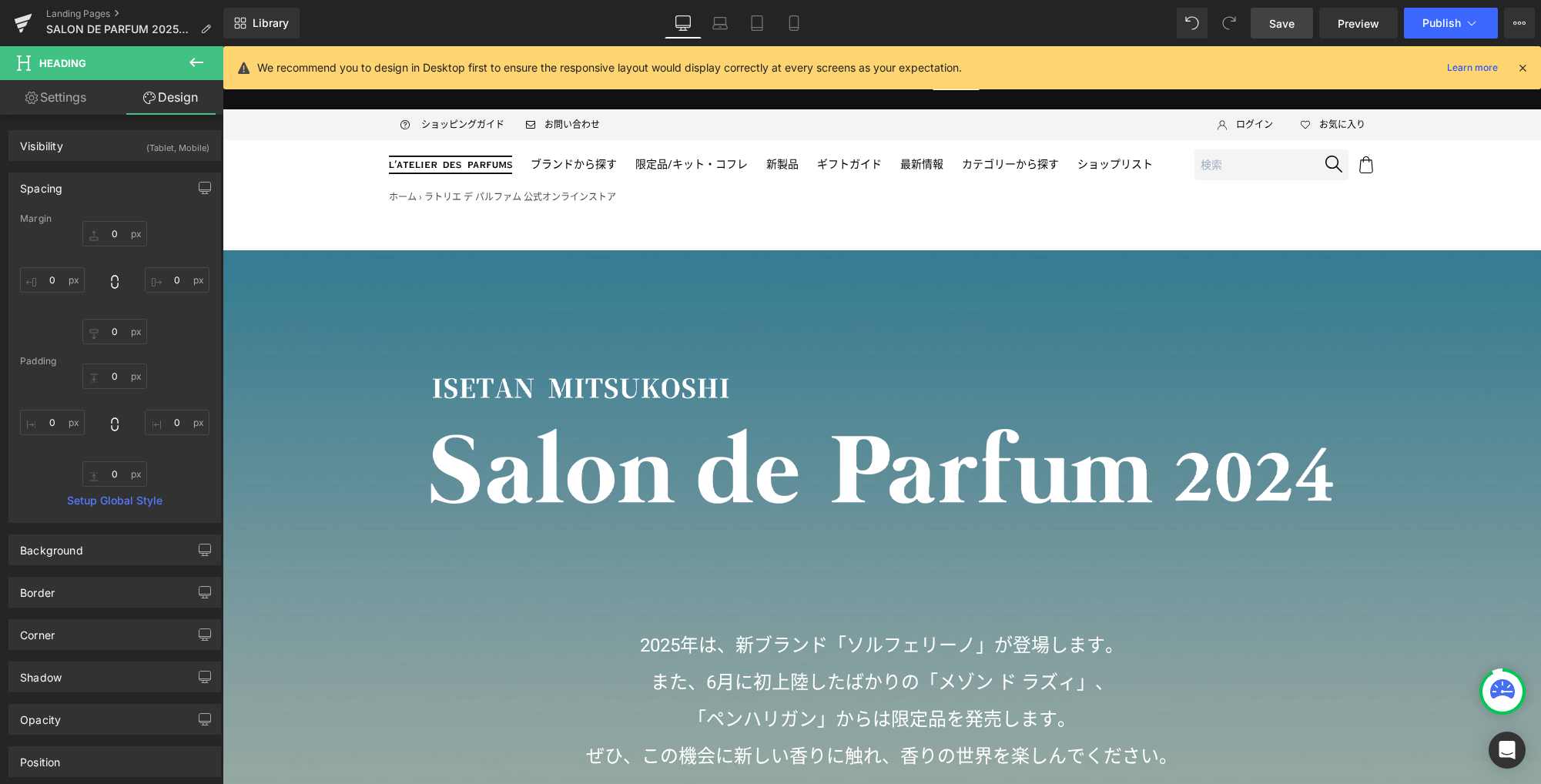
click at [1271, 28] on span "Save" at bounding box center [1282, 24] width 26 height 17
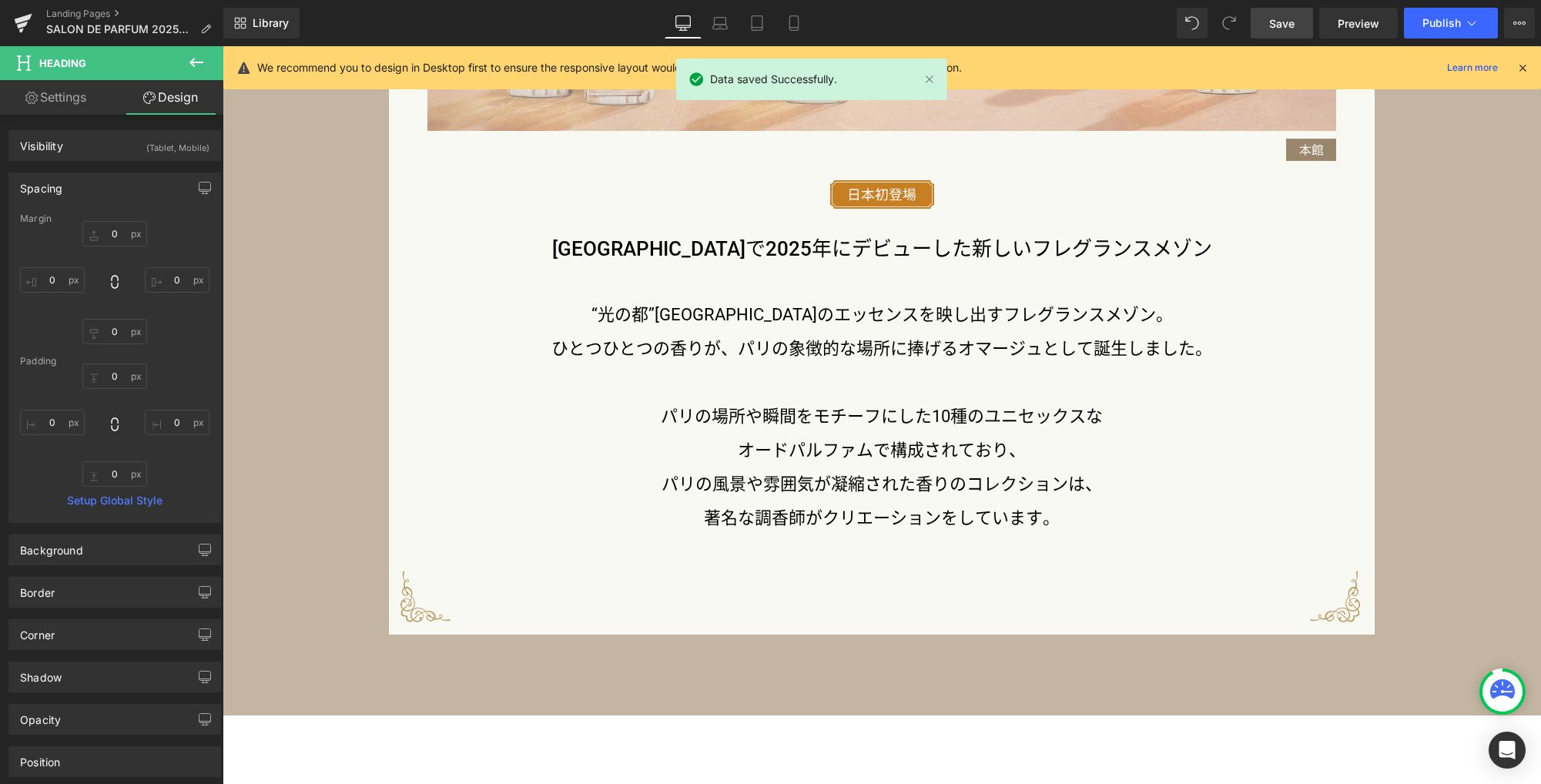
scroll to position [2195, 0]
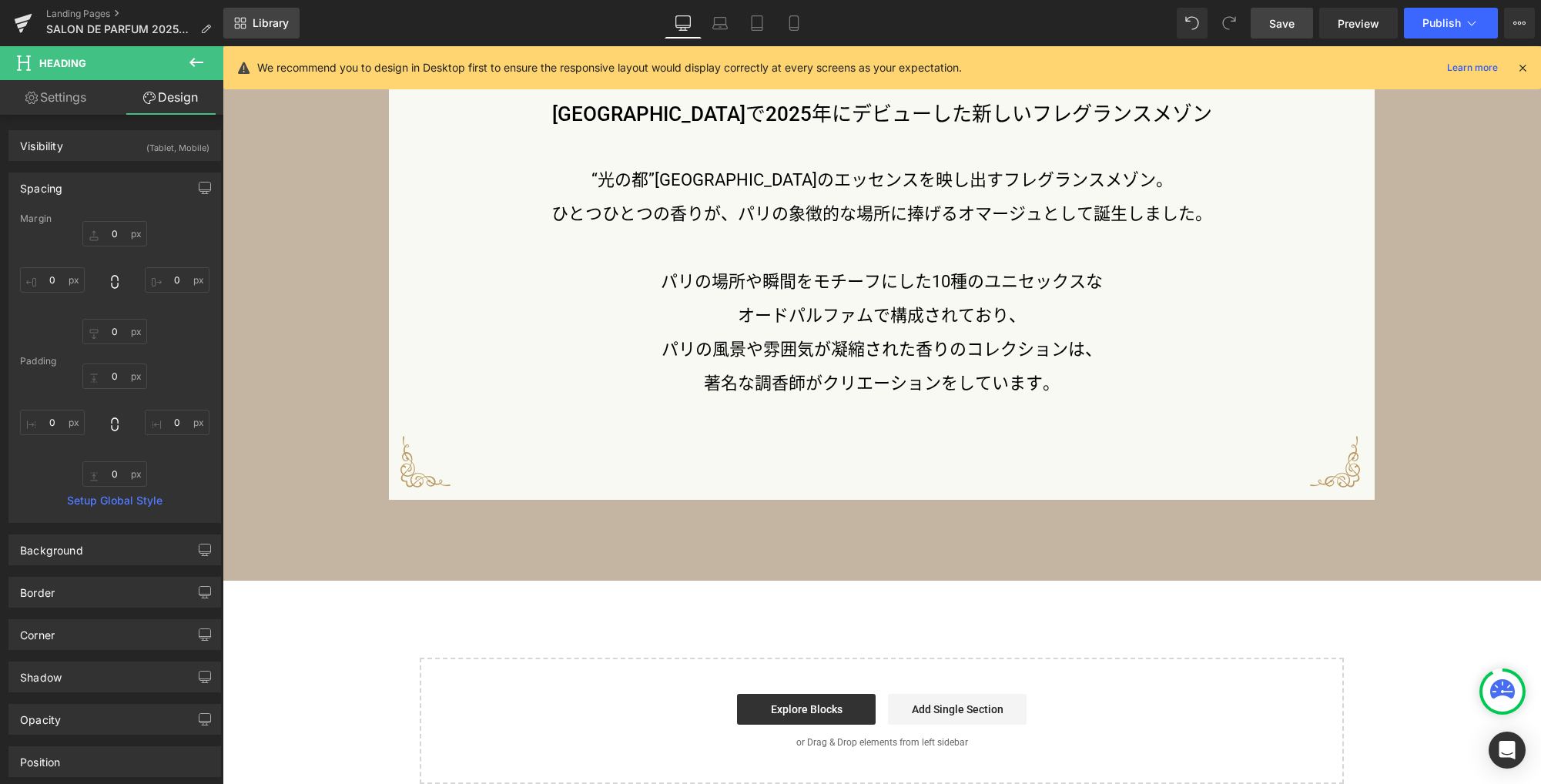
click at [279, 28] on span "Library" at bounding box center [270, 23] width 36 height 14
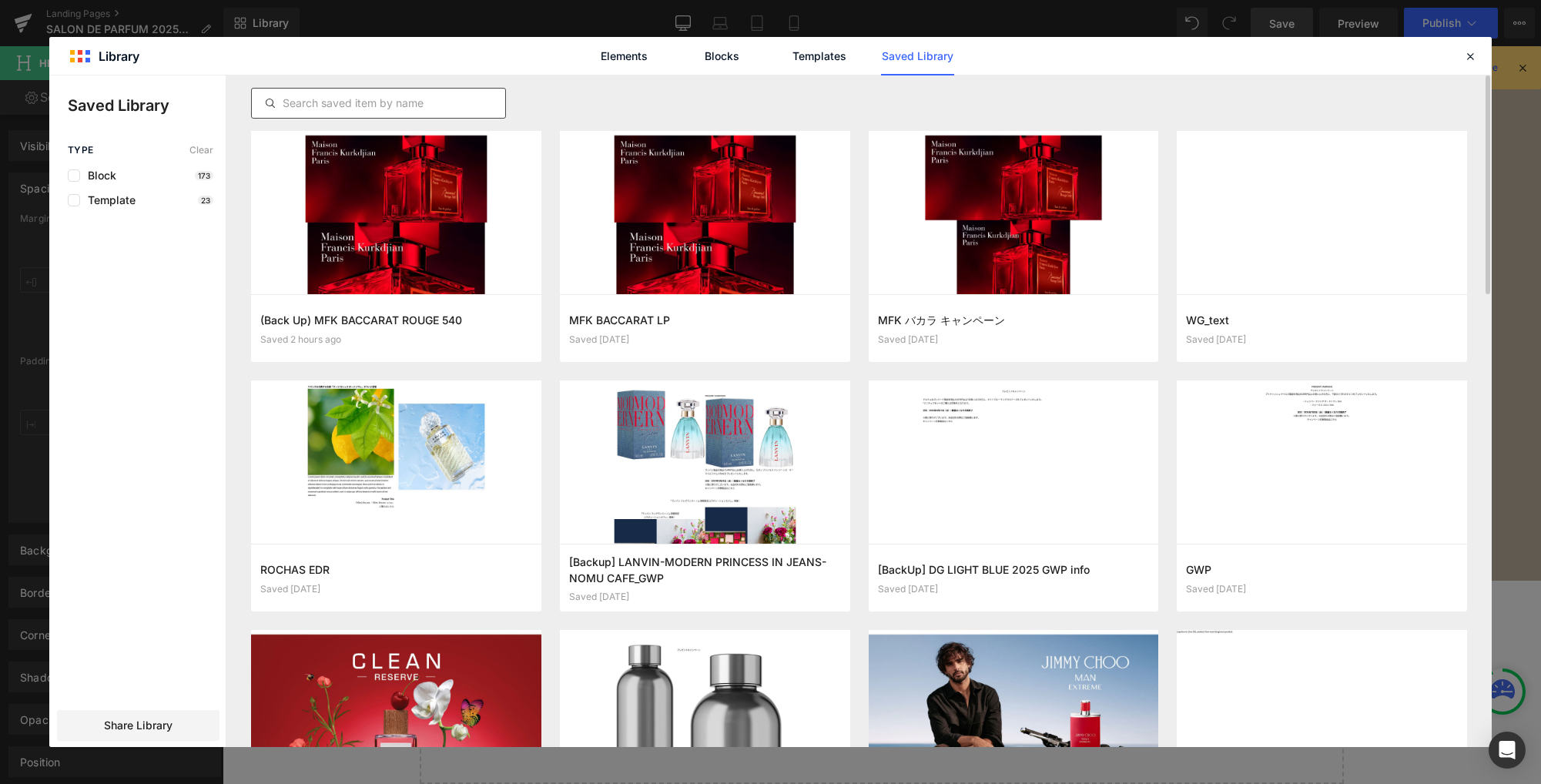
click at [401, 107] on input "text" at bounding box center [378, 103] width 253 height 18
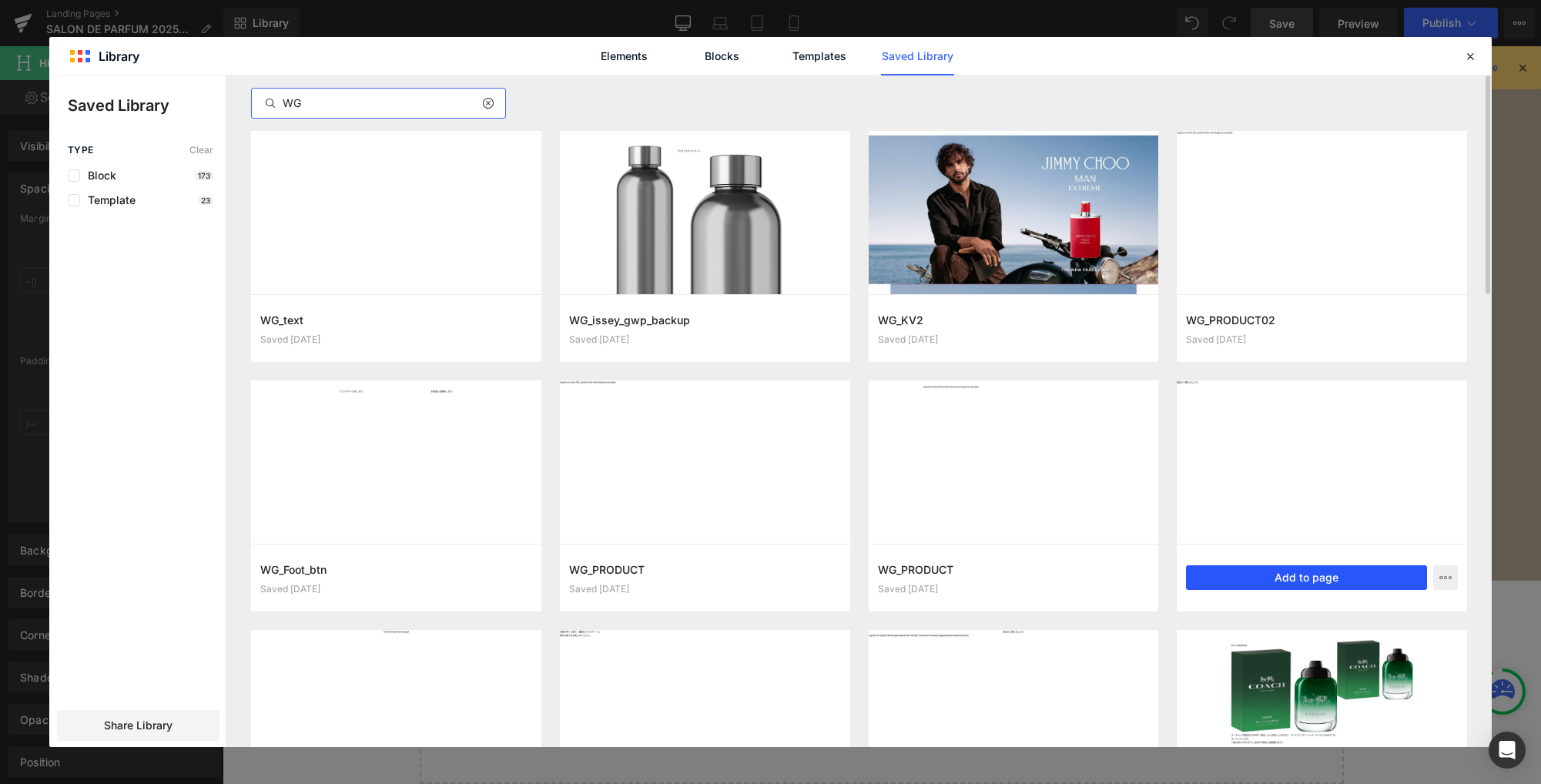
click at [1296, 579] on button "Add to page" at bounding box center [1307, 577] width 241 height 25
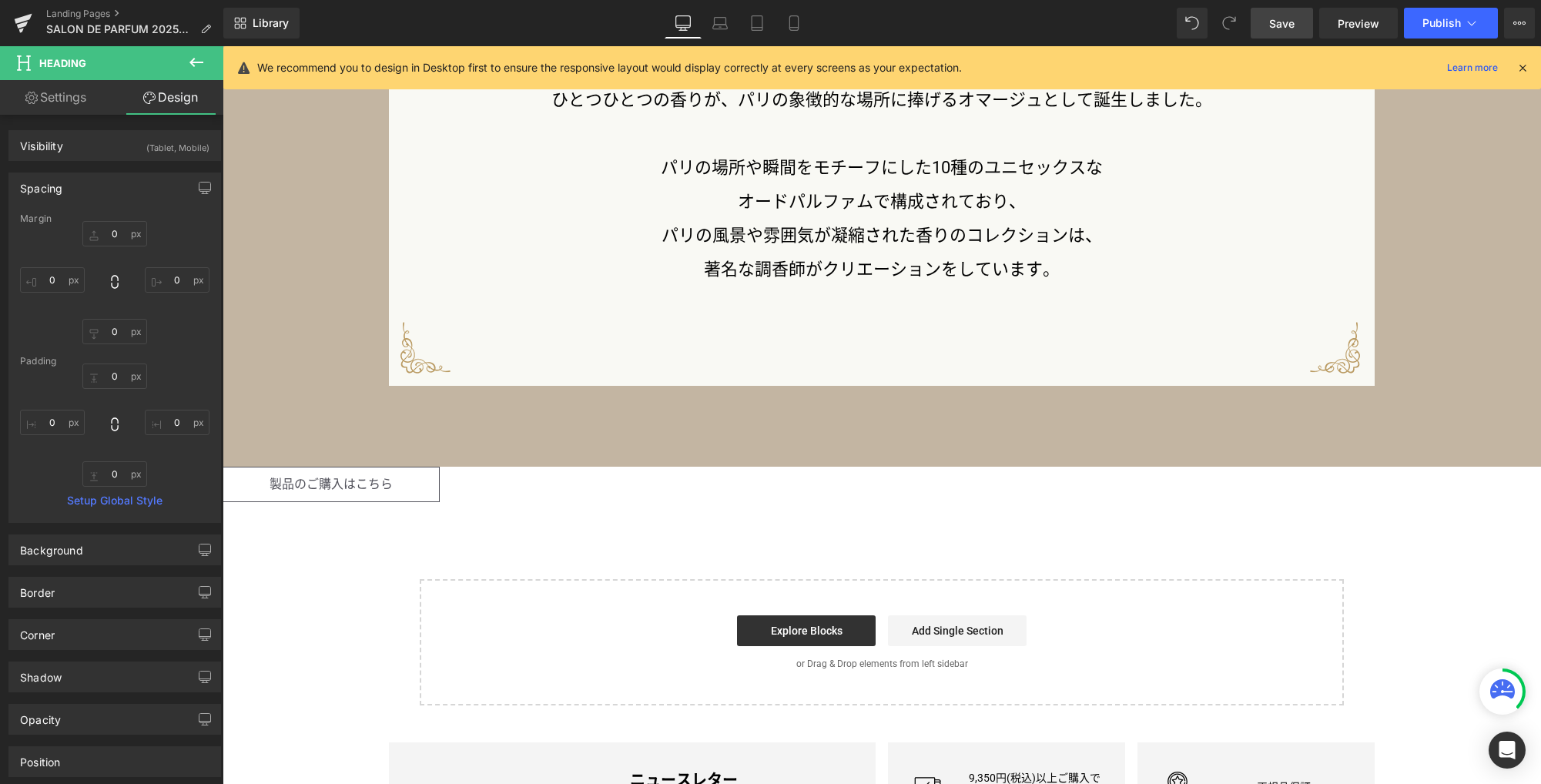
scroll to position [2287, 0]
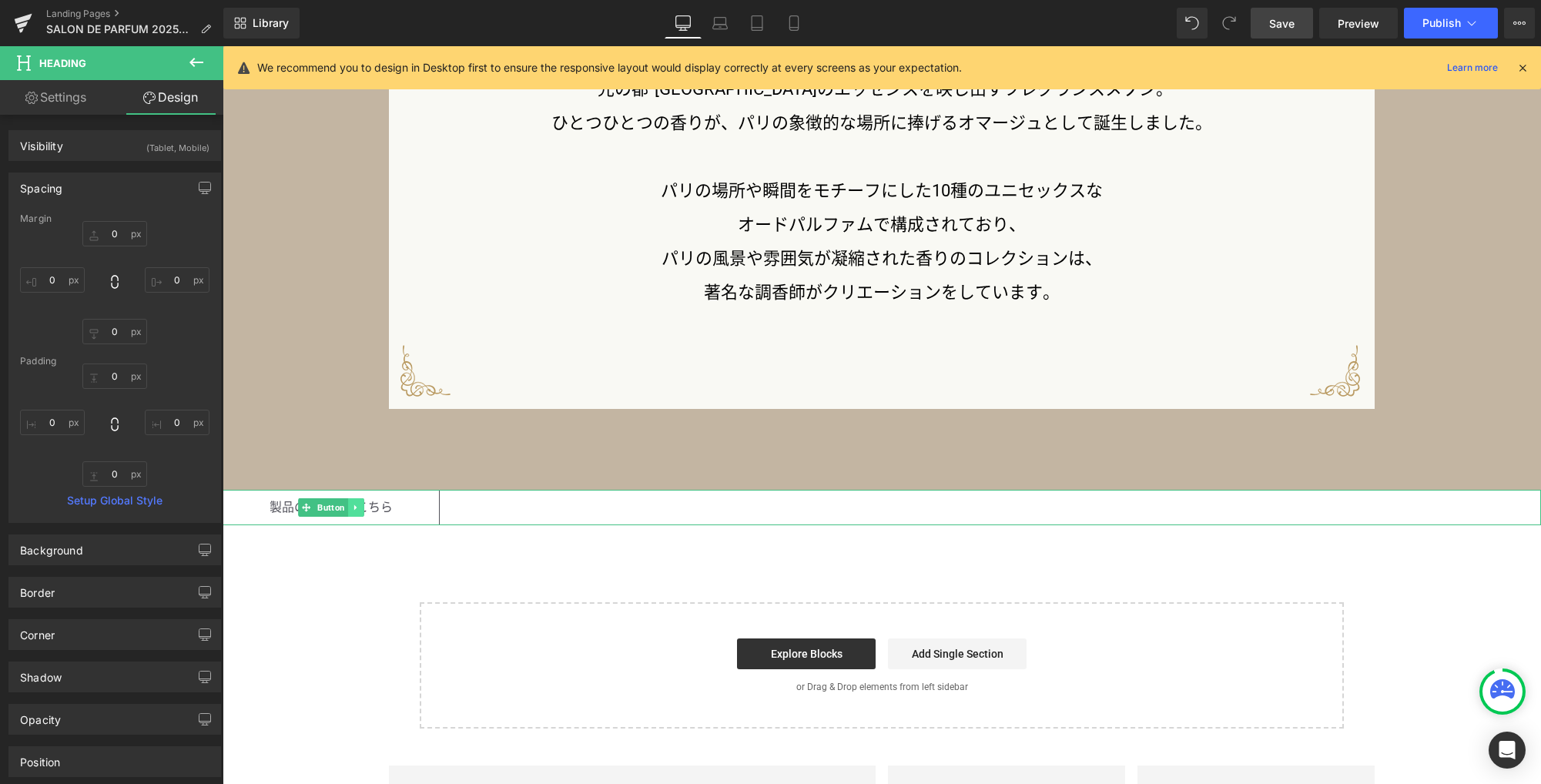
click at [354, 508] on icon at bounding box center [355, 507] width 3 height 6
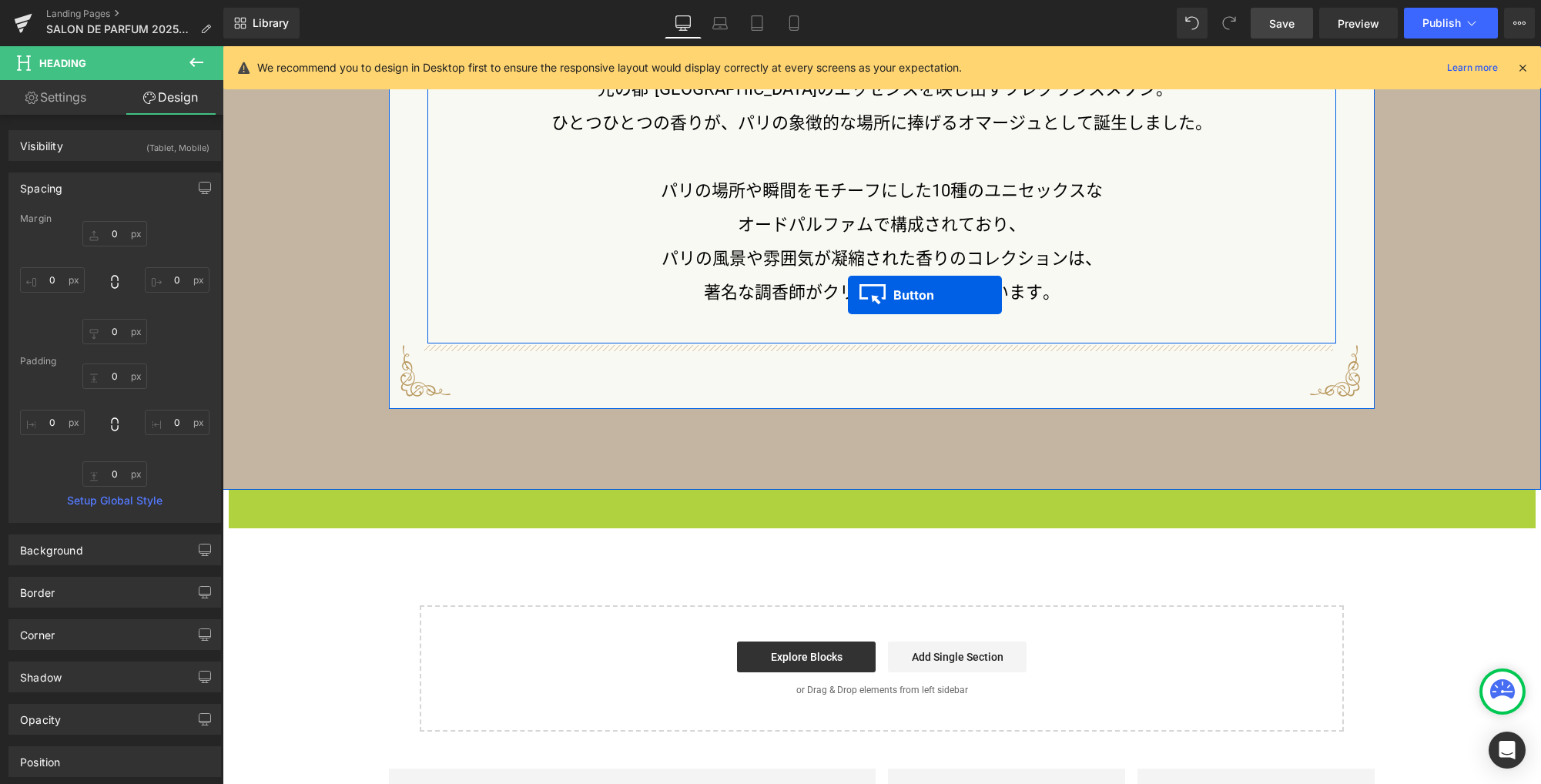
drag, startPoint x: 276, startPoint y: 508, endPoint x: 848, endPoint y: 295, distance: 610.4
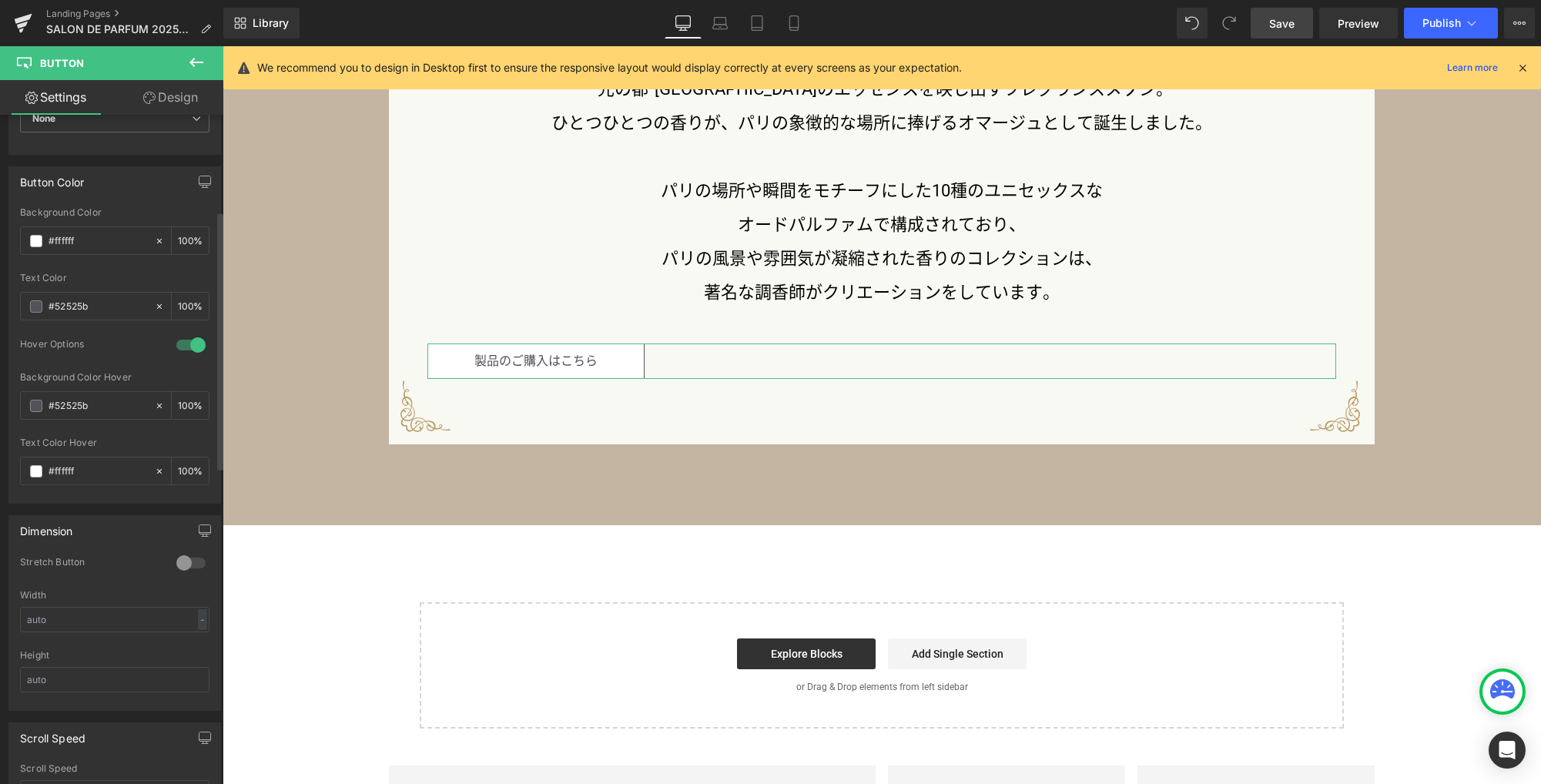
scroll to position [1070, 0]
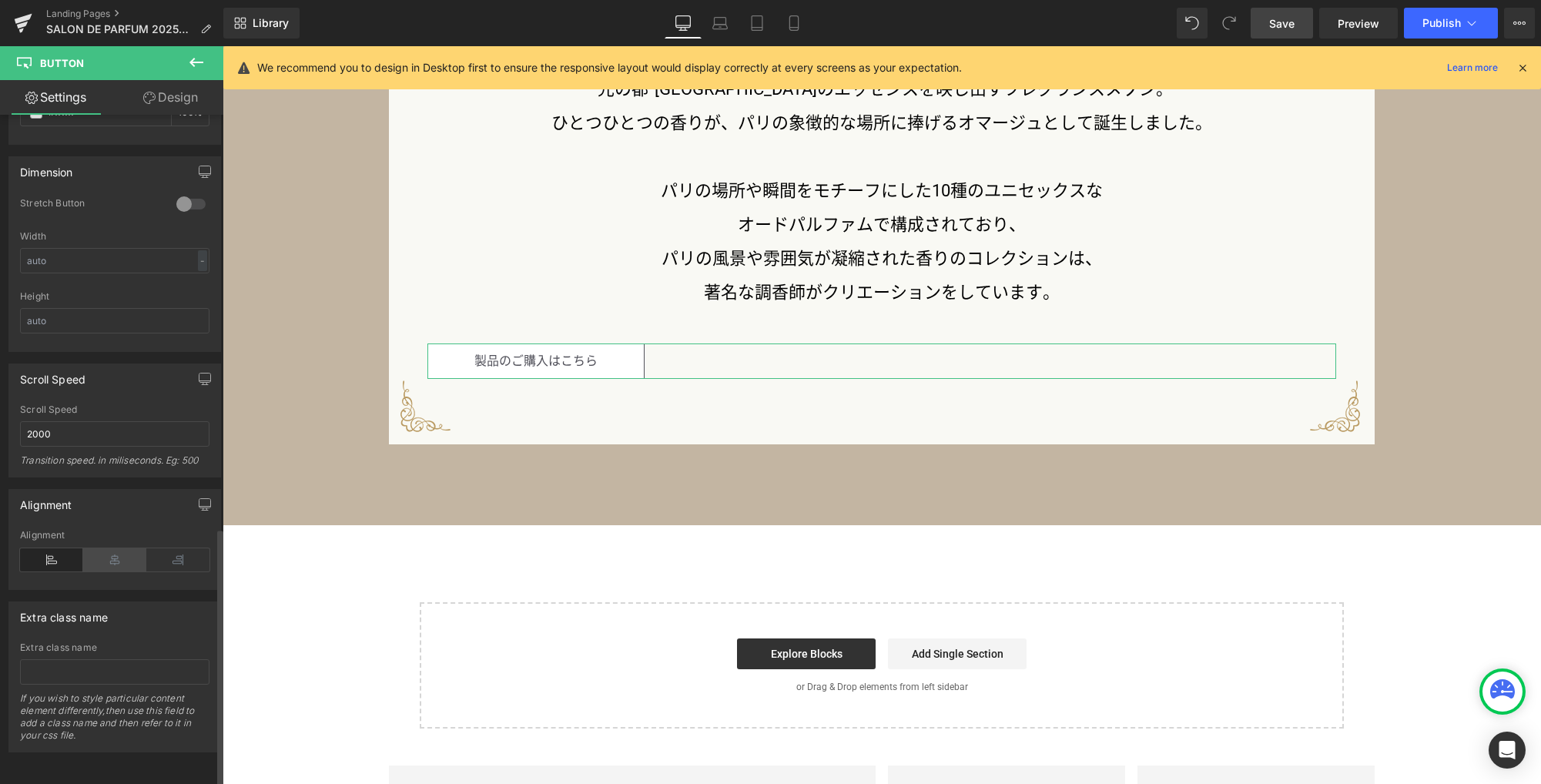
click at [117, 553] on icon at bounding box center [114, 559] width 64 height 23
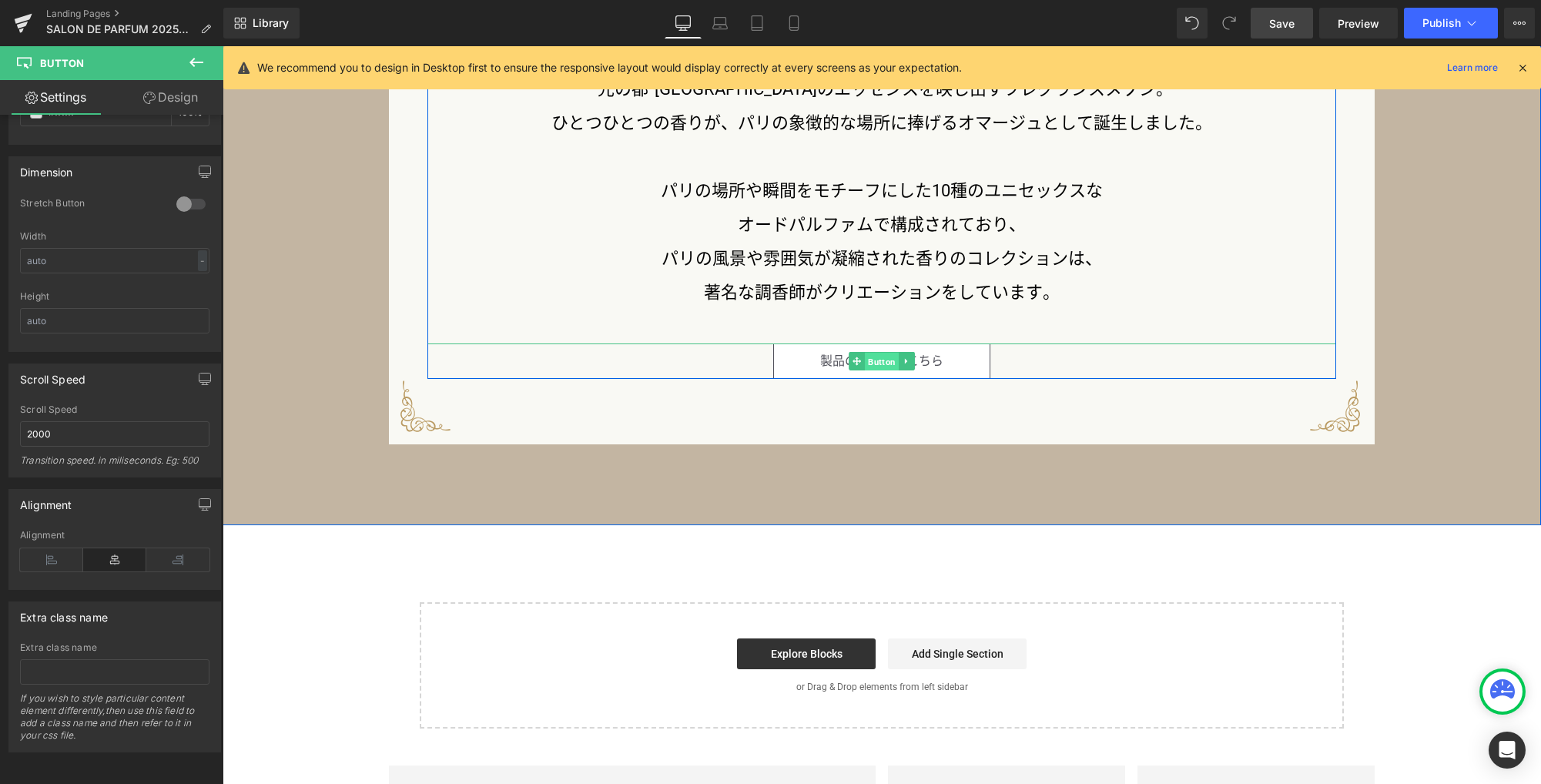
click at [873, 363] on span "Button" at bounding box center [881, 362] width 34 height 18
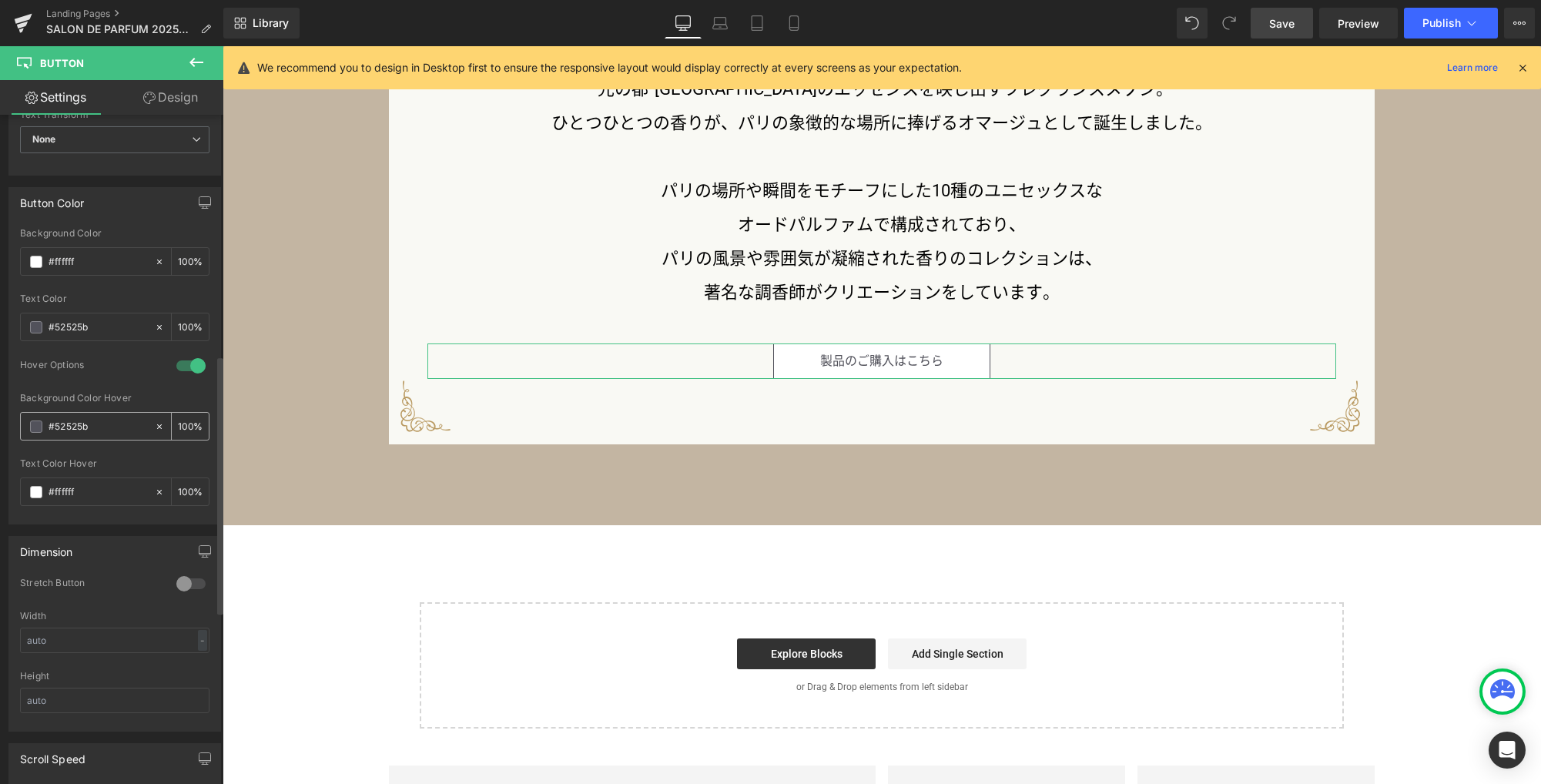
scroll to position [622, 0]
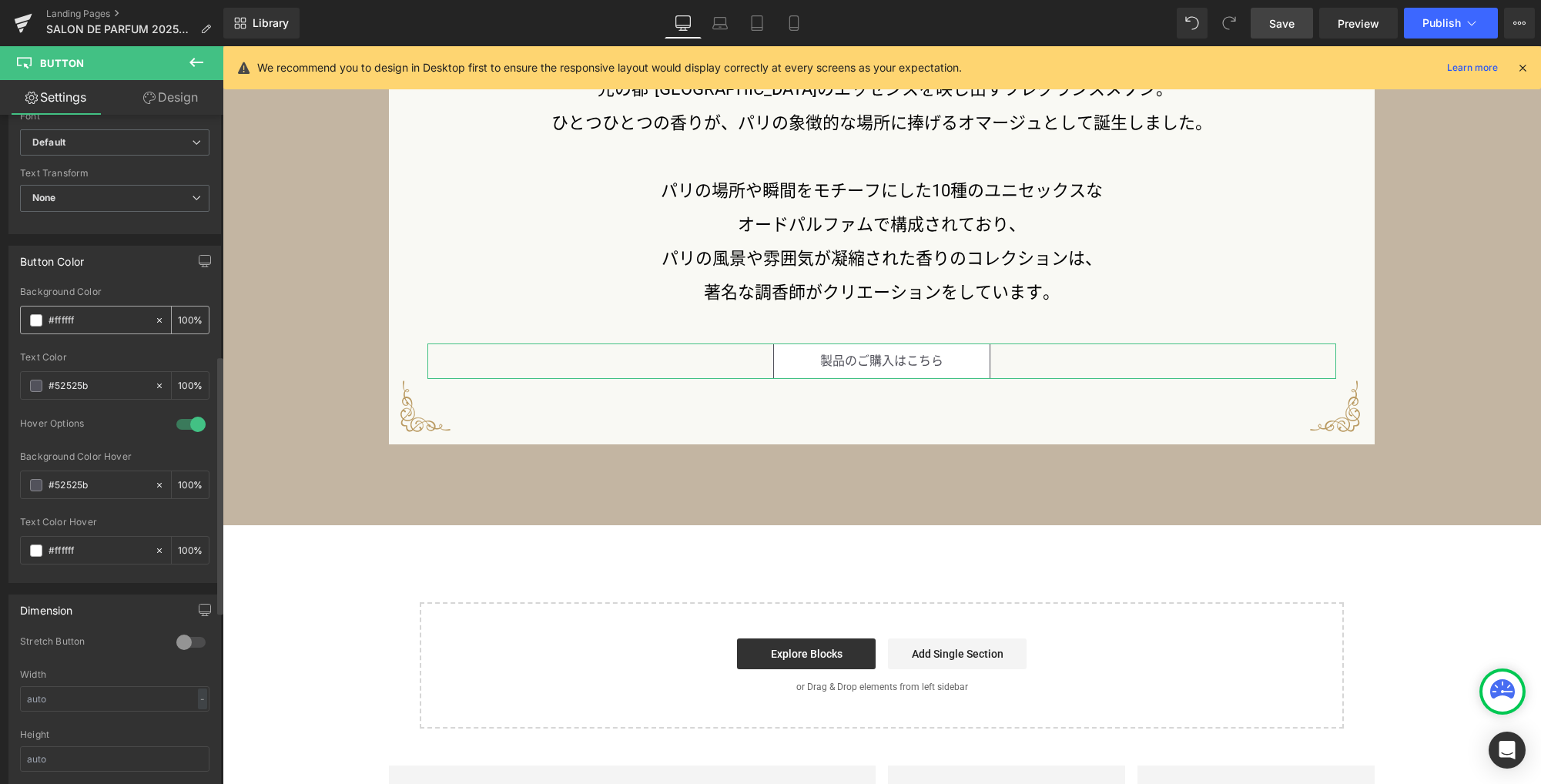
click at [67, 318] on input "#ffffff" at bounding box center [98, 320] width 99 height 17
click at [65, 316] on input "#ffffff" at bounding box center [98, 320] width 99 height 17
paste input "9b8645"
click at [73, 385] on input "#52525b" at bounding box center [98, 385] width 99 height 17
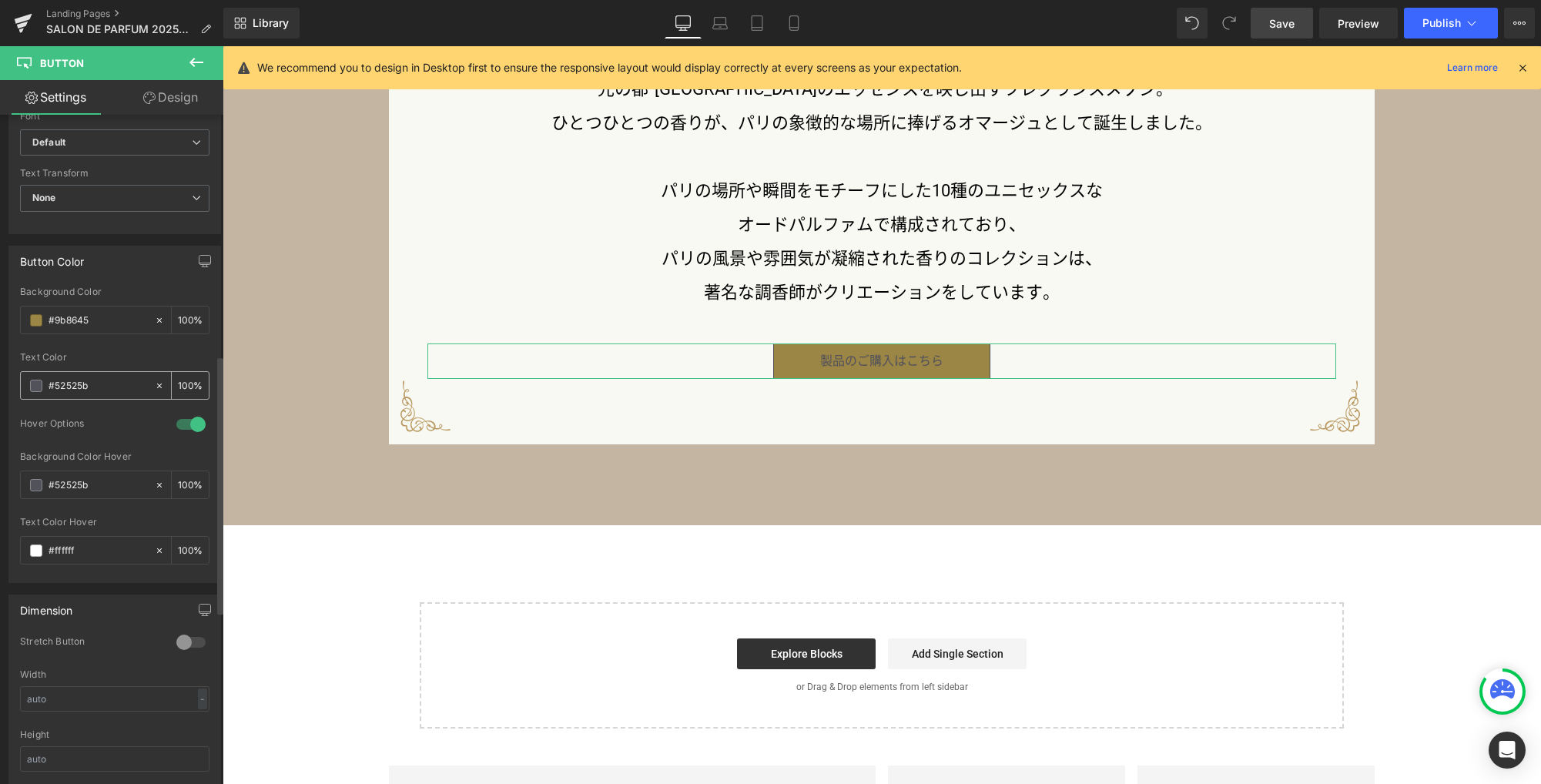
click at [73, 385] on input "#52525b" at bounding box center [98, 385] width 99 height 17
click at [37, 386] on span at bounding box center [36, 385] width 12 height 12
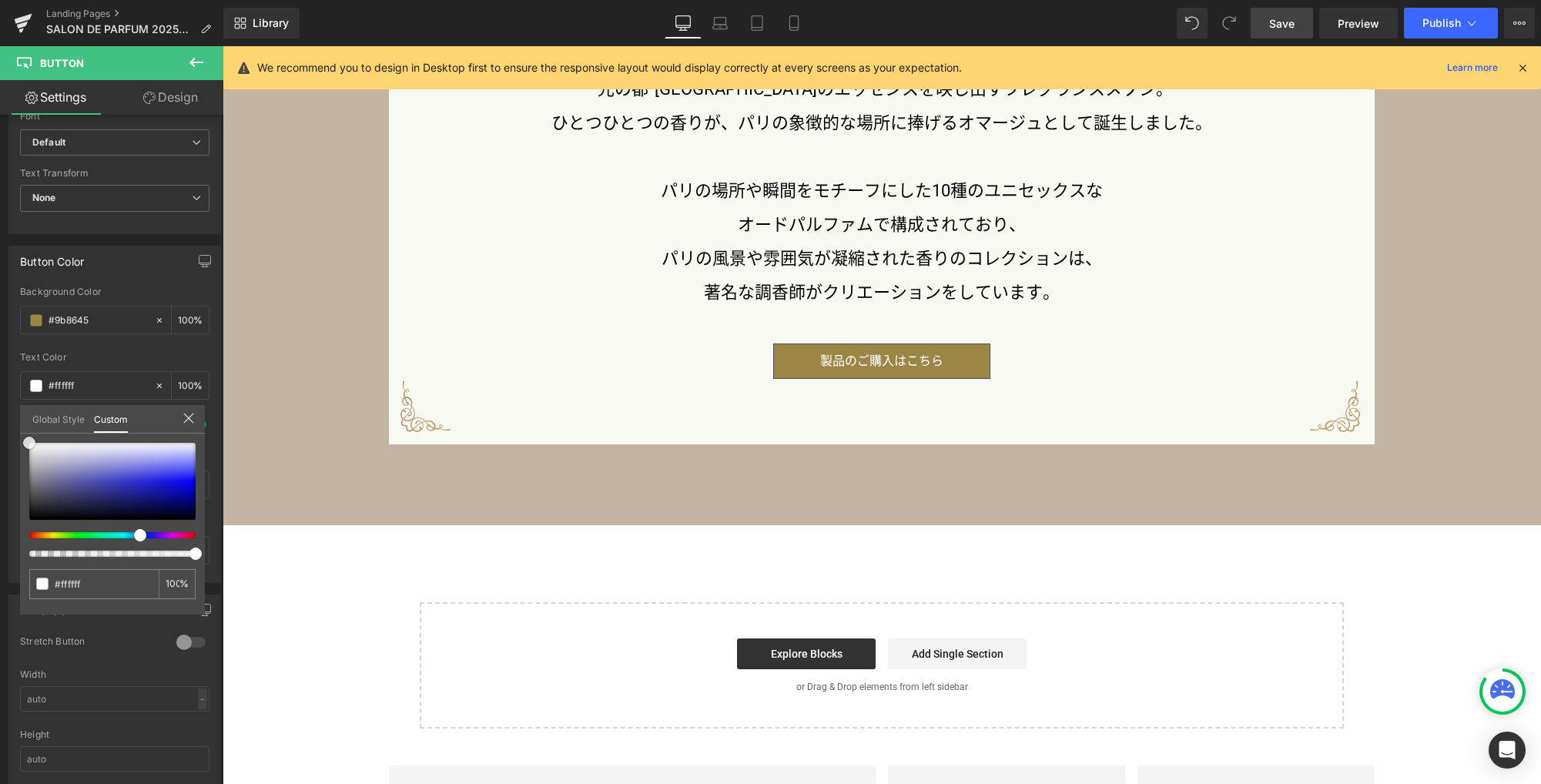
drag, startPoint x: 54, startPoint y: 438, endPoint x: -11, endPoint y: 404, distance: 73.4
click at [0, 404] on html "Button You are previewing how the will restyle your page. You can not edit Elem…" at bounding box center [770, 392] width 1541 height 784
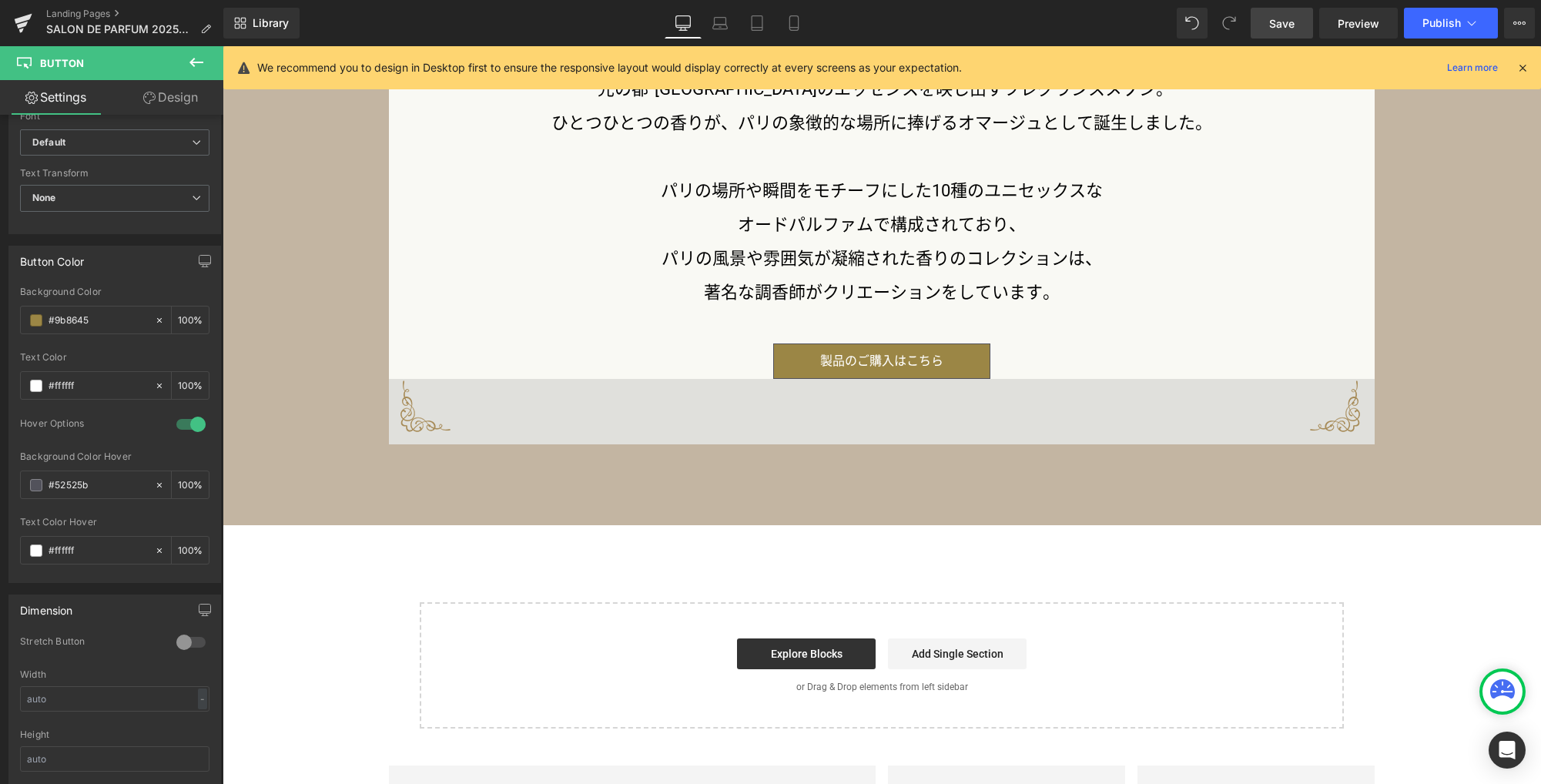
drag, startPoint x: 800, startPoint y: 415, endPoint x: 798, endPoint y: 407, distance: 8.2
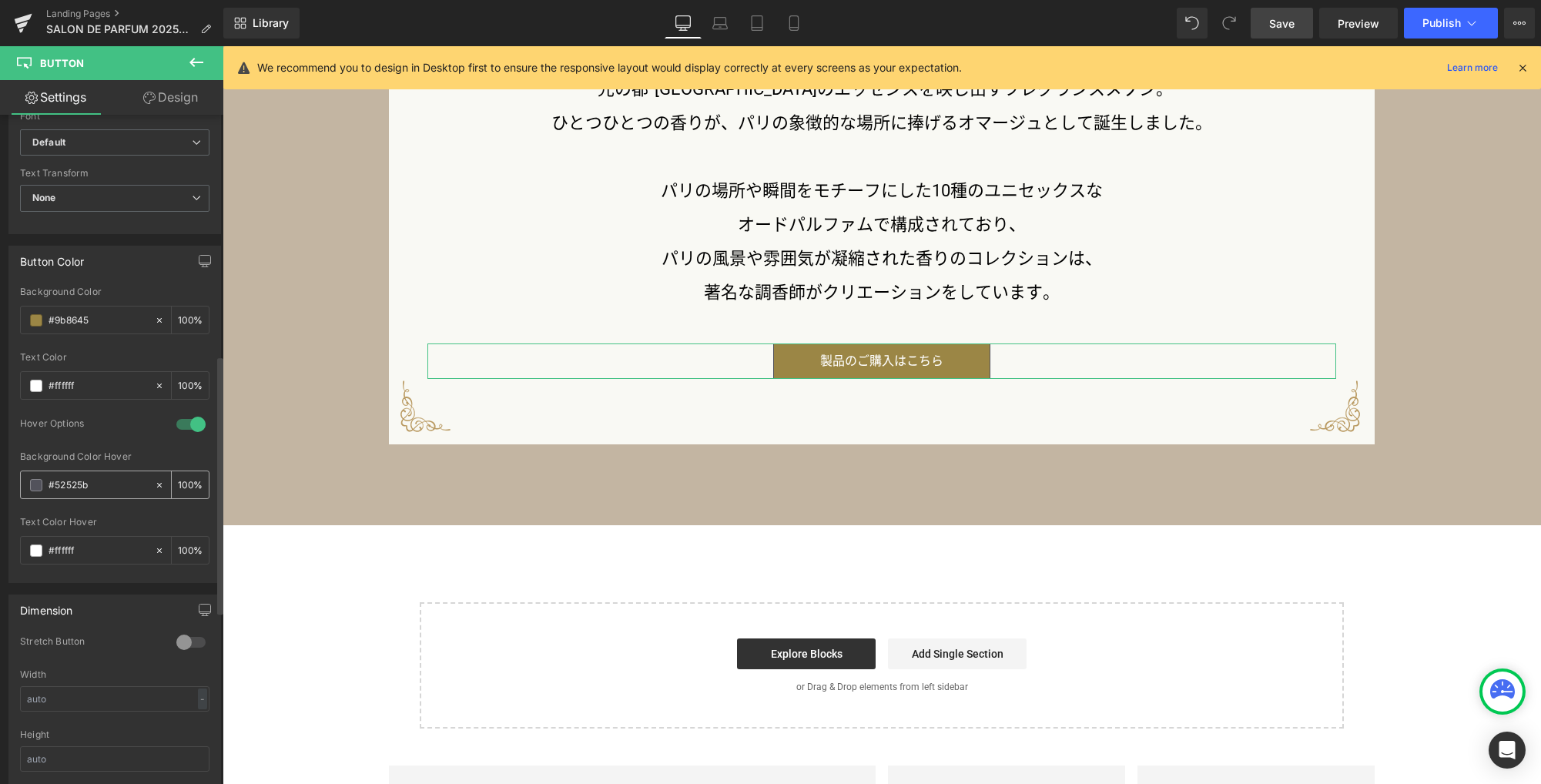
click at [37, 486] on span at bounding box center [36, 485] width 12 height 12
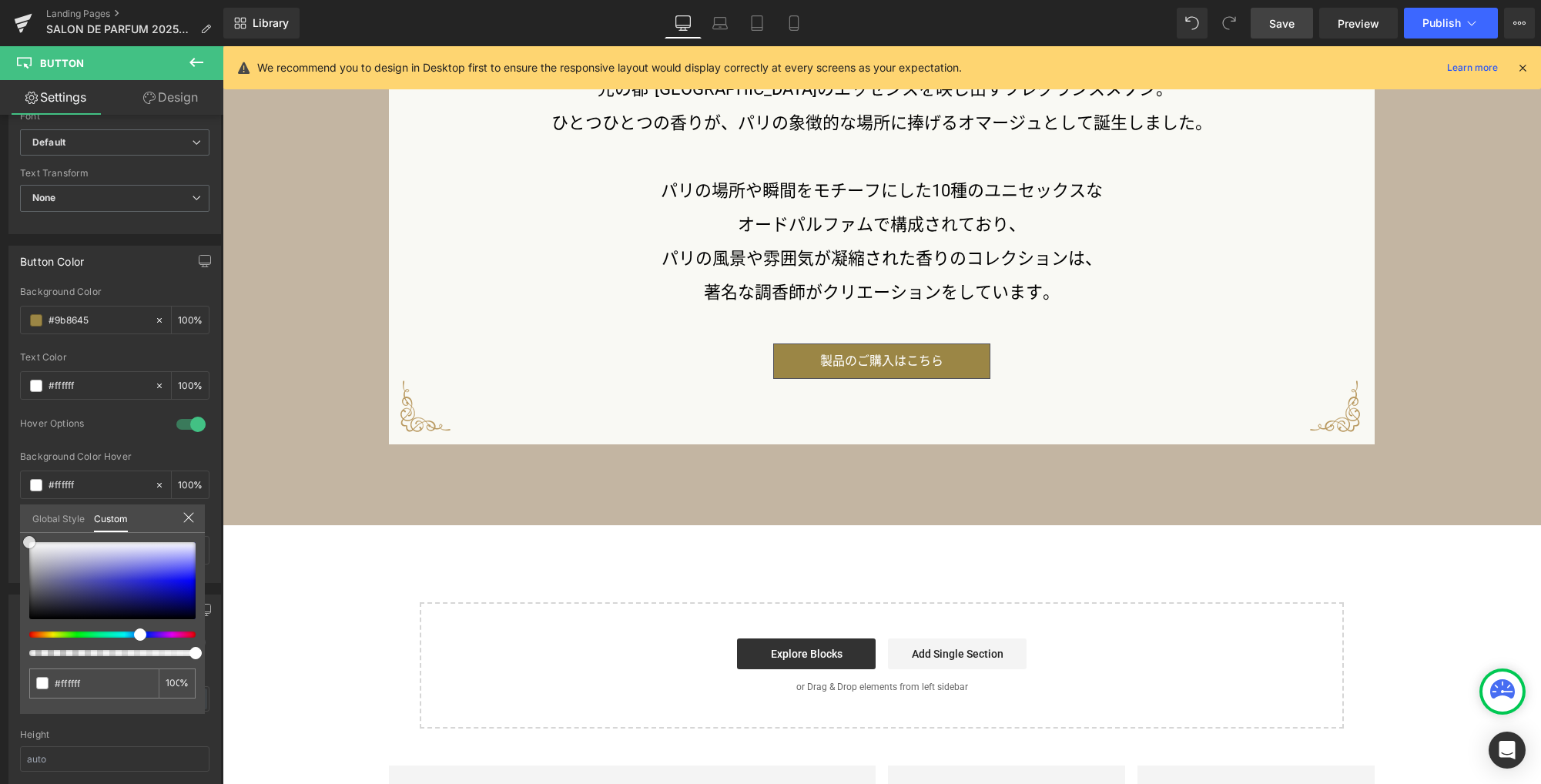
drag, startPoint x: 21, startPoint y: 539, endPoint x: -23, endPoint y: 505, distance: 55.6
click at [0, 505] on html "Button You are previewing how the will restyle your page. You can not edit Elem…" at bounding box center [770, 392] width 1541 height 784
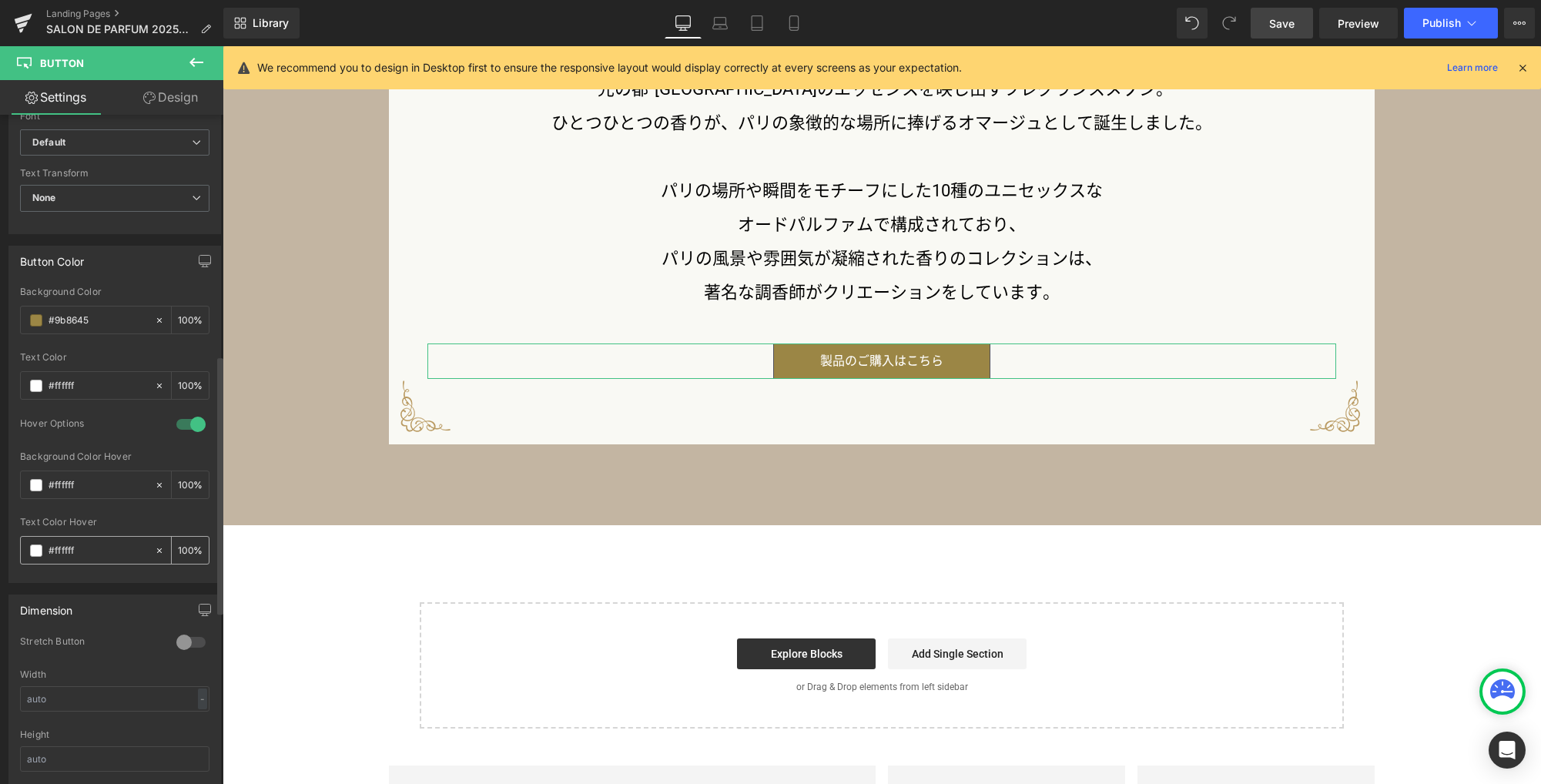
click at [95, 547] on input "#ffffff" at bounding box center [98, 550] width 99 height 17
click at [63, 550] on input "#ffffff" at bounding box center [98, 550] width 99 height 17
paste input "9b8645"
click at [177, 98] on link "Design" at bounding box center [170, 98] width 112 height 35
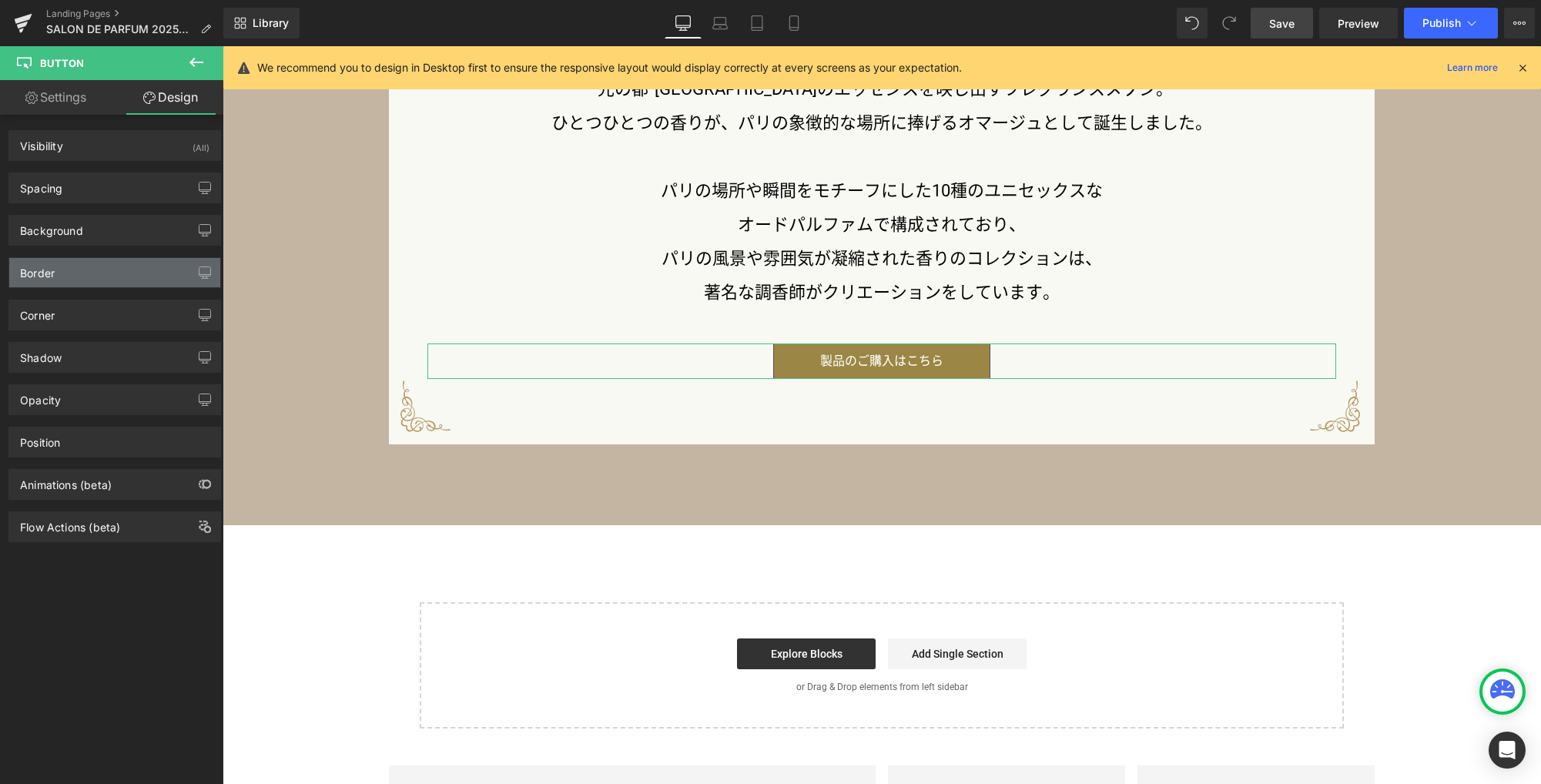
click at [71, 270] on div "Border" at bounding box center [114, 273] width 211 height 29
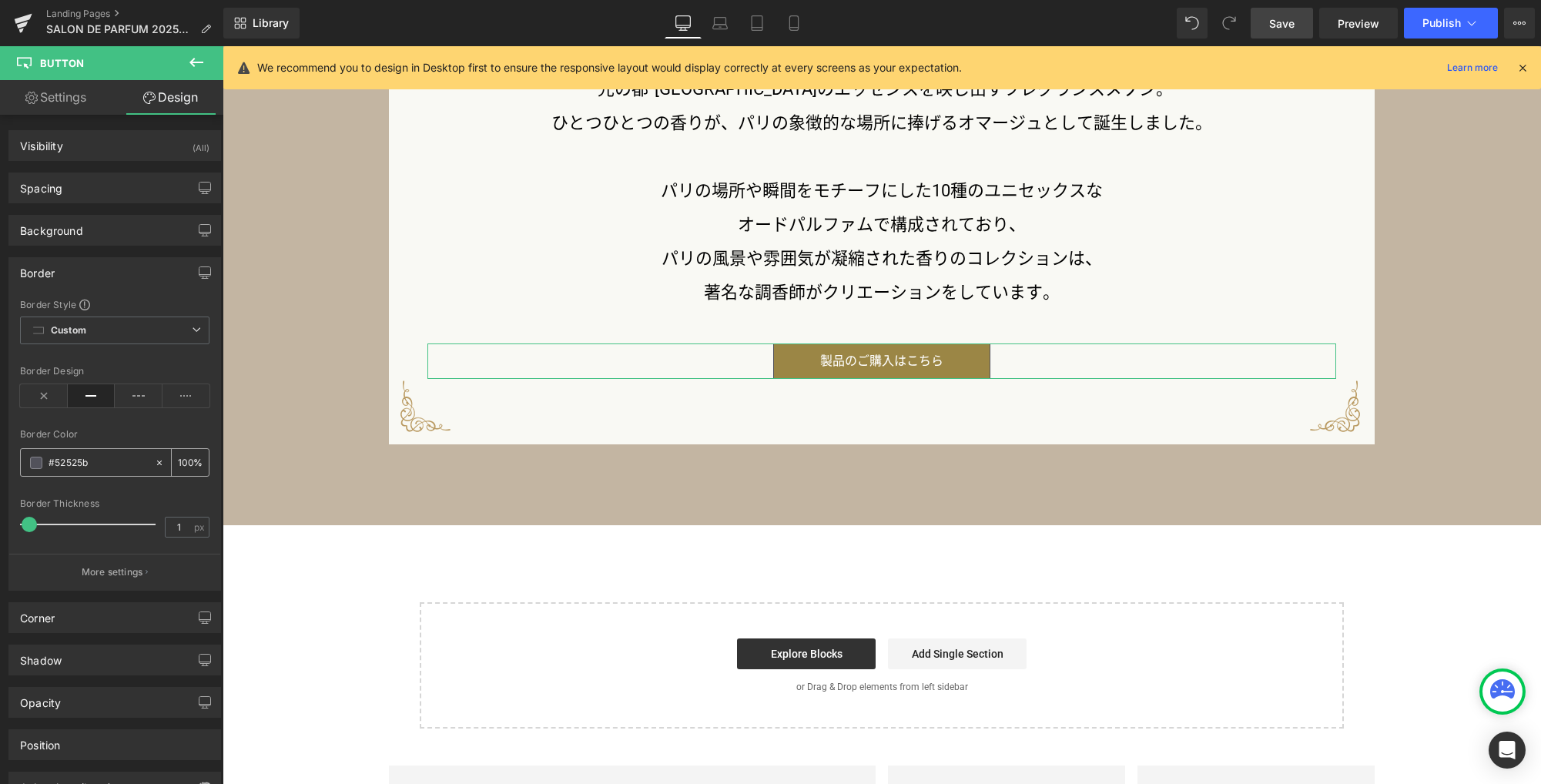
click at [73, 462] on input "#52525b" at bounding box center [98, 462] width 99 height 17
click at [105, 464] on input "#52525b" at bounding box center [98, 462] width 99 height 17
click at [86, 463] on input "#52525b" at bounding box center [98, 462] width 99 height 17
paste input "9b8645"
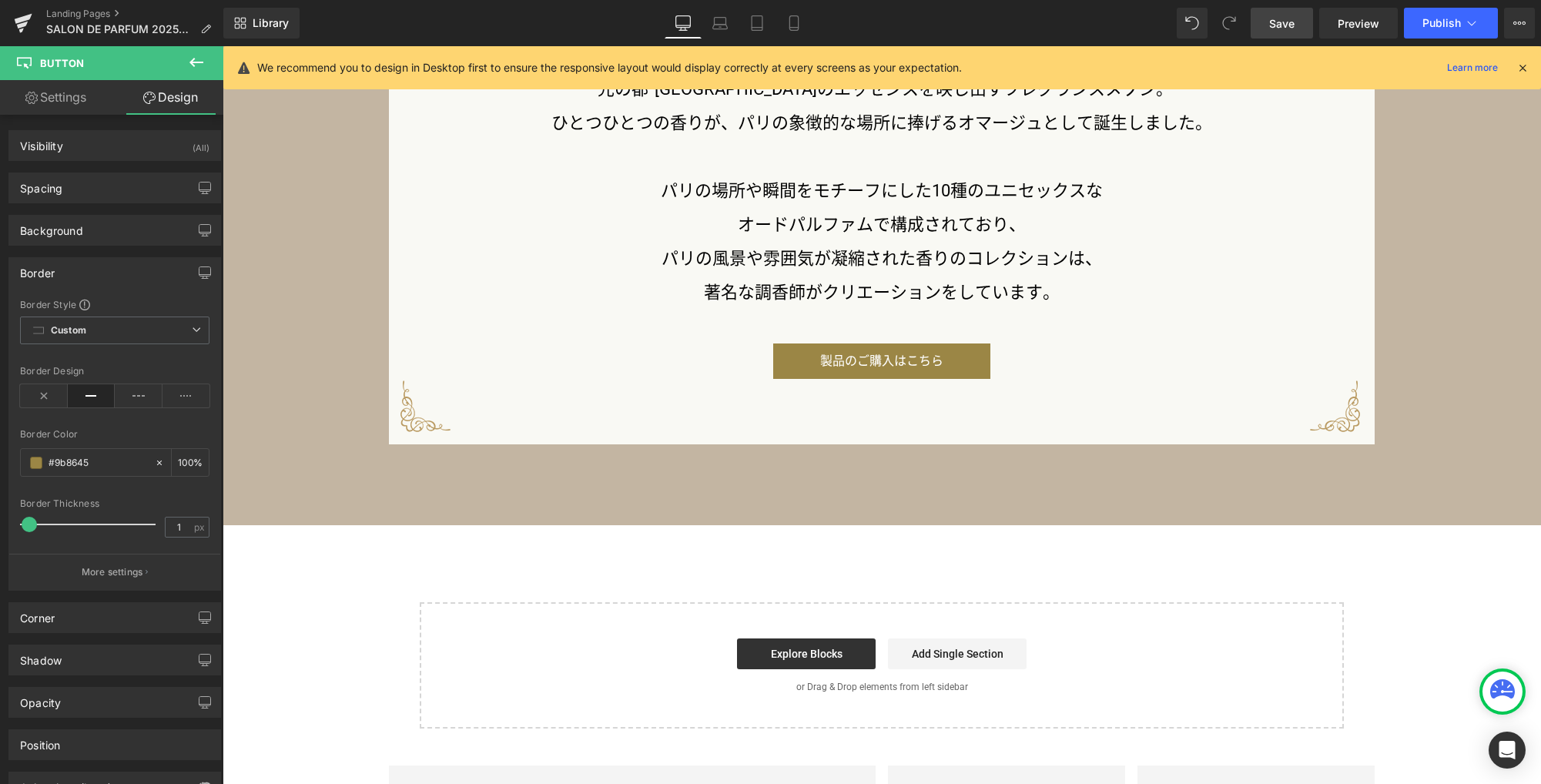
click at [1276, 31] on link "Save" at bounding box center [1282, 22] width 63 height 30
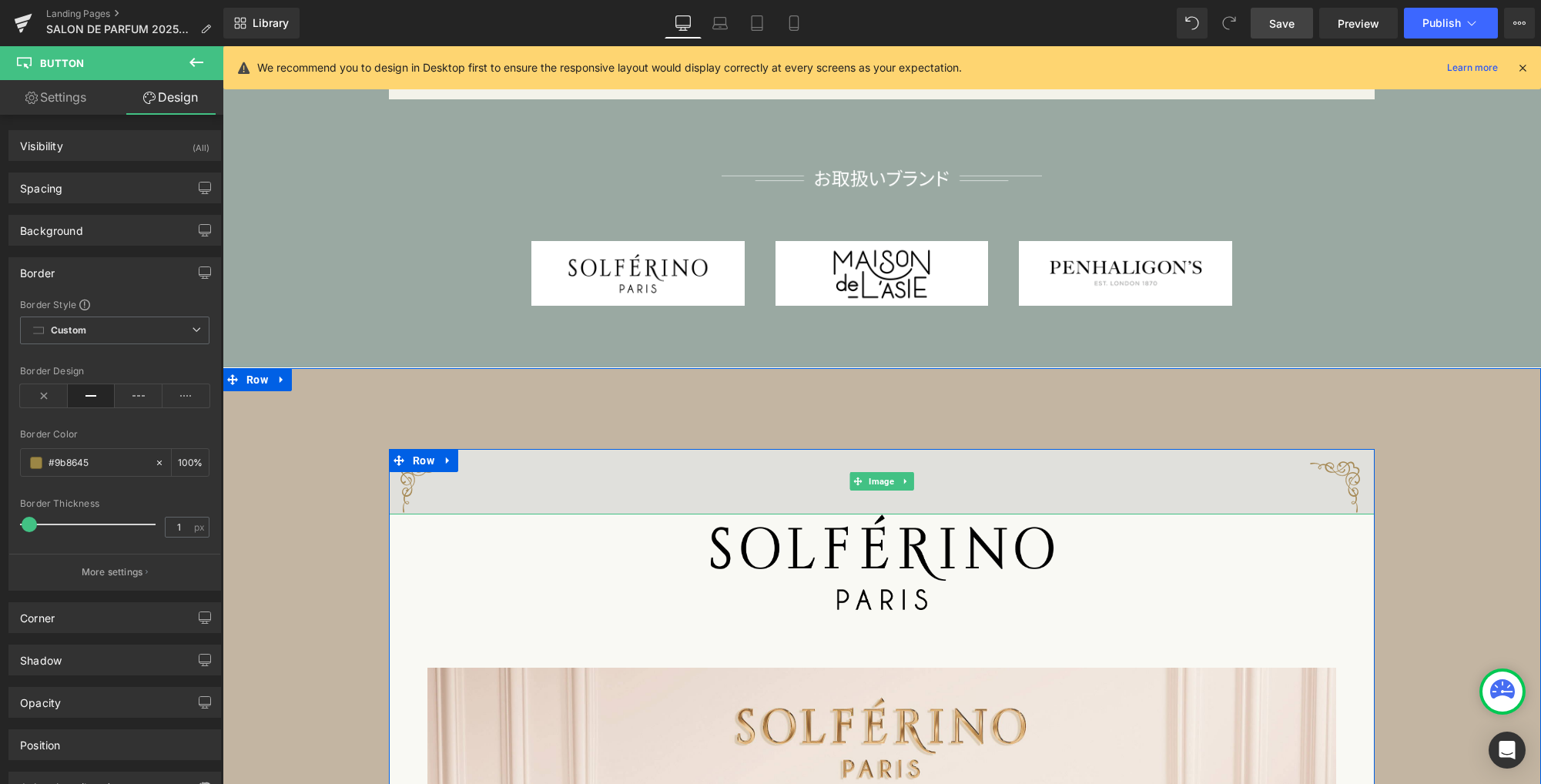
scroll to position [625, 0]
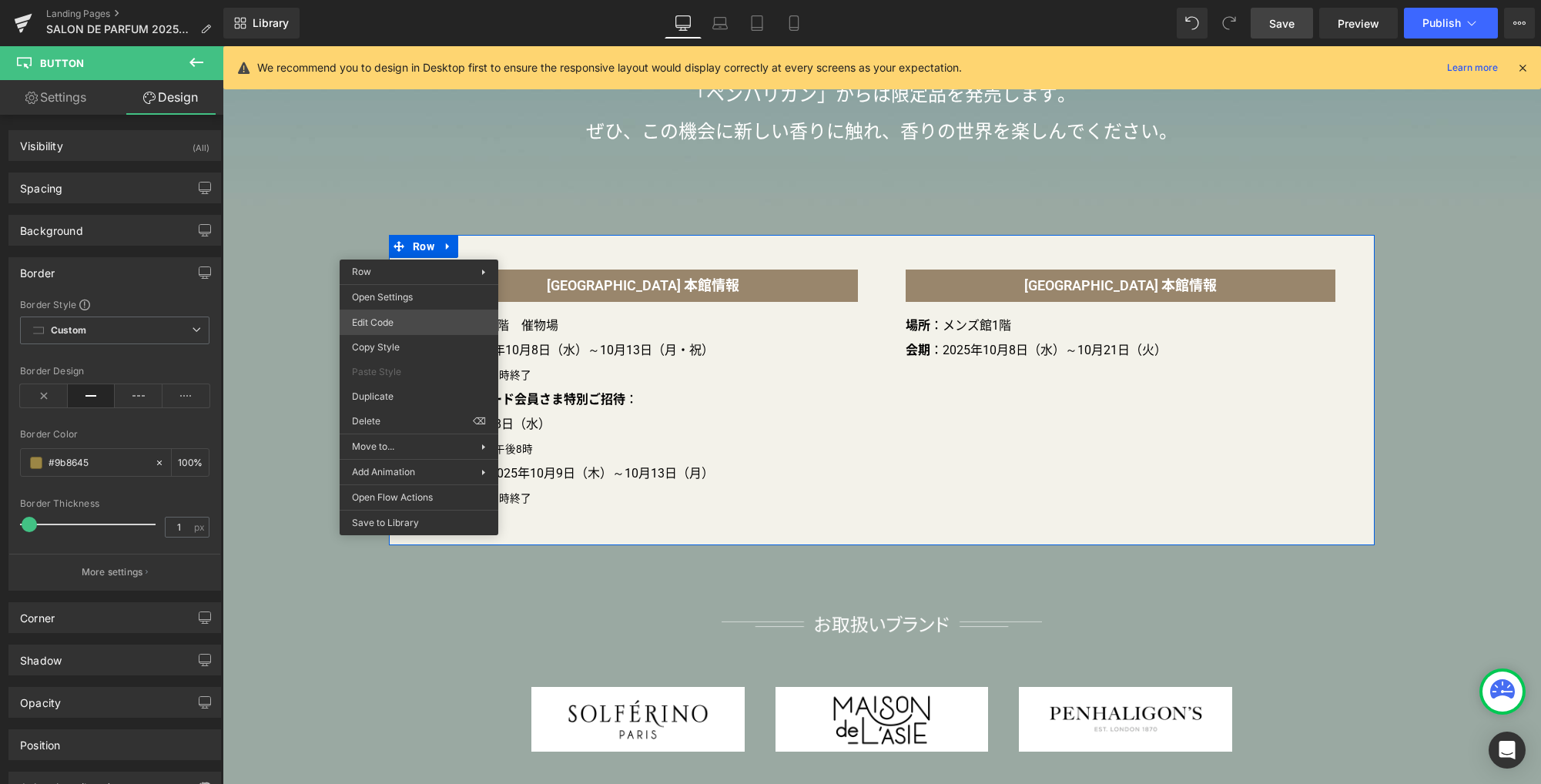
click at [388, 0] on div "Button You are previewing how the will restyle your page. You can not edit Elem…" at bounding box center [770, 0] width 1541 height 0
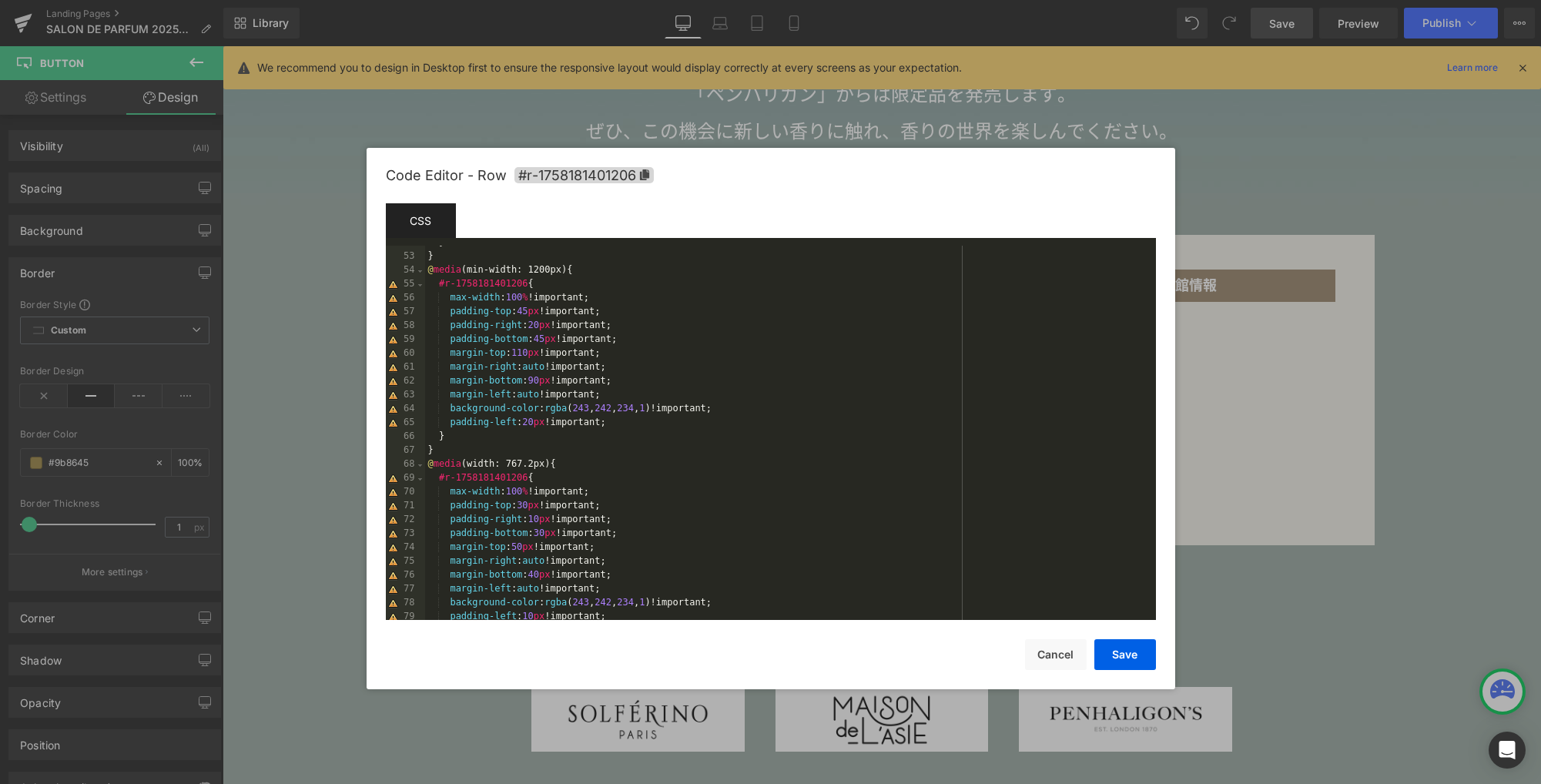
scroll to position [670, 0]
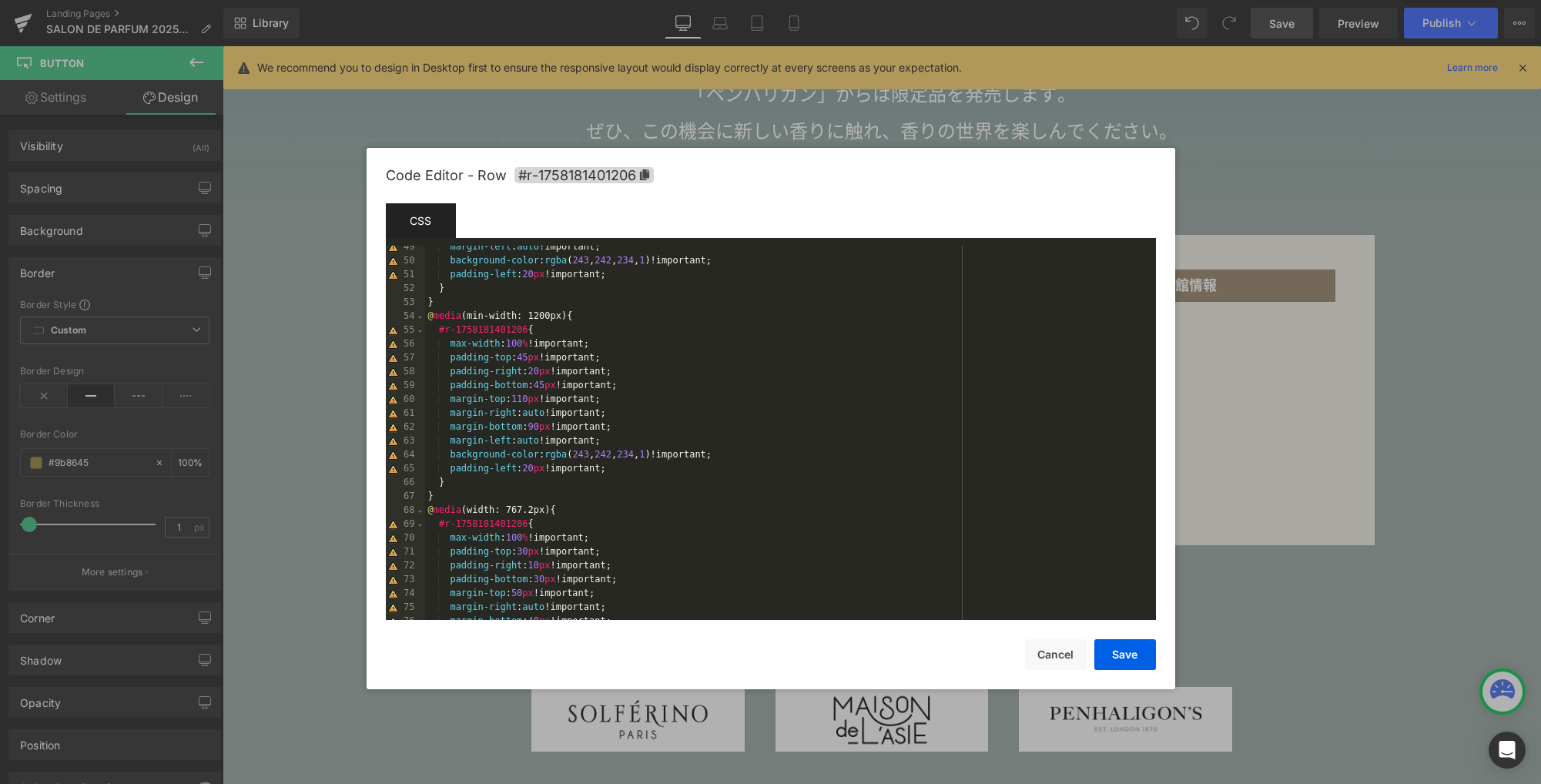
click at [745, 465] on div "margin-left : auto !important; background-color : rgba ( 243 , 242 , 234 , 1 )!…" at bounding box center [787, 442] width 724 height 402
drag, startPoint x: 1129, startPoint y: 656, endPoint x: 1118, endPoint y: 648, distance: 13.6
click at [1129, 656] on button "Save" at bounding box center [1124, 653] width 62 height 30
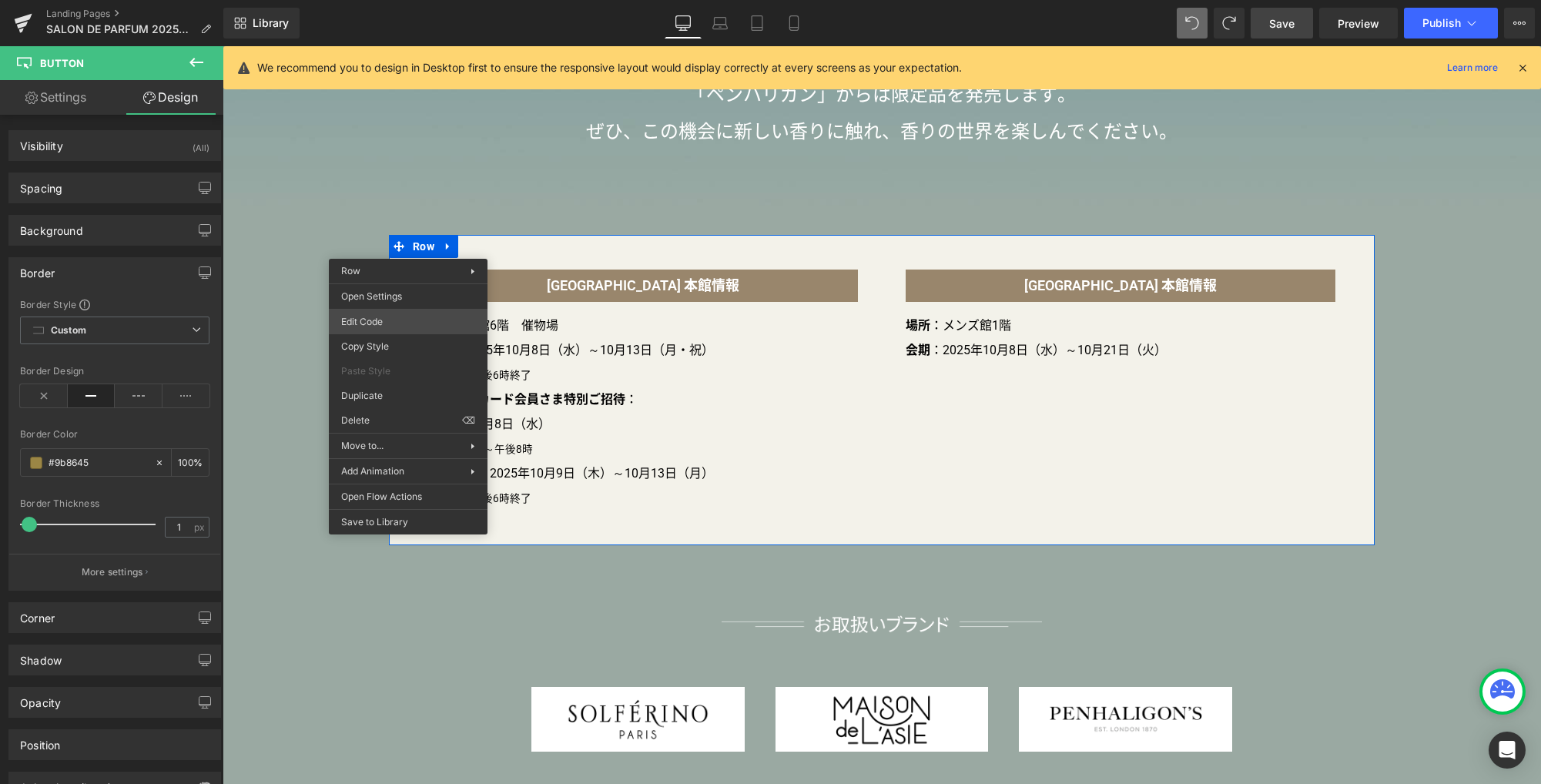
click at [383, 0] on div "Button You are previewing how the will restyle your page. You can not edit Elem…" at bounding box center [770, 0] width 1541 height 0
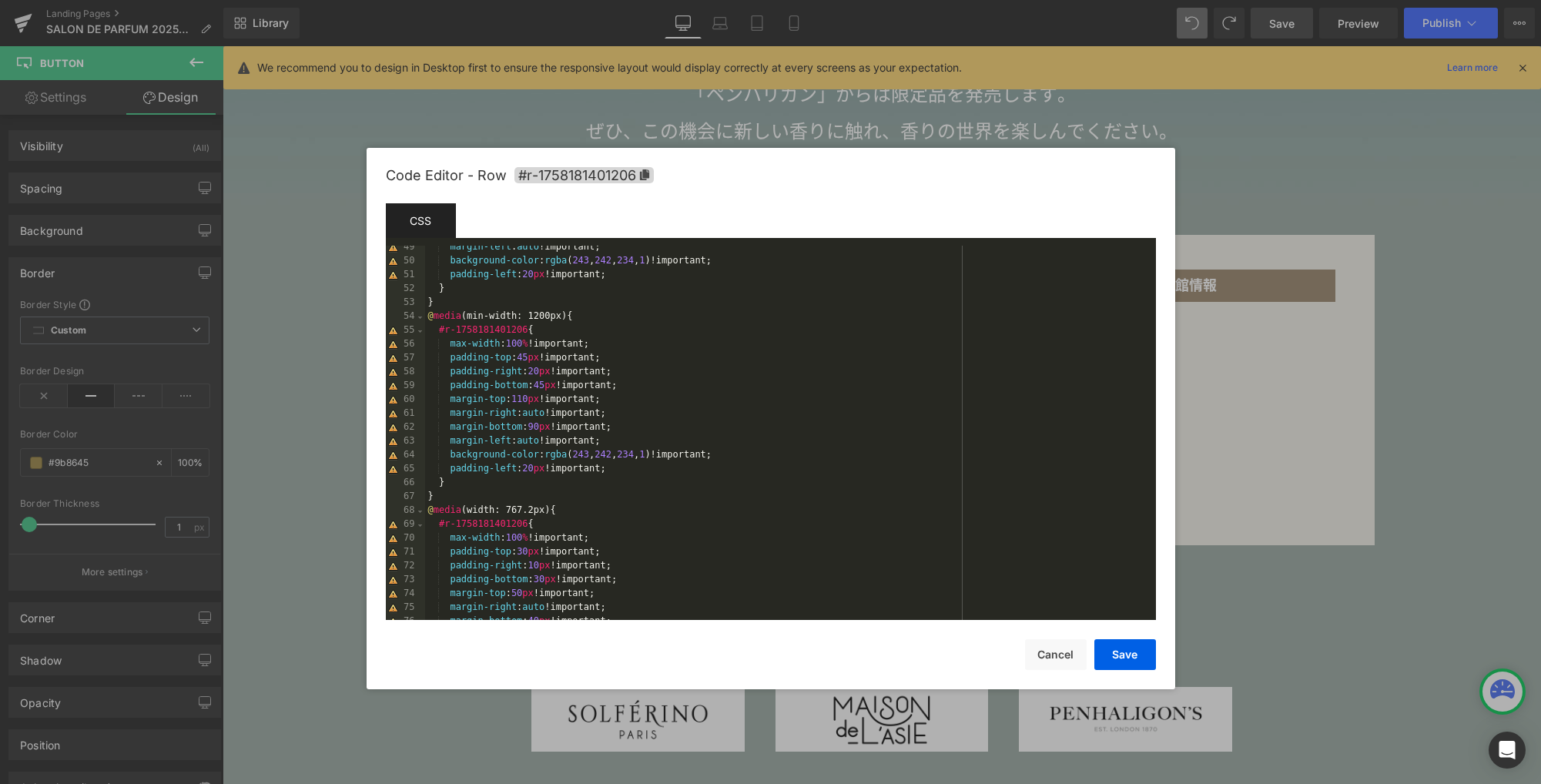
scroll to position [624, 0]
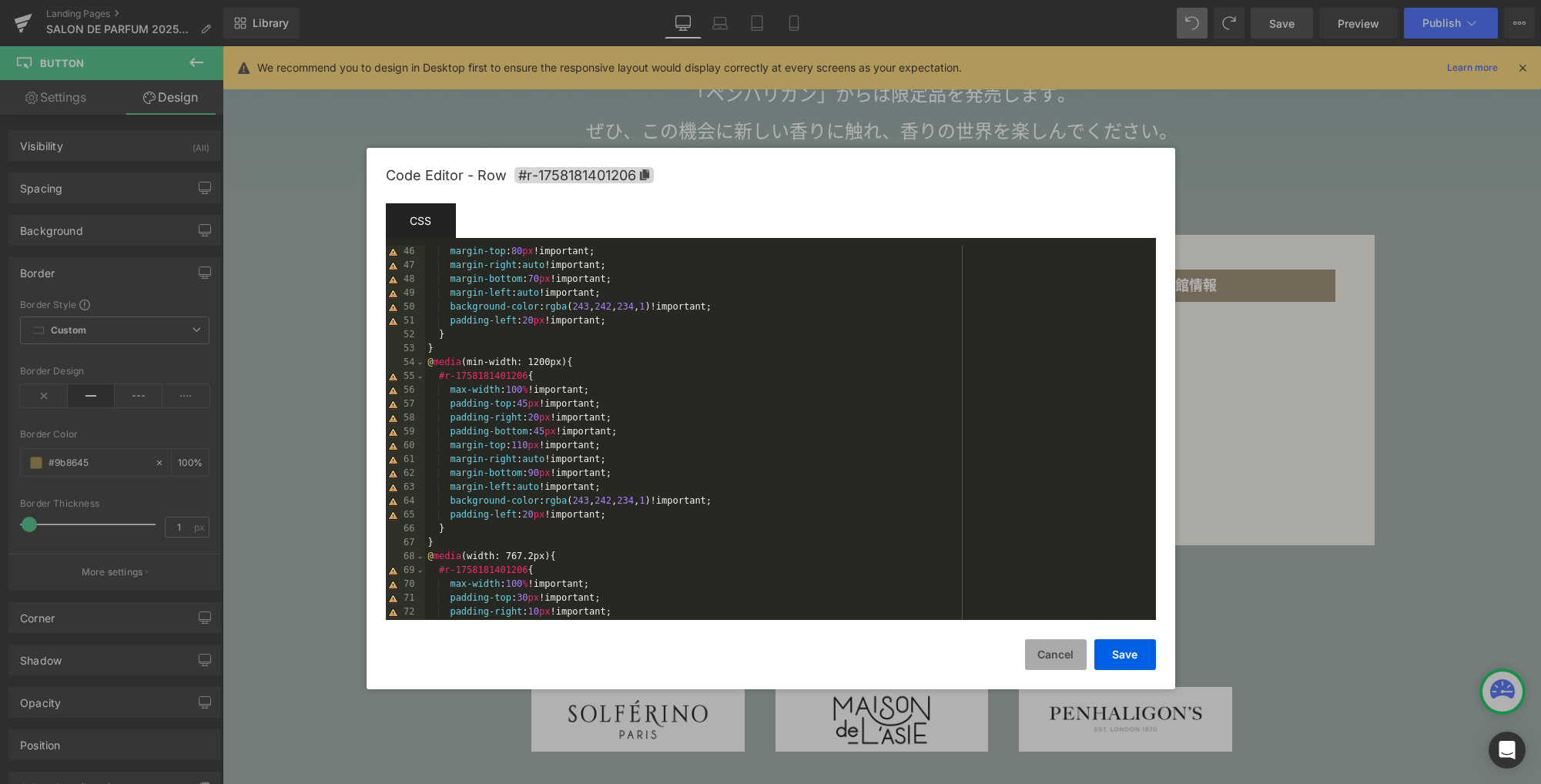
click at [1038, 656] on button "Cancel" at bounding box center [1055, 653] width 62 height 30
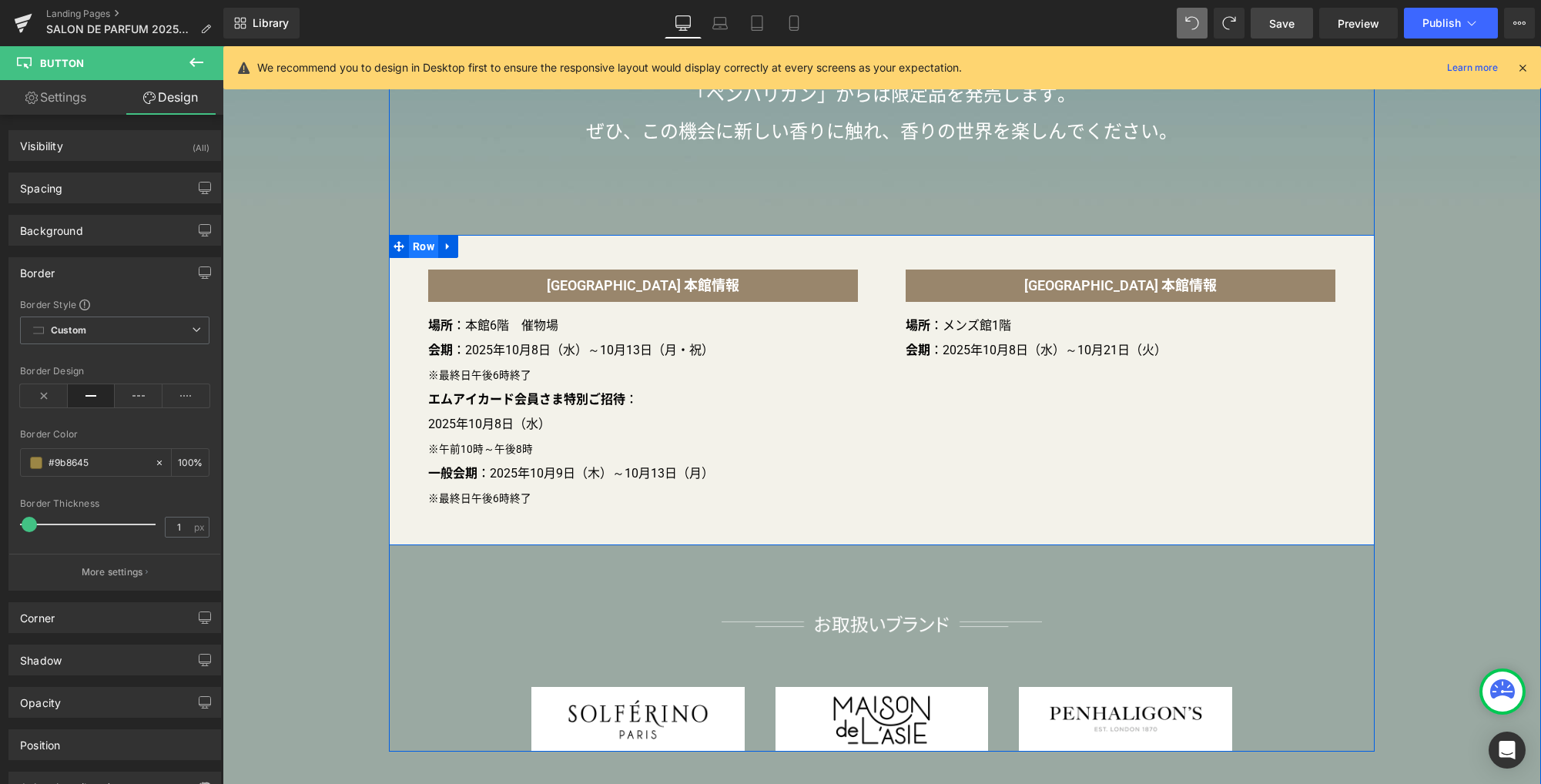
click at [418, 246] on span "Row" at bounding box center [424, 246] width 29 height 23
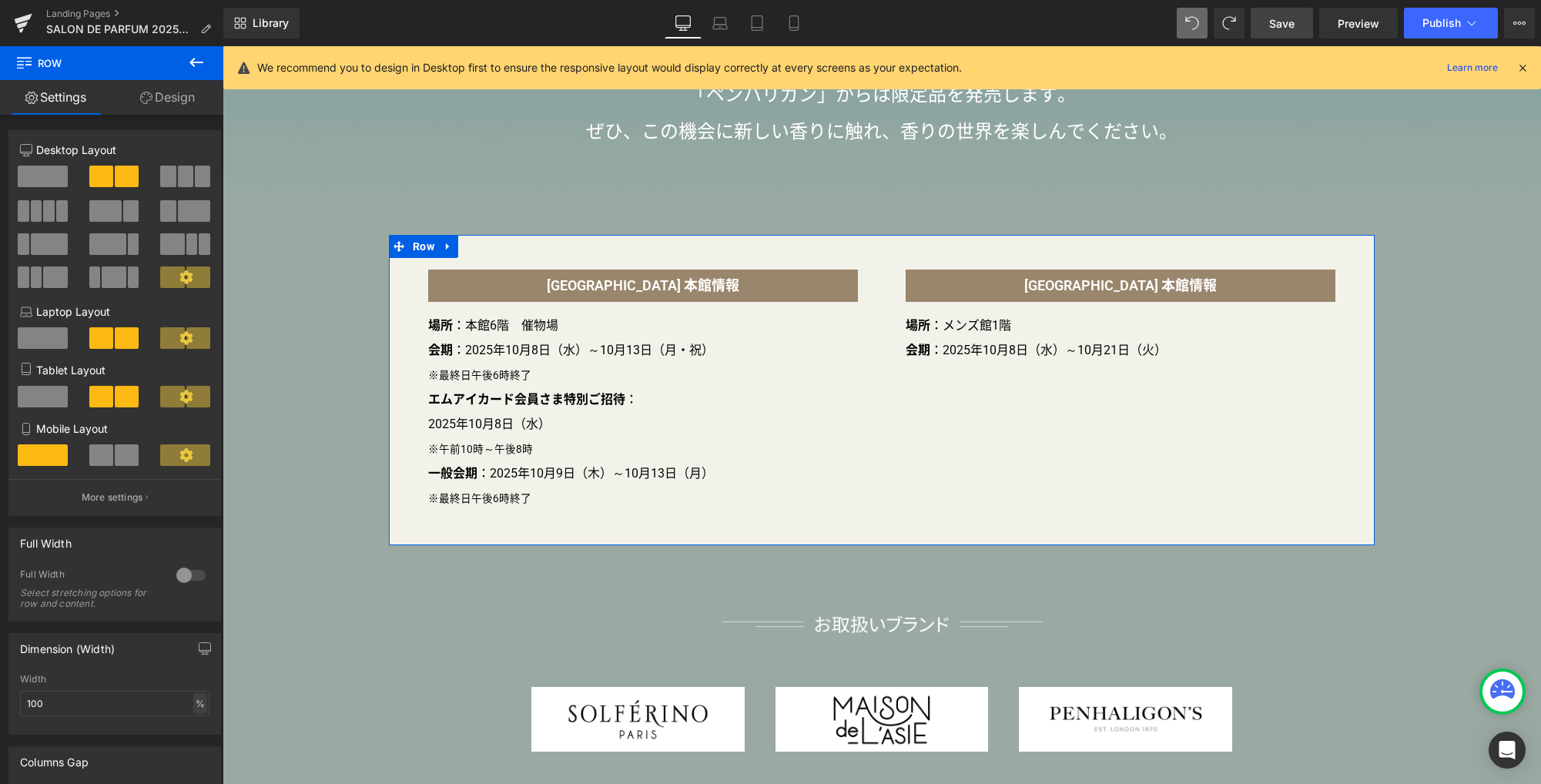
click at [194, 708] on div "%" at bounding box center [200, 703] width 14 height 21
click at [197, 752] on li "px" at bounding box center [199, 749] width 19 height 22
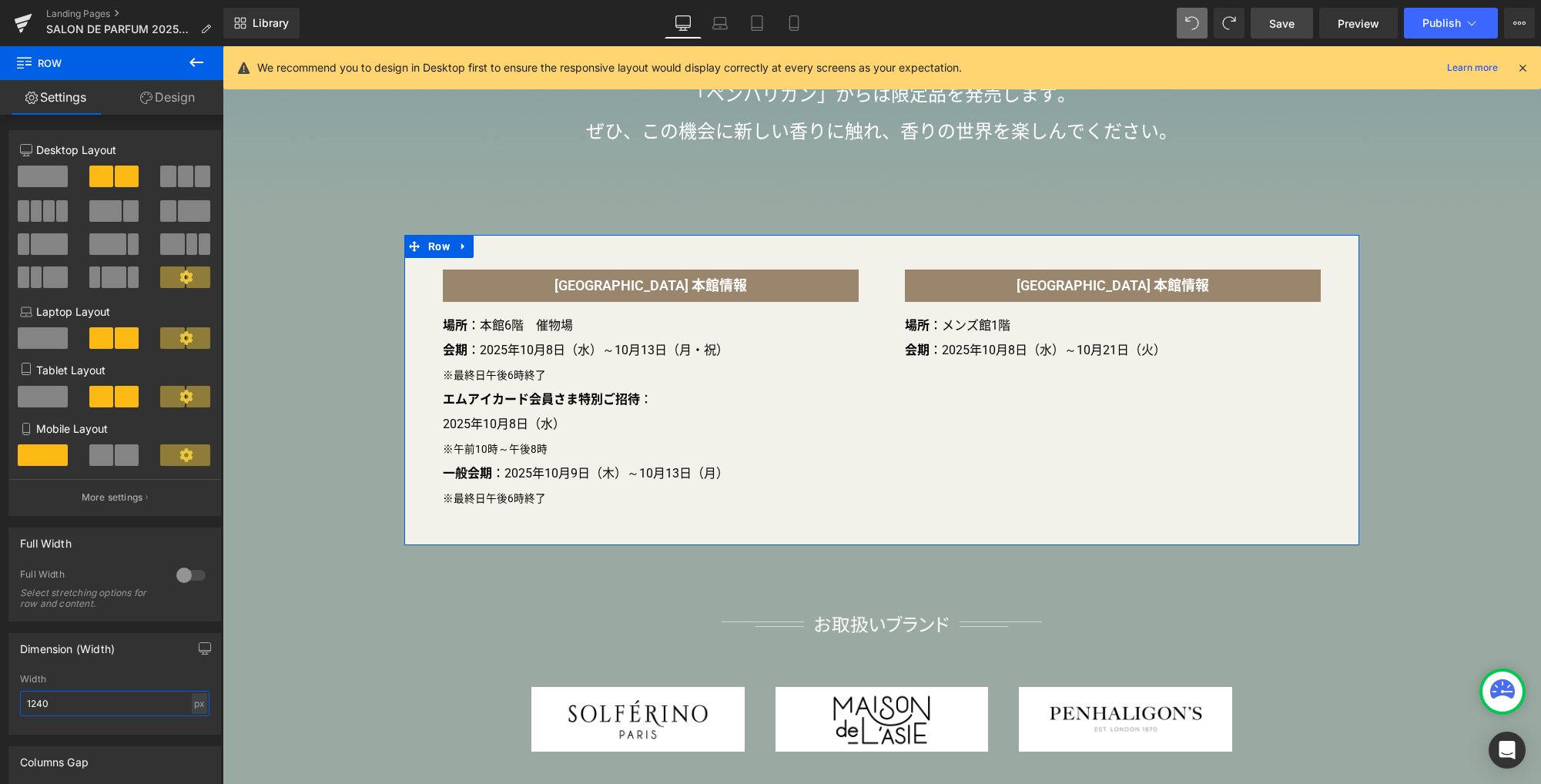
click at [130, 710] on input "1240" at bounding box center [115, 703] width 190 height 26
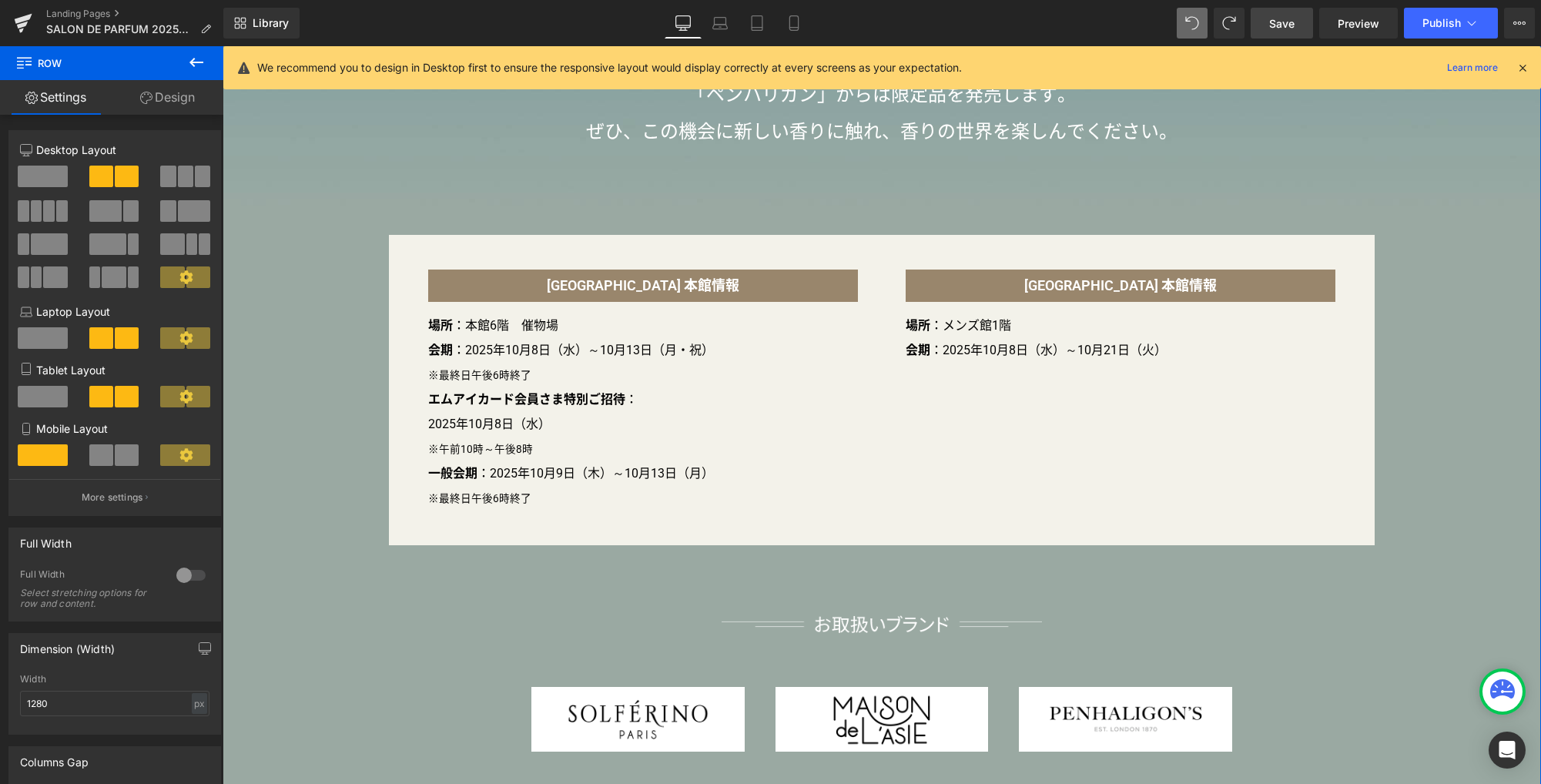
click at [275, 516] on div "Image 2025年は、[GEOGRAPHIC_DATA]「ソルフェリーノ」が登場します。 また、6月に初上陸したばかりの「メゾン ド ラズィ」、 「ペンハ…" at bounding box center [881, 252] width 1318 height 998
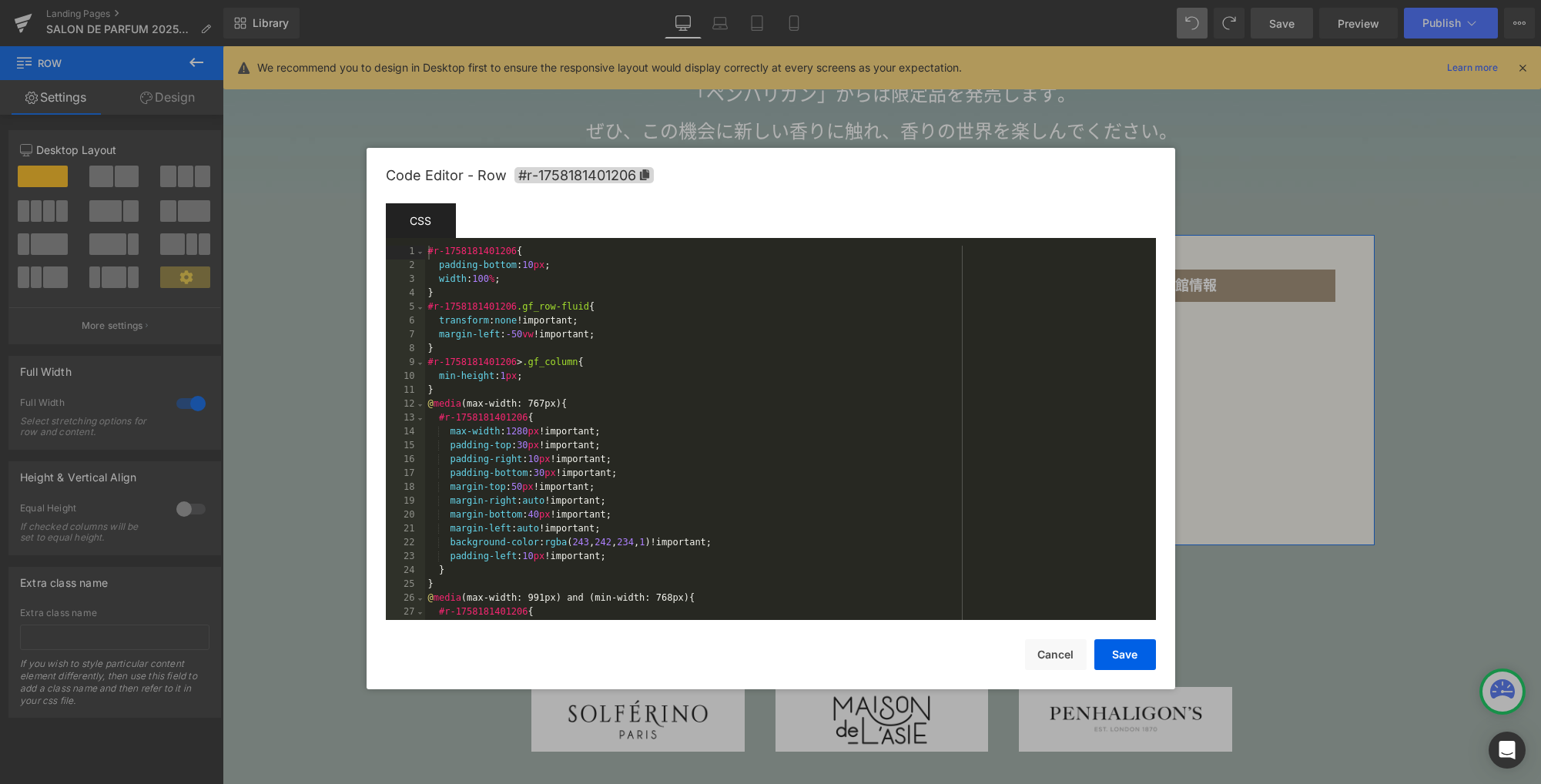
click at [383, 0] on div "Row You are previewing how the will restyle your page. You can not edit Element…" at bounding box center [770, 0] width 1541 height 0
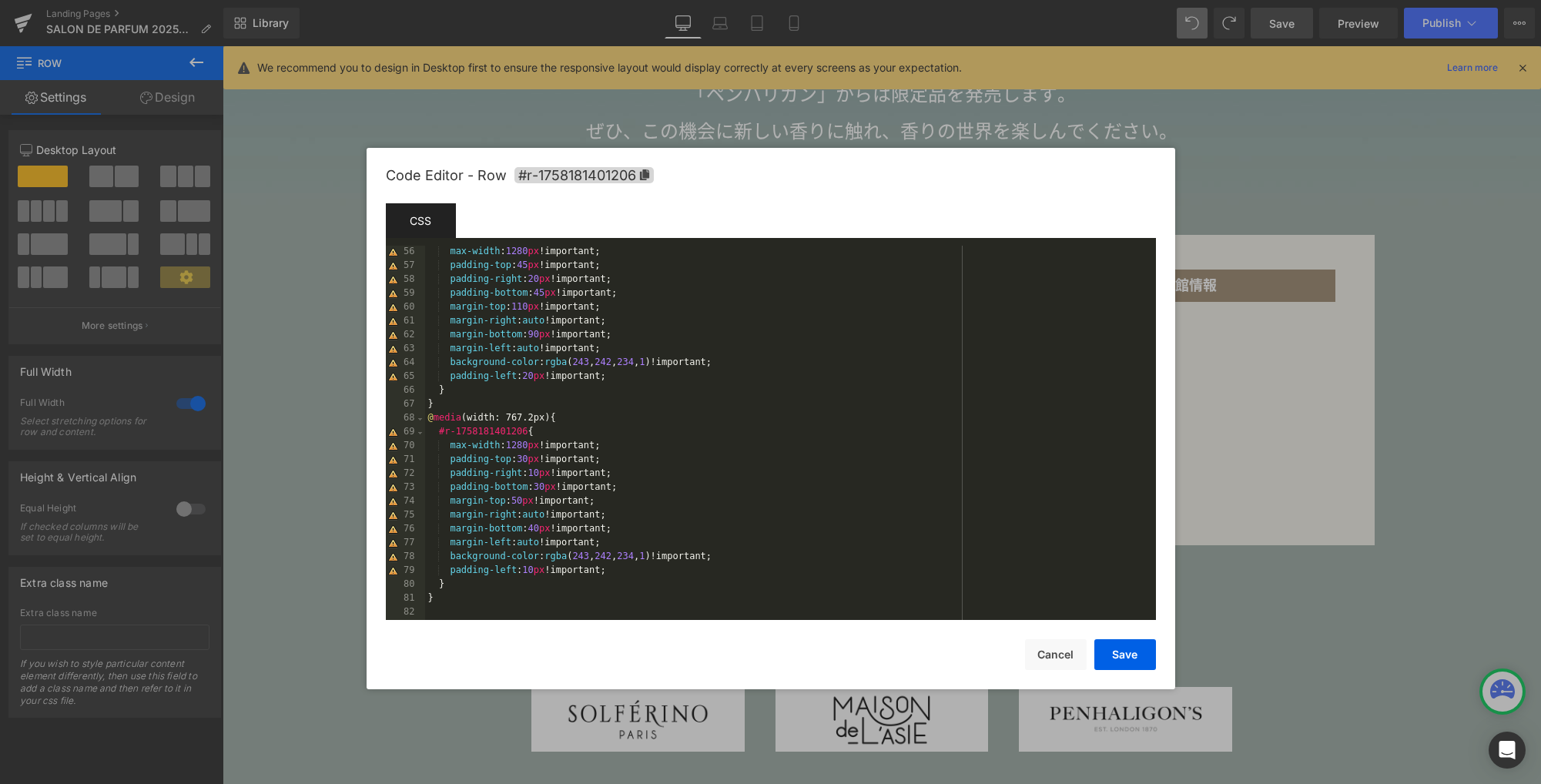
click at [756, 377] on div "max-width : 1280 px !important; padding-top : 45 px !important; padding-right :…" at bounding box center [787, 447] width 724 height 402
click at [1122, 658] on button "Save" at bounding box center [1124, 653] width 62 height 30
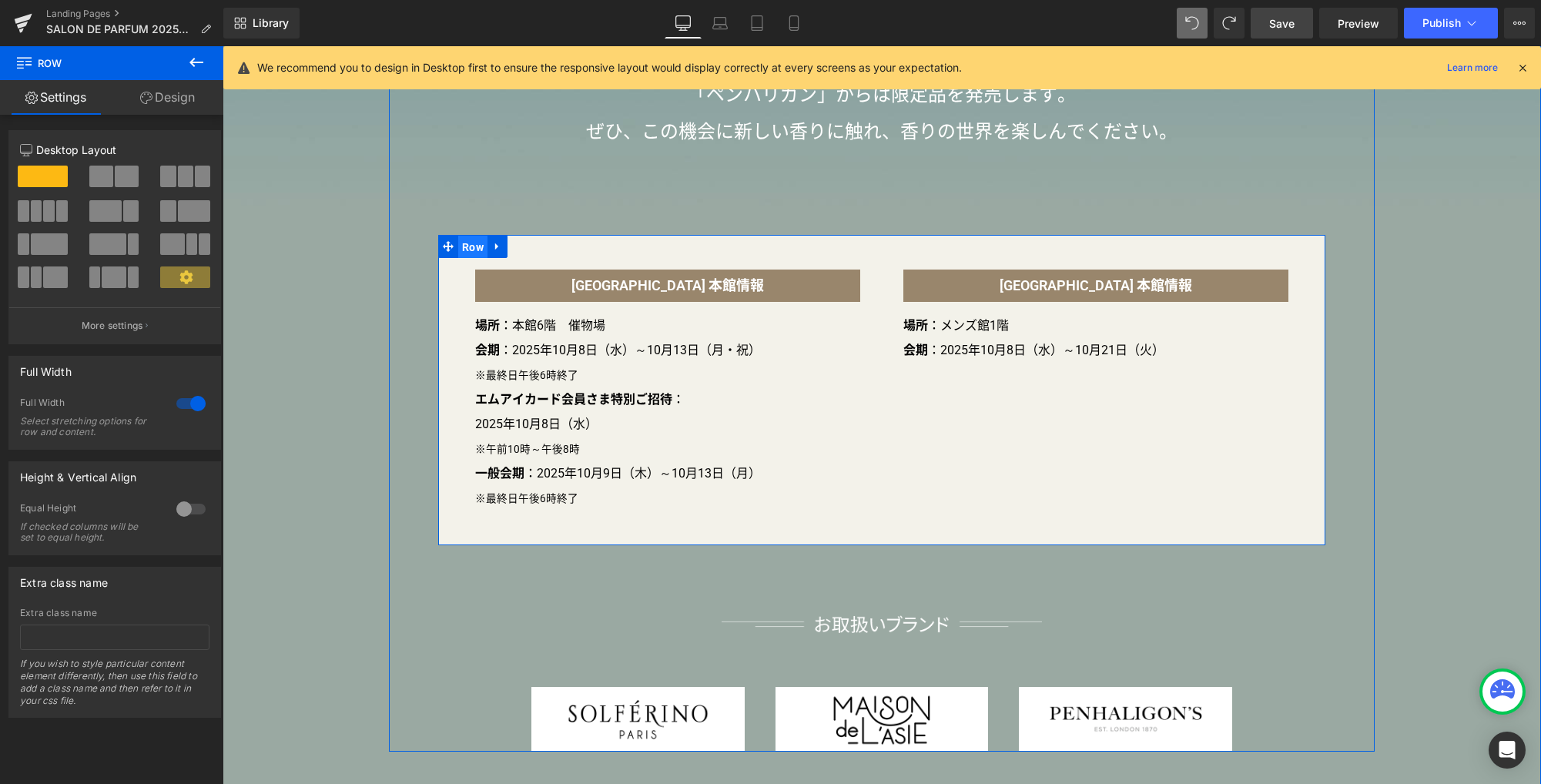
click at [465, 251] on span "Row" at bounding box center [473, 247] width 29 height 23
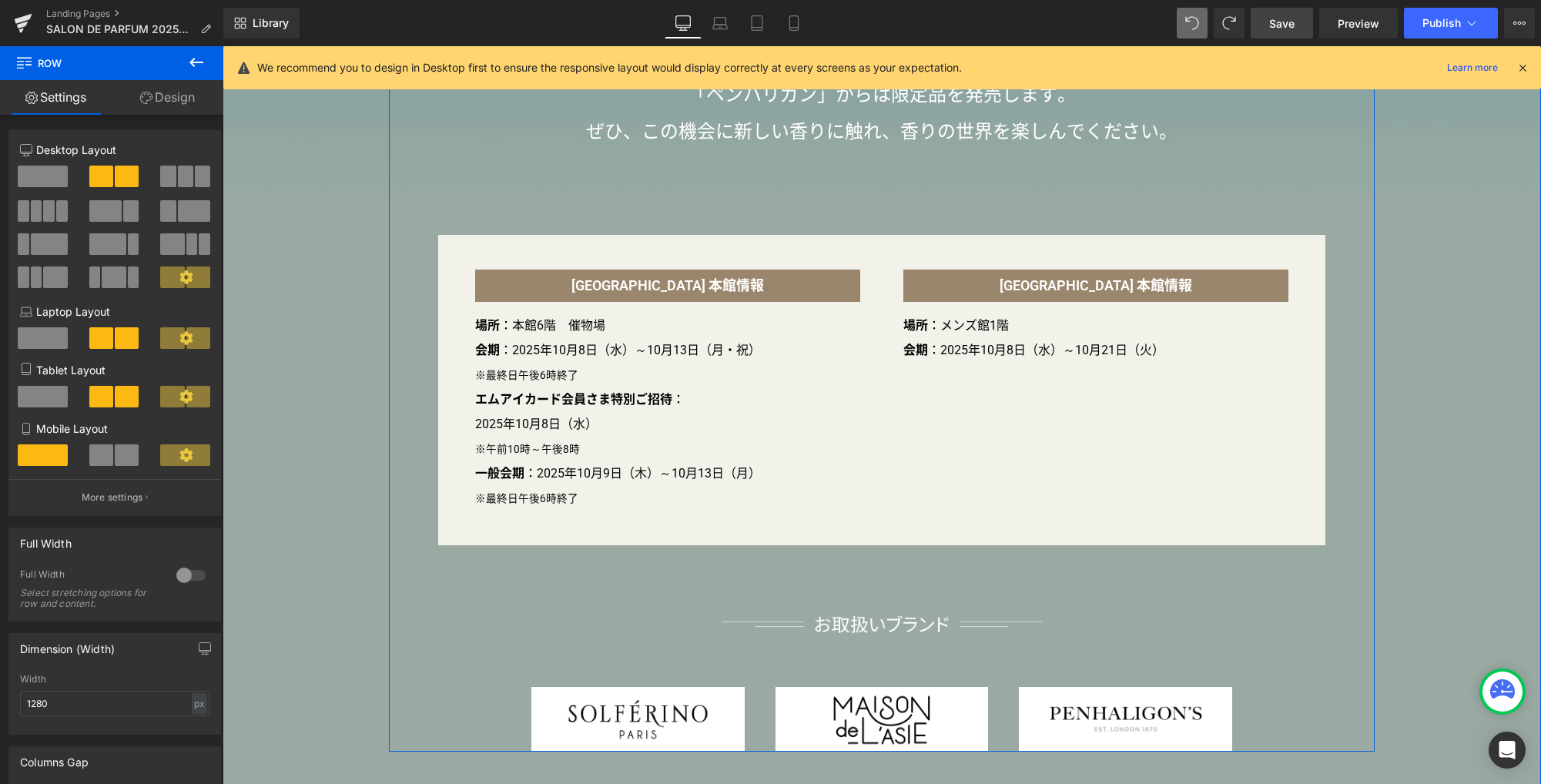
scroll to position [487, 0]
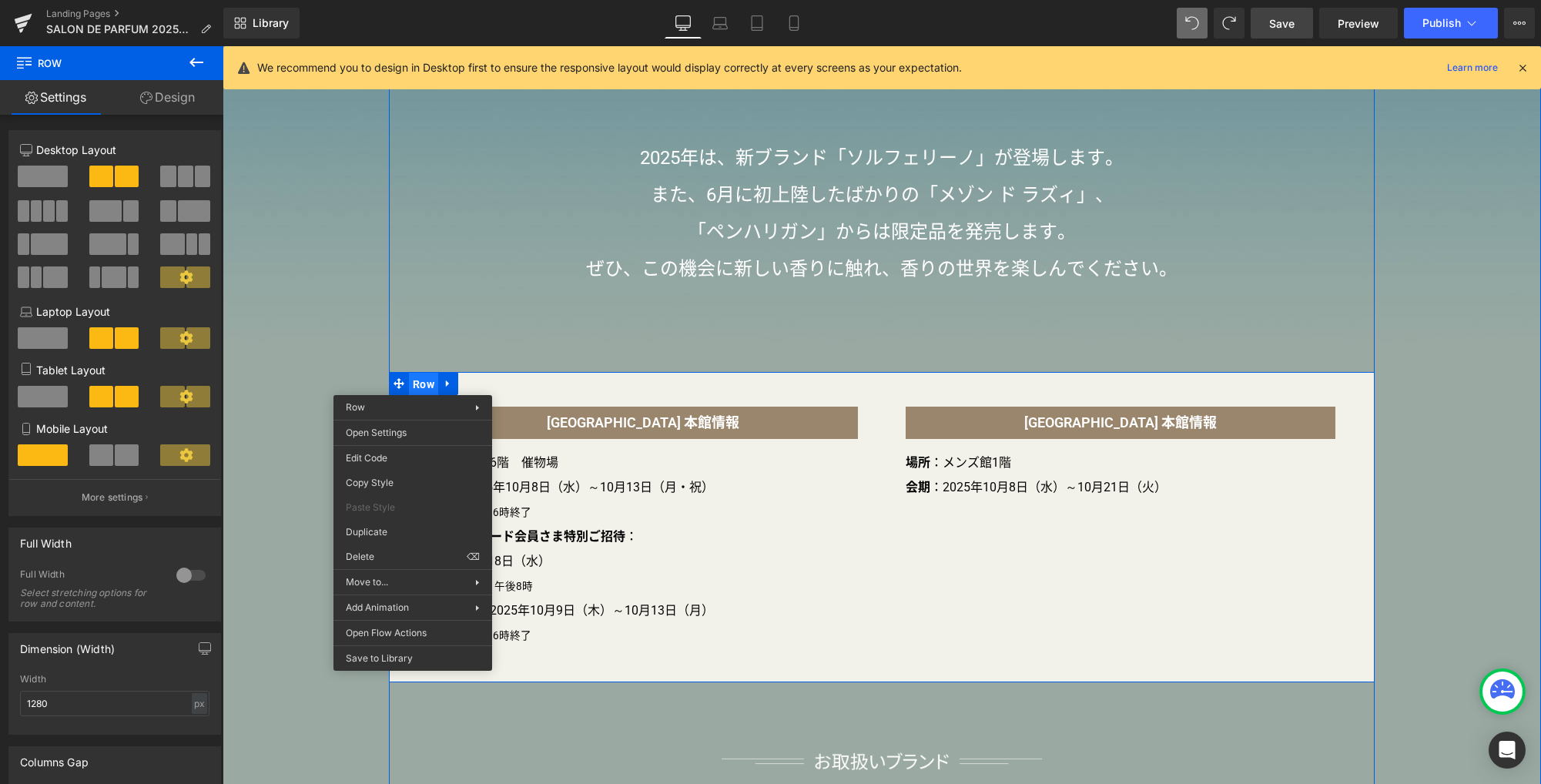
drag, startPoint x: 413, startPoint y: 384, endPoint x: 626, endPoint y: 451, distance: 223.3
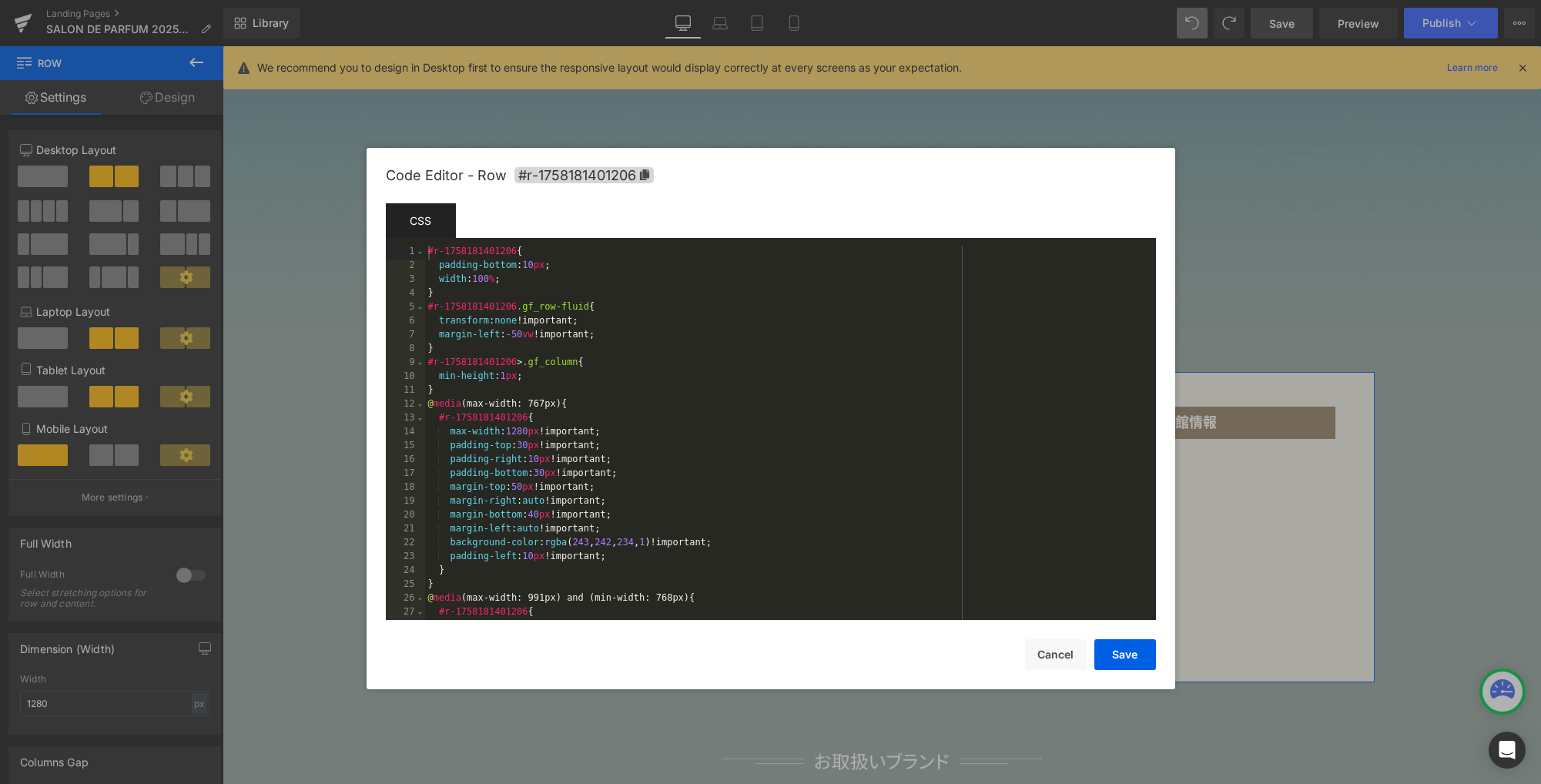
click at [393, 0] on div "Row You are previewing how the will restyle your page. You can not edit Element…" at bounding box center [770, 0] width 1541 height 0
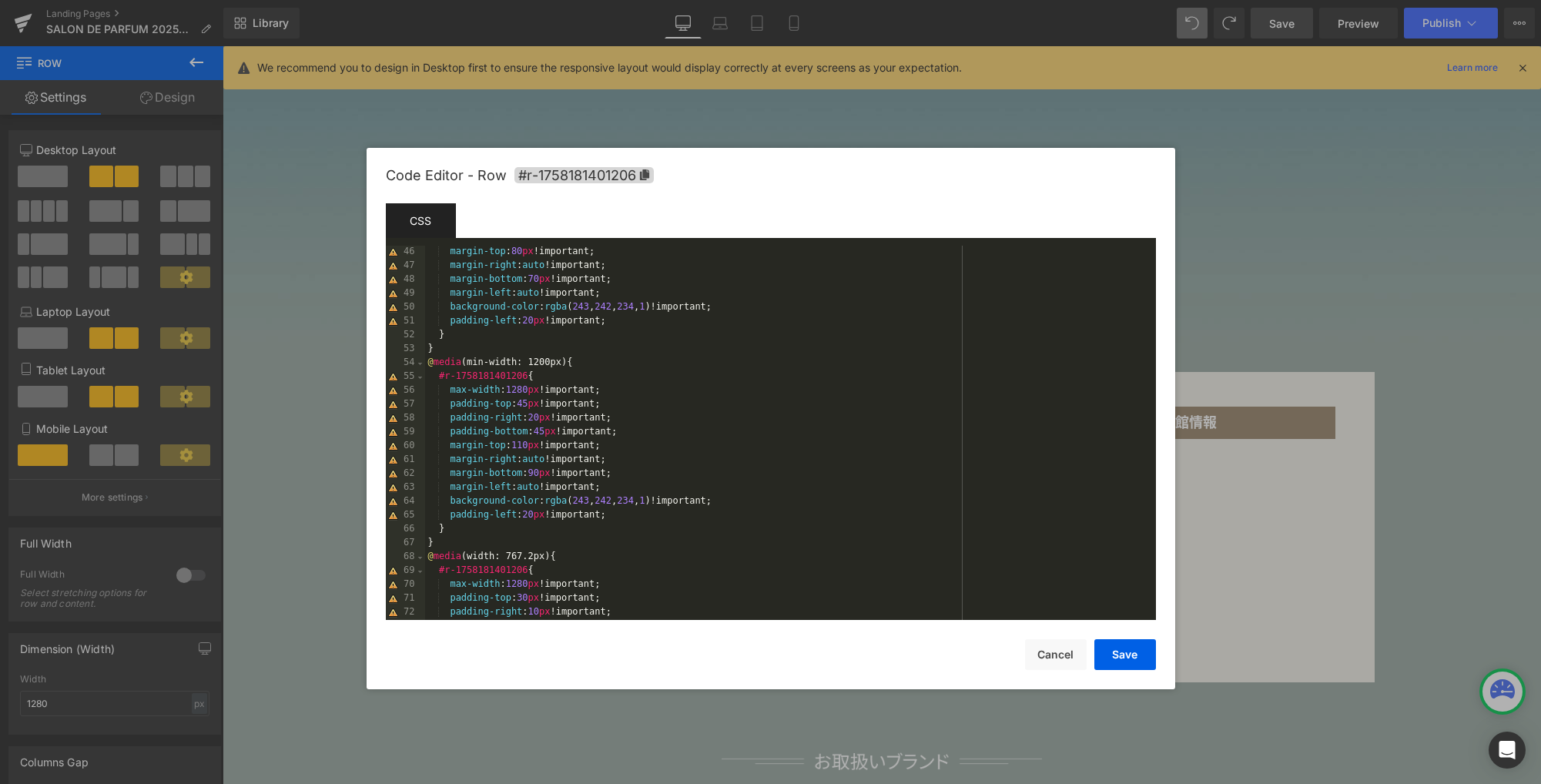
scroll to position [670, 0]
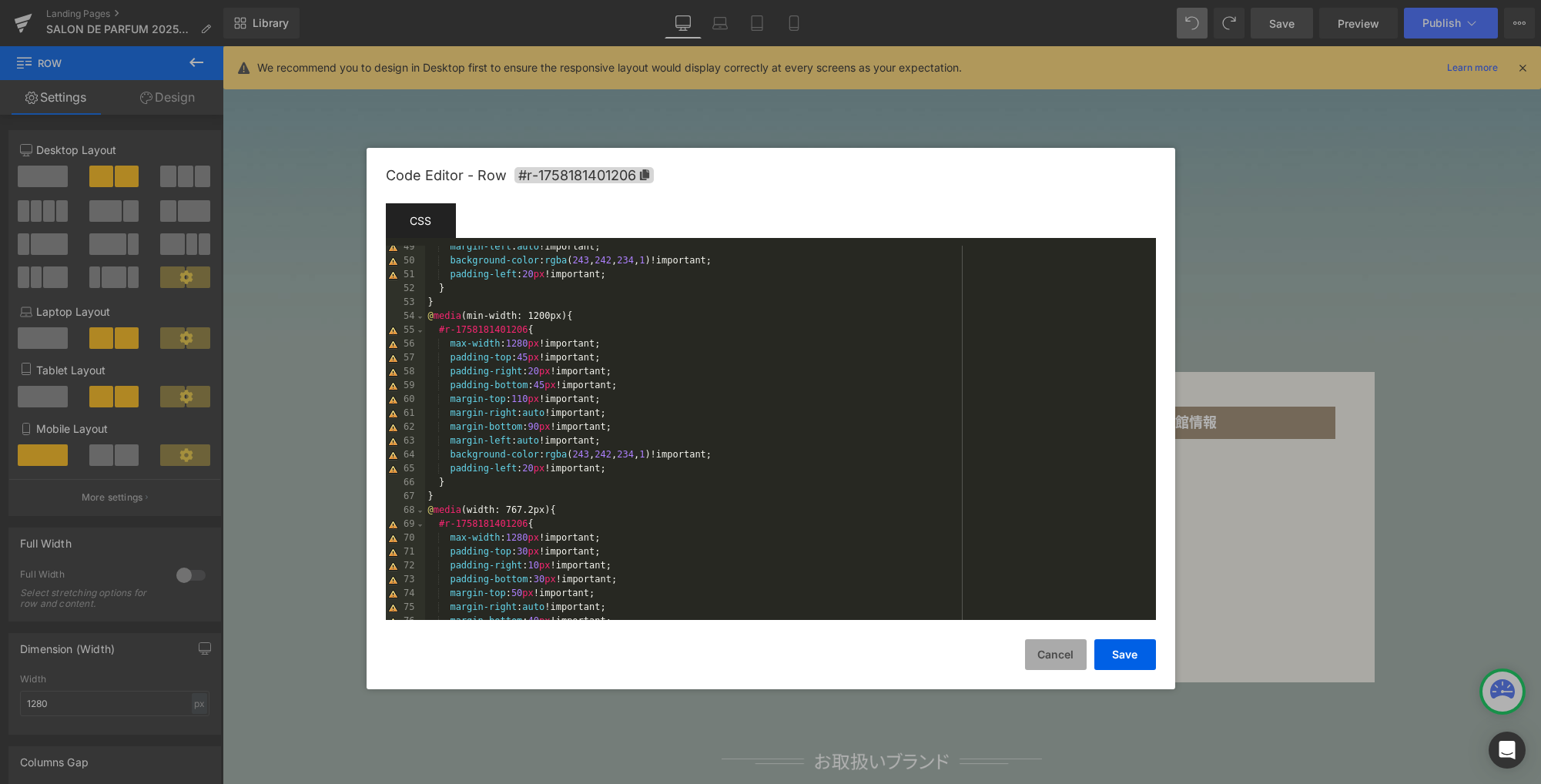
click at [1048, 655] on button "Cancel" at bounding box center [1055, 653] width 62 height 30
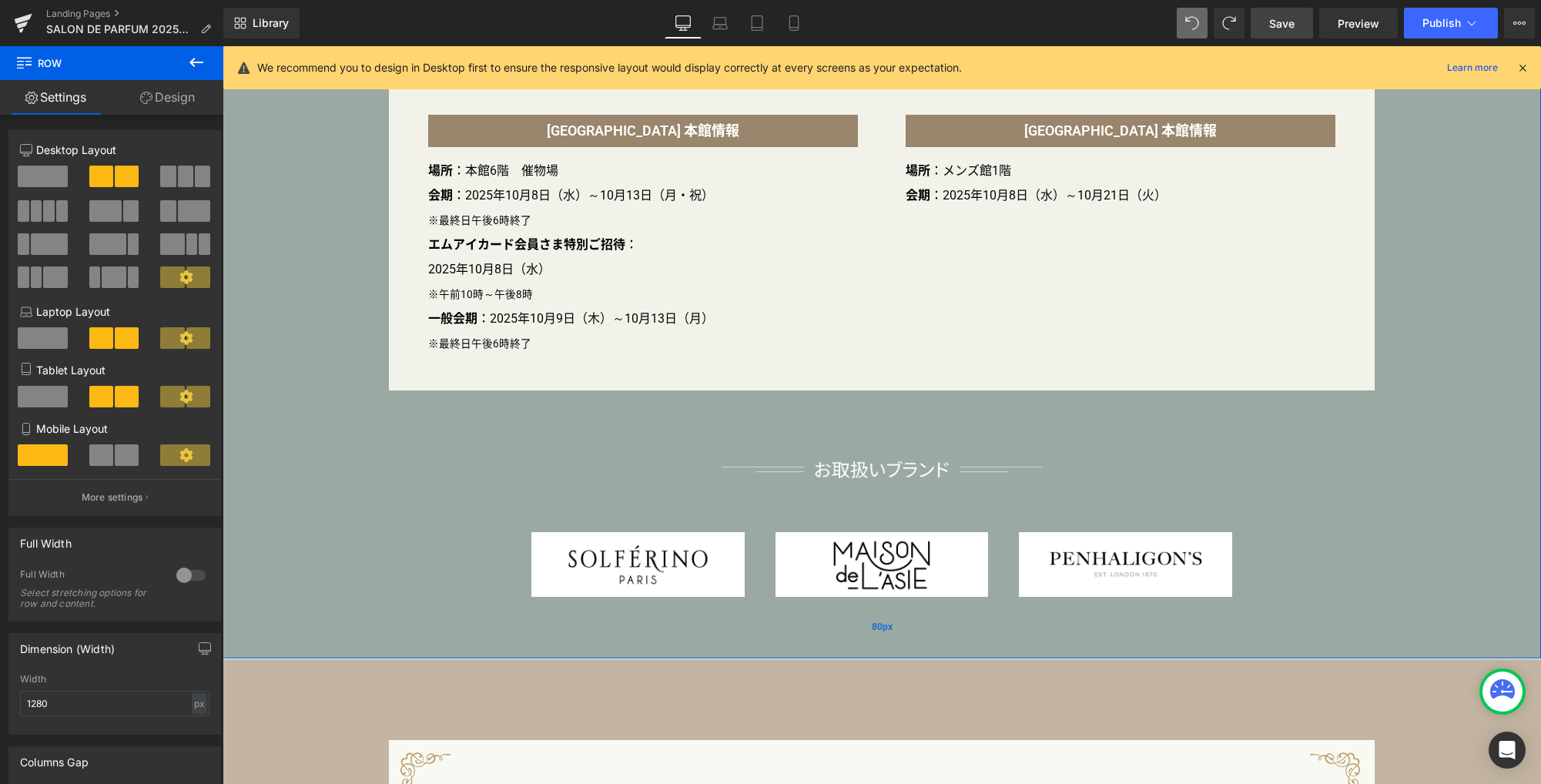
scroll to position [1041, 0]
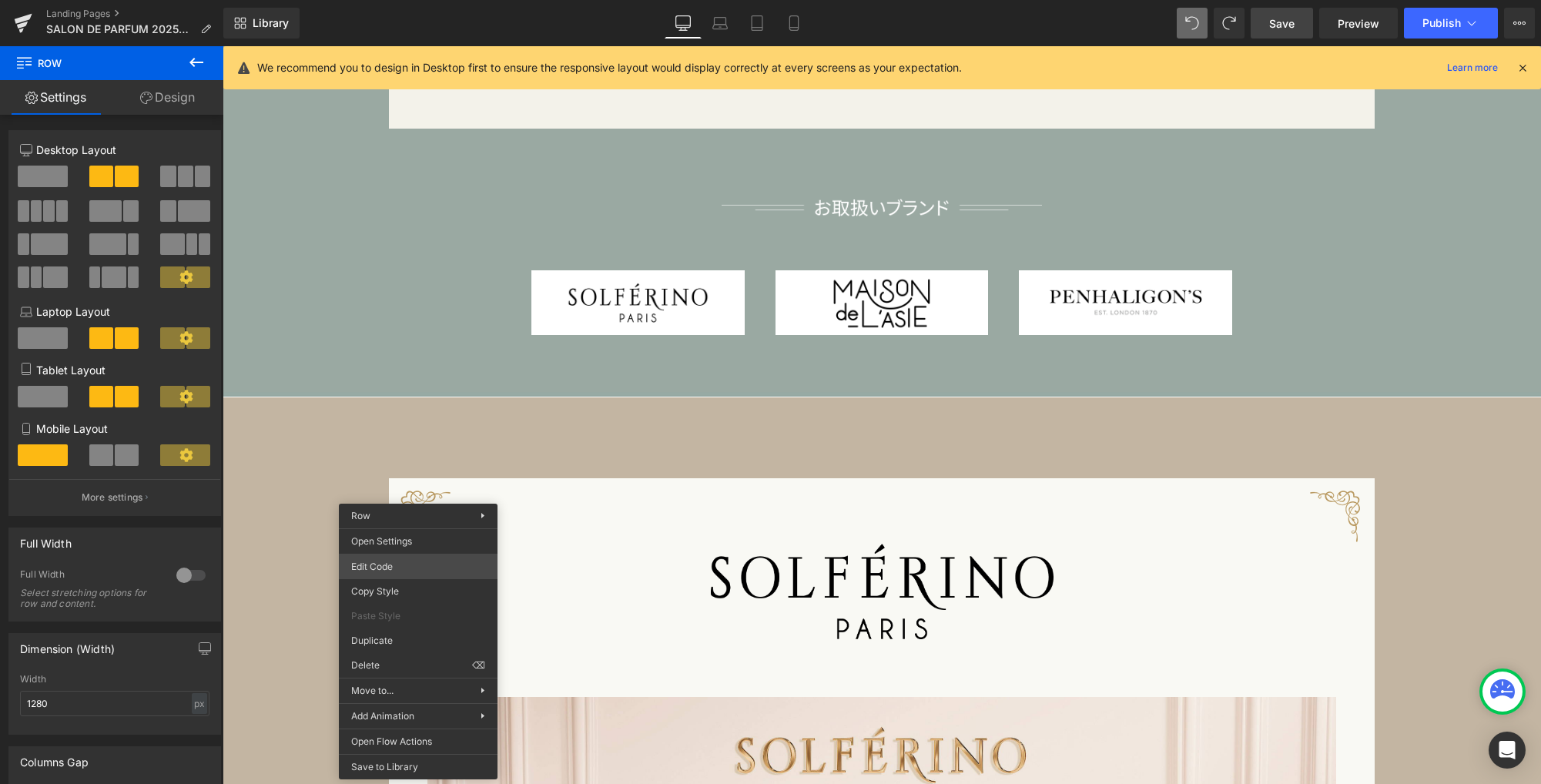
click at [386, 0] on div "Row You are previewing how the will restyle your page. You can not edit Element…" at bounding box center [770, 0] width 1541 height 0
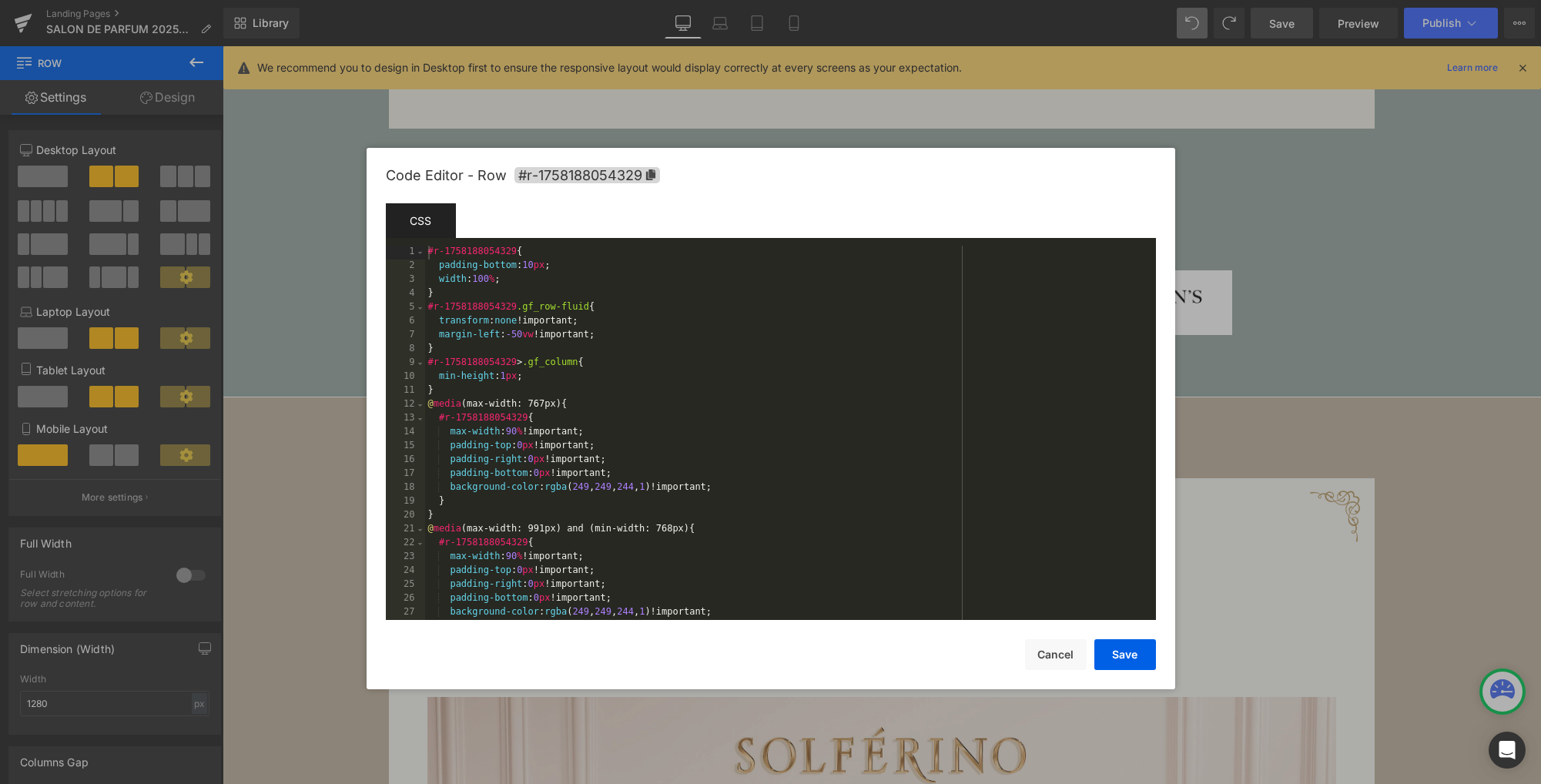
scroll to position [415, 0]
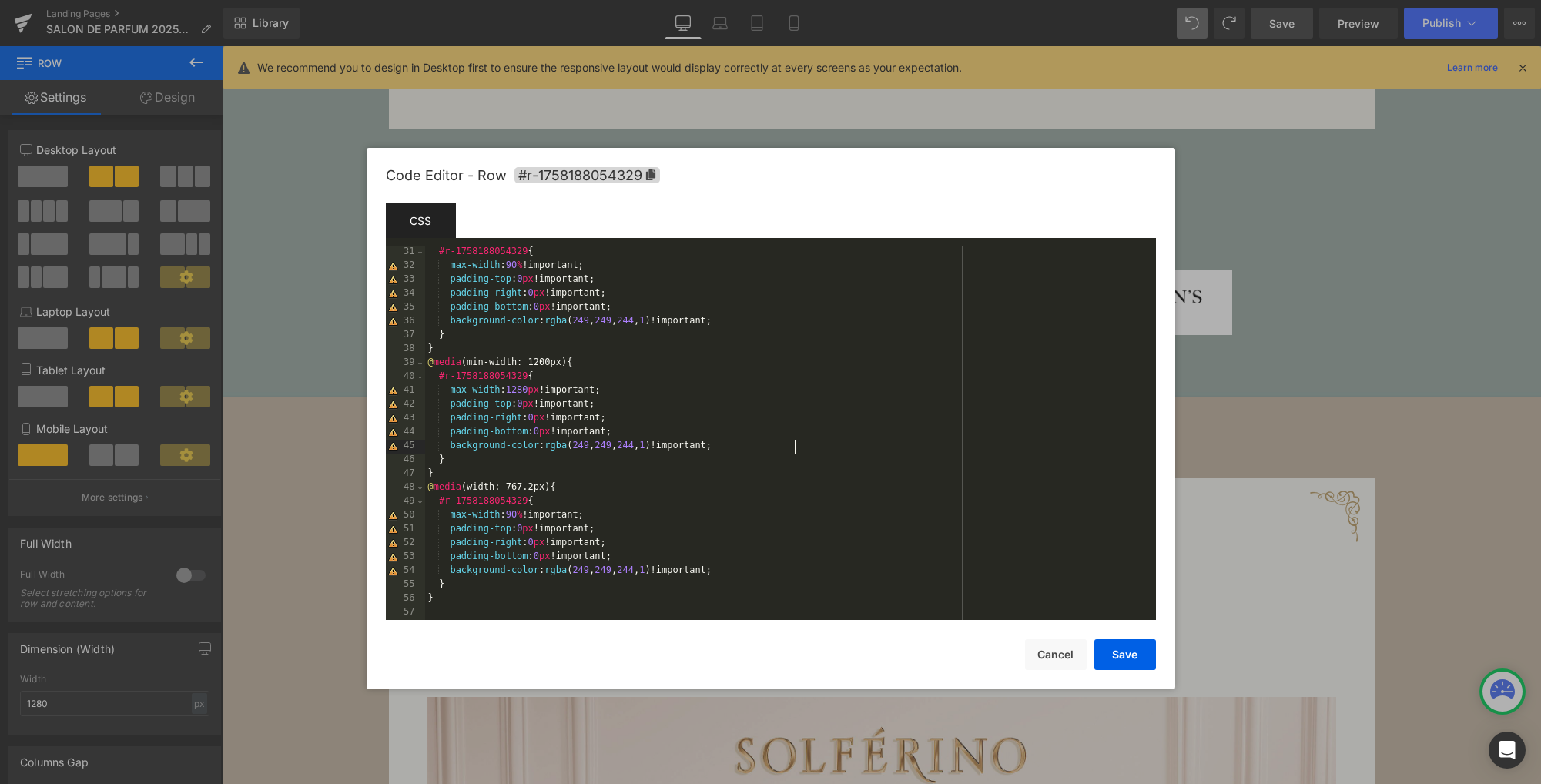
click at [827, 451] on div "#r-1758188054329 { max-width : 90 % !important; padding-top : 0 px !important; …" at bounding box center [787, 447] width 724 height 402
click at [1125, 655] on button "Save" at bounding box center [1124, 653] width 62 height 30
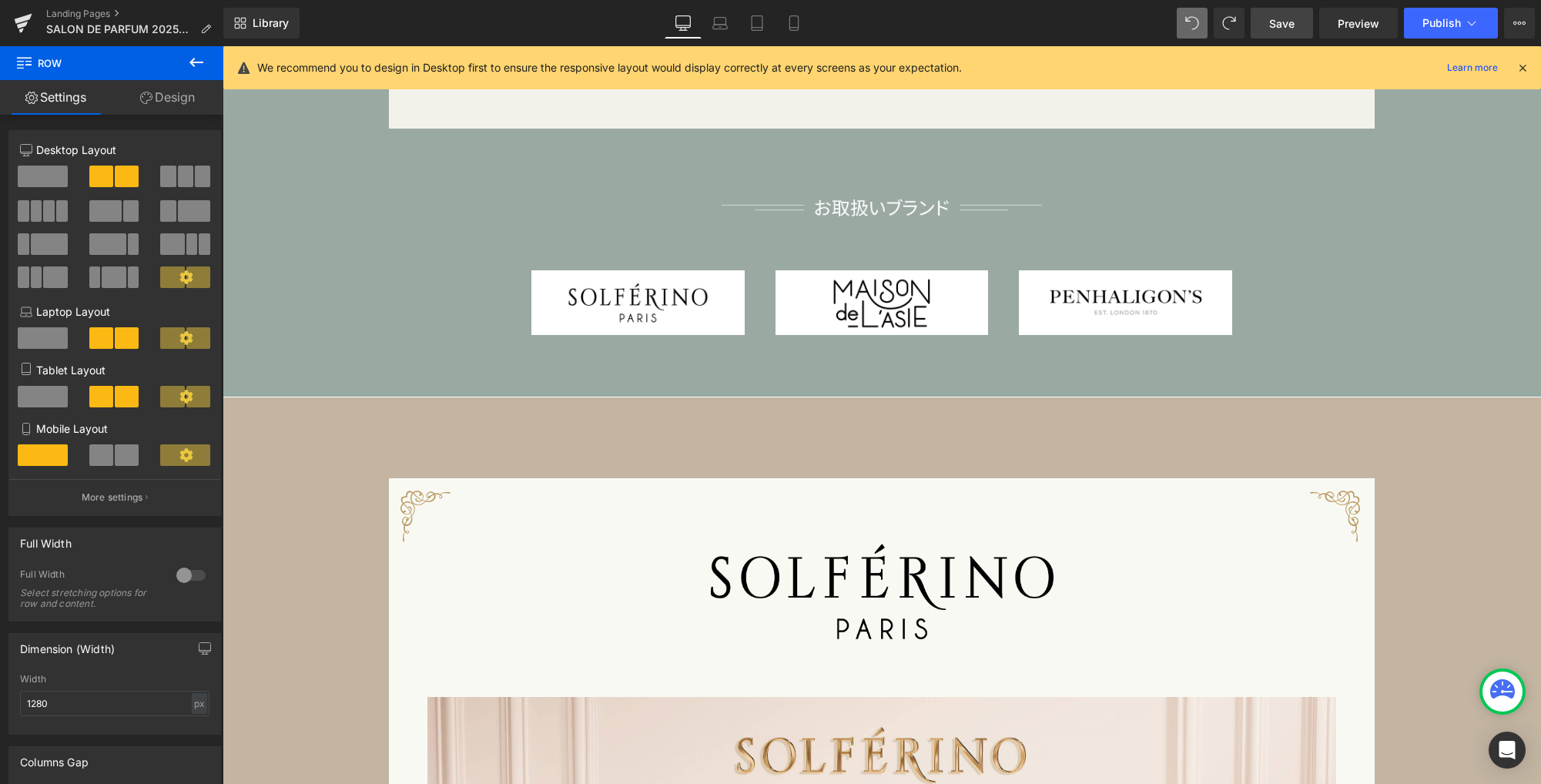
click at [1280, 26] on span "Save" at bounding box center [1282, 24] width 26 height 17
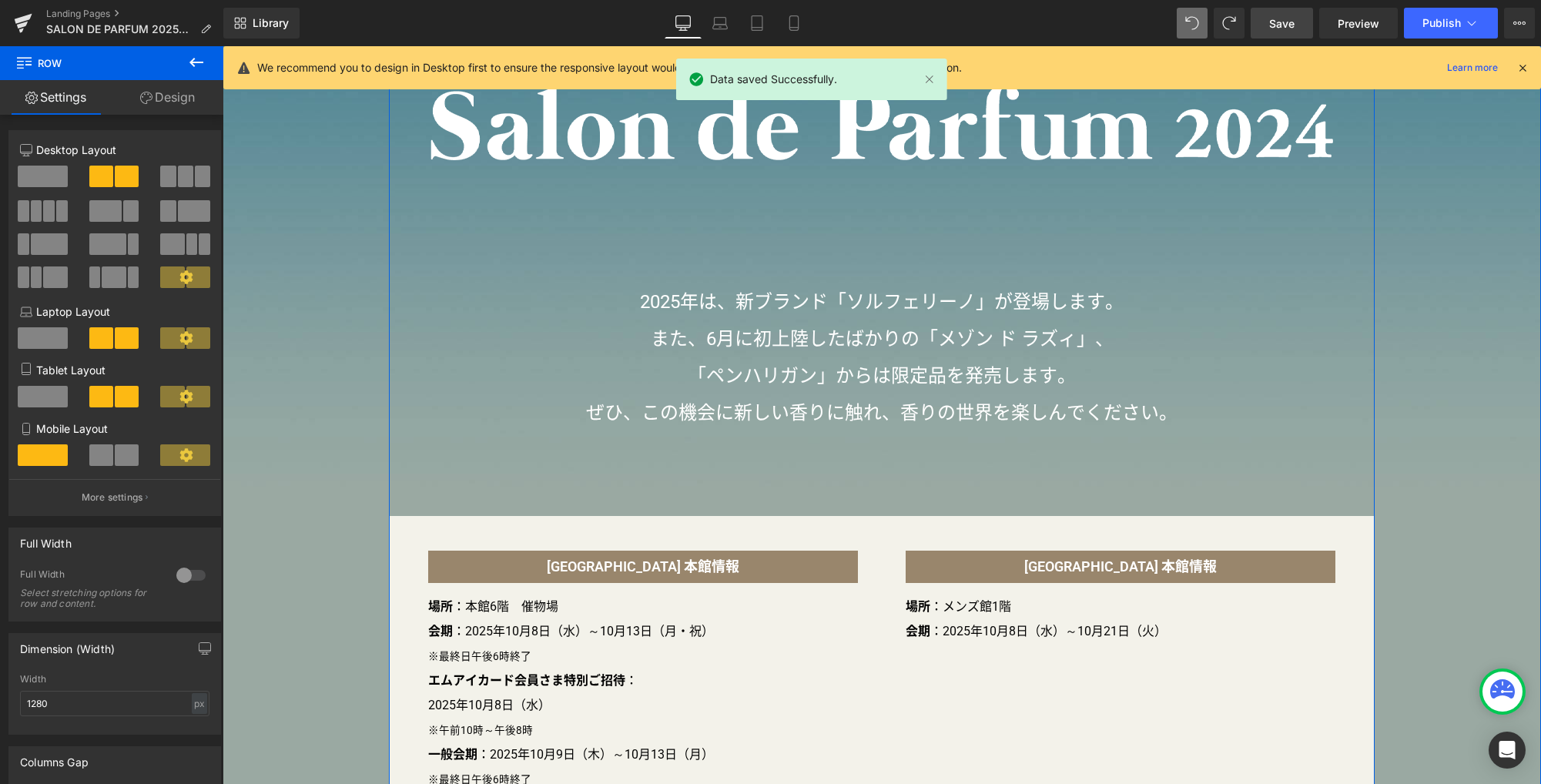
scroll to position [228, 0]
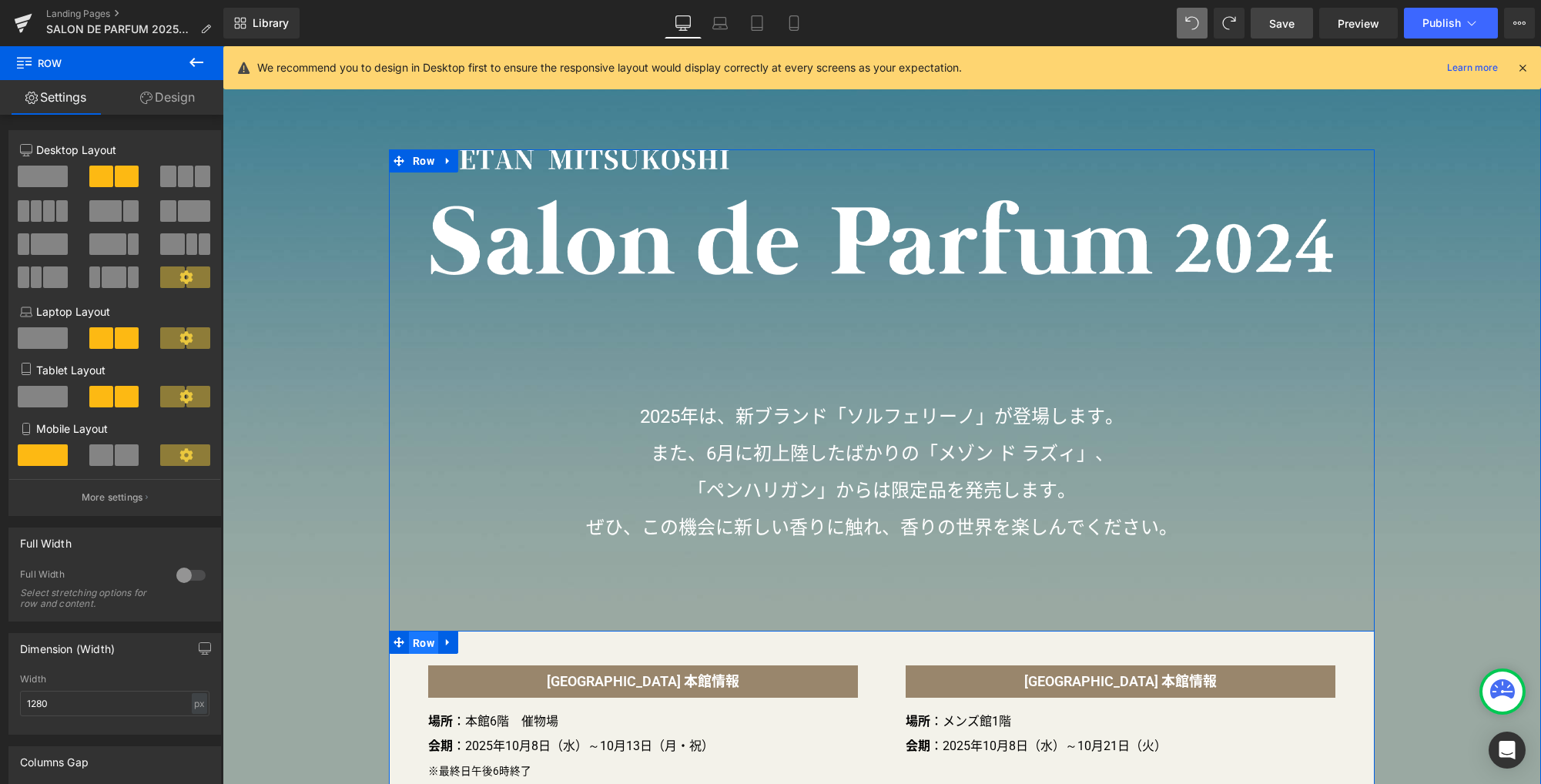
click at [417, 642] on span "Row" at bounding box center [424, 642] width 29 height 23
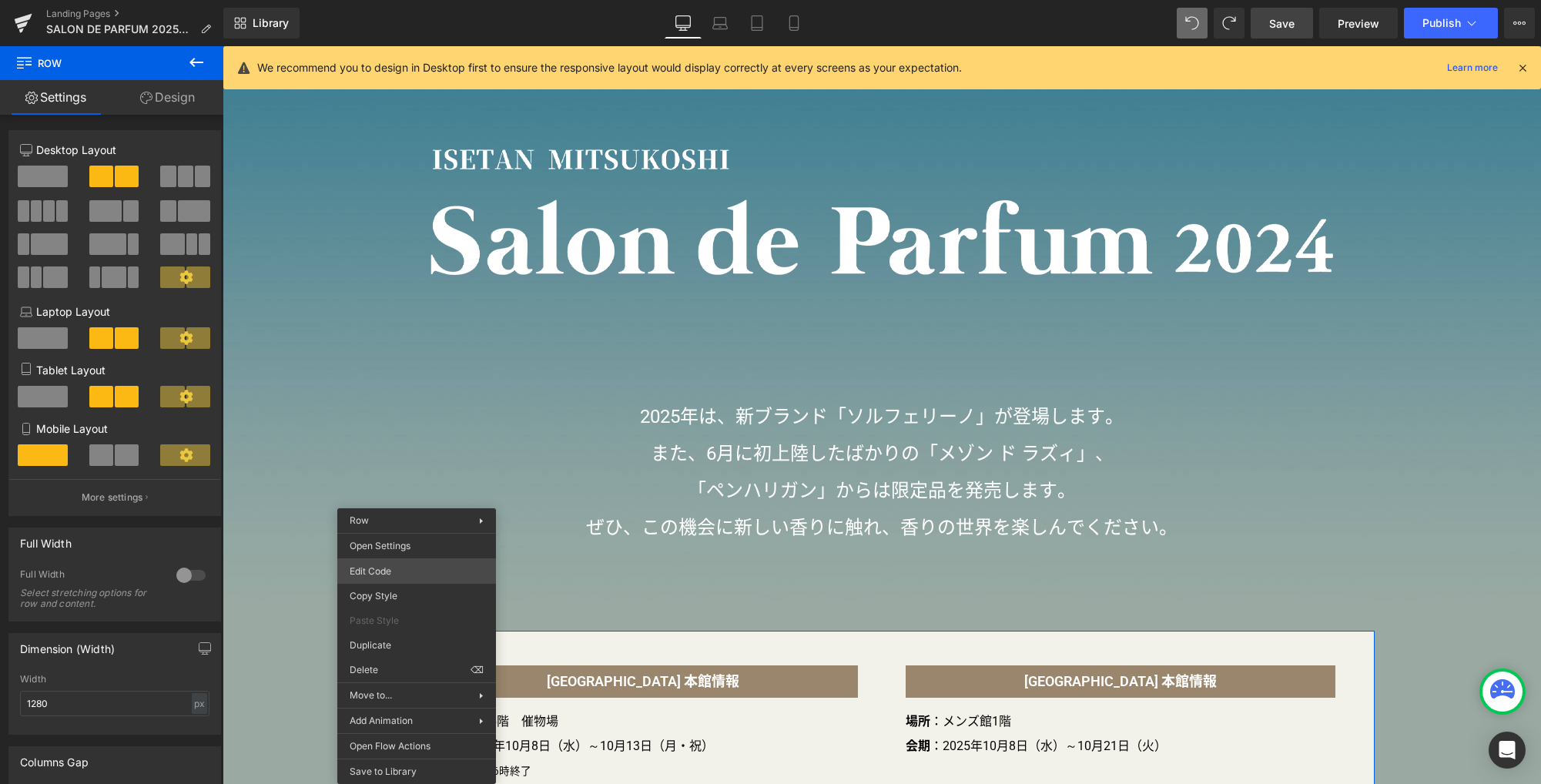
click at [405, 0] on div "Row You are previewing how the will restyle your page. You can not edit Element…" at bounding box center [770, 0] width 1541 height 0
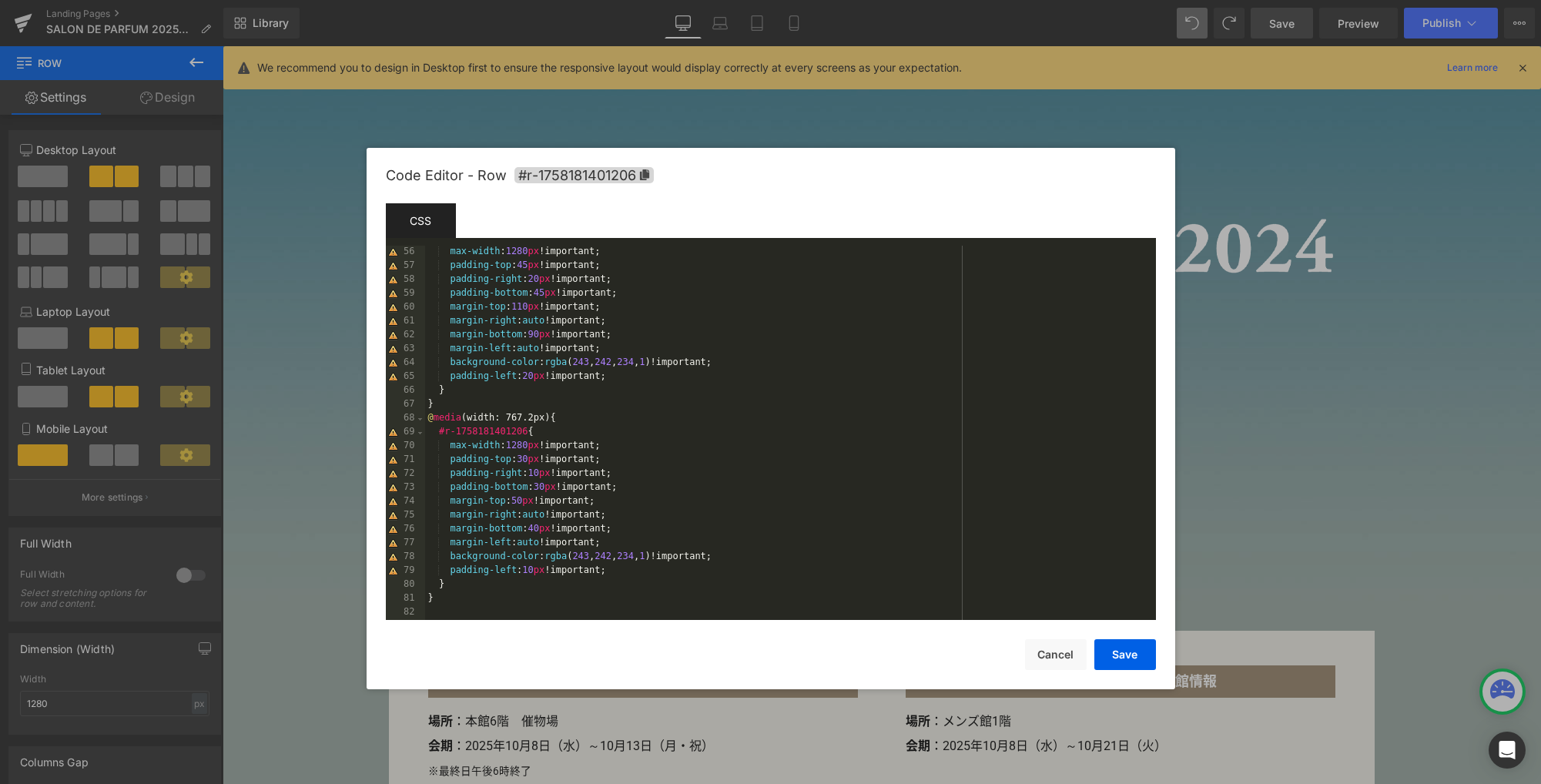
scroll to position [716, 0]
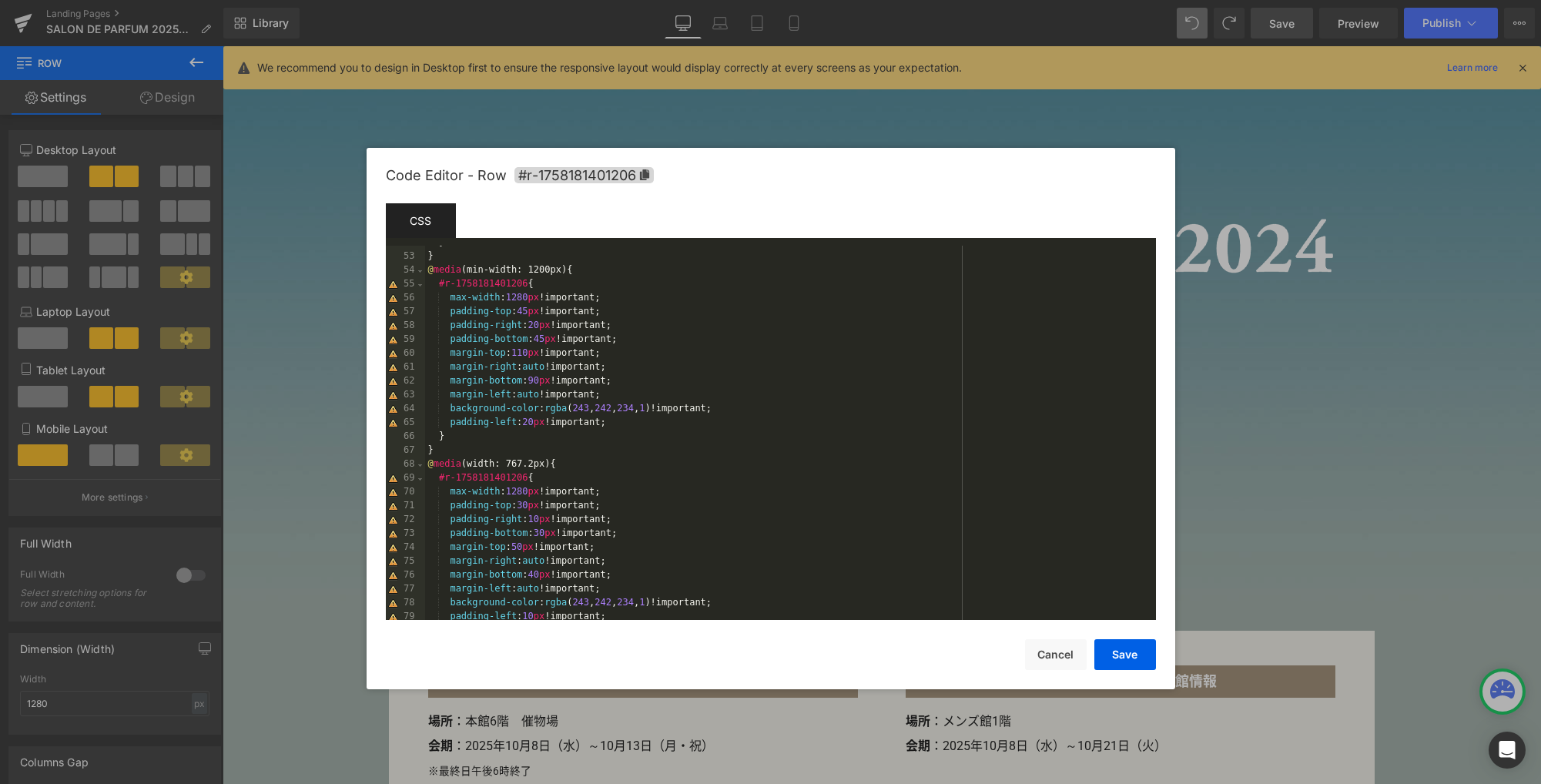
click at [863, 431] on div "} } @ media (min-width: 1200px) { #r-1758181401206 { max-width : 1280 px !impor…" at bounding box center [787, 438] width 724 height 402
click at [868, 424] on div "} } @ media (min-width: 1200px) { #r-1758181401206 { max-width : 1280 px !impor…" at bounding box center [787, 438] width 724 height 402
click at [1120, 652] on button "Save" at bounding box center [1124, 653] width 62 height 30
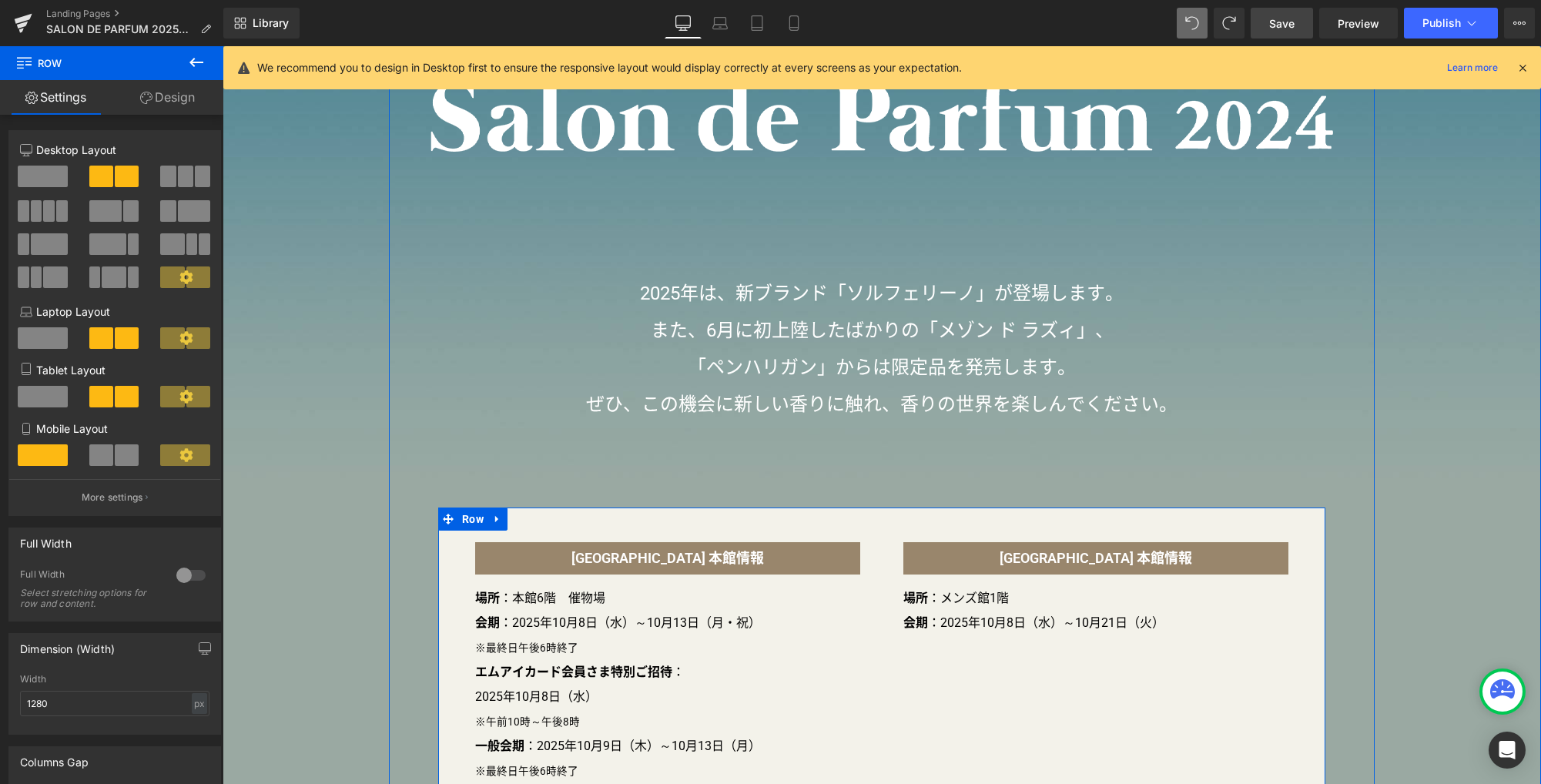
scroll to position [375, 0]
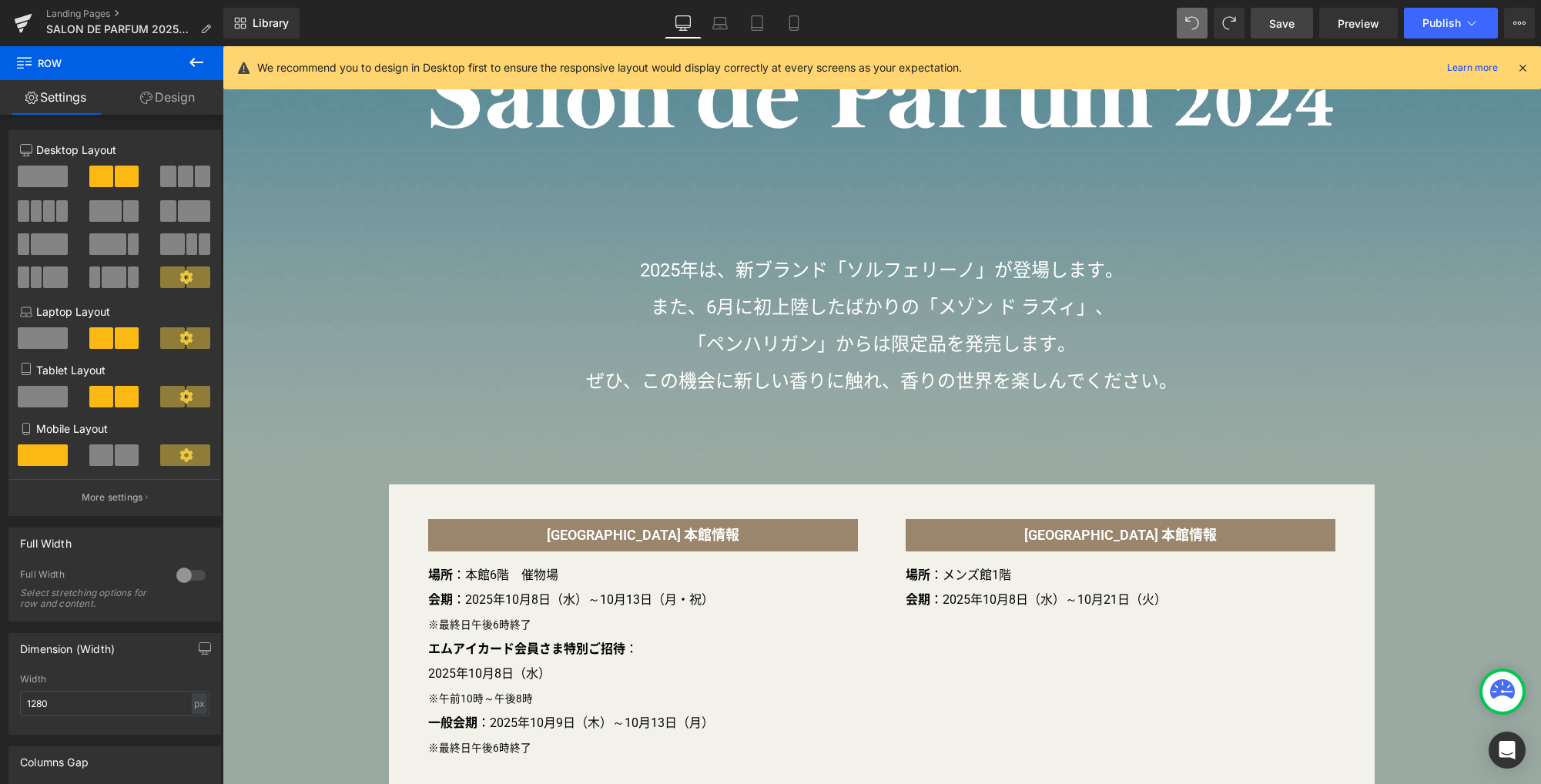
click at [1285, 21] on span "Save" at bounding box center [1282, 24] width 26 height 17
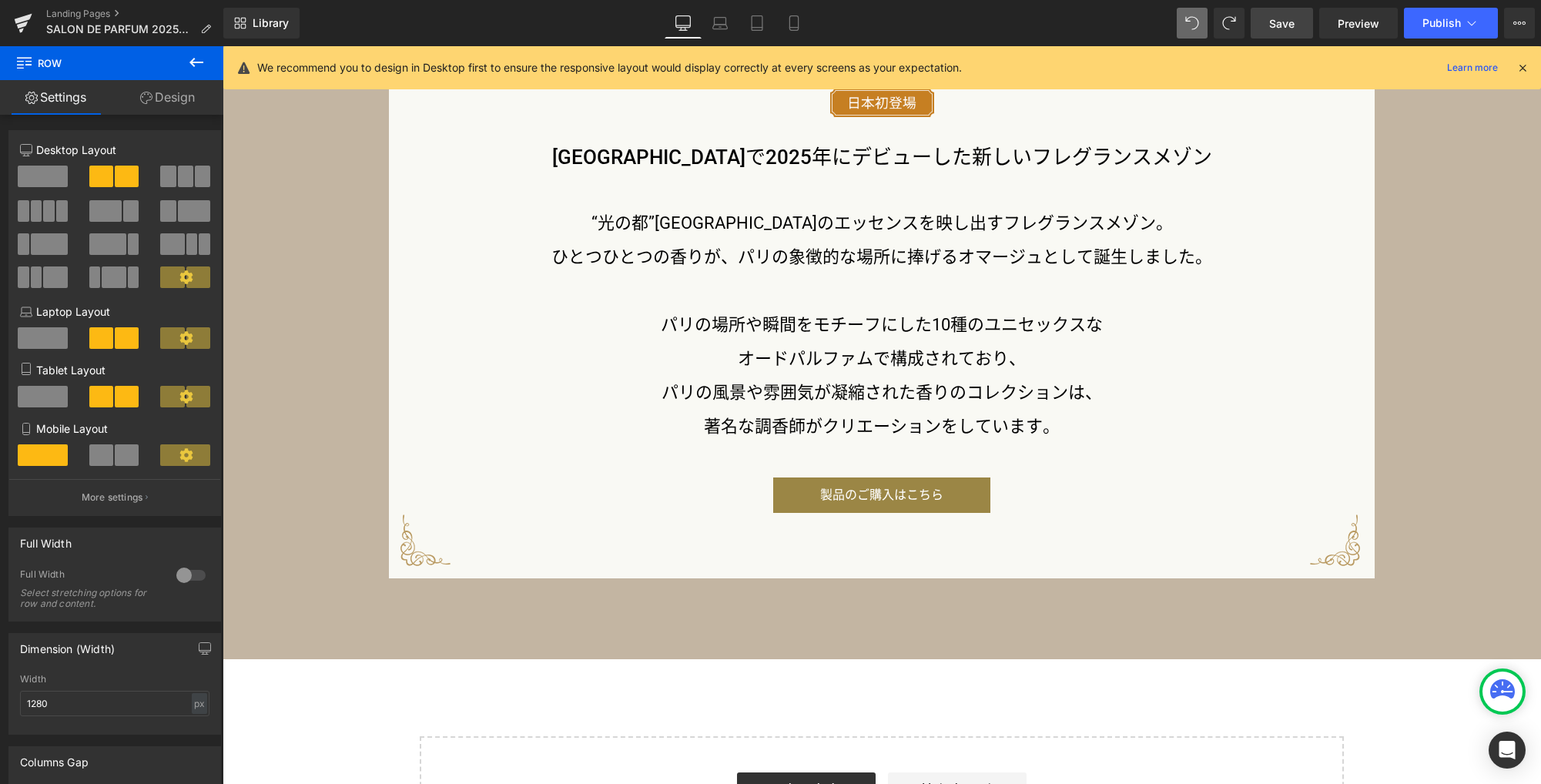
scroll to position [2153, 0]
click at [720, 23] on icon at bounding box center [720, 23] width 16 height 16
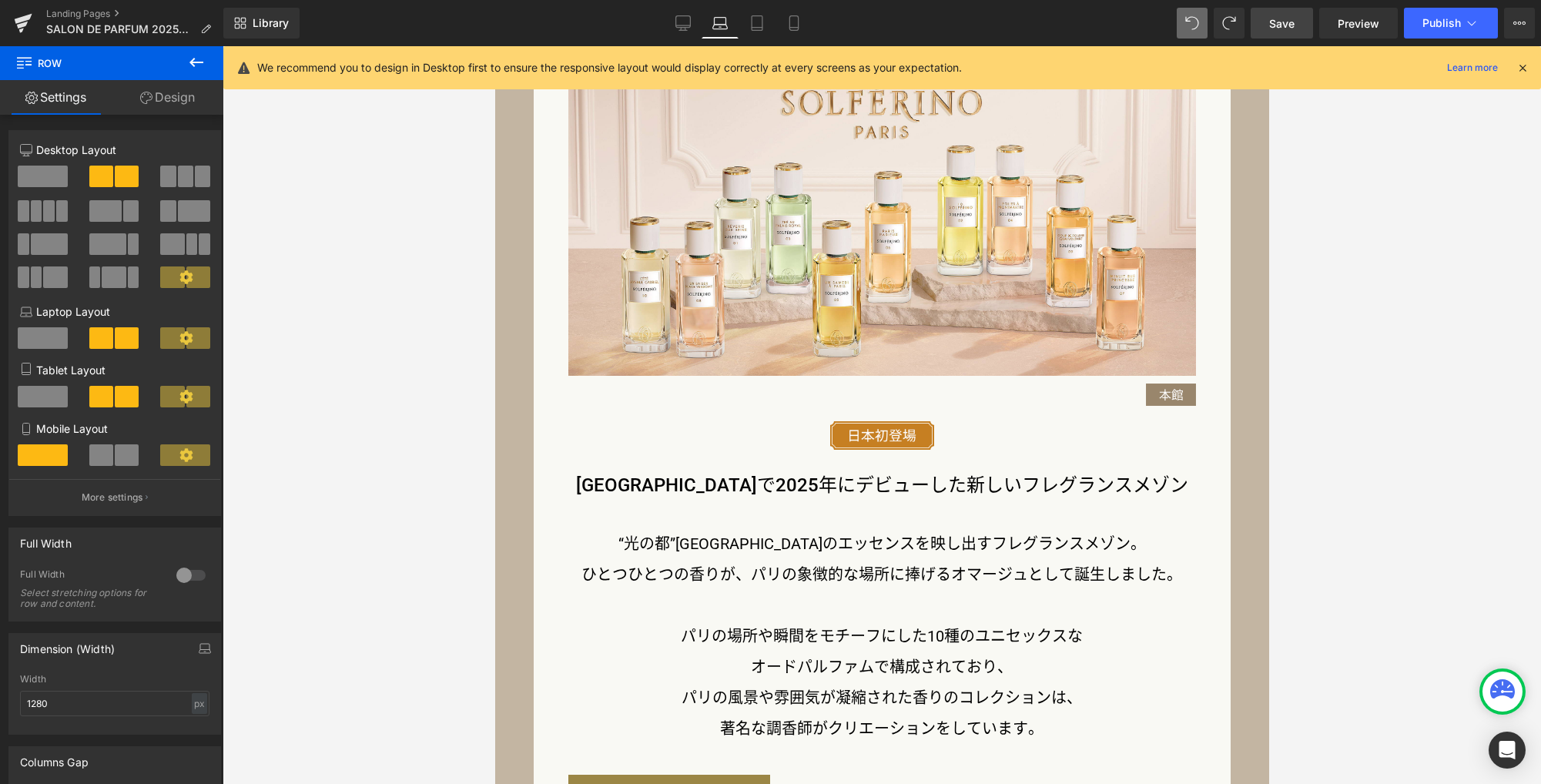
scroll to position [1698, 0]
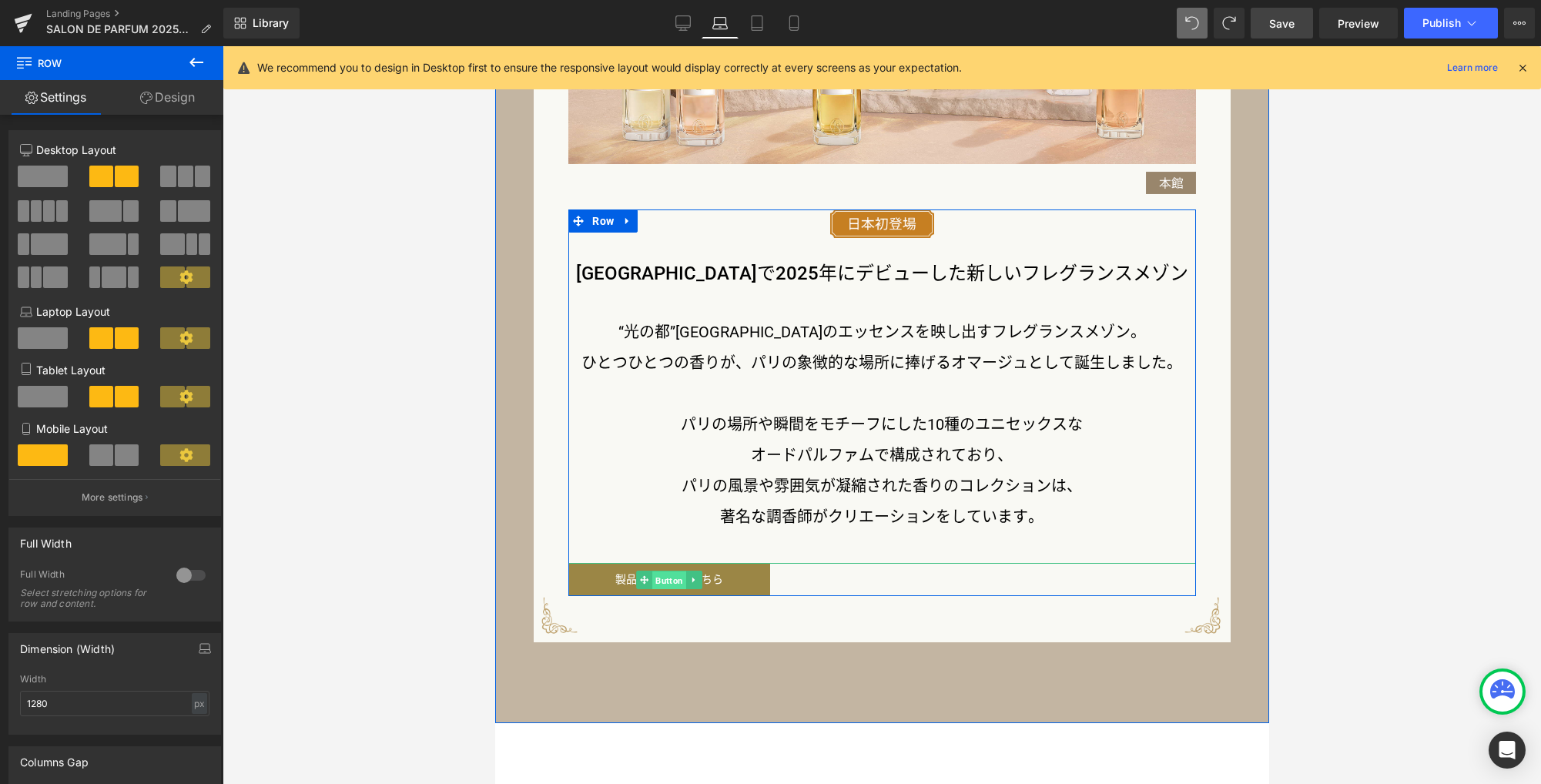
click at [663, 579] on span "Button" at bounding box center [669, 579] width 34 height 18
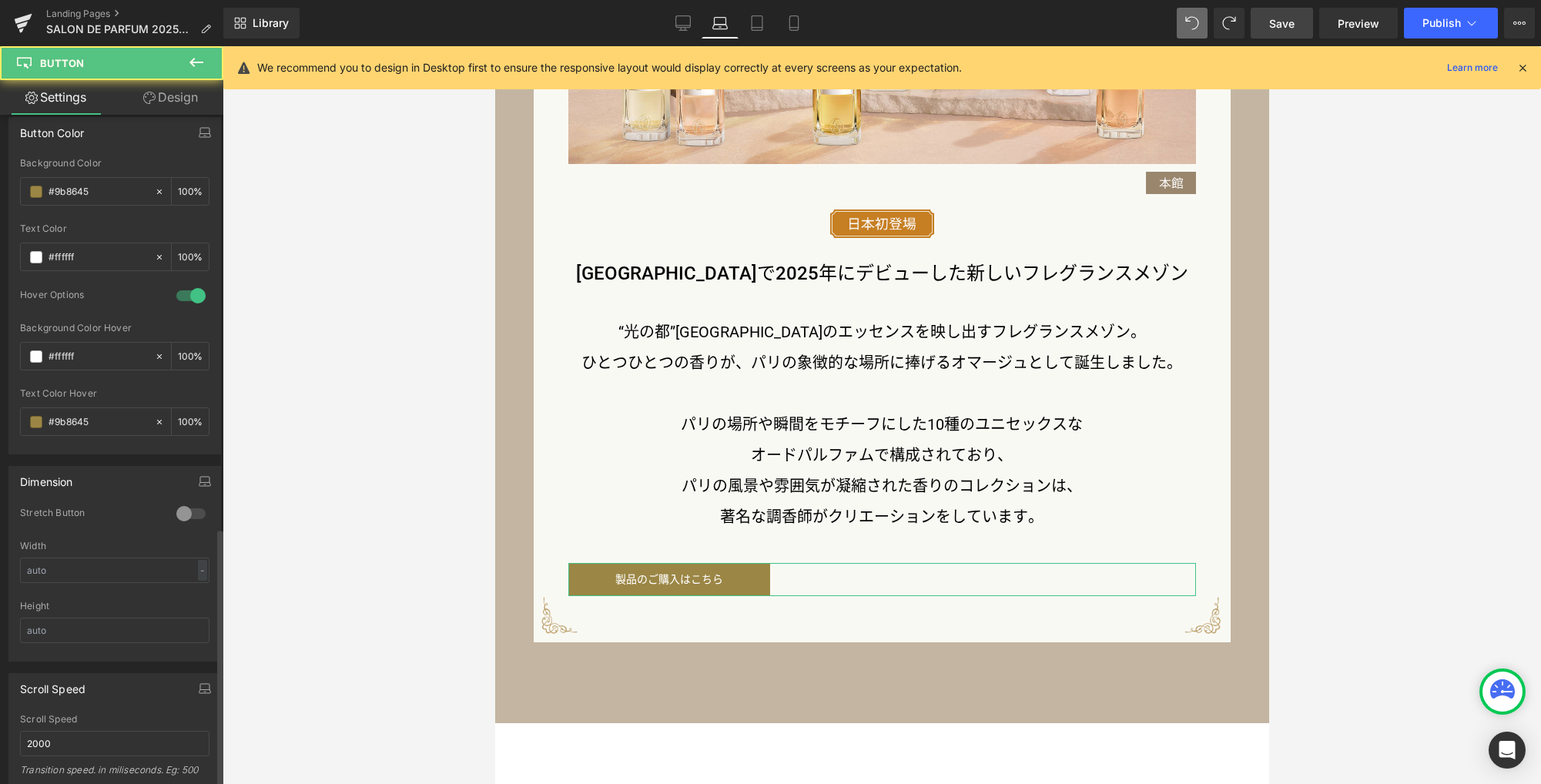
scroll to position [1070, 0]
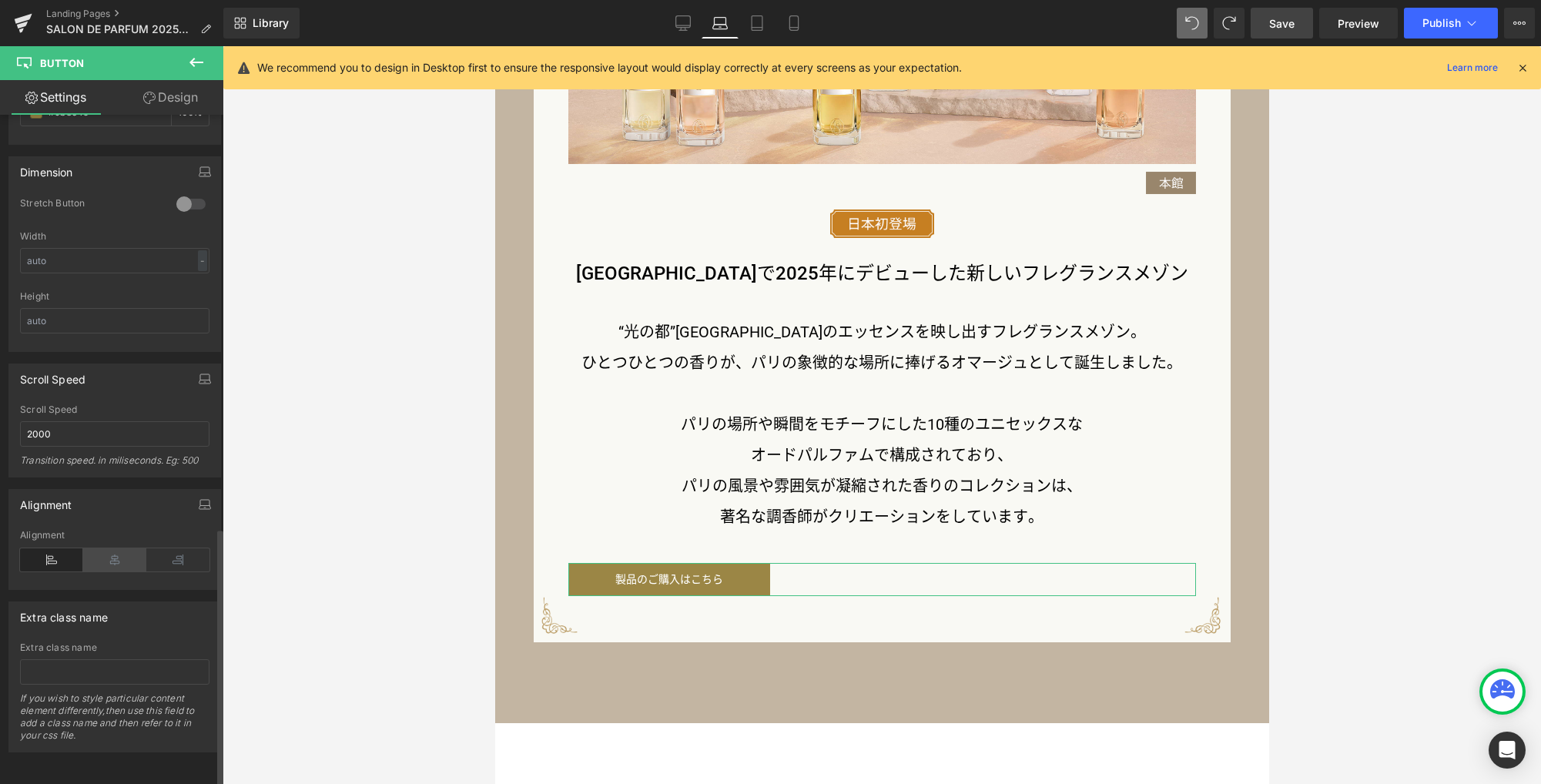
click at [101, 548] on icon at bounding box center [114, 559] width 64 height 23
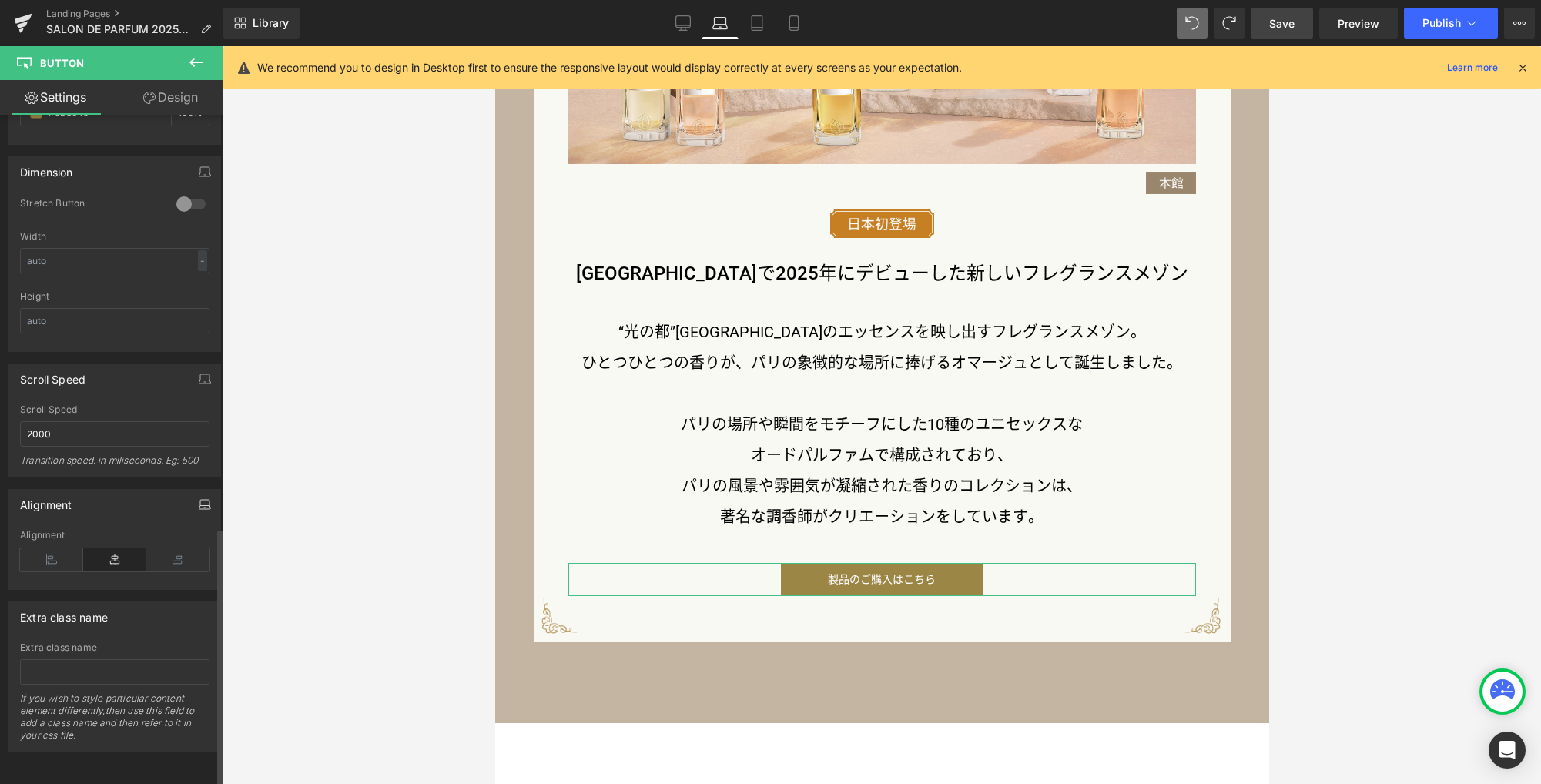
click at [199, 498] on icon "button" at bounding box center [205, 504] width 12 height 12
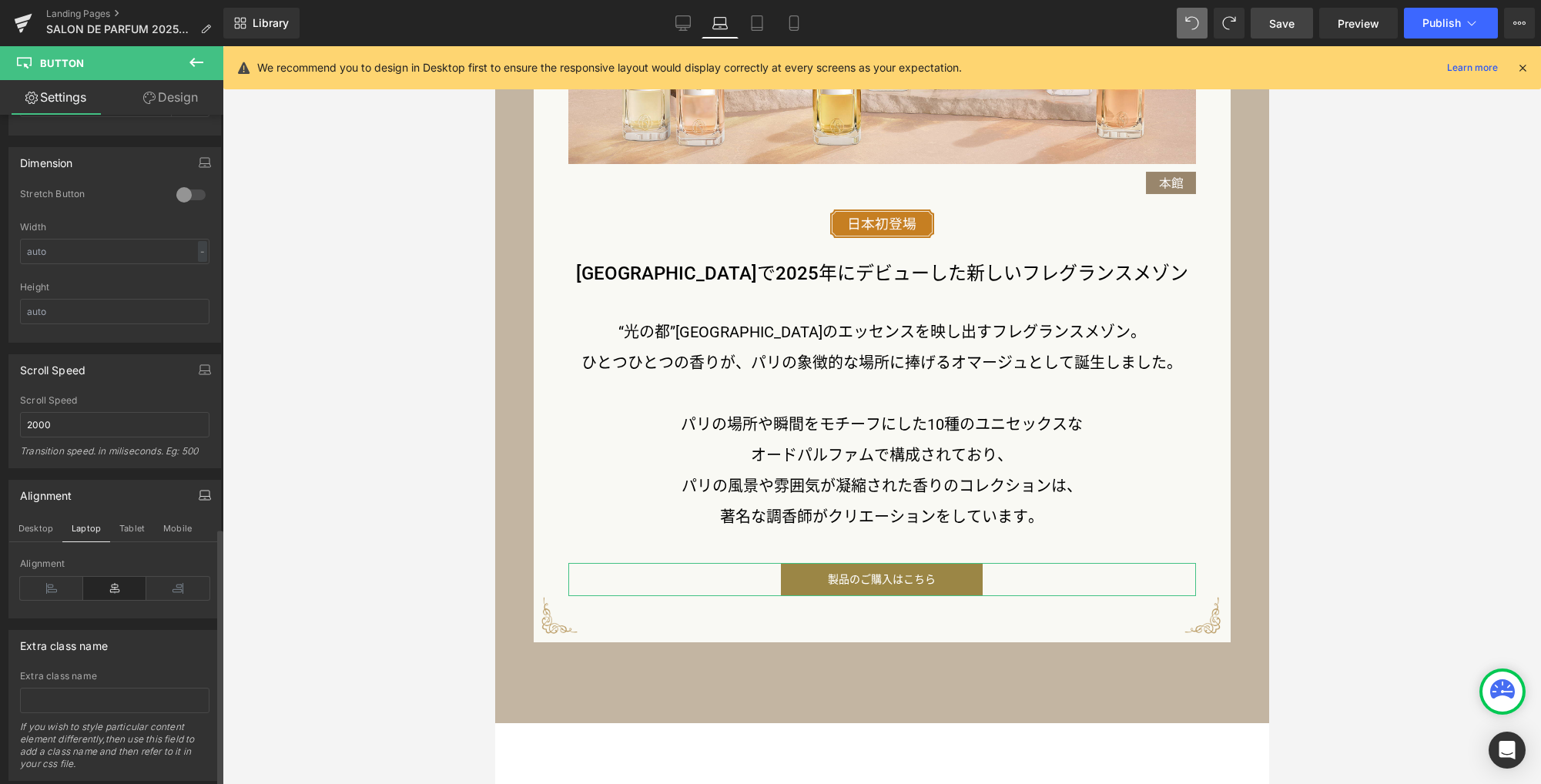
drag, startPoint x: 137, startPoint y: 530, endPoint x: 130, endPoint y: 547, distance: 18.4
click at [136, 530] on button "Tablet" at bounding box center [132, 528] width 44 height 26
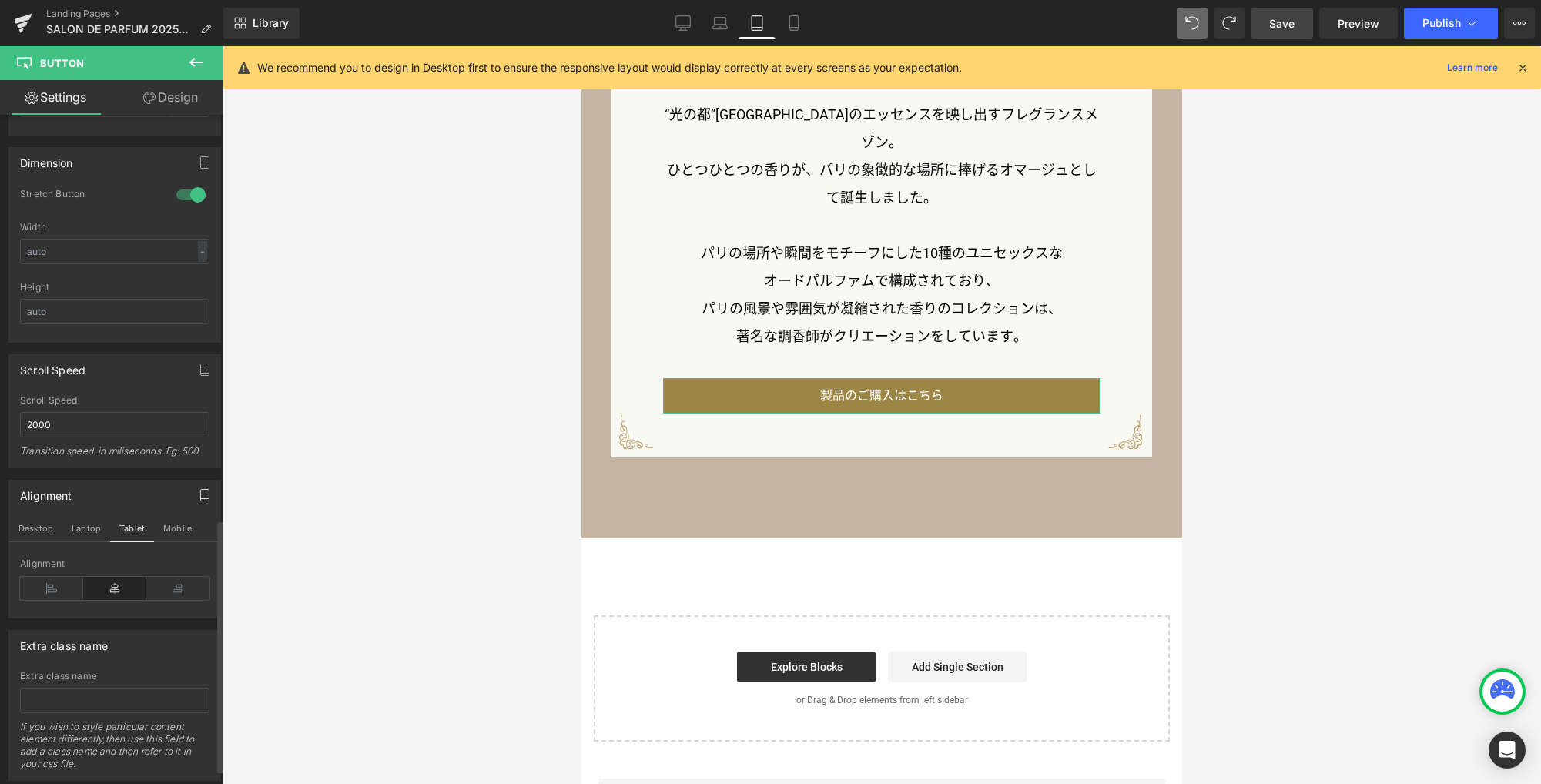
scroll to position [1486, 0]
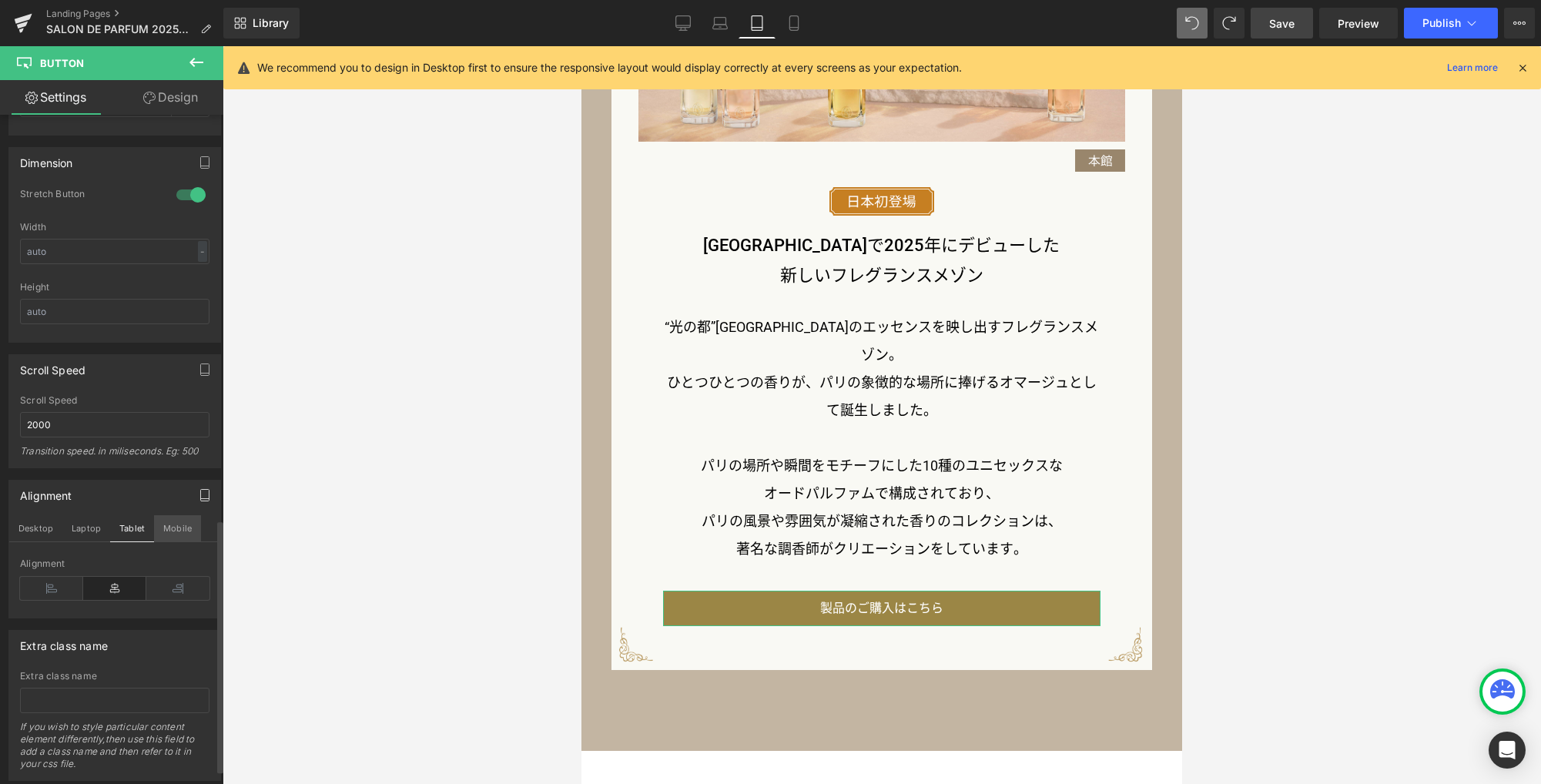
click at [185, 530] on button "Mobile" at bounding box center [177, 528] width 47 height 26
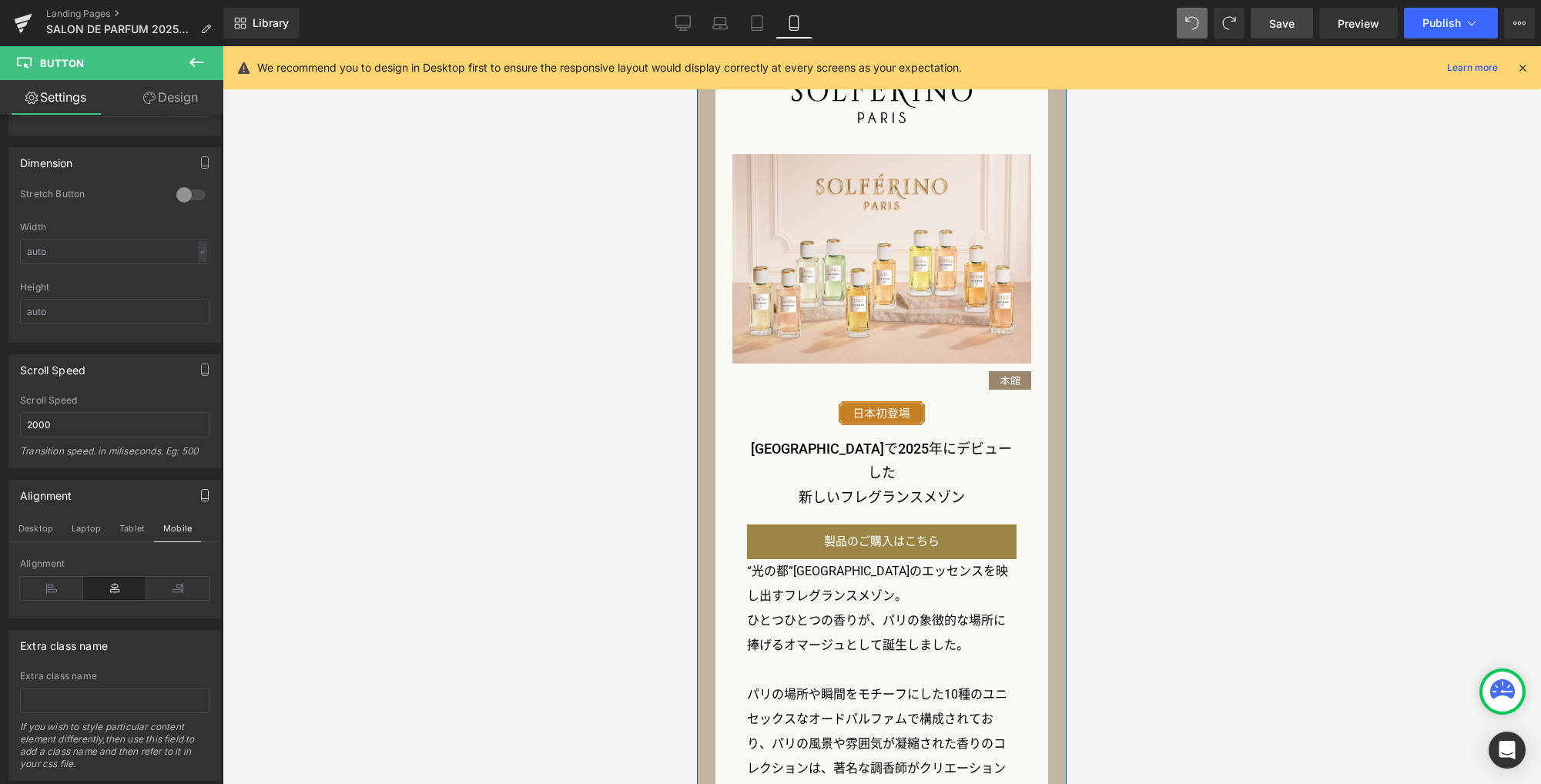
scroll to position [1586, 0]
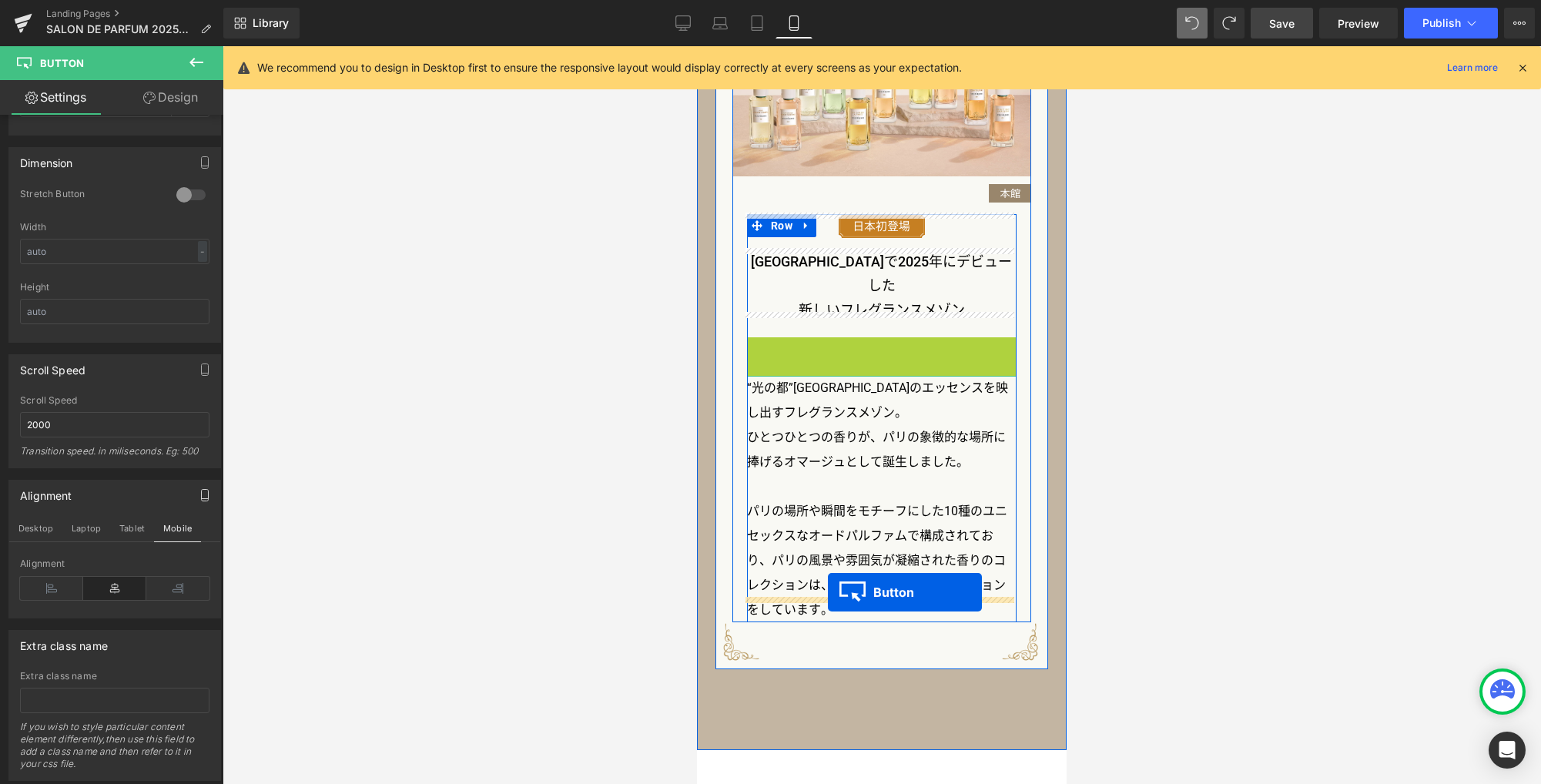
drag, startPoint x: 850, startPoint y: 323, endPoint x: 828, endPoint y: 592, distance: 269.9
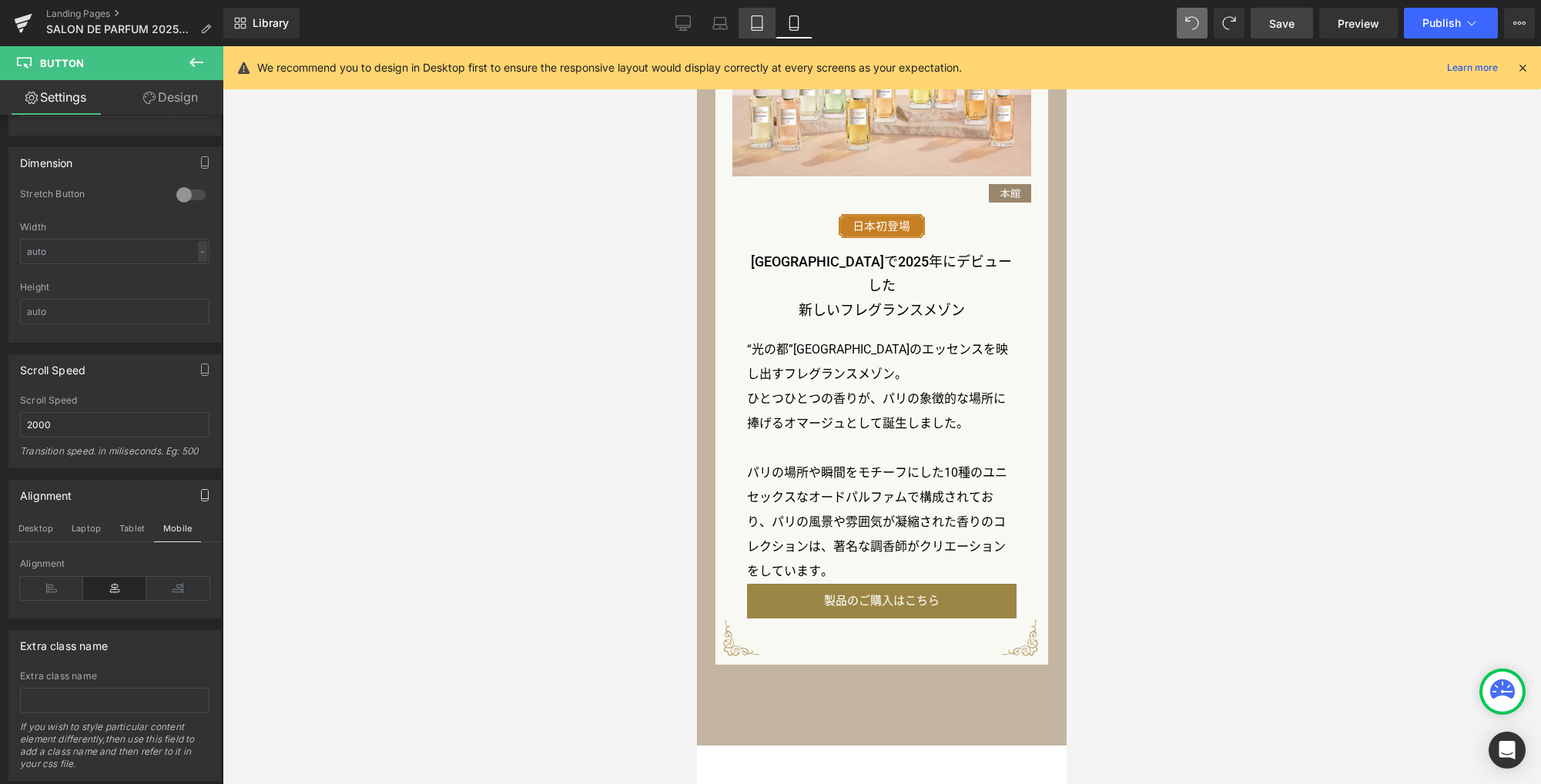
click at [751, 24] on icon at bounding box center [757, 24] width 11 height 15
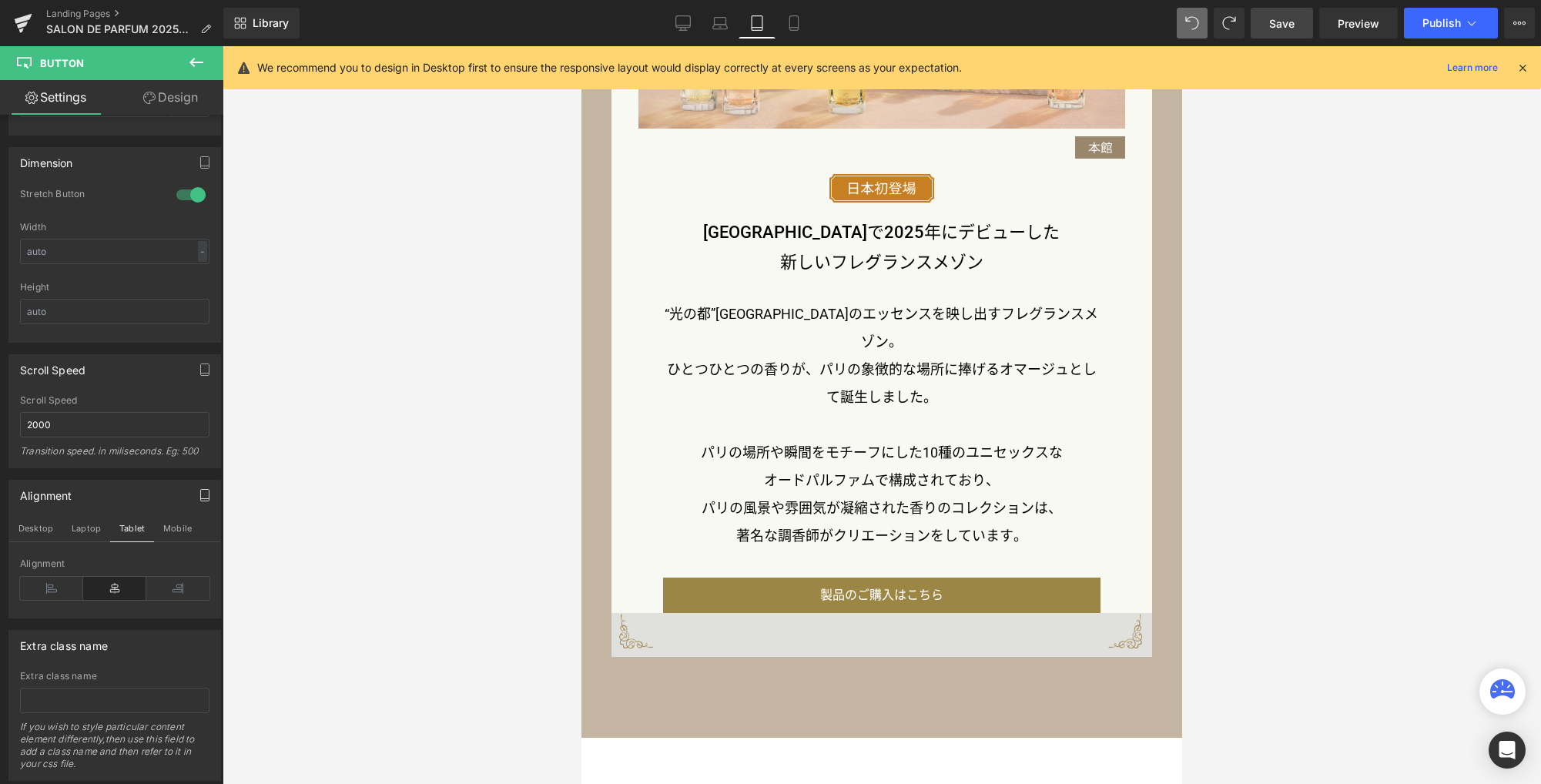
scroll to position [1498, 0]
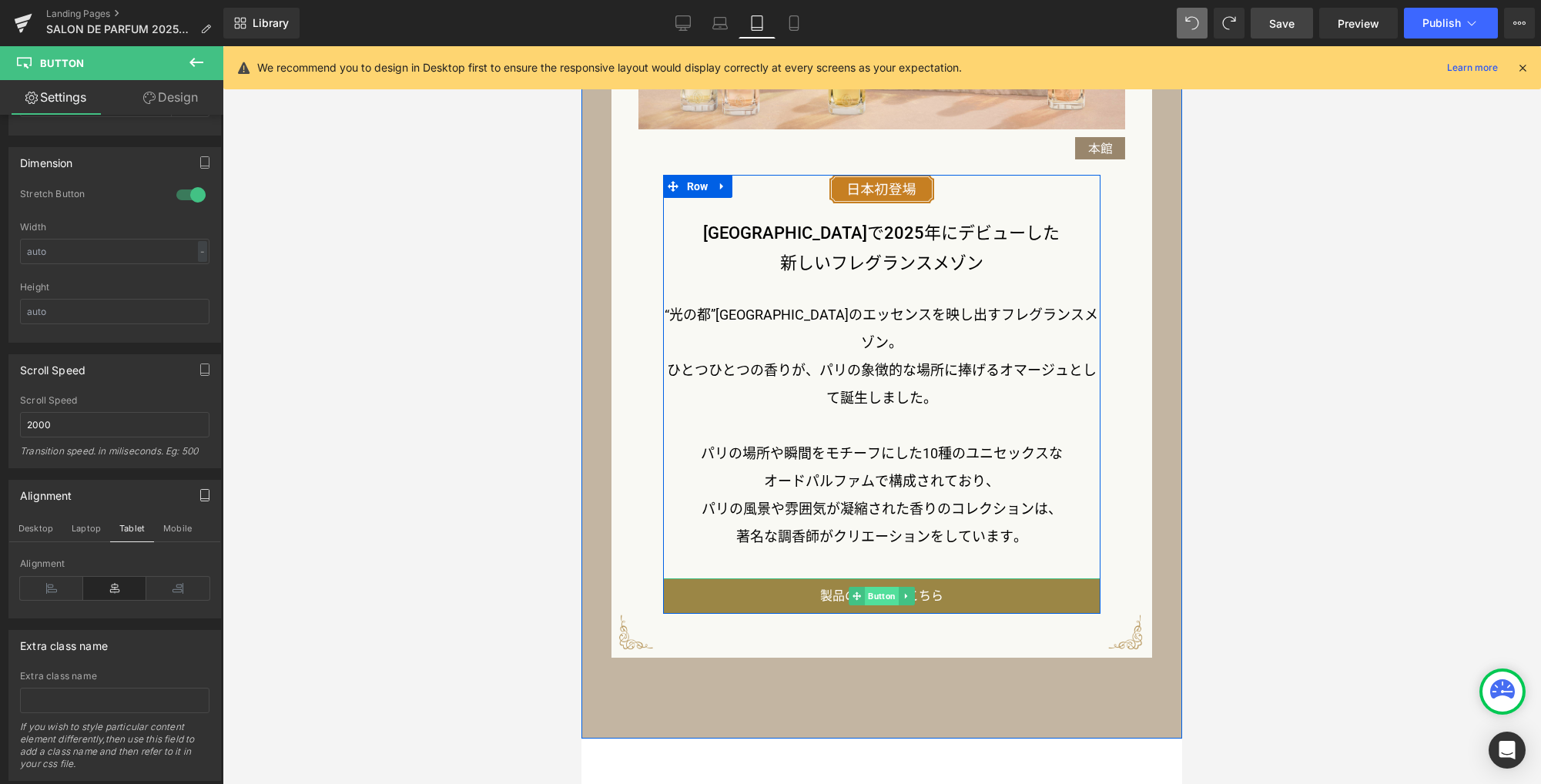
click at [876, 587] on span "Button" at bounding box center [881, 596] width 34 height 18
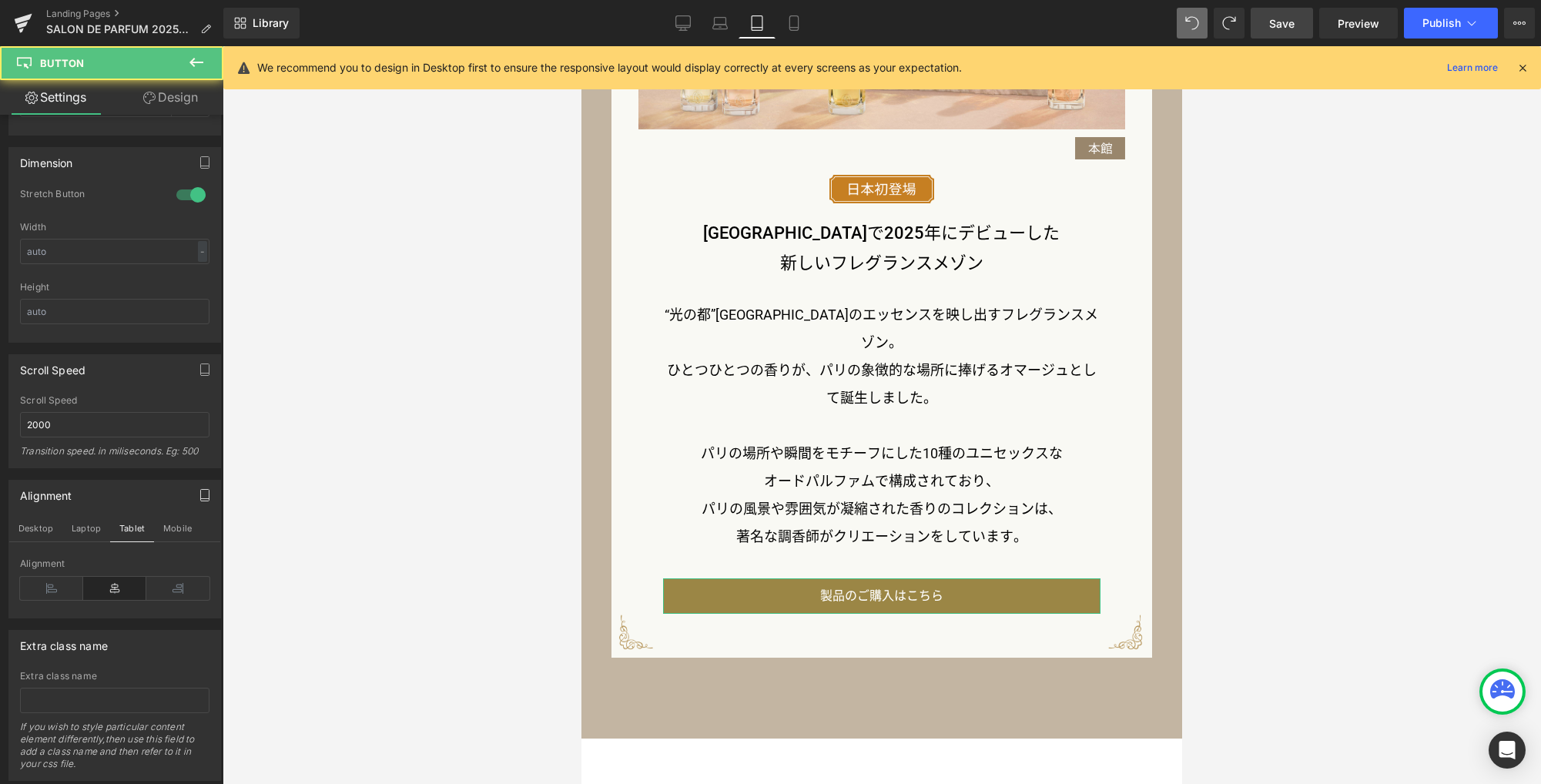
click at [171, 99] on link "Design" at bounding box center [170, 98] width 112 height 35
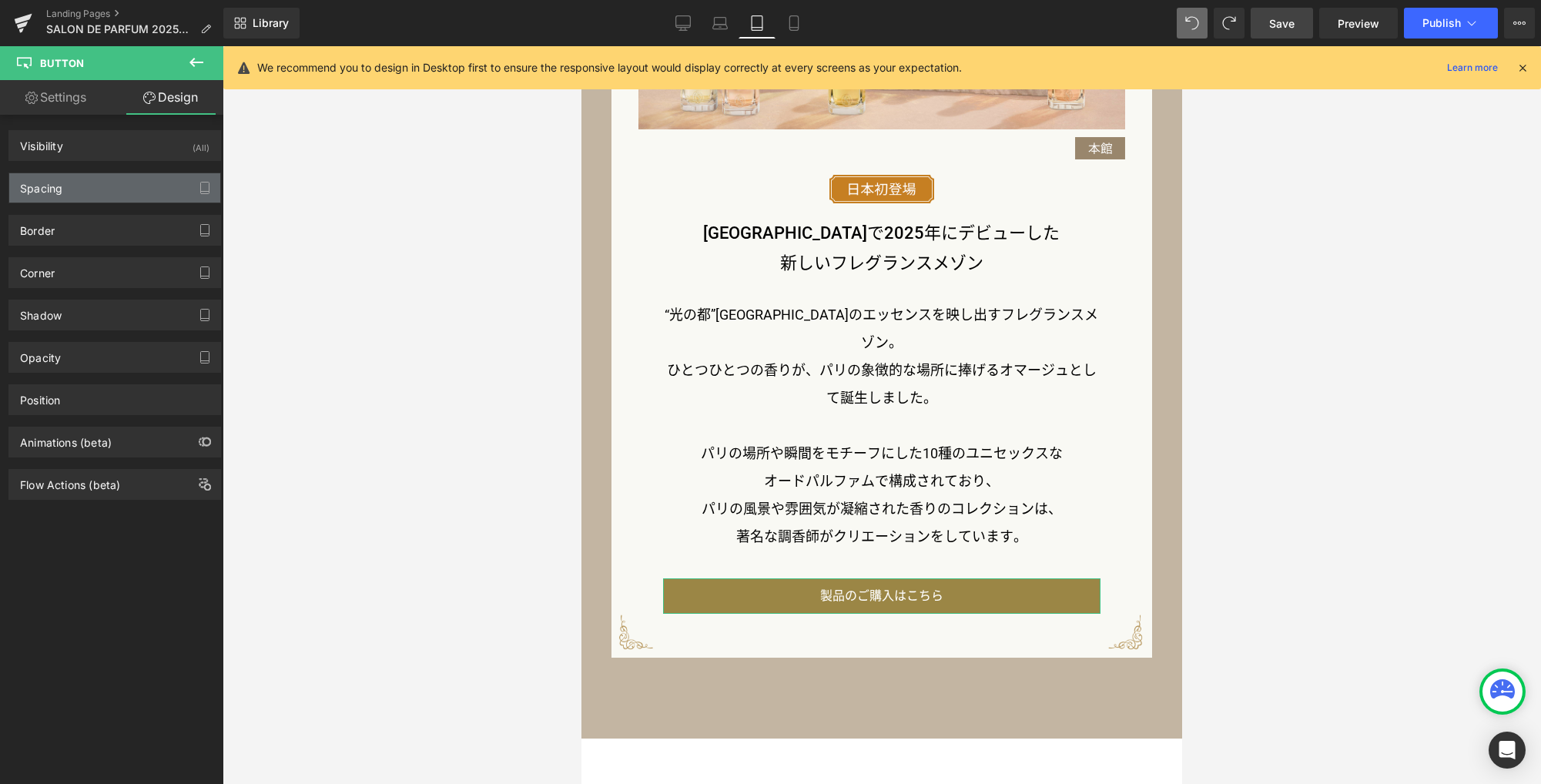
click at [133, 186] on div "Spacing" at bounding box center [114, 188] width 211 height 29
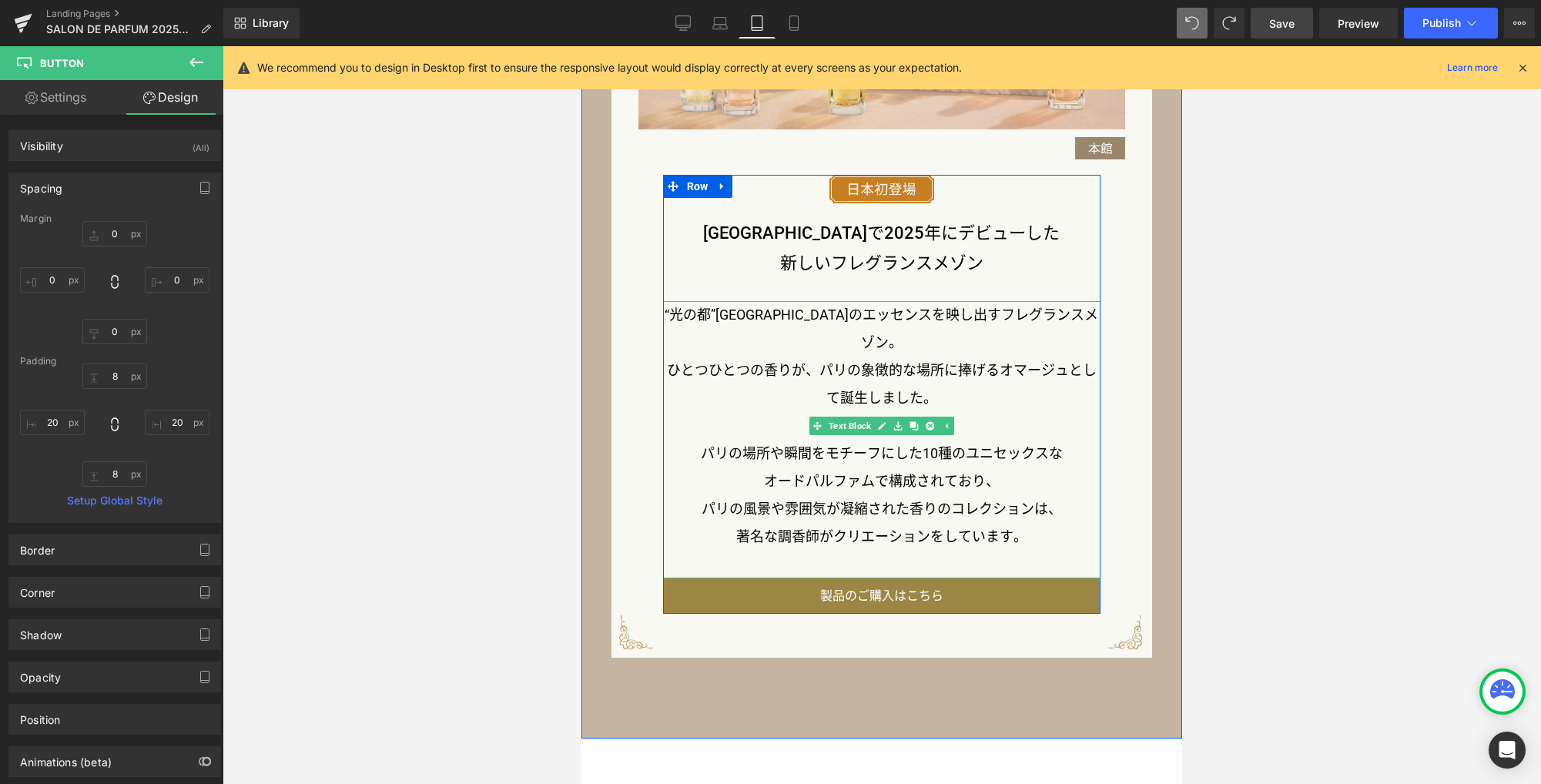
drag, startPoint x: 926, startPoint y: 511, endPoint x: 1025, endPoint y: 515, distance: 99.1
click at [926, 522] on p "著名な調香師がクリエーションをしています。" at bounding box center [881, 536] width 438 height 28
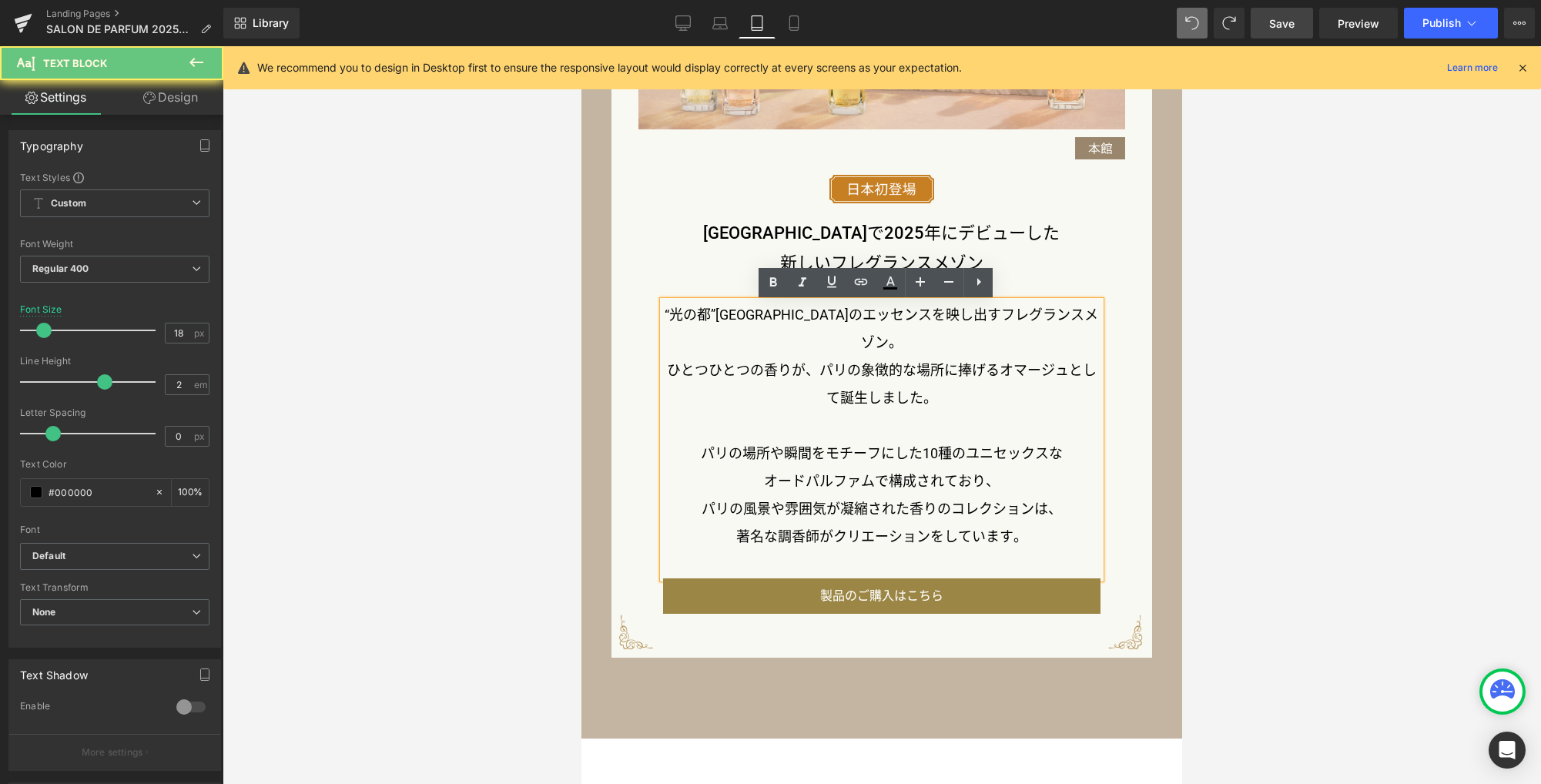
click at [1025, 522] on p "著名な調香師がクリエーションをしています。" at bounding box center [881, 536] width 438 height 28
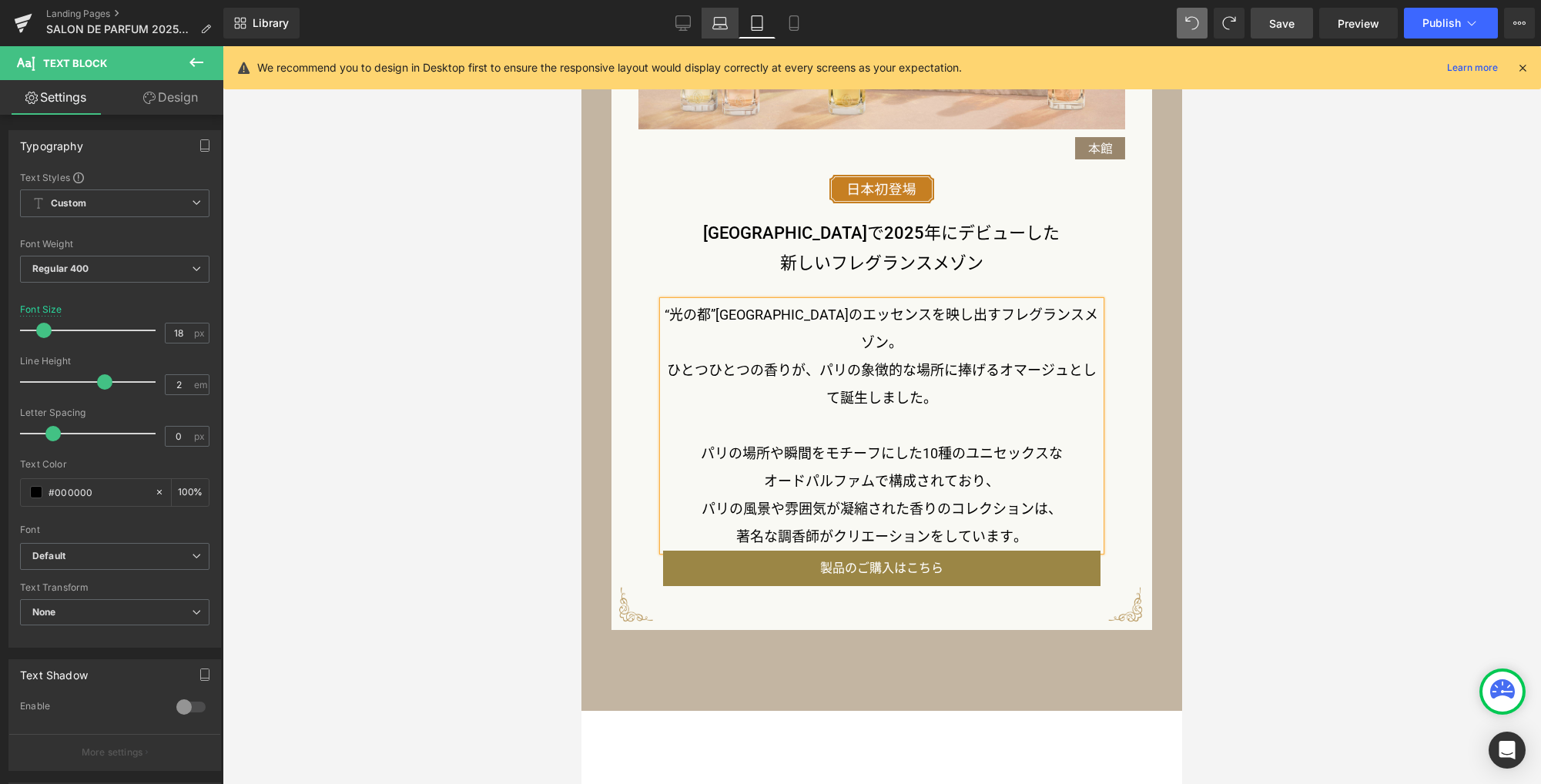
click at [713, 26] on icon at bounding box center [720, 23] width 16 height 16
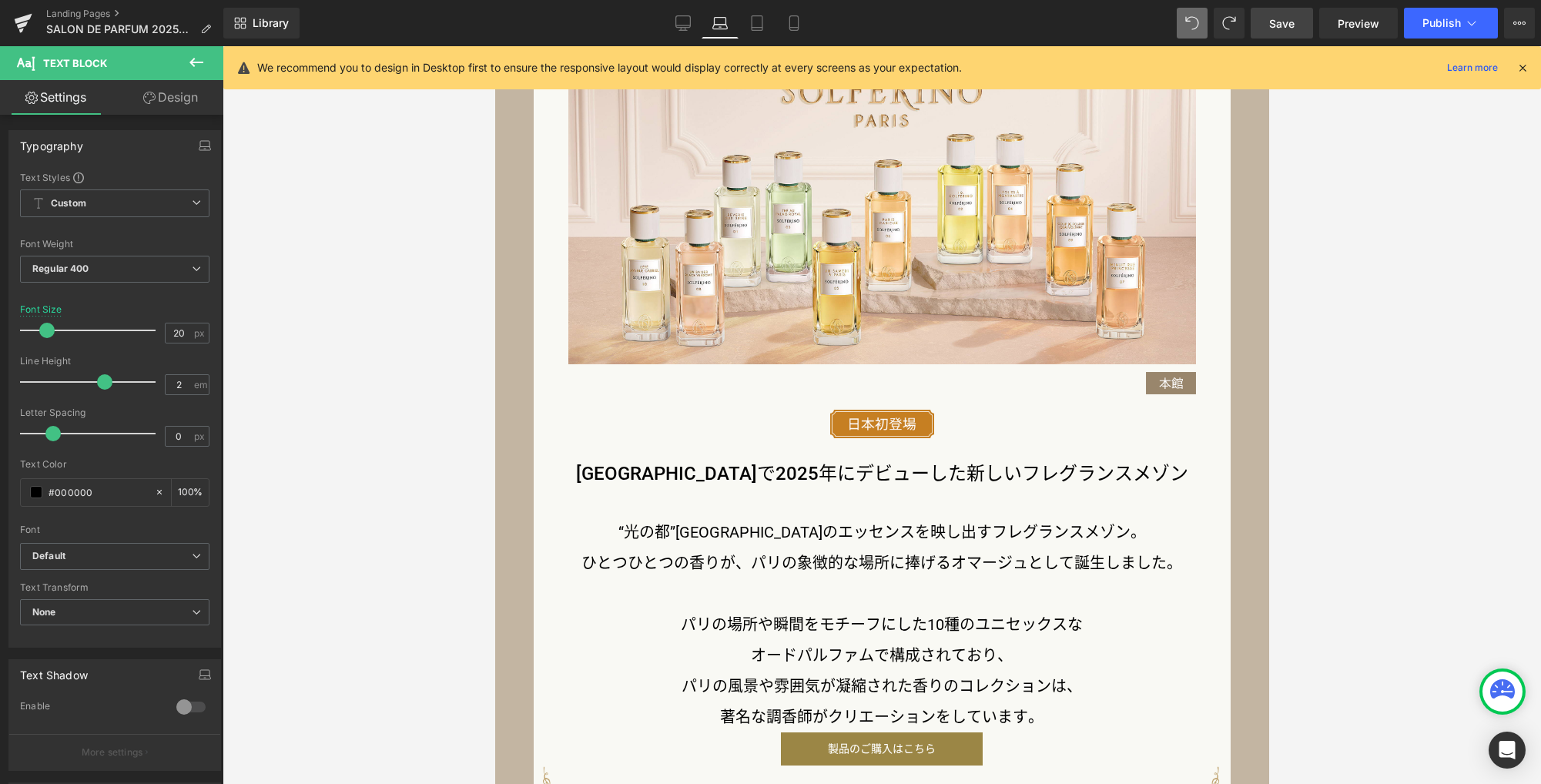
scroll to position [1726, 0]
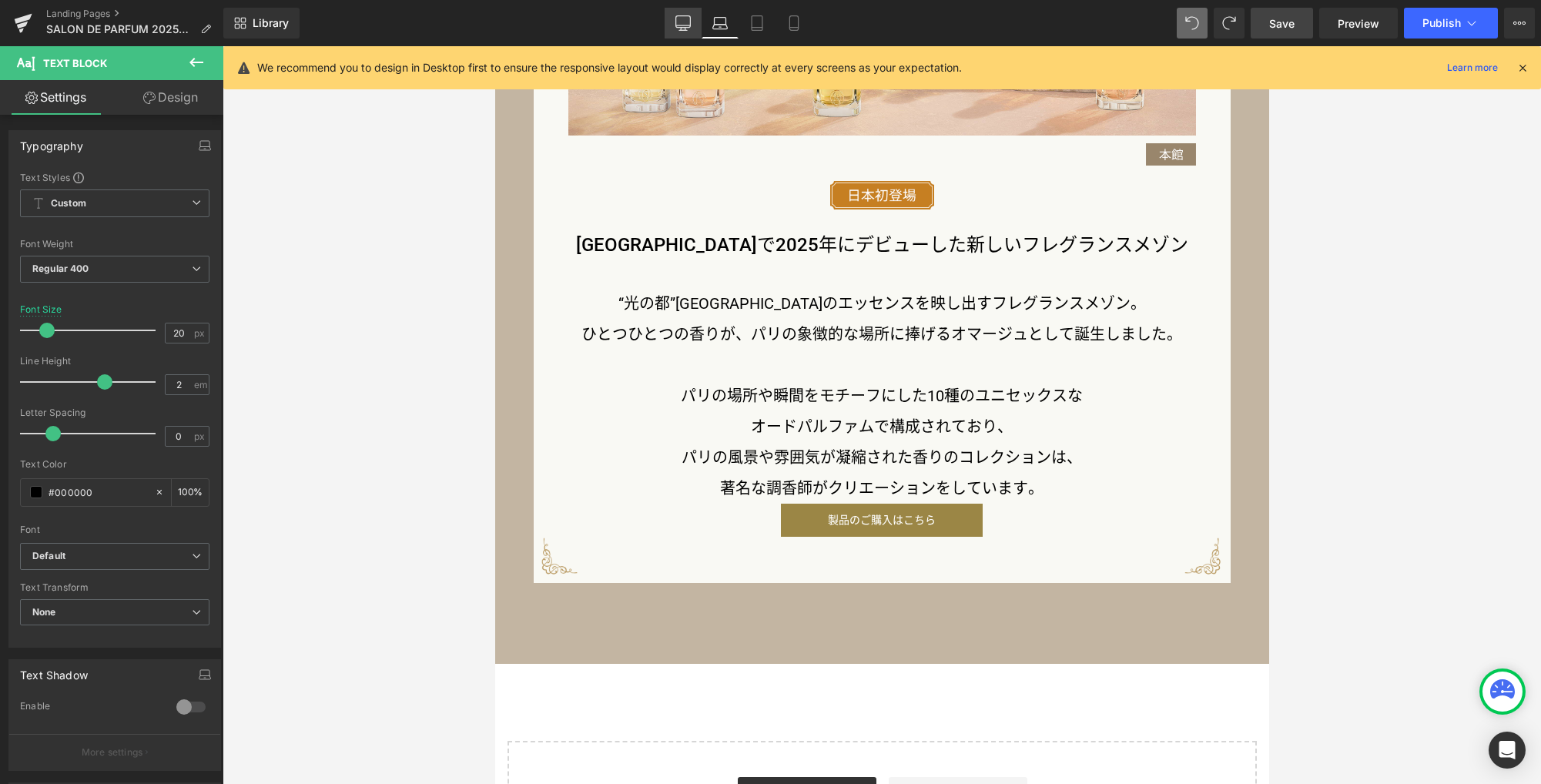
click at [687, 35] on link "Desktop" at bounding box center [683, 22] width 37 height 30
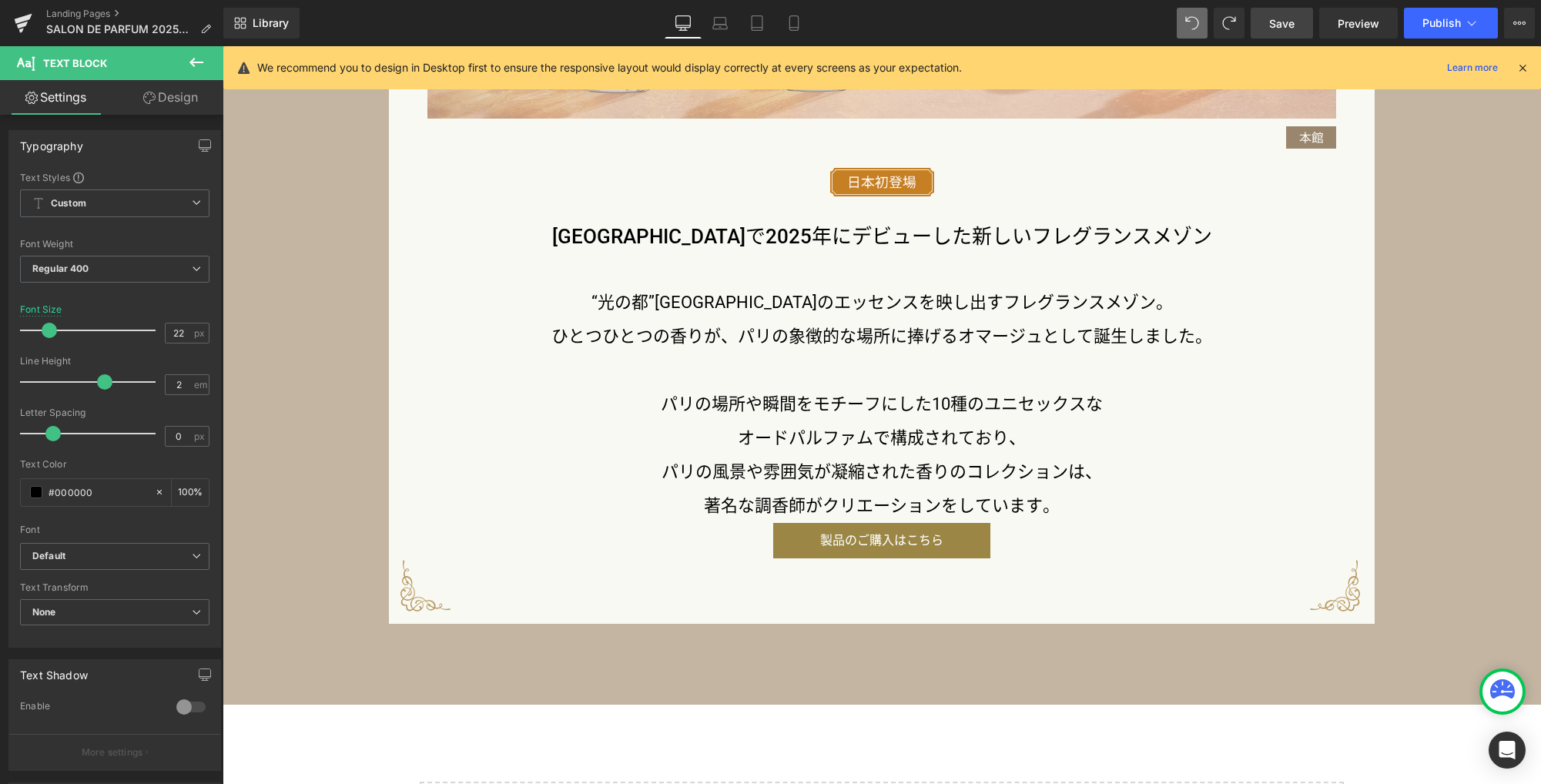
scroll to position [2071, 0]
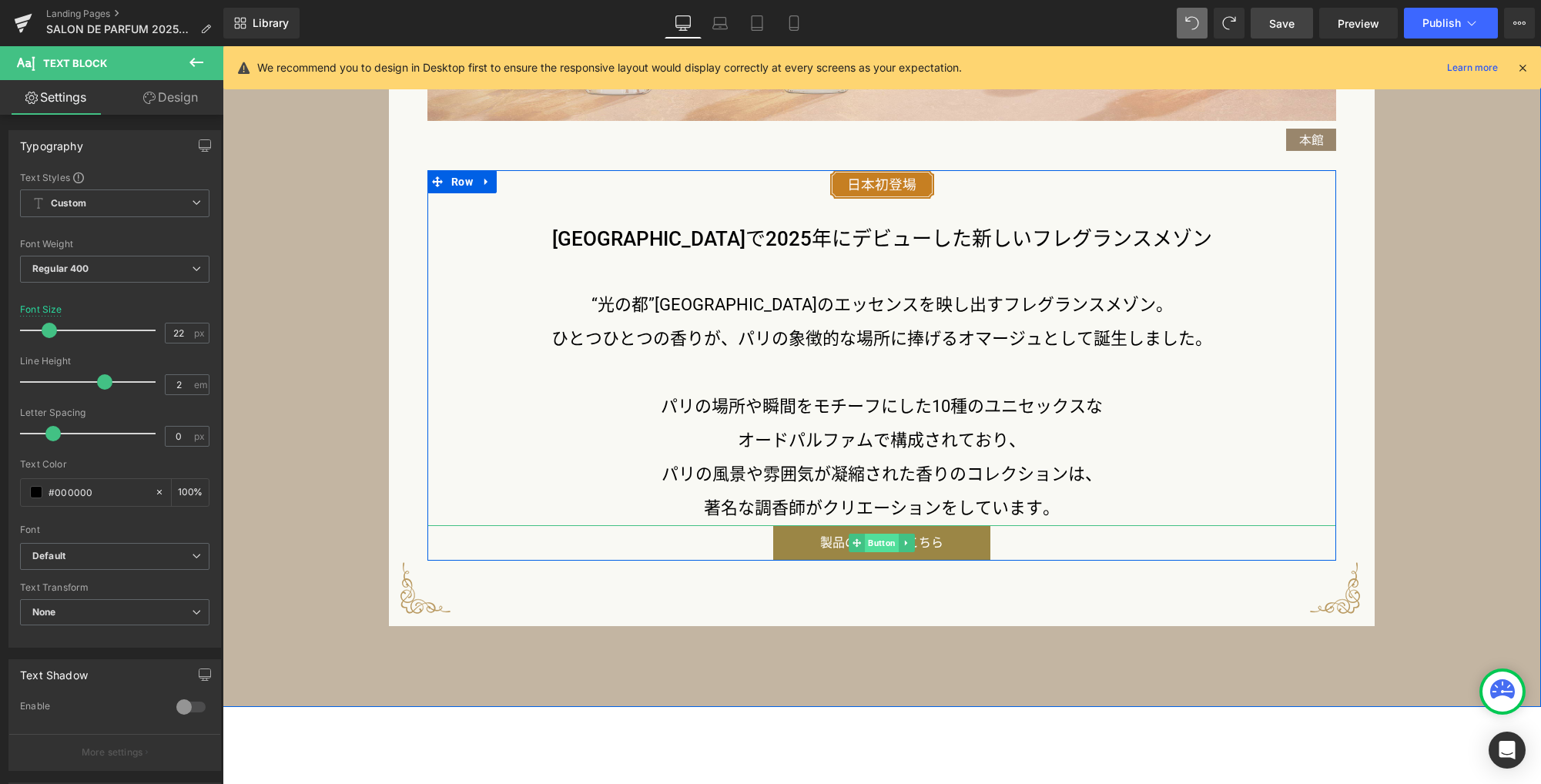
click at [875, 545] on span "Button" at bounding box center [881, 543] width 34 height 18
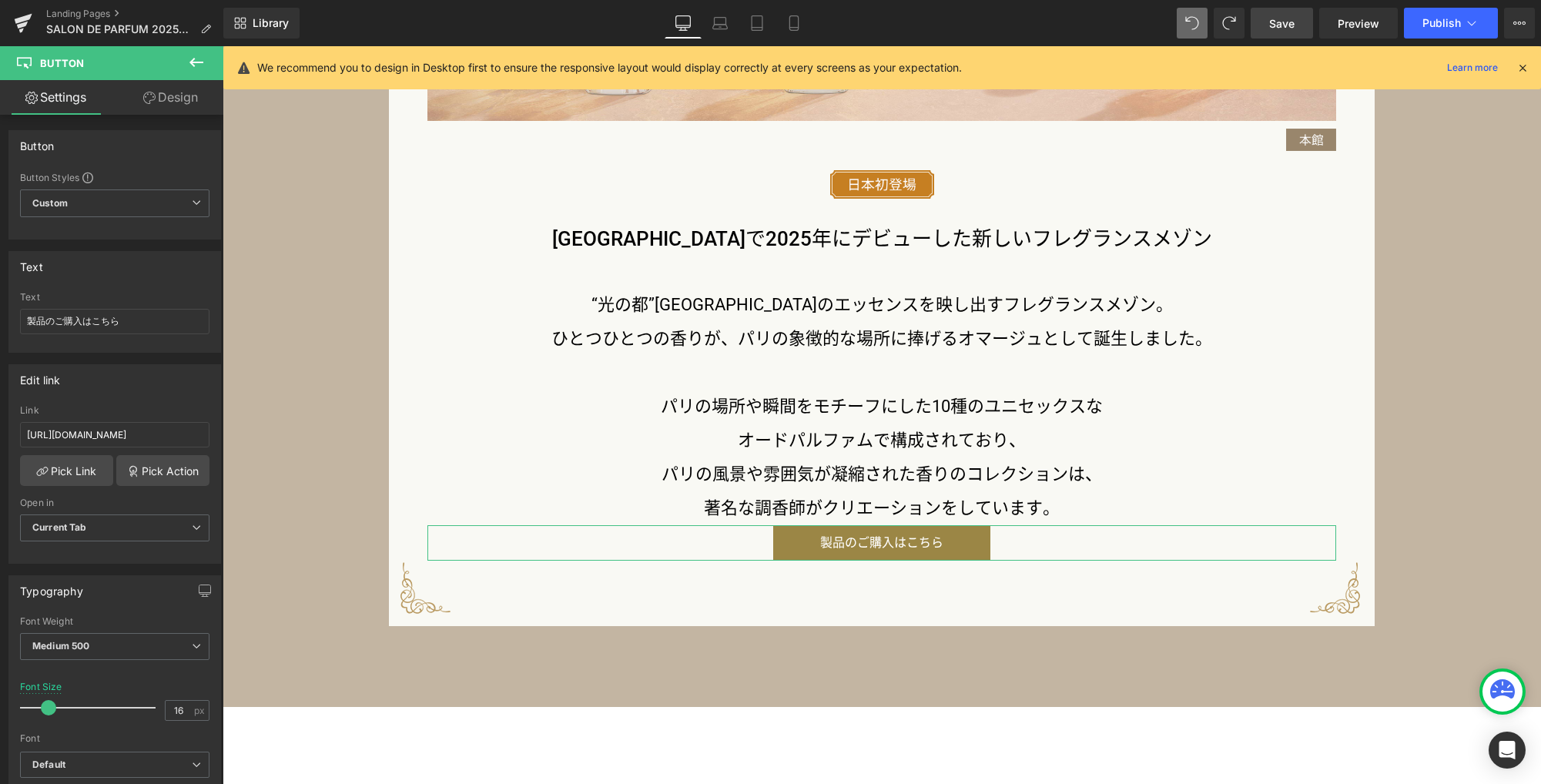
drag, startPoint x: 182, startPoint y: 94, endPoint x: 108, endPoint y: 191, distance: 122.0
click at [182, 94] on link "Design" at bounding box center [170, 98] width 112 height 35
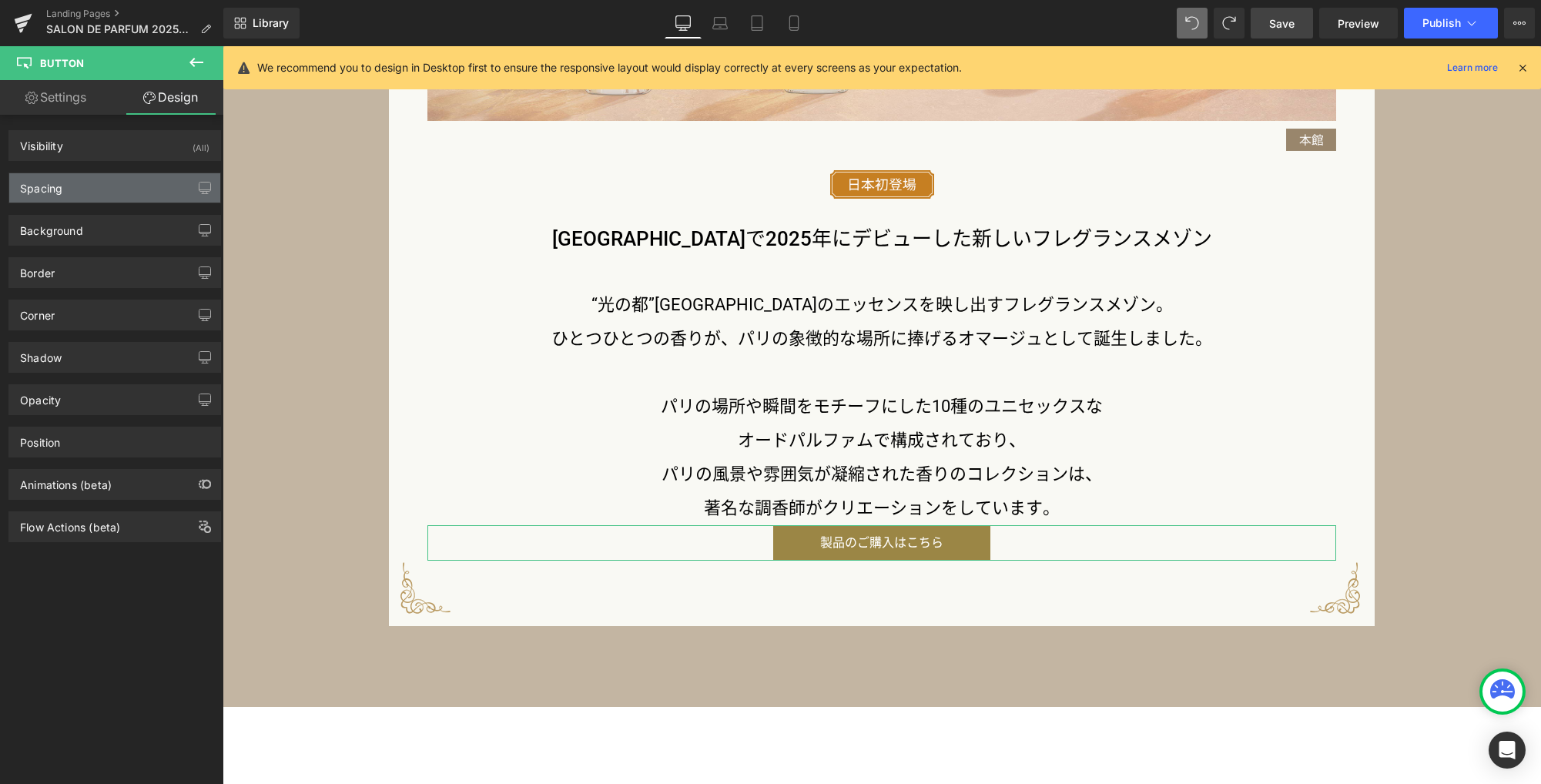
click at [107, 191] on div "Spacing" at bounding box center [114, 188] width 211 height 29
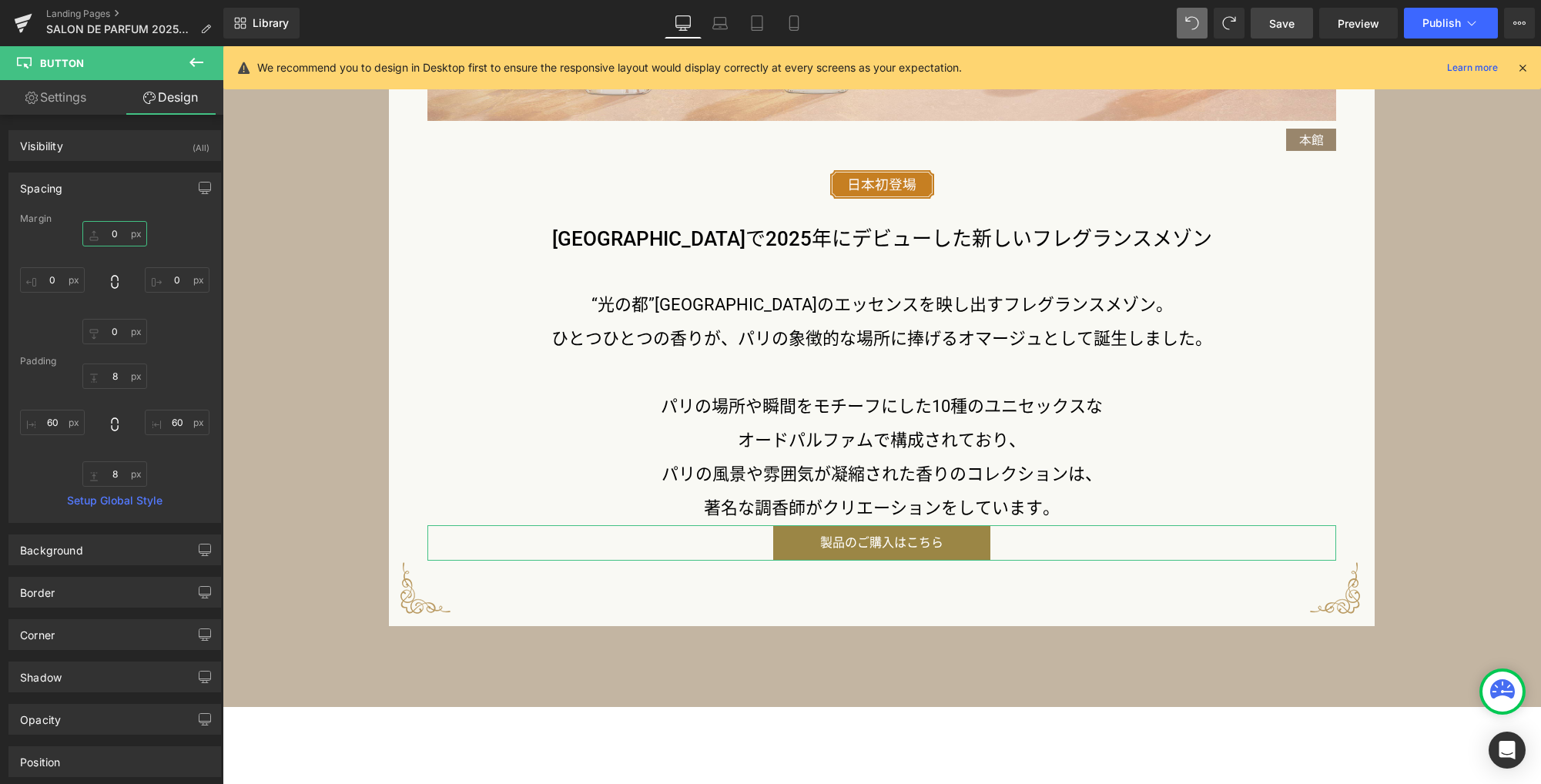
click at [114, 237] on input "0" at bounding box center [114, 234] width 65 height 26
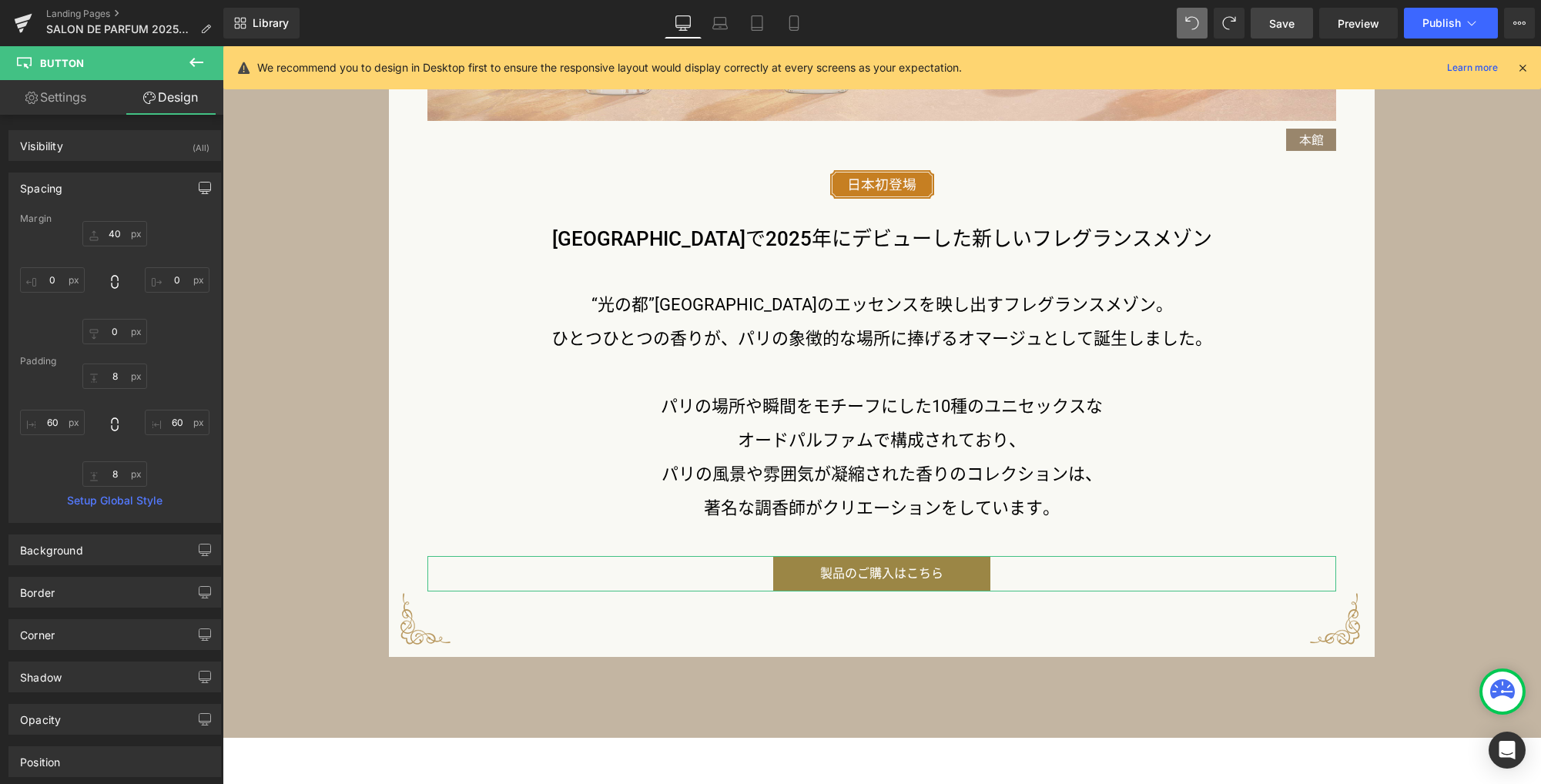
click at [199, 188] on icon "button" at bounding box center [205, 187] width 12 height 12
drag, startPoint x: 77, startPoint y: 224, endPoint x: 101, endPoint y: 251, distance: 36.1
click at [77, 224] on button "Laptop" at bounding box center [87, 221] width 48 height 26
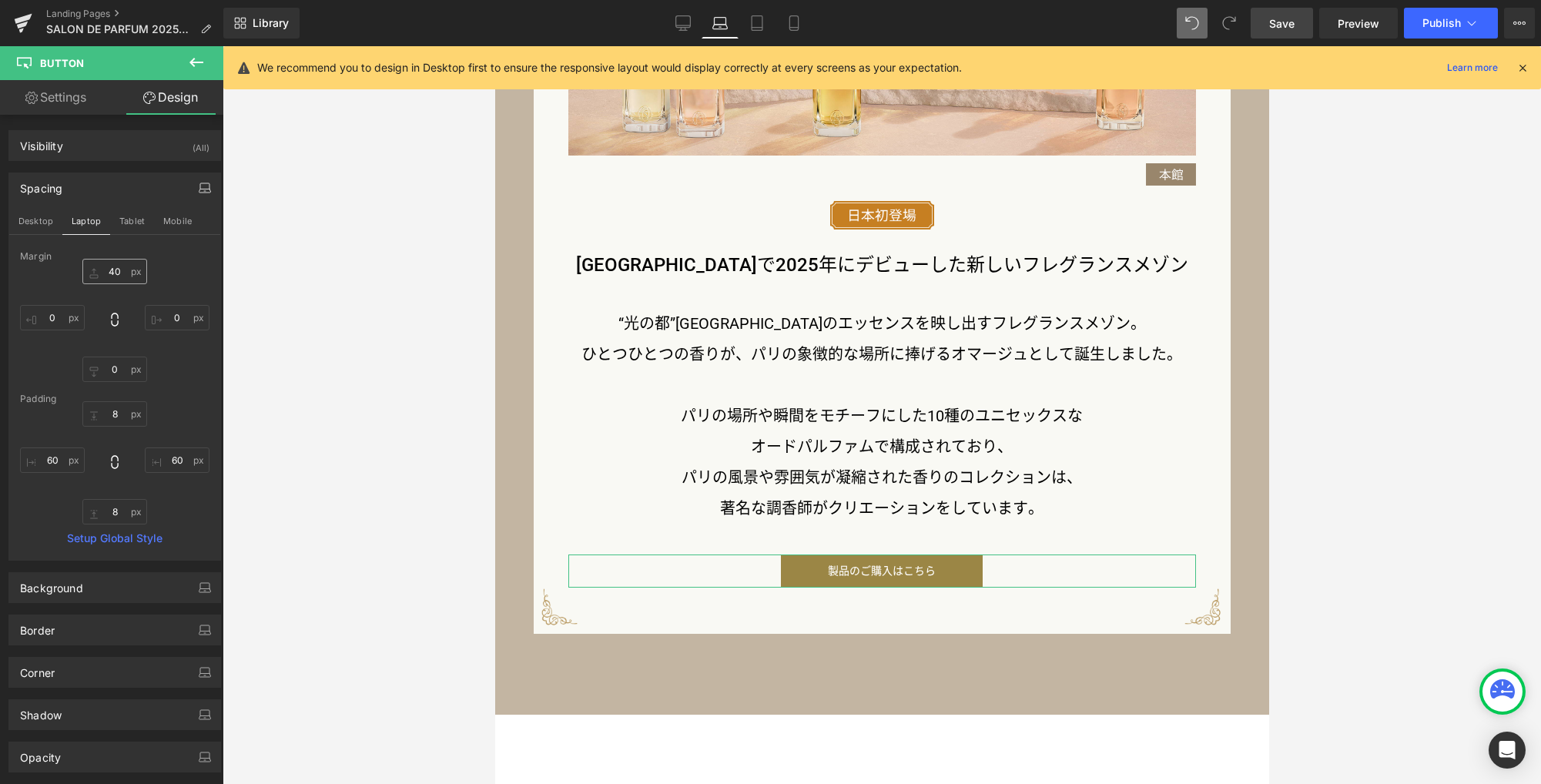
scroll to position [1705, 0]
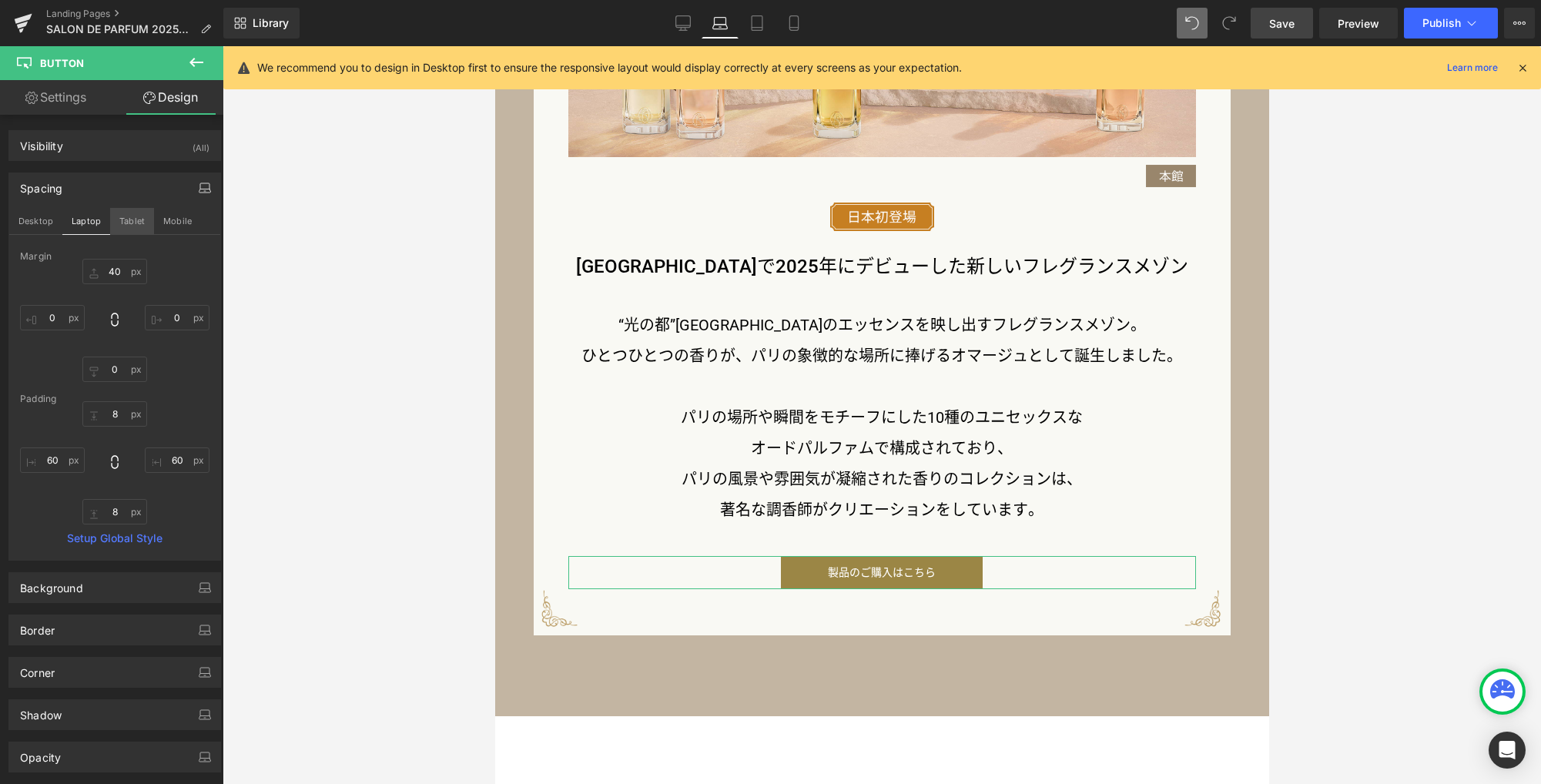
click at [127, 217] on button "Tablet" at bounding box center [132, 221] width 44 height 26
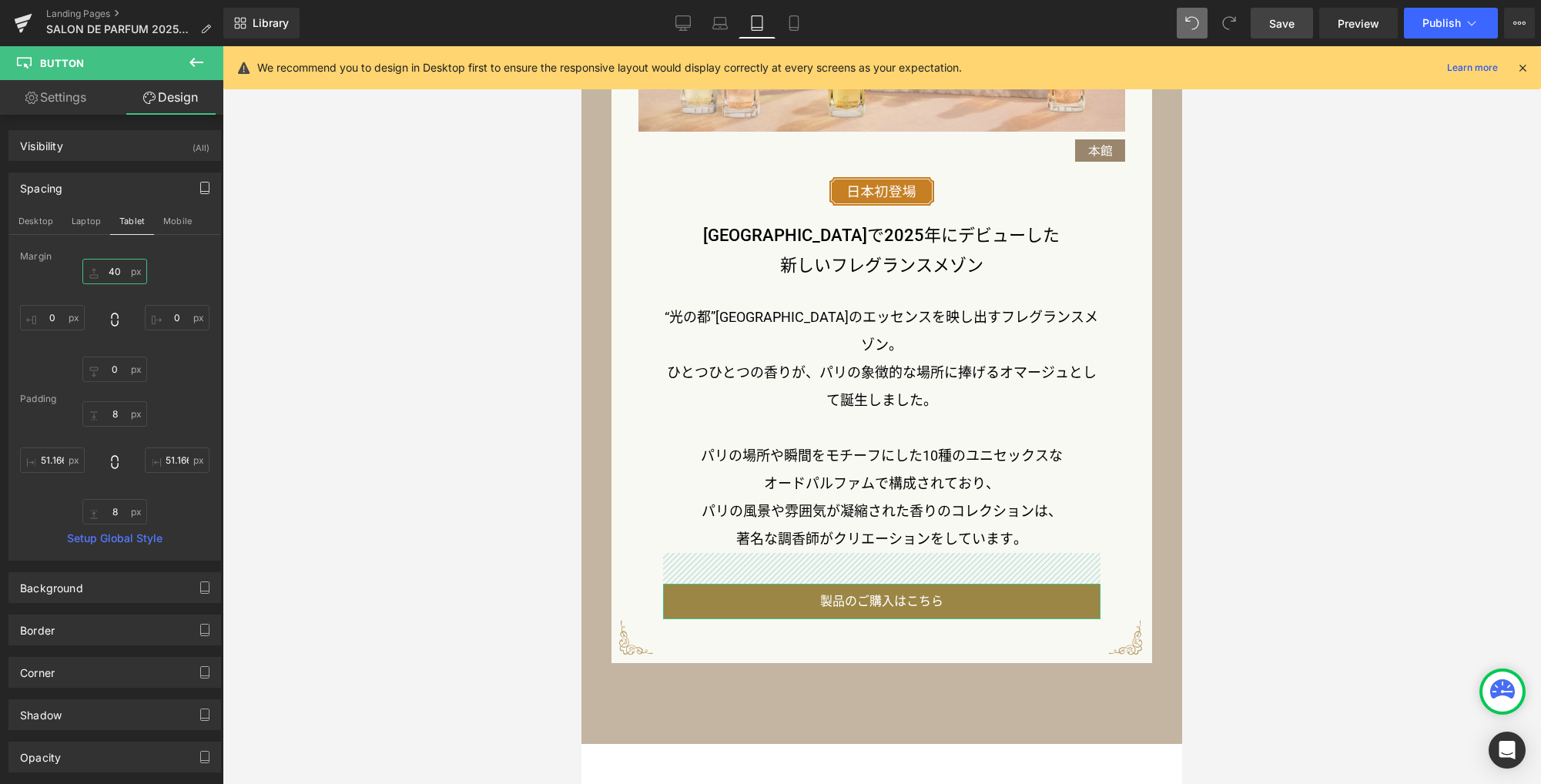
drag, startPoint x: 123, startPoint y: 274, endPoint x: 231, endPoint y: 303, distance: 111.8
click at [123, 274] on input "40" at bounding box center [114, 272] width 65 height 26
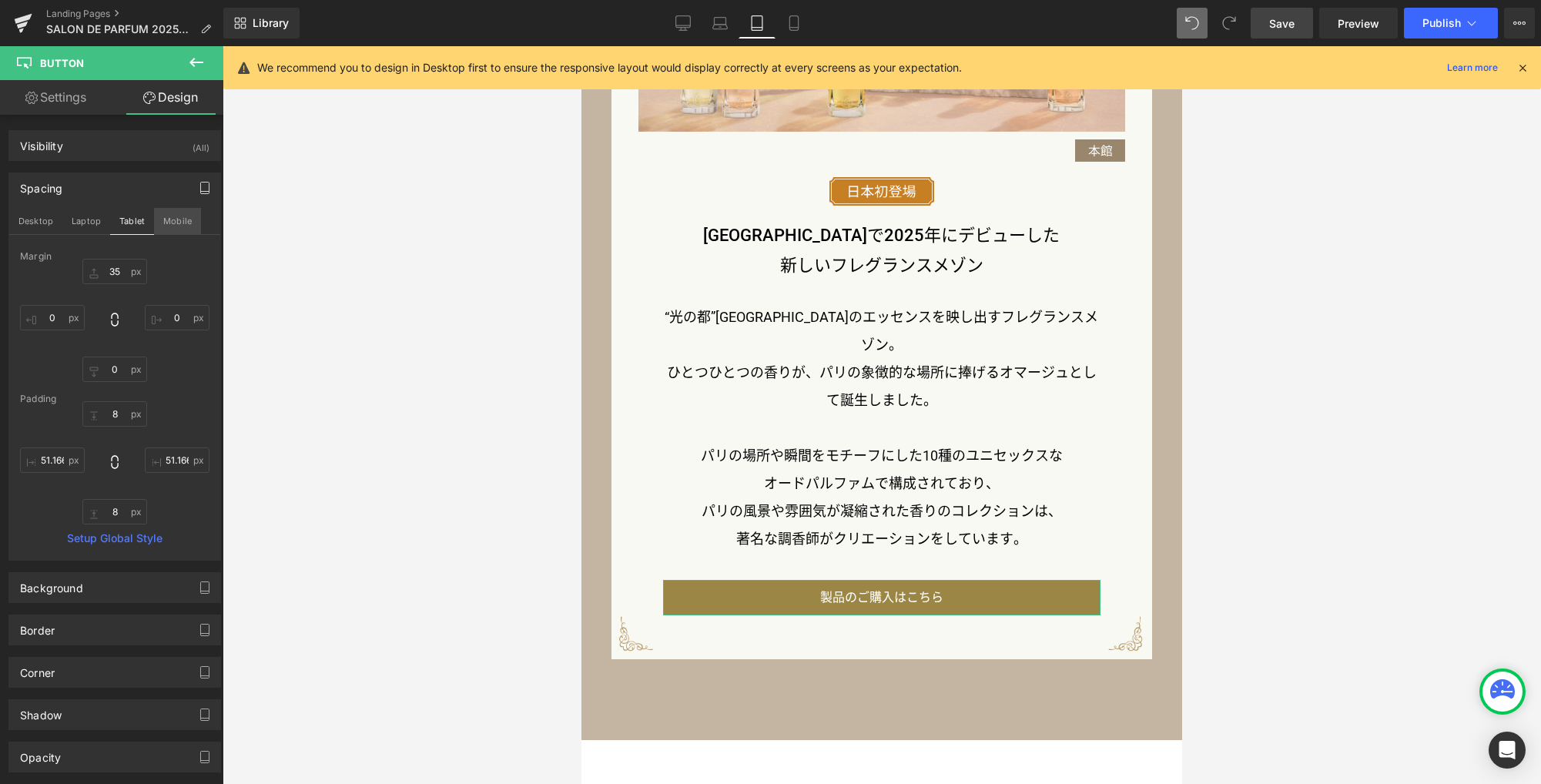
click at [173, 217] on button "Mobile" at bounding box center [177, 221] width 47 height 26
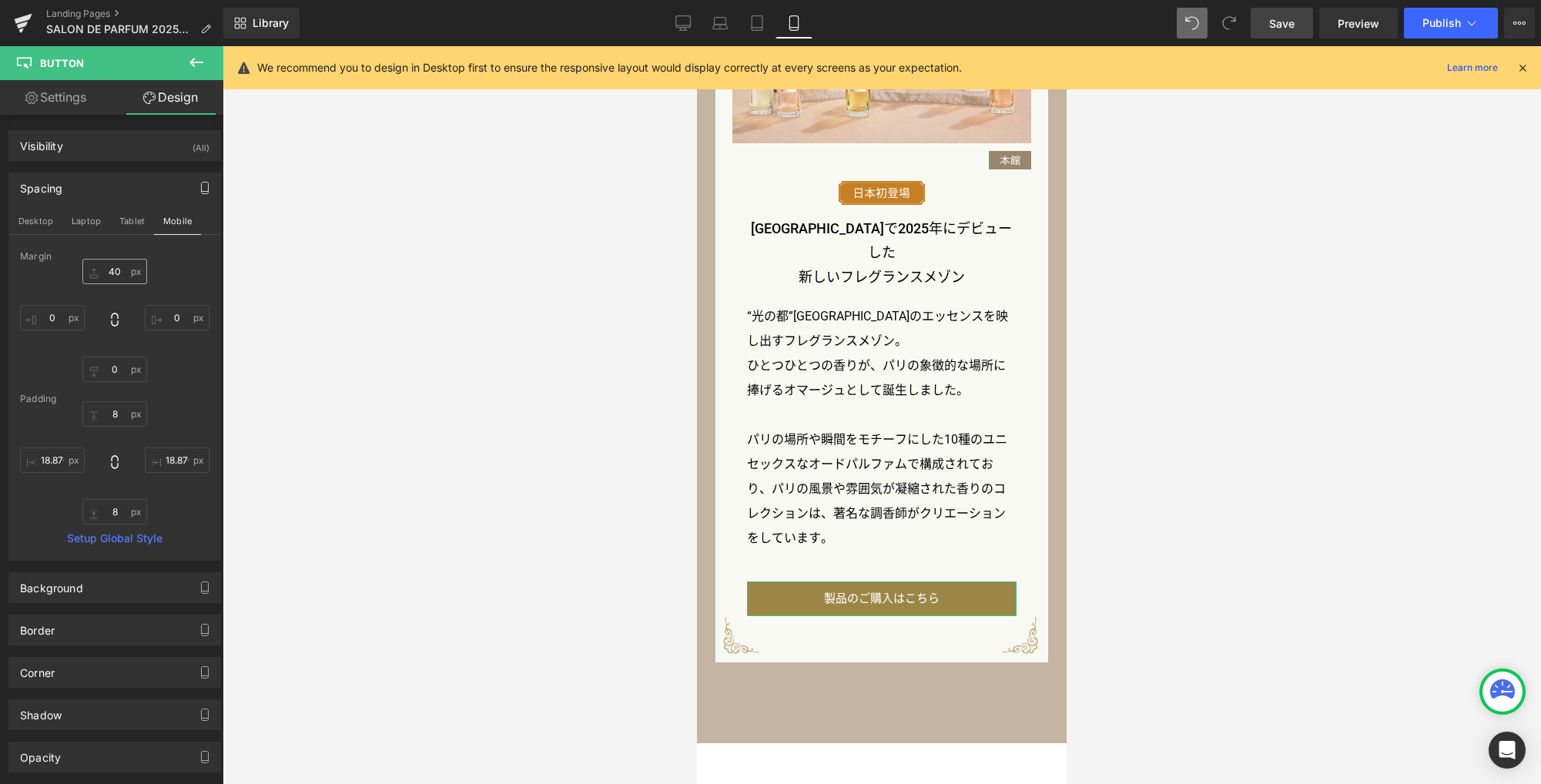
scroll to position [1619, 0]
click at [116, 271] on input "40" at bounding box center [114, 272] width 65 height 26
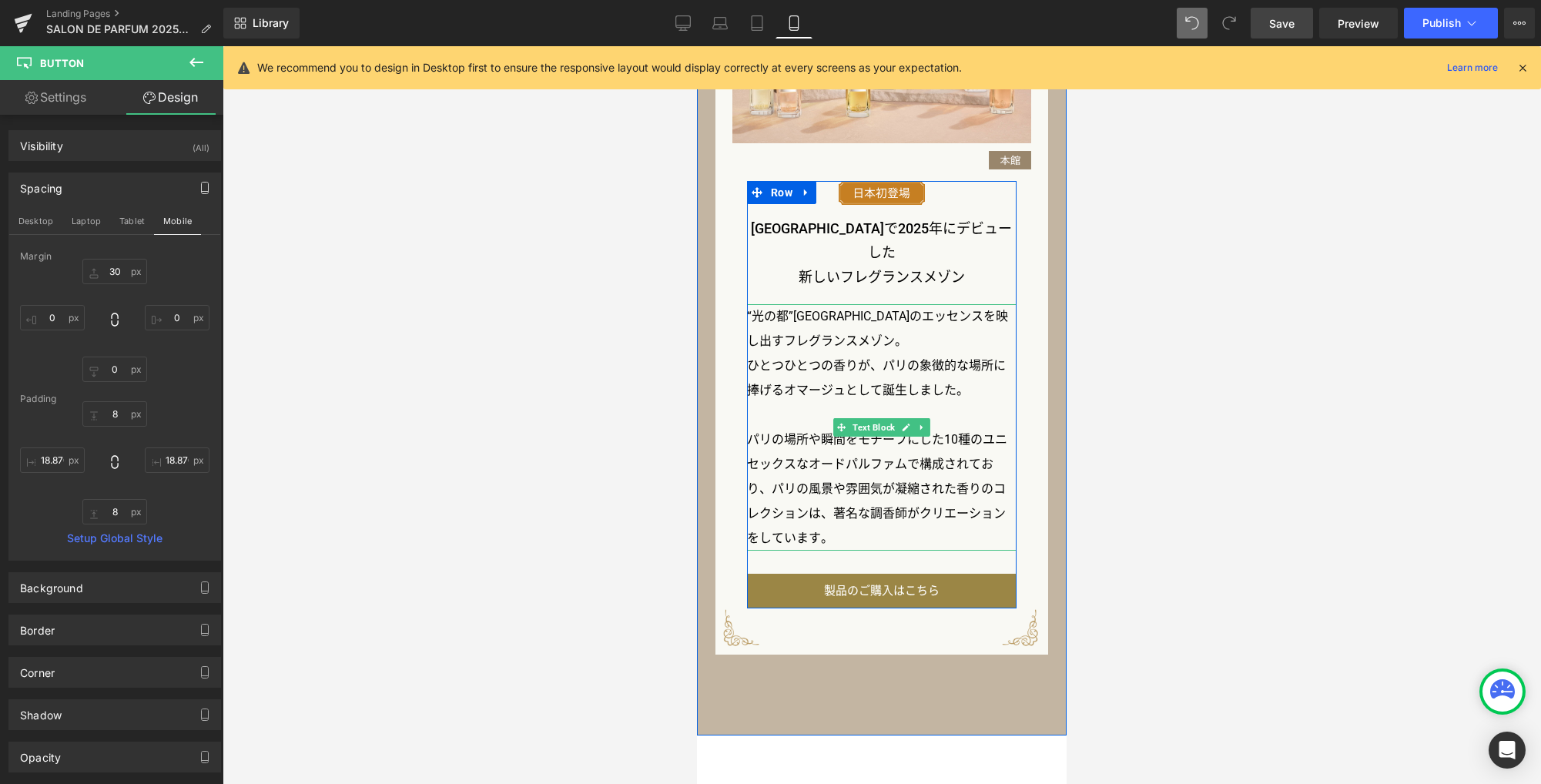
click at [841, 481] on span "パリの風景や雰囲気が凝縮された香りのコレクションは、" at bounding box center [876, 500] width 259 height 40
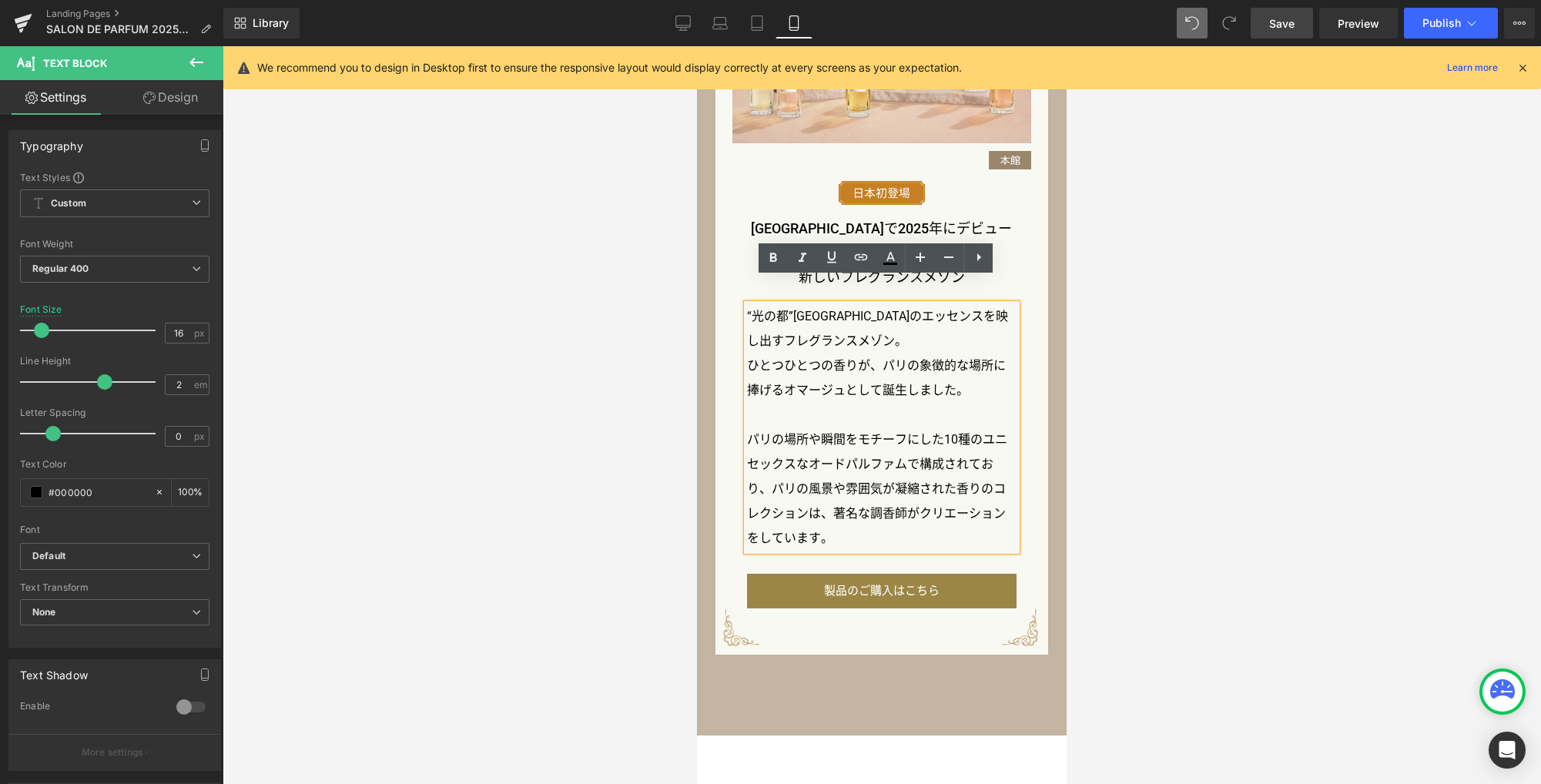
click at [568, 451] on div at bounding box center [881, 415] width 1318 height 737
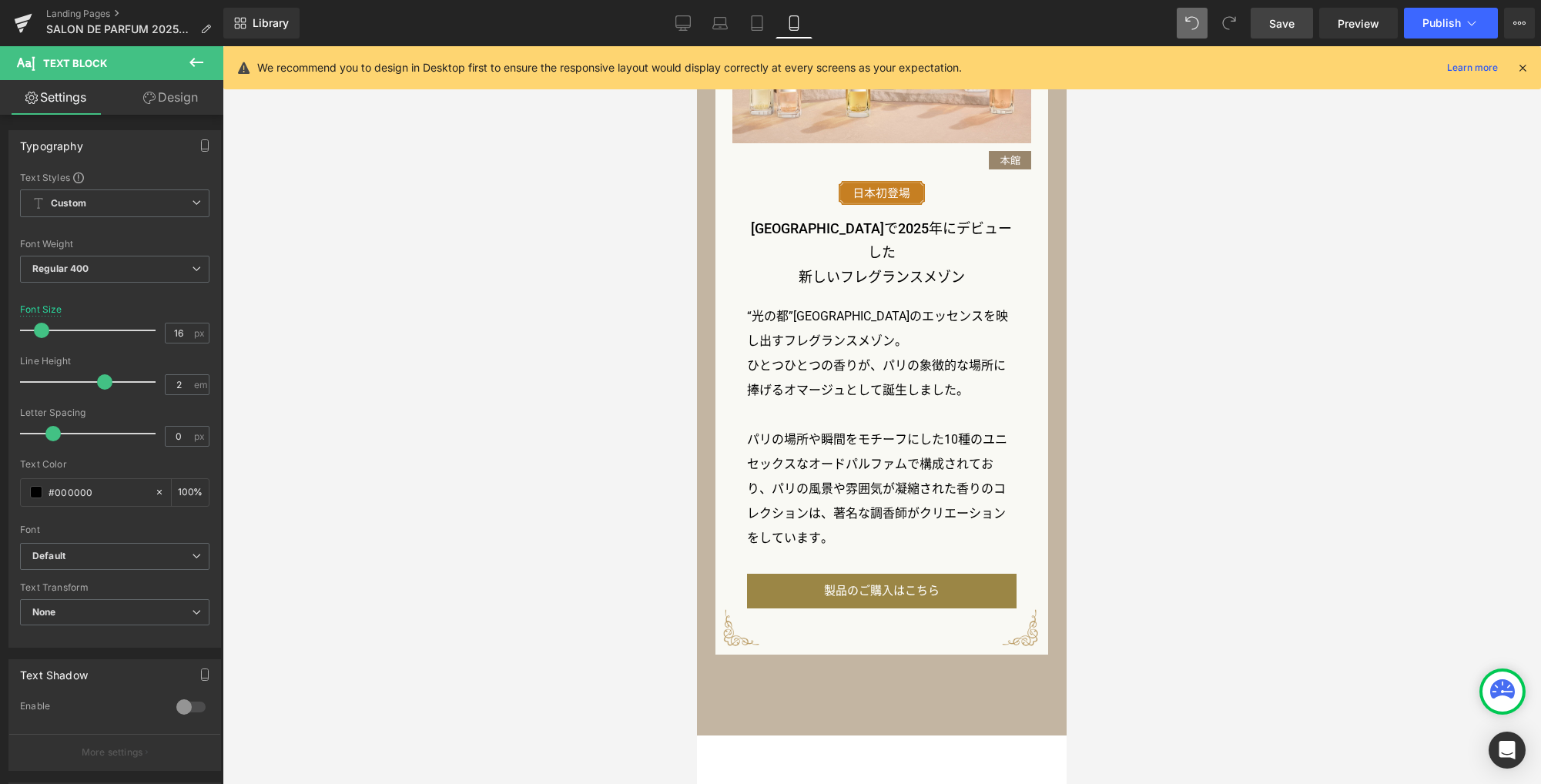
click at [1288, 23] on span "Save" at bounding box center [1282, 24] width 26 height 17
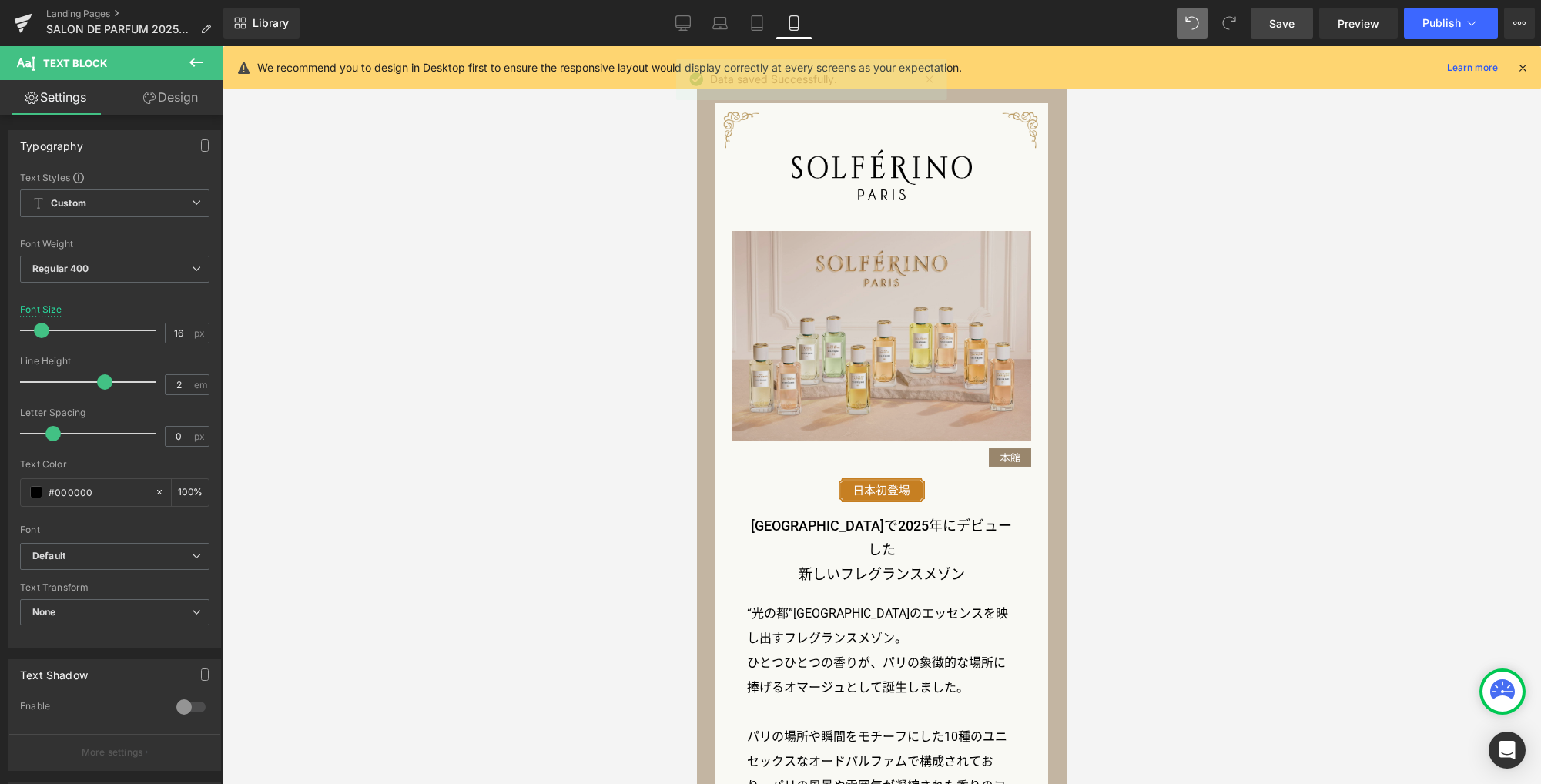
scroll to position [1097, 0]
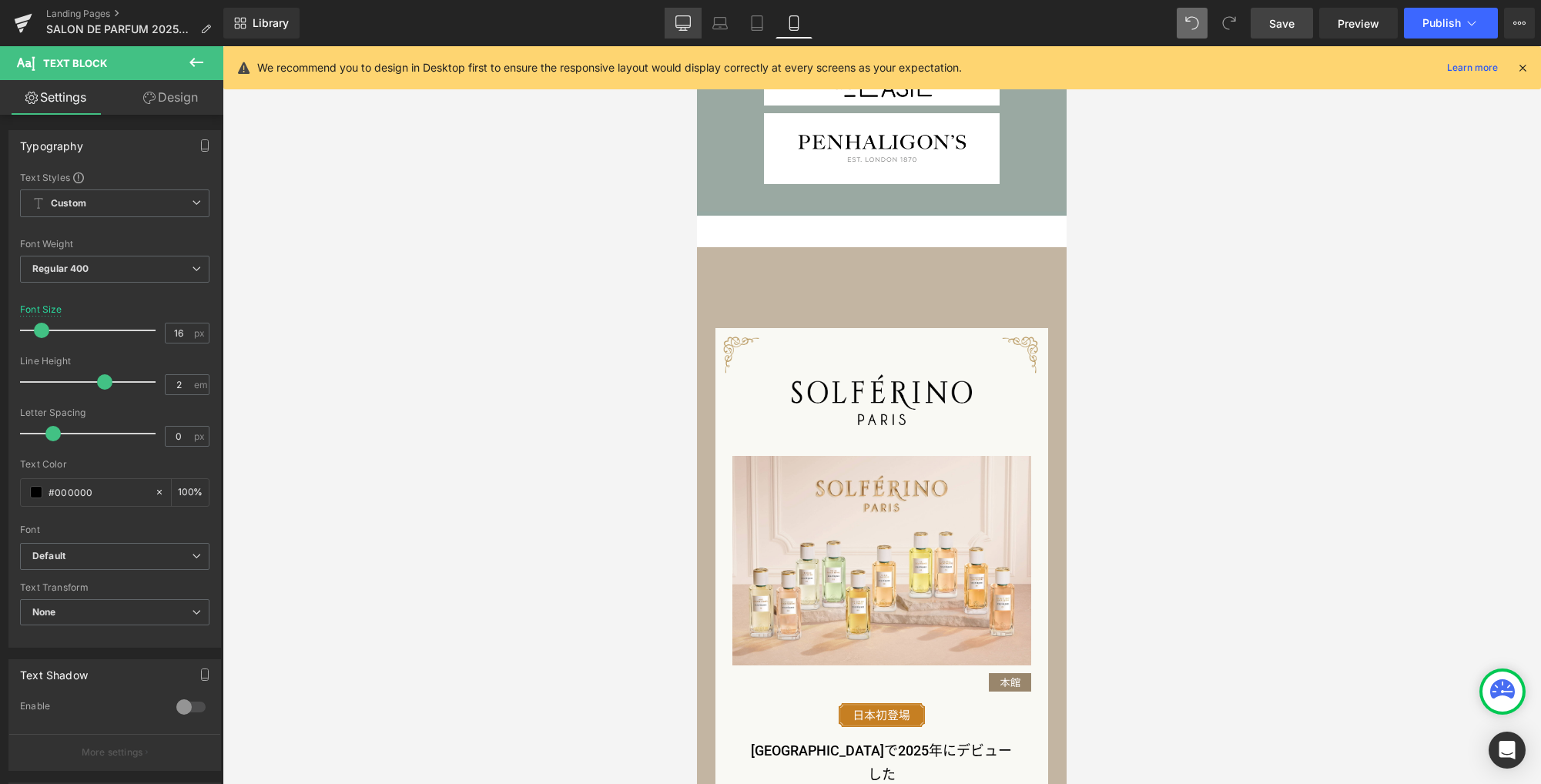
click at [686, 25] on icon at bounding box center [683, 23] width 16 height 16
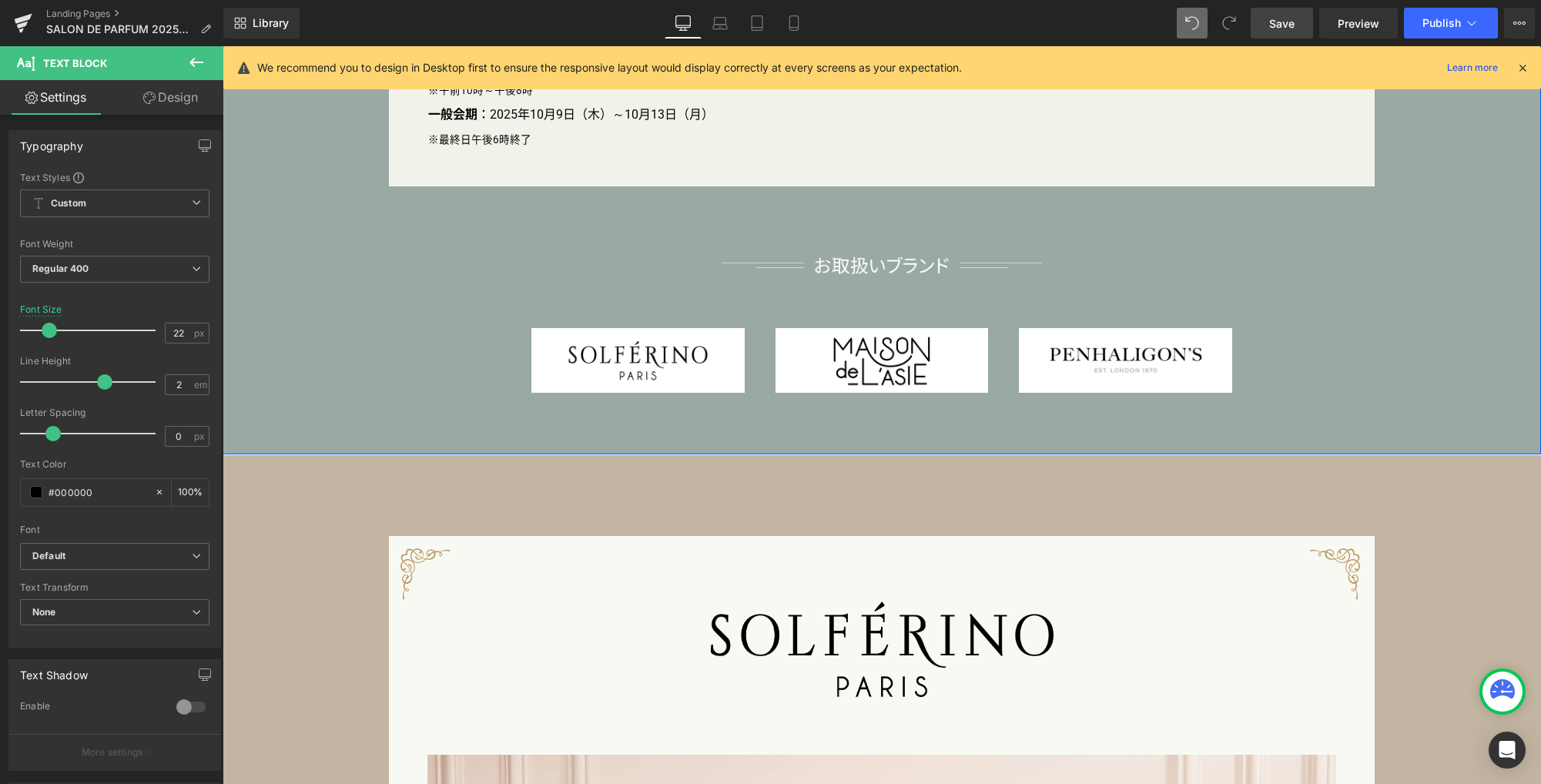
scroll to position [1004, 0]
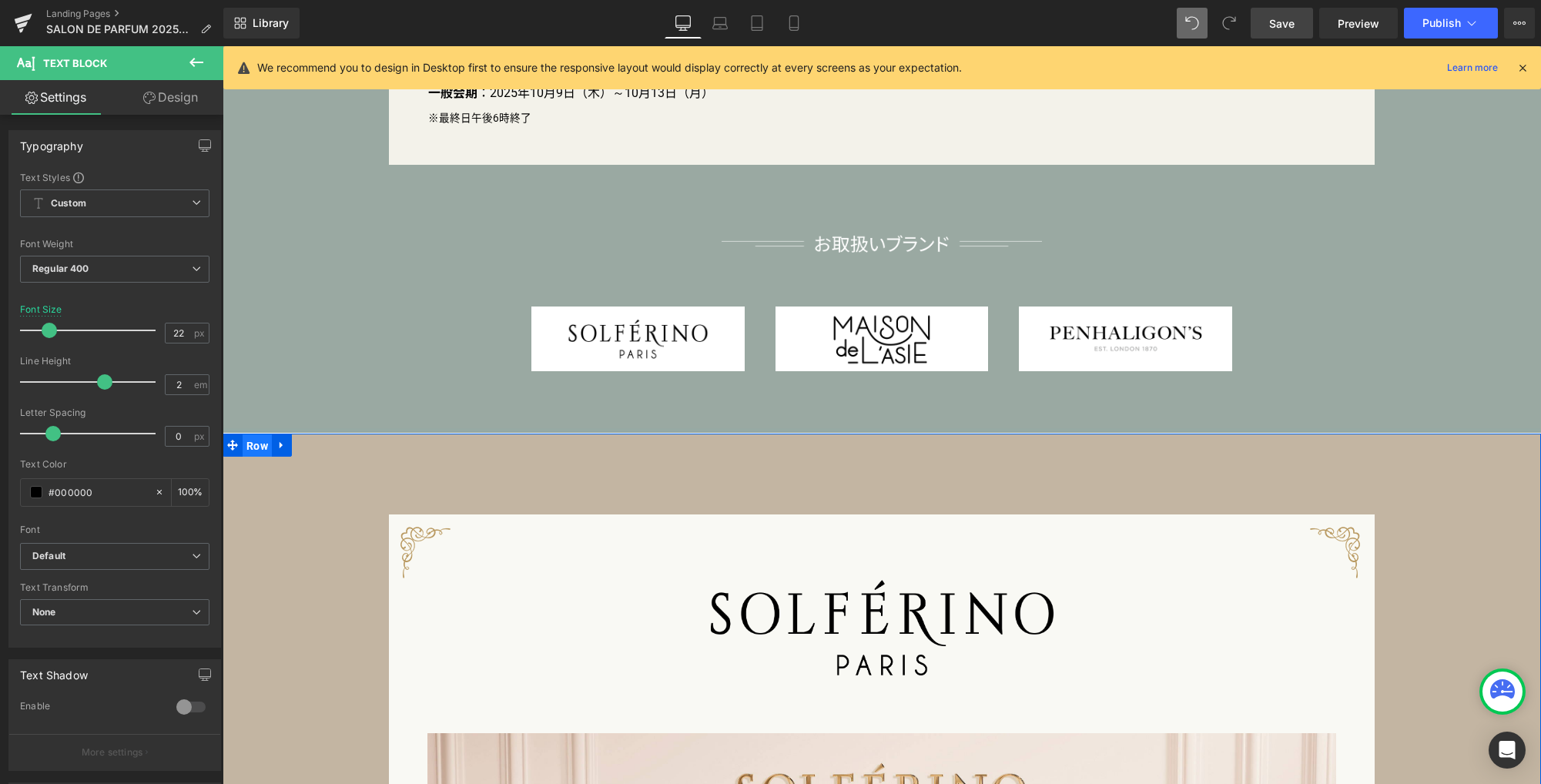
click at [247, 447] on span "Row" at bounding box center [257, 445] width 29 height 23
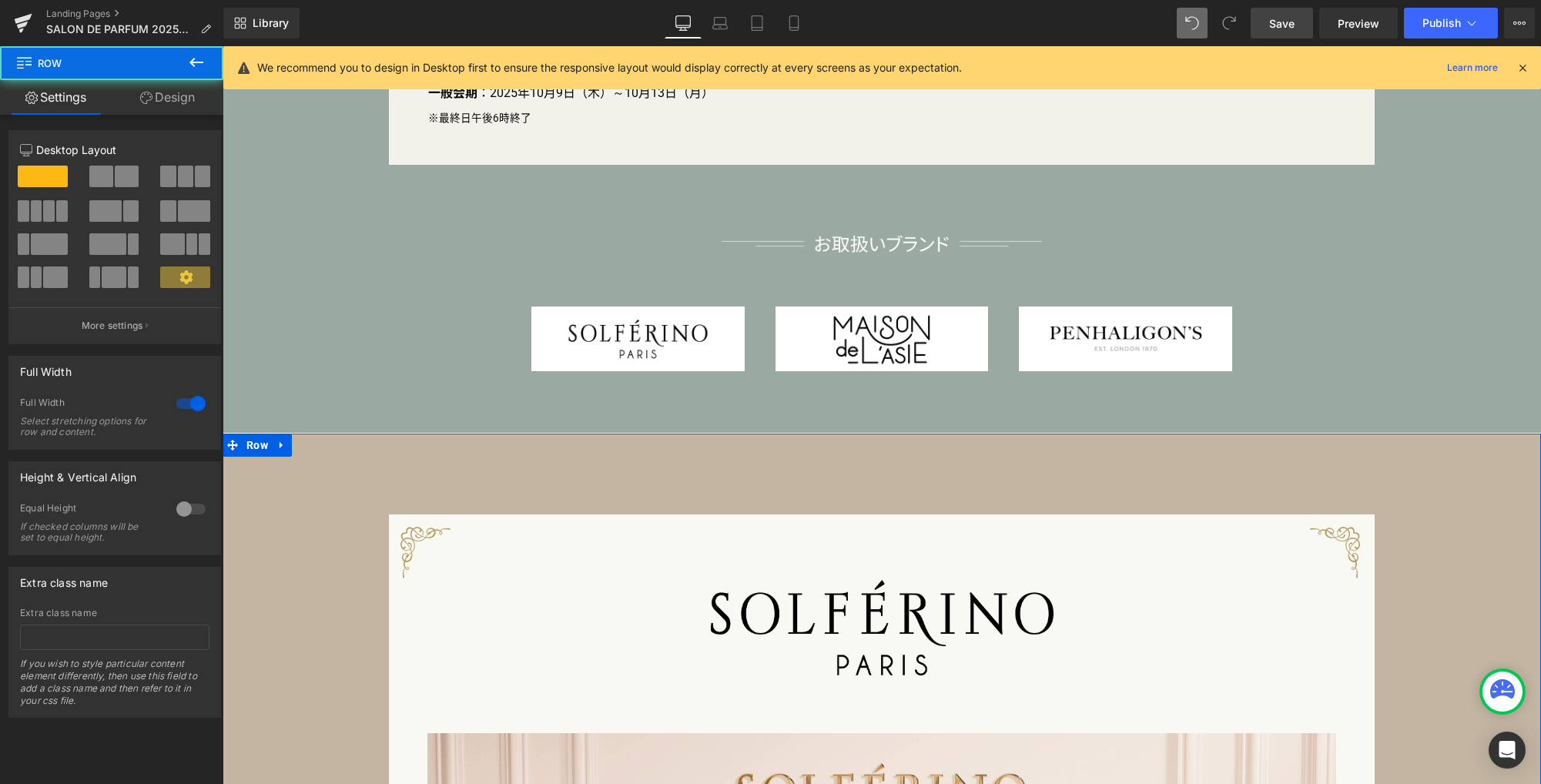
click at [175, 101] on link "Design" at bounding box center [167, 98] width 112 height 35
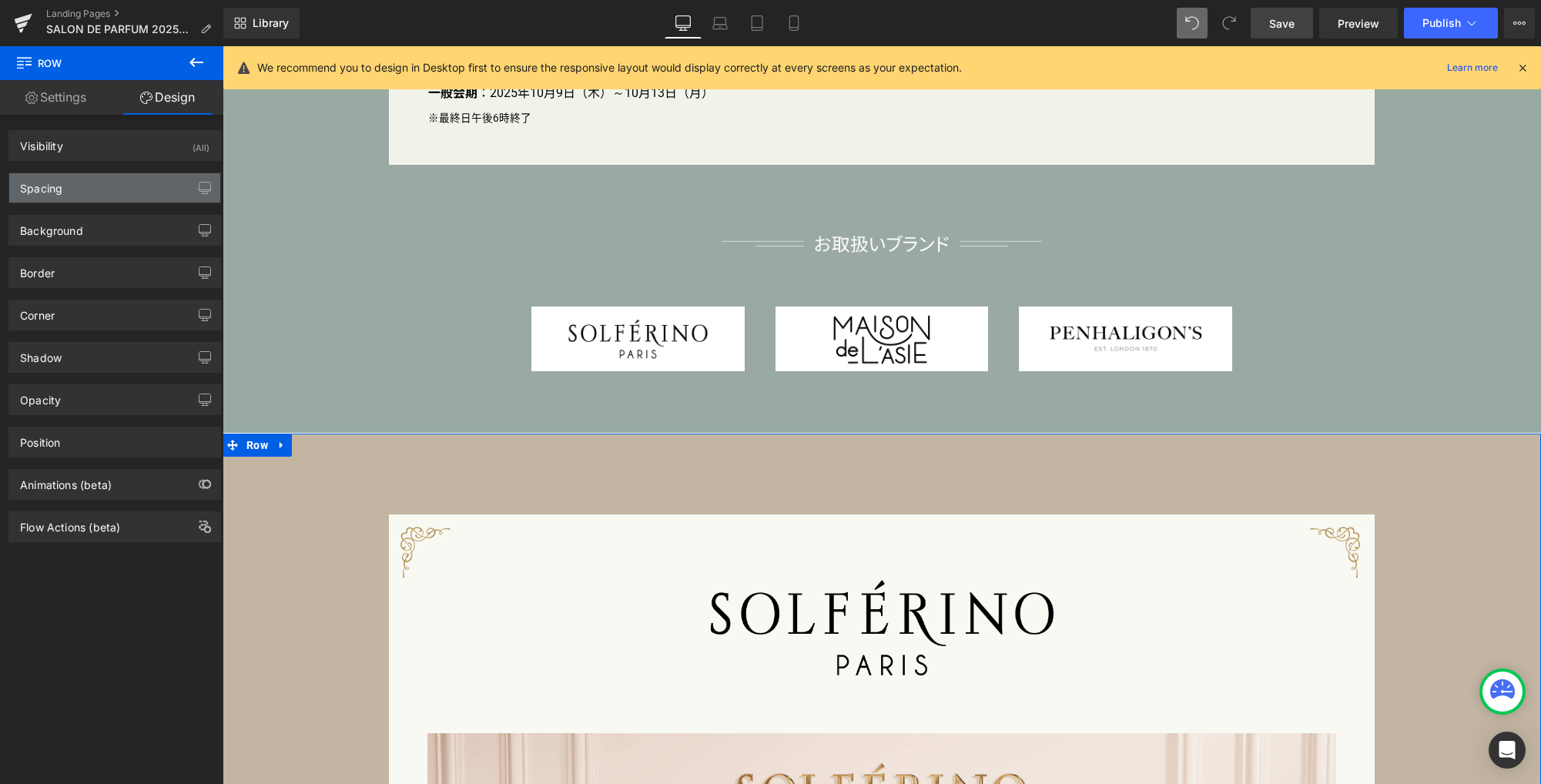
click at [124, 196] on div "Spacing" at bounding box center [114, 188] width 211 height 29
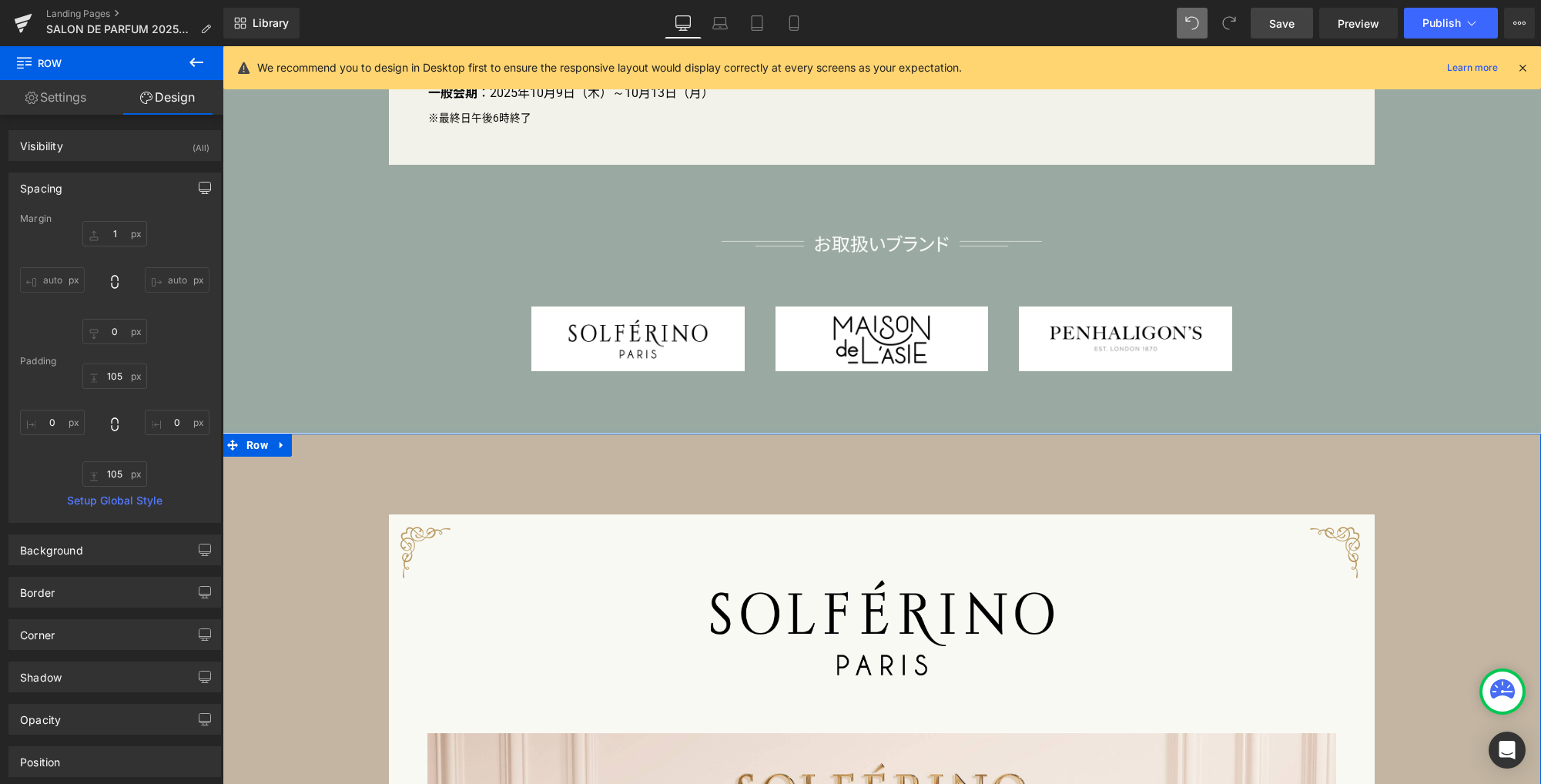
click at [201, 186] on icon "button" at bounding box center [205, 187] width 12 height 12
click at [87, 220] on button "Laptop" at bounding box center [87, 221] width 48 height 26
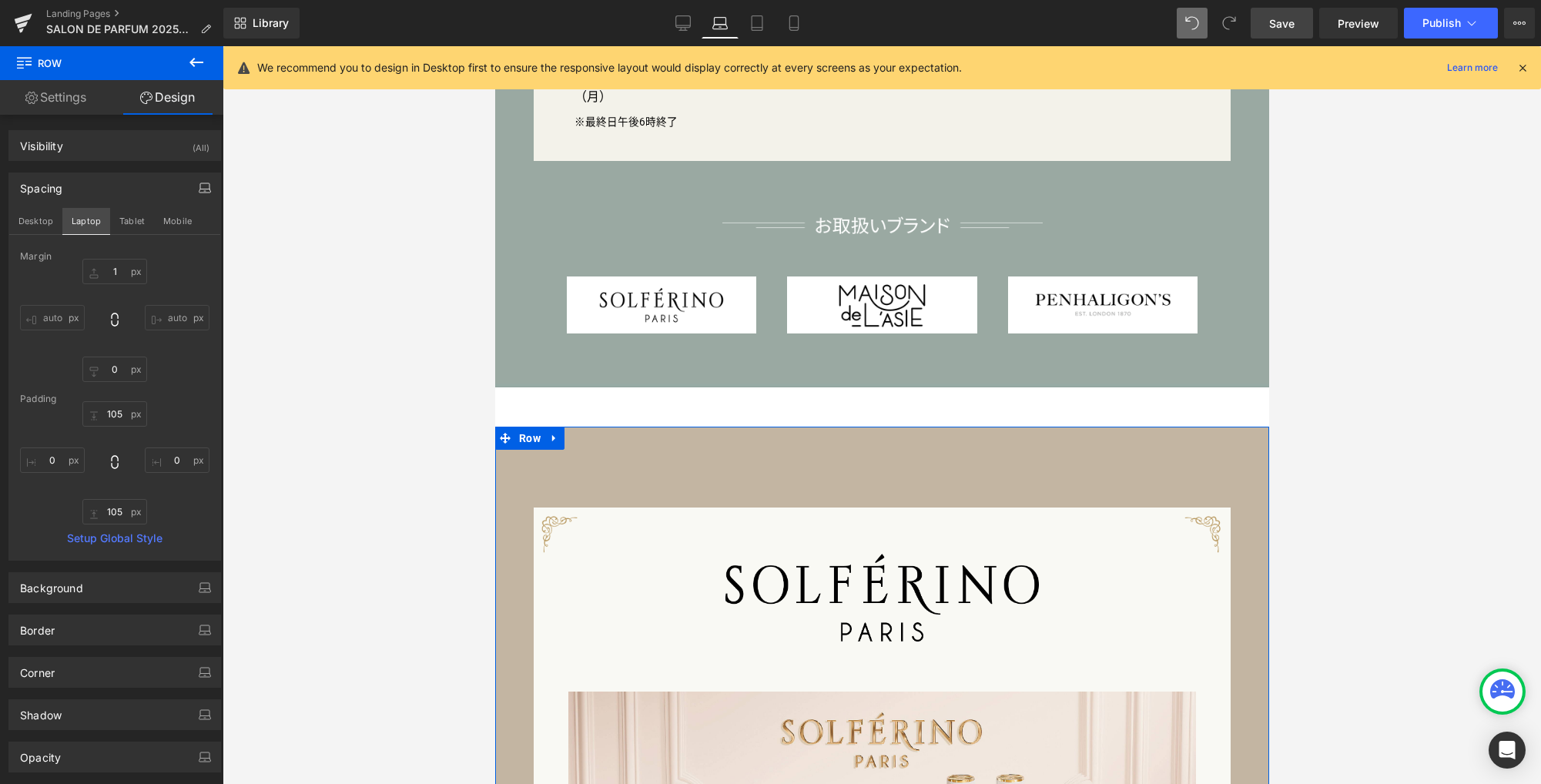
scroll to position [850, 0]
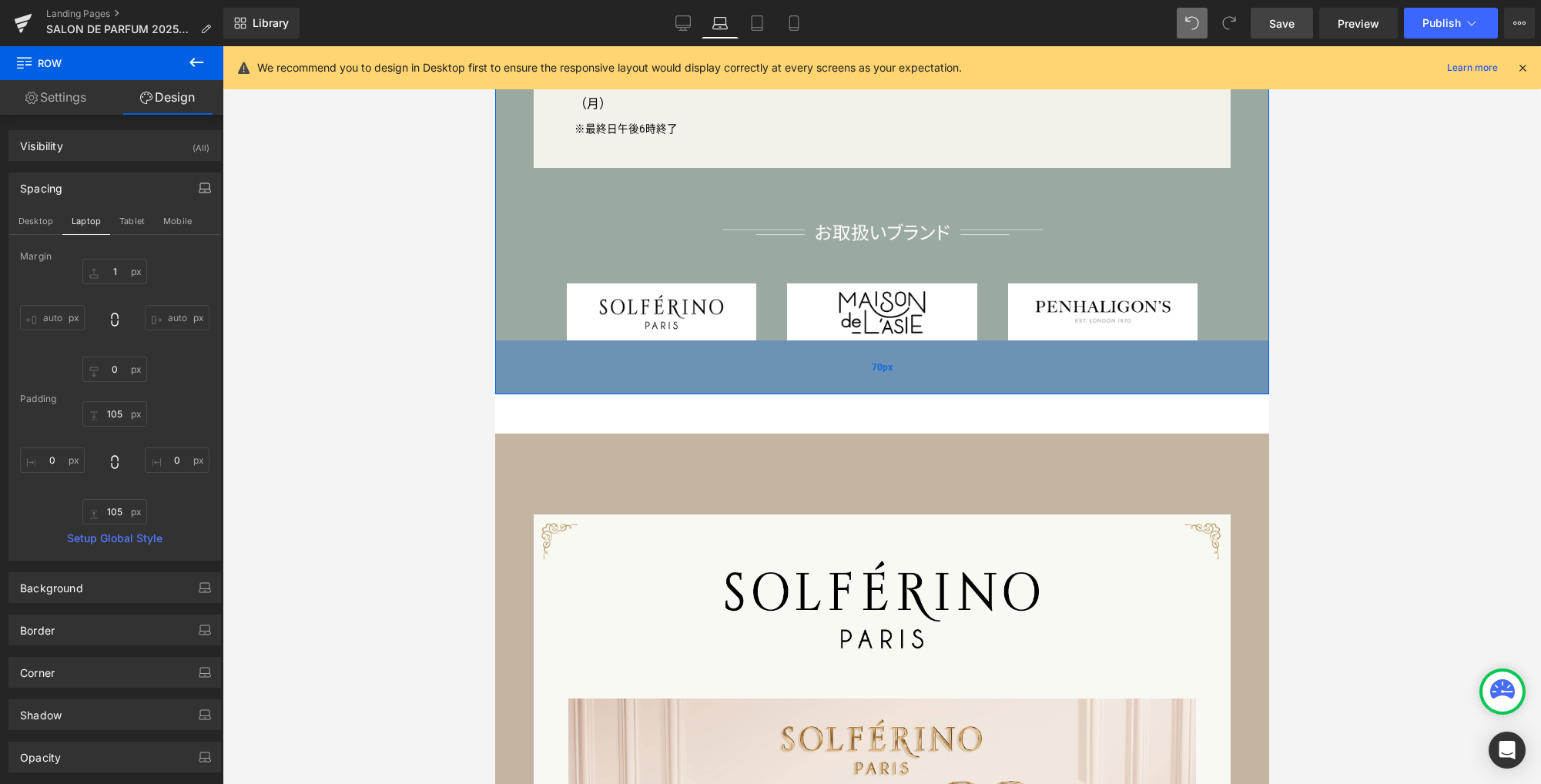
click at [546, 394] on div "70px" at bounding box center [881, 367] width 774 height 53
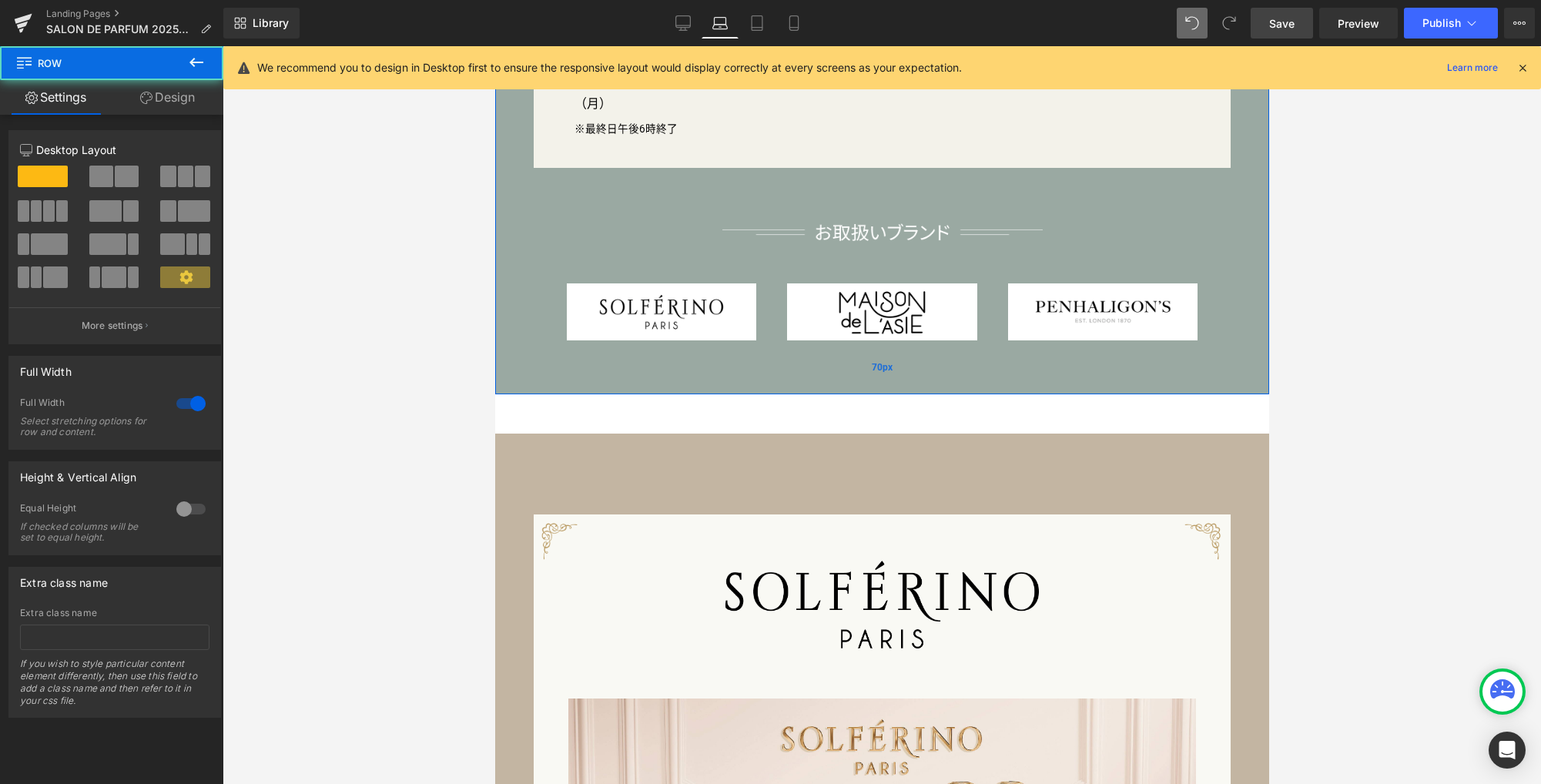
click at [546, 384] on div "70px" at bounding box center [881, 367] width 774 height 53
click at [190, 97] on link "Design" at bounding box center [167, 98] width 112 height 35
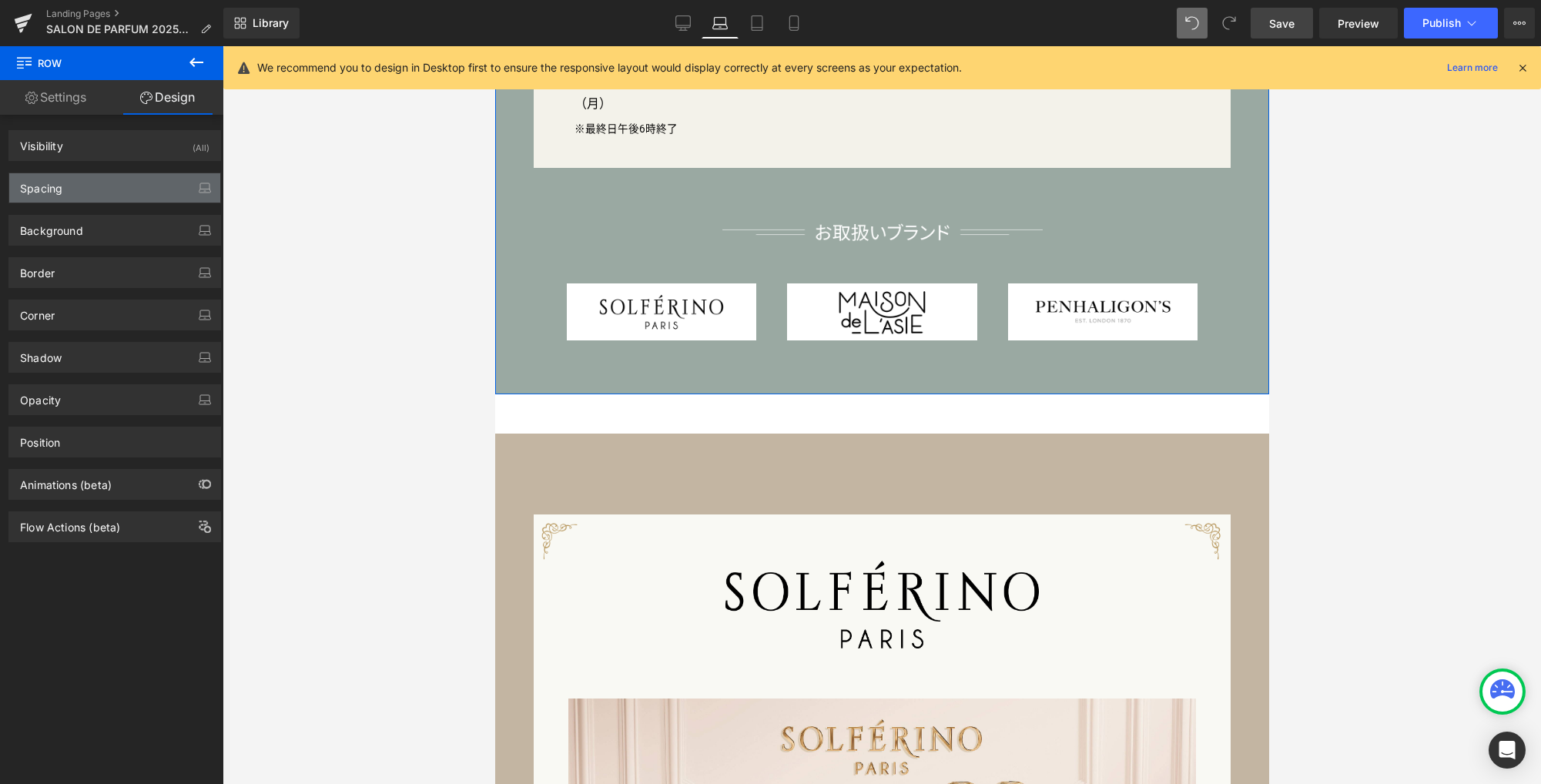
click at [129, 193] on div "Spacing" at bounding box center [114, 188] width 211 height 29
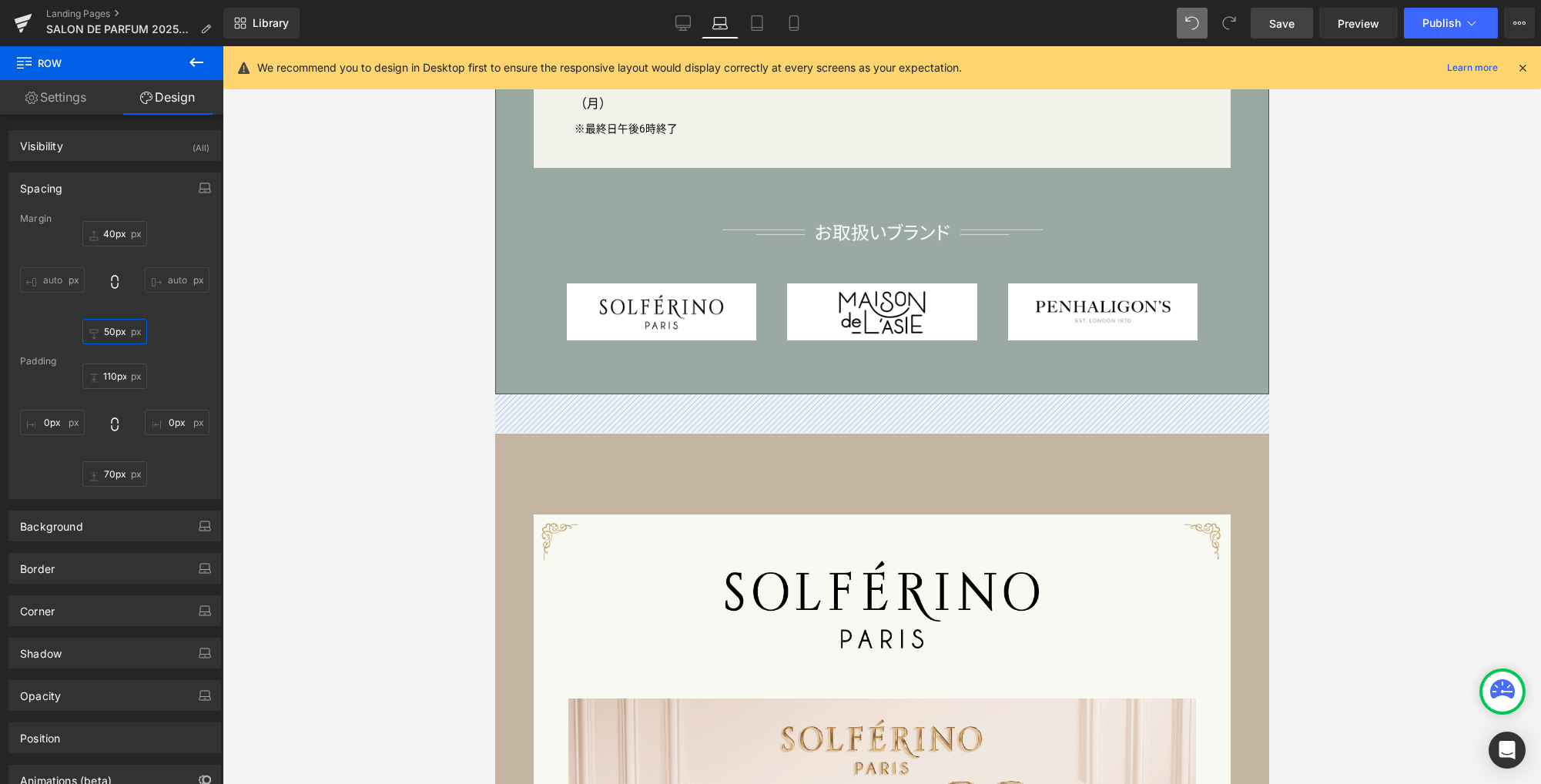
click at [126, 337] on input "50px" at bounding box center [114, 332] width 65 height 26
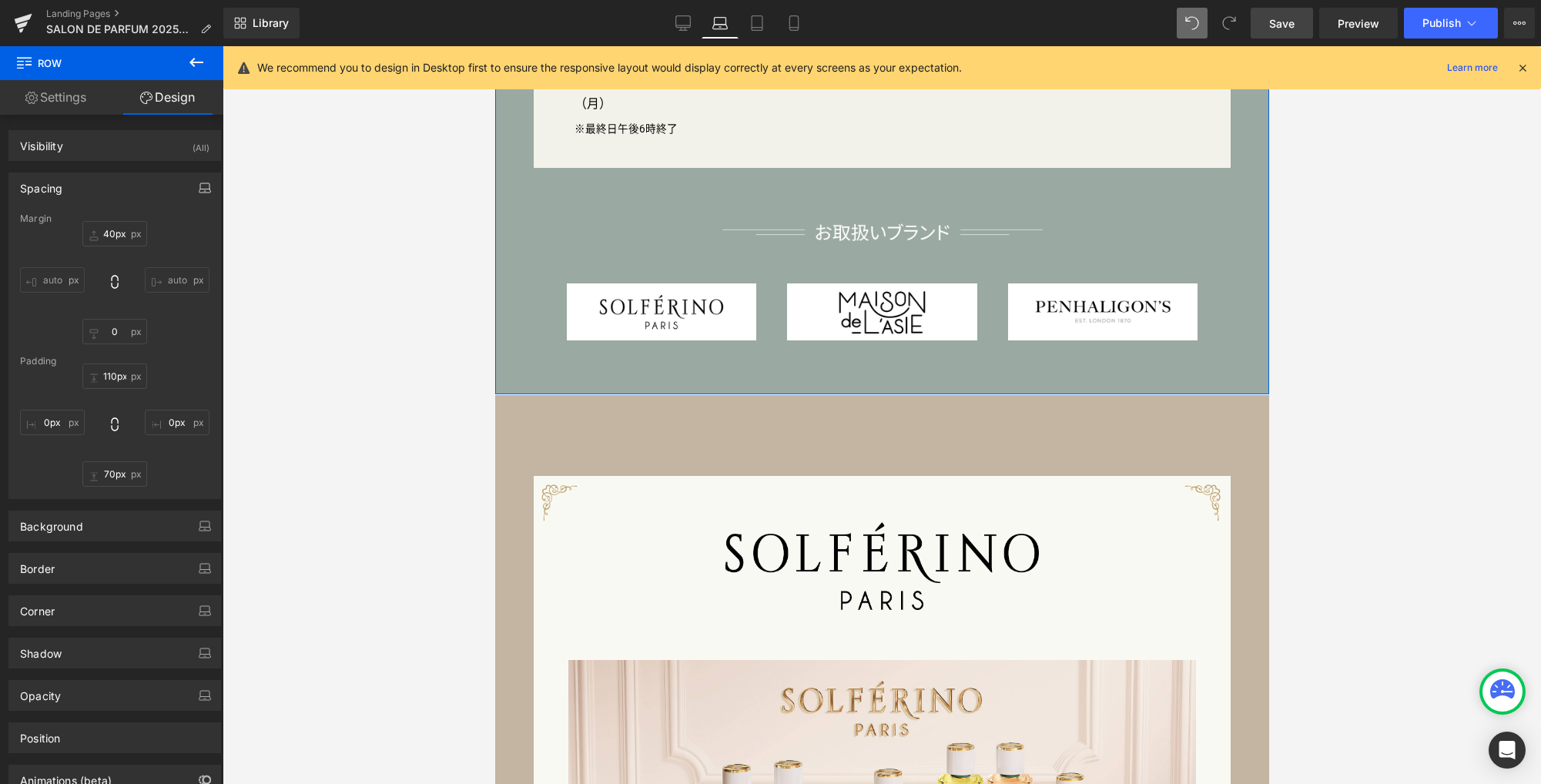
click at [200, 183] on icon "button" at bounding box center [205, 186] width 9 height 6
click at [44, 227] on button "Desktop" at bounding box center [36, 221] width 53 height 26
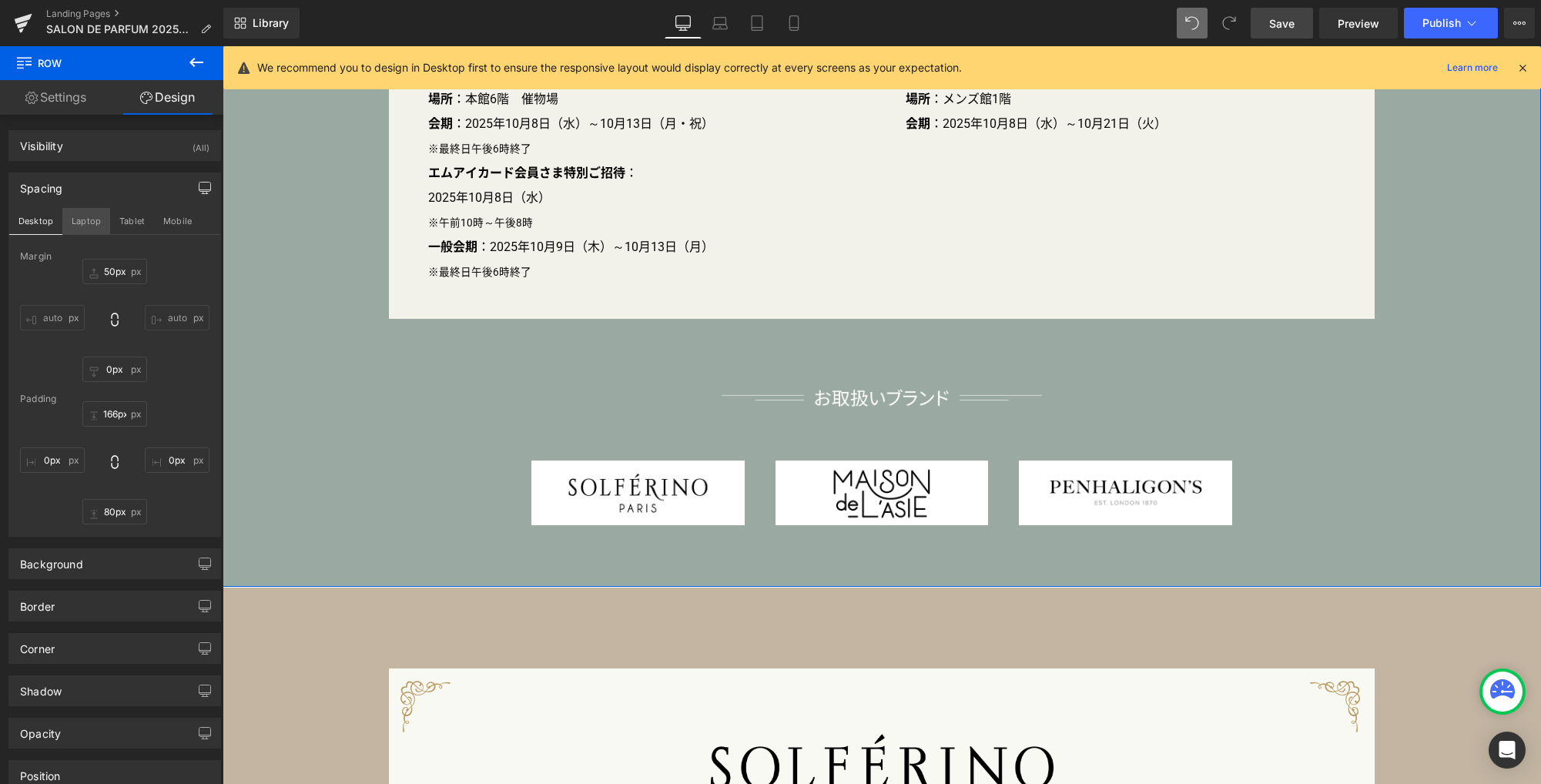
scroll to position [0, 0]
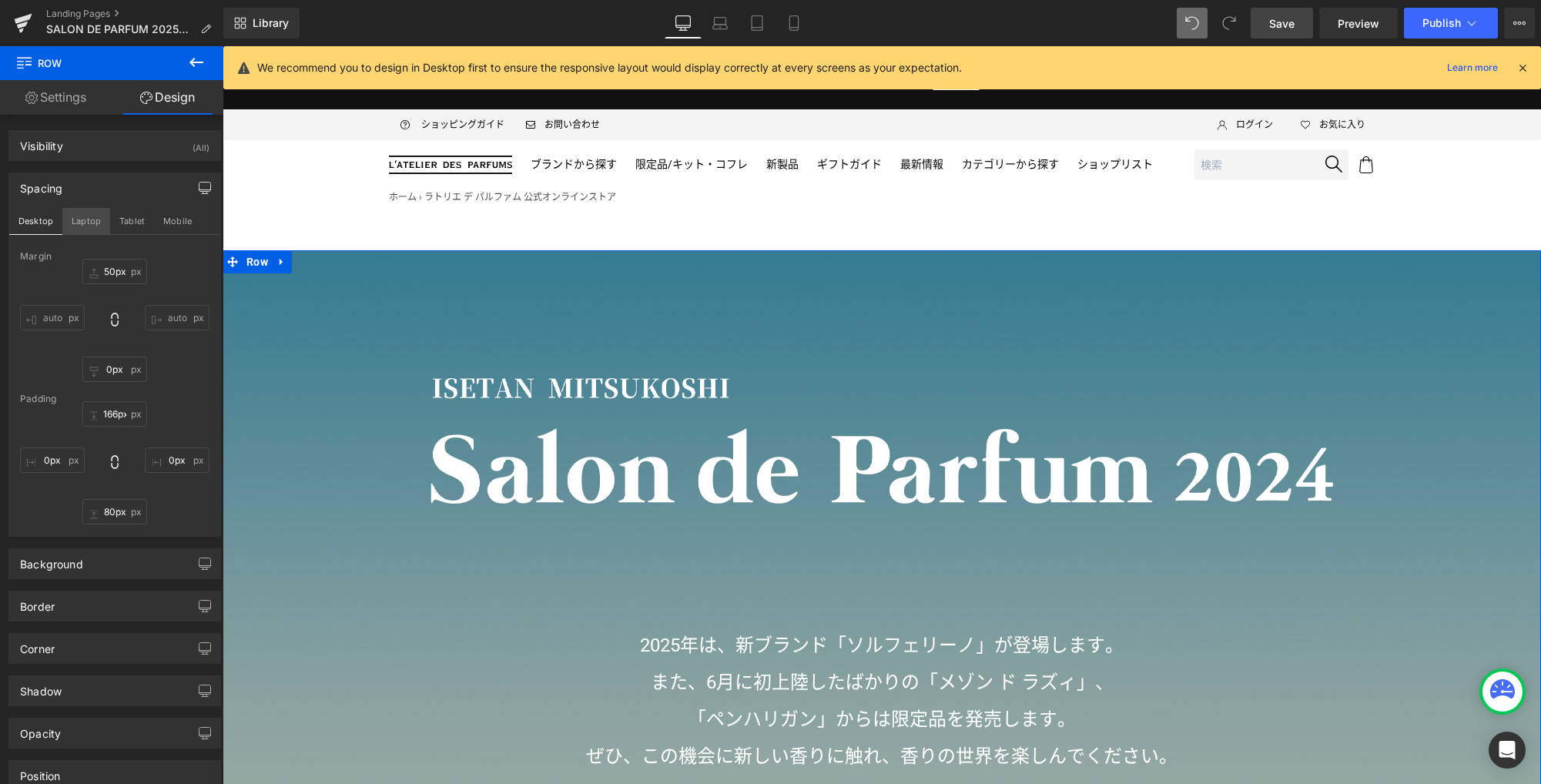
click at [77, 222] on button "Laptop" at bounding box center [87, 221] width 48 height 26
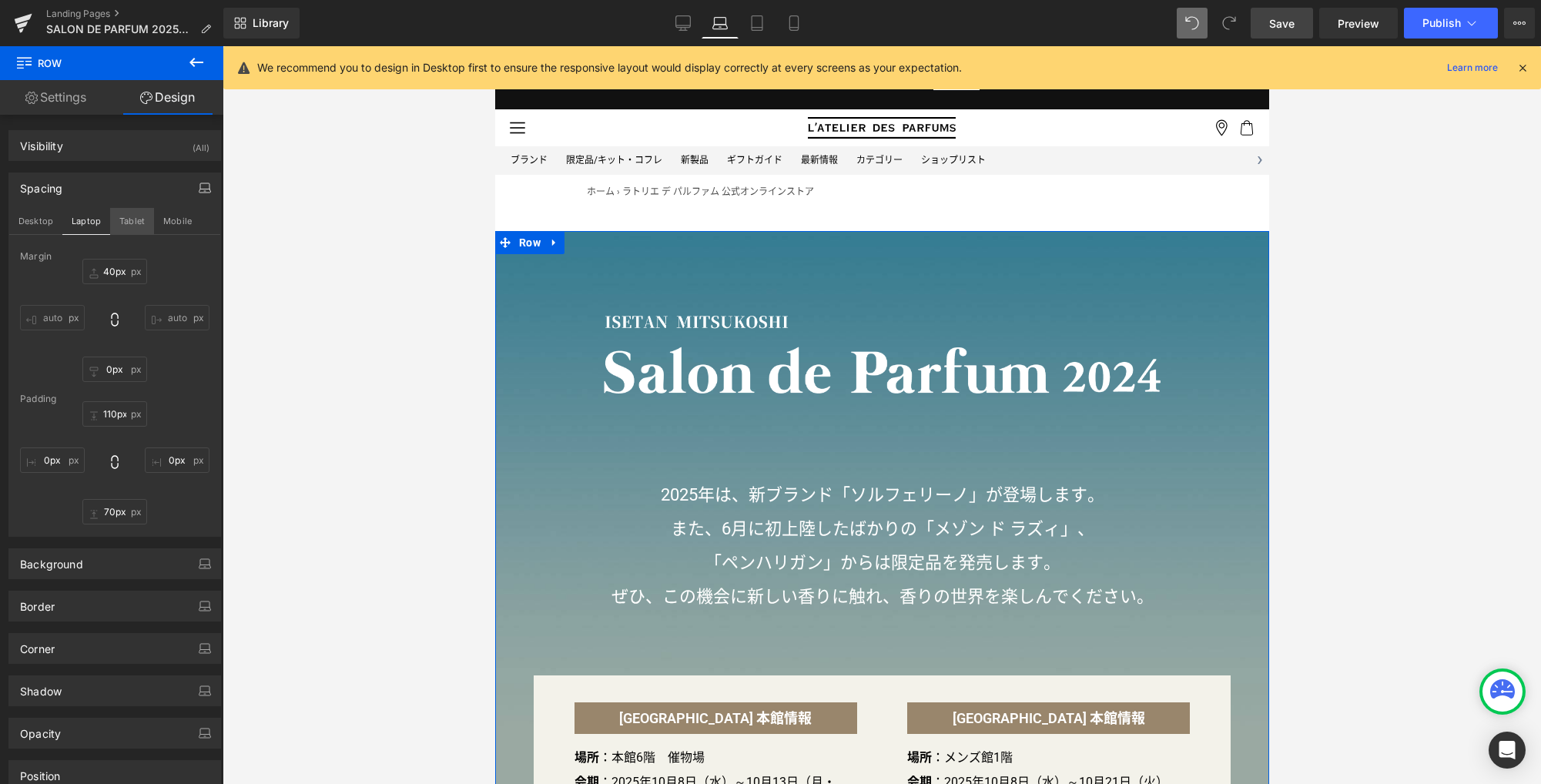
click at [130, 221] on button "Tablet" at bounding box center [132, 221] width 44 height 26
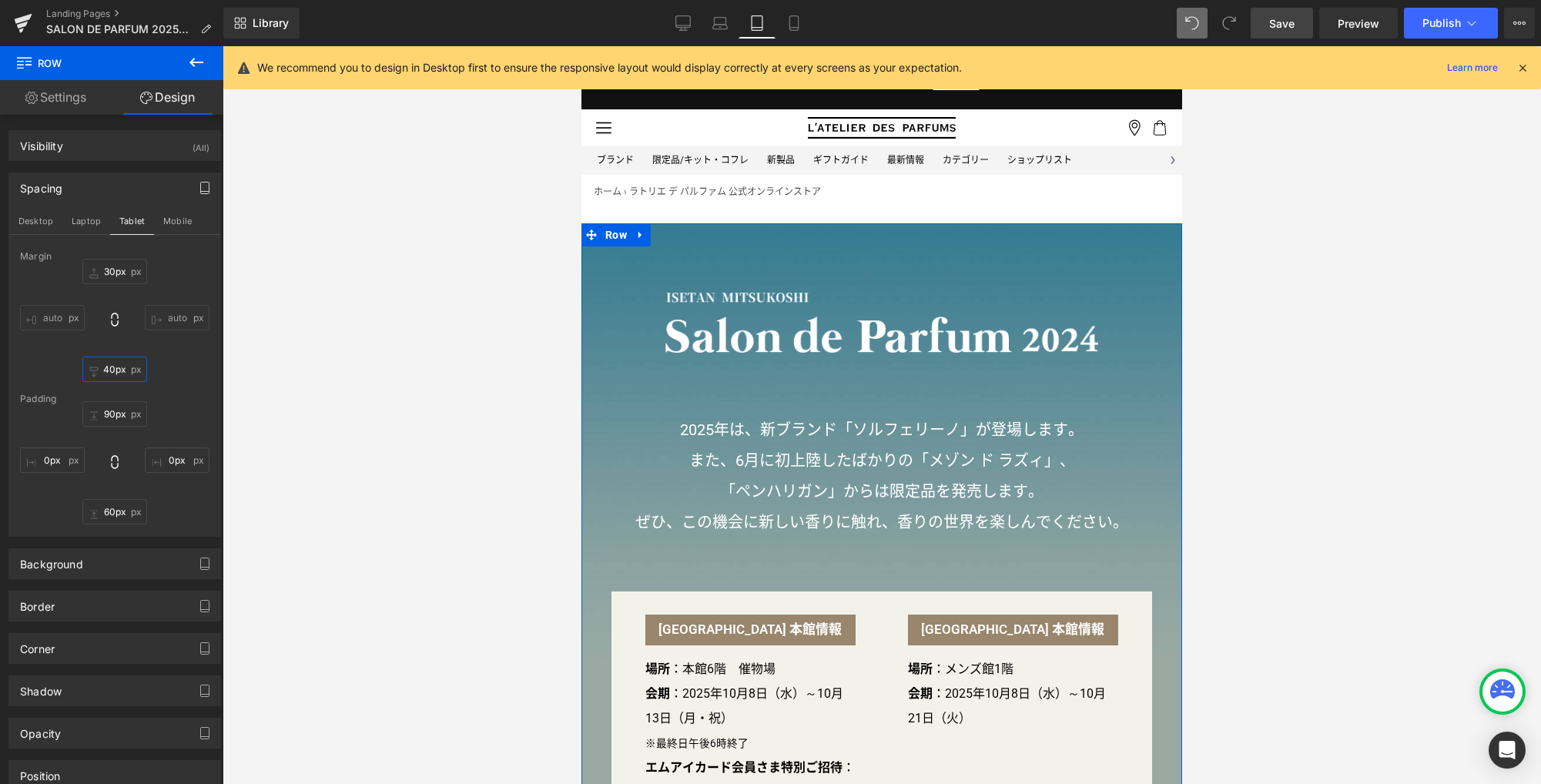
drag, startPoint x: 123, startPoint y: 373, endPoint x: 139, endPoint y: 370, distance: 16.3
click at [123, 372] on input "40px" at bounding box center [114, 369] width 65 height 26
click at [185, 219] on button "Mobile" at bounding box center [177, 221] width 47 height 26
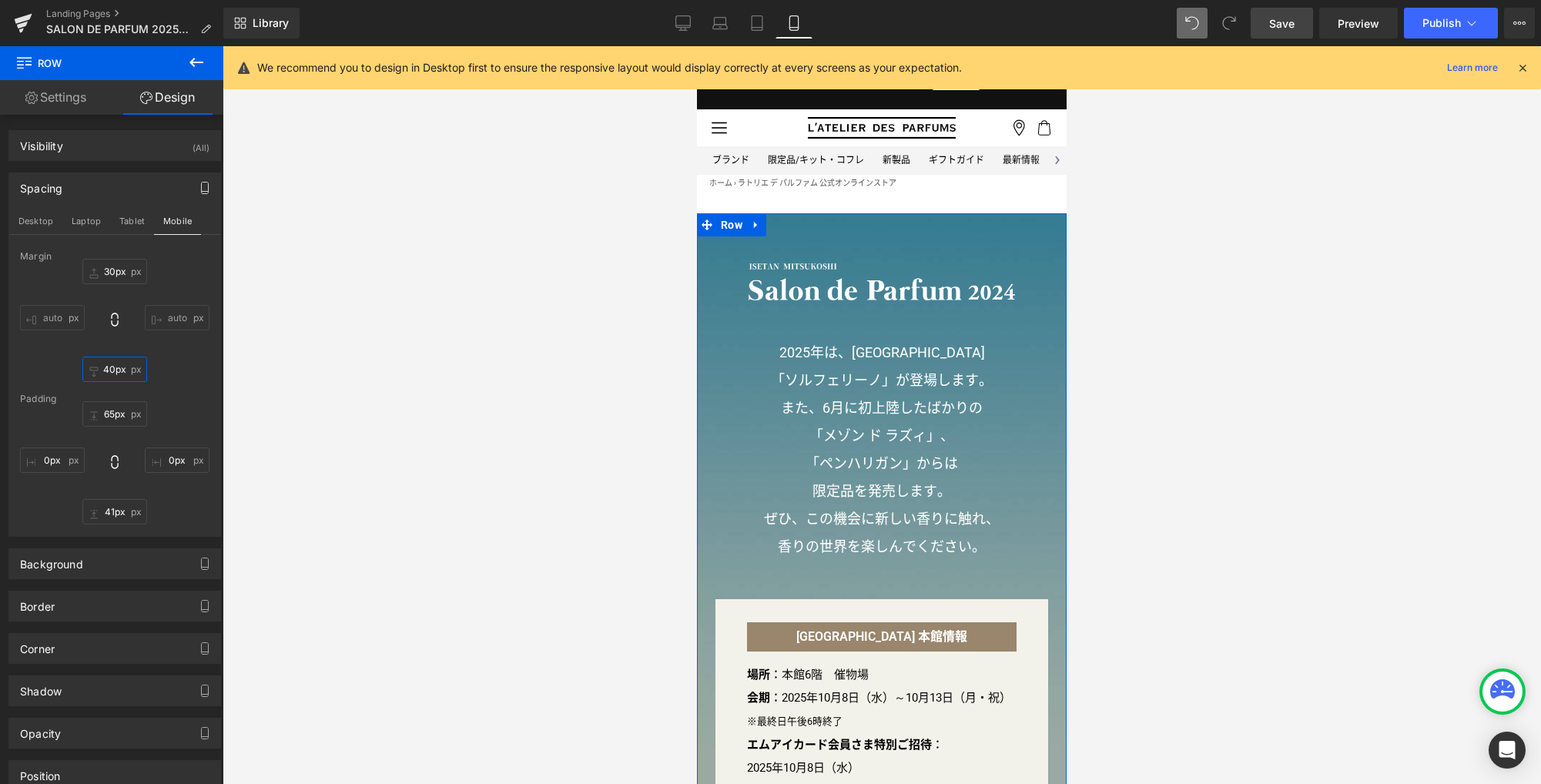
click at [123, 368] on input "40px" at bounding box center [114, 369] width 65 height 26
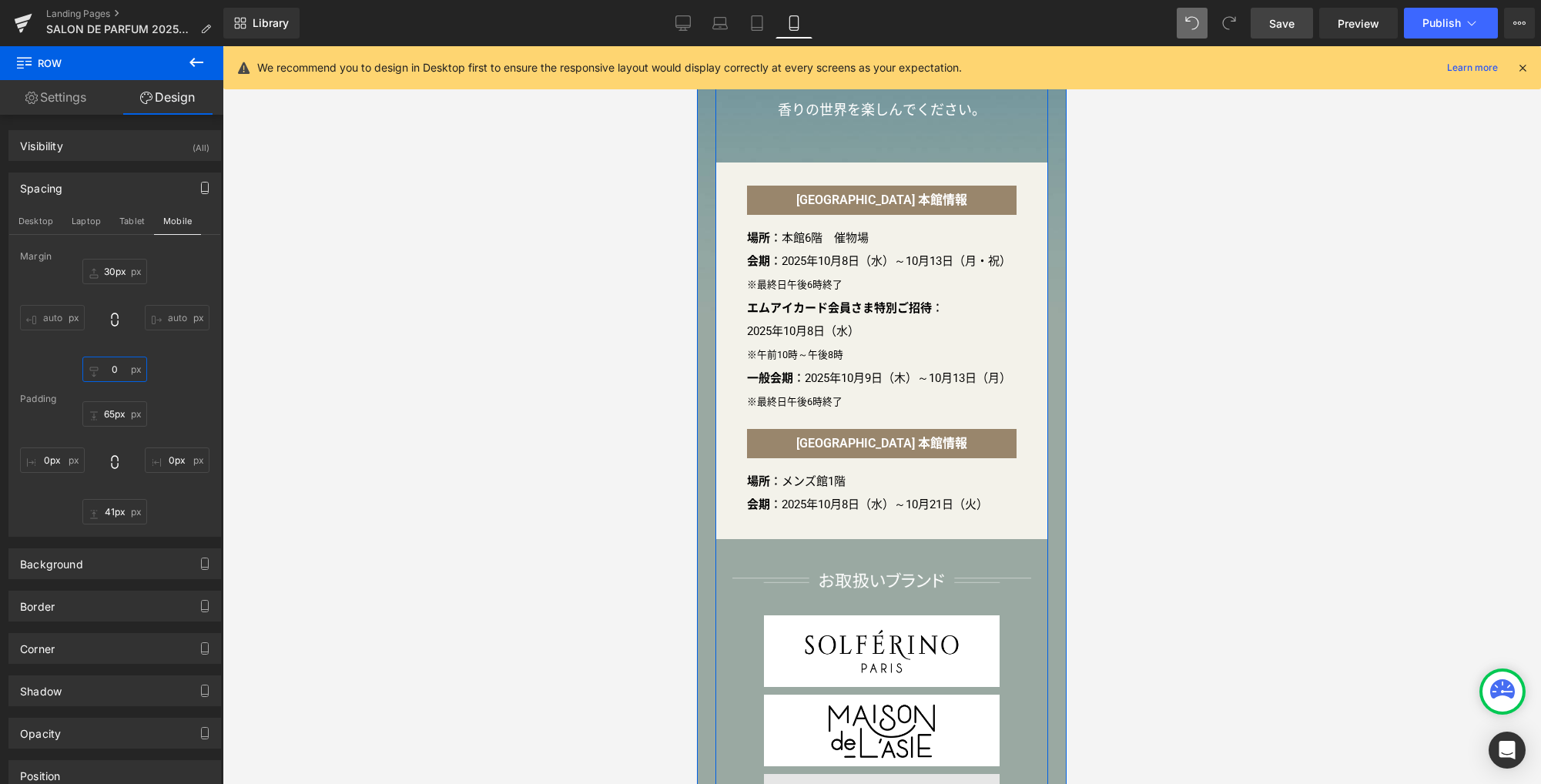
scroll to position [765, 0]
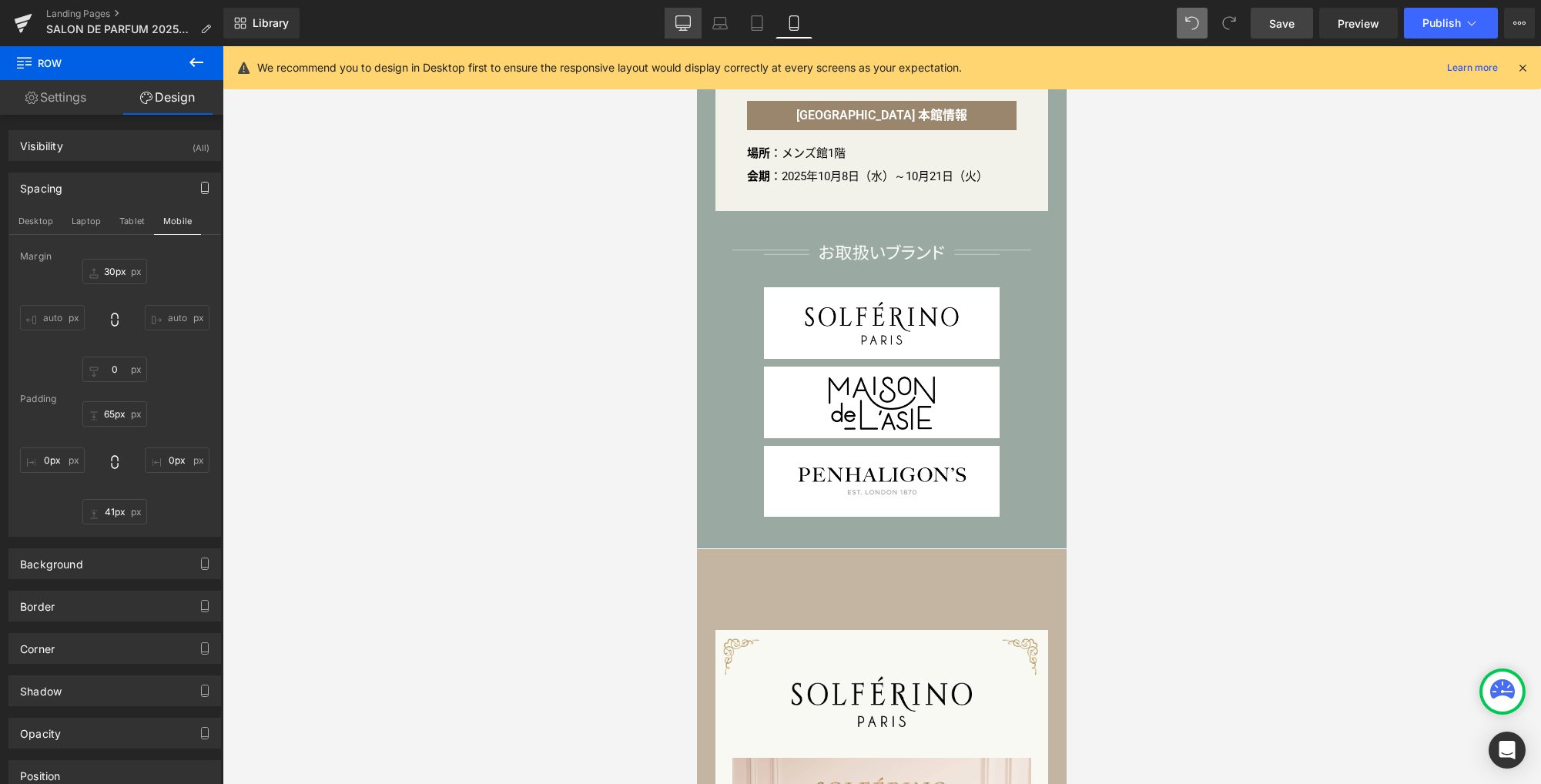
click at [685, 28] on icon at bounding box center [683, 22] width 15 height 12
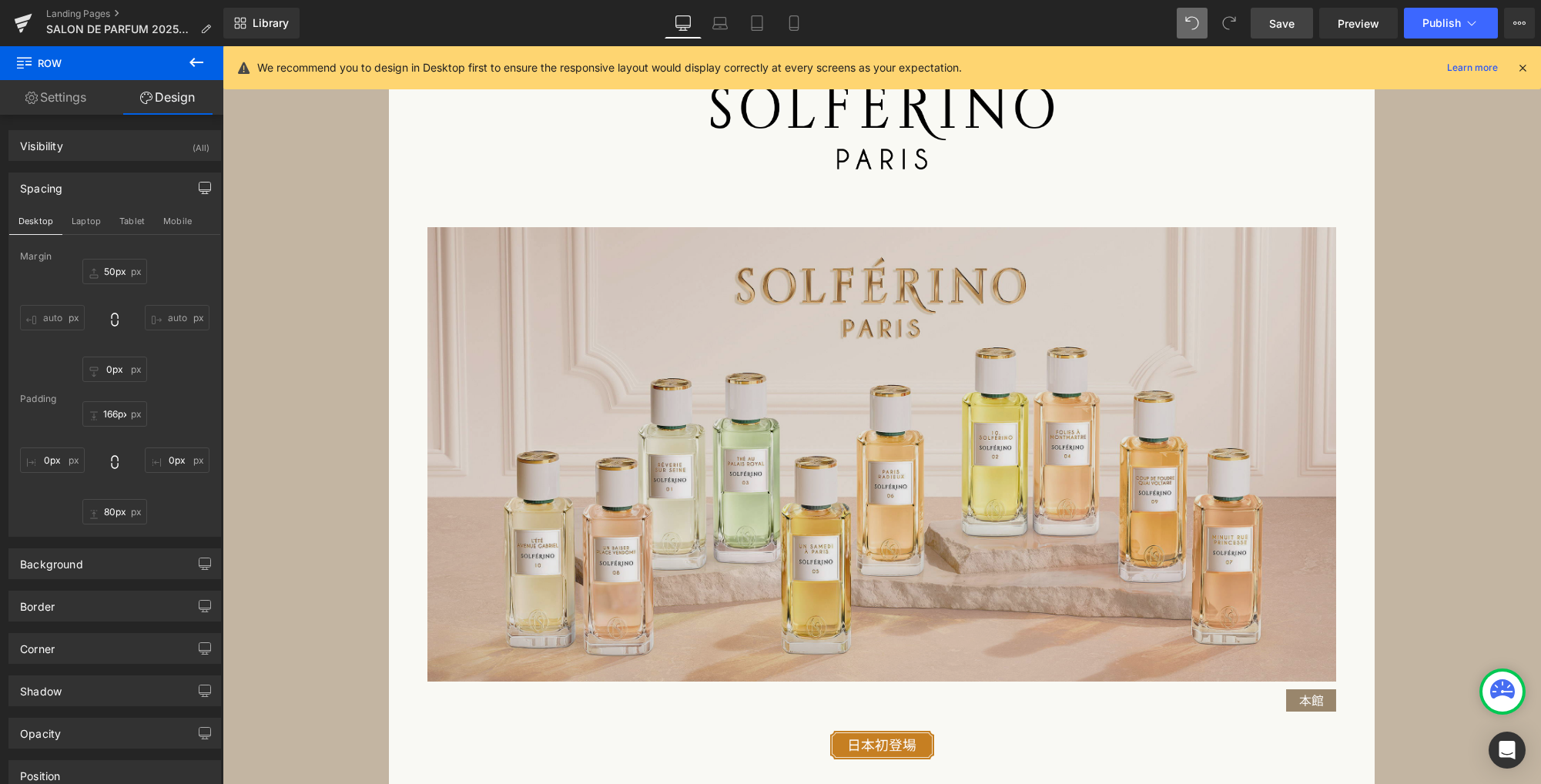
scroll to position [1000, 0]
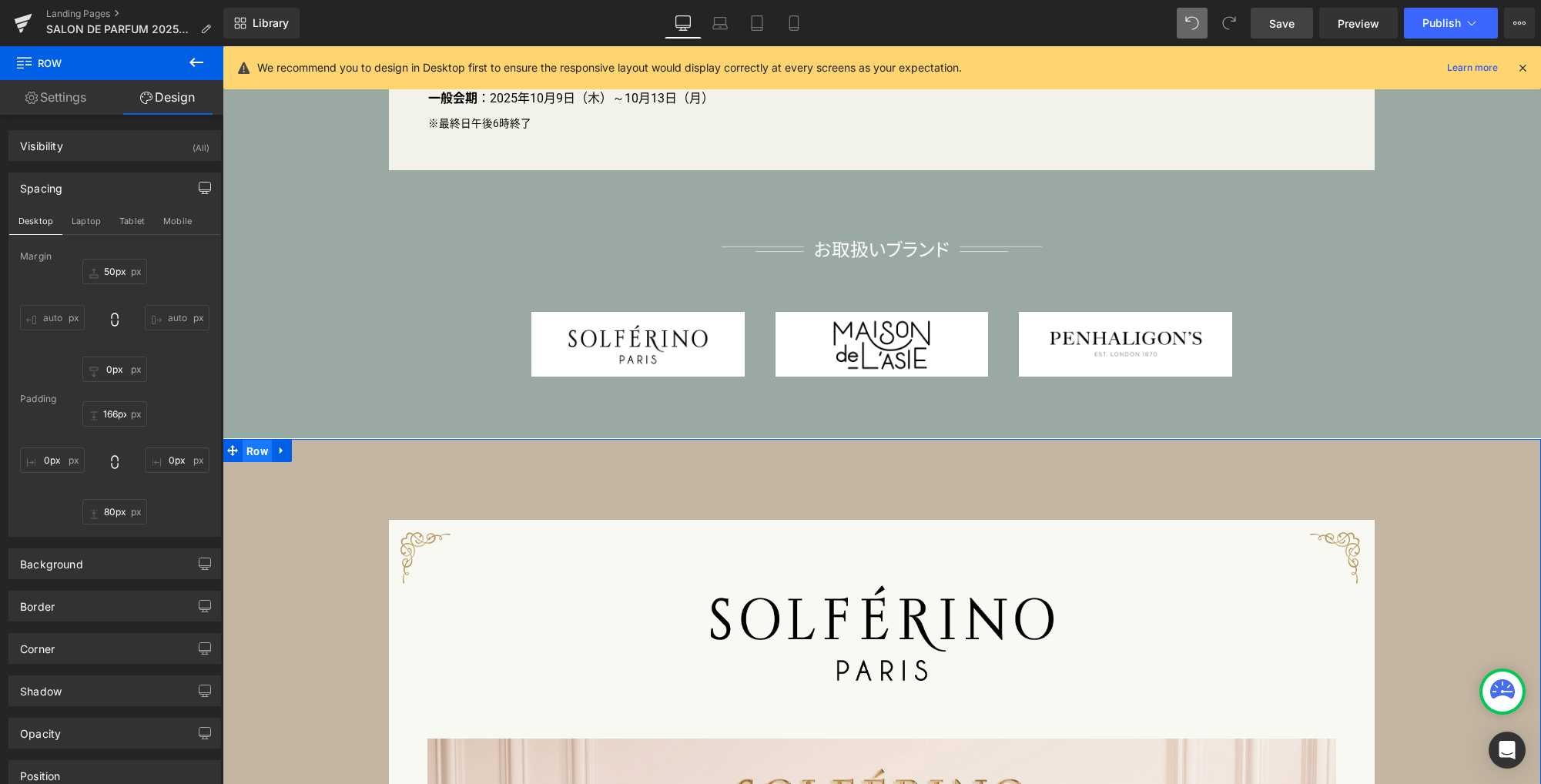
click at [256, 456] on span "Row" at bounding box center [257, 451] width 29 height 23
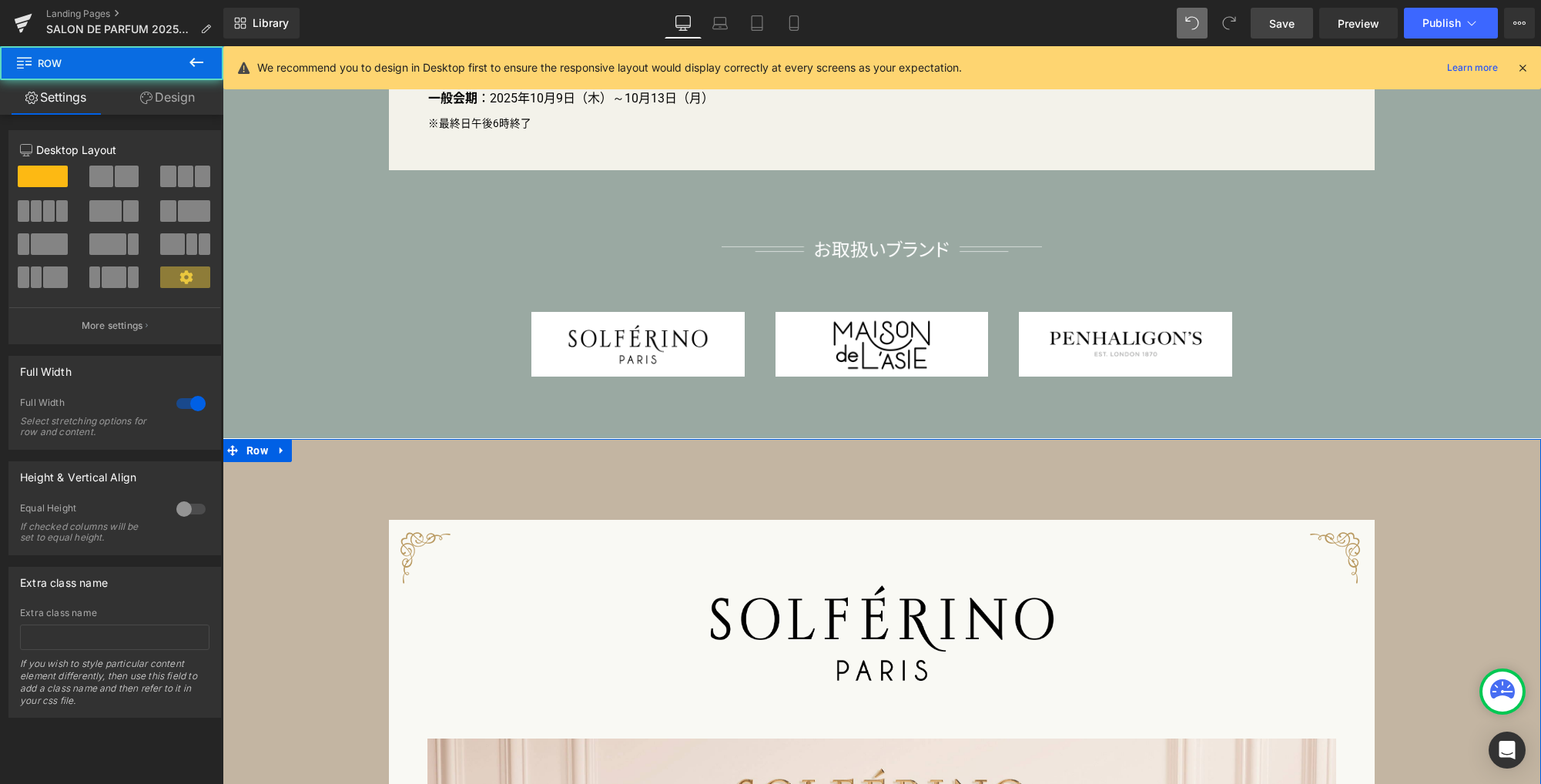
drag, startPoint x: 176, startPoint y: 97, endPoint x: 109, endPoint y: 193, distance: 117.1
click at [176, 97] on link "Design" at bounding box center [167, 98] width 112 height 35
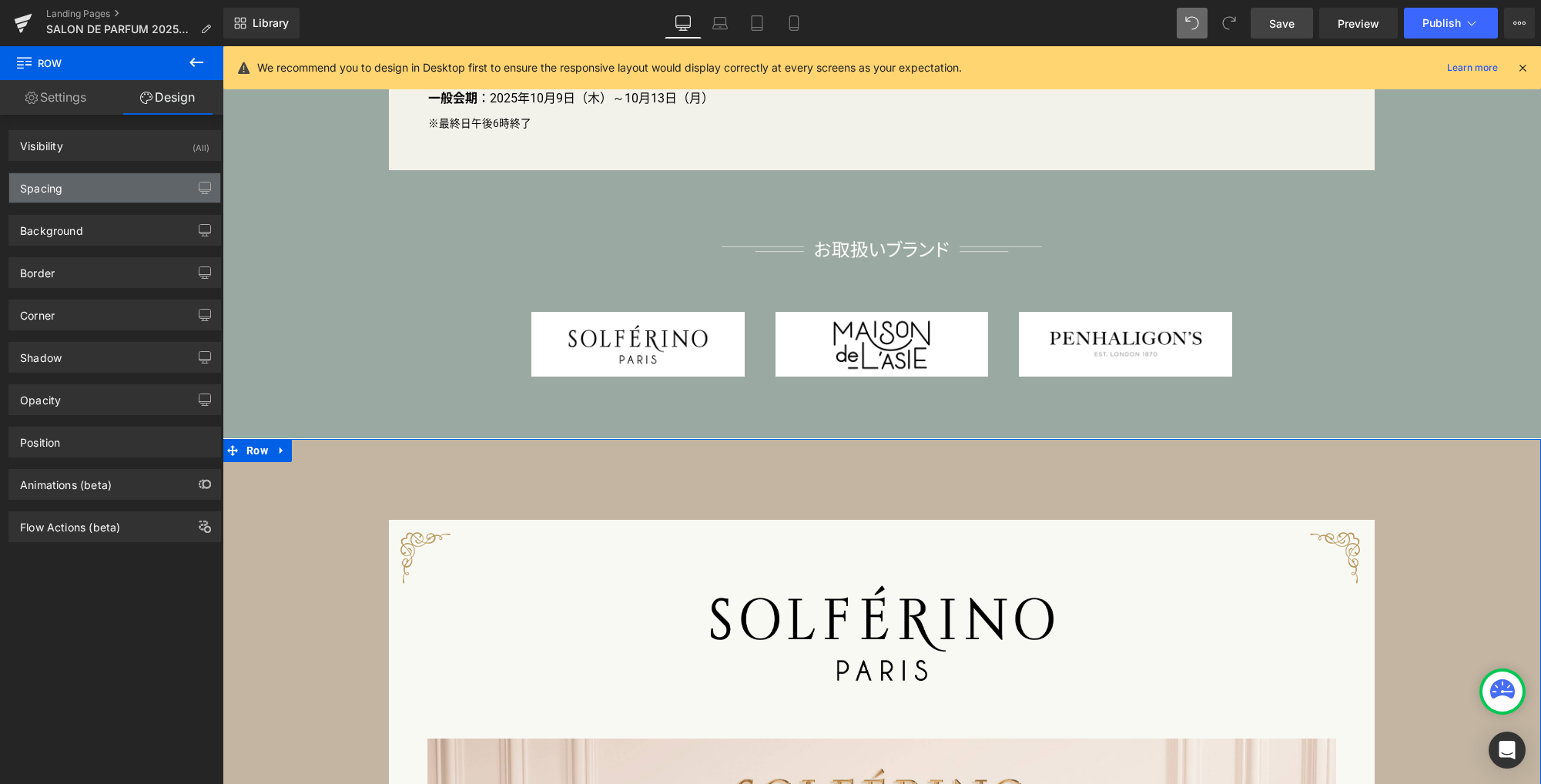
click at [109, 193] on div "Spacing" at bounding box center [114, 188] width 211 height 29
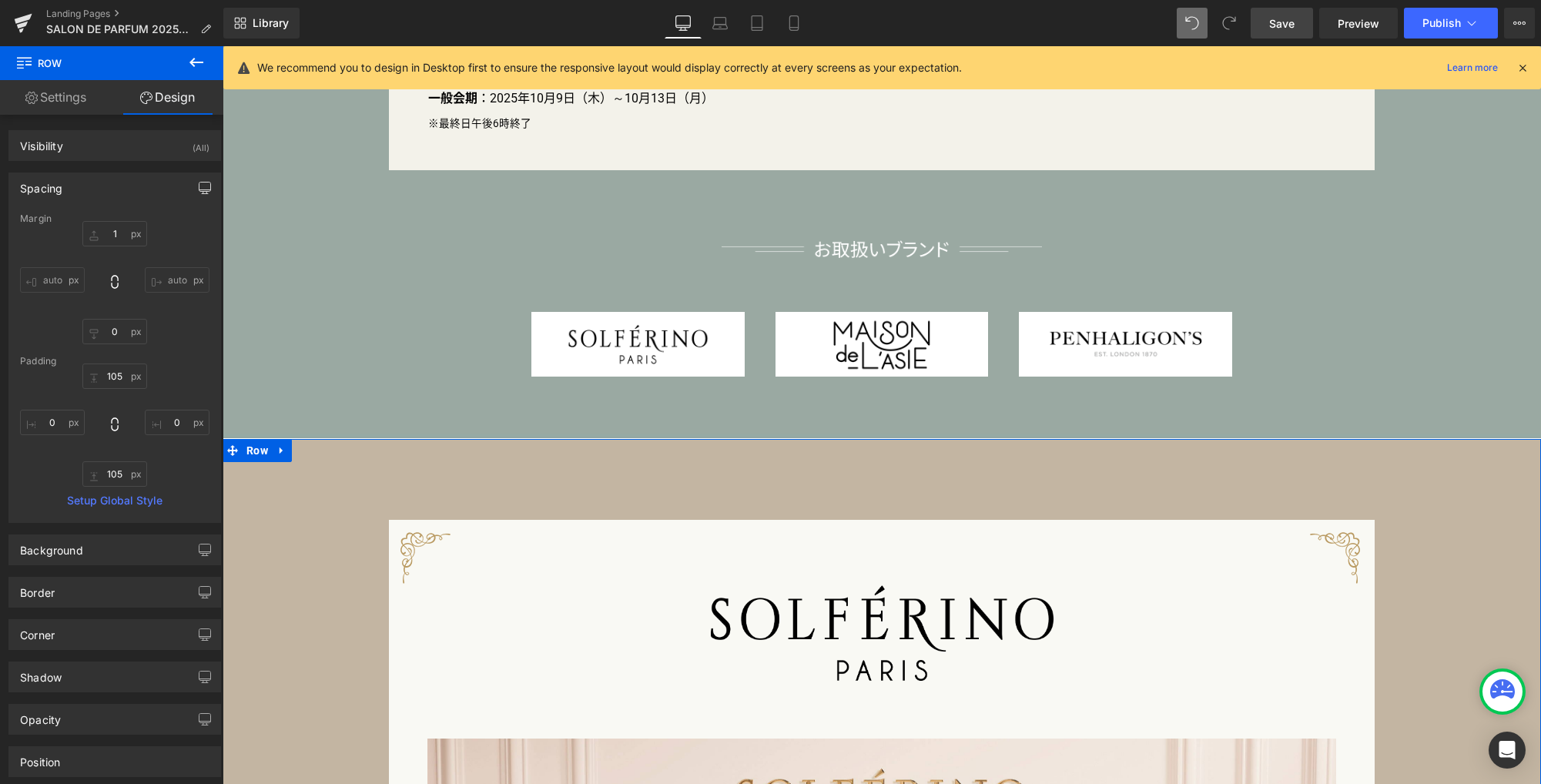
click at [206, 187] on button "button" at bounding box center [205, 188] width 25 height 29
click at [94, 220] on button "Laptop" at bounding box center [87, 221] width 48 height 26
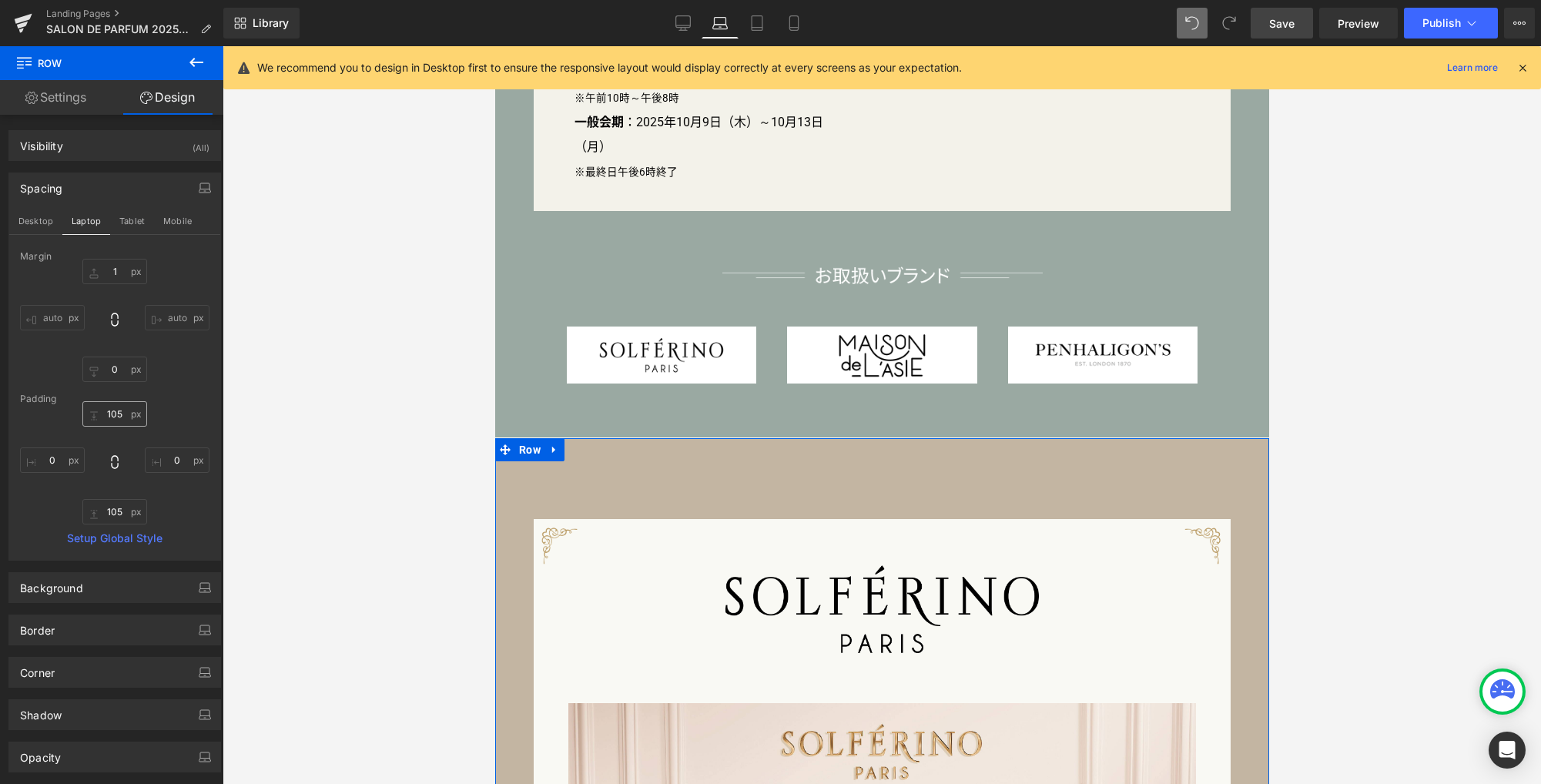
scroll to position [807, 0]
click at [122, 415] on input "105" at bounding box center [114, 414] width 65 height 26
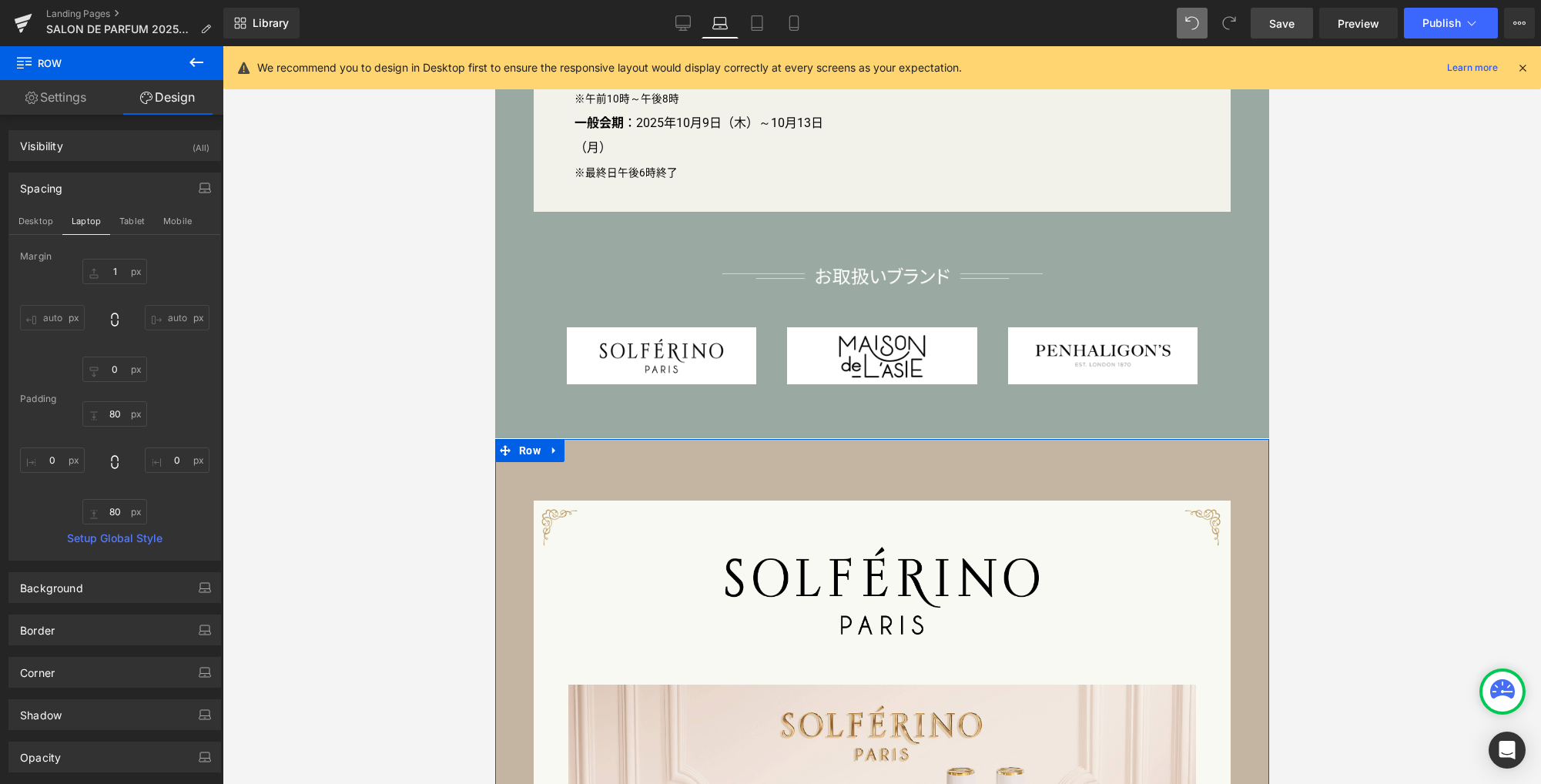
drag, startPoint x: 140, startPoint y: 222, endPoint x: 149, endPoint y: 310, distance: 88.5
click at [139, 222] on button "Tablet" at bounding box center [132, 221] width 44 height 26
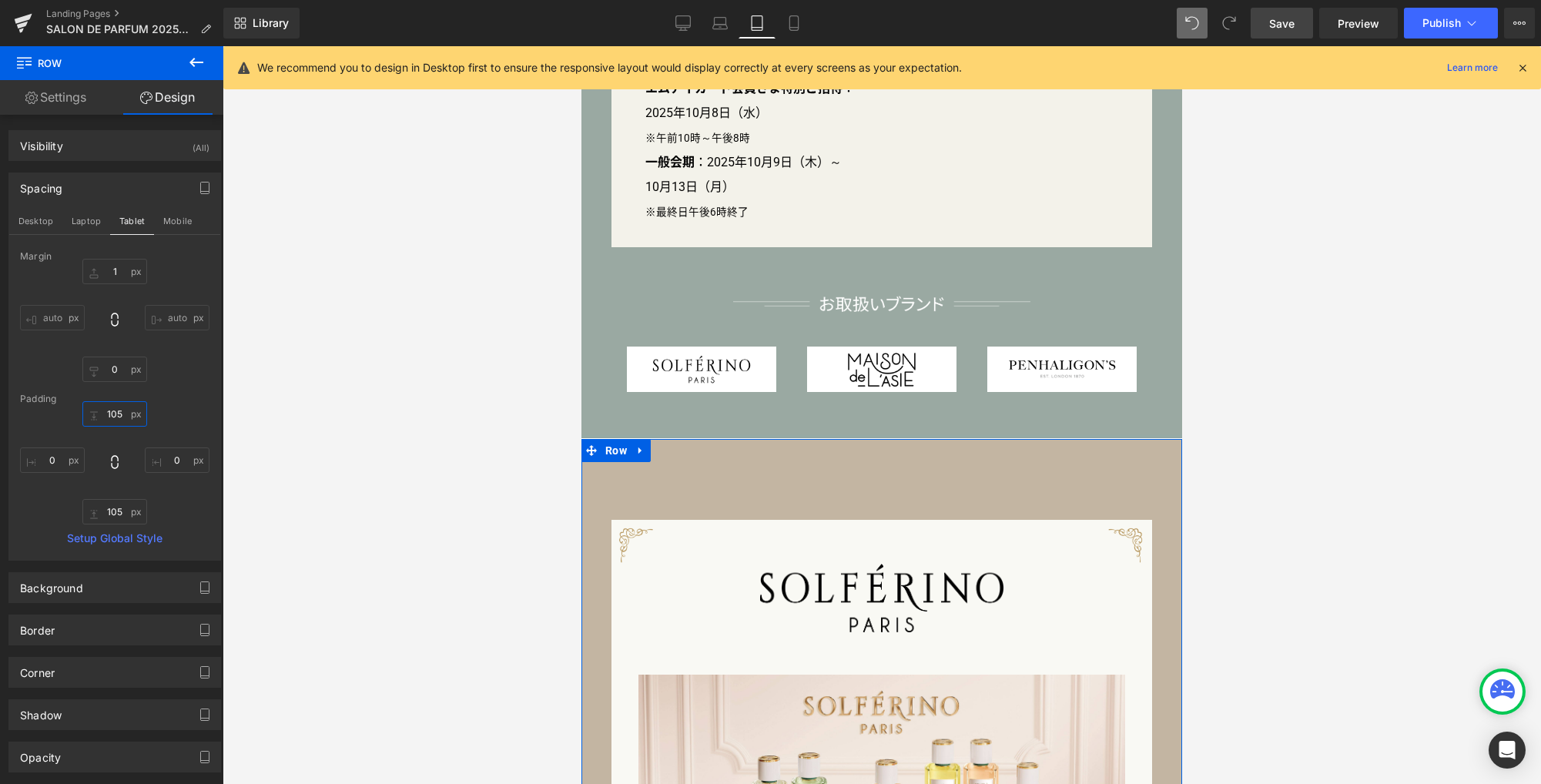
click at [114, 418] on input "105" at bounding box center [114, 414] width 65 height 26
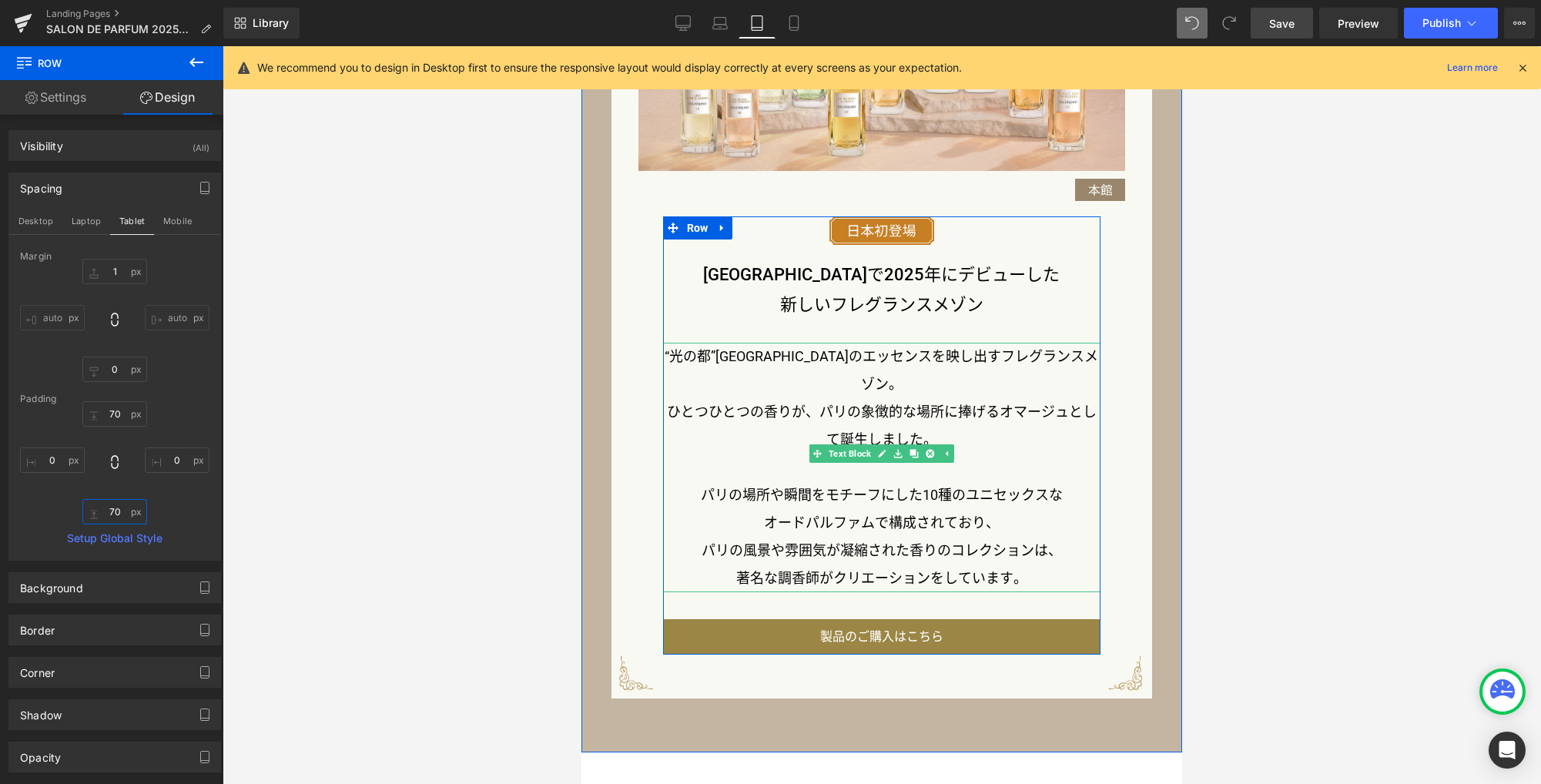
scroll to position [898, 0]
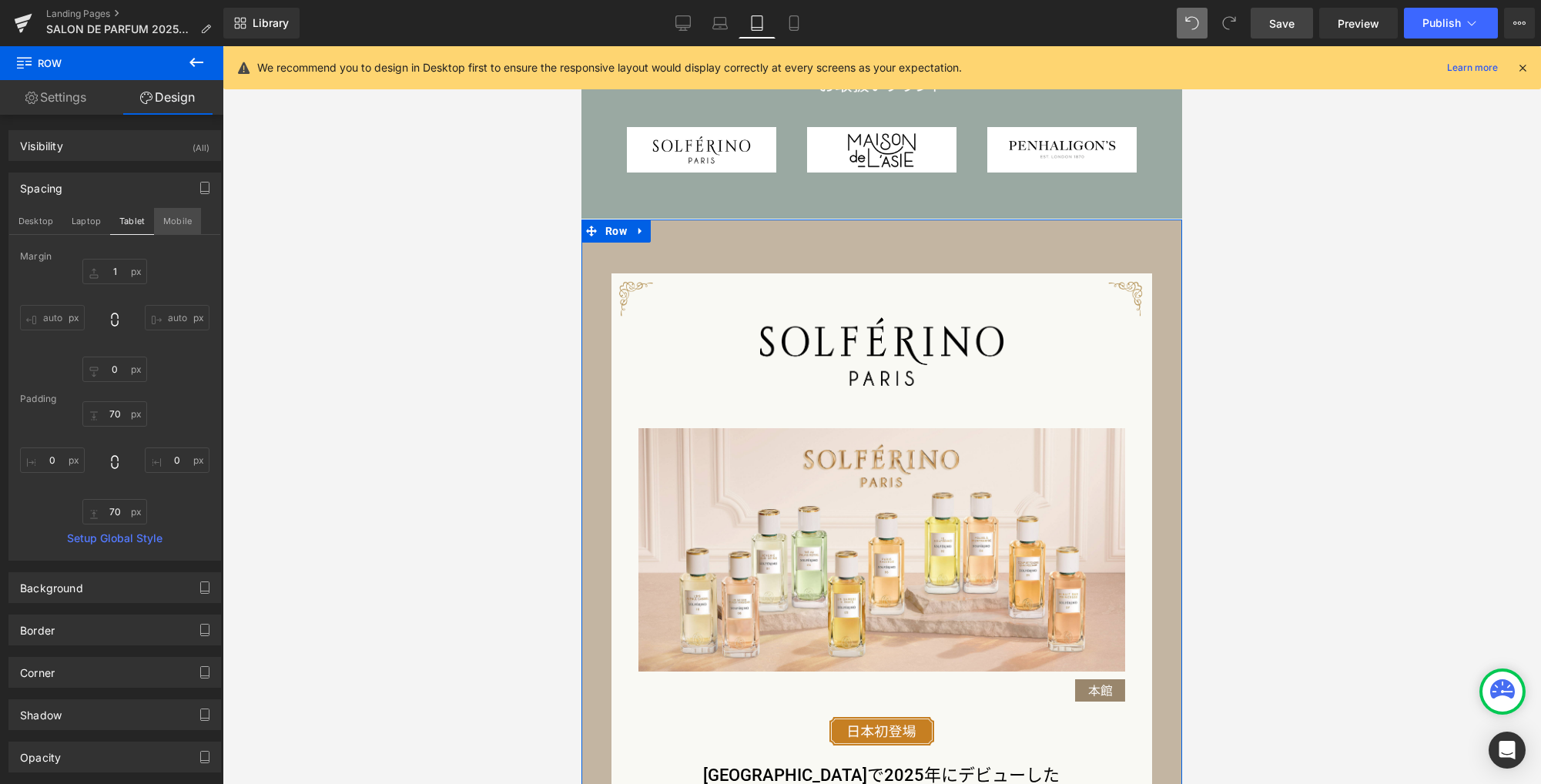
click at [181, 217] on button "Mobile" at bounding box center [177, 221] width 47 height 26
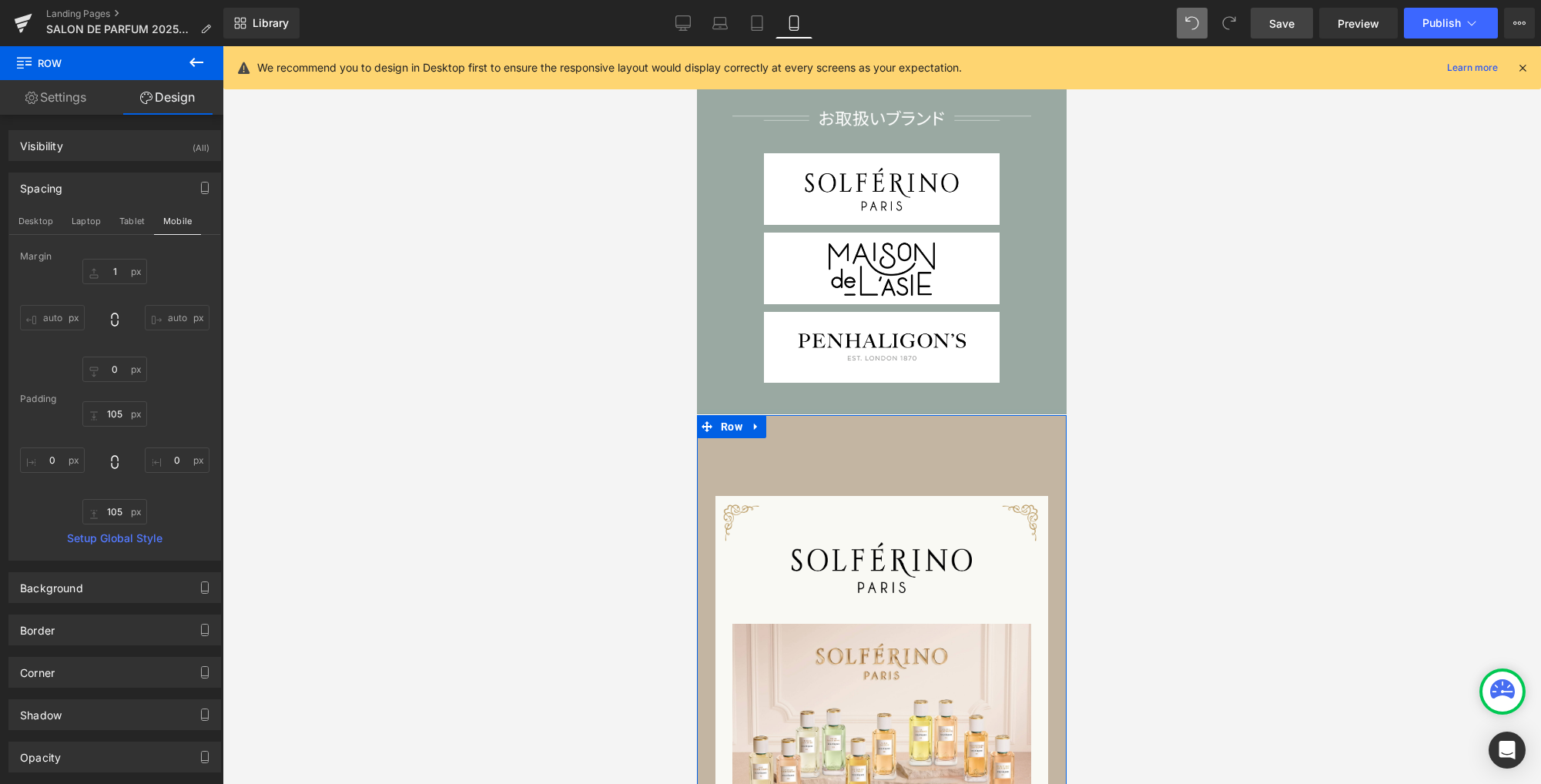
scroll to position [1091, 0]
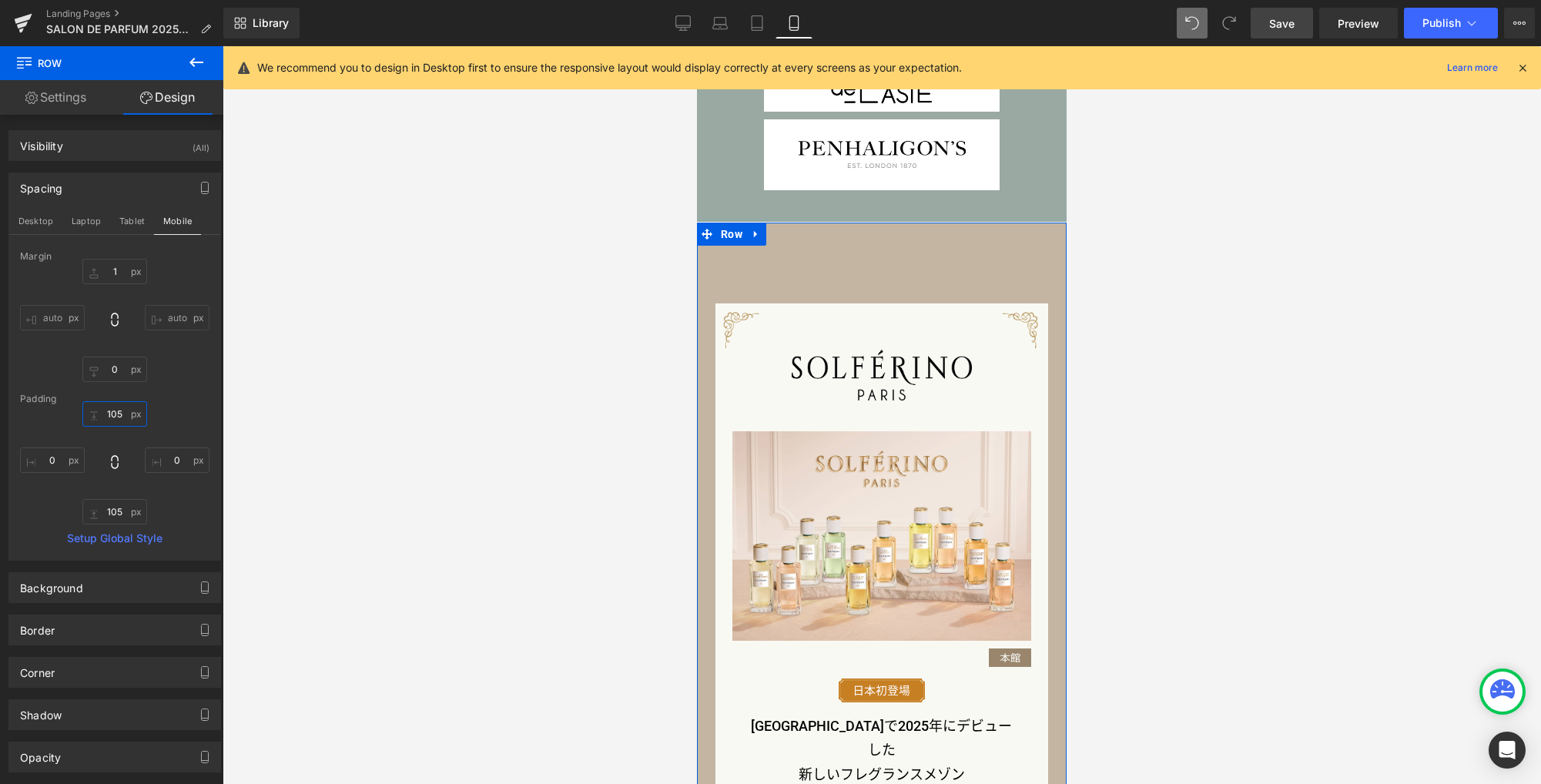
click at [117, 412] on input "105" at bounding box center [114, 414] width 65 height 26
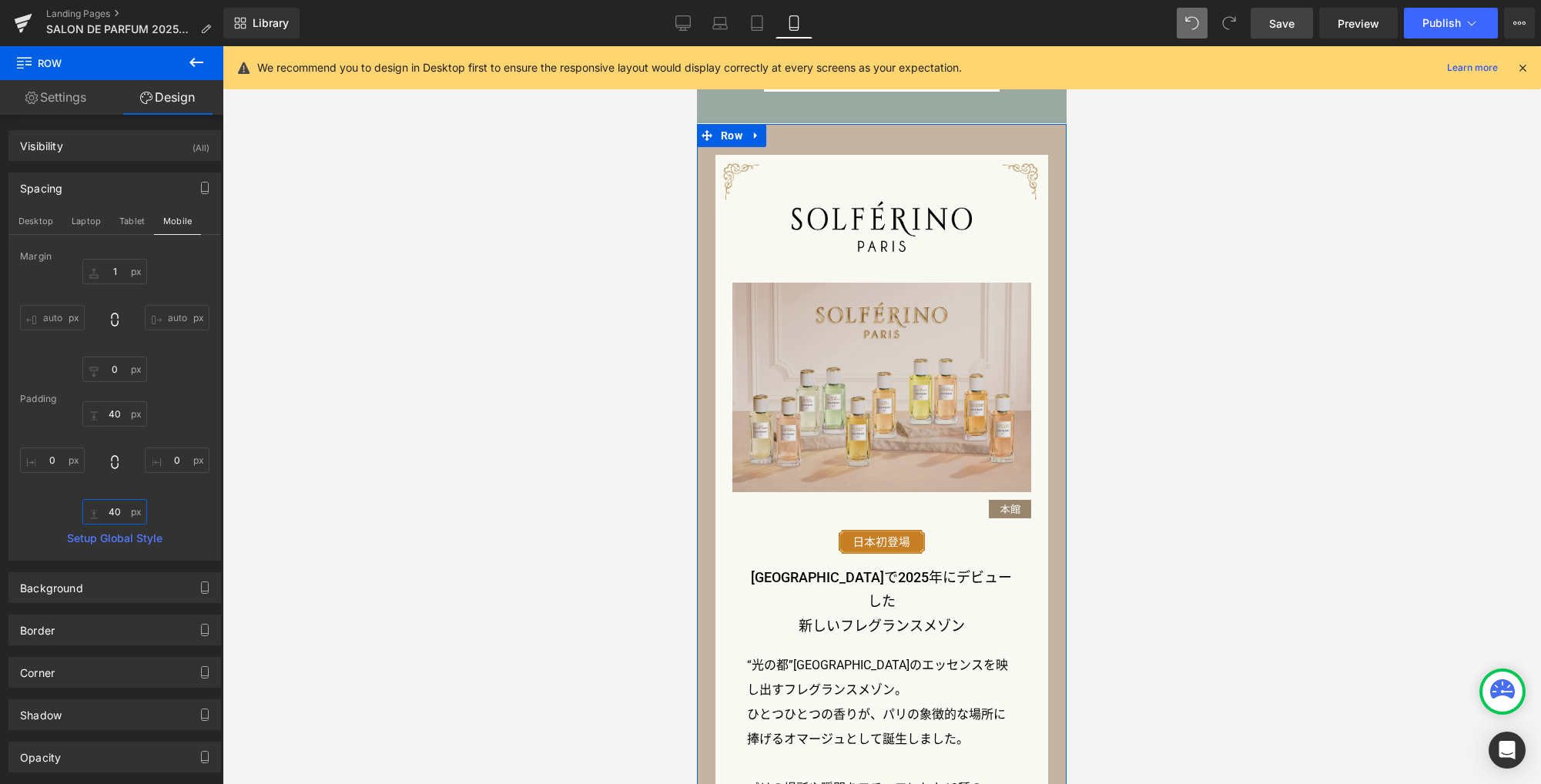
scroll to position [1039, 0]
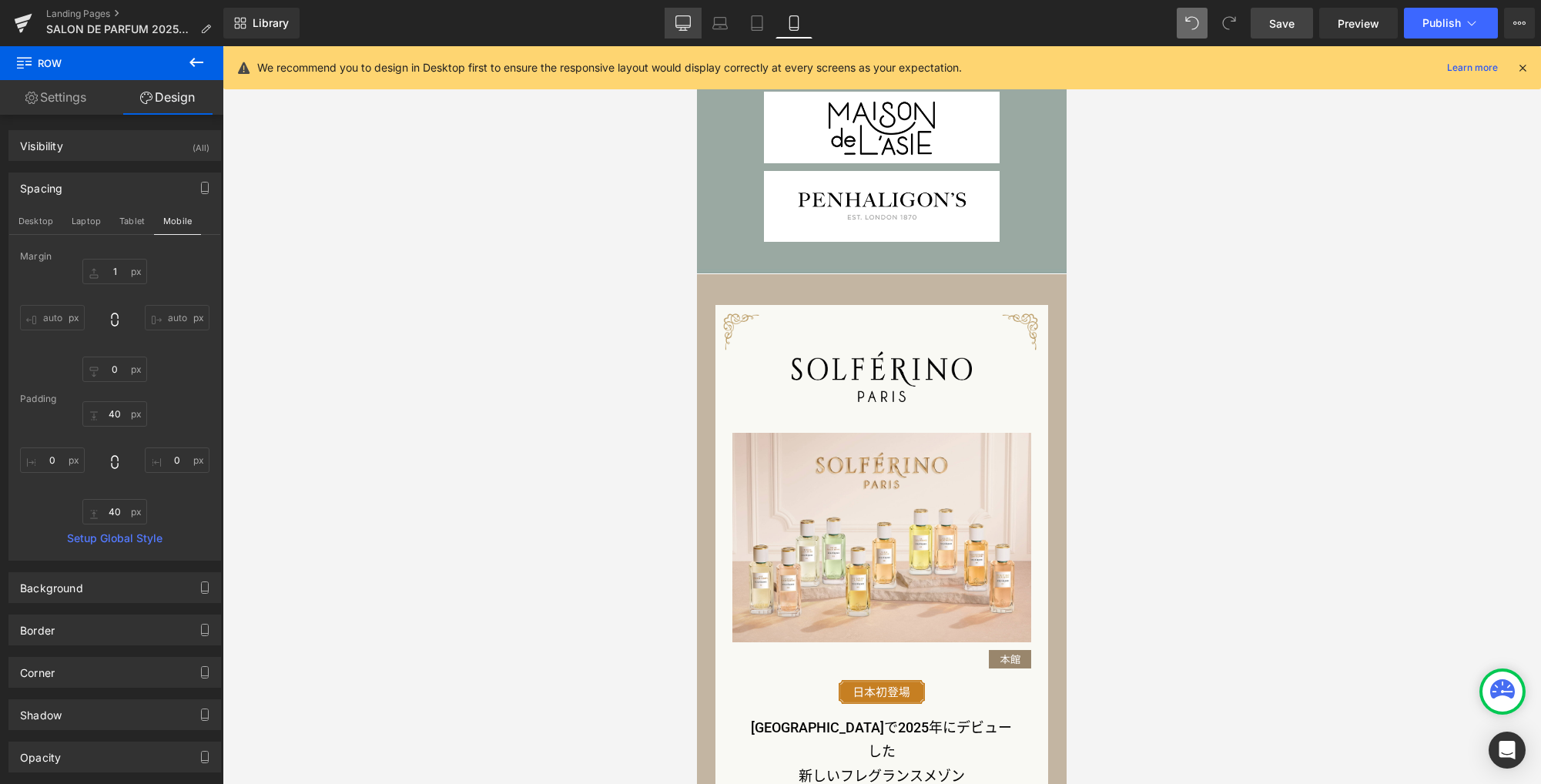
click at [685, 20] on icon at bounding box center [683, 23] width 16 height 16
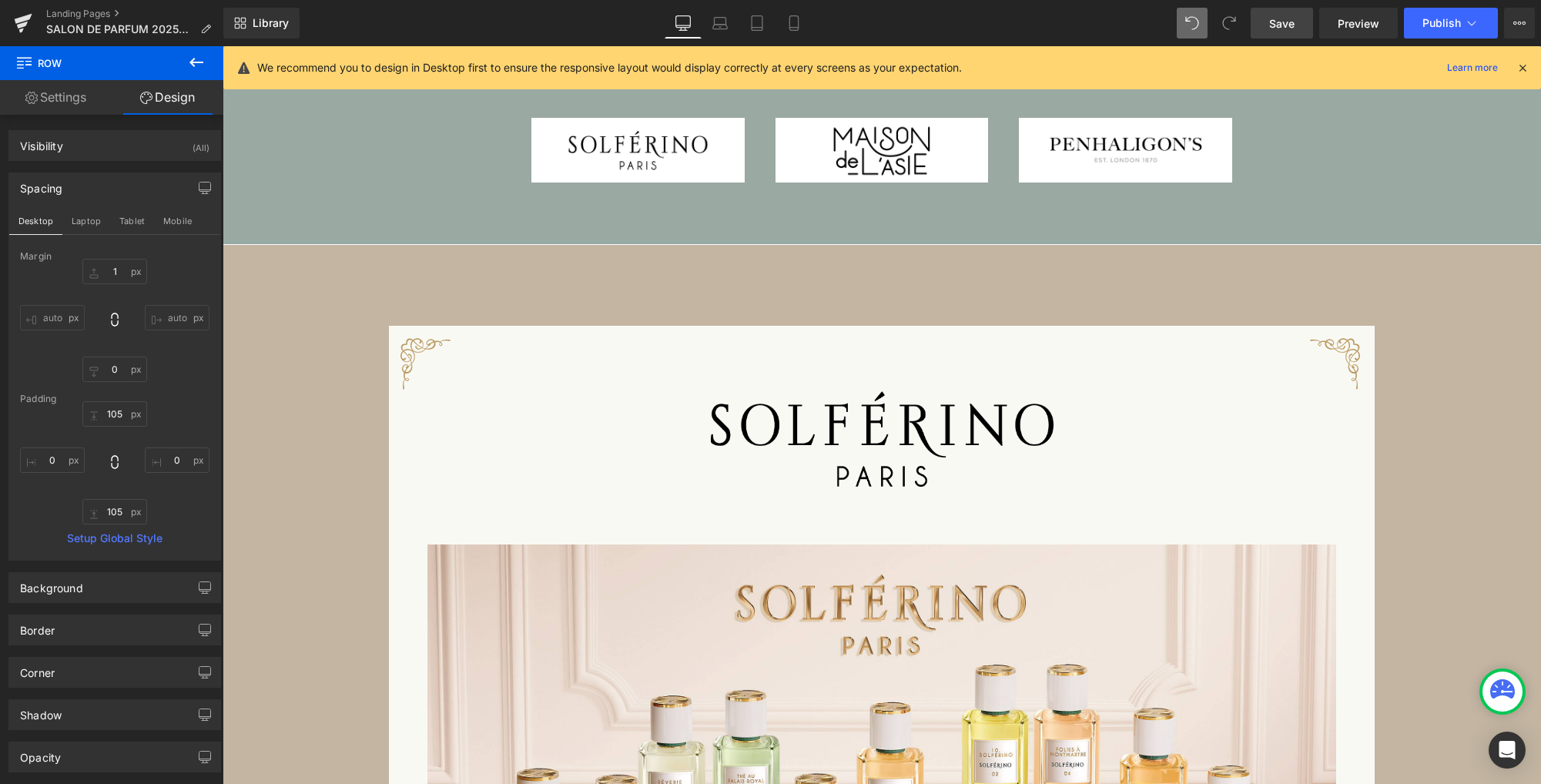
scroll to position [1193, 0]
click at [1280, 30] on span "Save" at bounding box center [1282, 24] width 26 height 17
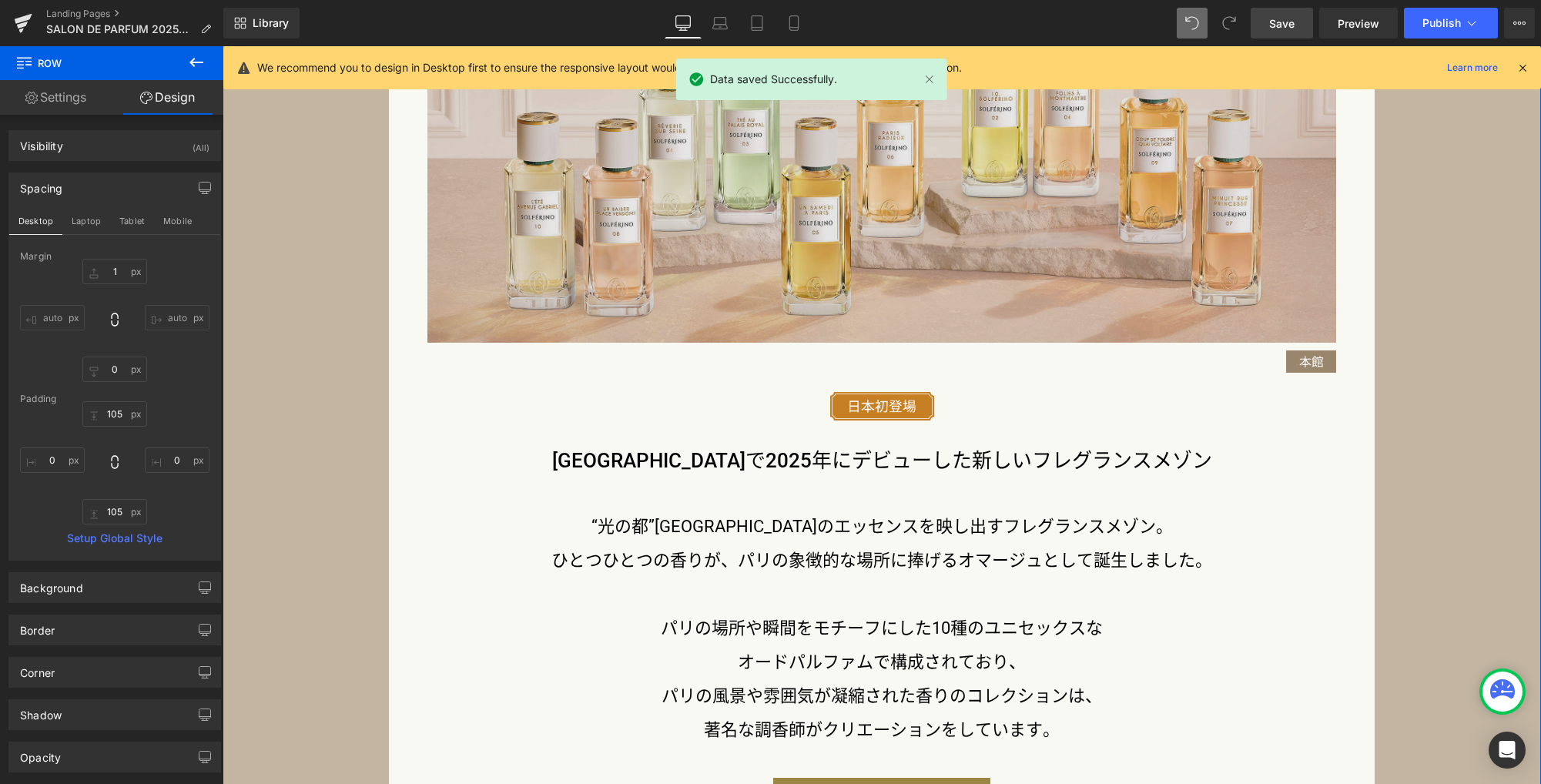
scroll to position [2018, 0]
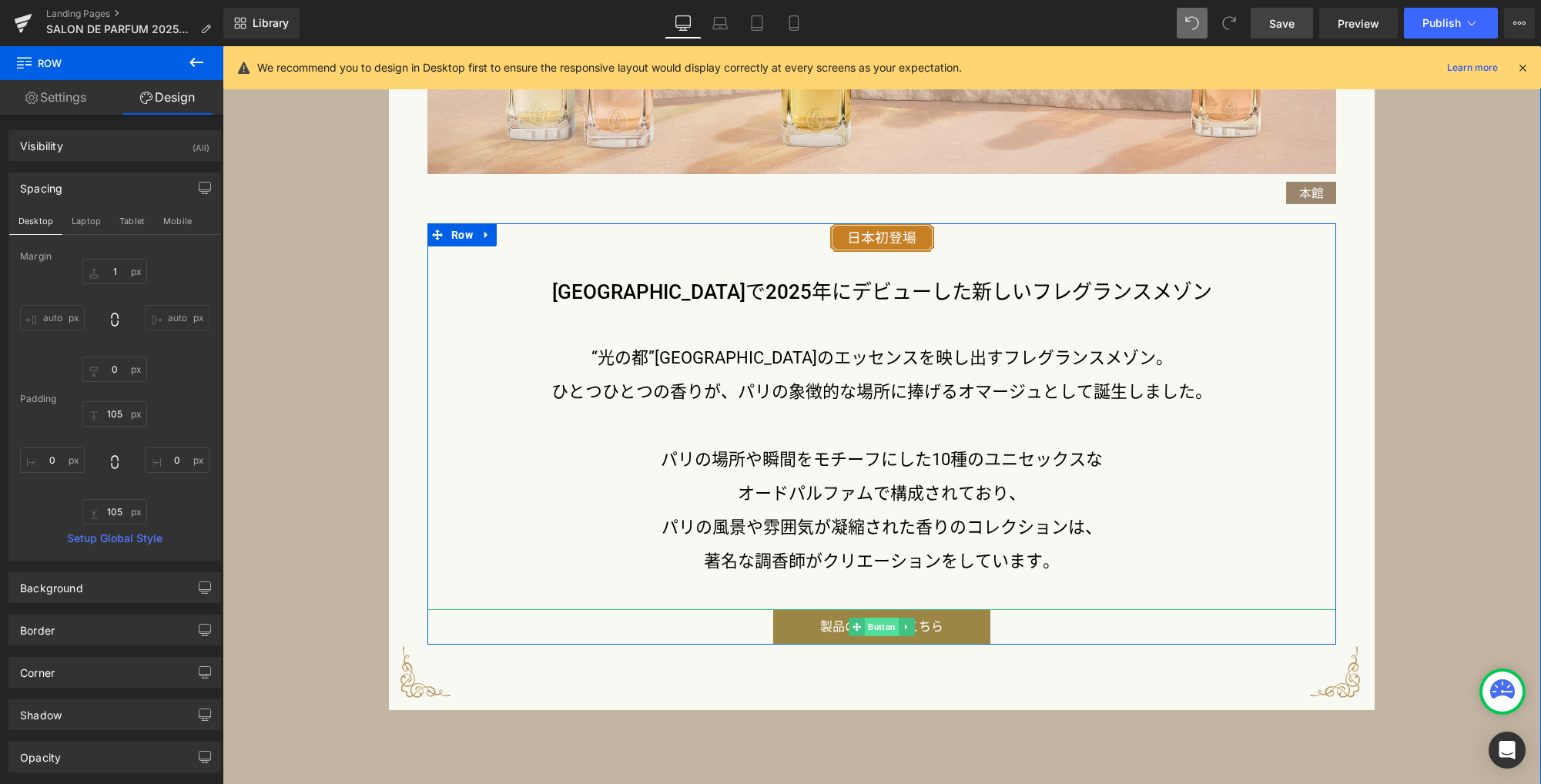
click at [873, 628] on span "Button" at bounding box center [881, 626] width 34 height 18
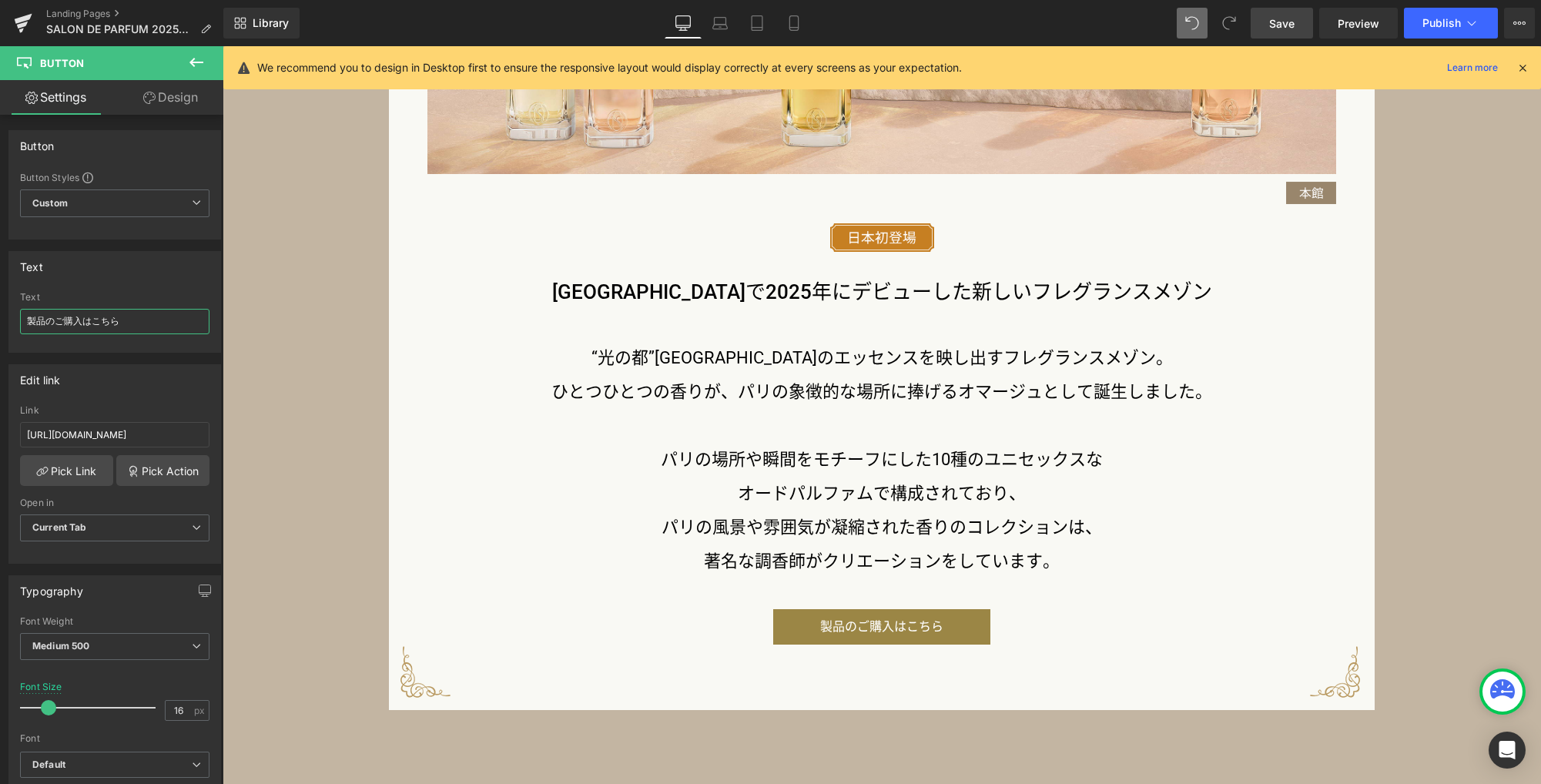
drag, startPoint x: 53, startPoint y: 306, endPoint x: -68, endPoint y: 296, distance: 121.4
click at [0, 296] on html "Button You are previewing how the will restyle your page. You can not edit Elem…" at bounding box center [770, 392] width 1541 height 784
paste input "ブランドページ"
click at [120, 433] on input "[URL][DOMAIN_NAME]" at bounding box center [115, 435] width 190 height 26
click at [712, 28] on icon at bounding box center [720, 23] width 16 height 16
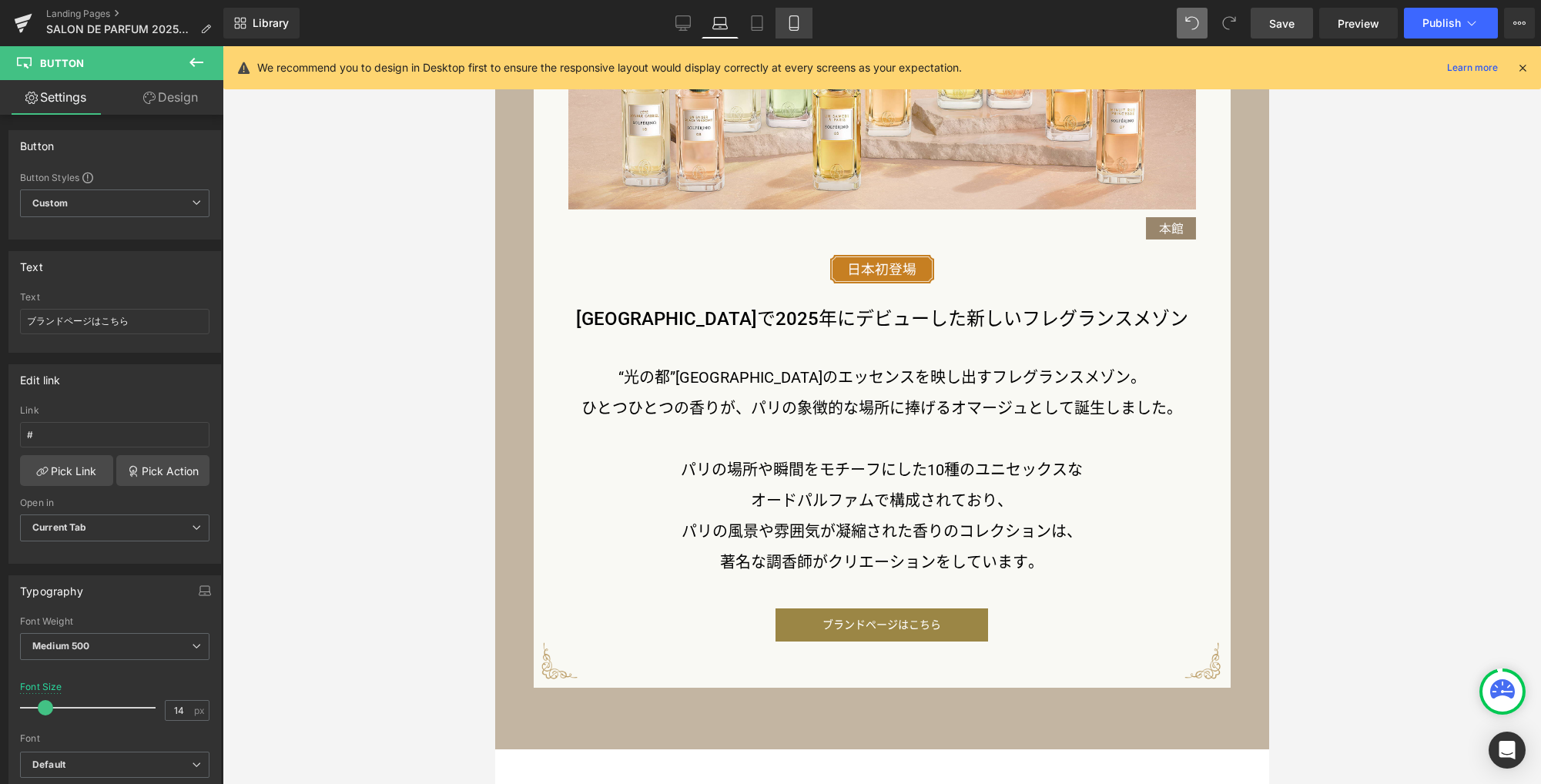
drag, startPoint x: 755, startPoint y: 30, endPoint x: 776, endPoint y: 26, distance: 21.4
click at [755, 30] on icon at bounding box center [757, 24] width 11 height 15
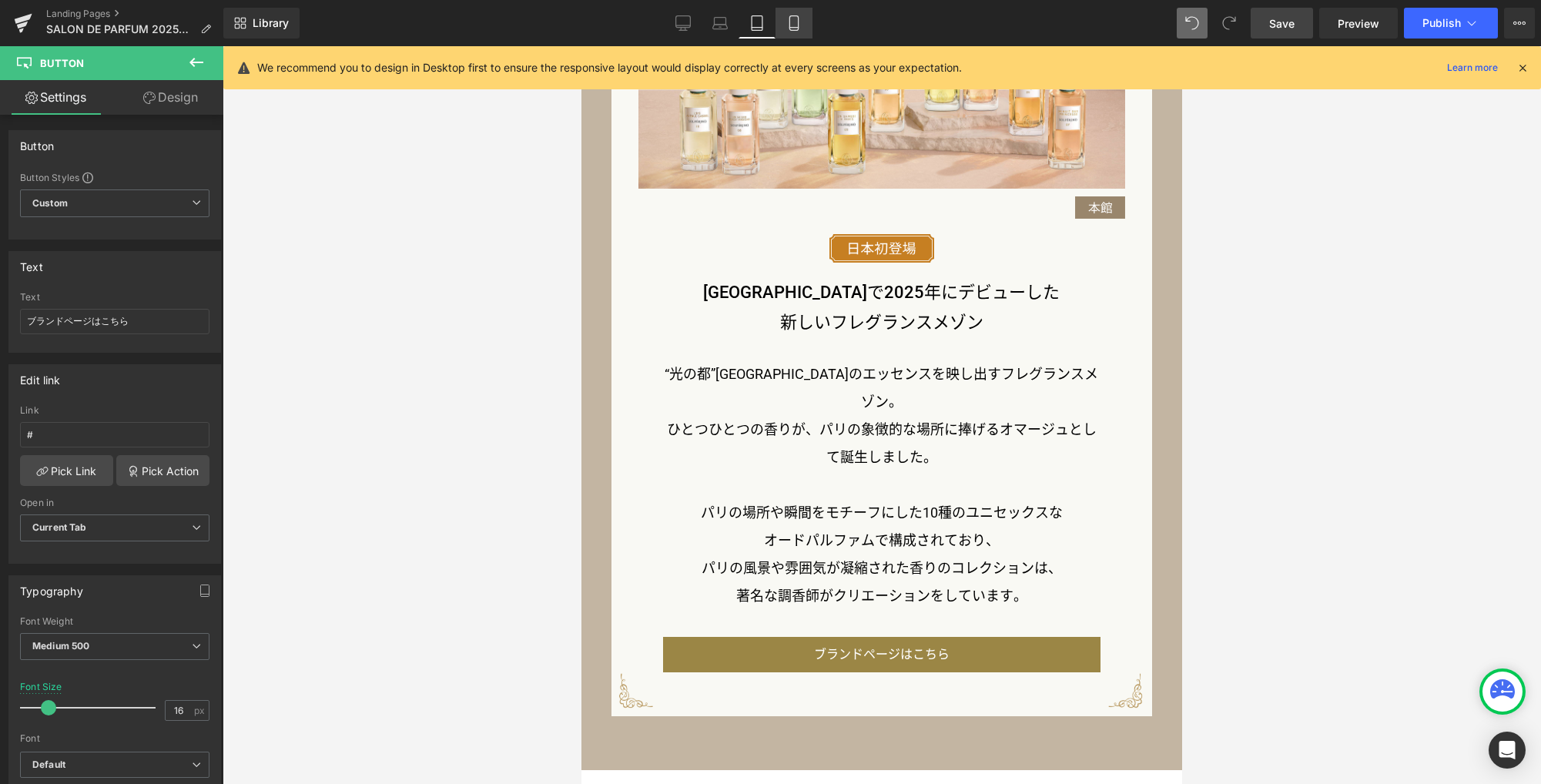
click at [789, 26] on icon at bounding box center [794, 23] width 16 height 16
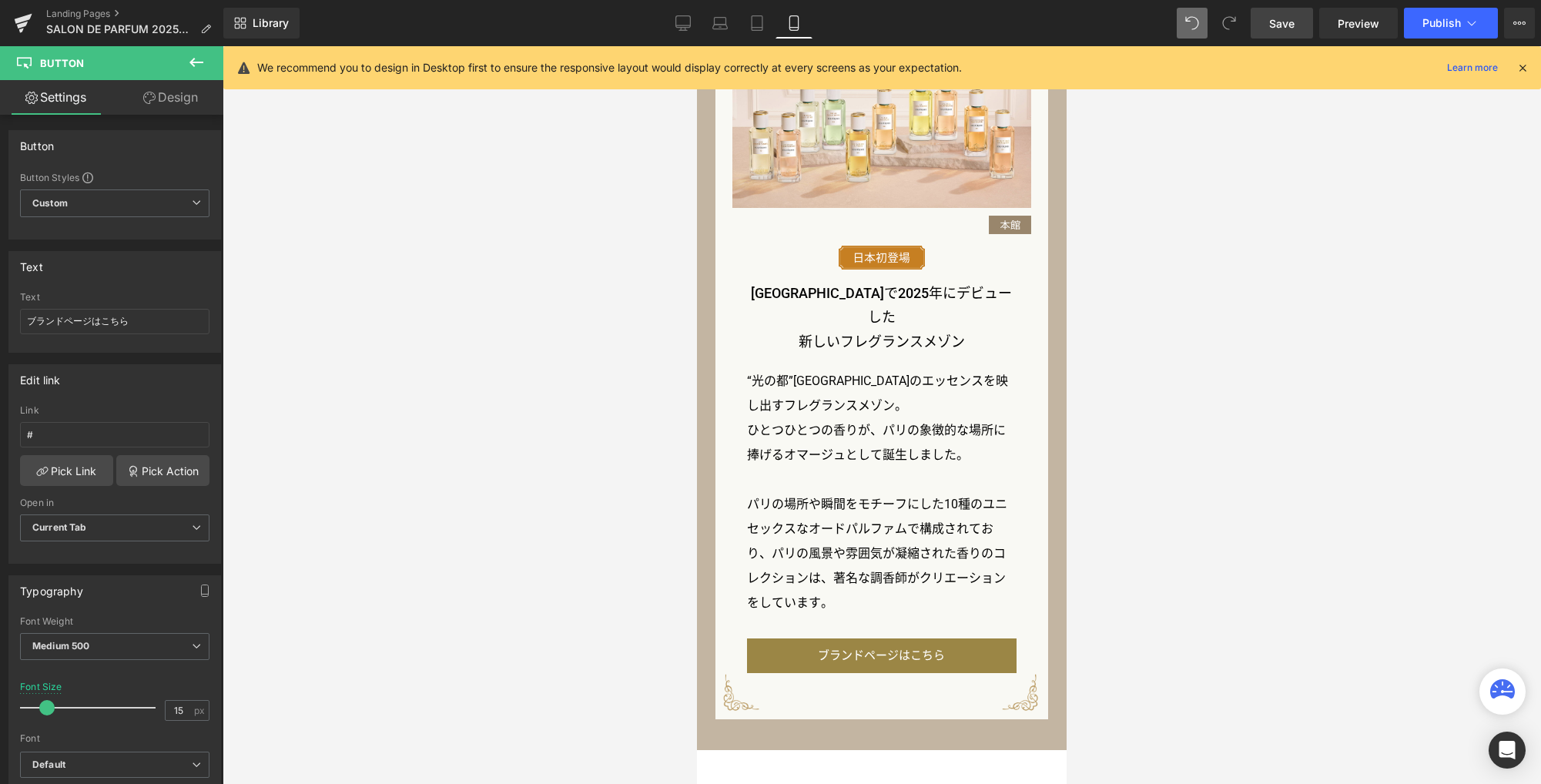
scroll to position [1474, 0]
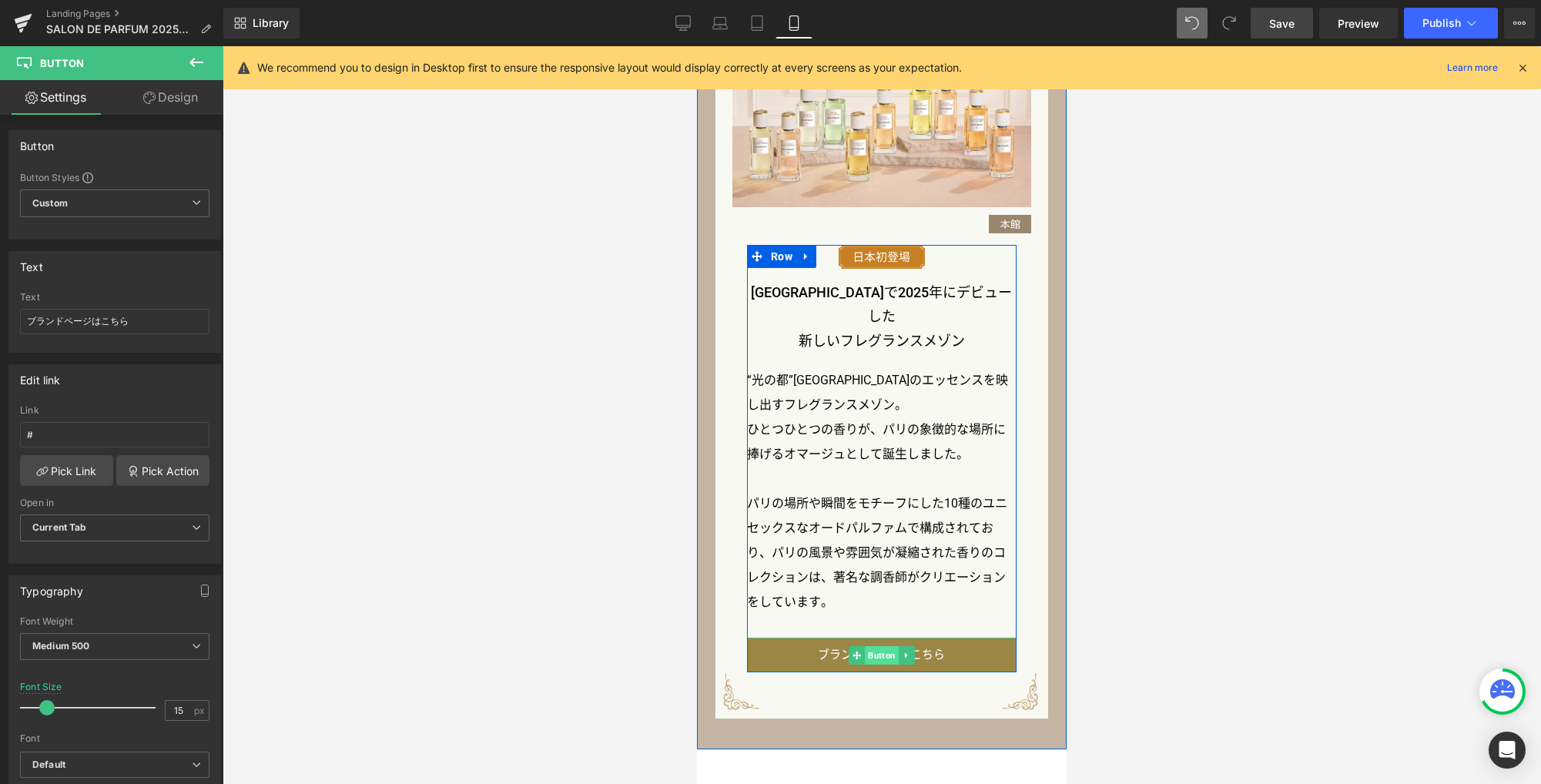
click at [881, 646] on span "Button" at bounding box center [881, 655] width 34 height 18
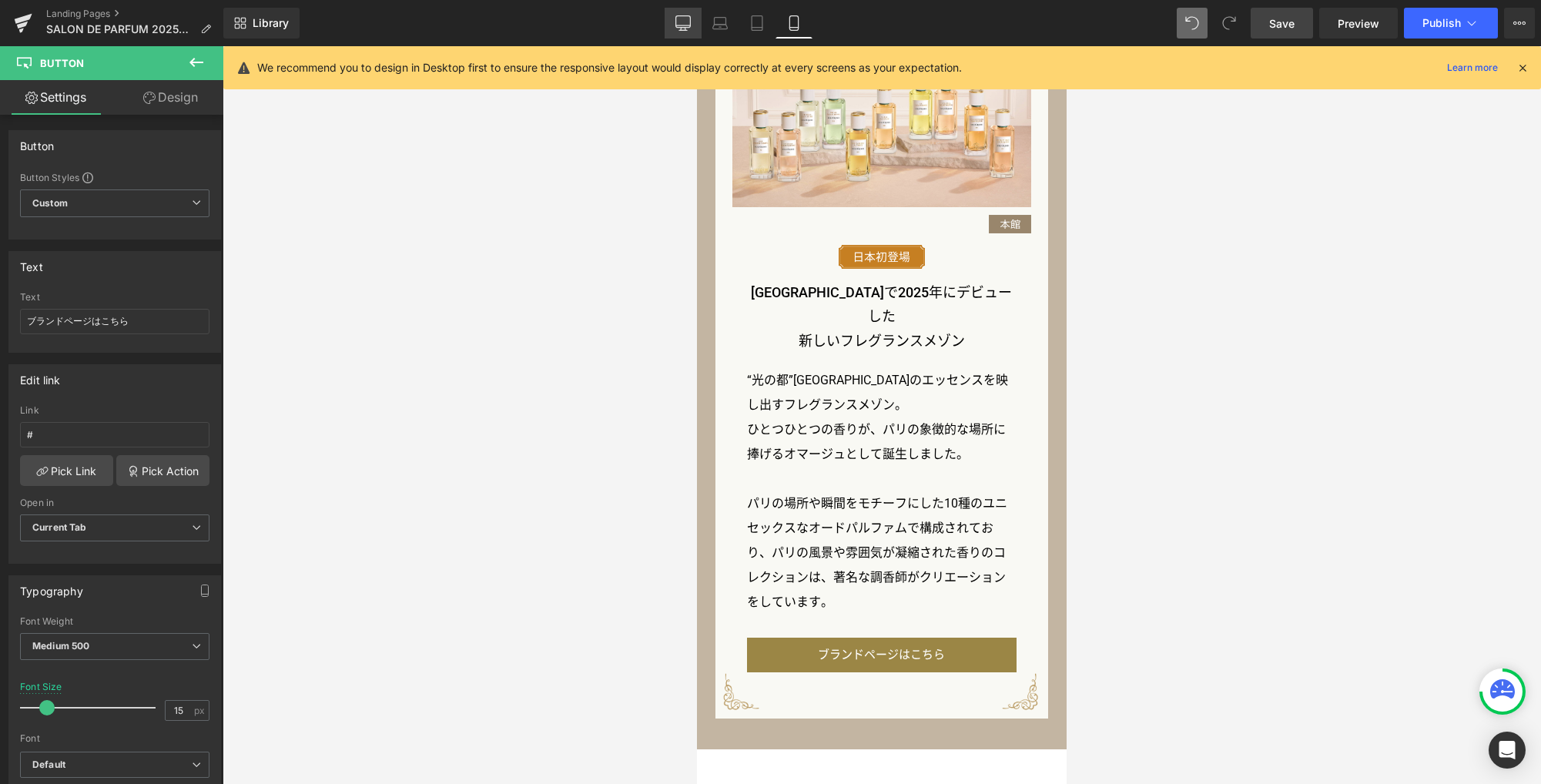
click at [681, 17] on icon at bounding box center [683, 23] width 16 height 16
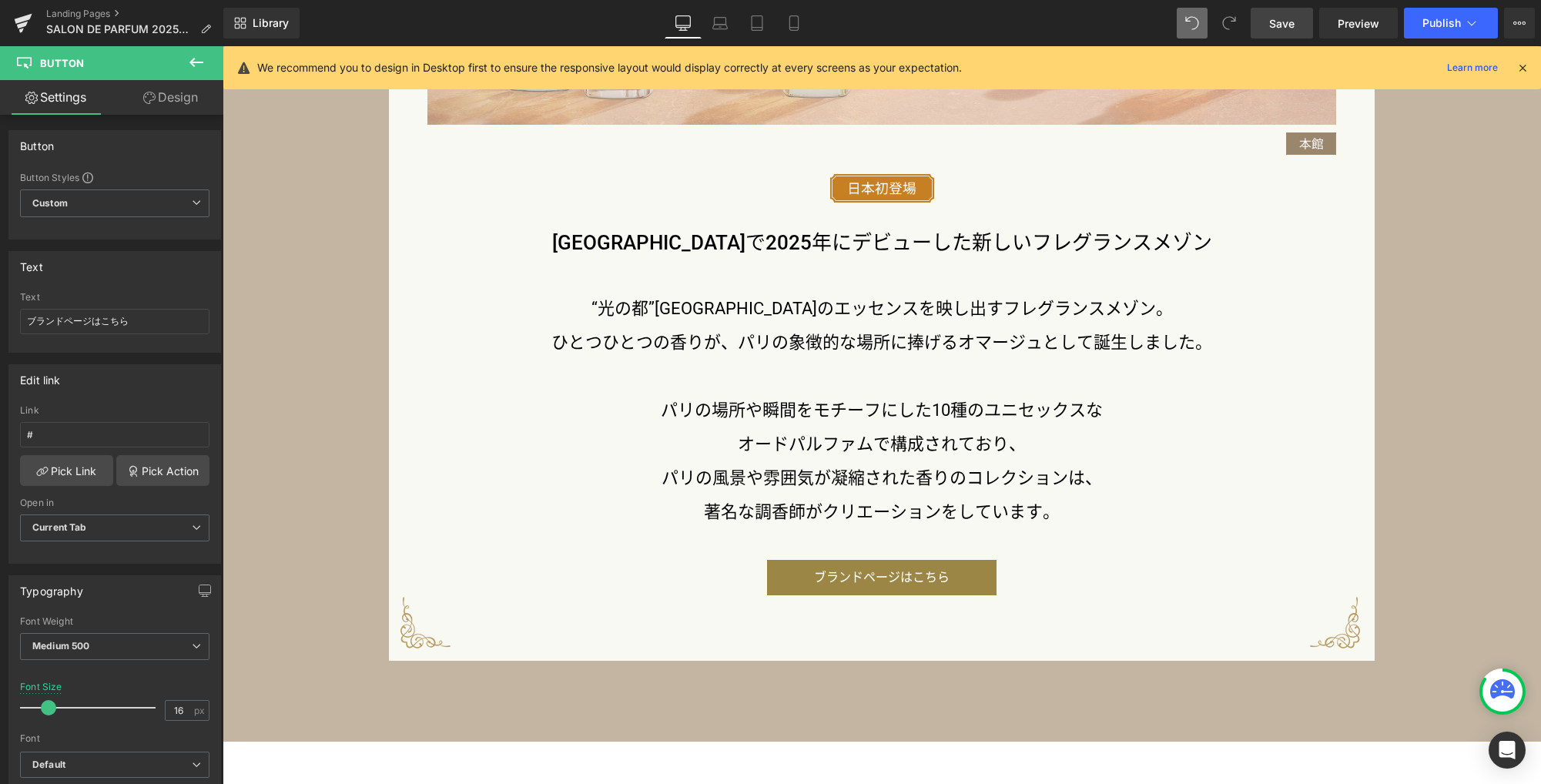
scroll to position [2065, 0]
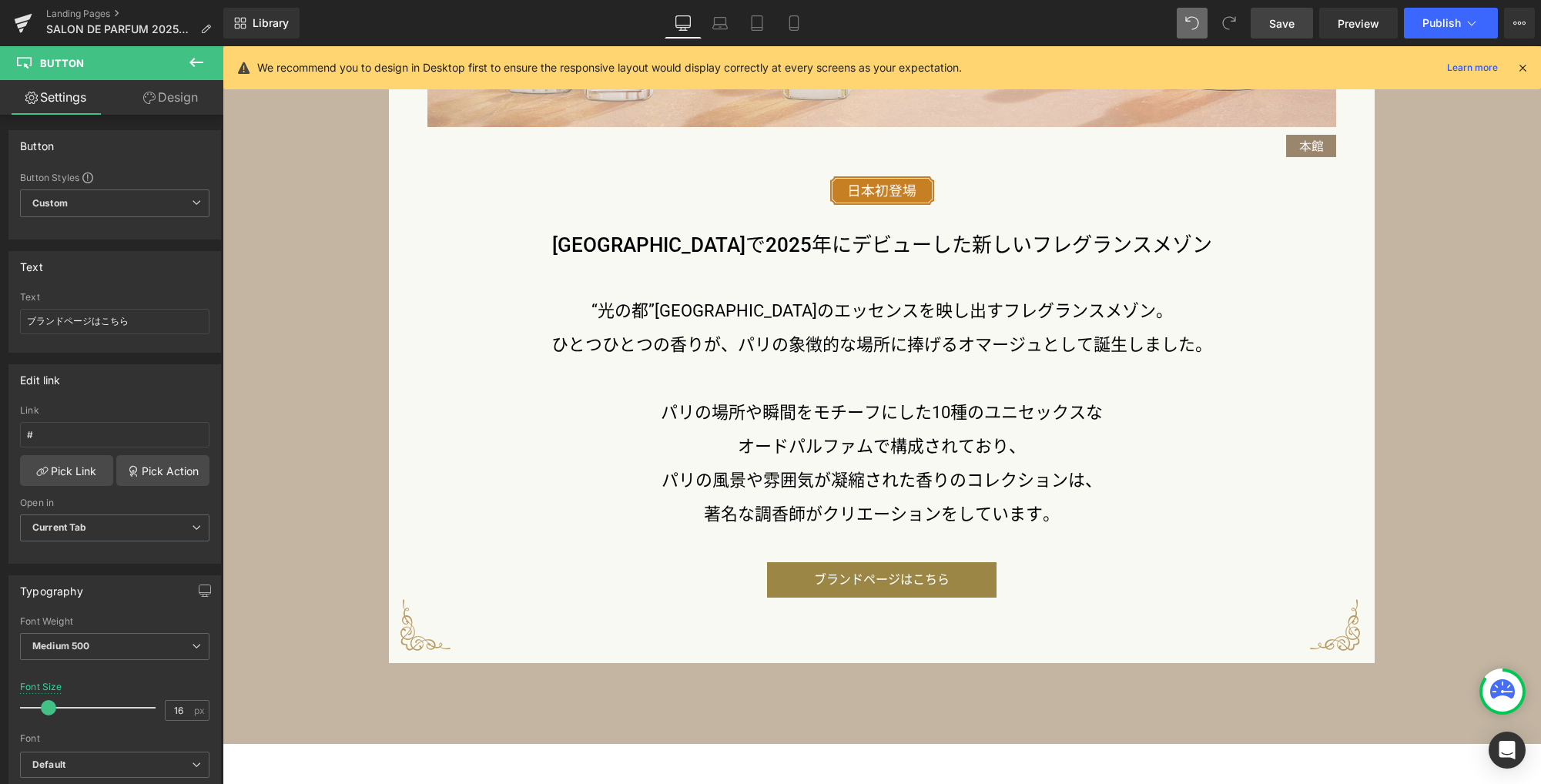
click at [1293, 20] on span "Save" at bounding box center [1282, 24] width 26 height 17
click at [62, 12] on link "Landing Pages" at bounding box center [135, 13] width 177 height 12
